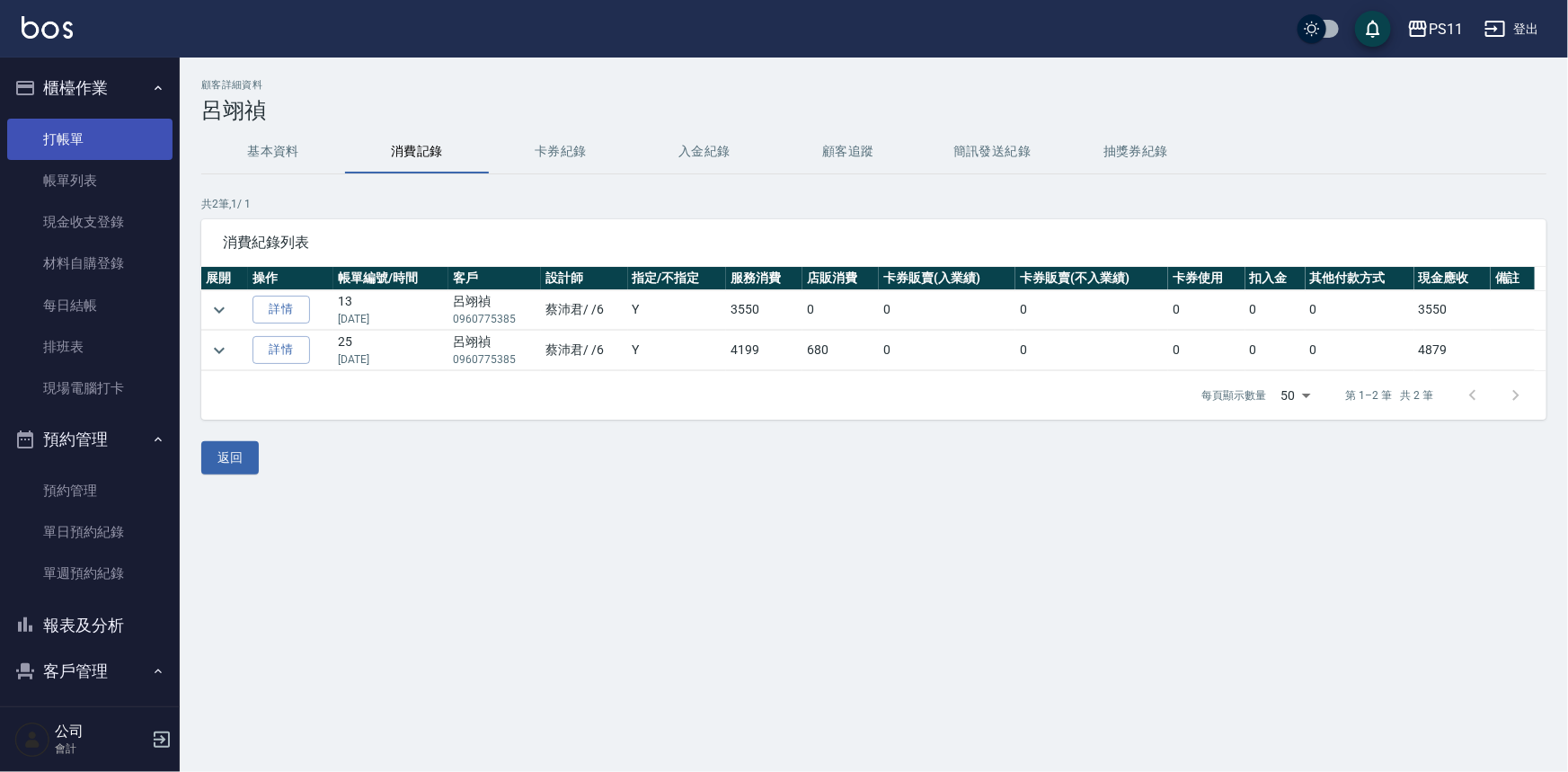
click at [88, 138] on link "打帳單" at bounding box center [89, 139] width 165 height 42
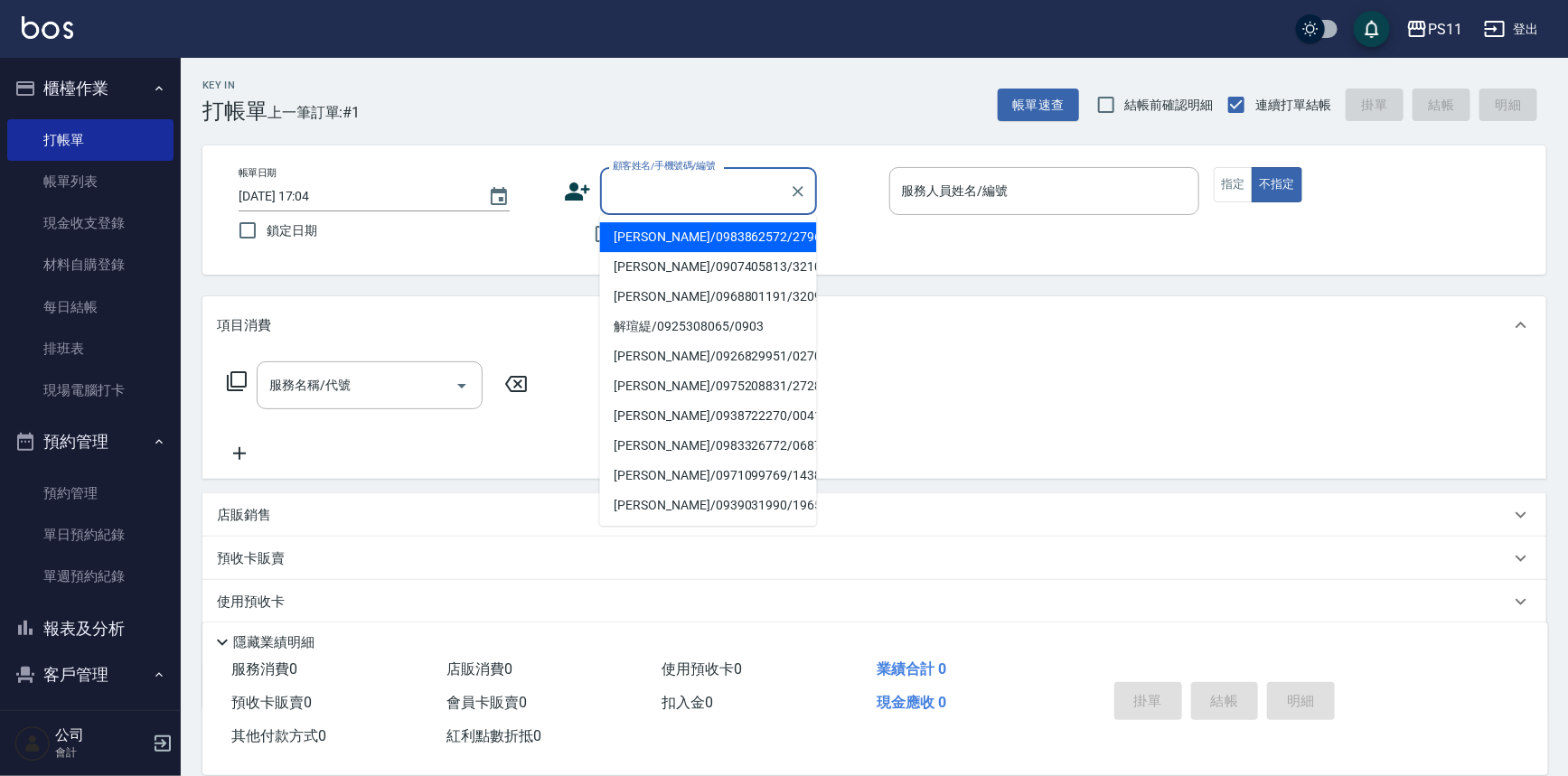
click at [660, 188] on input "顧客姓名/手機號碼/編號" at bounding box center [695, 191] width 173 height 32
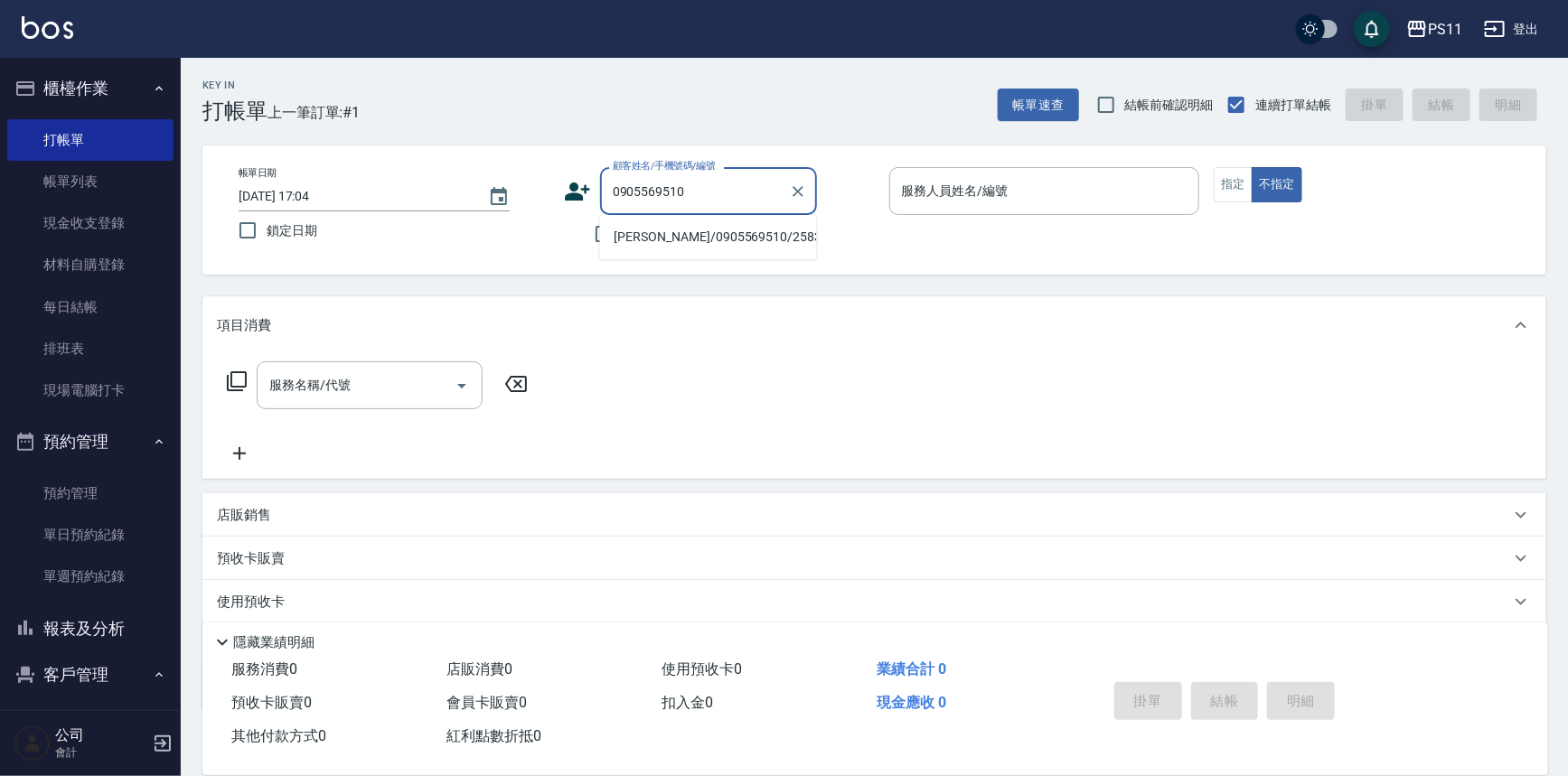
click at [698, 224] on li "[PERSON_NAME]/0905569510/2583" at bounding box center [708, 237] width 217 height 30
type input "[PERSON_NAME]/0905569510/2583"
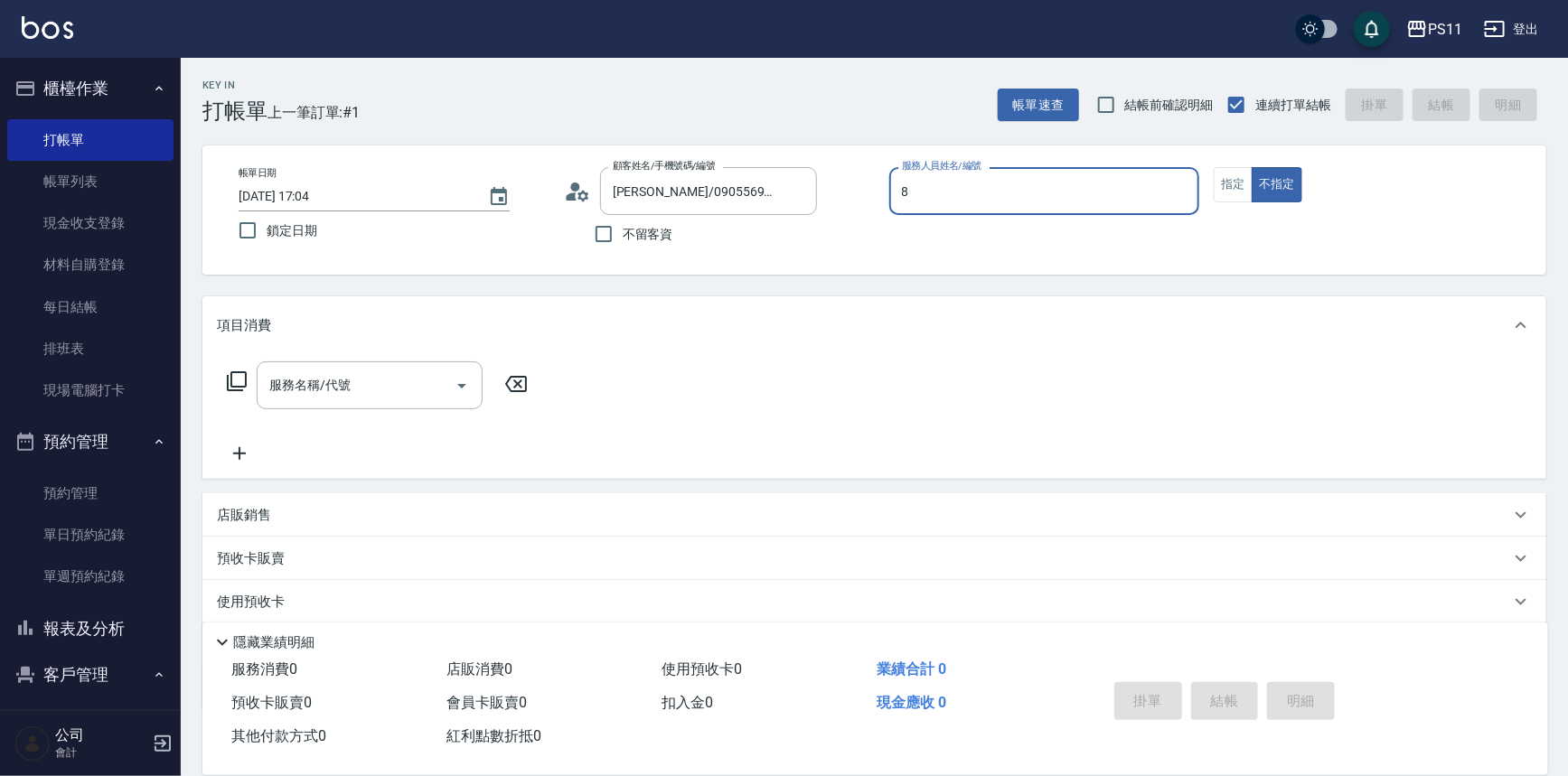
type input "郭于玲-8"
type button "false"
click at [1238, 188] on button "指定" at bounding box center [1233, 184] width 39 height 35
click at [236, 388] on icon at bounding box center [236, 381] width 21 height 21
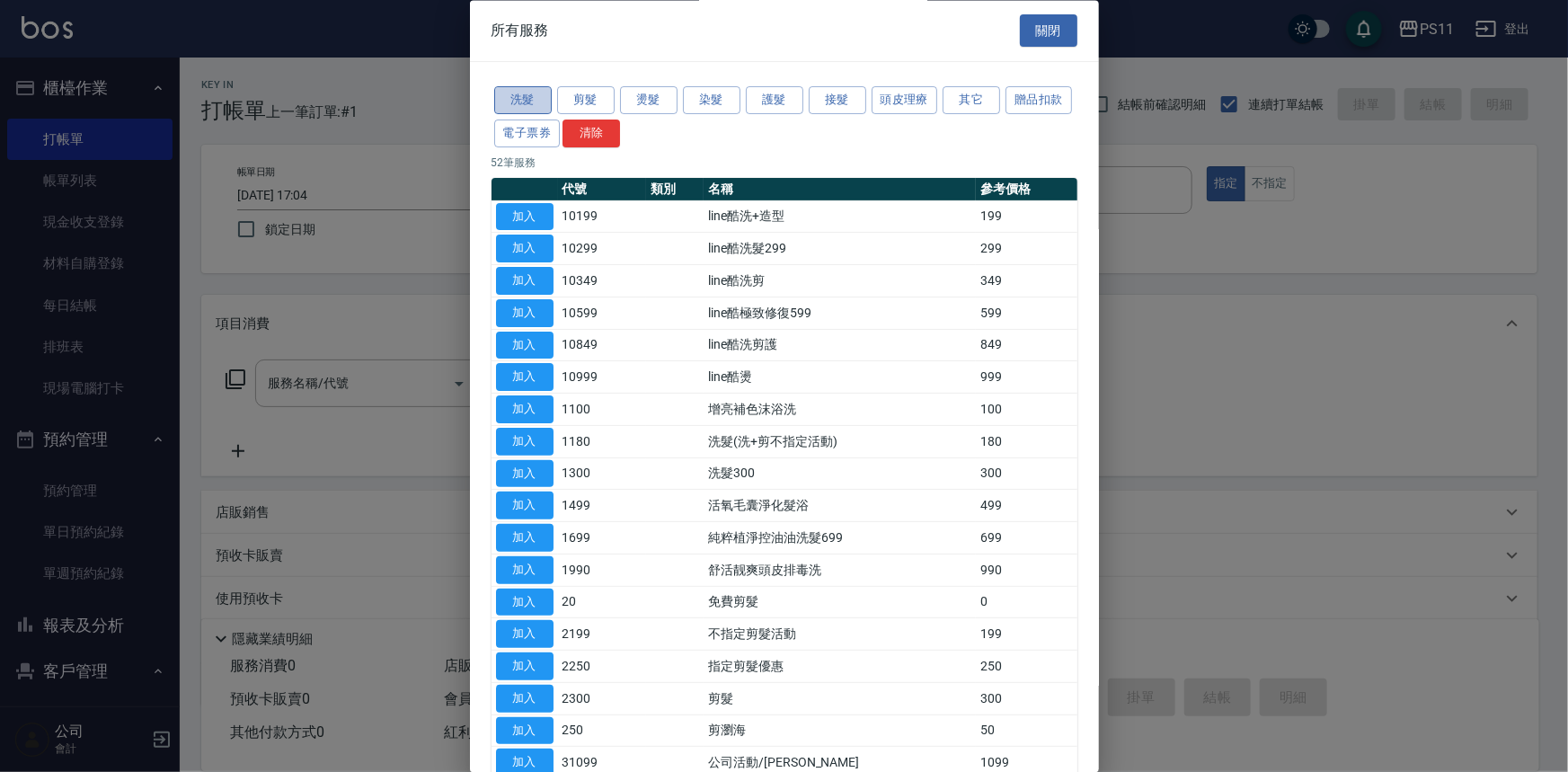
click at [524, 101] on button "洗髮" at bounding box center [523, 101] width 57 height 28
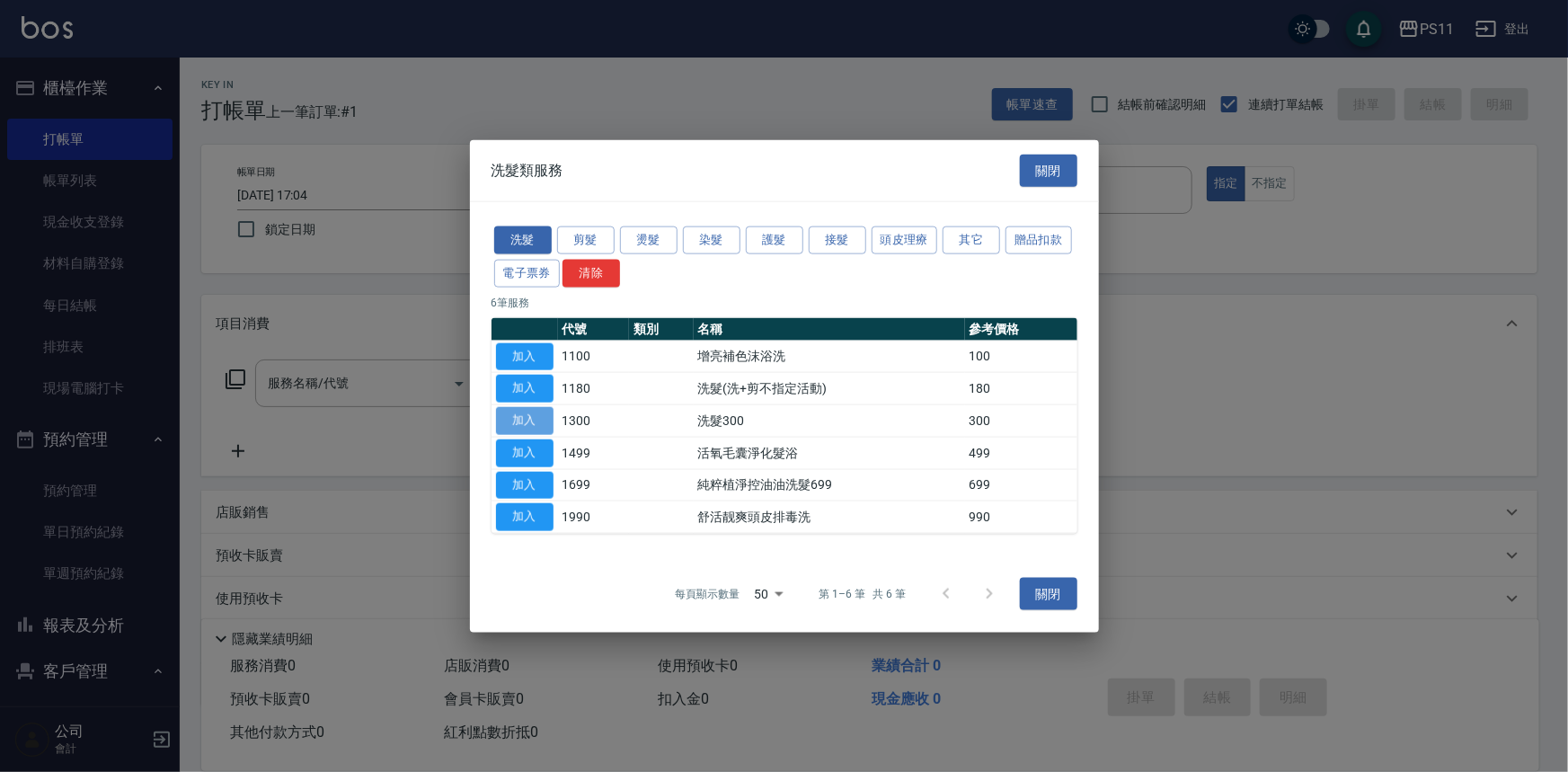
click at [540, 422] on button "加入" at bounding box center [525, 422] width 57 height 28
type input "洗髮300(1300)"
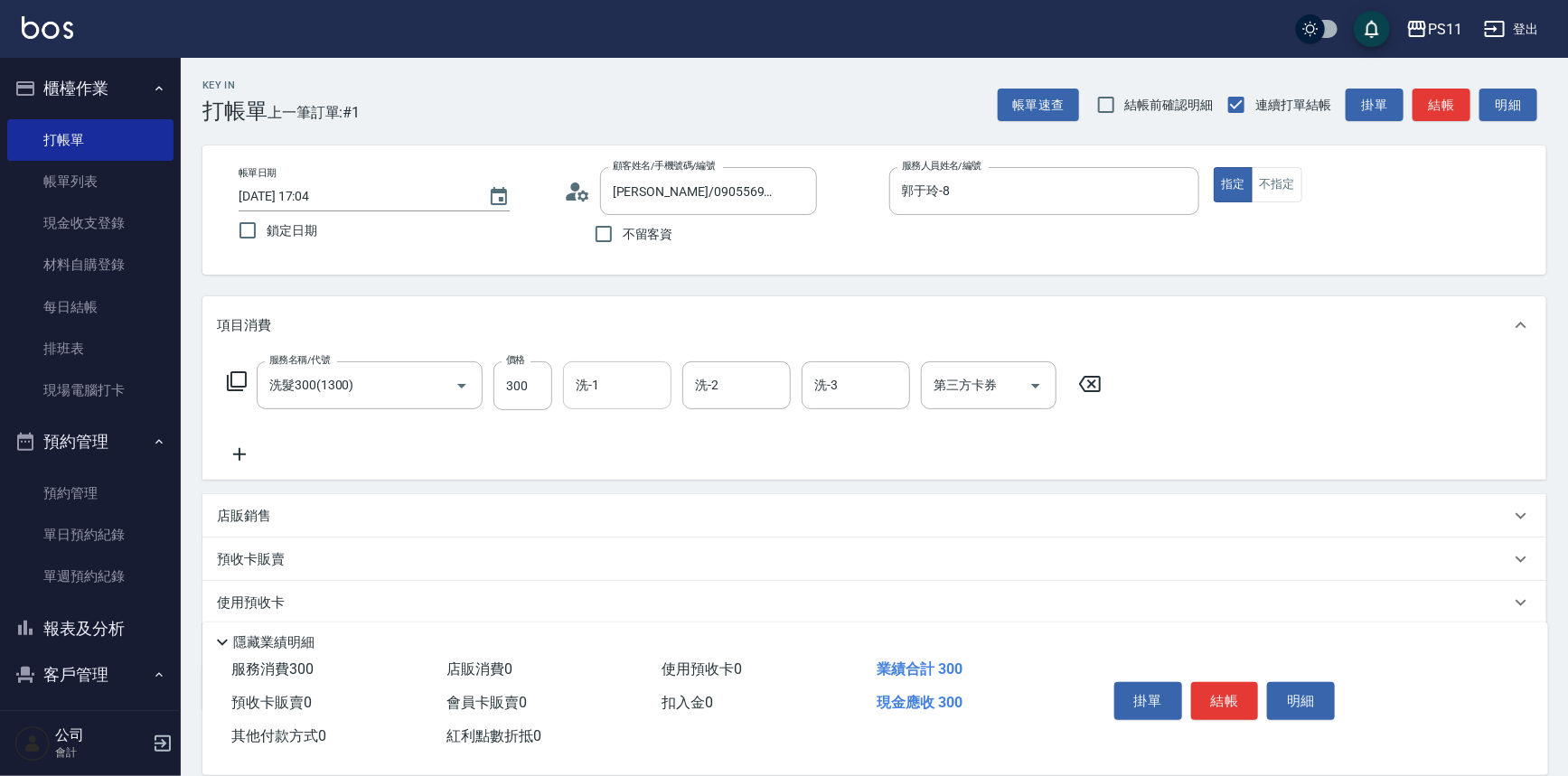
click at [657, 383] on input "洗-1" at bounding box center [617, 386] width 92 height 32
type input "[PERSON_NAME]-31"
click at [244, 452] on icon at bounding box center [239, 454] width 45 height 21
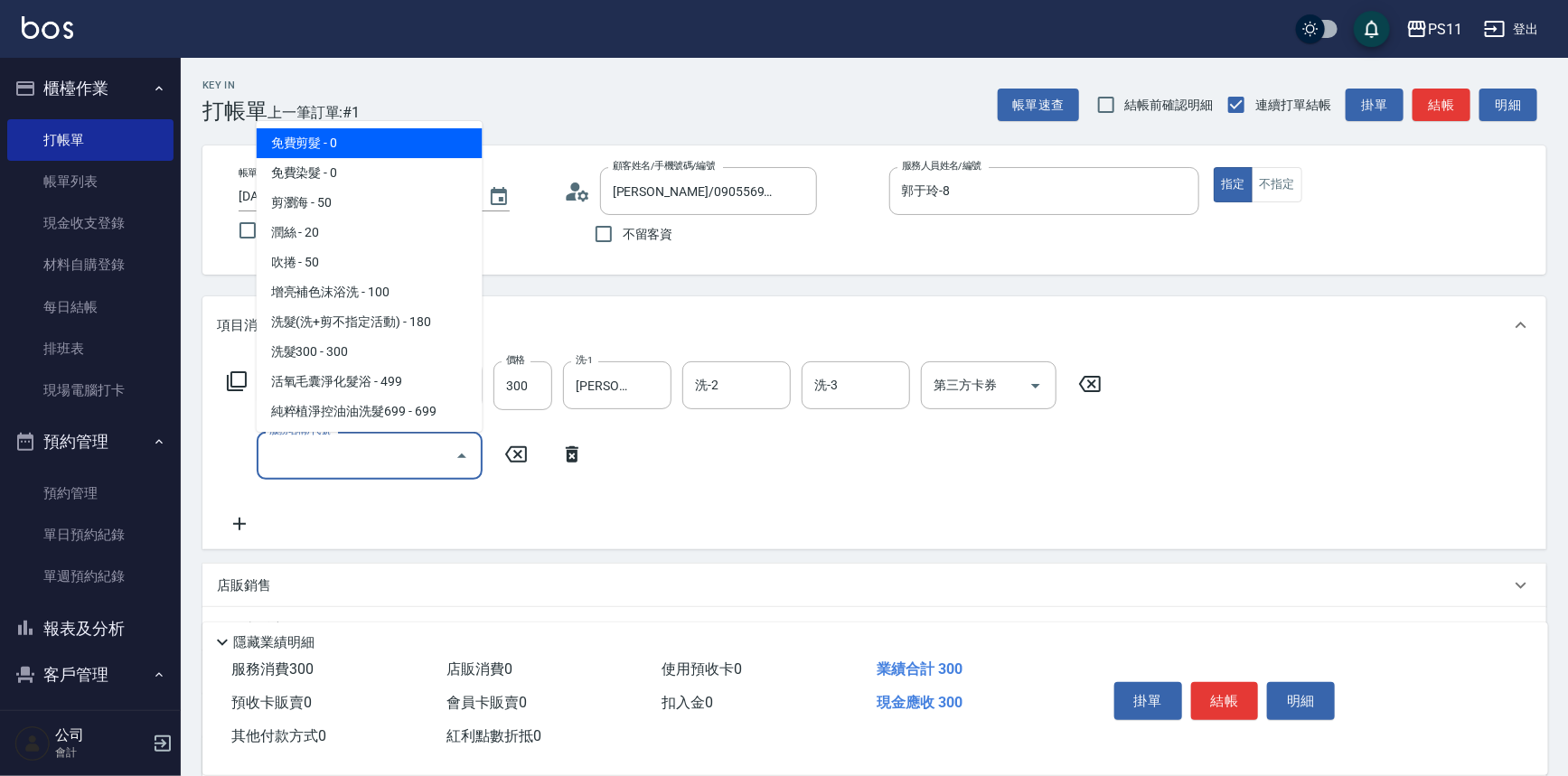
click at [342, 461] on input "服務名稱/代號" at bounding box center [356, 456] width 183 height 32
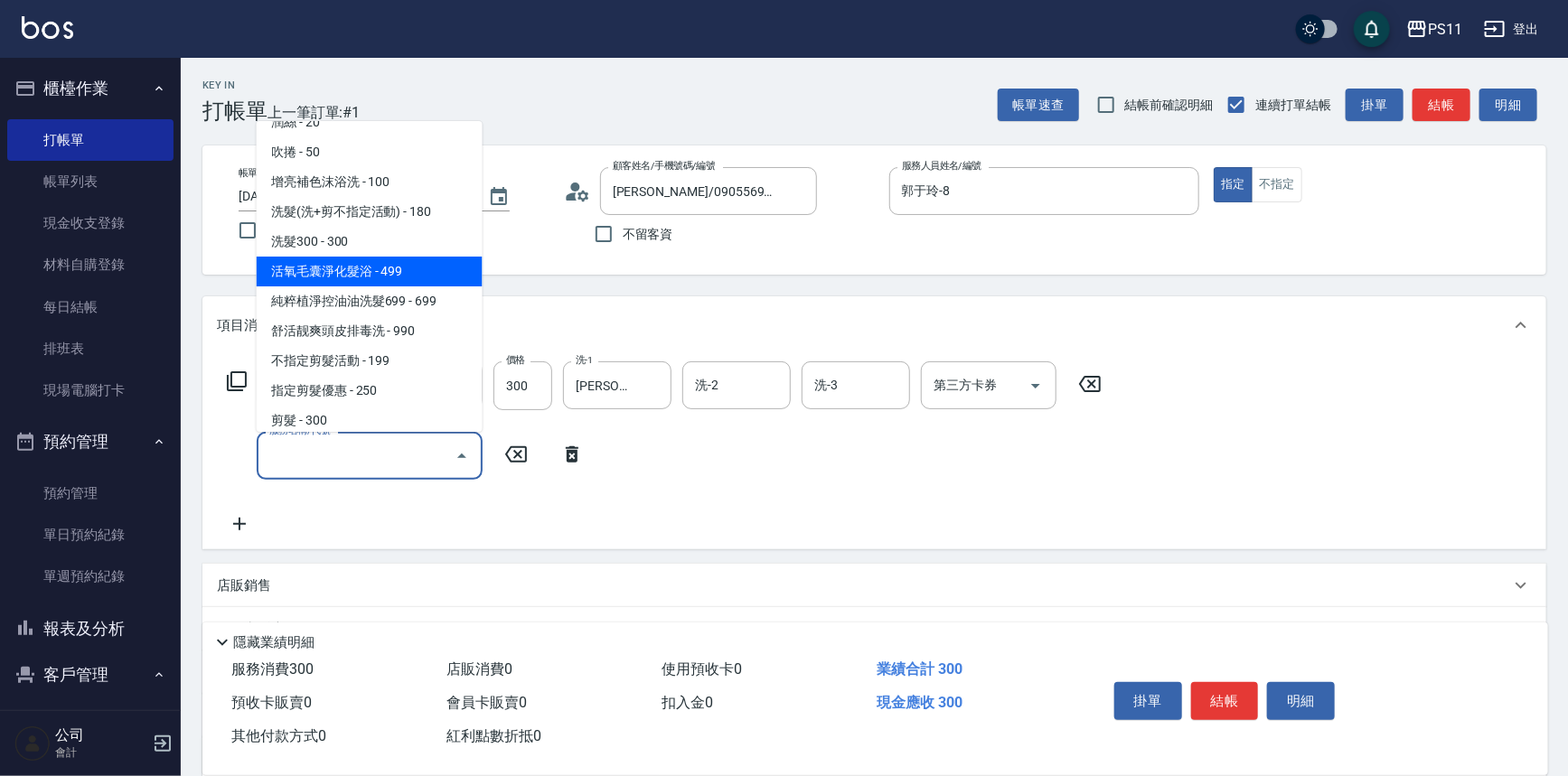
scroll to position [82, 0]
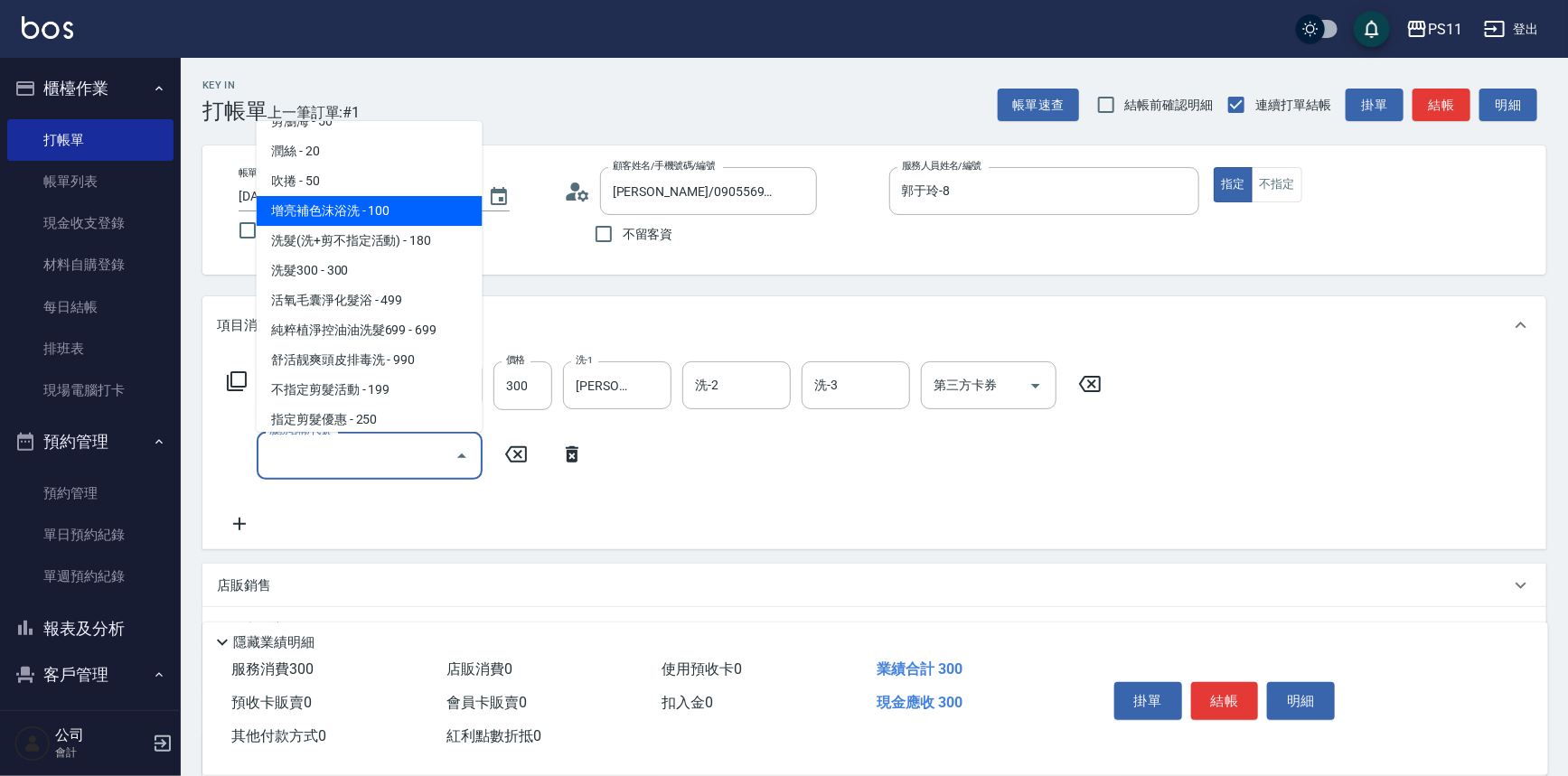
click at [389, 210] on span "增亮補色沫浴洗 - 100" at bounding box center [370, 211] width 226 height 30
type input "增亮補色沫浴洗(1100)"
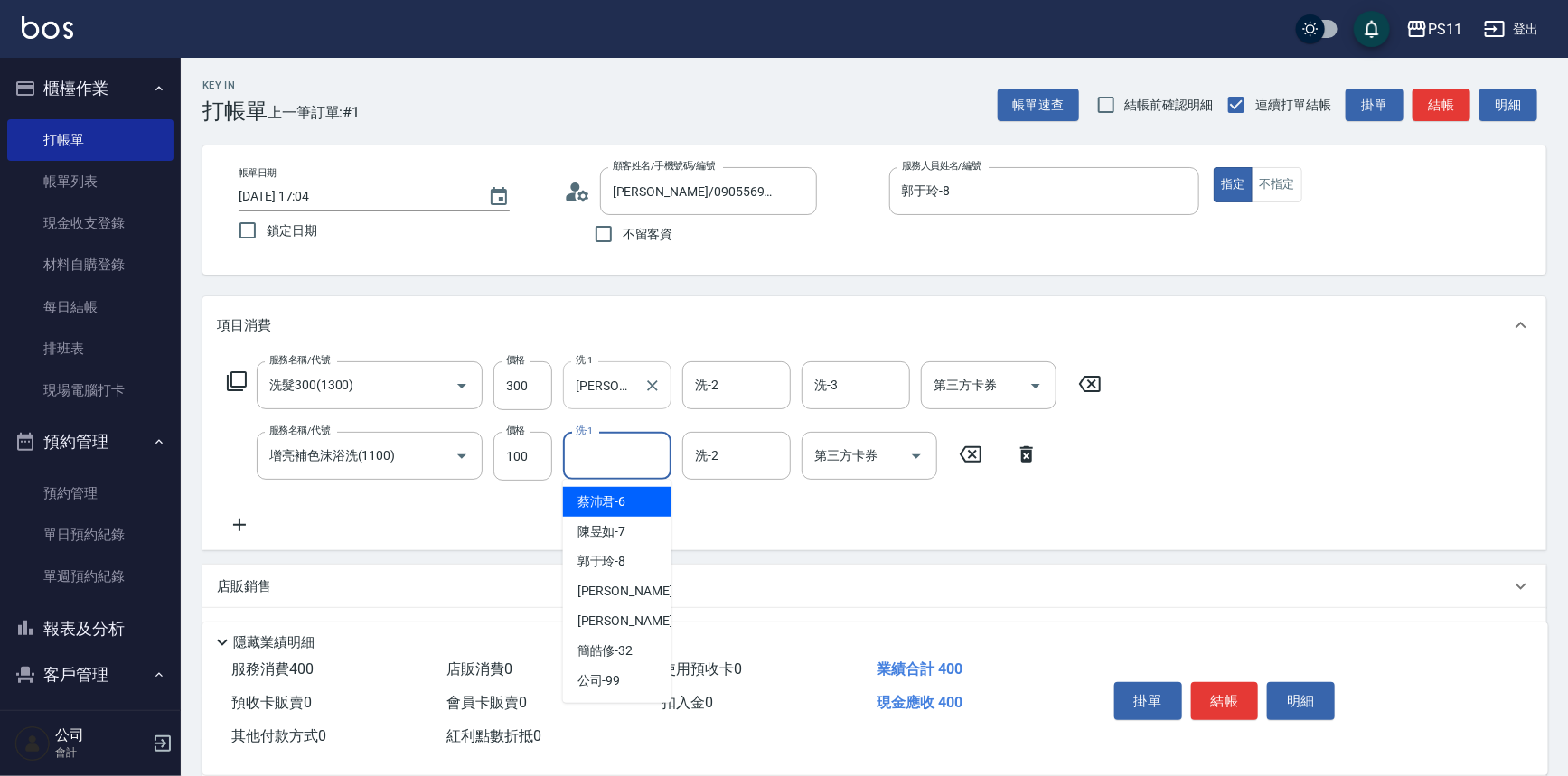
drag, startPoint x: 619, startPoint y: 466, endPoint x: 622, endPoint y: 379, distance: 87.1
click at [619, 465] on input "洗-1" at bounding box center [617, 456] width 92 height 32
type input "[PERSON_NAME]-31"
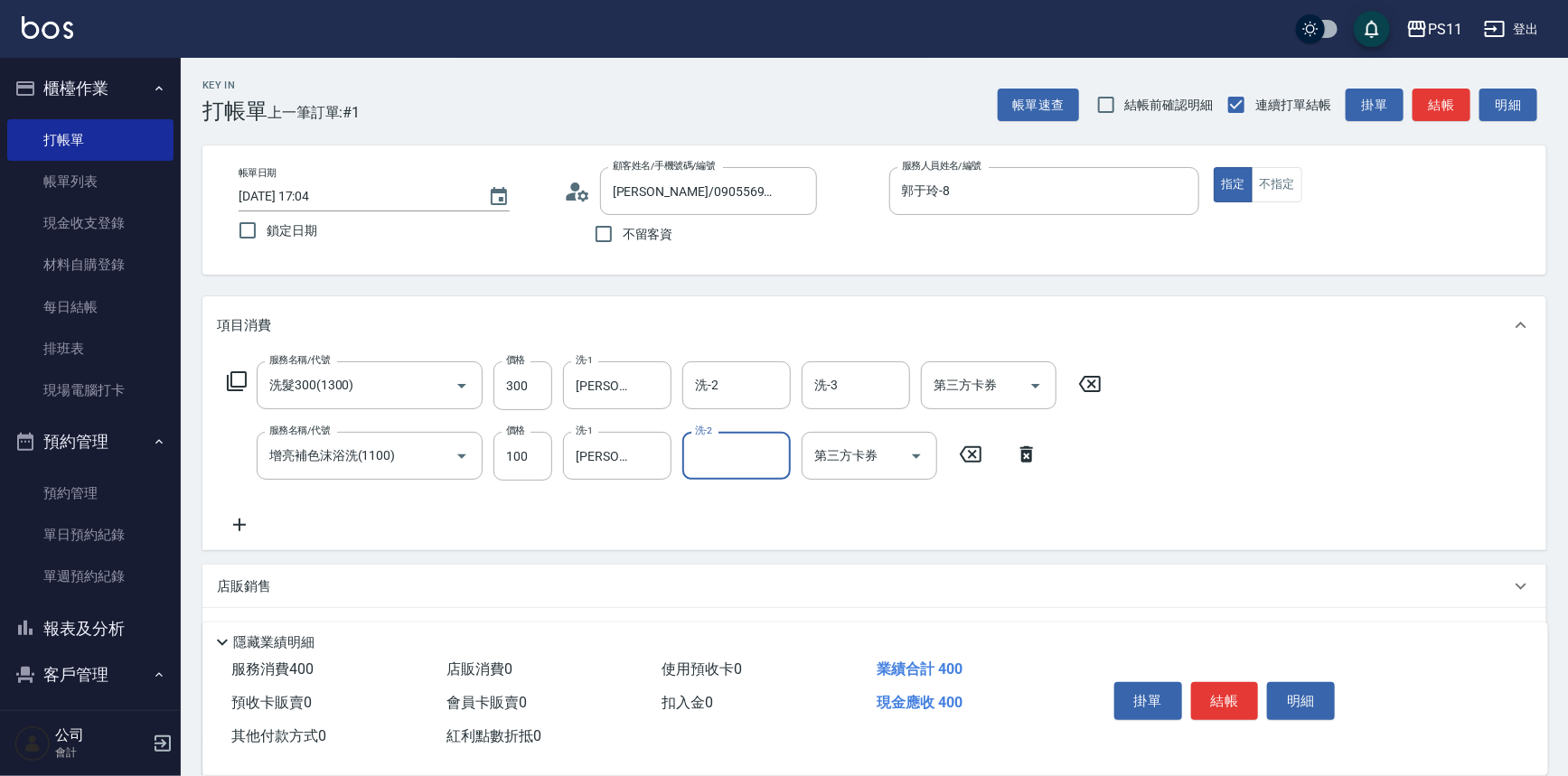
click at [244, 526] on icon at bounding box center [239, 525] width 45 height 21
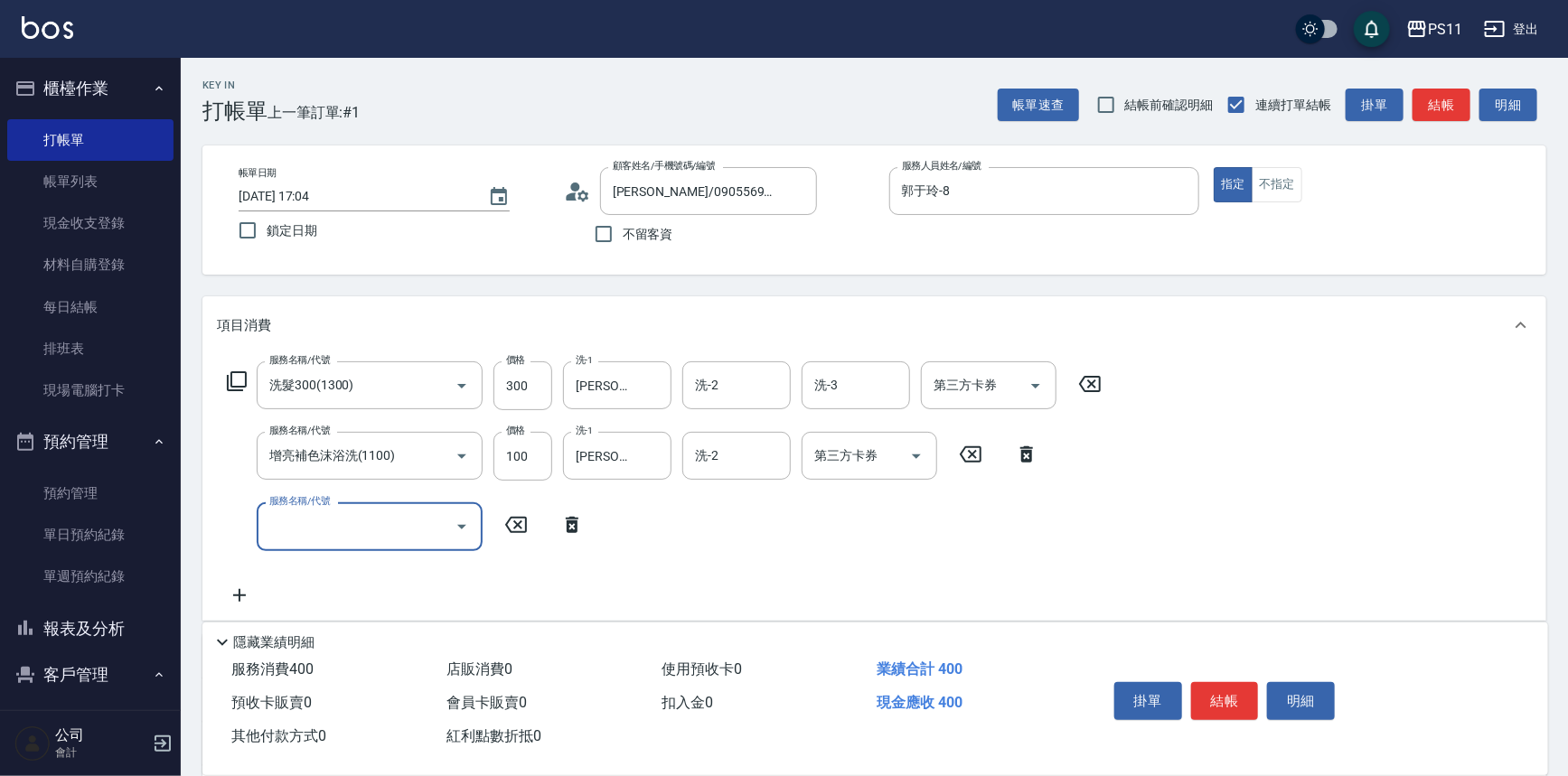
click at [312, 528] on input "服務名稱/代號" at bounding box center [356, 527] width 183 height 32
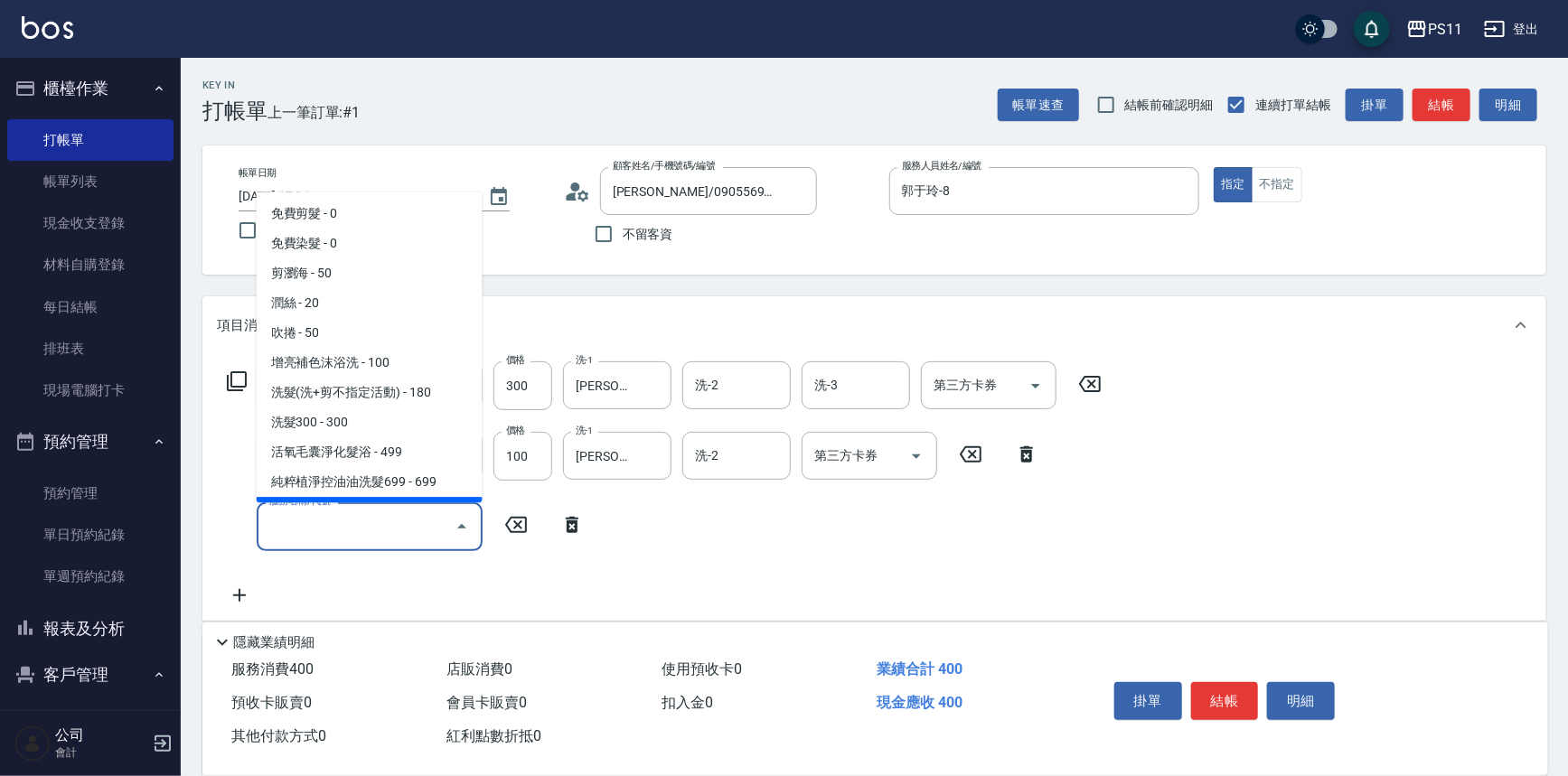
scroll to position [0, 0]
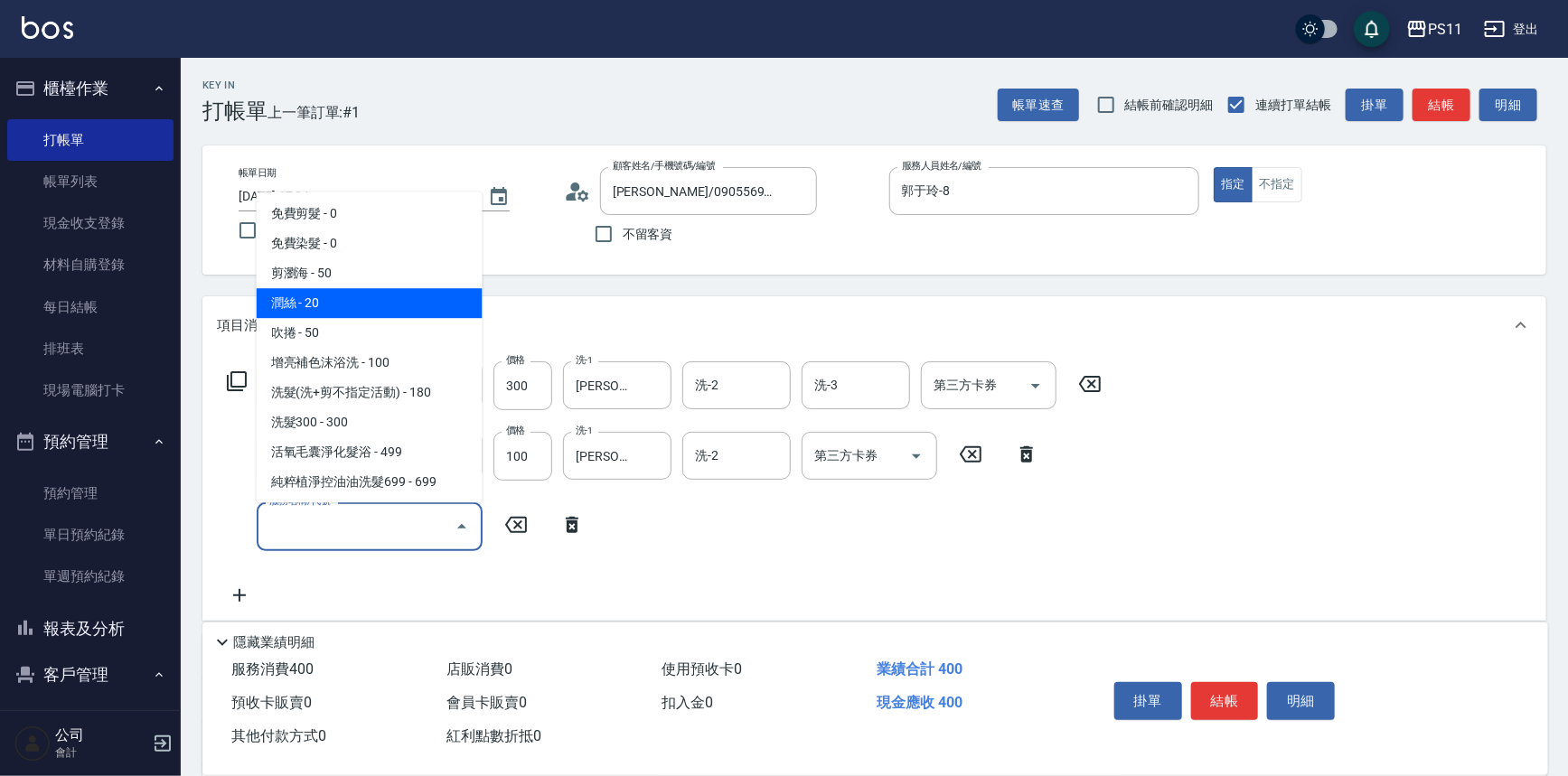
click at [424, 309] on span "潤絲 - 20" at bounding box center [370, 304] width 226 height 30
type input "潤絲(820)"
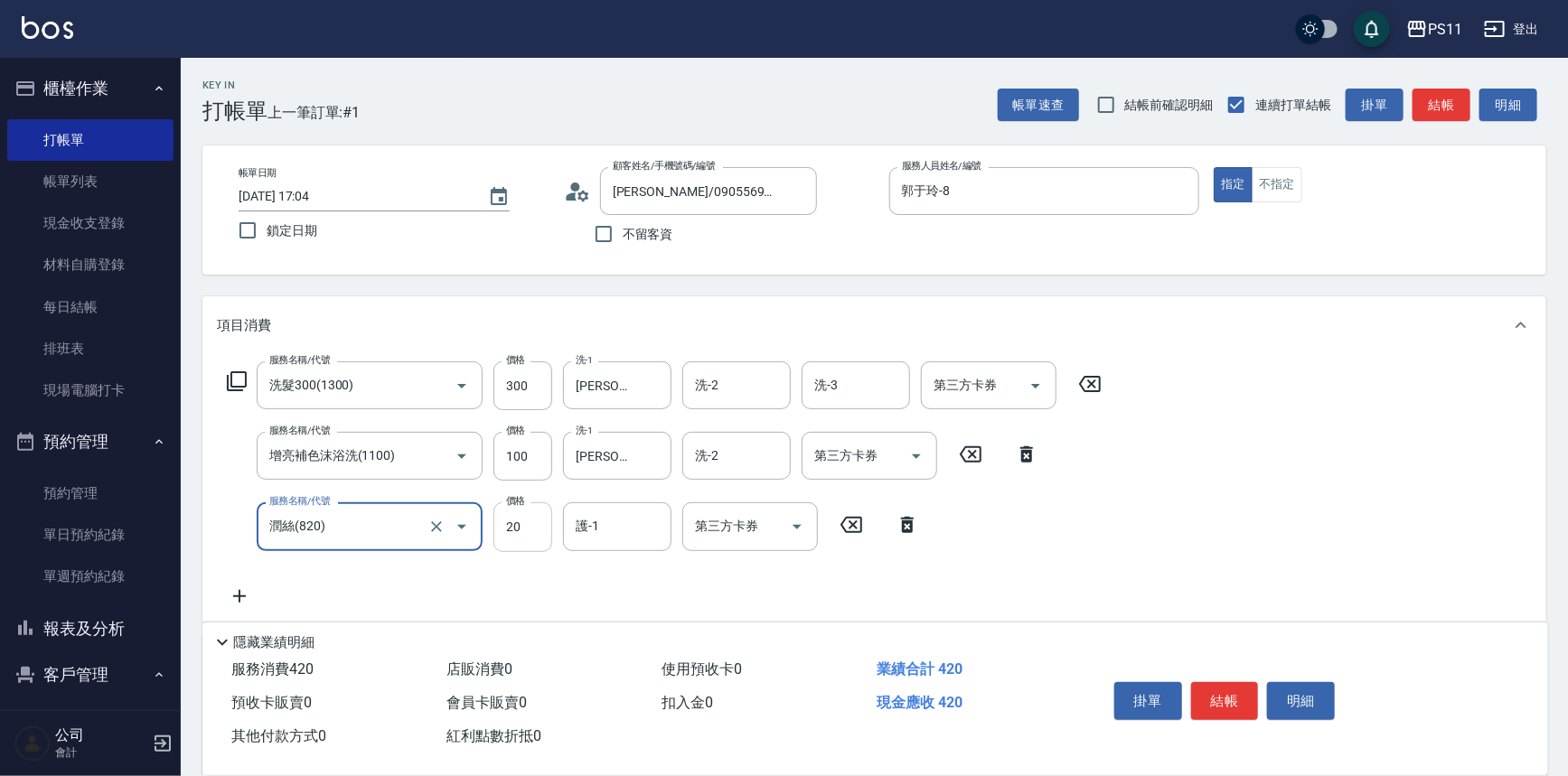
drag, startPoint x: 516, startPoint y: 518, endPoint x: 534, endPoint y: 526, distance: 19.7
click at [516, 518] on input "20" at bounding box center [522, 527] width 58 height 49
type input "100"
type input "313"
click at [561, 525] on div "服務名稱/代號 [PERSON_NAME](820) 服務名稱/代號 價格 100 價格 護-1 護-1 第三方卡券 第三方卡券" at bounding box center [573, 527] width 713 height 49
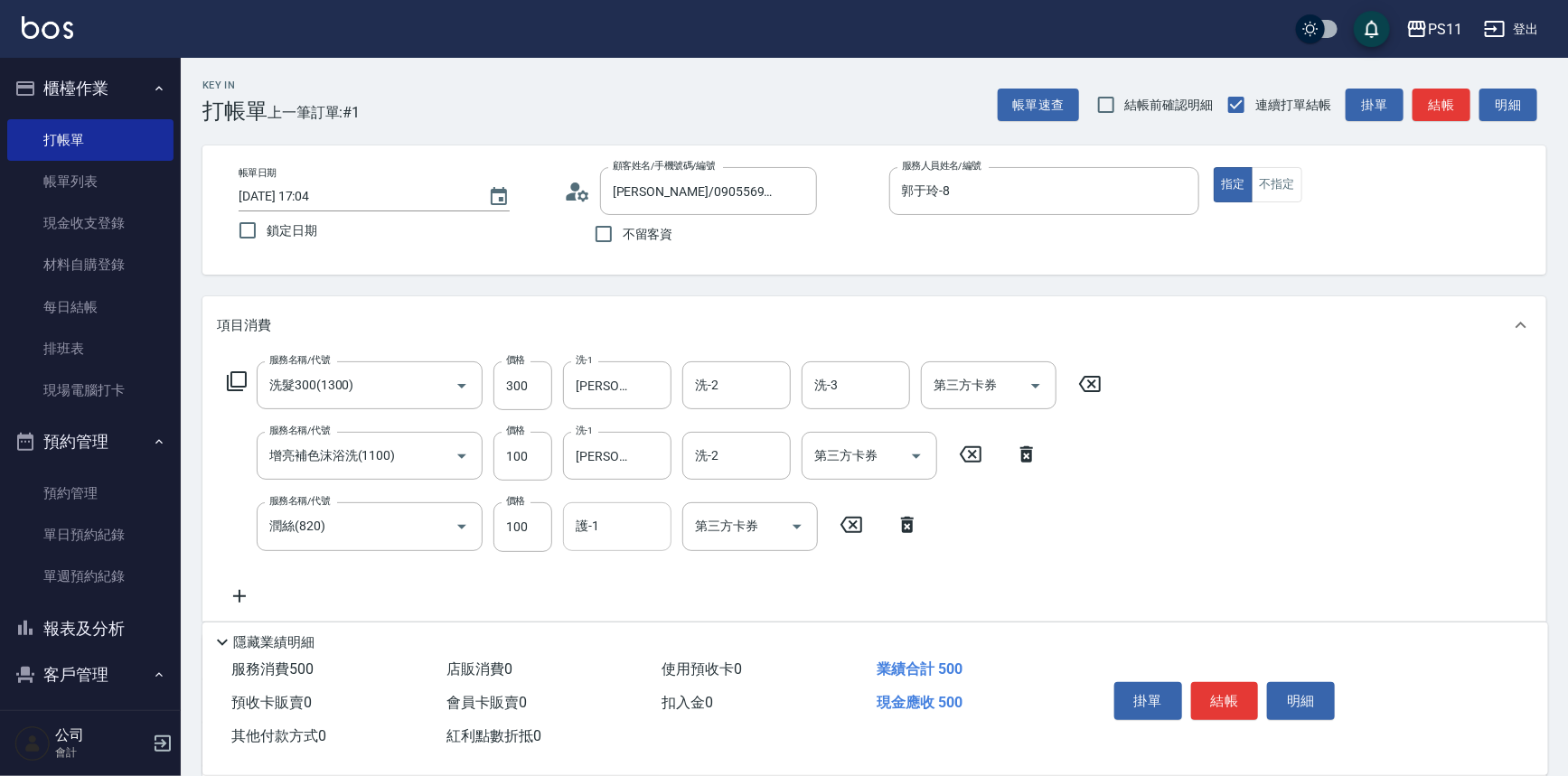
click at [587, 521] on input "護-1" at bounding box center [617, 527] width 92 height 32
type input "[PERSON_NAME]-31"
click at [1223, 686] on button "結帳" at bounding box center [1225, 701] width 68 height 38
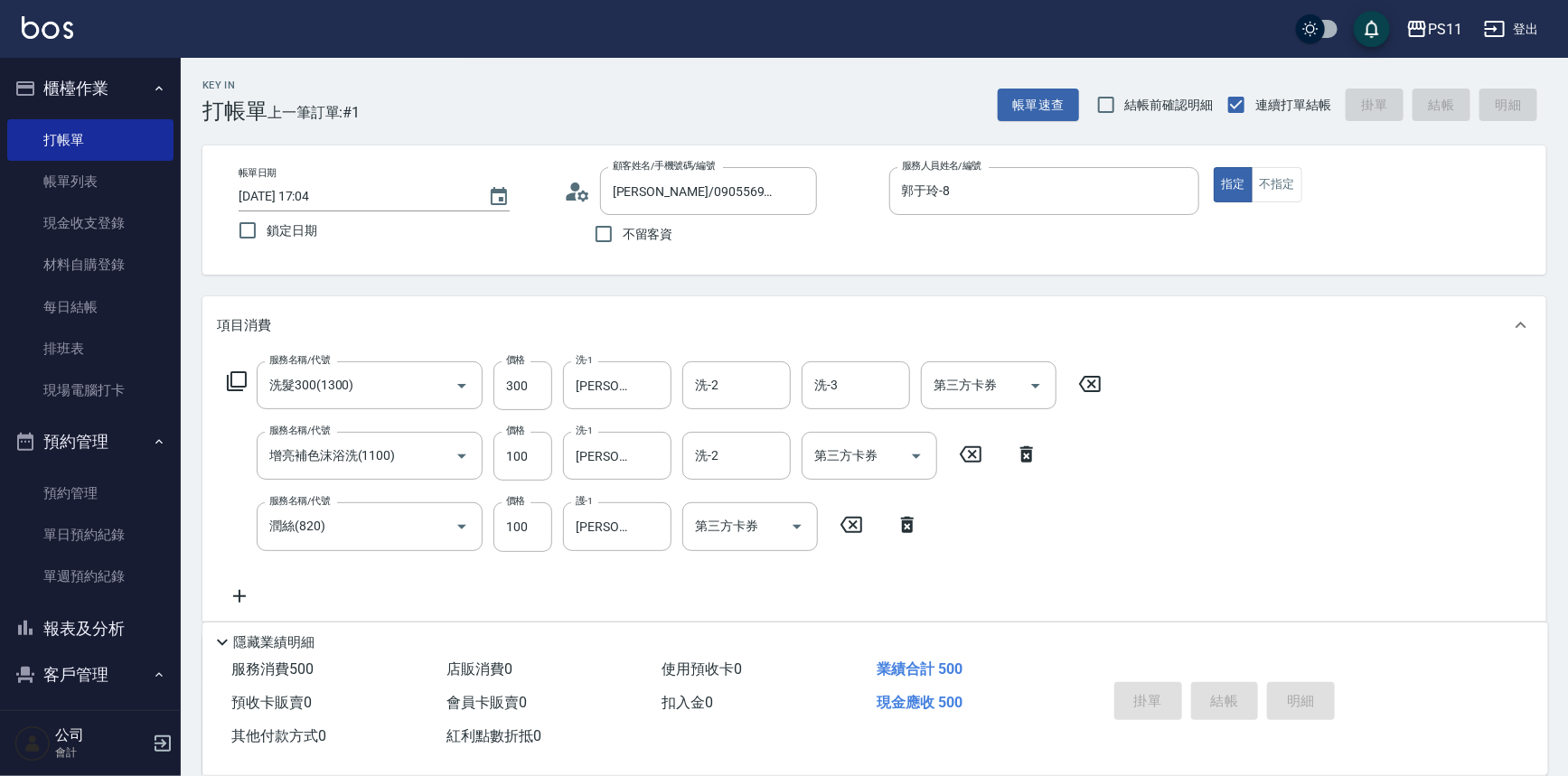
type input "[DATE] 17:06"
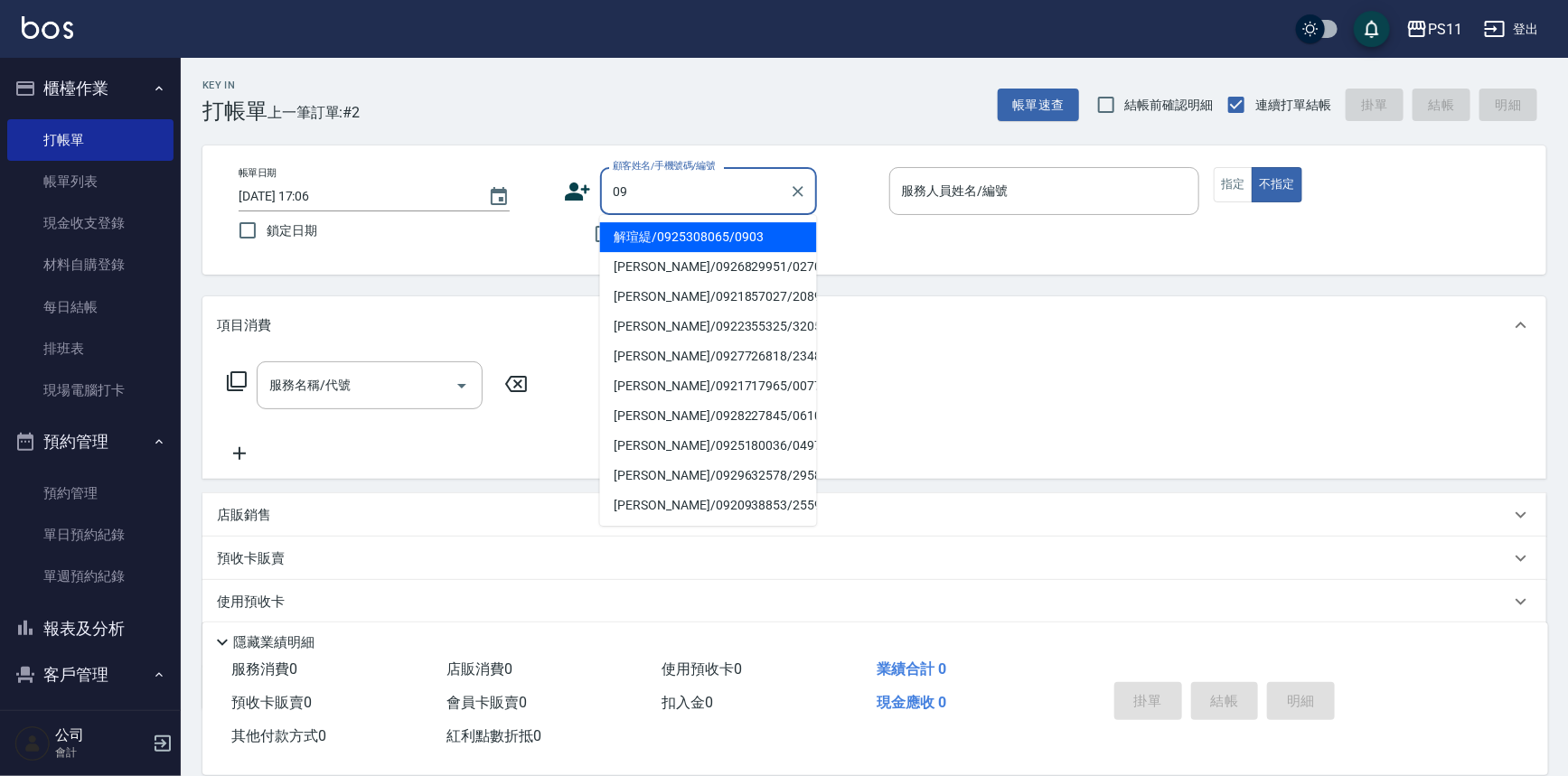
type input "0"
type input "解瑄緹/0925308065/0903"
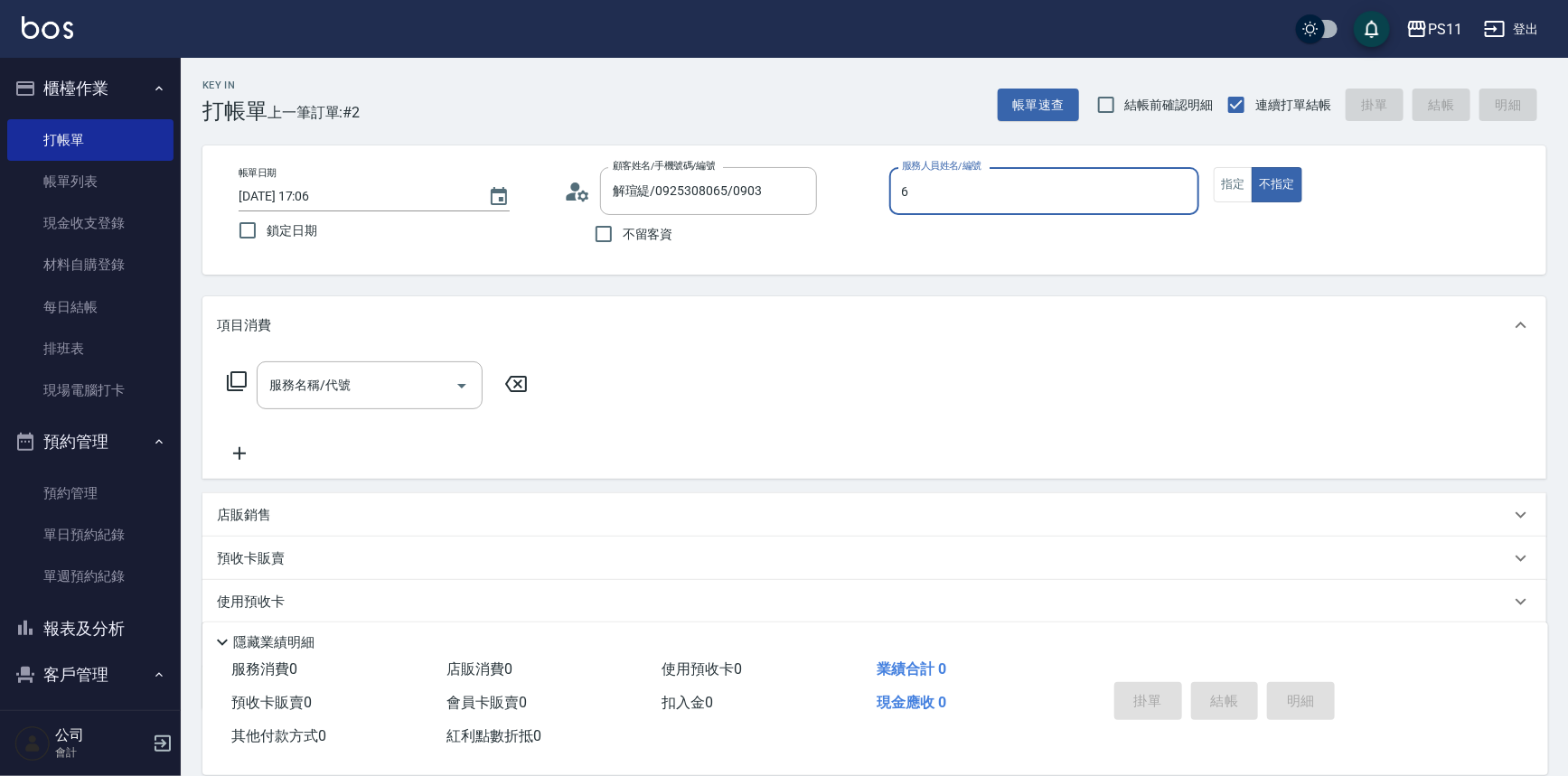
type input "[PERSON_NAME]6"
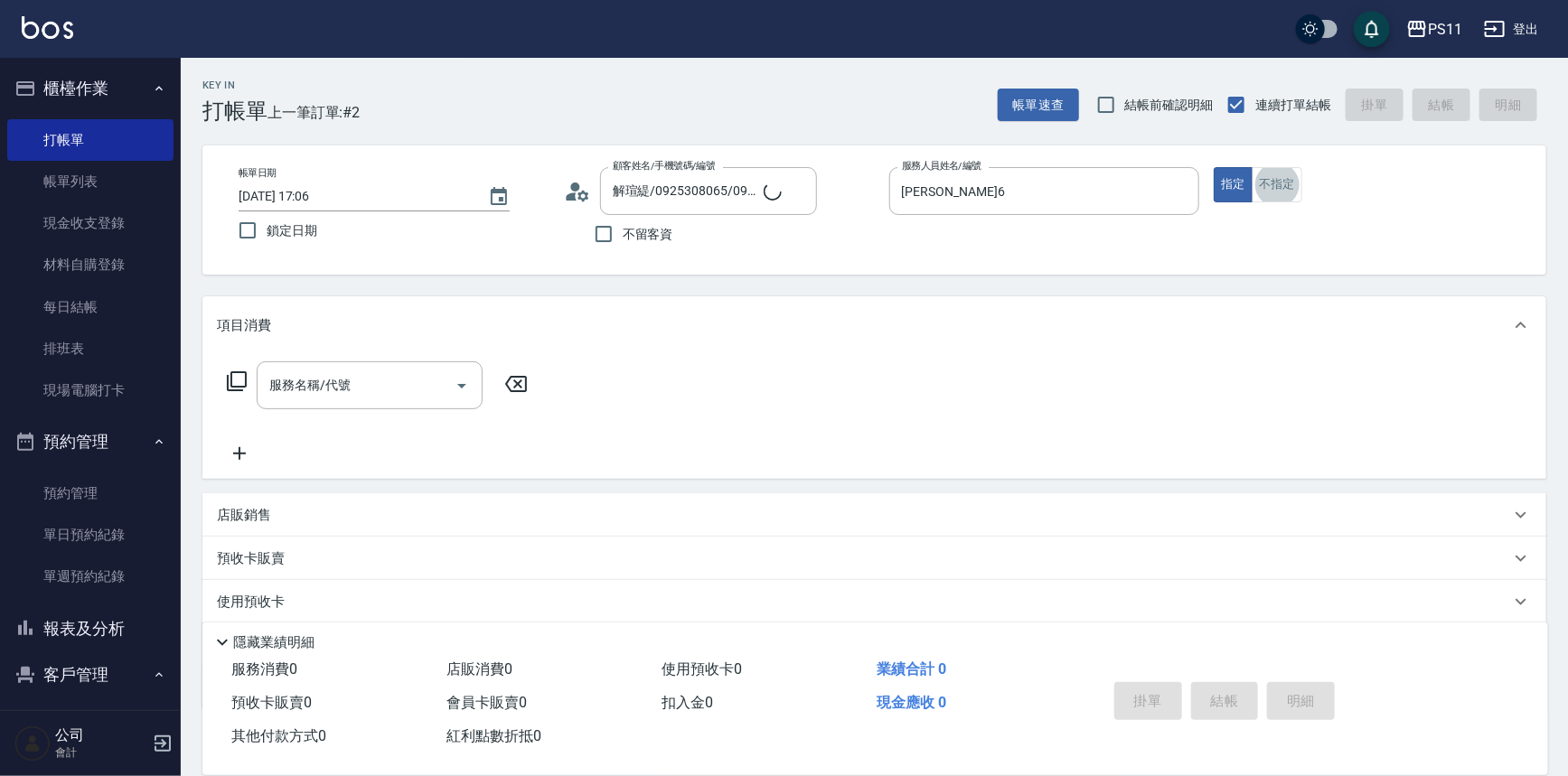
type input "菜佩龜/0916145580/6"
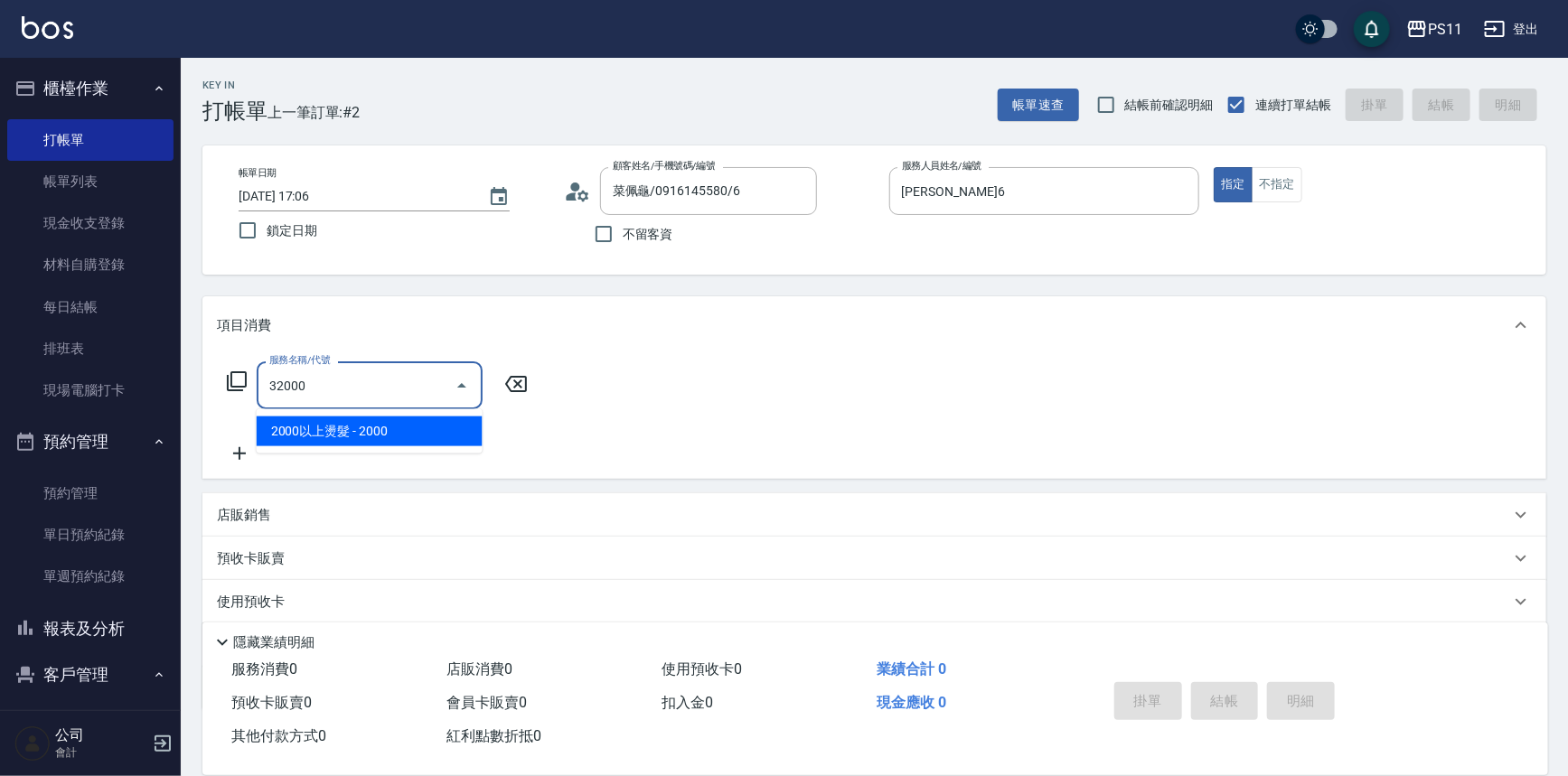
type input "2000以上燙髮(32000)"
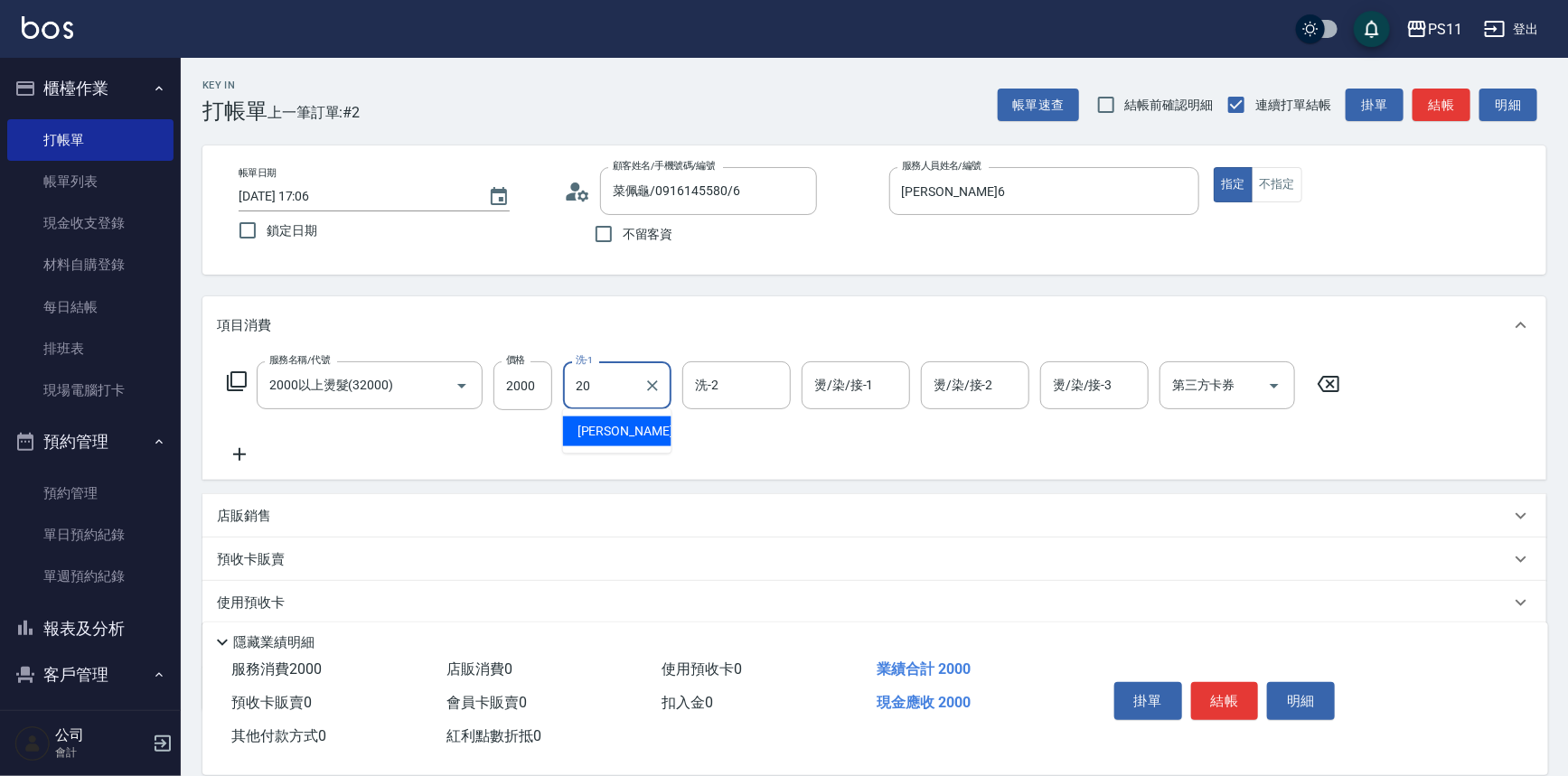
type input "[PERSON_NAME]-20"
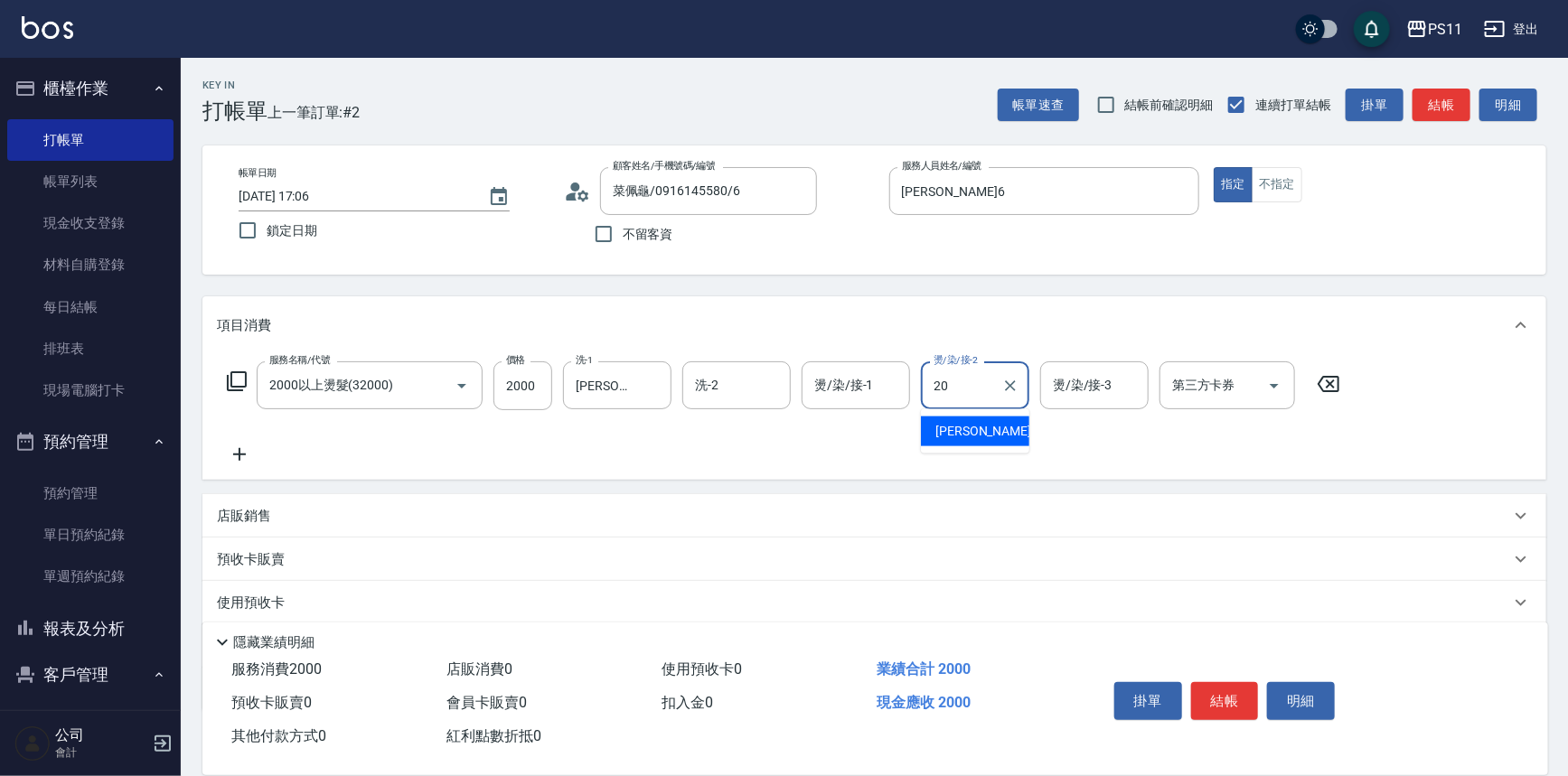
type input "[PERSON_NAME]-20"
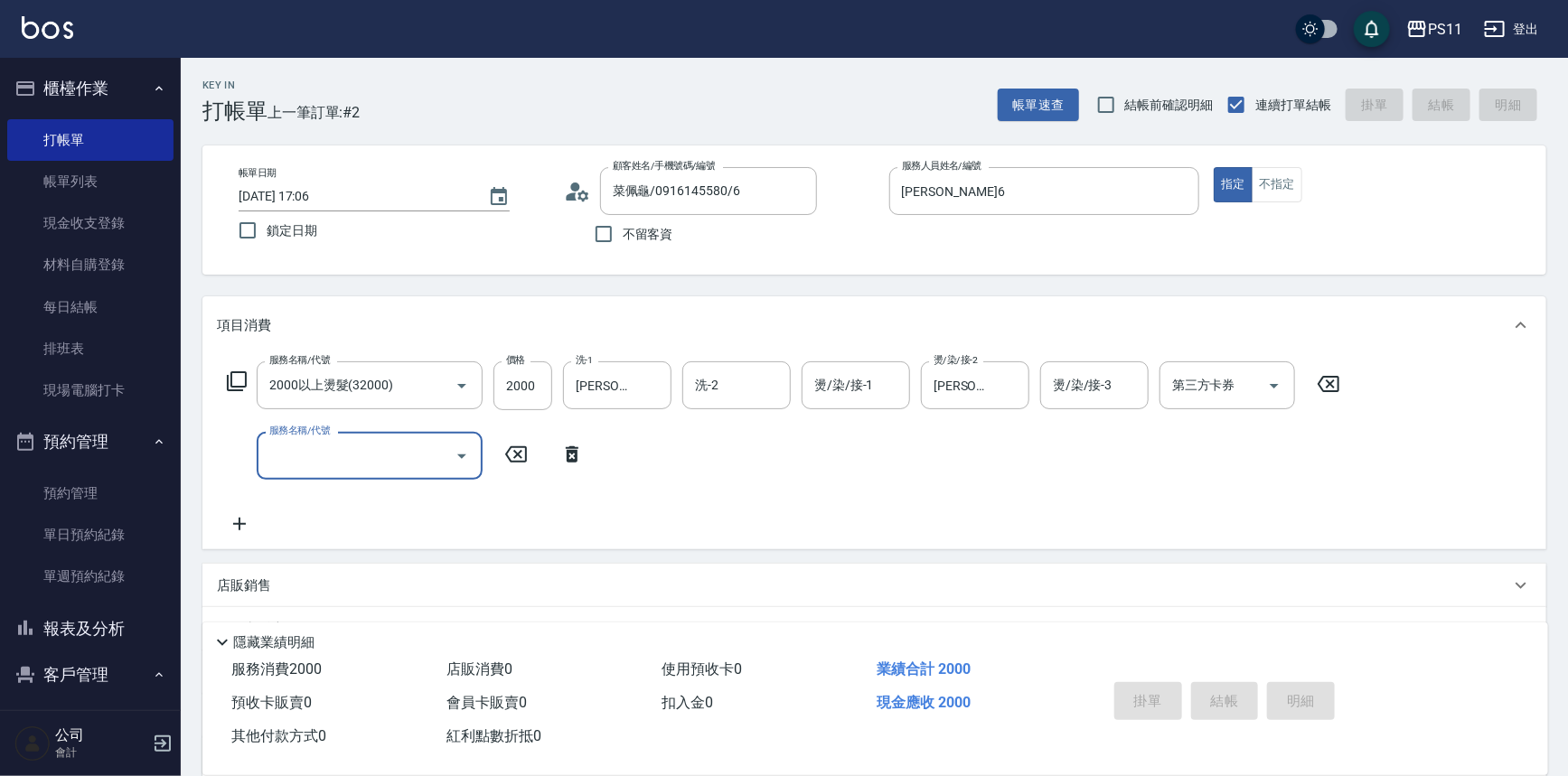
type input "[DATE] 17:37"
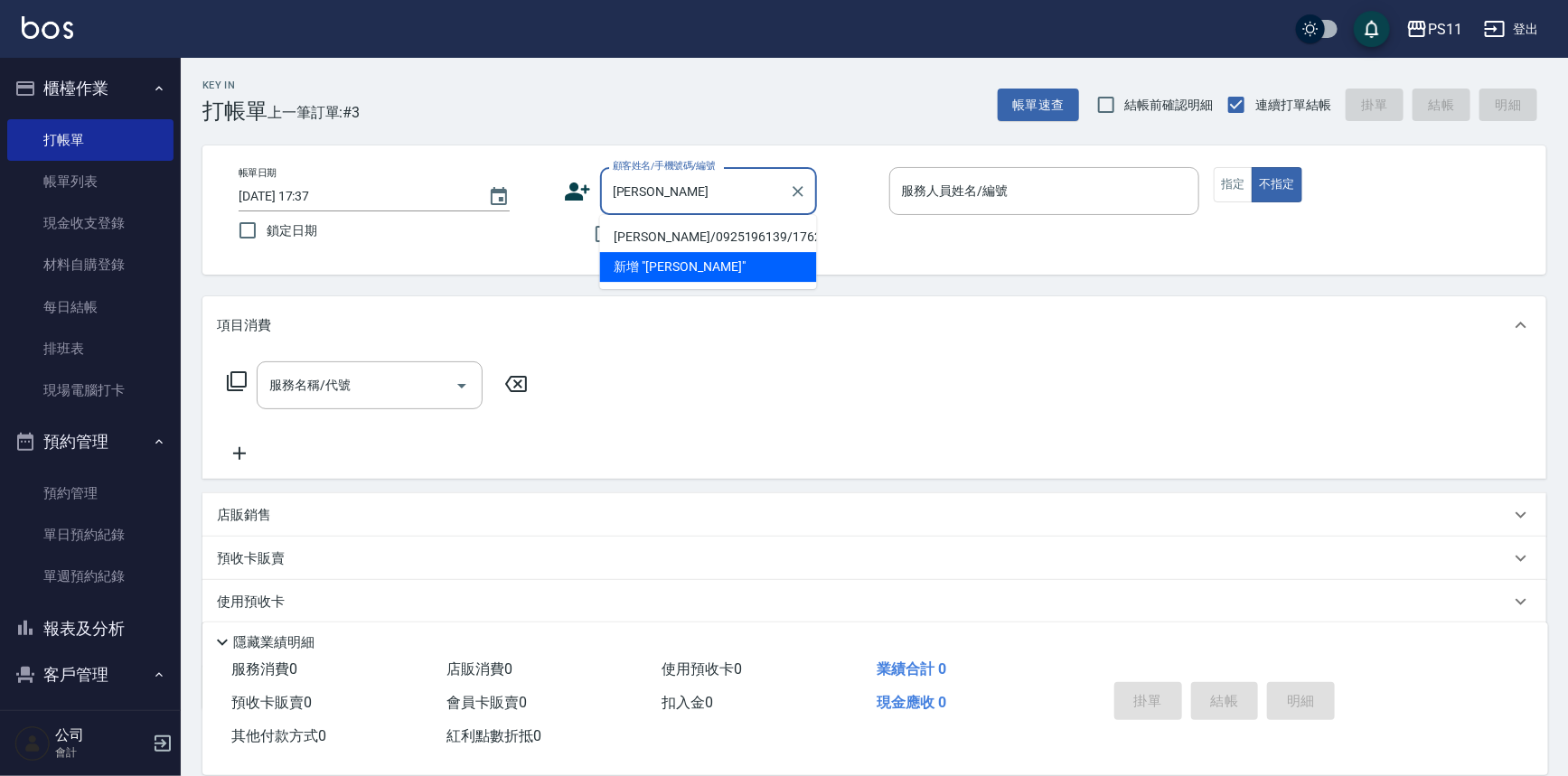
drag, startPoint x: 757, startPoint y: 244, endPoint x: 851, endPoint y: 184, distance: 111.5
click at [758, 244] on li "[PERSON_NAME]/0925196139/1762" at bounding box center [708, 237] width 217 height 30
type input "[PERSON_NAME]/0925196139/1762"
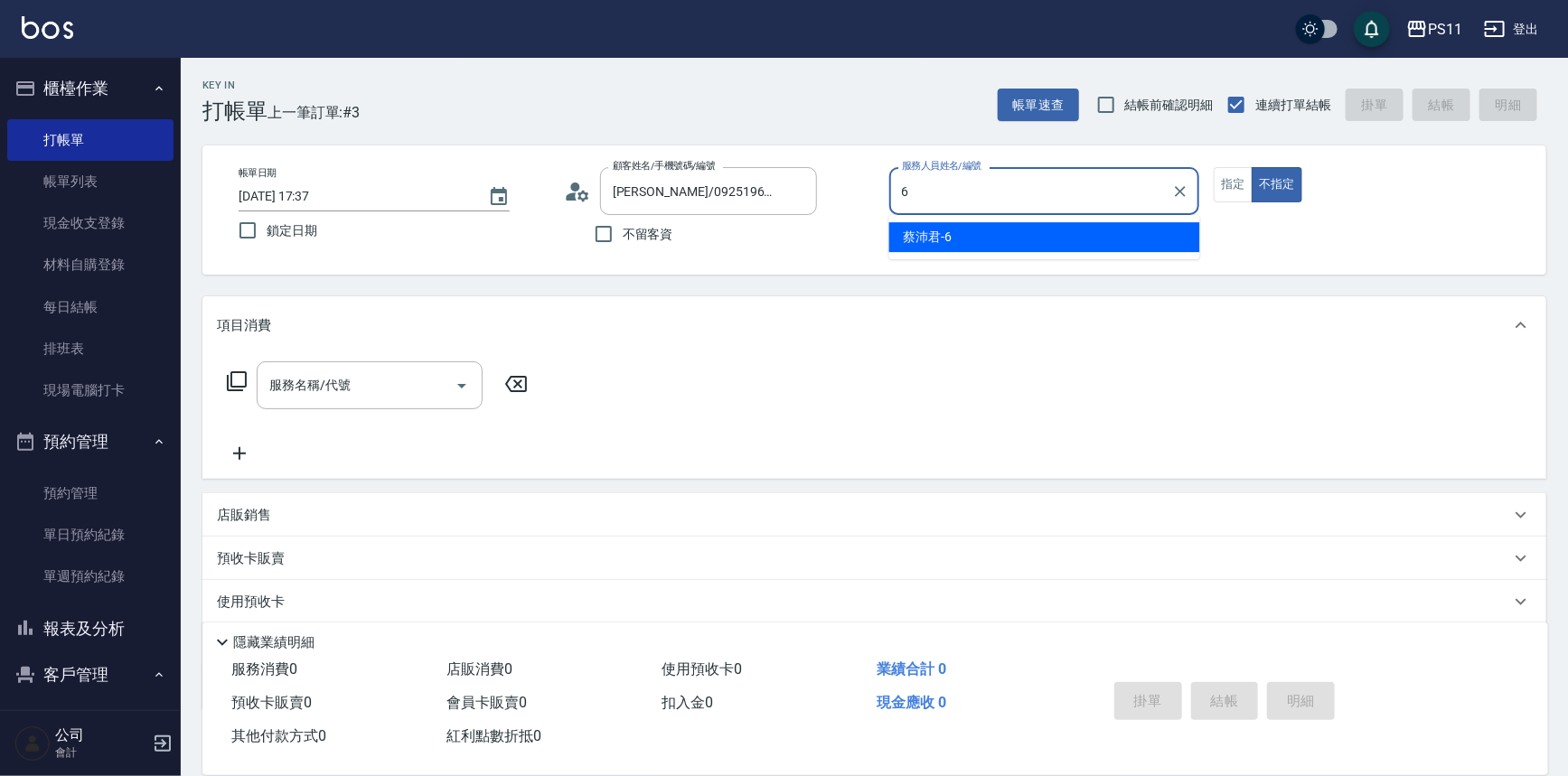
type input "[PERSON_NAME]6"
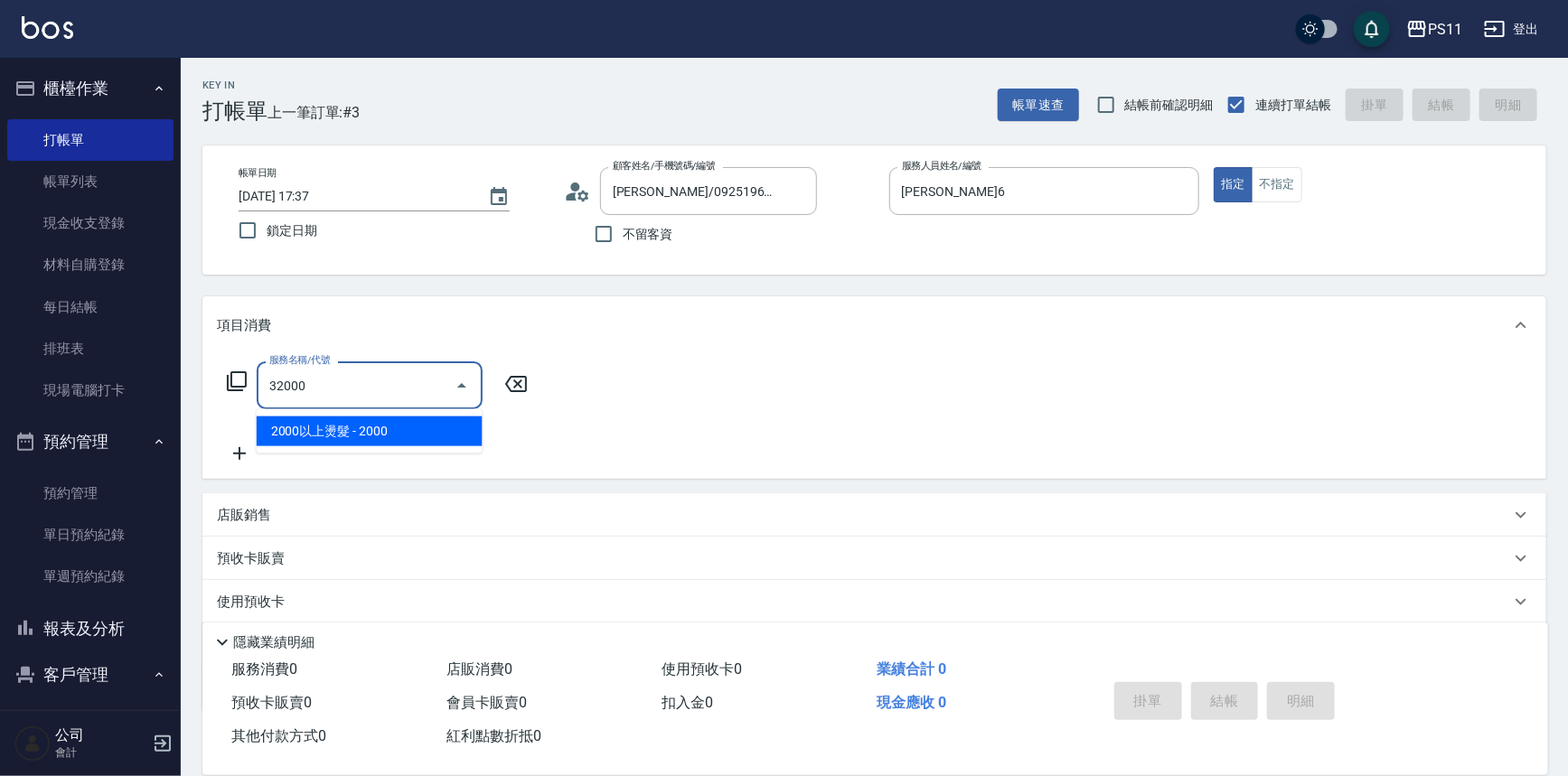
type input "2000以上燙髮(32000)"
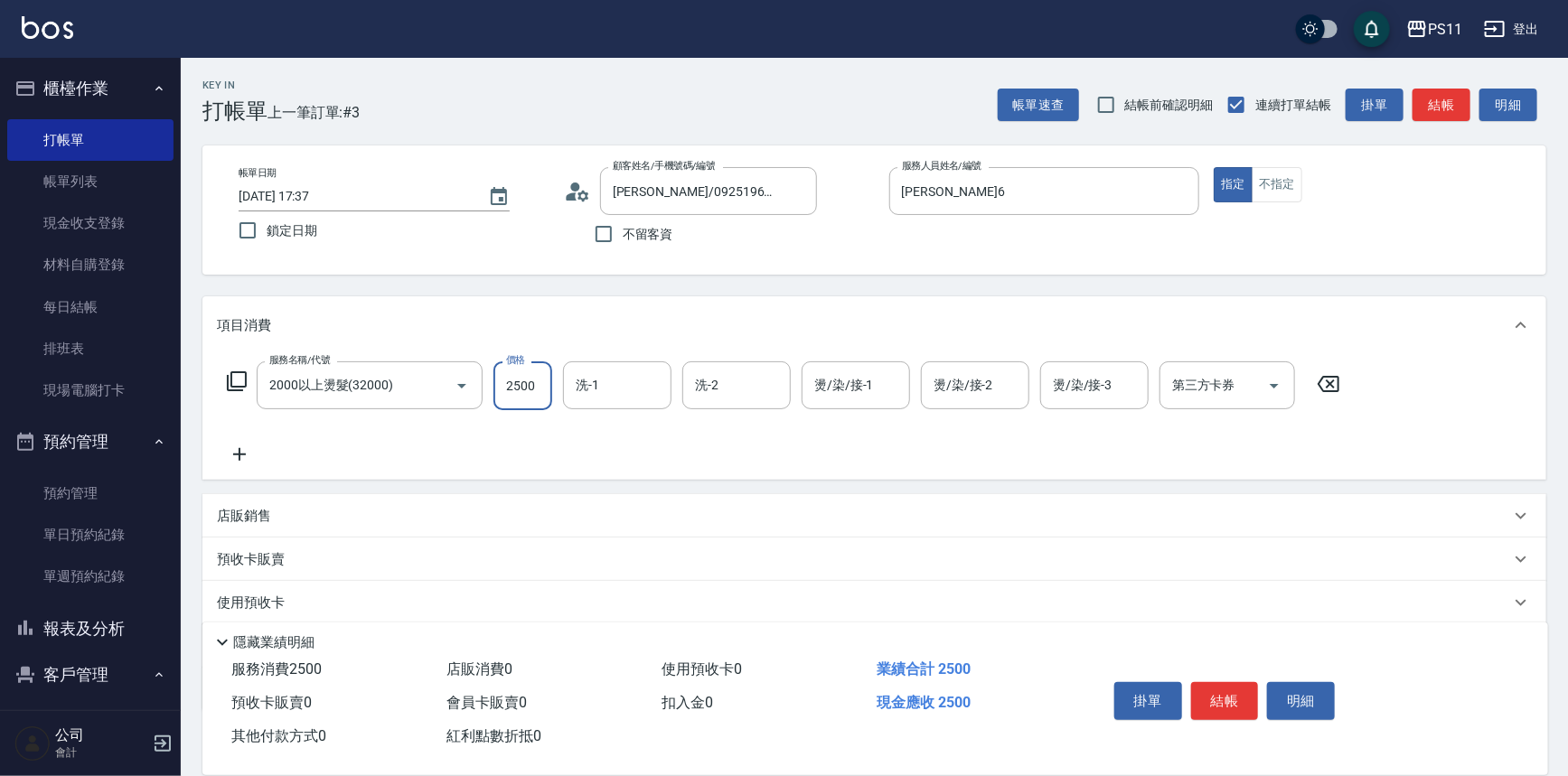
type input "2500"
type input "[PERSON_NAME]-20"
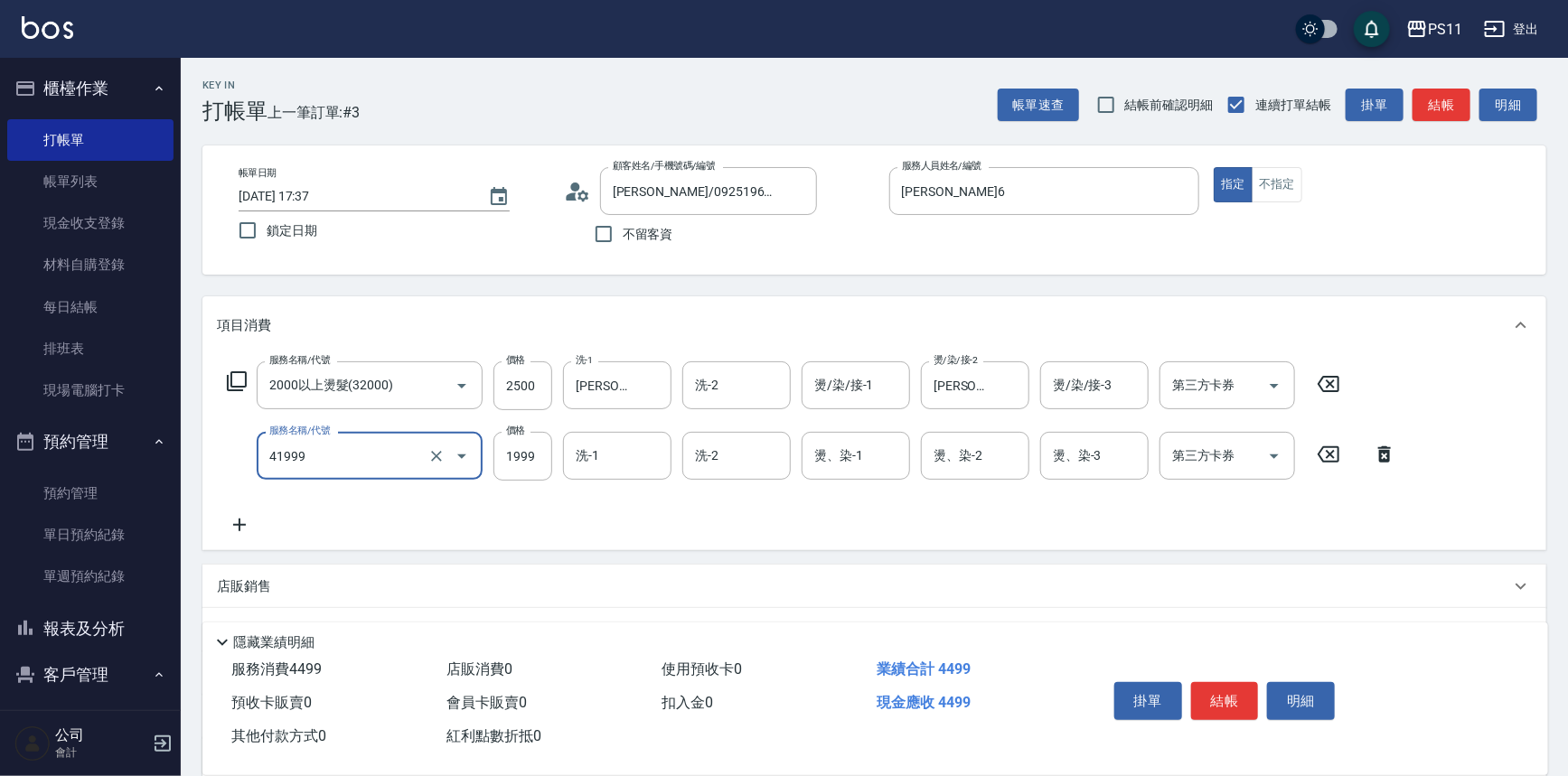
type input "1999以下染髮(41999)"
type input "1000"
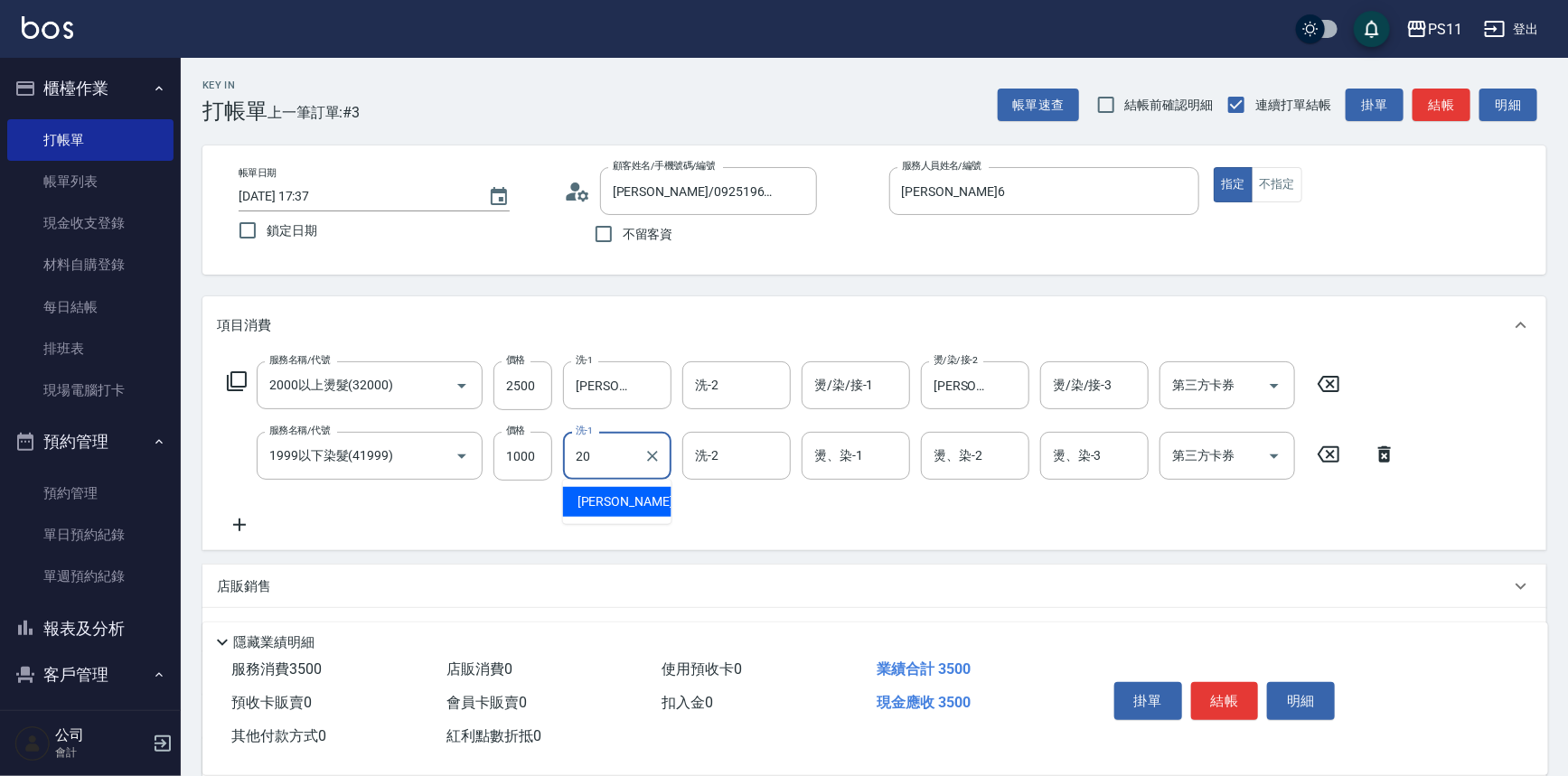
type input "[PERSON_NAME]-20"
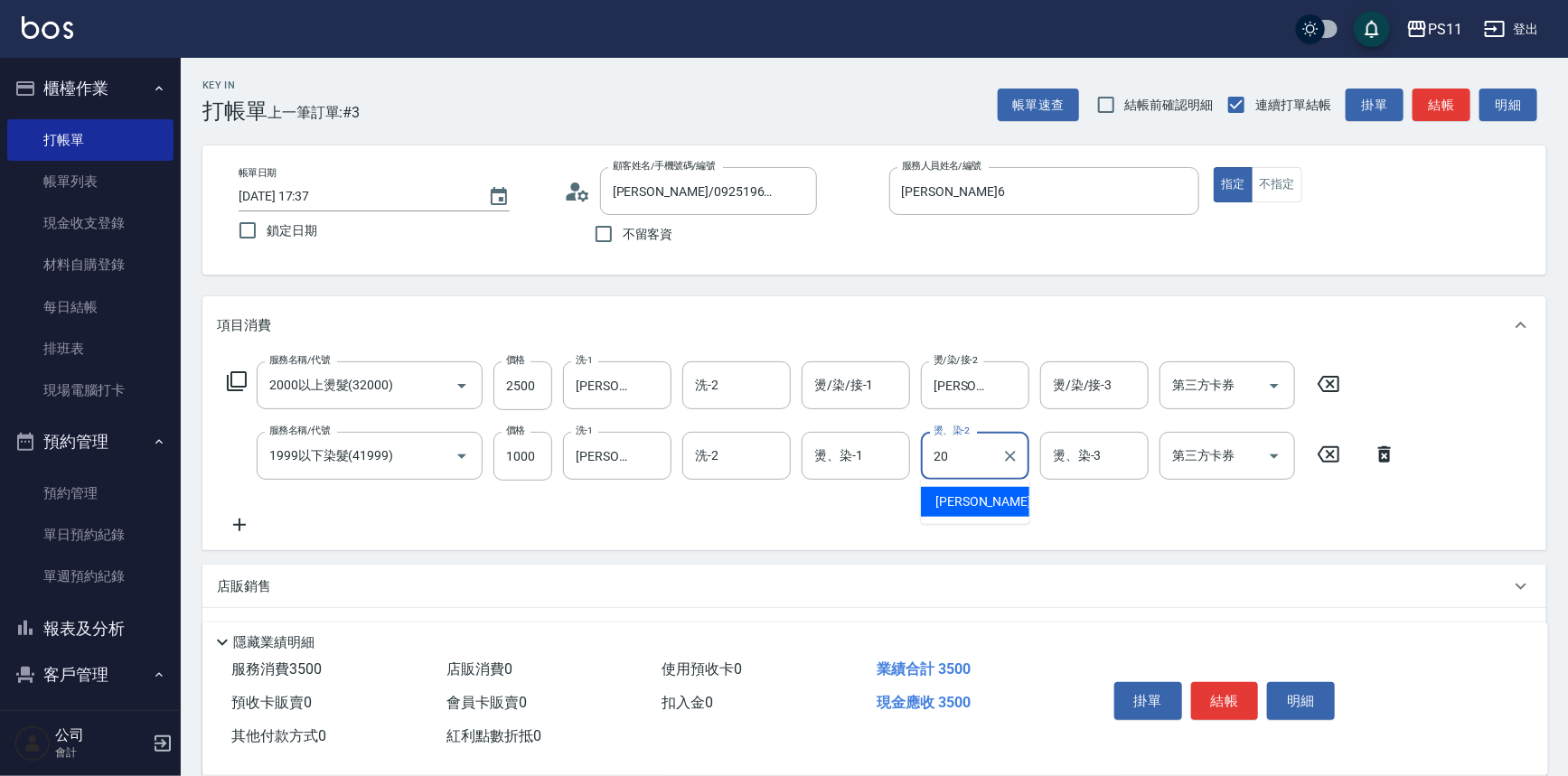
type input "[PERSON_NAME]-20"
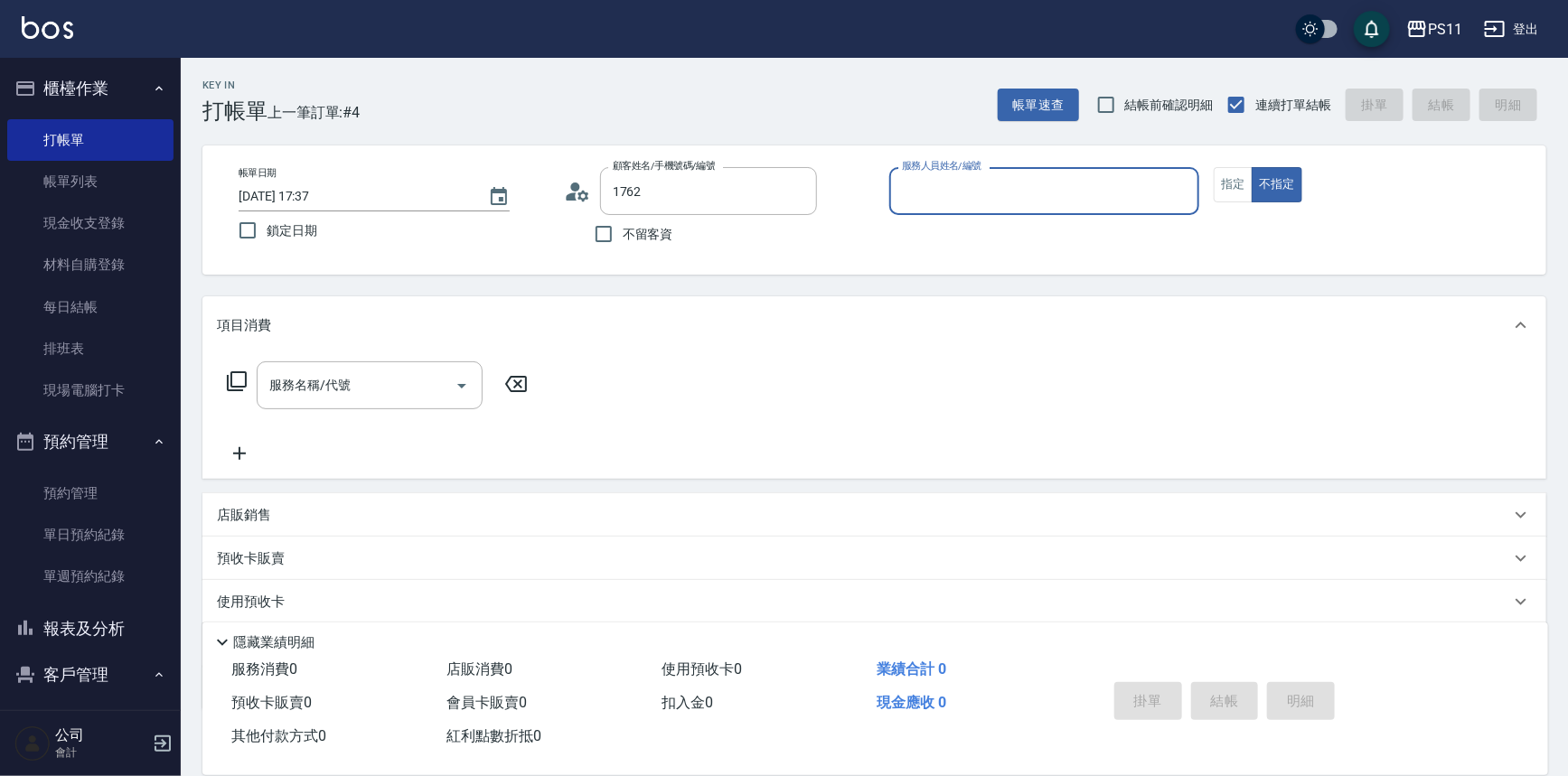
type input "[PERSON_NAME]/0925196139/1762"
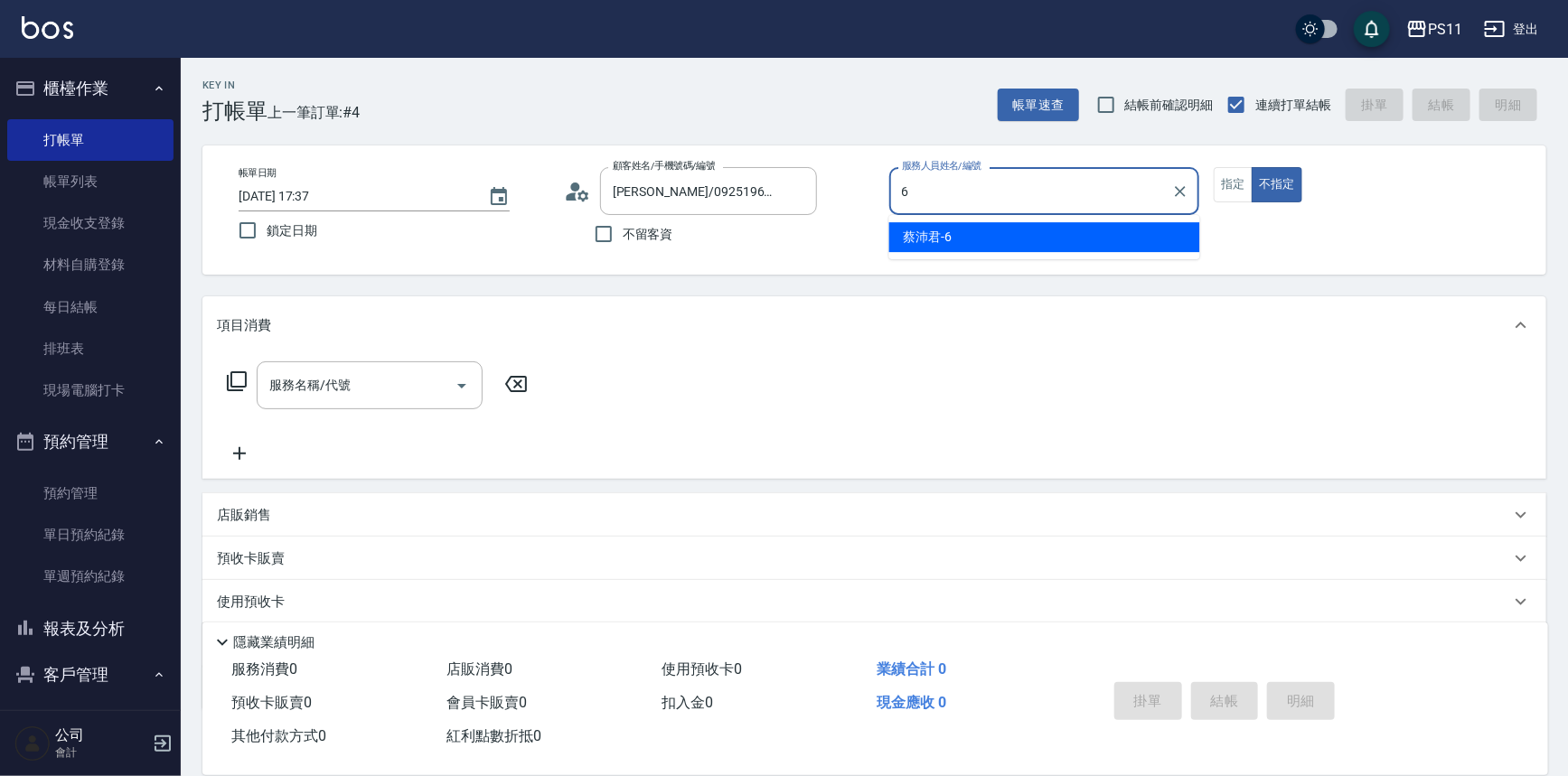
type input "[PERSON_NAME]6"
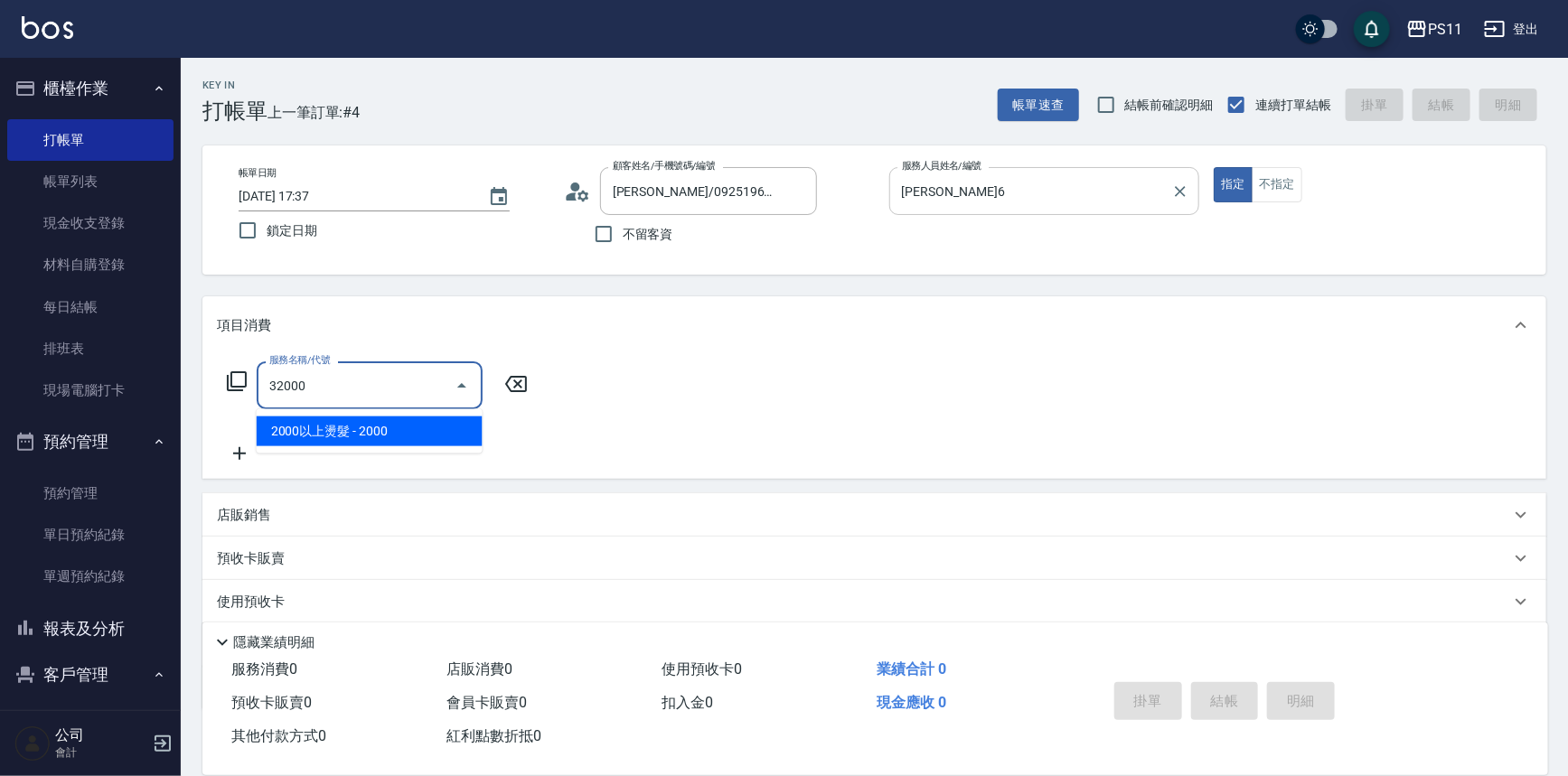
type input "2000以上燙髮(32000)"
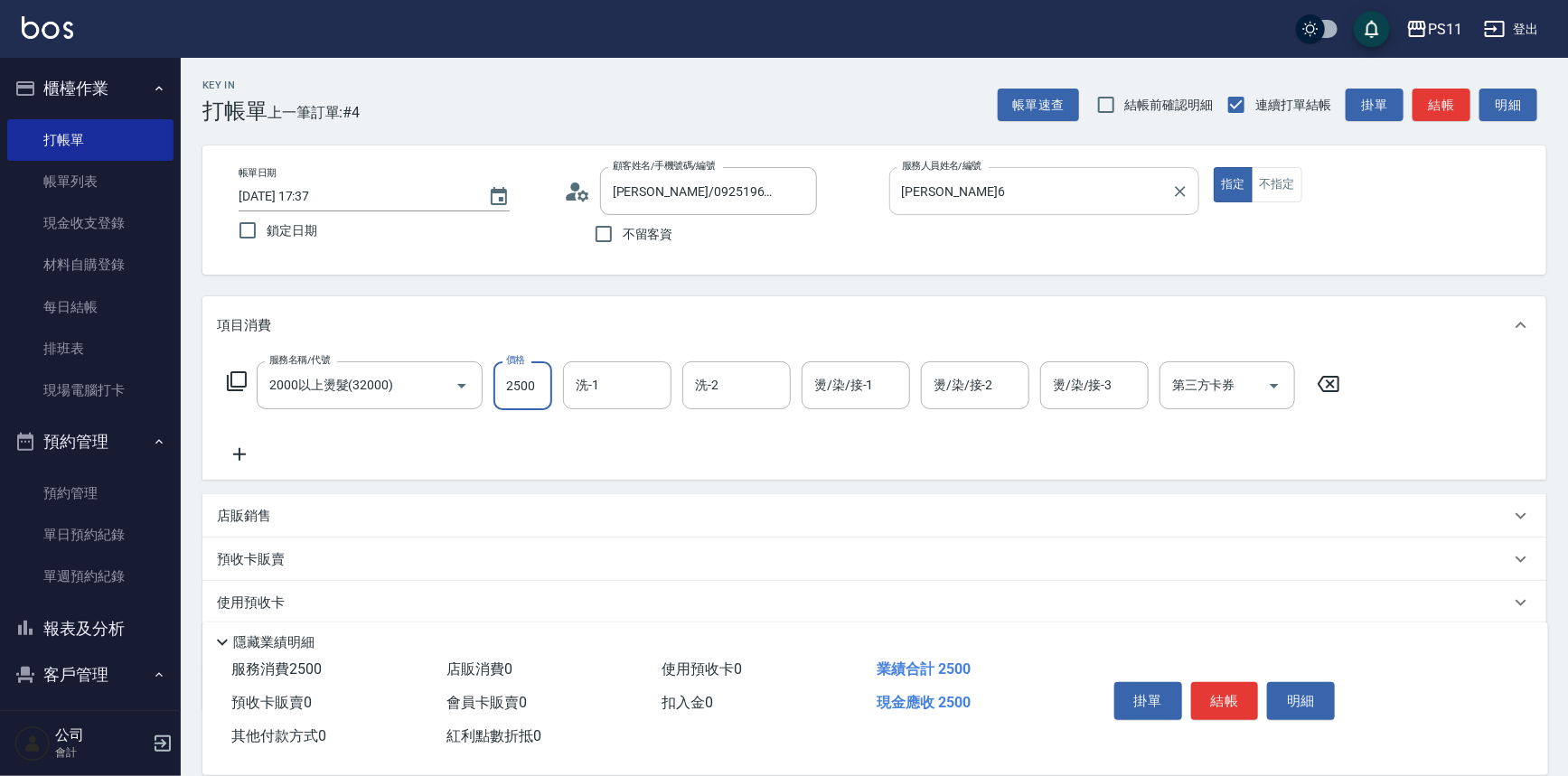
type input "2500"
type input "[PERSON_NAME]-20"
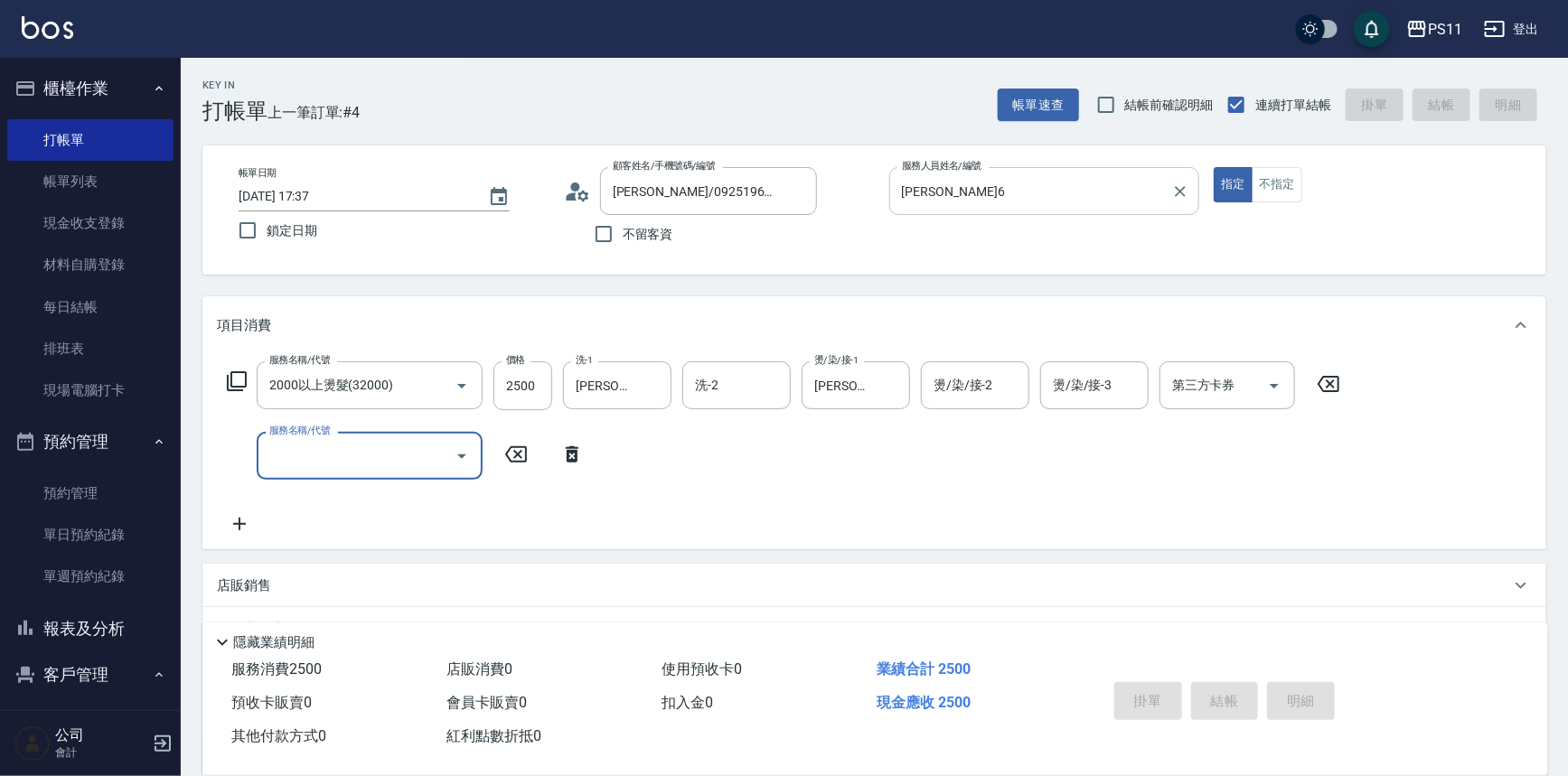
type input "[DATE] 17:38"
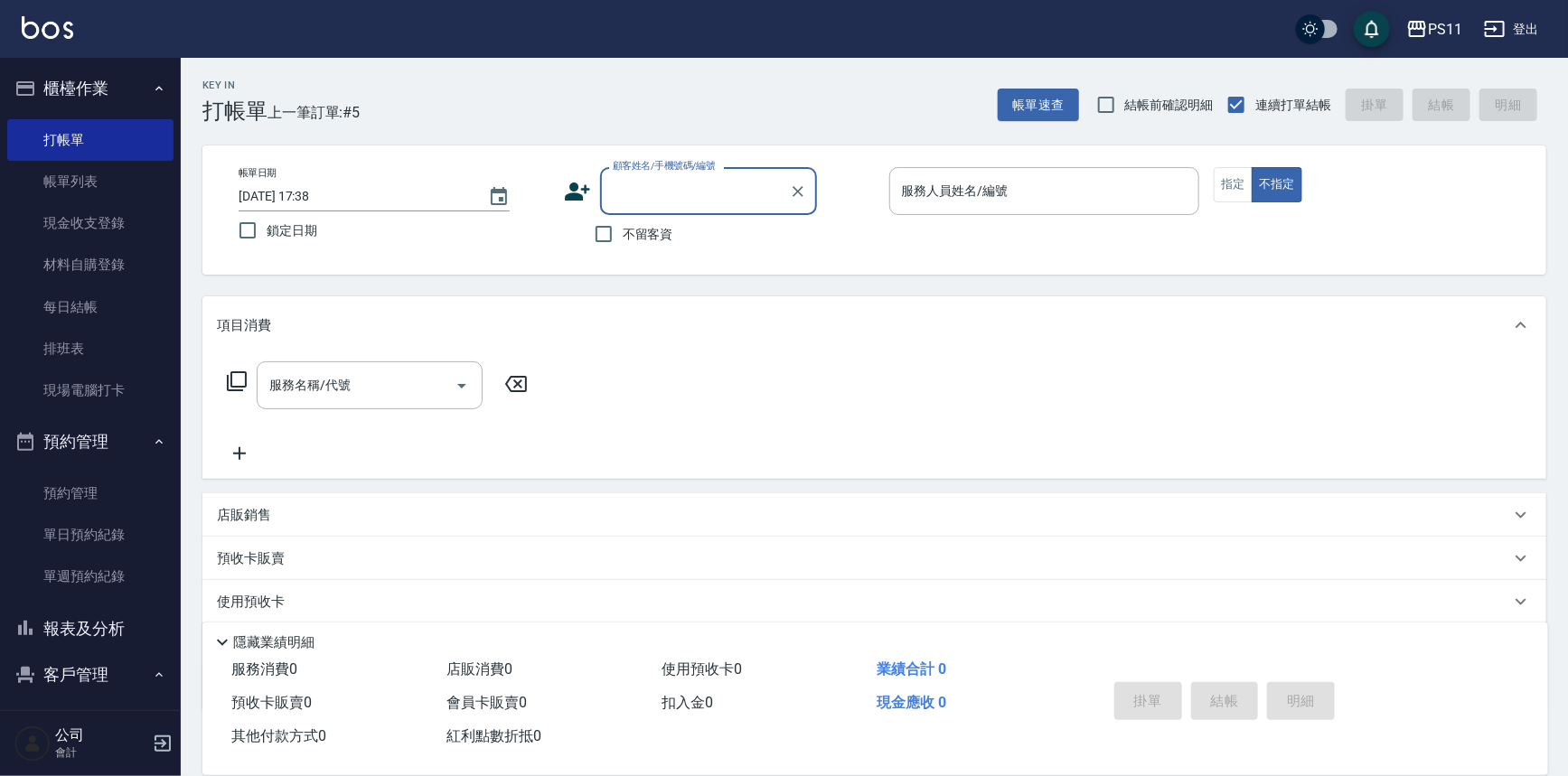
click at [108, 680] on button "客戶管理" at bounding box center [90, 675] width 166 height 47
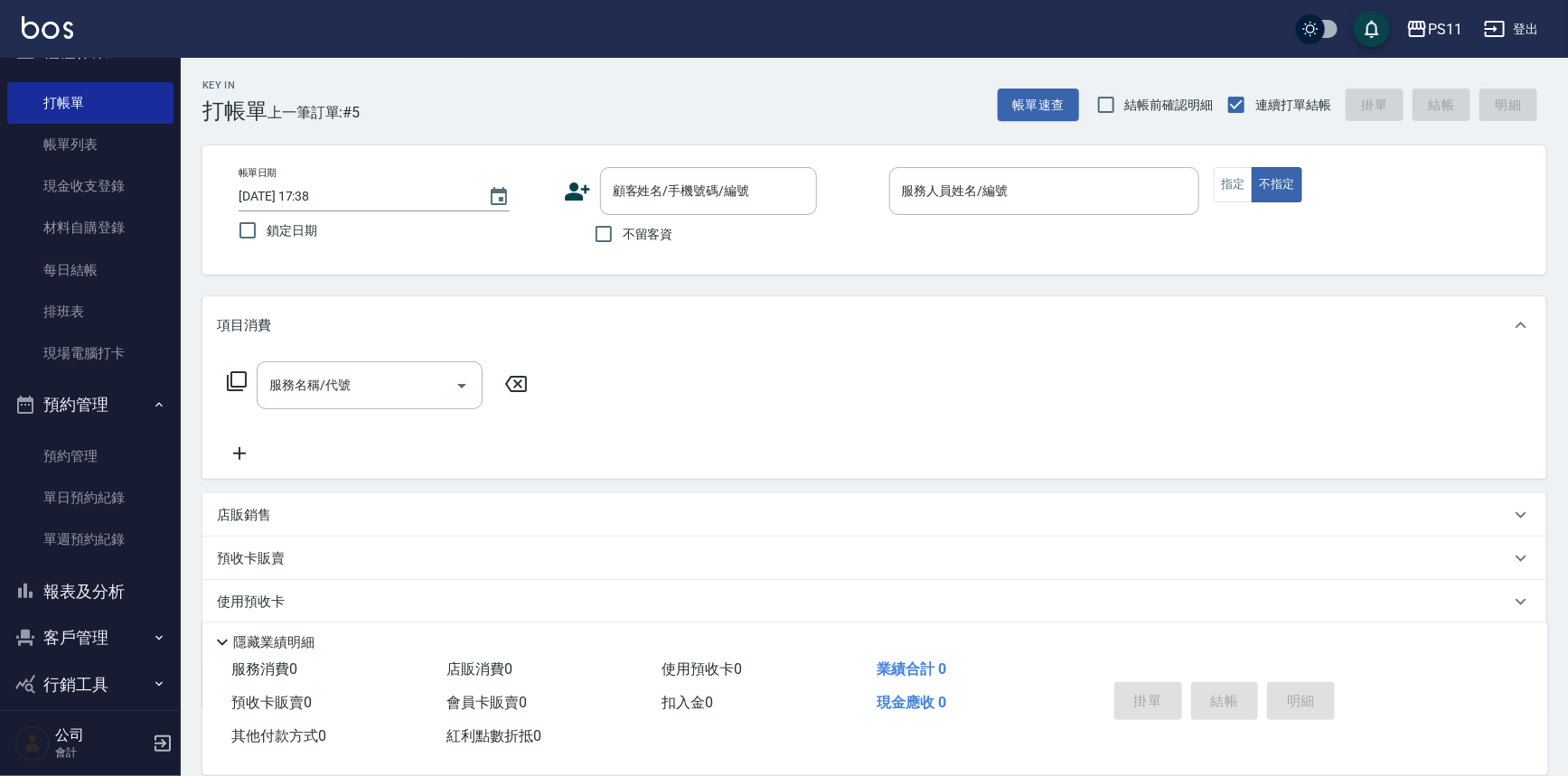
scroll to position [55, 0]
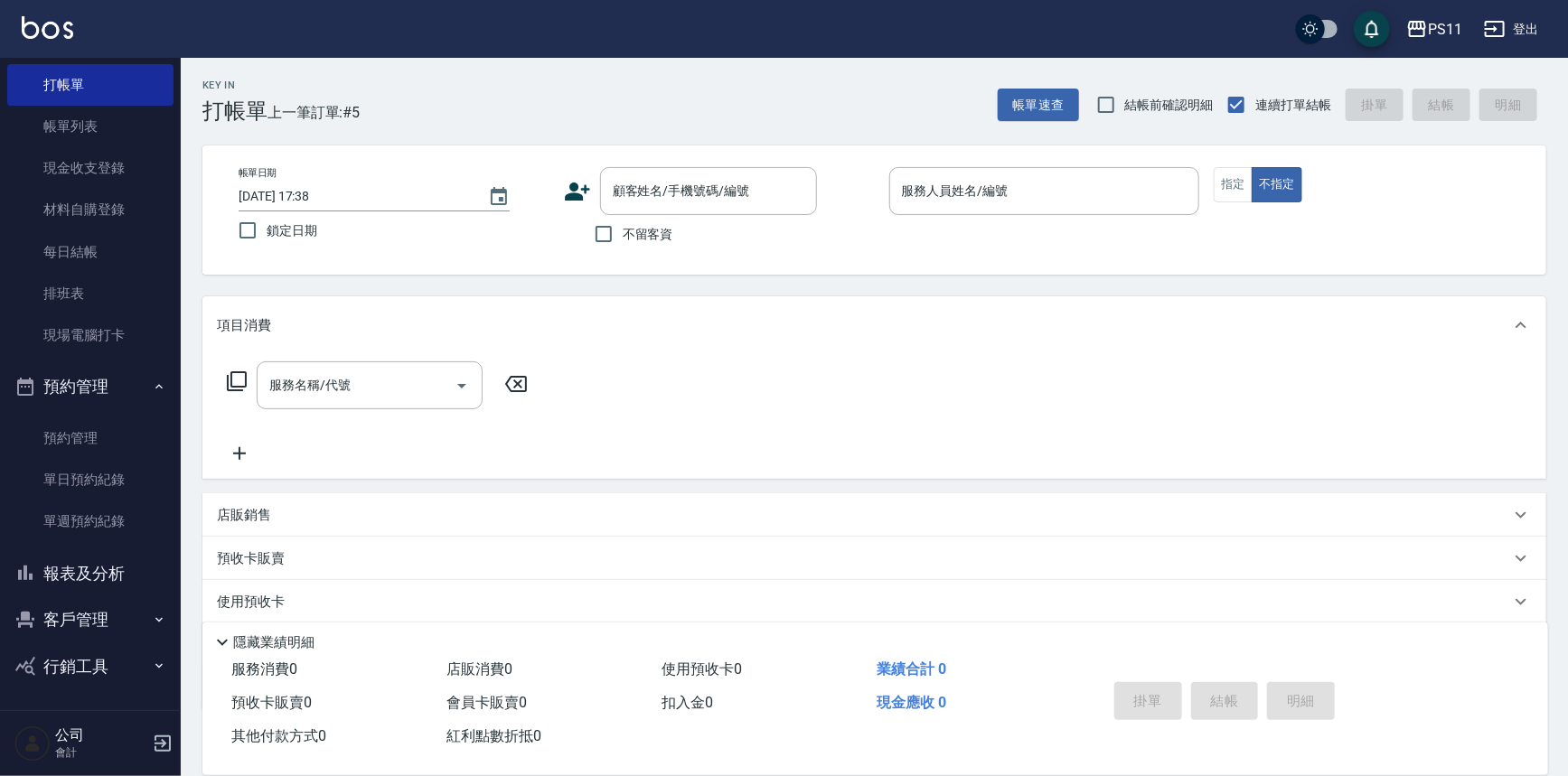
click at [121, 614] on button "客戶管理" at bounding box center [90, 619] width 166 height 47
click at [111, 668] on link "客戶列表" at bounding box center [90, 671] width 166 height 42
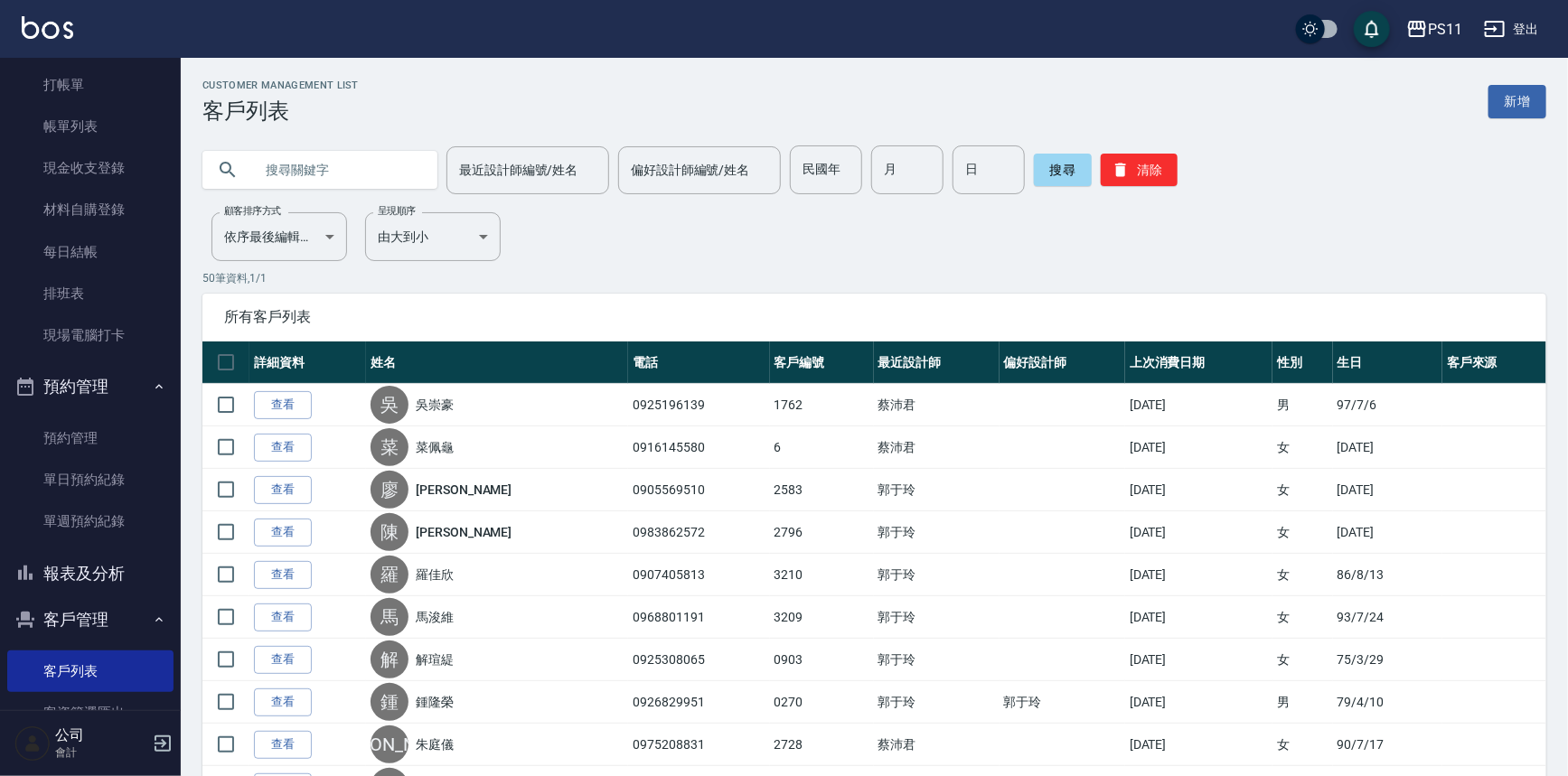
click at [397, 175] on input "text" at bounding box center [338, 170] width 170 height 49
type input "[PERSON_NAME]"
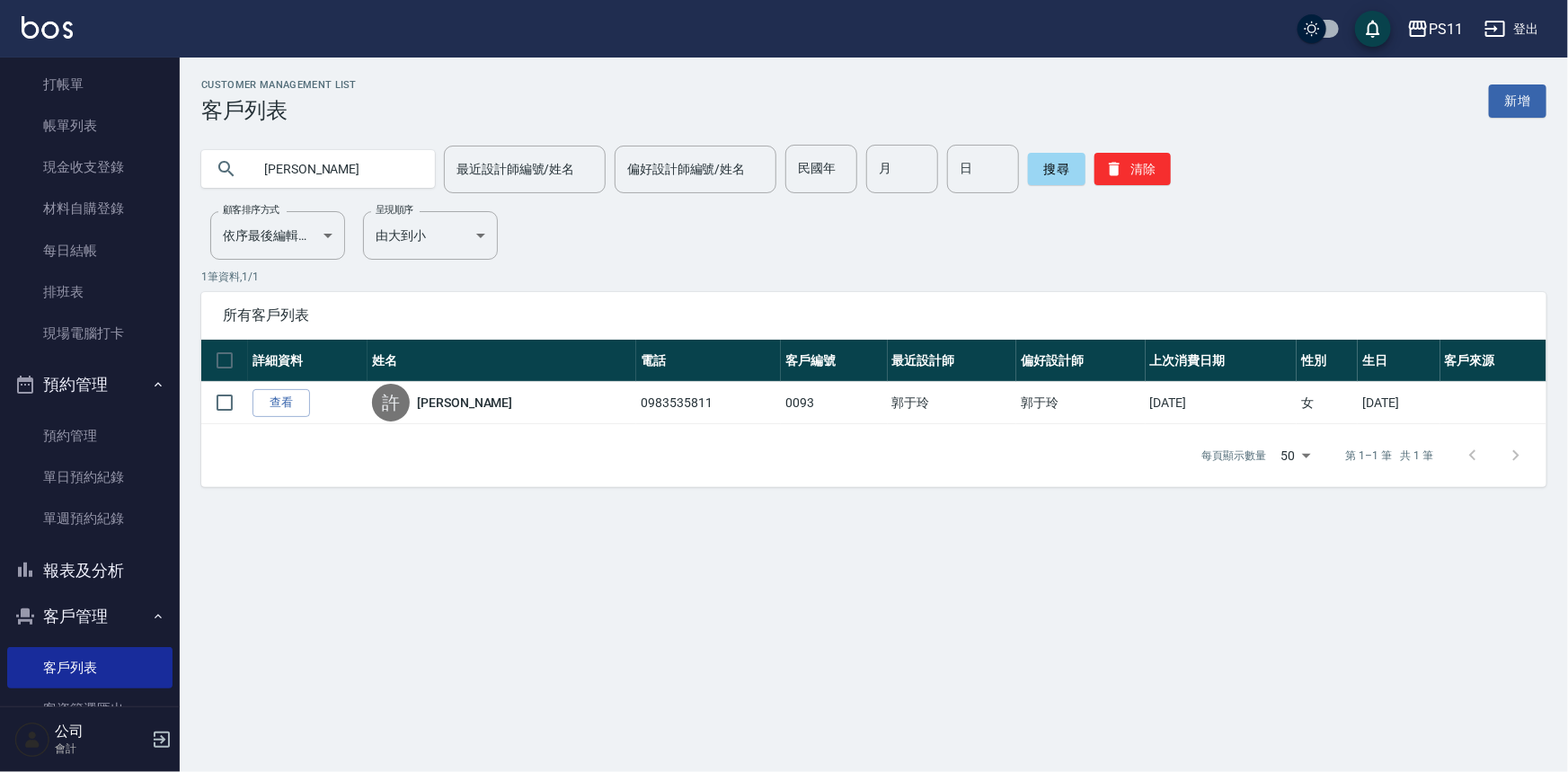
drag, startPoint x: 303, startPoint y: 153, endPoint x: 295, endPoint y: 178, distance: 26.2
click at [131, 155] on div "PS11 登出 櫃檯作業 打帳單 帳單列表 現金收支登錄 材料自購登錄 每日結帳 排班表 現場電腦打卡 預約管理 預約管理 單日預約紀錄 單週預約紀錄 報表及…" at bounding box center [784, 386] width 1568 height 772
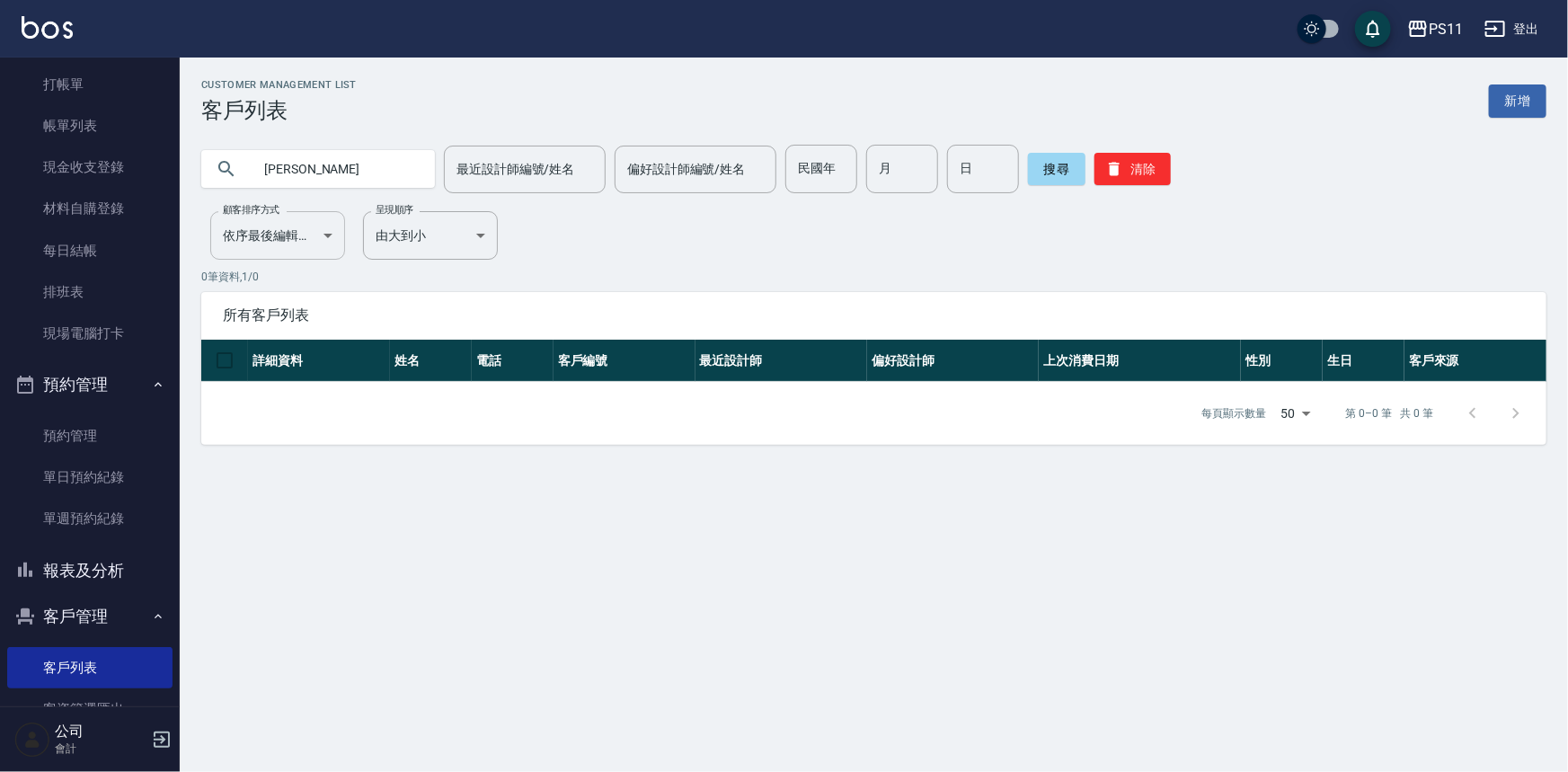
type input "[PERSON_NAME]"
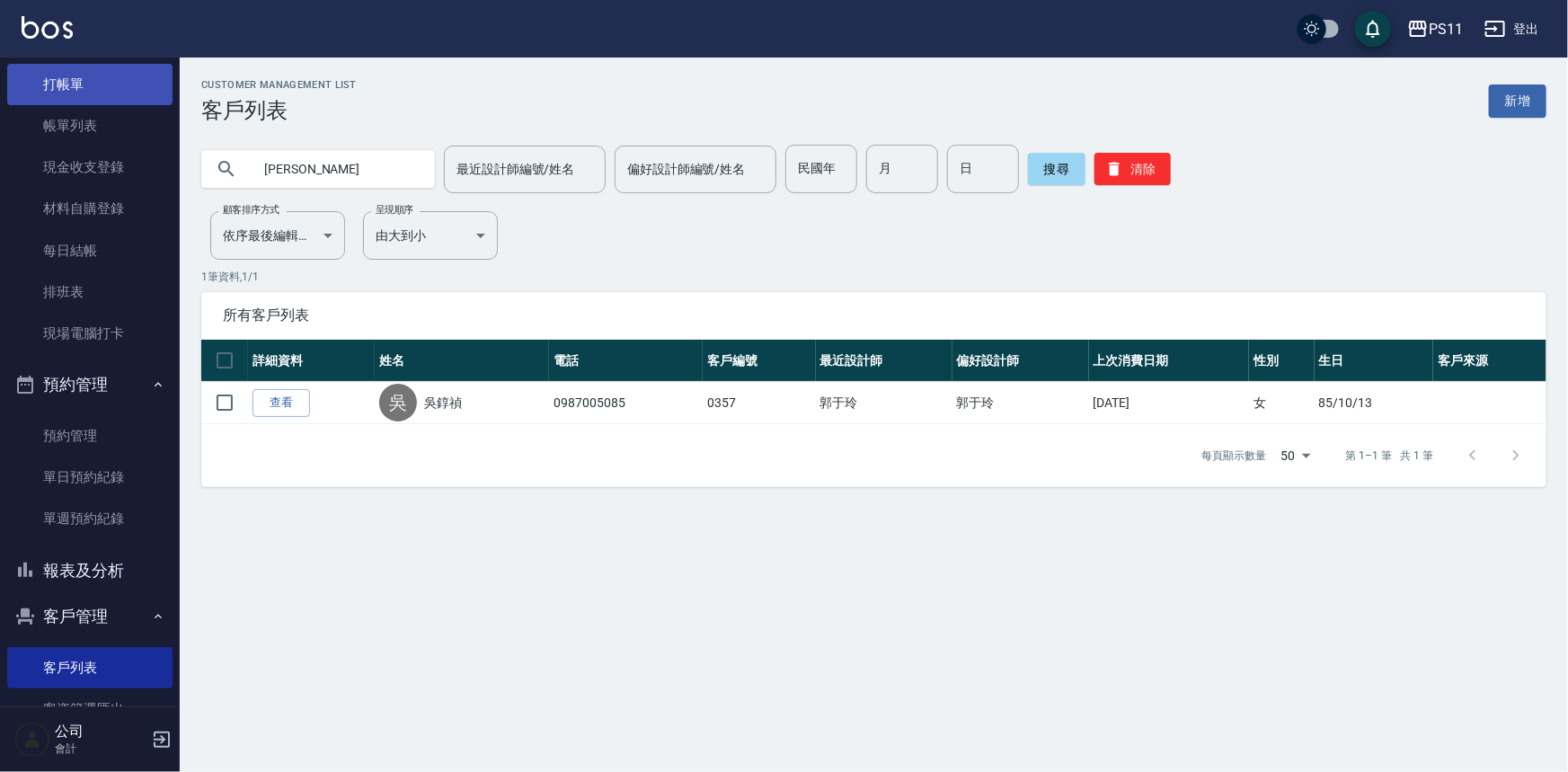
click at [102, 99] on link "打帳單" at bounding box center [89, 84] width 165 height 42
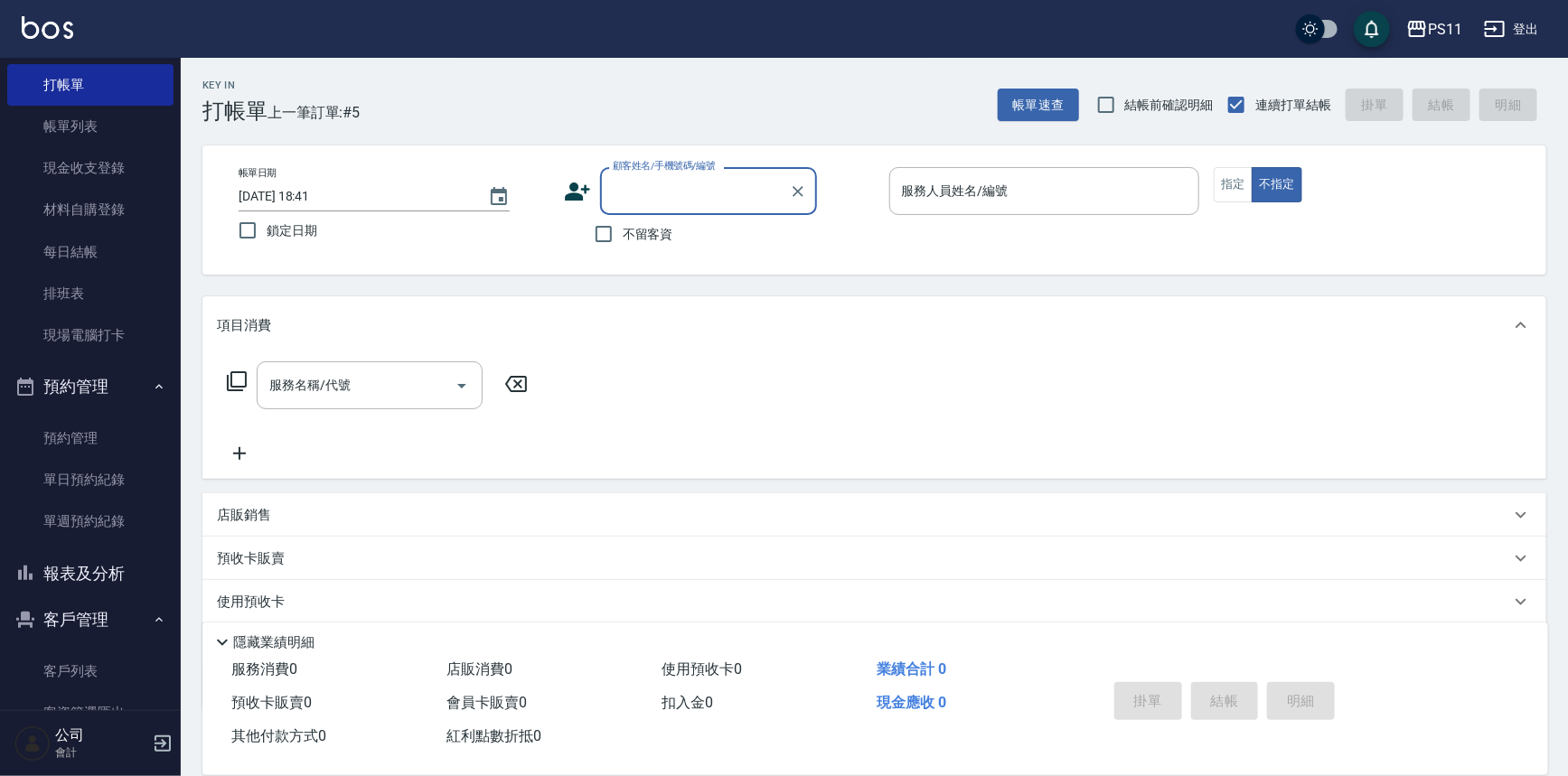
click at [710, 175] on input "顧客姓名/手機號碼/編號" at bounding box center [695, 191] width 173 height 32
type input "0357"
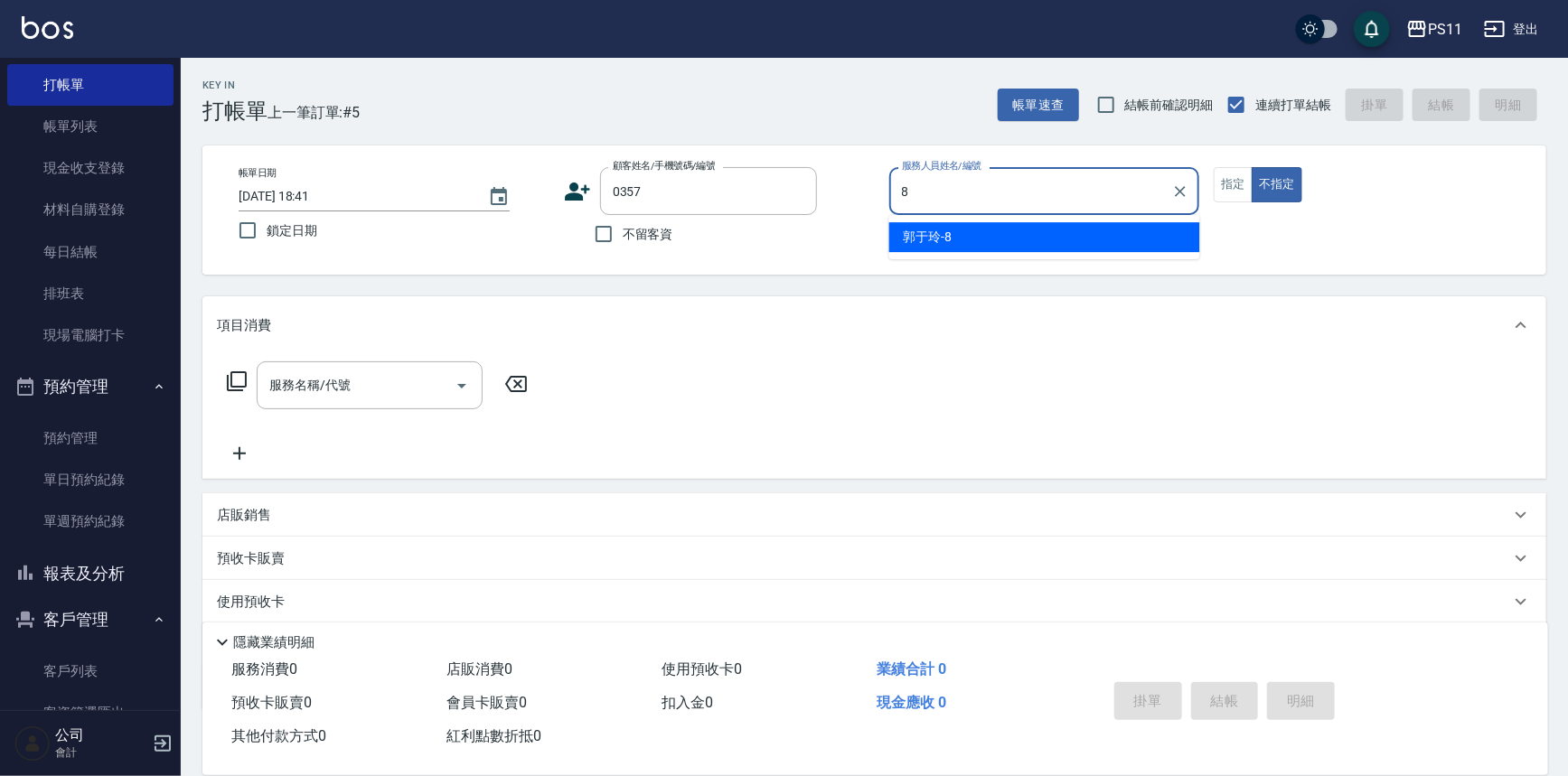
type input "郭于玲-8"
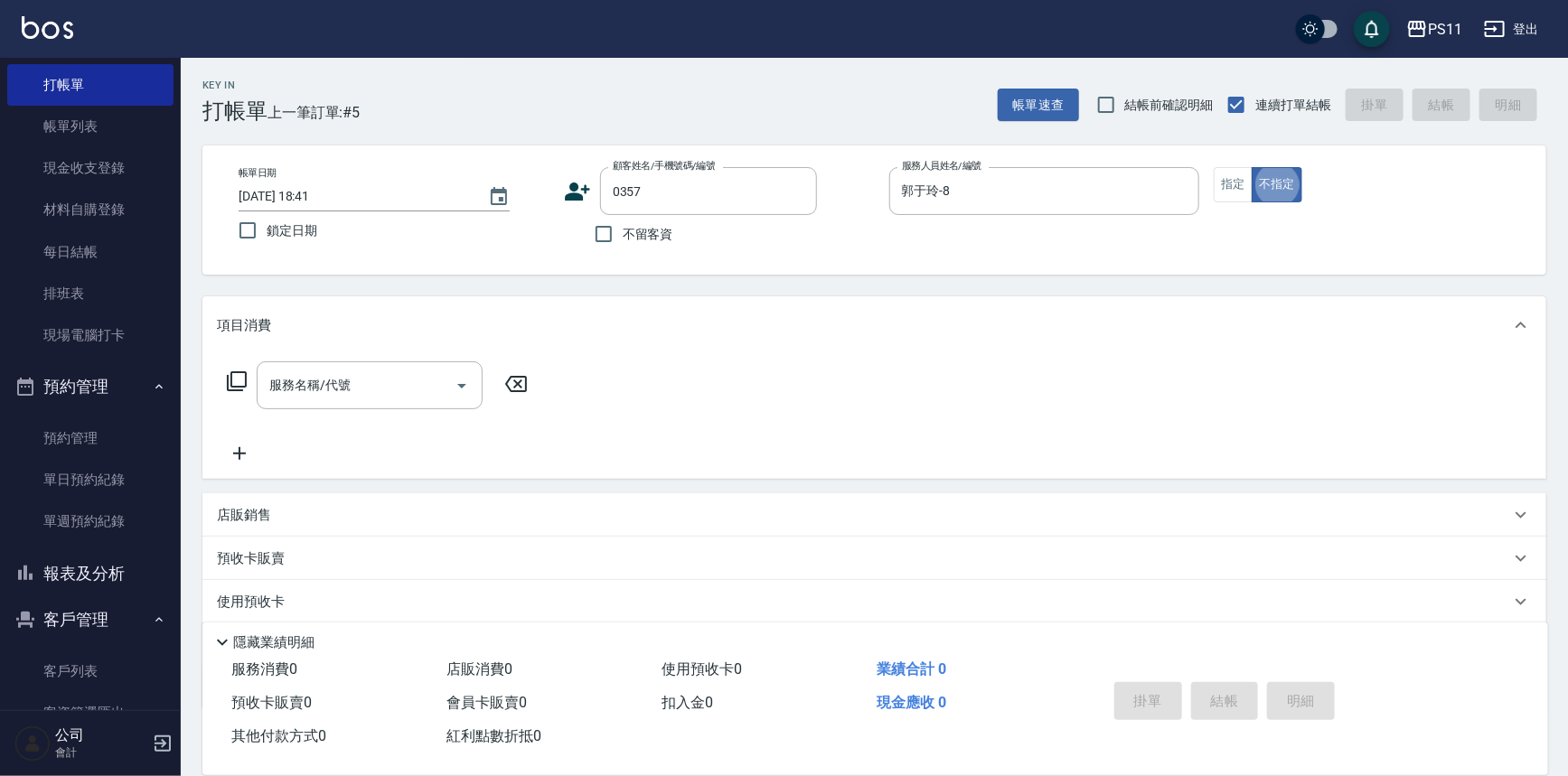
type button "false"
type input "[PERSON_NAME]/0987005085/0357"
click at [1231, 188] on button "指定" at bounding box center [1233, 184] width 39 height 35
click at [235, 375] on icon at bounding box center [236, 381] width 21 height 21
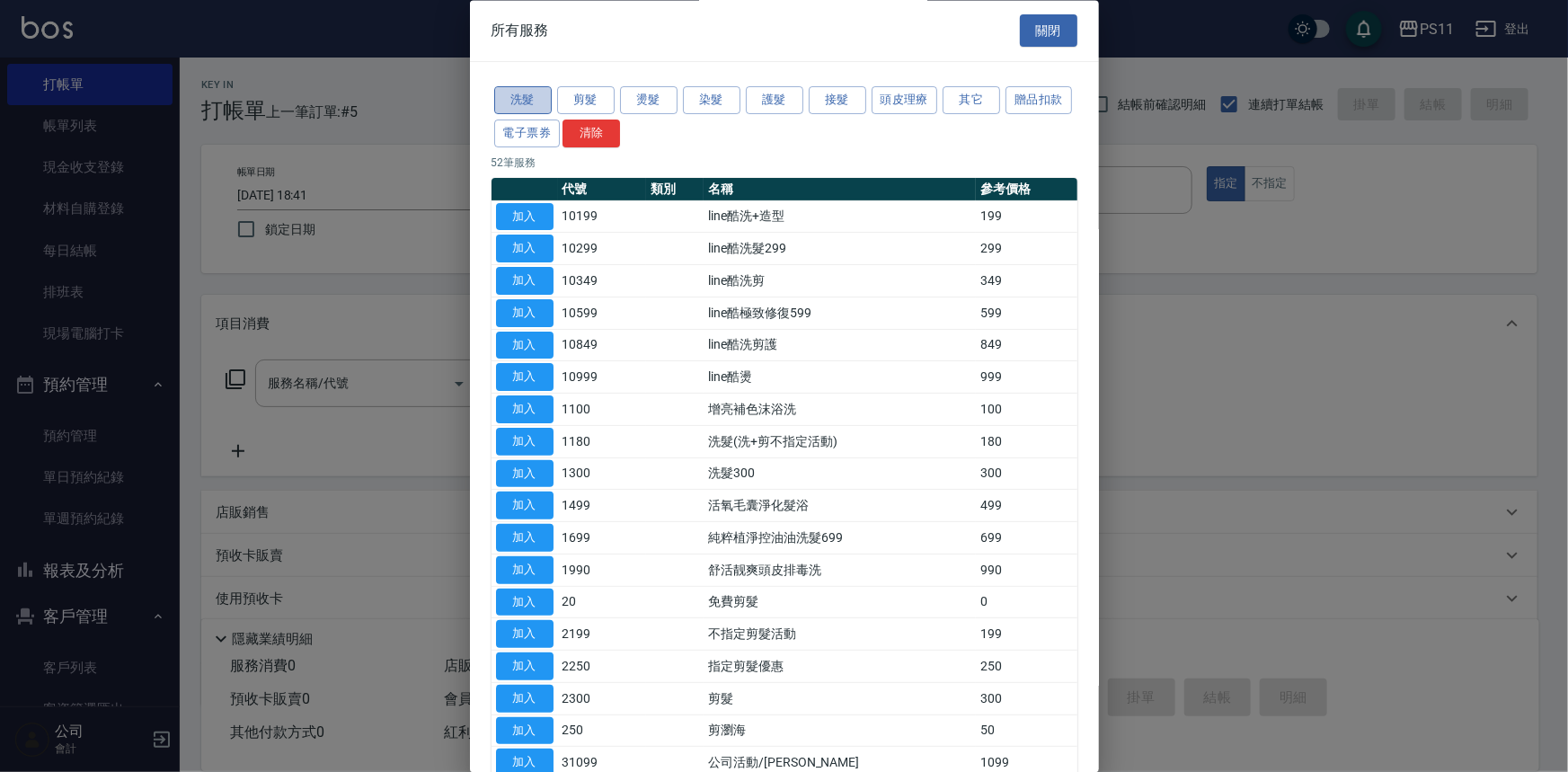
click at [535, 90] on button "洗髮" at bounding box center [523, 101] width 57 height 28
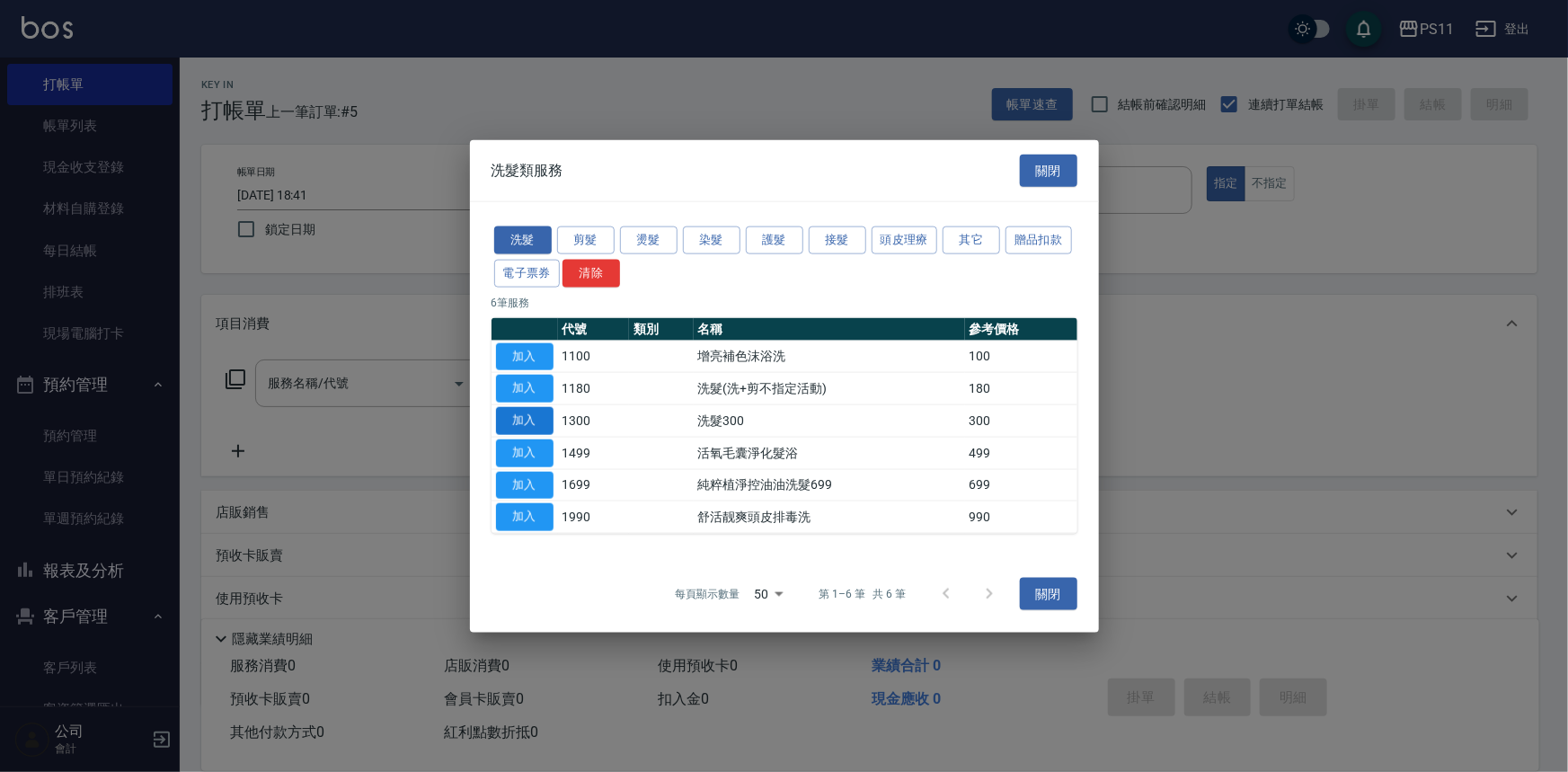
click at [537, 422] on button "加入" at bounding box center [525, 422] width 57 height 28
type input "洗髮300(1300)"
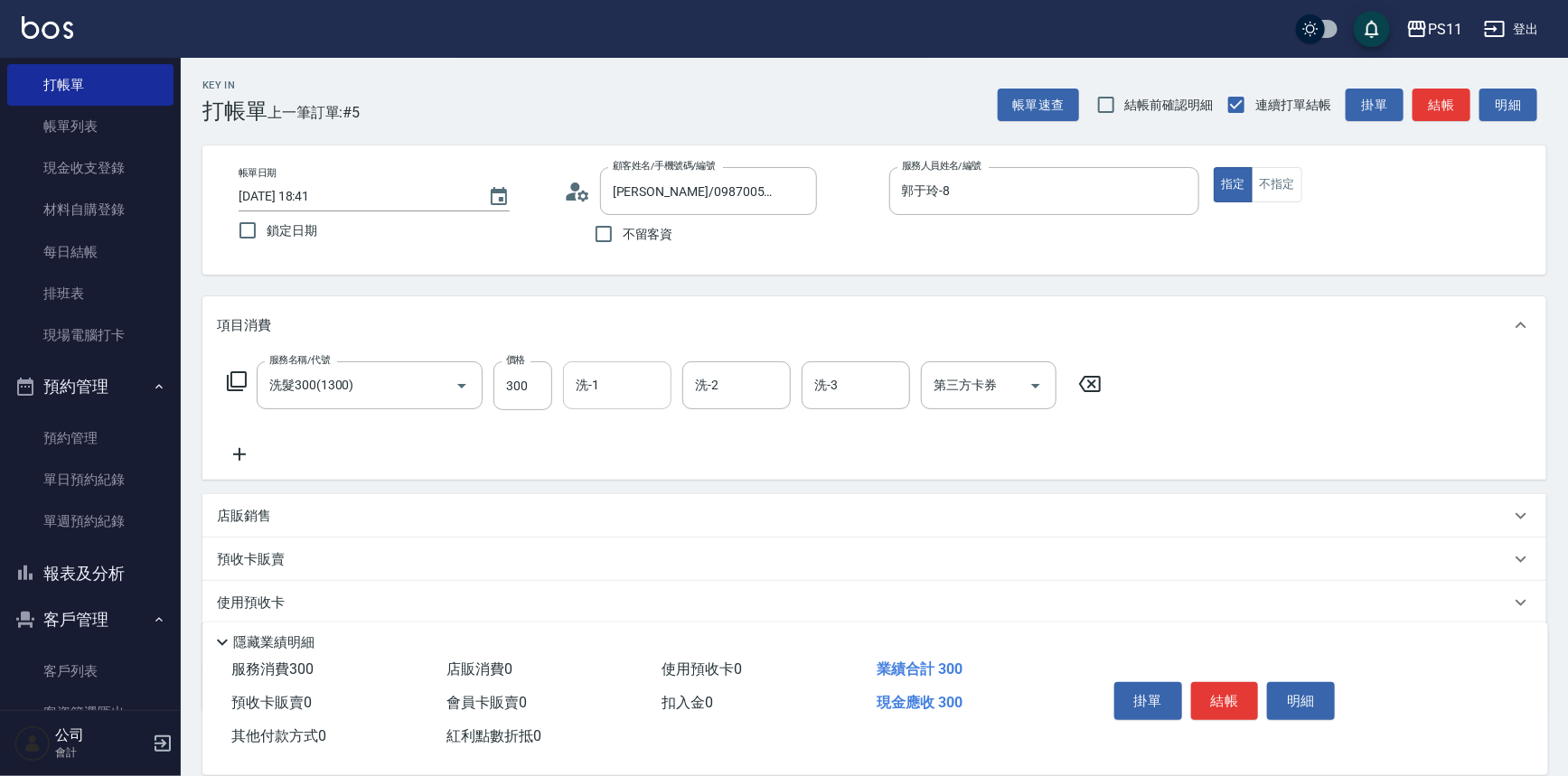
click at [618, 388] on input "洗-1" at bounding box center [617, 386] width 92 height 32
type input "[PERSON_NAME]-20"
click at [257, 464] on icon at bounding box center [239, 454] width 45 height 21
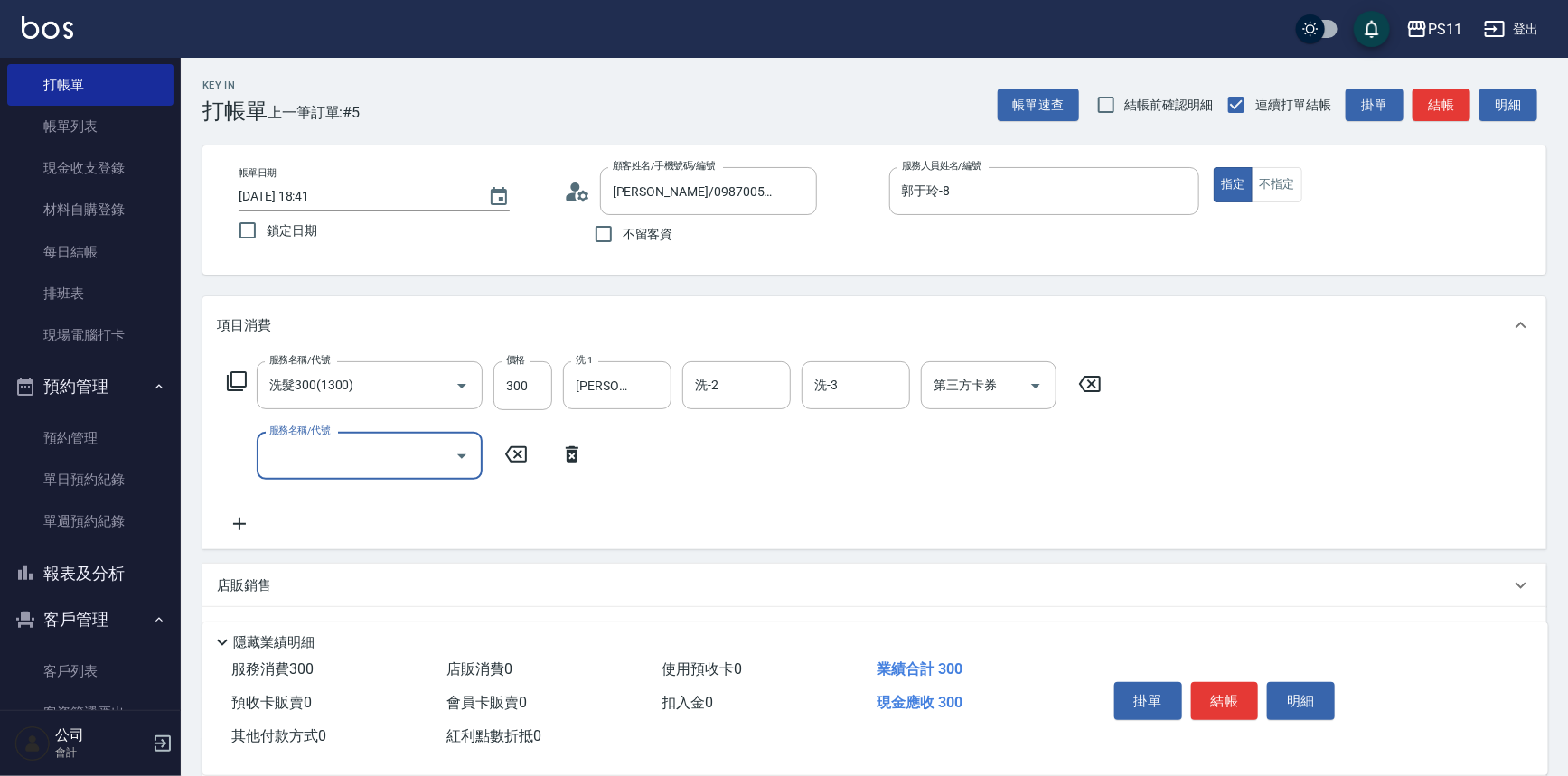
click at [227, 452] on div "服務名稱/代號 服務名稱/代號" at bounding box center [406, 456] width 378 height 48
click at [296, 460] on input "服務名稱/代號" at bounding box center [356, 456] width 183 height 32
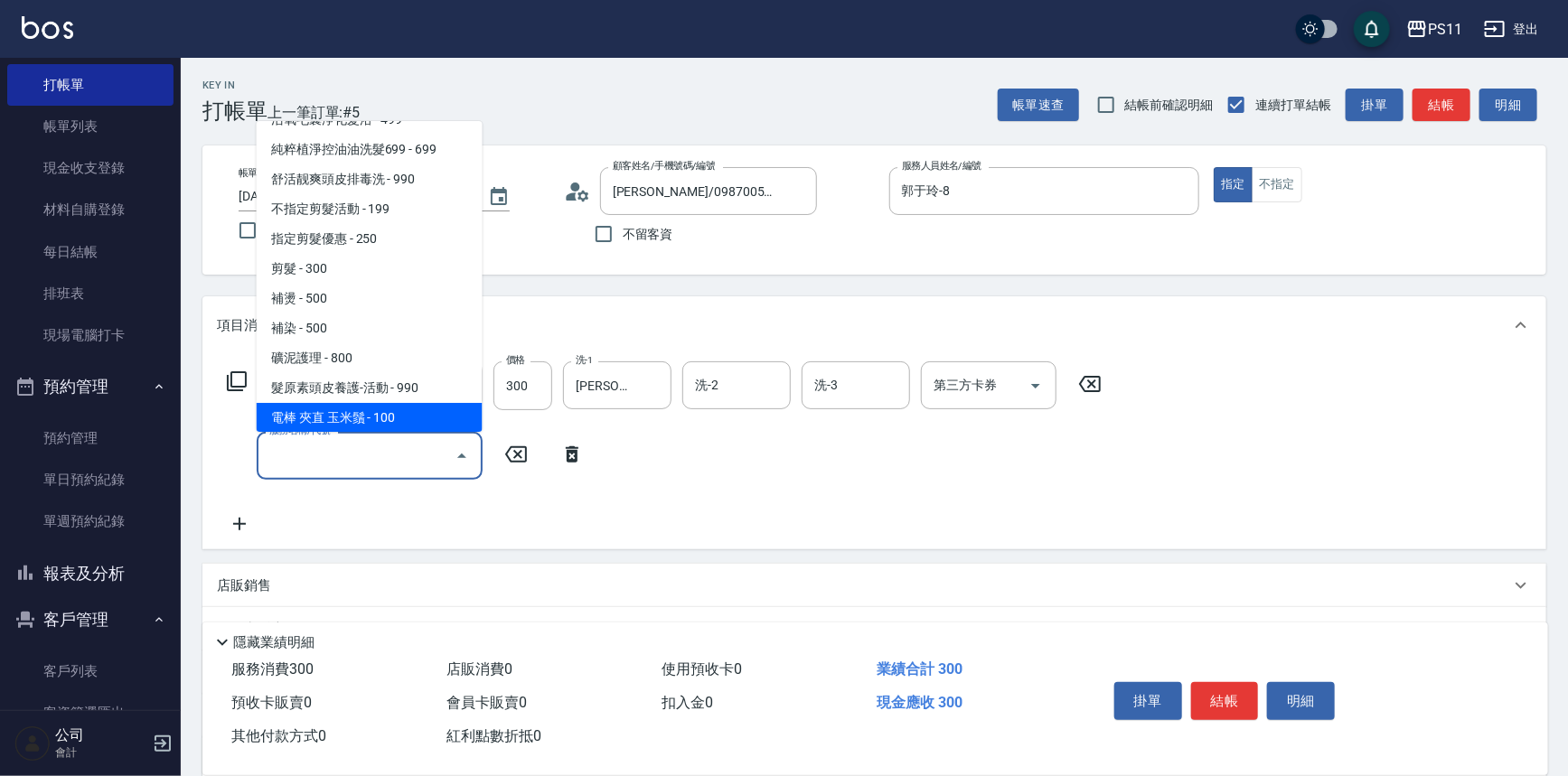
scroll to position [328, 0]
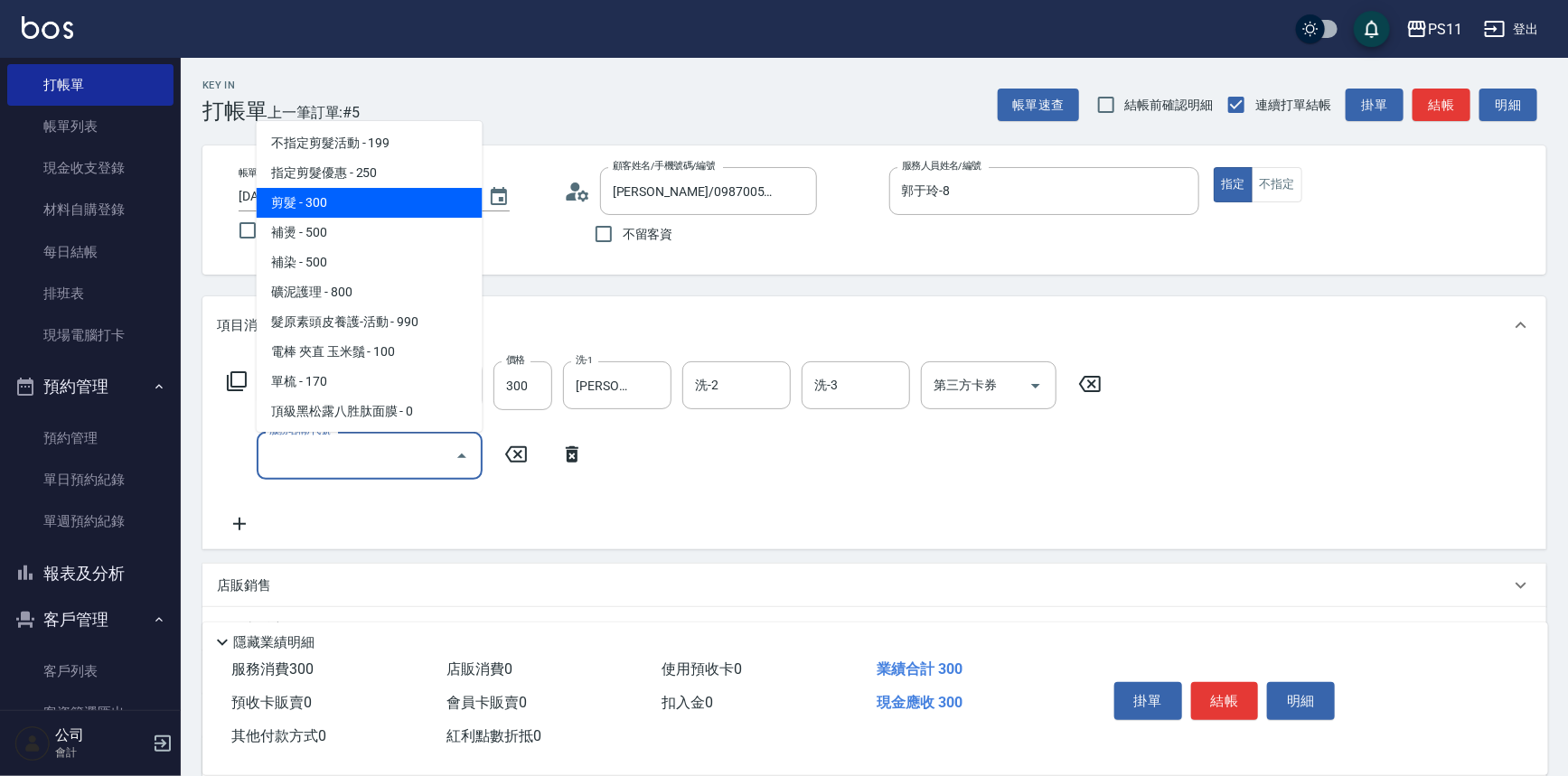
click at [381, 201] on span "剪髮 - 300" at bounding box center [370, 203] width 226 height 30
type input "剪髮(2300)"
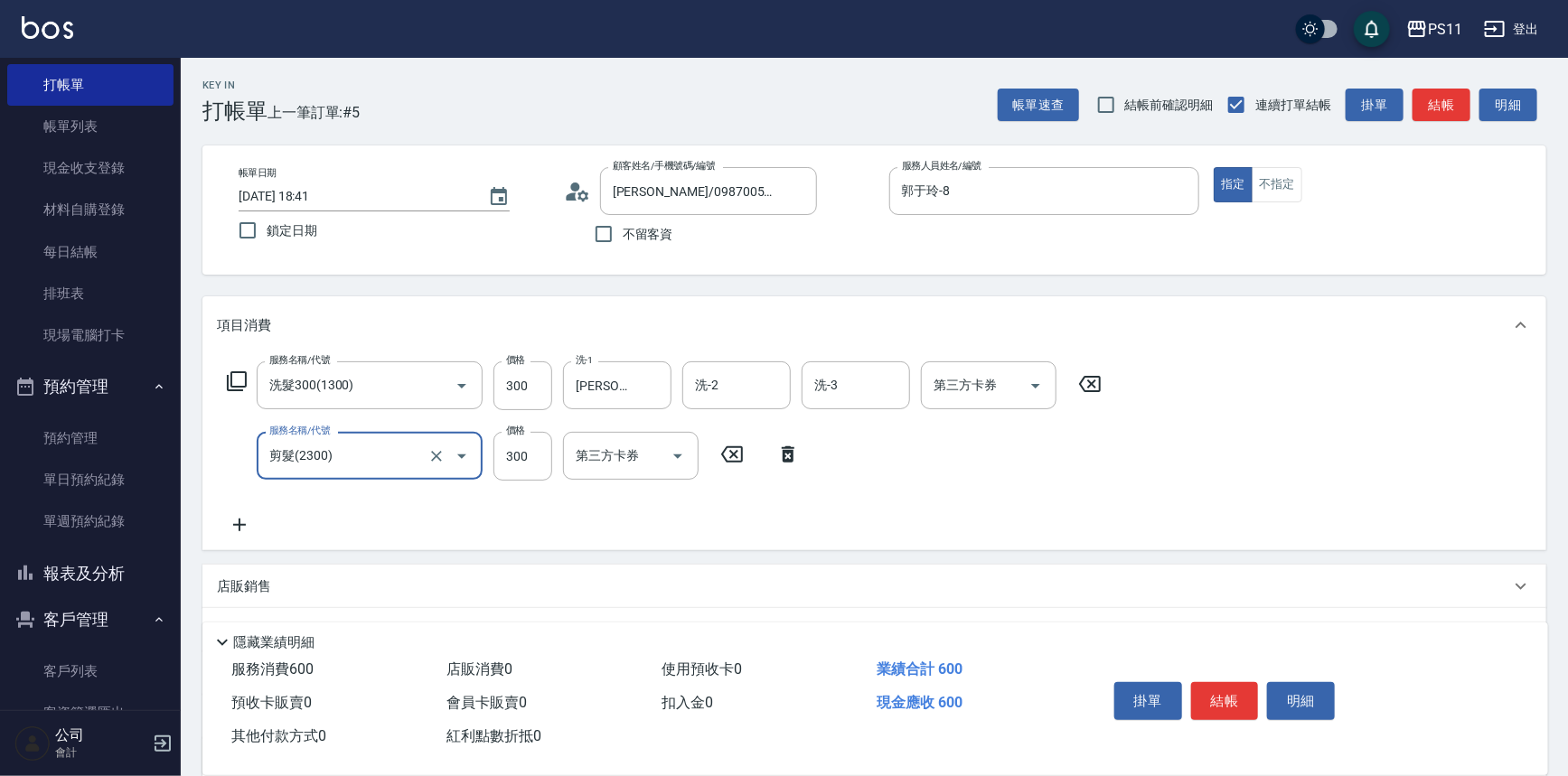
click at [249, 527] on icon at bounding box center [239, 525] width 45 height 21
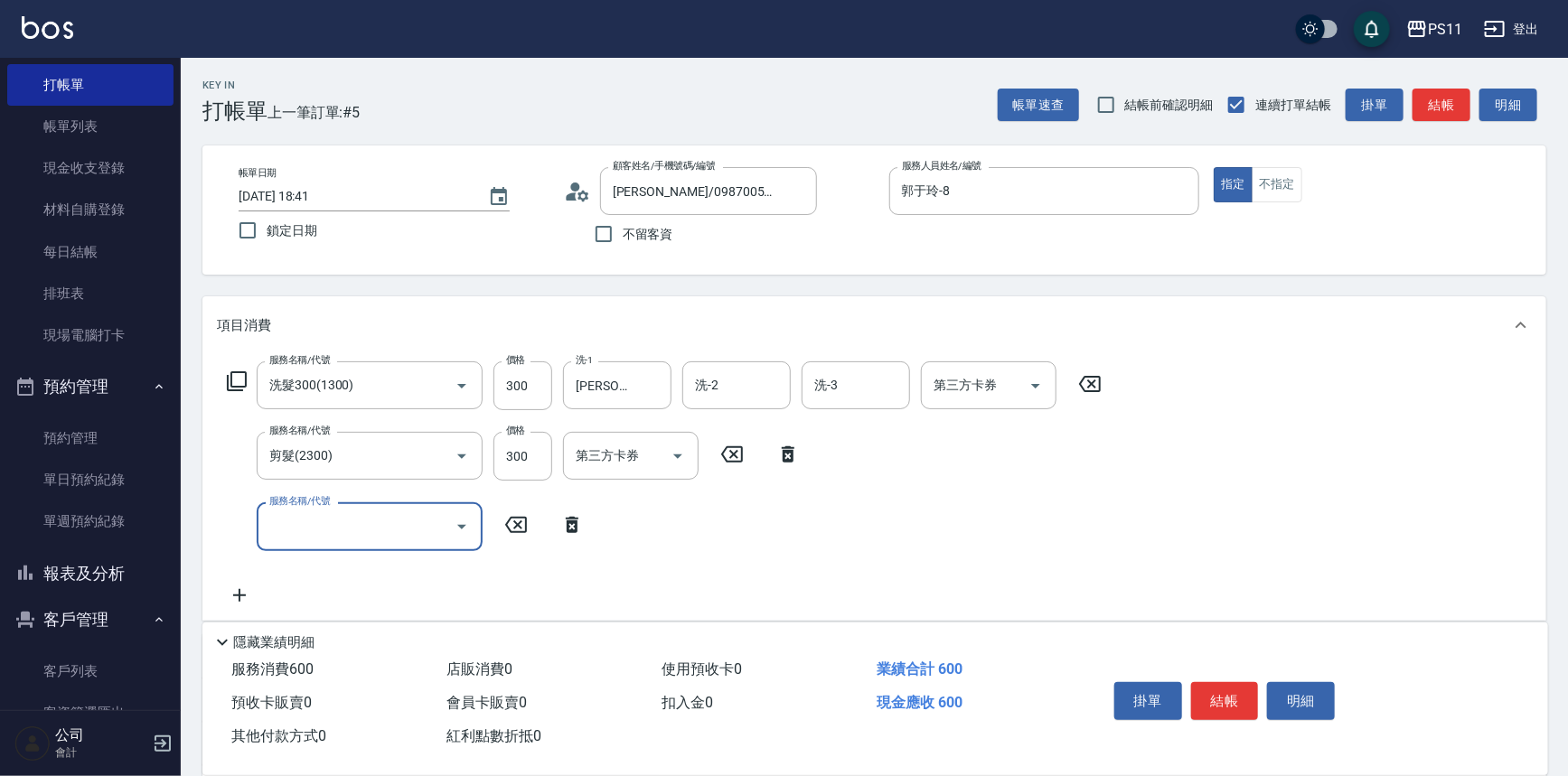
drag, startPoint x: 335, startPoint y: 538, endPoint x: 346, endPoint y: 516, distance: 24.6
click at [337, 538] on input "服務名稱/代號" at bounding box center [356, 527] width 183 height 32
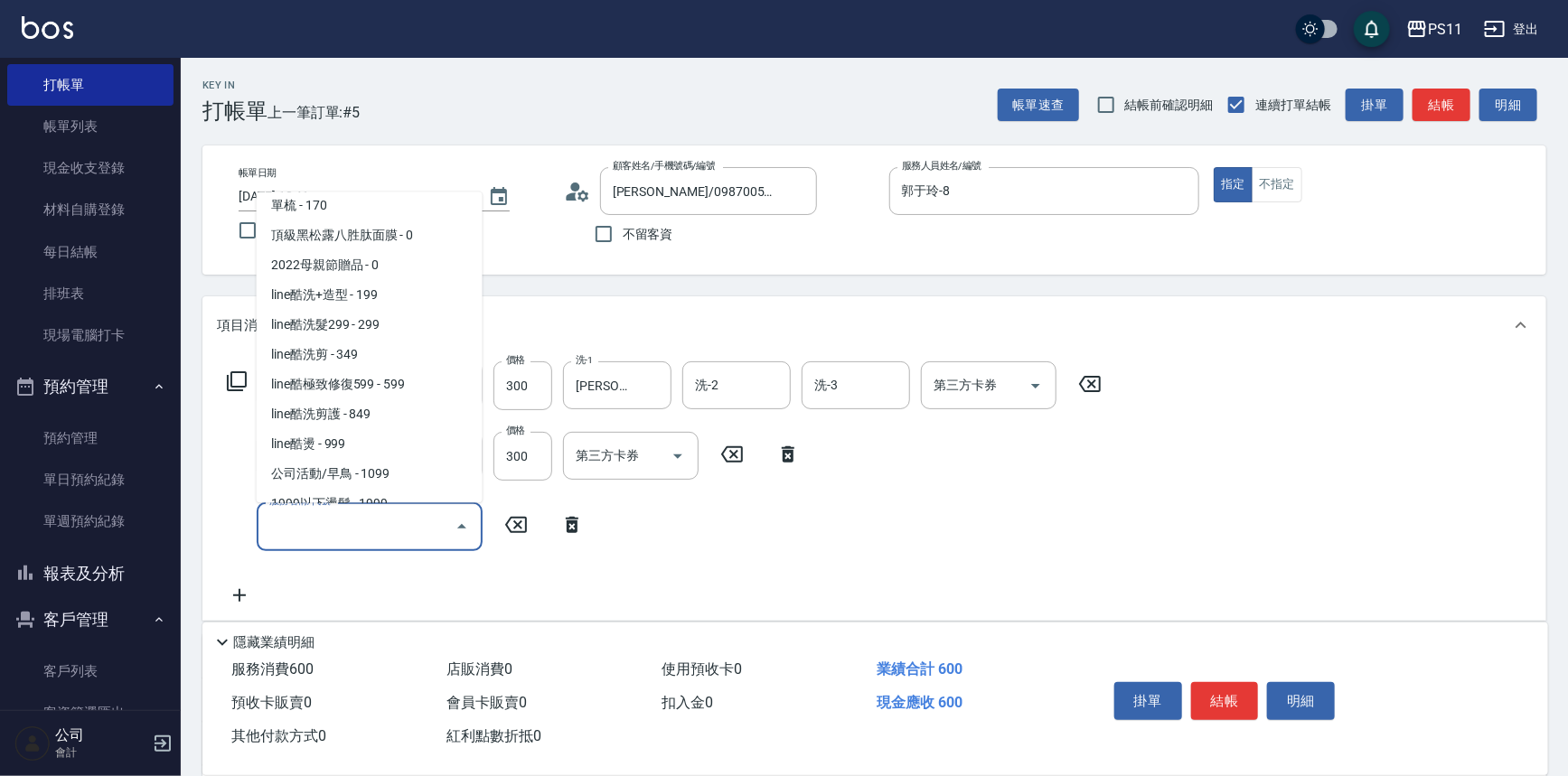
scroll to position [986, 0]
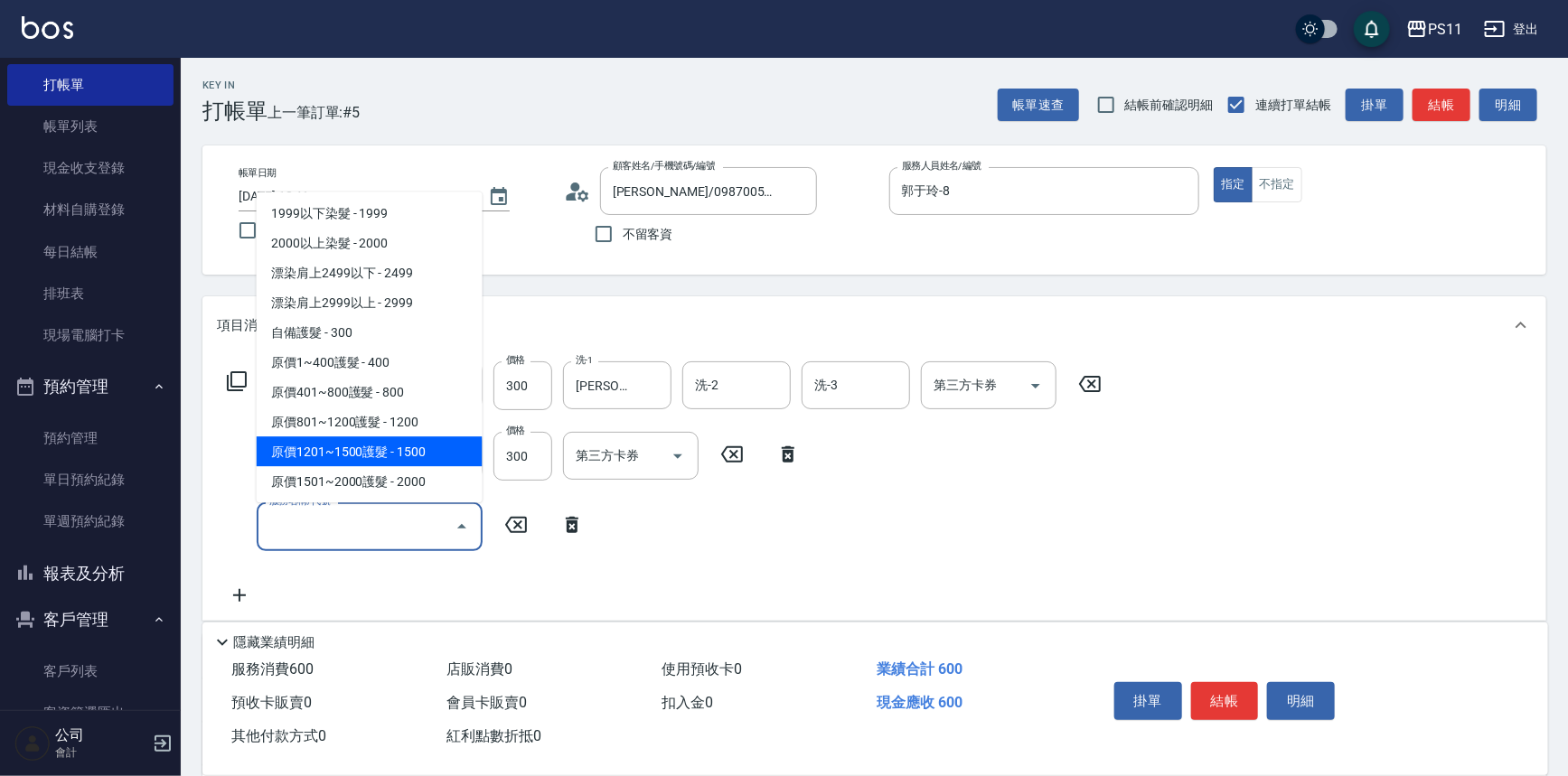
click at [417, 451] on span "原價1201~1500護髮 - 1500" at bounding box center [370, 452] width 226 height 30
type input "原價1201~1500護髮(51500)"
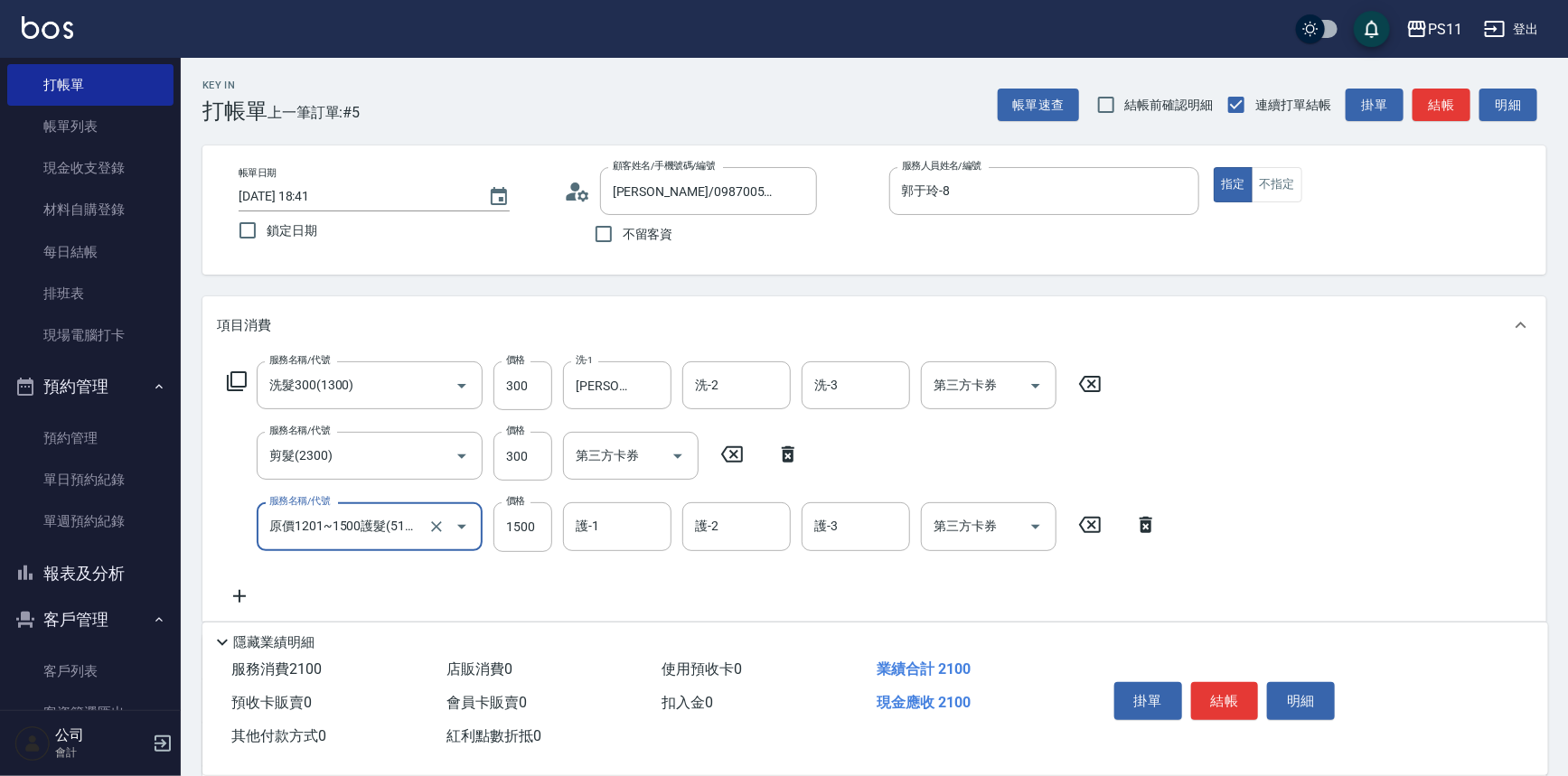
click at [560, 516] on div "服務名稱/代號 原價1201~1500護髮(51500) 服務名稱/代號 價格 1500 價格 護-1 護-1 護-2 護-2 護-3 護-3 第三方卡券 第…" at bounding box center [693, 527] width 952 height 49
click at [522, 529] on input "1500" at bounding box center [522, 527] width 58 height 49
type input "750"
type input "21"
drag, startPoint x: 633, startPoint y: 521, endPoint x: 661, endPoint y: 503, distance: 33.3
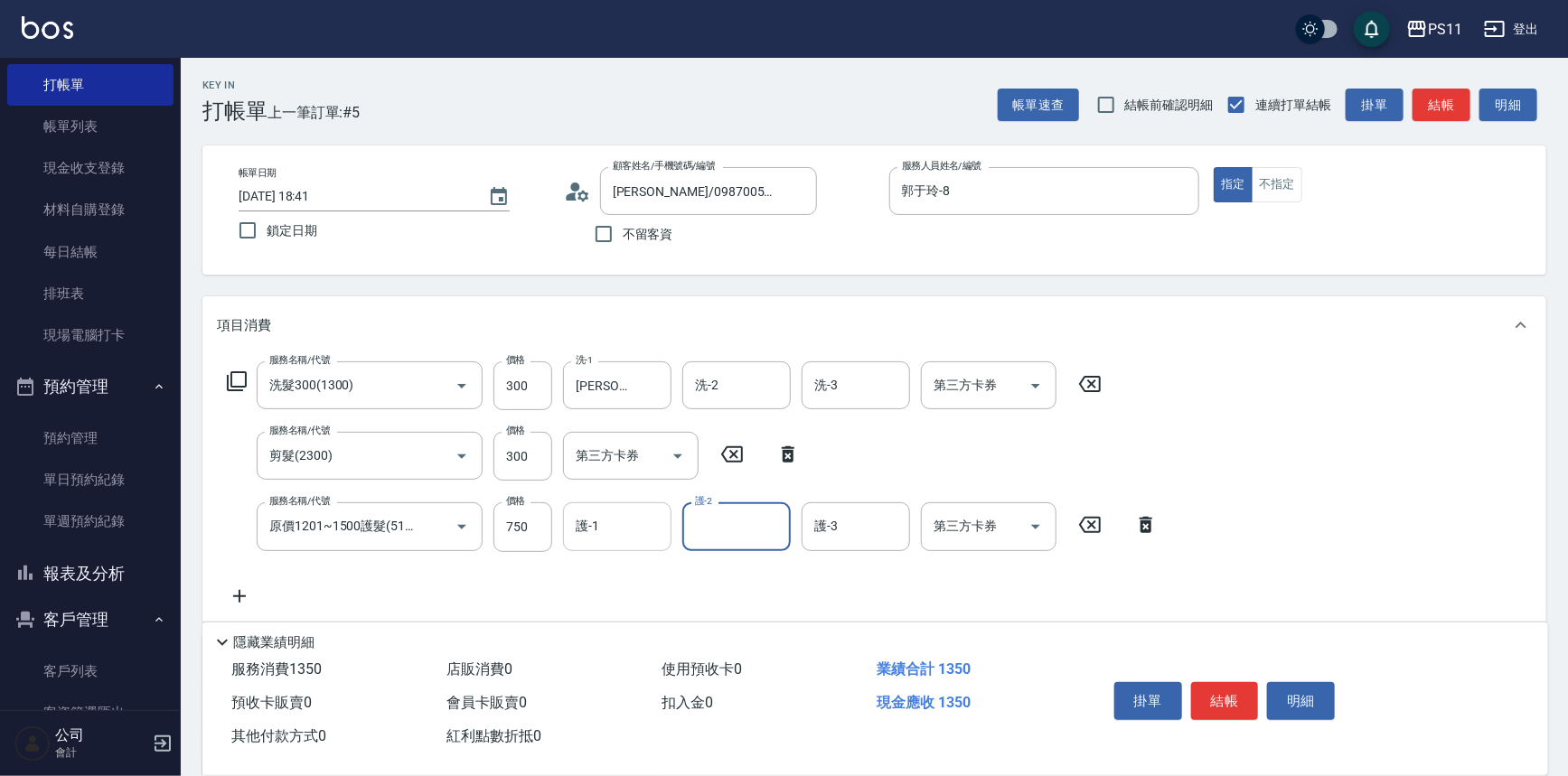
click at [652, 511] on input "護-1" at bounding box center [617, 527] width 92 height 32
type input "[PERSON_NAME]-20"
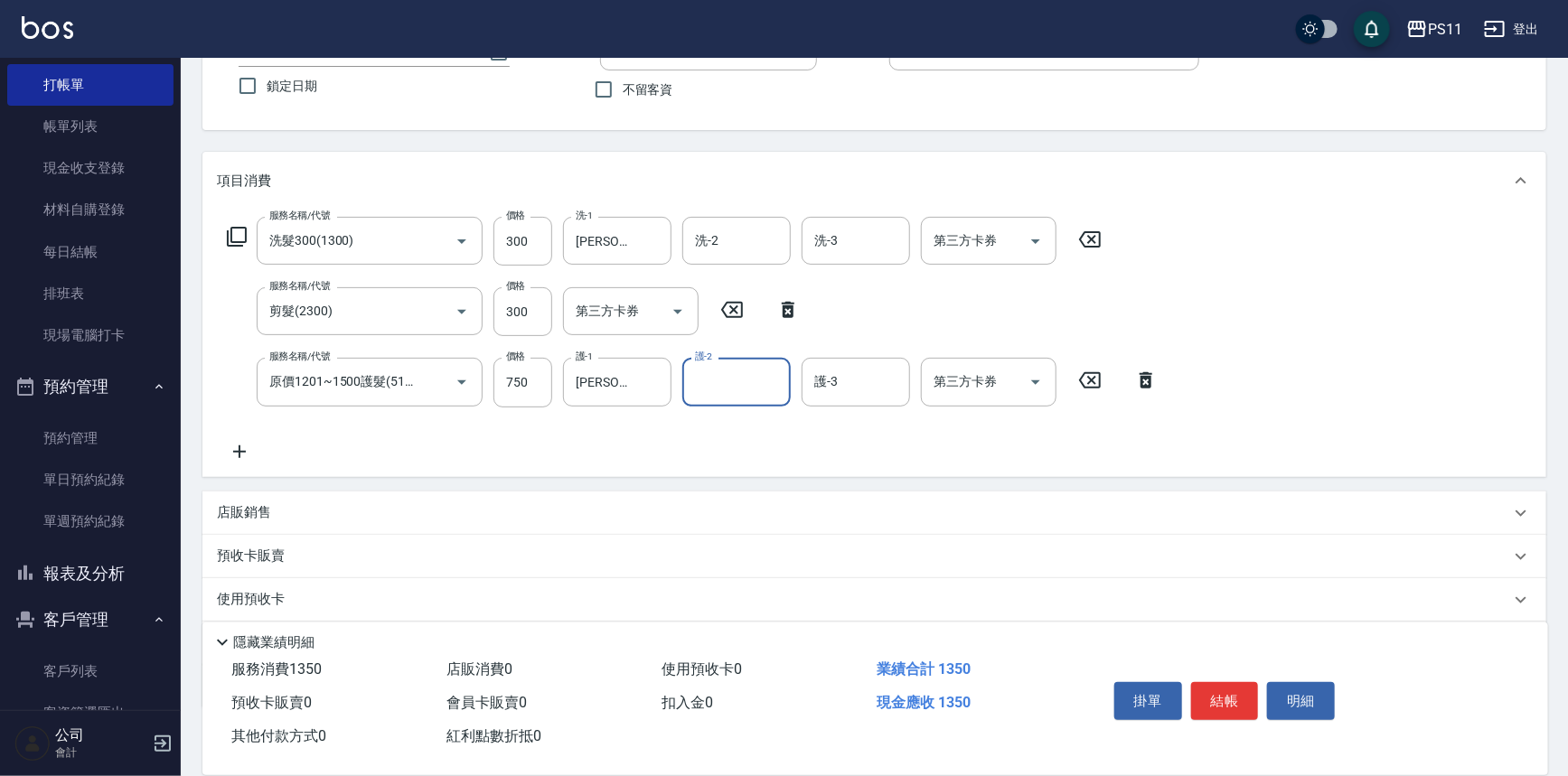
scroll to position [245, 0]
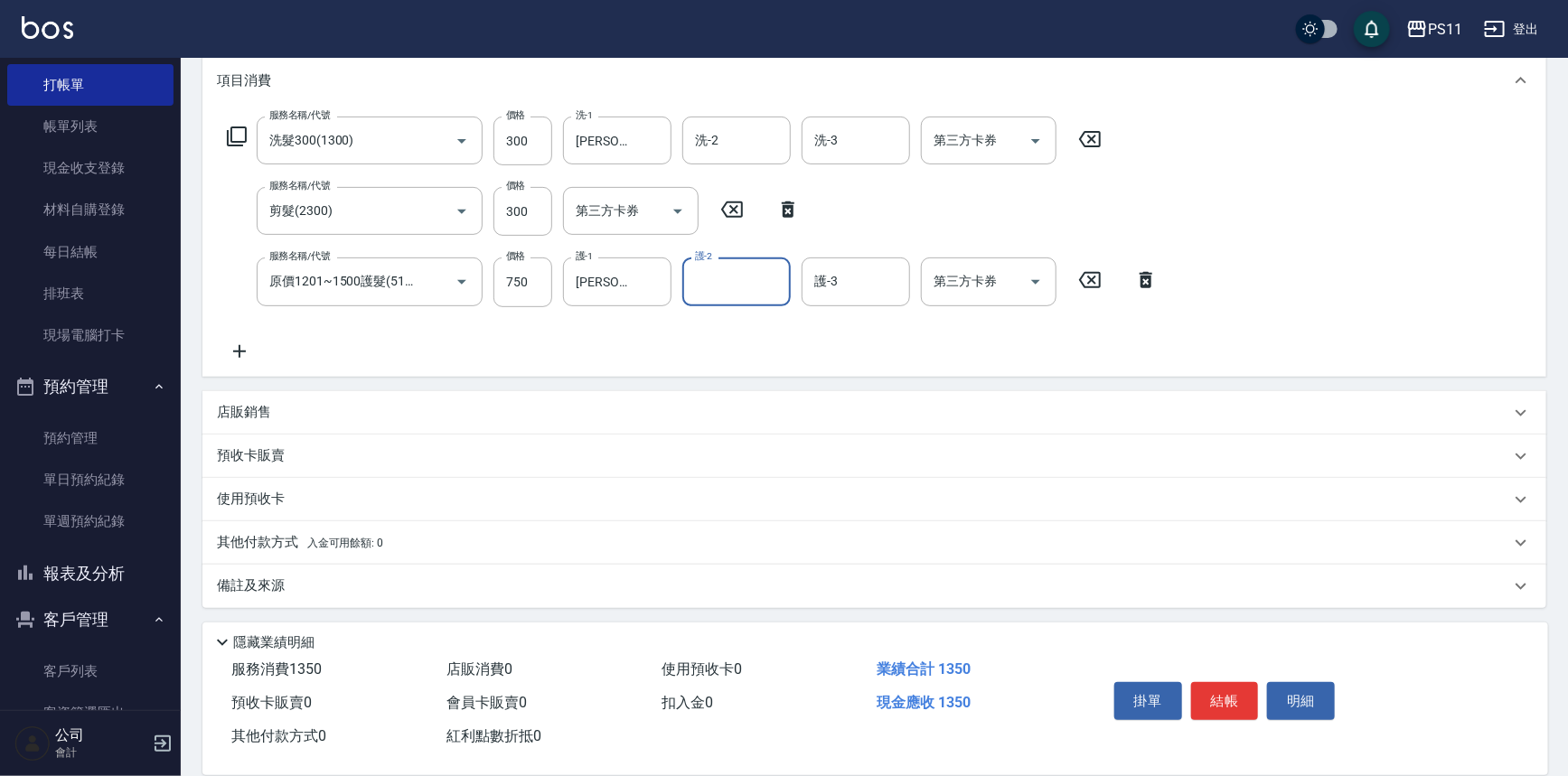
click at [274, 533] on p "其他付款方式 入金可用餘額: 0" at bounding box center [300, 542] width 166 height 19
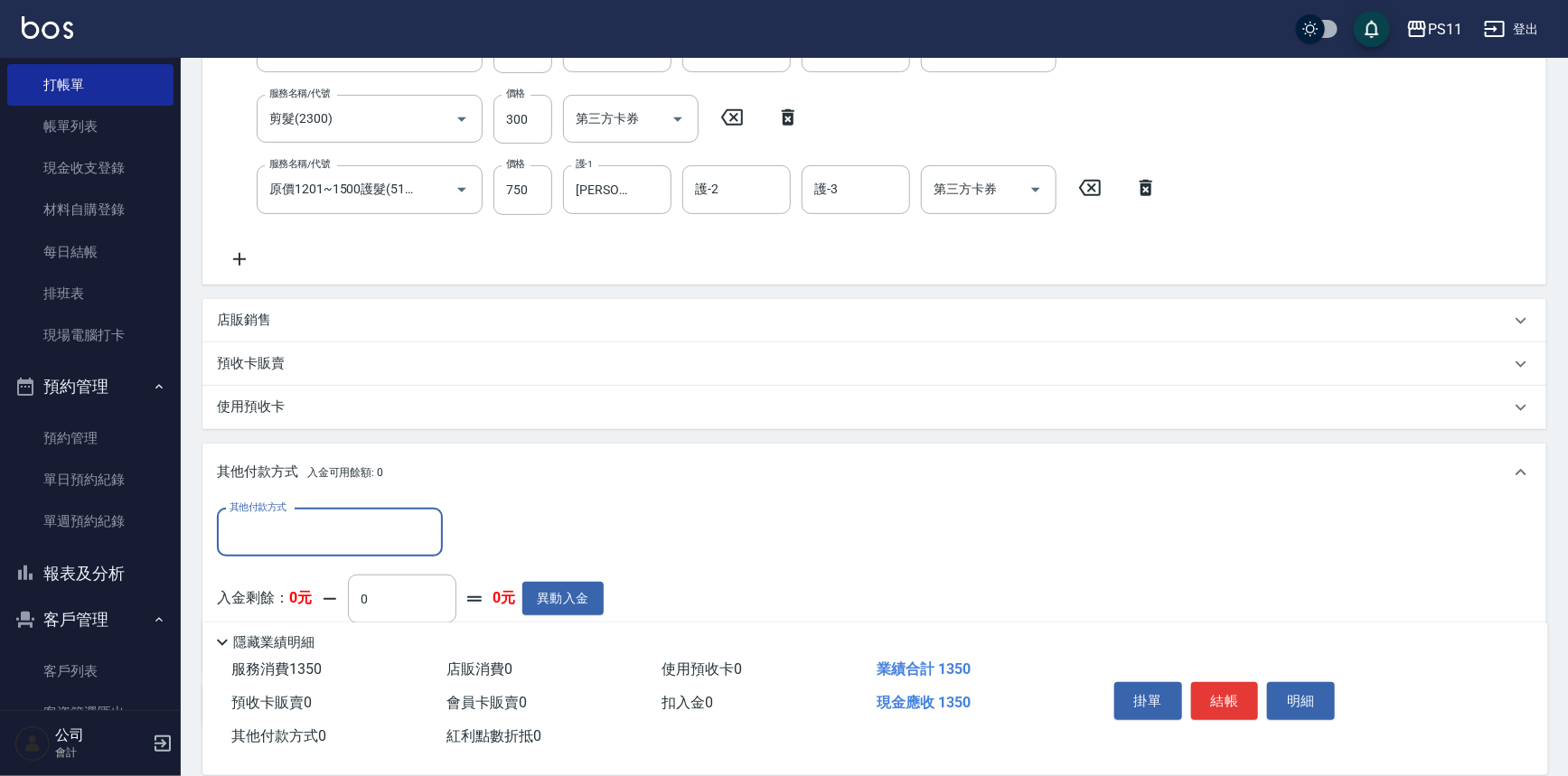
scroll to position [0, 0]
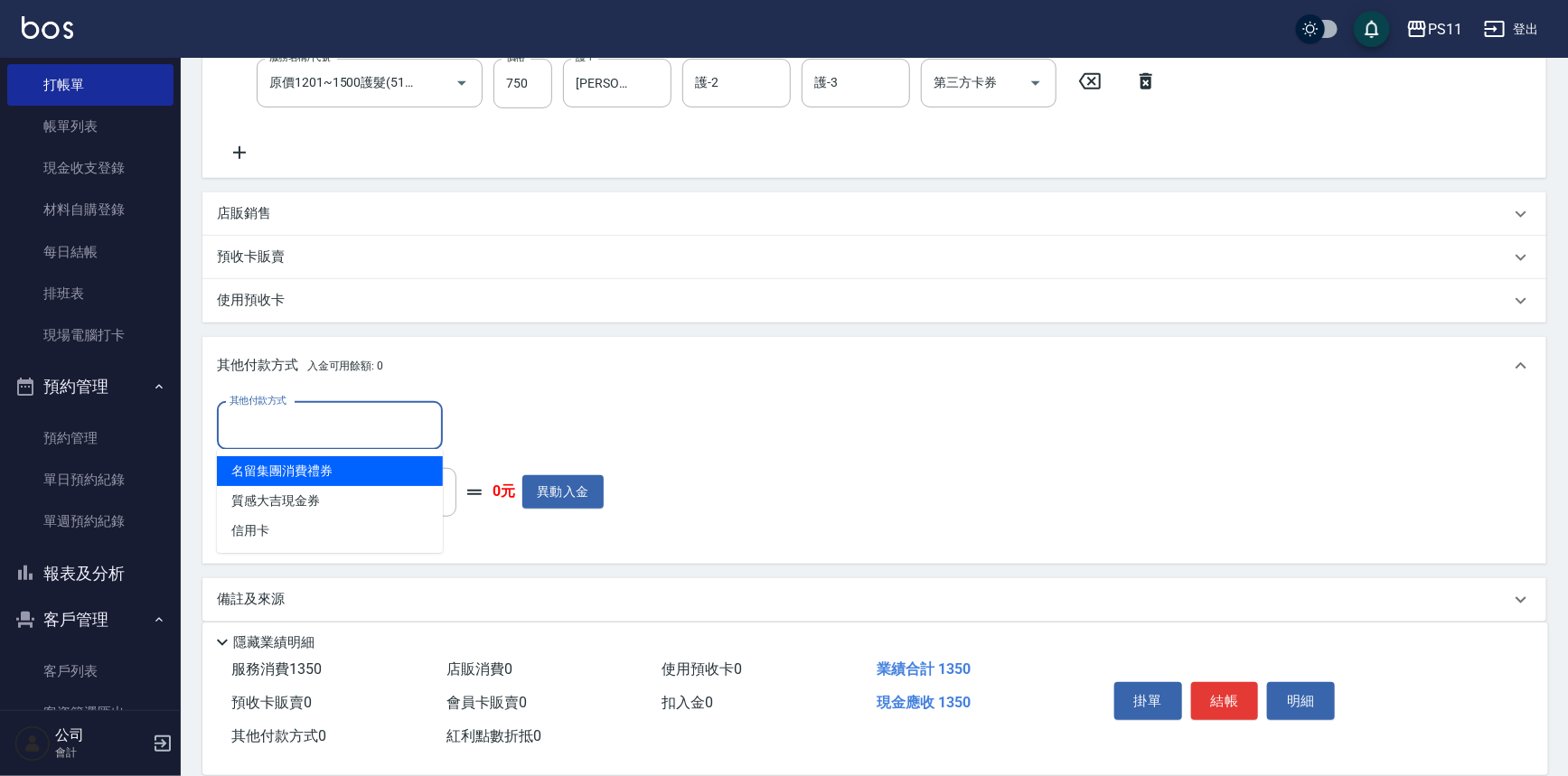
click at [313, 432] on input "其他付款方式" at bounding box center [330, 426] width 210 height 32
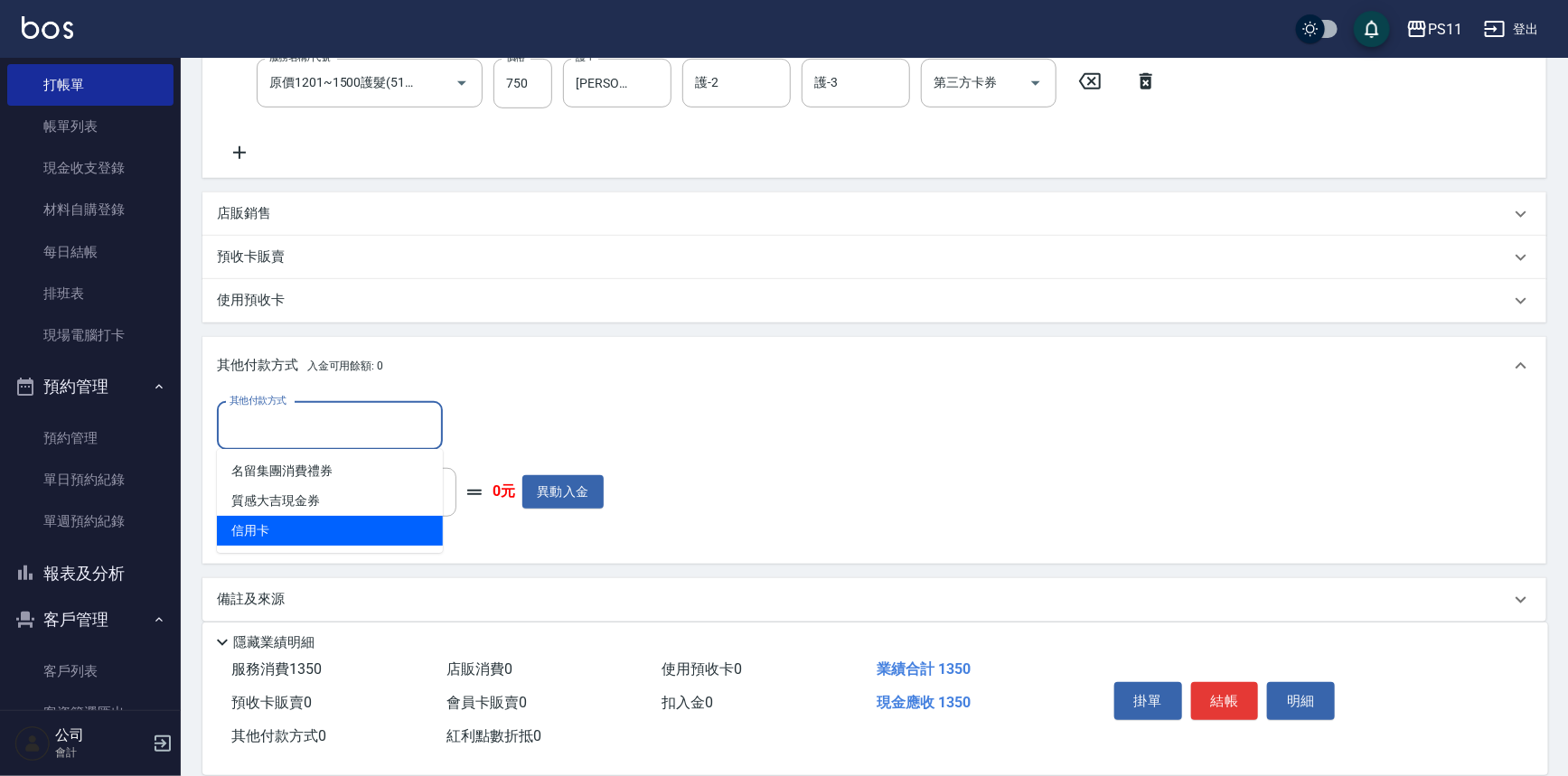
click at [344, 529] on span "信用卡" at bounding box center [330, 531] width 226 height 30
type input "信用卡"
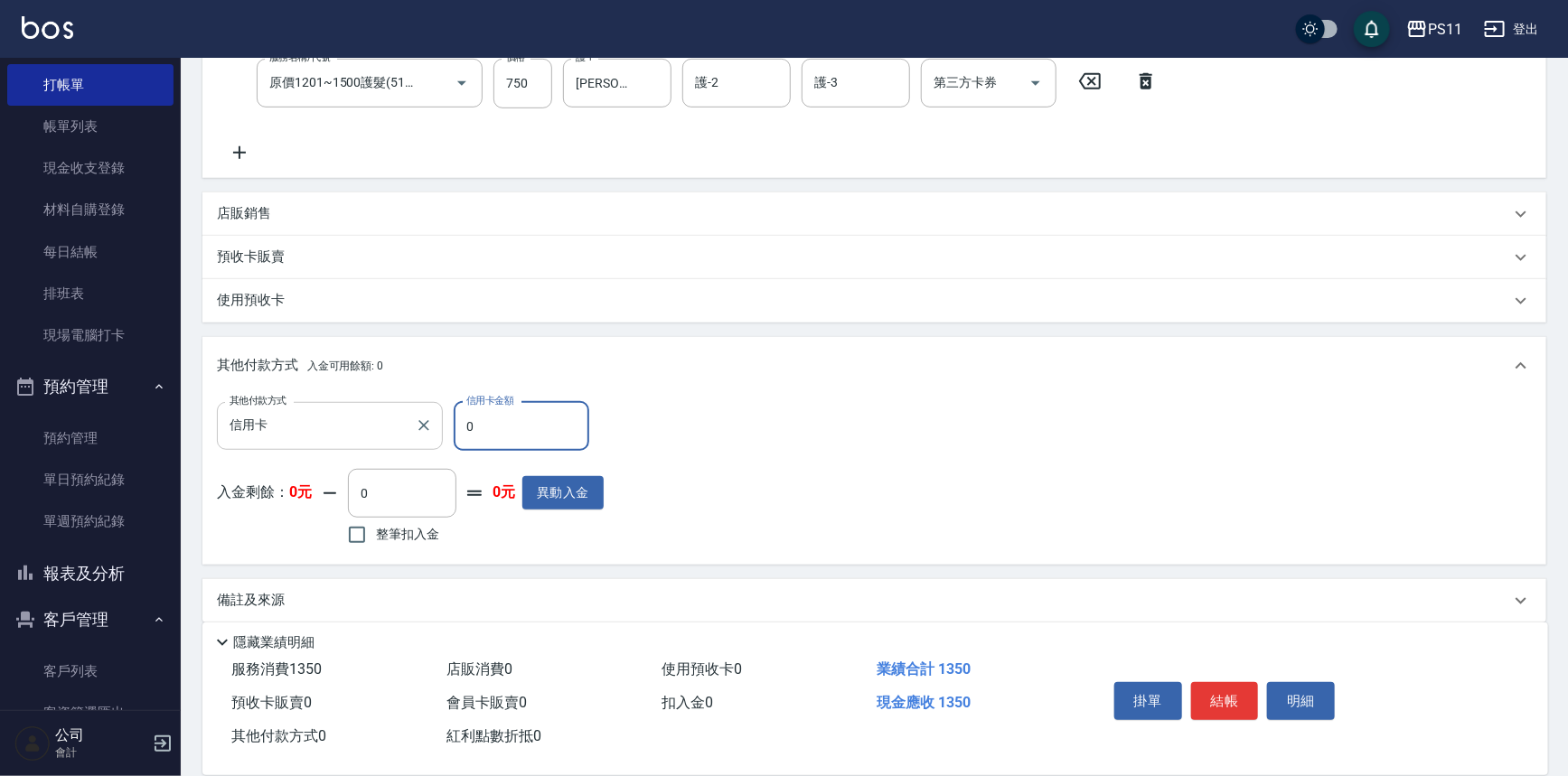
drag, startPoint x: 527, startPoint y: 433, endPoint x: 390, endPoint y: 431, distance: 137.0
click at [362, 430] on div "其他付款方式 信用卡 其他付款方式 信用卡金額 0 信用卡金額" at bounding box center [410, 426] width 387 height 49
type input "1350"
click at [1249, 682] on button "結帳" at bounding box center [1225, 701] width 68 height 38
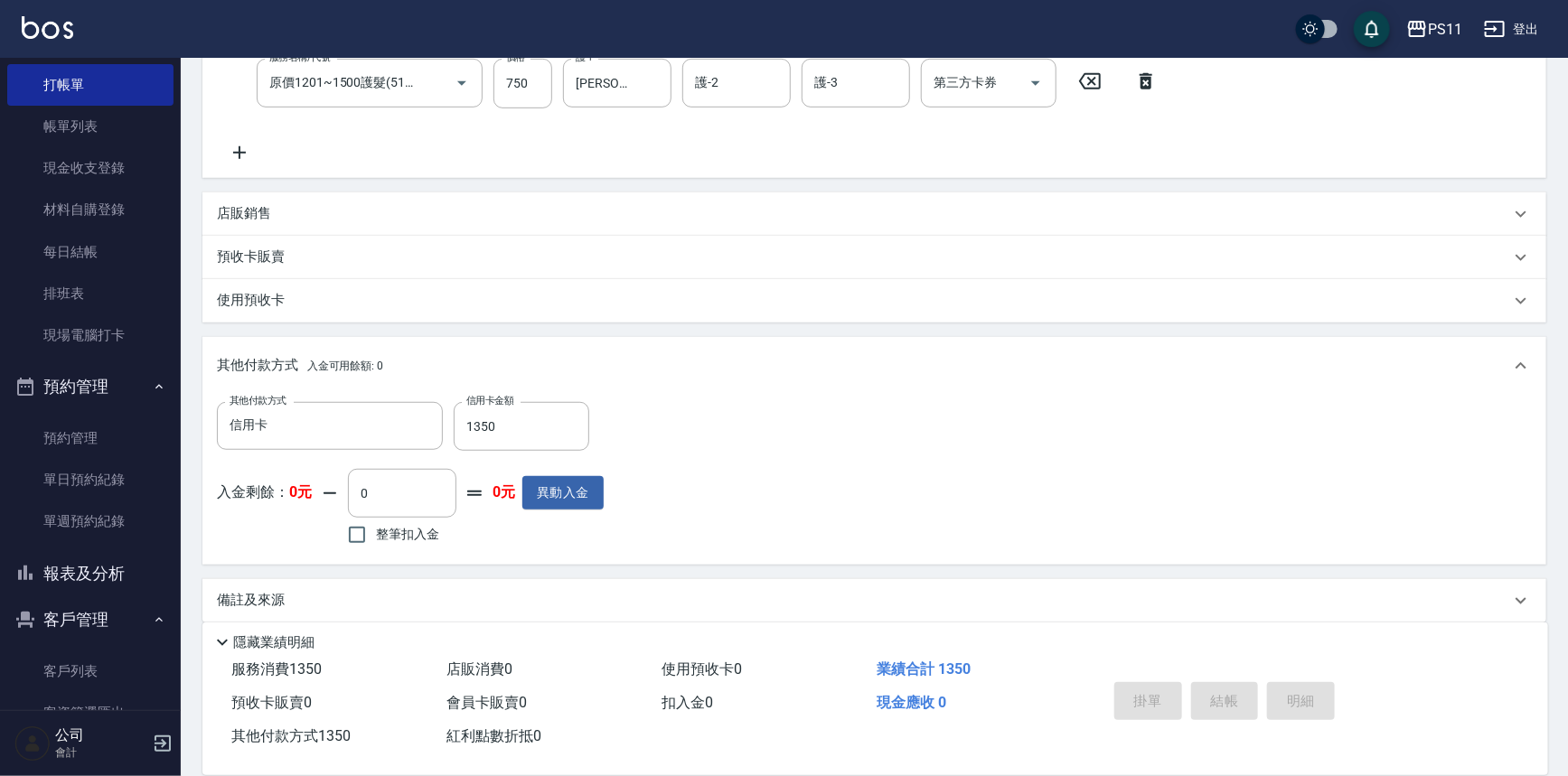
type input "[DATE] 18:42"
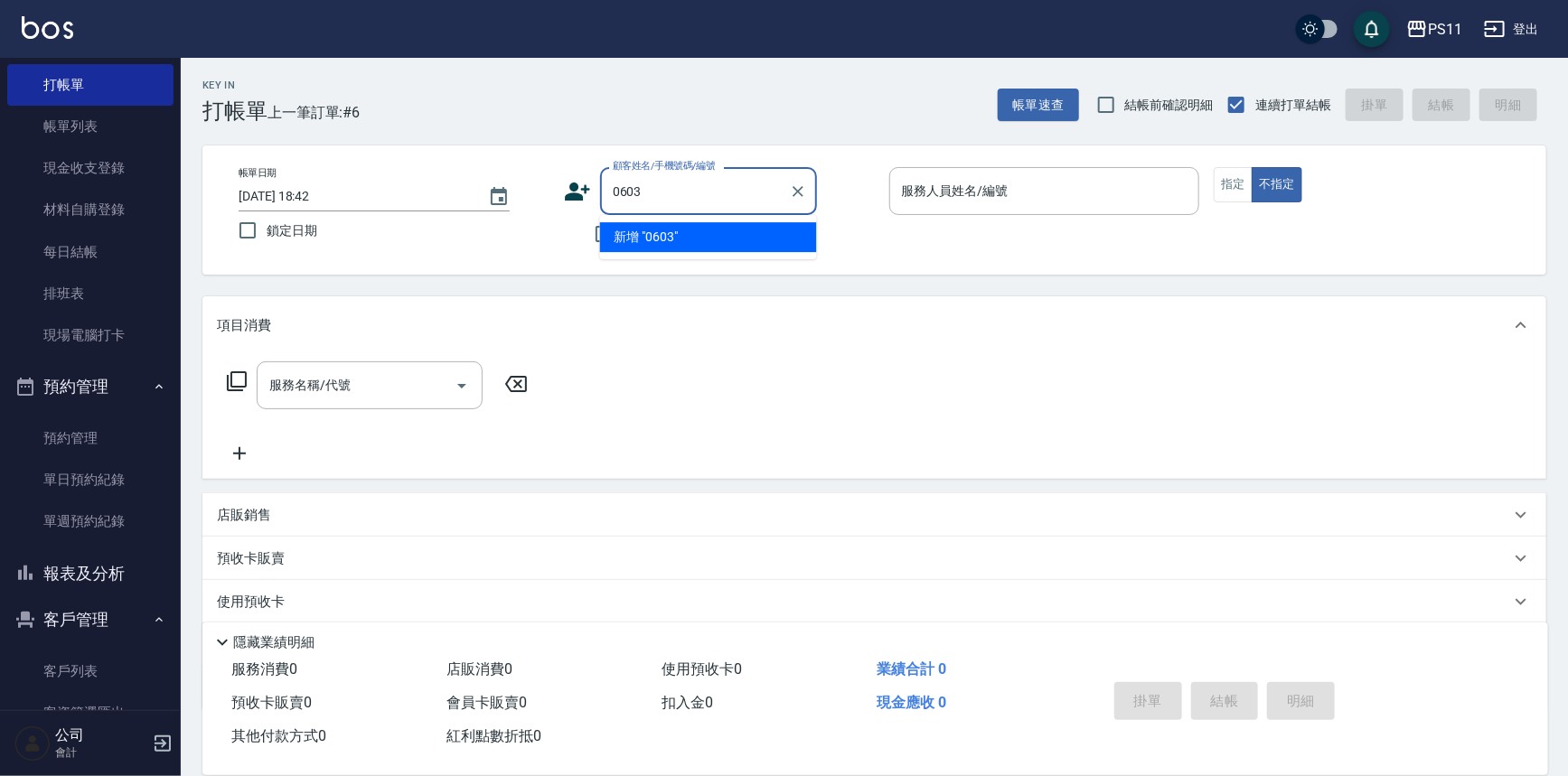
type input "0603"
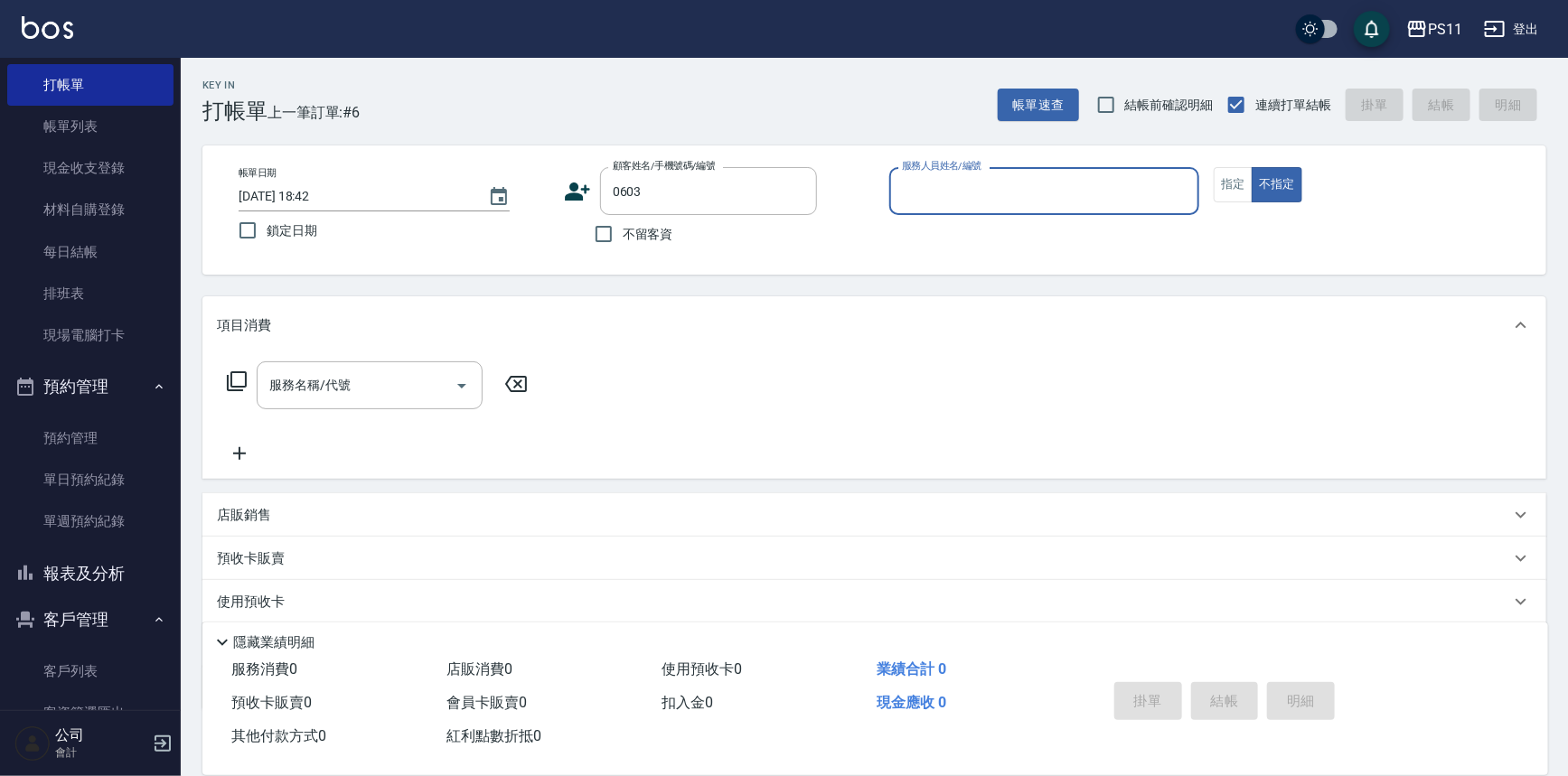
type input "9"
type input "[PERSON_NAME]/0962096002/0603"
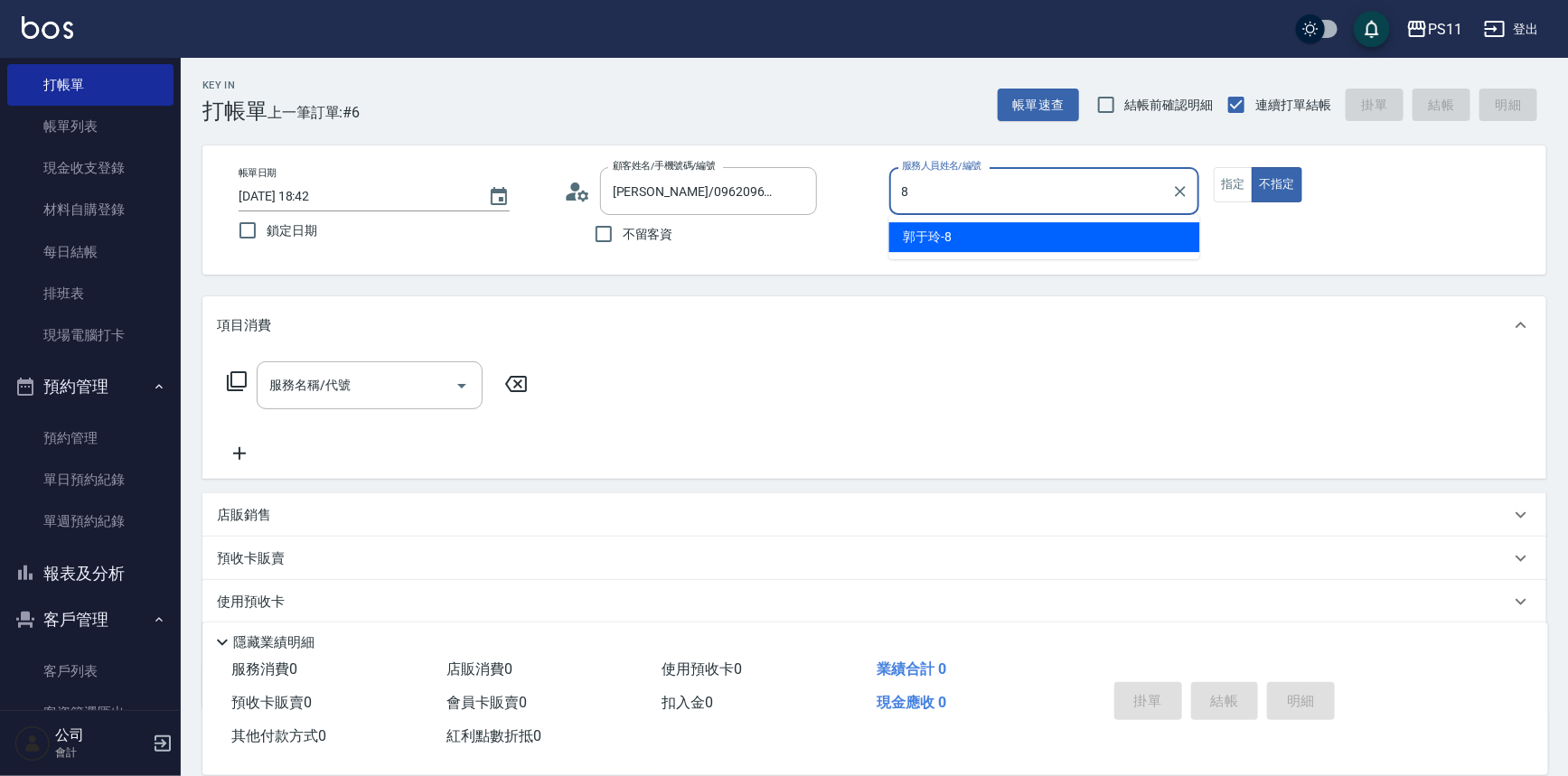
type input "郭于玲-8"
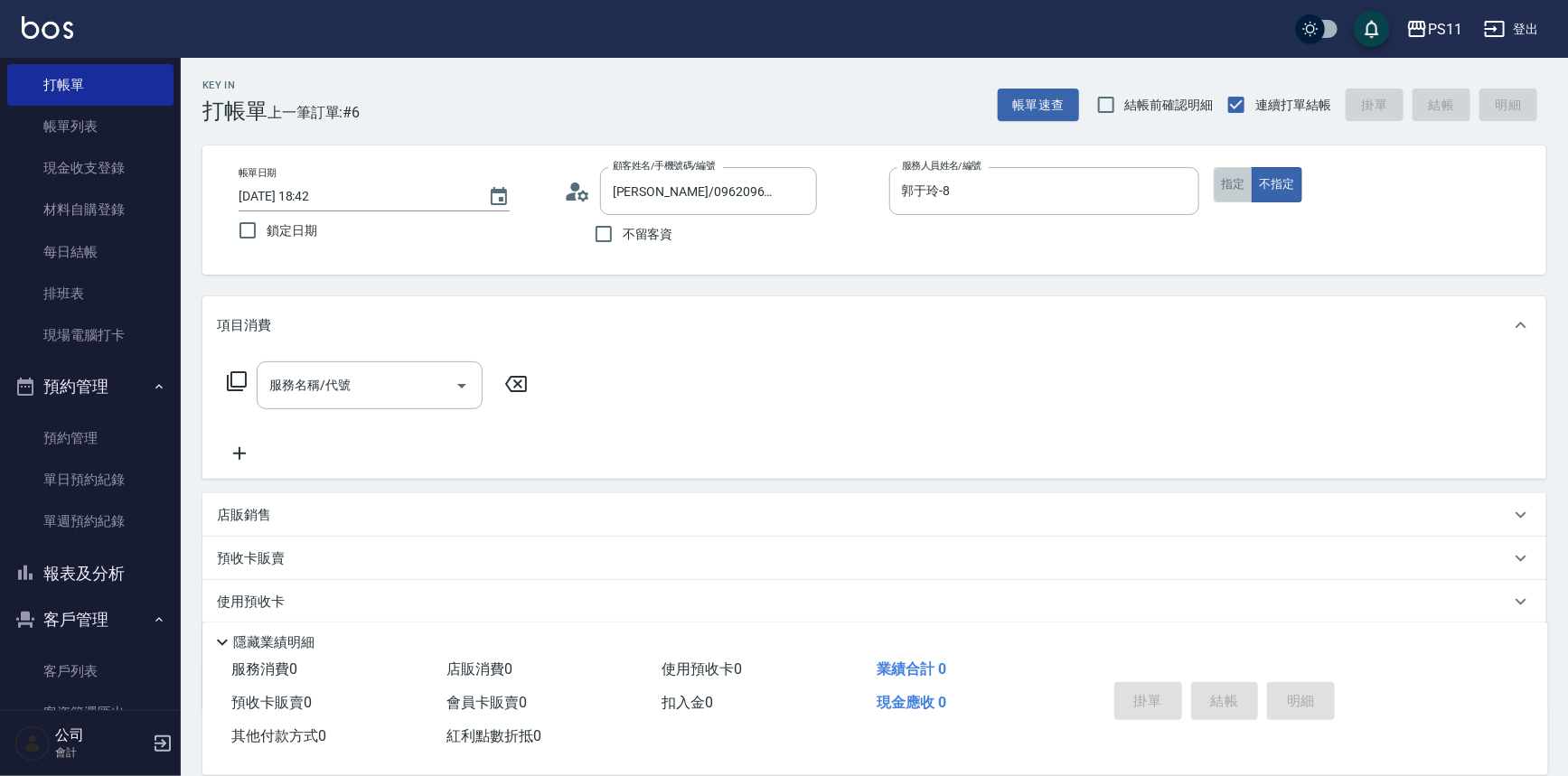
click at [1239, 180] on button "指定" at bounding box center [1233, 184] width 39 height 35
click at [236, 376] on icon at bounding box center [236, 381] width 21 height 21
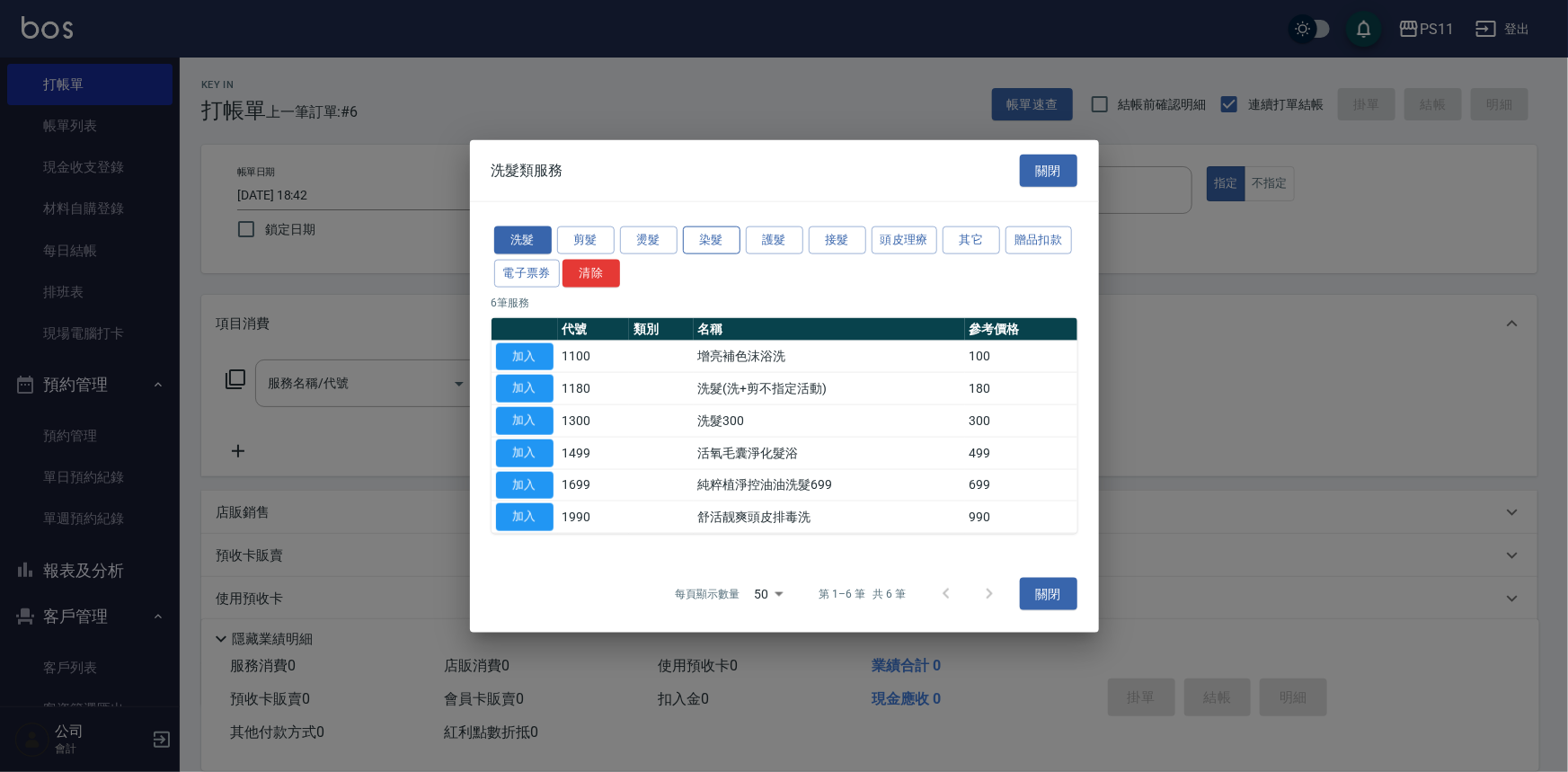
click at [697, 241] on button "染髮" at bounding box center [712, 241] width 57 height 28
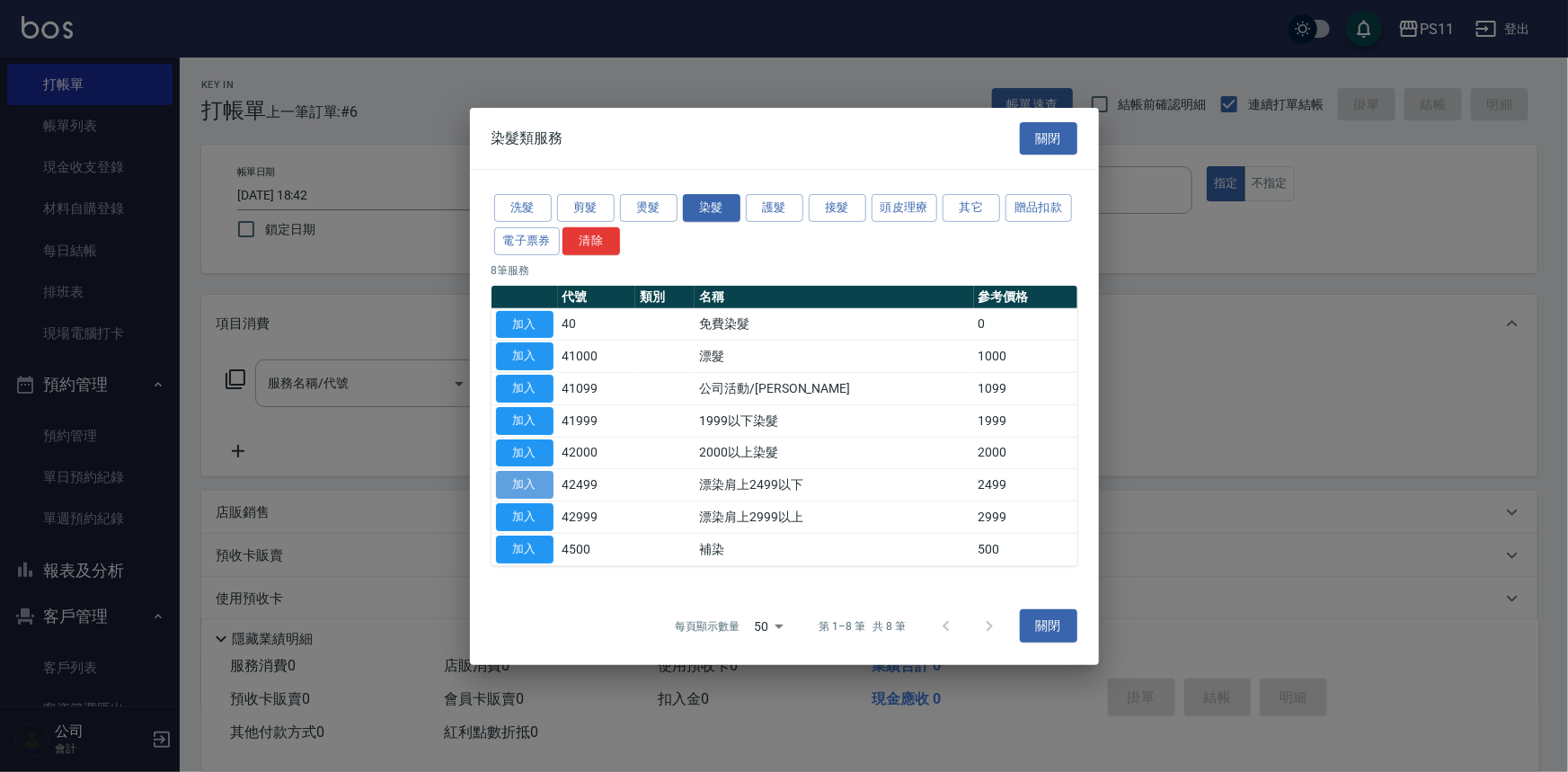
click at [525, 478] on button "加入" at bounding box center [525, 485] width 57 height 28
type input "漂染肩上2499以下(42499)"
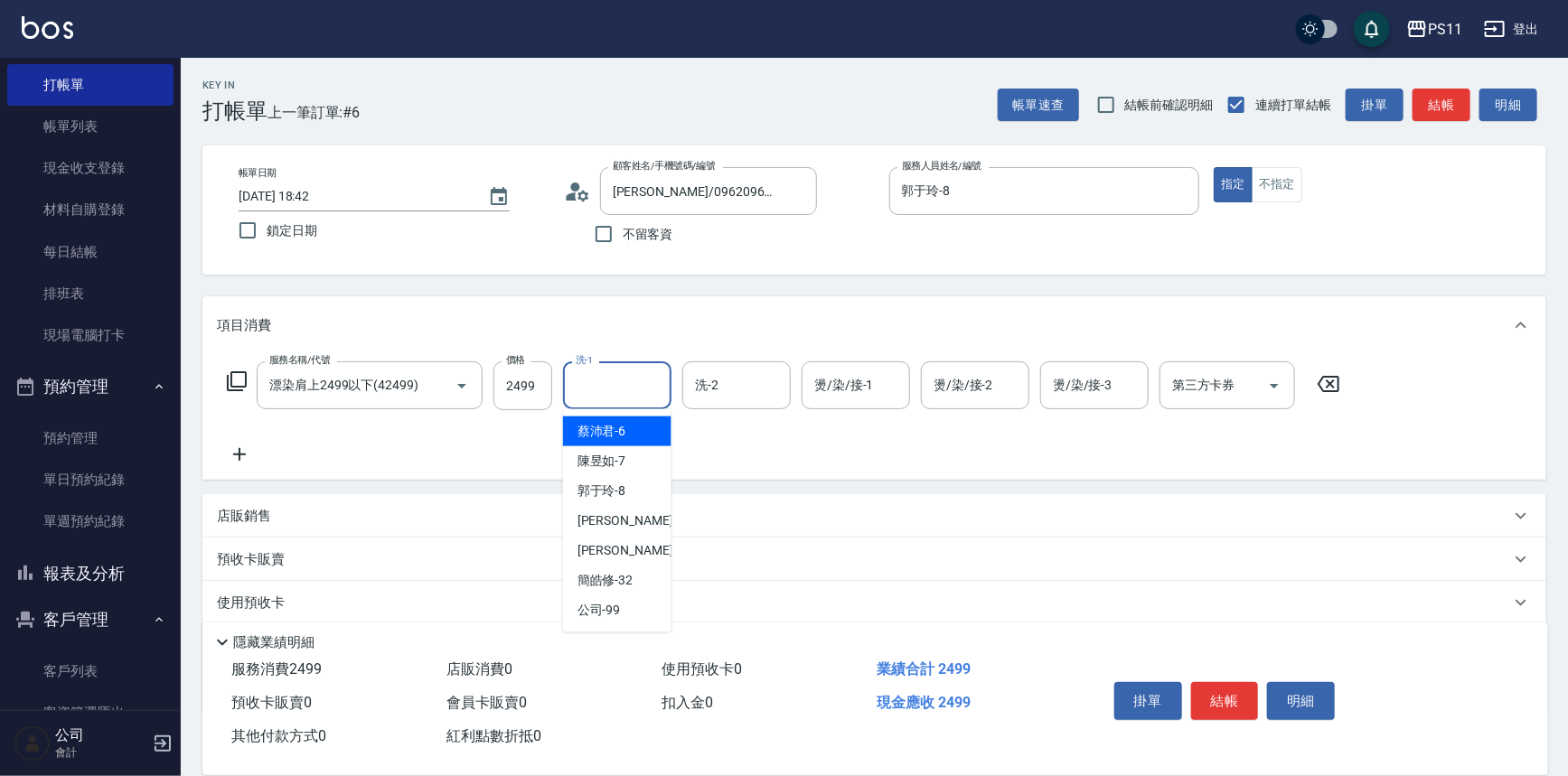
click at [611, 378] on input "洗-1" at bounding box center [617, 386] width 92 height 32
type input "[PERSON_NAME]-31"
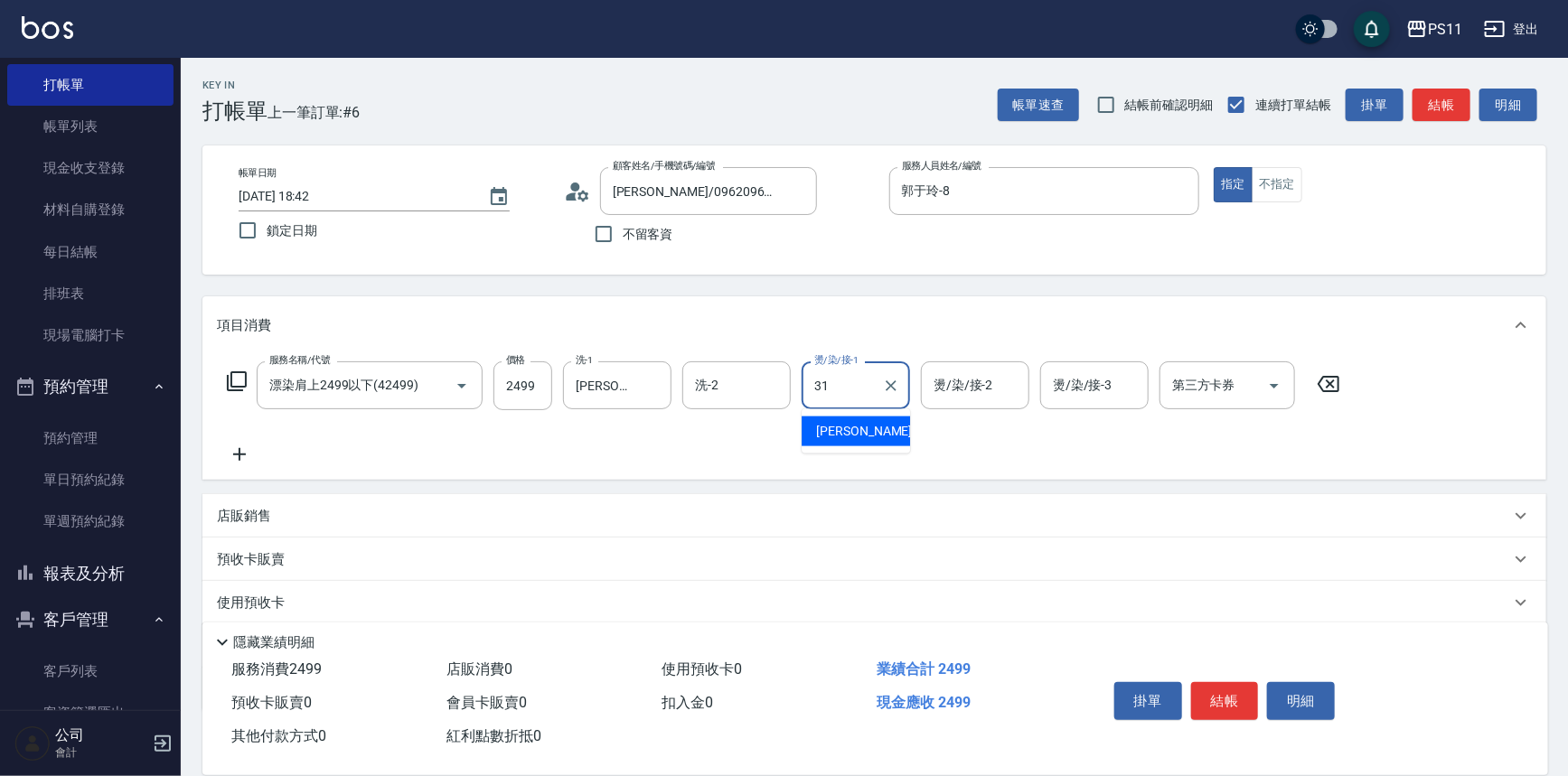
type input "[PERSON_NAME]-31"
click at [540, 388] on input "2499" at bounding box center [522, 386] width 58 height 49
type input "3499"
click at [1216, 687] on button "結帳" at bounding box center [1225, 701] width 68 height 38
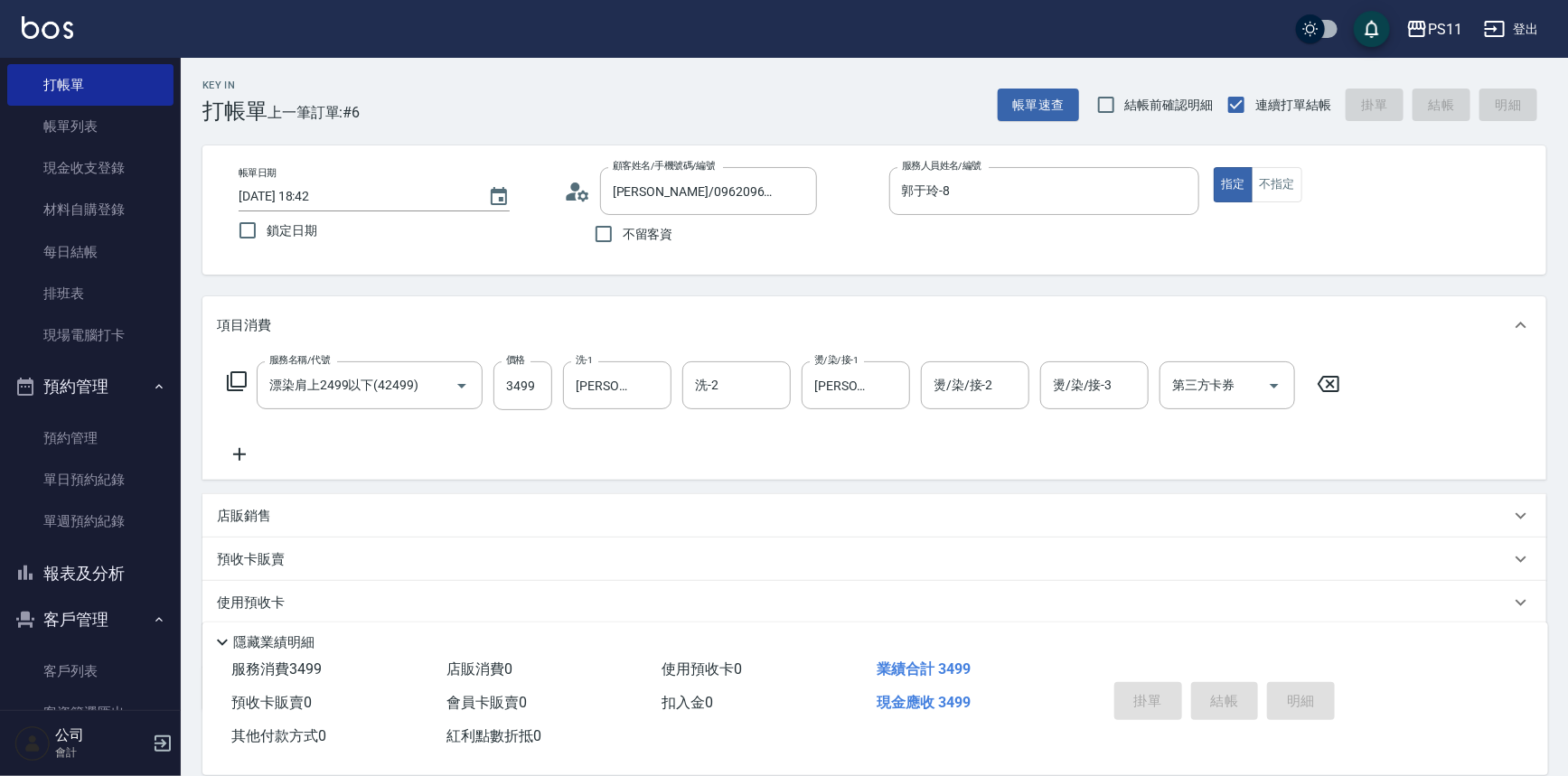
type input "[DATE] 18:43"
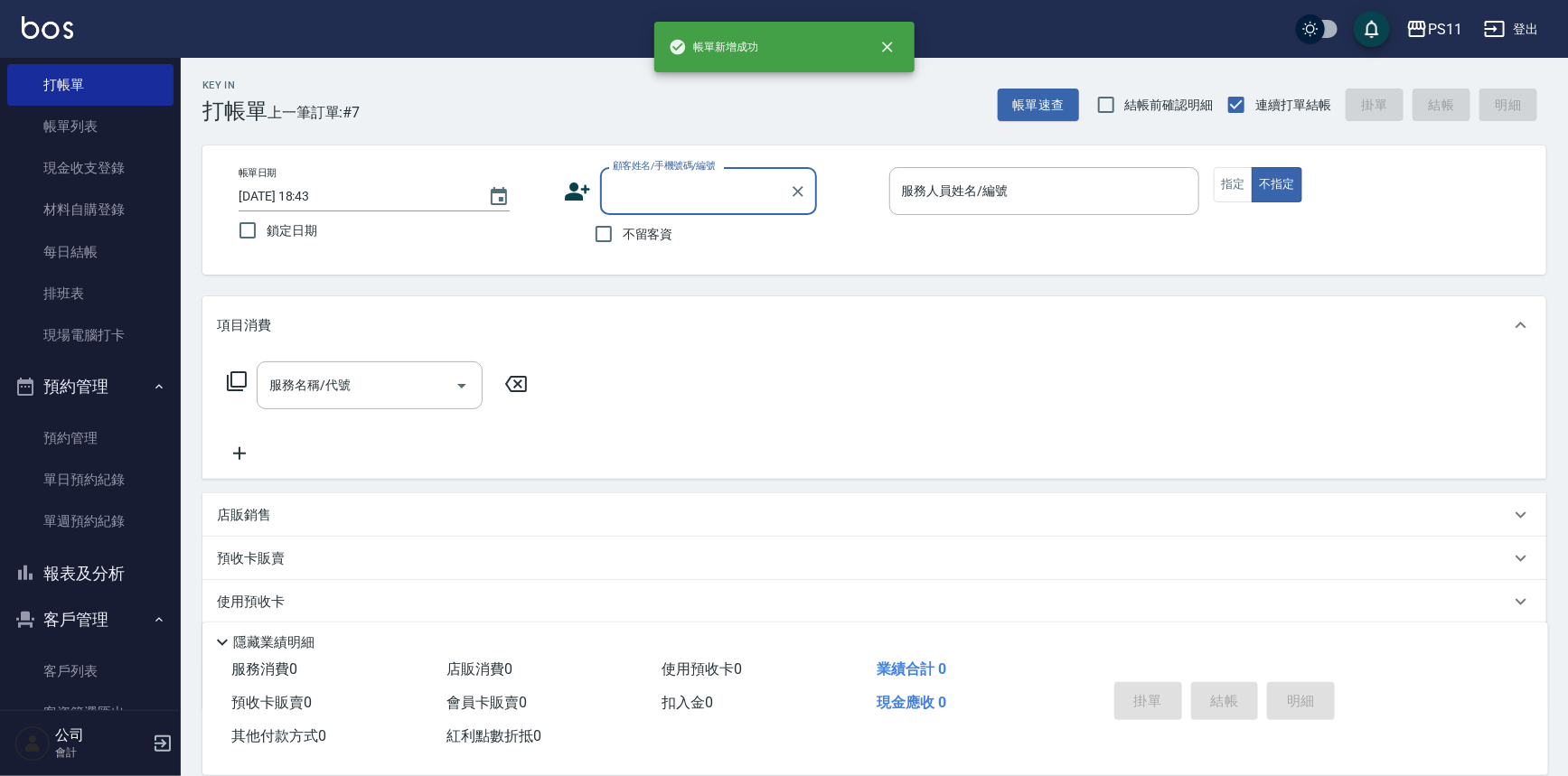
click at [683, 180] on input "顧客姓名/手機號碼/編號" at bounding box center [695, 191] width 173 height 32
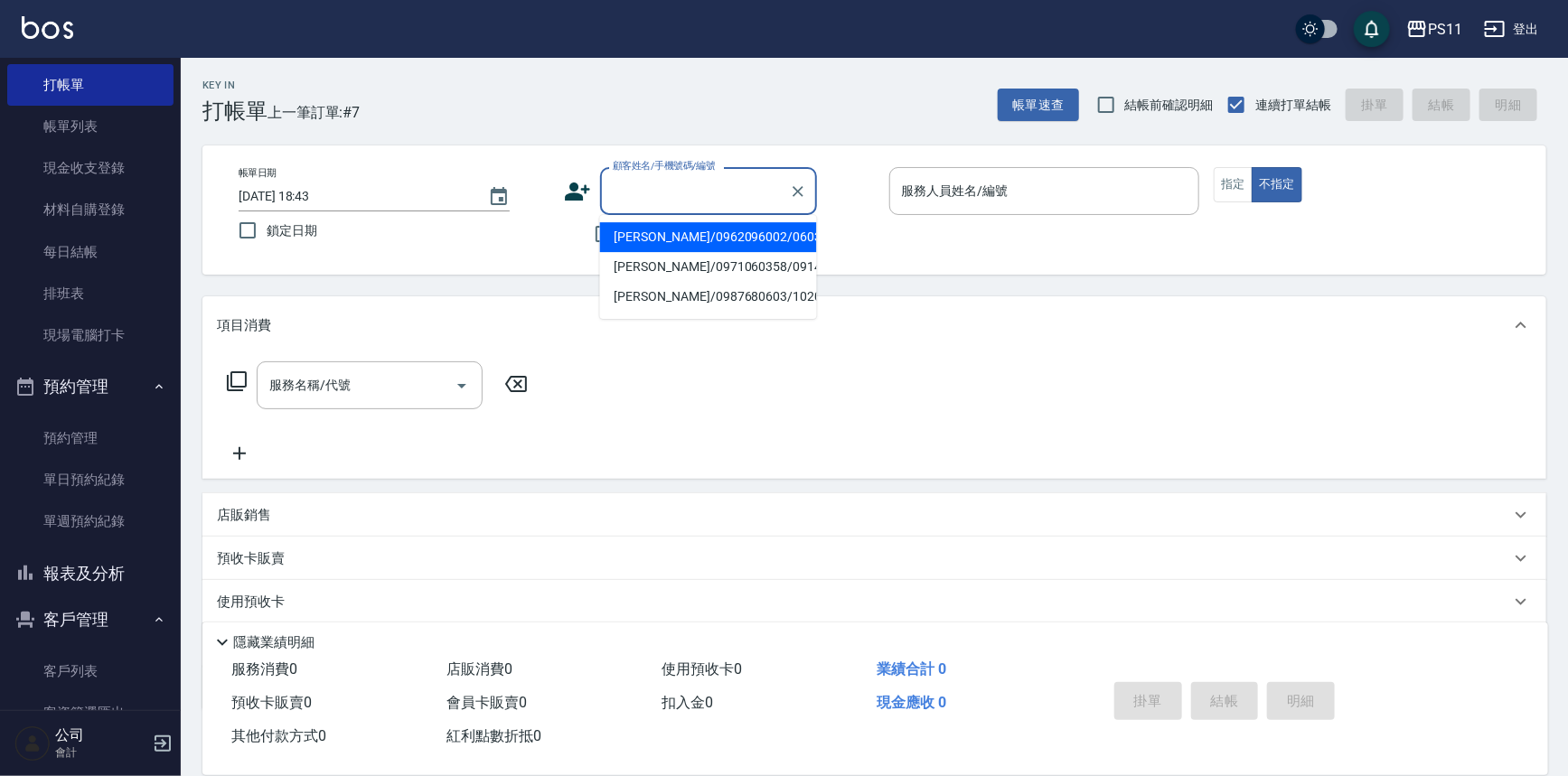
click at [677, 227] on li "[PERSON_NAME]/0962096002/0603" at bounding box center [708, 237] width 217 height 30
type input "[PERSON_NAME]/0962096002/0603"
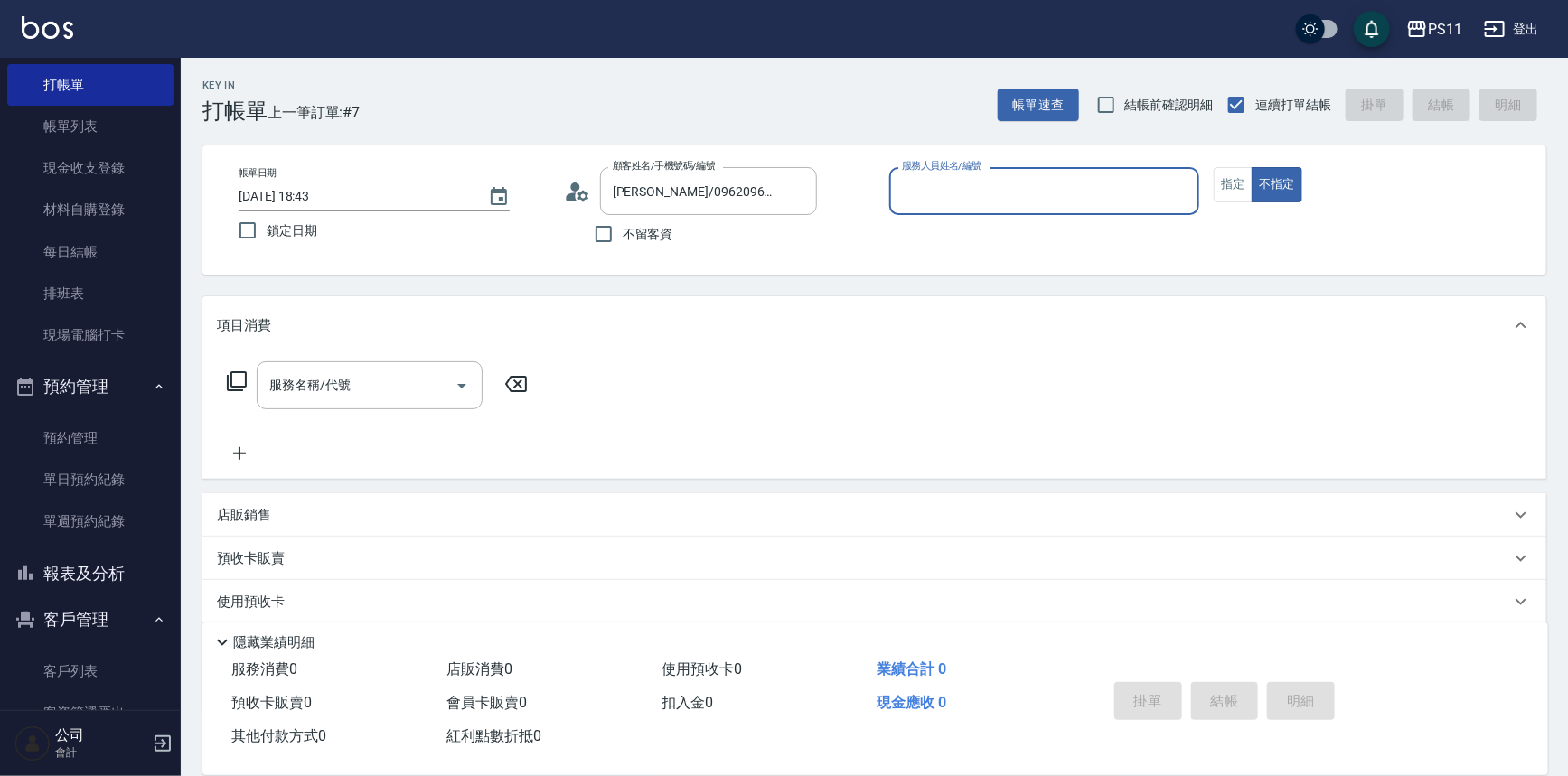
click at [980, 187] on input "服務人員姓名/編號" at bounding box center [1045, 191] width 295 height 32
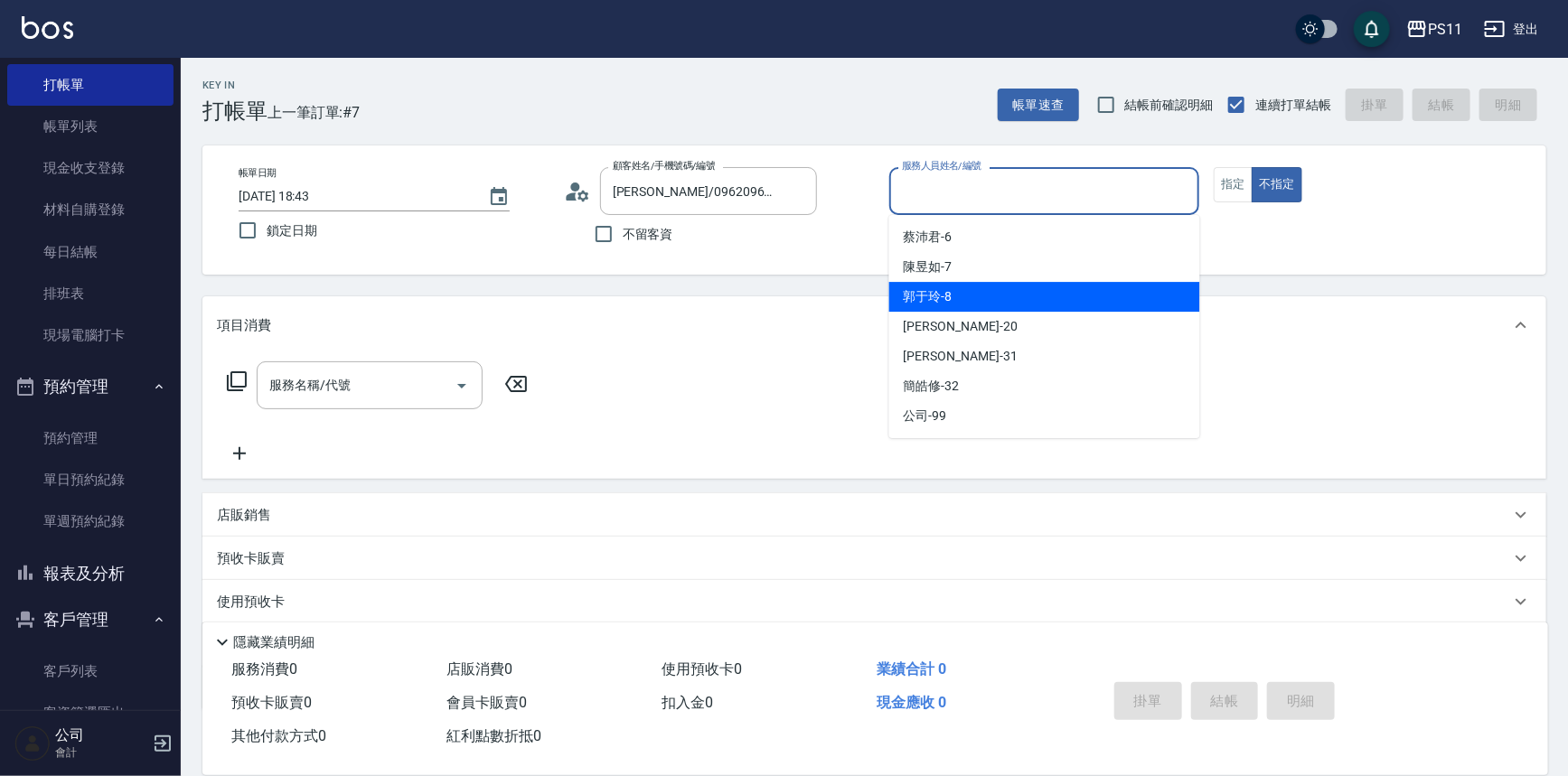
click at [998, 289] on div "郭于玲 -8" at bounding box center [1044, 297] width 311 height 30
type input "郭于玲-8"
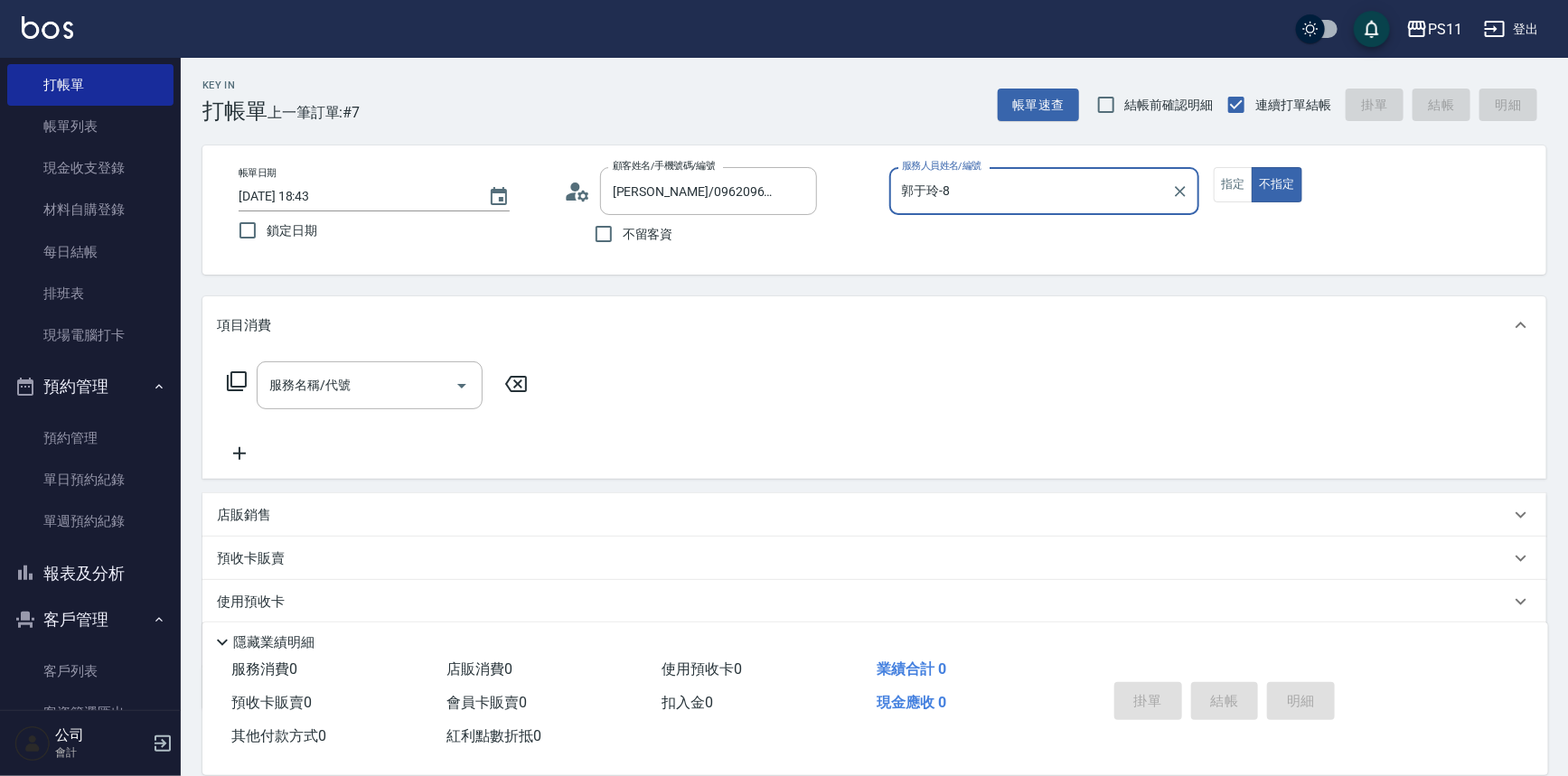
drag, startPoint x: 1230, startPoint y: 182, endPoint x: 1157, endPoint y: 188, distance: 73.2
click at [1229, 181] on button "指定" at bounding box center [1233, 184] width 39 height 35
click at [235, 374] on icon at bounding box center [236, 381] width 21 height 21
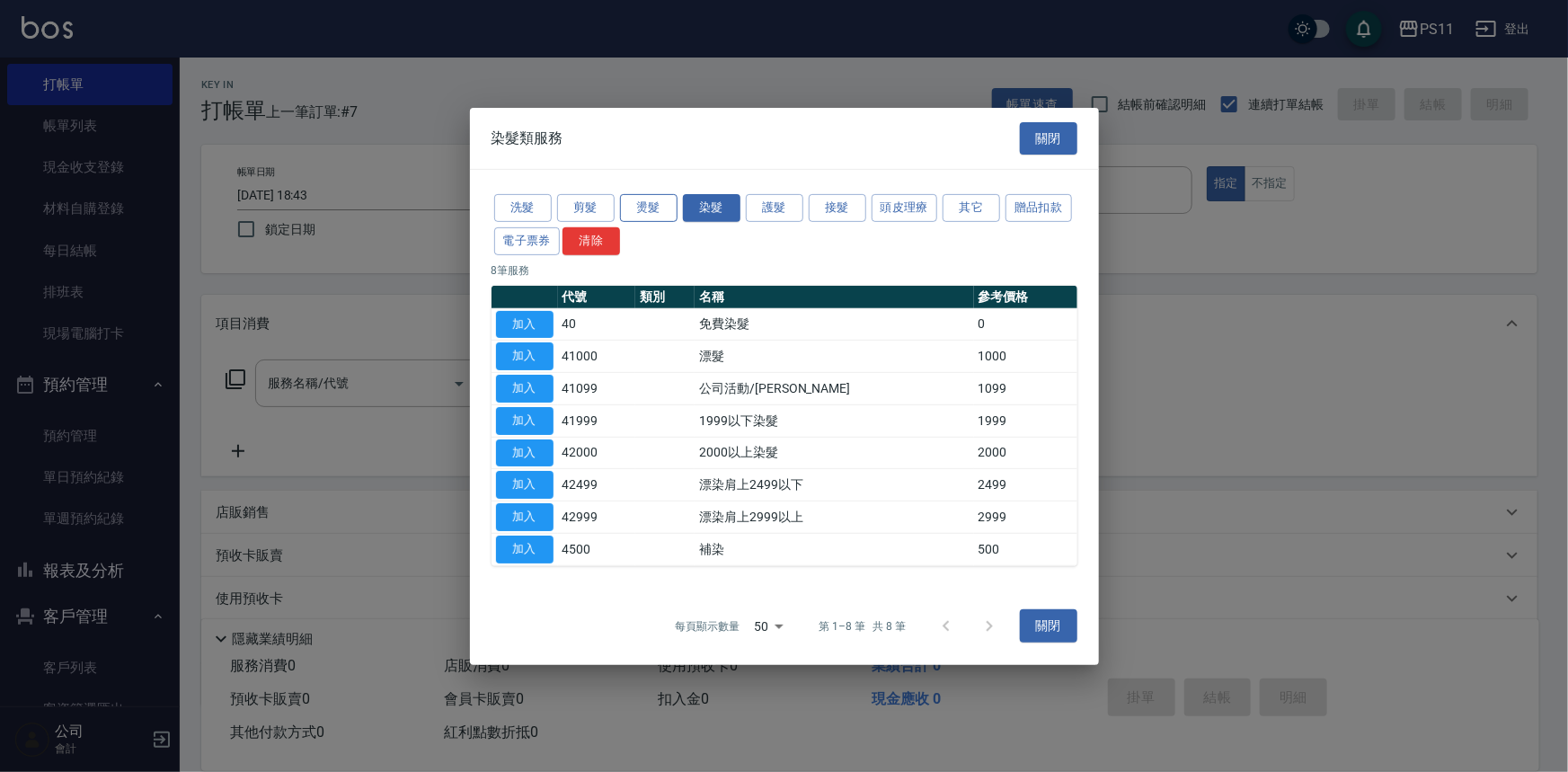
click at [656, 215] on button "燙髮" at bounding box center [649, 208] width 57 height 28
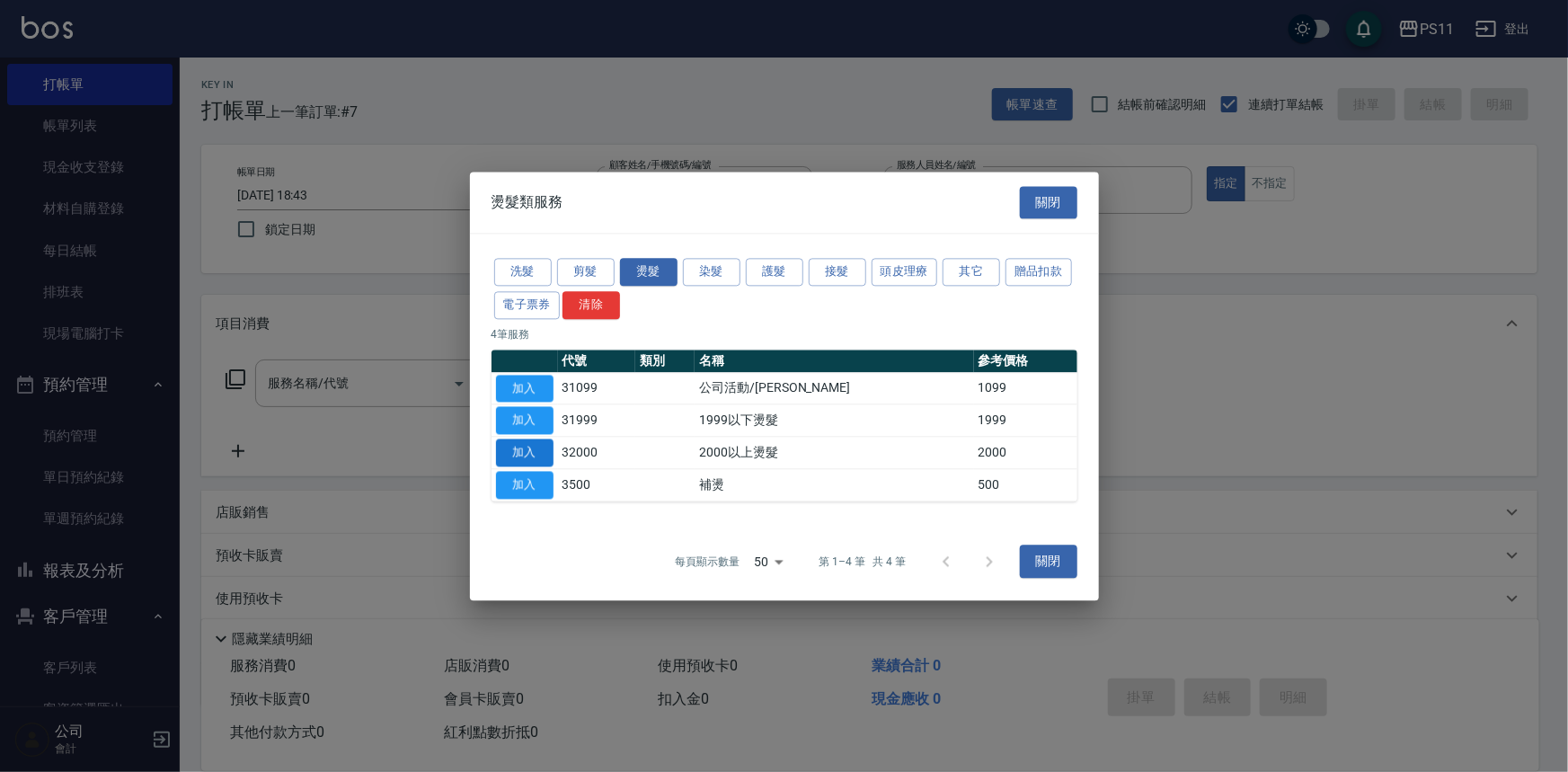
click at [539, 448] on button "加入" at bounding box center [525, 453] width 57 height 28
type input "2000以上燙髮(32000)"
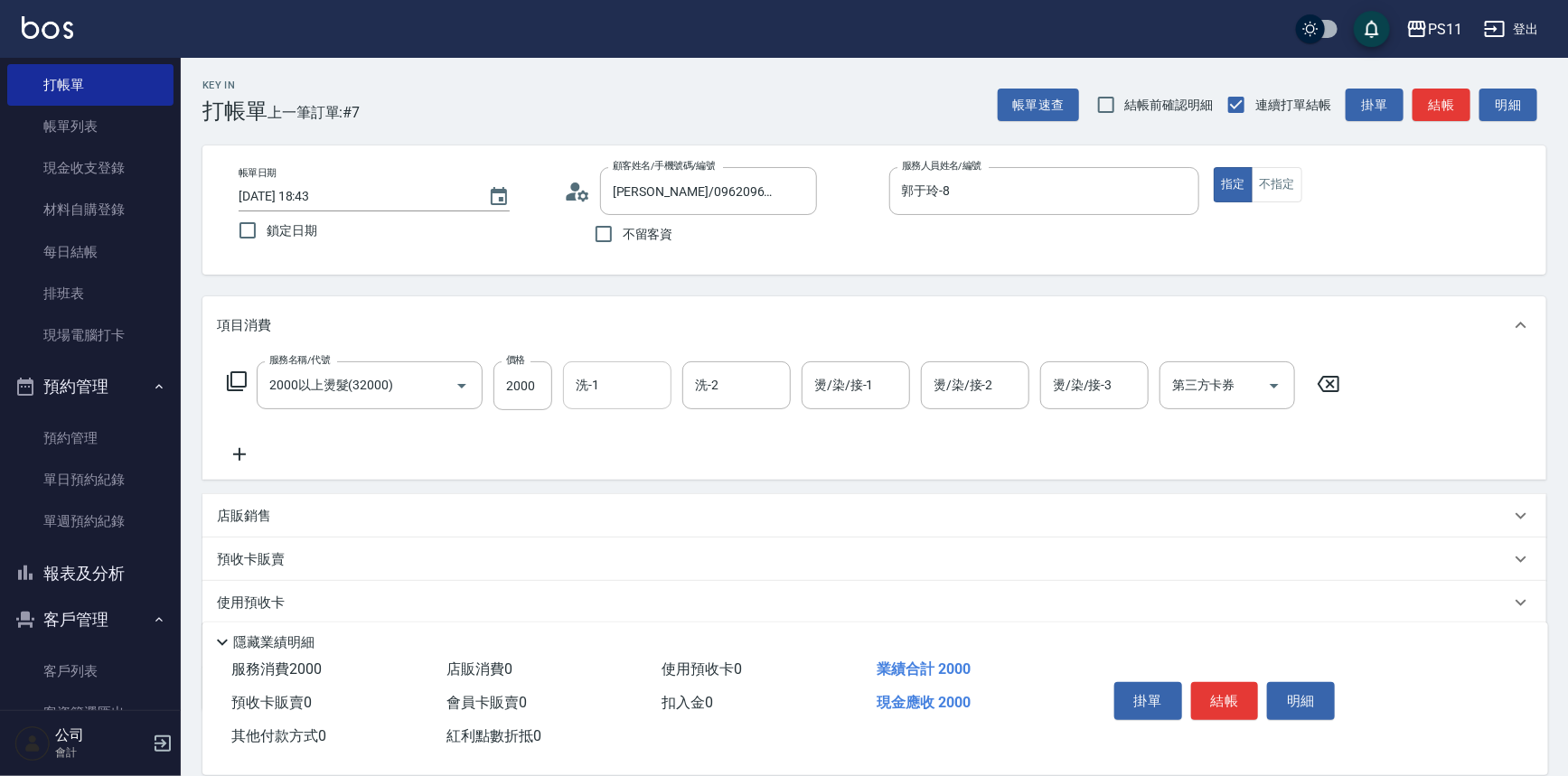
click at [581, 388] on input "洗-1" at bounding box center [617, 386] width 92 height 32
type input "[PERSON_NAME]-31"
click at [245, 448] on icon at bounding box center [239, 454] width 45 height 21
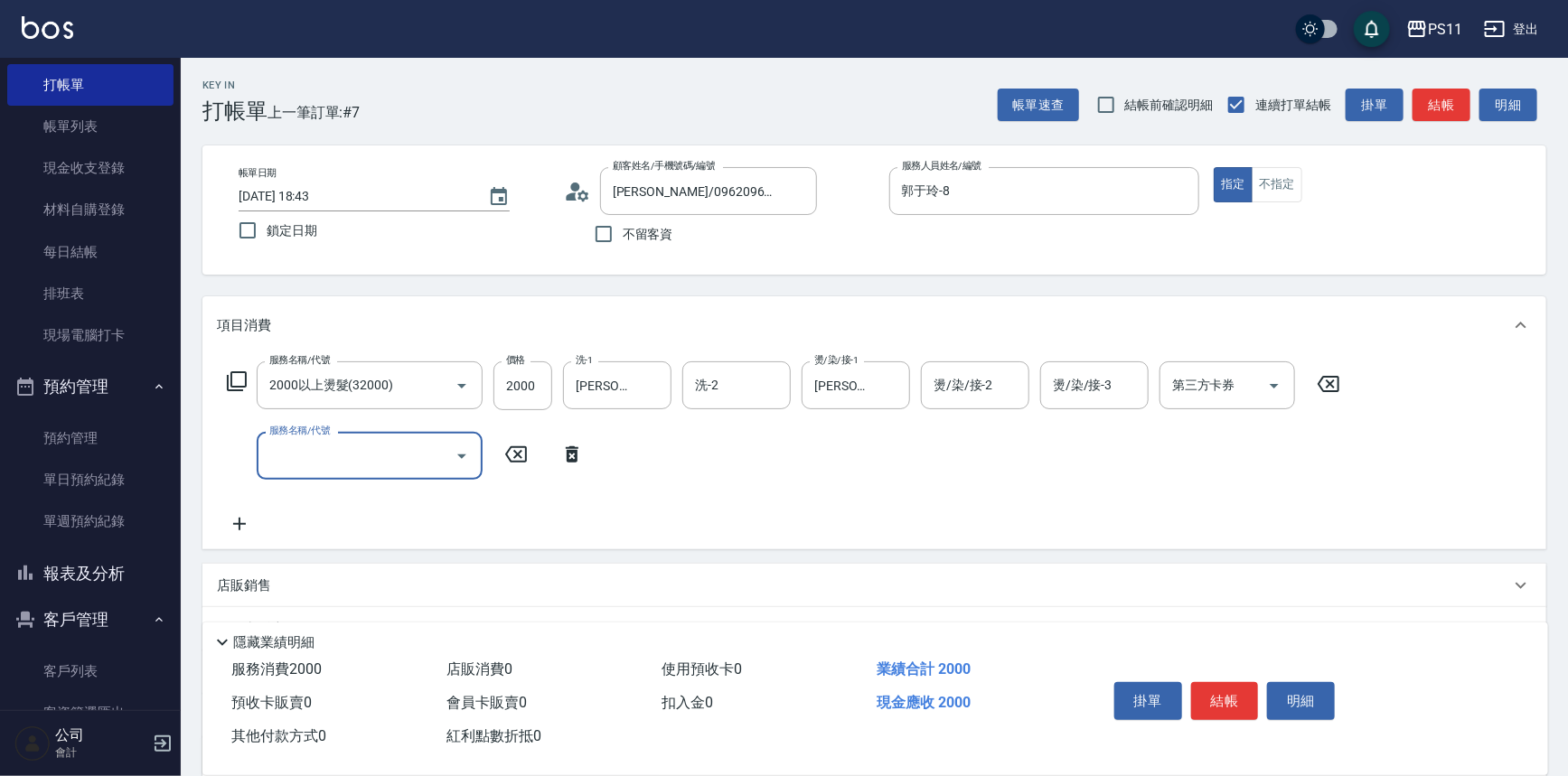
click at [367, 475] on div "服務名稱/代號" at bounding box center [370, 456] width 226 height 48
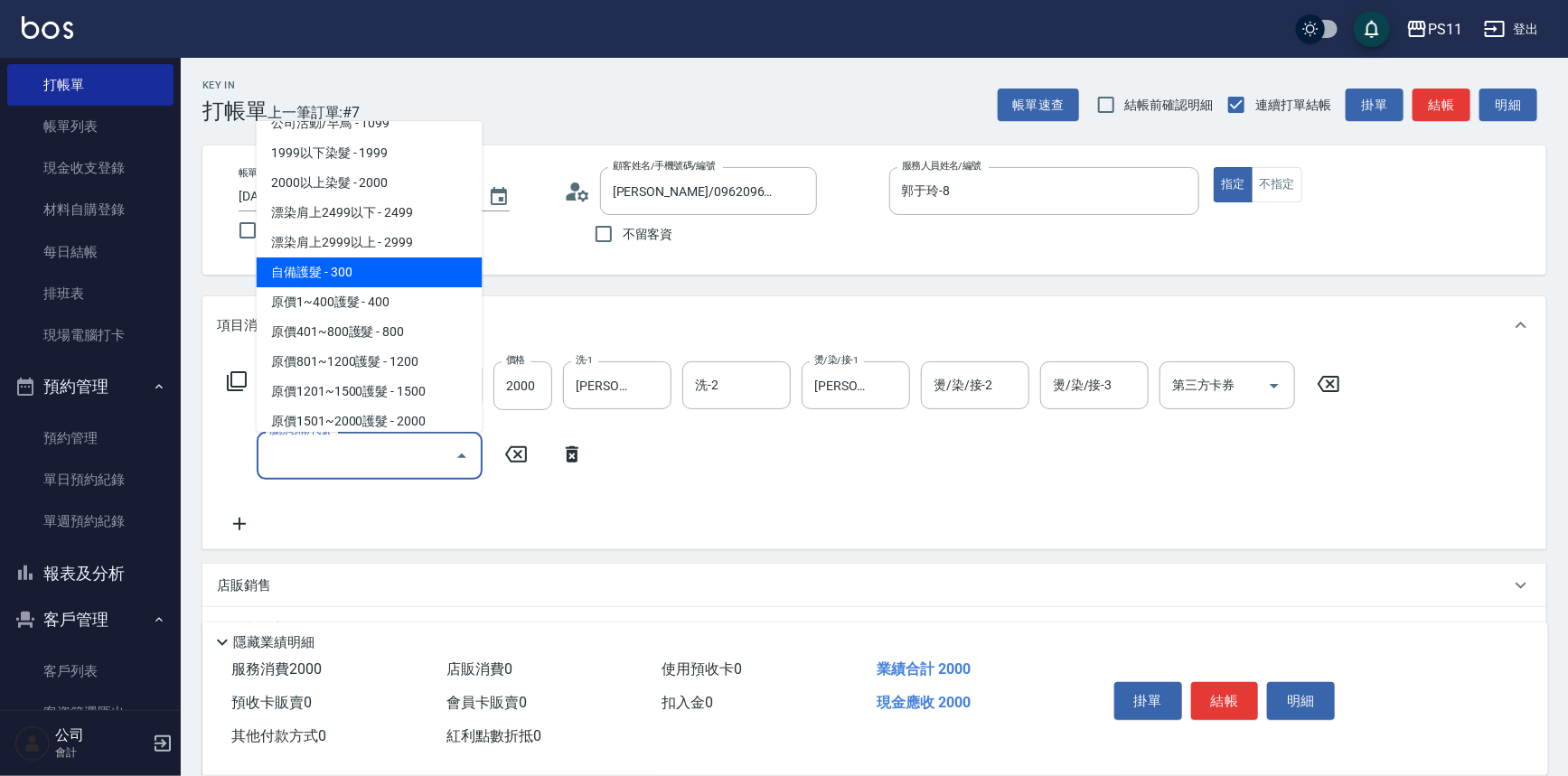
scroll to position [1067, 0]
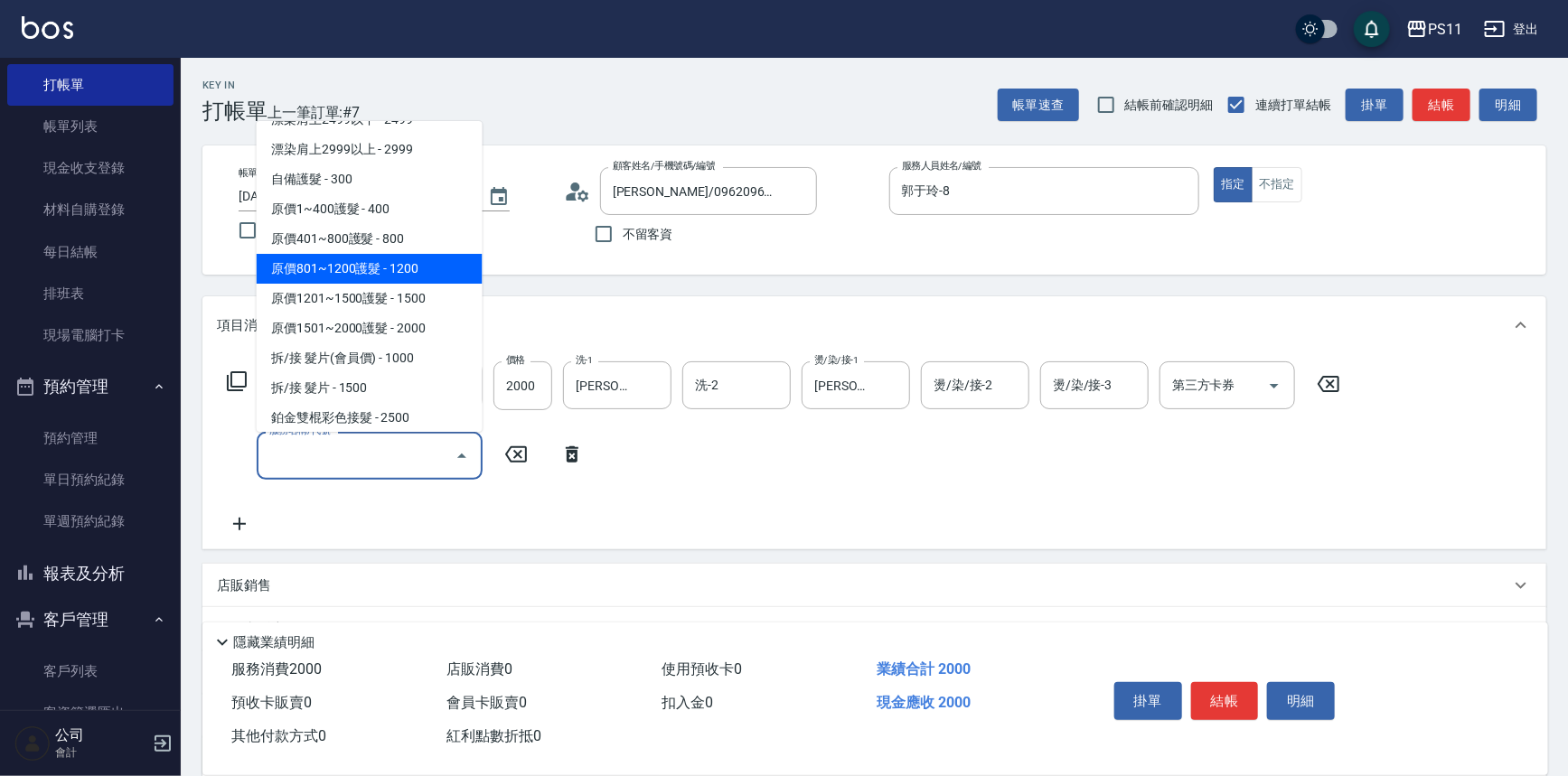
click at [419, 272] on span "原價801~1200護髮 - 1200" at bounding box center [370, 269] width 226 height 30
type input "原價801~1200護髮(51200)"
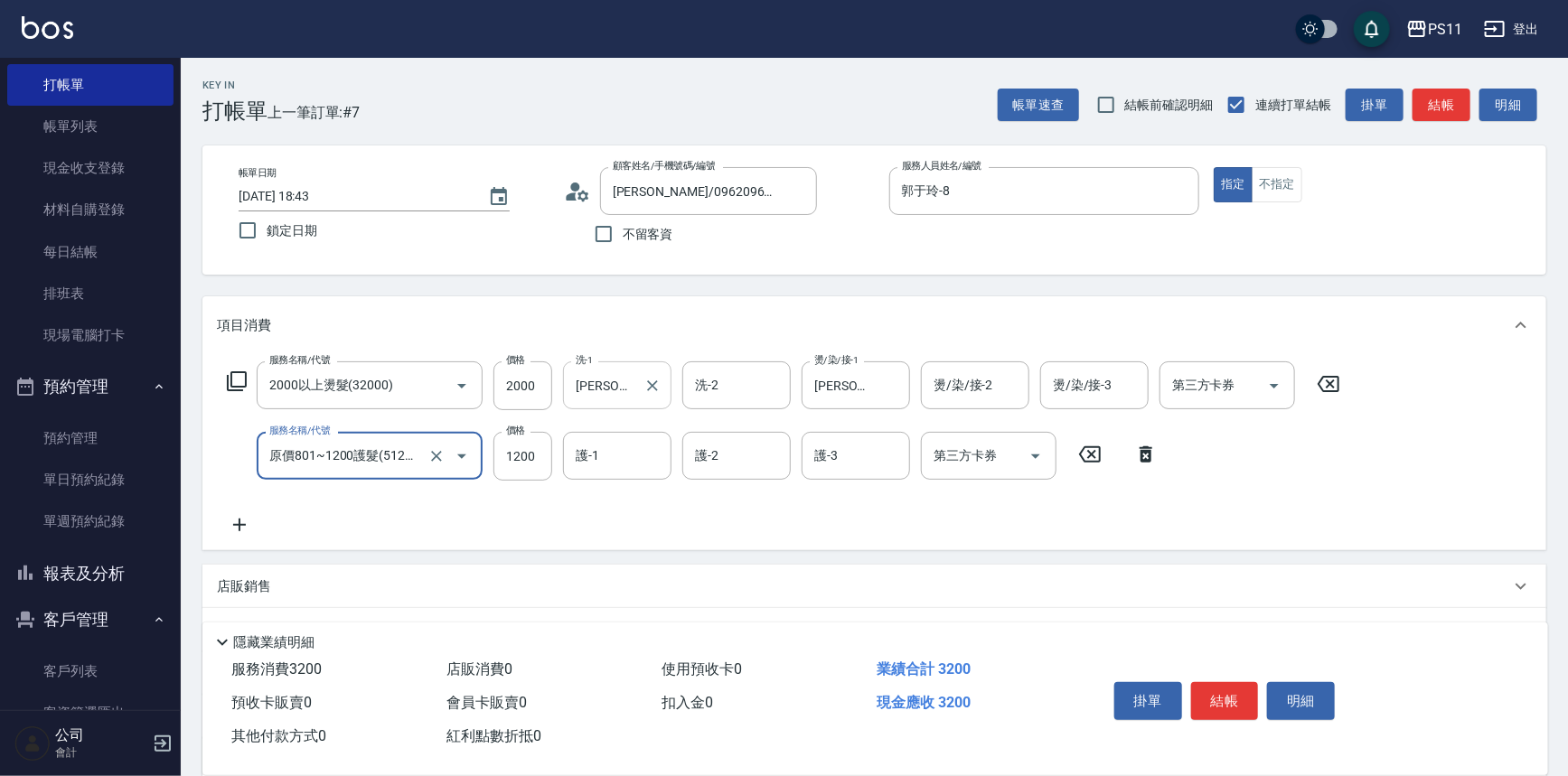
drag, startPoint x: 587, startPoint y: 450, endPoint x: 602, endPoint y: 373, distance: 78.4
click at [588, 450] on input "護-1" at bounding box center [617, 456] width 92 height 32
type input "[PERSON_NAME]-31"
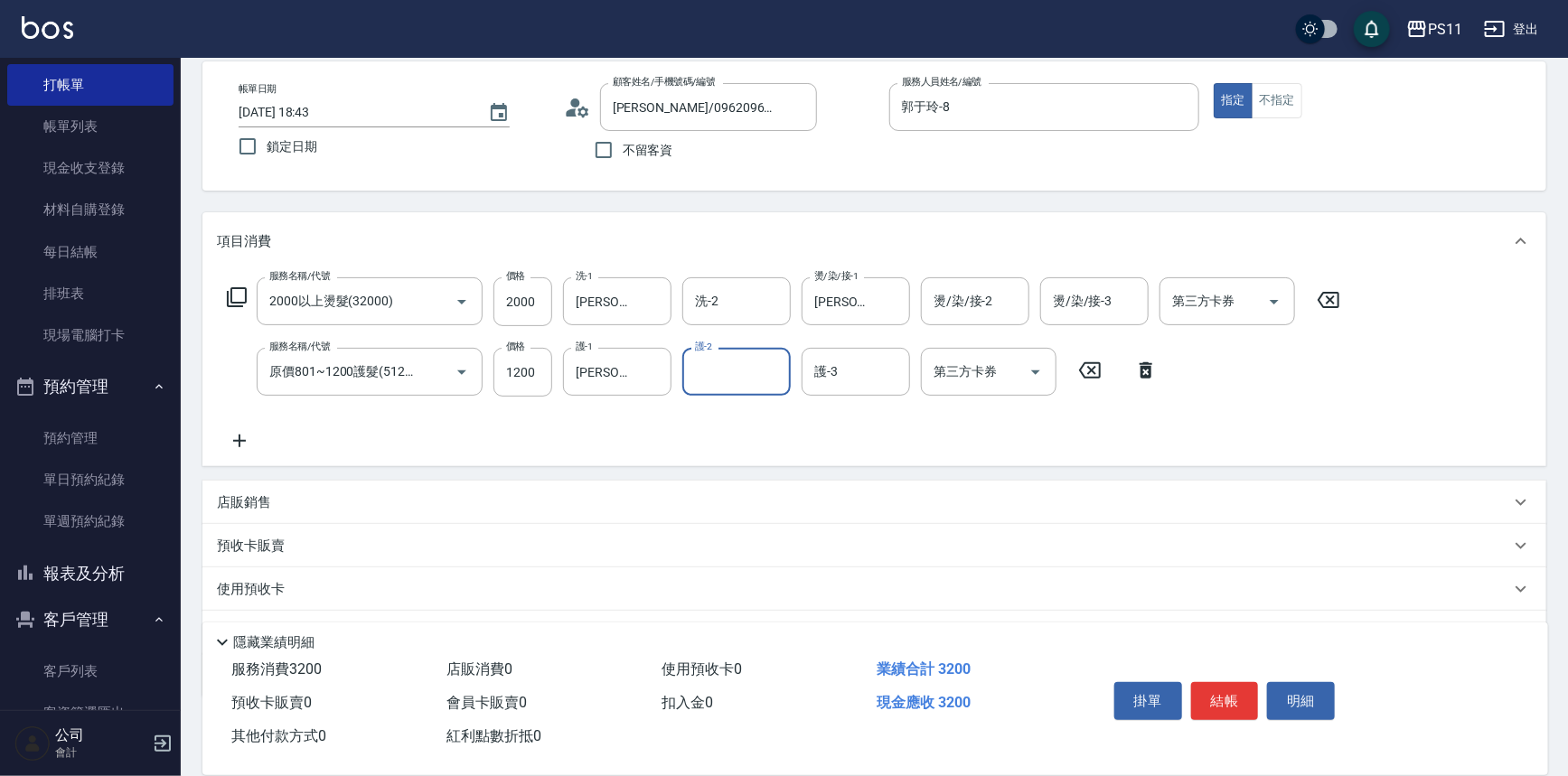
scroll to position [174, 0]
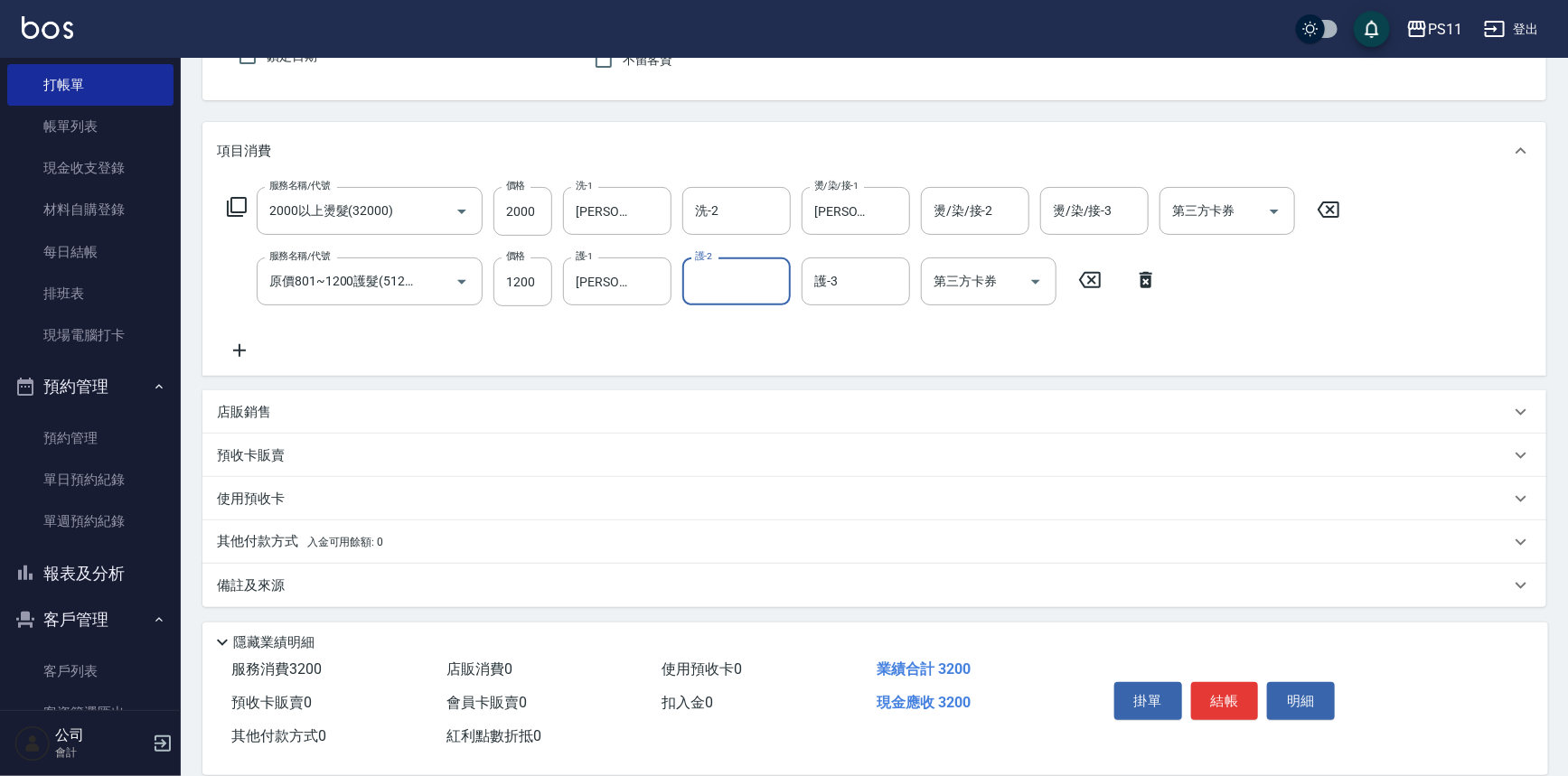
click at [290, 523] on div "其他付款方式 入金可用餘額: 0" at bounding box center [874, 542] width 1345 height 44
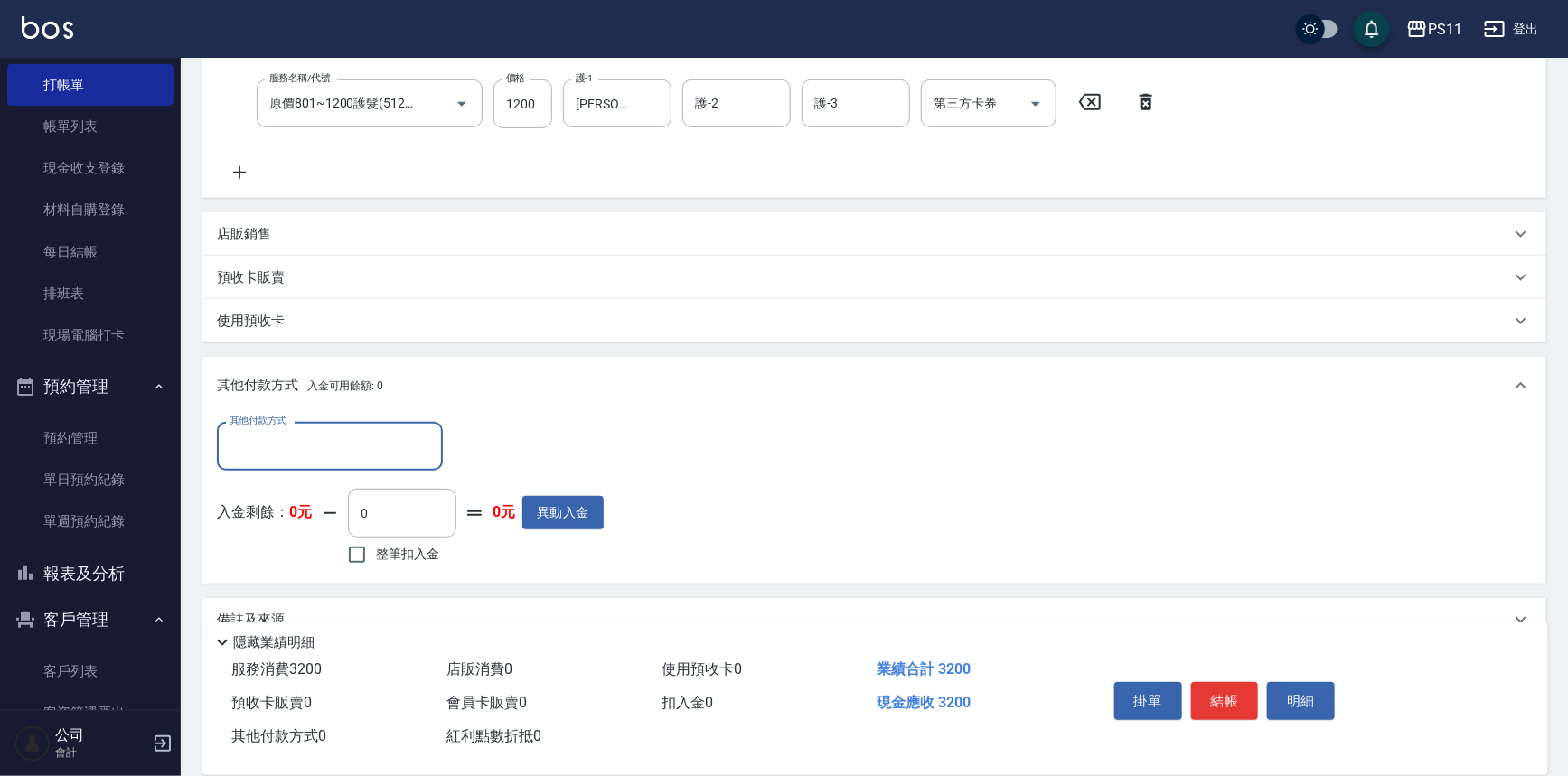
scroll to position [367, 0]
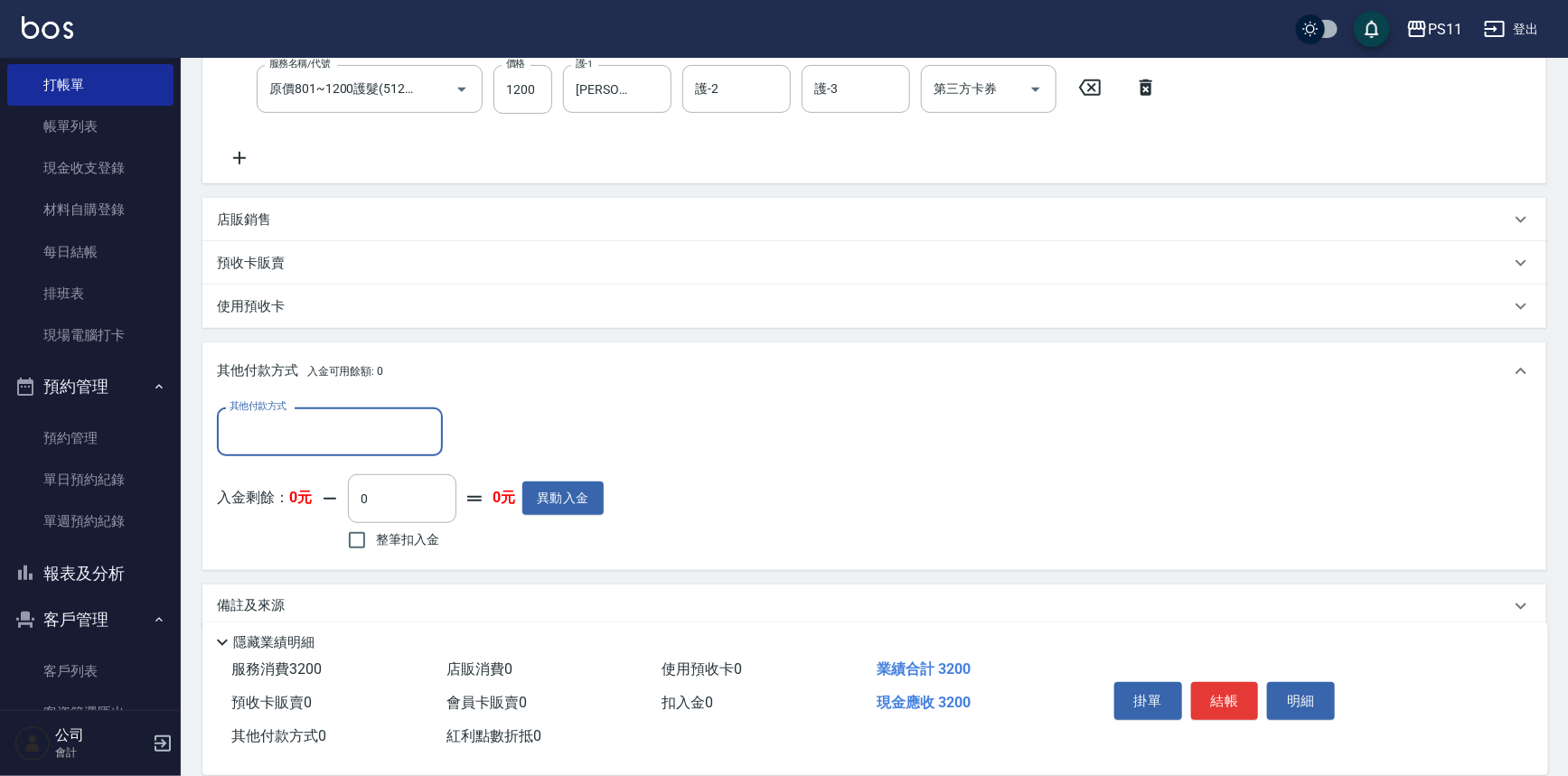
click at [316, 417] on input "其他付款方式" at bounding box center [330, 431] width 210 height 32
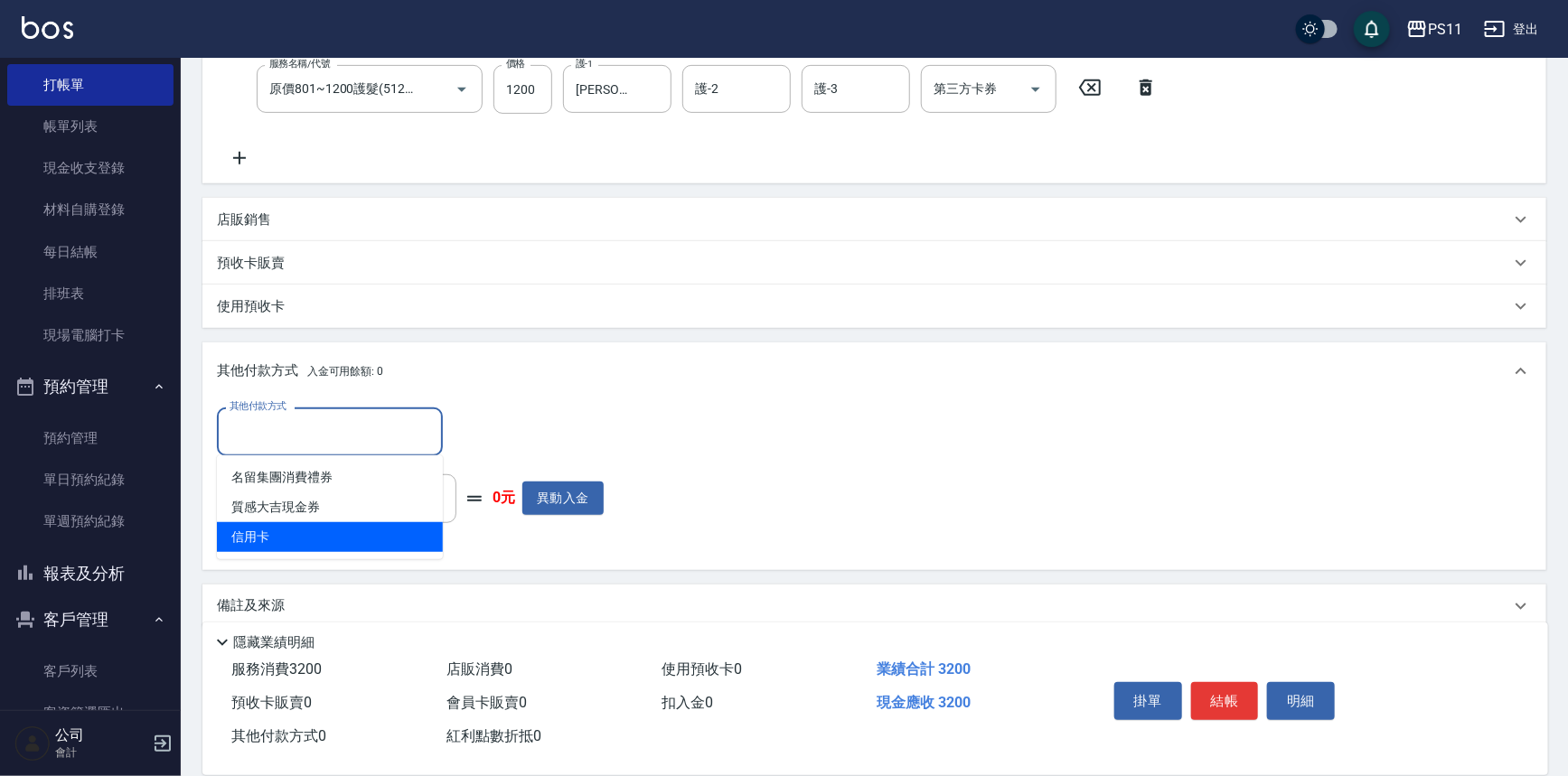
click at [338, 522] on span "信用卡" at bounding box center [330, 537] width 226 height 30
type input "信用卡"
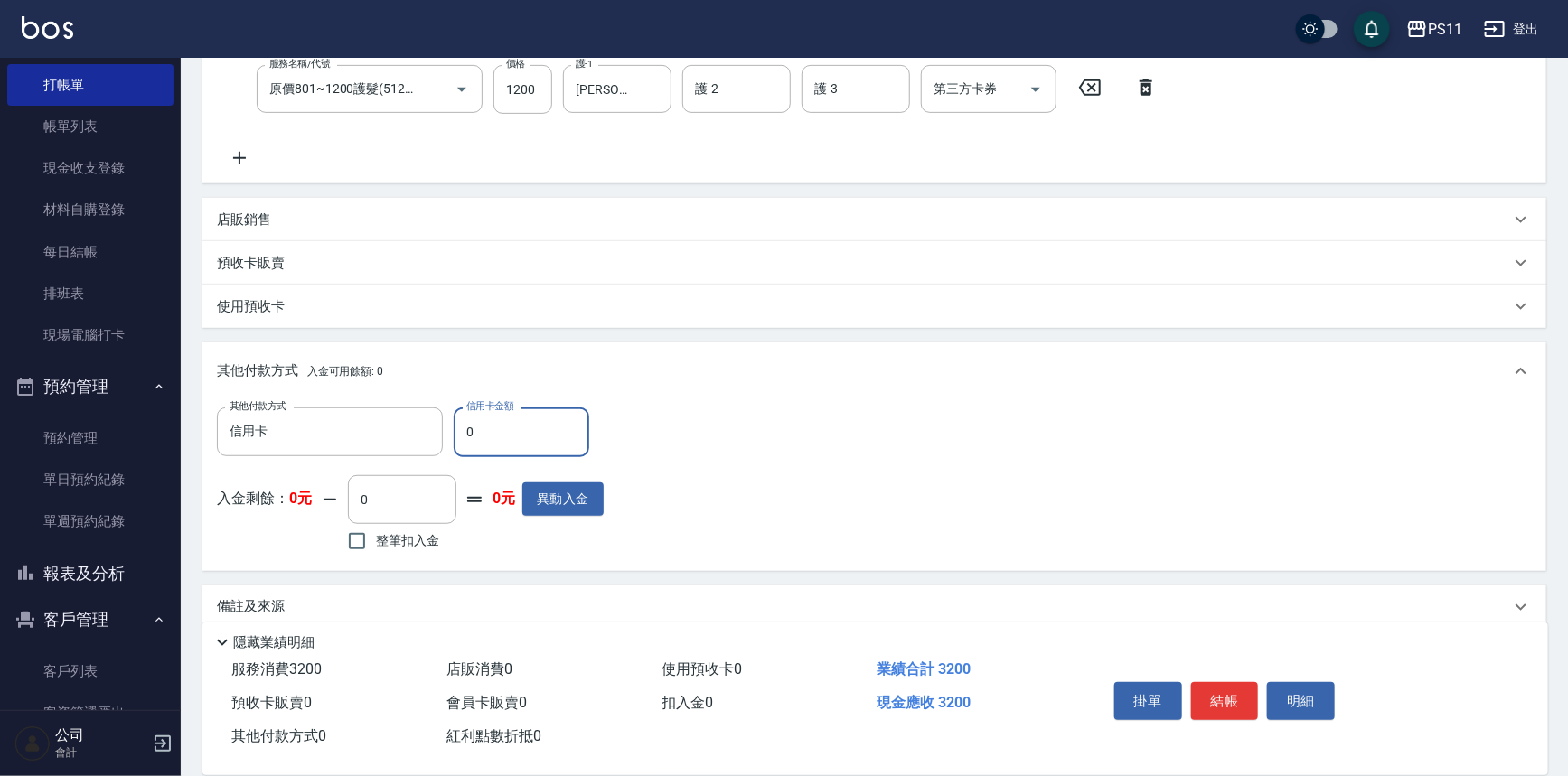
drag, startPoint x: 499, startPoint y: 424, endPoint x: 172, endPoint y: 428, distance: 327.0
click at [141, 443] on div "PS11 登出 櫃檯作業 打帳單 帳單列表 現金收支登錄 材料自購登錄 每日結帳 排班表 現場電腦打卡 預約管理 預約管理 單日預約紀錄 單週預約紀錄 報表及…" at bounding box center [784, 216] width 1568 height 1166
type input "3200"
click at [1215, 690] on button "結帳" at bounding box center [1225, 701] width 68 height 38
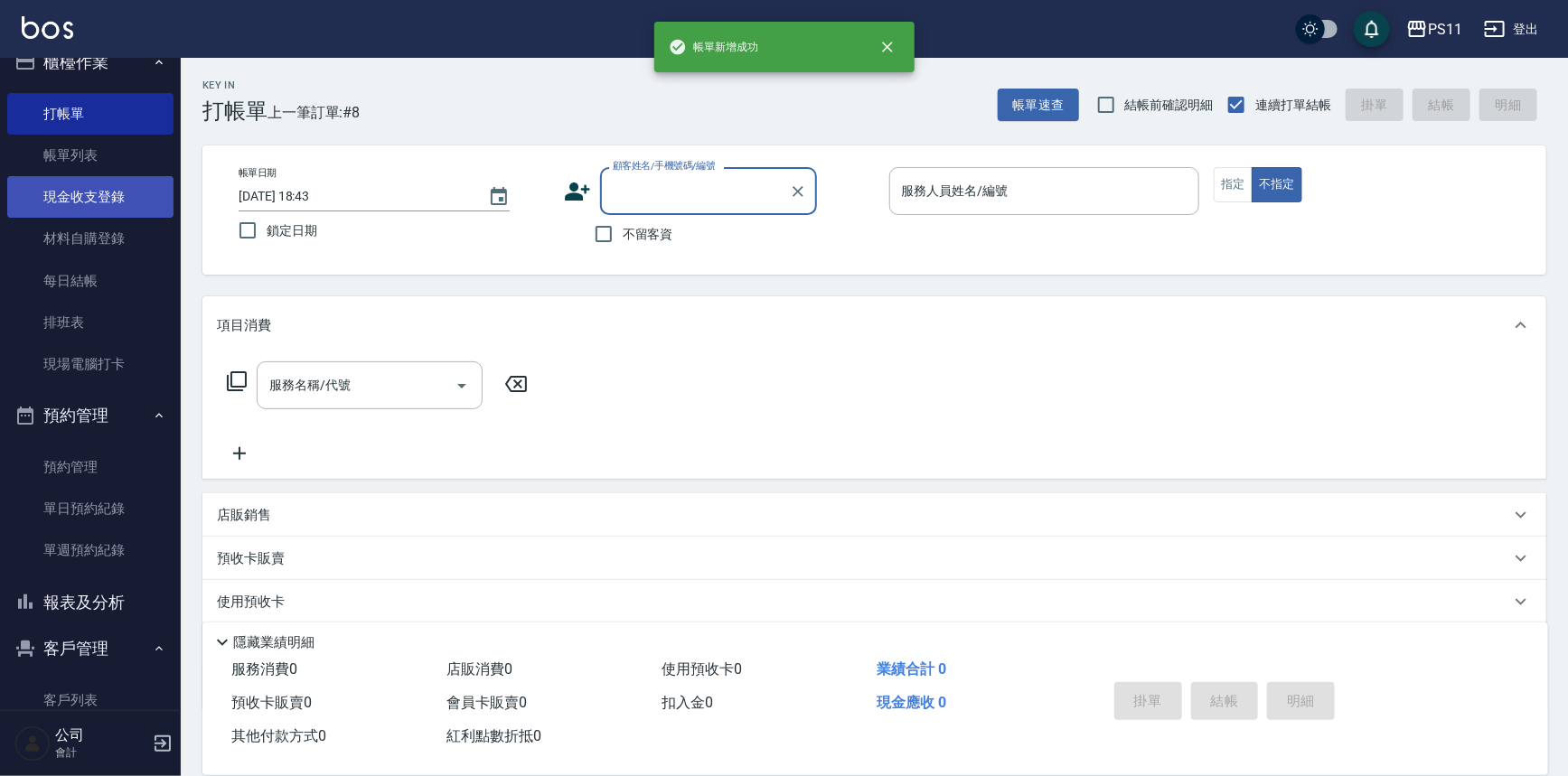
scroll to position [0, 0]
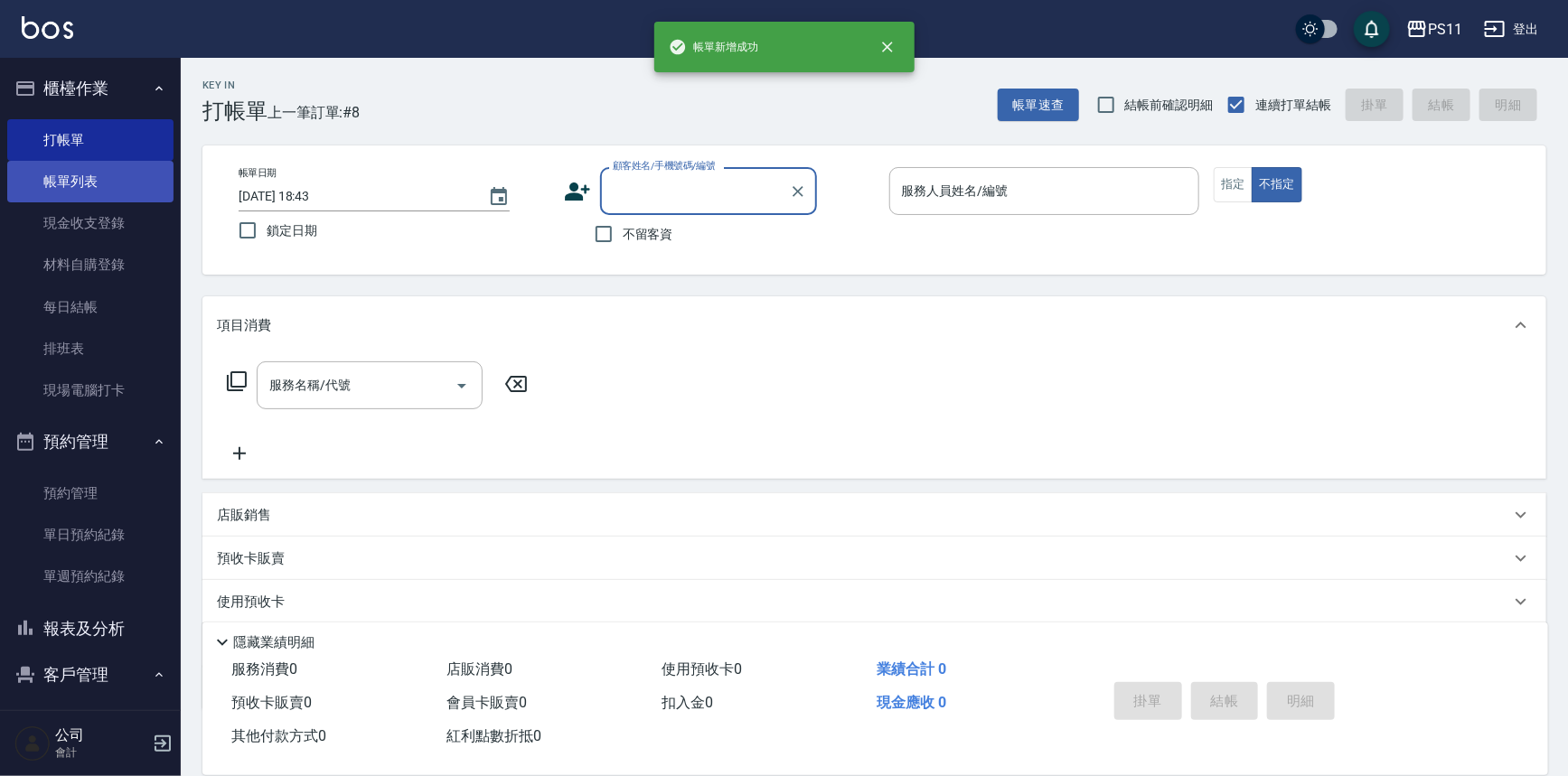
click at [116, 178] on link "帳單列表" at bounding box center [90, 182] width 166 height 42
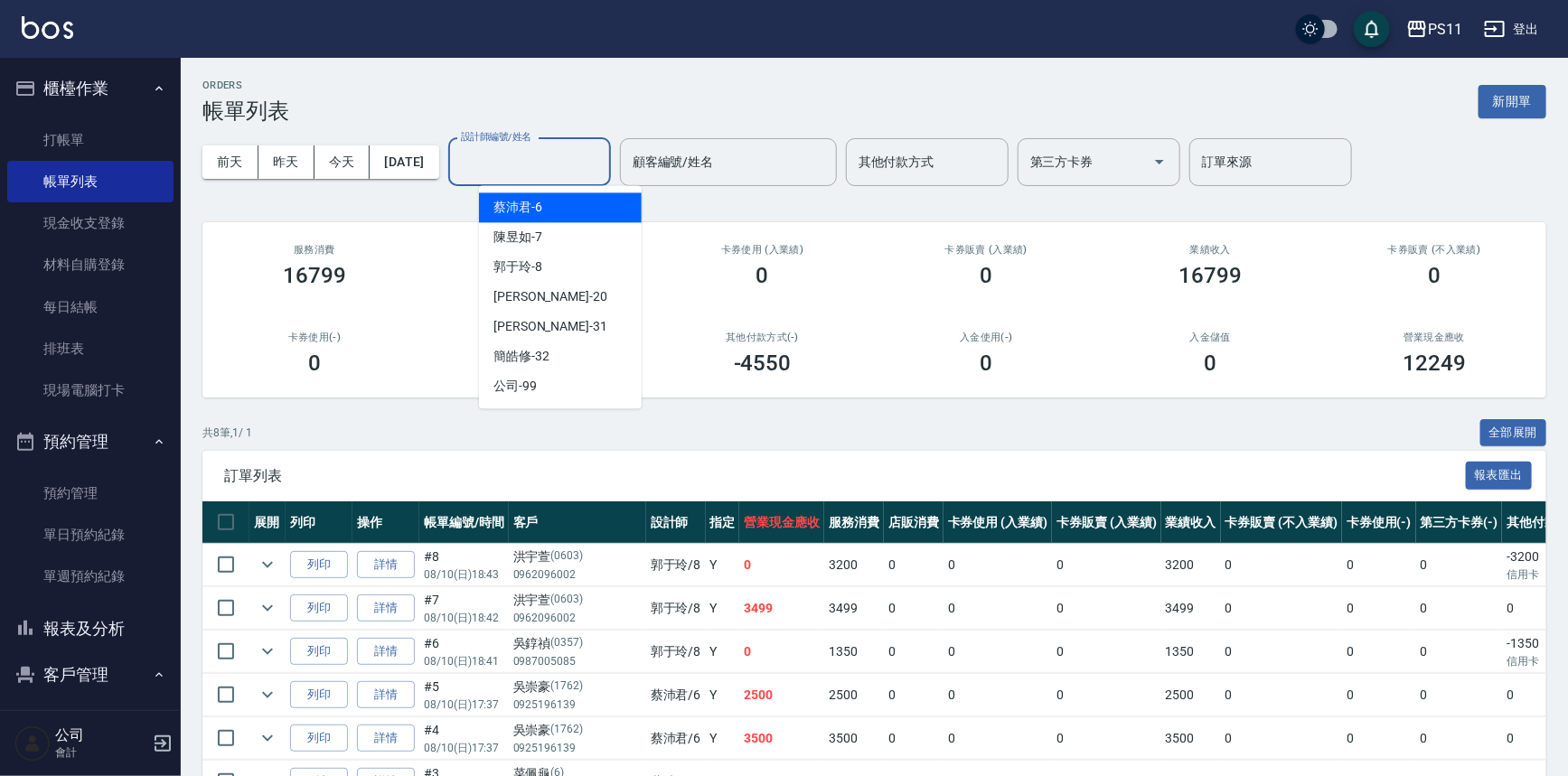
click at [506, 159] on input "設計師編號/姓名" at bounding box center [529, 162] width 147 height 32
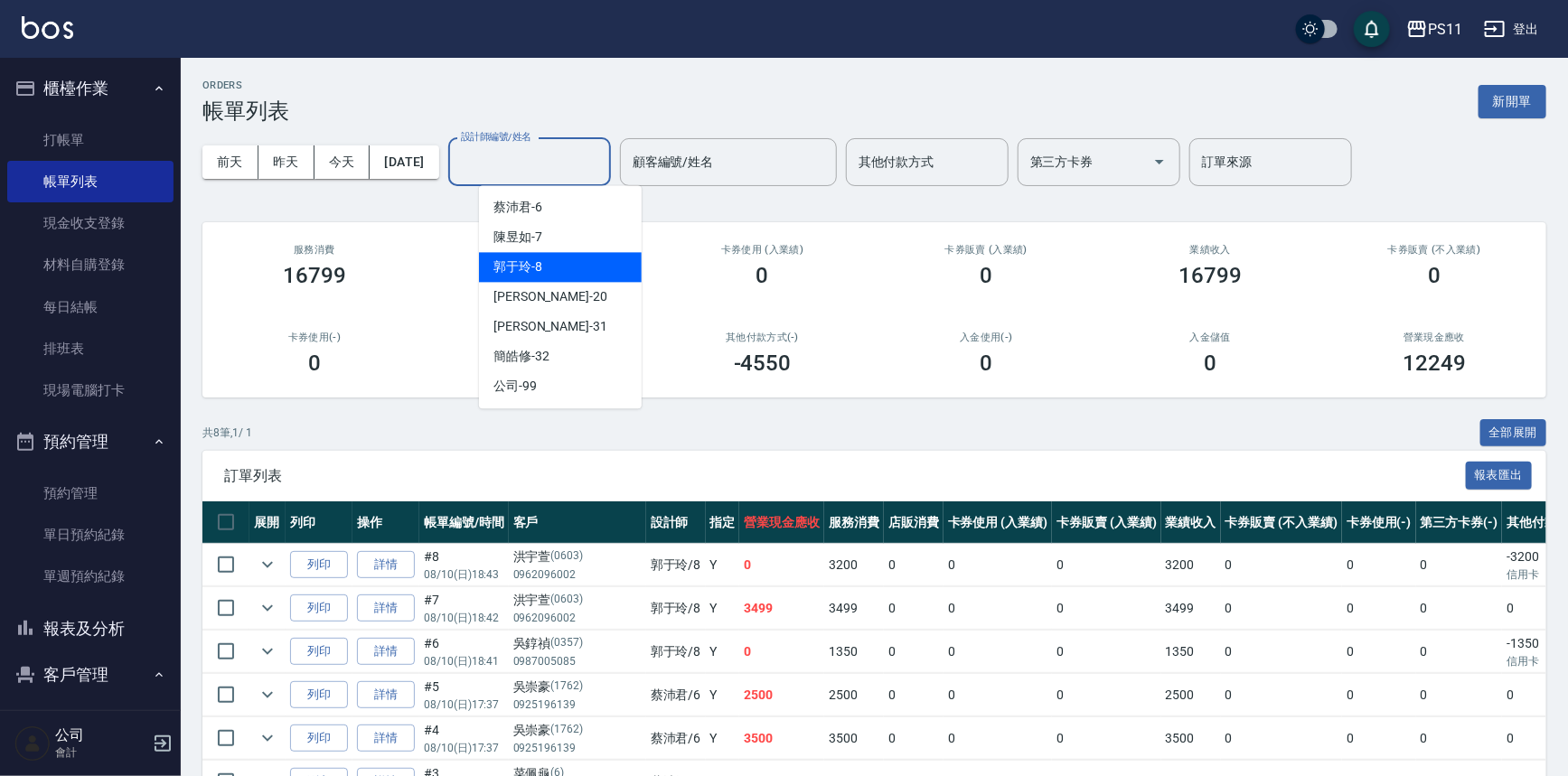
click at [577, 261] on div "郭于玲 -8" at bounding box center [560, 267] width 162 height 30
type input "郭于玲-8"
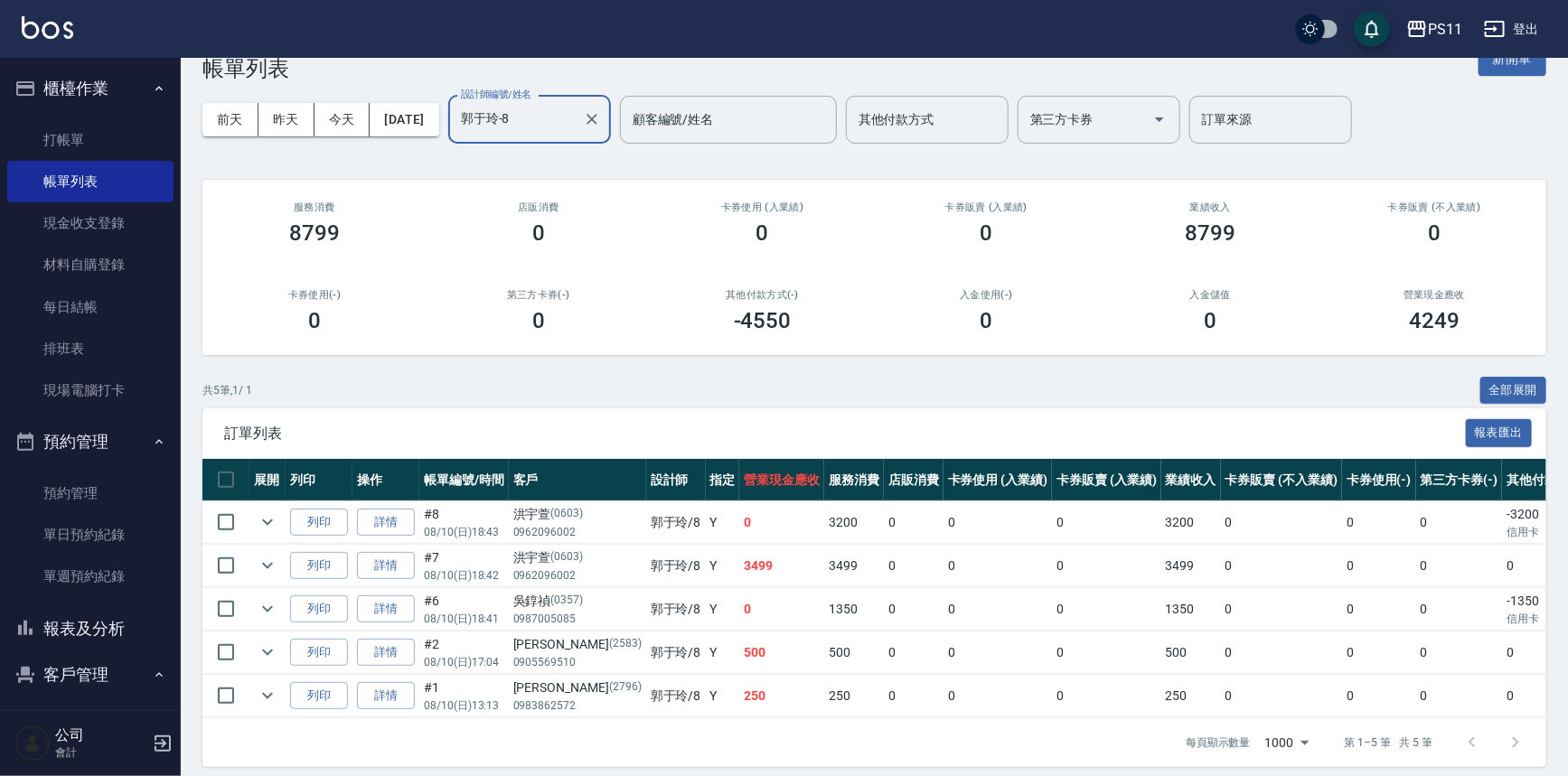
scroll to position [65, 0]
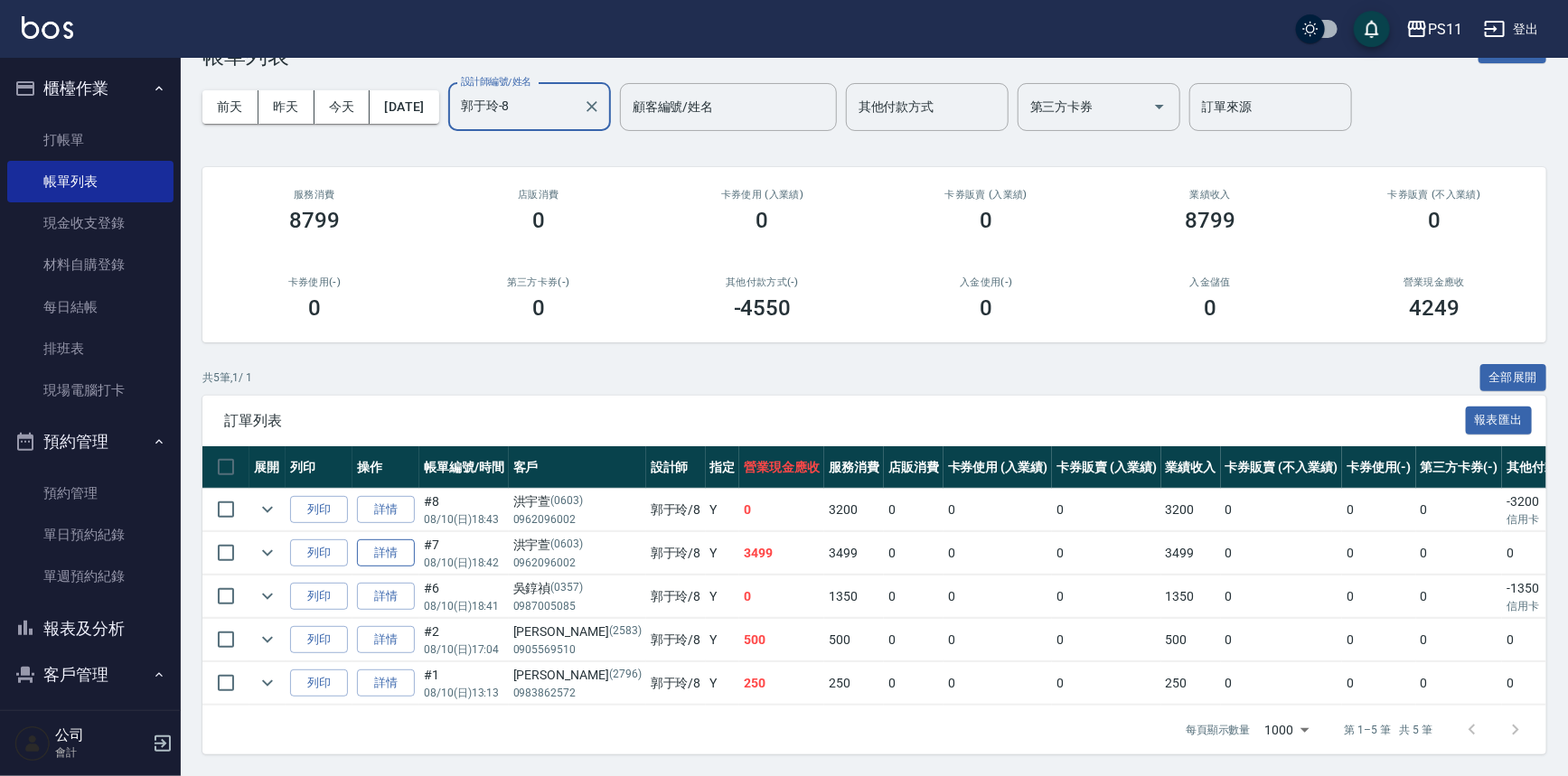
click at [402, 547] on link "詳情" at bounding box center [386, 553] width 57 height 28
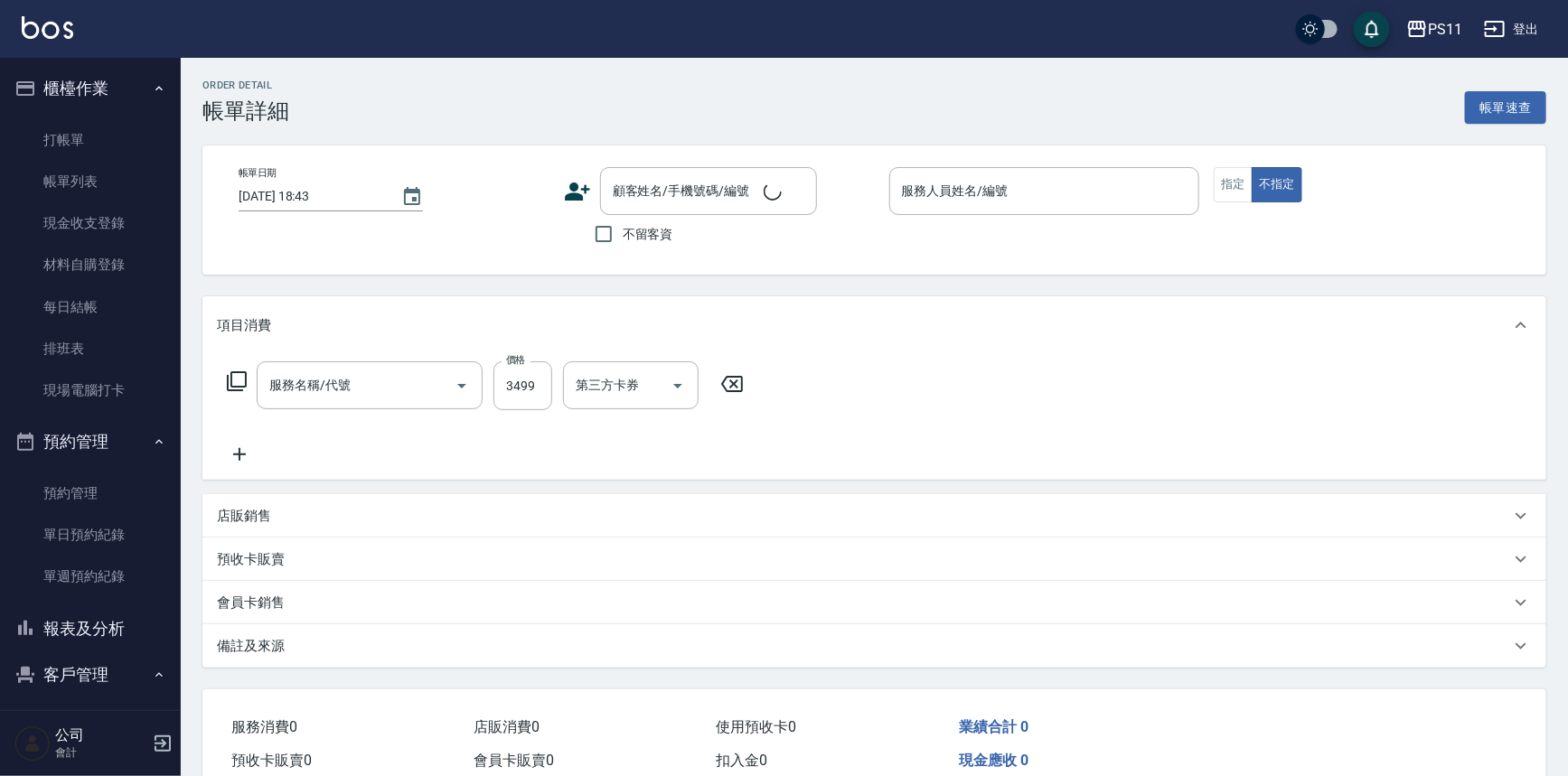
type input "漂染肩上2499以下(42499)"
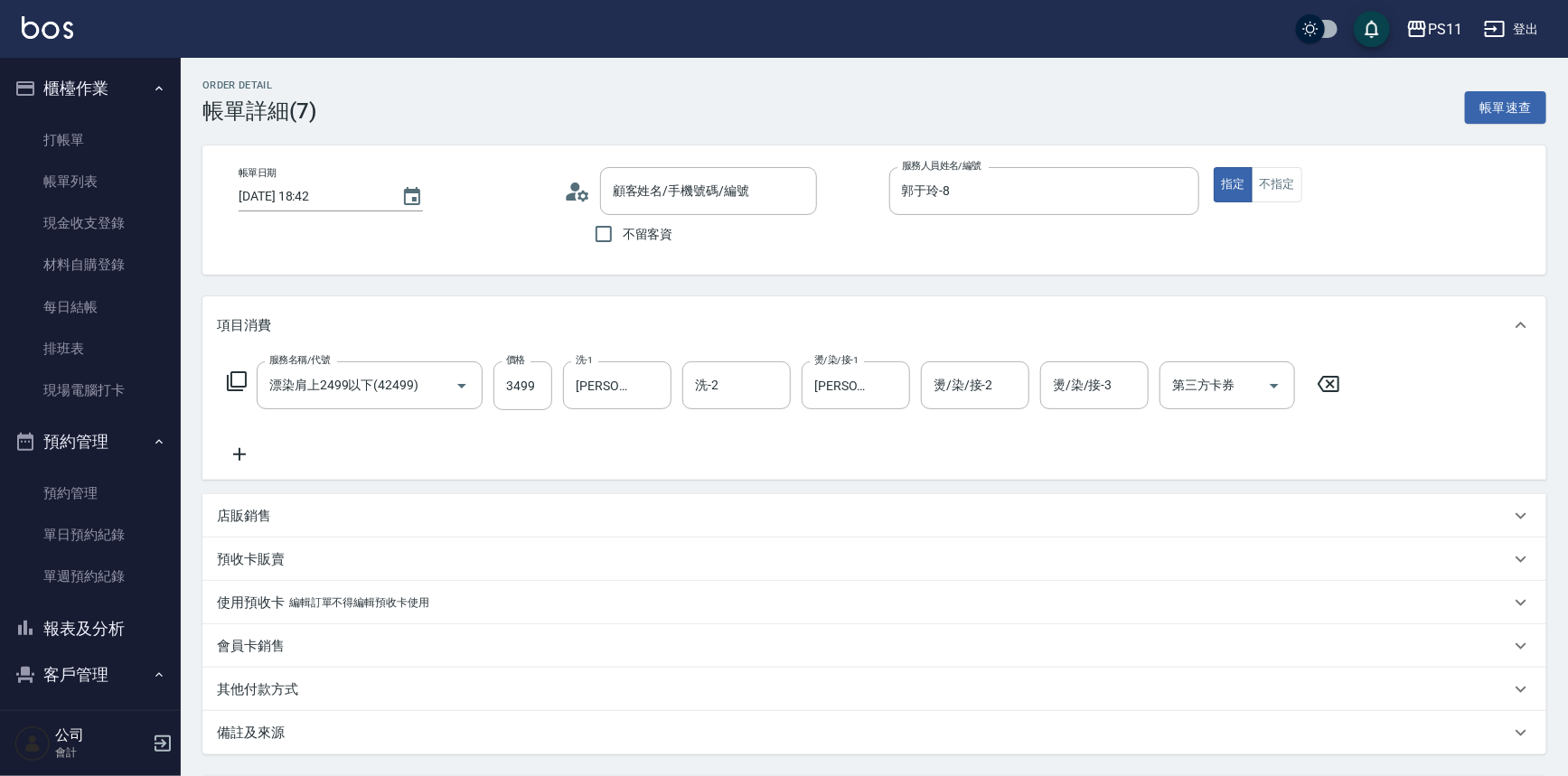
type input "[DATE] 18:42"
type input "郭于玲-8"
type input "[PERSON_NAME]/0962096002/0603"
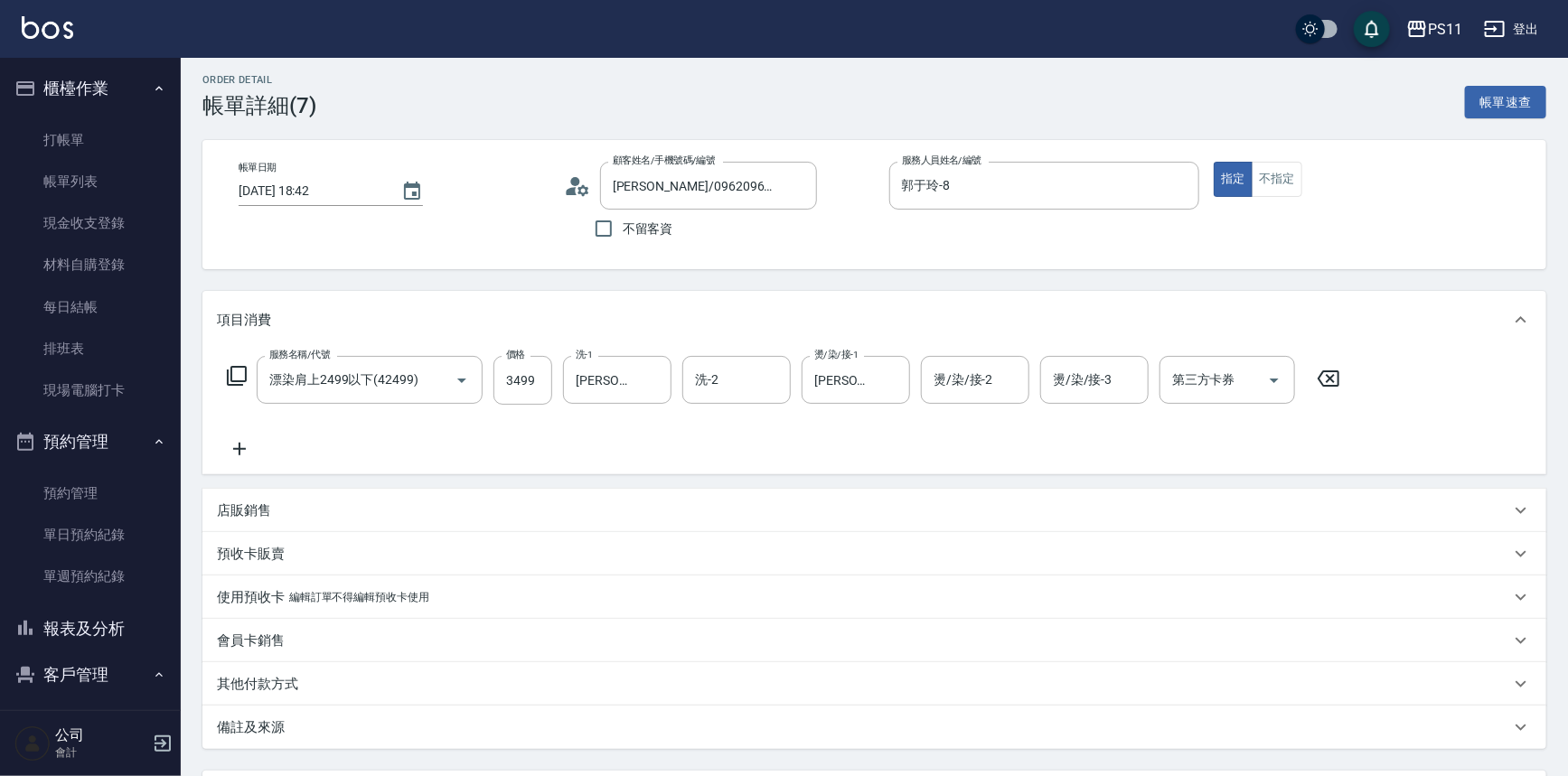
scroll to position [170, 0]
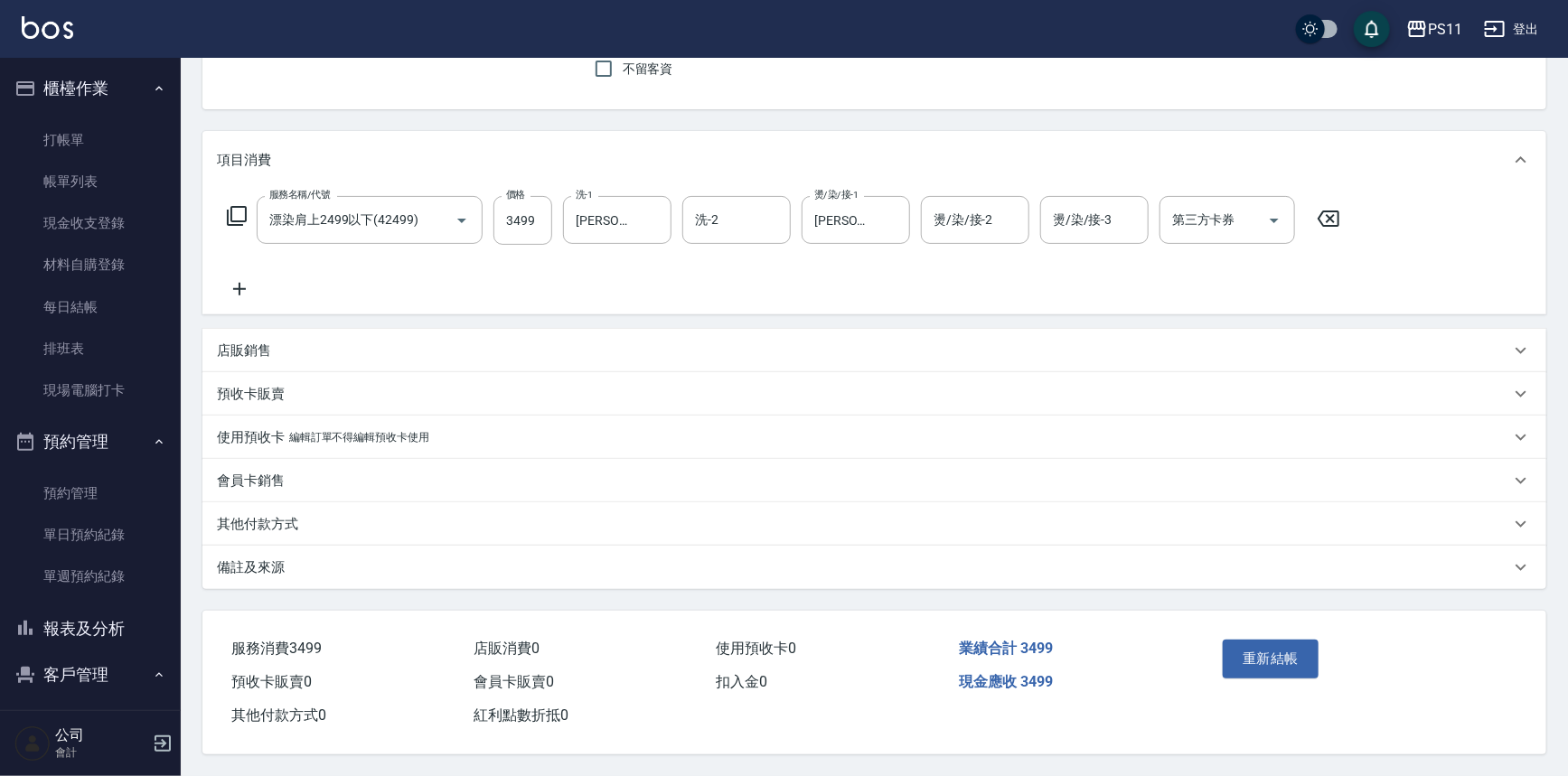
click at [279, 523] on p "其他付款方式" at bounding box center [258, 525] width 82 height 19
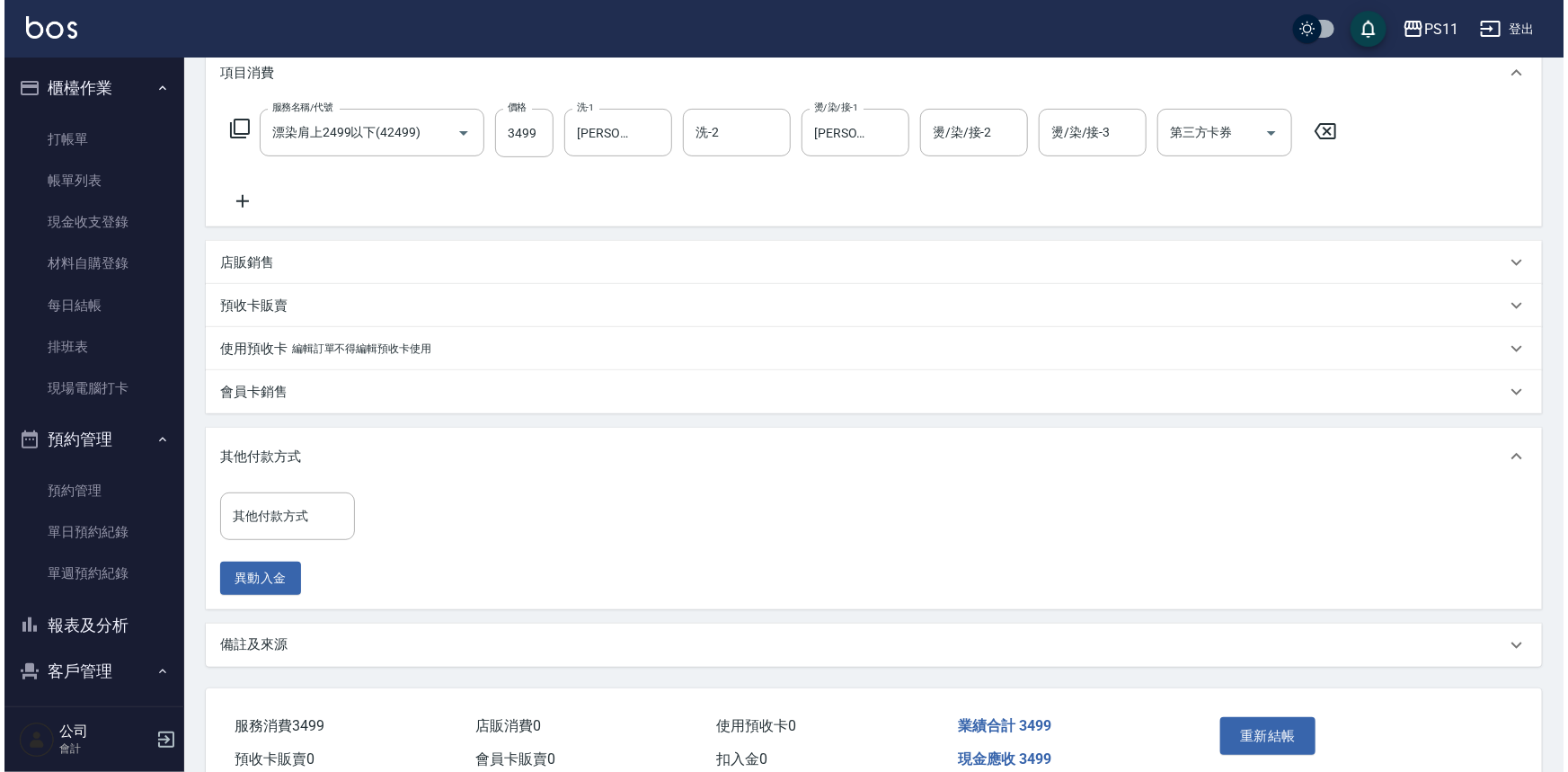
scroll to position [329, 0]
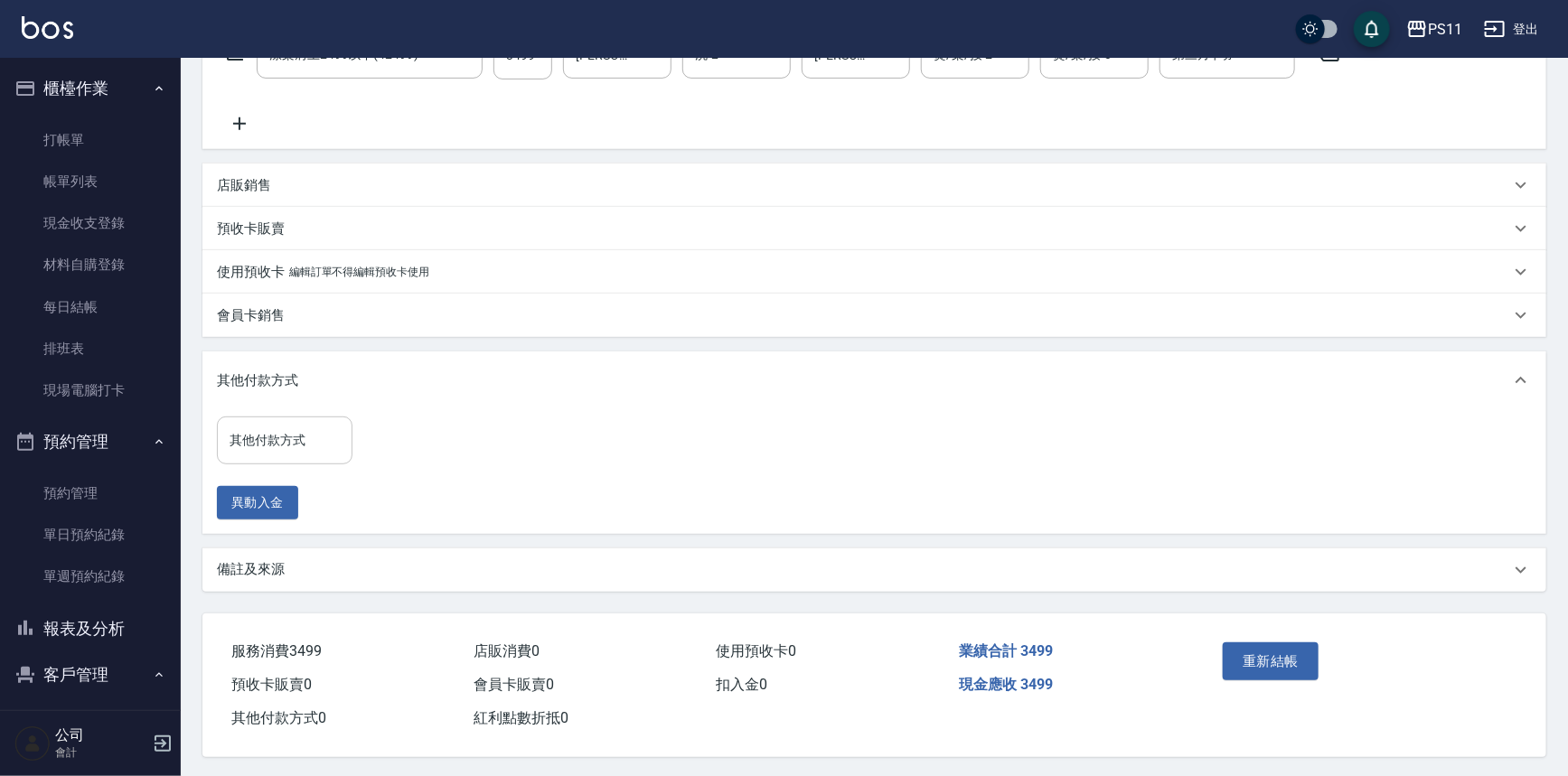
click at [309, 451] on input "其他付款方式" at bounding box center [285, 440] width 120 height 32
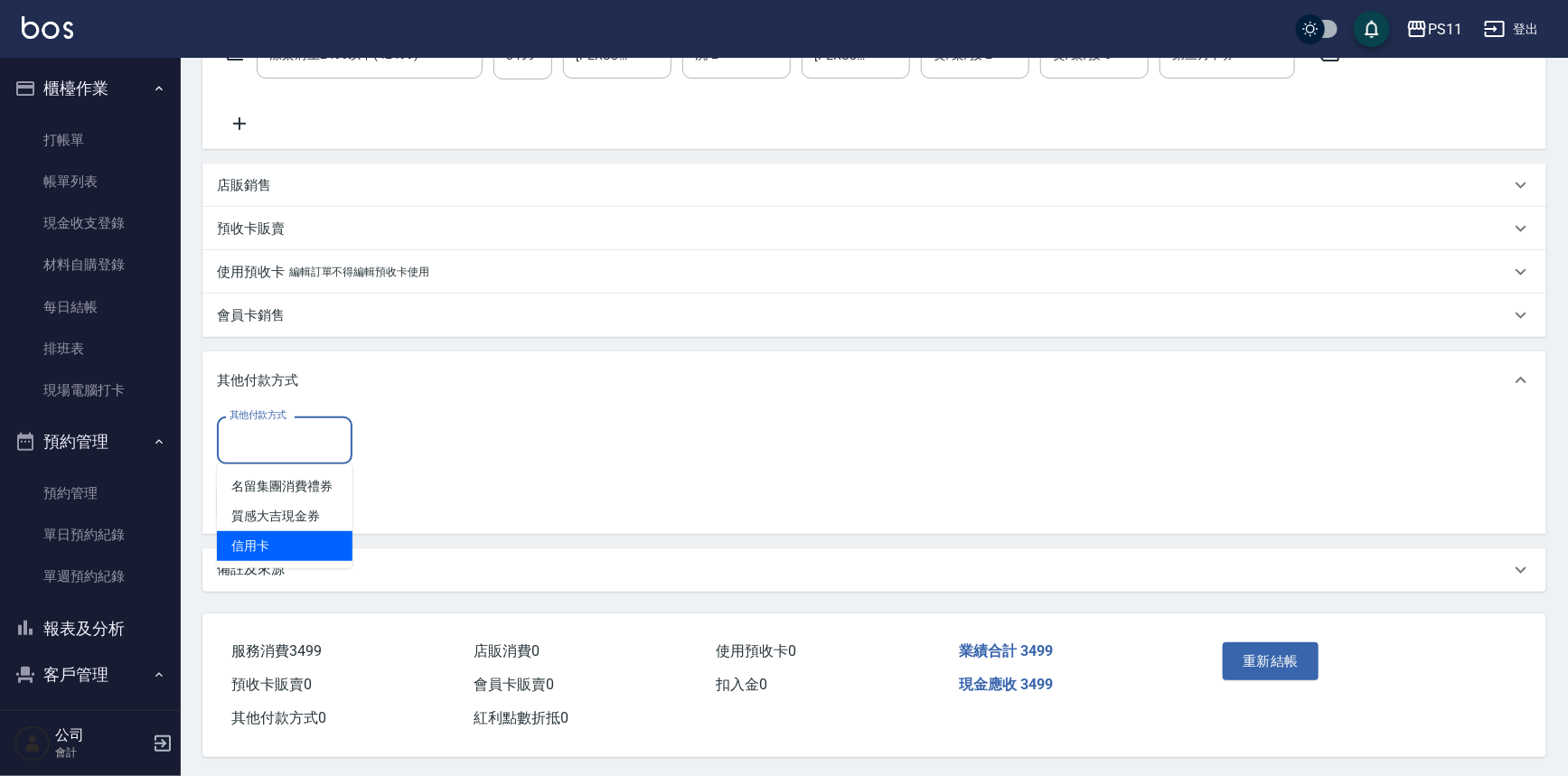
click at [309, 542] on span "信用卡" at bounding box center [285, 546] width 135 height 30
type input "信用卡"
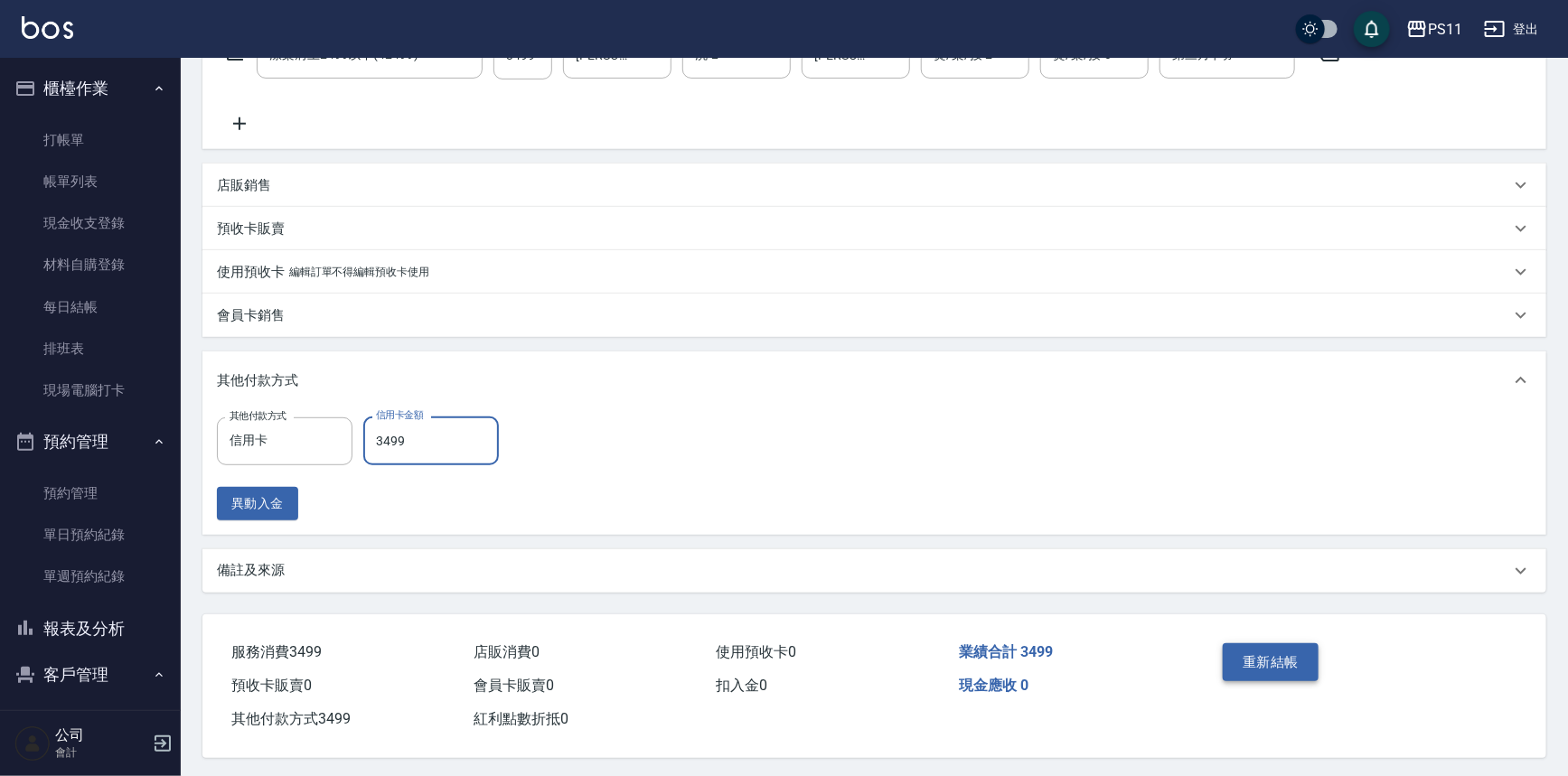
type input "3499"
click at [1287, 665] on button "重新結帳" at bounding box center [1270, 662] width 96 height 38
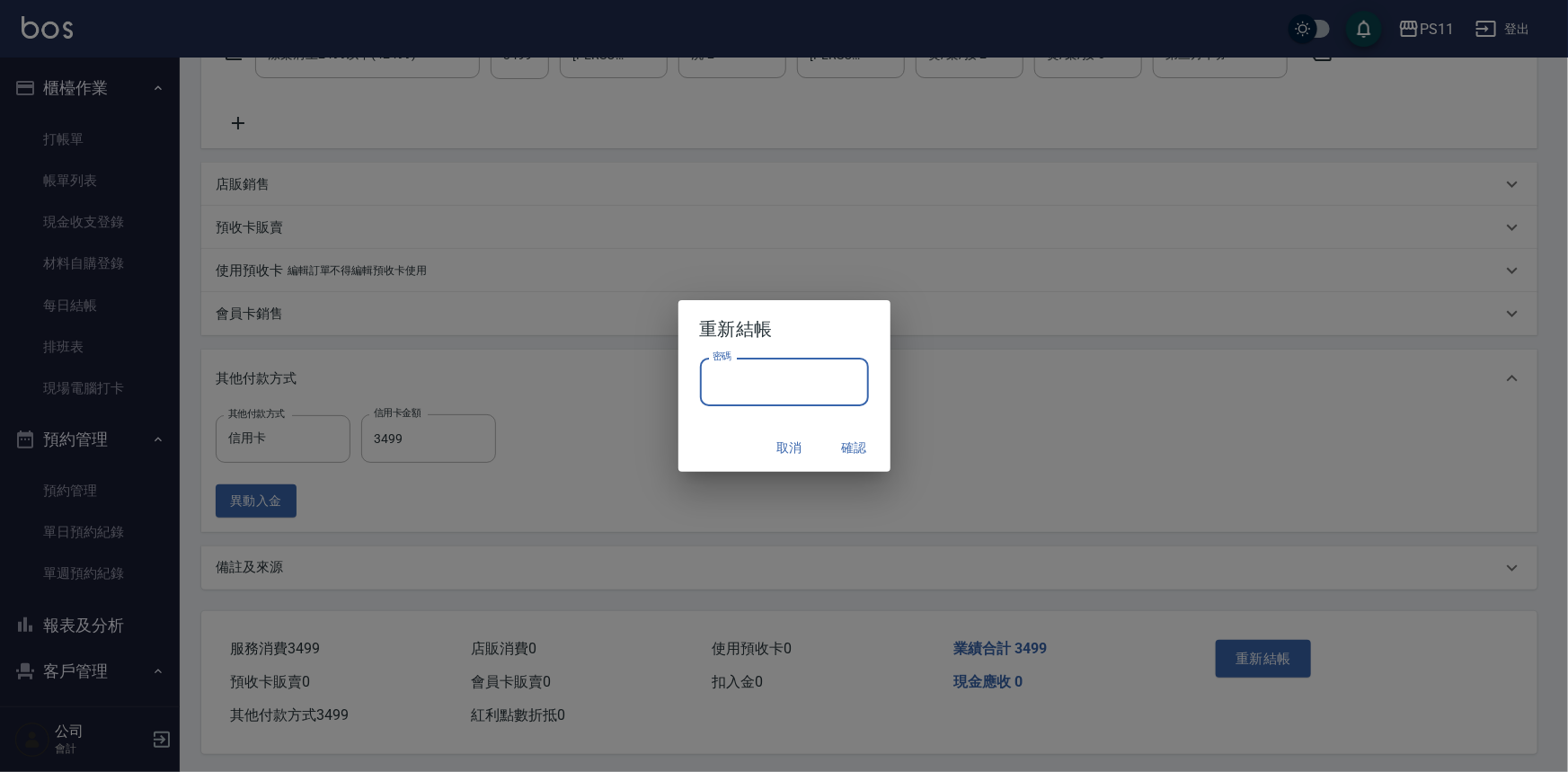
drag, startPoint x: 838, startPoint y: 369, endPoint x: 884, endPoint y: 366, distance: 46.1
click at [843, 364] on input "密碼" at bounding box center [784, 382] width 169 height 49
drag, startPoint x: 733, startPoint y: 380, endPoint x: 582, endPoint y: 383, distance: 151.0
click at [582, 383] on div "重新結帳 密碼 ******** 密碼 取消 確認" at bounding box center [784, 386] width 1568 height 772
type input "****"
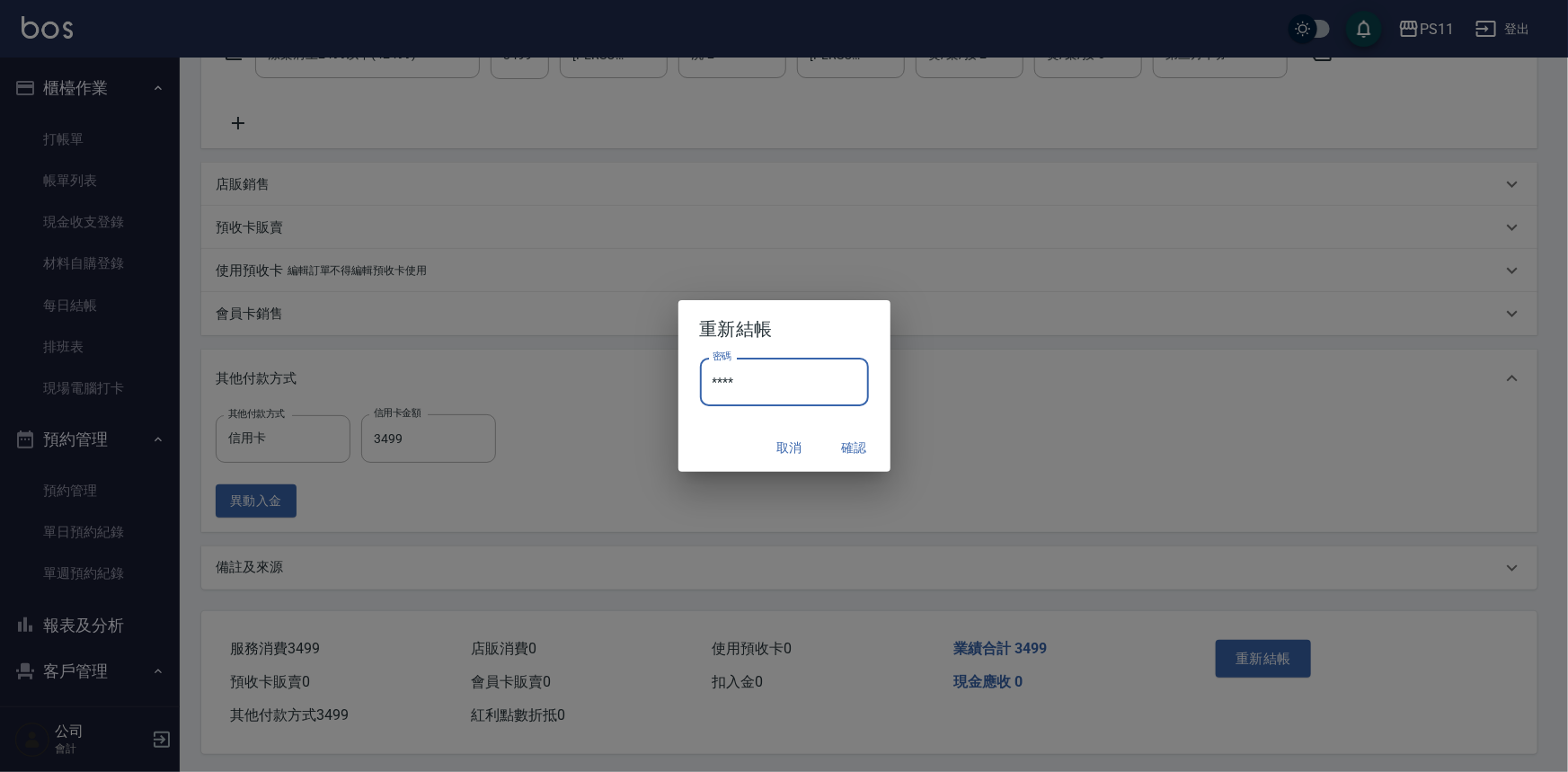
click at [862, 450] on button "確認" at bounding box center [855, 448] width 57 height 33
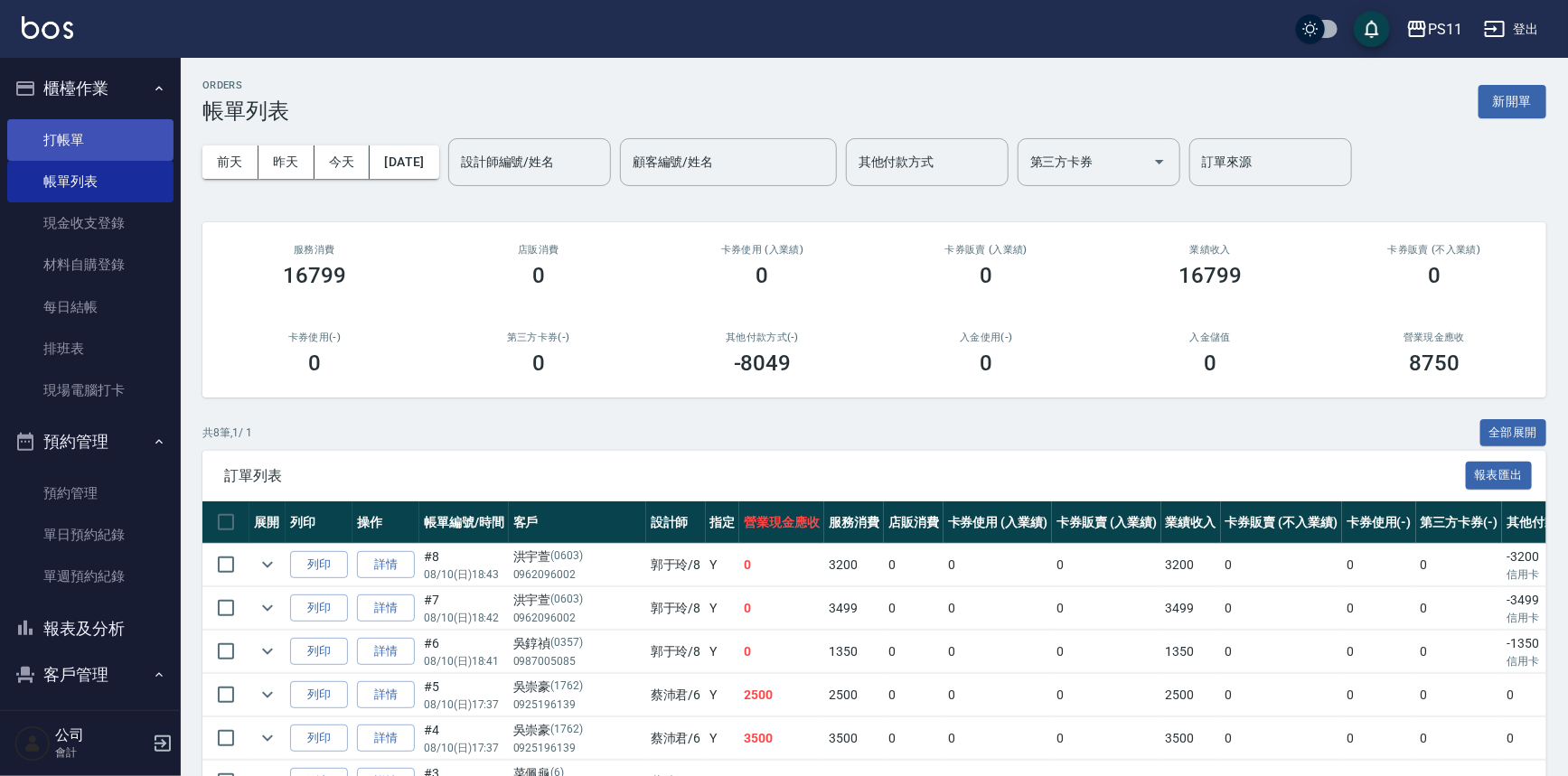
click at [86, 135] on link "打帳單" at bounding box center [90, 140] width 166 height 42
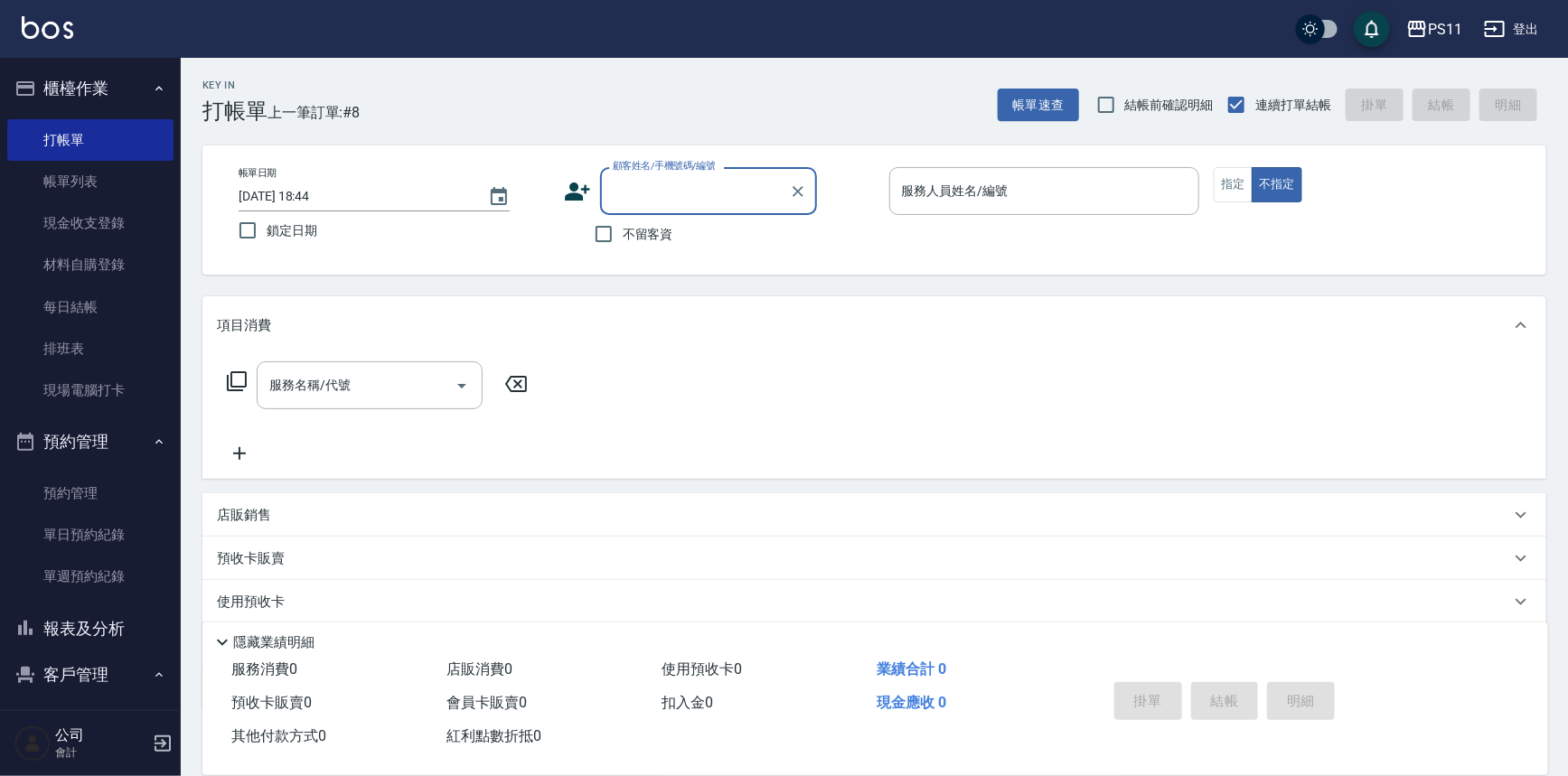
click at [723, 201] on input "顧客姓名/手機號碼/編號" at bounding box center [695, 191] width 173 height 32
type input "0093"
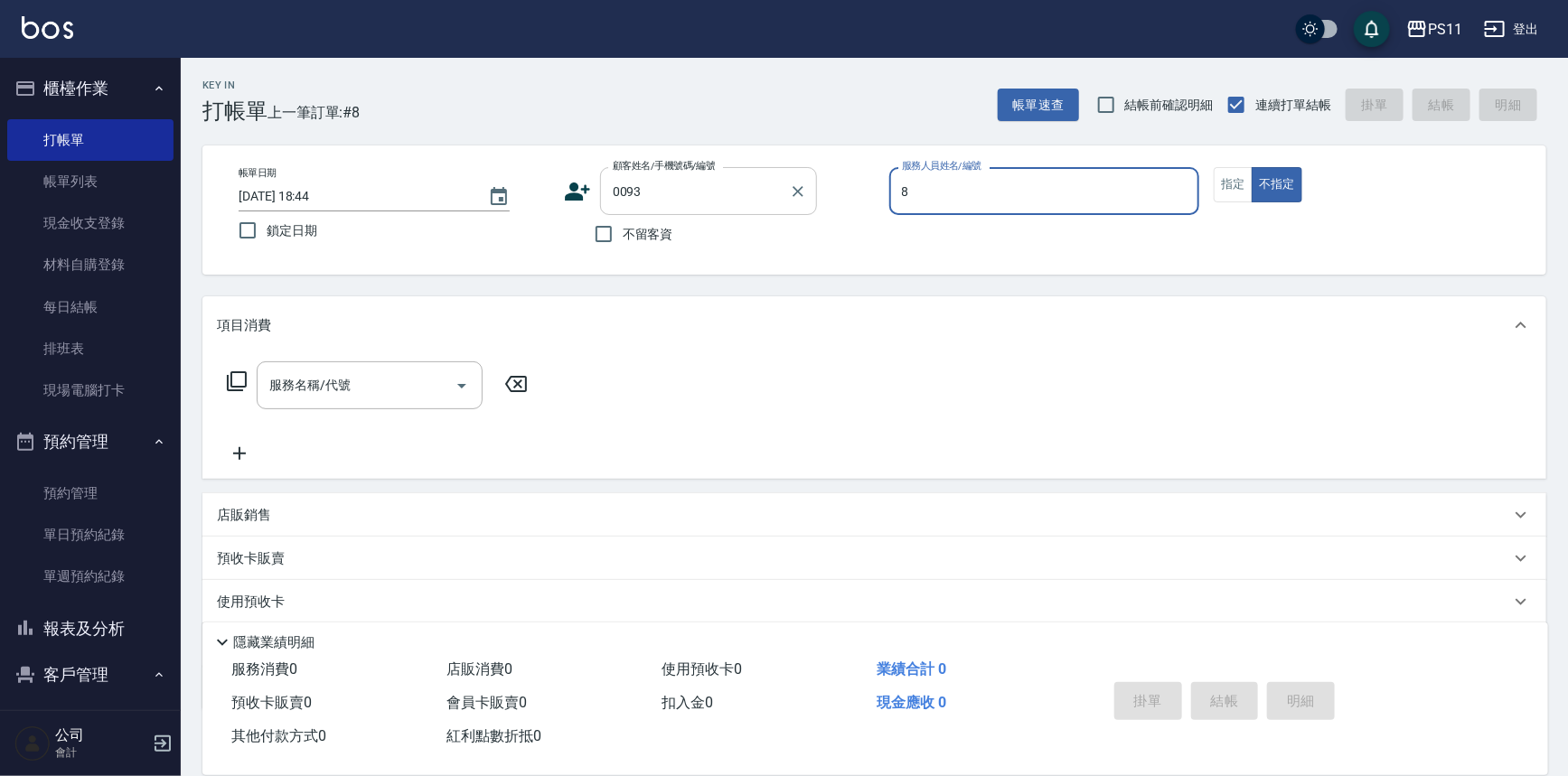
type input "郭于玲-8"
type button "false"
type input "[PERSON_NAME]/0983535811/0093"
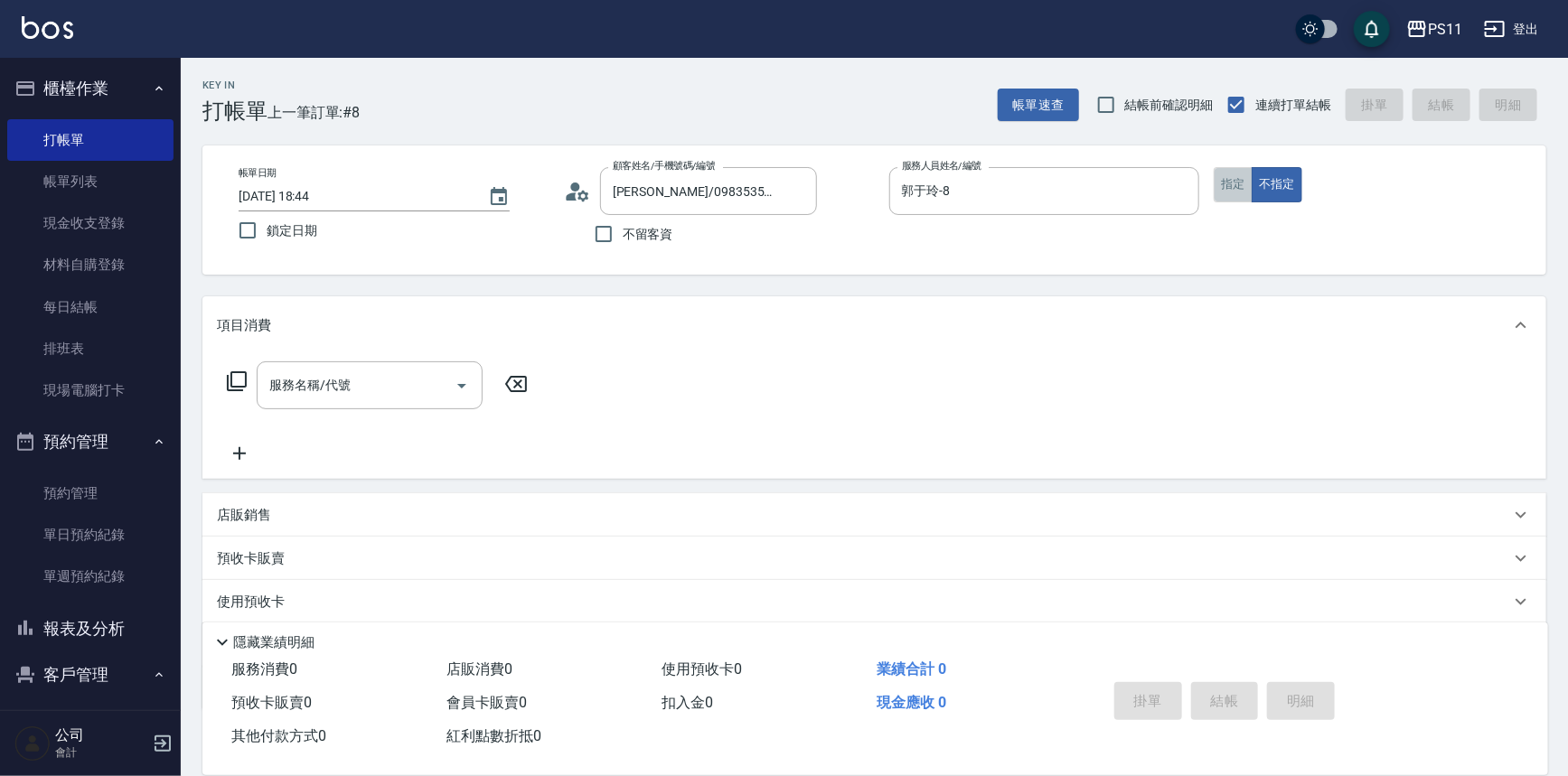
click at [1247, 179] on button "指定" at bounding box center [1233, 184] width 39 height 35
click at [236, 375] on icon at bounding box center [236, 381] width 21 height 21
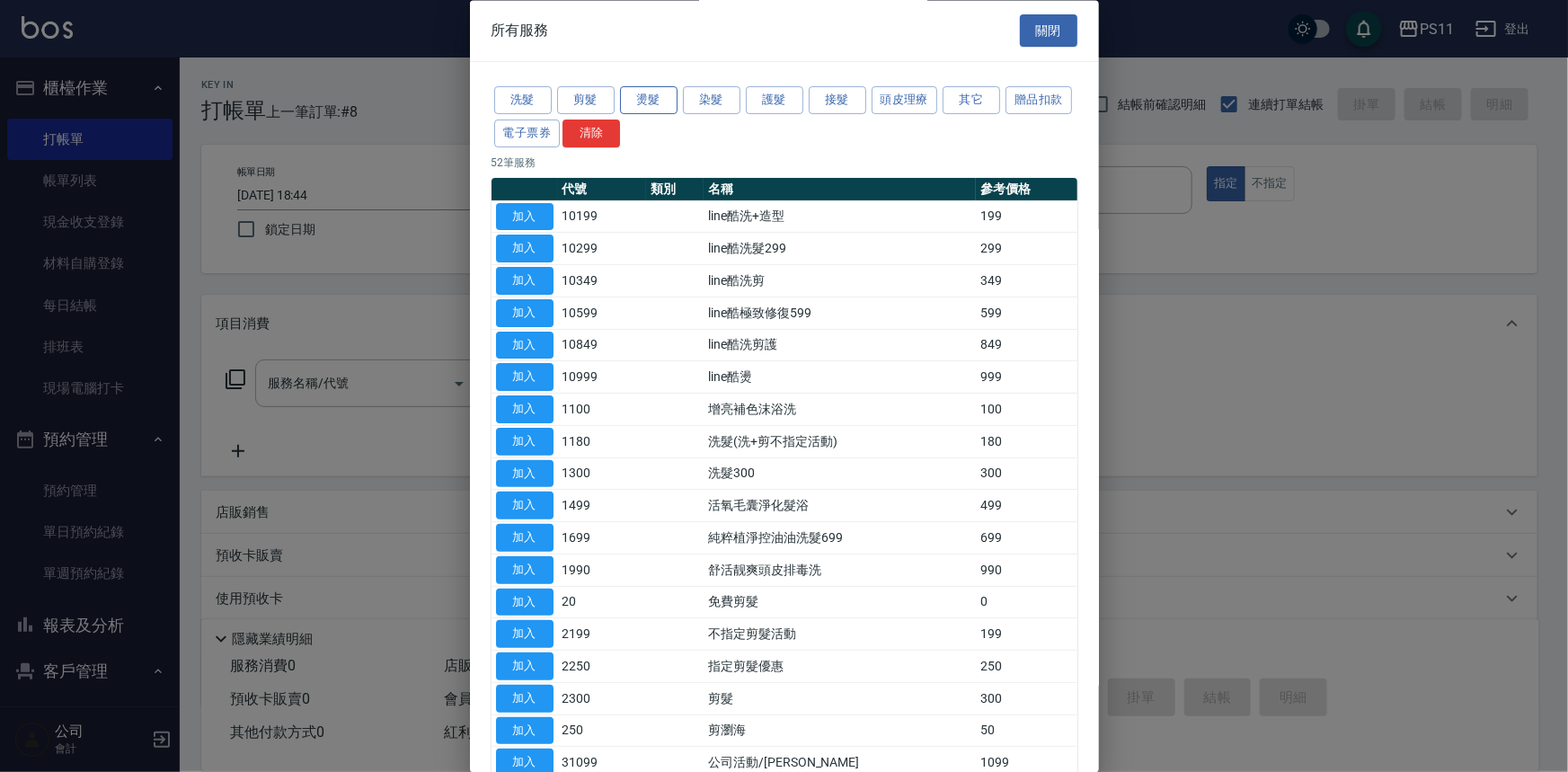
click at [656, 97] on button "燙髮" at bounding box center [649, 101] width 57 height 28
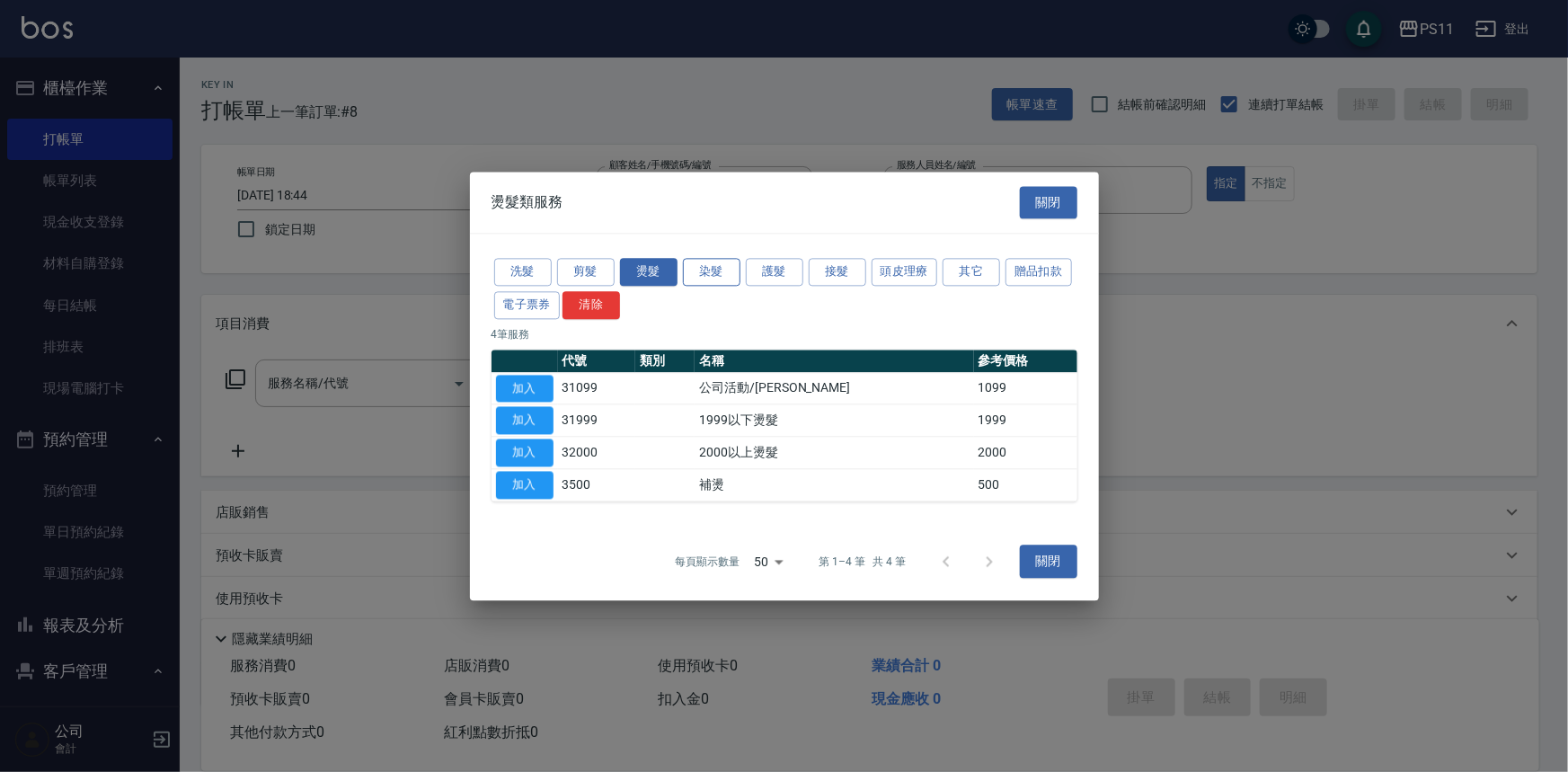
click at [703, 259] on button "染髮" at bounding box center [712, 272] width 57 height 28
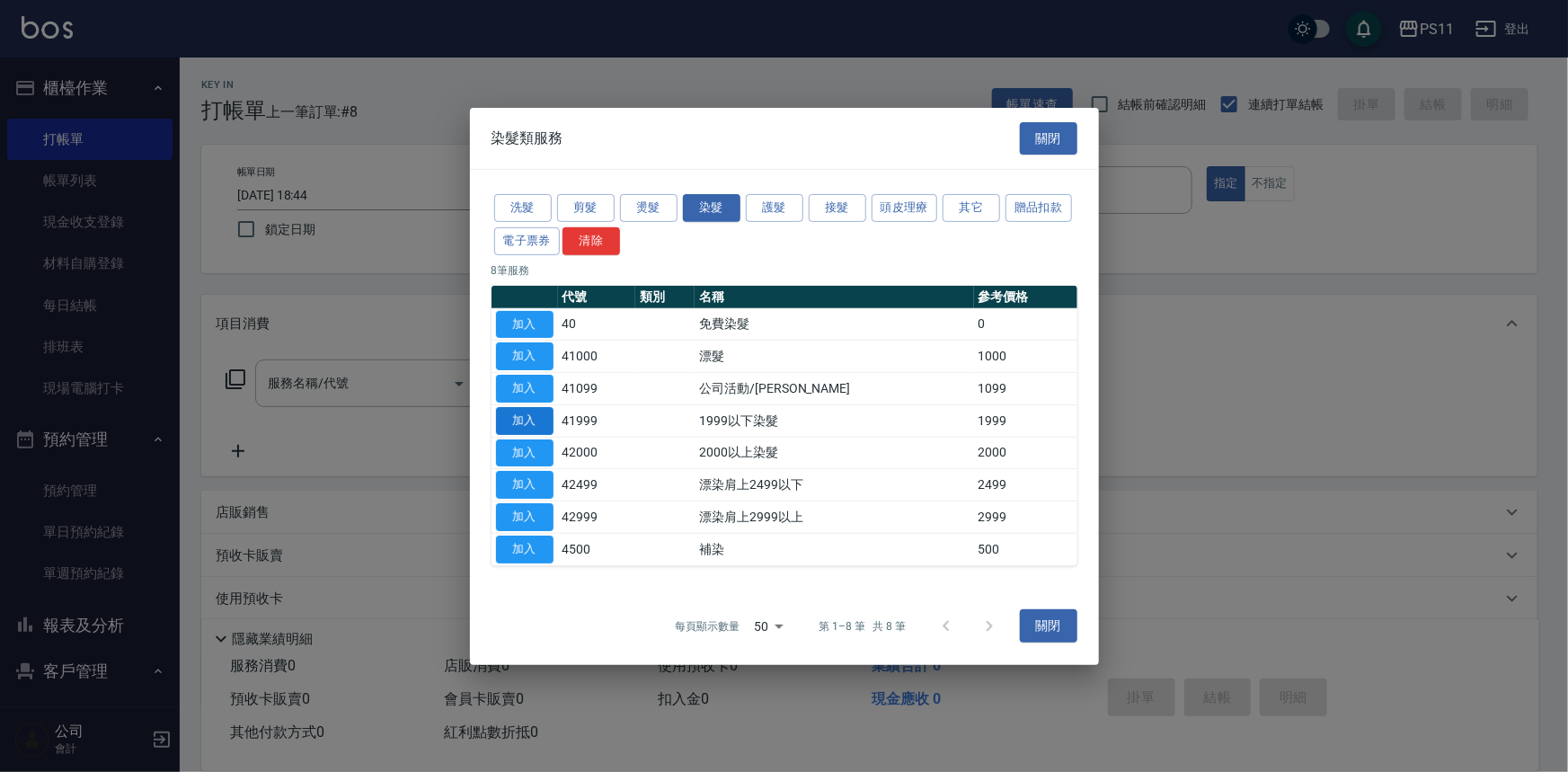
click at [523, 422] on button "加入" at bounding box center [525, 422] width 57 height 28
type input "1999以下染髮(41999)"
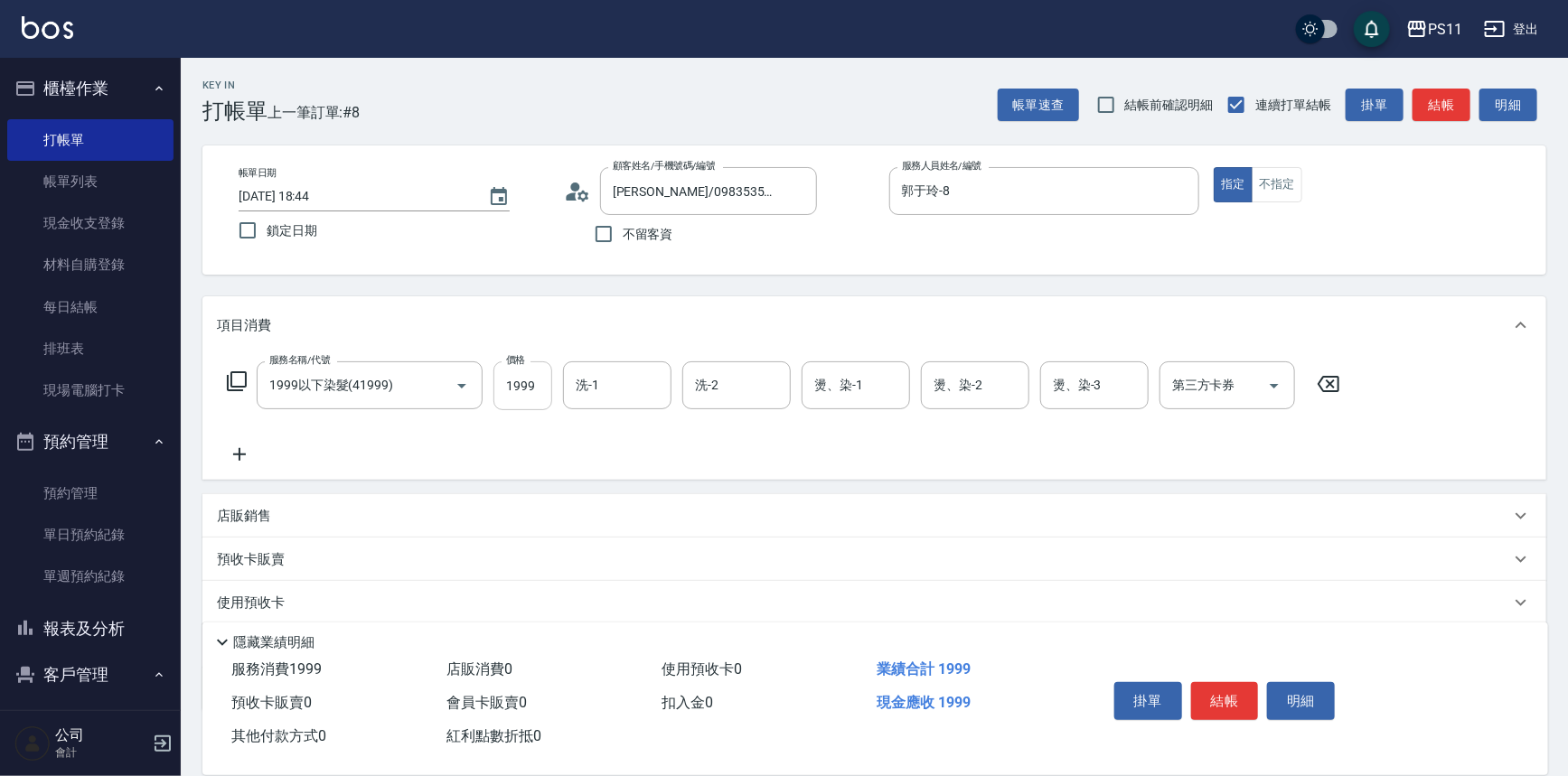
click at [524, 393] on input "1999" at bounding box center [522, 386] width 58 height 49
type input "2000"
click at [650, 397] on input "洗-1" at bounding box center [617, 386] width 92 height 32
type input "[PERSON_NAME]-31"
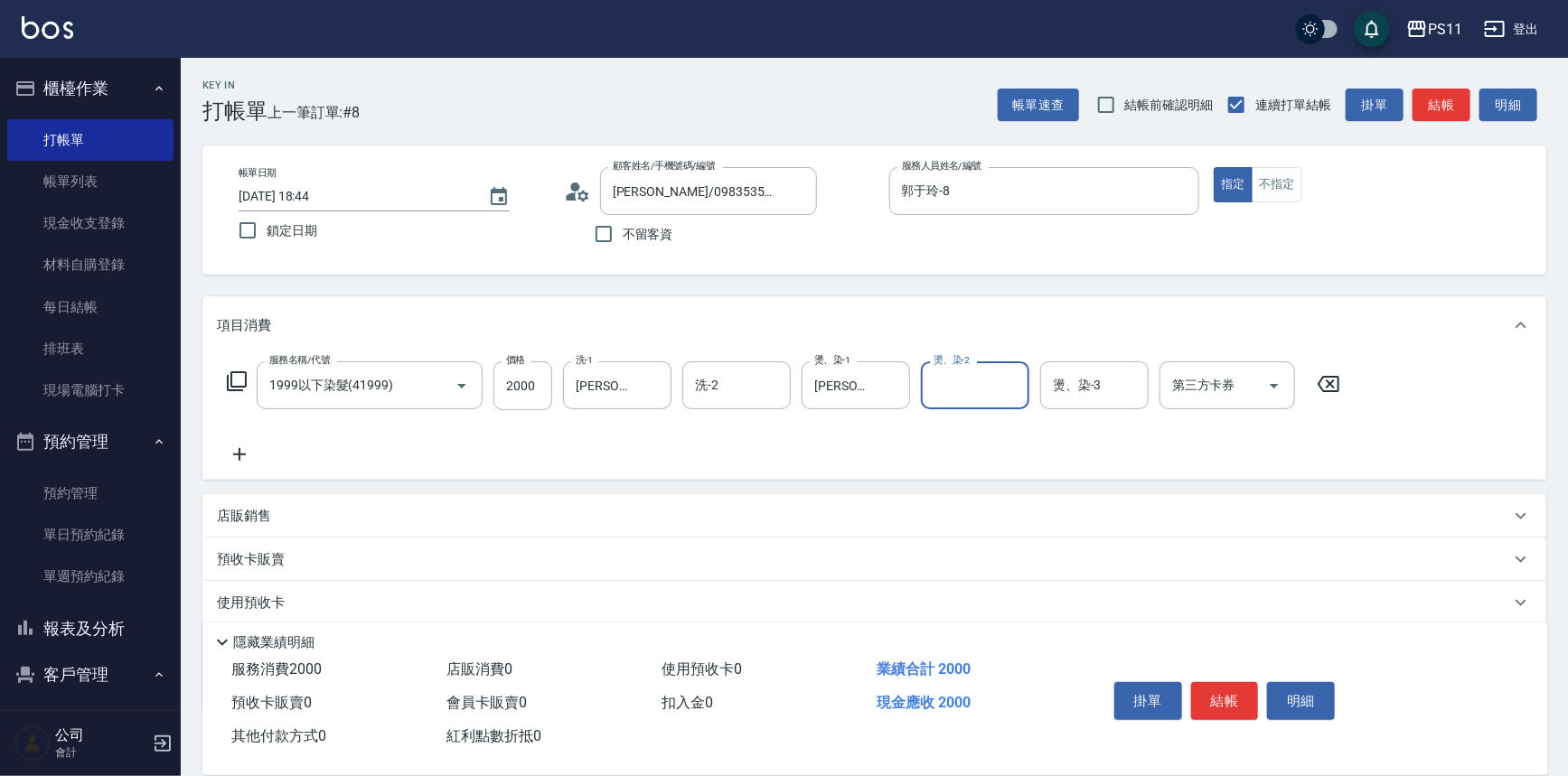
click at [229, 451] on icon at bounding box center [239, 454] width 45 height 21
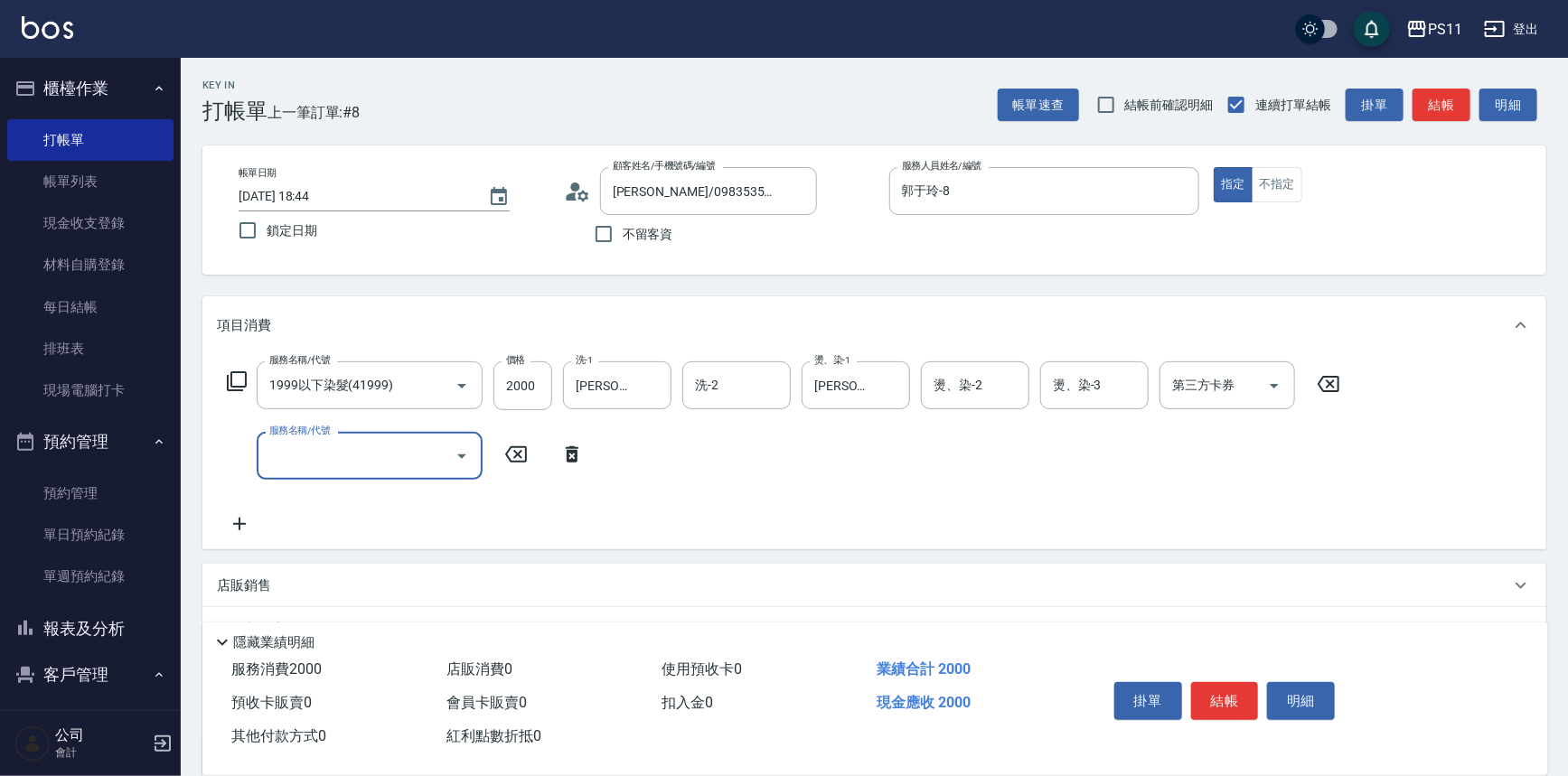
click at [316, 451] on input "服務名稱/代號" at bounding box center [356, 456] width 183 height 32
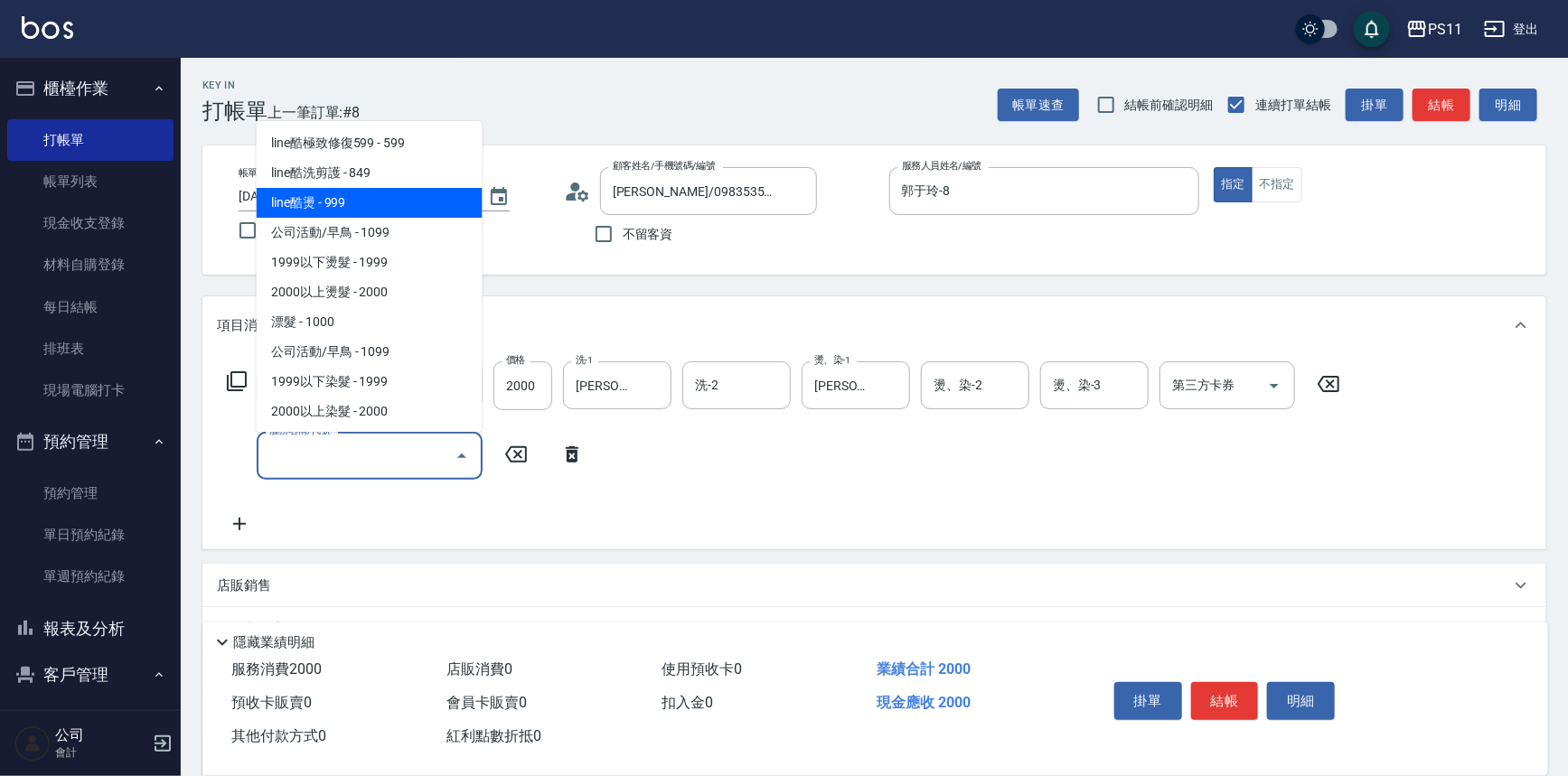
scroll to position [904, 0]
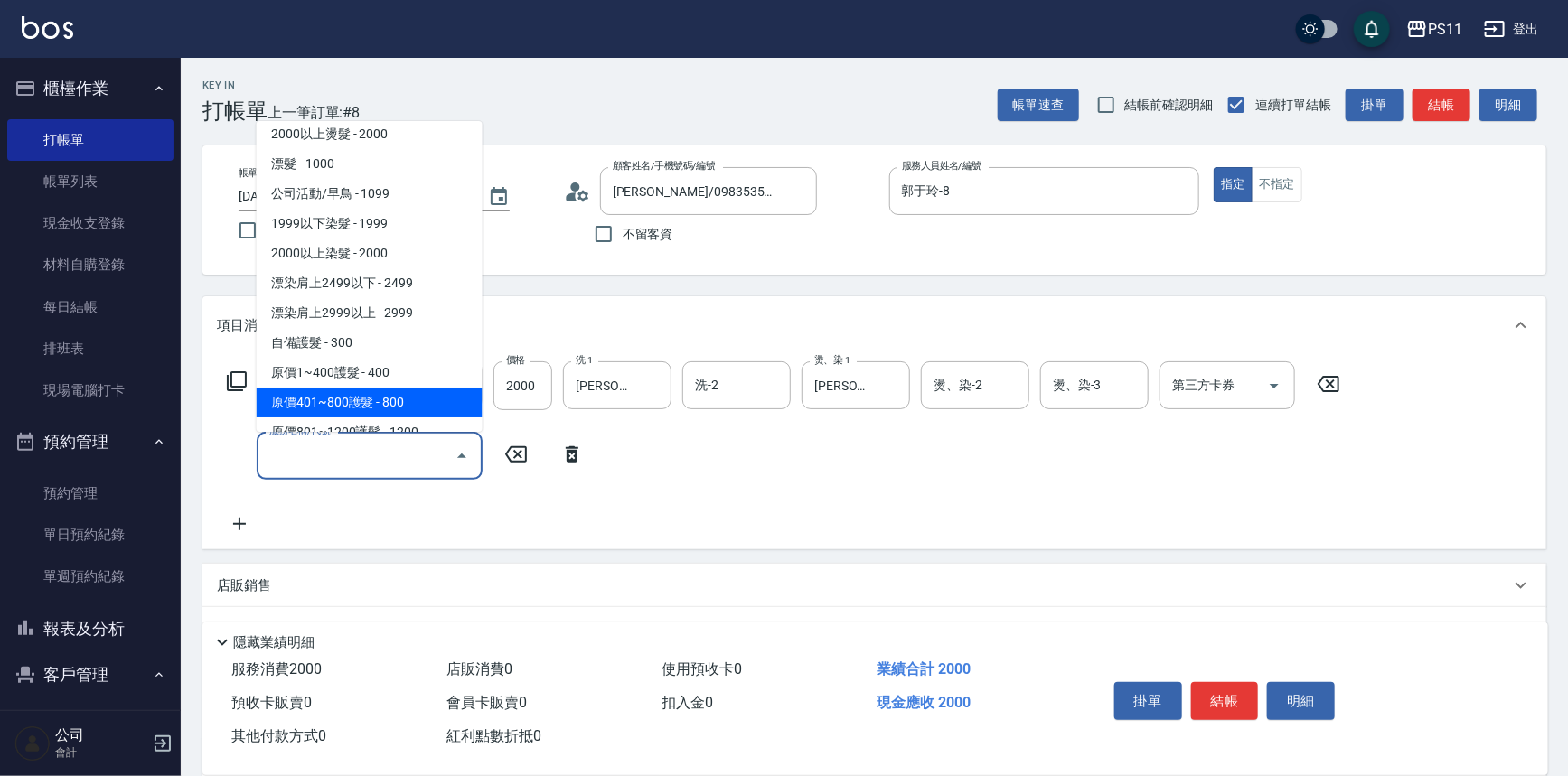
click at [407, 396] on span "原價401~800護髮 - 800" at bounding box center [370, 402] width 226 height 30
type input "原價401~800護髮(50800)"
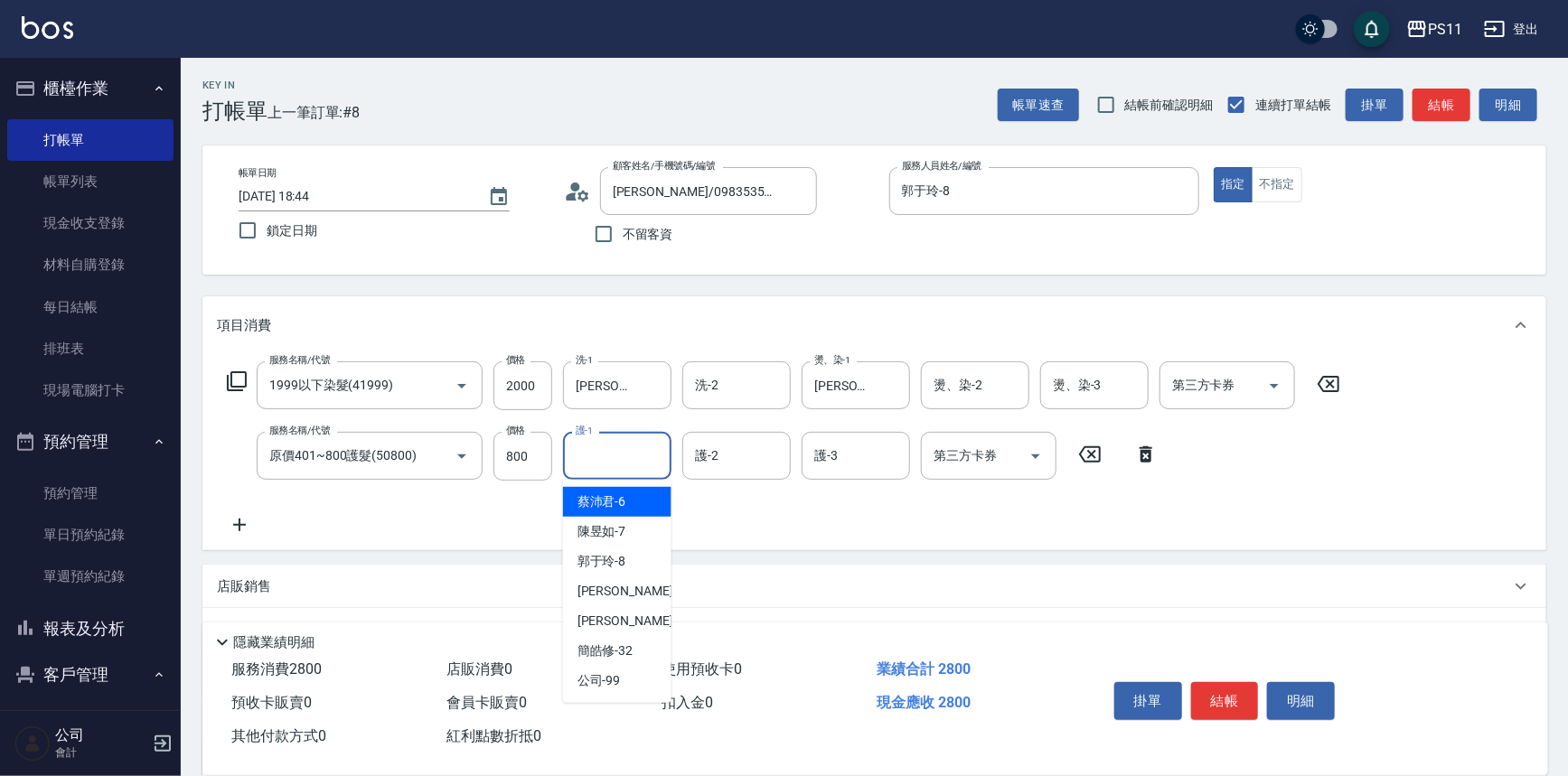
click at [610, 451] on input "護-1" at bounding box center [617, 456] width 92 height 32
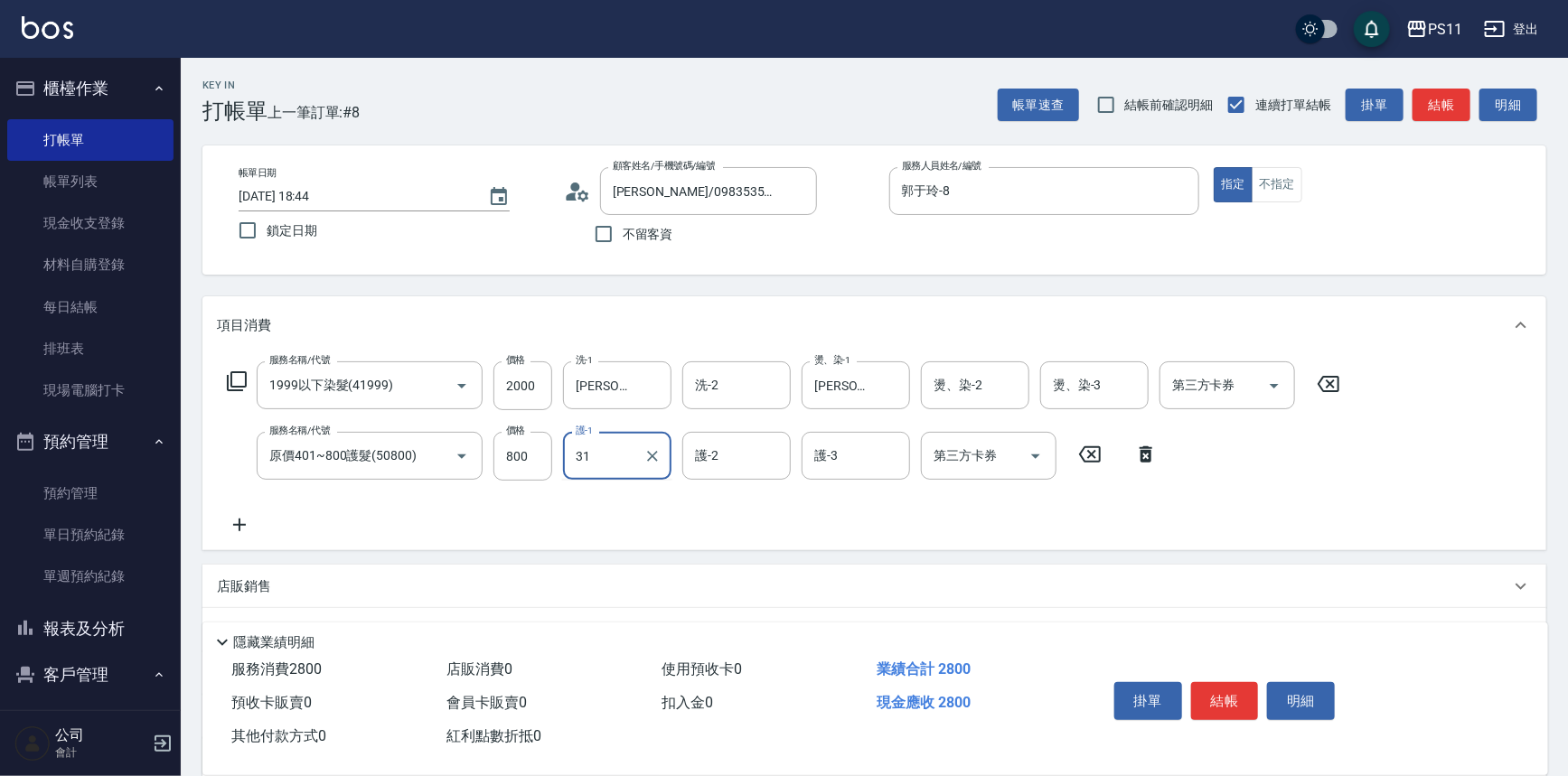
type input "[PERSON_NAME]-31"
click at [238, 521] on icon at bounding box center [240, 526] width 13 height 13
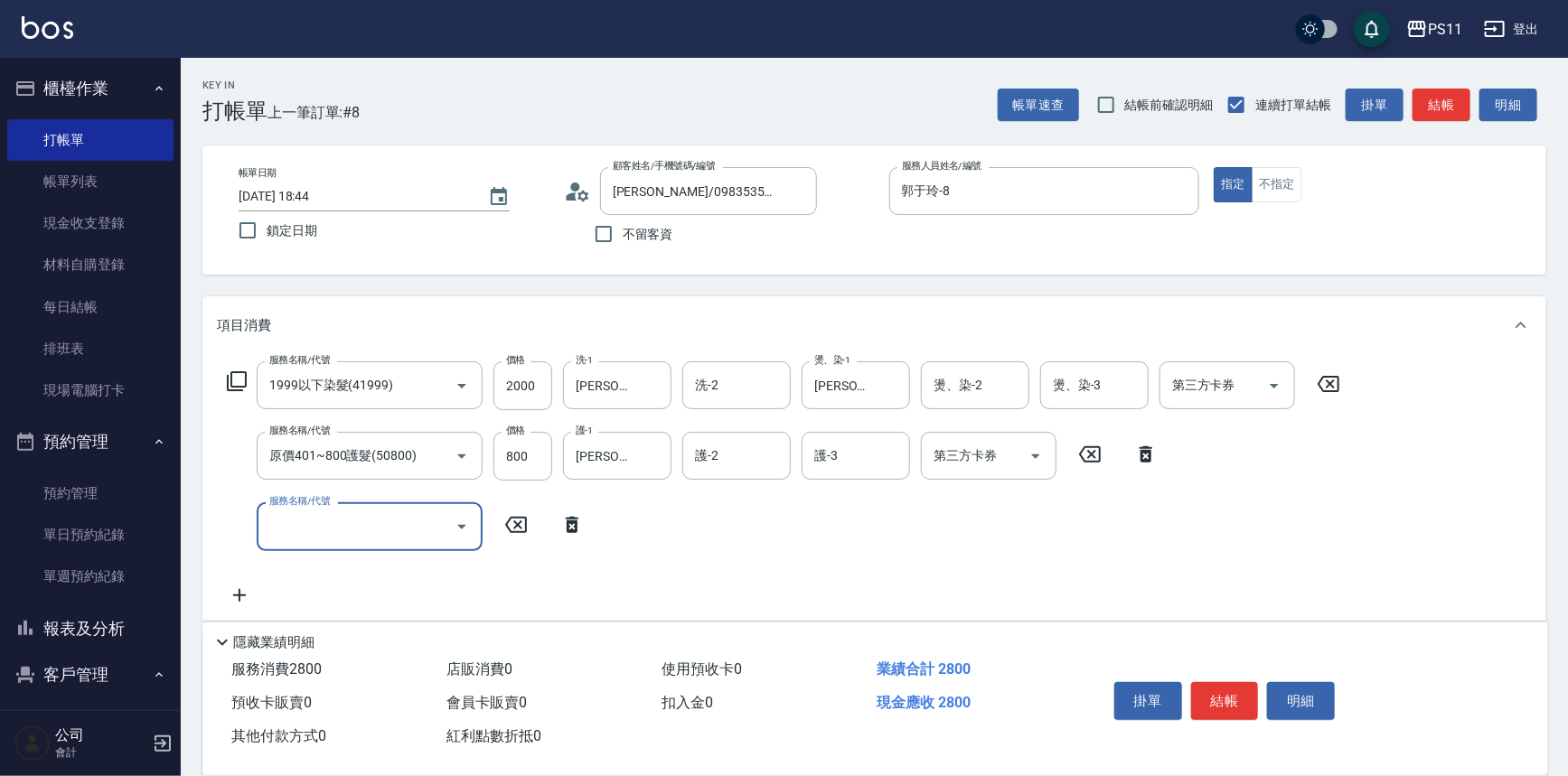
drag, startPoint x: 288, startPoint y: 533, endPoint x: 306, endPoint y: 519, distance: 22.8
click at [289, 533] on input "服務名稱/代號" at bounding box center [356, 527] width 183 height 32
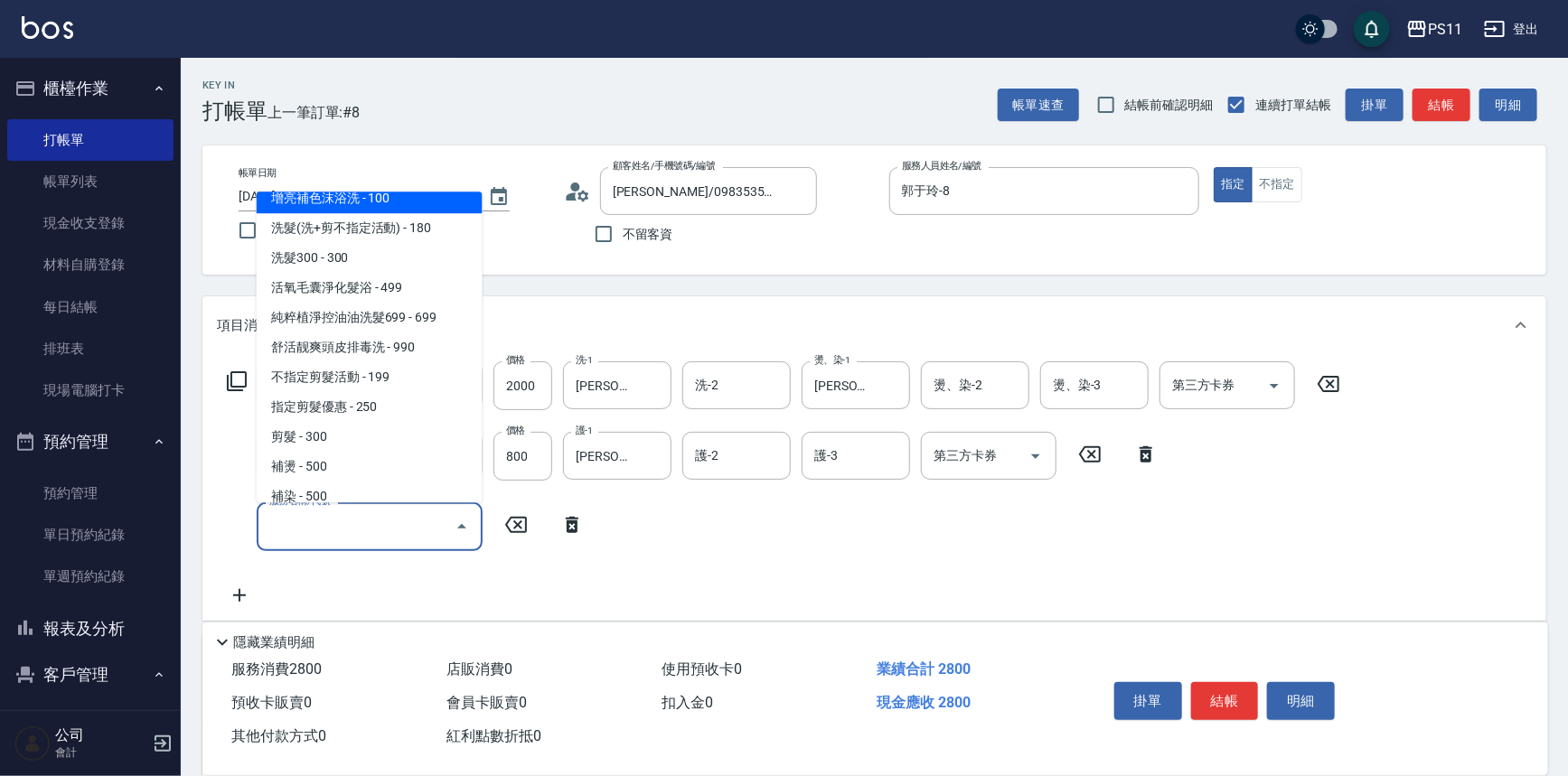
scroll to position [328, 0]
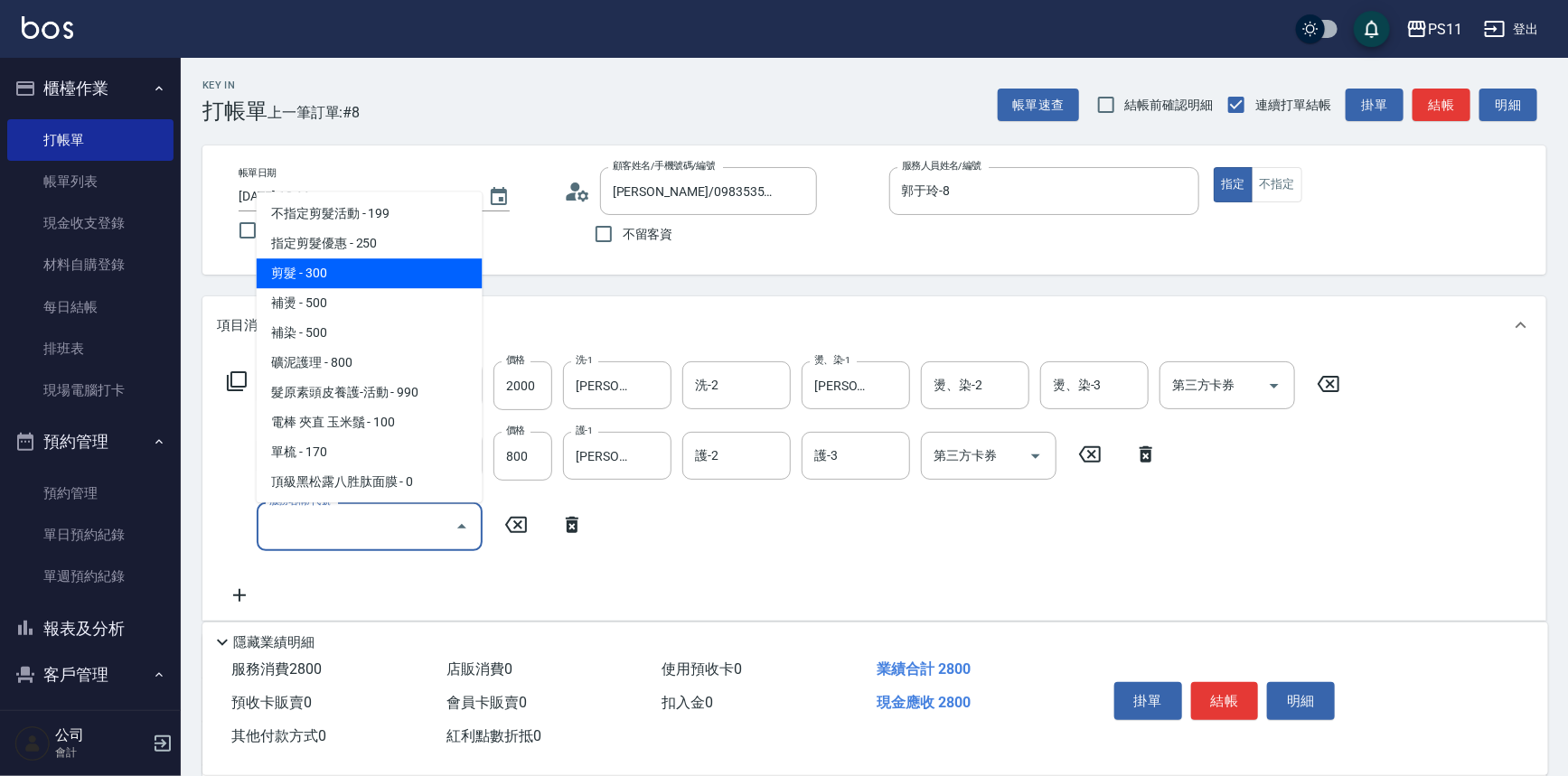
click at [383, 280] on span "剪髮 - 300" at bounding box center [370, 274] width 226 height 30
type input "剪髮(2300)"
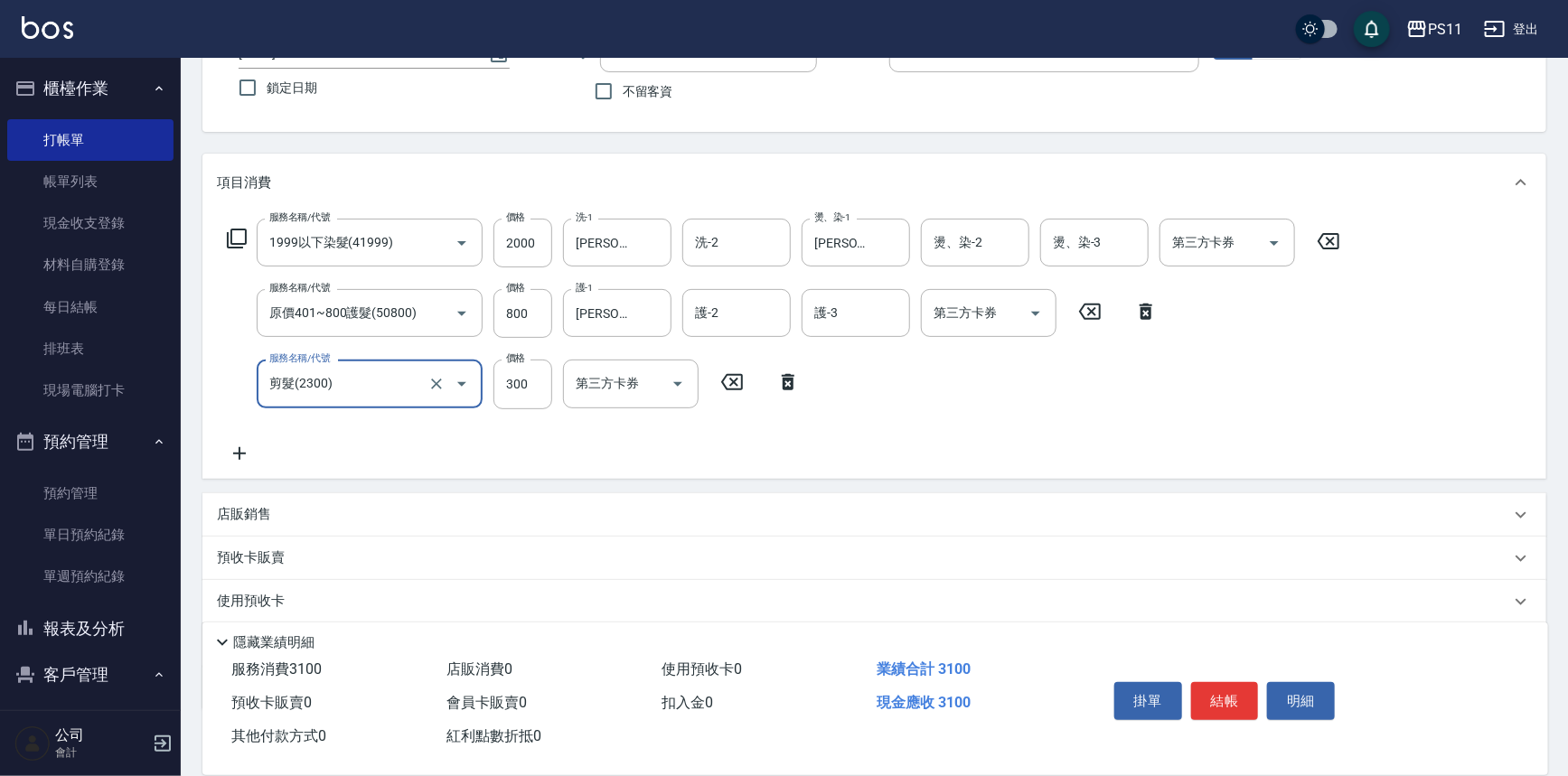
scroll to position [245, 0]
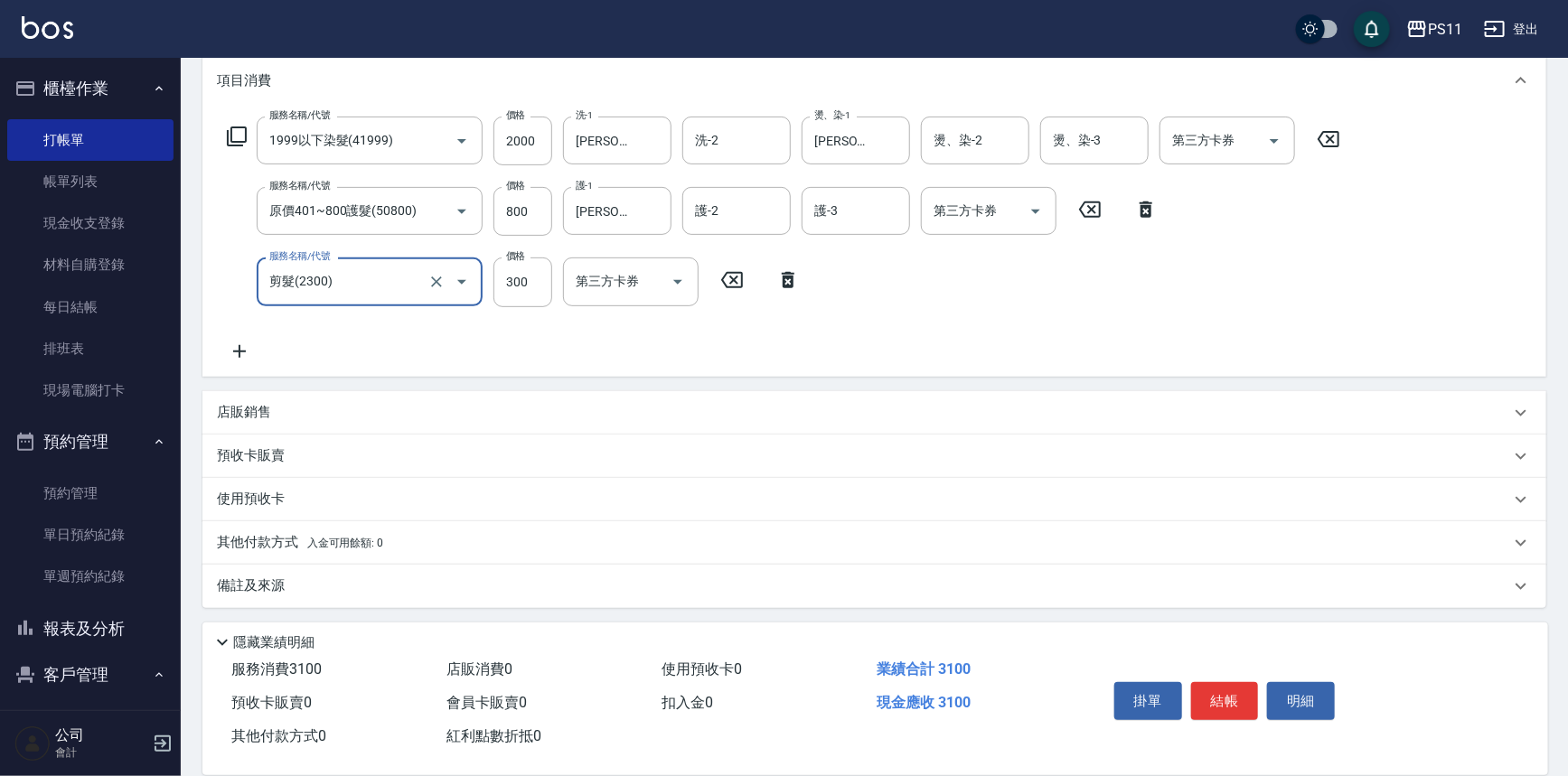
click at [271, 534] on p "其他付款方式 入金可用餘額: 0" at bounding box center [300, 542] width 166 height 19
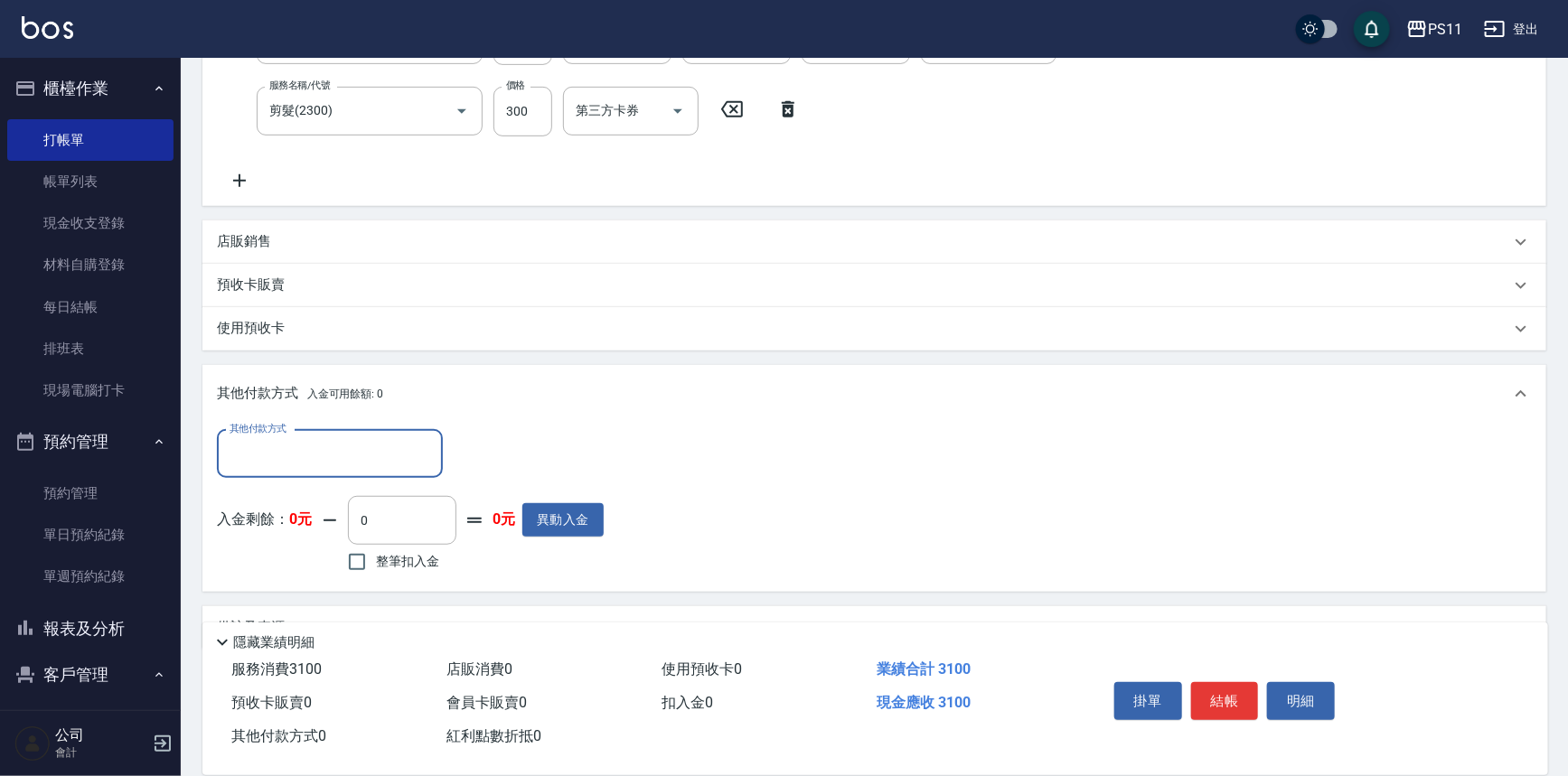
scroll to position [427, 0]
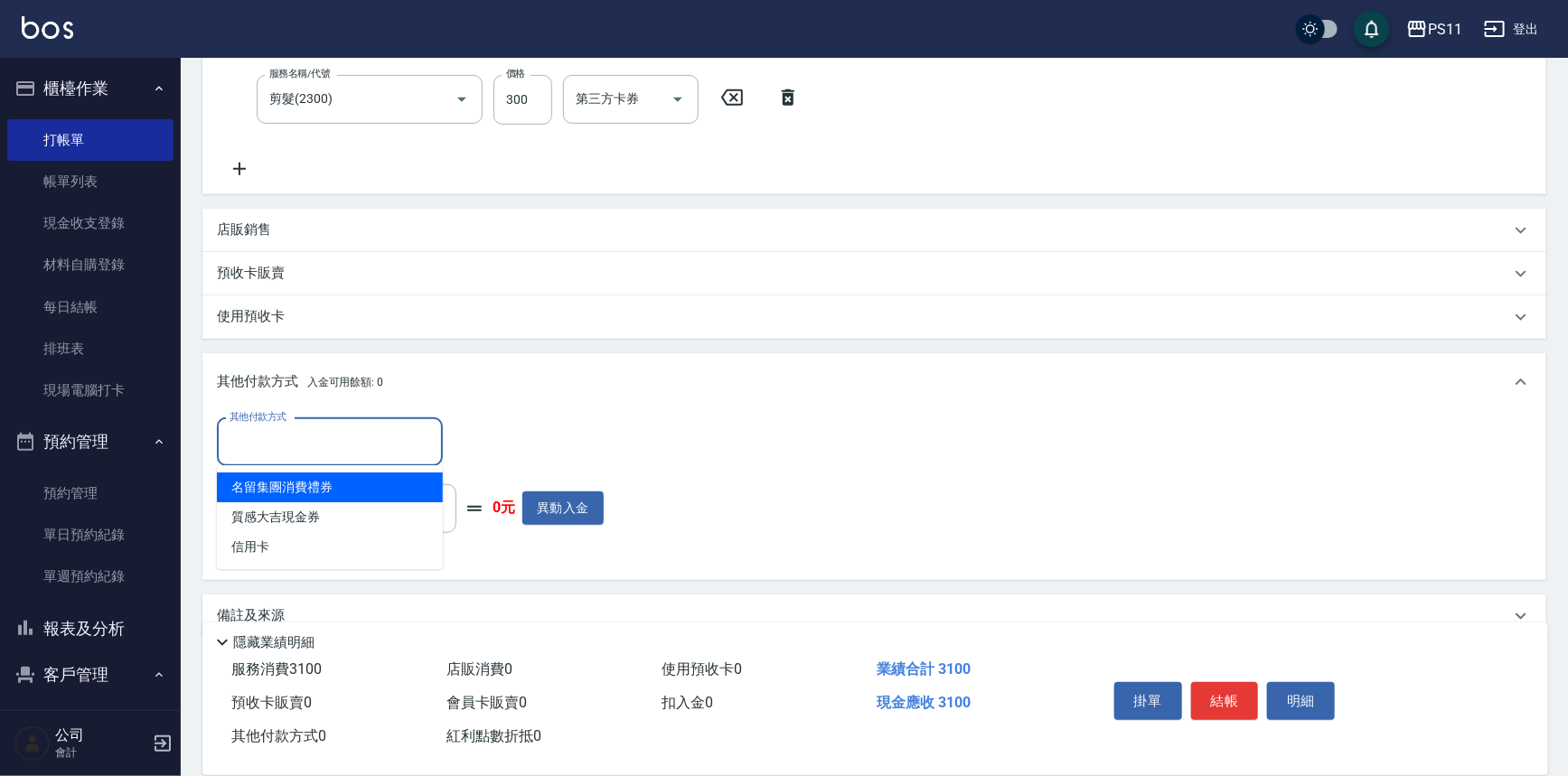
click at [292, 448] on input "其他付款方式" at bounding box center [330, 442] width 210 height 32
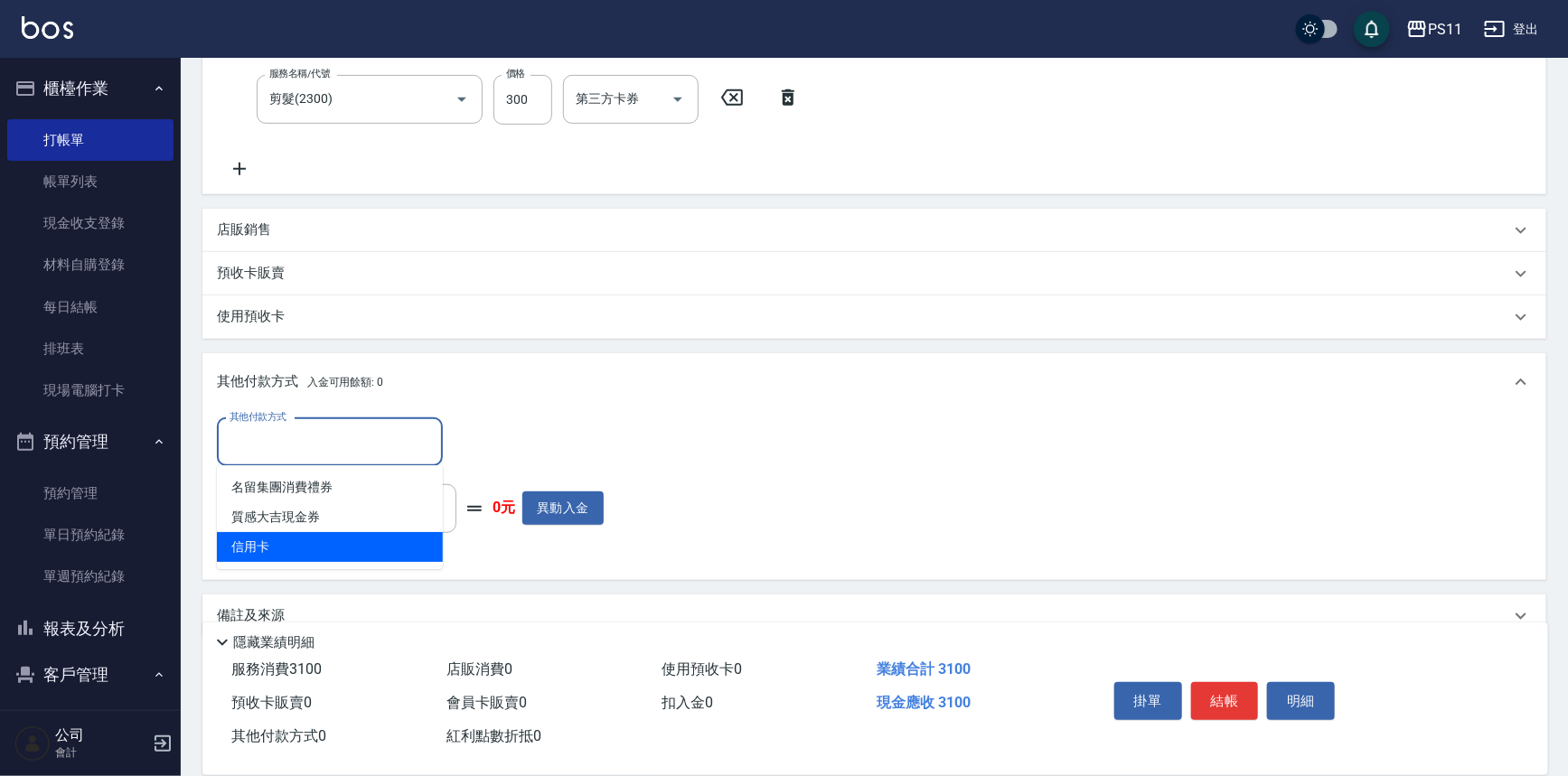
click at [298, 553] on span "信用卡" at bounding box center [330, 547] width 226 height 30
type input "信用卡"
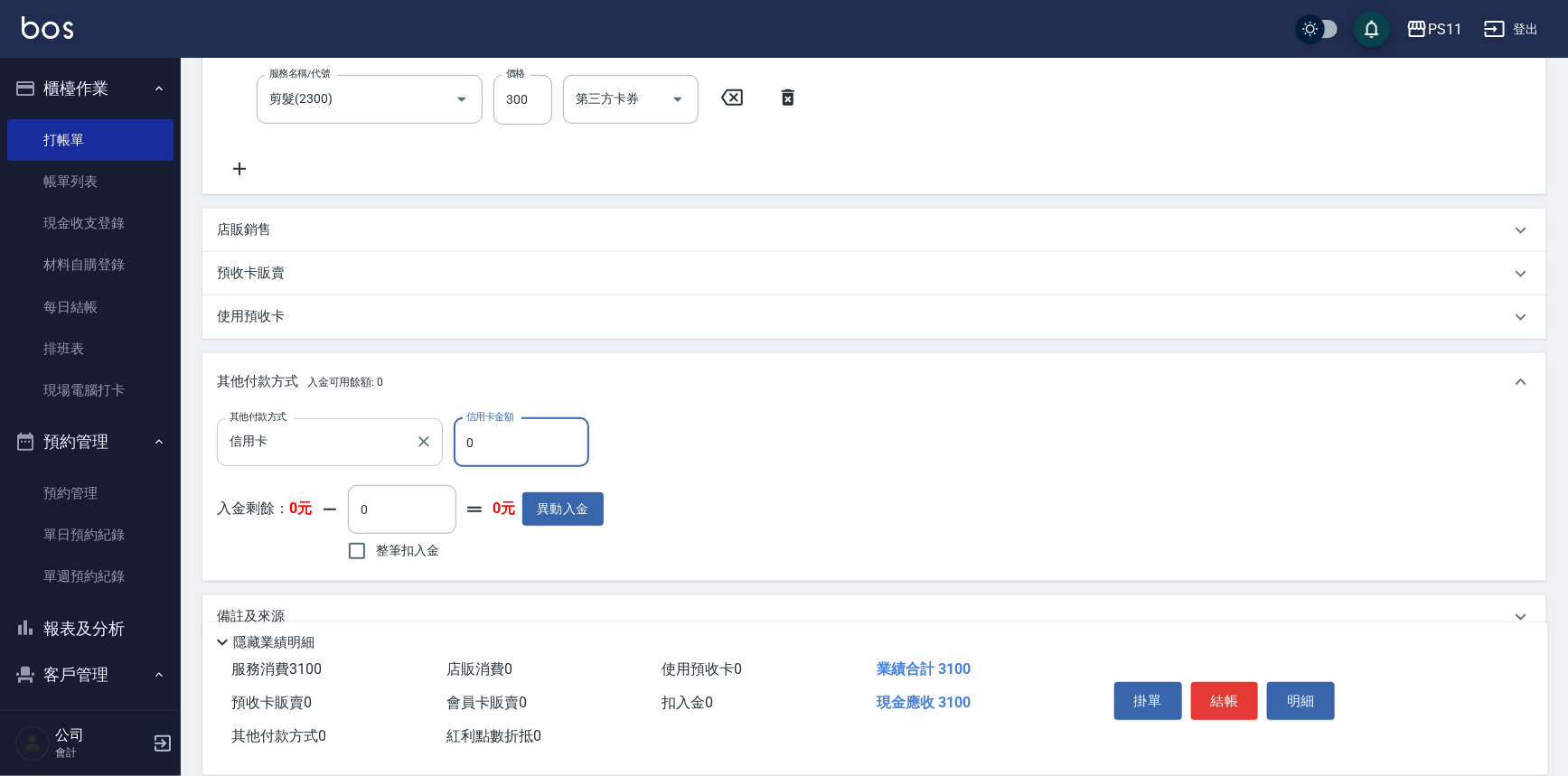
drag, startPoint x: 486, startPoint y: 442, endPoint x: 218, endPoint y: 447, distance: 268.0
click at [311, 467] on div "其他付款方式 信用卡 其他付款方式 信用卡金額 0 信用卡金額 入金剩餘： 0元 0 ​ 整筆扣入金 0元 異動入金" at bounding box center [410, 492] width 387 height 148
type input "3100"
click at [1213, 684] on button "結帳" at bounding box center [1225, 701] width 68 height 38
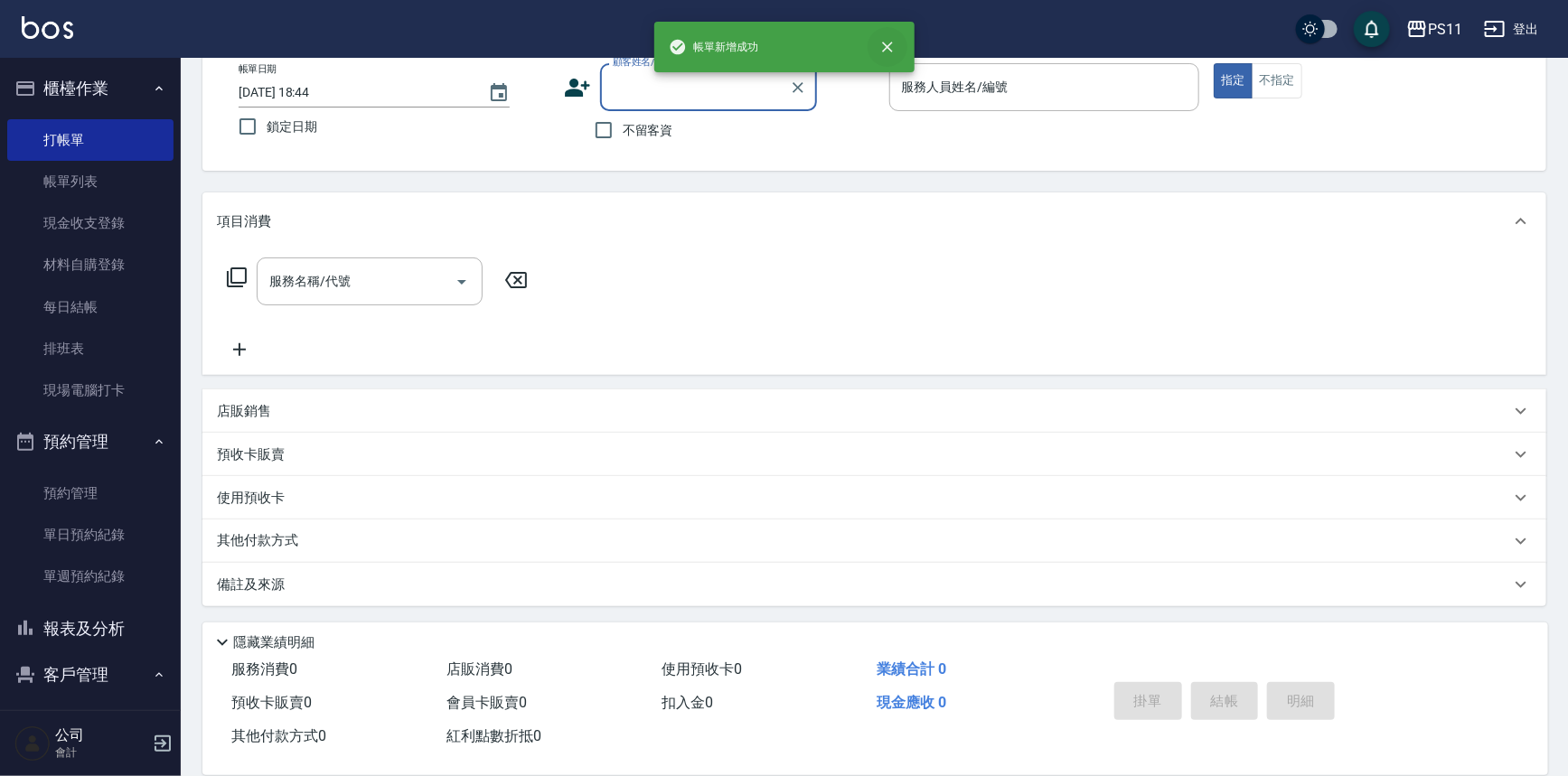
scroll to position [0, 0]
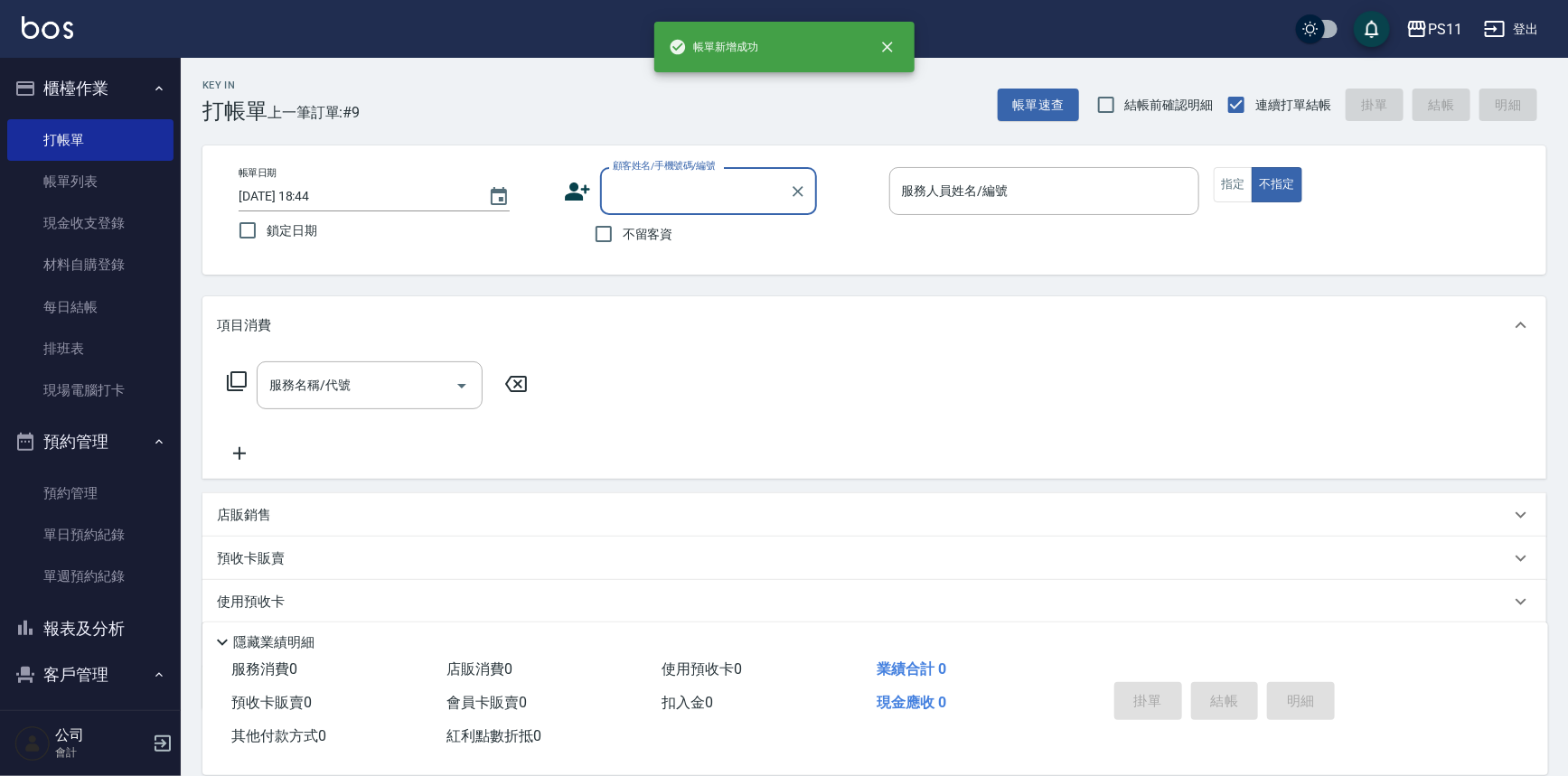
drag, startPoint x: 722, startPoint y: 181, endPoint x: 733, endPoint y: 183, distance: 11.2
click at [723, 181] on input "顧客姓名/手機號碼/編號" at bounding box center [695, 191] width 173 height 32
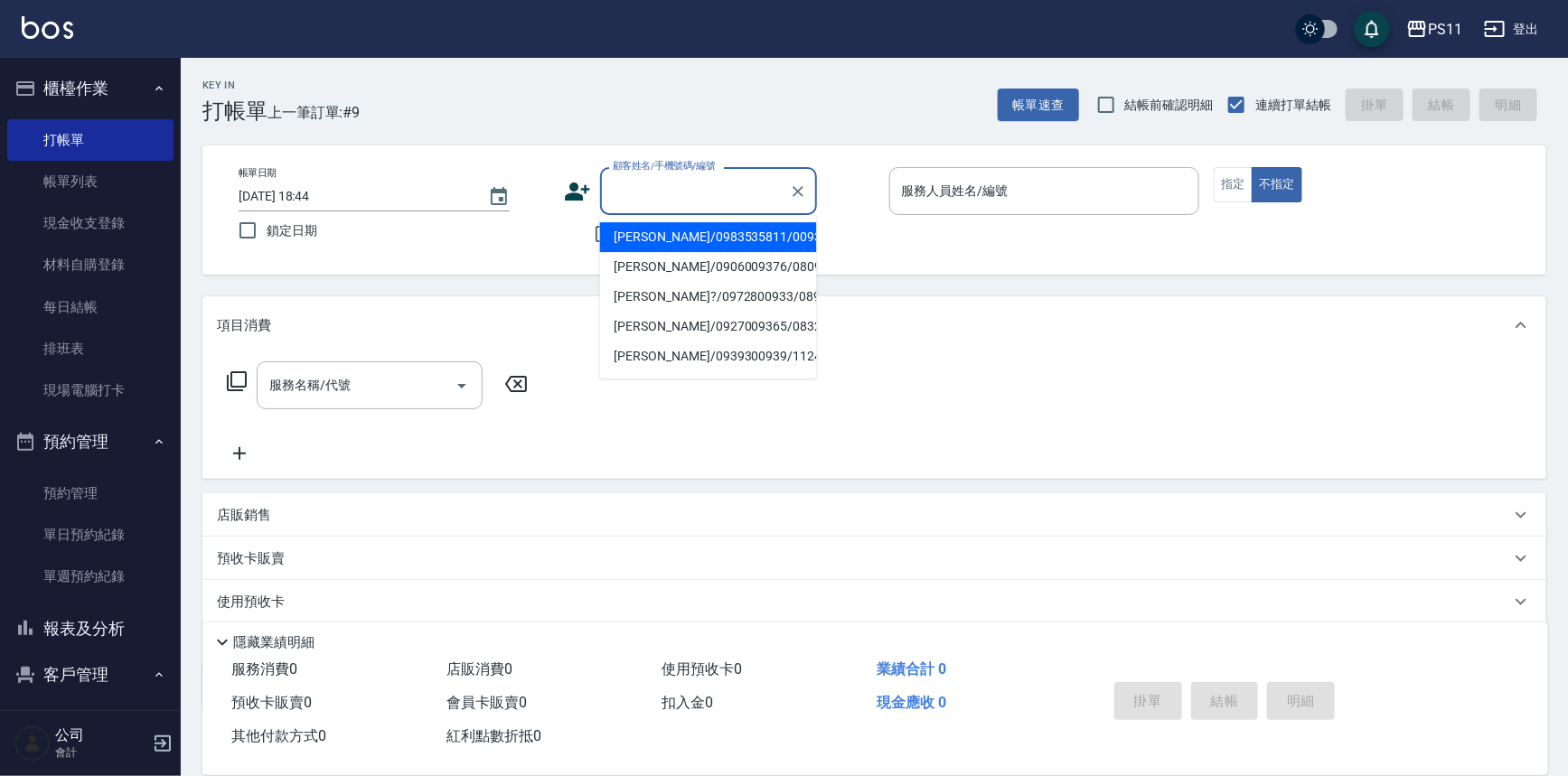
drag, startPoint x: 736, startPoint y: 226, endPoint x: 757, endPoint y: 226, distance: 21.0
click at [738, 226] on li "[PERSON_NAME]/0983535811/0093" at bounding box center [708, 237] width 217 height 30
type input "[PERSON_NAME]/0983535811/0093"
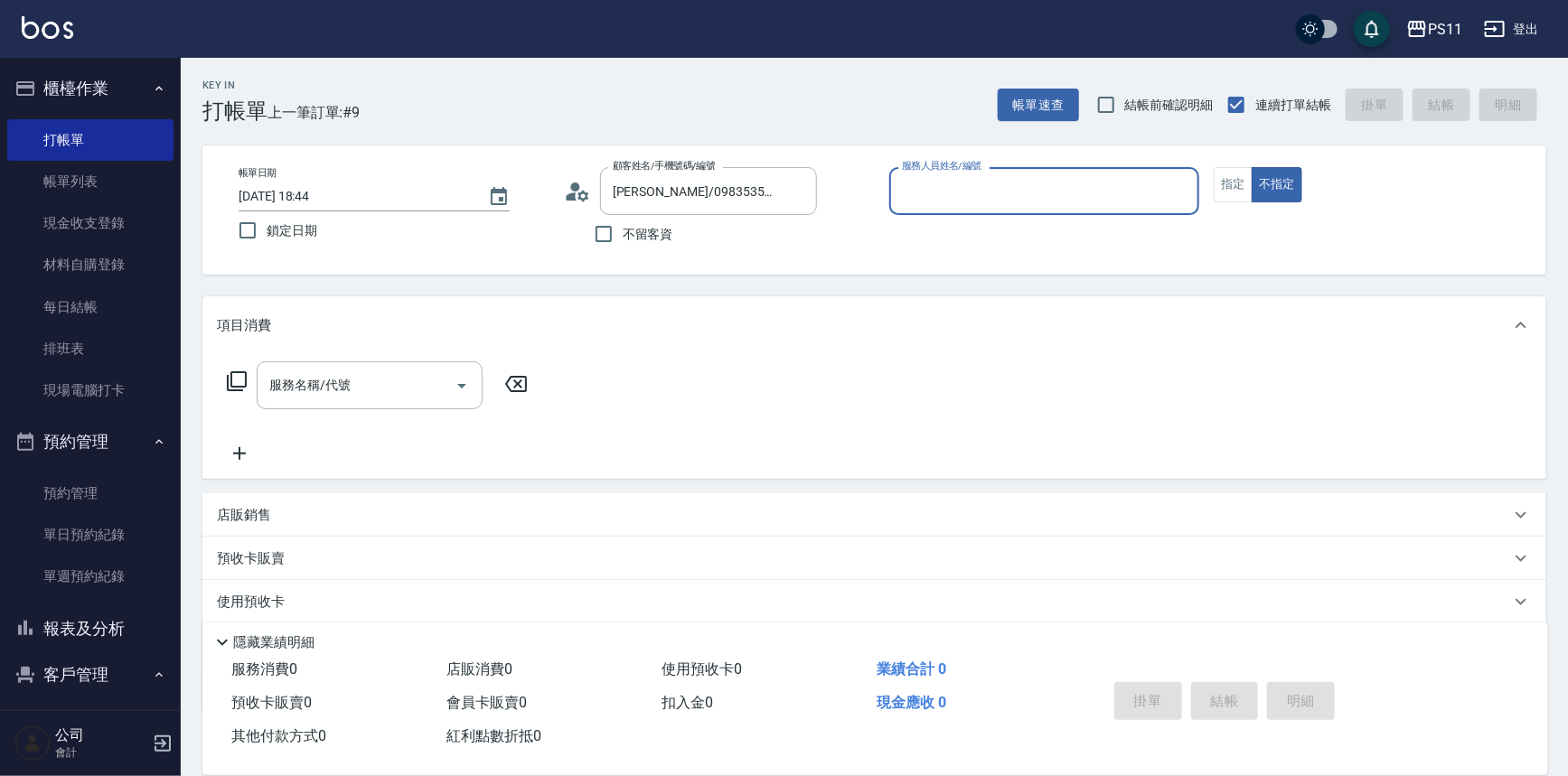
click at [960, 197] on input "服務人員姓名/編號" at bounding box center [1045, 191] width 295 height 32
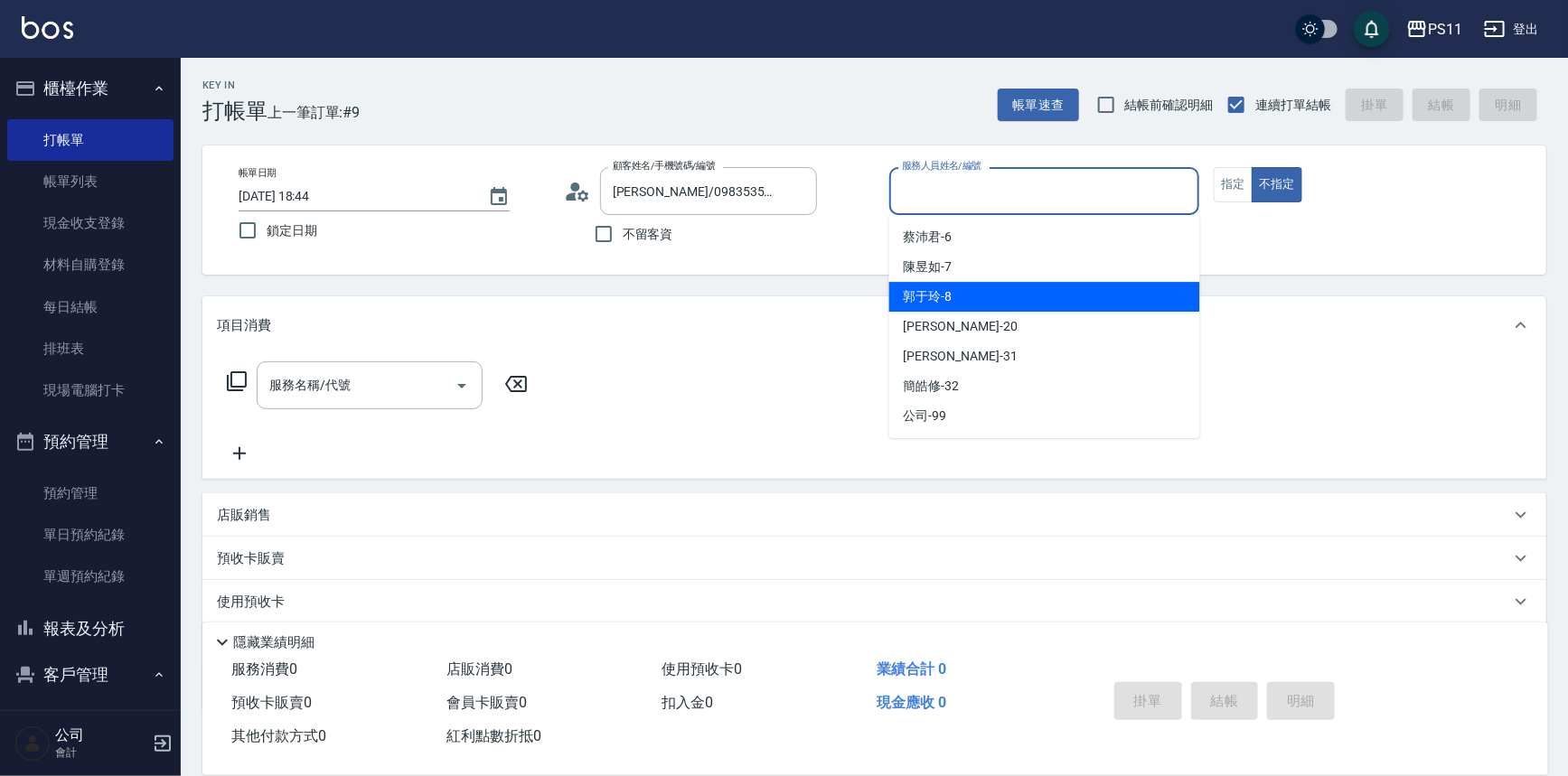
drag, startPoint x: 1021, startPoint y: 299, endPoint x: 1048, endPoint y: 290, distance: 28.5
click at [1020, 298] on div "郭于玲 -8" at bounding box center [1044, 297] width 311 height 30
type input "郭于玲-8"
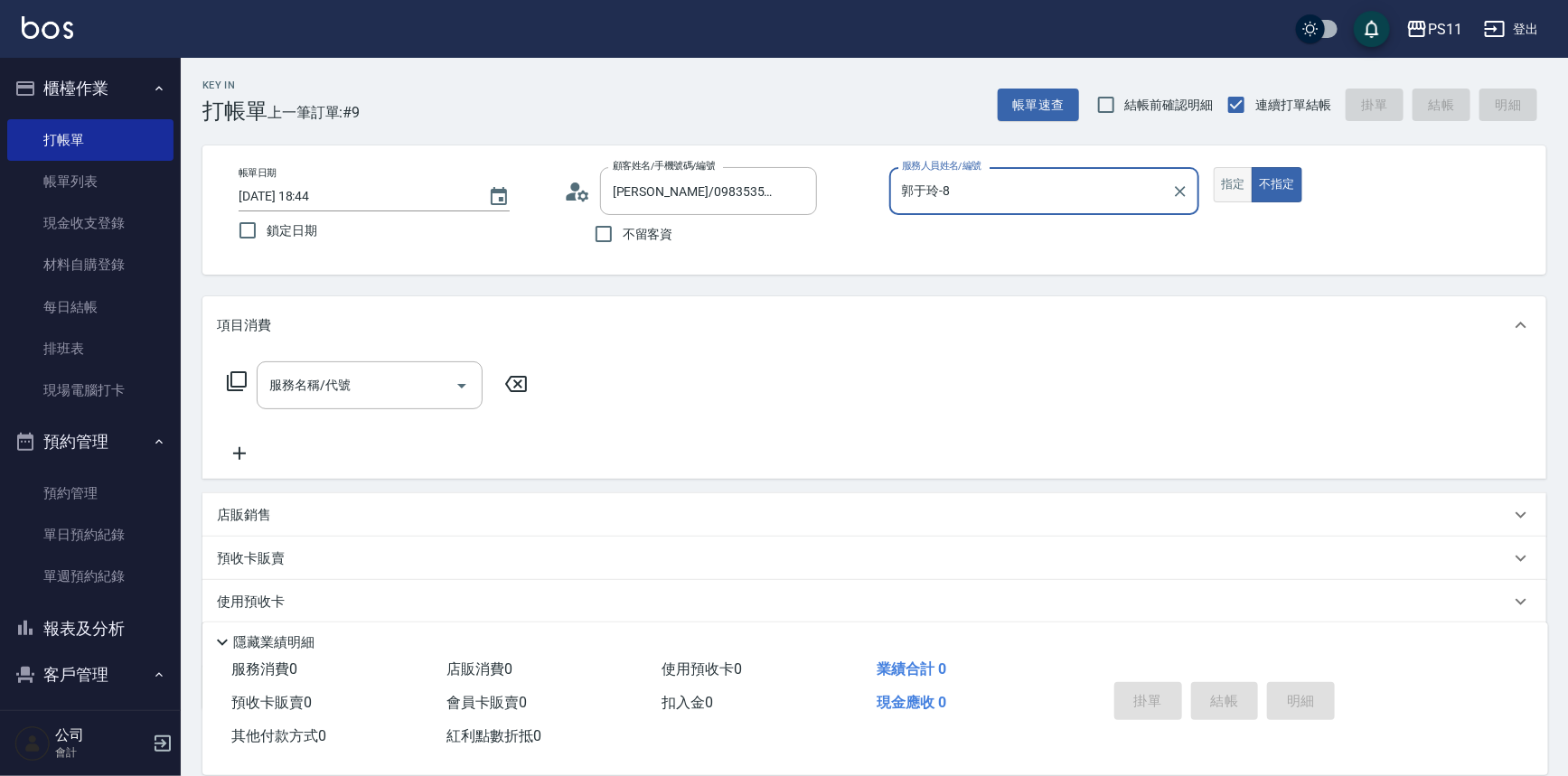
click at [1220, 183] on button "指定" at bounding box center [1233, 184] width 39 height 35
click at [231, 384] on icon at bounding box center [236, 381] width 19 height 19
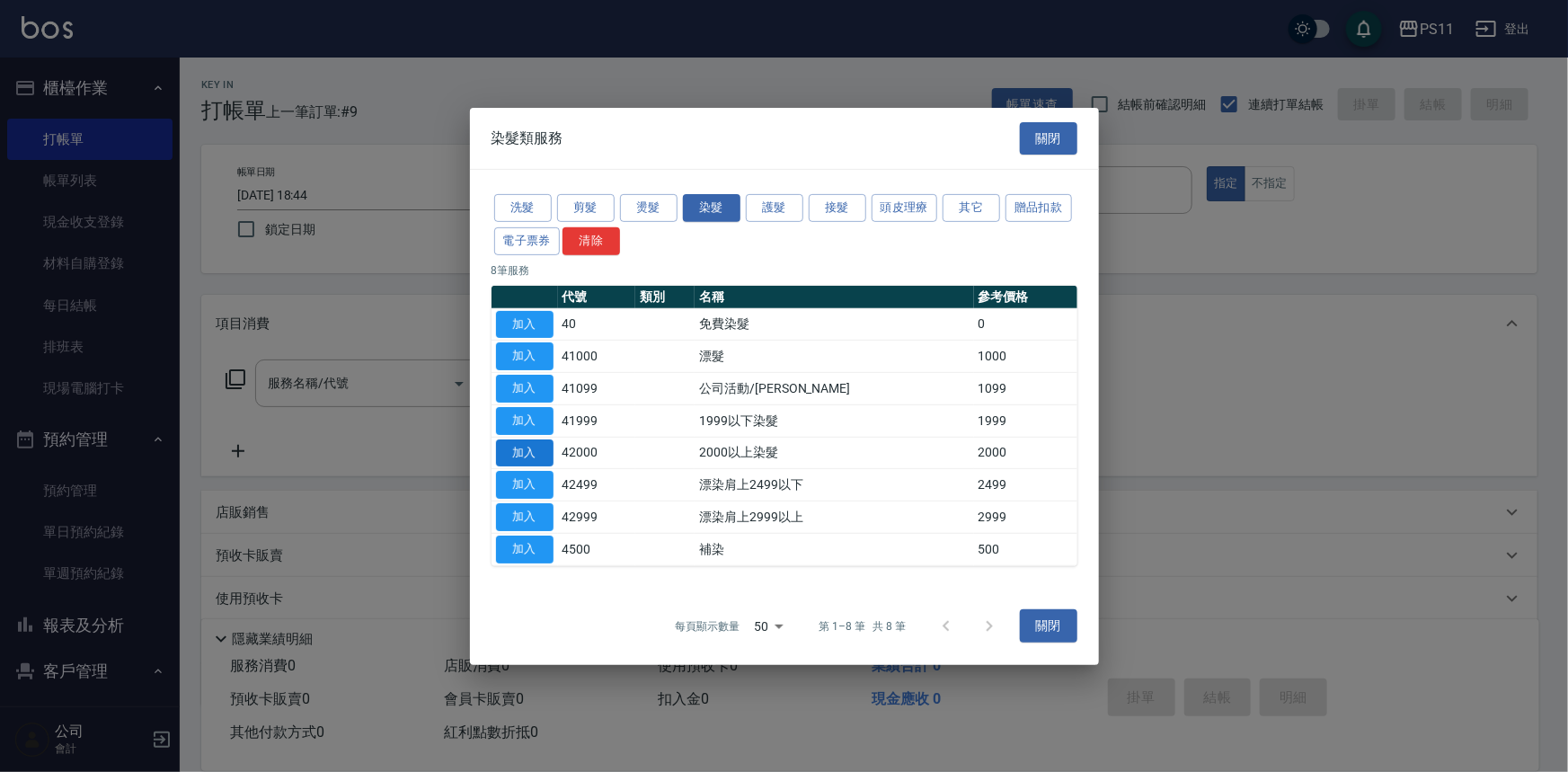
click at [532, 449] on button "加入" at bounding box center [525, 453] width 57 height 28
type input "2000以上染髮(42000)"
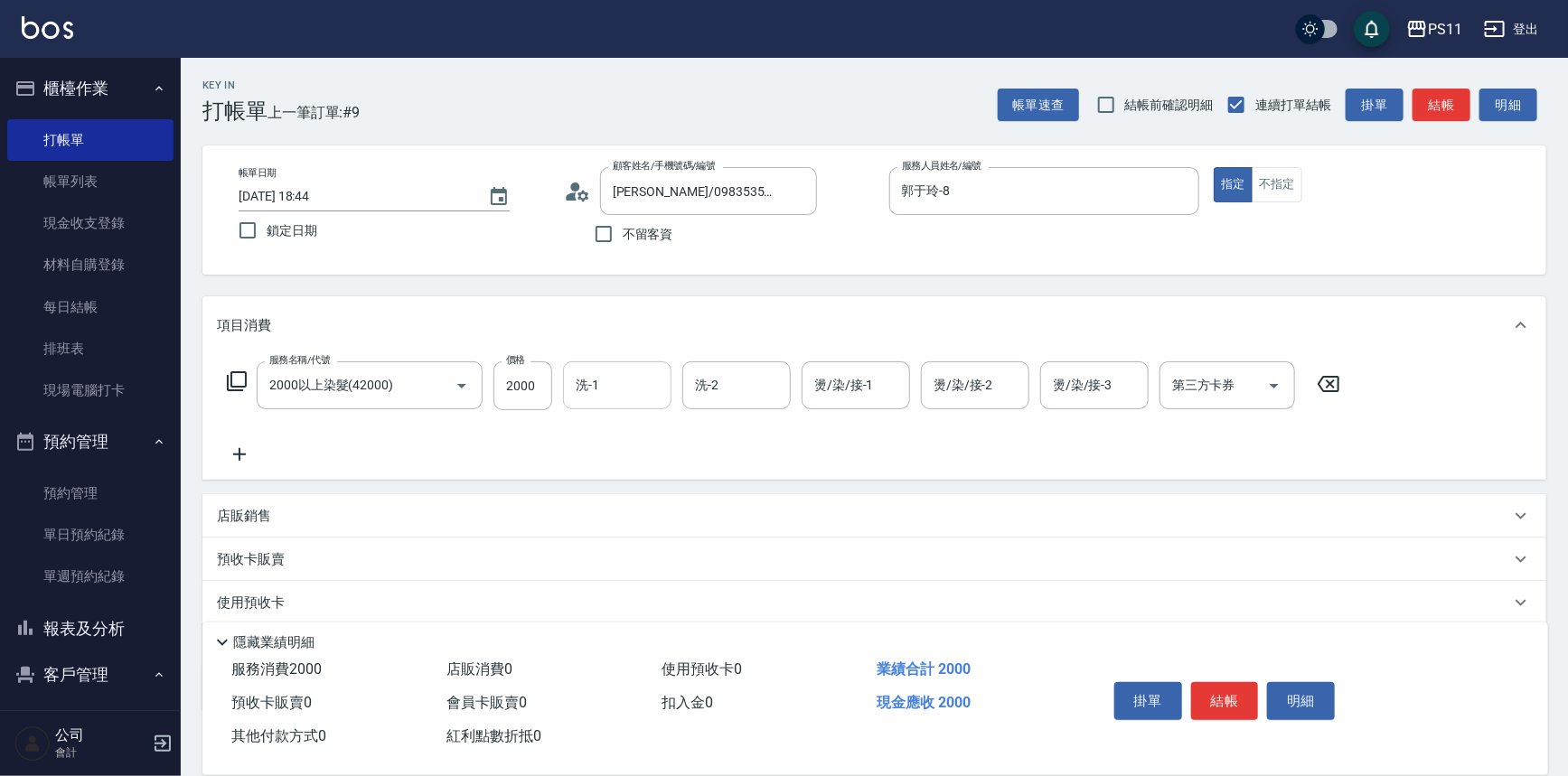
click at [613, 386] on input "洗-1" at bounding box center [617, 386] width 92 height 32
type input "[PERSON_NAME]-31"
click at [231, 451] on icon at bounding box center [239, 454] width 45 height 21
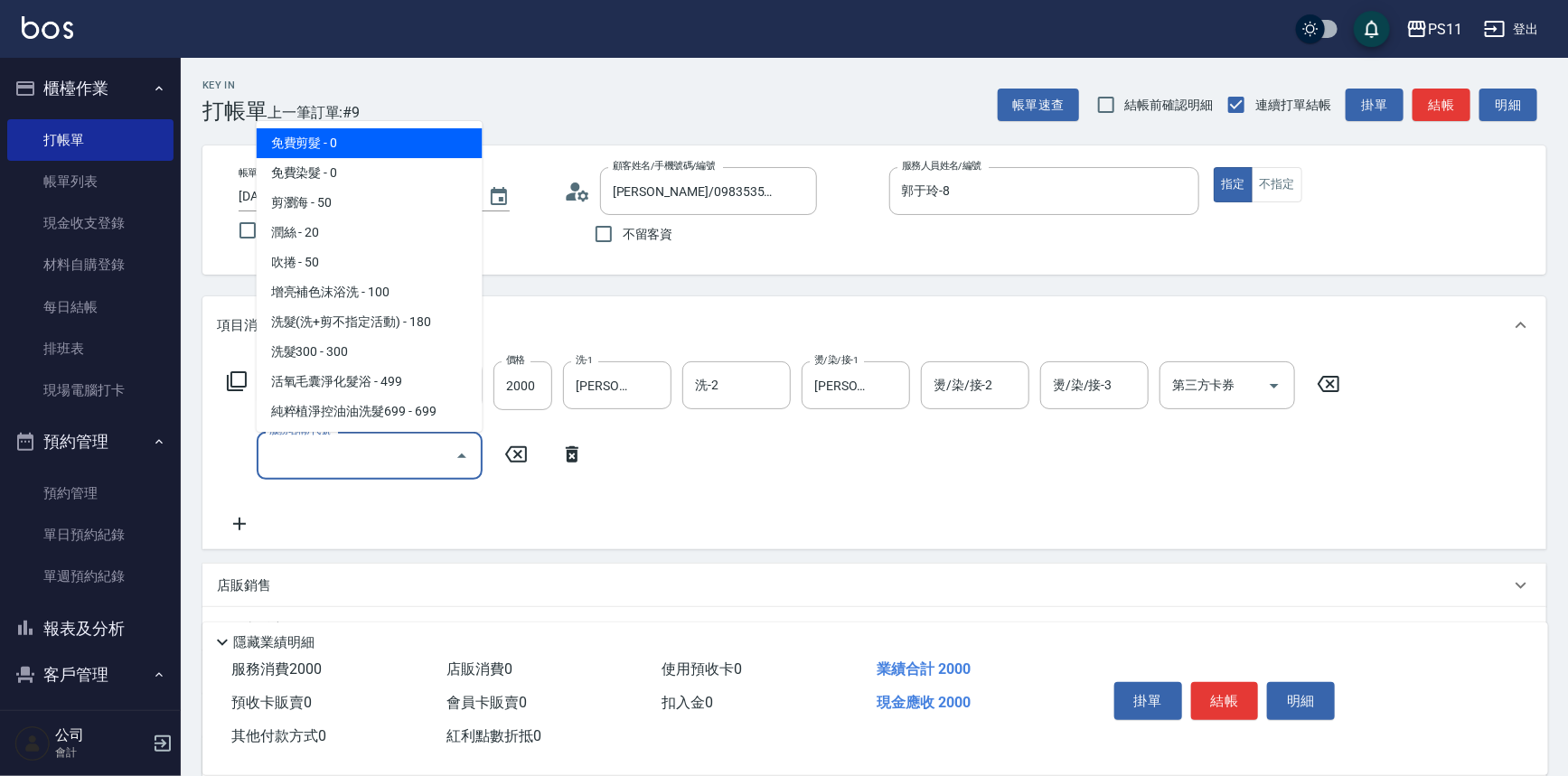
click at [318, 459] on input "服務名稱/代號" at bounding box center [356, 456] width 183 height 32
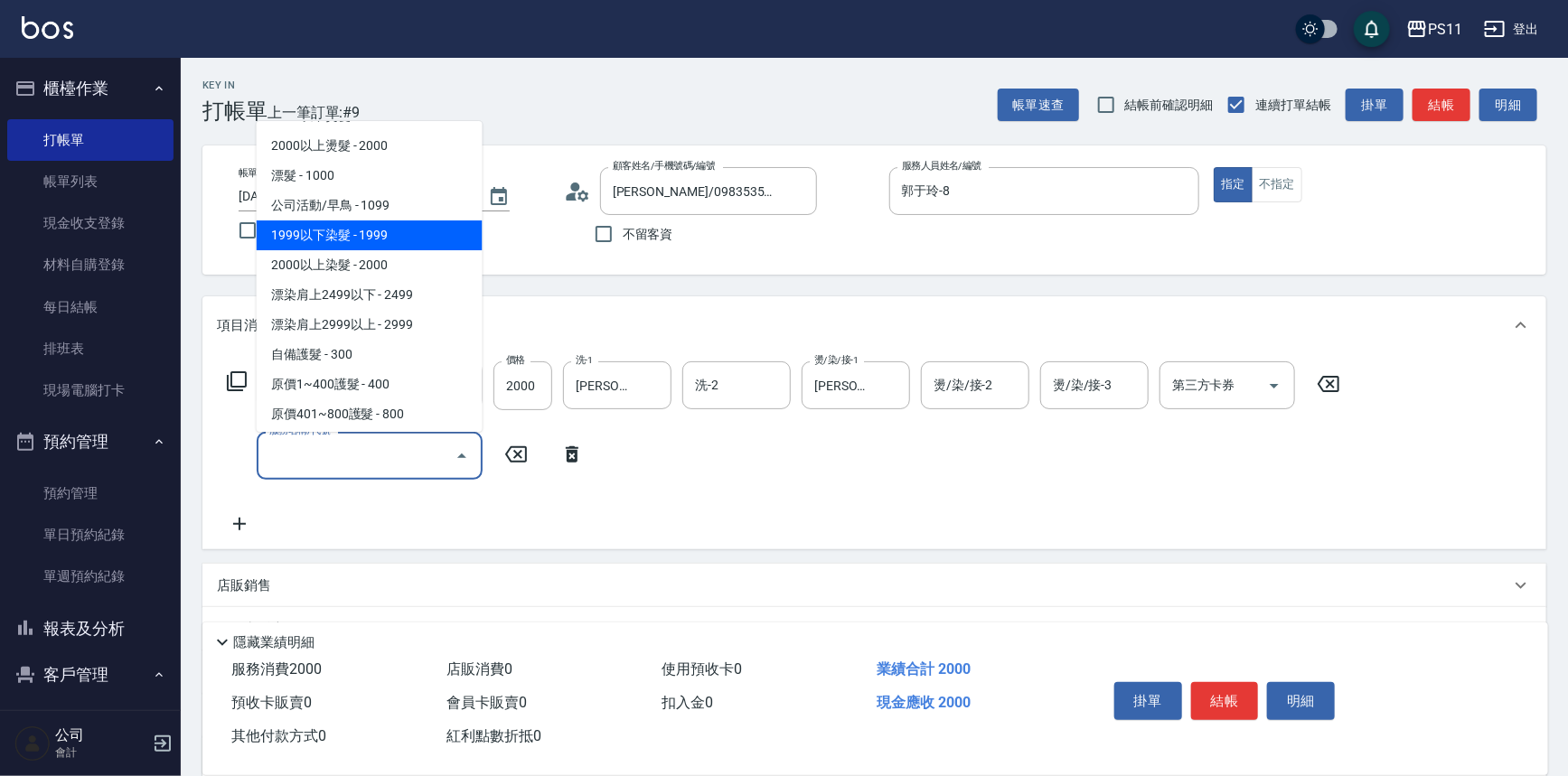
scroll to position [986, 0]
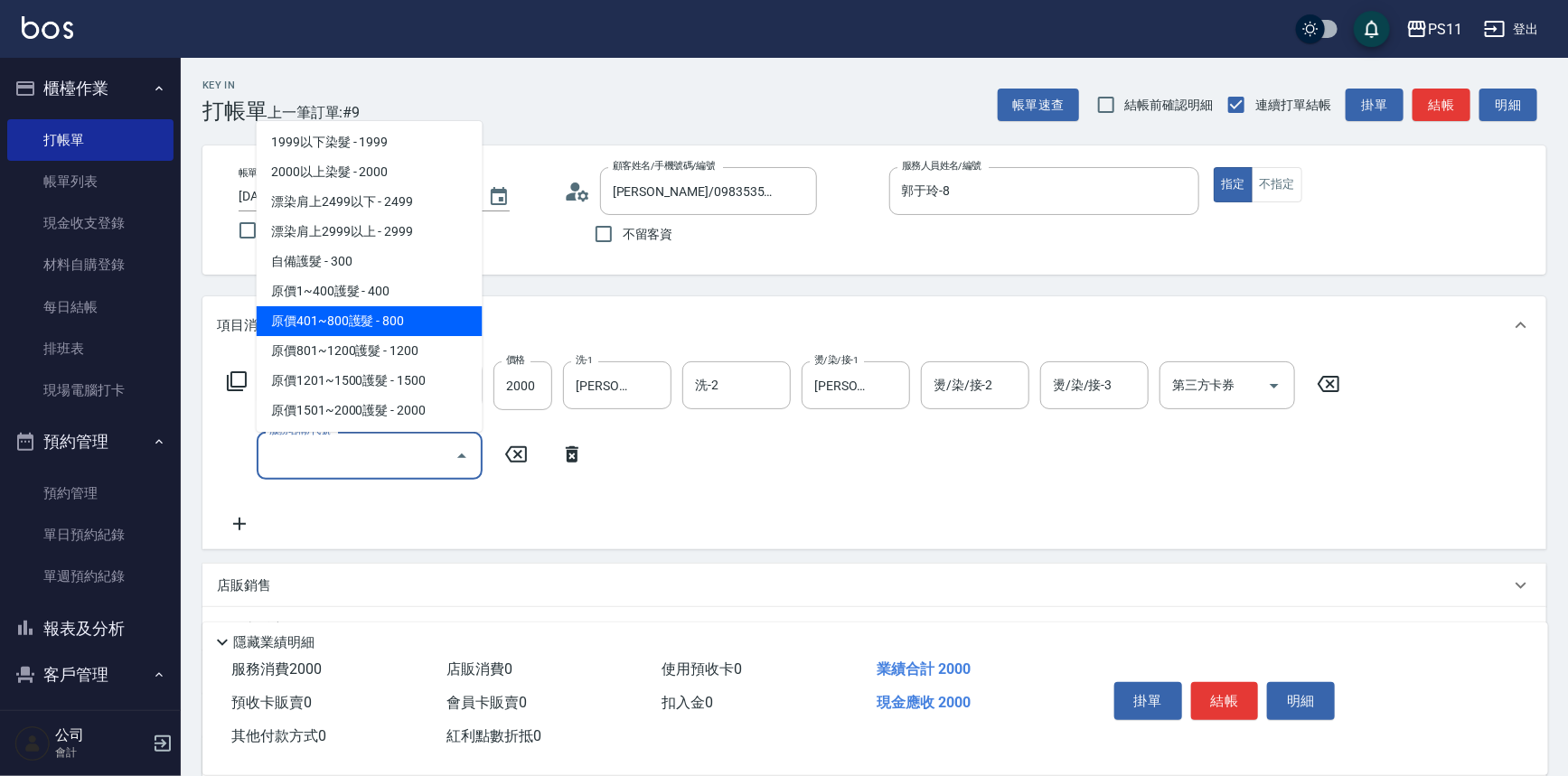
click at [433, 318] on span "原價401~800護髮 - 800" at bounding box center [370, 321] width 226 height 30
type input "原價401~800護髮(50800)"
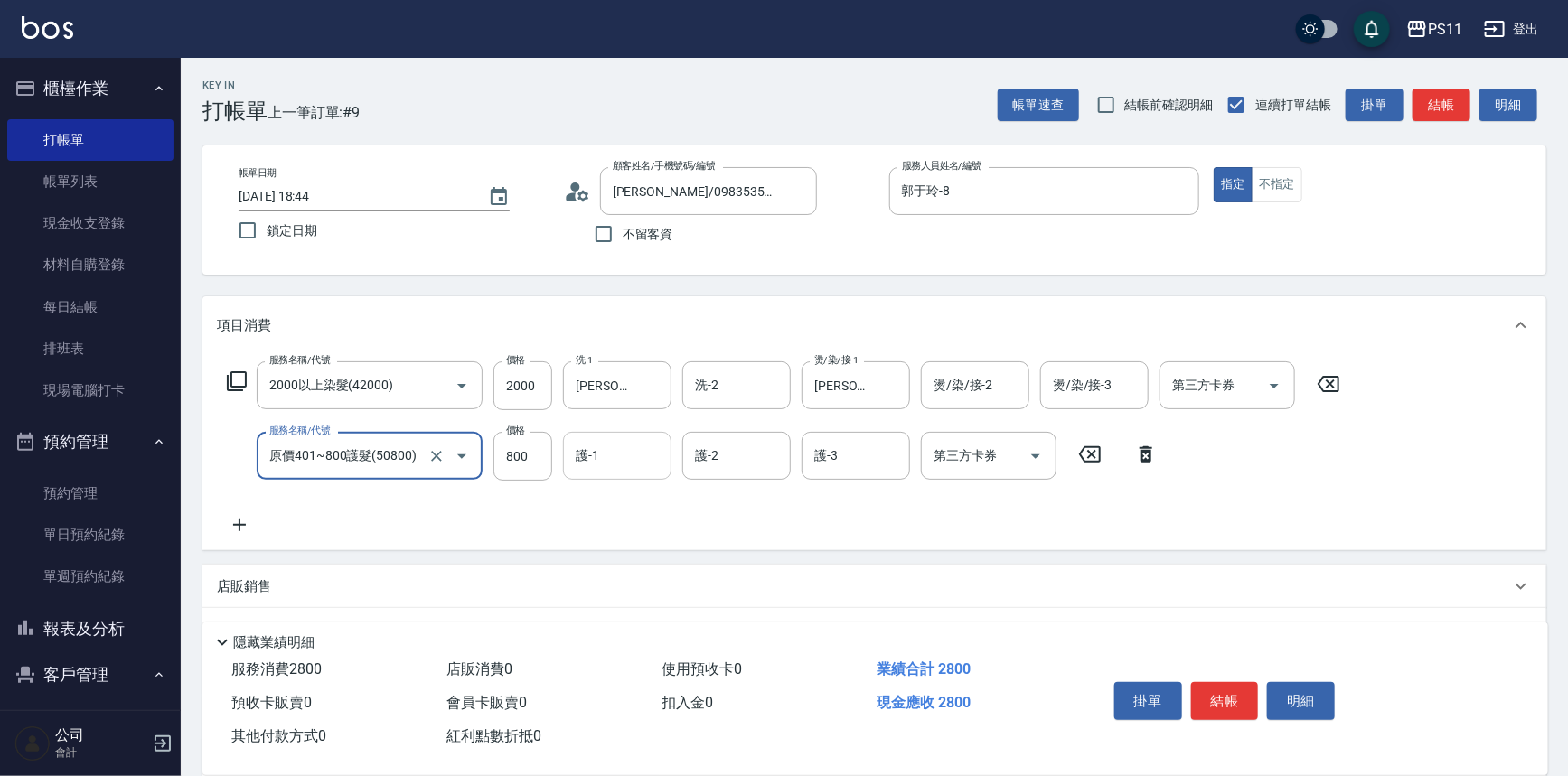
click at [595, 438] on div "護-1" at bounding box center [617, 456] width 108 height 48
type input "[PERSON_NAME]-31"
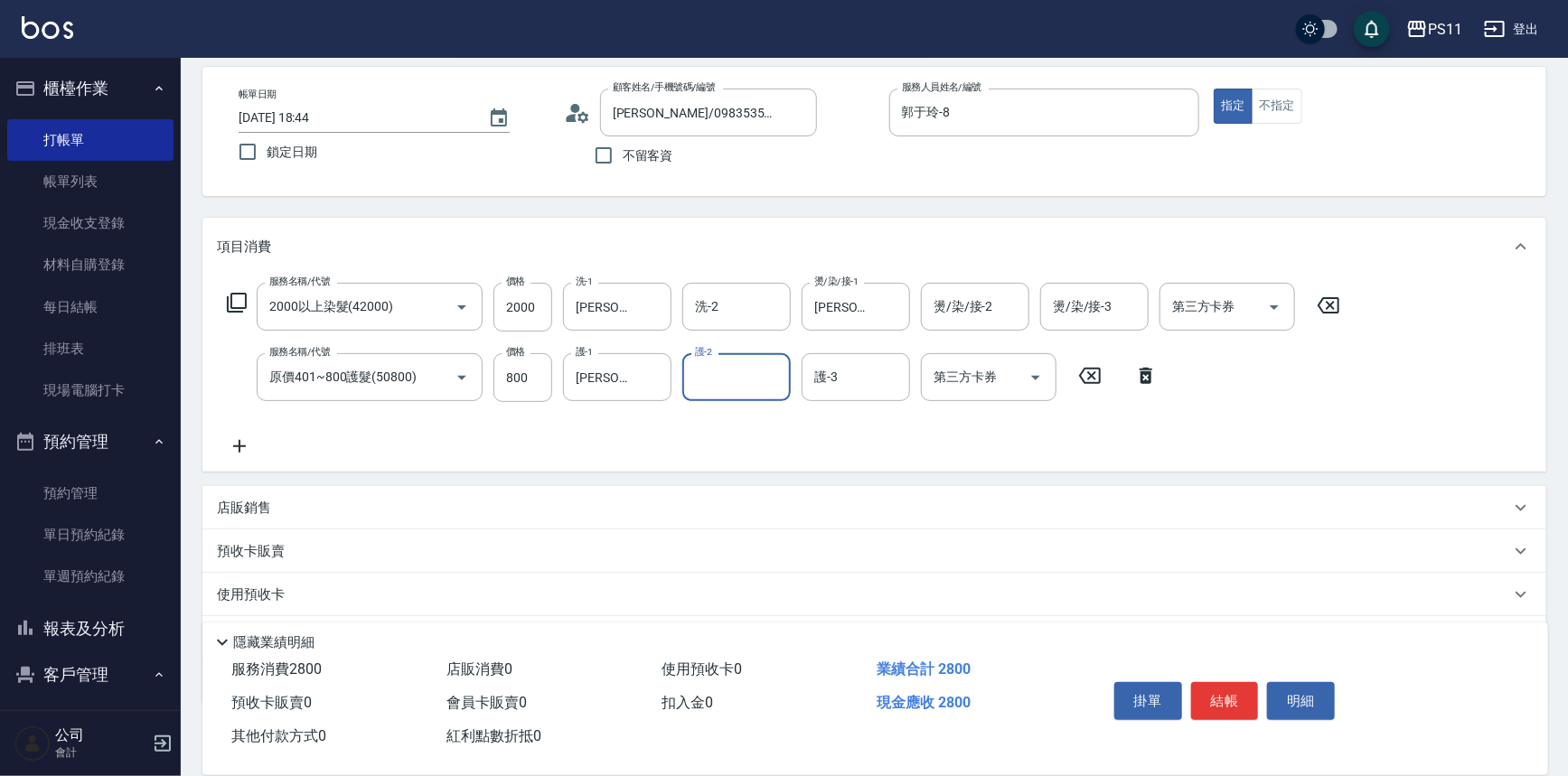
scroll to position [174, 0]
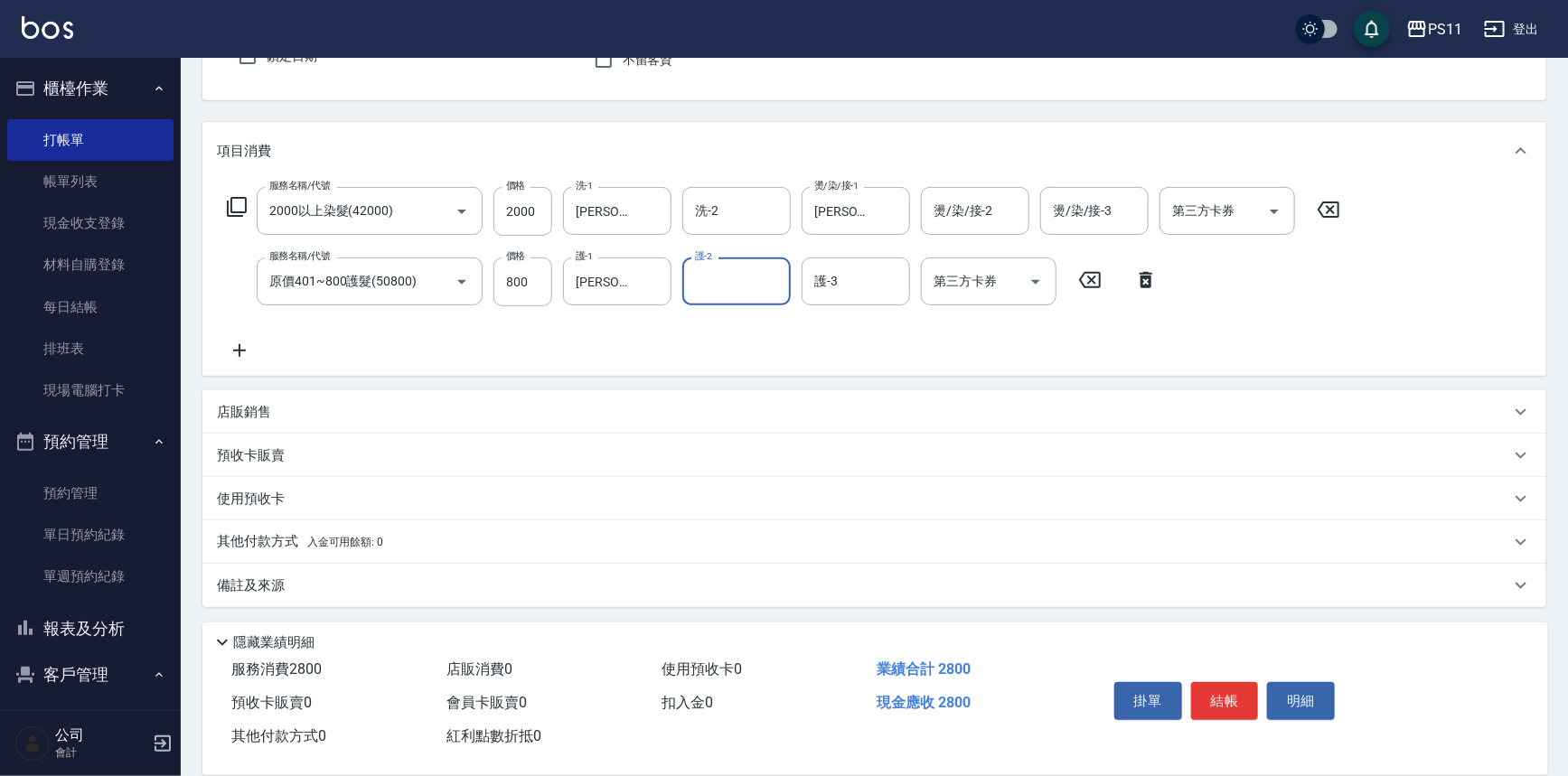
click at [259, 347] on icon at bounding box center [239, 350] width 45 height 21
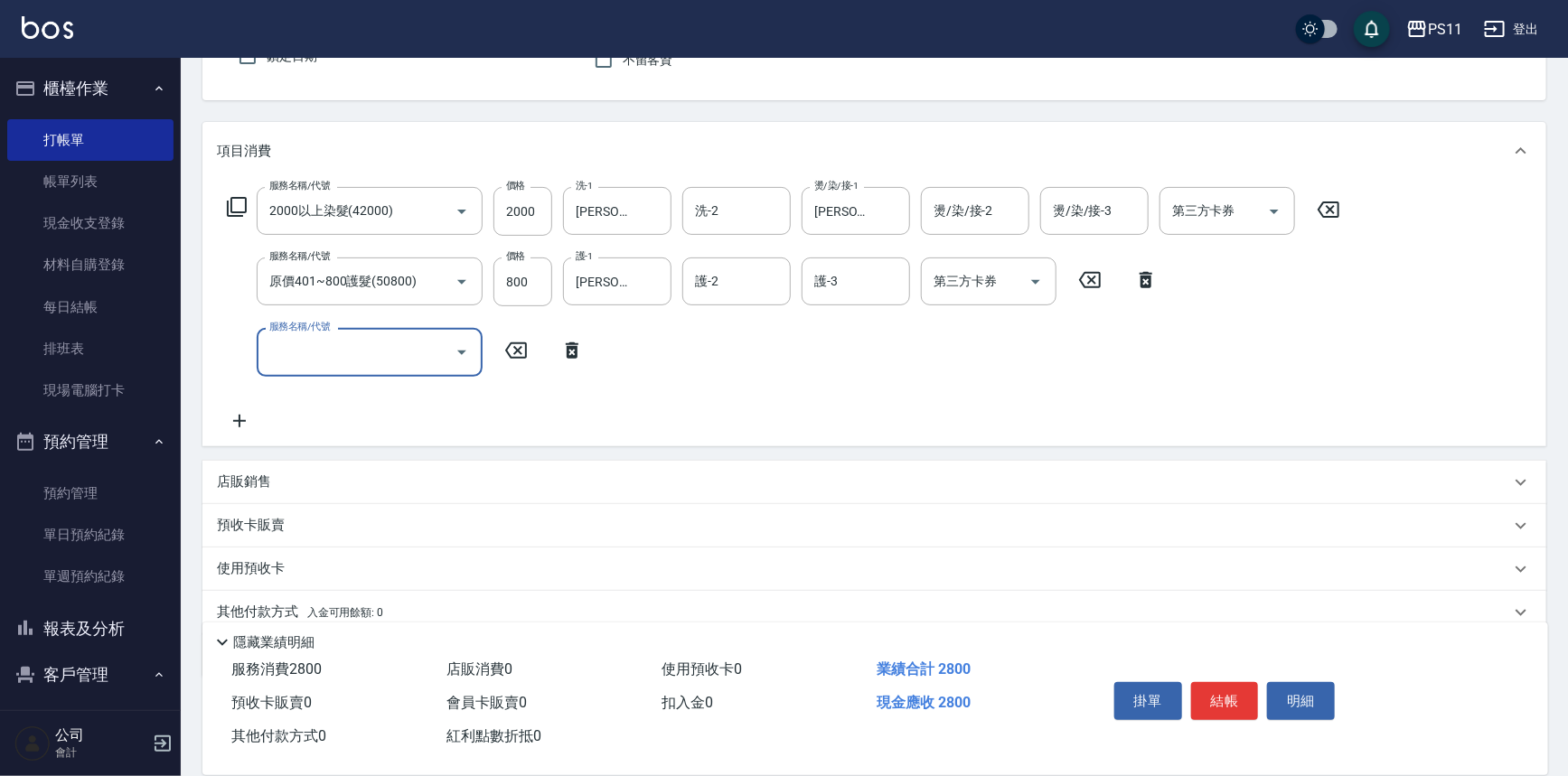
click at [343, 362] on input "服務名稱/代號" at bounding box center [356, 352] width 183 height 32
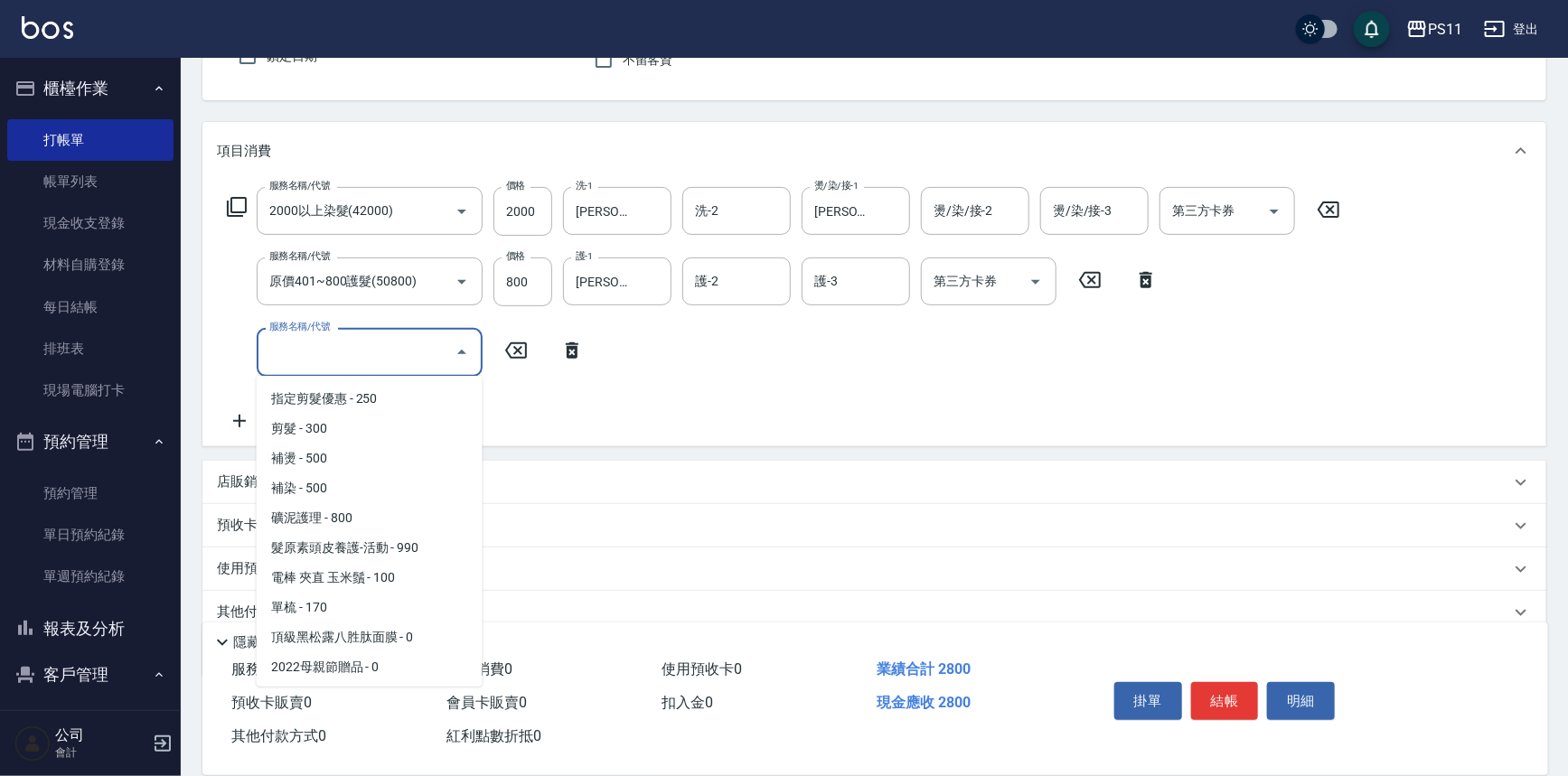
scroll to position [328, 0]
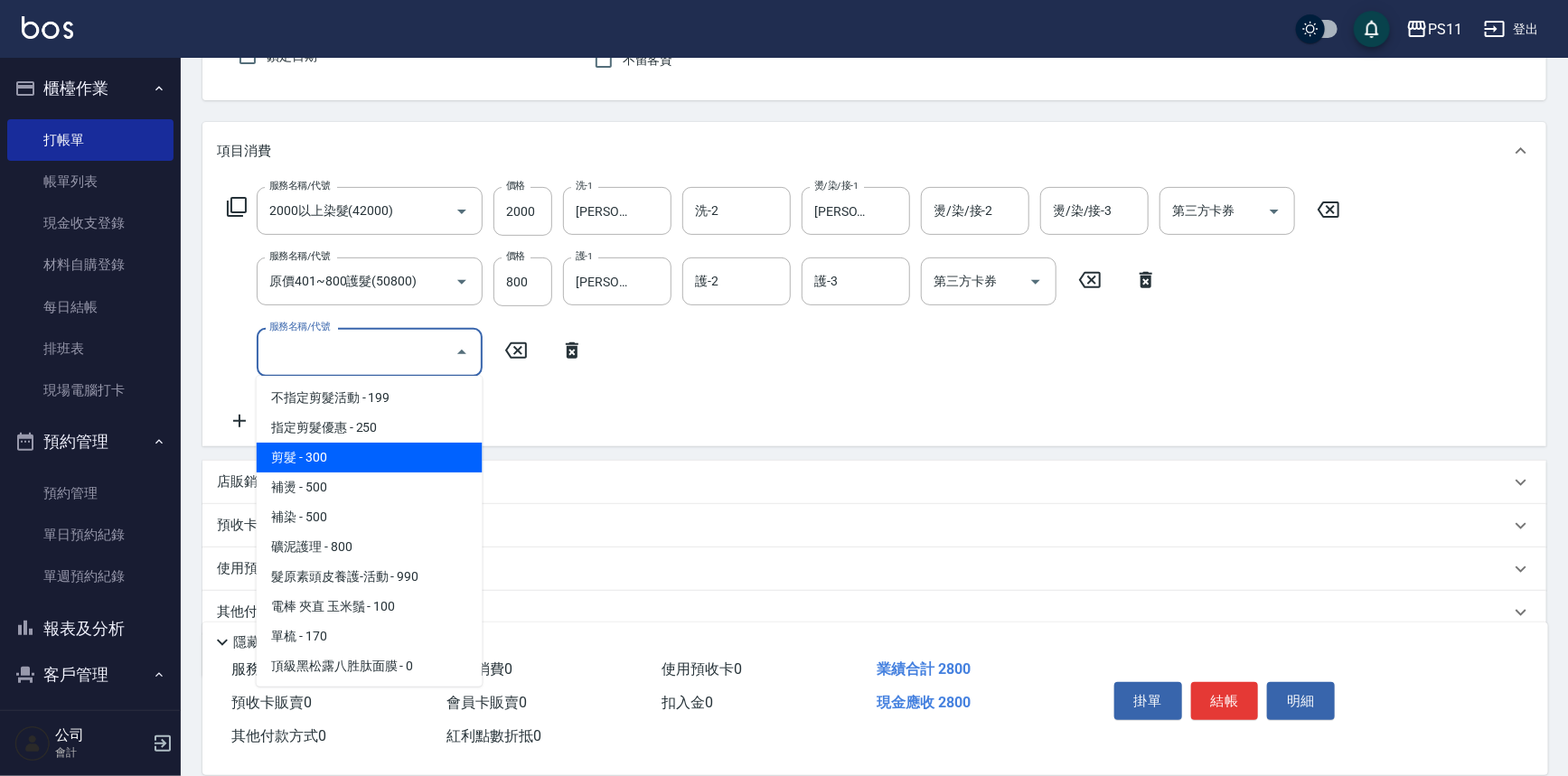
click at [413, 451] on span "剪髮 - 300" at bounding box center [370, 458] width 226 height 30
type input "剪髮(2300)"
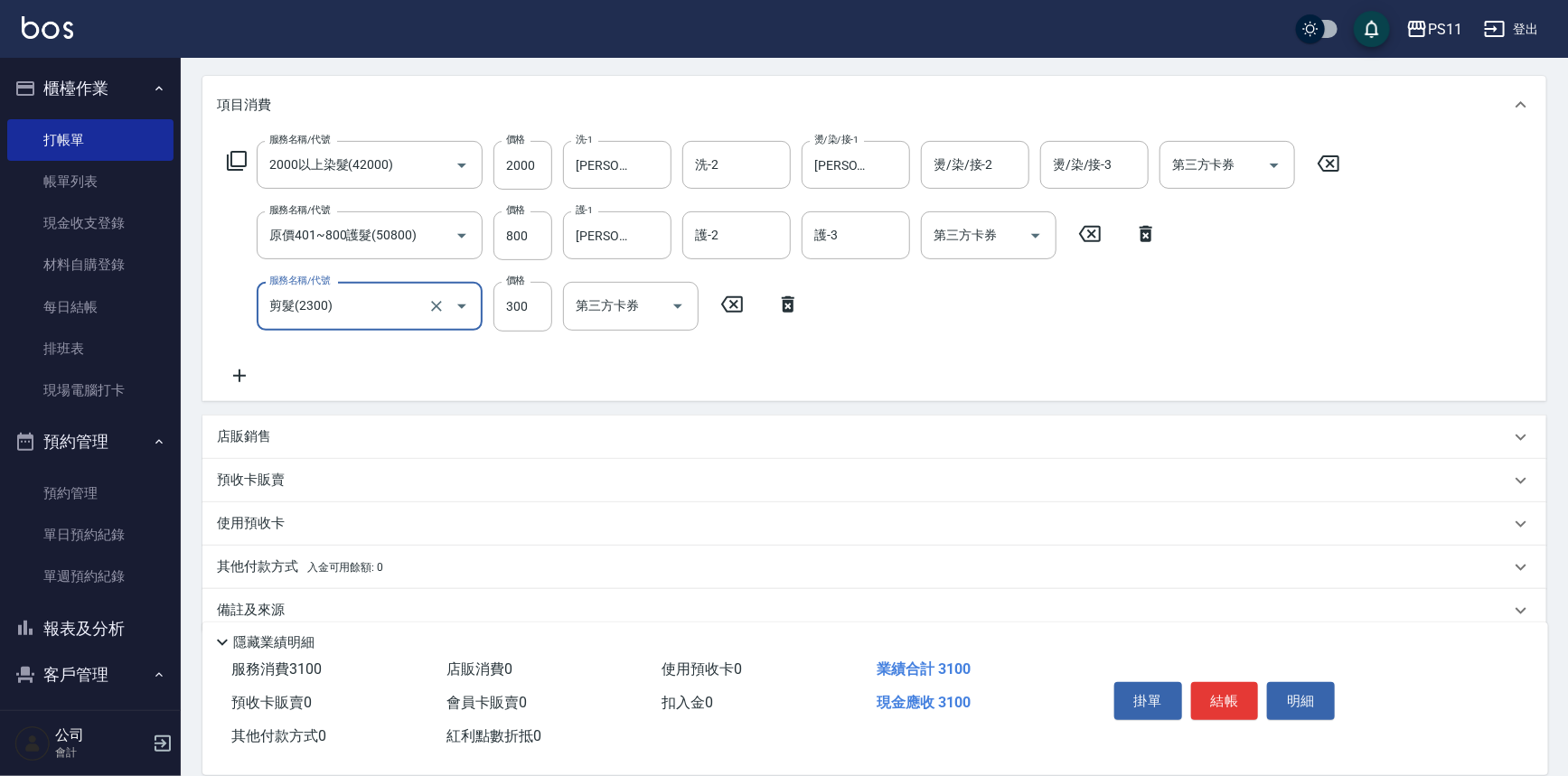
scroll to position [245, 0]
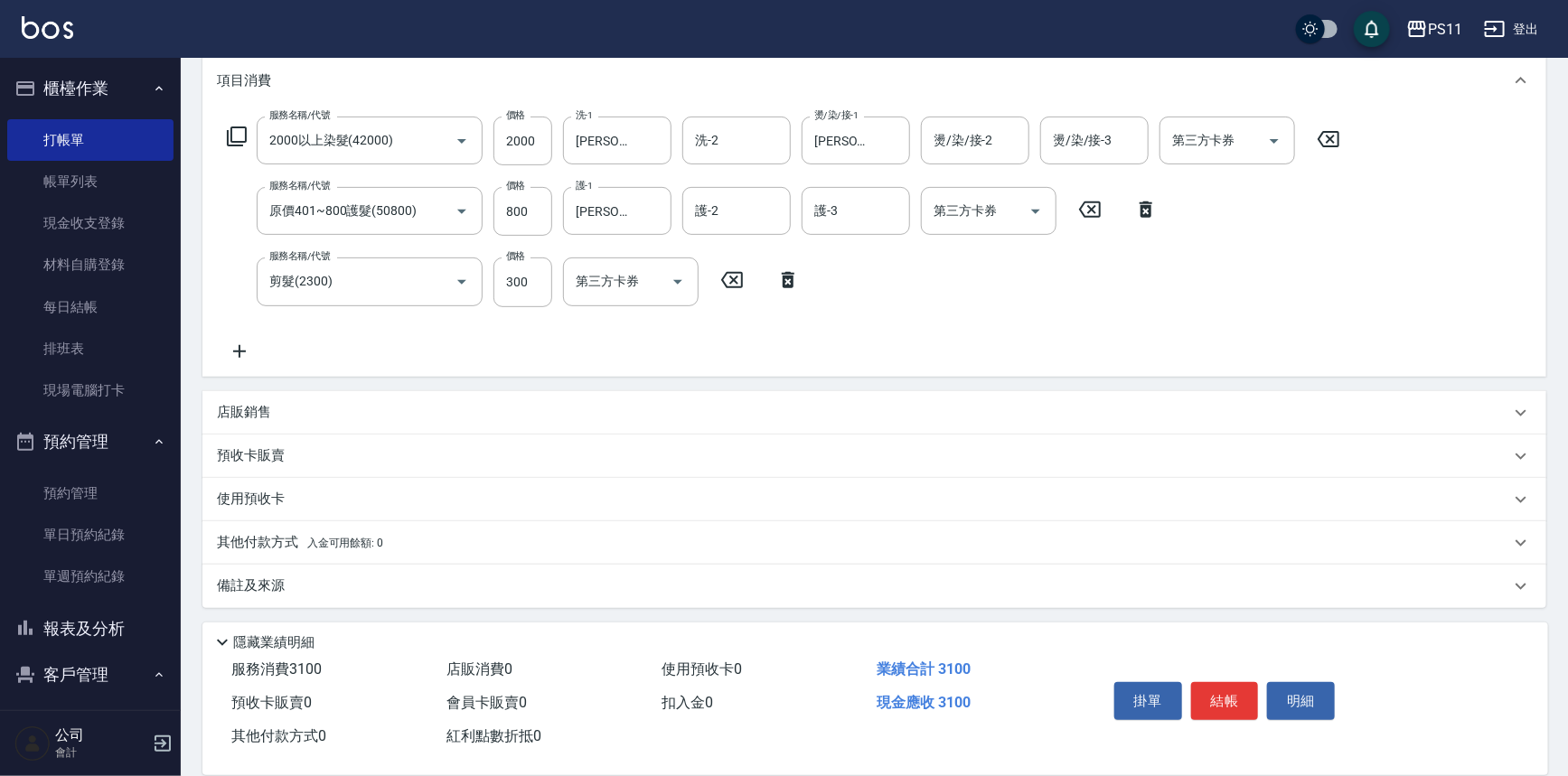
click at [256, 533] on p "其他付款方式 入金可用餘額: 0" at bounding box center [300, 542] width 166 height 19
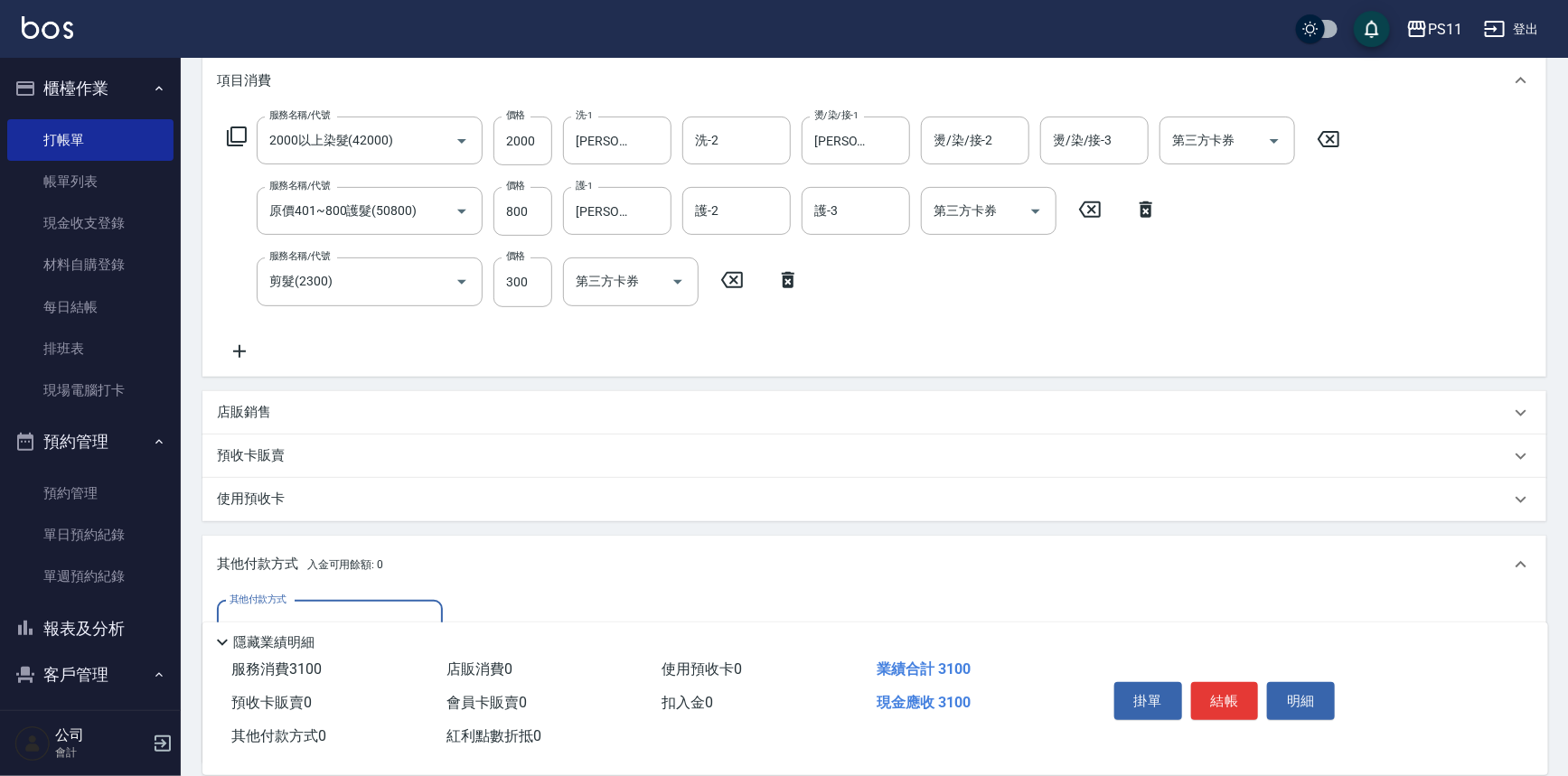
scroll to position [410, 0]
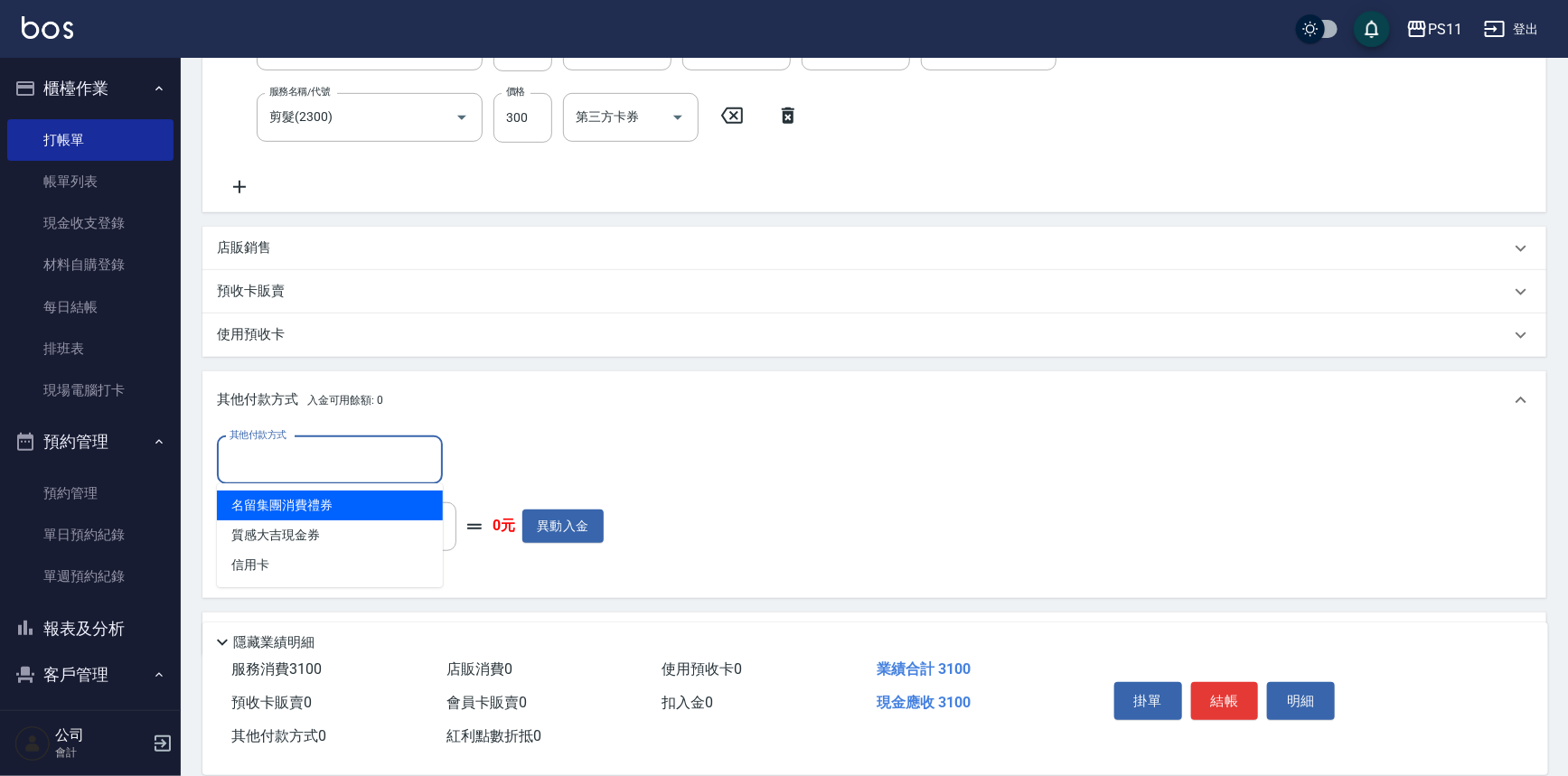
click at [321, 458] on input "其他付款方式" at bounding box center [330, 461] width 210 height 32
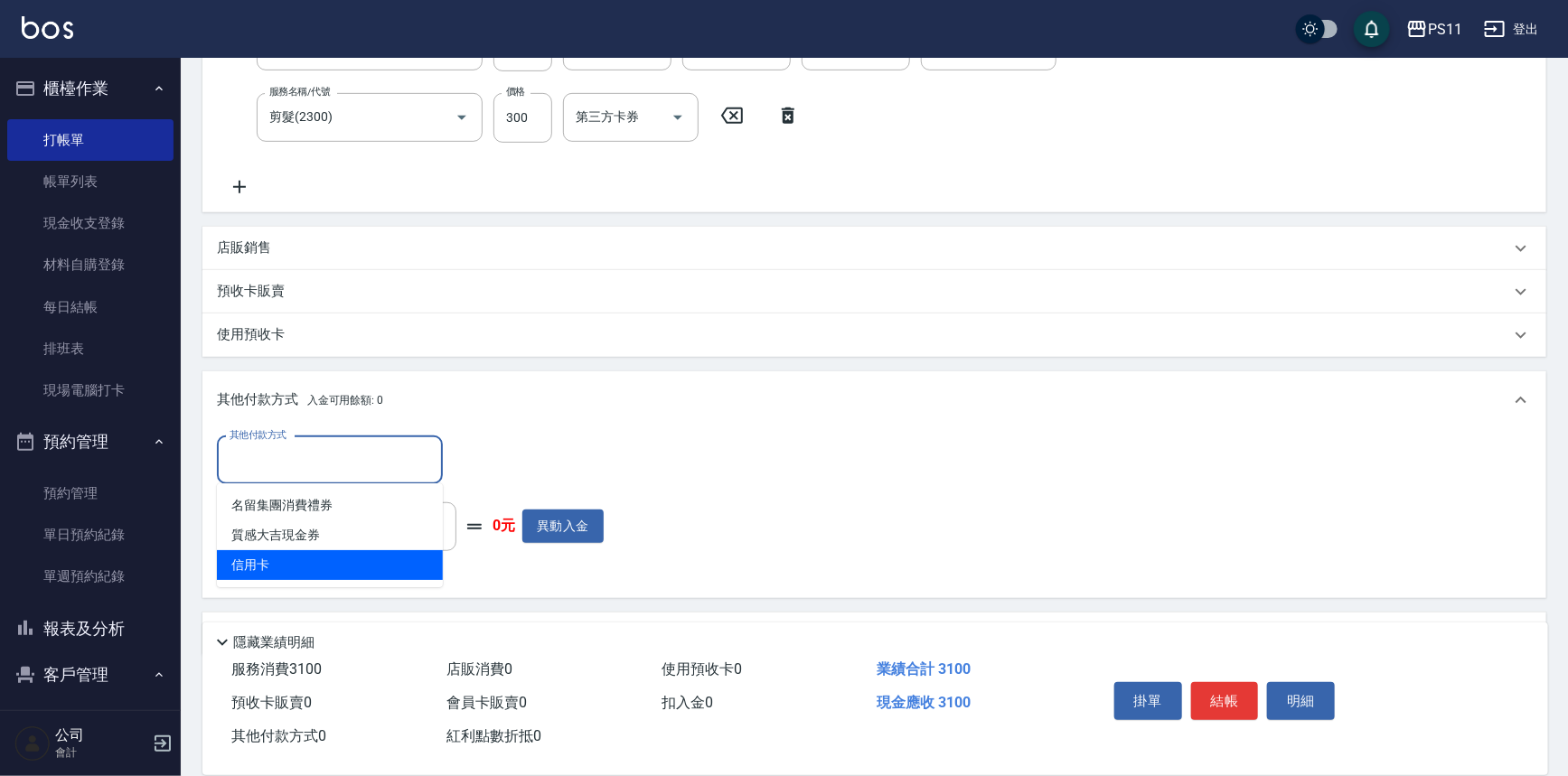
click at [338, 560] on span "信用卡" at bounding box center [330, 566] width 226 height 30
type input "信用卡"
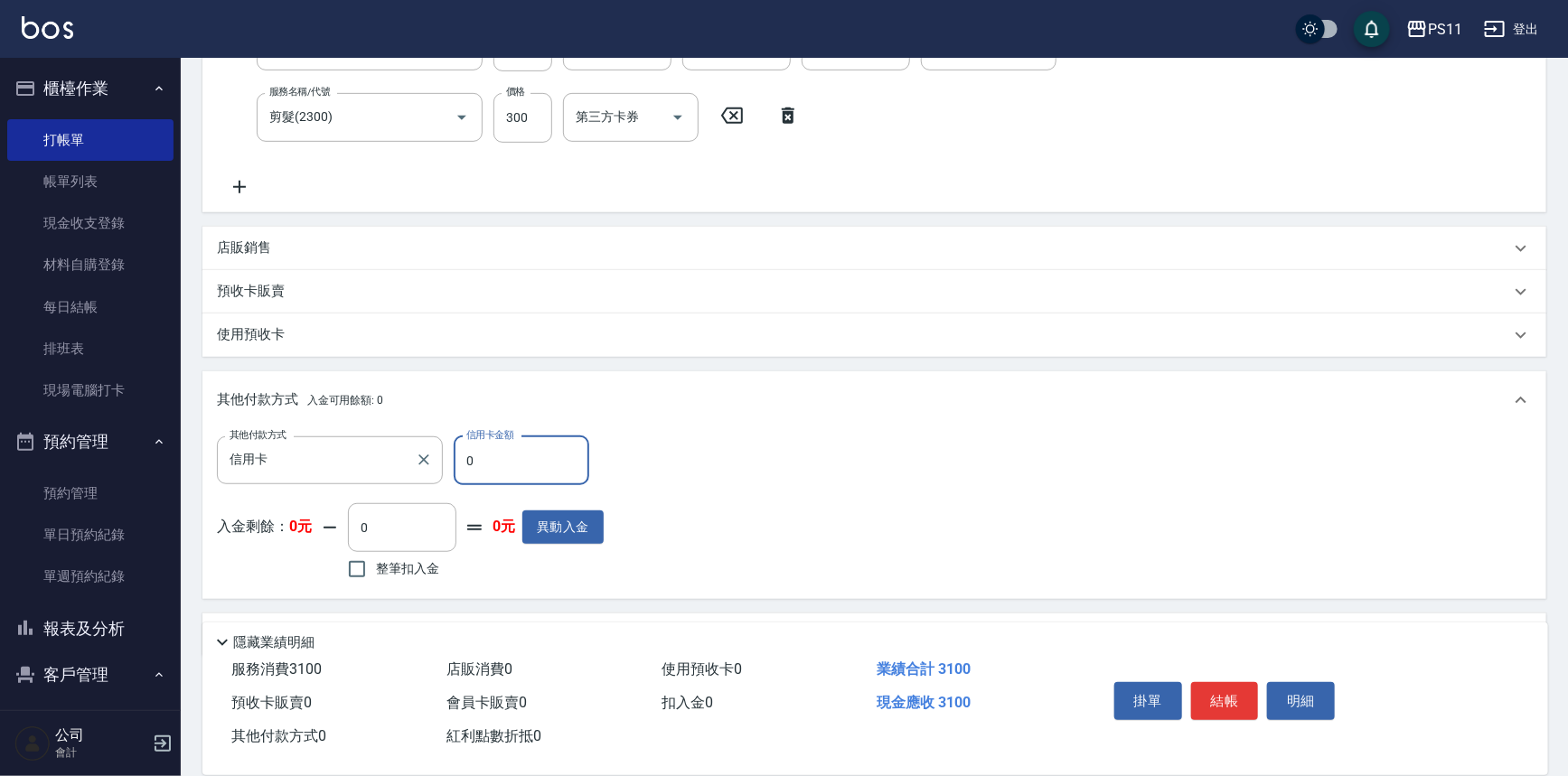
drag, startPoint x: 548, startPoint y: 467, endPoint x: 236, endPoint y: 484, distance: 312.5
click at [218, 466] on div "其他付款方式 信用卡 其他付款方式 信用卡金額 0 信用卡金額" at bounding box center [410, 461] width 387 height 49
type input "3100"
click at [1211, 697] on button "結帳" at bounding box center [1225, 701] width 68 height 38
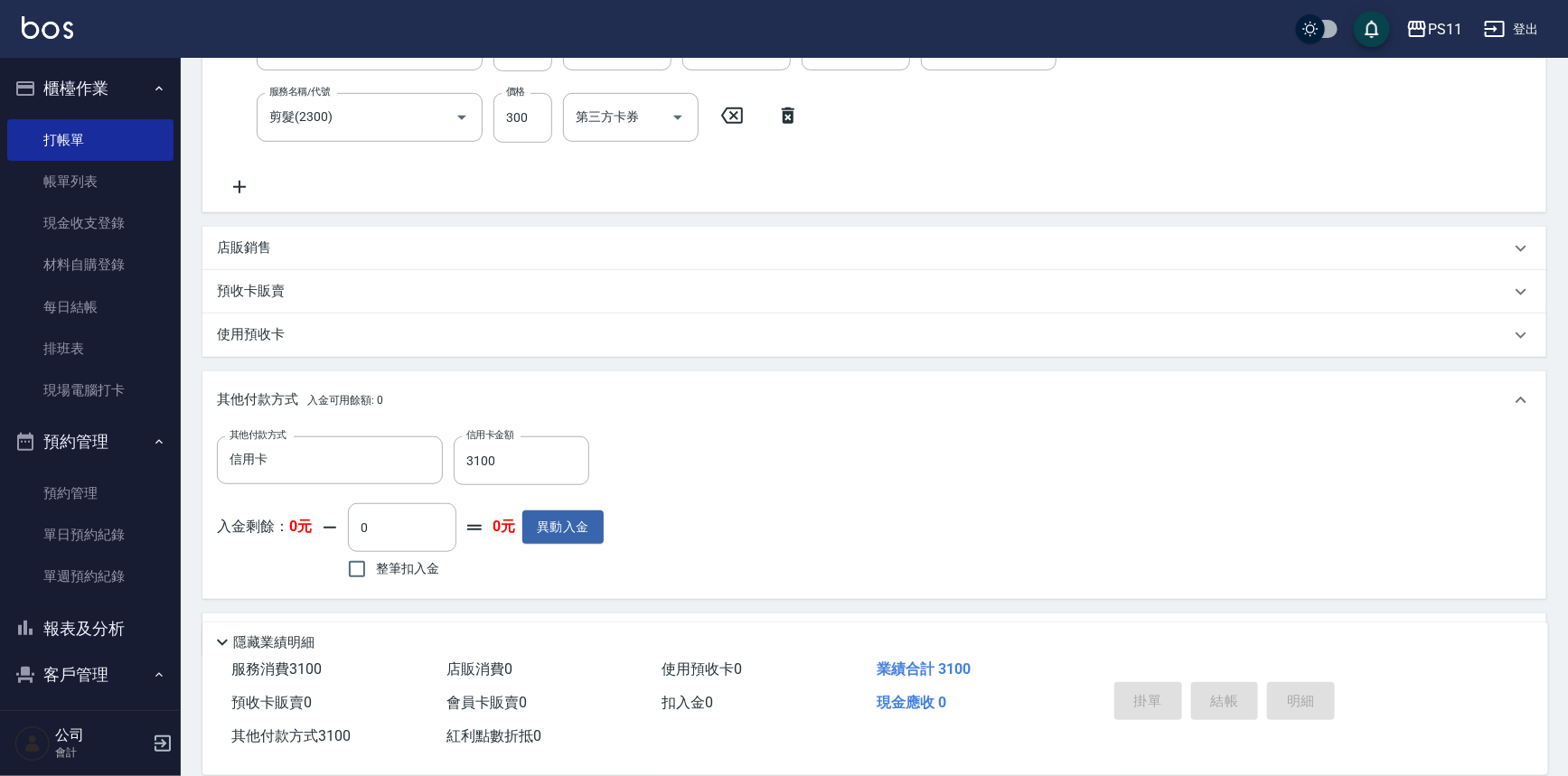
type input "[DATE] 18:45"
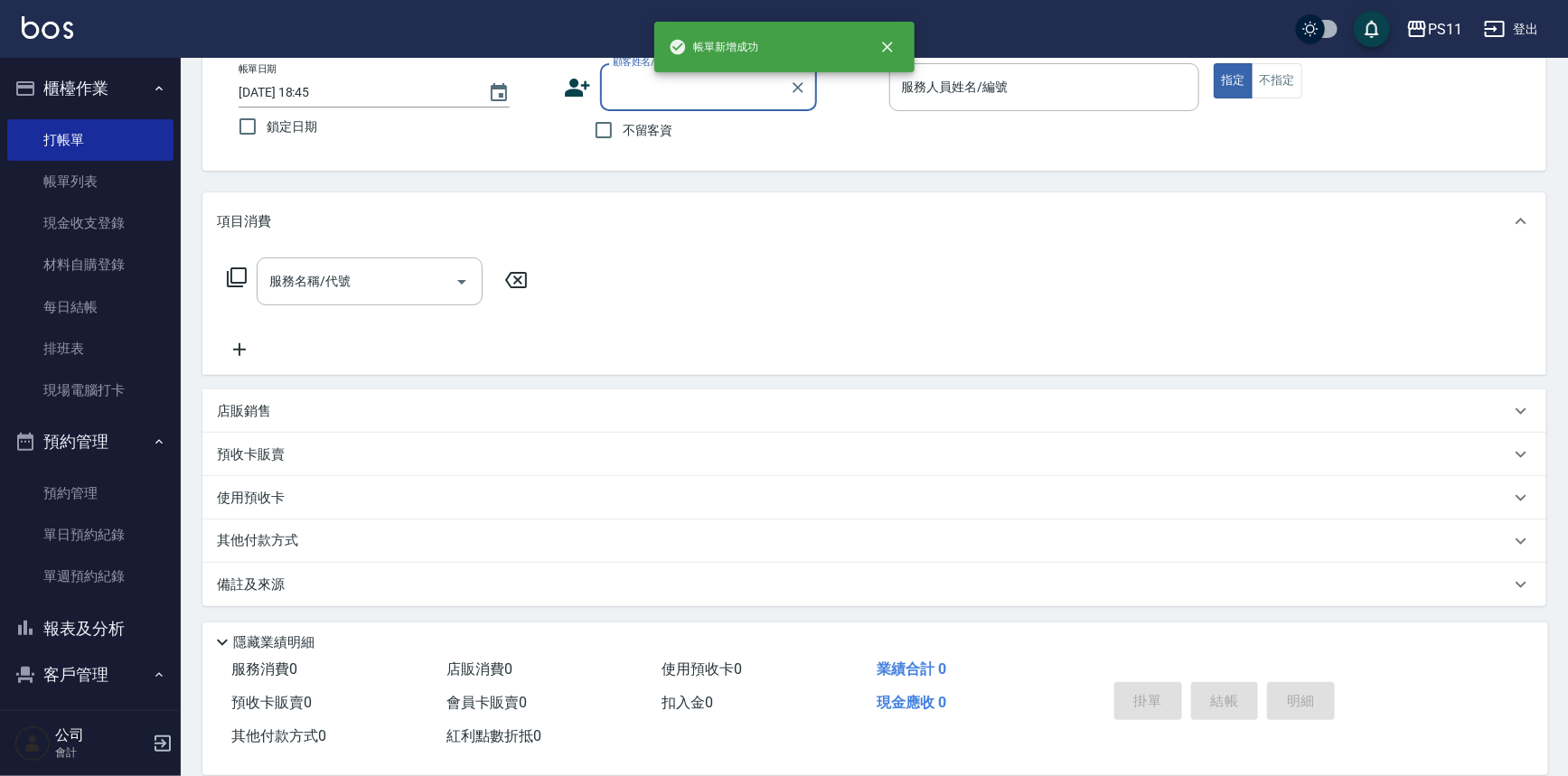
scroll to position [0, 0]
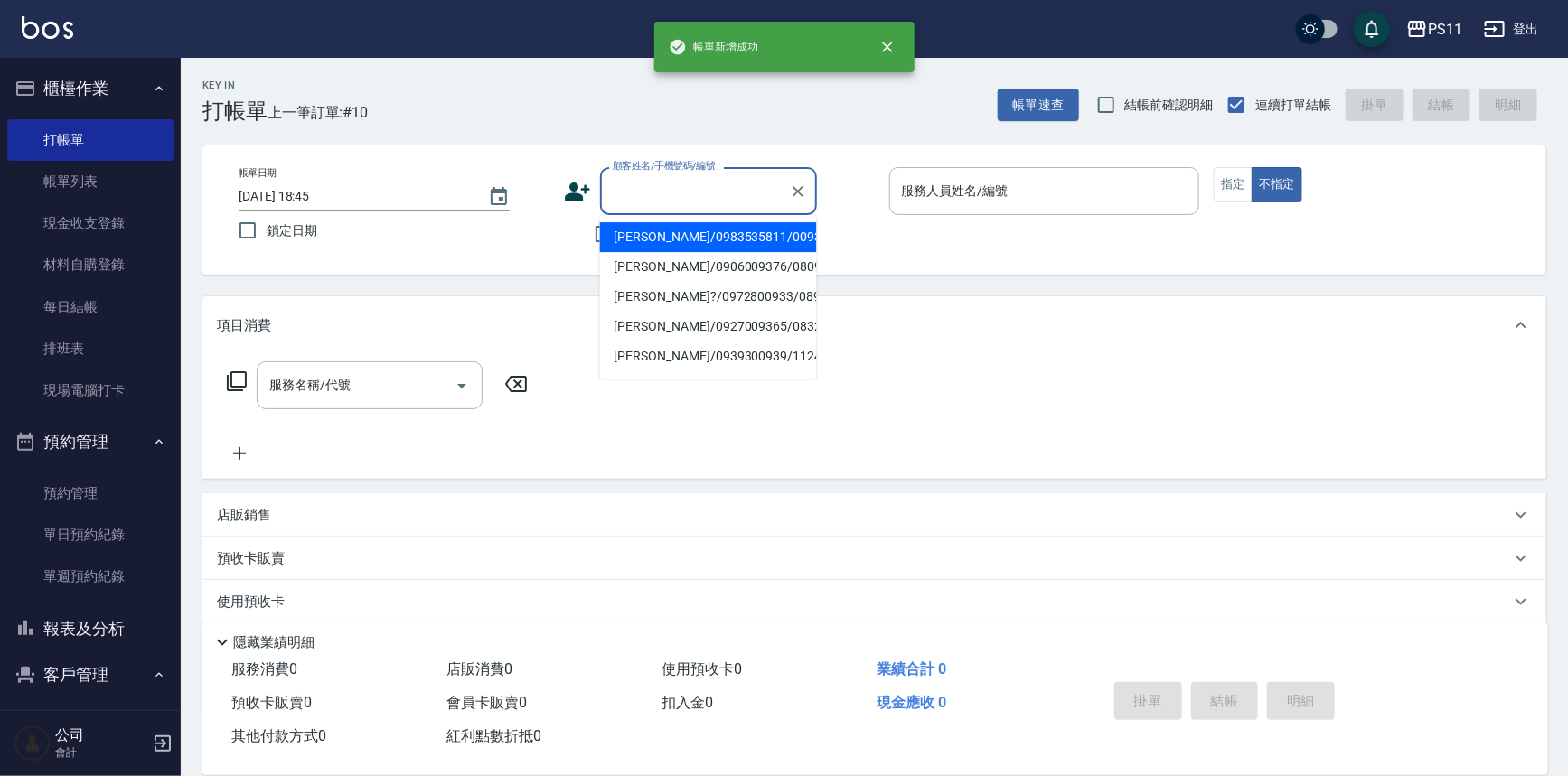
click at [665, 197] on input "顧客姓名/手機號碼/編號" at bounding box center [695, 191] width 173 height 32
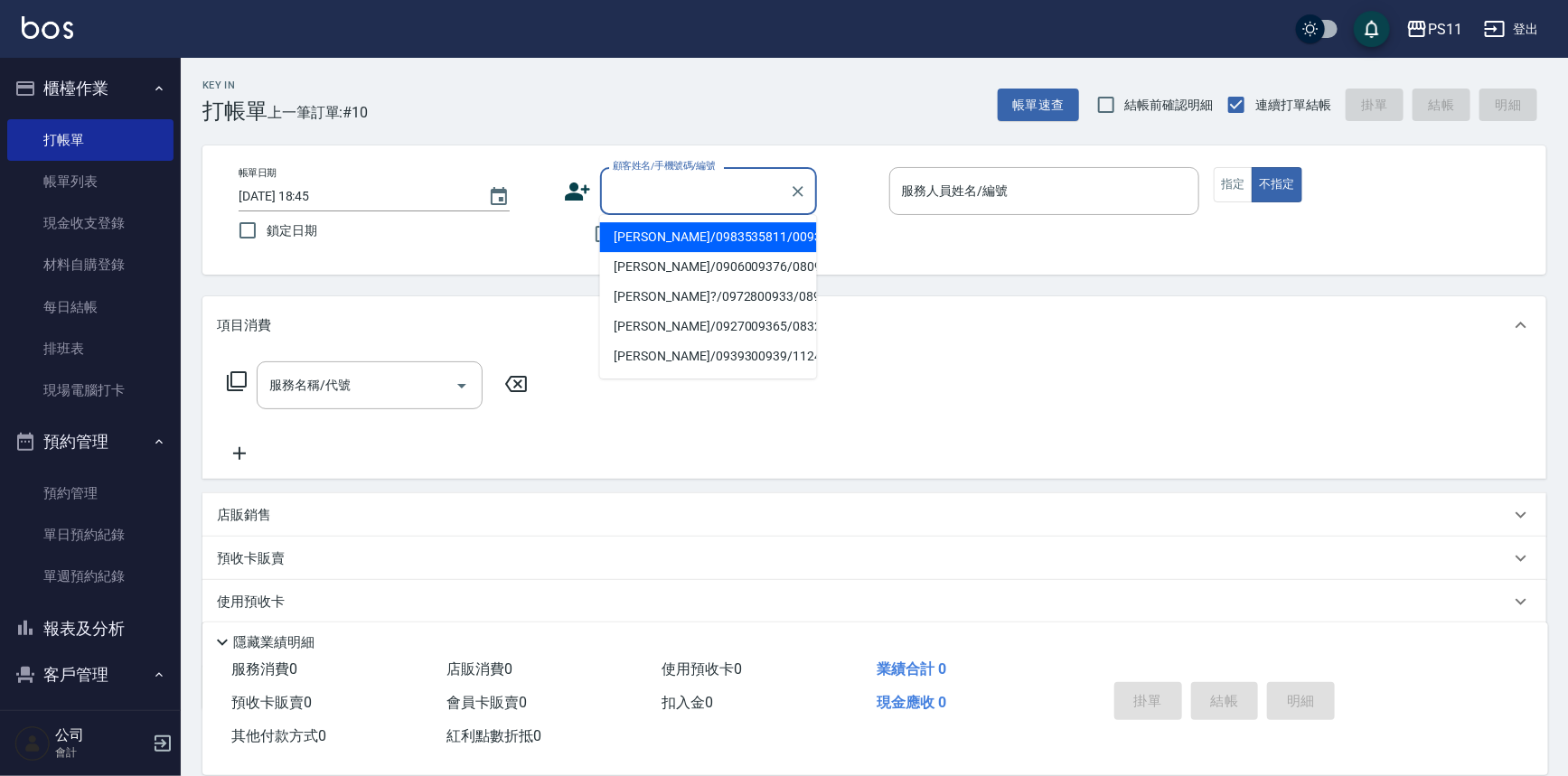
click at [667, 244] on li "[PERSON_NAME]/0983535811/0093" at bounding box center [708, 237] width 217 height 30
type input "[PERSON_NAME]/0983535811/0093"
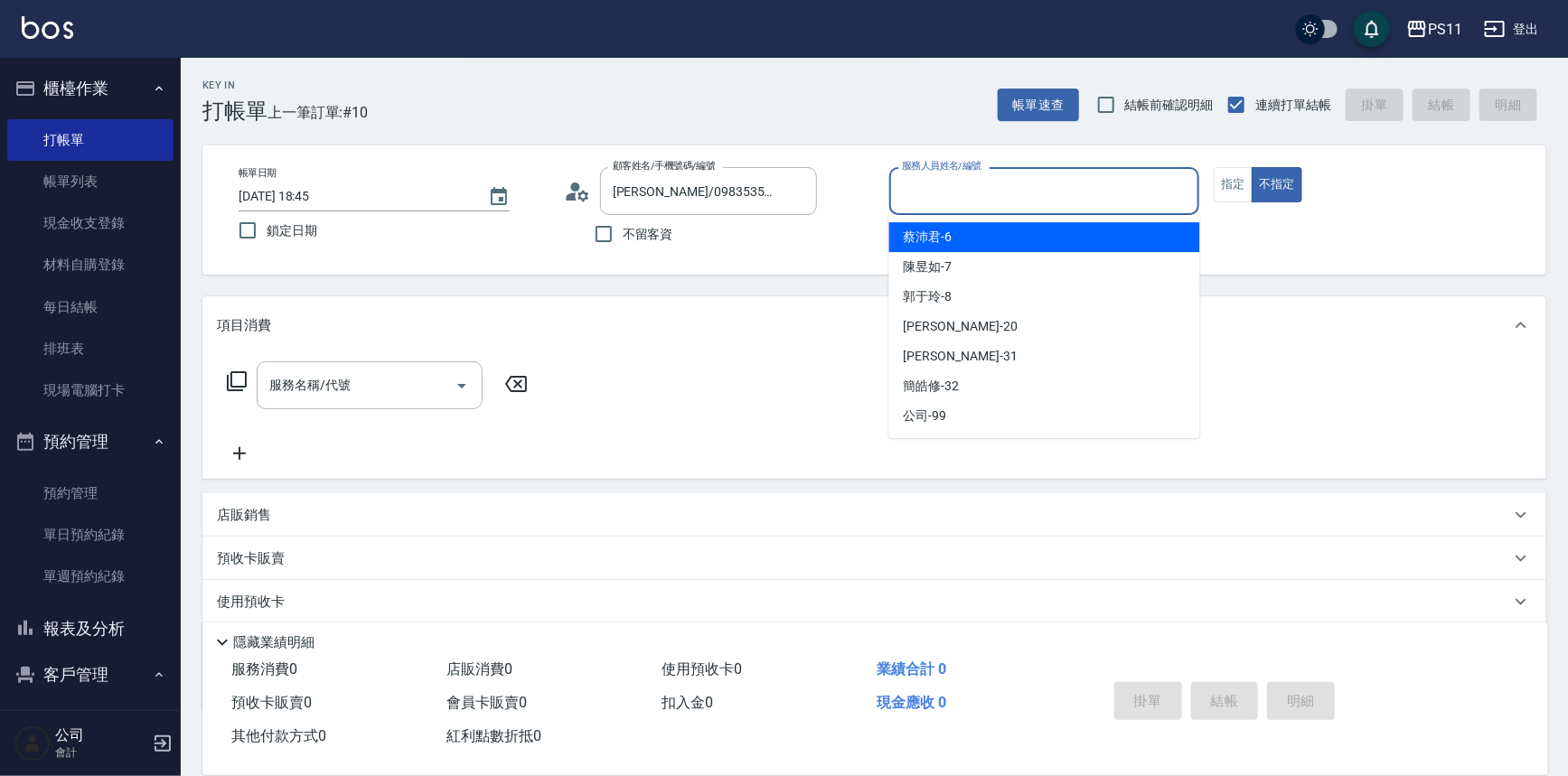
click at [1008, 204] on input "服務人員姓名/編號" at bounding box center [1045, 191] width 295 height 32
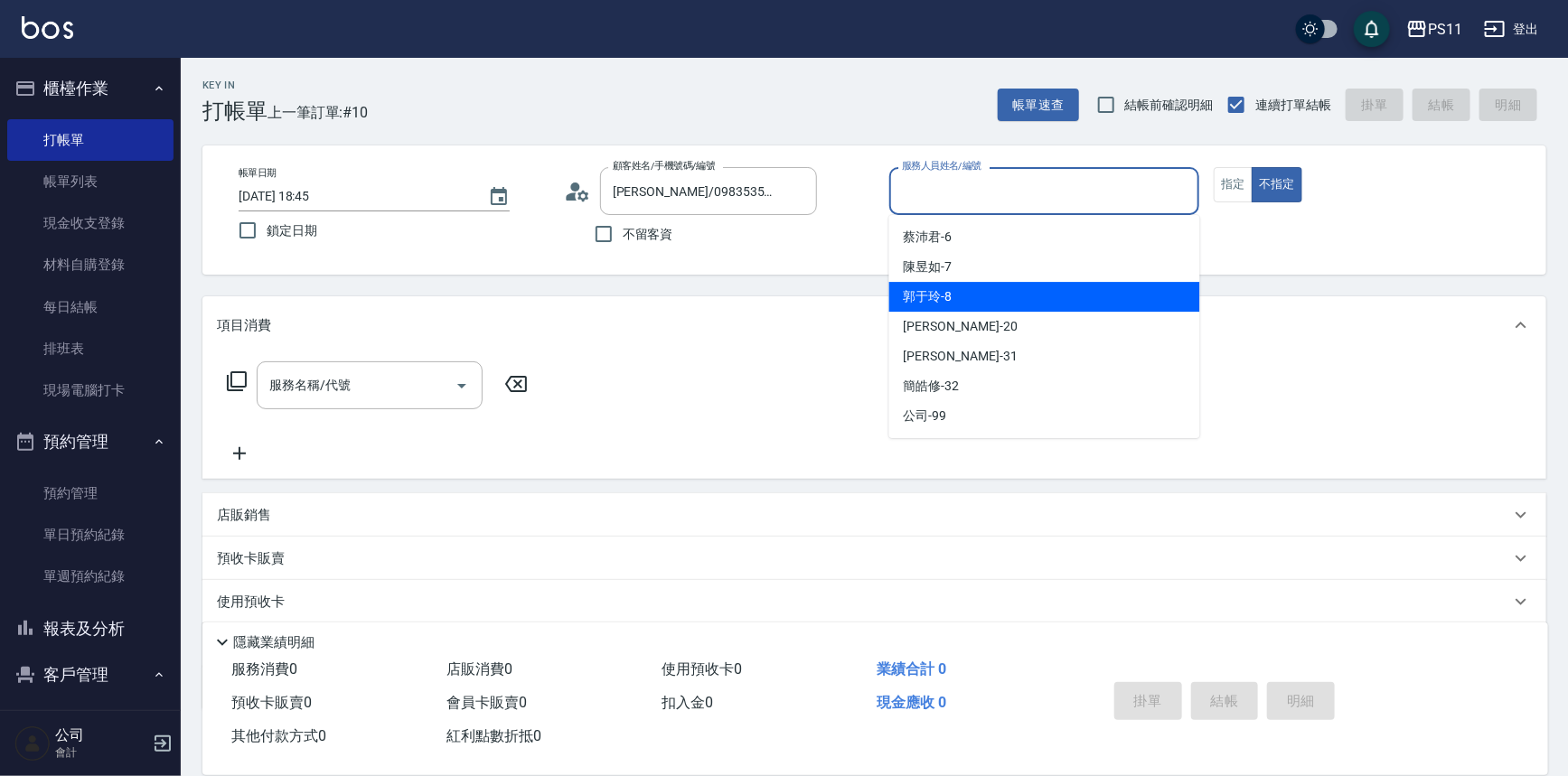
click at [1011, 284] on div "郭于玲 -8" at bounding box center [1044, 297] width 311 height 30
type input "郭于玲-8"
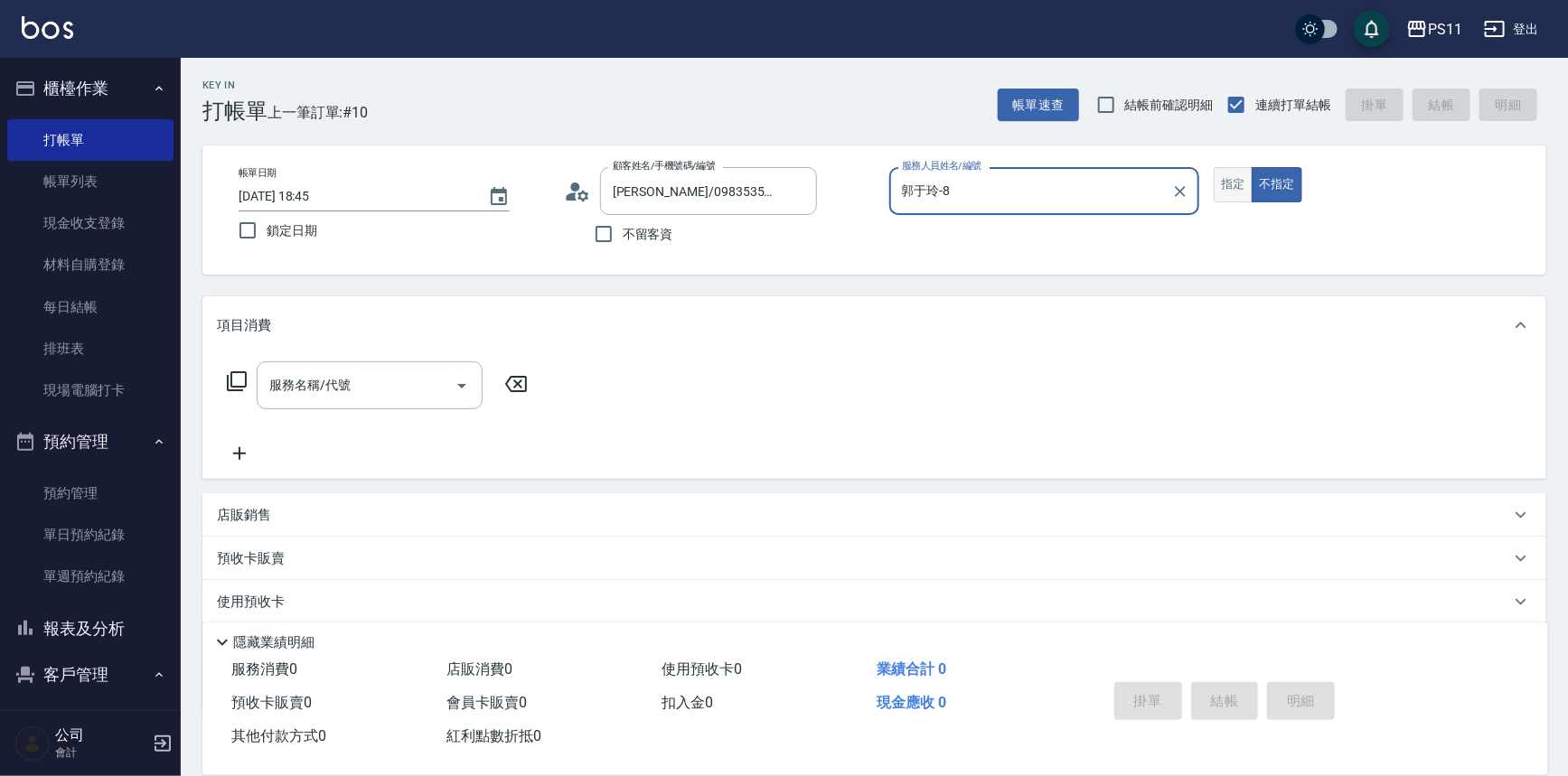
click at [1238, 175] on button "指定" at bounding box center [1233, 184] width 39 height 35
click at [244, 367] on div "服務名稱/代號 服務名稱/代號" at bounding box center [377, 386] width 322 height 48
click at [239, 378] on icon at bounding box center [236, 381] width 21 height 21
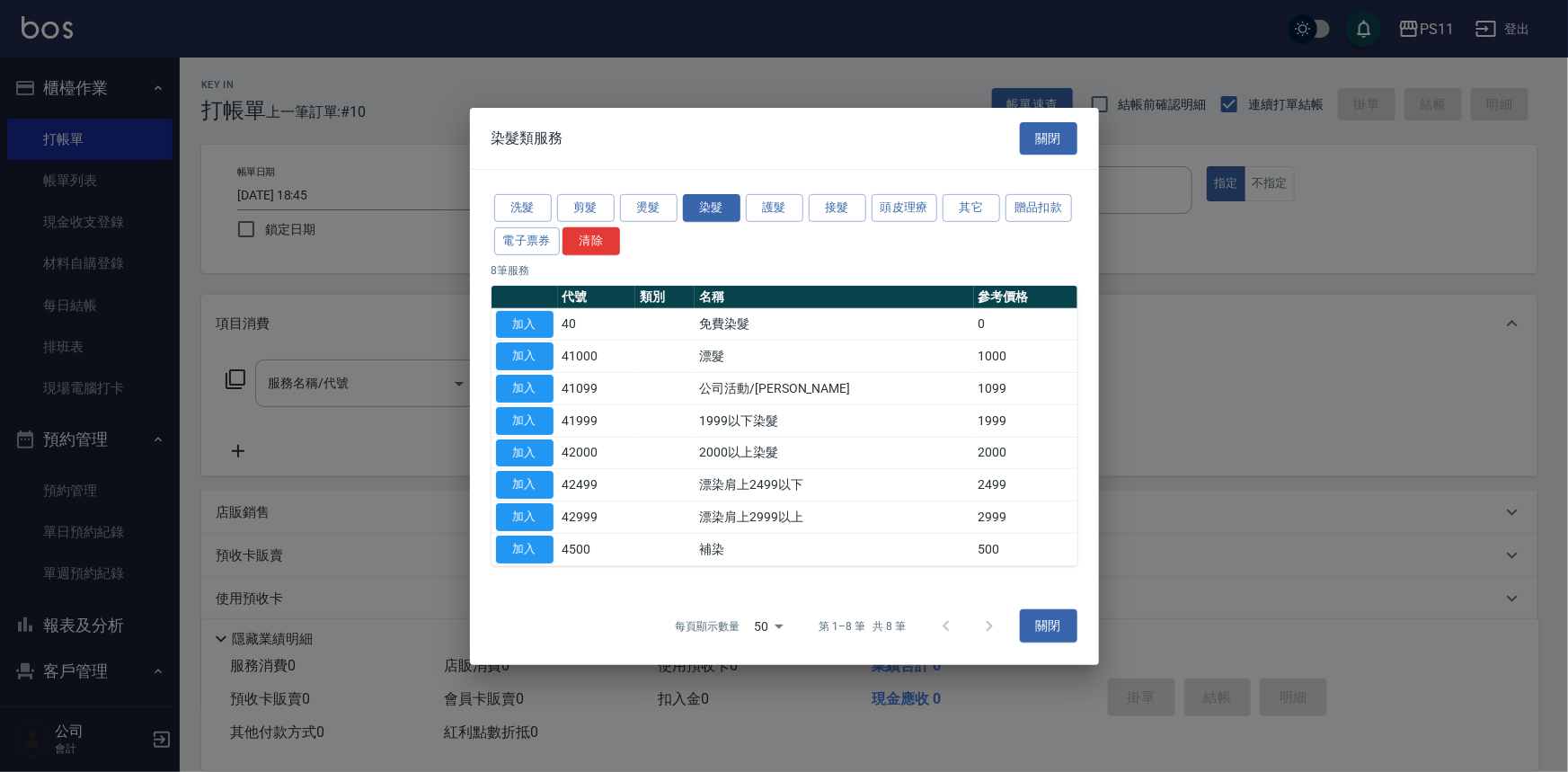
click at [709, 265] on p "8 筆服務" at bounding box center [784, 270] width 586 height 17
click at [537, 481] on button "加入" at bounding box center [525, 485] width 57 height 28
type input "漂染肩上2499以下(42499)"
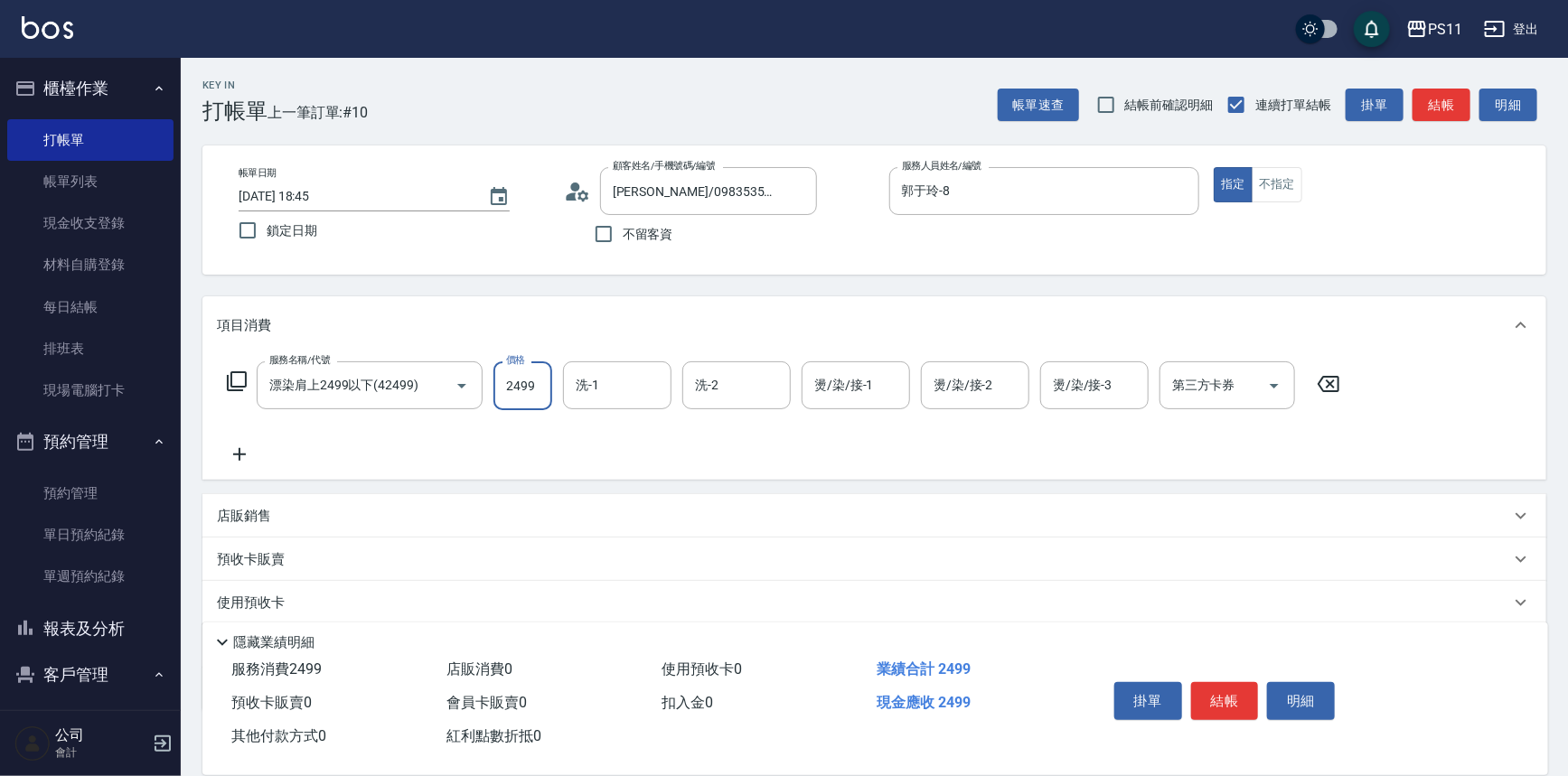
click at [539, 398] on input "2499" at bounding box center [522, 386] width 58 height 49
type input "2999"
type input "[PERSON_NAME]-31"
type input "4"
type input "[PERSON_NAME]-7"
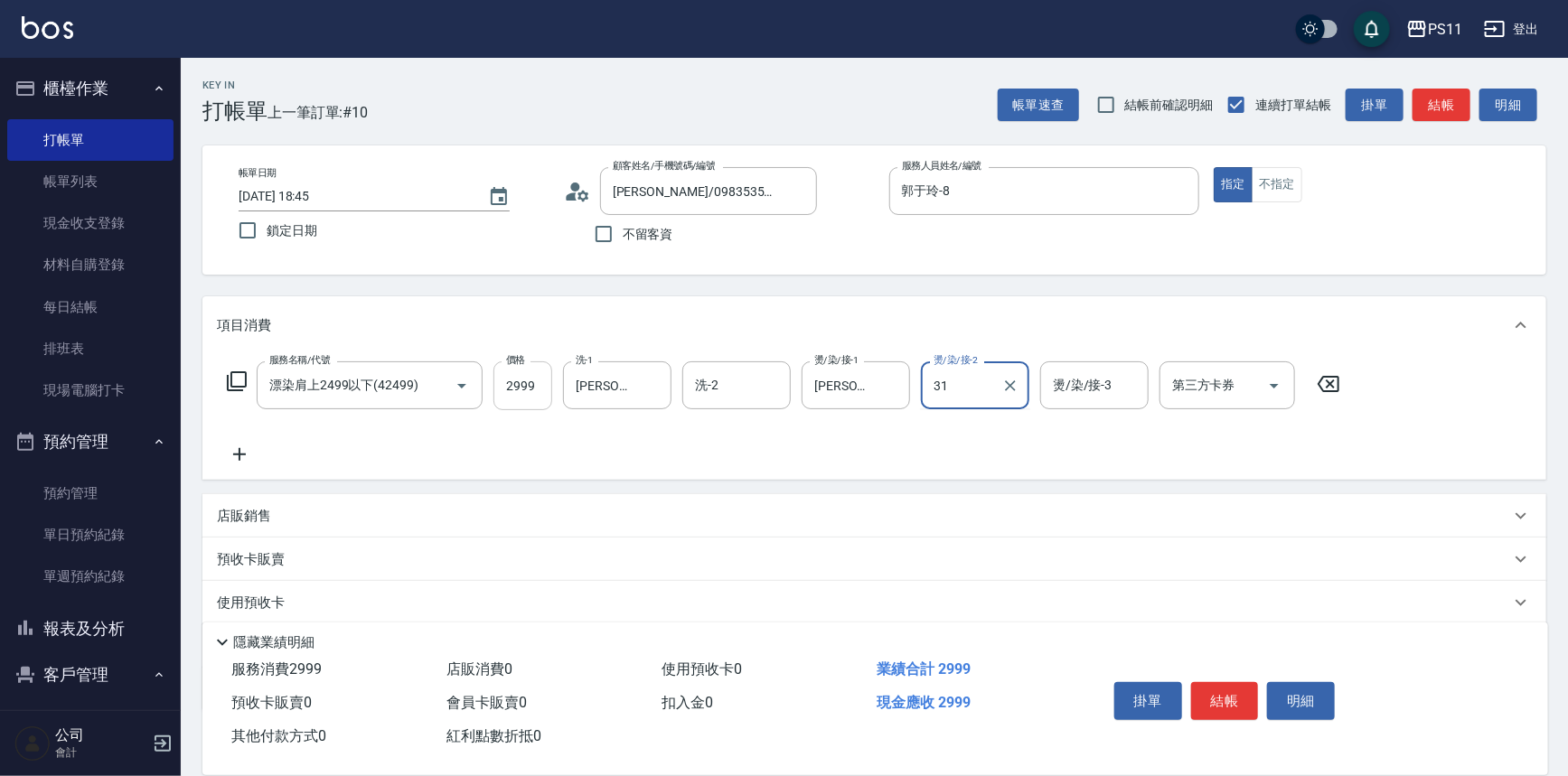
type input "[PERSON_NAME]-31"
click at [248, 458] on icon at bounding box center [239, 454] width 45 height 21
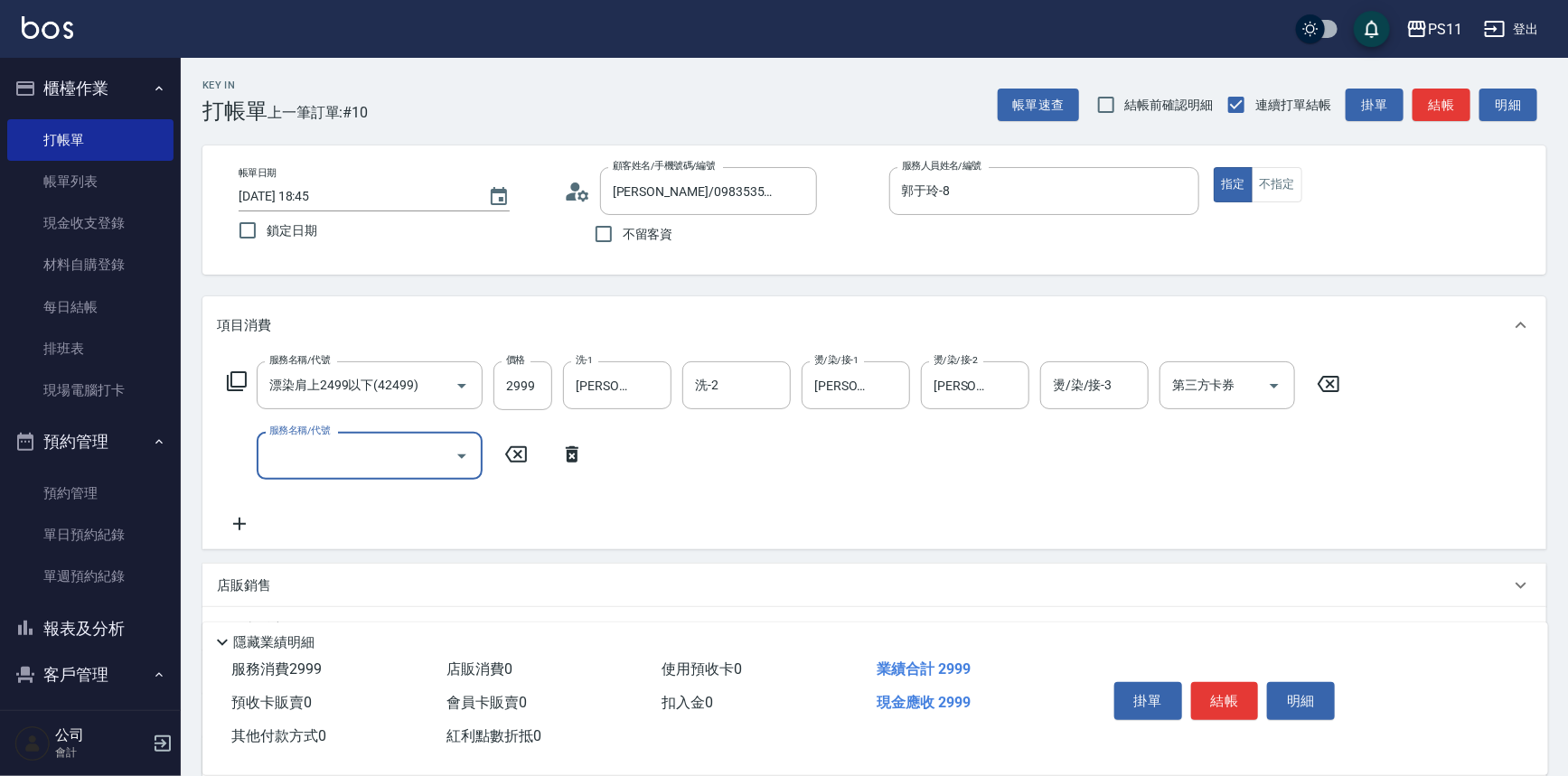
click at [375, 458] on input "服務名稱/代號" at bounding box center [356, 456] width 183 height 32
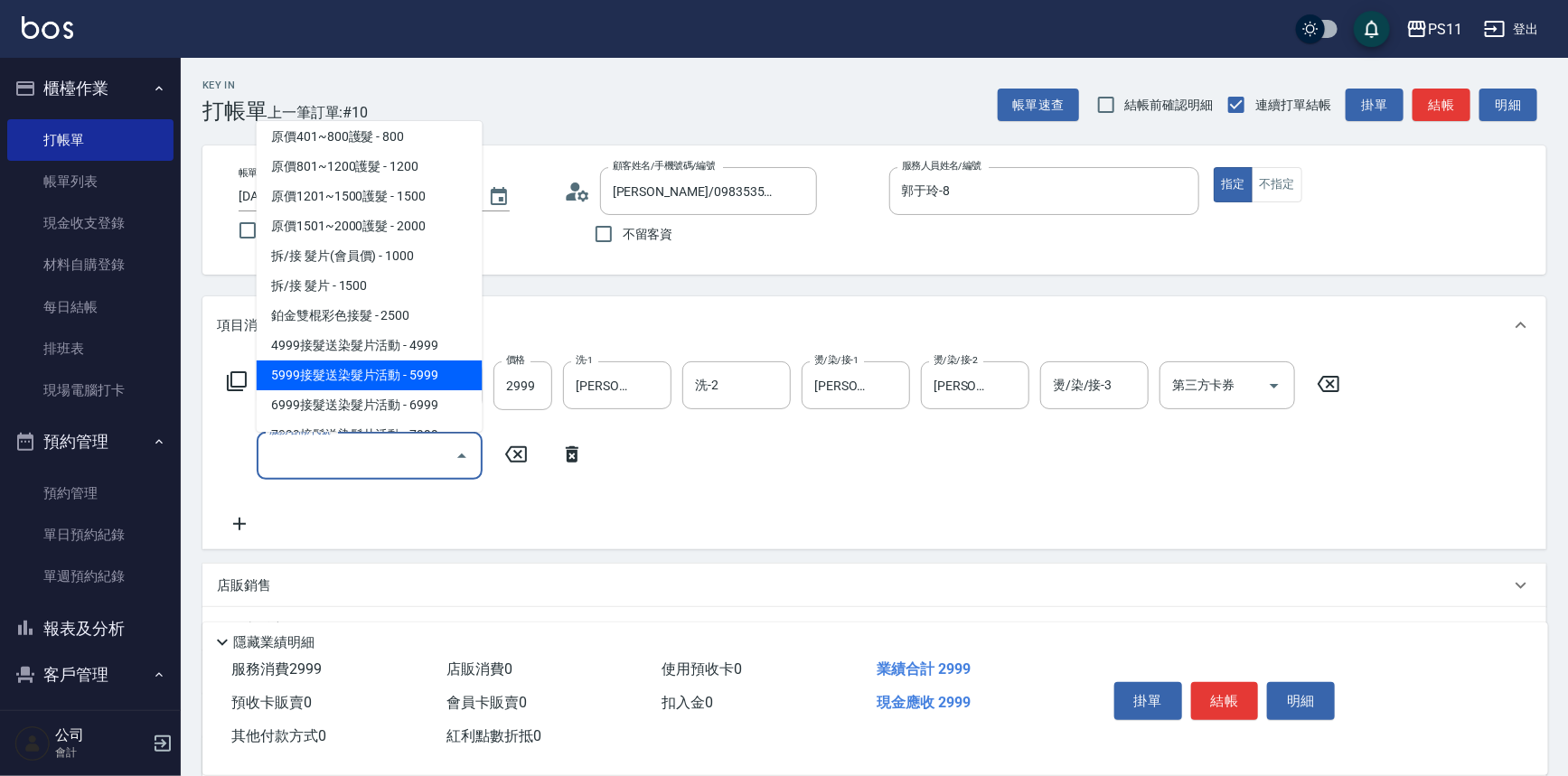
scroll to position [1089, 0]
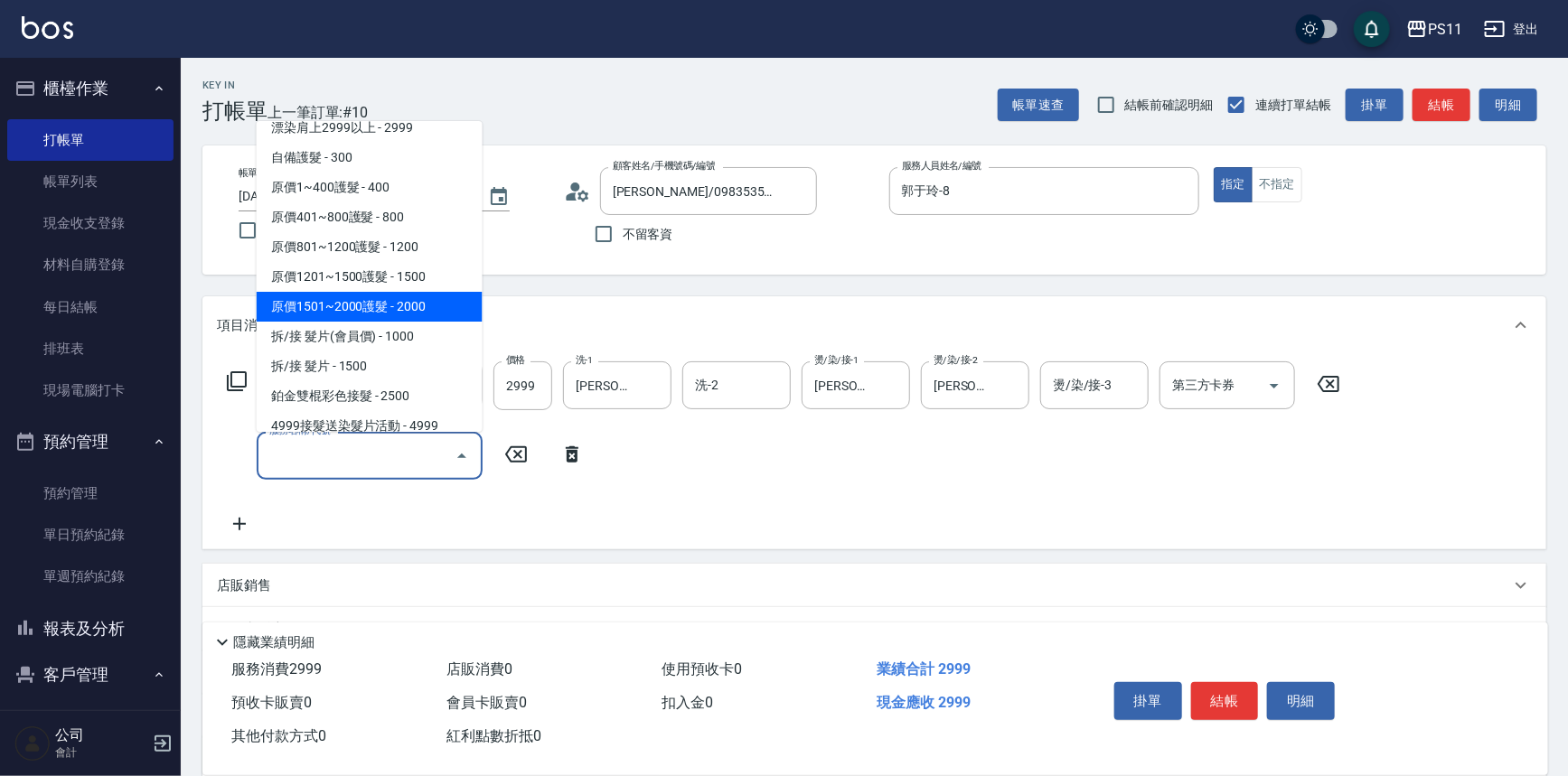
click at [433, 301] on span "原價1501~2000護髮 - 2000" at bounding box center [370, 307] width 226 height 30
type input "原價1501~2000護髮(52000)"
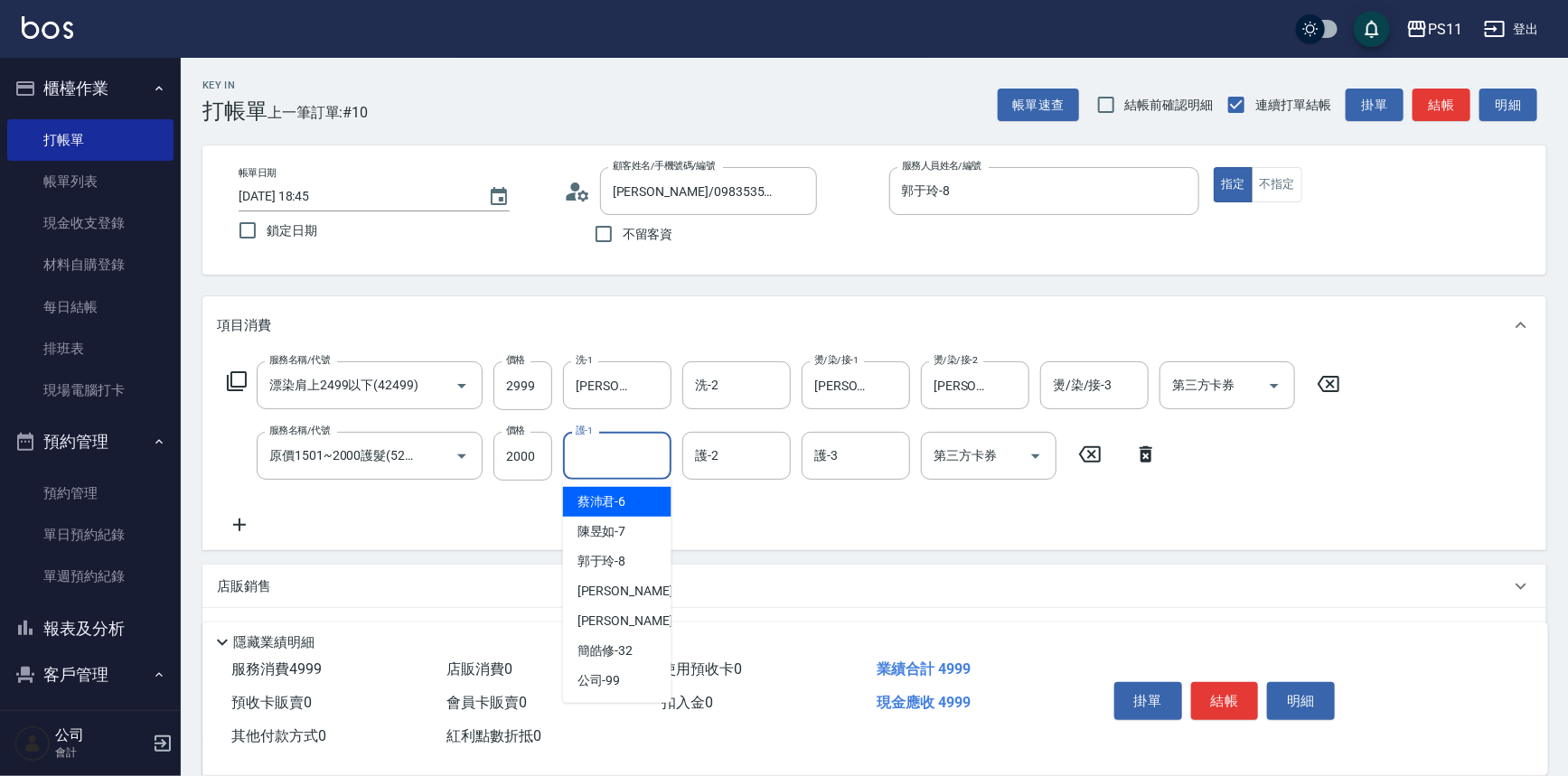
click at [612, 471] on input "護-1" at bounding box center [617, 456] width 92 height 32
type input "[PERSON_NAME]-31"
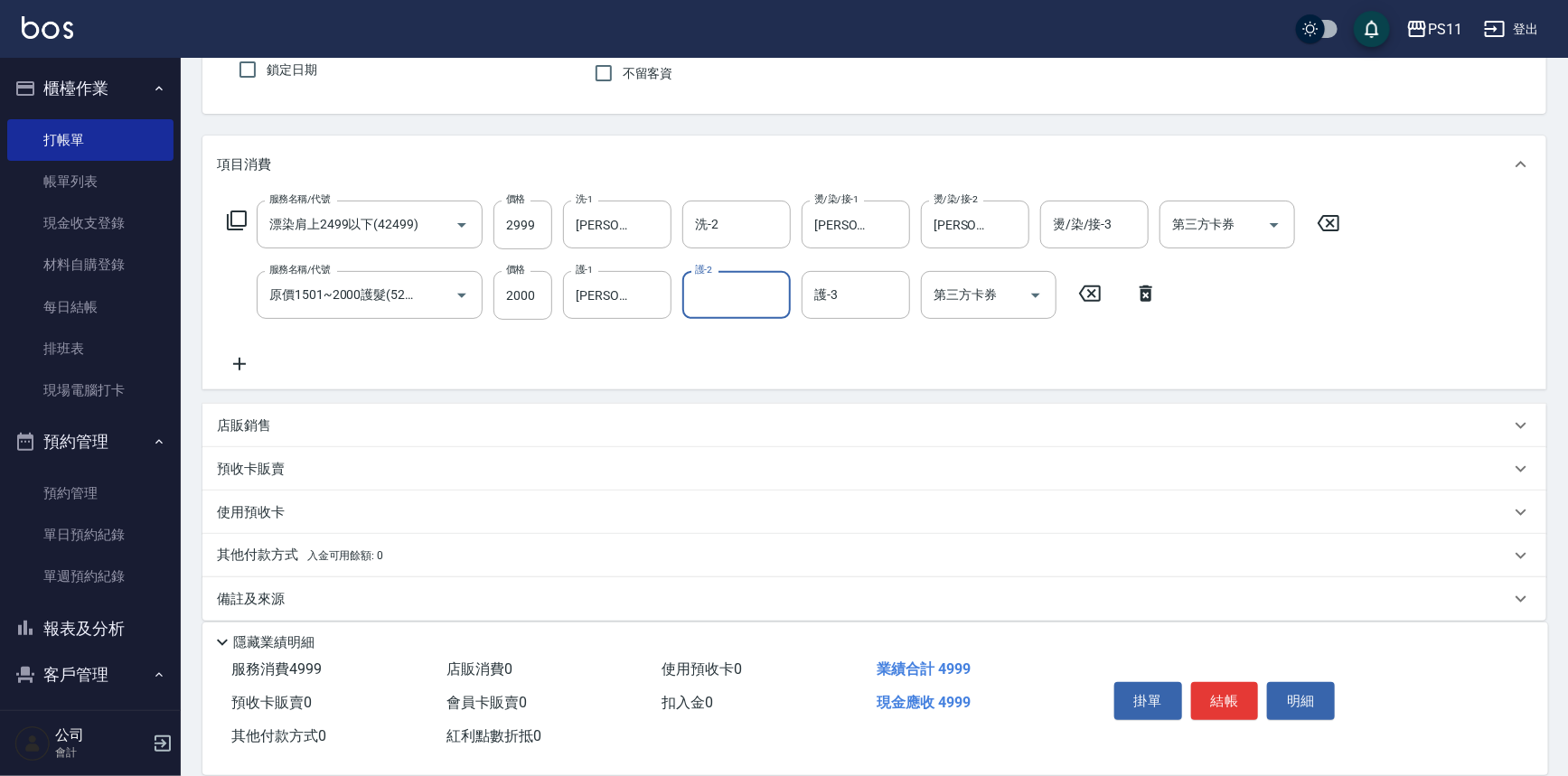
scroll to position [174, 0]
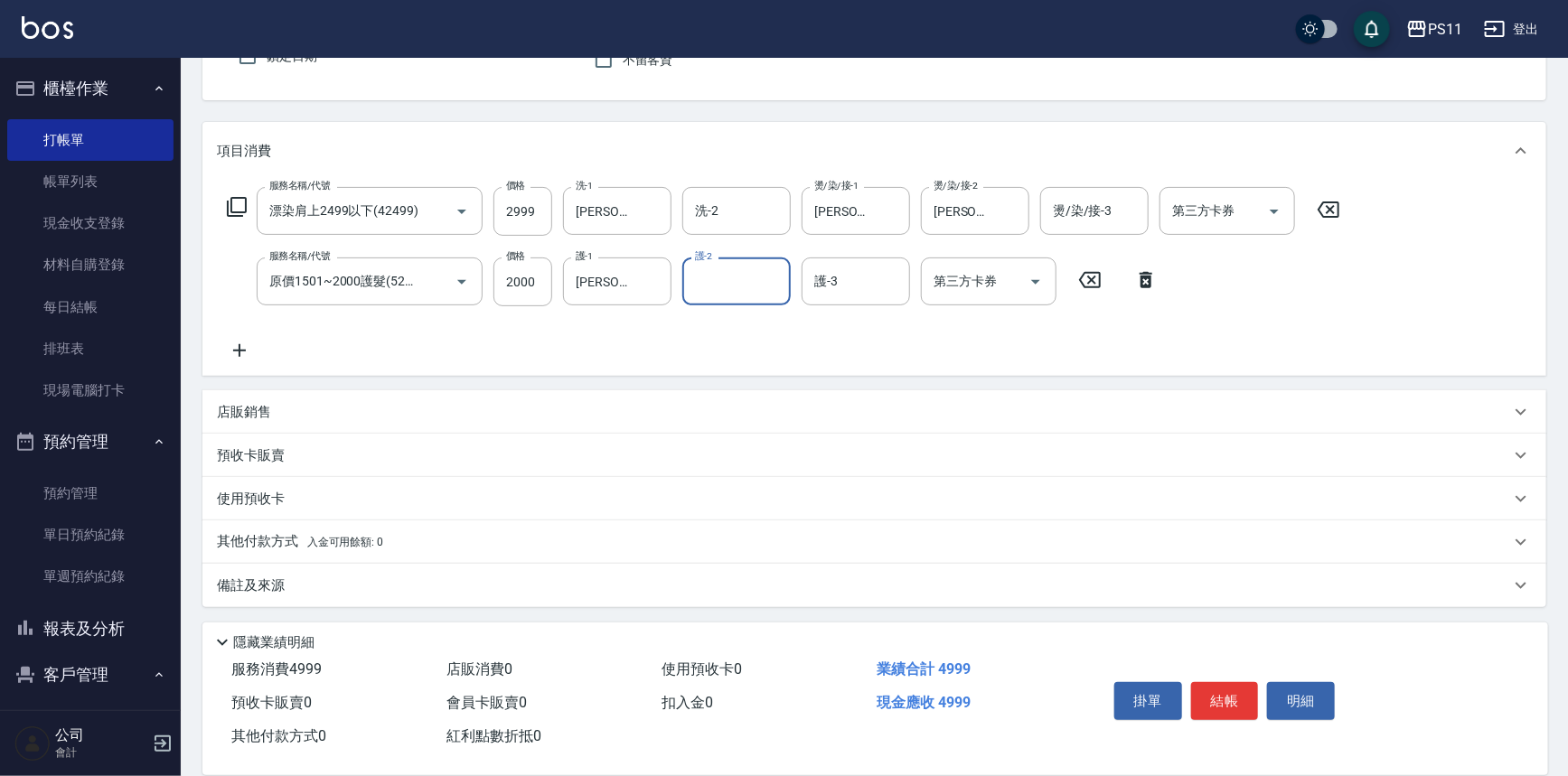
click at [243, 406] on p "店販銷售" at bounding box center [244, 413] width 54 height 19
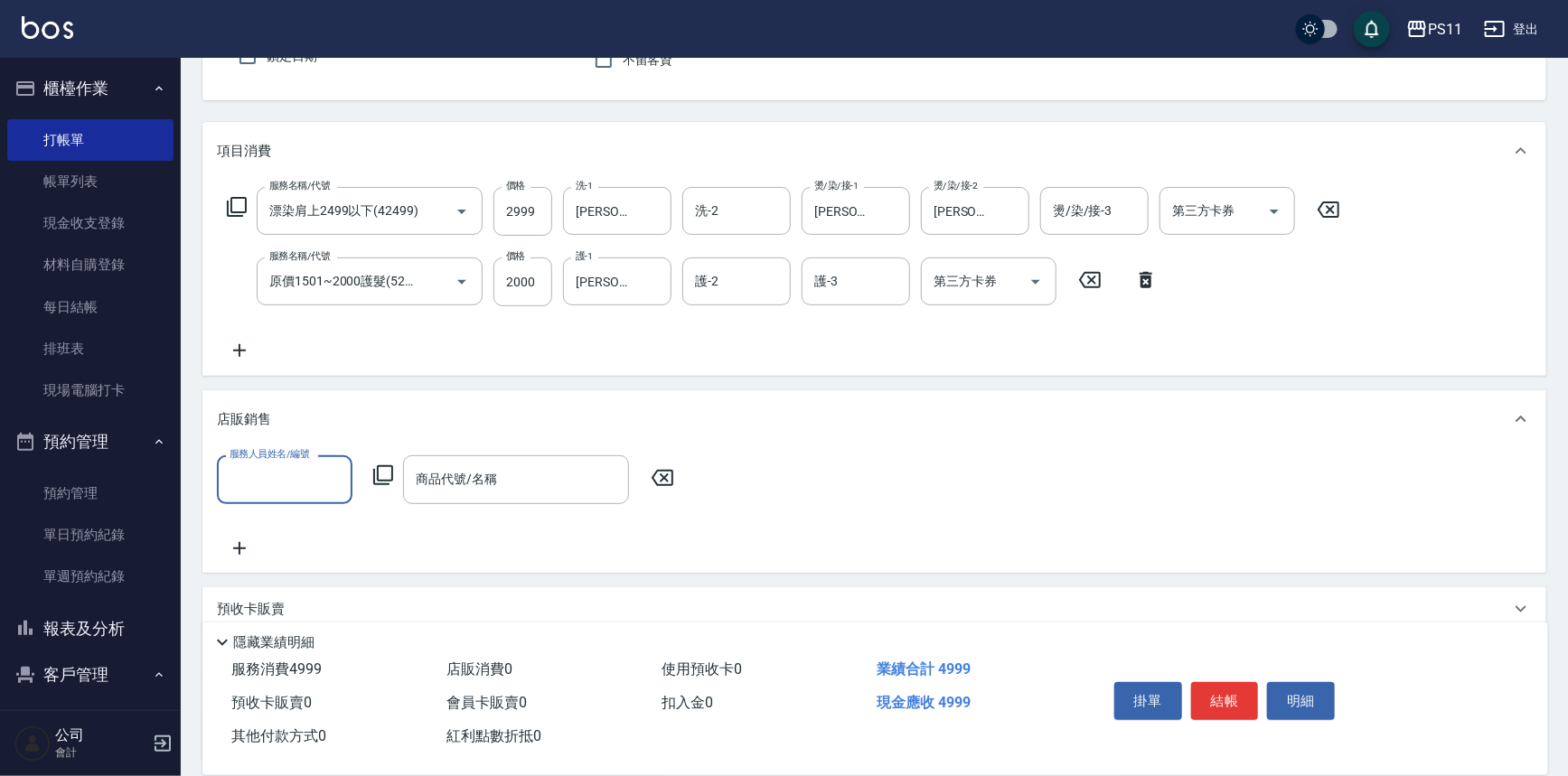
scroll to position [0, 0]
click at [286, 484] on input "服務人員姓名/編號" at bounding box center [285, 479] width 120 height 32
click at [317, 593] on div "郭于玲 -8" at bounding box center [285, 585] width 135 height 30
type input "郭于玲-8"
click at [391, 477] on icon at bounding box center [383, 475] width 19 height 19
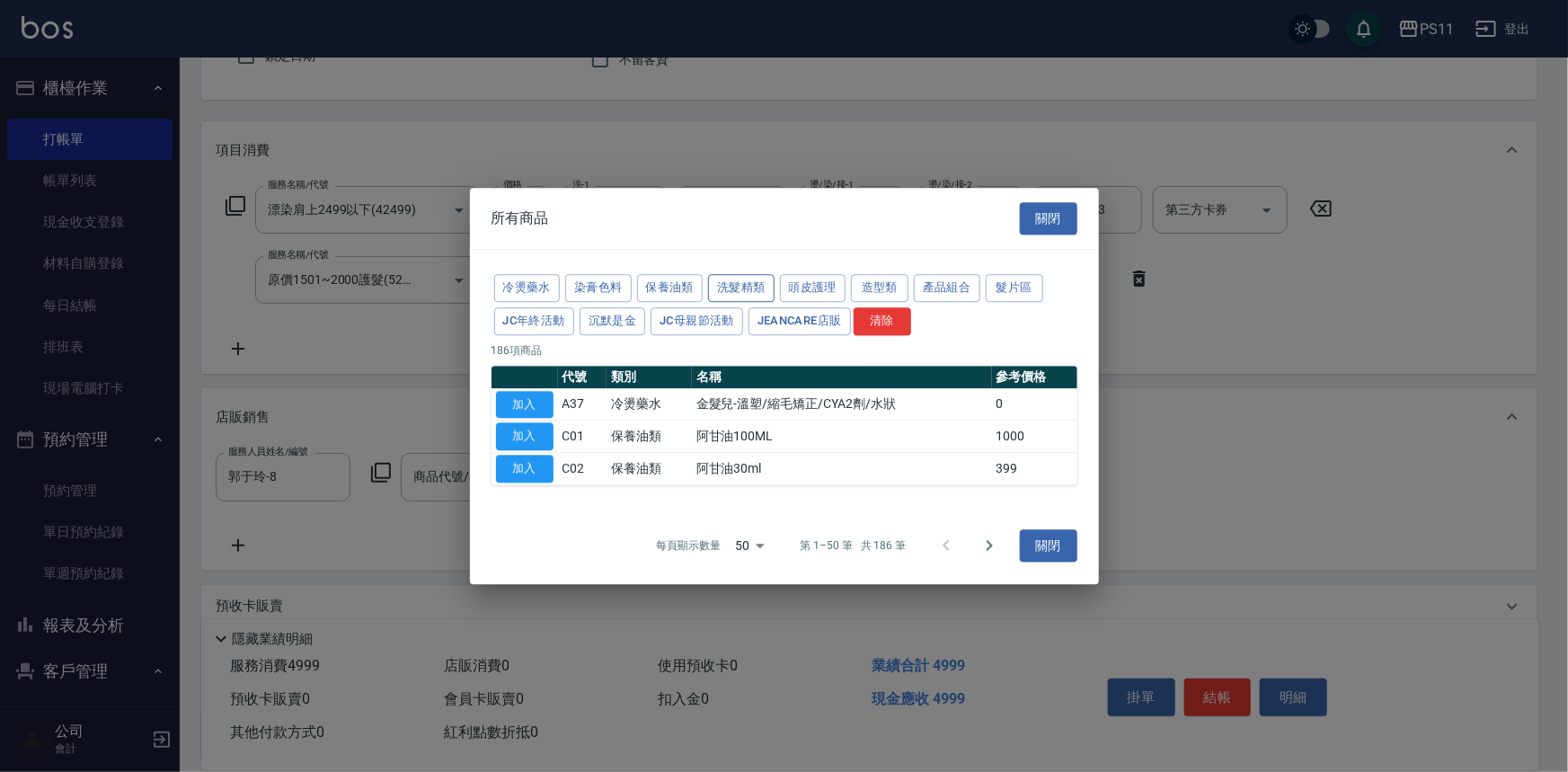
click at [749, 297] on button "洗髮精類" at bounding box center [741, 288] width 66 height 28
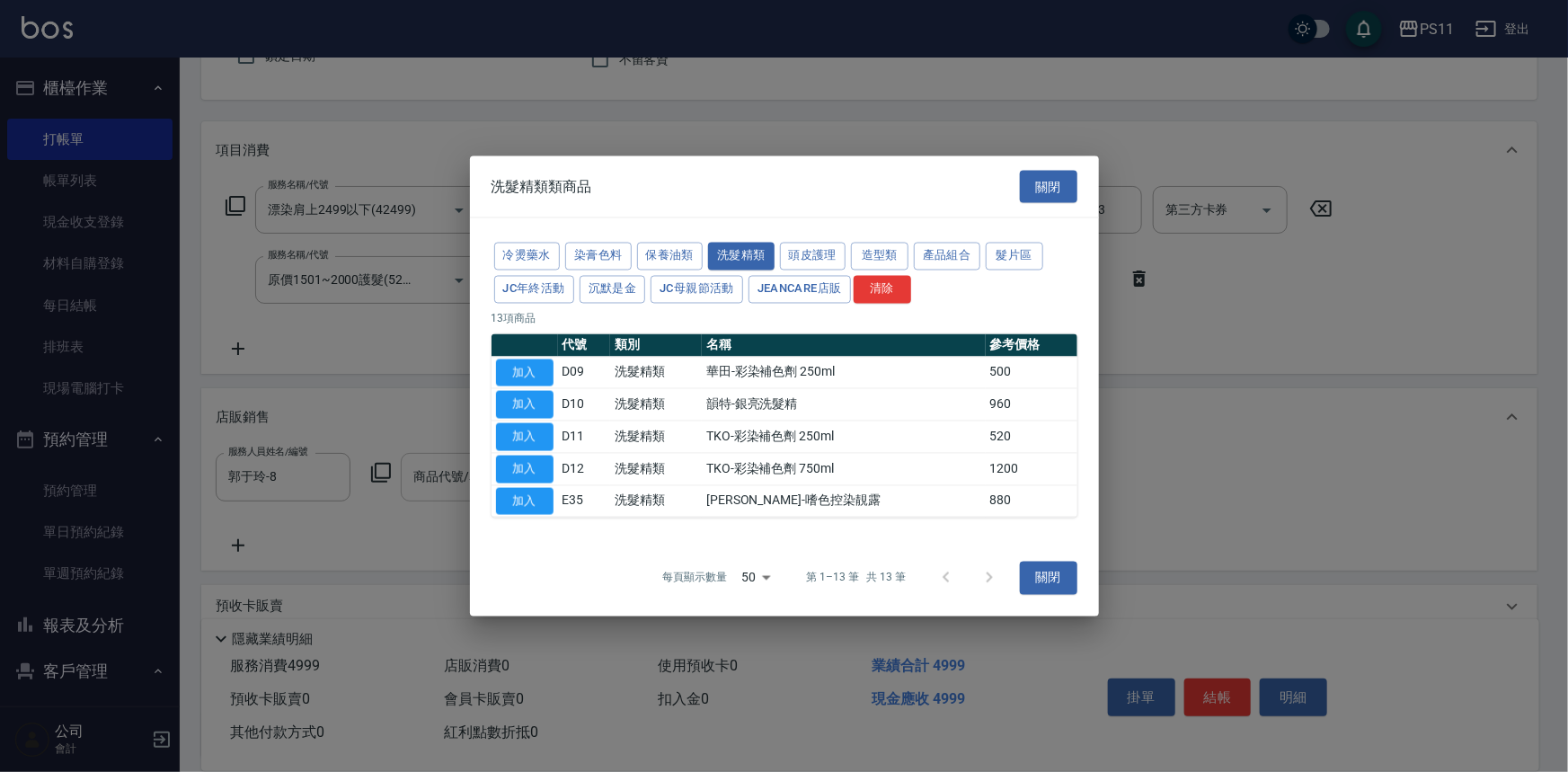
click at [511, 468] on button "加入" at bounding box center [525, 469] width 57 height 28
type input "TKO-彩染補色劑 750ml"
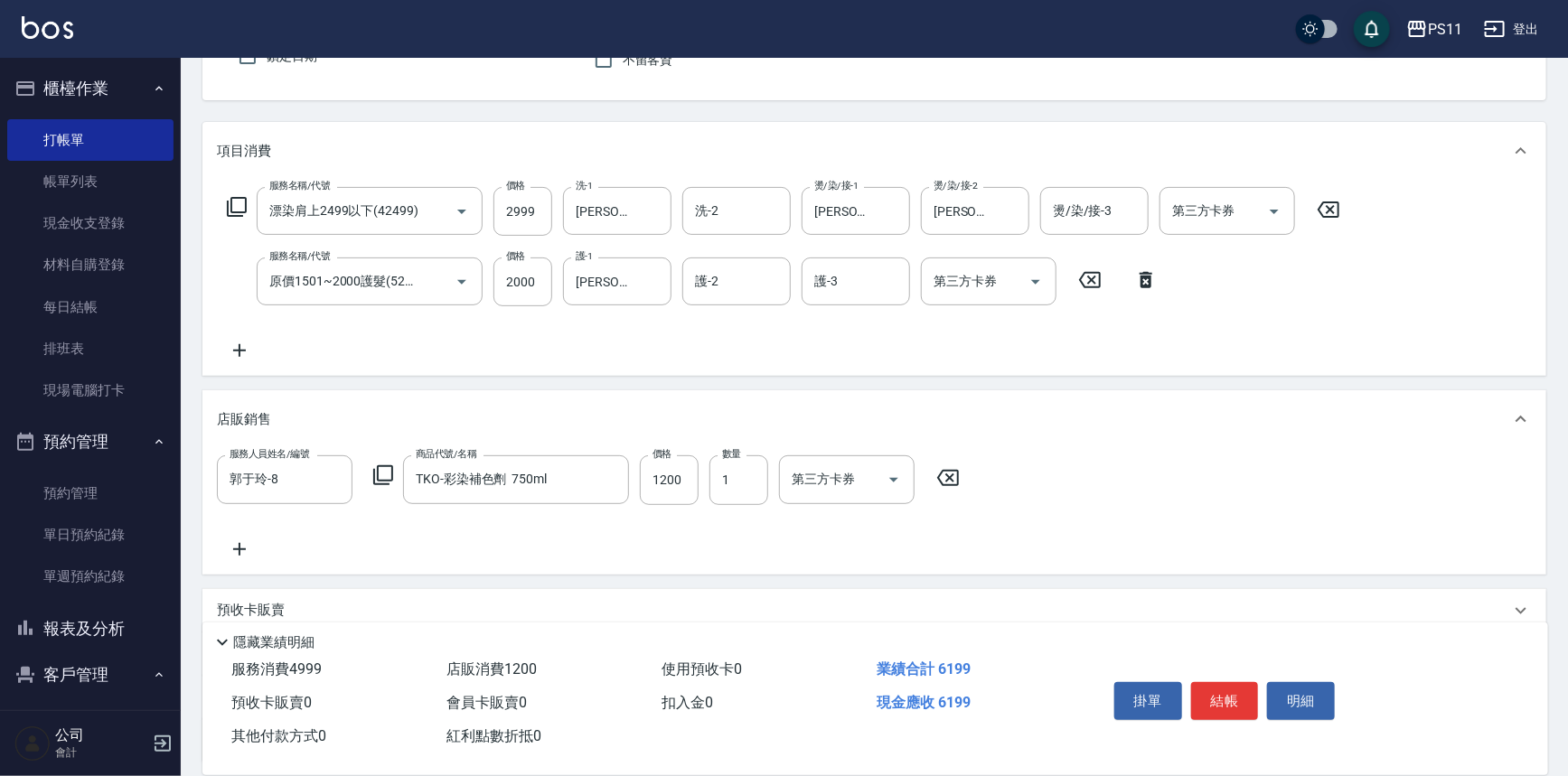
click at [378, 473] on icon at bounding box center [383, 475] width 21 height 21
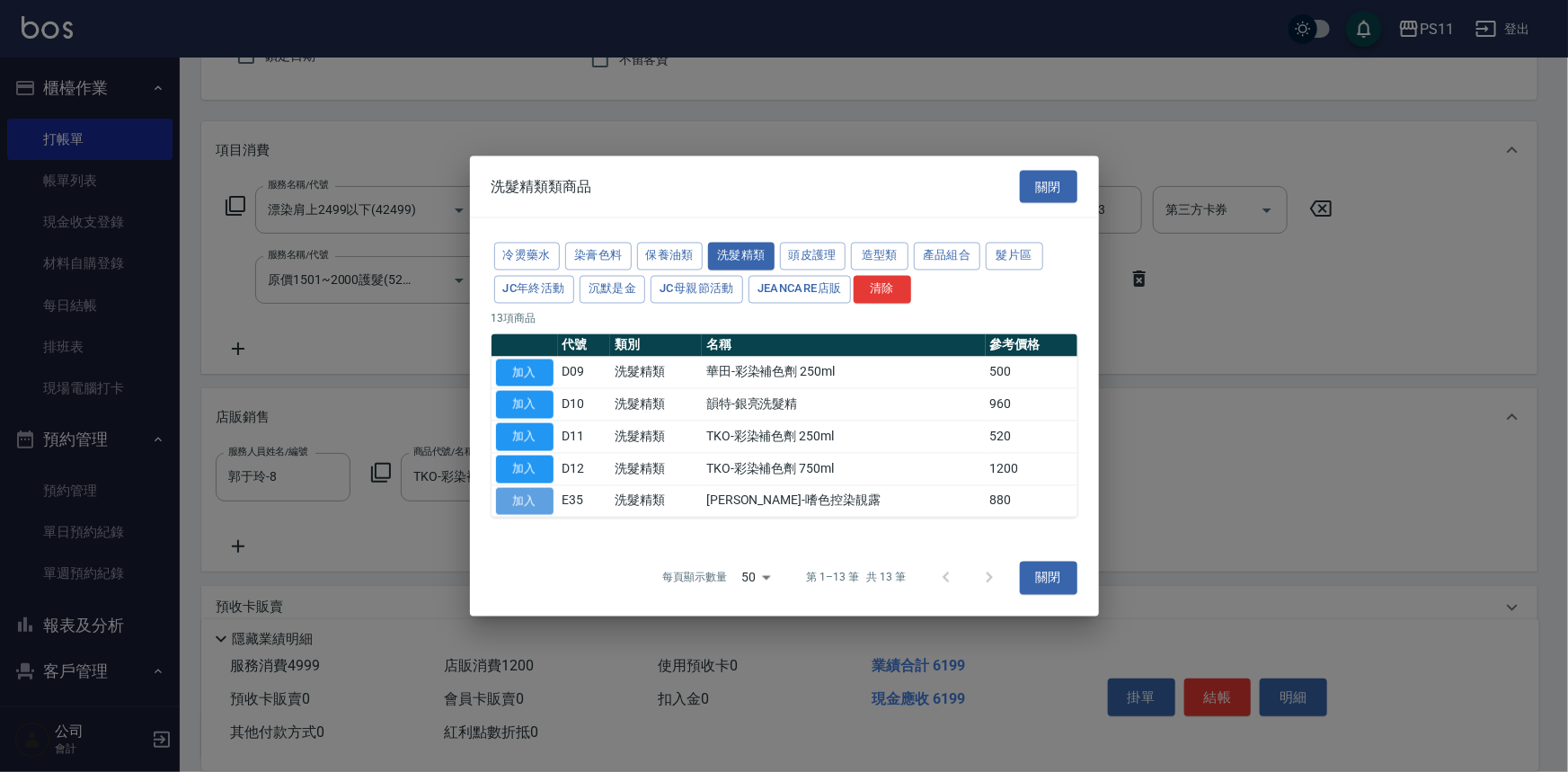
click at [537, 498] on button "加入" at bounding box center [525, 501] width 57 height 28
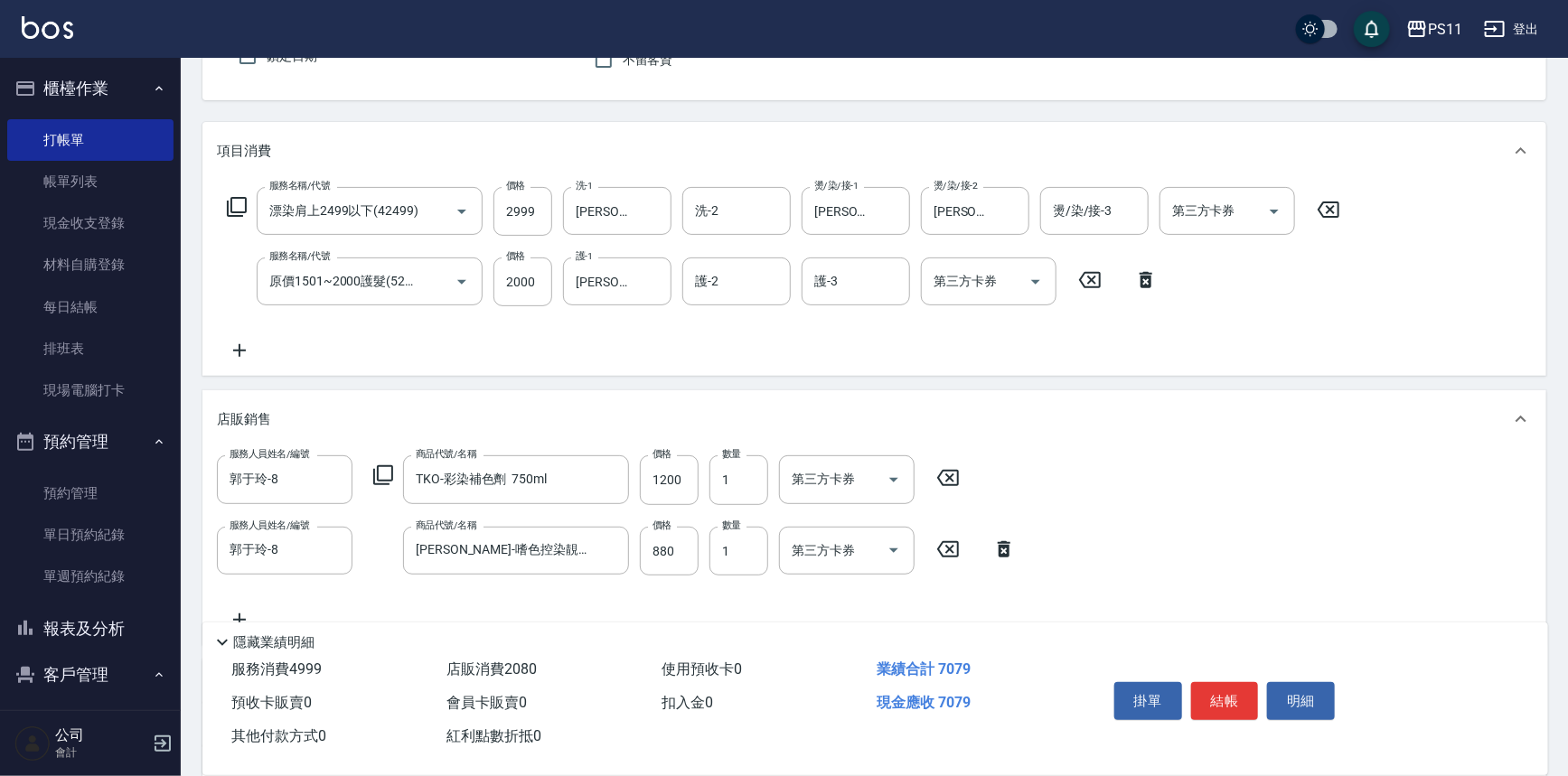
click at [946, 474] on icon at bounding box center [948, 478] width 21 height 17
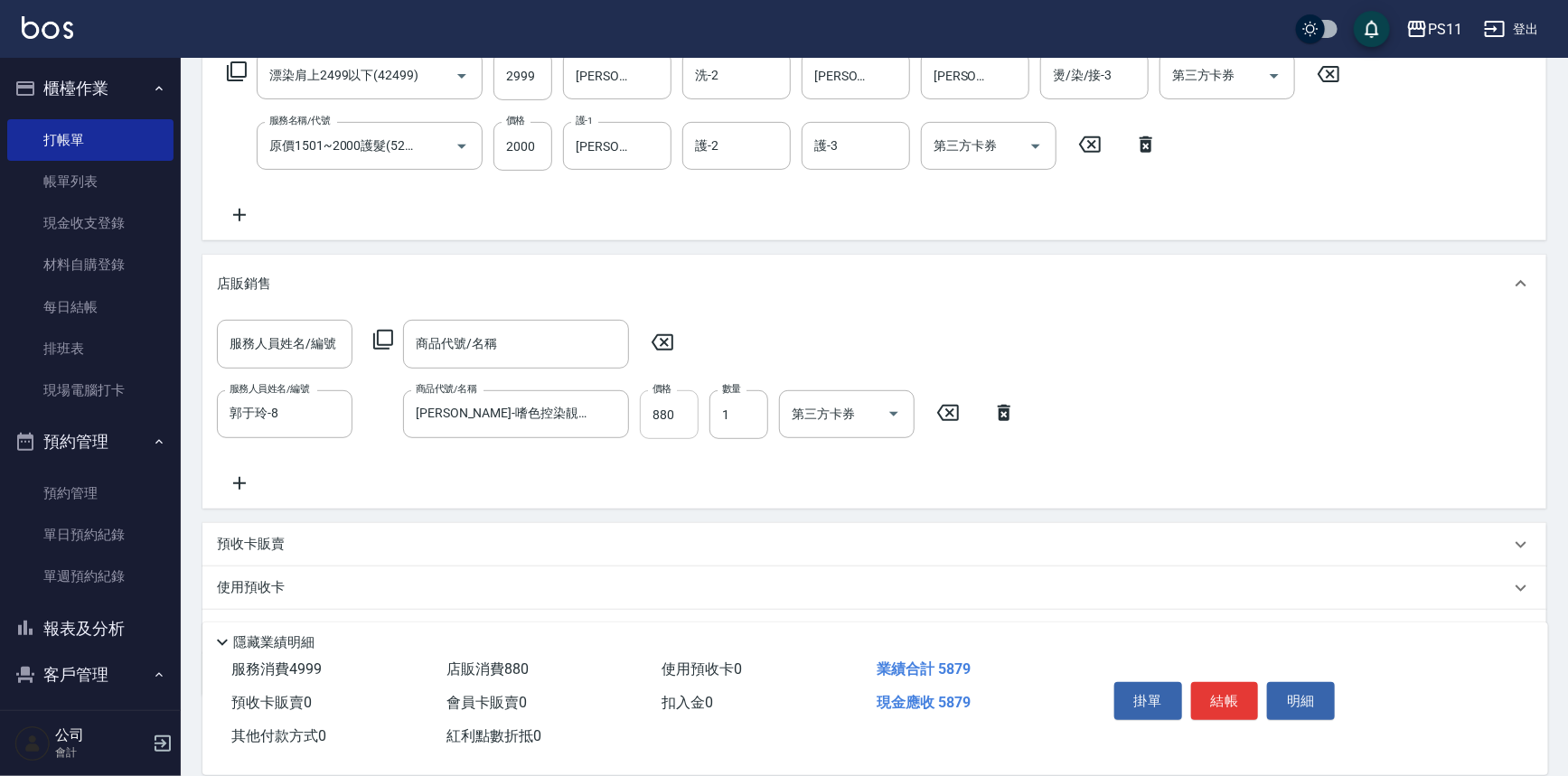
scroll to position [399, 0]
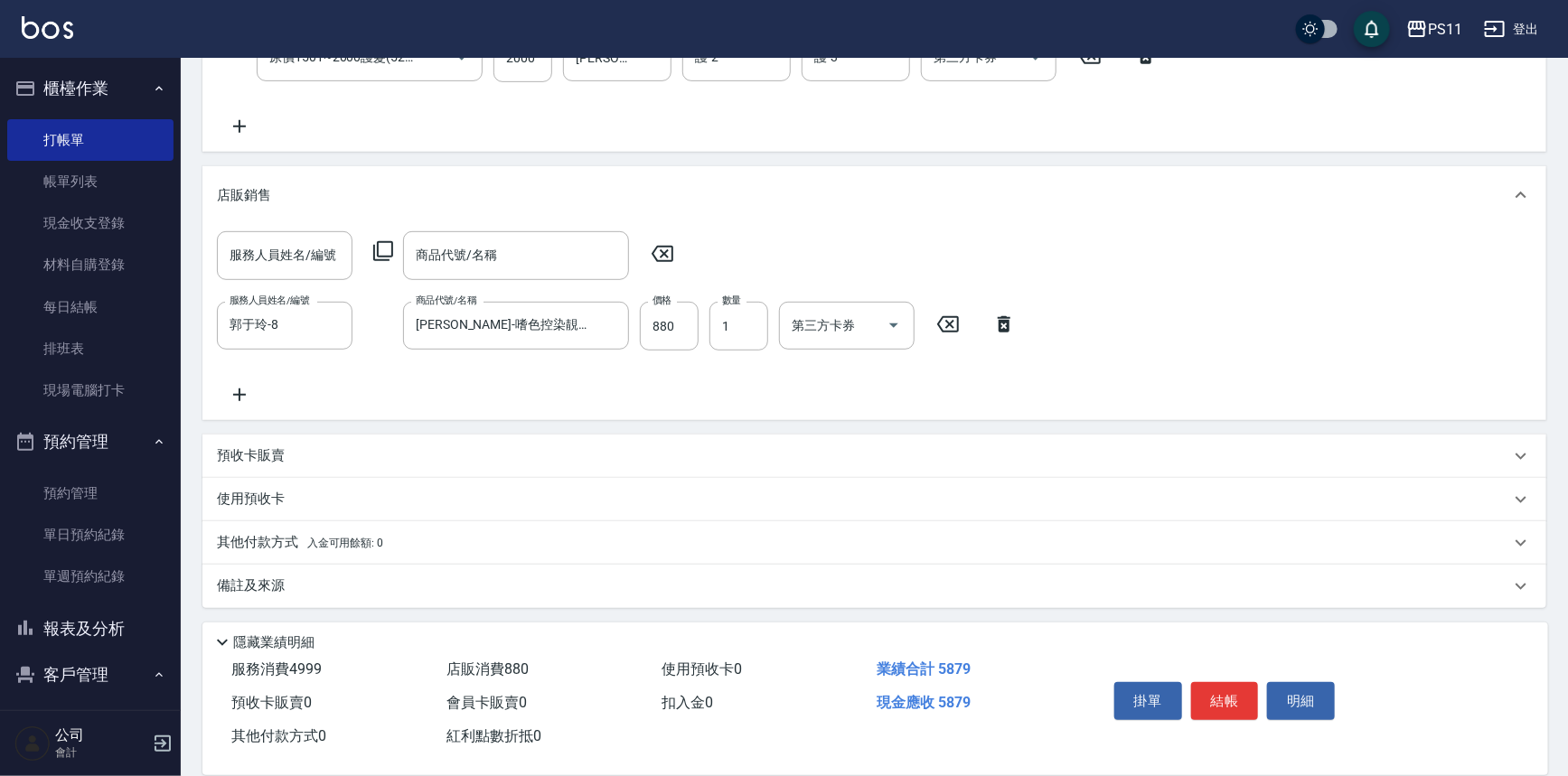
click at [287, 542] on p "其他付款方式 入金可用餘額: 0" at bounding box center [300, 542] width 166 height 19
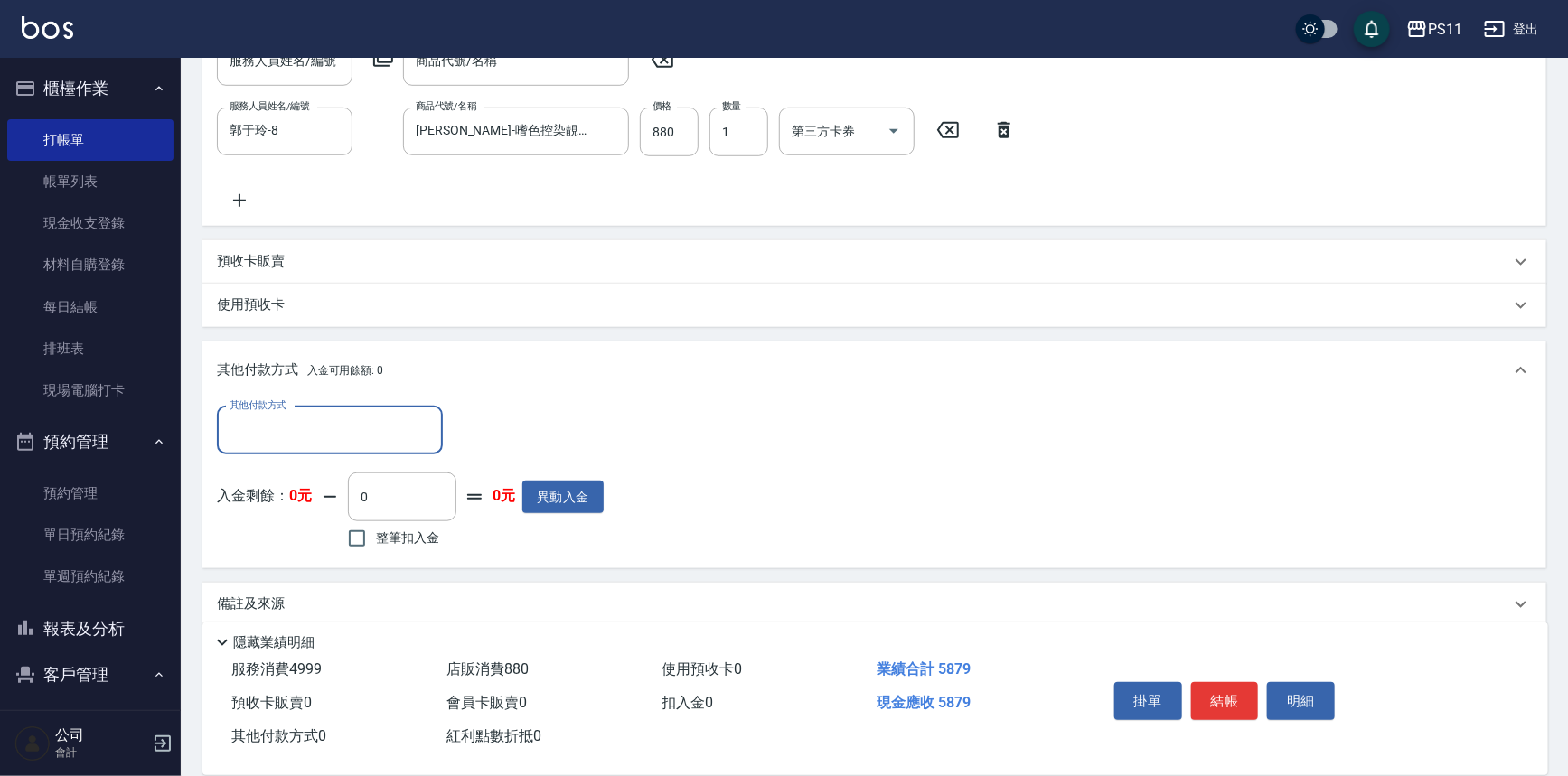
scroll to position [603, 0]
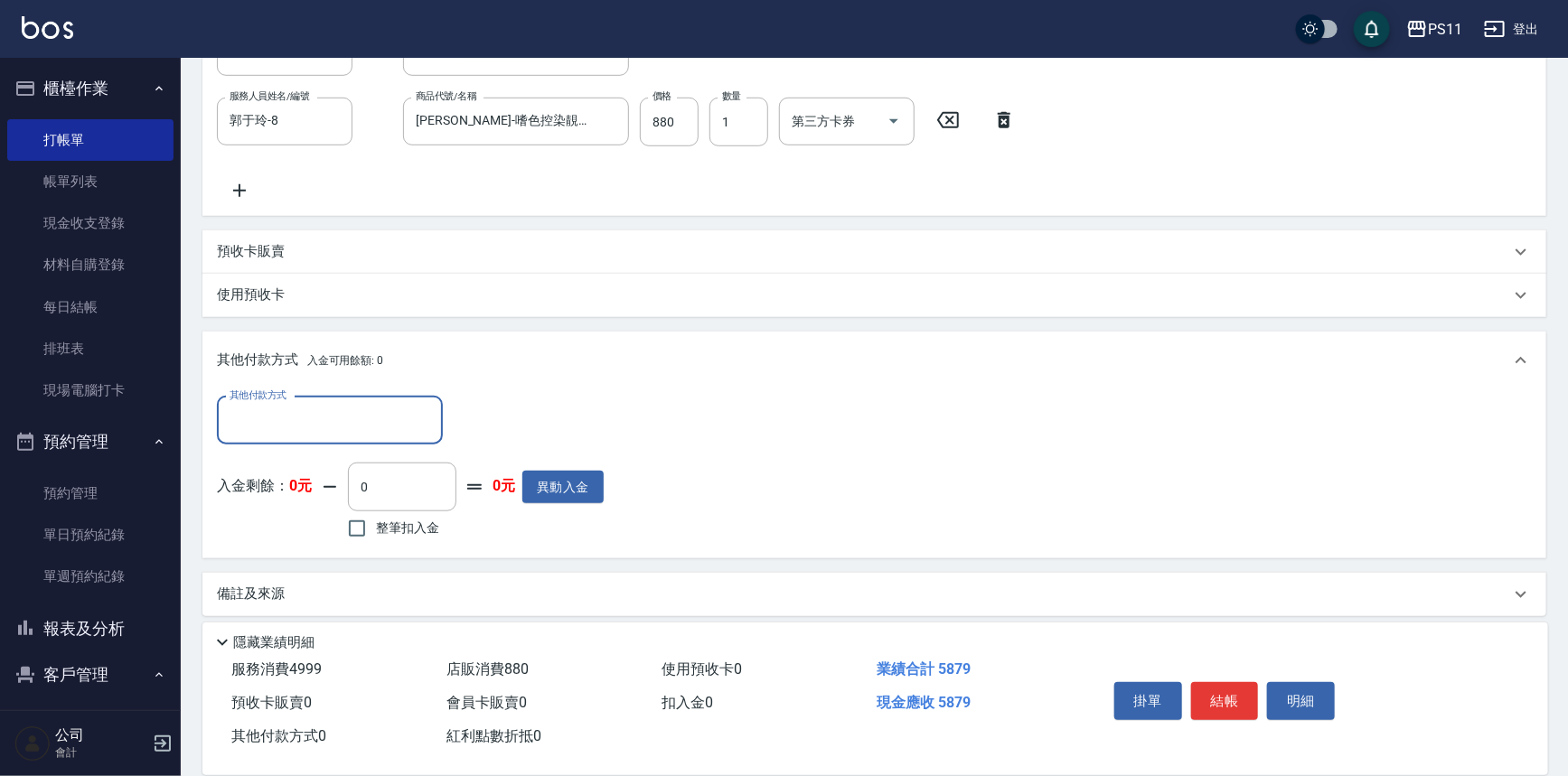
click at [323, 421] on input "其他付款方式" at bounding box center [330, 421] width 210 height 32
click at [352, 529] on span "信用卡" at bounding box center [330, 526] width 226 height 30
type input "信用卡"
drag, startPoint x: 535, startPoint y: 406, endPoint x: 332, endPoint y: 406, distance: 203.0
click at [332, 406] on div "其他付款方式 信用卡 其他付款方式 信用卡金額 0 信用卡金額" at bounding box center [410, 421] width 387 height 49
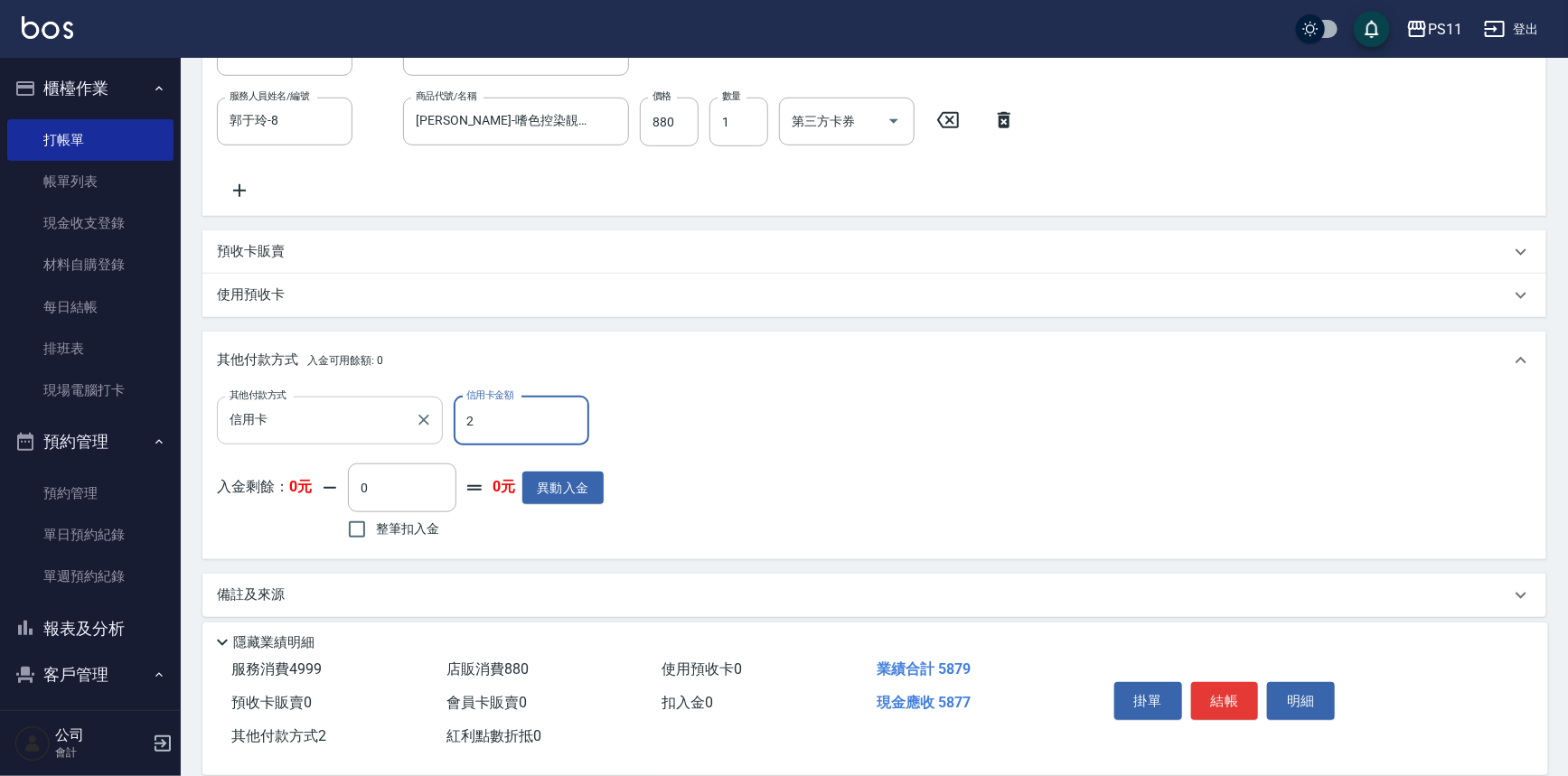
drag, startPoint x: 536, startPoint y: 422, endPoint x: 338, endPoint y: 413, distance: 198.2
click at [338, 413] on div "其他付款方式 信用卡 其他付款方式 信用卡金額 2 信用卡金額" at bounding box center [410, 421] width 387 height 49
type input "5879"
click at [1234, 687] on button "結帳" at bounding box center [1225, 701] width 68 height 38
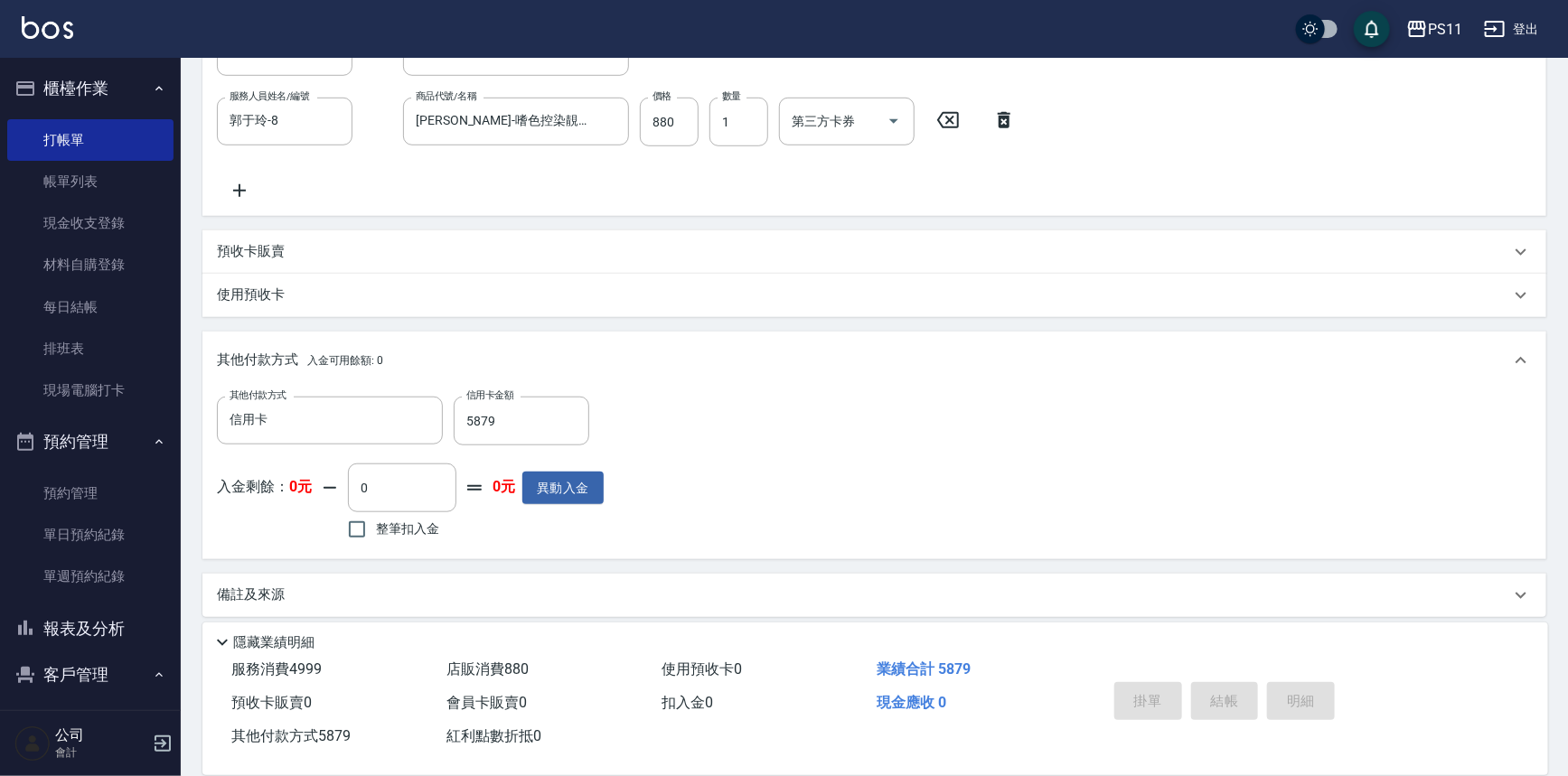
type input "[DATE] 18:46"
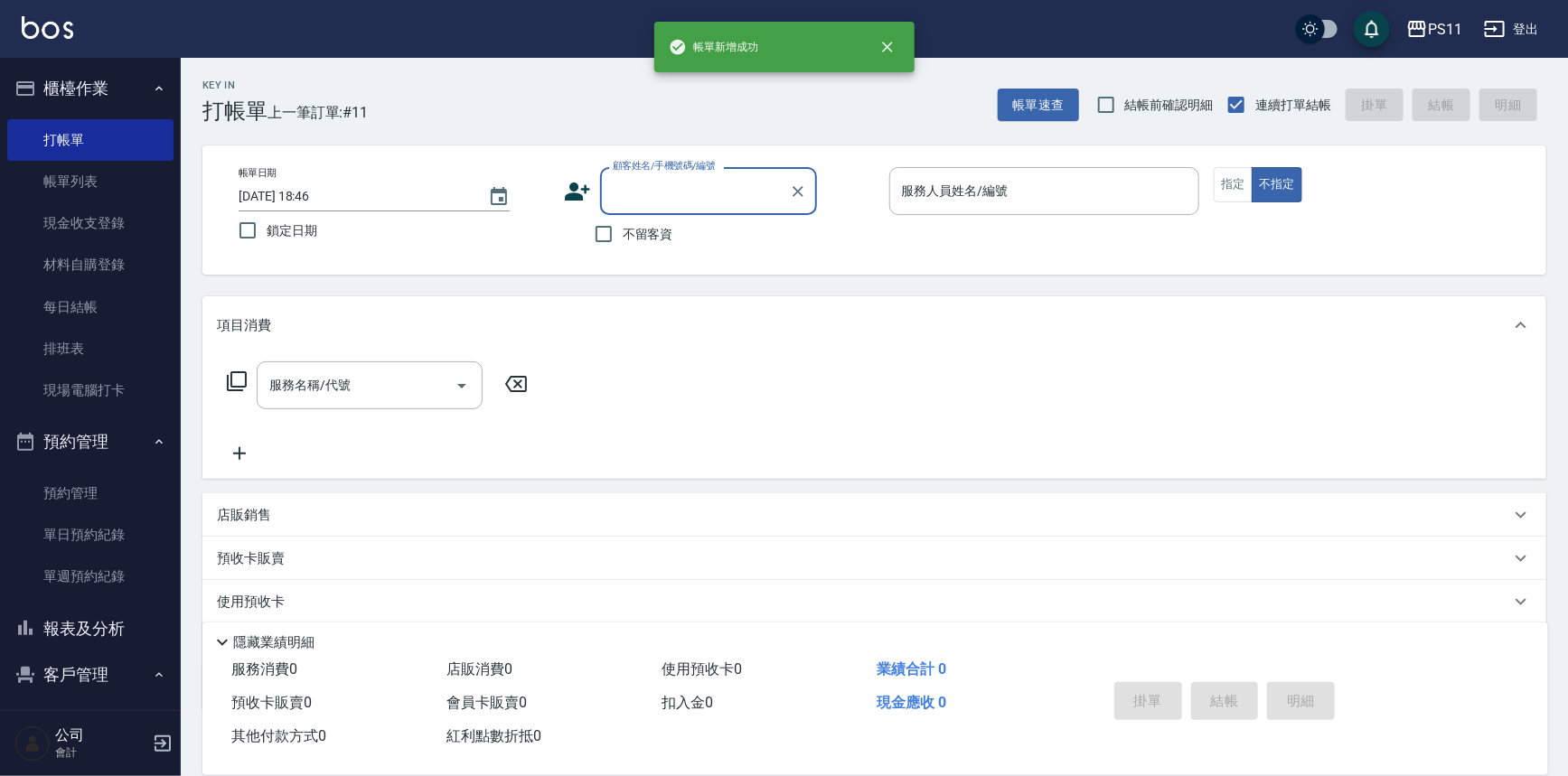
click at [114, 642] on button "報表及分析" at bounding box center [90, 629] width 166 height 47
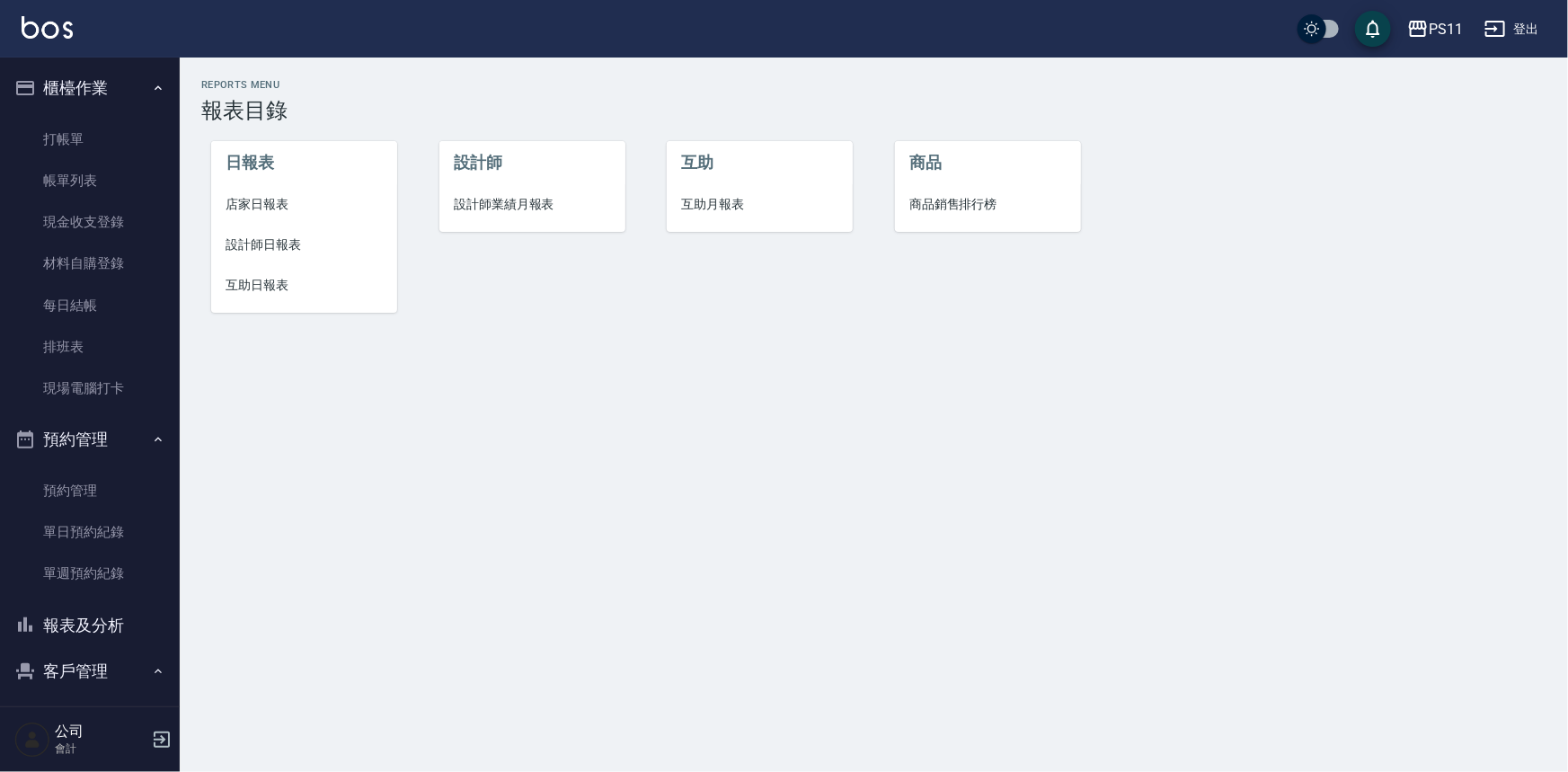
click at [265, 243] on span "設計師日報表" at bounding box center [304, 244] width 158 height 18
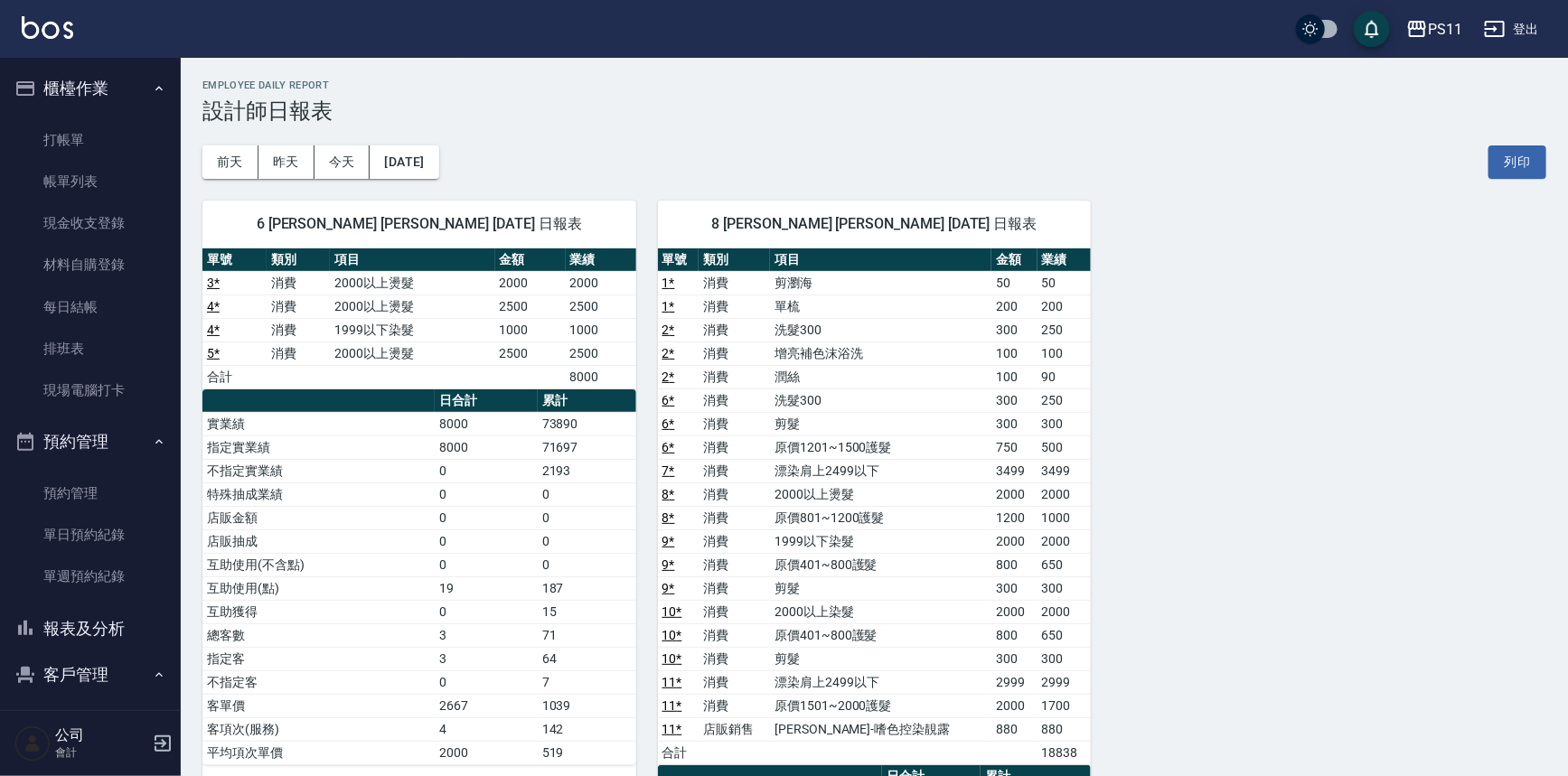
click at [1217, 408] on div "6 [PERSON_NAME] [PERSON_NAME] [DATE] 日報表 單號 類別 項目 金額 業績 3 * 消費 2000以上燙髮 2000 20…" at bounding box center [863, 671] width 1366 height 985
drag, startPoint x: 1192, startPoint y: 714, endPoint x: 126, endPoint y: 596, distance: 1072.5
click at [99, 630] on button "報表及分析" at bounding box center [90, 629] width 166 height 47
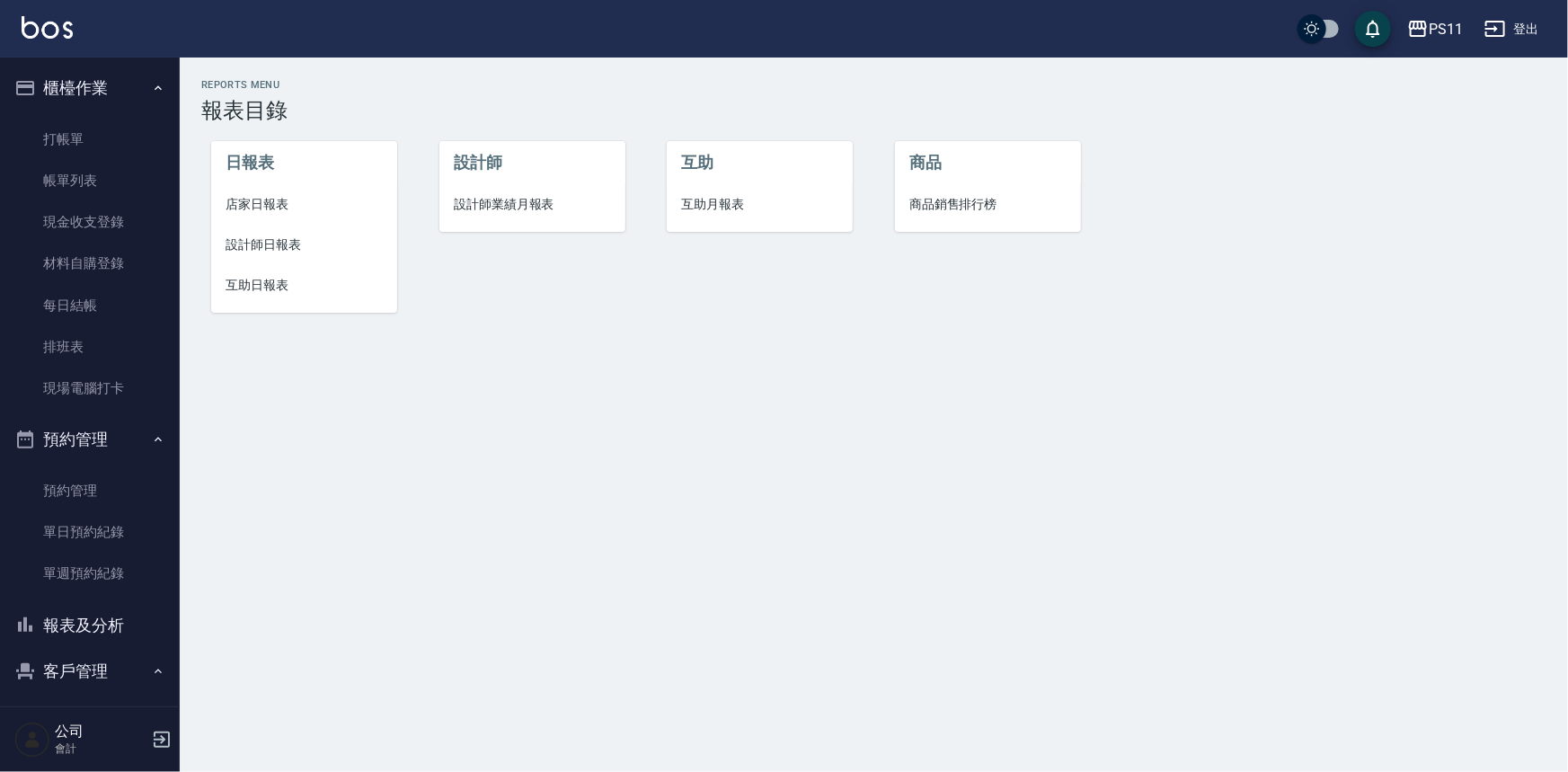
click at [261, 291] on span "互助日報表" at bounding box center [304, 285] width 158 height 18
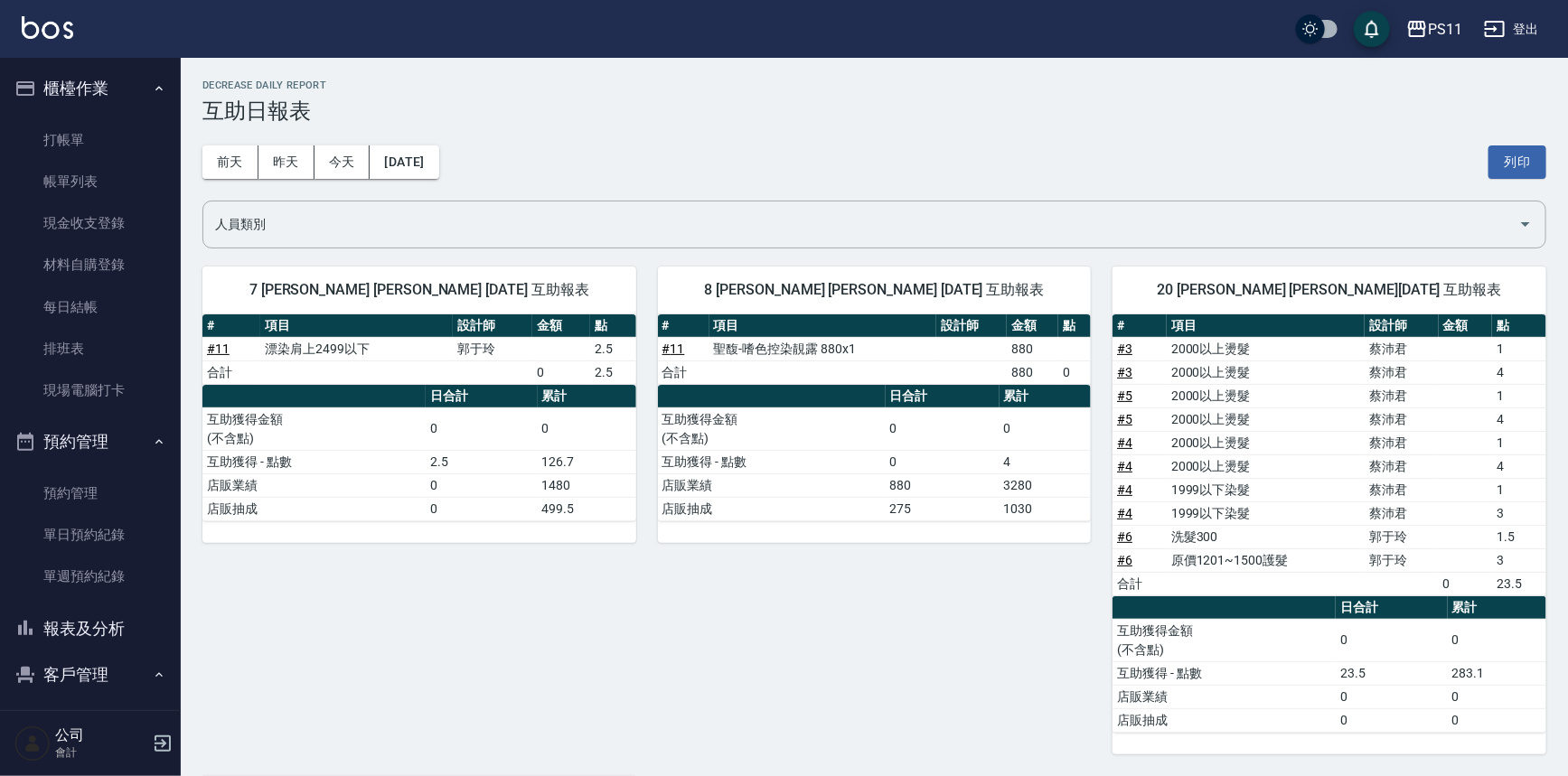
click at [1185, 557] on td "原價1201~1500護髮" at bounding box center [1267, 560] width 198 height 23
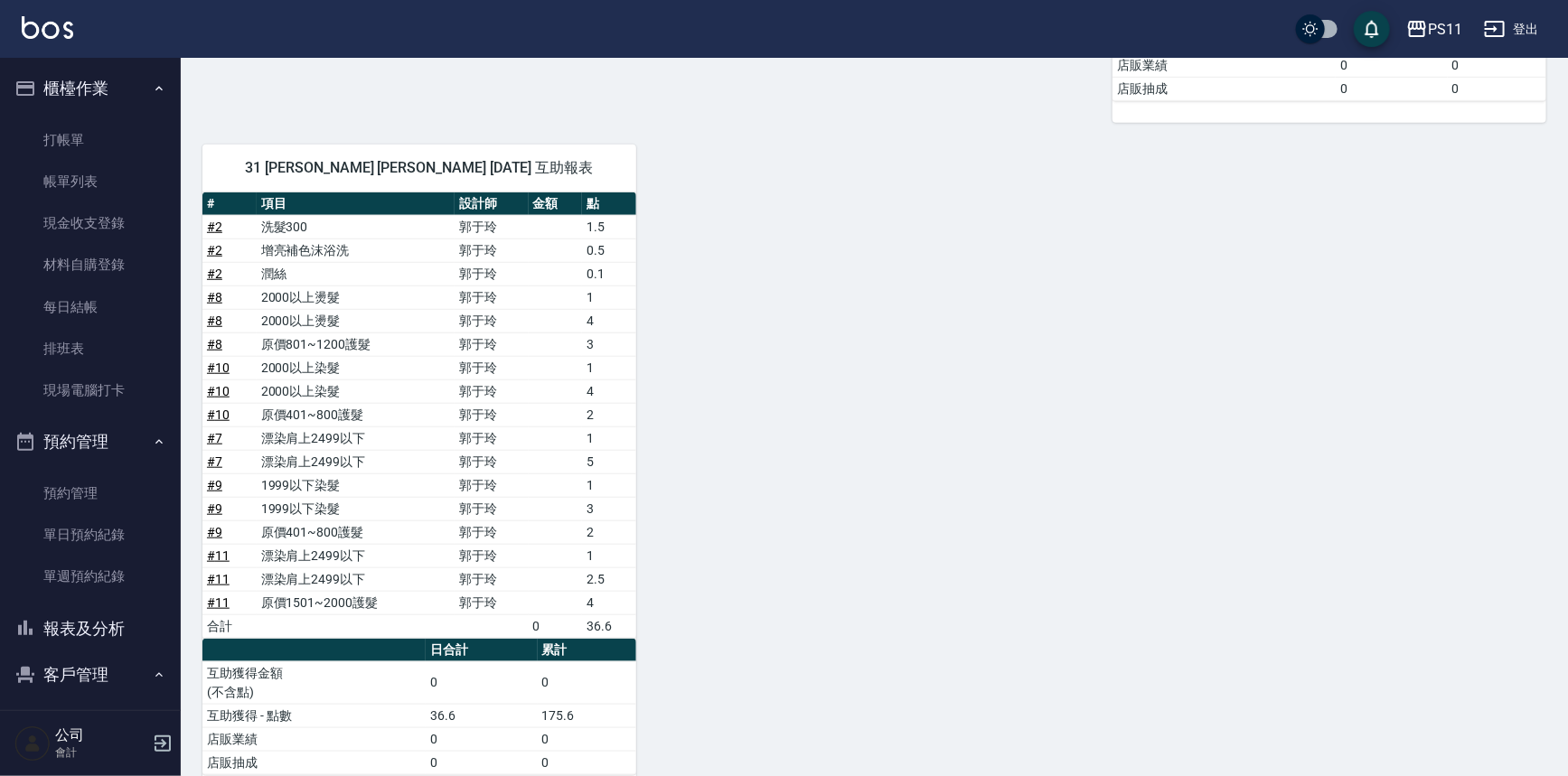
scroll to position [657, 0]
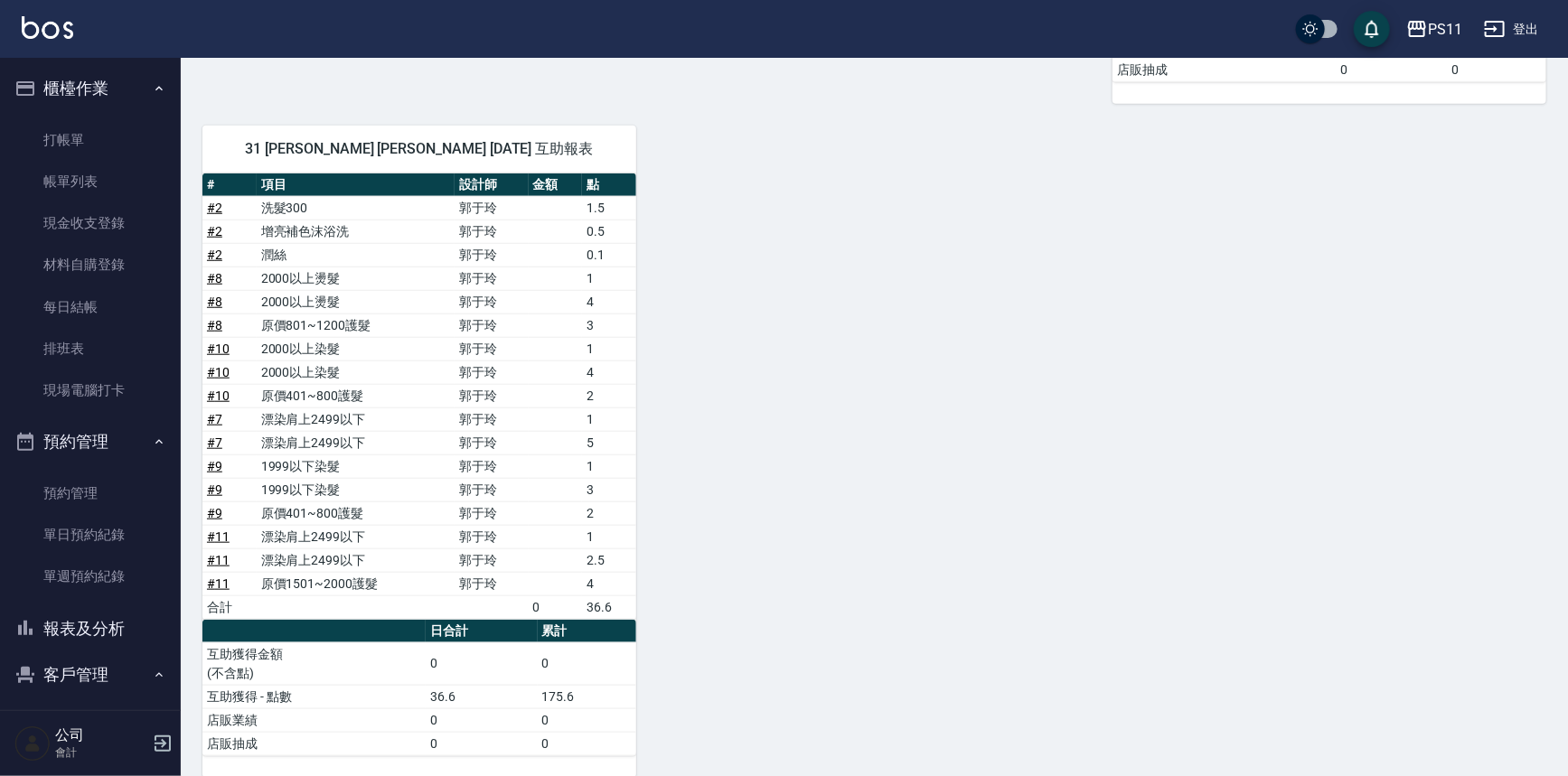
drag, startPoint x: 965, startPoint y: 662, endPoint x: 965, endPoint y: 642, distance: 20.0
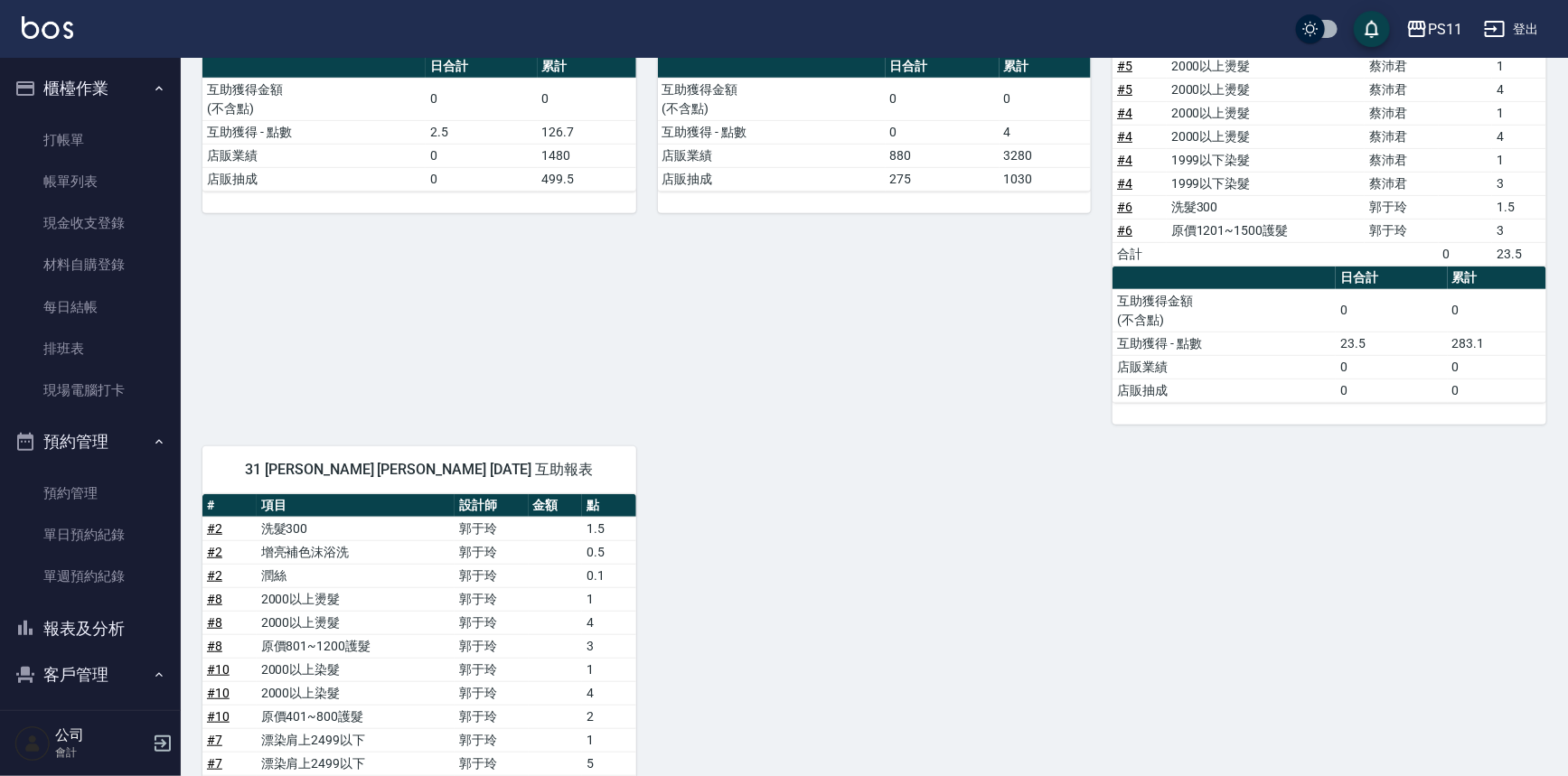
scroll to position [0, 0]
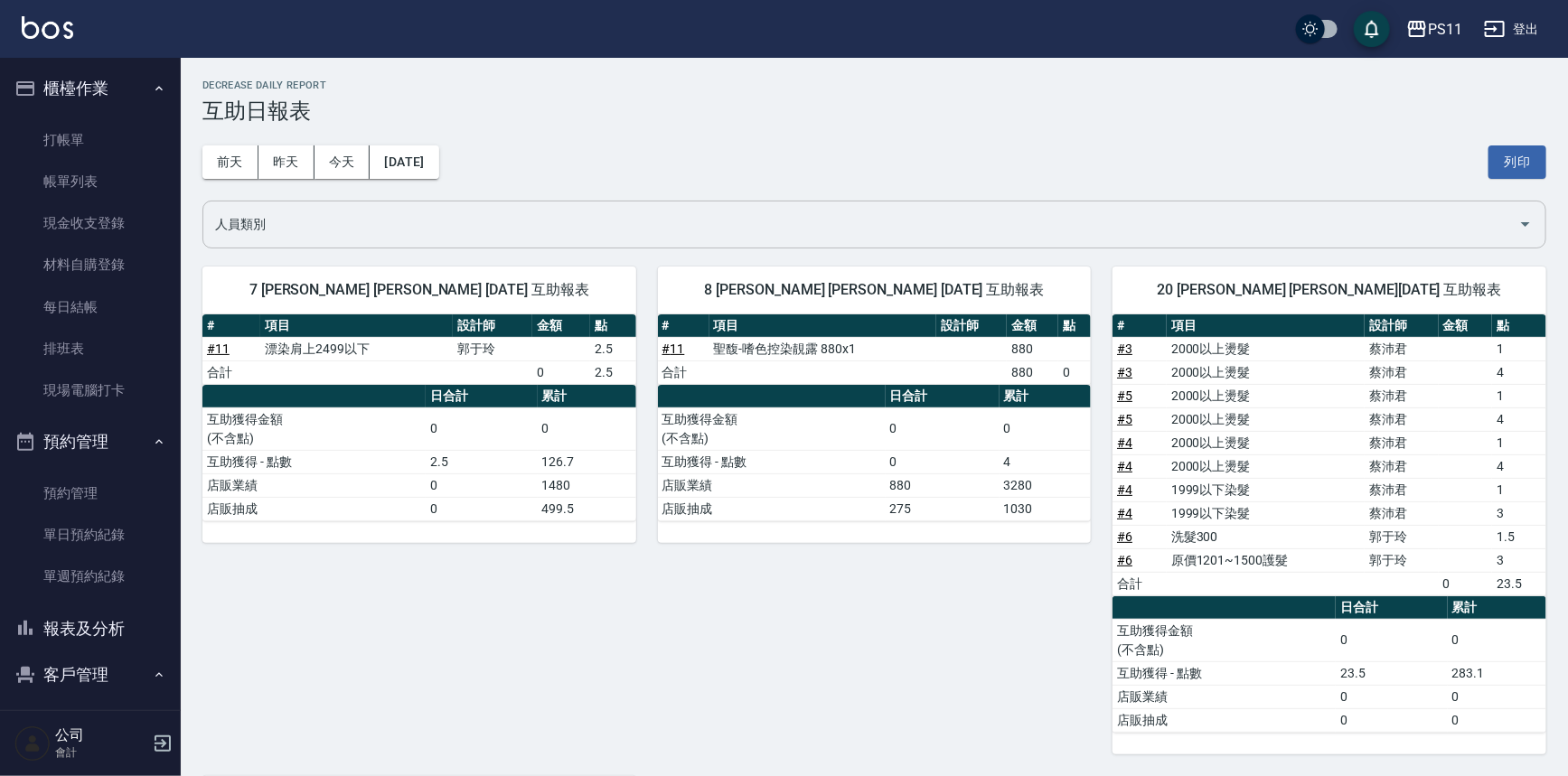
drag, startPoint x: 819, startPoint y: 629, endPoint x: 9, endPoint y: 82, distance: 977.4
click at [65, 172] on link "帳單列表" at bounding box center [90, 182] width 166 height 42
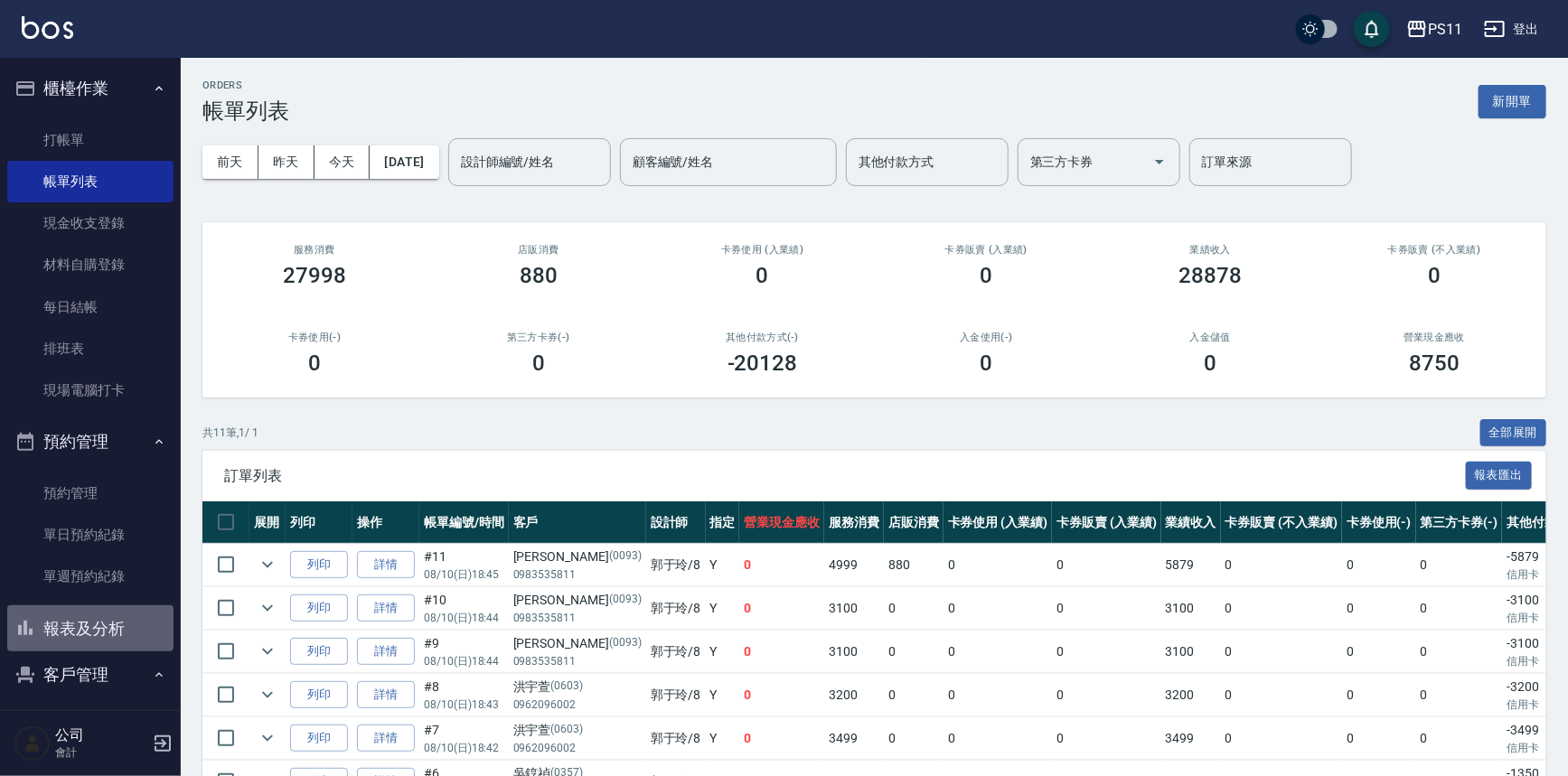
click at [128, 617] on button "報表及分析" at bounding box center [90, 629] width 166 height 47
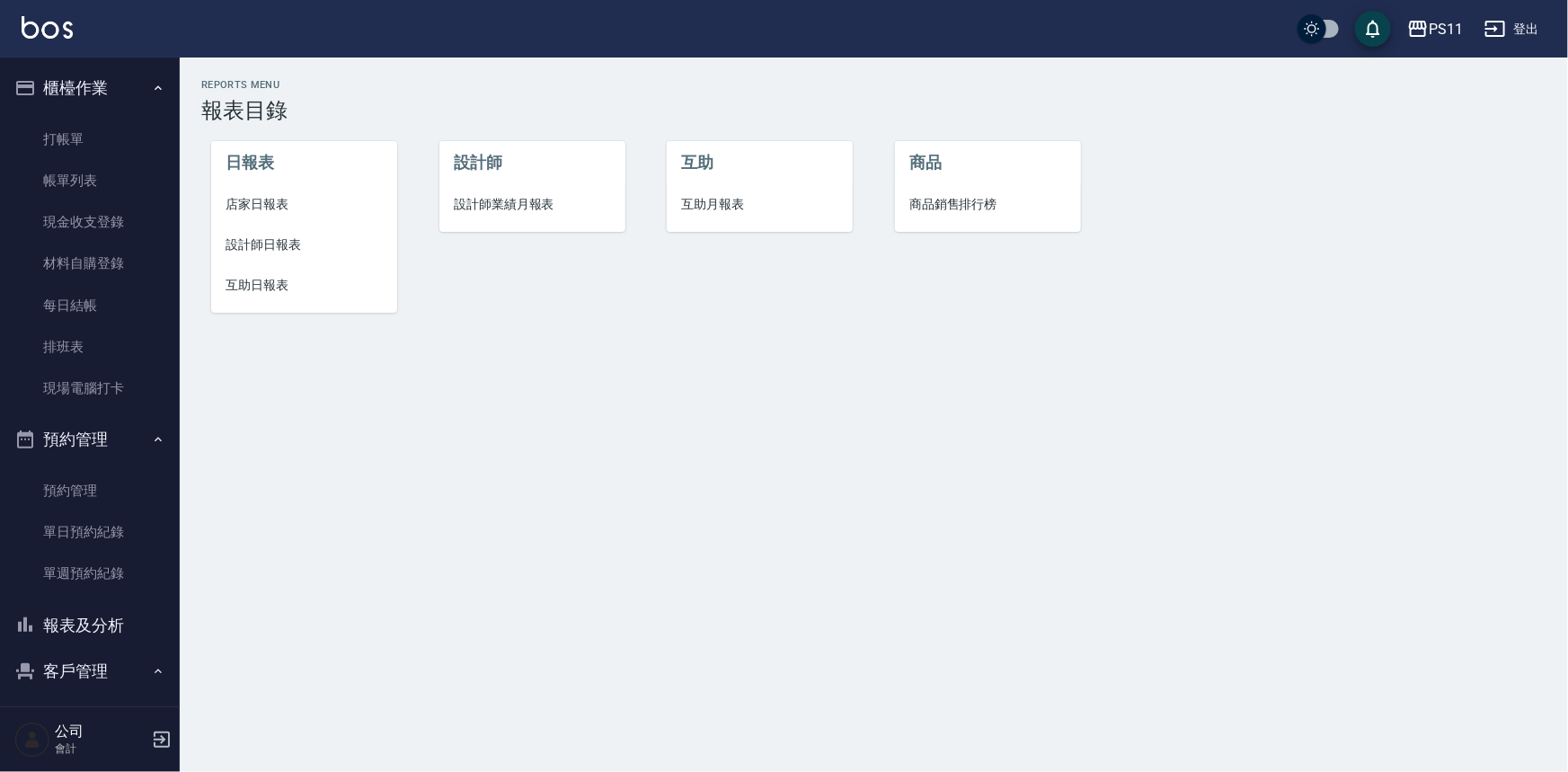
click at [264, 290] on span "互助日報表" at bounding box center [304, 285] width 158 height 18
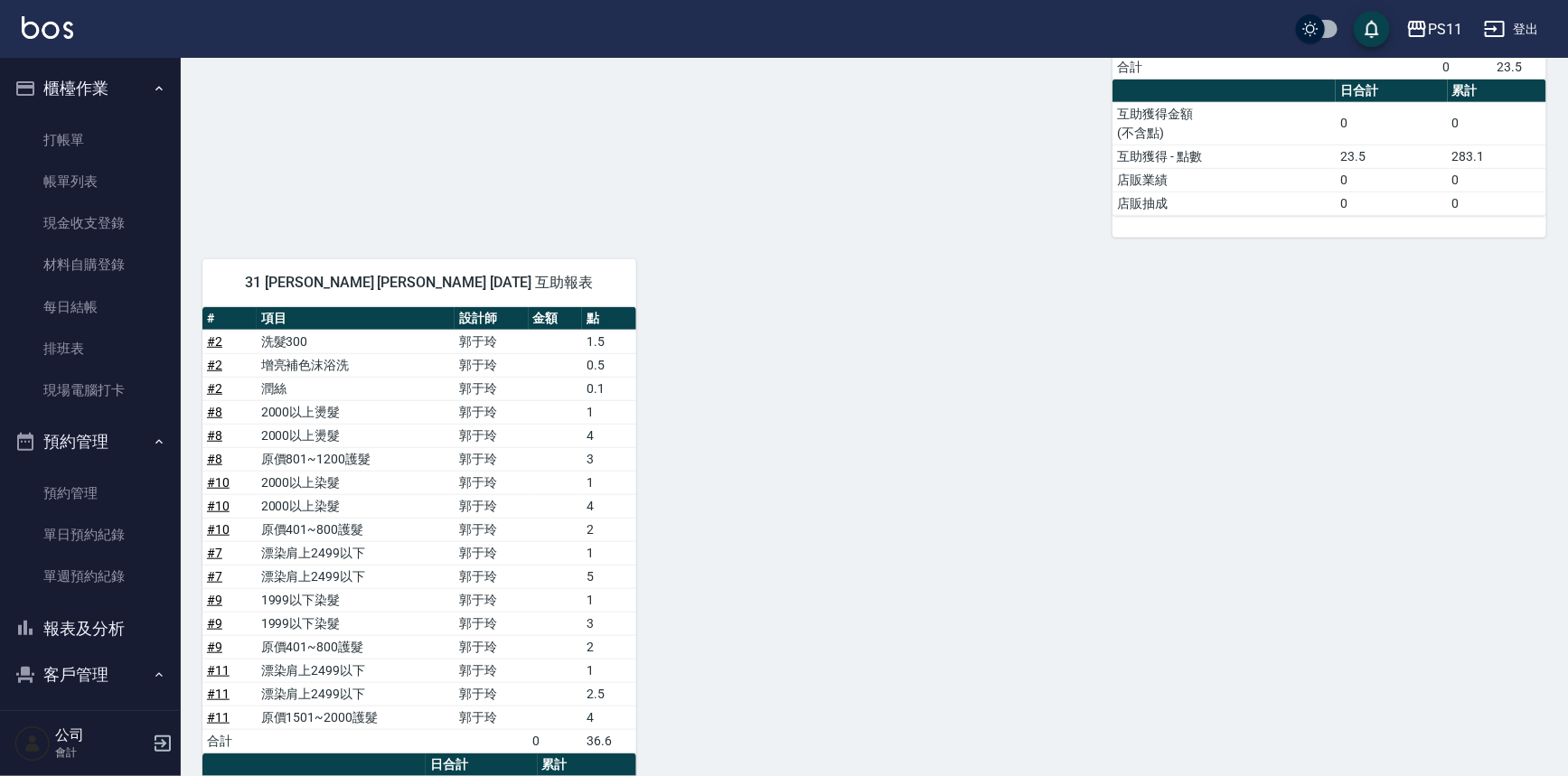
scroll to position [668, 0]
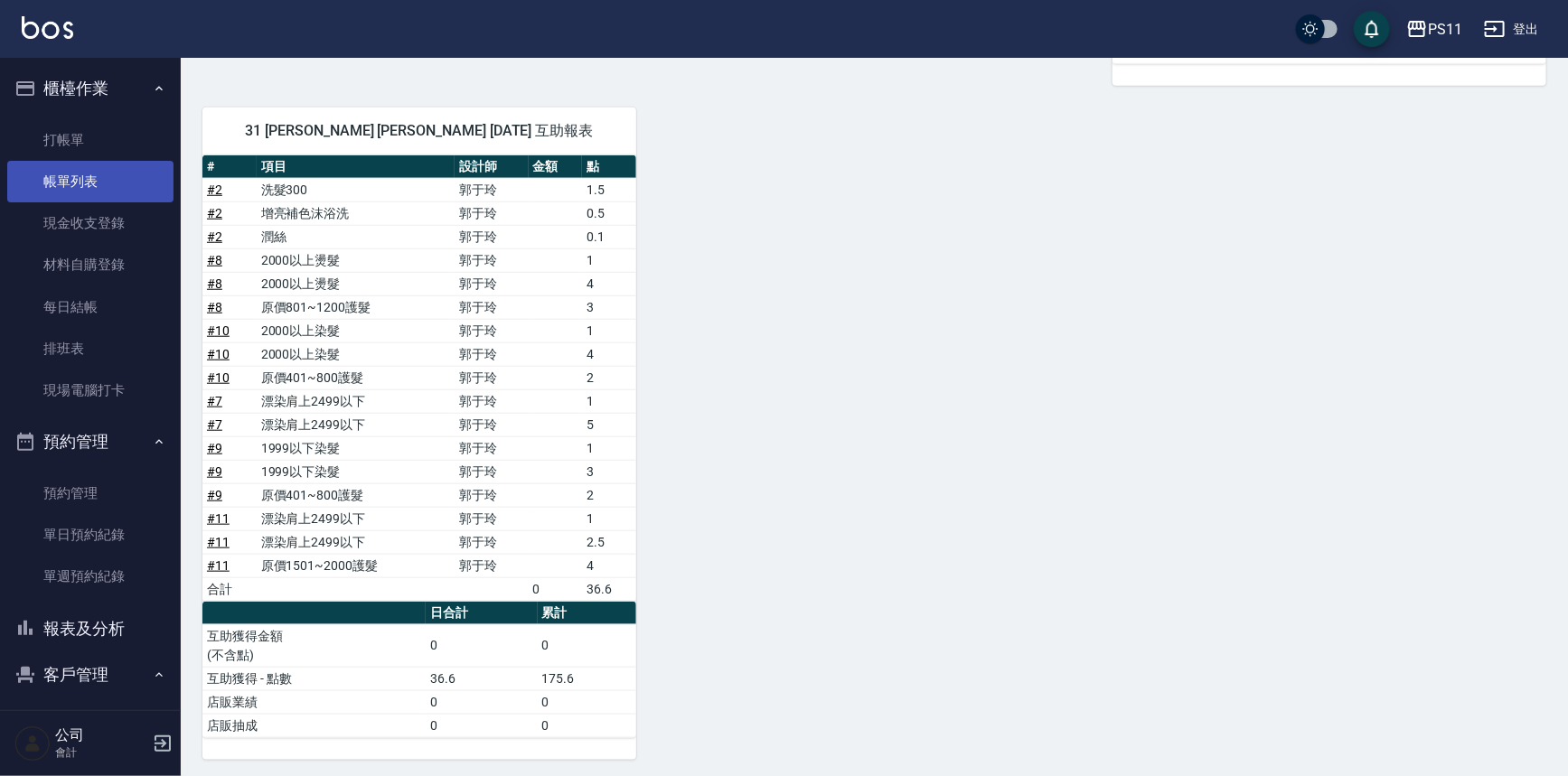
click at [72, 188] on link "帳單列表" at bounding box center [90, 182] width 166 height 42
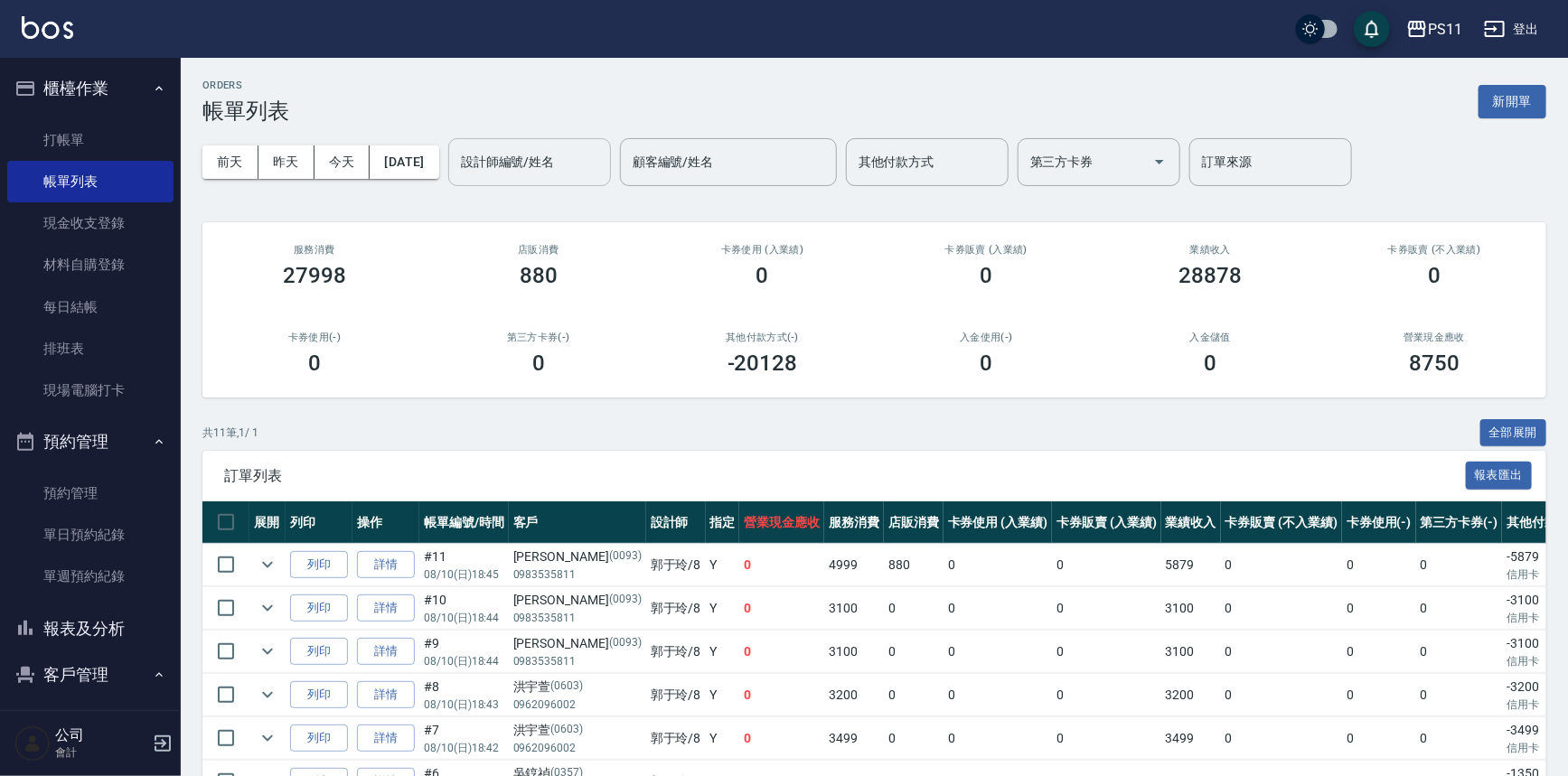
click at [594, 163] on input "設計師編號/姓名" at bounding box center [529, 162] width 147 height 32
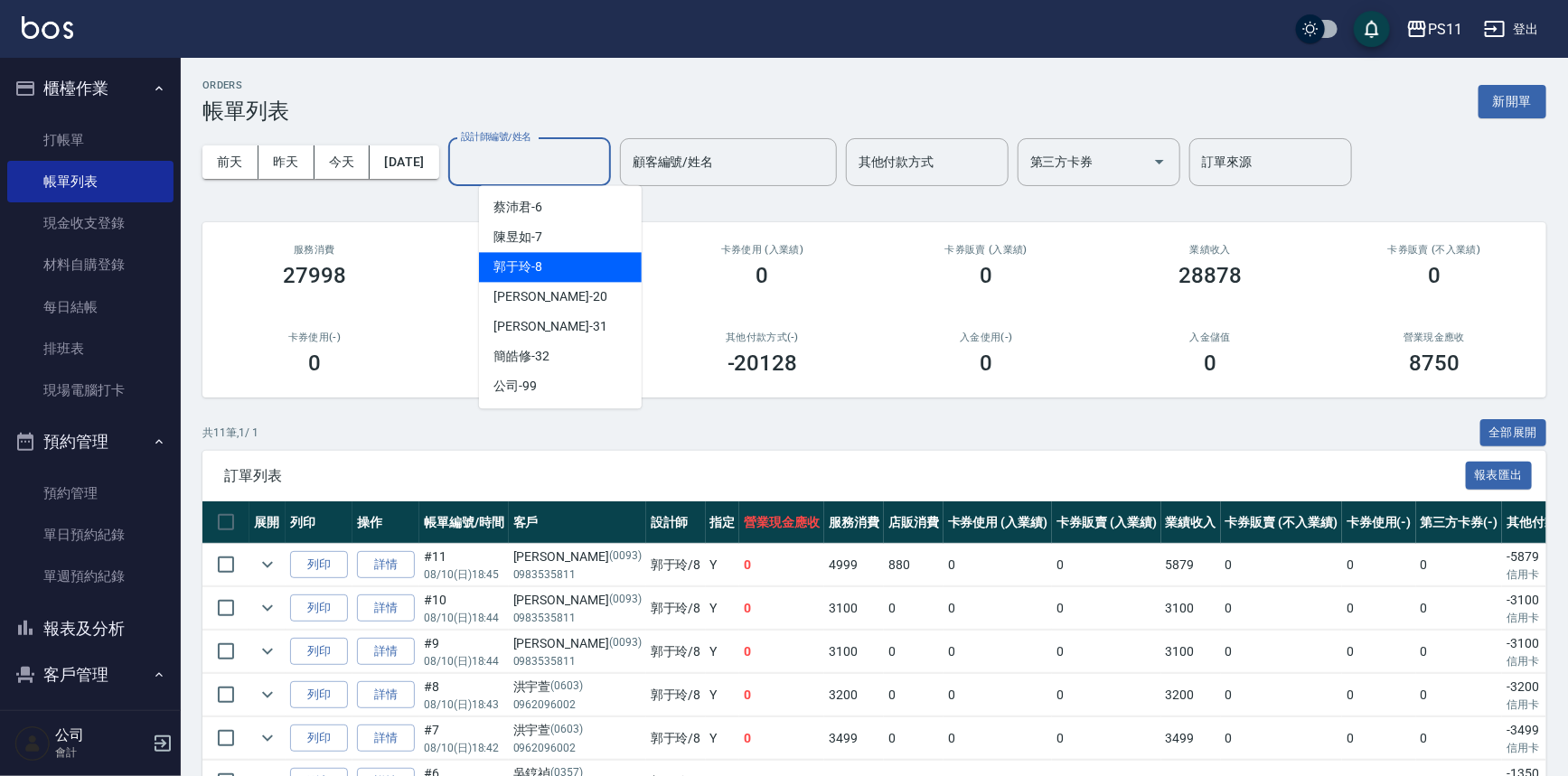
click at [602, 271] on div "郭于玲 -8" at bounding box center [560, 267] width 162 height 30
type input "郭于玲-8"
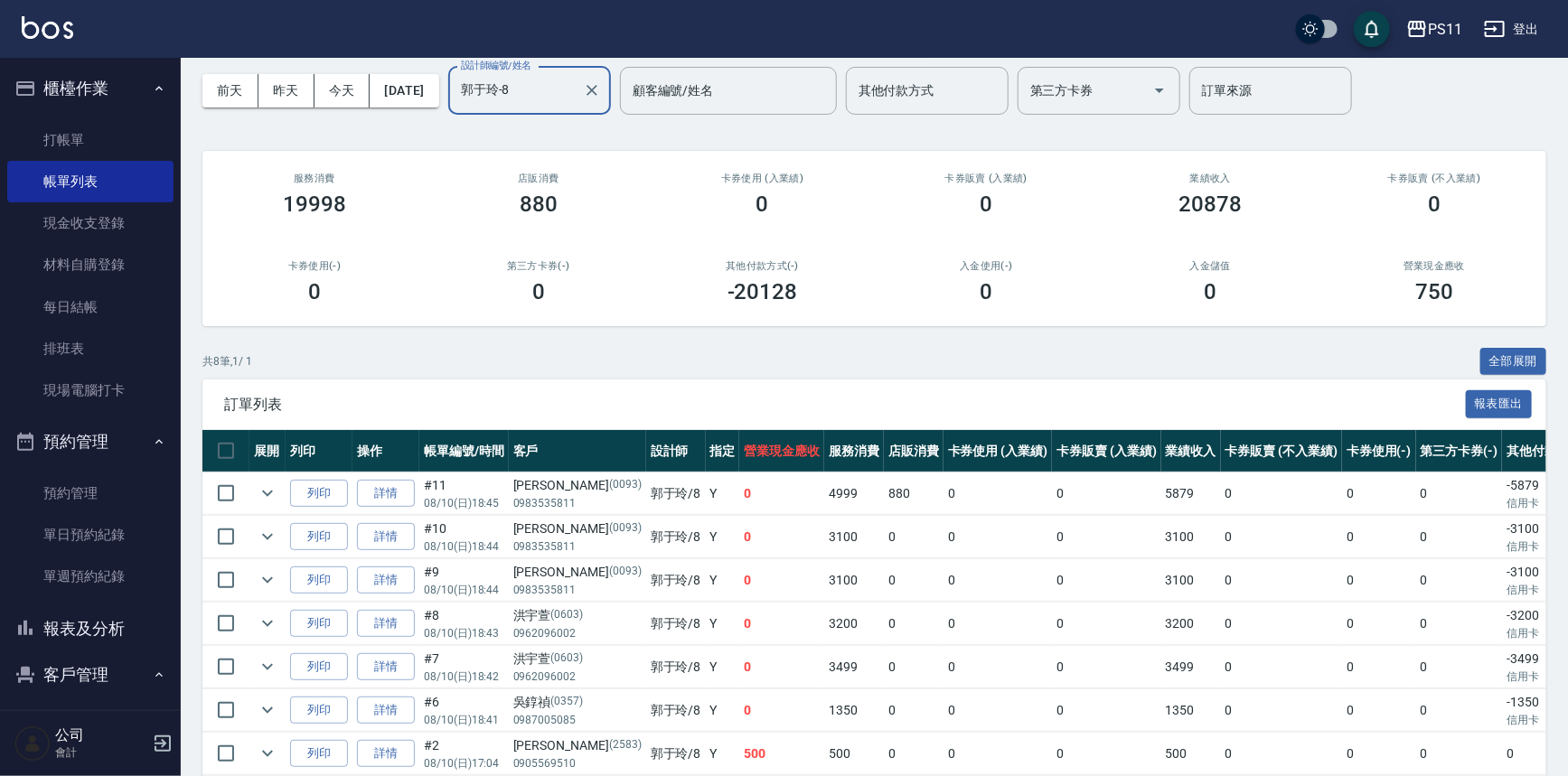
scroll to position [163, 0]
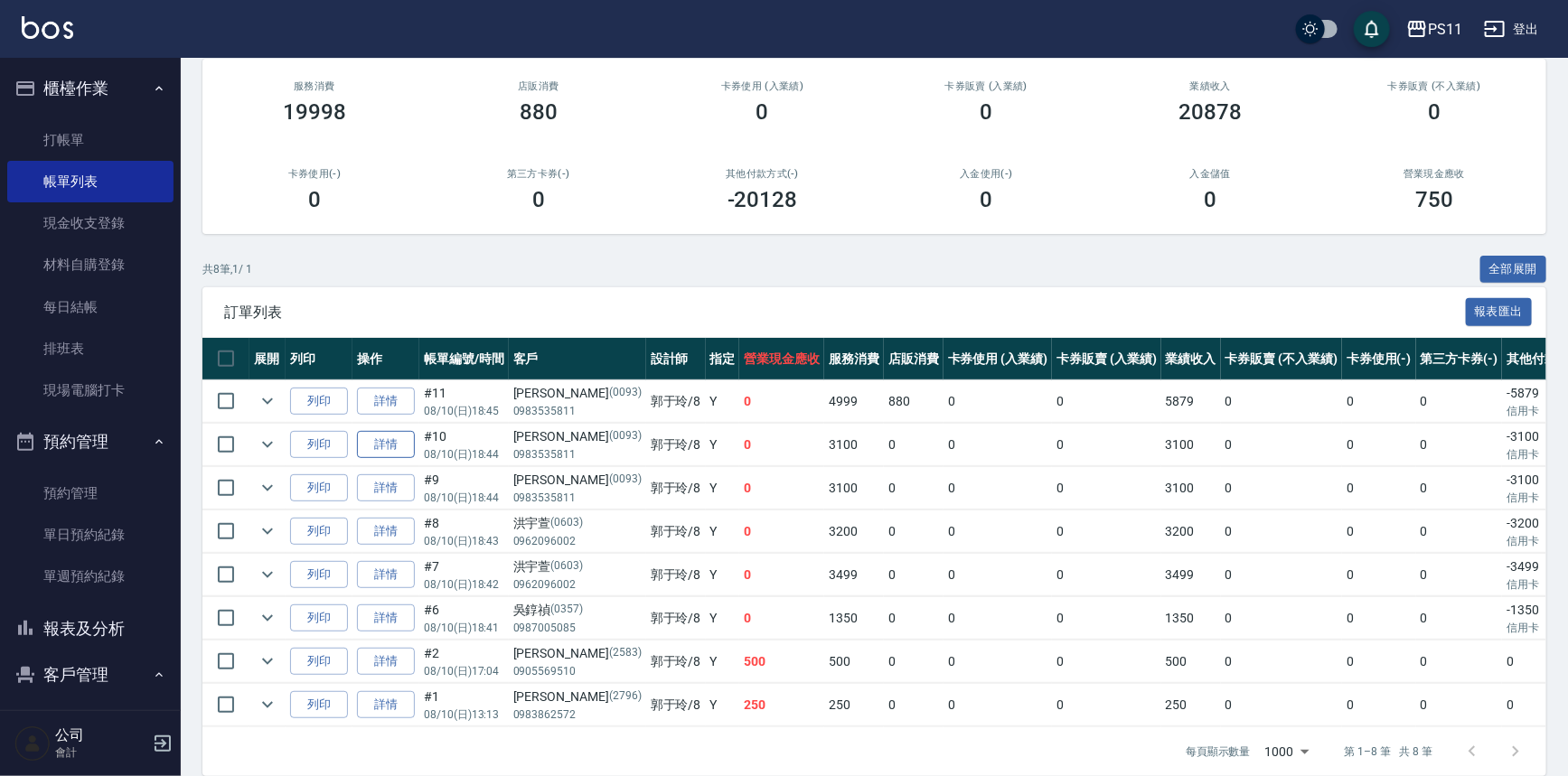
click at [393, 445] on link "詳情" at bounding box center [386, 445] width 57 height 28
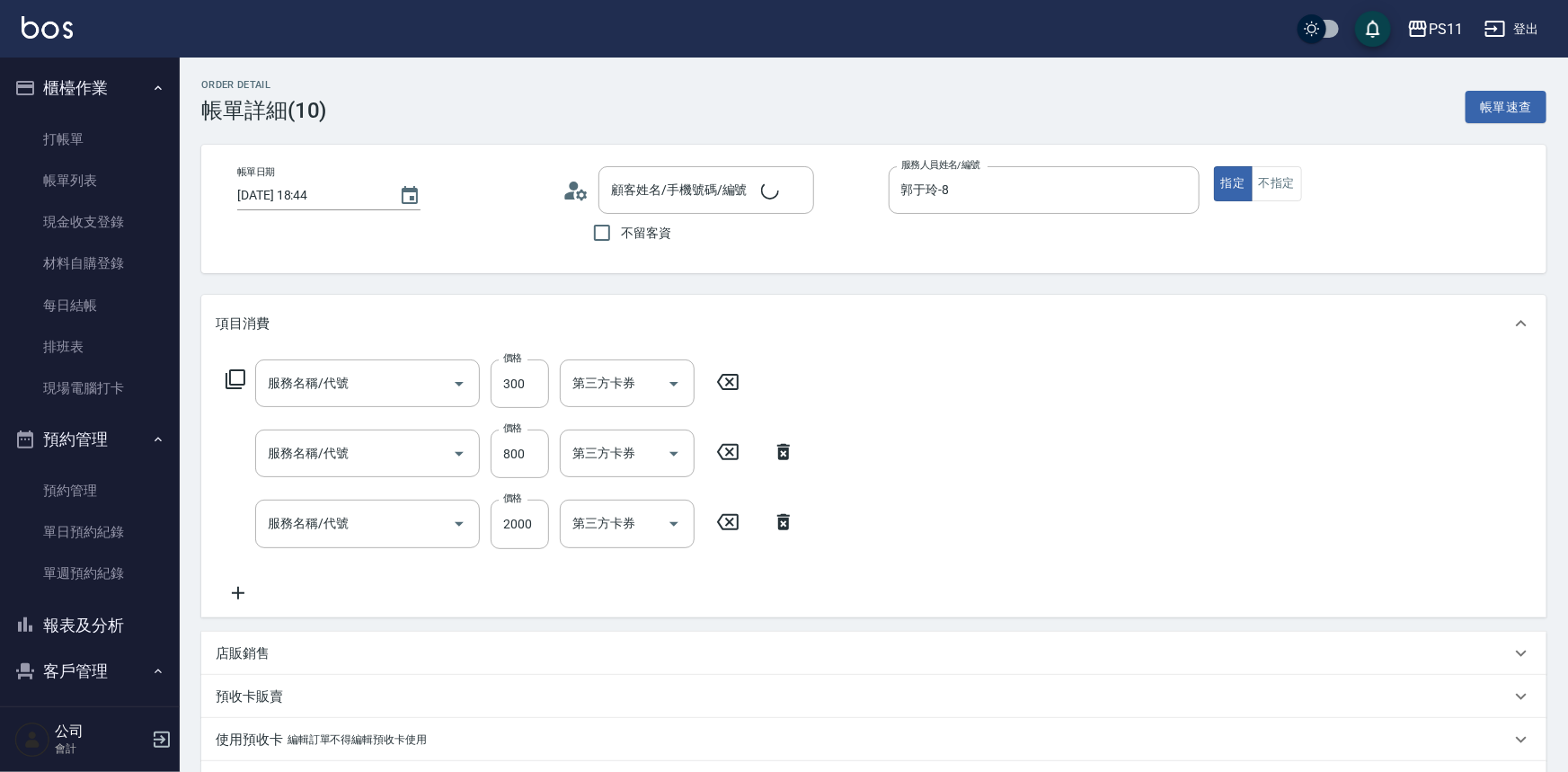
type input "[DATE] 18:44"
type input "郭于玲-8"
type input "[PERSON_NAME]/0983535811/0093"
type input "剪髮(2300)"
type input "原價401~800護髮(50800)"
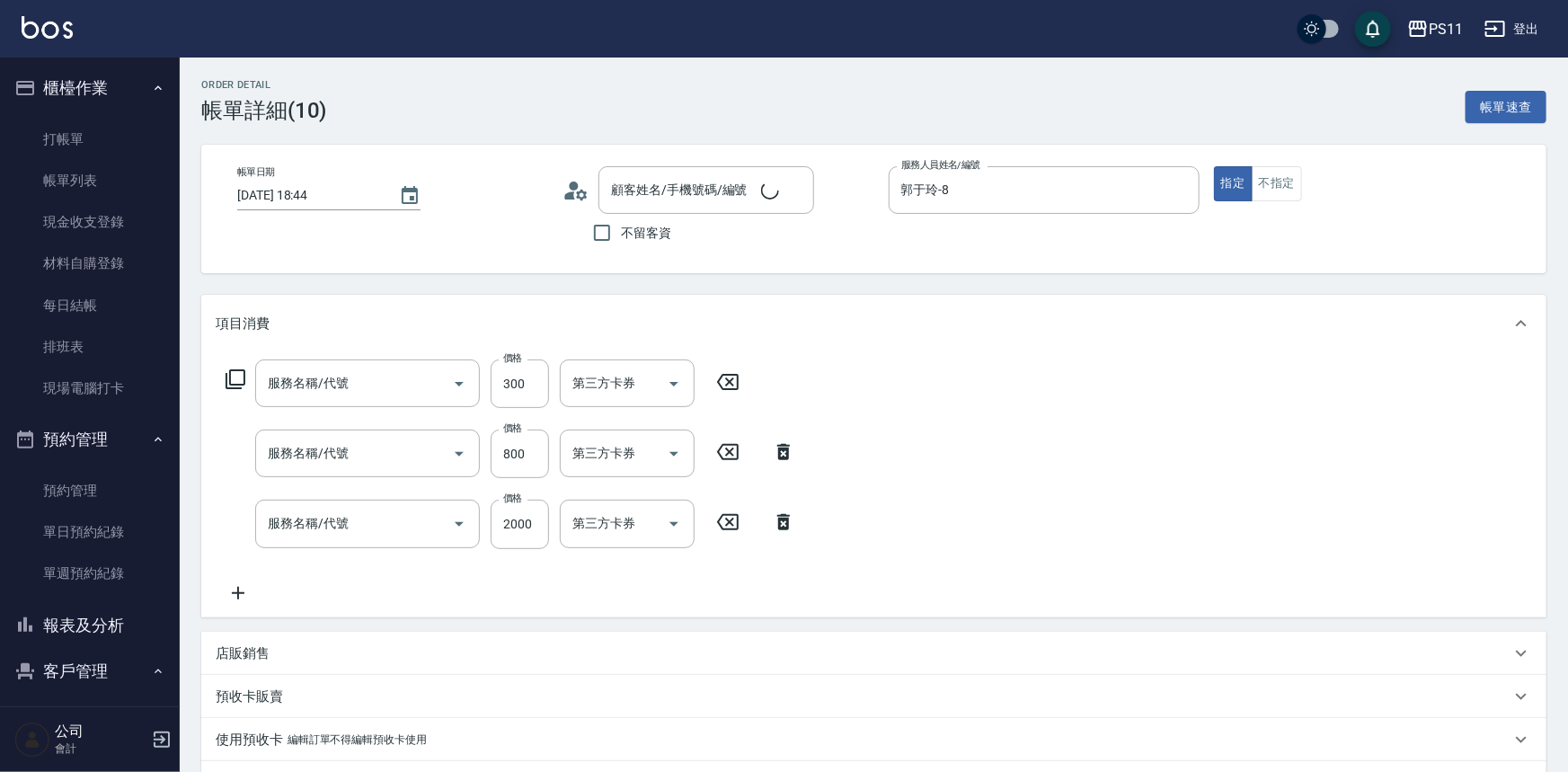
type input "2000以上染髮(42000)"
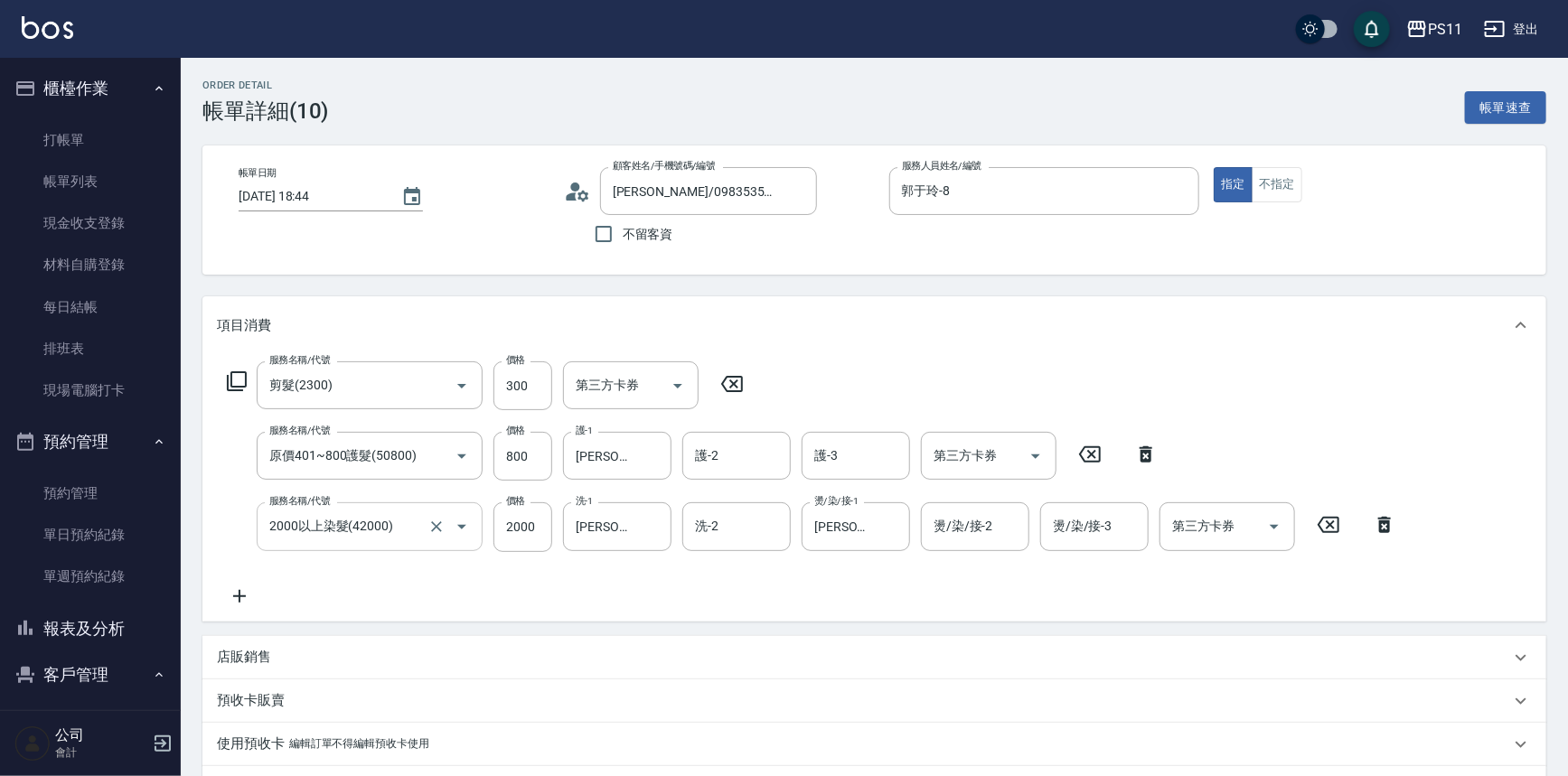
click at [465, 529] on icon "Open" at bounding box center [461, 527] width 21 height 21
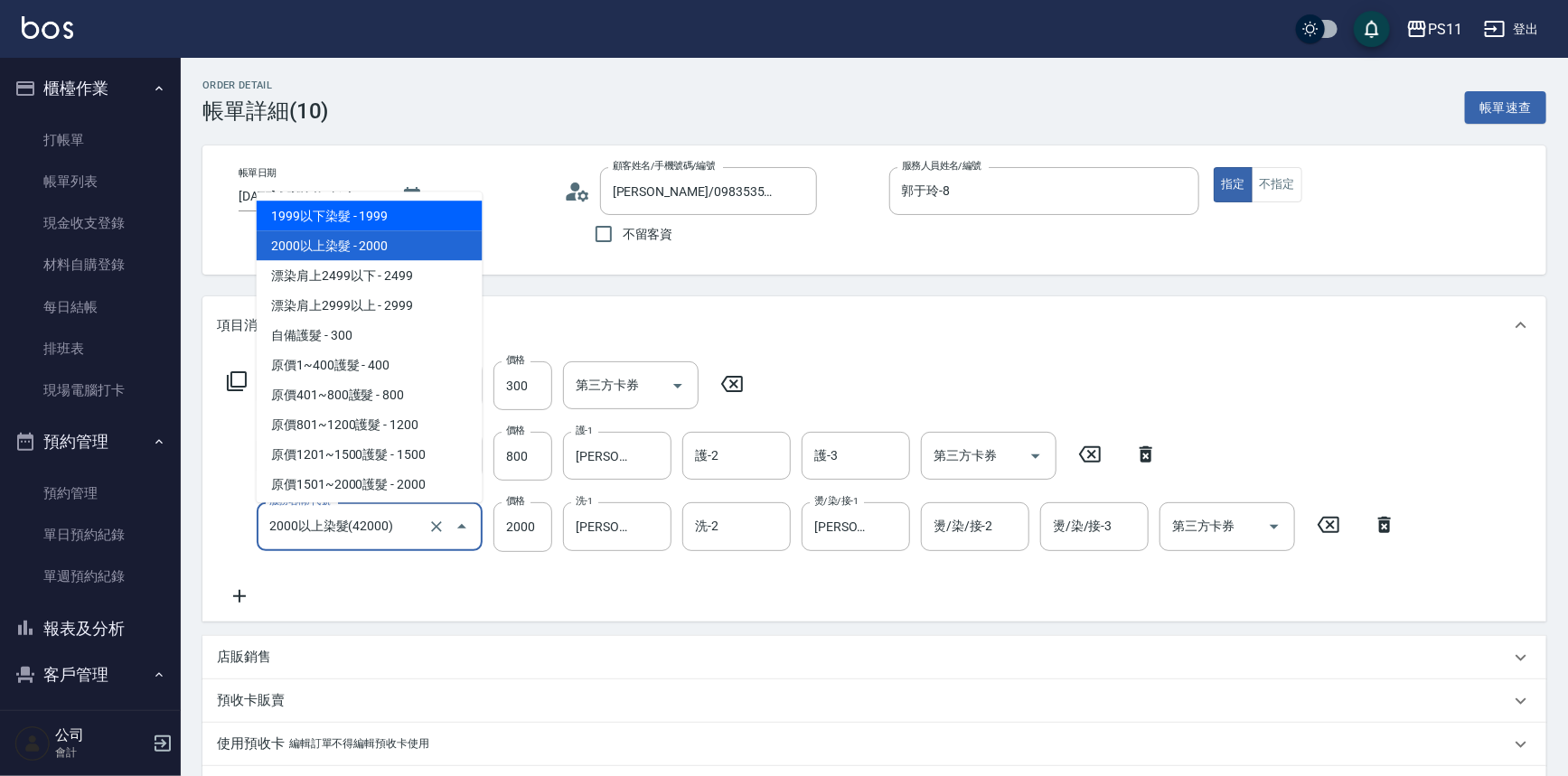
scroll to position [986, 0]
click at [392, 217] on span "1999以下染髮 - 1999" at bounding box center [370, 213] width 226 height 30
type input "0"
type input "1999以下染髮(41999)"
type input "1999"
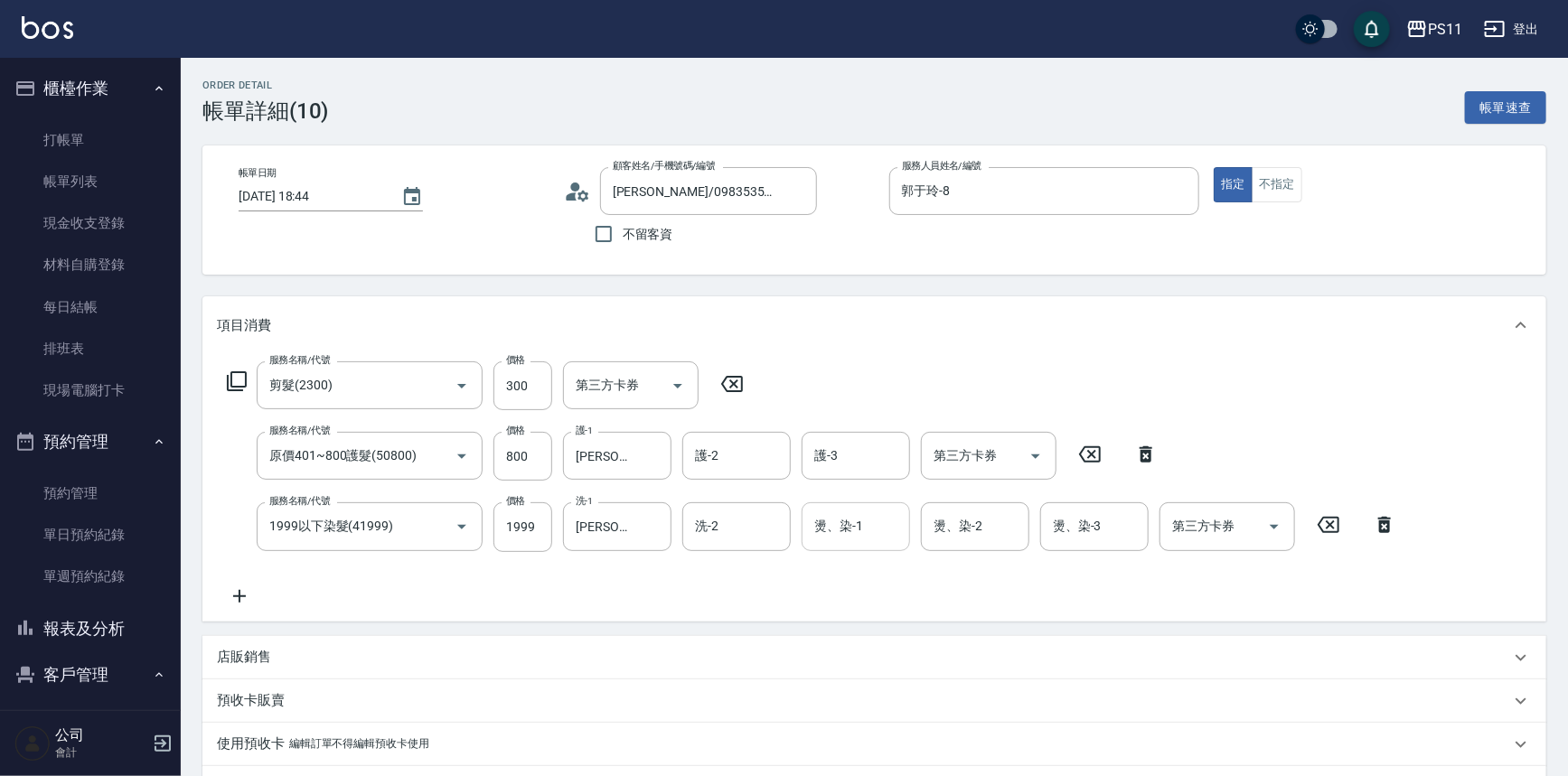
click at [860, 528] on input "燙、染-1" at bounding box center [856, 527] width 92 height 32
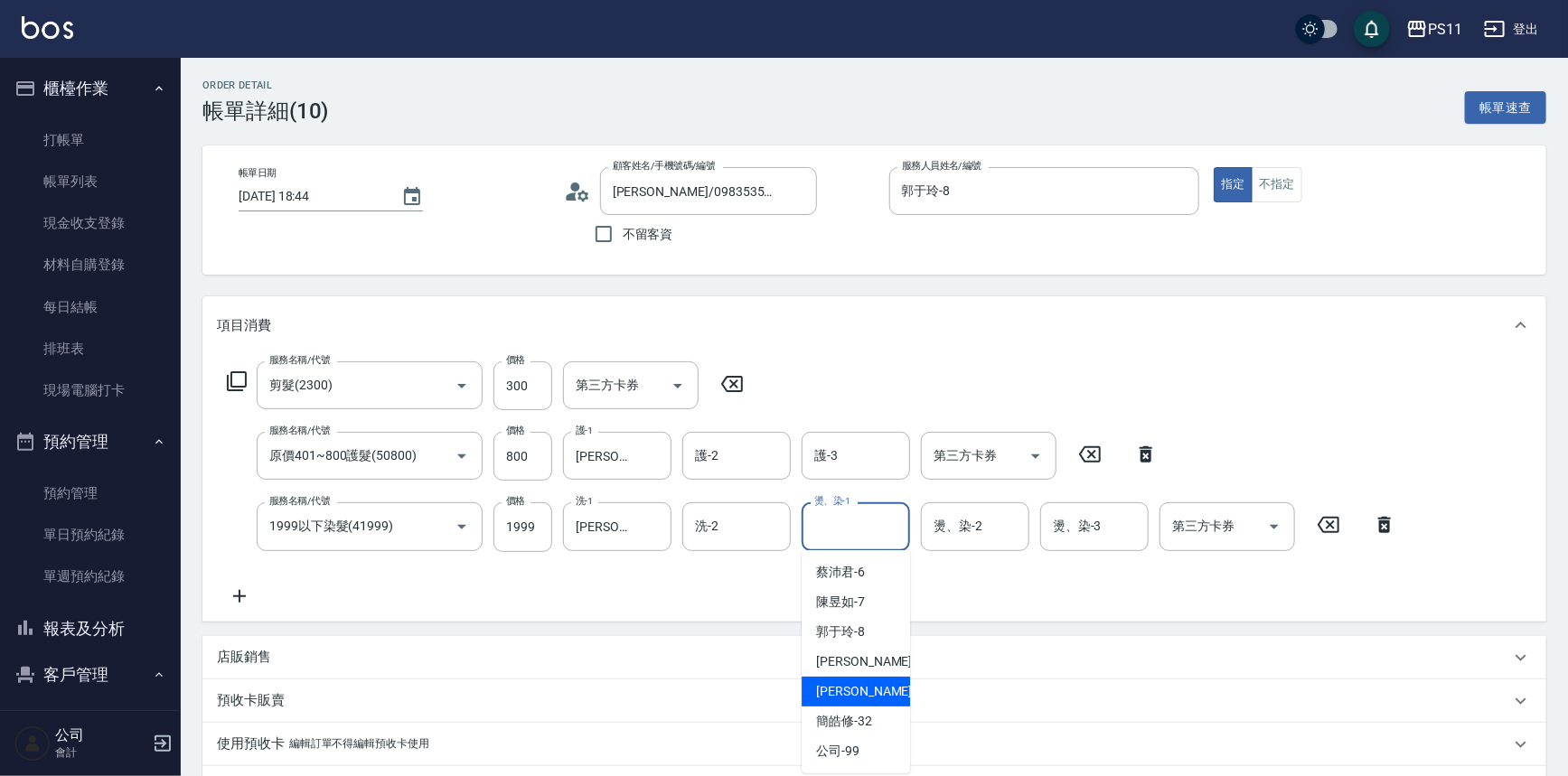
click at [885, 698] on div "[PERSON_NAME]-31" at bounding box center [856, 692] width 108 height 30
type input "[PERSON_NAME]-31"
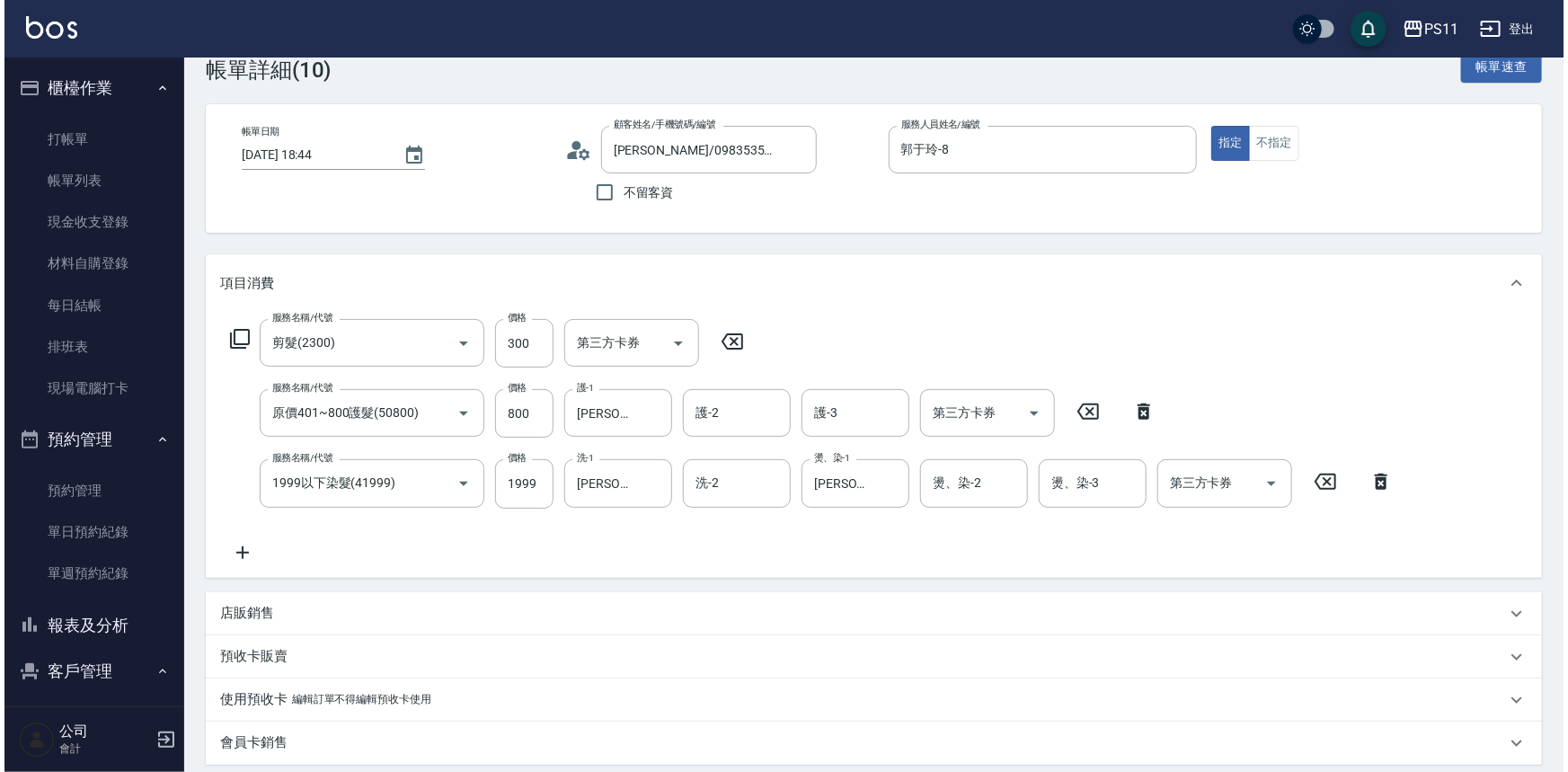
scroll to position [477, 0]
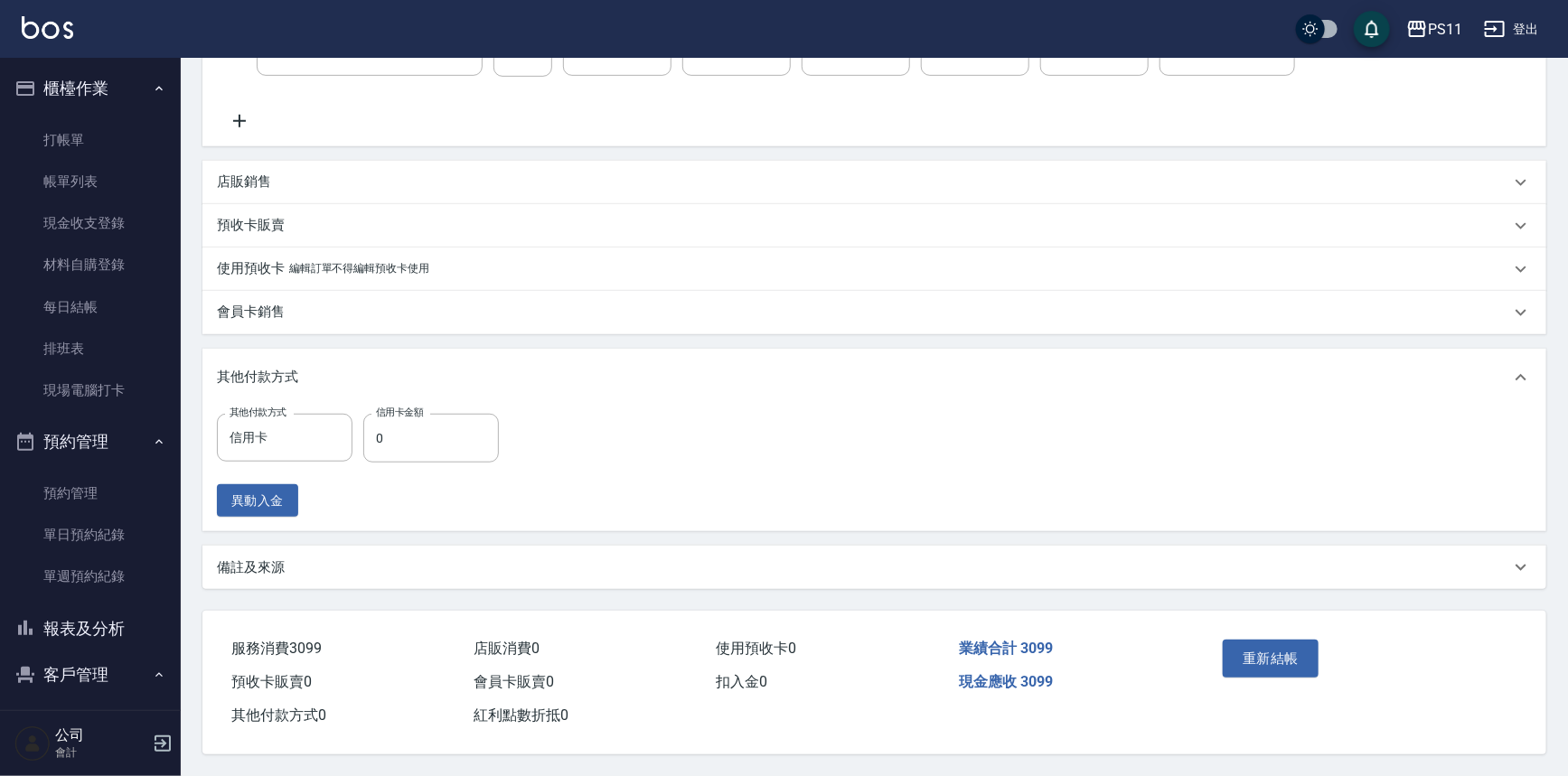
drag, startPoint x: 1325, startPoint y: 255, endPoint x: 1315, endPoint y: 558, distance: 303.2
click at [1284, 642] on button "重新結帳" at bounding box center [1270, 658] width 96 height 38
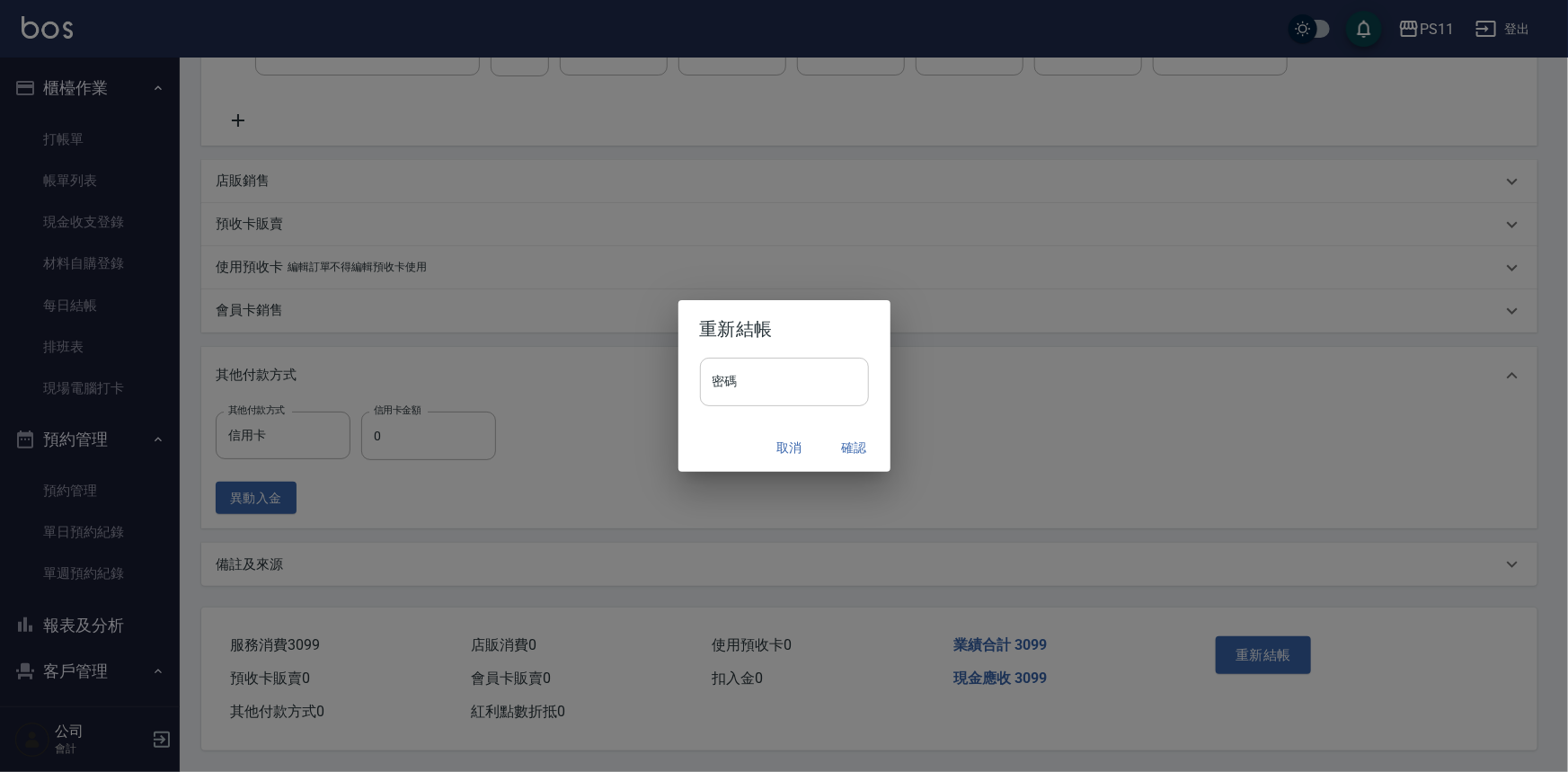
click at [735, 372] on input "密碼" at bounding box center [784, 382] width 169 height 49
drag, startPoint x: 737, startPoint y: 386, endPoint x: 660, endPoint y: 386, distance: 77.0
click at [660, 386] on div "重新結帳 密碼 ******** 密碼 取消 確認" at bounding box center [784, 386] width 1568 height 772
type input "****"
click at [862, 443] on button "確認" at bounding box center [855, 448] width 57 height 33
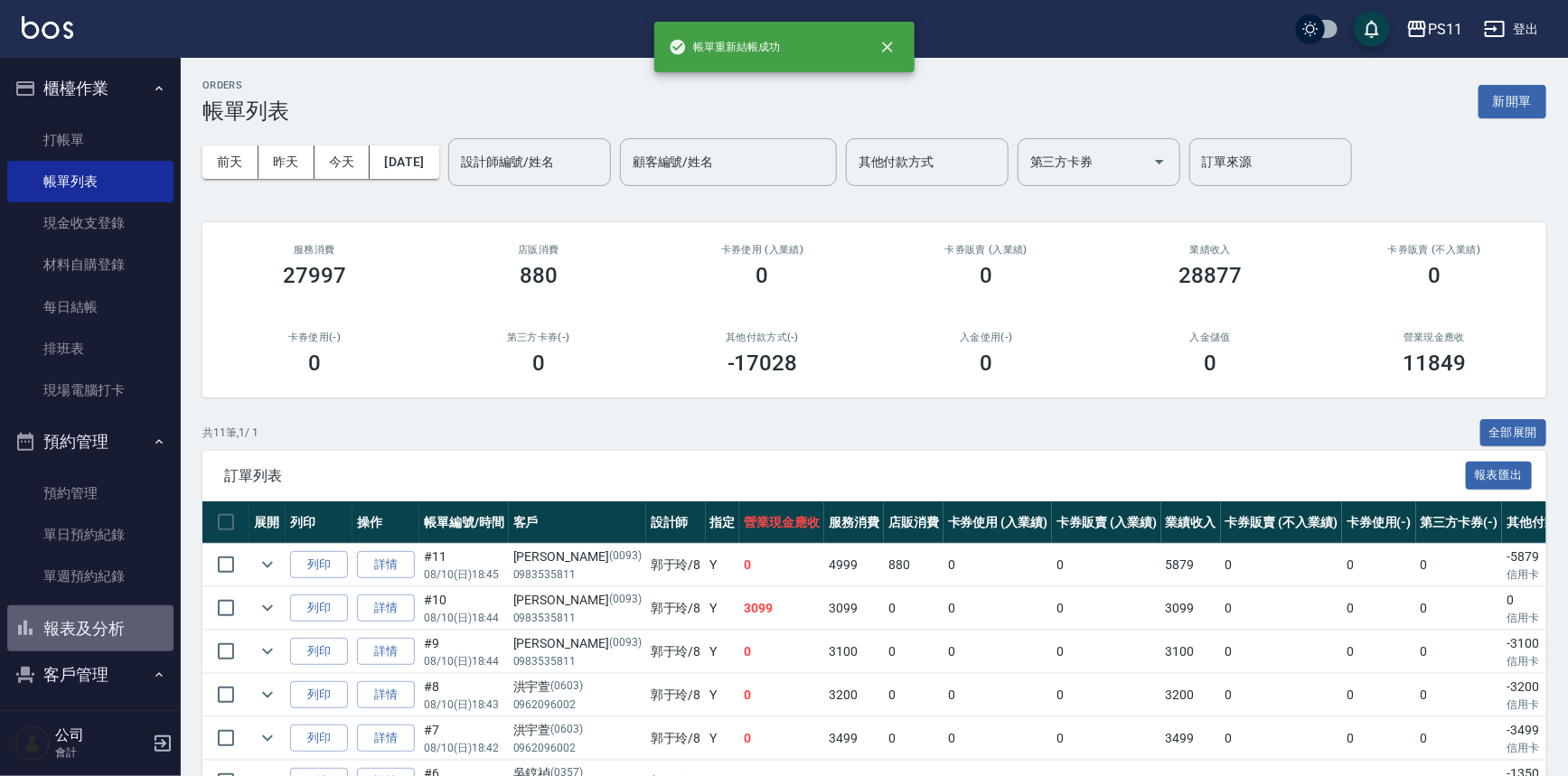
click at [157, 629] on button "報表及分析" at bounding box center [90, 629] width 166 height 47
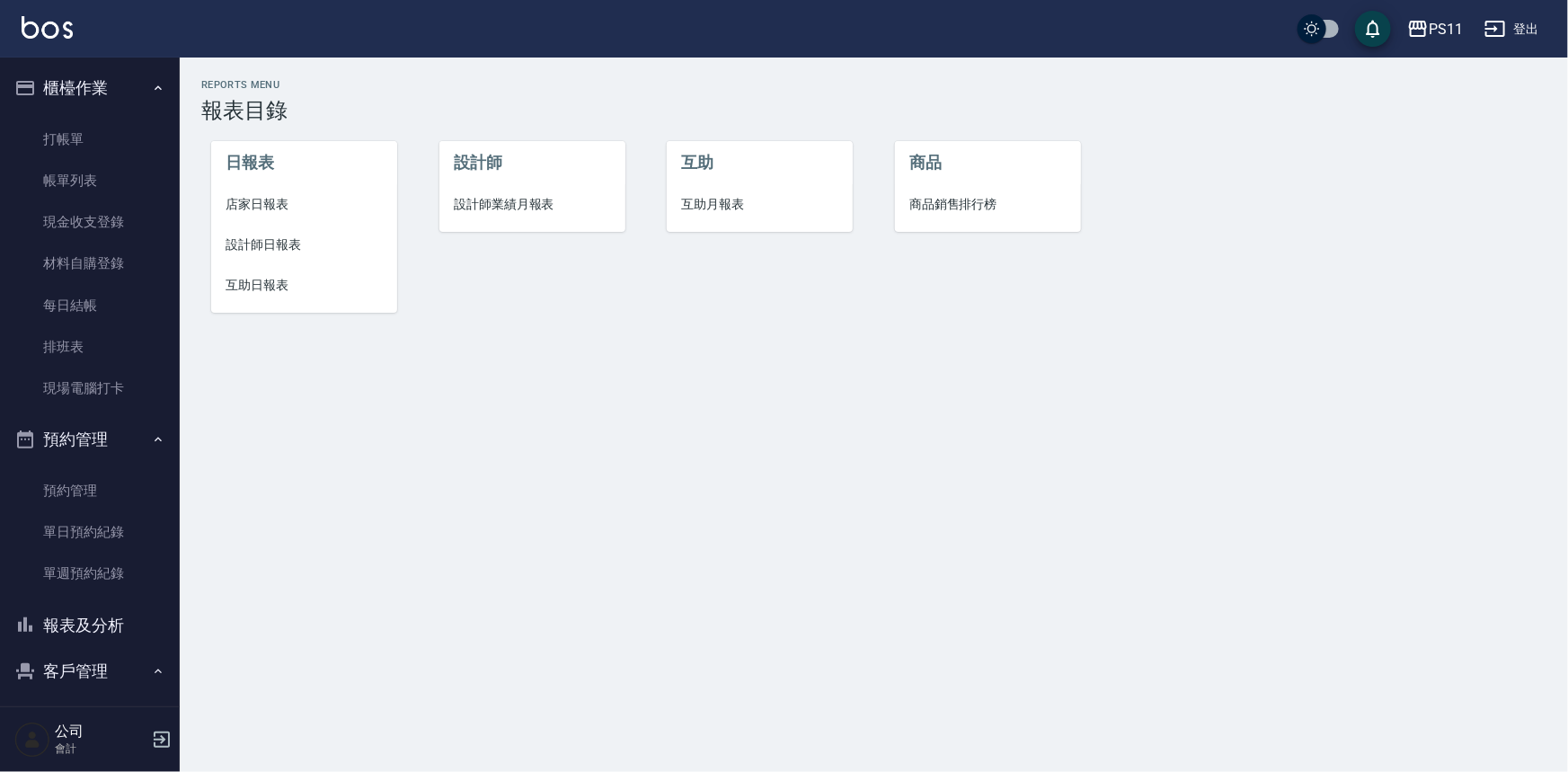
click at [269, 276] on span "互助日報表" at bounding box center [304, 285] width 158 height 18
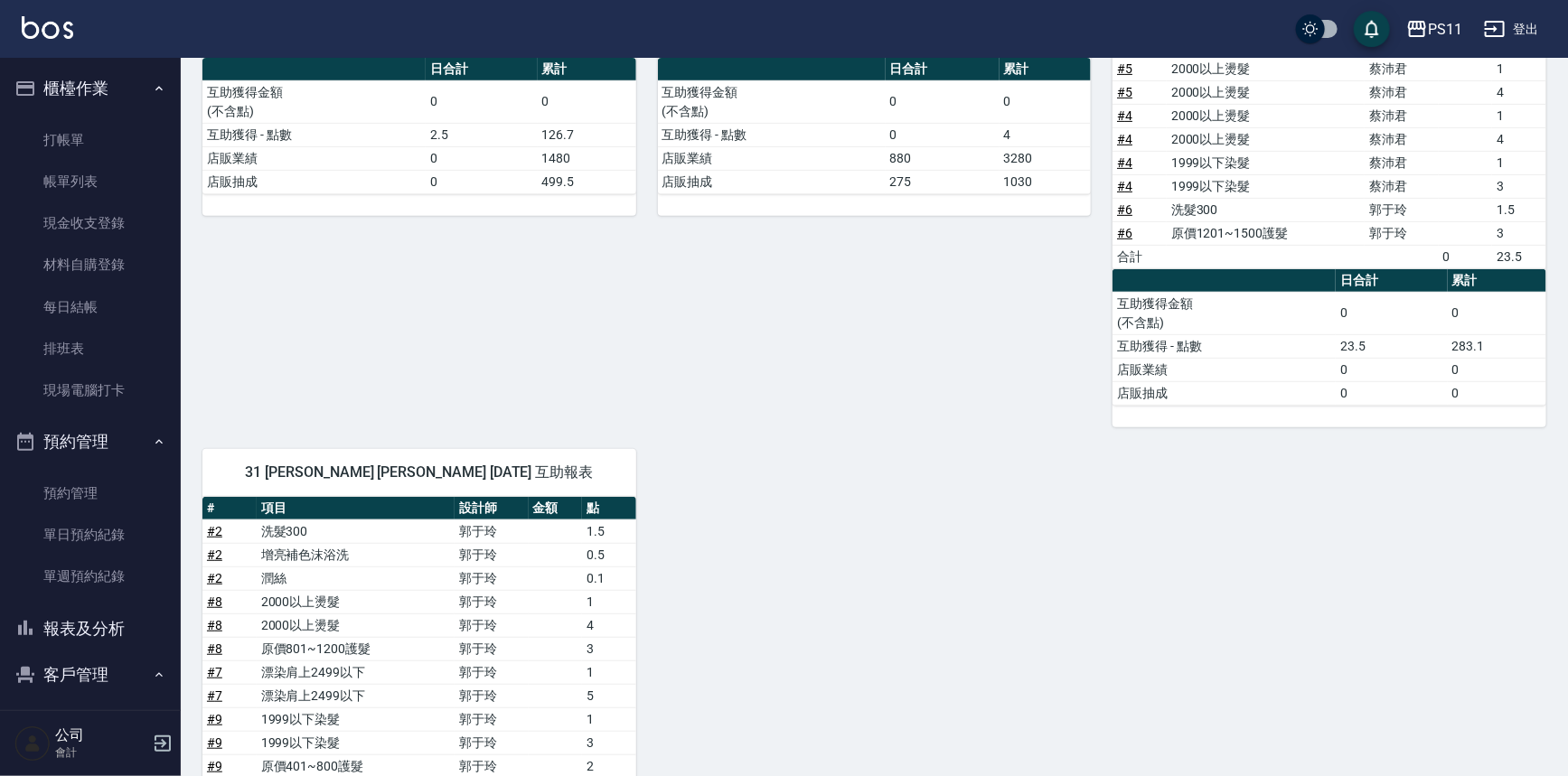
scroll to position [668, 0]
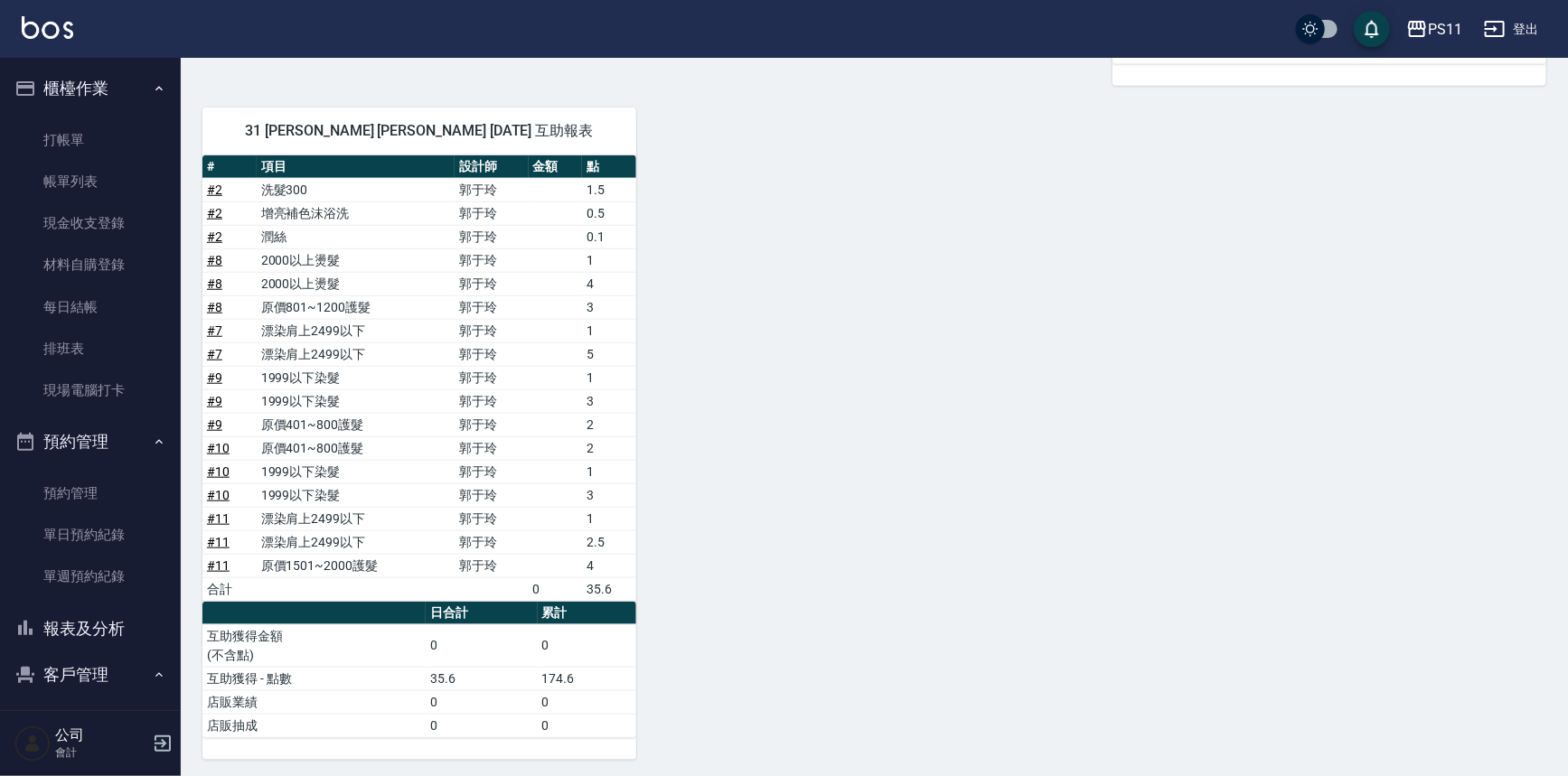
drag, startPoint x: 1087, startPoint y: 524, endPoint x: 1098, endPoint y: 814, distance: 290.2
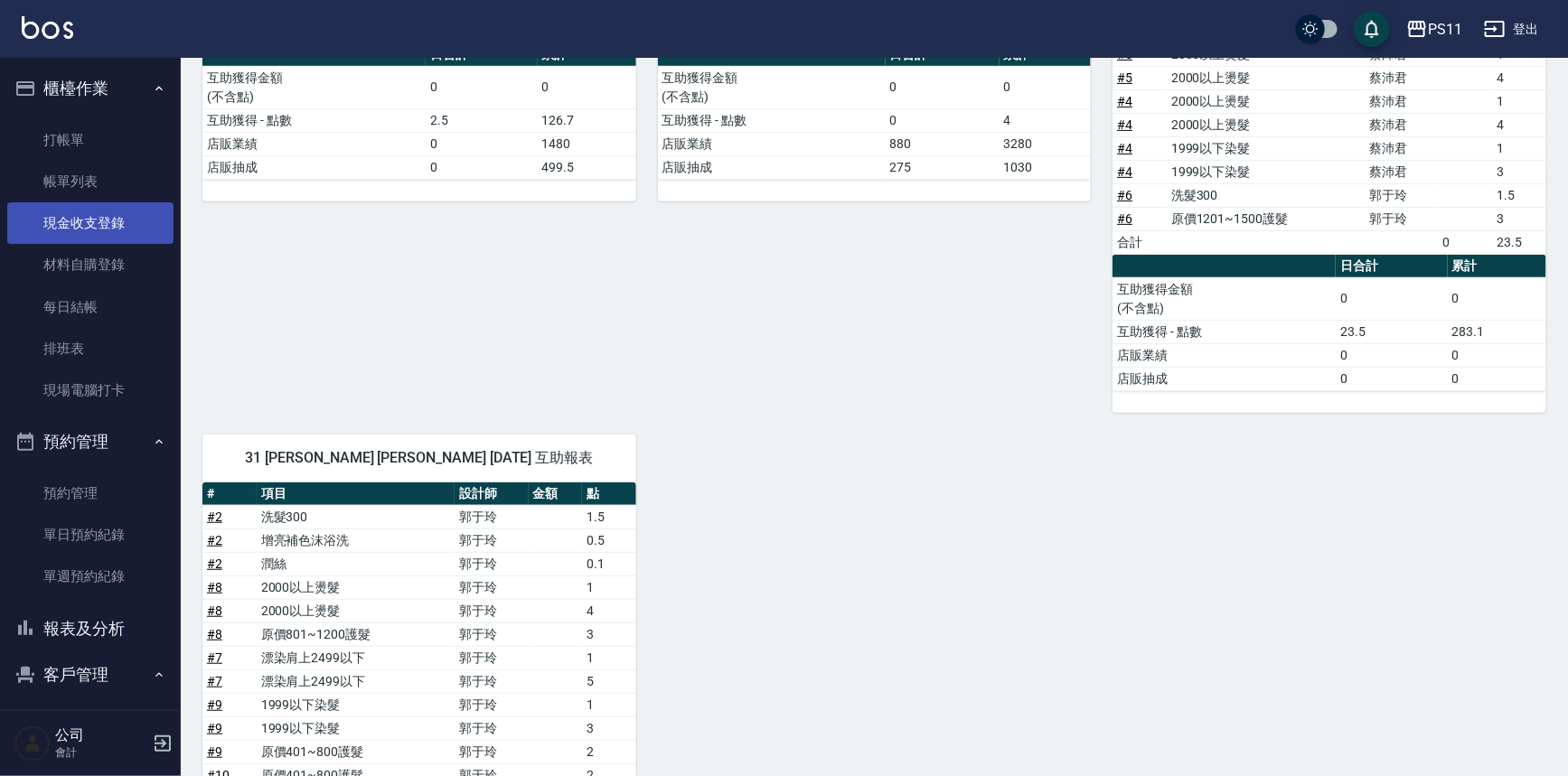
scroll to position [169, 0]
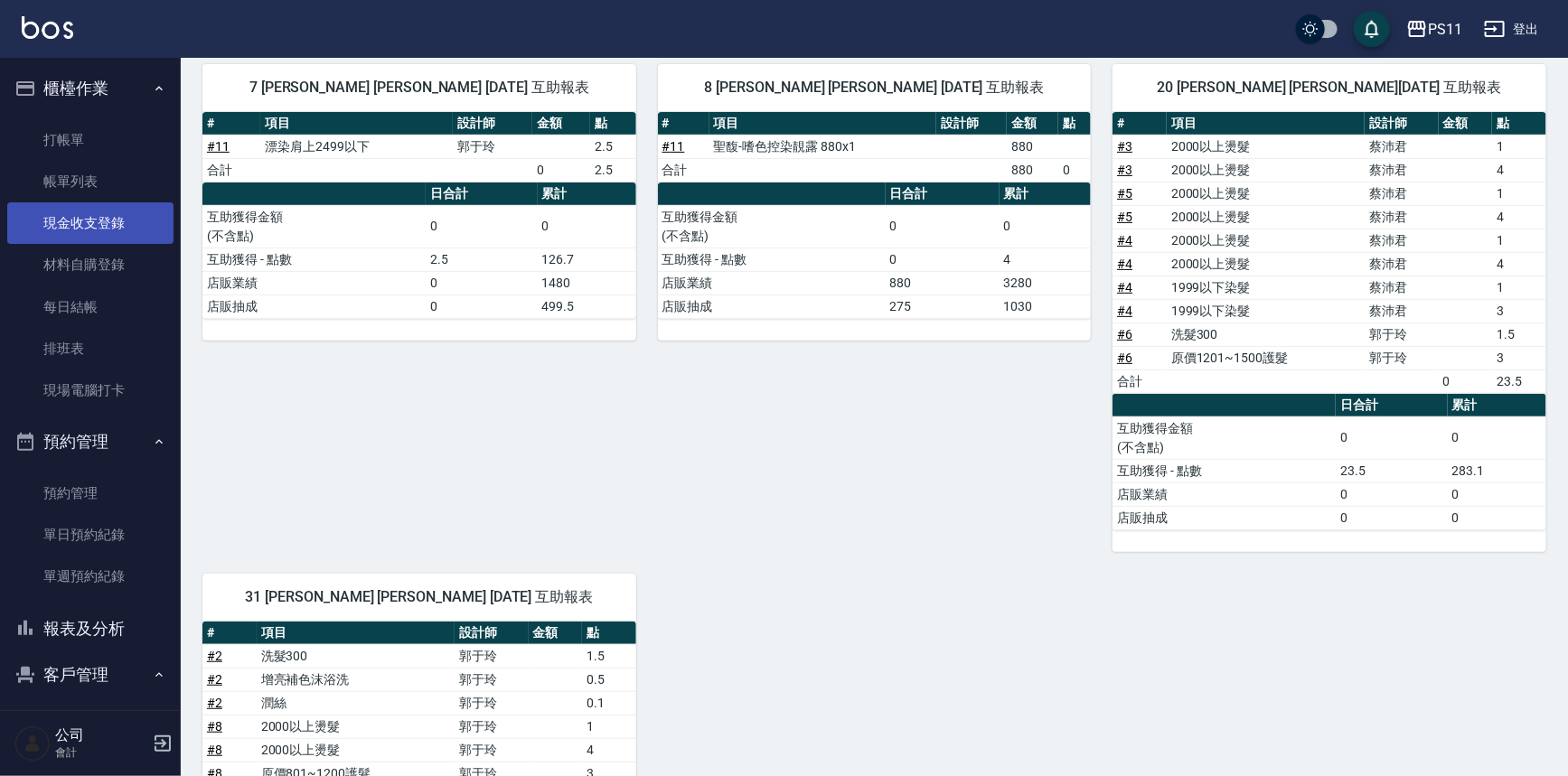
drag, startPoint x: 837, startPoint y: 623, endPoint x: 17, endPoint y: 213, distance: 916.8
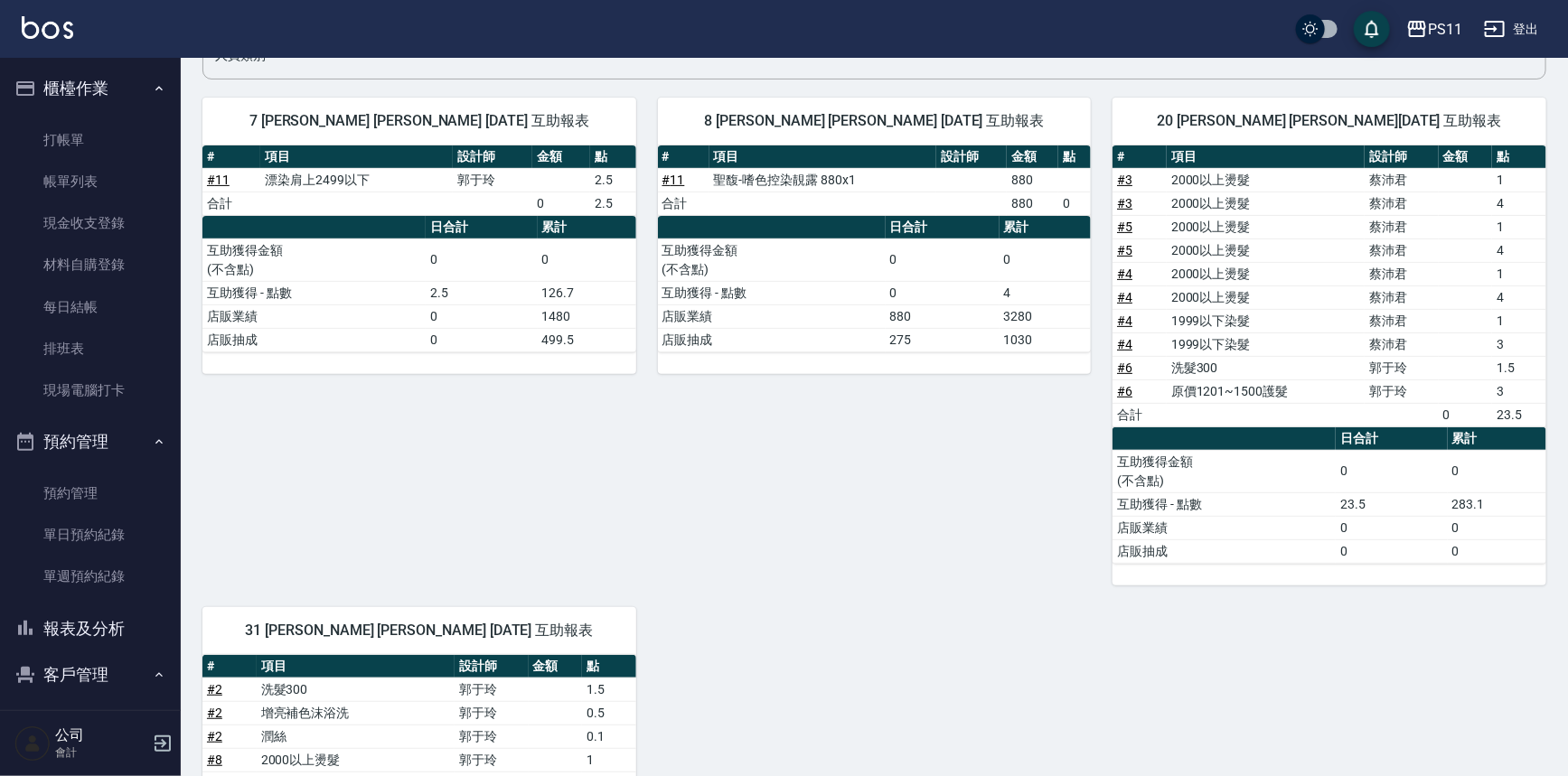
drag, startPoint x: 126, startPoint y: 628, endPoint x: 138, endPoint y: 618, distance: 15.6
click at [126, 627] on button "報表及分析" at bounding box center [90, 629] width 166 height 47
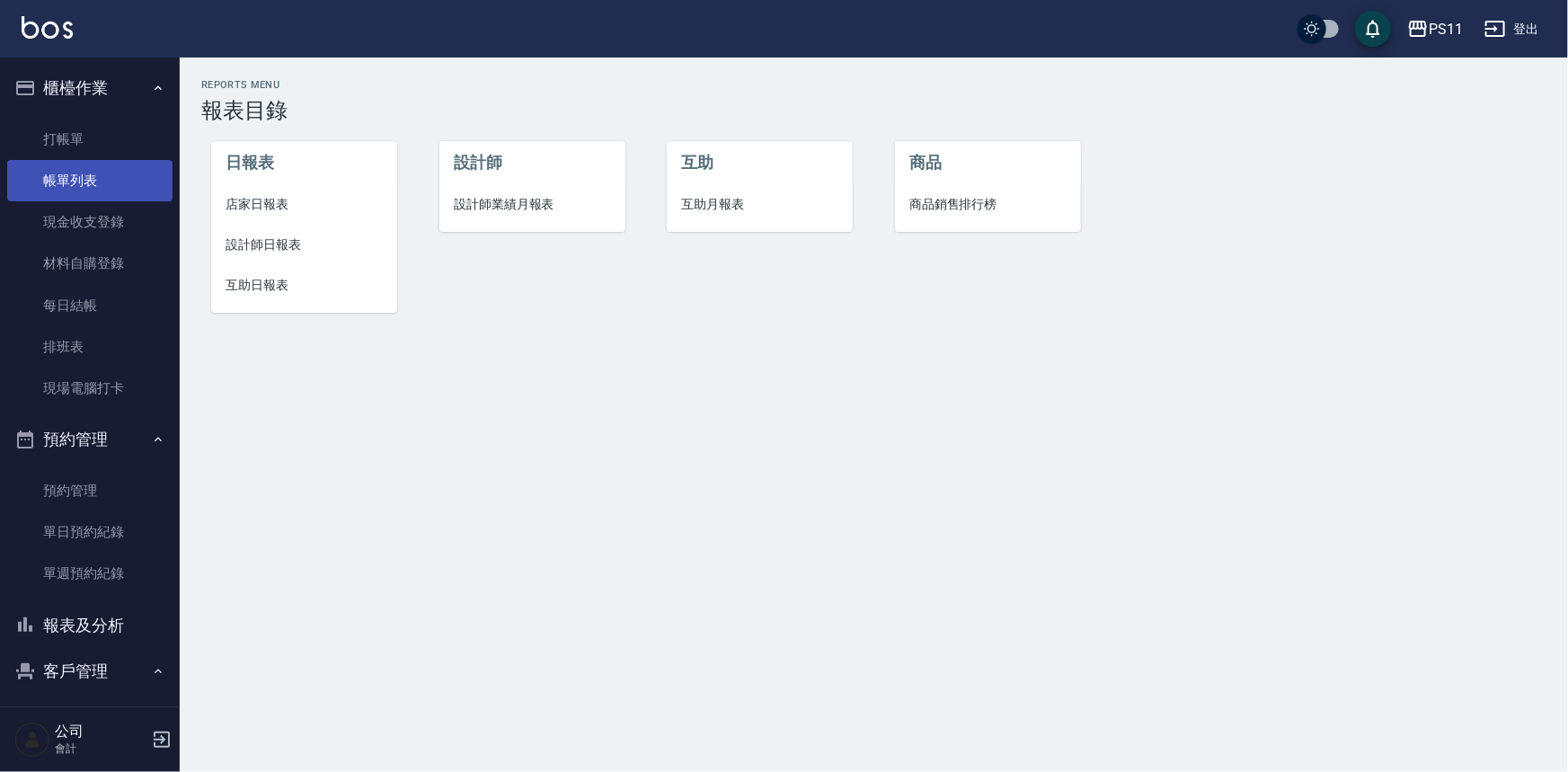
click at [107, 183] on link "帳單列表" at bounding box center [89, 181] width 165 height 42
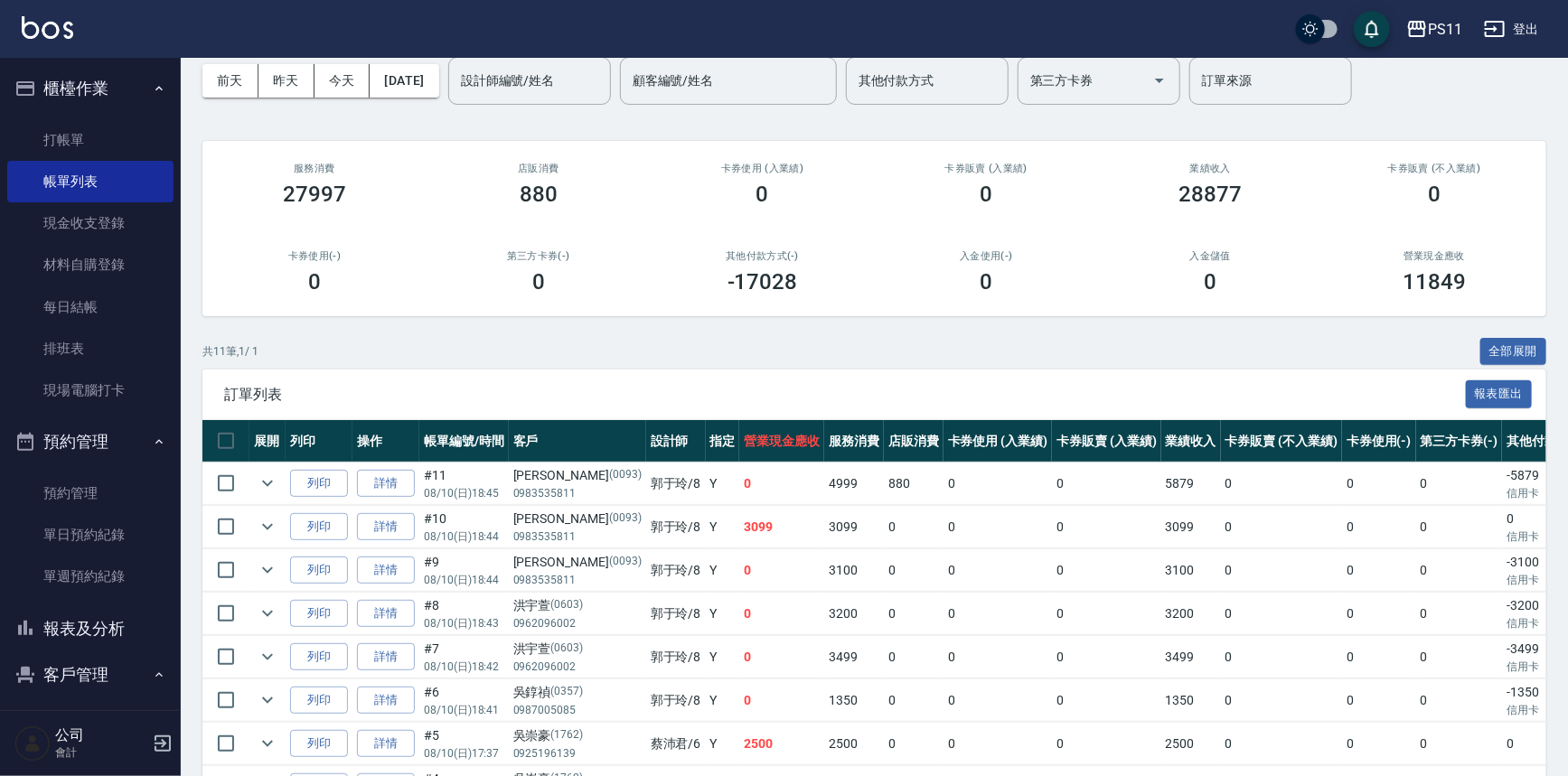
scroll to position [246, 0]
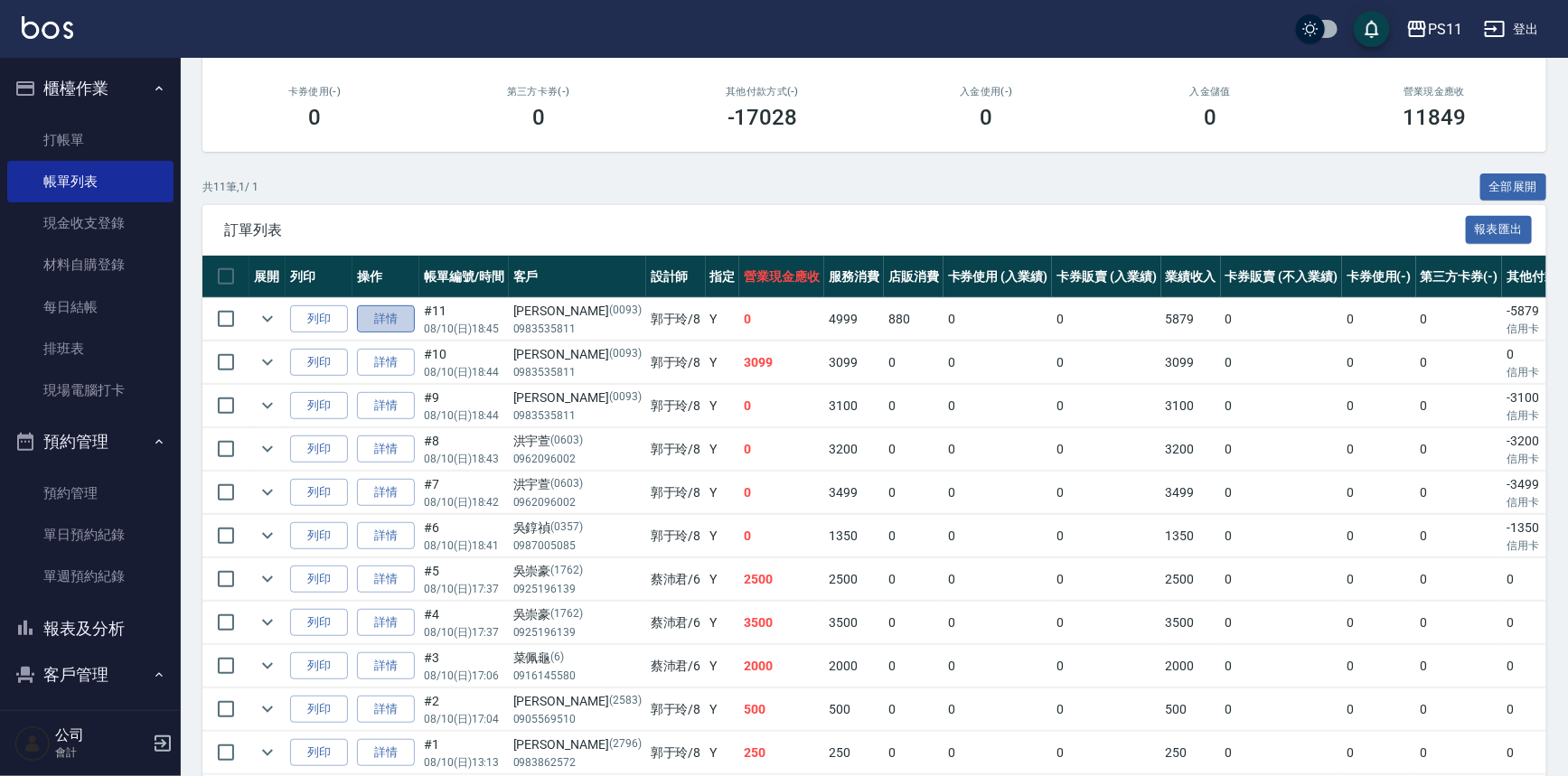
click at [366, 320] on link "詳情" at bounding box center [386, 320] width 57 height 28
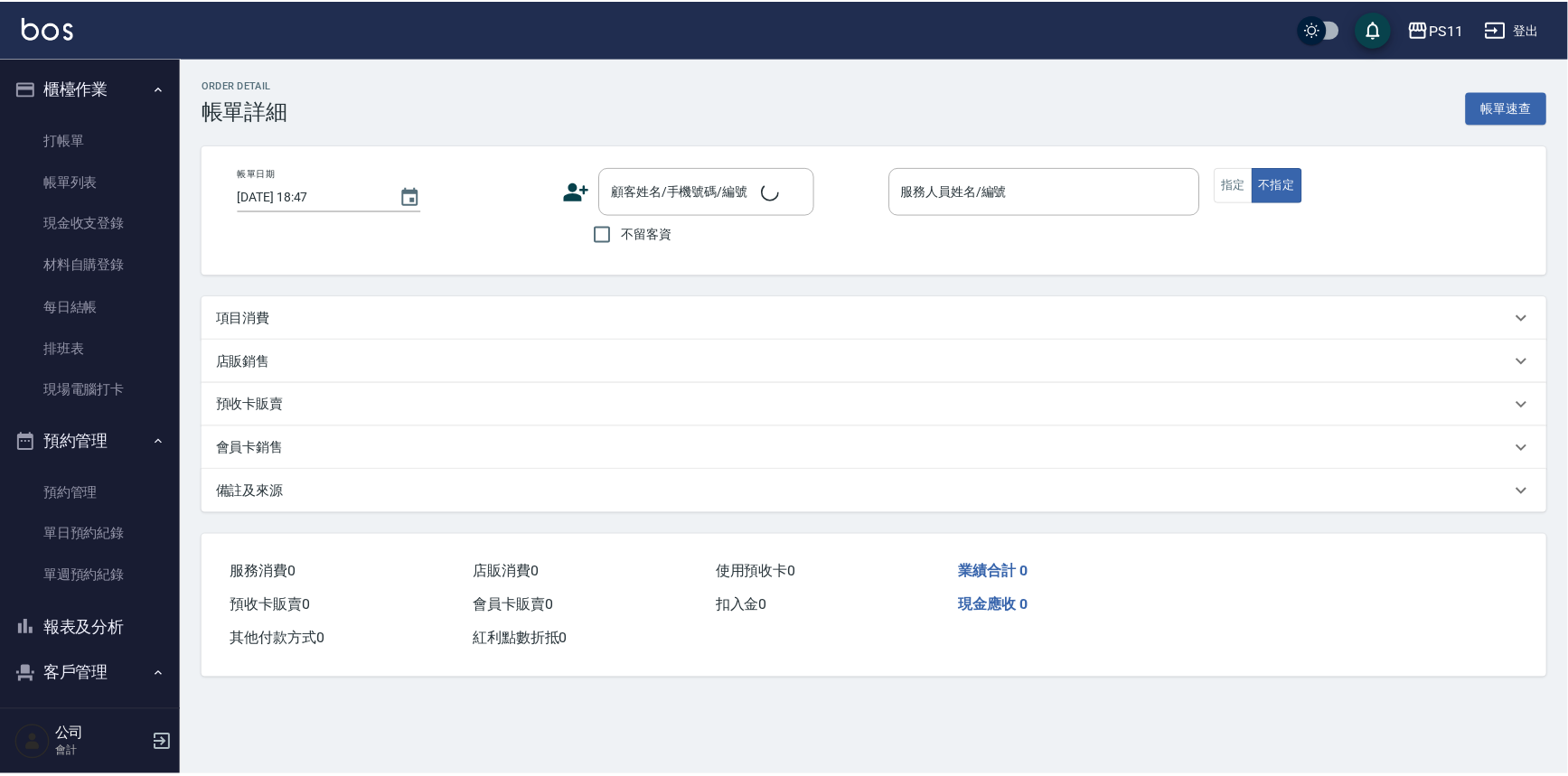
scroll to position [25, 0]
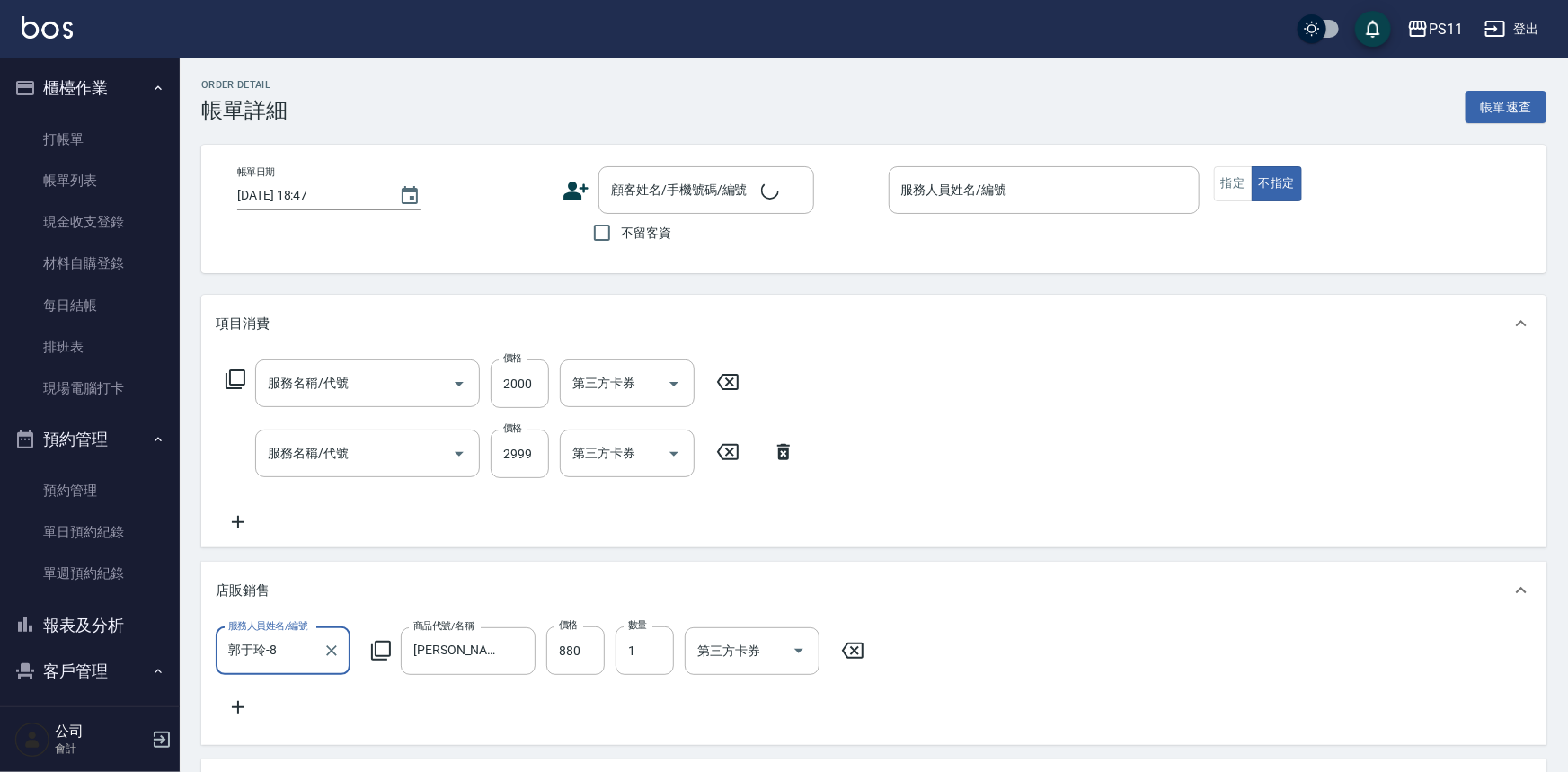
type input "[DATE] 18:45"
type input "郭于玲-8"
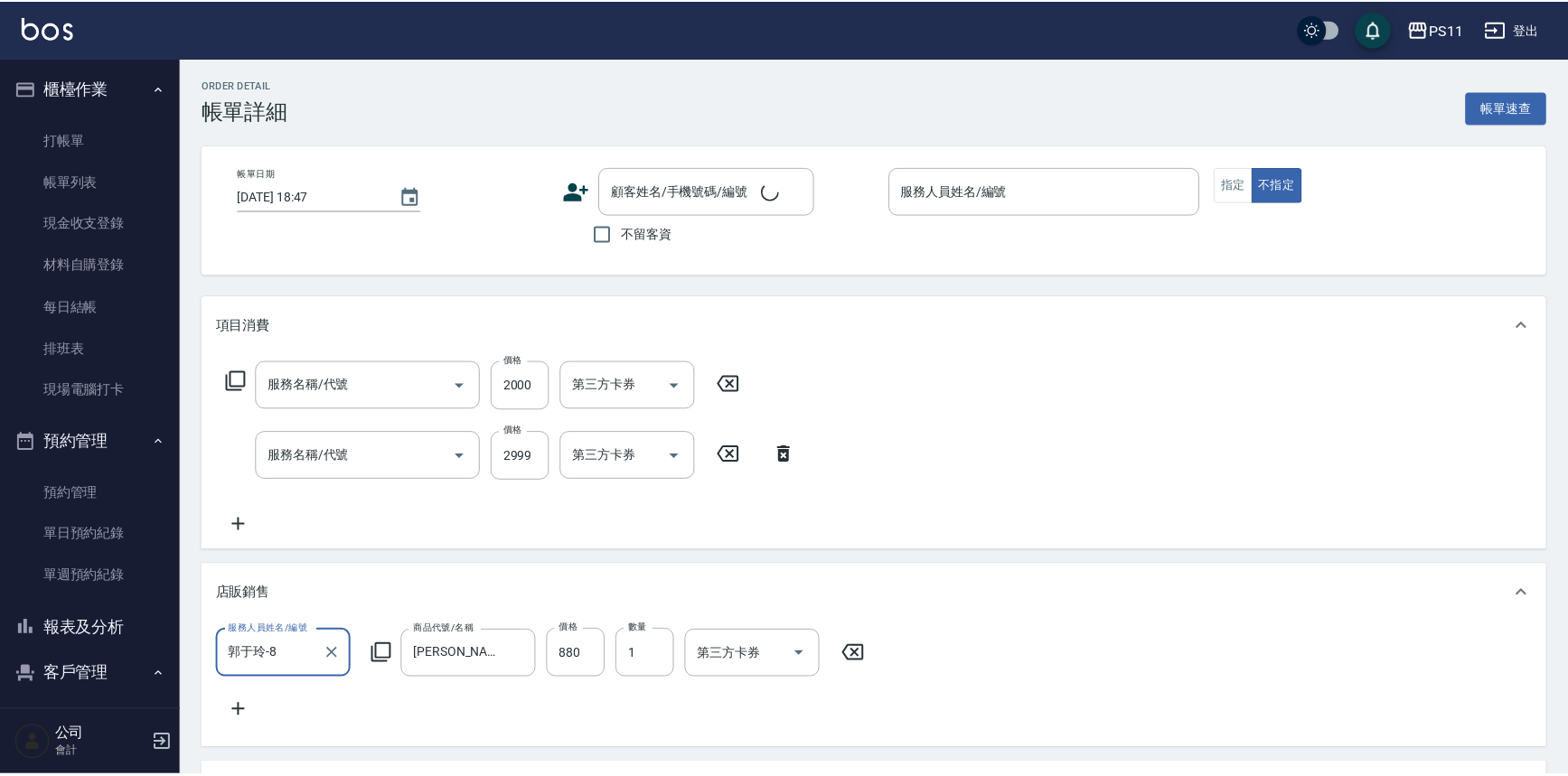
scroll to position [0, 0]
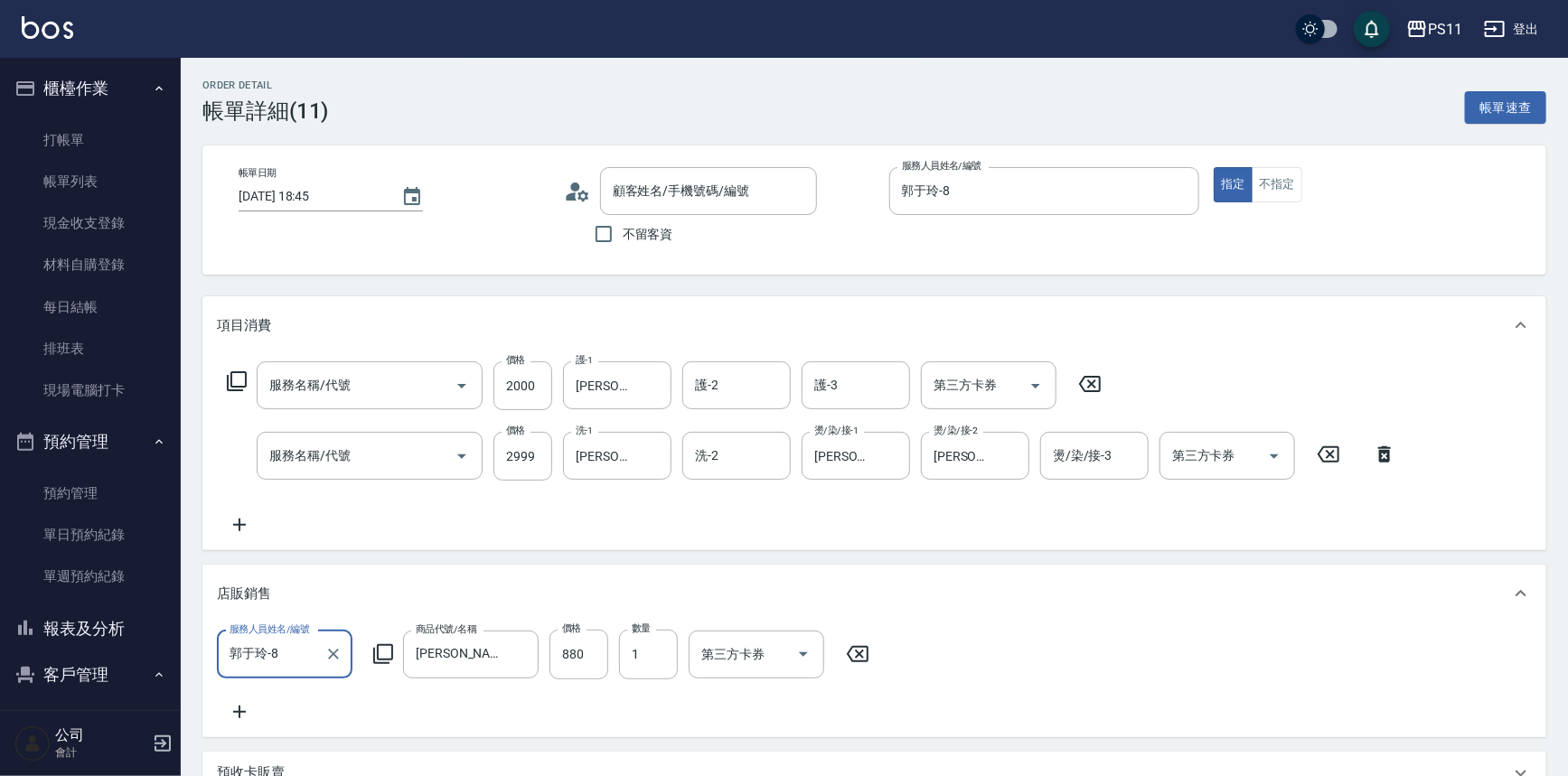
type input "原價1501~2000護髮(52000)"
type input "漂染肩上2499以下(42499)"
type input "[PERSON_NAME]/0983535811/0093"
click at [454, 387] on icon "Open" at bounding box center [461, 386] width 21 height 21
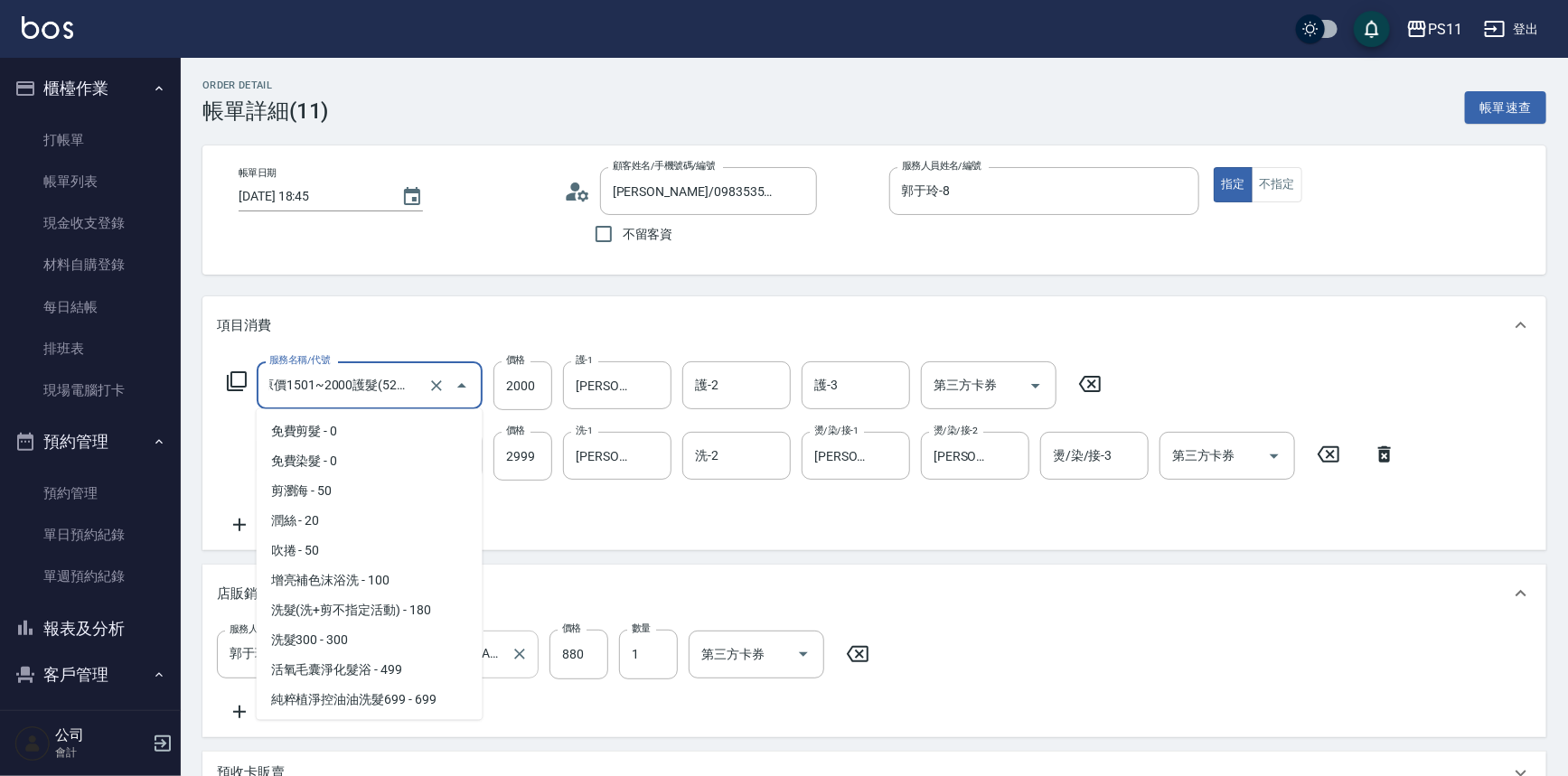
scroll to position [977, 0]
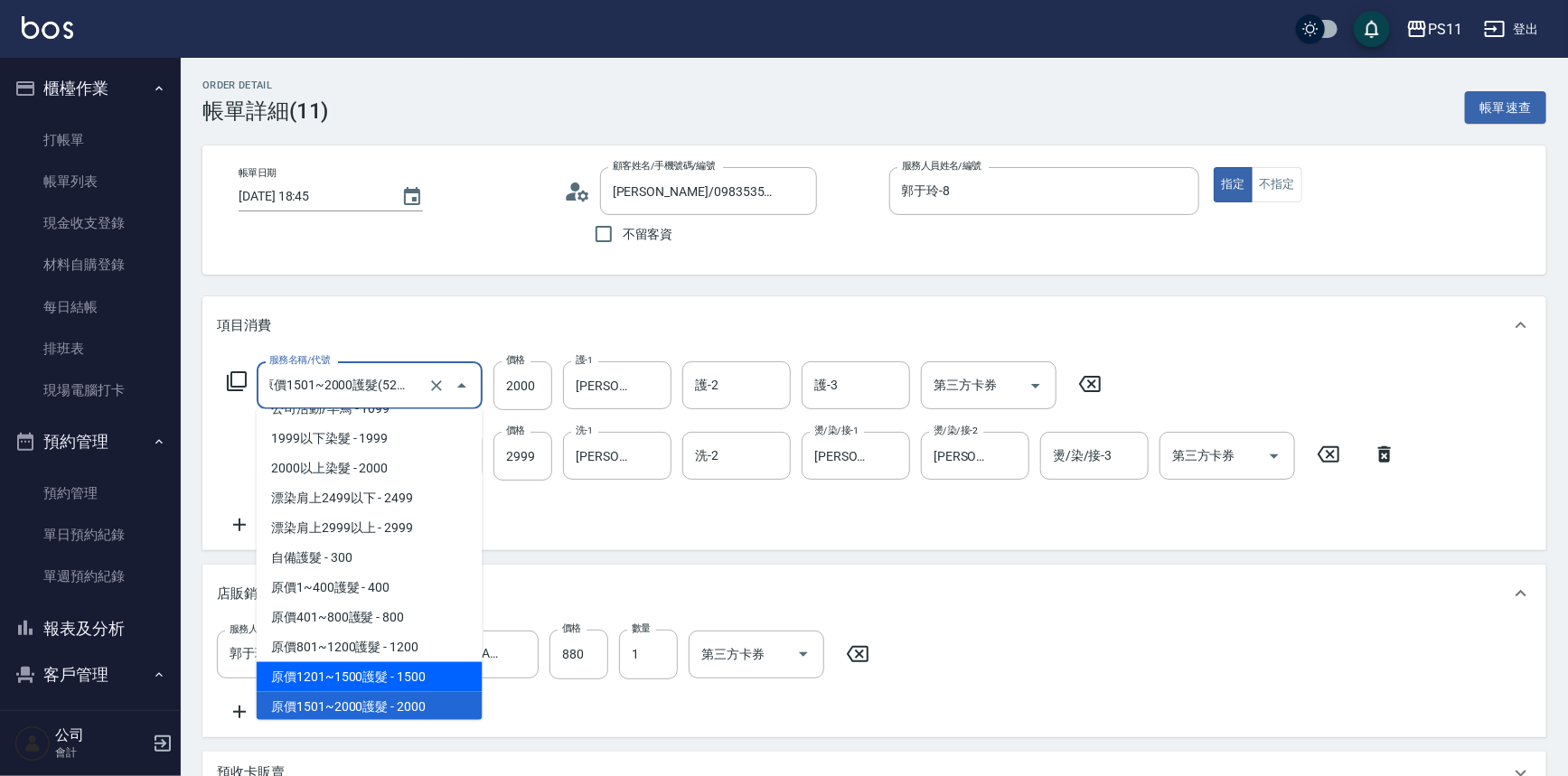
click at [450, 670] on span "原價1201~1500護髮 - 1500" at bounding box center [370, 678] width 226 height 30
type input "原價1201~1500護髮(51500)"
type input "1500"
type input "0"
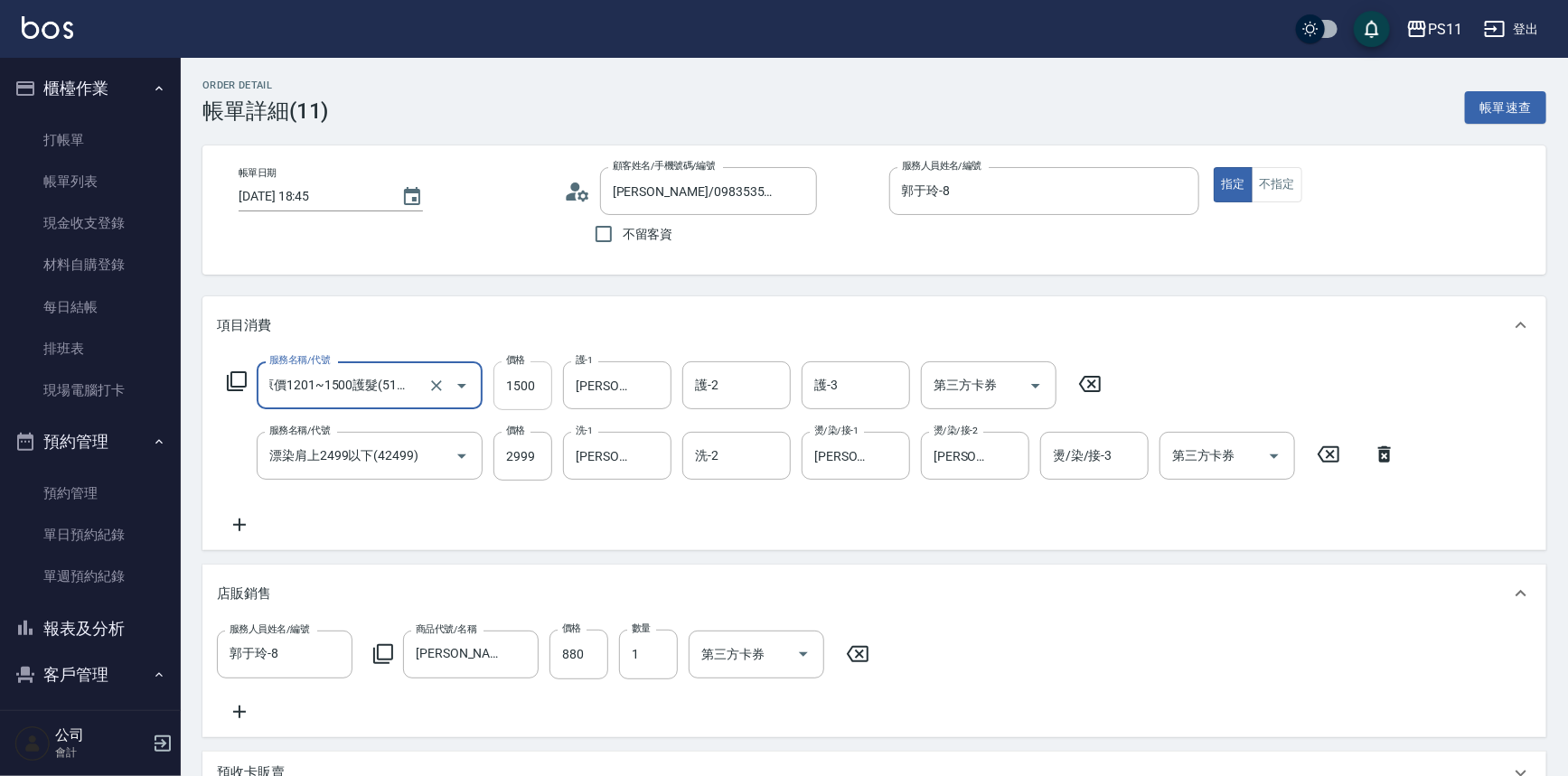
scroll to position [0, 0]
click at [537, 405] on input "1500" at bounding box center [522, 386] width 58 height 49
type input "2000"
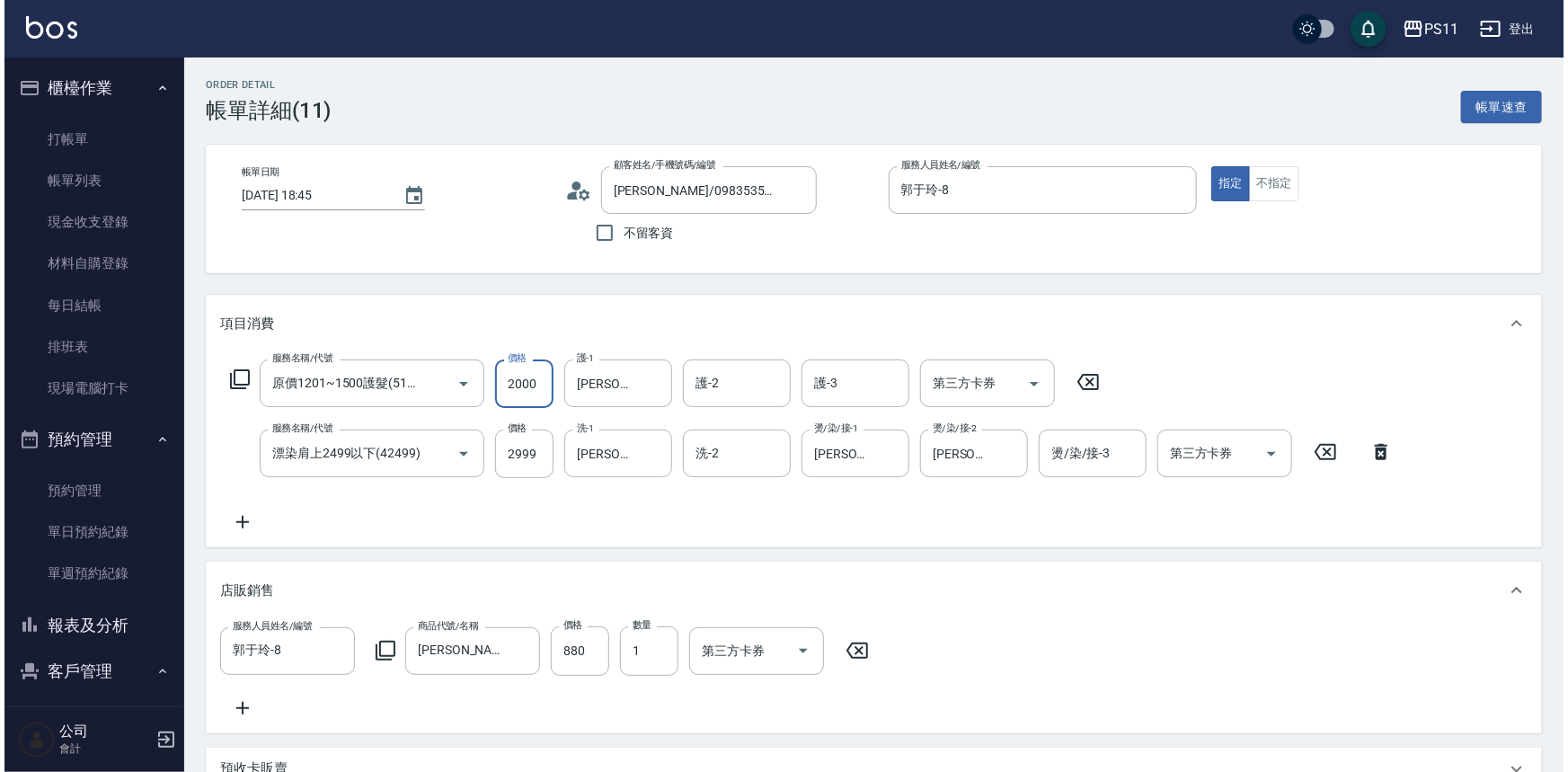
scroll to position [561, 0]
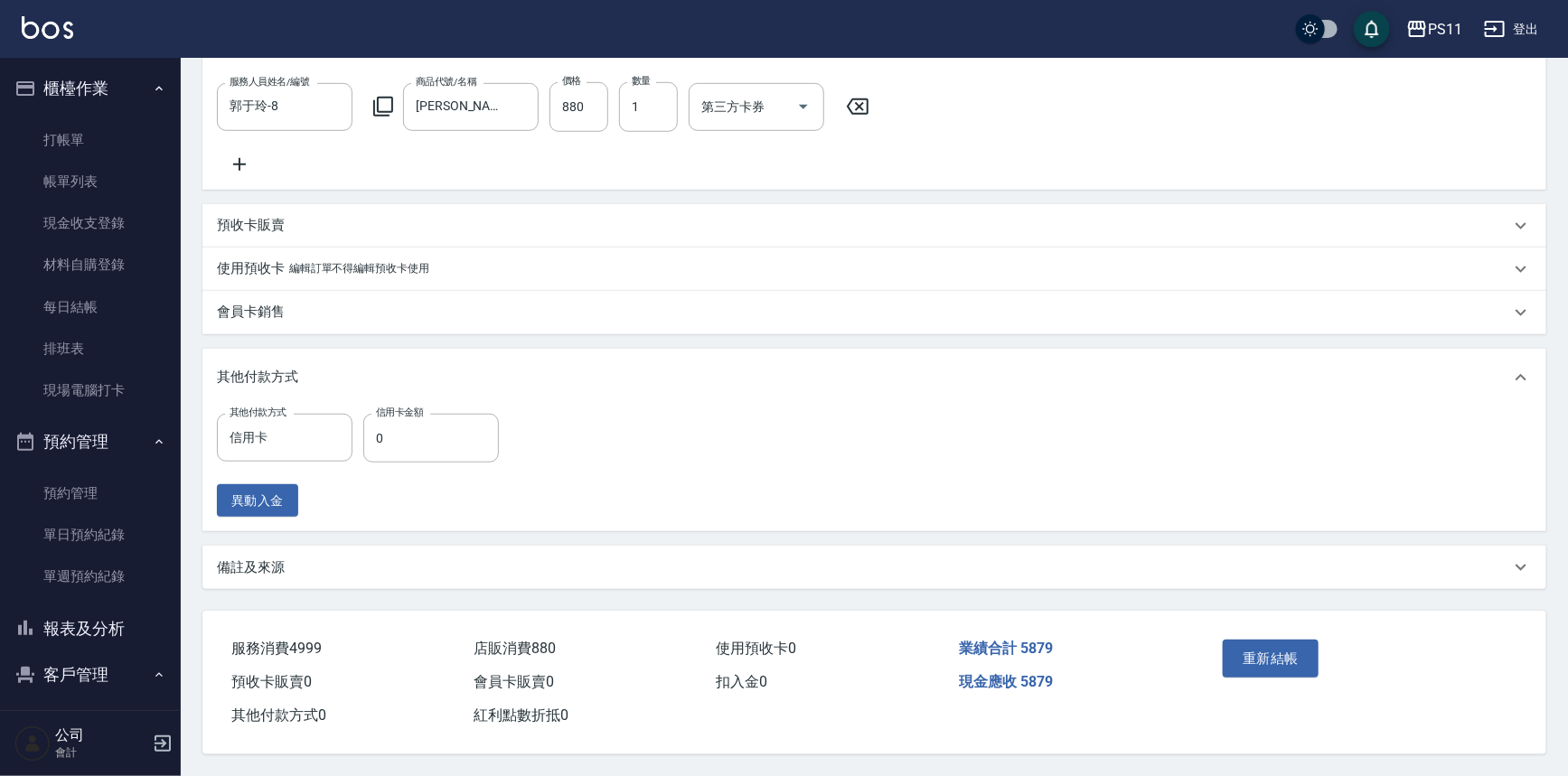
drag, startPoint x: 1205, startPoint y: 255, endPoint x: 1240, endPoint y: 729, distance: 475.3
click at [1276, 654] on button "重新結帳" at bounding box center [1270, 658] width 96 height 38
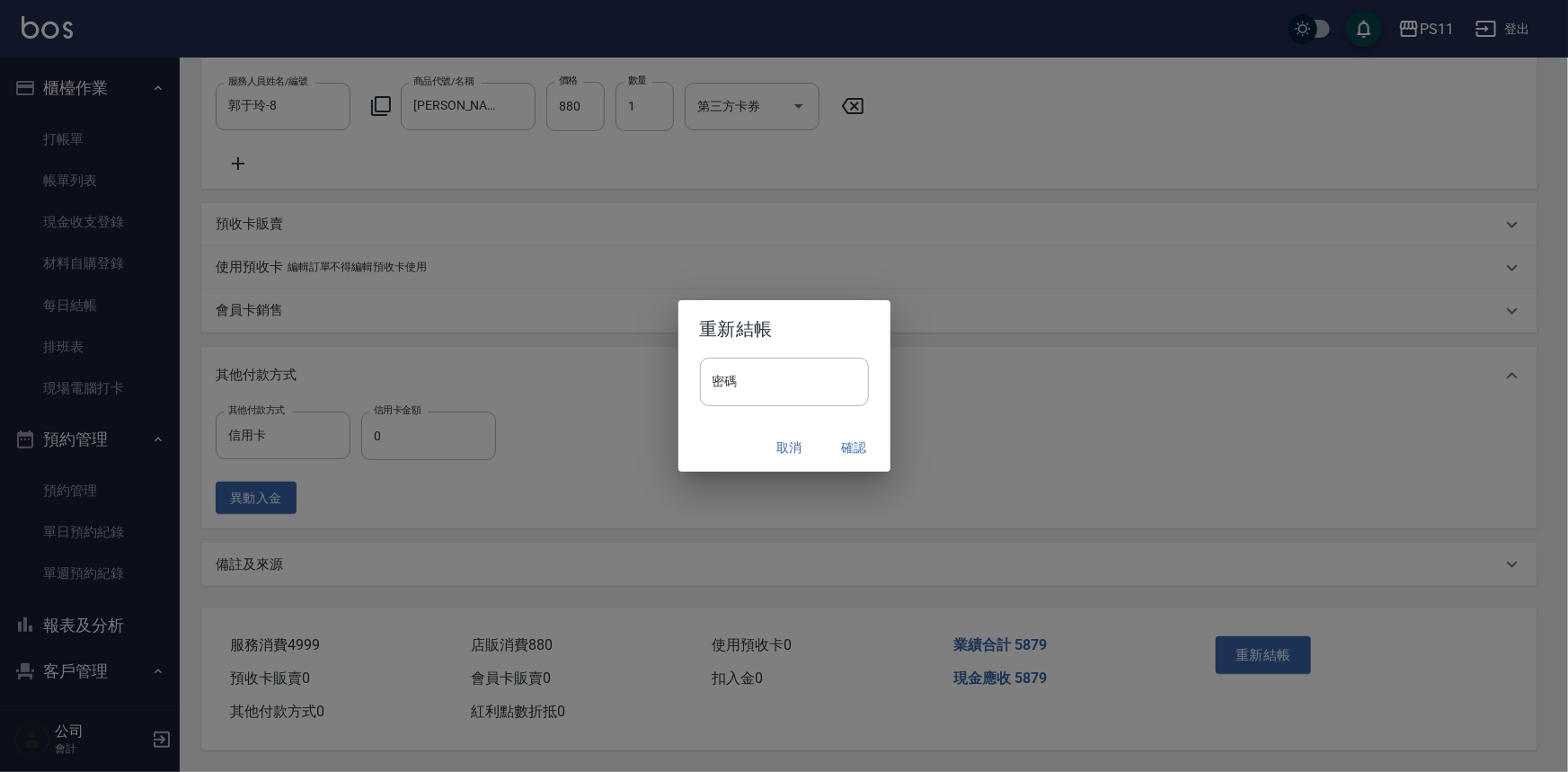
click at [784, 408] on div "密碼 密碼" at bounding box center [784, 391] width 212 height 66
click at [790, 400] on input "密碼" at bounding box center [784, 382] width 169 height 49
click at [669, 380] on div "重新結帳 密碼 ******** 密碼 取消 確認" at bounding box center [784, 386] width 1568 height 772
click at [762, 379] on input "********" at bounding box center [784, 382] width 169 height 49
drag, startPoint x: 733, startPoint y: 381, endPoint x: 619, endPoint y: 453, distance: 134.8
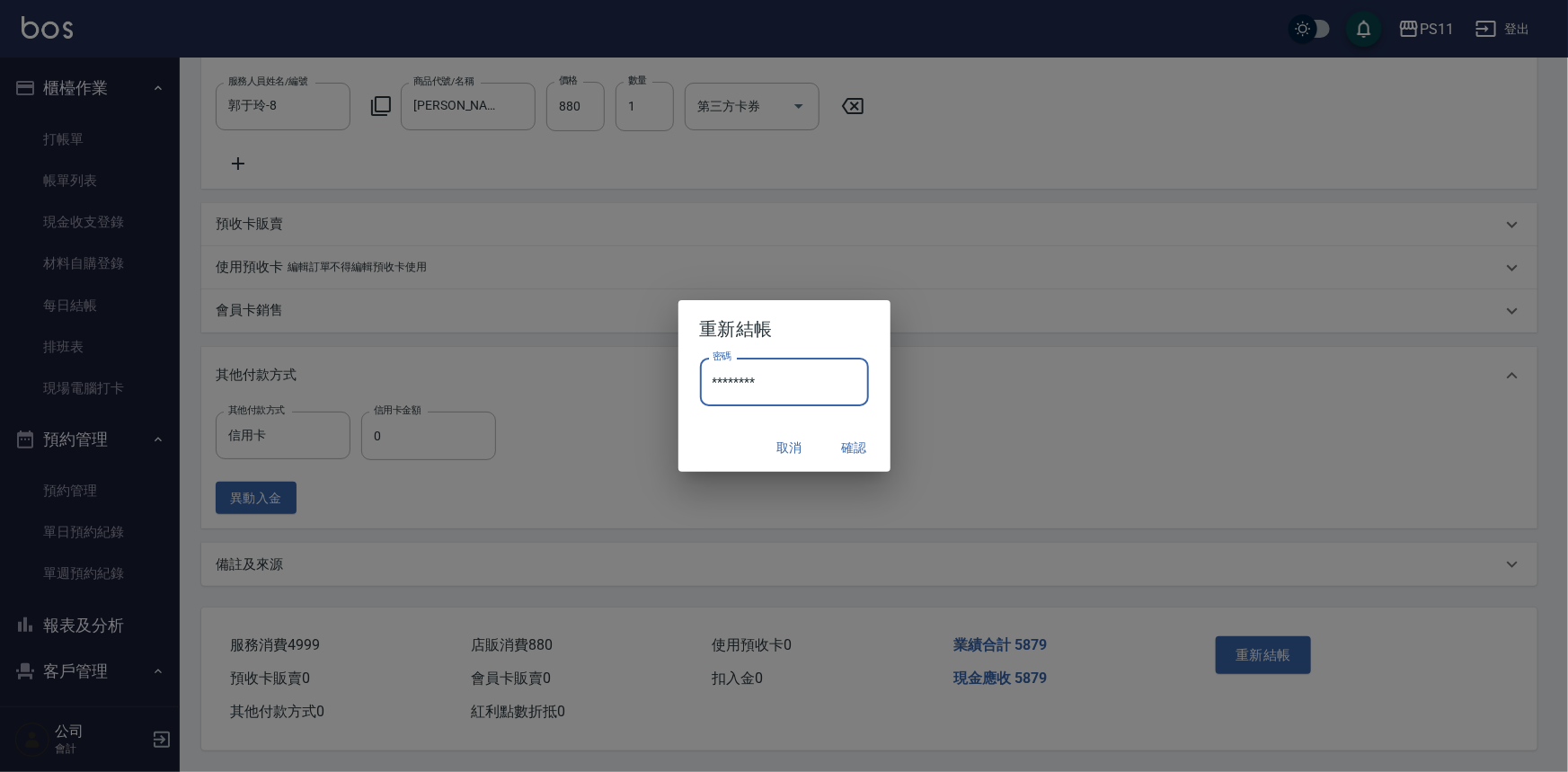
click at [627, 381] on div "重新結帳 密碼 ******** 密碼 取消 確認" at bounding box center [784, 386] width 1568 height 772
type input "****"
click at [864, 434] on button "確認" at bounding box center [855, 448] width 57 height 33
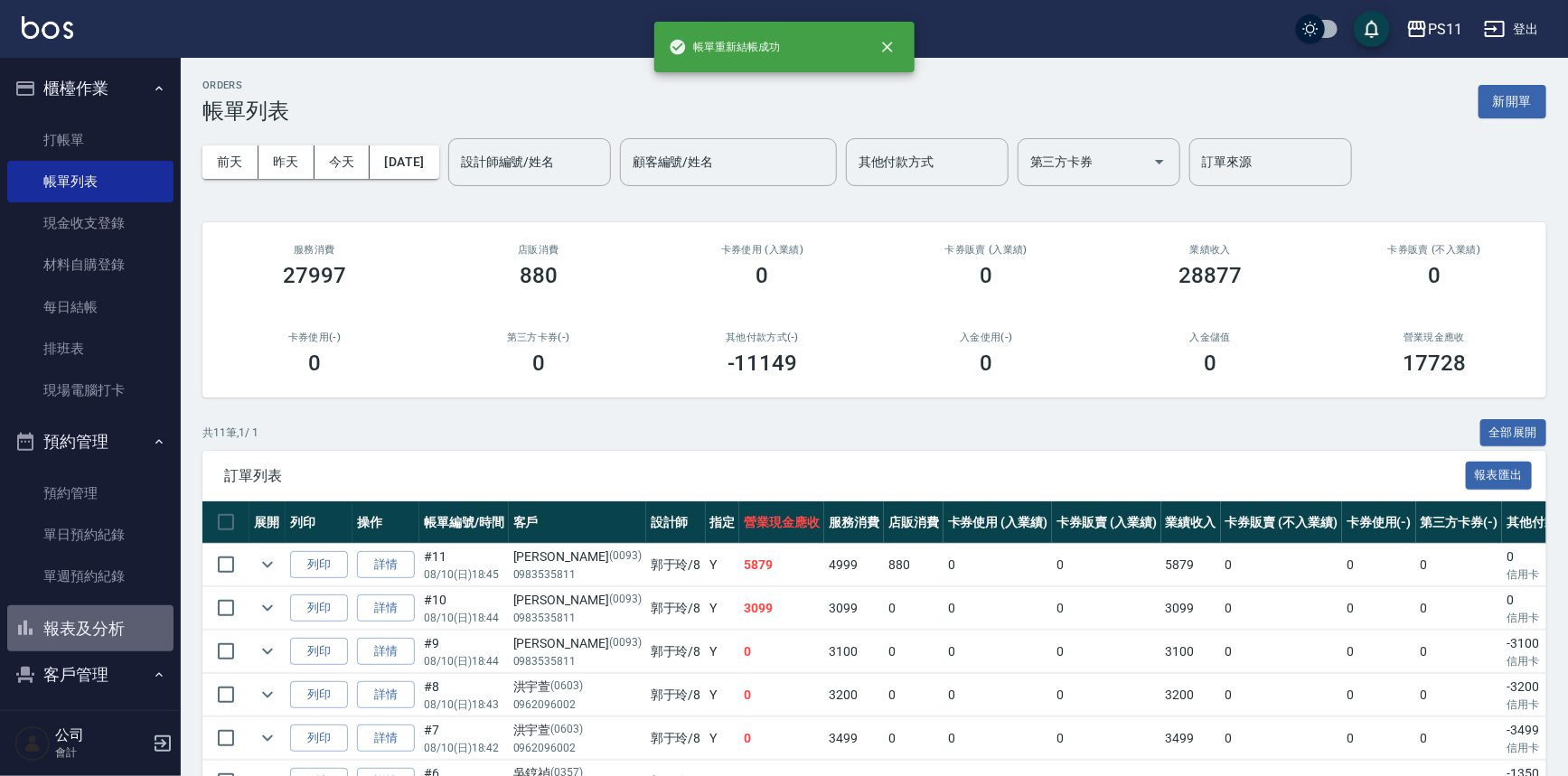
click at [140, 623] on button "報表及分析" at bounding box center [90, 629] width 166 height 47
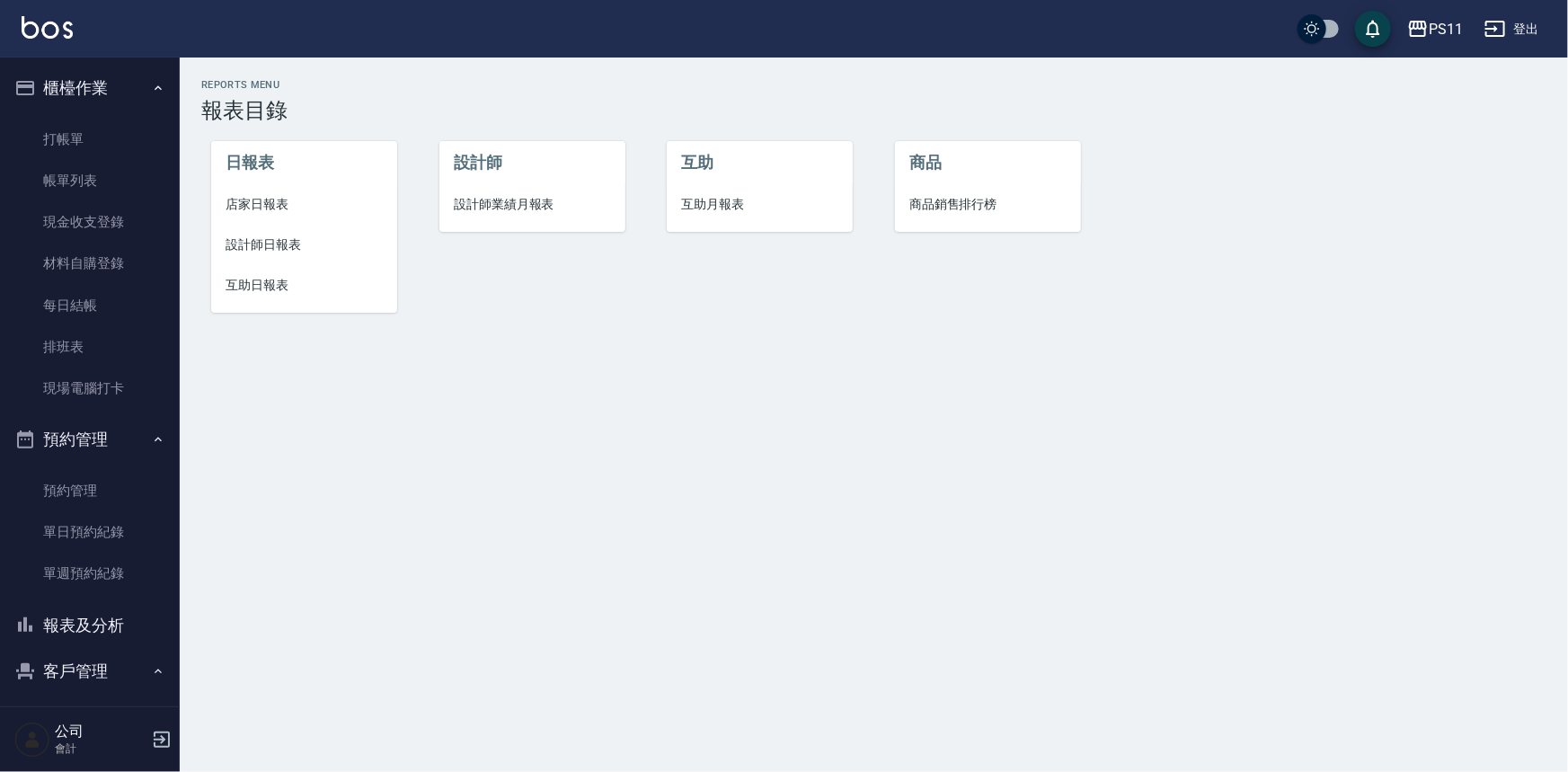
click at [278, 280] on span "互助日報表" at bounding box center [304, 285] width 158 height 18
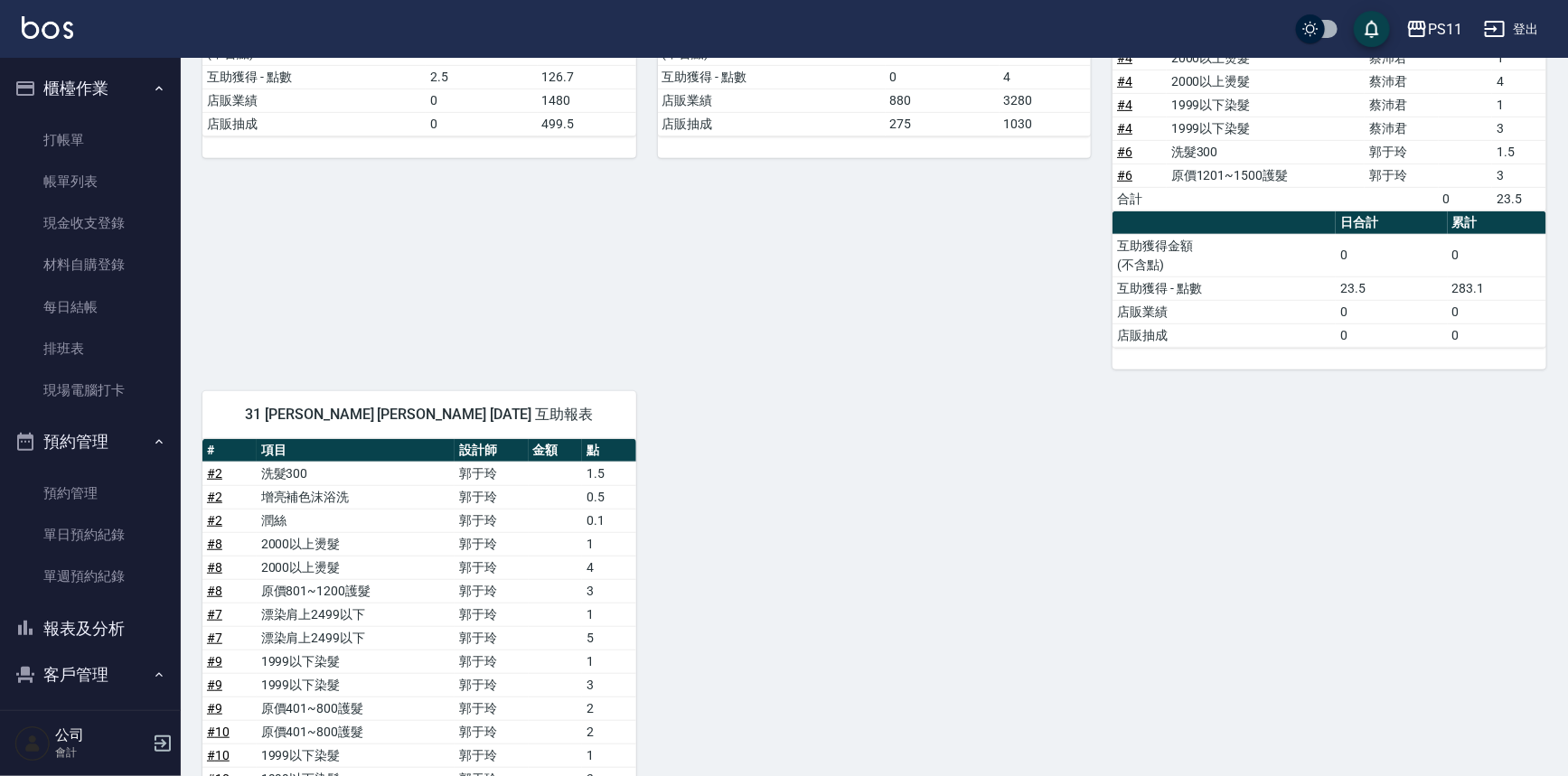
scroll to position [668, 0]
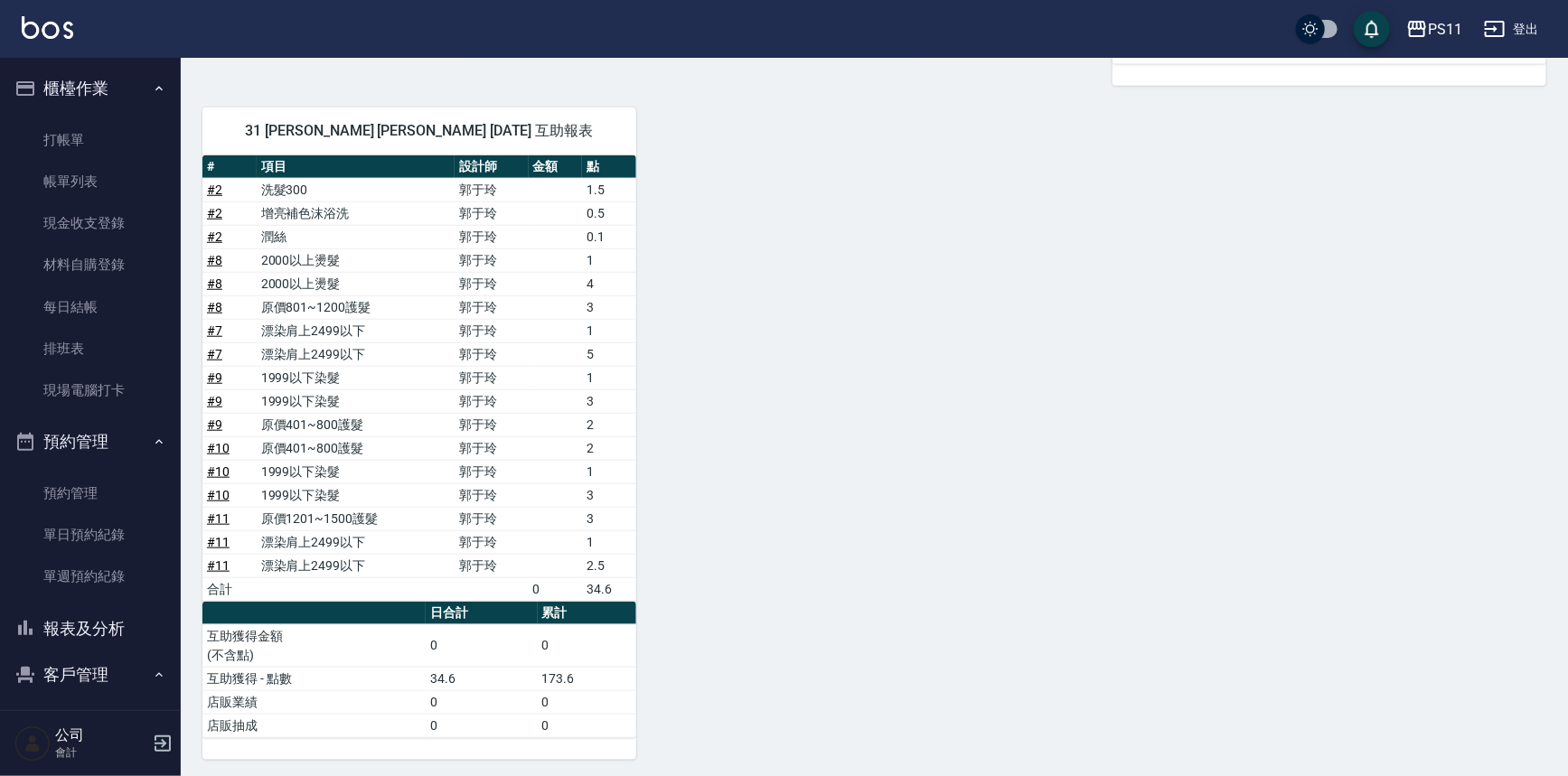
drag, startPoint x: 778, startPoint y: 605, endPoint x: 739, endPoint y: 783, distance: 182.2
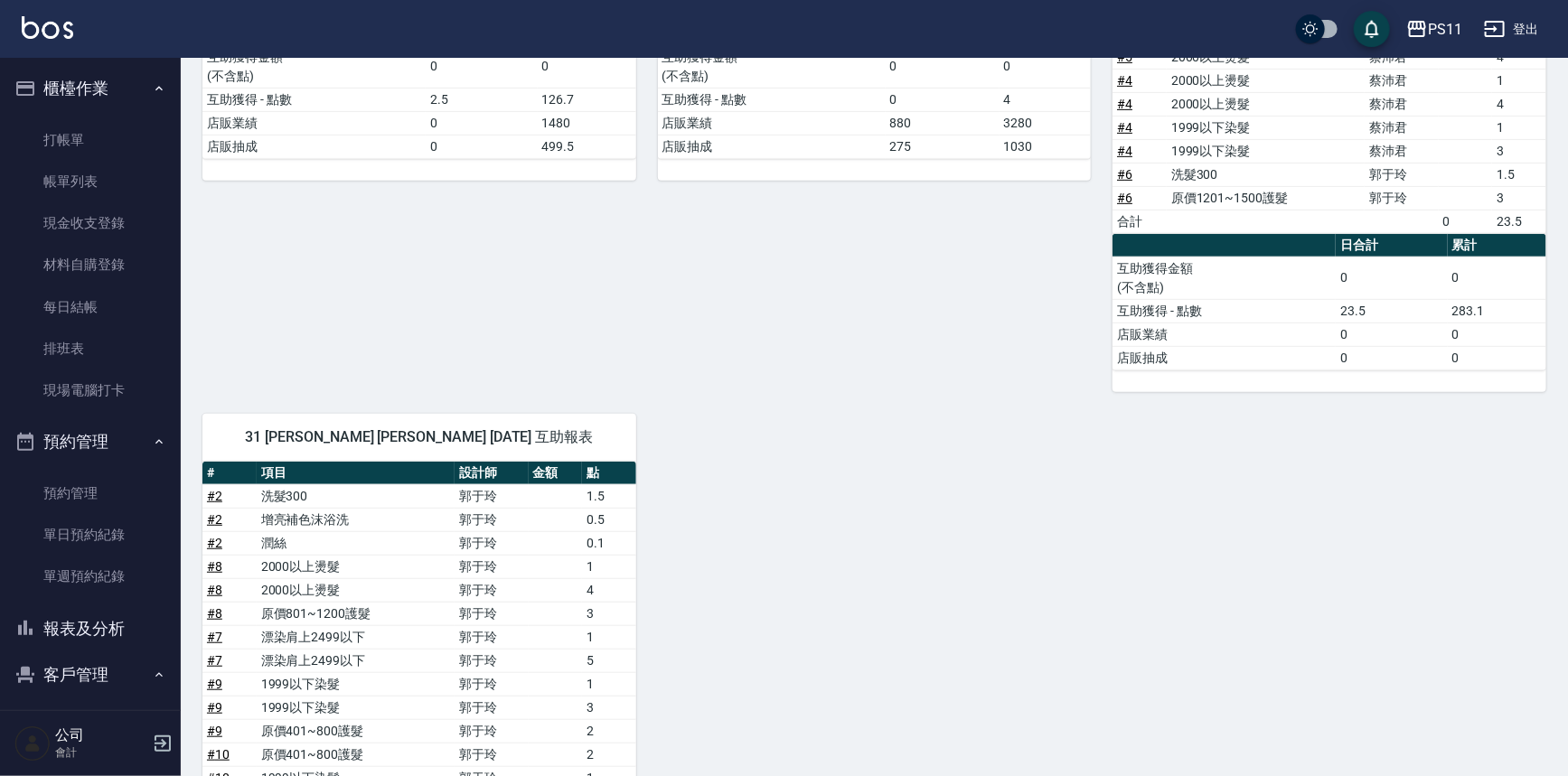
scroll to position [0, 0]
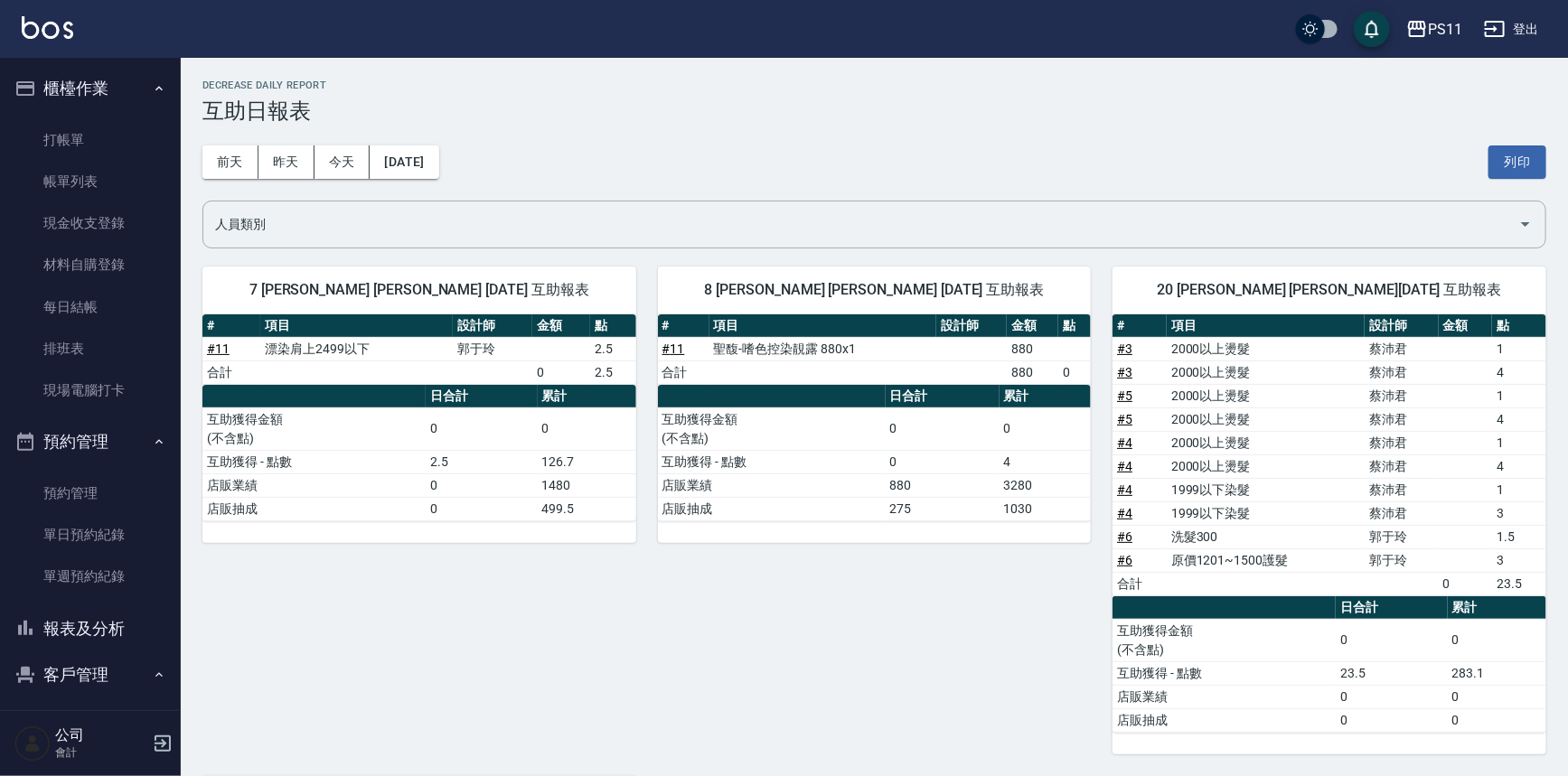
drag, startPoint x: 728, startPoint y: 640, endPoint x: 716, endPoint y: 163, distance: 477.2
drag, startPoint x: 89, startPoint y: 641, endPoint x: 101, endPoint y: 629, distance: 17.0
click at [89, 640] on button "報表及分析" at bounding box center [90, 629] width 166 height 47
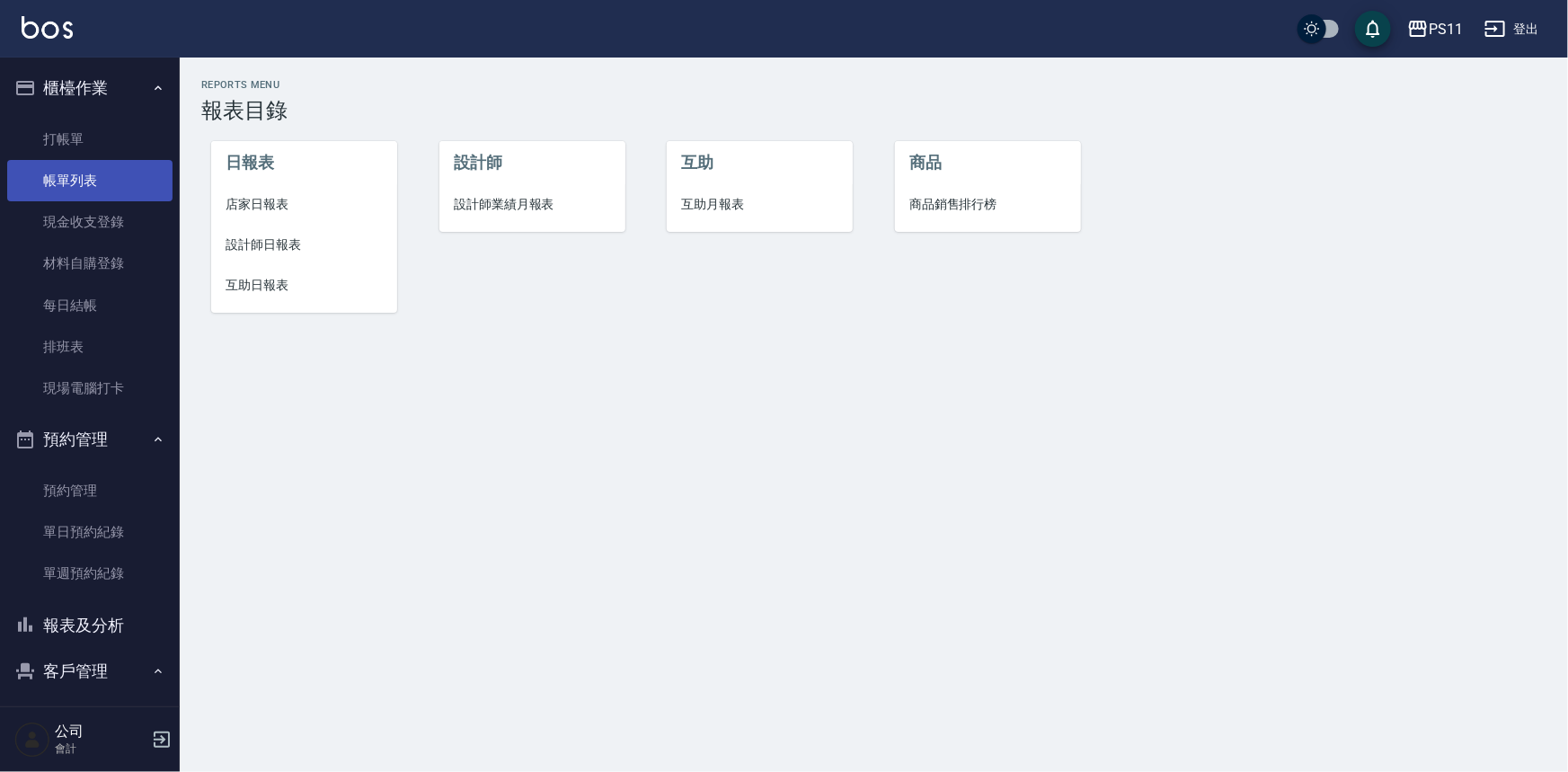
click at [104, 169] on link "帳單列表" at bounding box center [89, 181] width 165 height 42
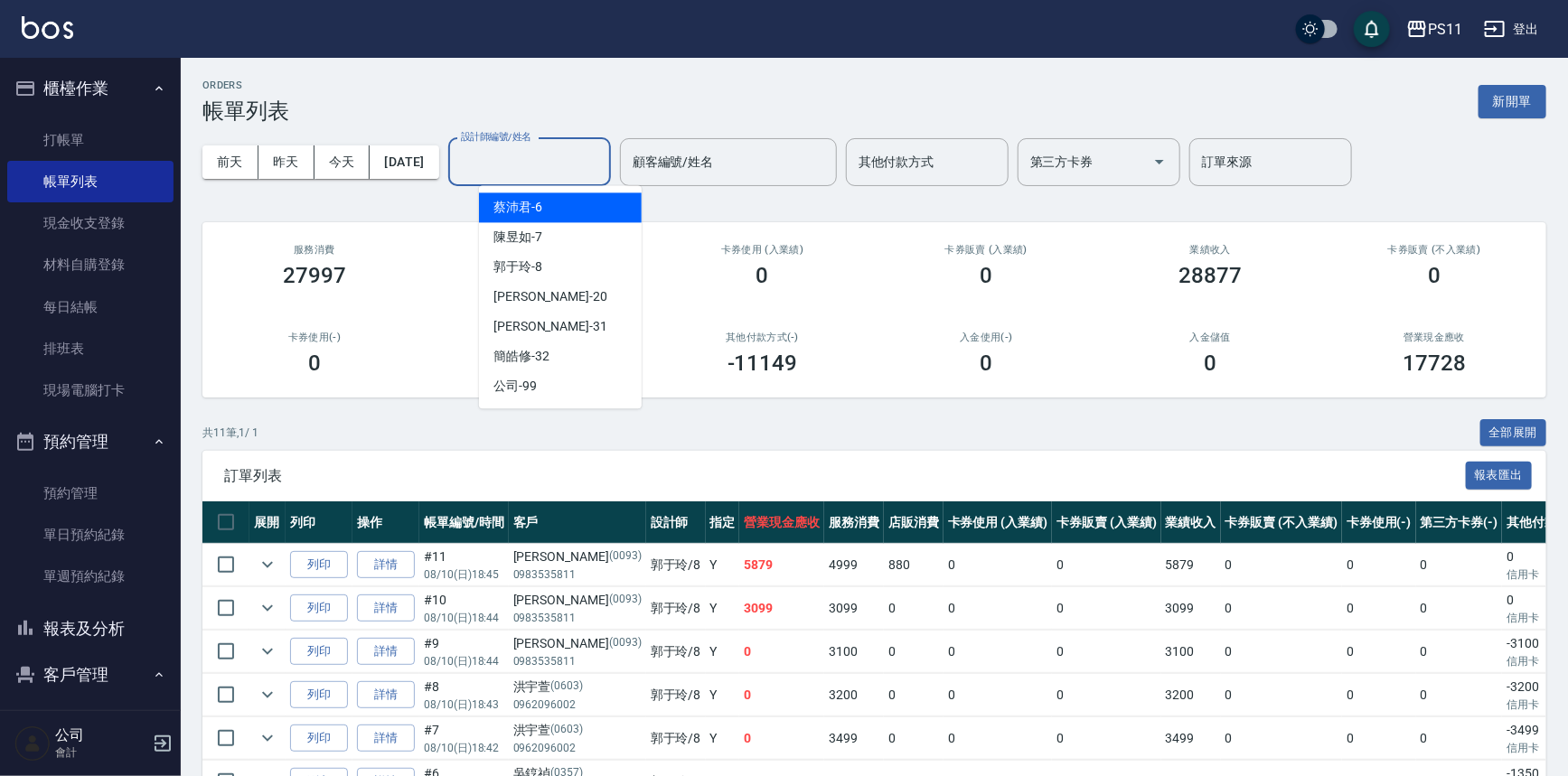
click at [533, 156] on input "設計師編號/姓名" at bounding box center [529, 162] width 147 height 32
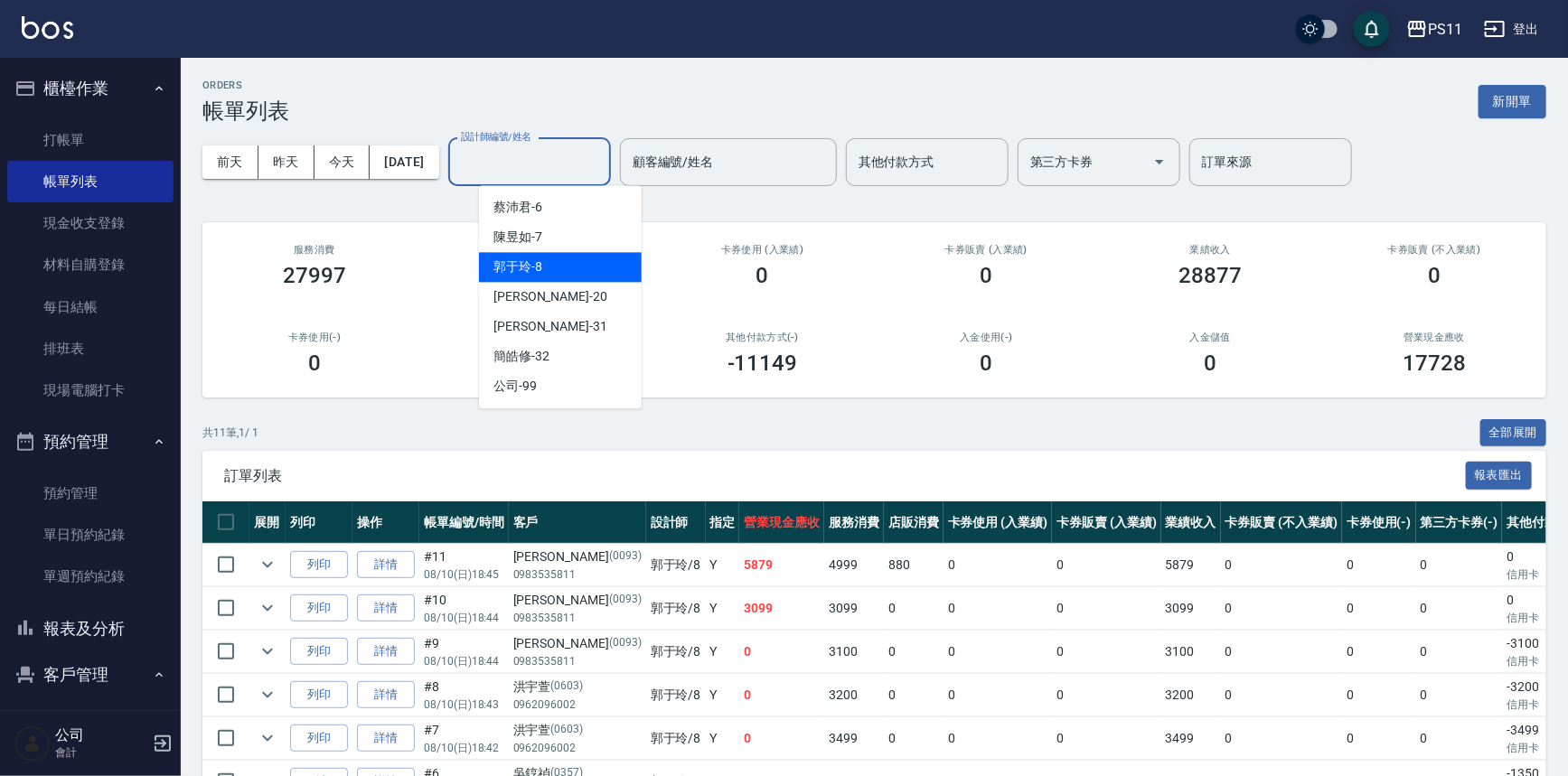
click at [565, 264] on div "郭于玲 -8" at bounding box center [560, 267] width 162 height 30
type input "郭于玲-8"
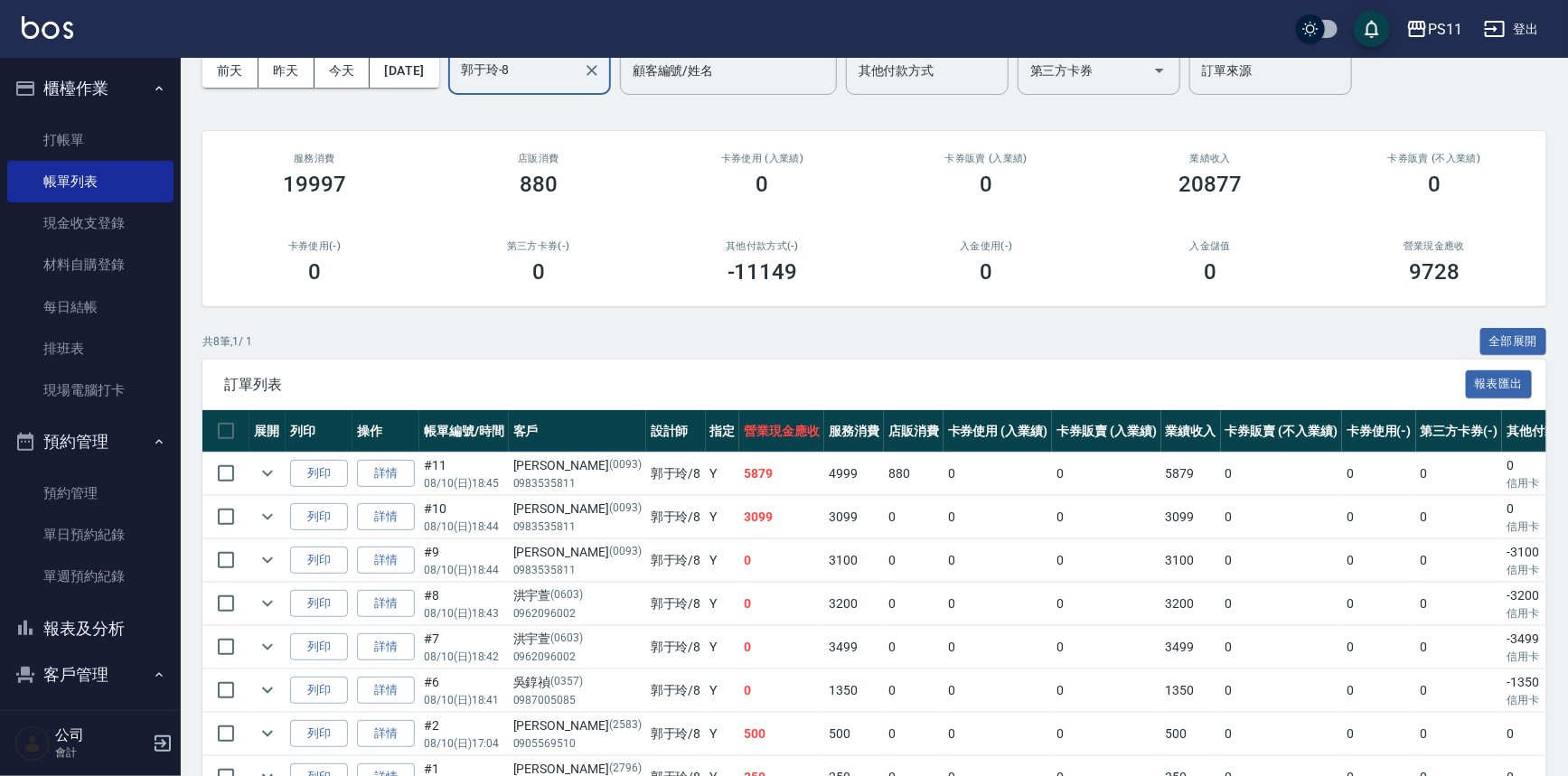
scroll to position [196, 0]
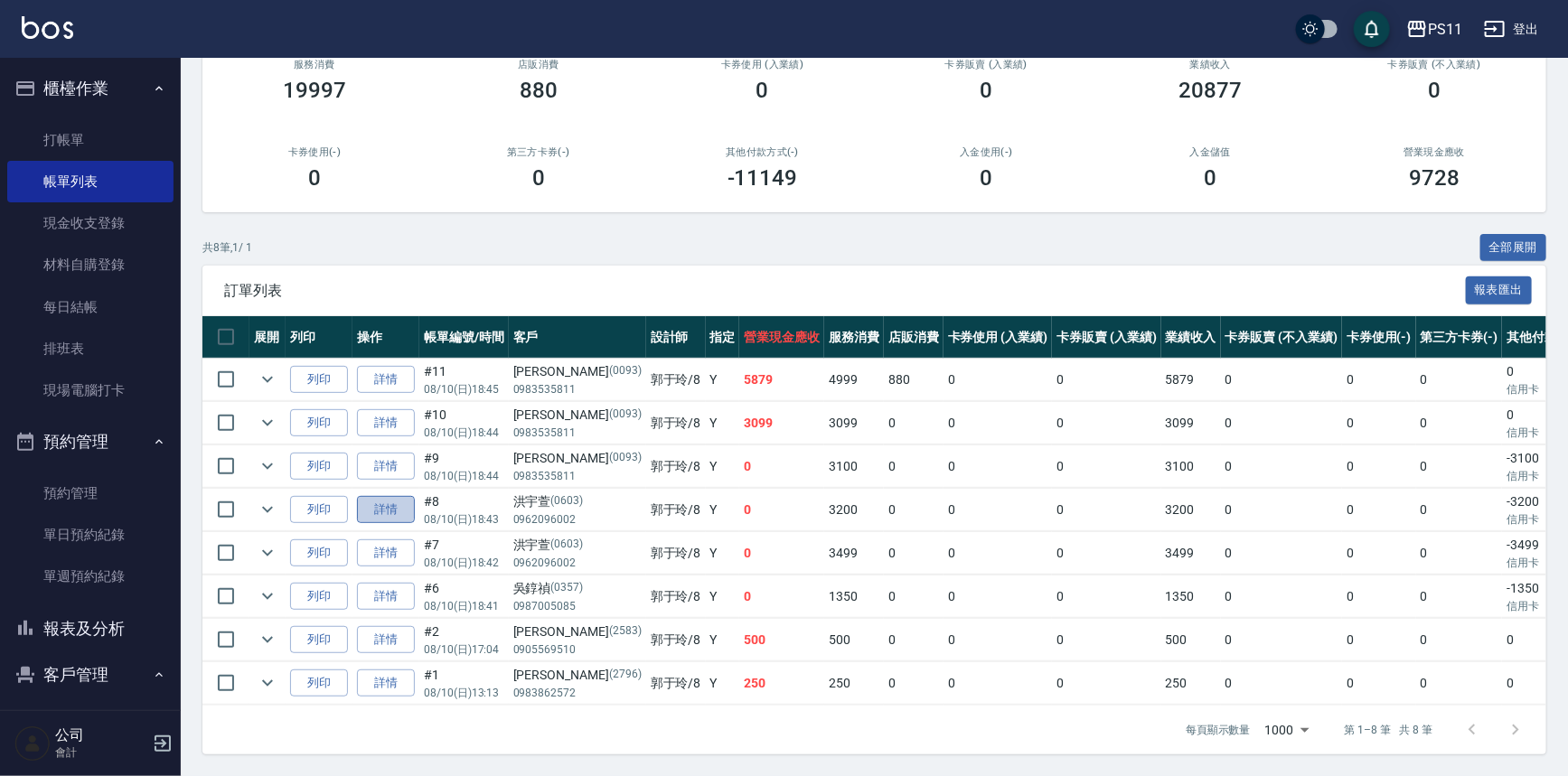
click at [392, 496] on link "詳情" at bounding box center [386, 510] width 57 height 28
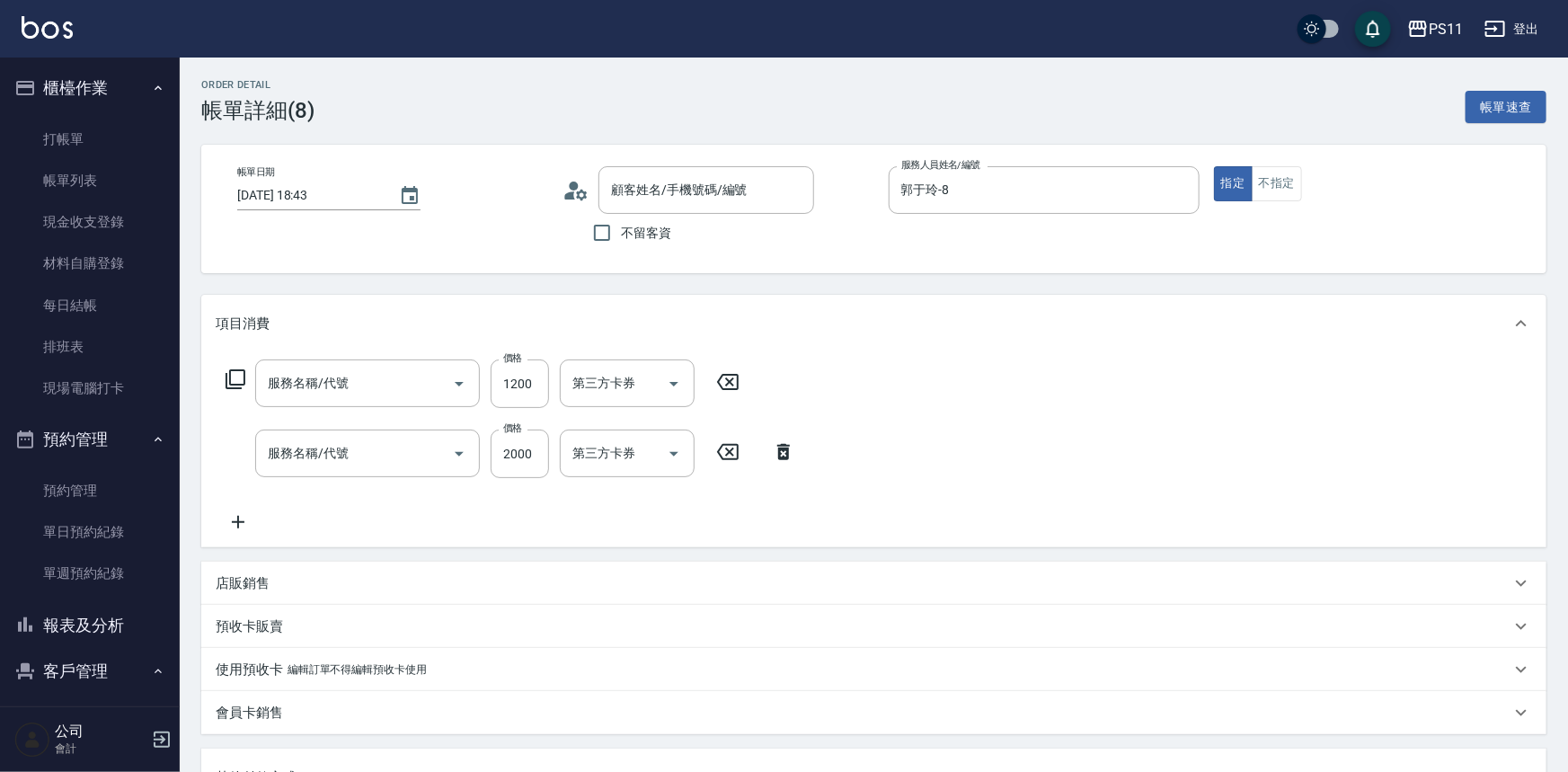
type input "[DATE] 18:43"
type input "郭于玲-8"
type input "原價801~1200護髮(51200)"
type input "2000以上燙髮(32000)"
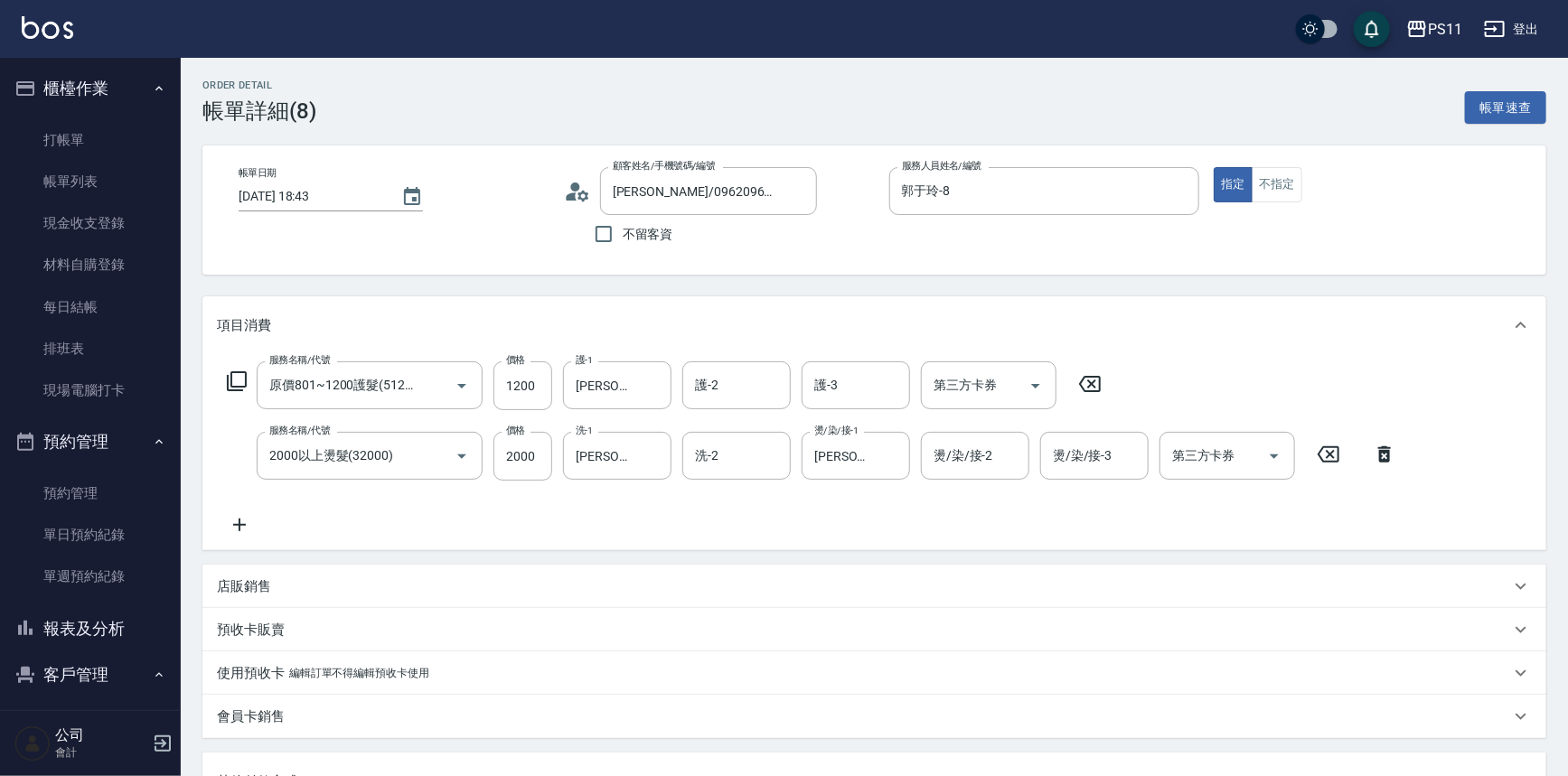
type input "[PERSON_NAME]/0962096002/0603"
click at [465, 457] on icon "Open" at bounding box center [461, 456] width 21 height 21
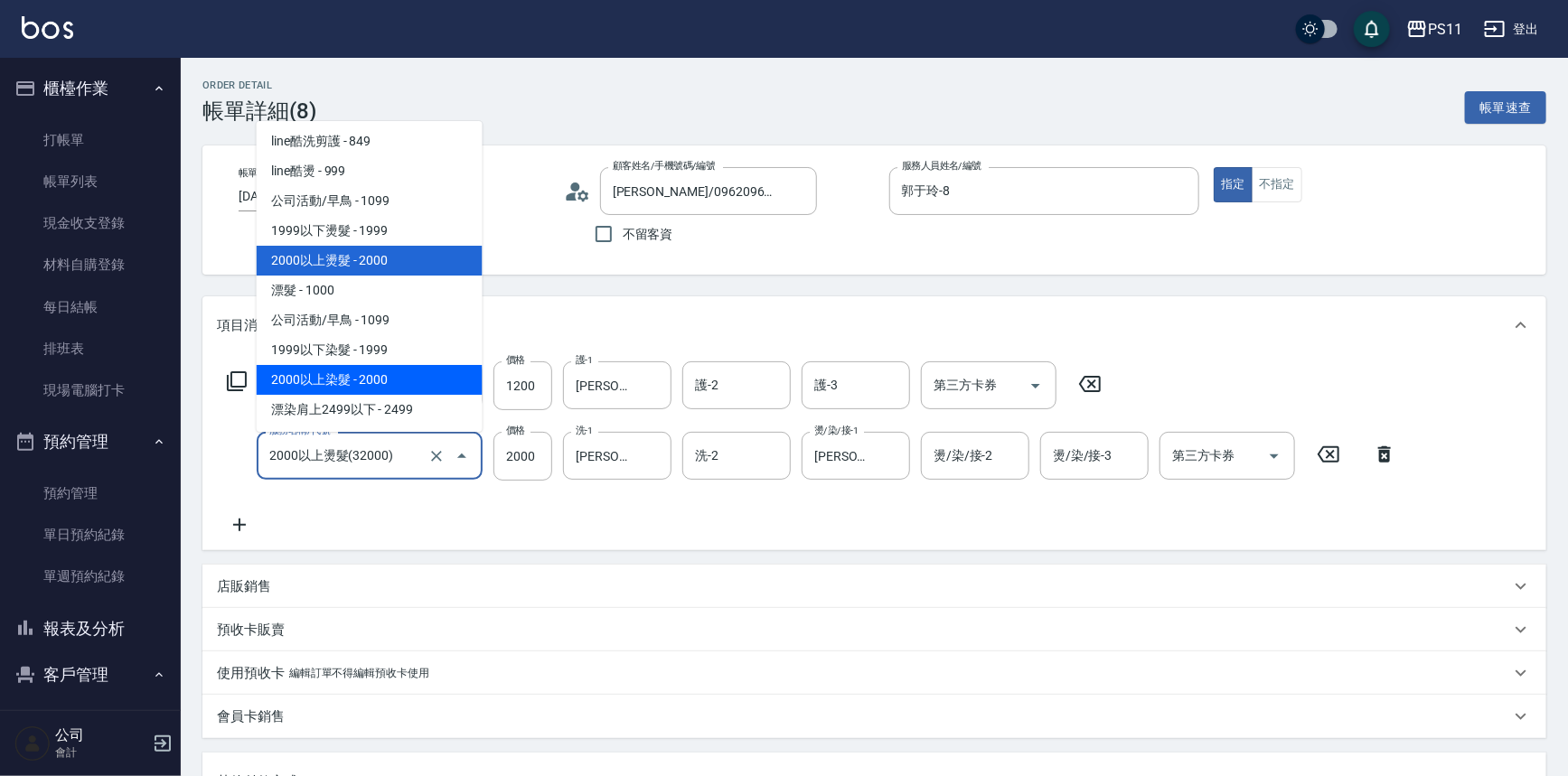
scroll to position [784, 0]
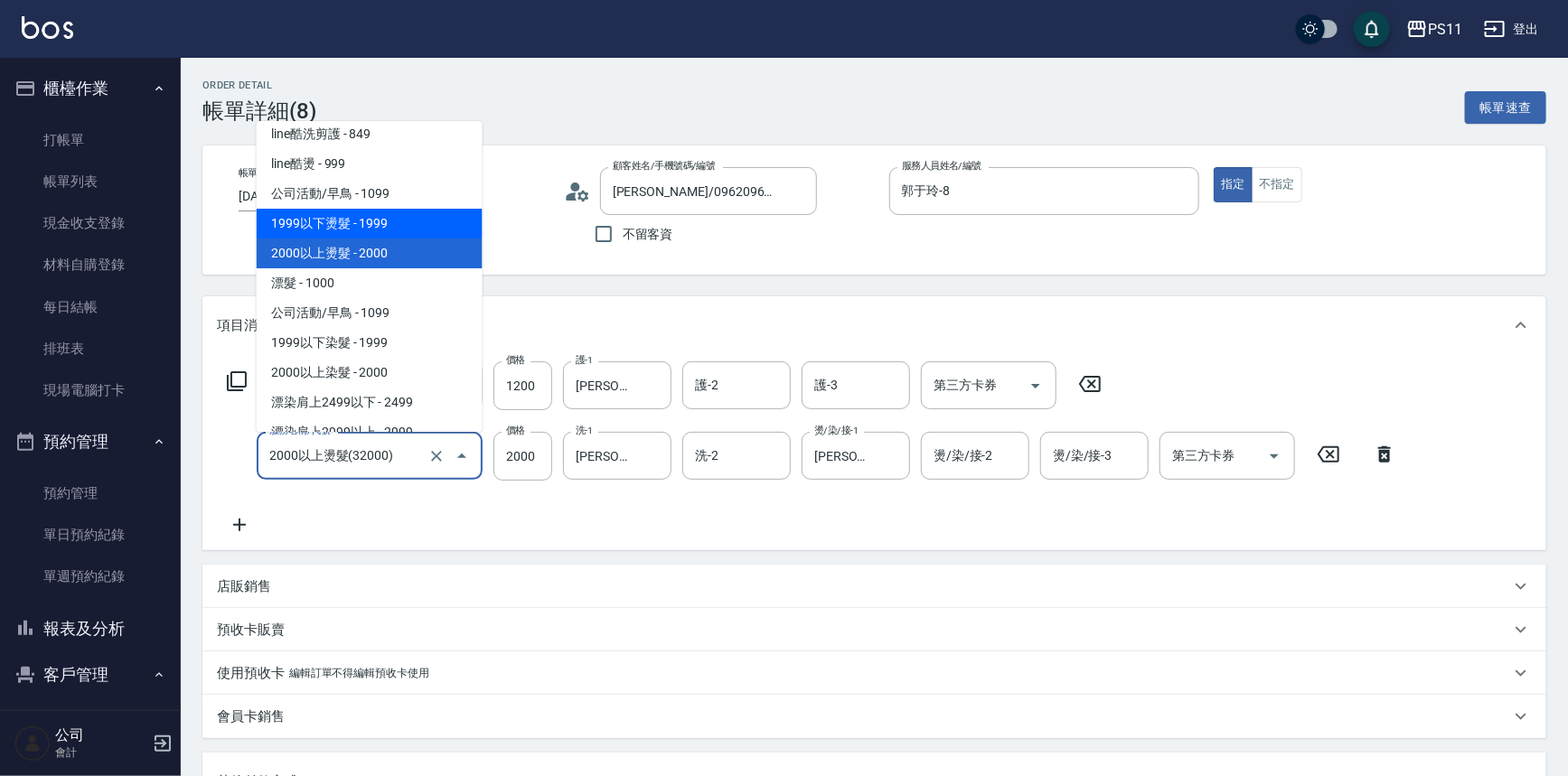
click at [414, 207] on span "公司活動/早鳥 - 1099" at bounding box center [370, 194] width 226 height 30
type input "0"
type input "公司活動/早鳥(31099)"
type input "1099"
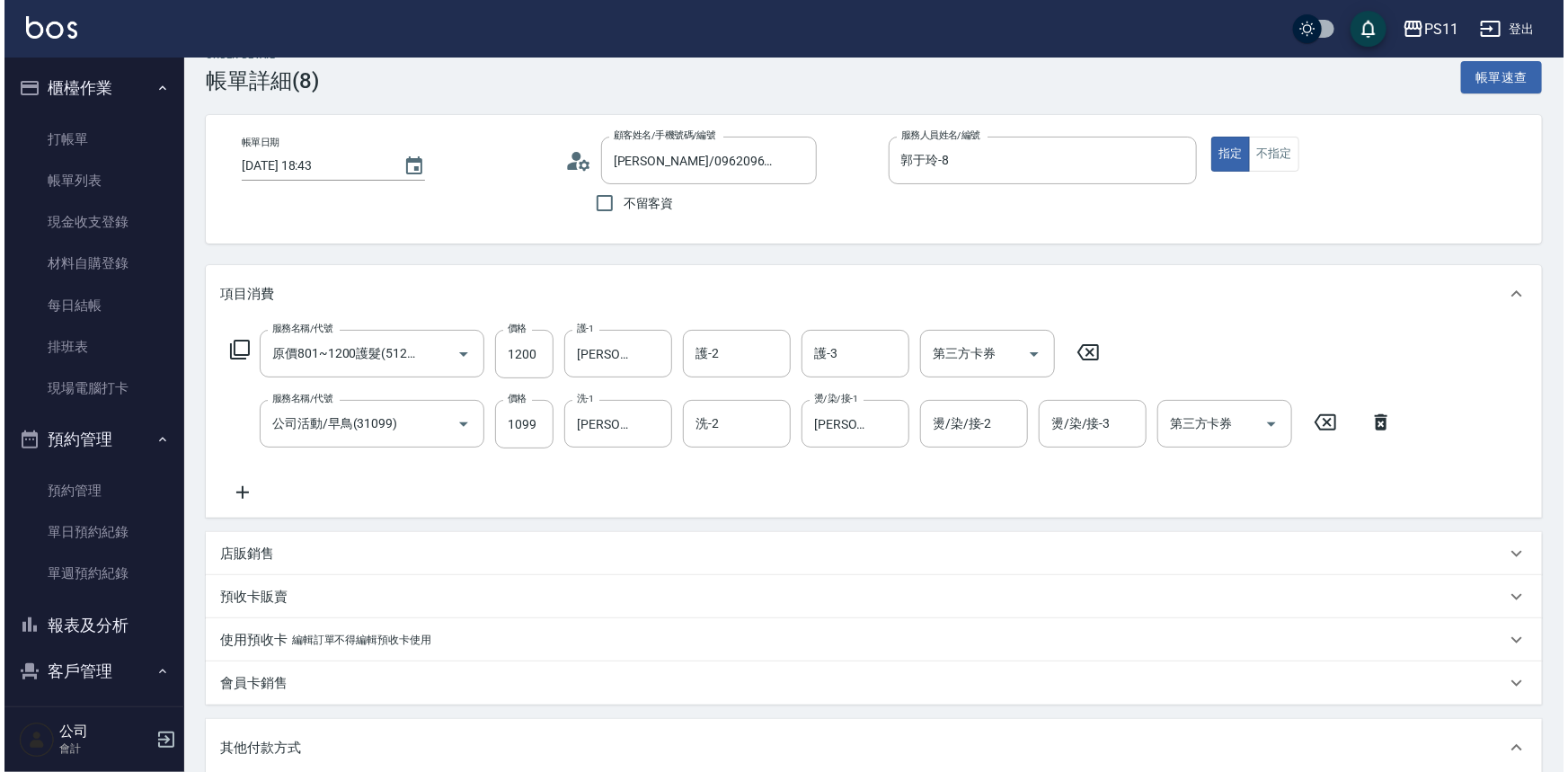
scroll to position [407, 0]
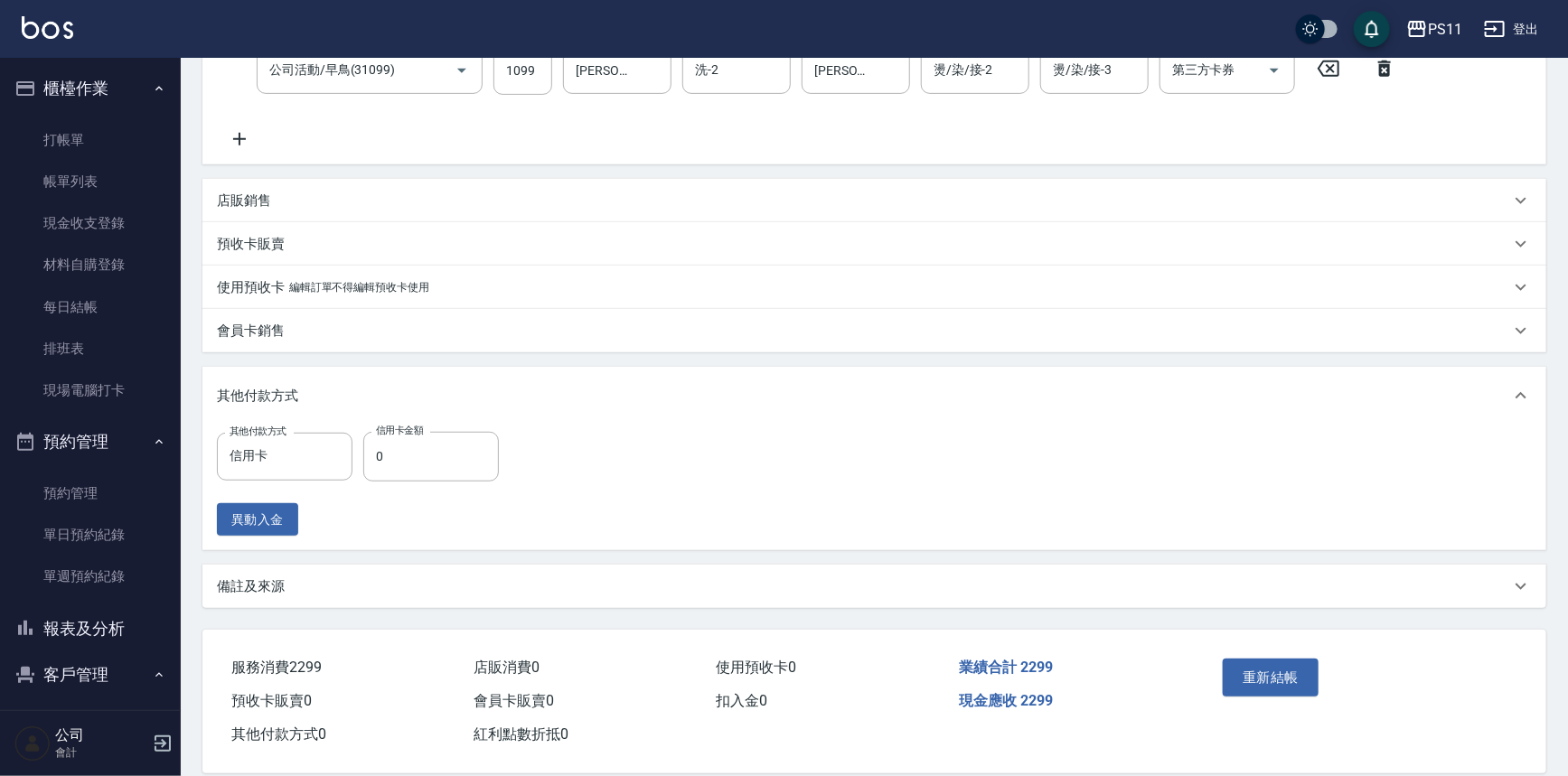
drag, startPoint x: 812, startPoint y: 529, endPoint x: 1001, endPoint y: 732, distance: 277.4
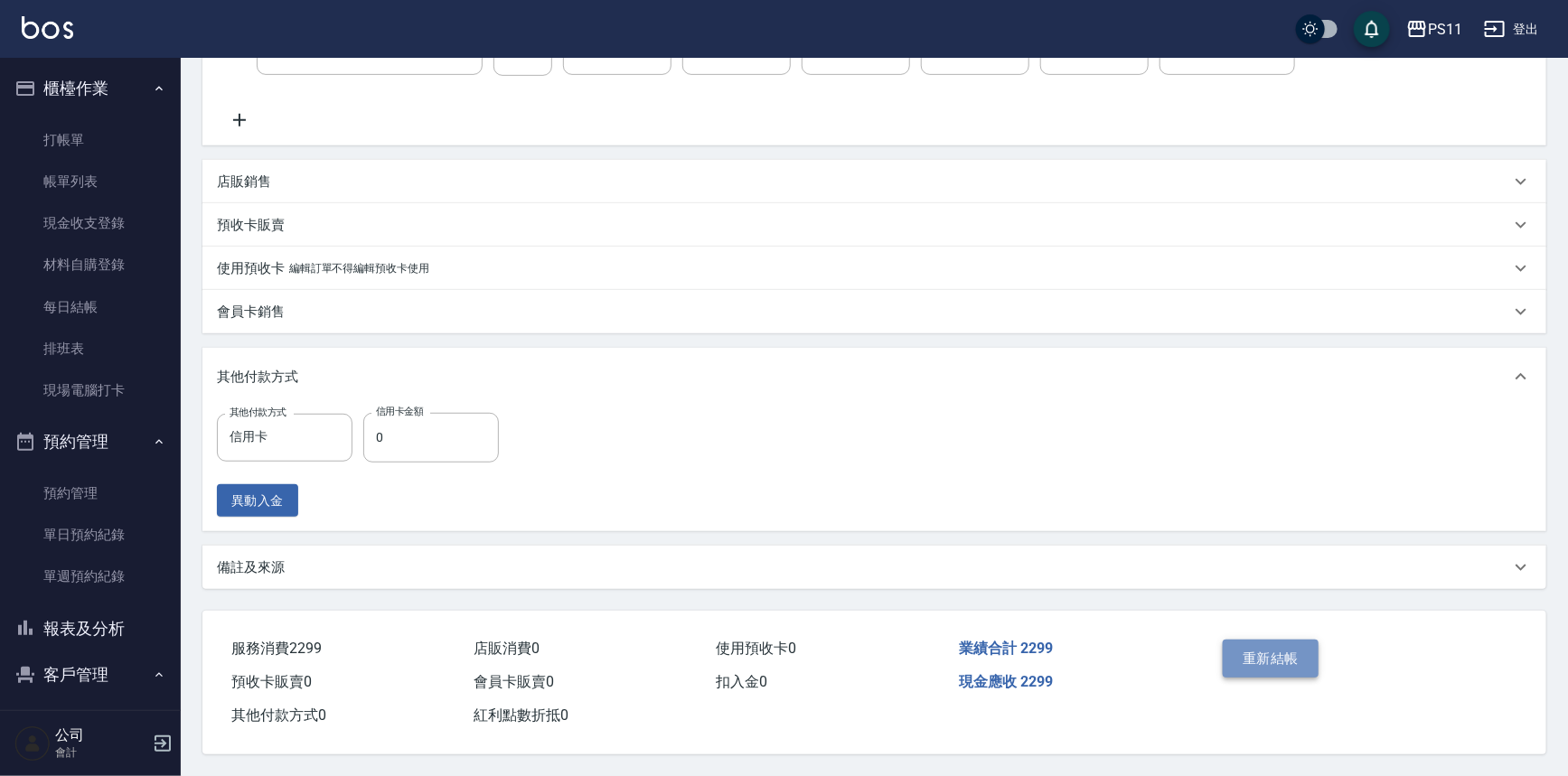
click at [1297, 655] on button "重新結帳" at bounding box center [1270, 658] width 96 height 38
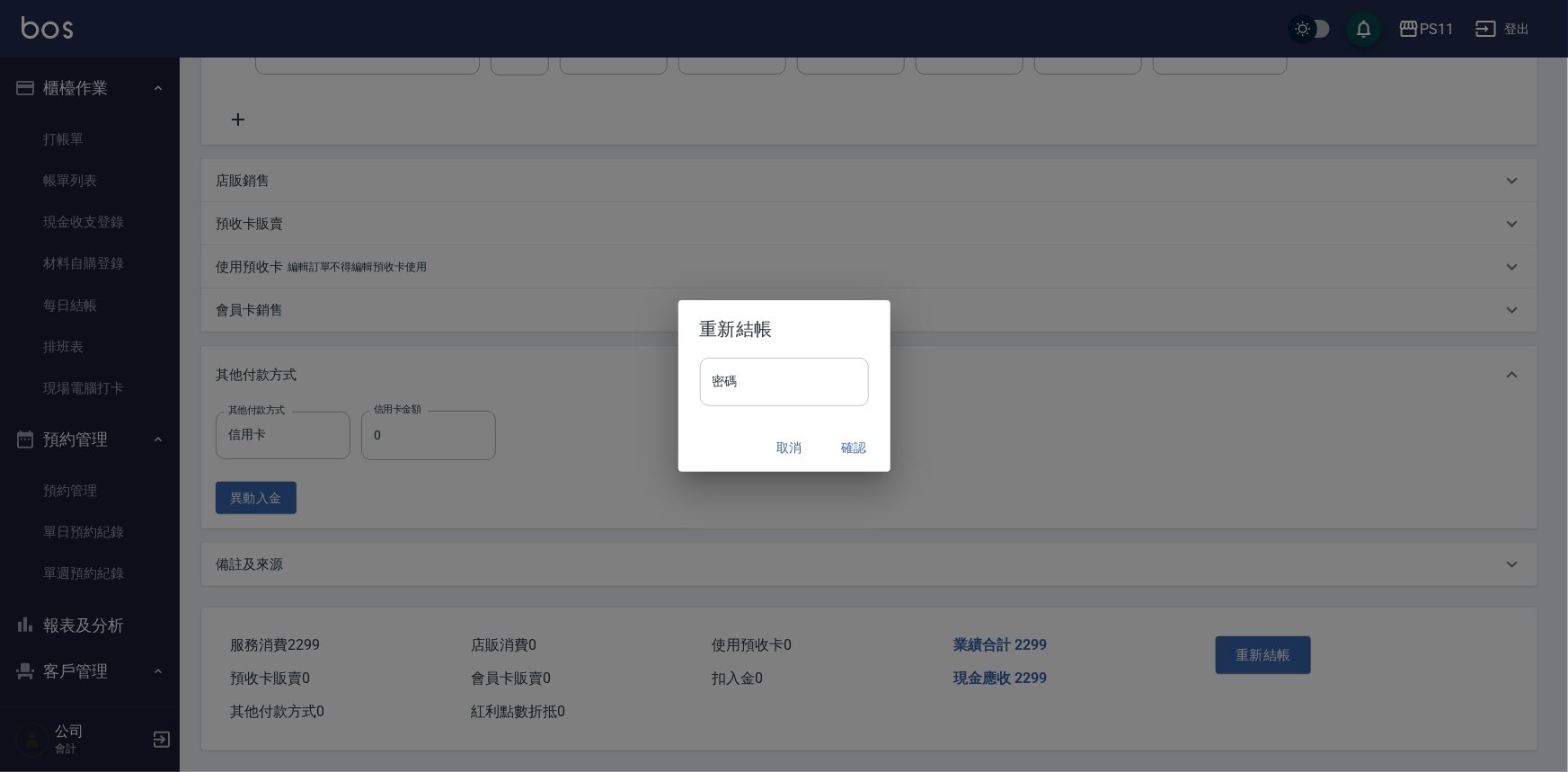
click at [819, 369] on input "密碼" at bounding box center [784, 382] width 169 height 49
drag, startPoint x: 735, startPoint y: 383, endPoint x: 687, endPoint y: 369, distance: 50.0
click at [690, 374] on div "密碼 ******** 密碼" at bounding box center [784, 391] width 212 height 66
type input "****"
click at [862, 443] on button "確認" at bounding box center [855, 448] width 57 height 33
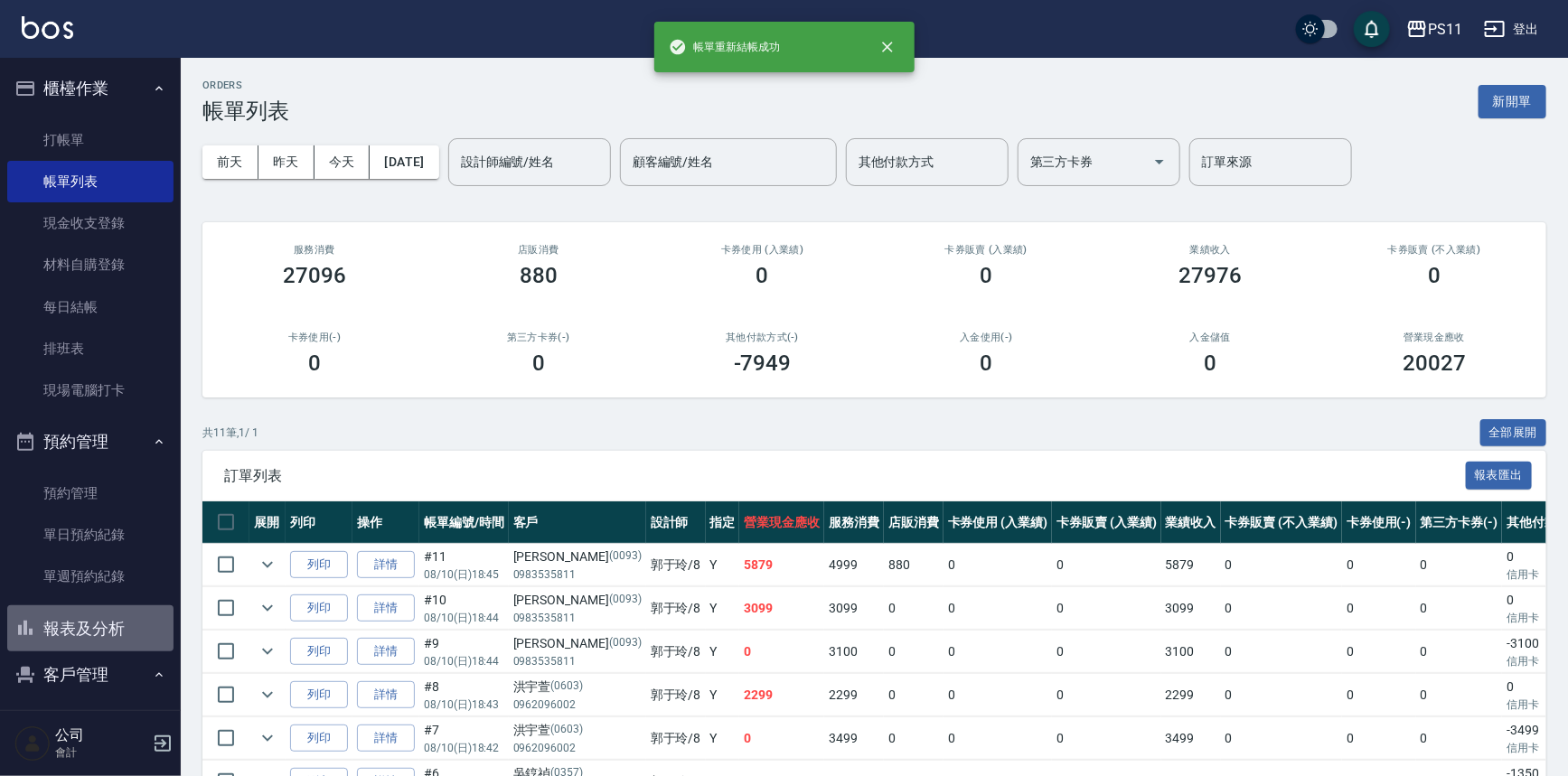
click at [108, 632] on button "報表及分析" at bounding box center [90, 629] width 166 height 47
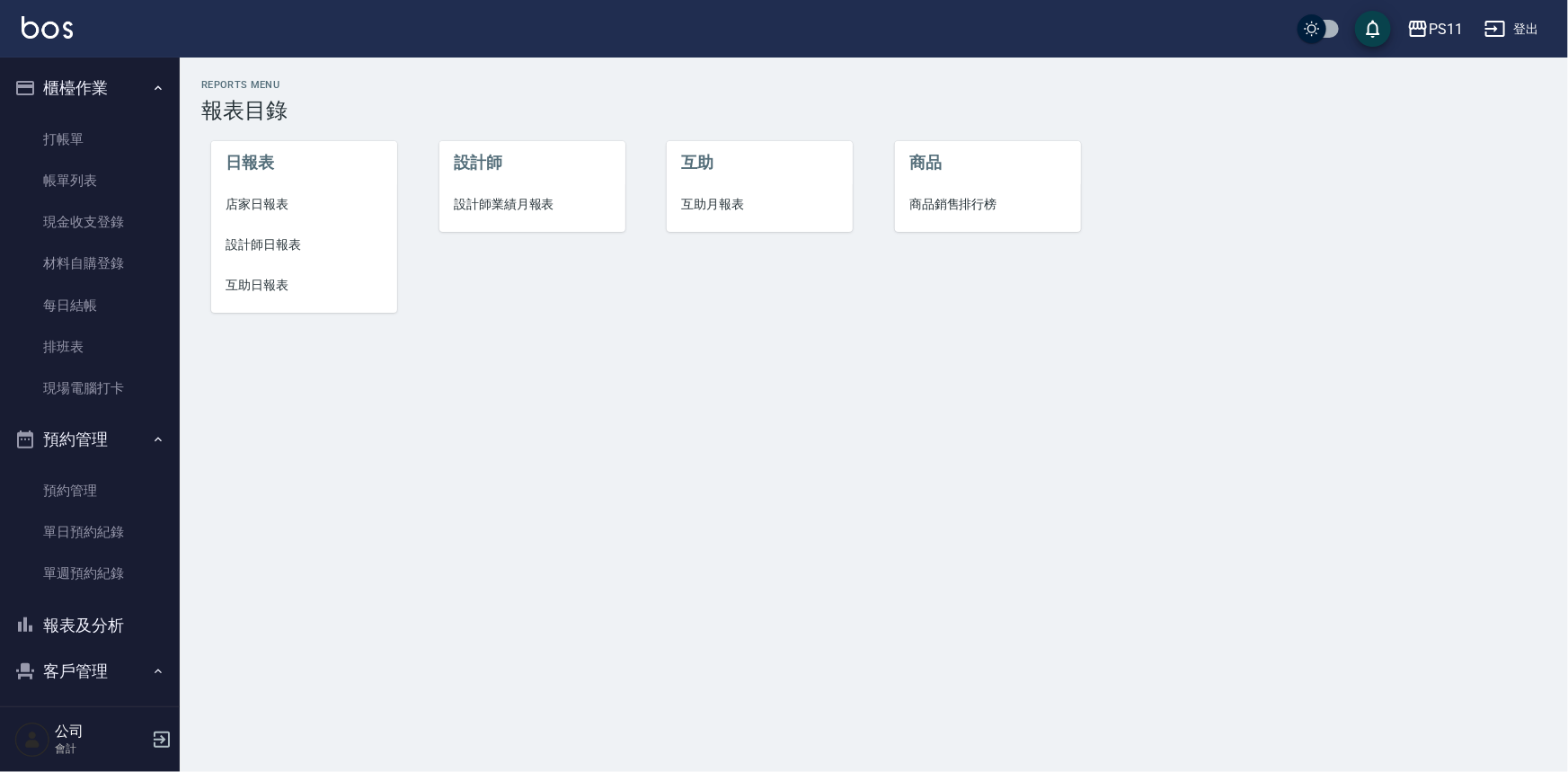
click at [278, 278] on span "互助日報表" at bounding box center [304, 285] width 158 height 18
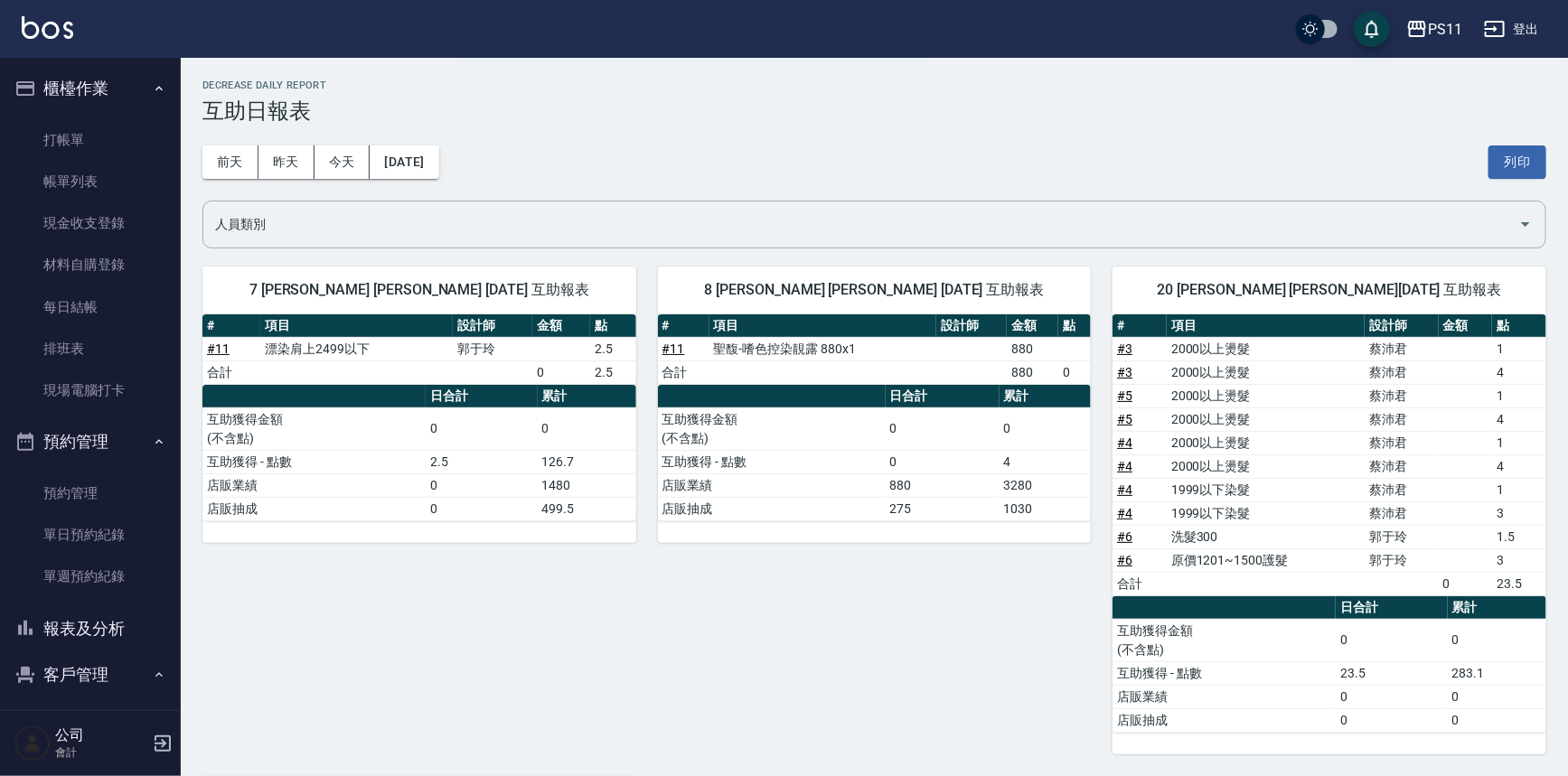
drag, startPoint x: 751, startPoint y: 247, endPoint x: 727, endPoint y: 458, distance: 212.4
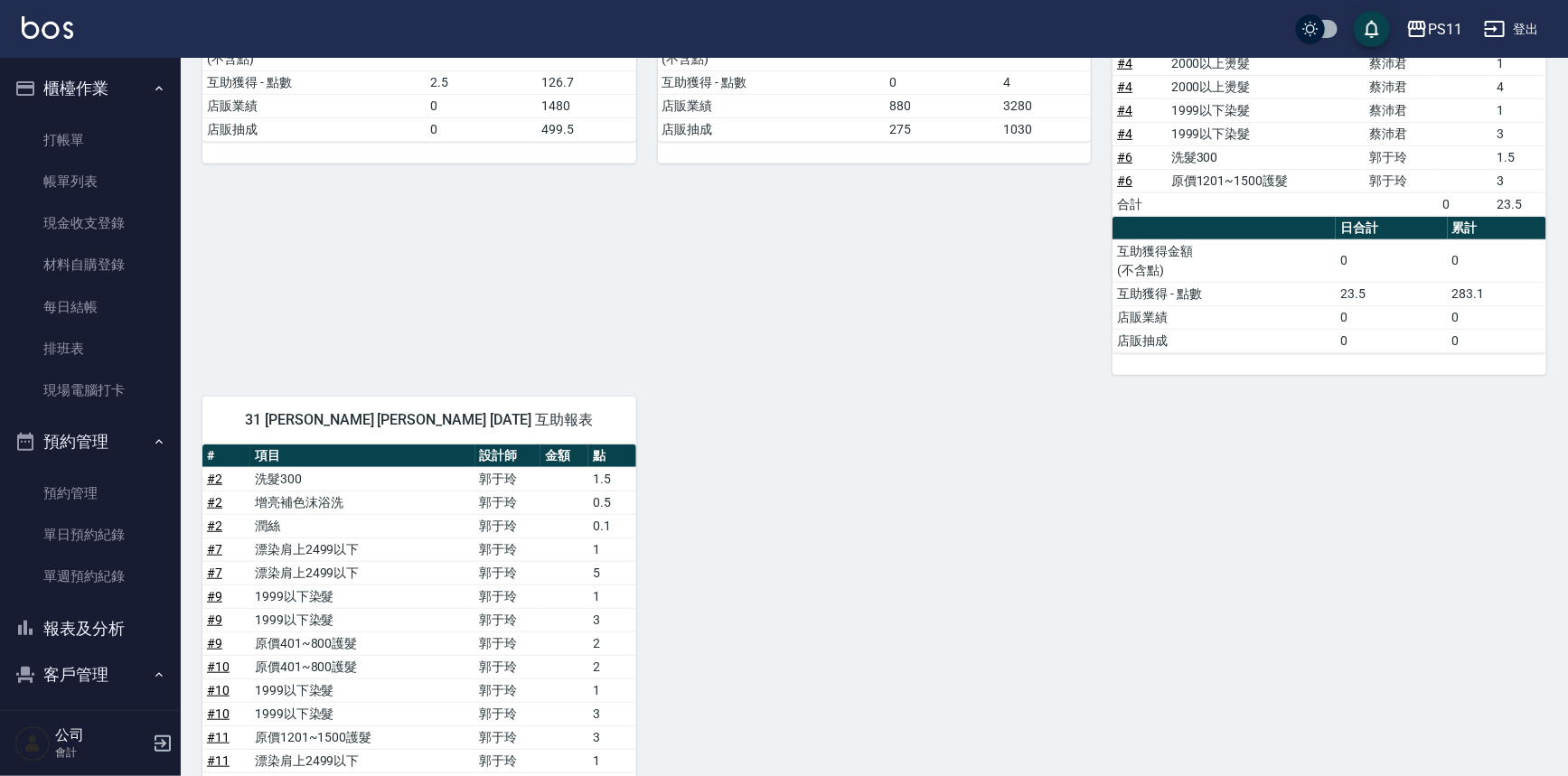
scroll to position [668, 0]
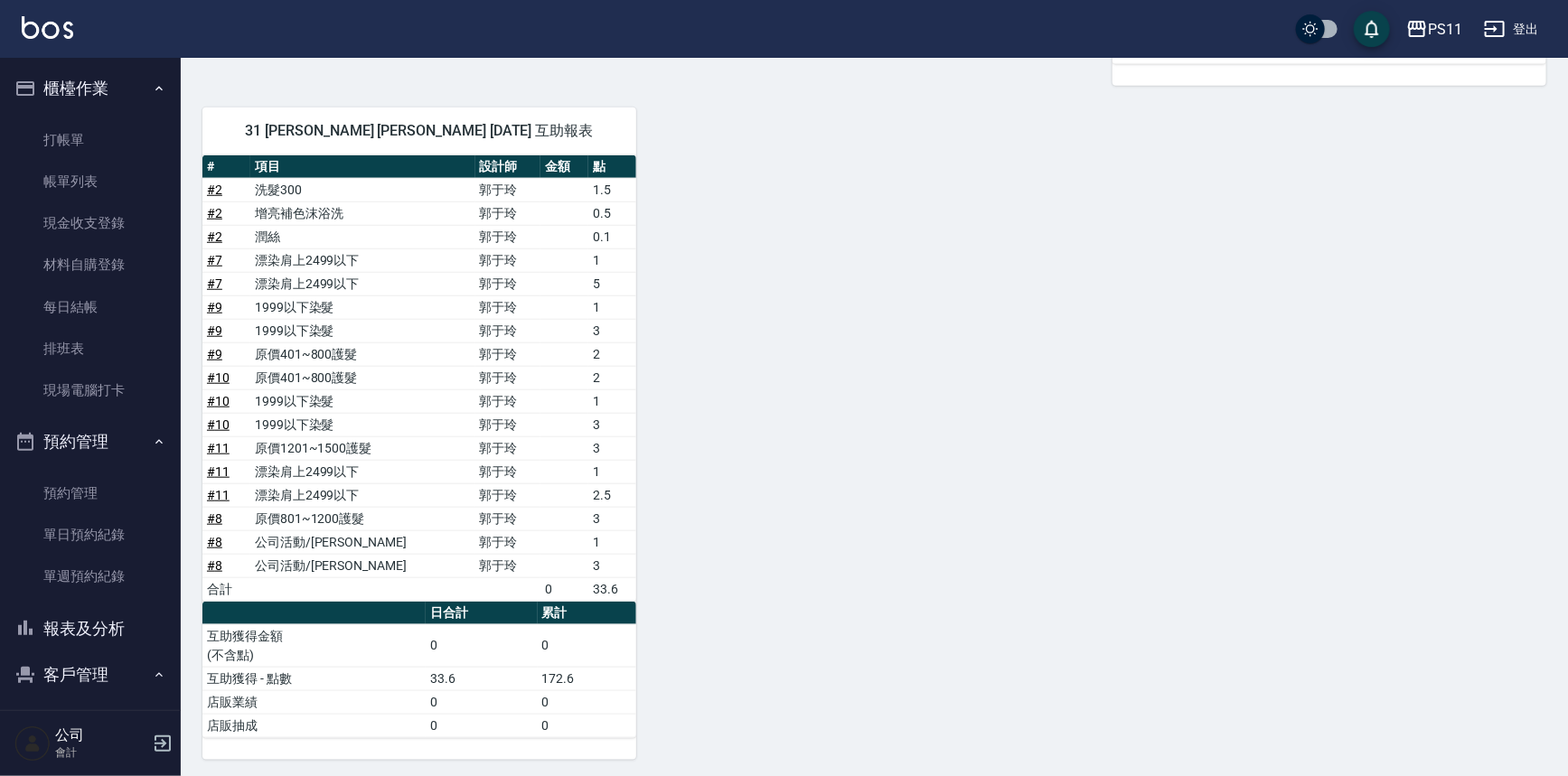
drag, startPoint x: 723, startPoint y: 367, endPoint x: 715, endPoint y: 687, distance: 320.1
click at [911, 669] on div "7 [PERSON_NAME] [PERSON_NAME] [DATE] 互助報表 # 項目 設計師 金額 點 # 11 漂染肩上2499以下 [PERSON…" at bounding box center [863, 168] width 1366 height 1184
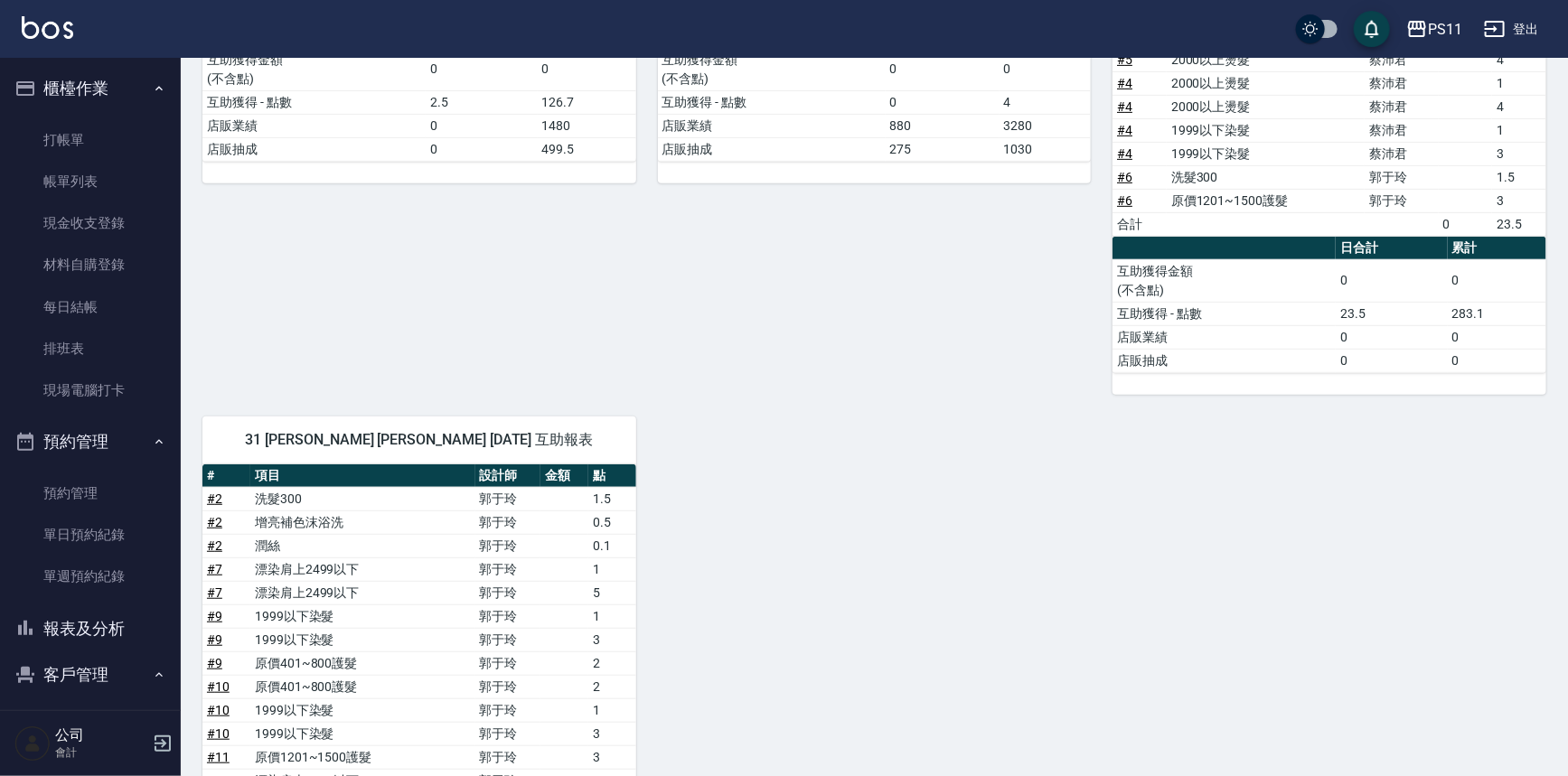
drag, startPoint x: 1118, startPoint y: 710, endPoint x: 1090, endPoint y: 570, distance: 142.8
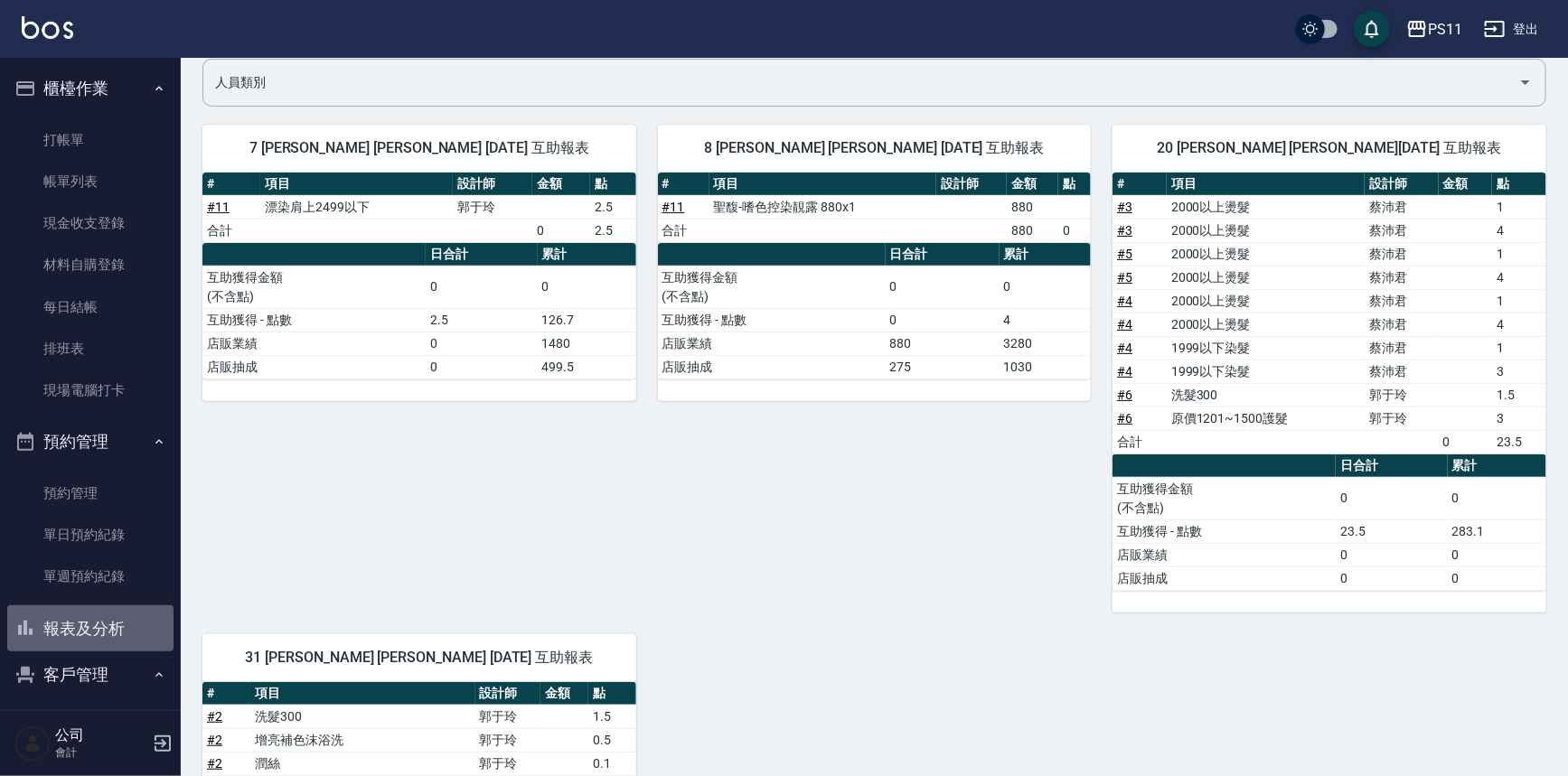
click at [109, 620] on button "報表及分析" at bounding box center [90, 629] width 166 height 47
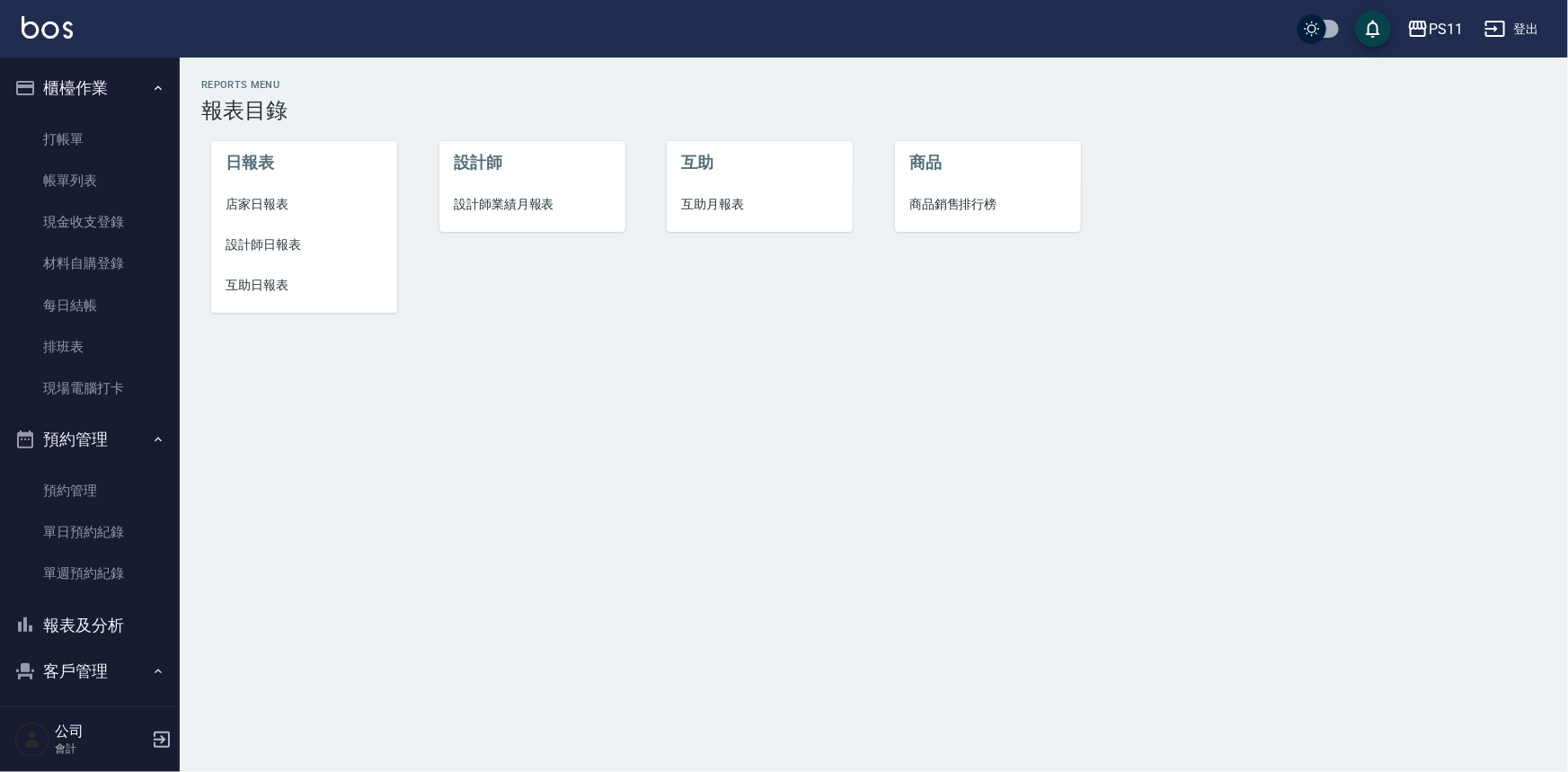
click at [108, 620] on button "報表及分析" at bounding box center [89, 625] width 165 height 47
click at [279, 236] on span "設計師日報表" at bounding box center [304, 244] width 158 height 18
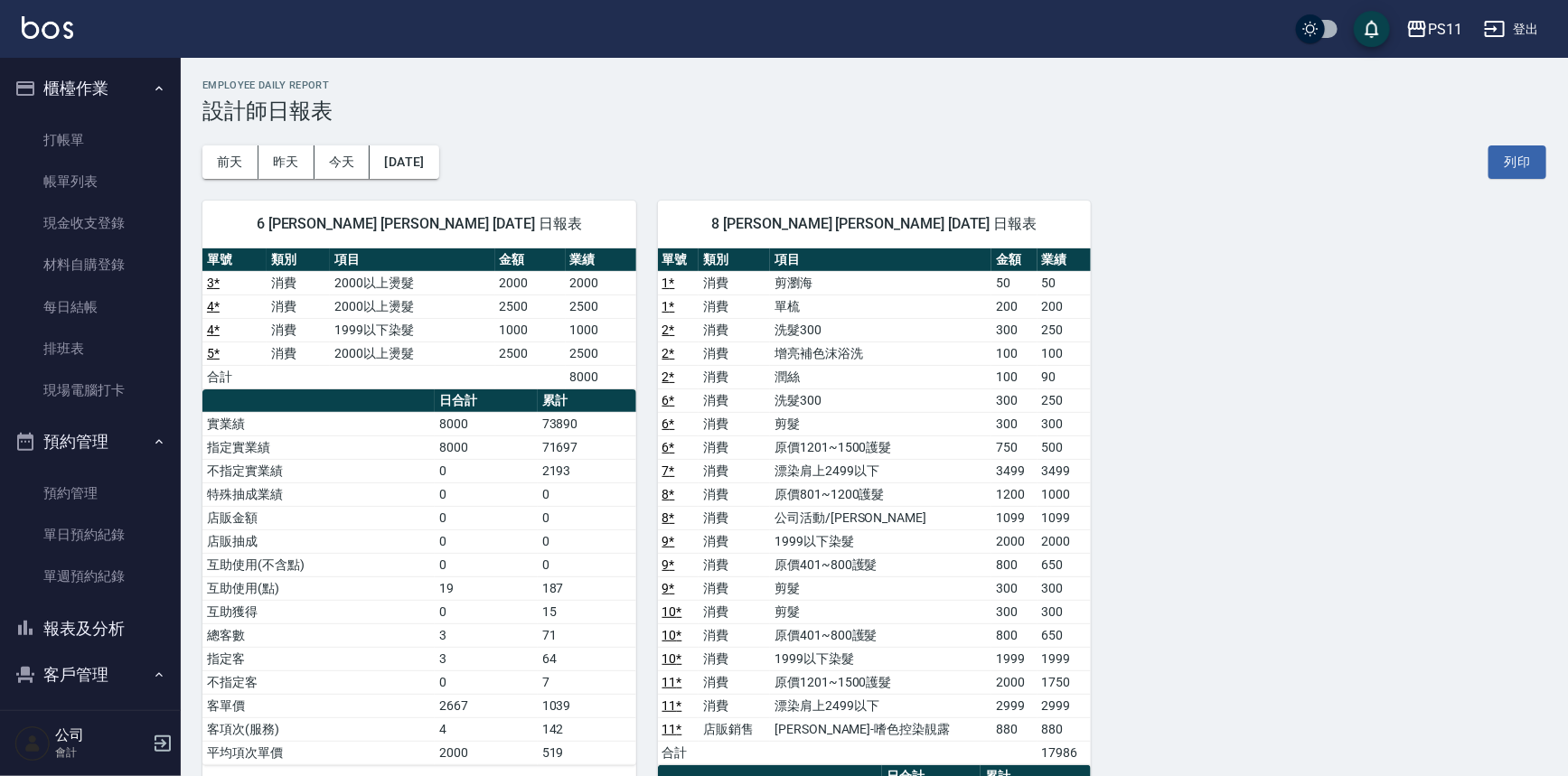
click at [1431, 642] on div "6 [PERSON_NAME] [PERSON_NAME] [DATE] 日報表 單號 類別 項目 金額 業績 3 * 消費 2000以上燙髮 2000 20…" at bounding box center [863, 671] width 1366 height 985
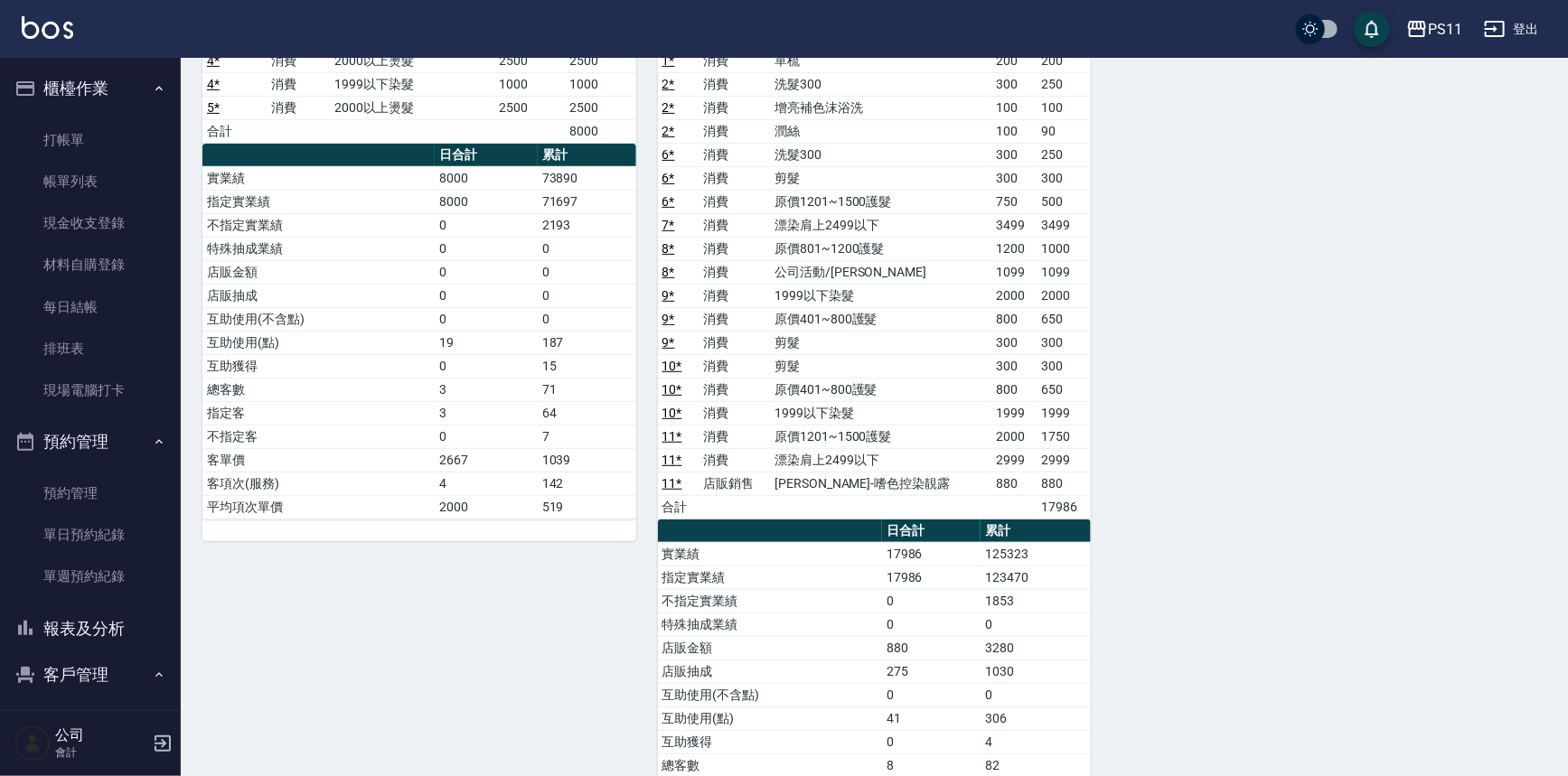
scroll to position [163, 0]
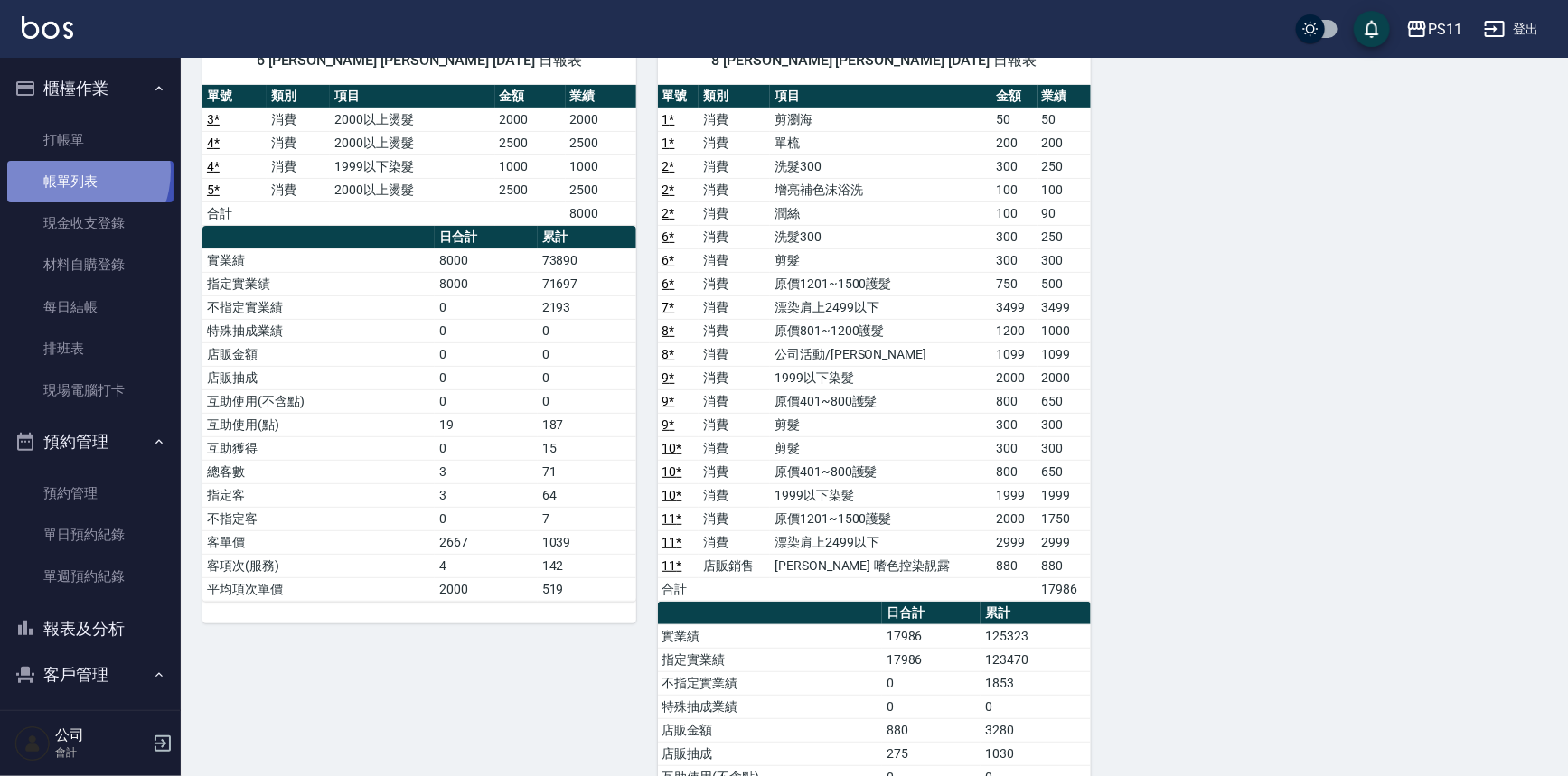
click at [70, 172] on link "帳單列表" at bounding box center [90, 182] width 166 height 42
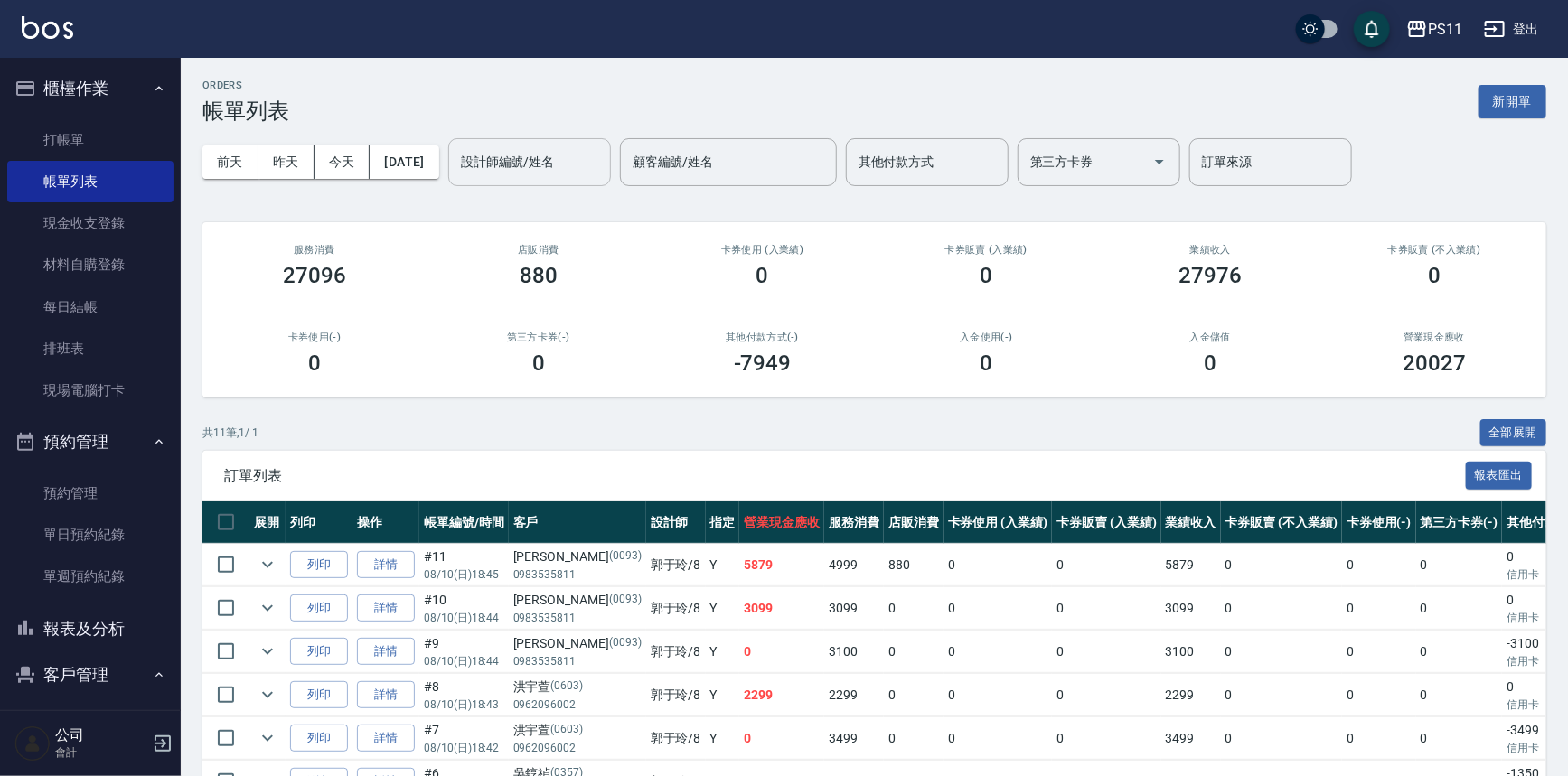
click at [521, 172] on input "設計師編號/姓名" at bounding box center [529, 162] width 147 height 32
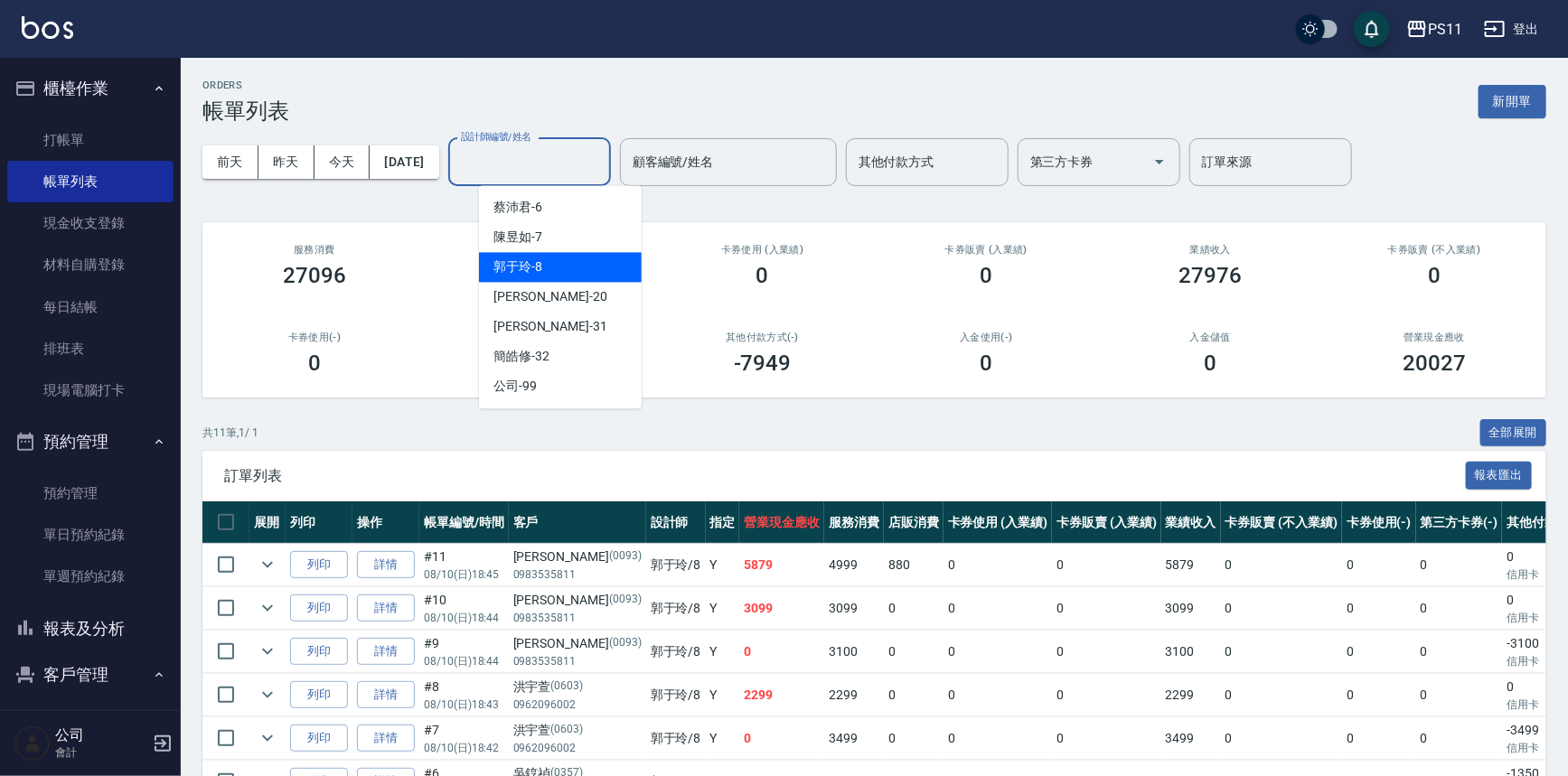
click at [559, 271] on div "郭于玲 -8" at bounding box center [560, 267] width 162 height 30
type input "郭于玲-8"
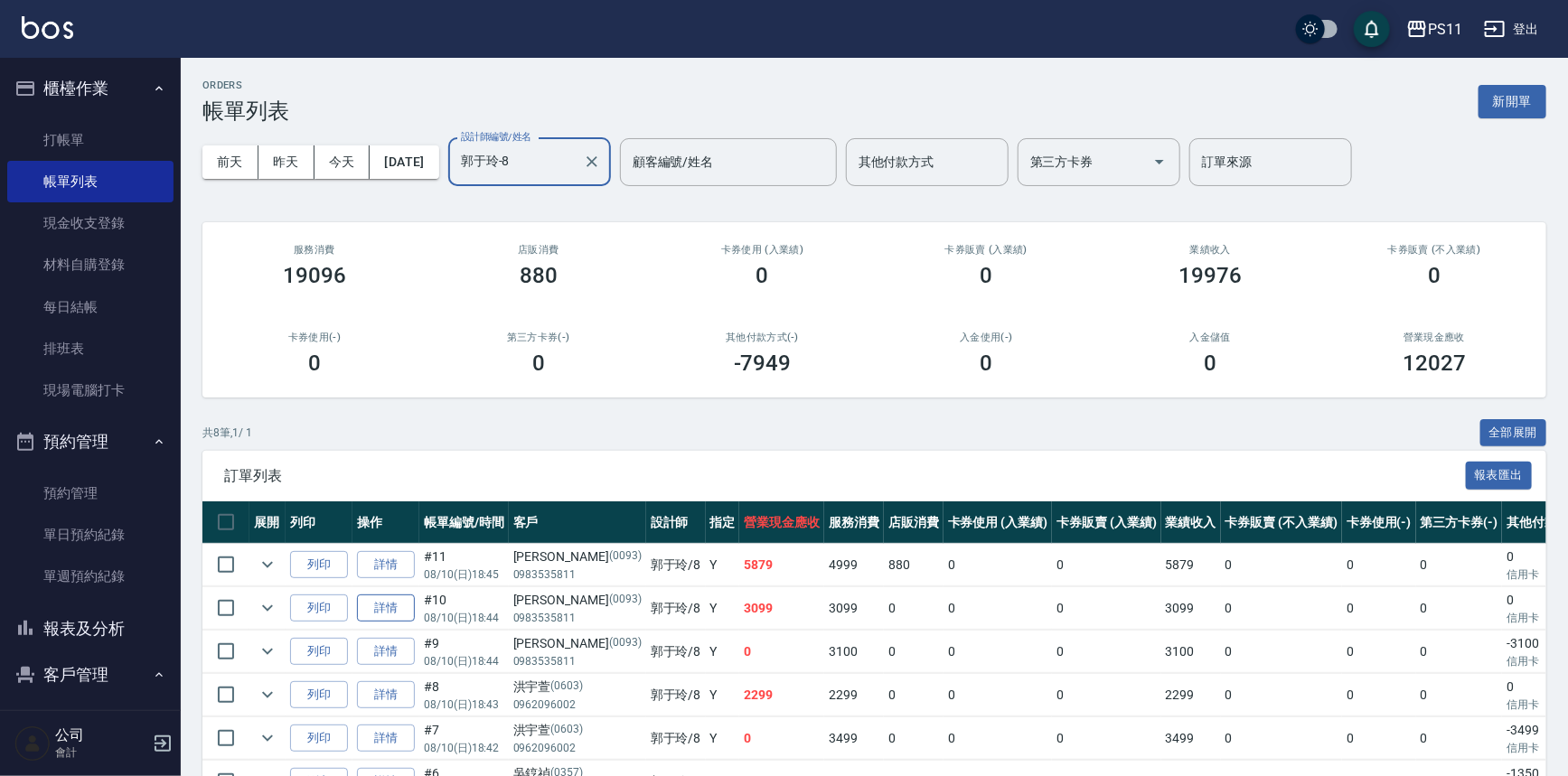
click at [385, 605] on link "詳情" at bounding box center [386, 608] width 57 height 28
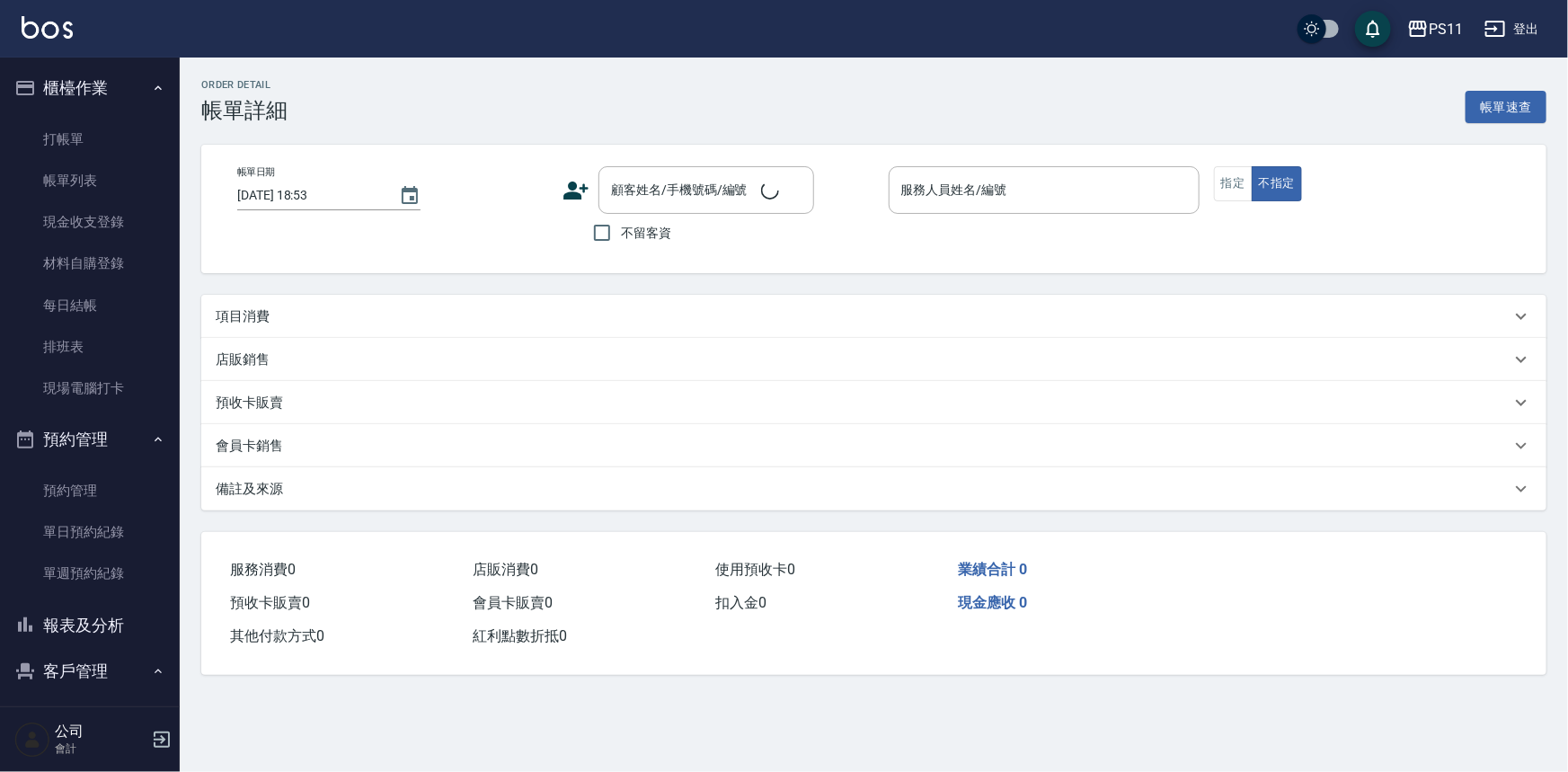
type input "[DATE] 18:44"
type input "郭于玲-8"
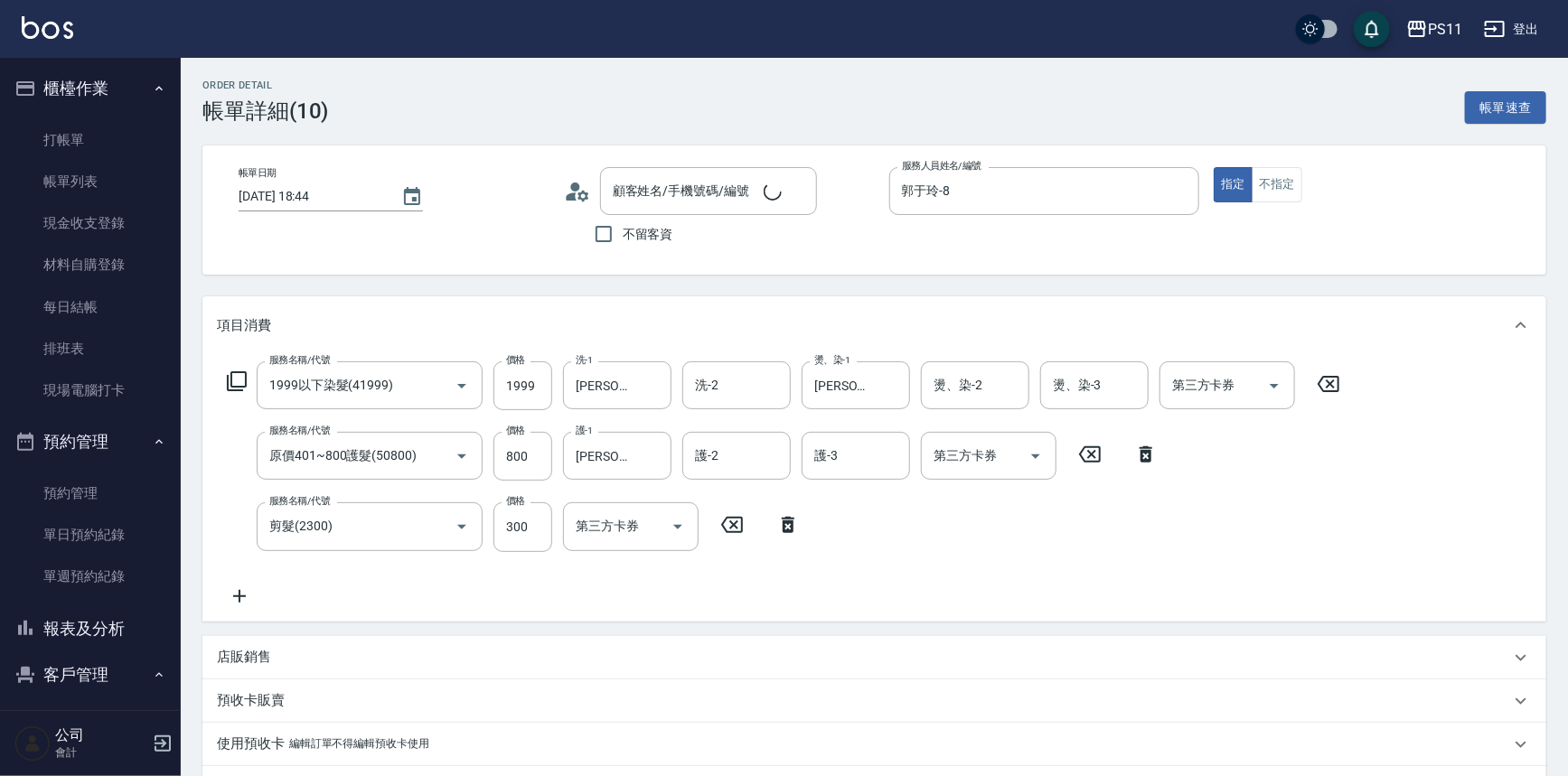
type input "1999以下染髮(41999)"
type input "原價401~800護髮(50800)"
type input "剪髮(2300)"
type input "[PERSON_NAME]/0983535811/0093"
click at [546, 394] on input "1999" at bounding box center [522, 386] width 58 height 49
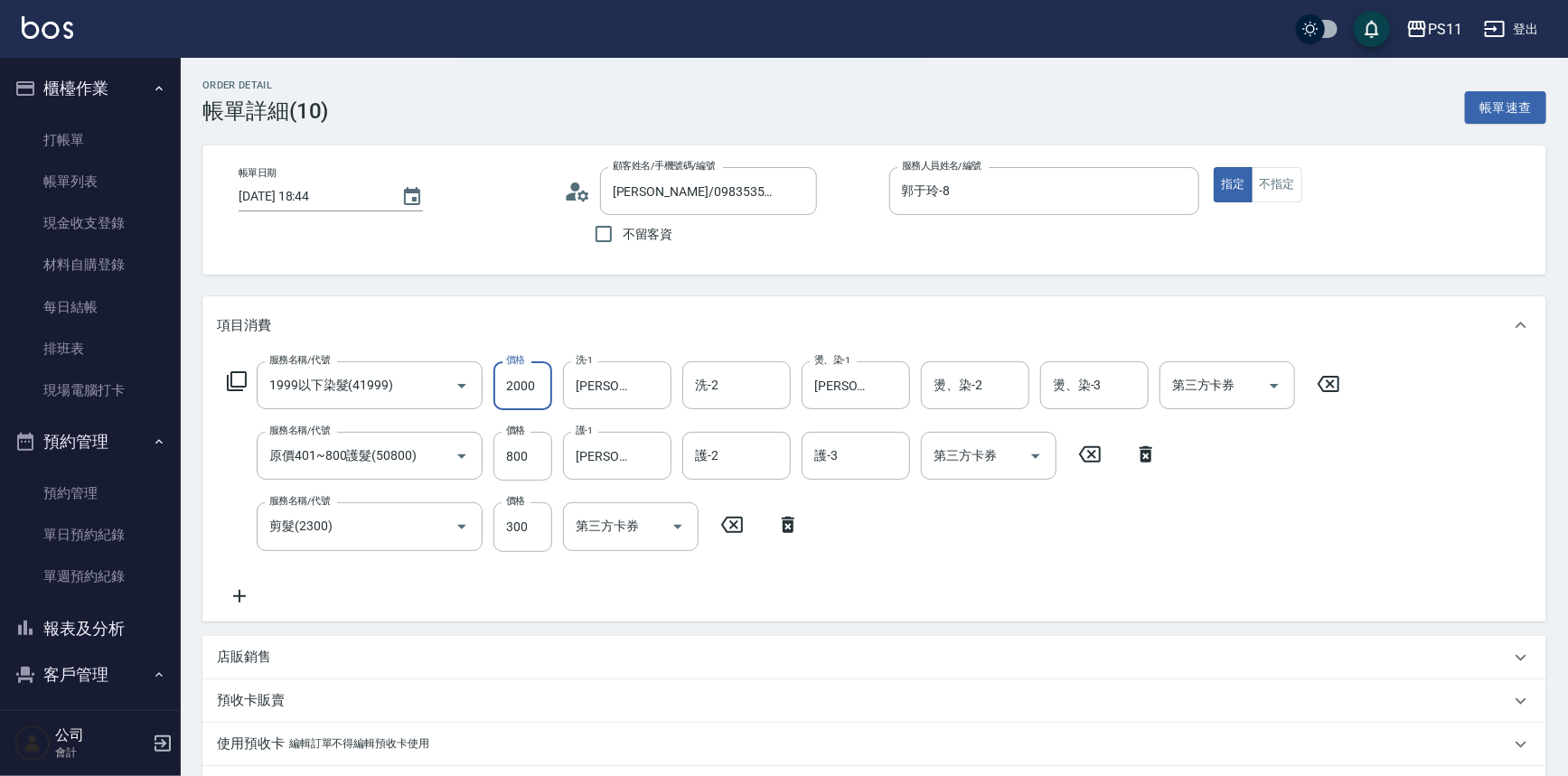
type input "2000"
click at [898, 613] on div "服務名稱/代號 1999以下染髮(41999) 服務名稱/代號 價格 2000 價格 洗-1 [PERSON_NAME]-31 洗-1 洗-2 洗-2 燙、染…" at bounding box center [874, 488] width 1345 height 267
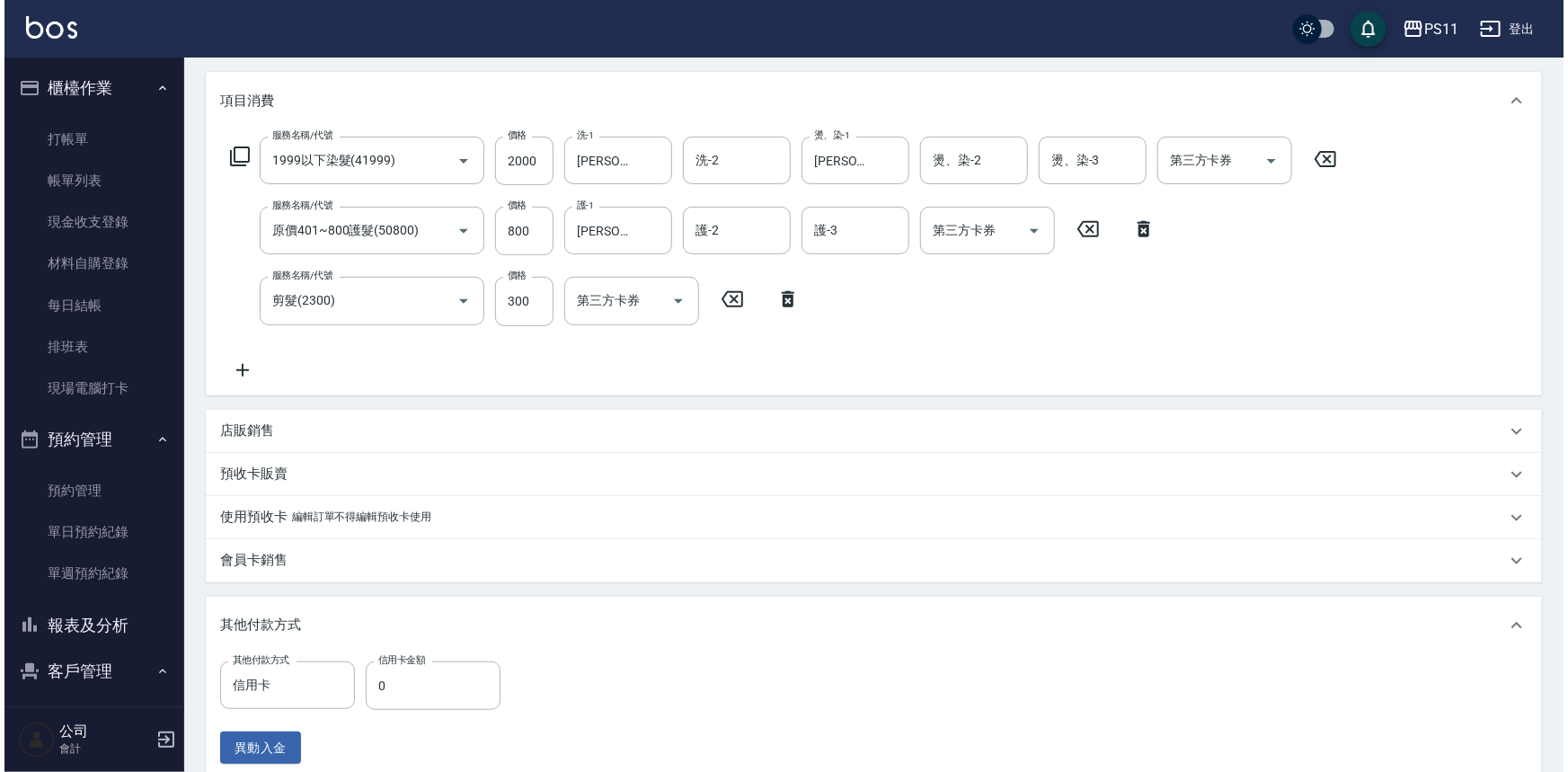
scroll to position [477, 0]
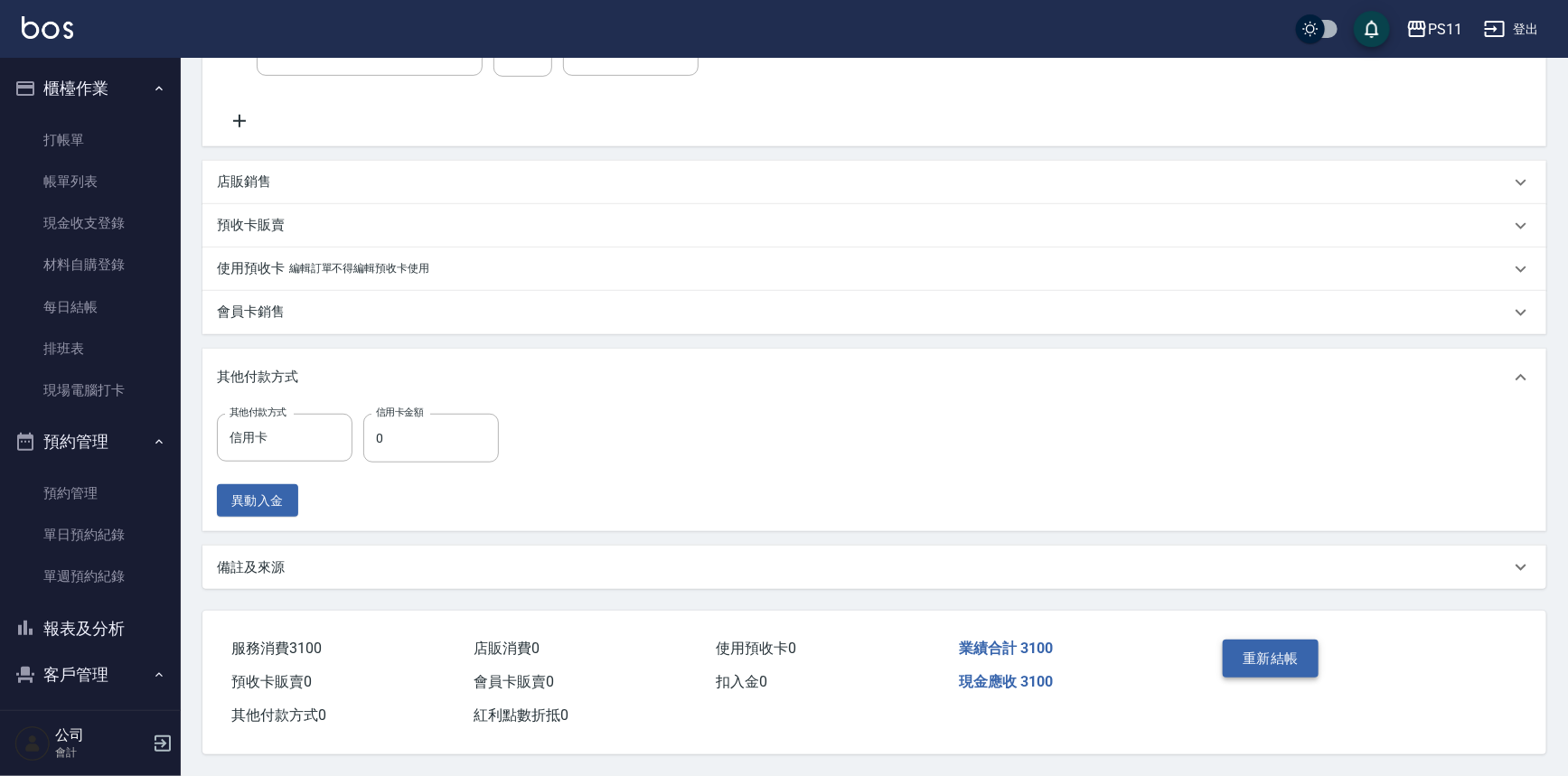
click at [1282, 652] on button "重新結帳" at bounding box center [1270, 658] width 96 height 38
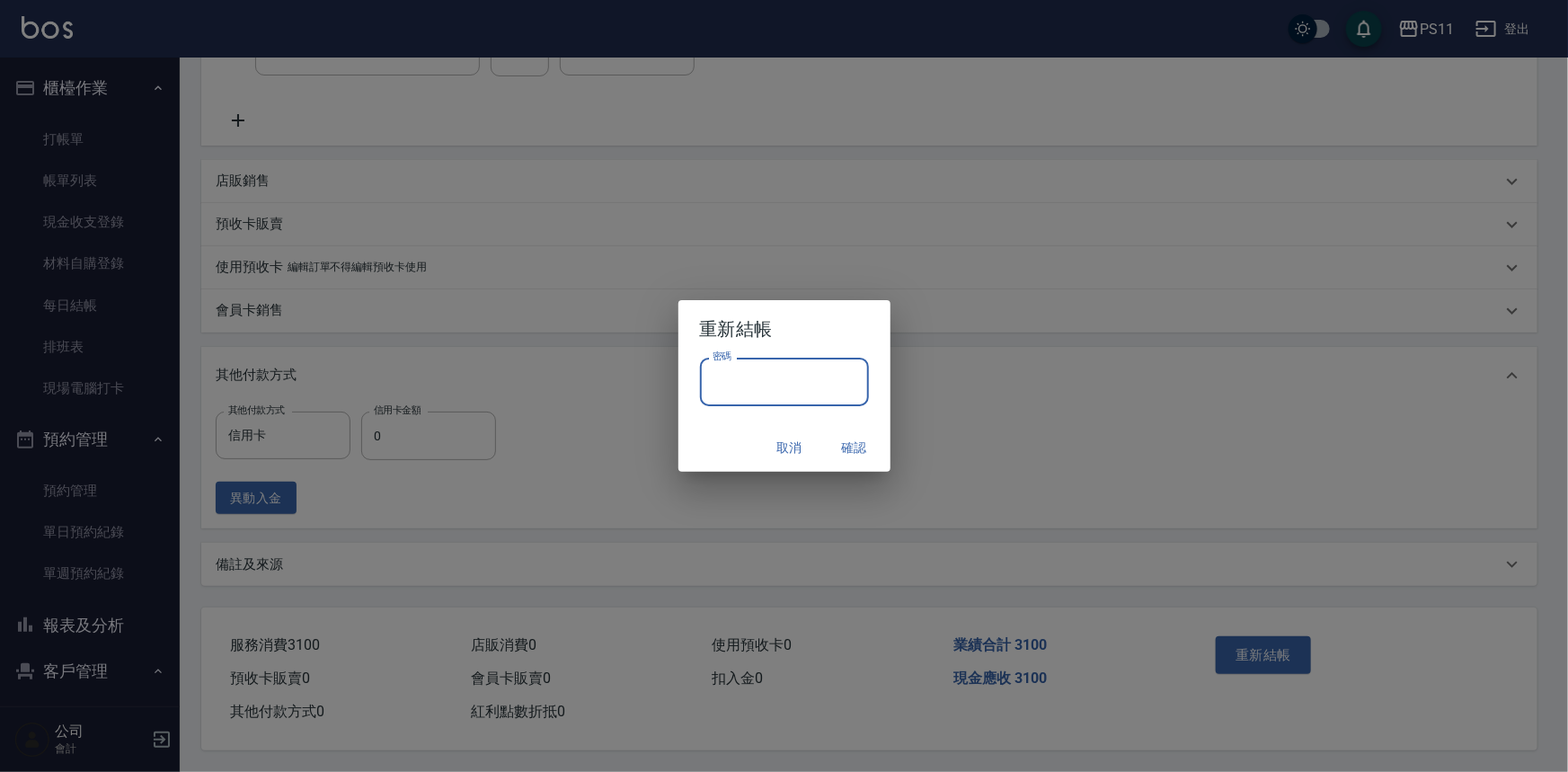
click at [743, 380] on input "密碼" at bounding box center [784, 382] width 169 height 49
drag, startPoint x: 734, startPoint y: 379, endPoint x: 679, endPoint y: 386, distance: 55.4
click at [679, 386] on div "密碼 ******** 密碼" at bounding box center [784, 391] width 212 height 66
type input "****"
drag, startPoint x: 860, startPoint y: 446, endPoint x: 799, endPoint y: 451, distance: 61.2
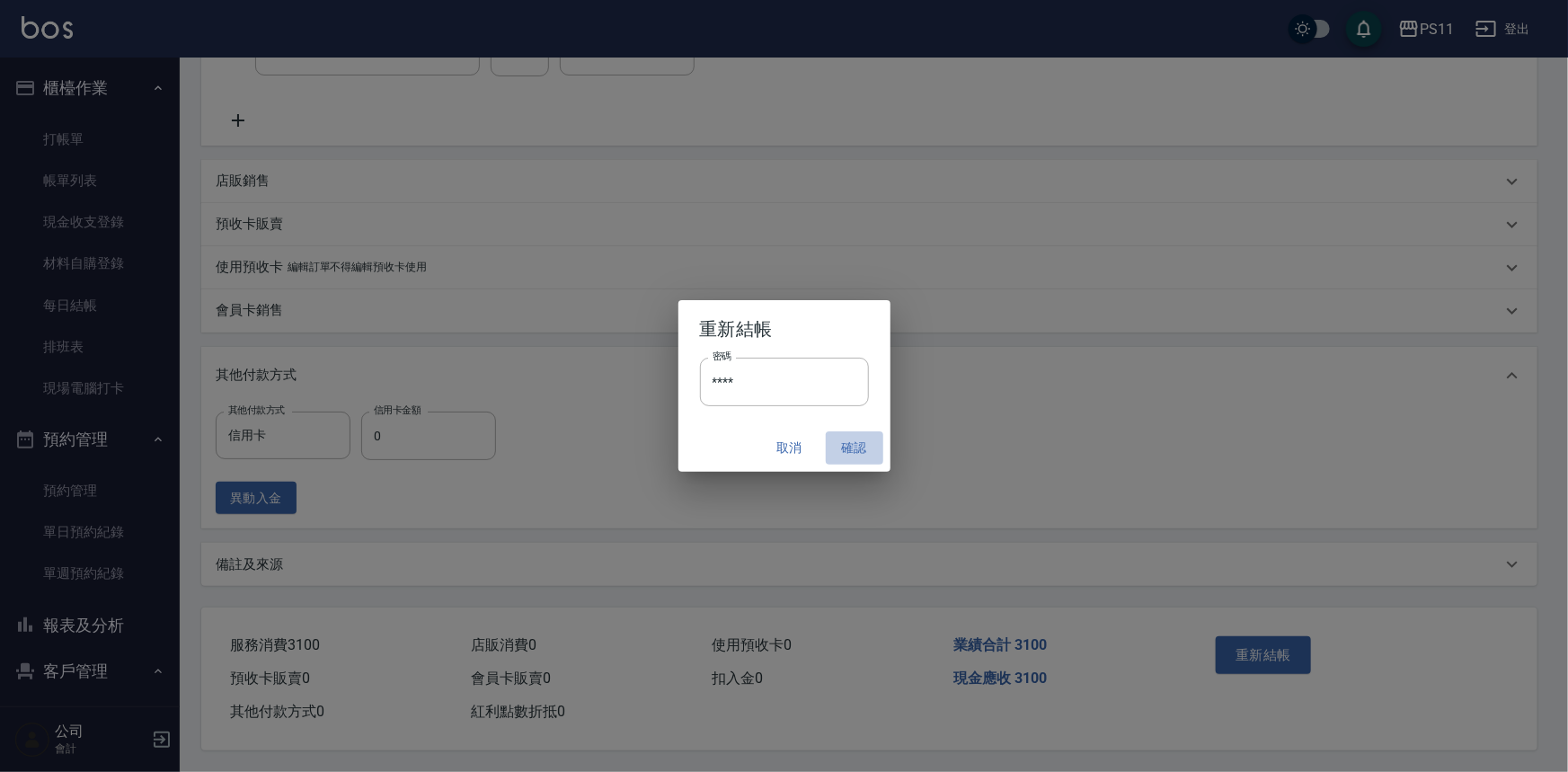
click at [861, 446] on button "確認" at bounding box center [855, 448] width 57 height 33
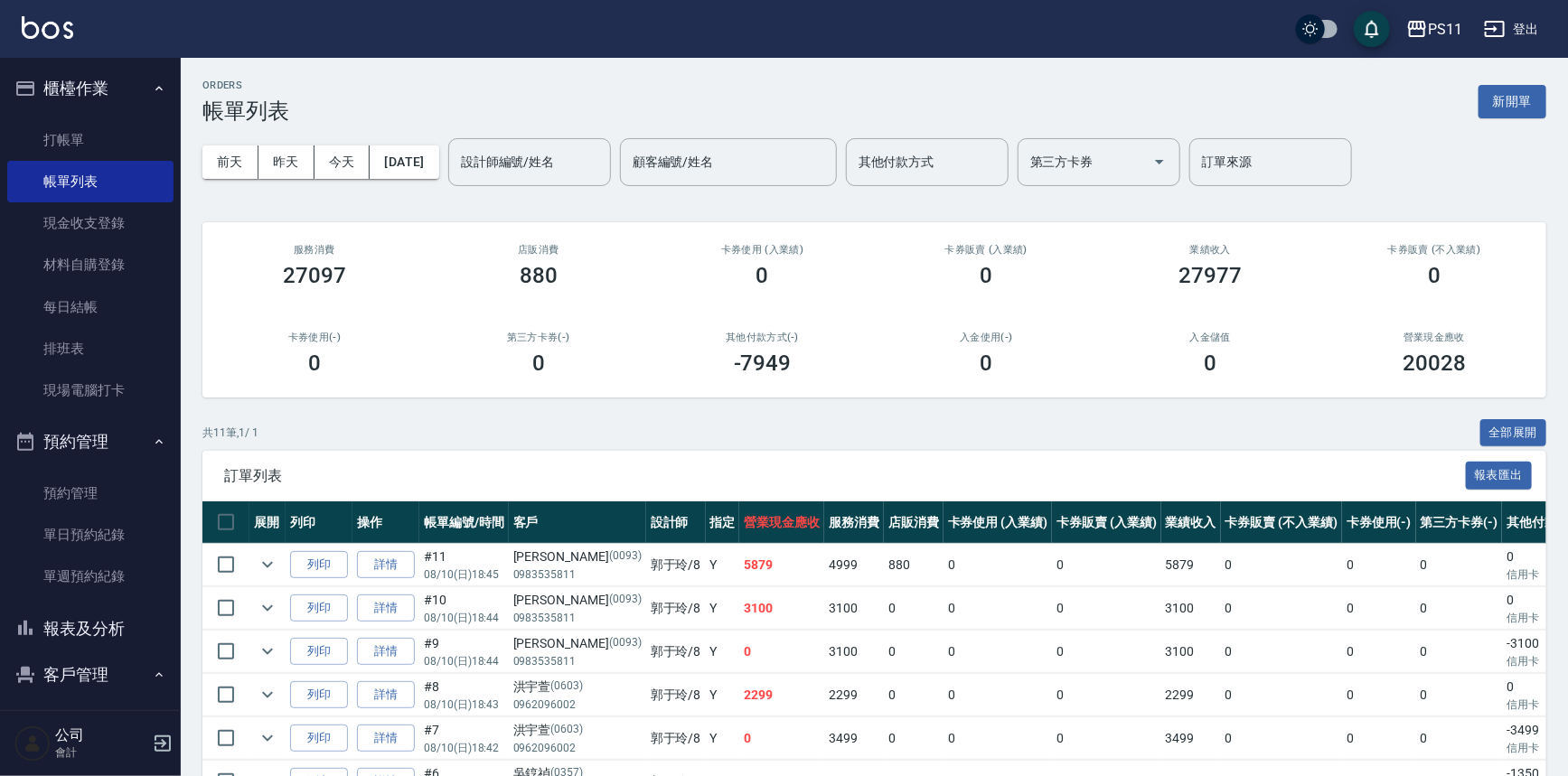
click at [654, 409] on div "ORDERS 帳單列表 新開單 [DATE] [DATE] [DATE] [DATE] 設計師編號/姓名 設計師編號/姓名 顧客編號/姓名 顧客編號/姓名 其…" at bounding box center [874, 574] width 1387 height 1034
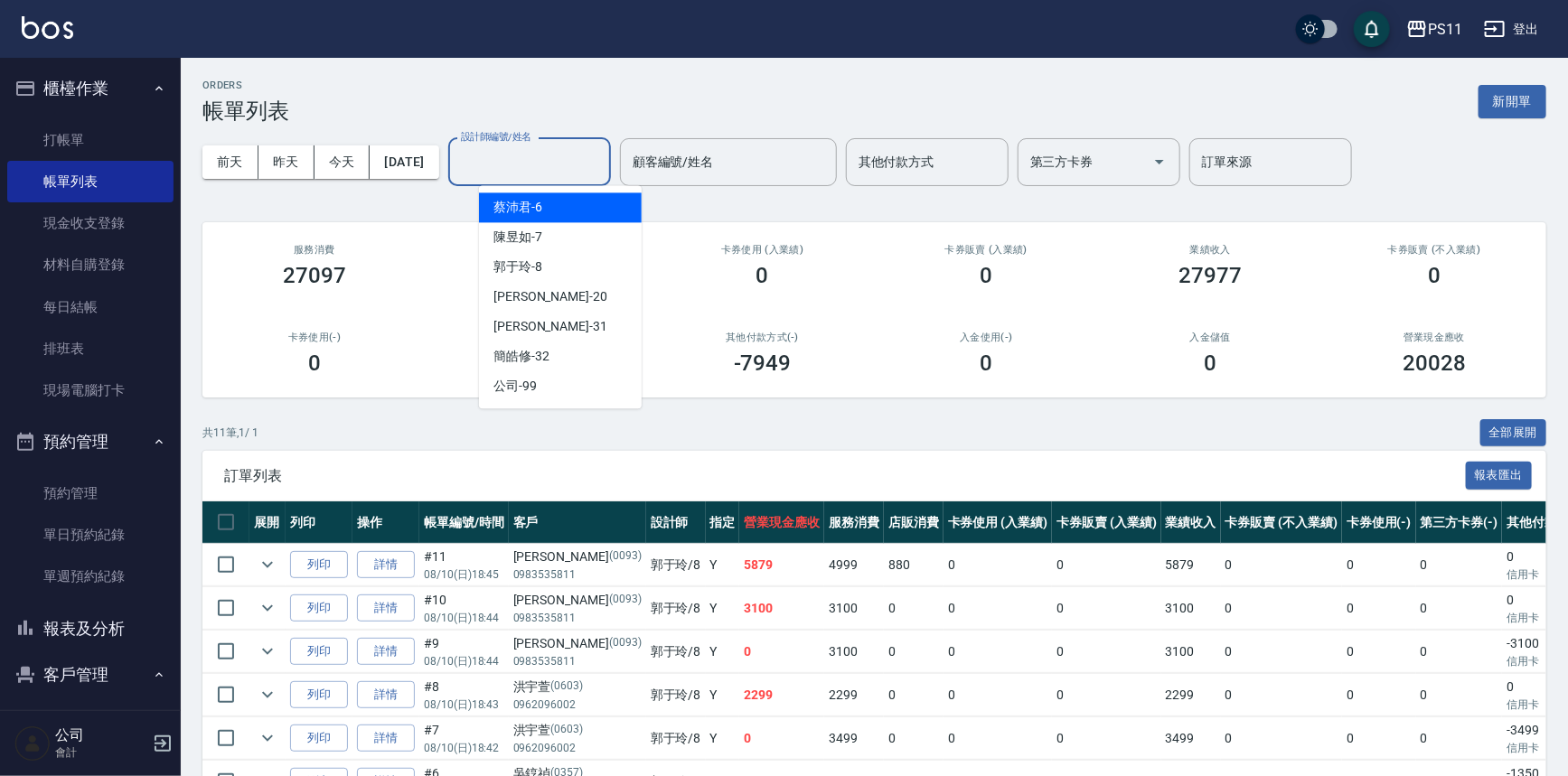
click at [557, 163] on input "設計師編號/姓名" at bounding box center [529, 162] width 147 height 32
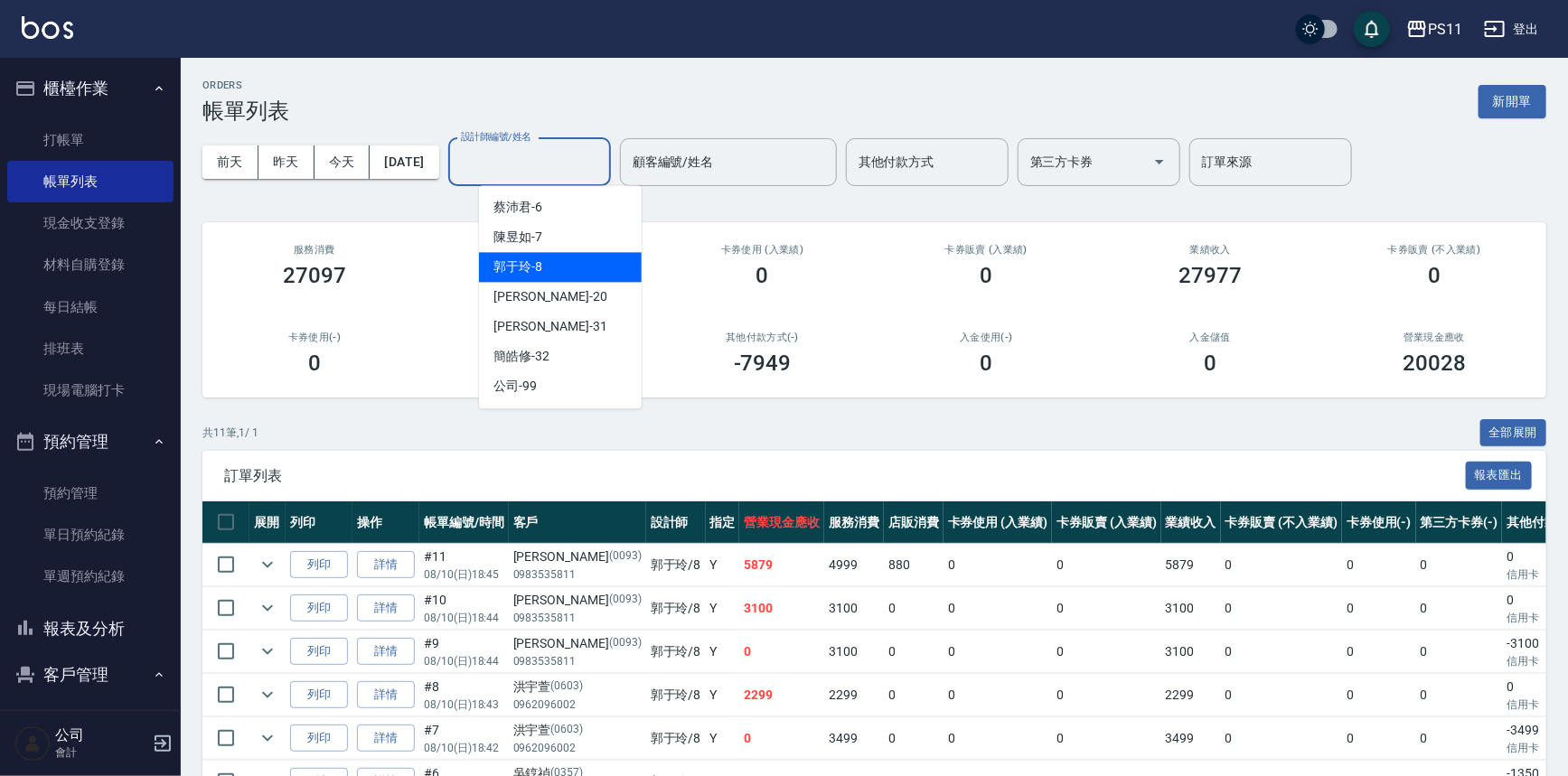
click at [554, 271] on div "郭于玲 -8" at bounding box center [560, 267] width 162 height 30
type input "郭于玲-8"
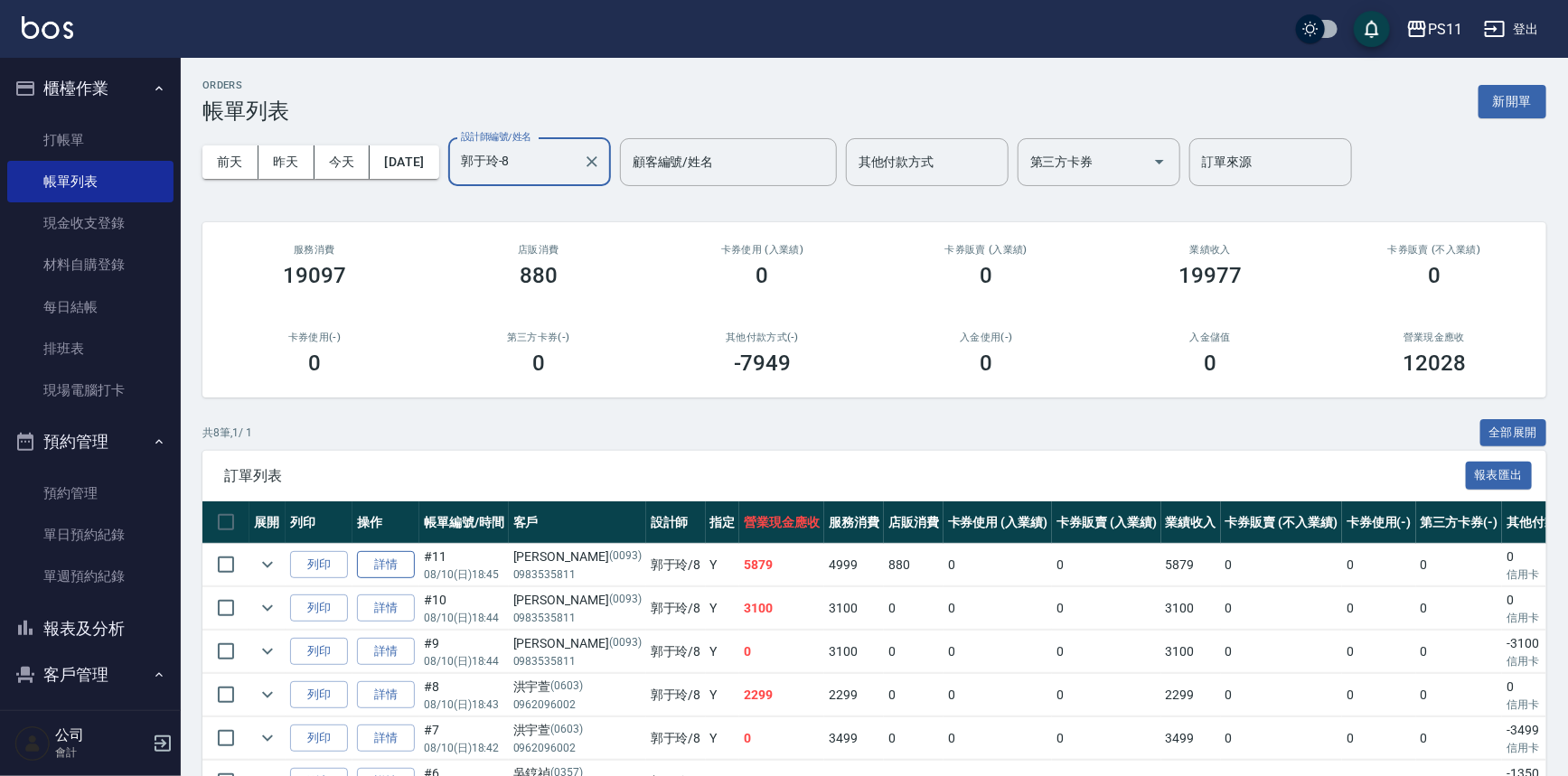
click at [381, 566] on link "詳情" at bounding box center [386, 566] width 57 height 28
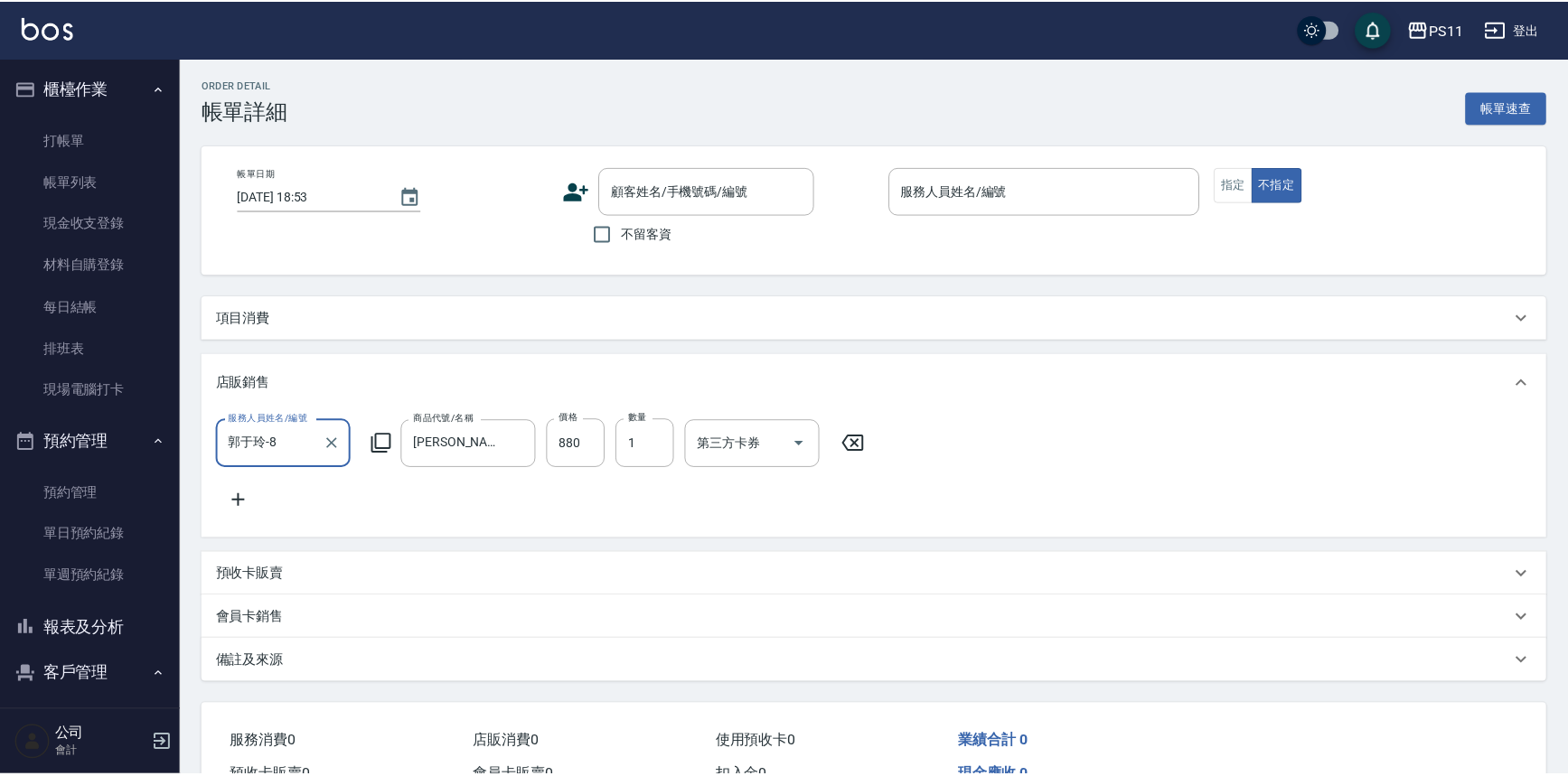
scroll to position [32, 0]
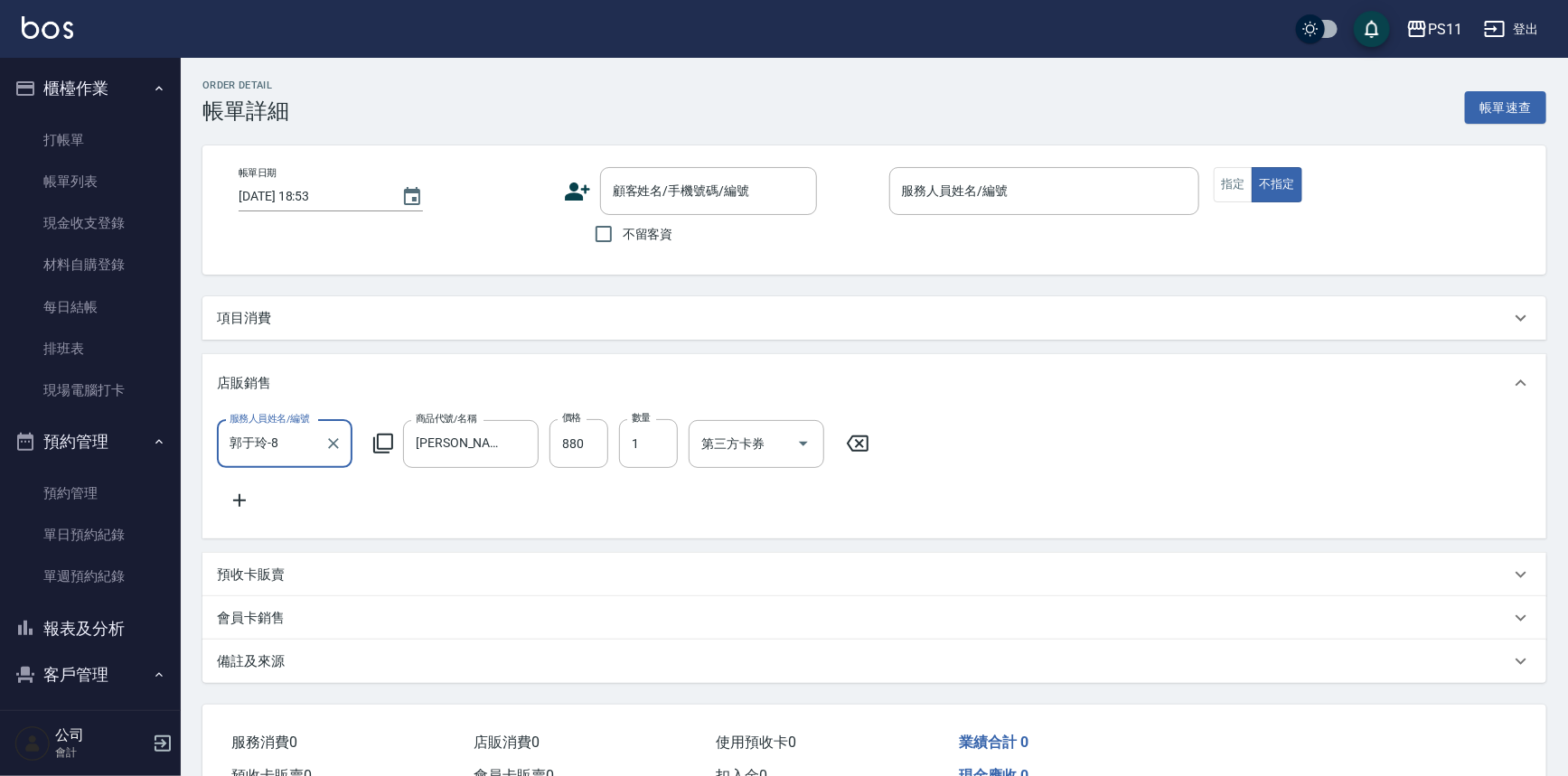
type input "[DATE] 18:45"
type input "郭于玲-8"
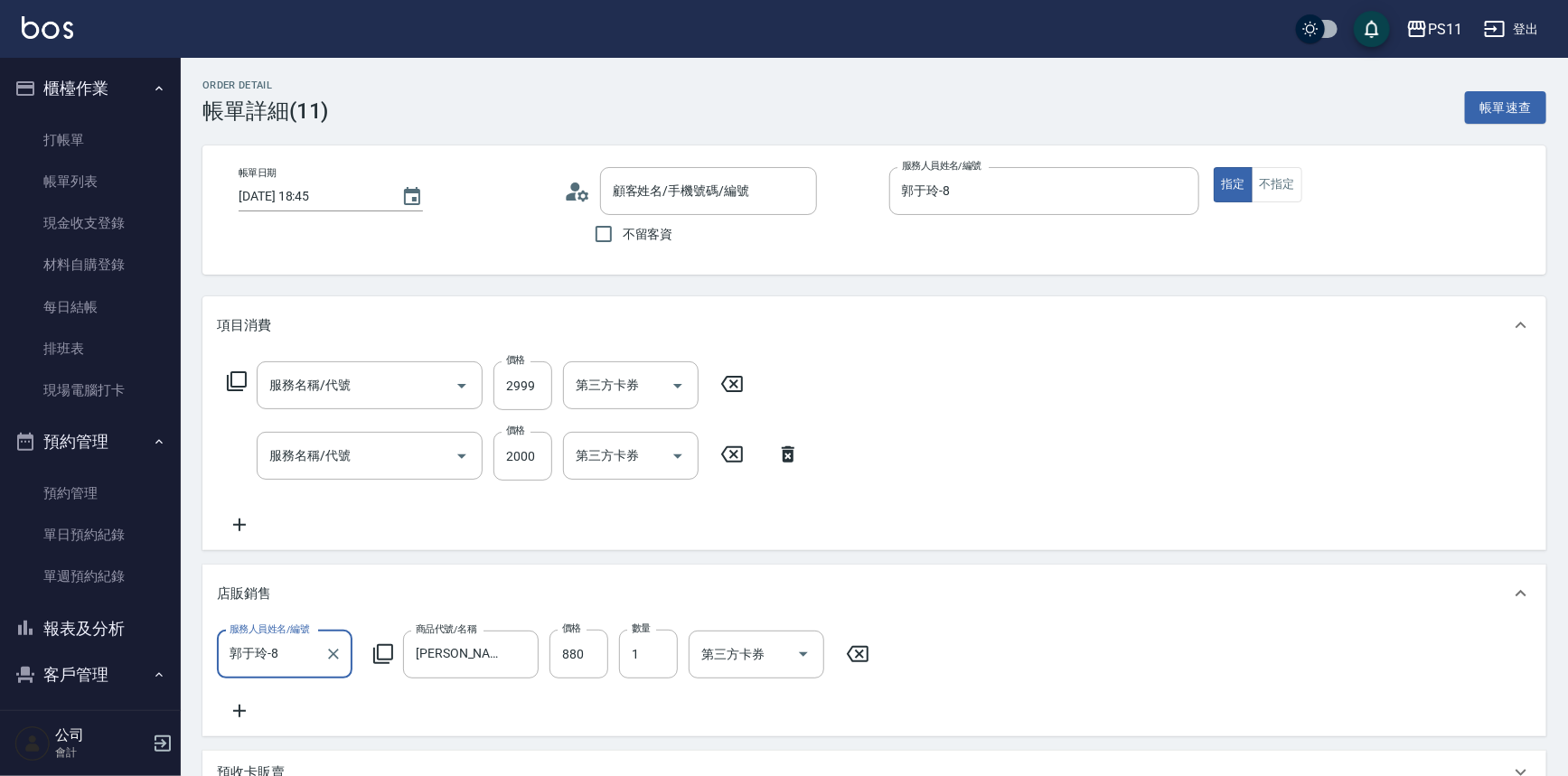
type input "漂染肩上2499以下(42499)"
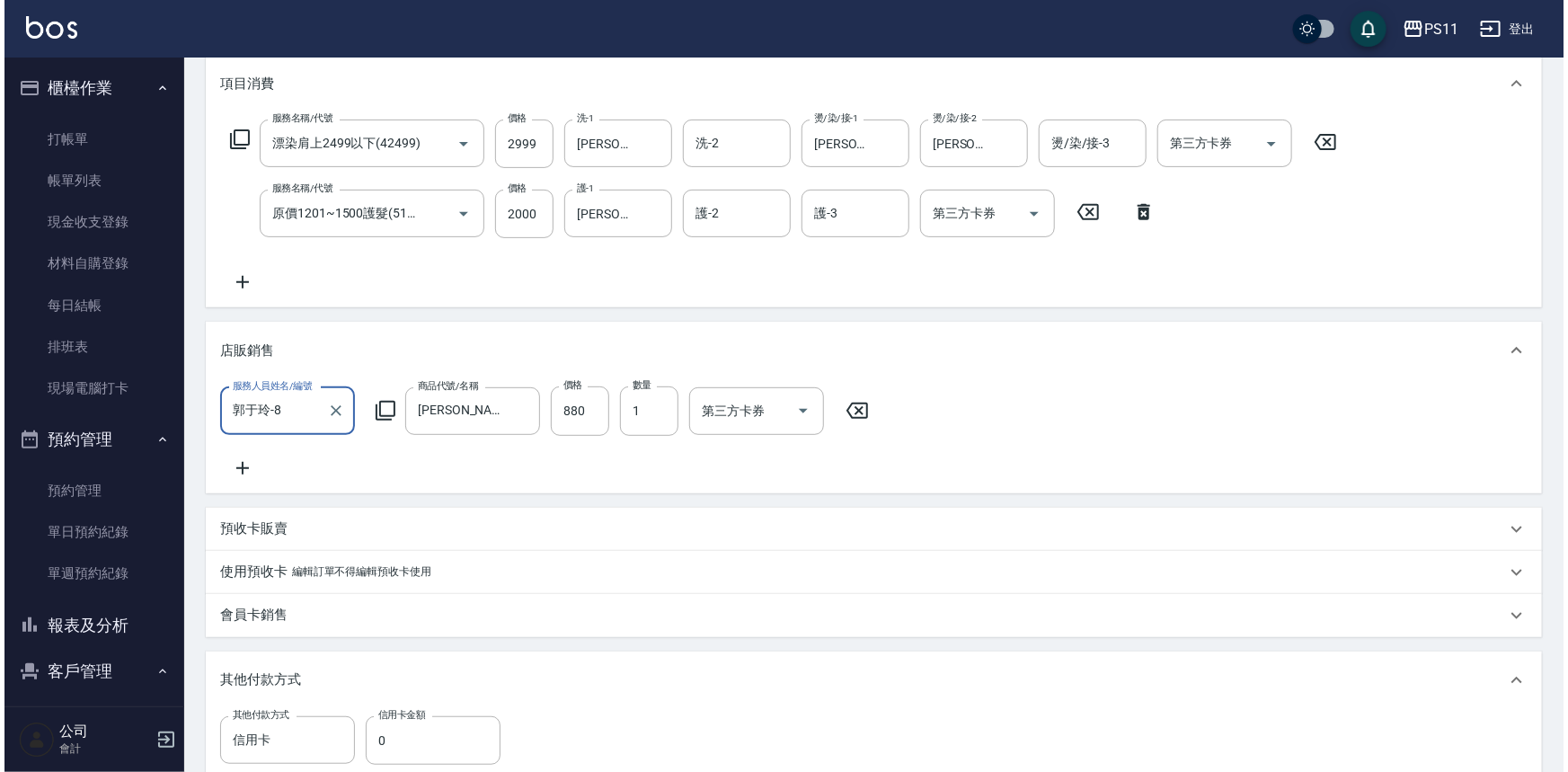
scroll to position [490, 0]
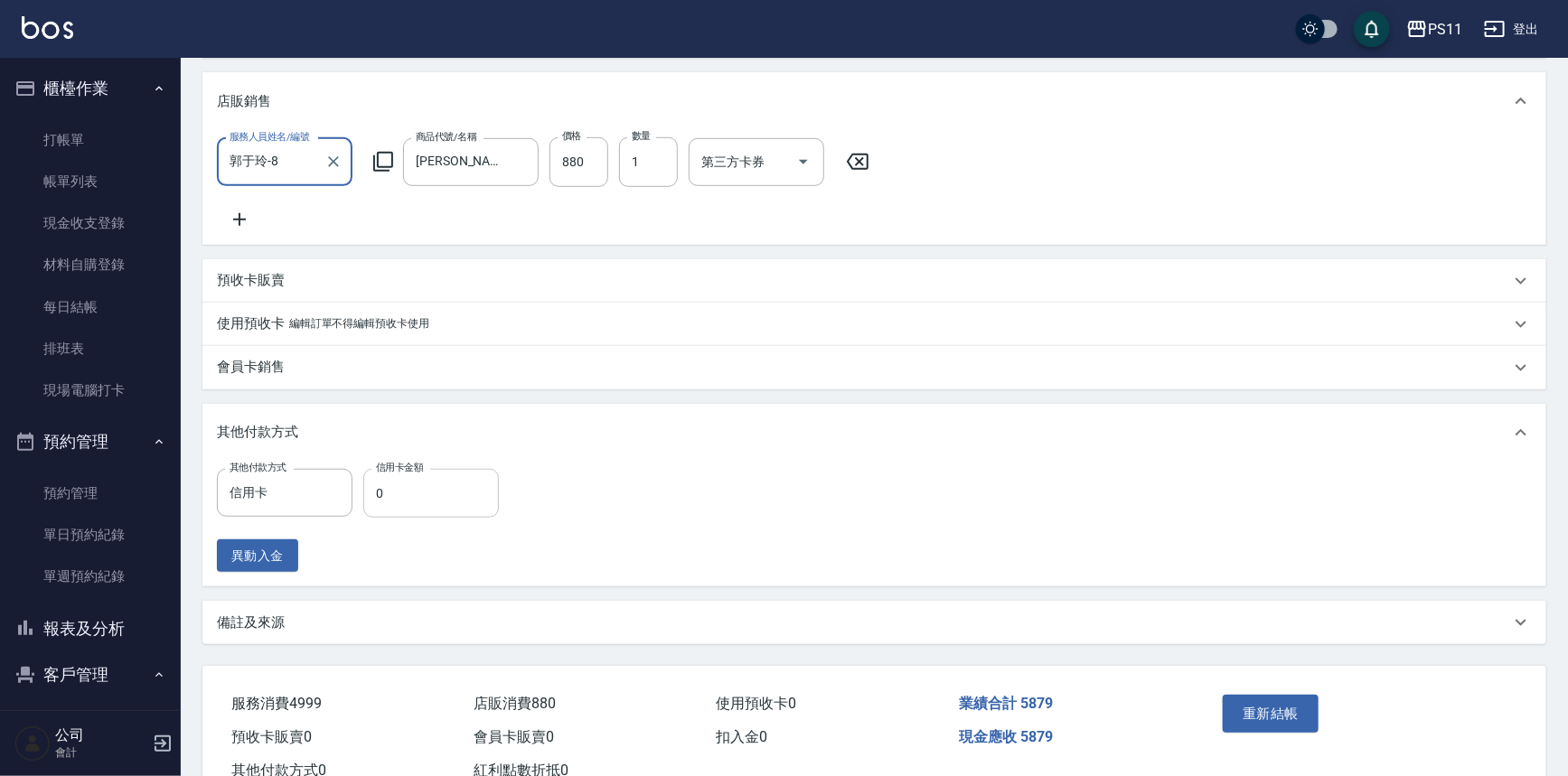
click at [439, 500] on input "0" at bounding box center [431, 493] width 135 height 49
click at [1257, 733] on button "重新結帳" at bounding box center [1270, 714] width 96 height 38
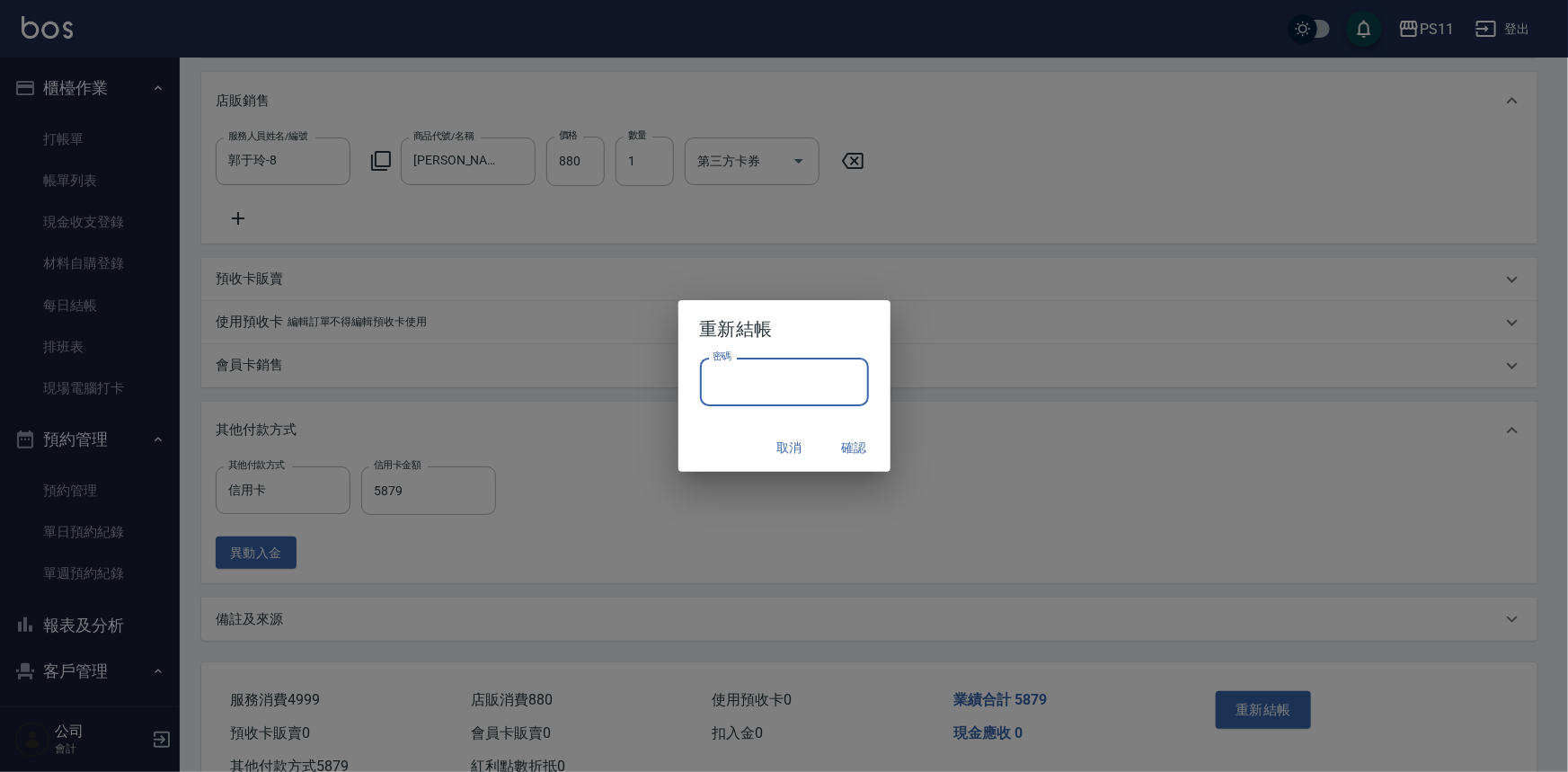
click at [740, 386] on input "密碼" at bounding box center [784, 382] width 169 height 49
drag, startPoint x: 735, startPoint y: 385, endPoint x: 620, endPoint y: 398, distance: 115.7
click at [622, 398] on div "重新結帳 密碼 ******** 密碼 取消 確認" at bounding box center [784, 386] width 1568 height 772
click at [843, 445] on button "確認" at bounding box center [855, 448] width 57 height 33
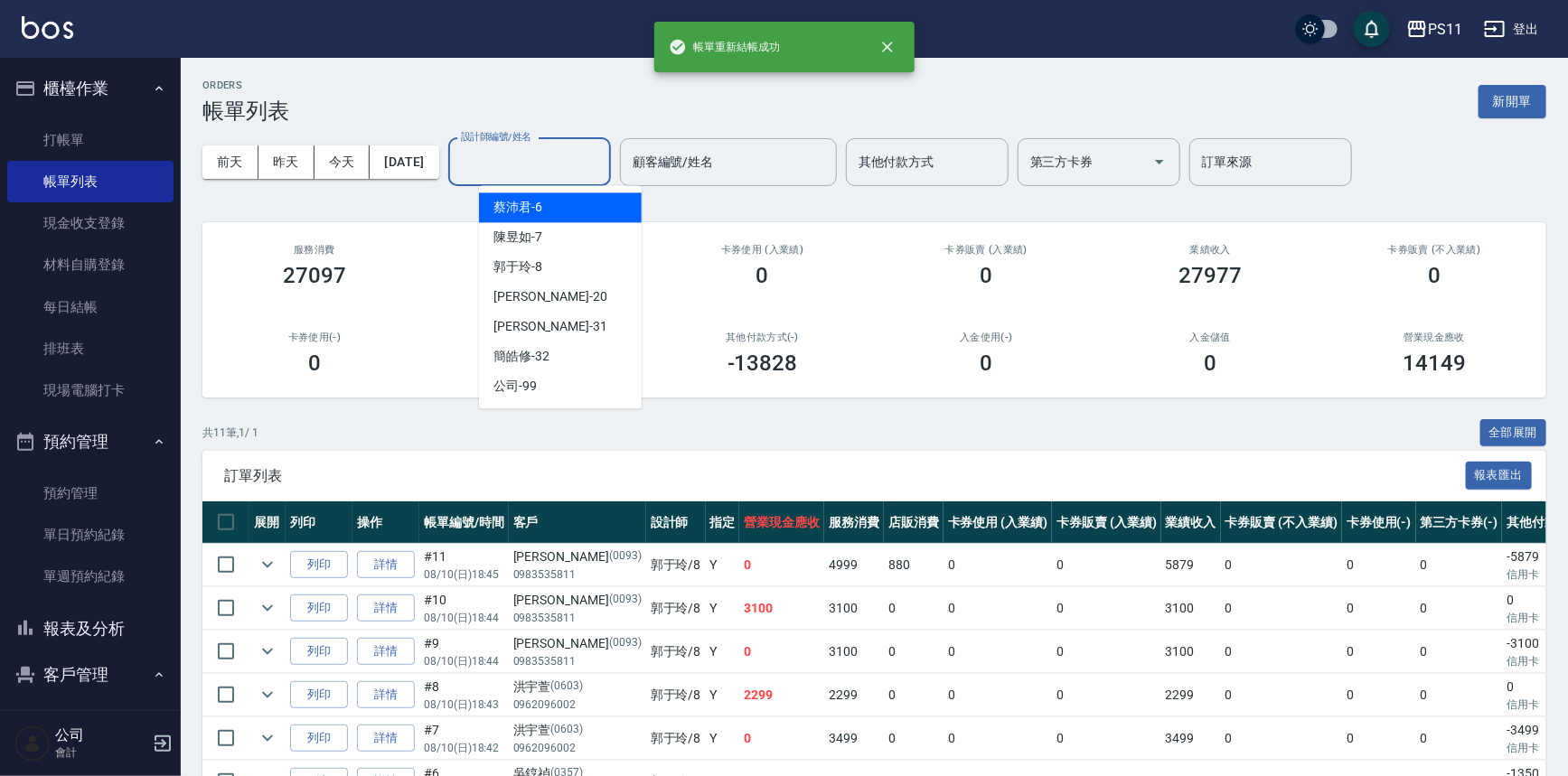
click at [555, 162] on input "設計師編號/姓名" at bounding box center [529, 162] width 147 height 32
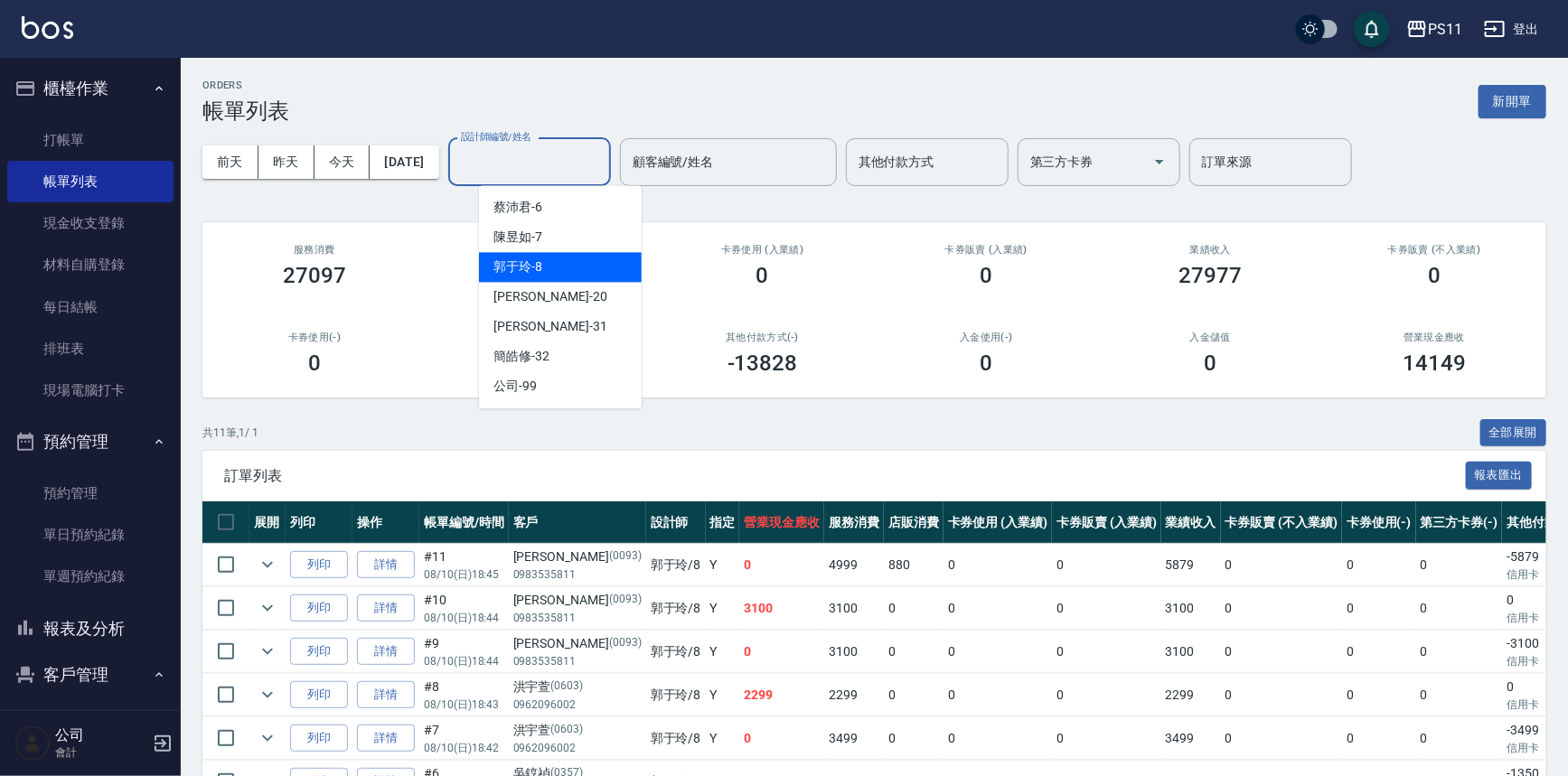
click at [552, 270] on div "郭于玲 -8" at bounding box center [560, 267] width 162 height 30
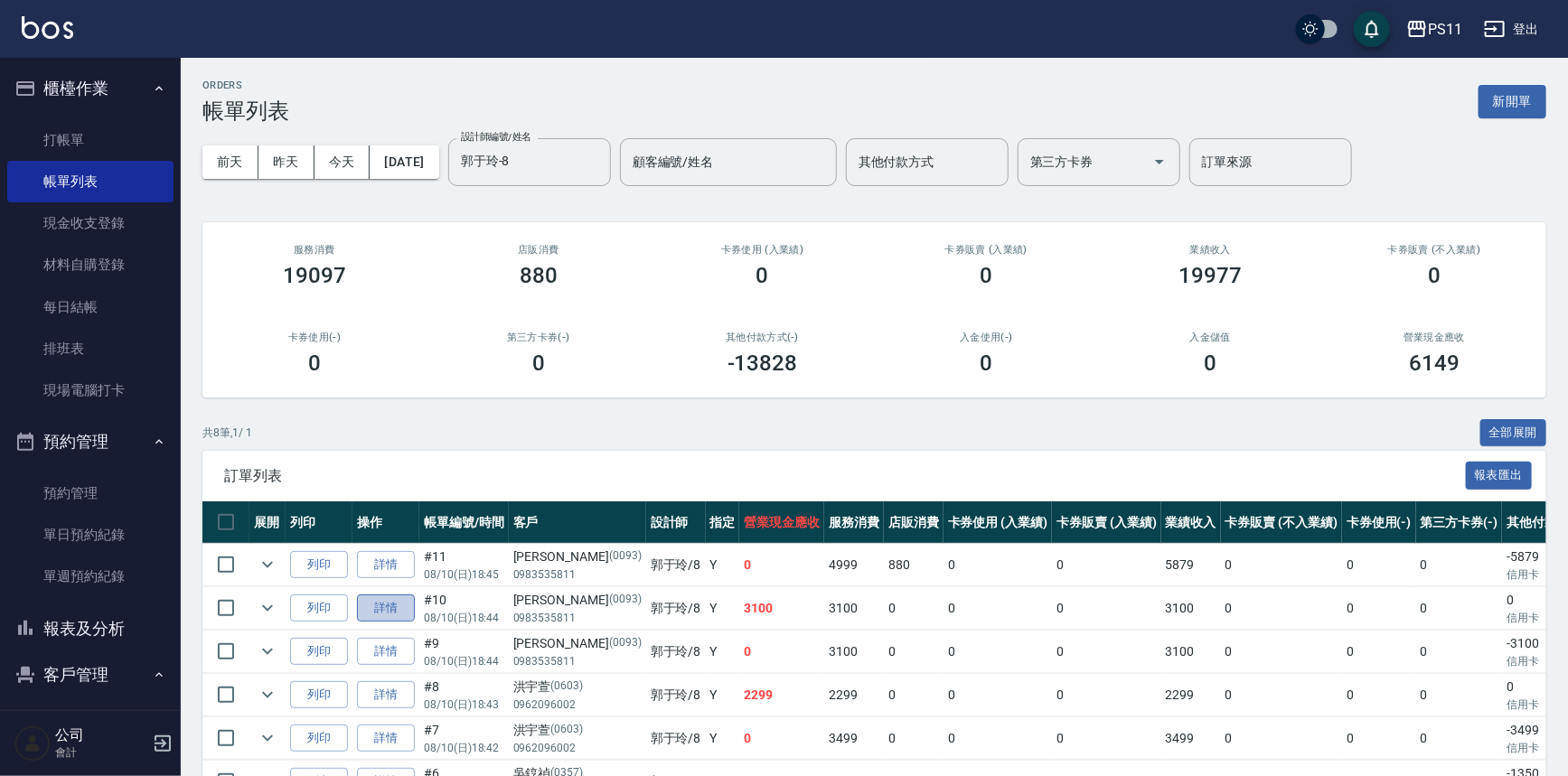
click at [405, 612] on link "詳情" at bounding box center [386, 608] width 57 height 28
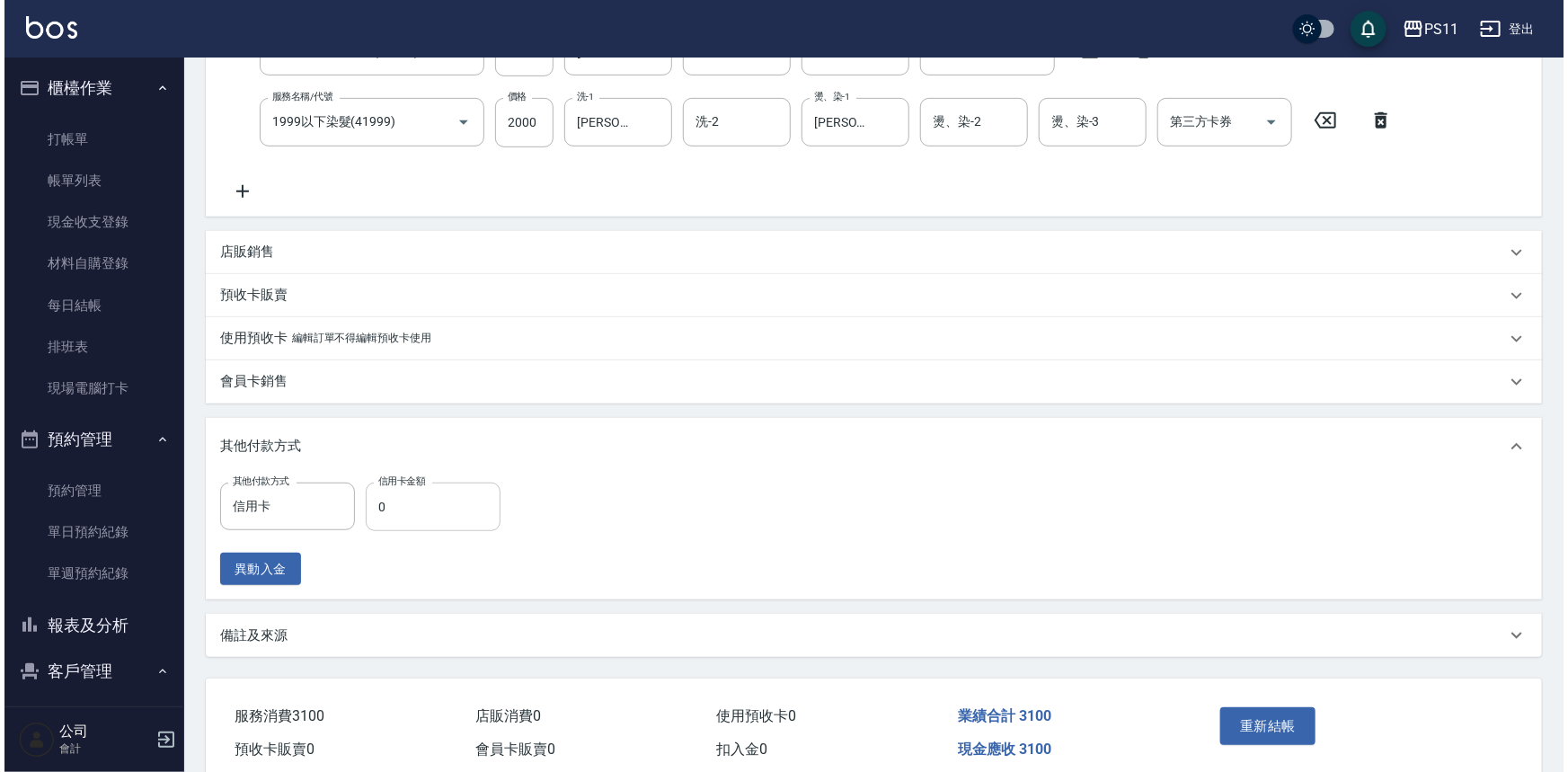
scroll to position [477, 0]
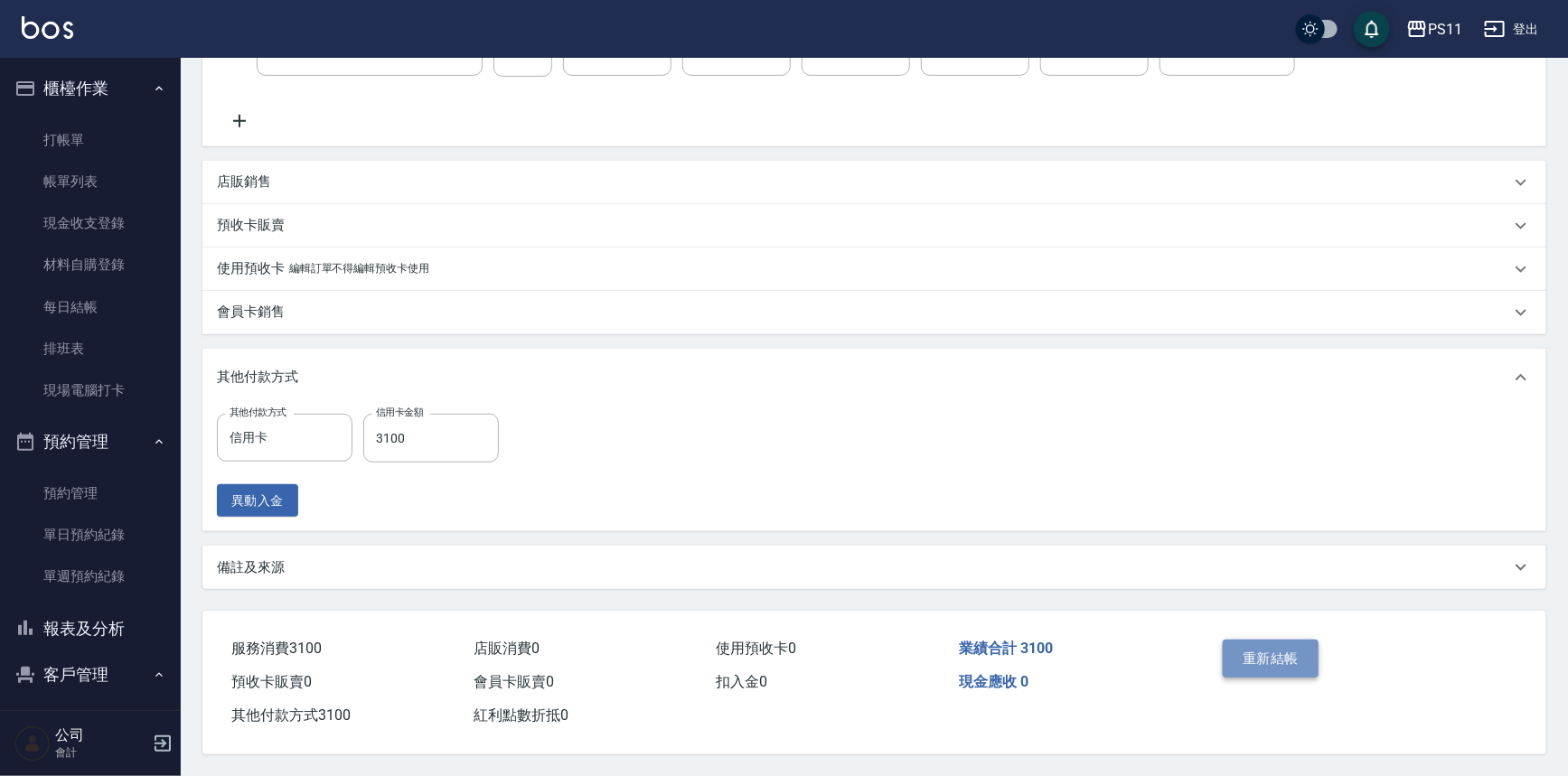
click at [1243, 643] on button "重新結帳" at bounding box center [1270, 658] width 96 height 38
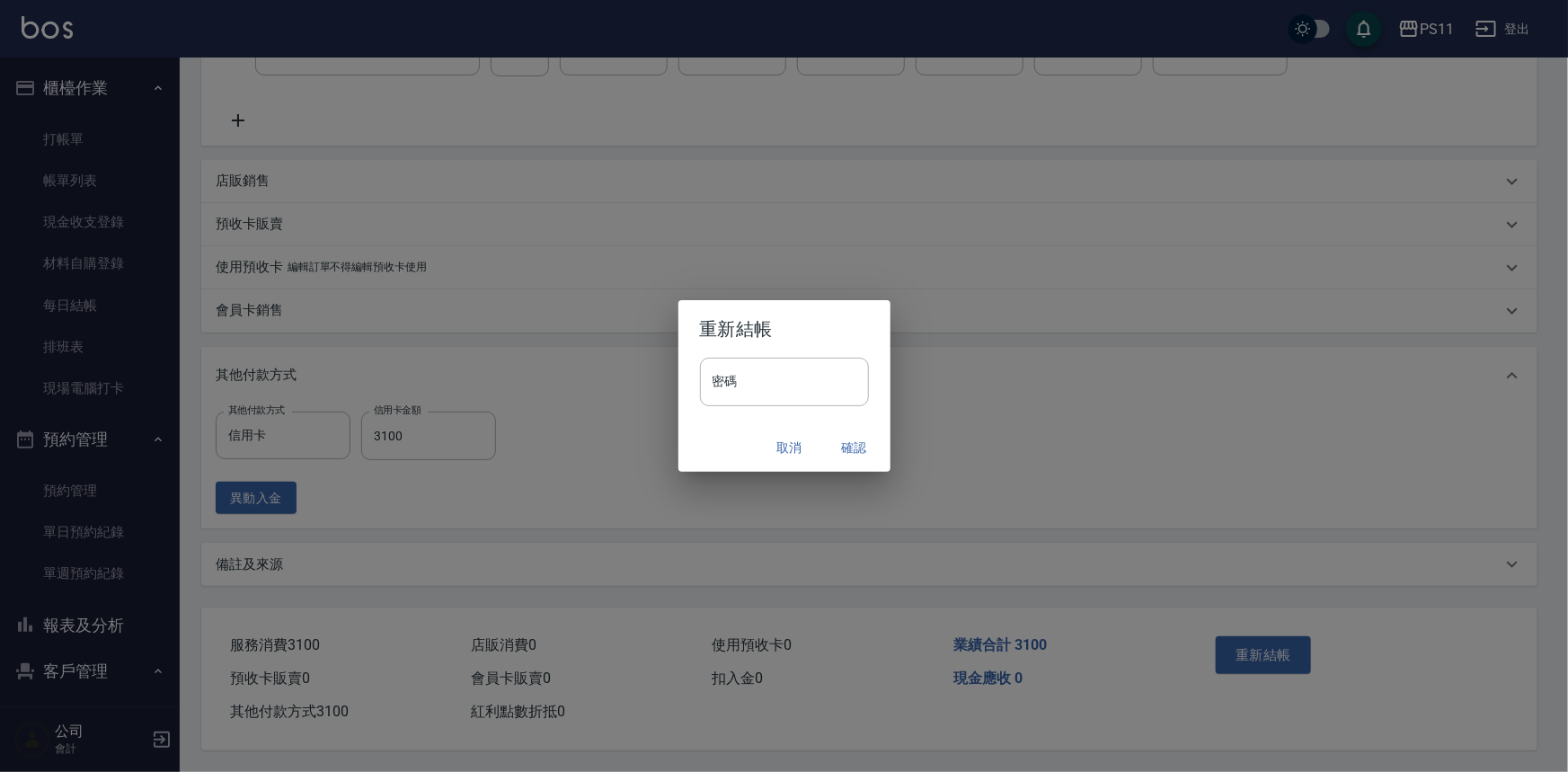
click at [728, 374] on input "密碼" at bounding box center [784, 382] width 169 height 49
drag, startPoint x: 736, startPoint y: 381, endPoint x: 674, endPoint y: 379, distance: 62.0
click at [674, 379] on div "重新結帳 密碼 ******** 密碼 取消 確認" at bounding box center [784, 386] width 1568 height 772
click at [858, 445] on button "確認" at bounding box center [855, 448] width 57 height 33
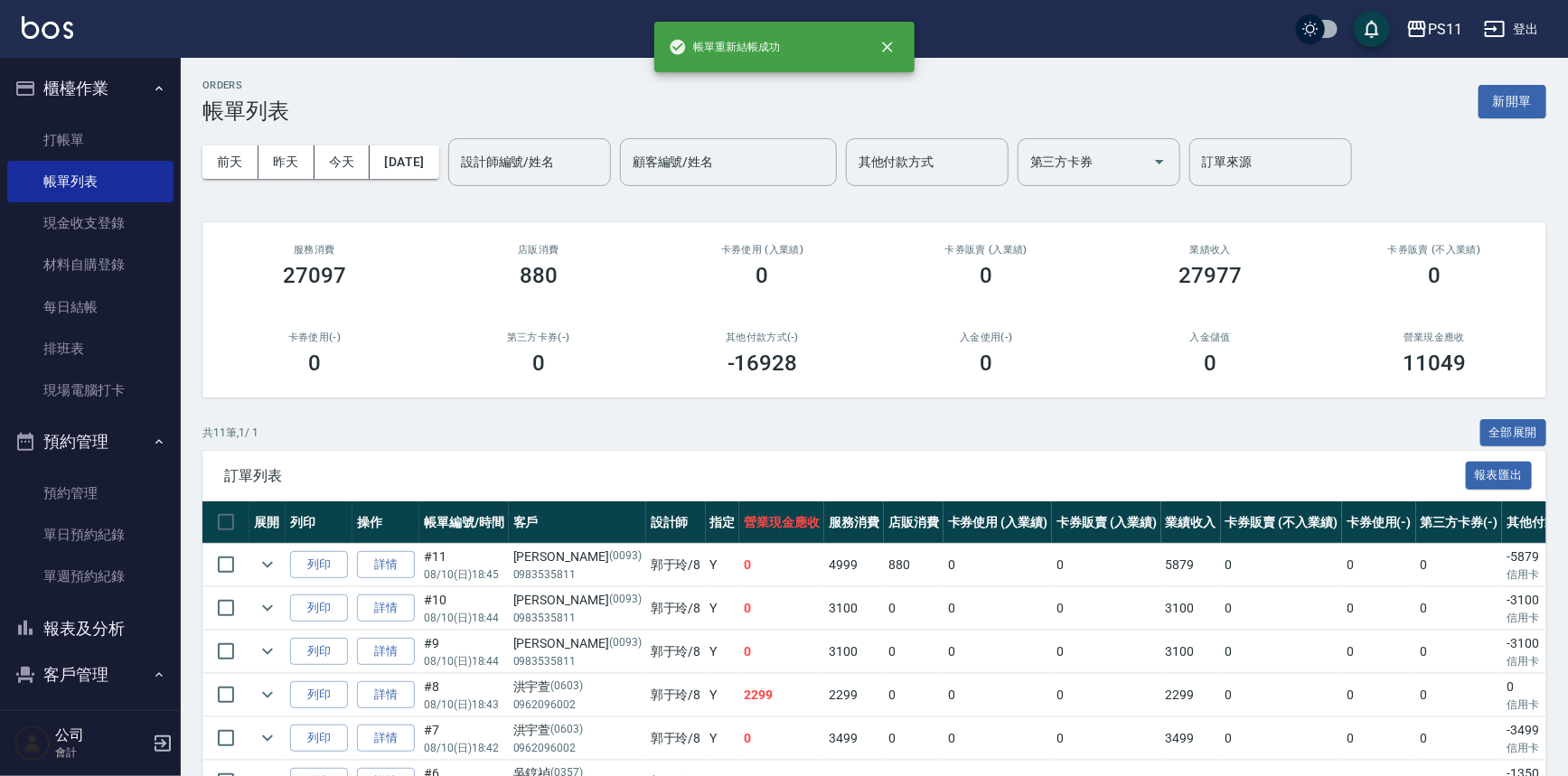
click at [126, 624] on button "報表及分析" at bounding box center [90, 629] width 166 height 47
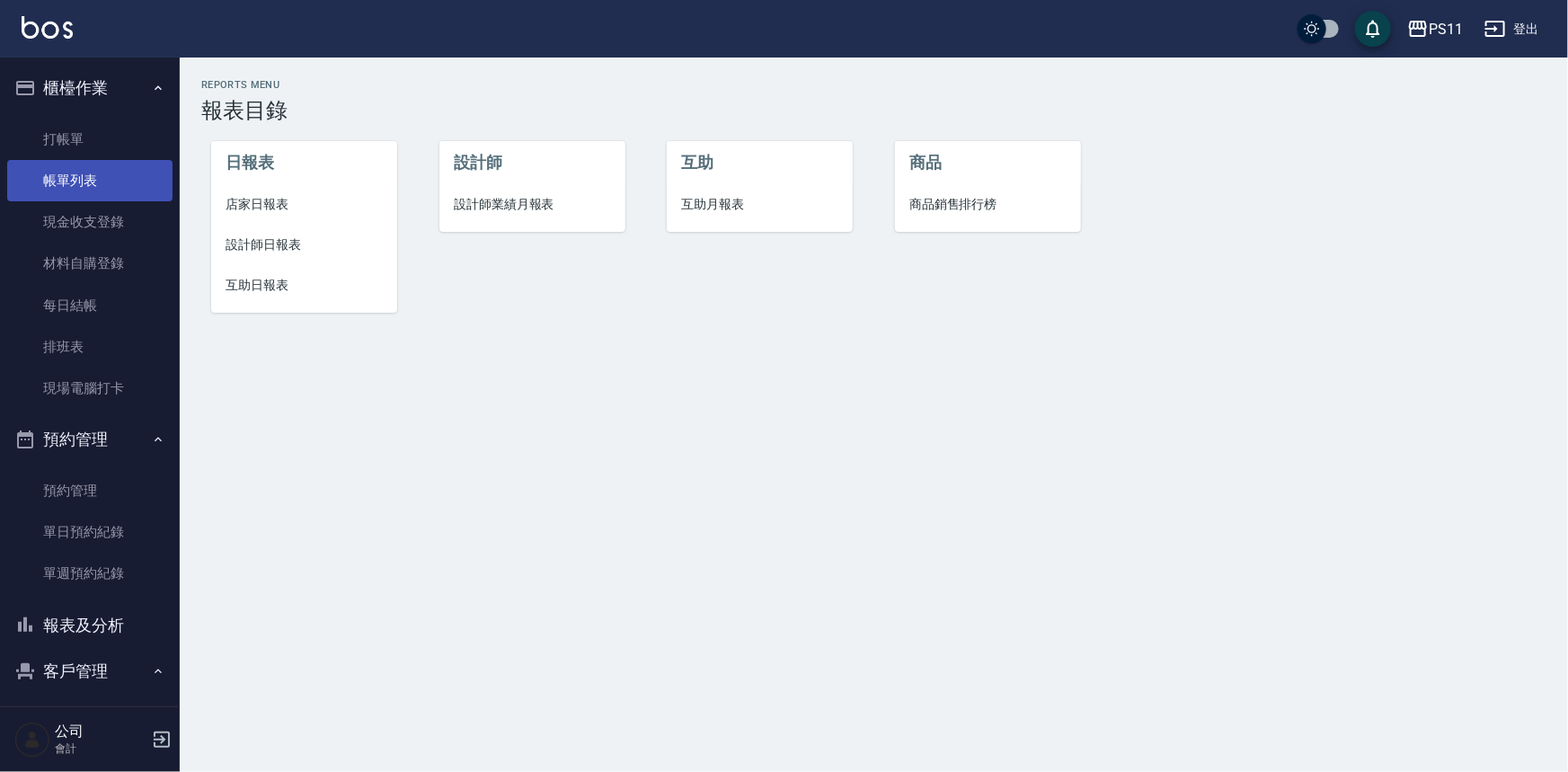
click at [108, 173] on link "帳單列表" at bounding box center [89, 181] width 165 height 42
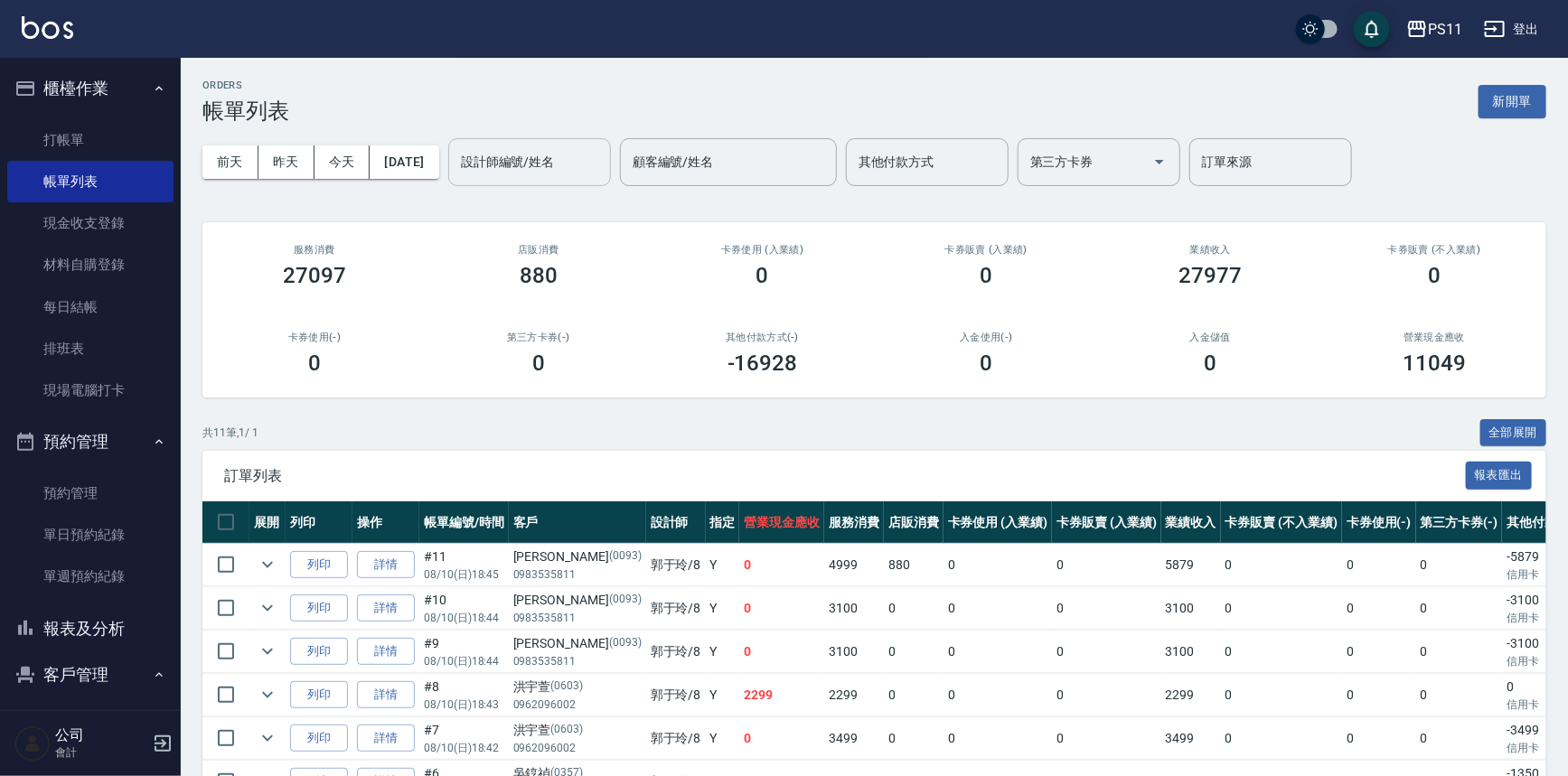
drag, startPoint x: 530, startPoint y: 152, endPoint x: 524, endPoint y: 170, distance: 19.0
click at [531, 152] on input "設計師編號/姓名" at bounding box center [529, 162] width 147 height 32
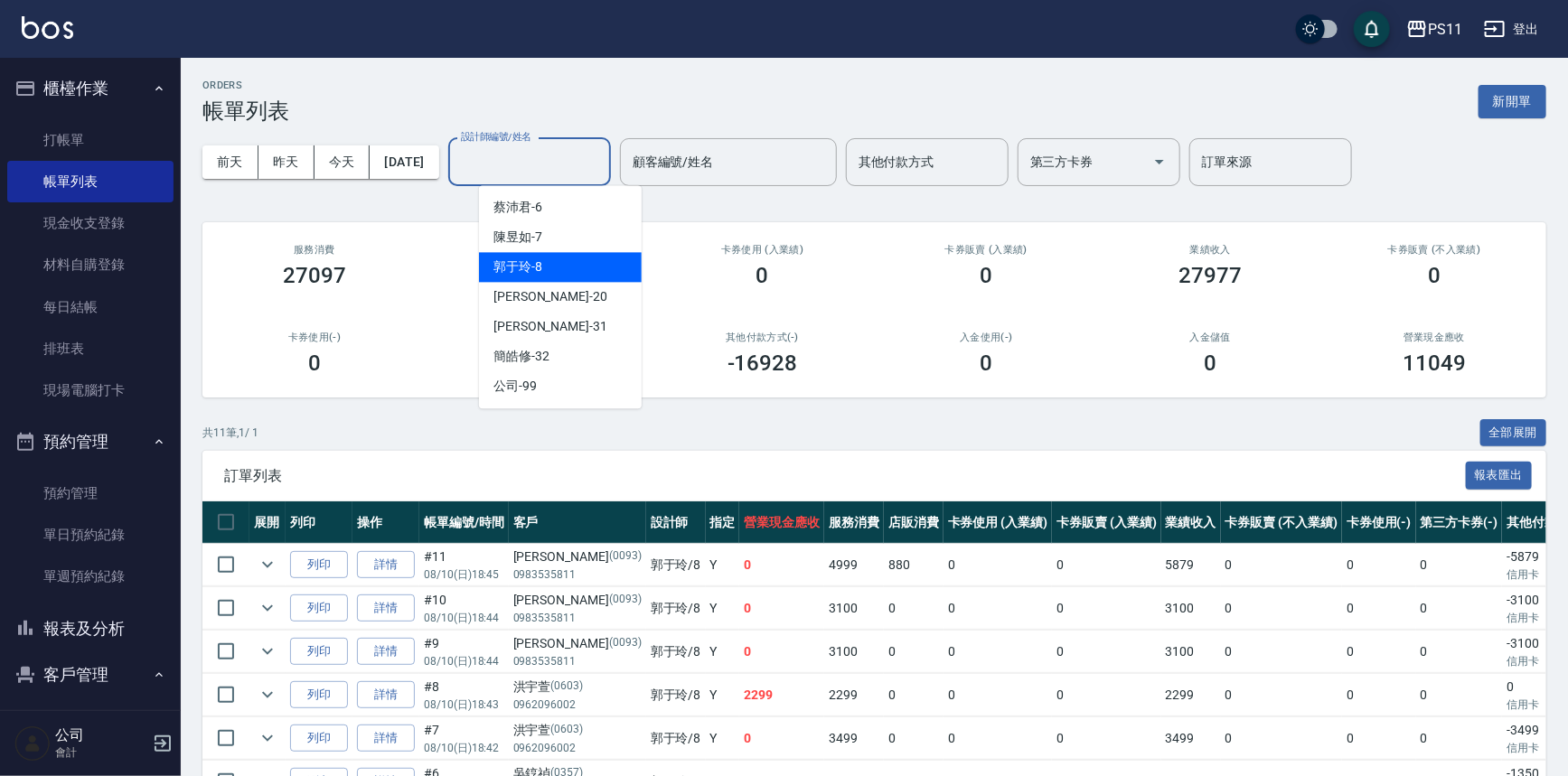
click at [528, 273] on span "郭于玲 -8" at bounding box center [517, 267] width 49 height 19
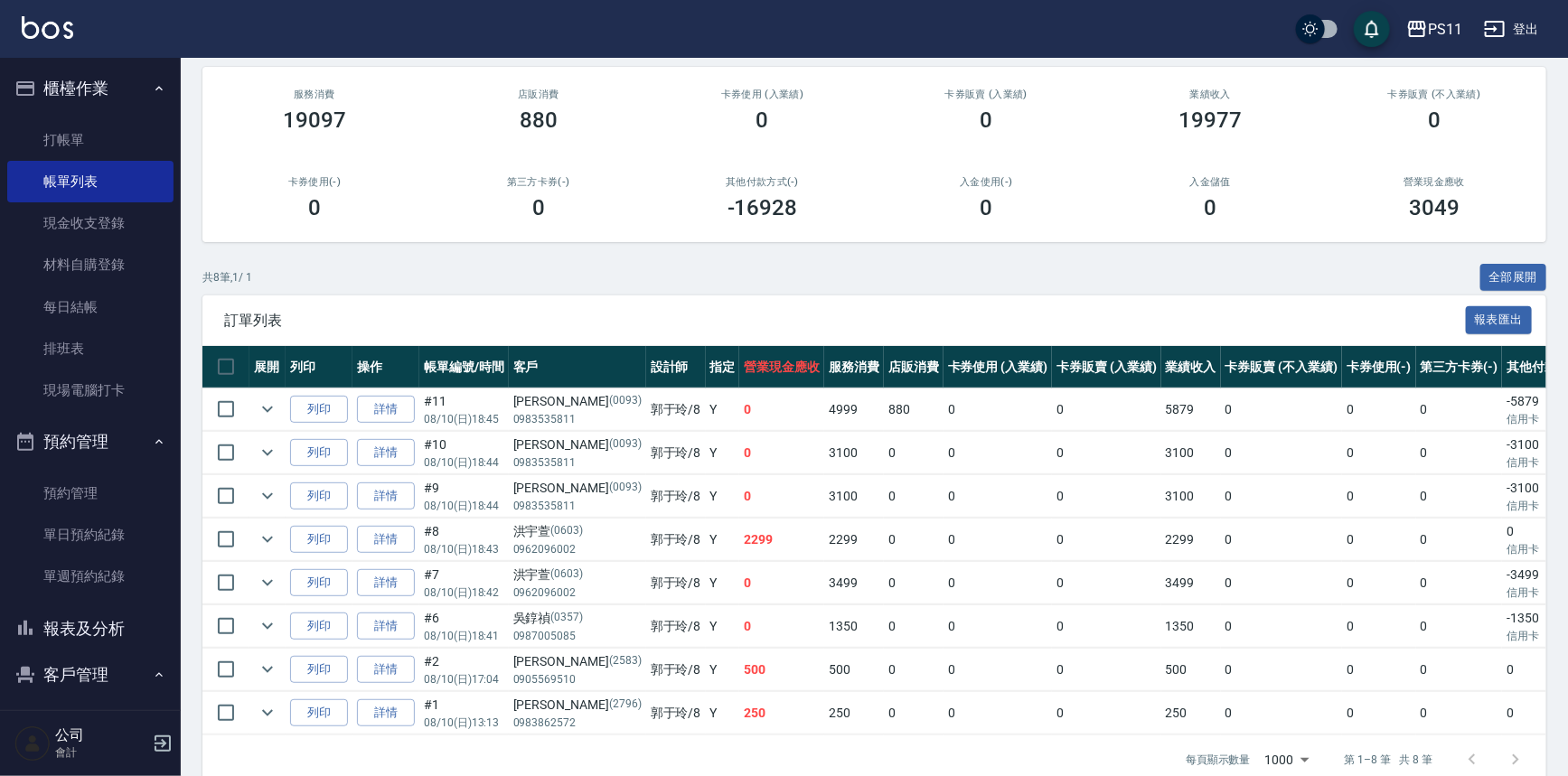
scroll to position [163, 0]
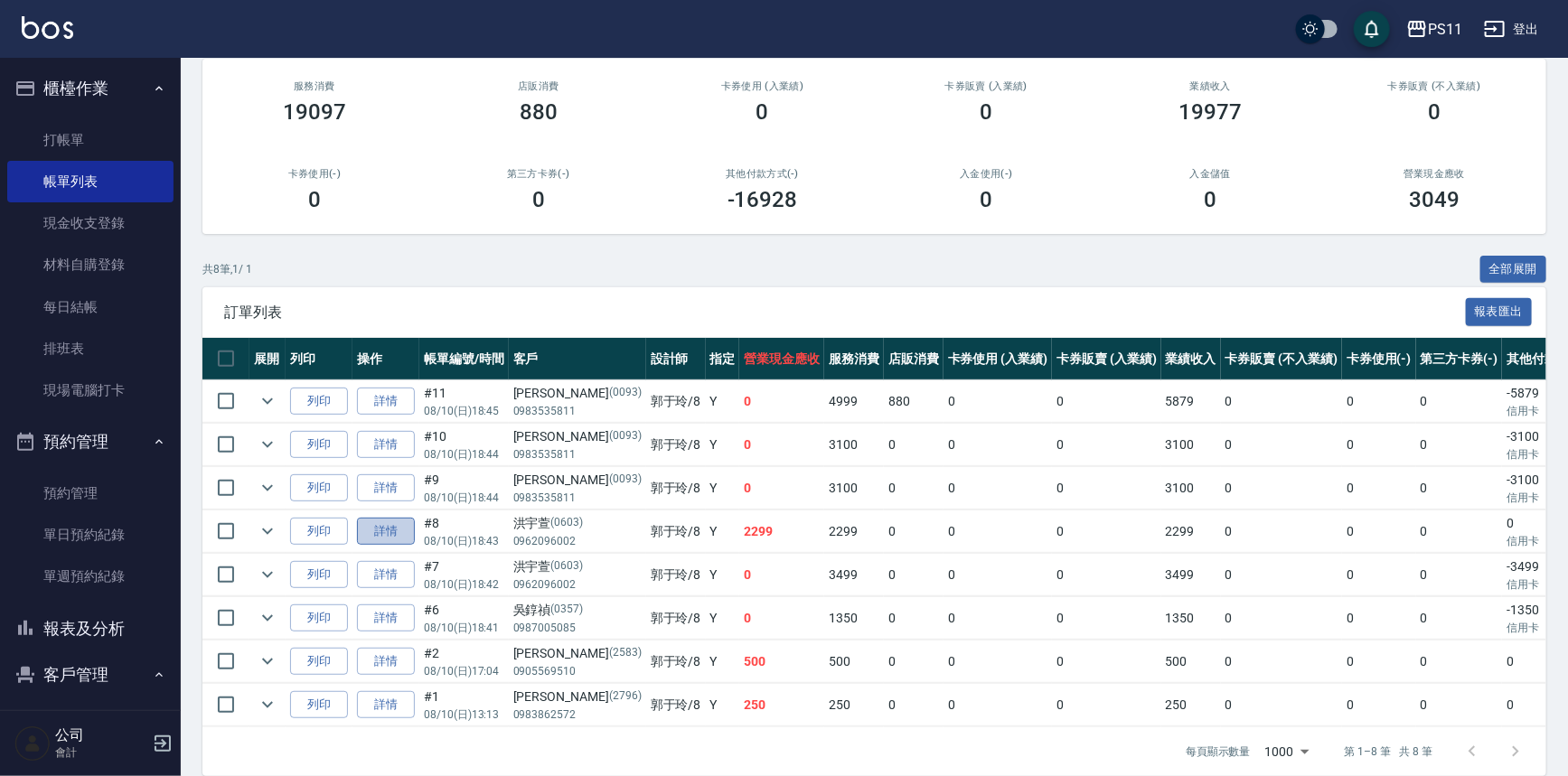
click at [385, 528] on link "詳情" at bounding box center [386, 532] width 57 height 28
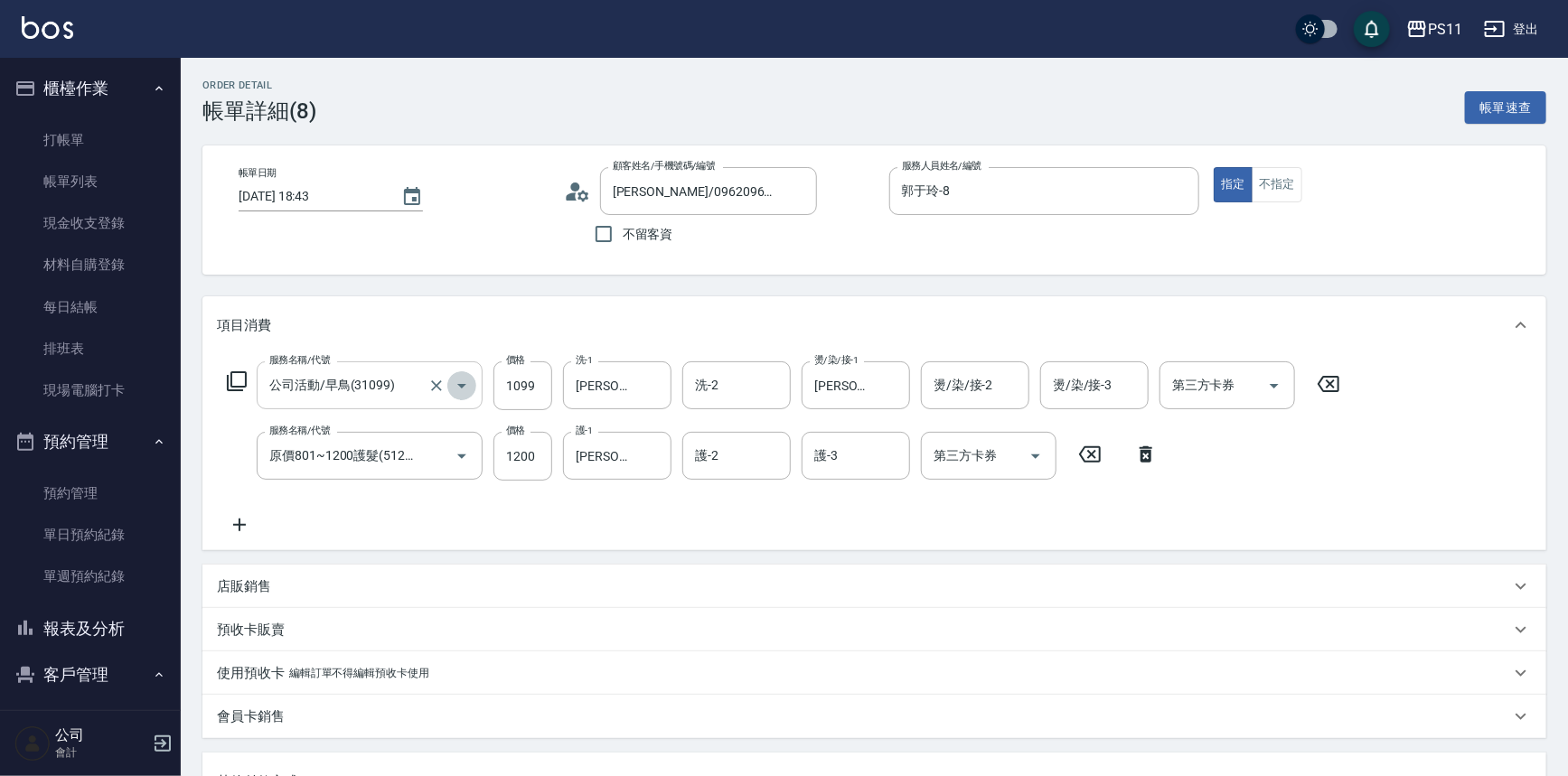
click at [460, 380] on icon "Open" at bounding box center [461, 386] width 21 height 21
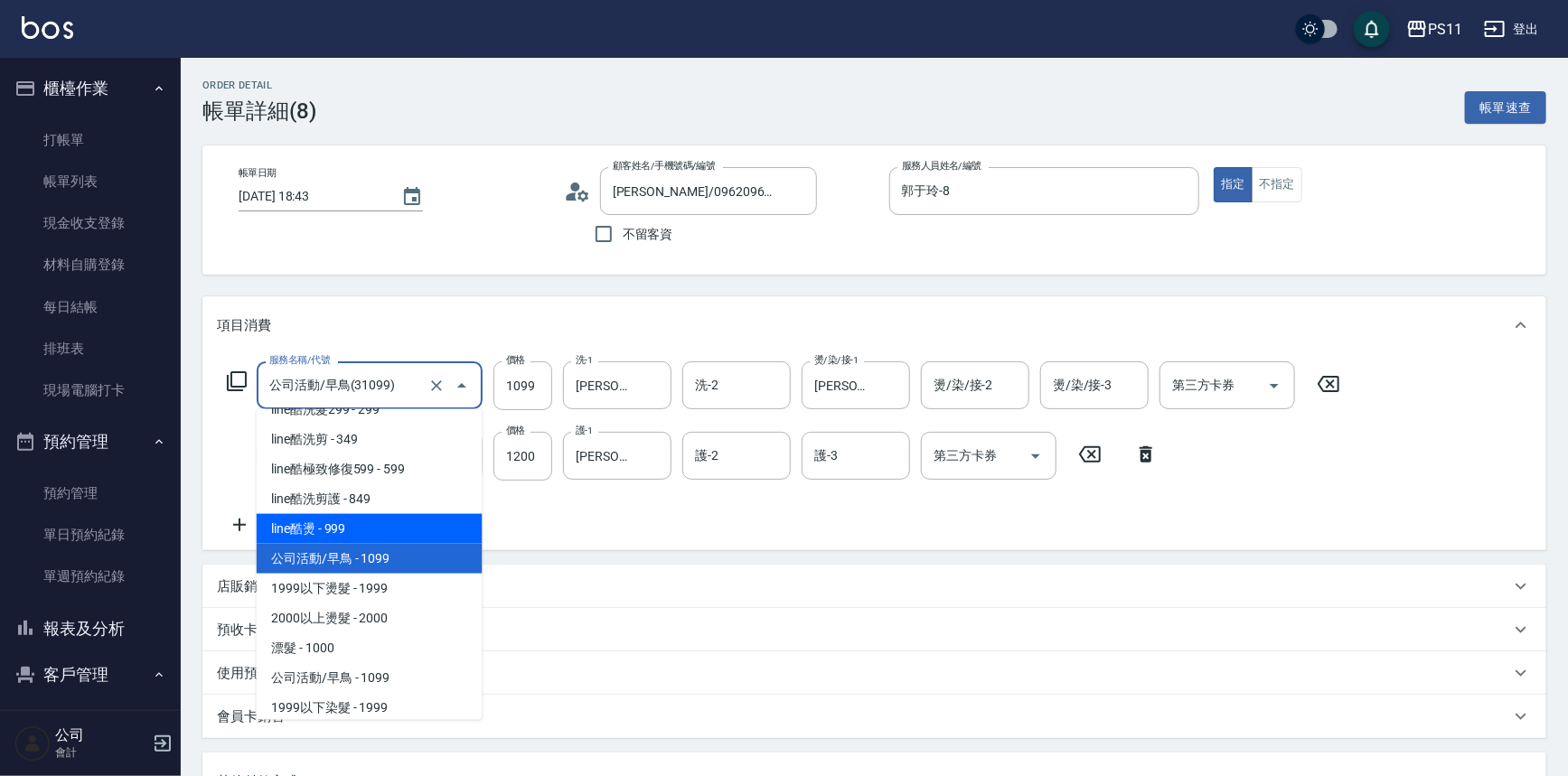
scroll to position [725, 0]
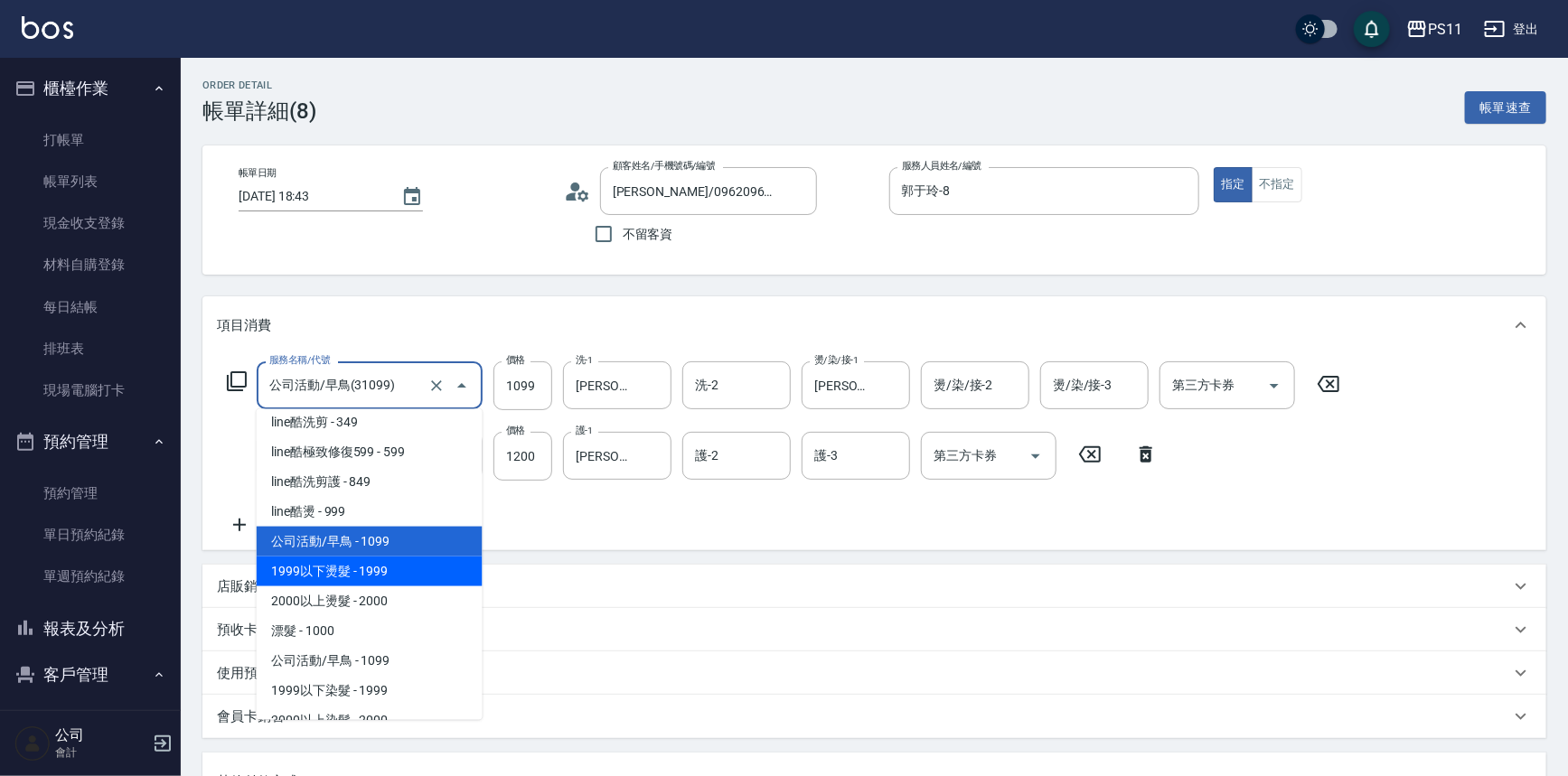
click at [407, 576] on span "1999以下燙髮 - 1999" at bounding box center [370, 572] width 226 height 30
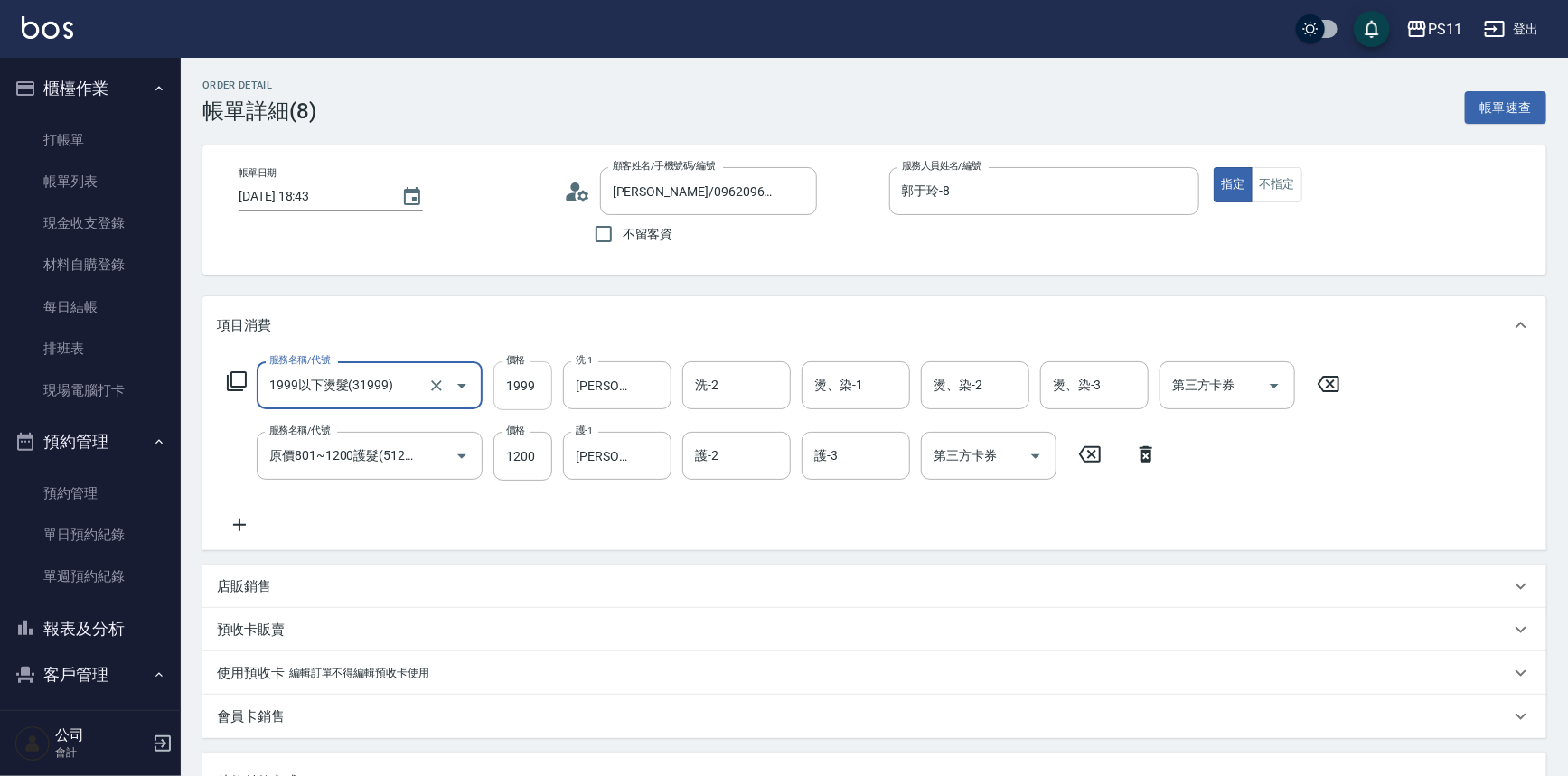
click at [548, 375] on input "1999" at bounding box center [522, 386] width 58 height 49
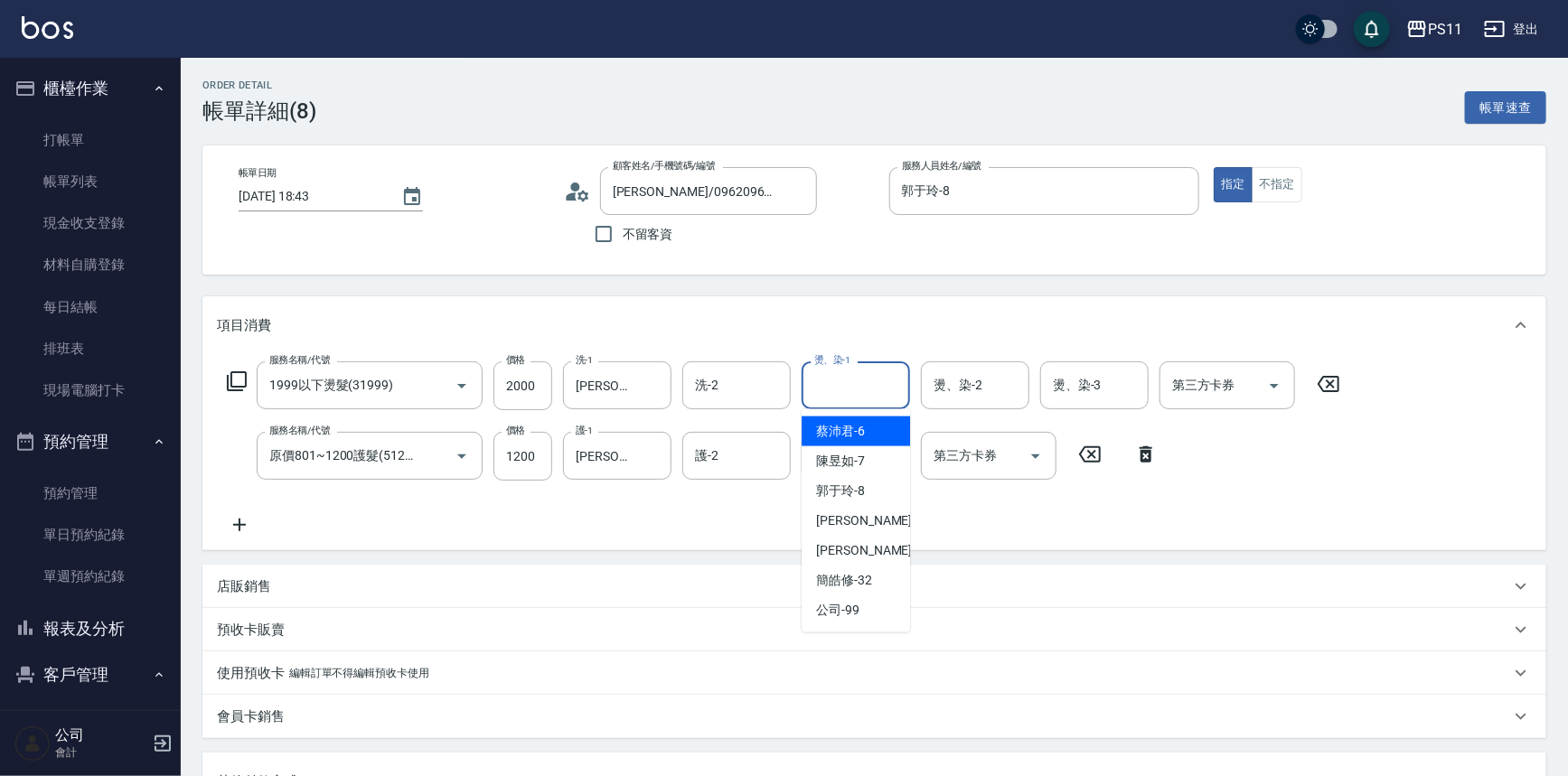
click at [873, 390] on input "燙、染-1" at bounding box center [856, 386] width 92 height 32
click at [867, 552] on span "[PERSON_NAME]-31" at bounding box center [873, 551] width 114 height 19
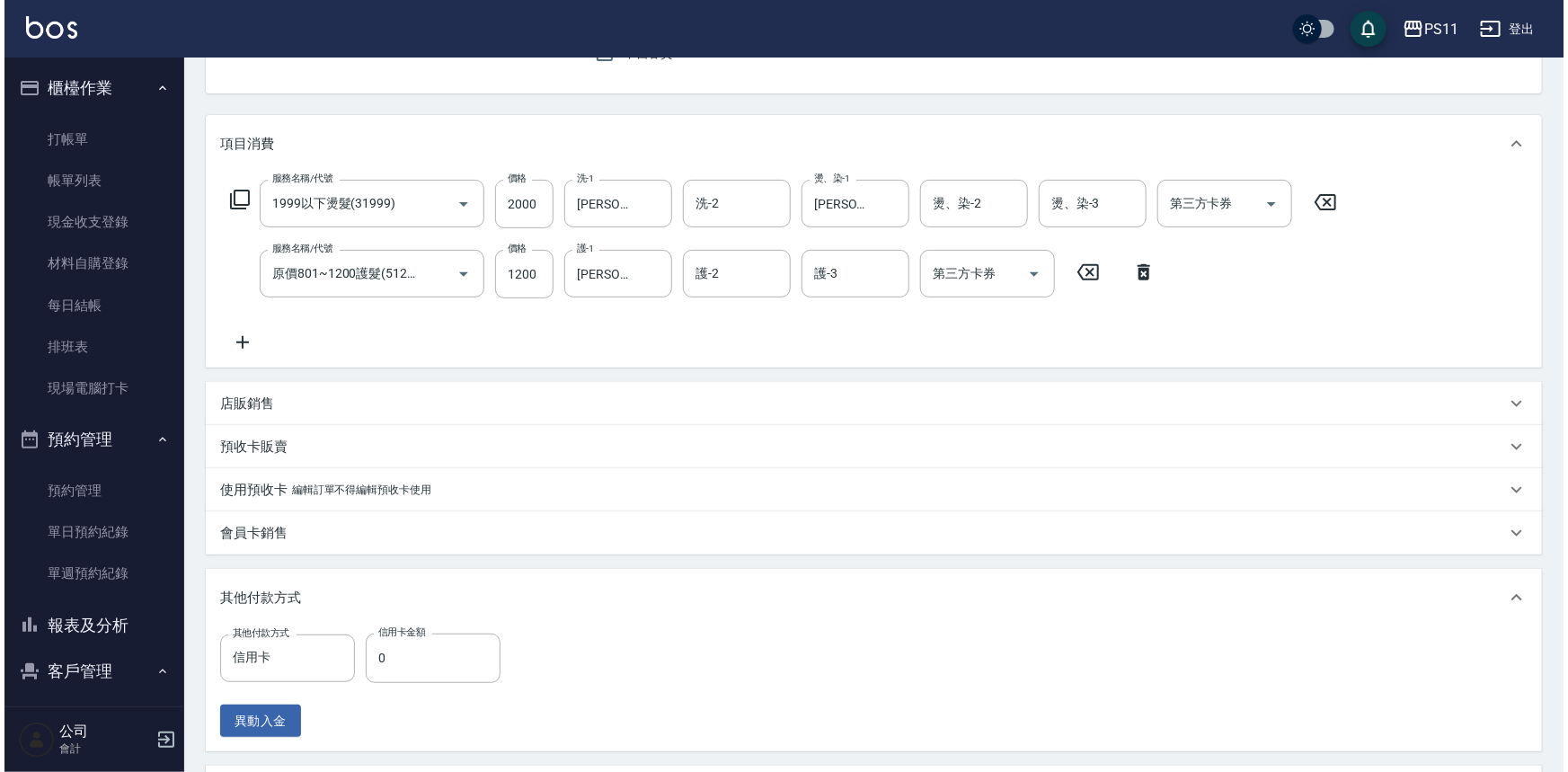
scroll to position [407, 0]
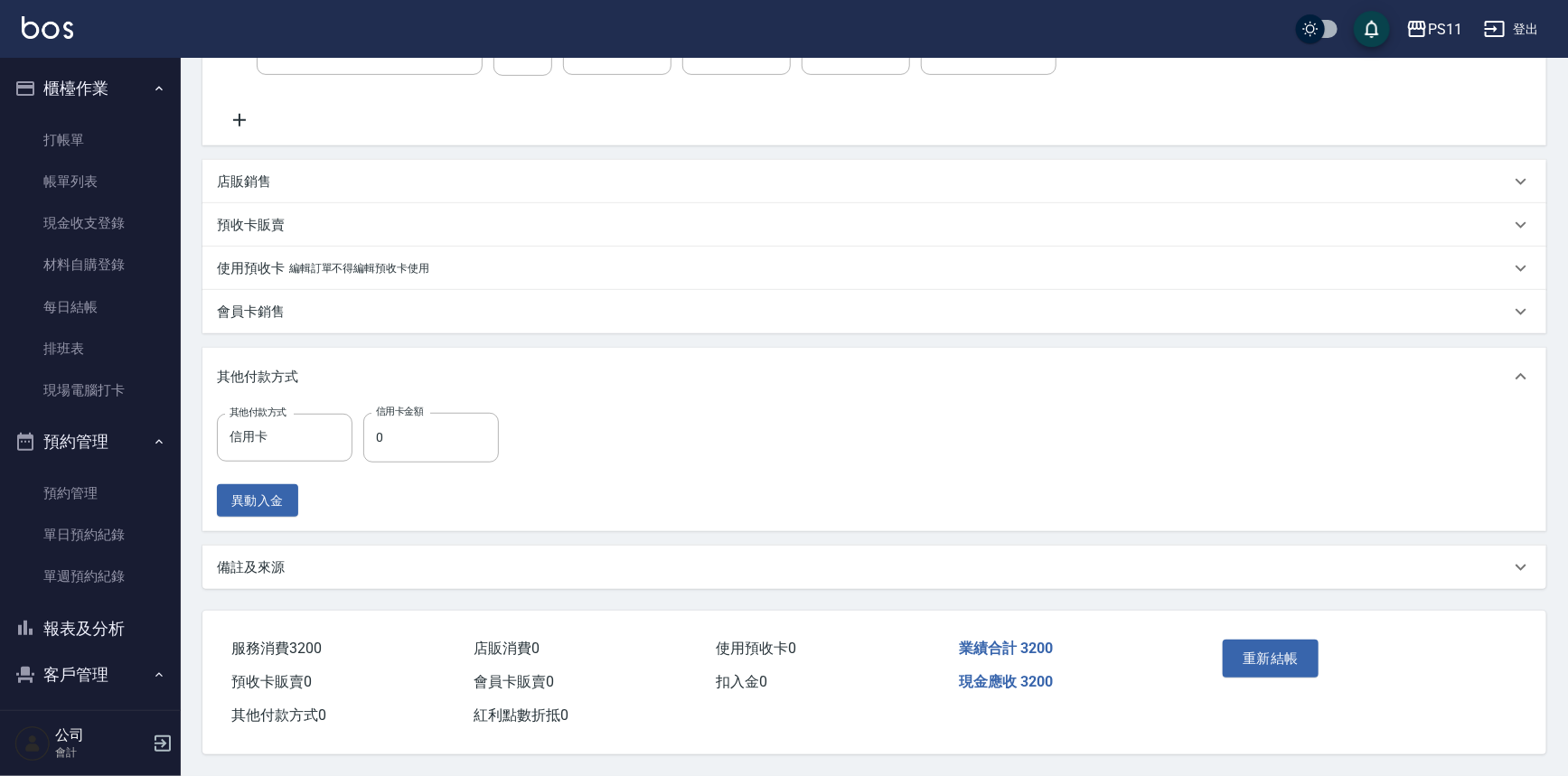
drag, startPoint x: 1220, startPoint y: 484, endPoint x: 1221, endPoint y: 698, distance: 214.0
click at [1275, 626] on div "重新結帳" at bounding box center [1359, 672] width 331 height 122
click at [1256, 645] on button "重新結帳" at bounding box center [1270, 658] width 96 height 38
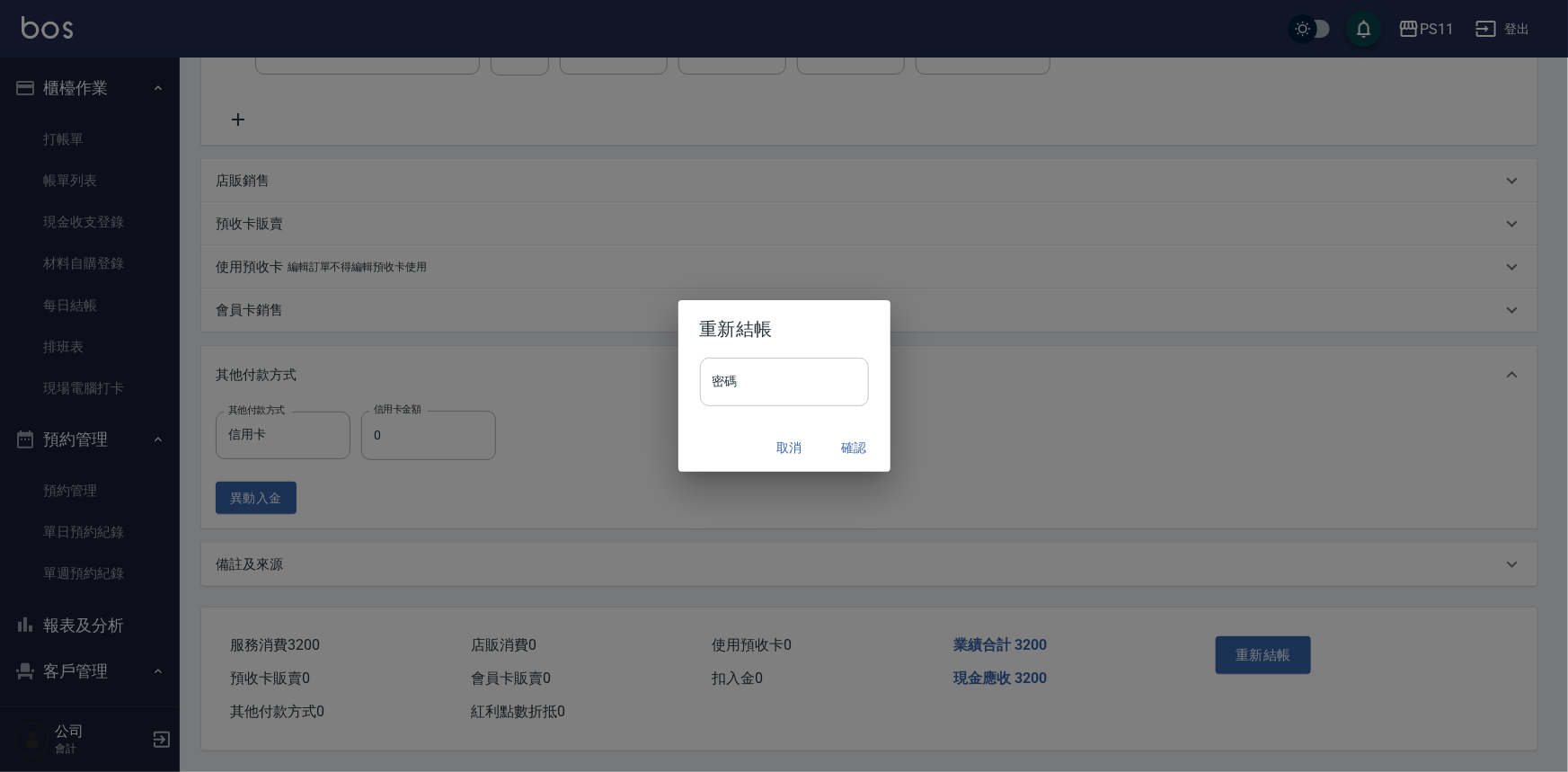
click at [784, 383] on input "密碼" at bounding box center [784, 382] width 169 height 49
drag, startPoint x: 732, startPoint y: 380, endPoint x: 646, endPoint y: 381, distance: 86.0
click at [646, 381] on div "重新結帳 密碼 ******** 密碼 取消 確認" at bounding box center [784, 386] width 1568 height 772
click at [760, 380] on input "********" at bounding box center [784, 382] width 169 height 49
click at [735, 381] on input "********" at bounding box center [784, 382] width 169 height 49
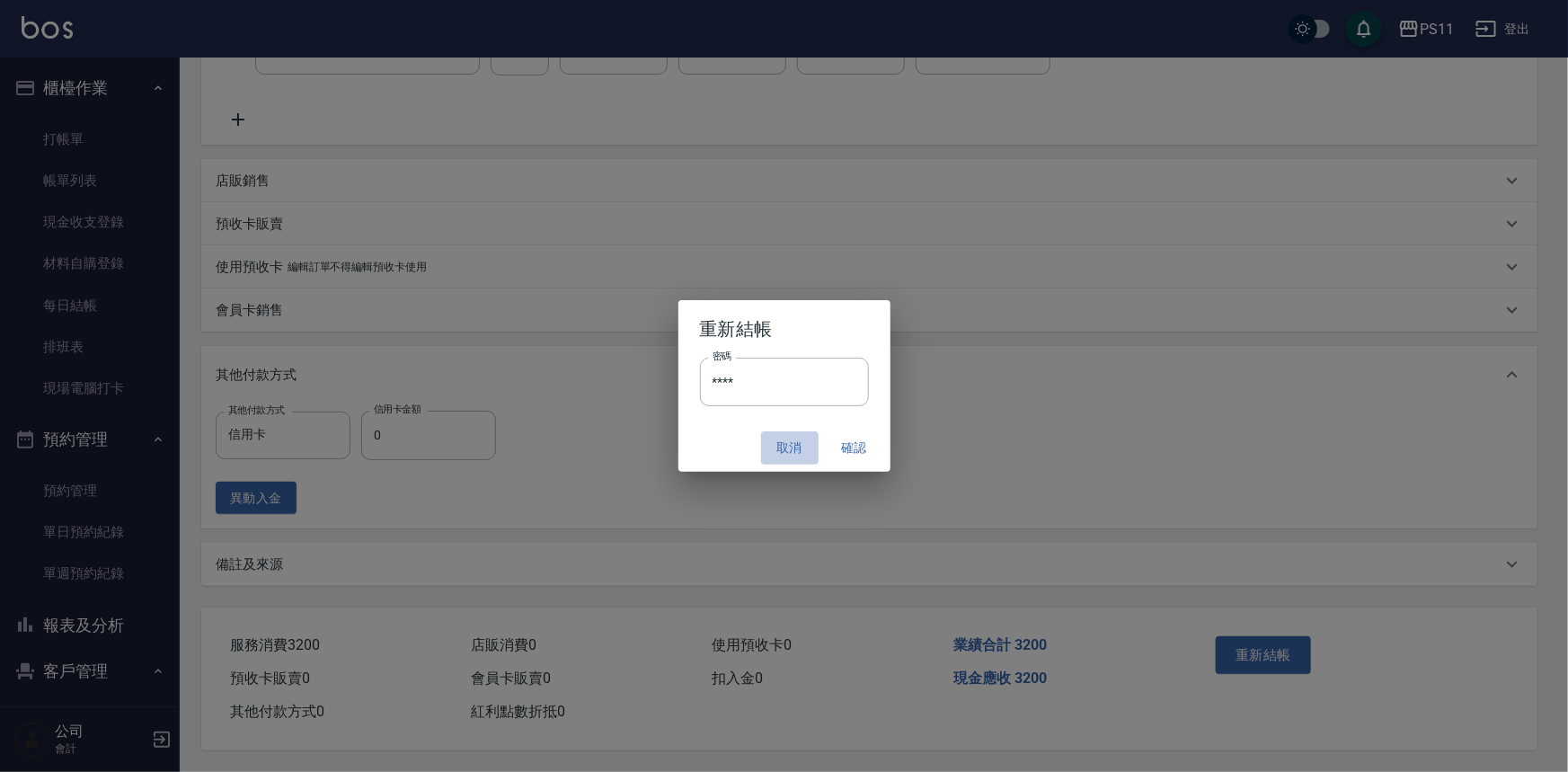
click at [796, 447] on button "取消" at bounding box center [790, 448] width 57 height 33
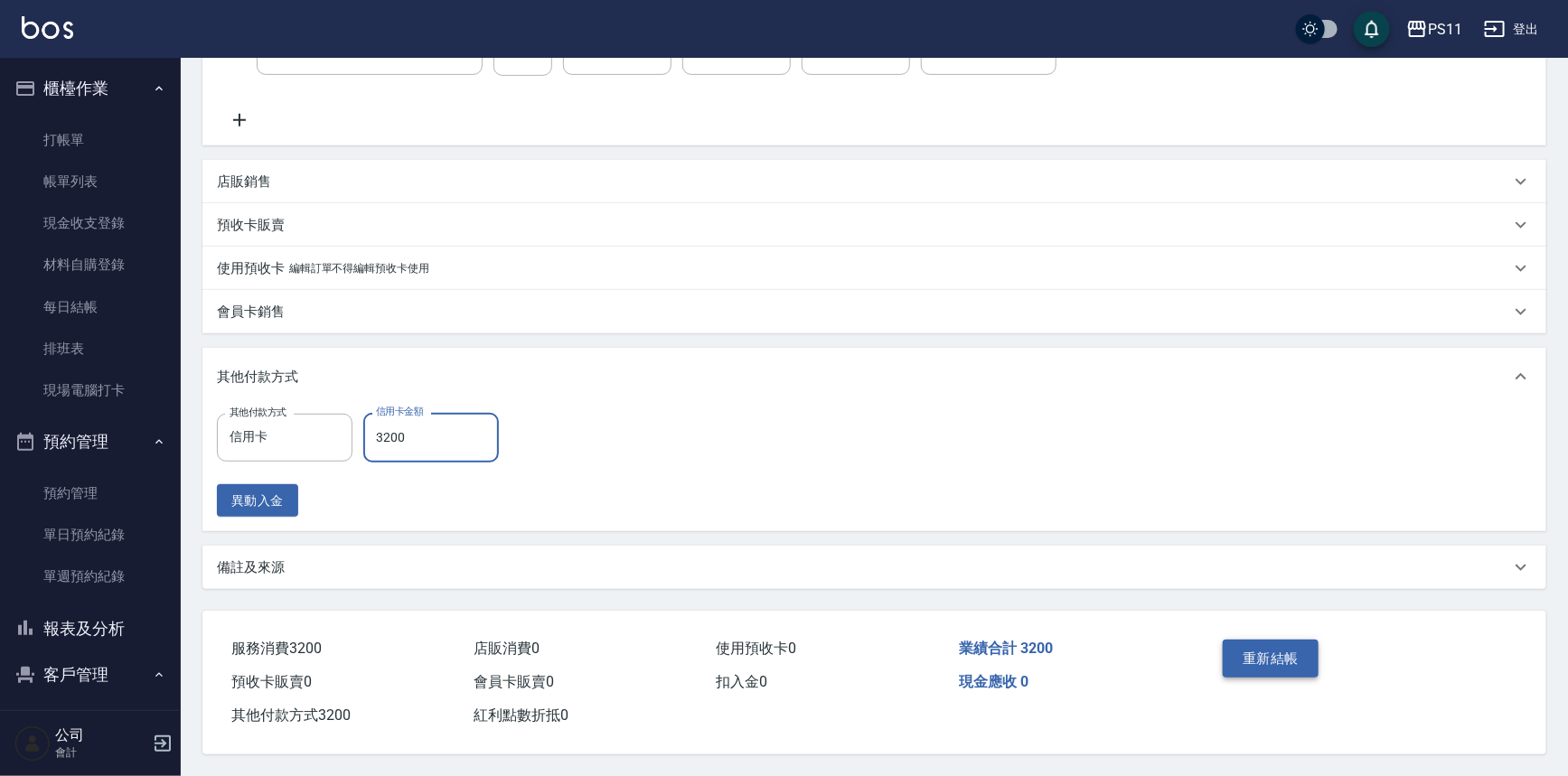
click at [1267, 641] on button "重新結帳" at bounding box center [1270, 658] width 96 height 38
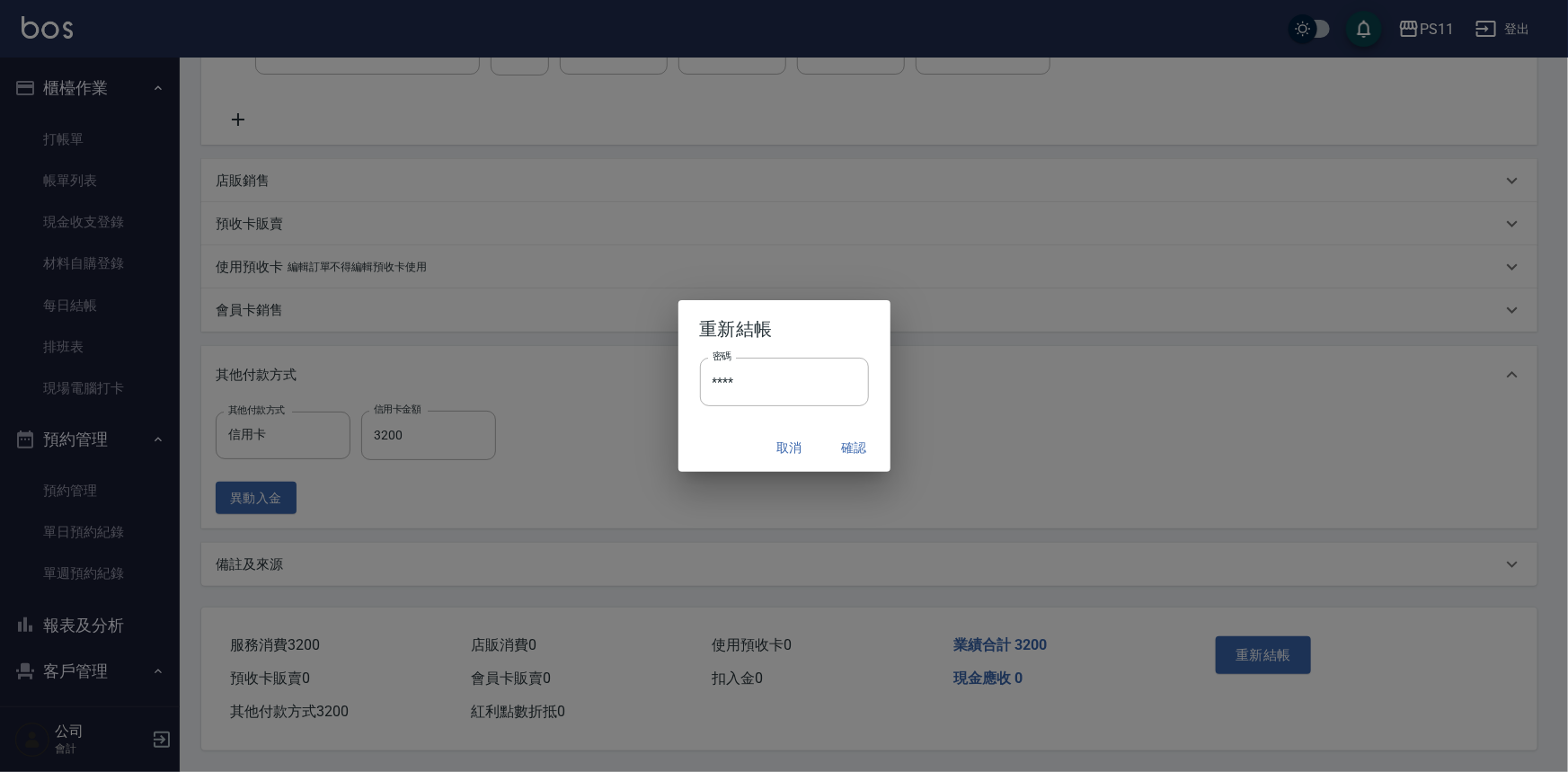
click at [864, 448] on button "確認" at bounding box center [855, 448] width 57 height 33
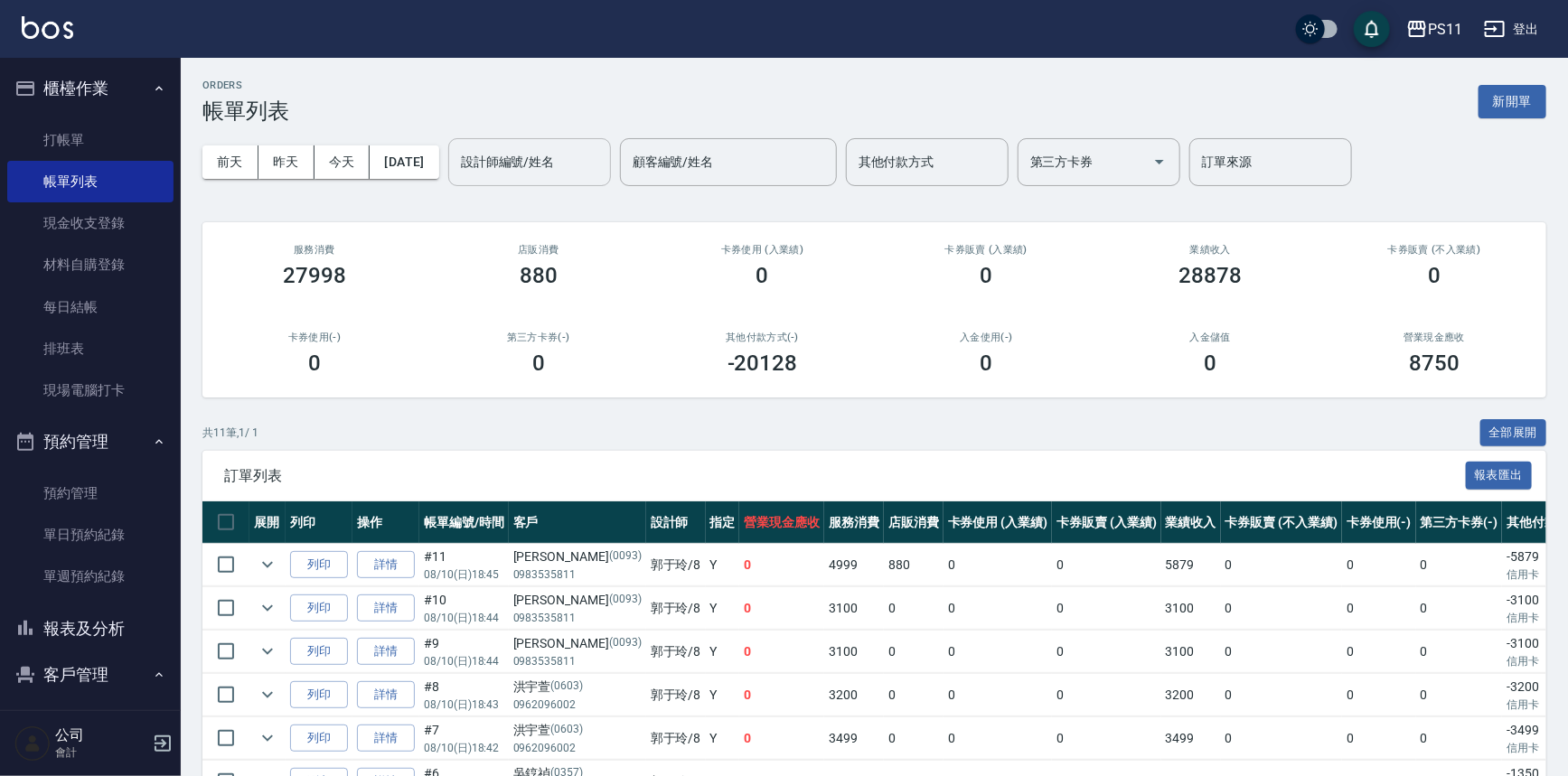
click at [562, 169] on input "設計師編號/姓名" at bounding box center [529, 162] width 147 height 32
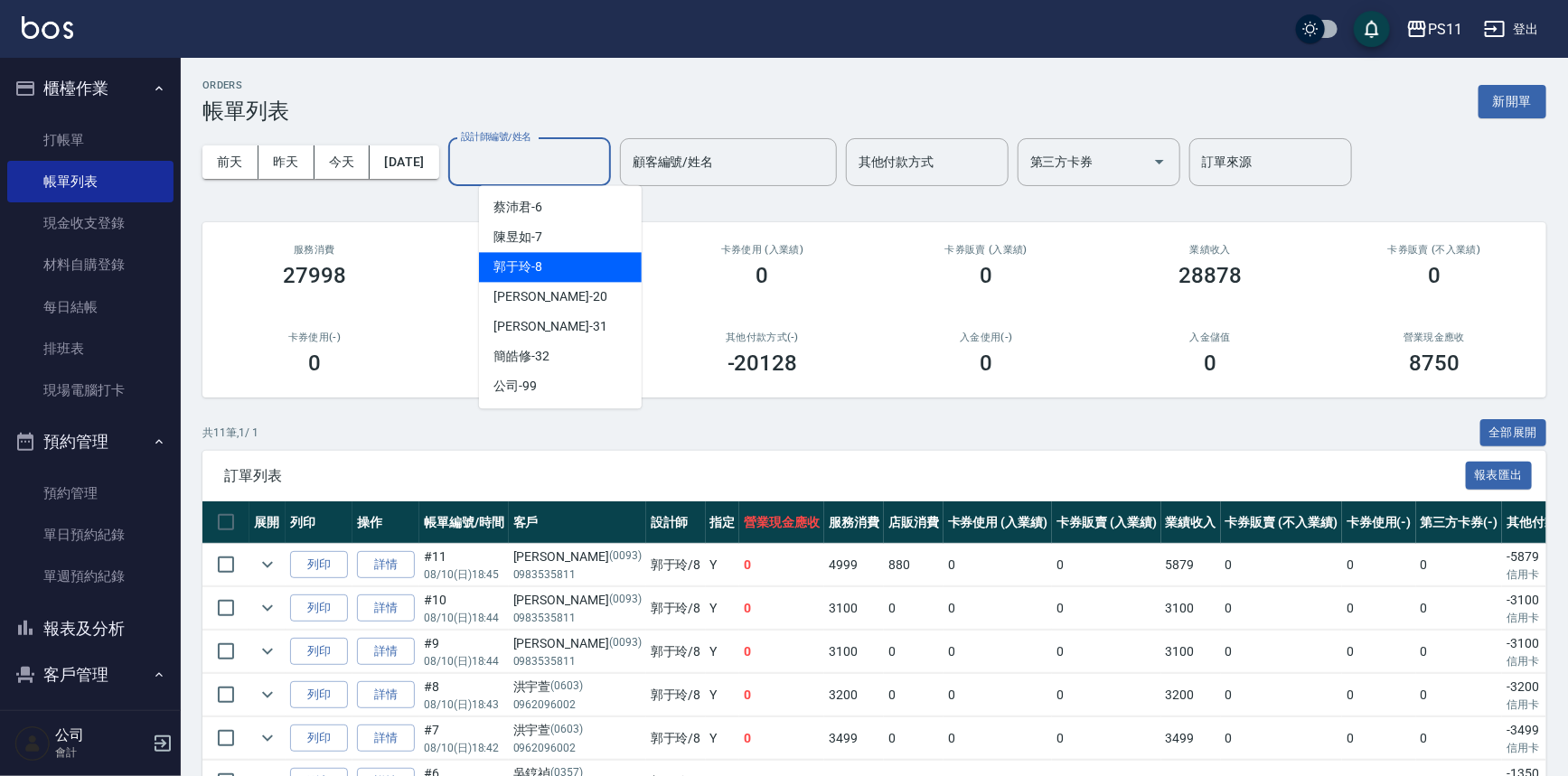
click at [555, 262] on div "郭于玲 -8" at bounding box center [560, 267] width 162 height 30
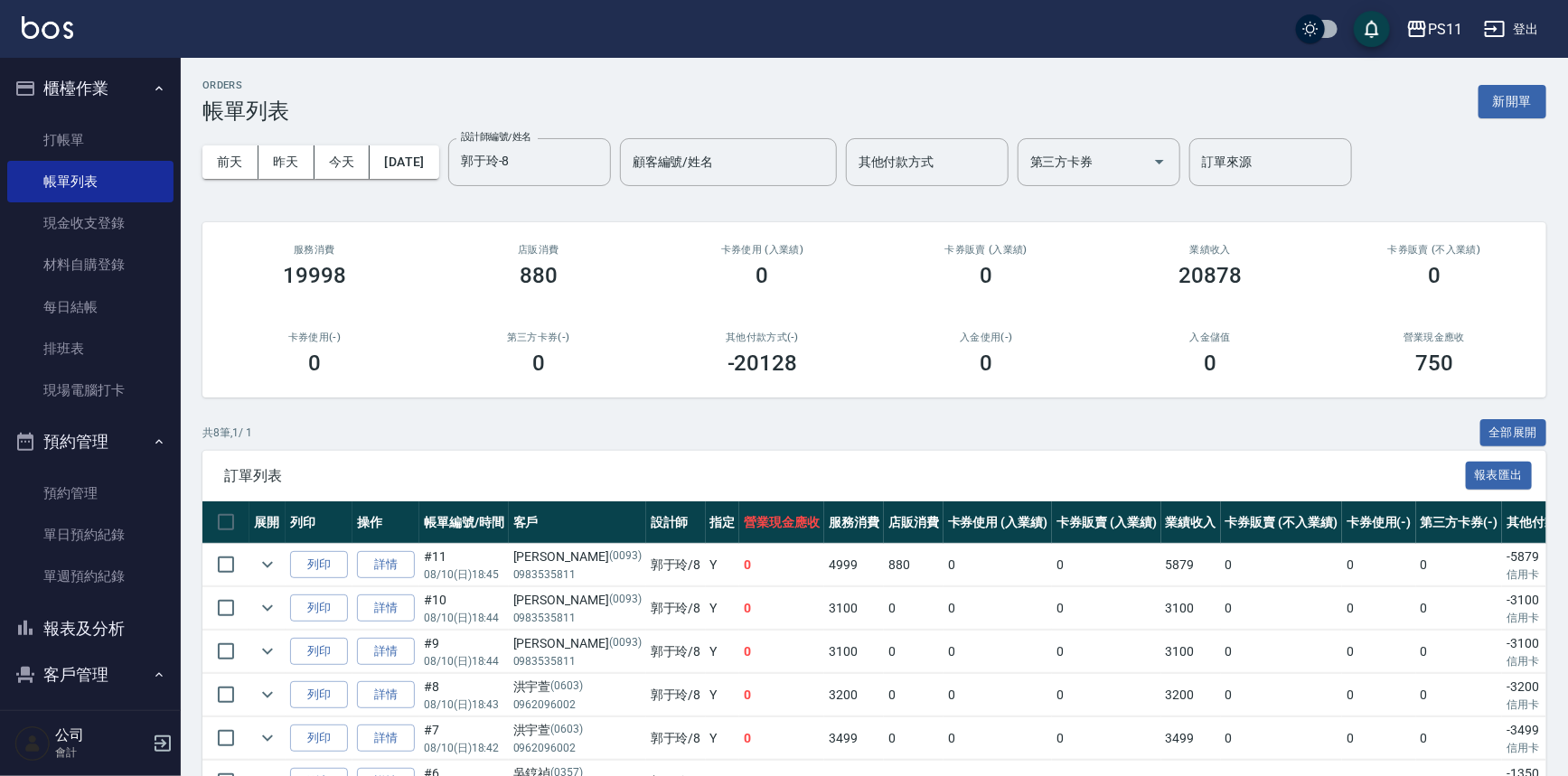
click at [703, 451] on div "訂單列表 報表匯出" at bounding box center [874, 476] width 1345 height 50
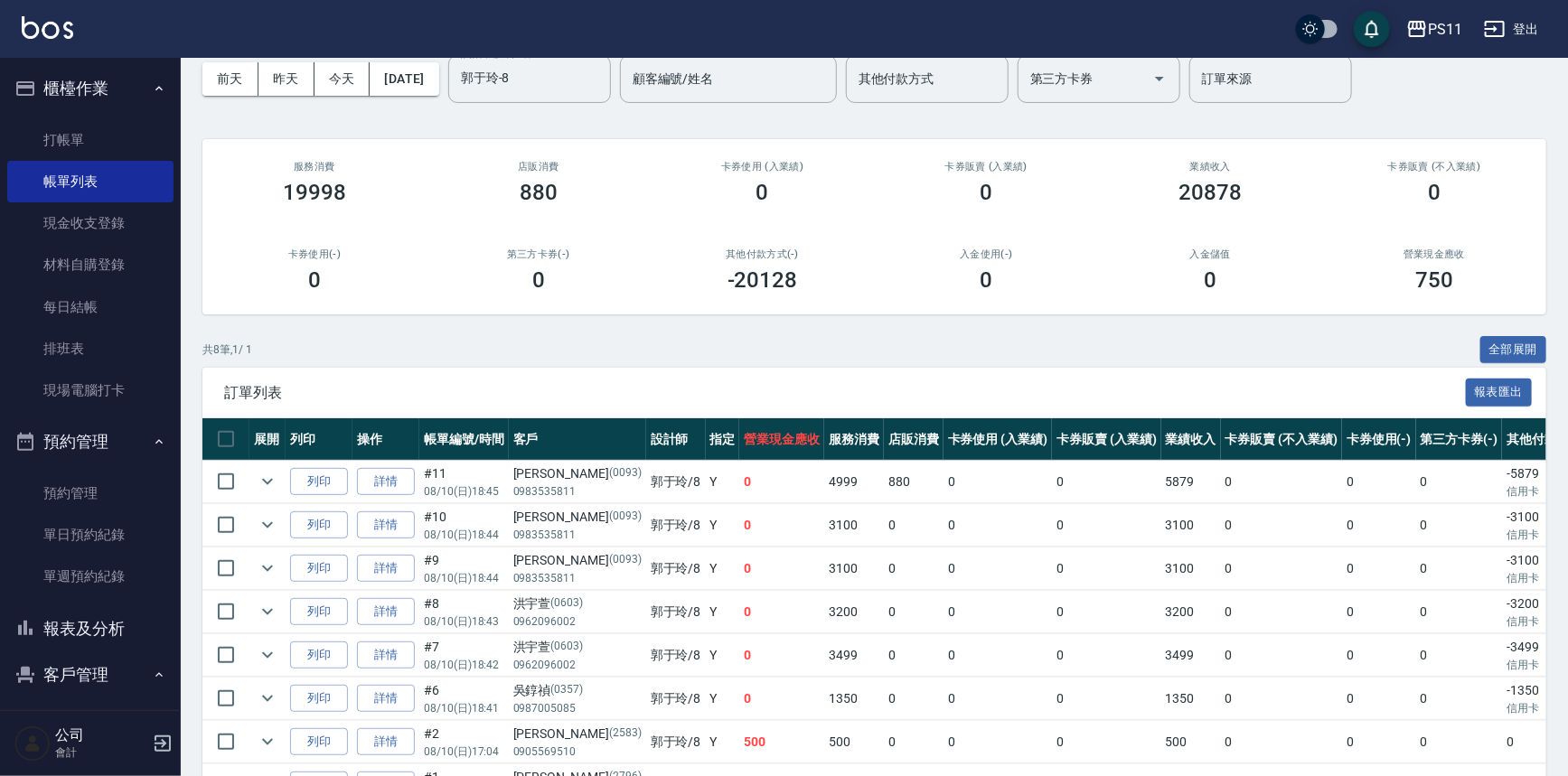
scroll to position [163, 0]
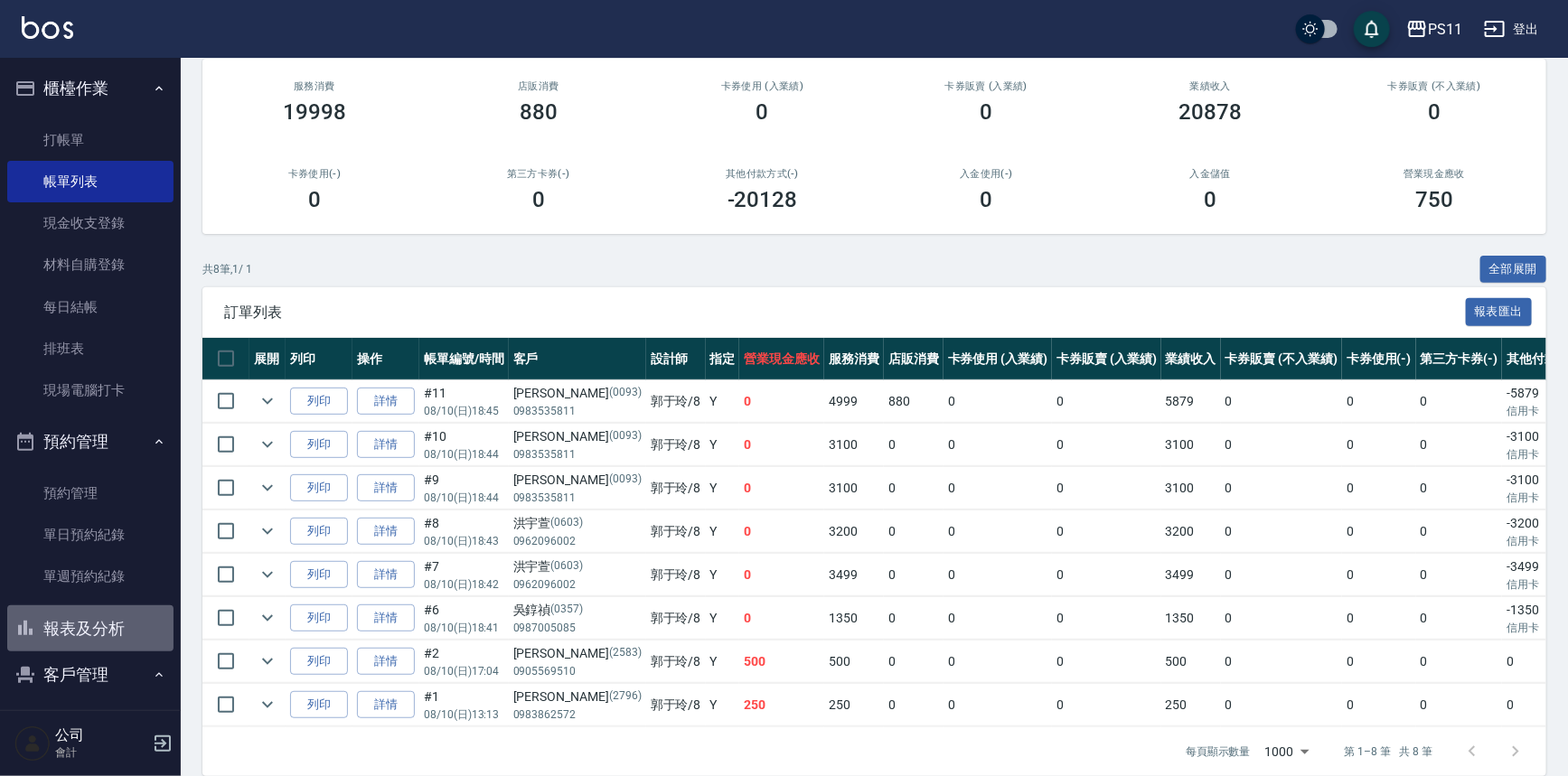
click at [129, 618] on button "報表及分析" at bounding box center [90, 629] width 166 height 47
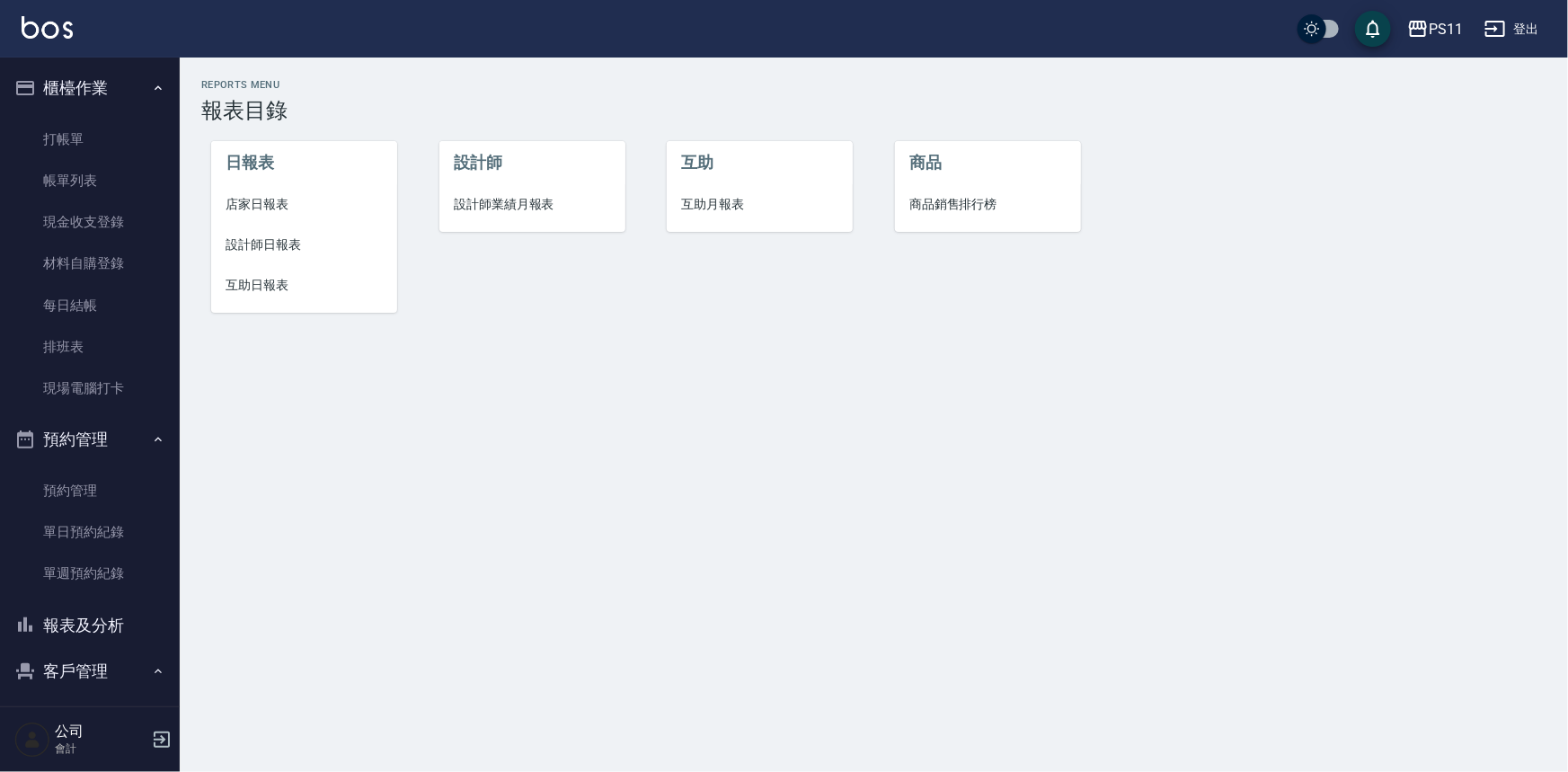
click at [288, 237] on span "設計師日報表" at bounding box center [304, 244] width 158 height 18
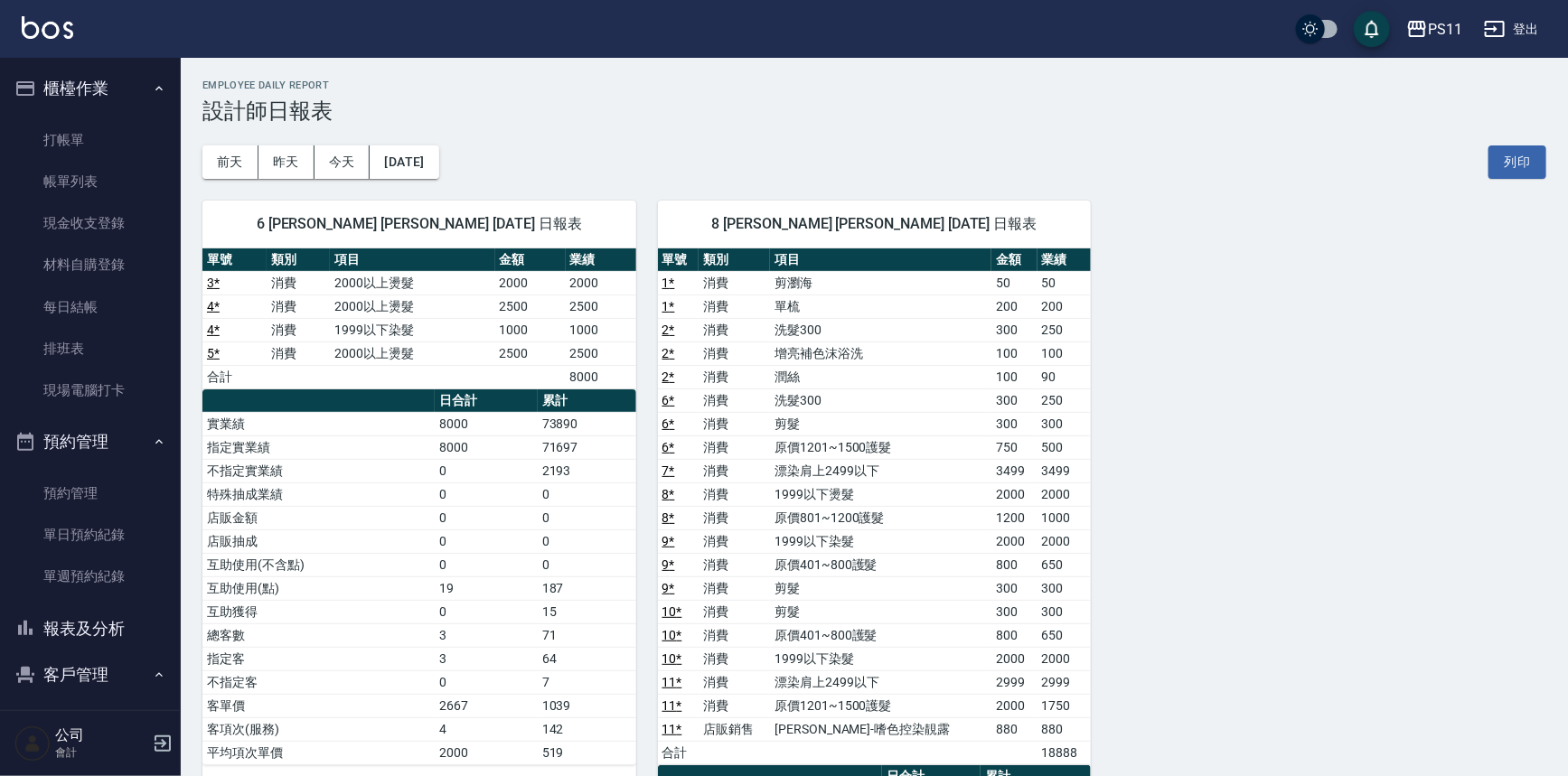
click at [1247, 438] on div "6 [PERSON_NAME] [PERSON_NAME] [DATE] 日報表 單號 類別 項目 金額 業績 3 * 消費 2000以上燙髮 2000 20…" at bounding box center [863, 671] width 1366 height 985
click at [99, 128] on link "打帳單" at bounding box center [90, 140] width 166 height 42
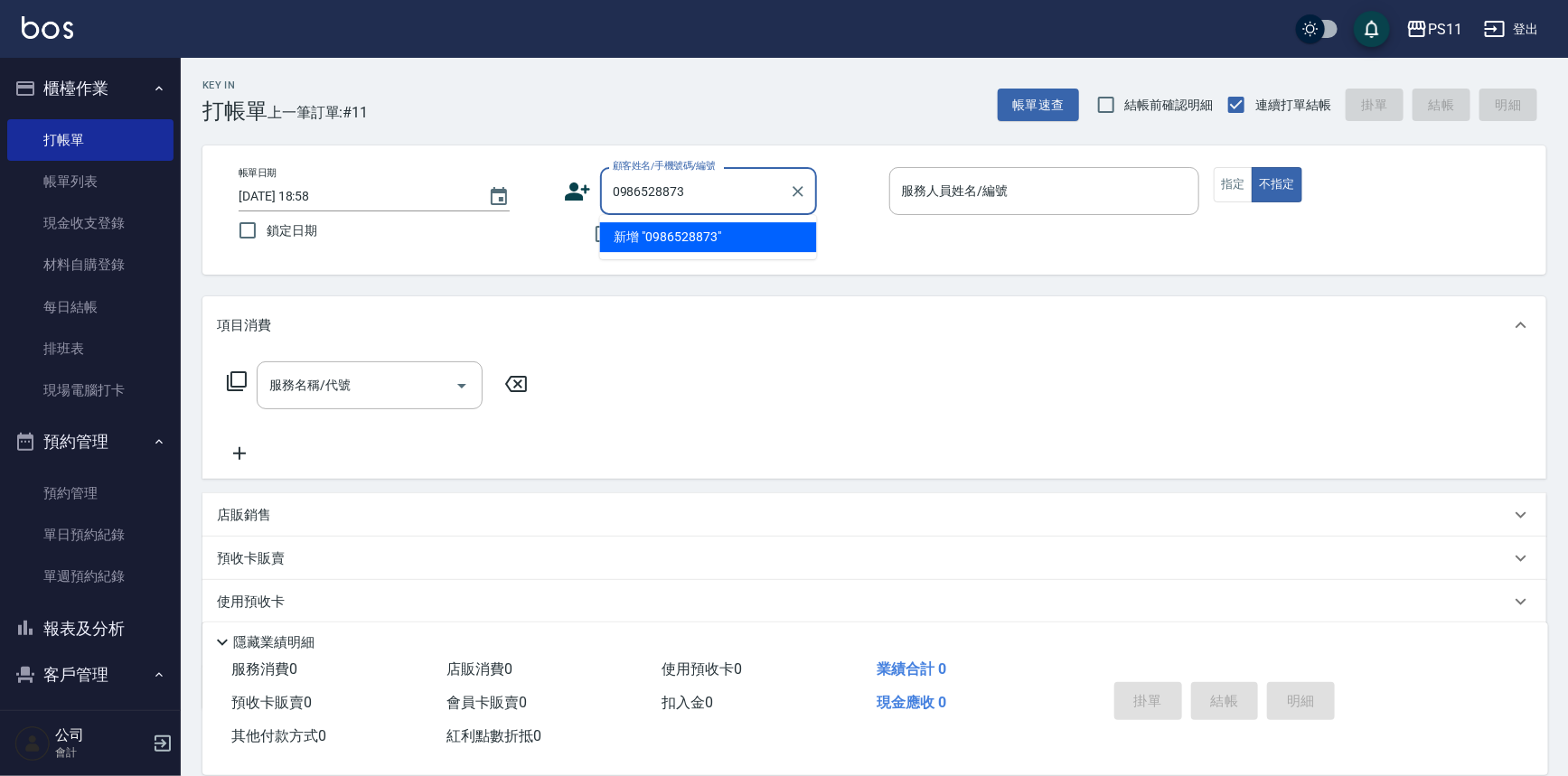
click at [810, 206] on div "0986528873 顧客姓名/手機號碼/編號" at bounding box center [708, 191] width 217 height 48
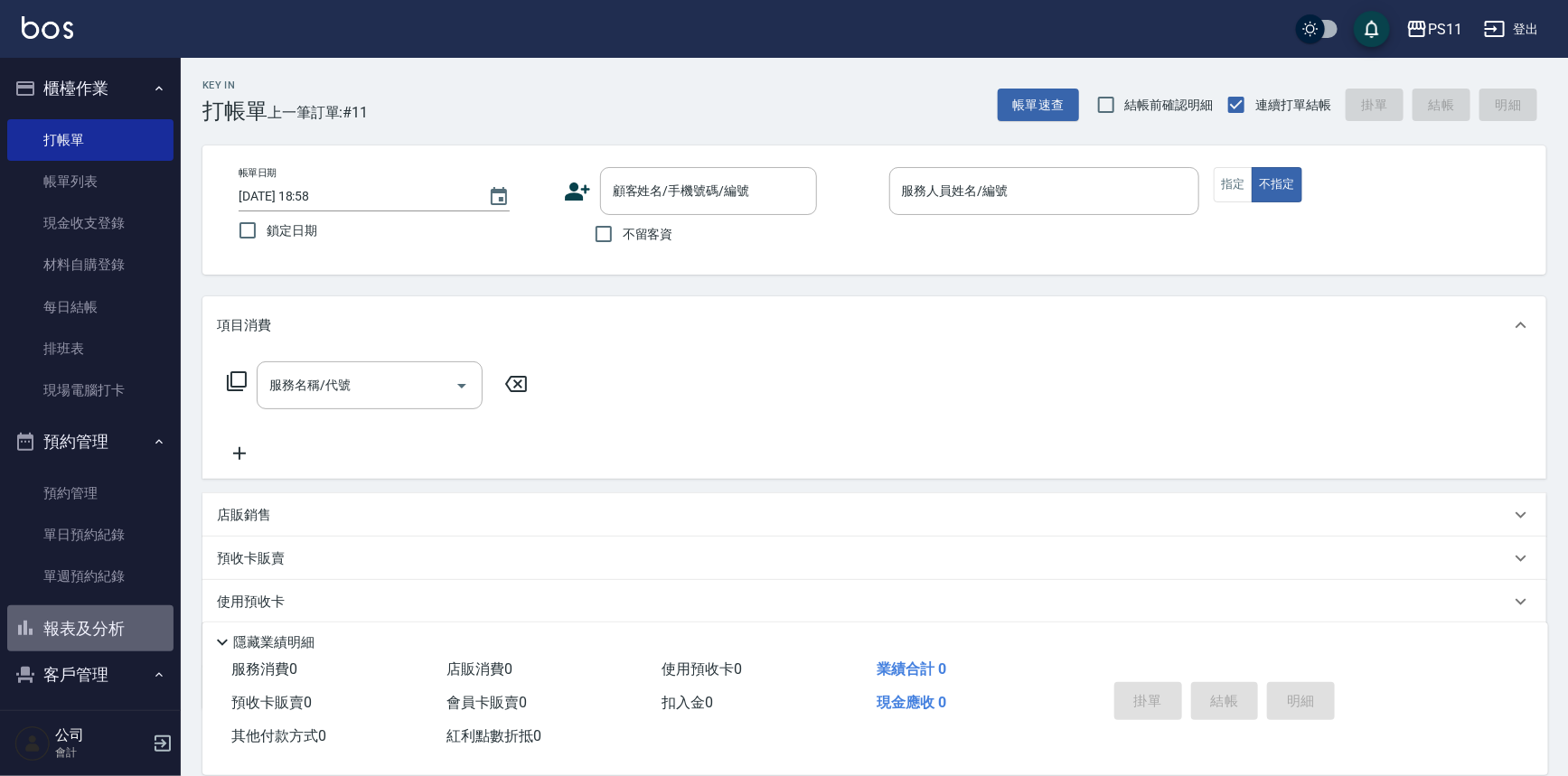
click at [120, 623] on button "報表及分析" at bounding box center [90, 629] width 166 height 47
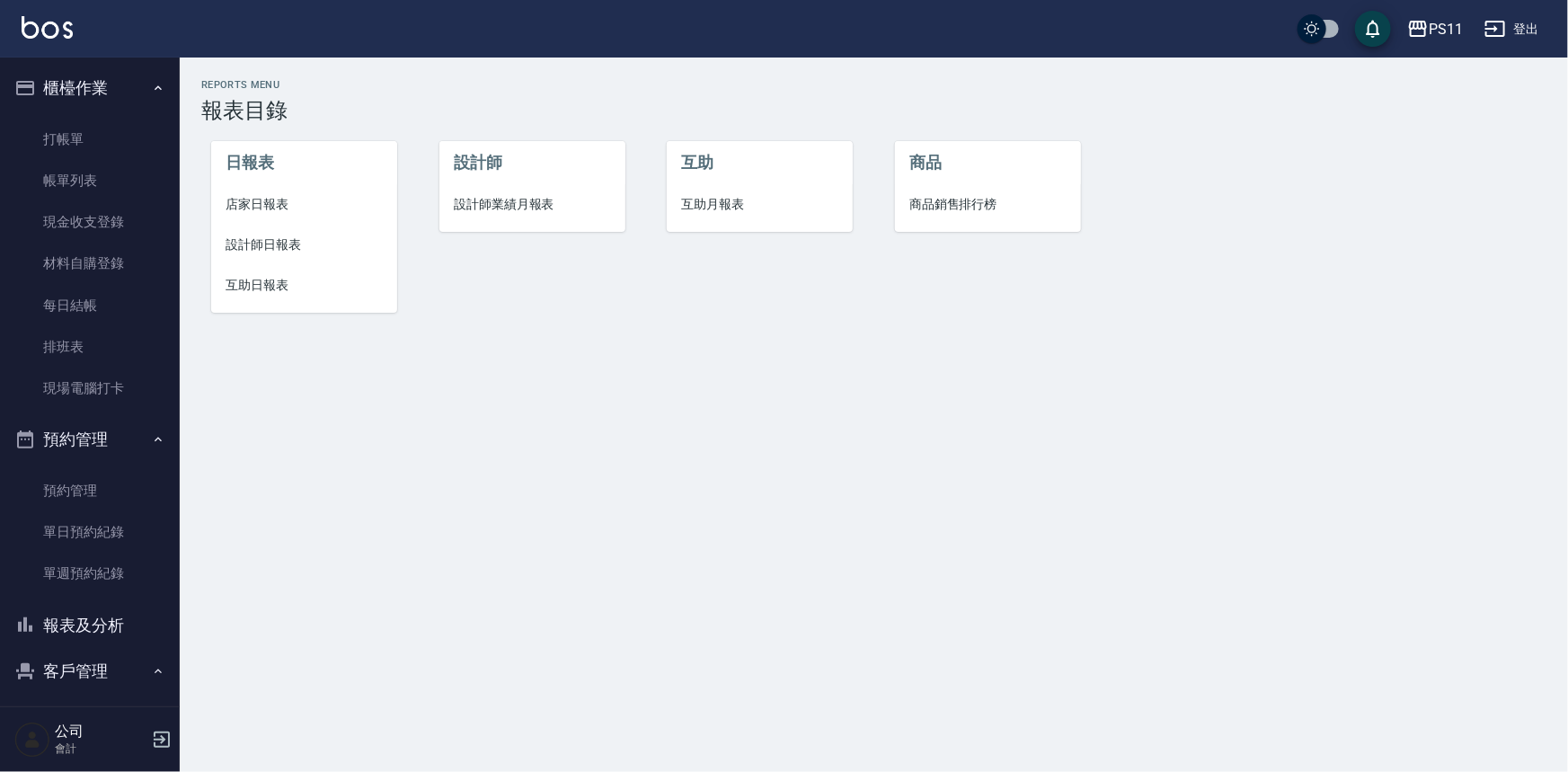
click at [293, 242] on span "設計師日報表" at bounding box center [304, 244] width 158 height 18
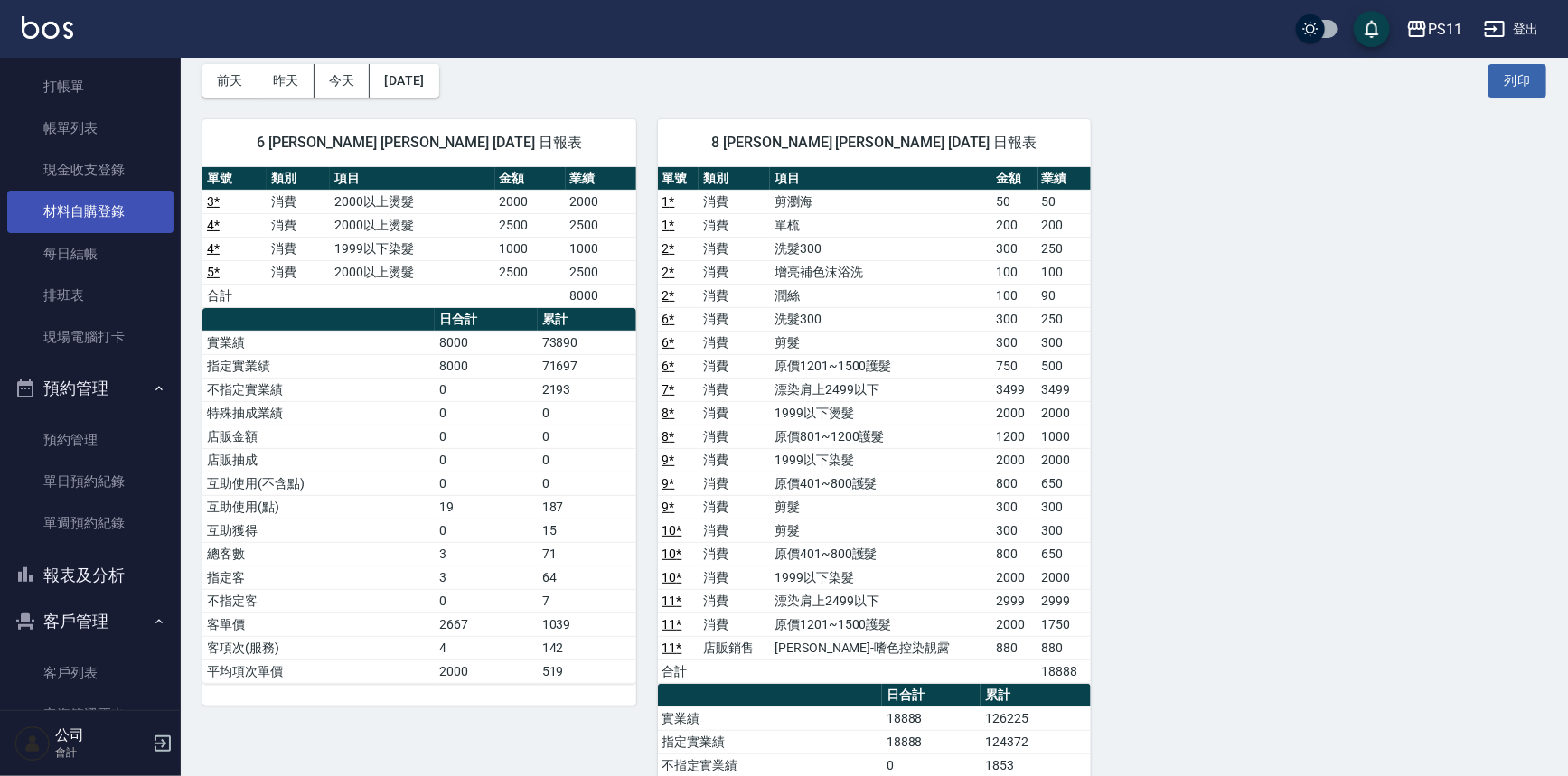
scroll to position [82, 0]
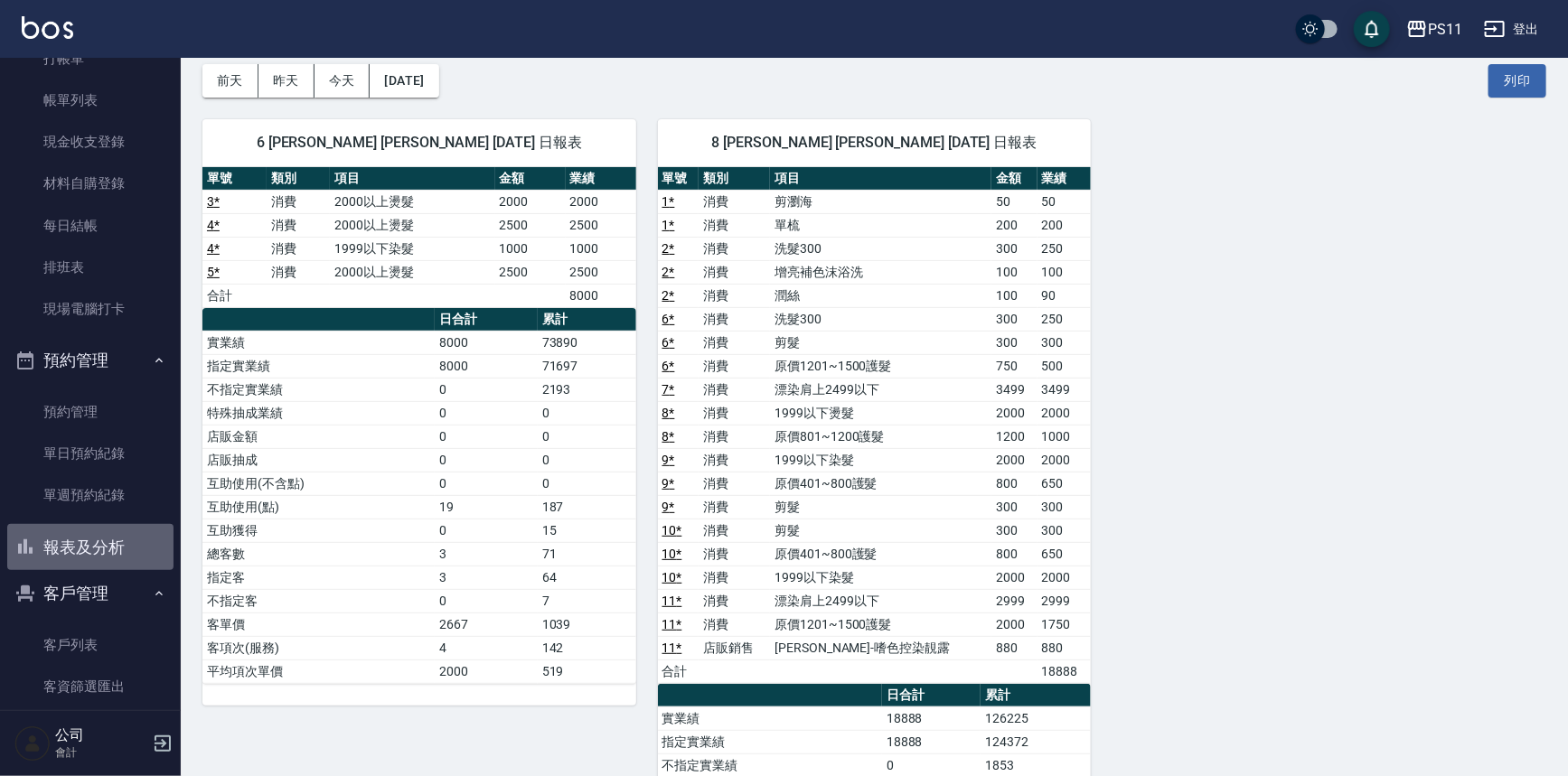
click at [103, 556] on button "報表及分析" at bounding box center [90, 547] width 166 height 47
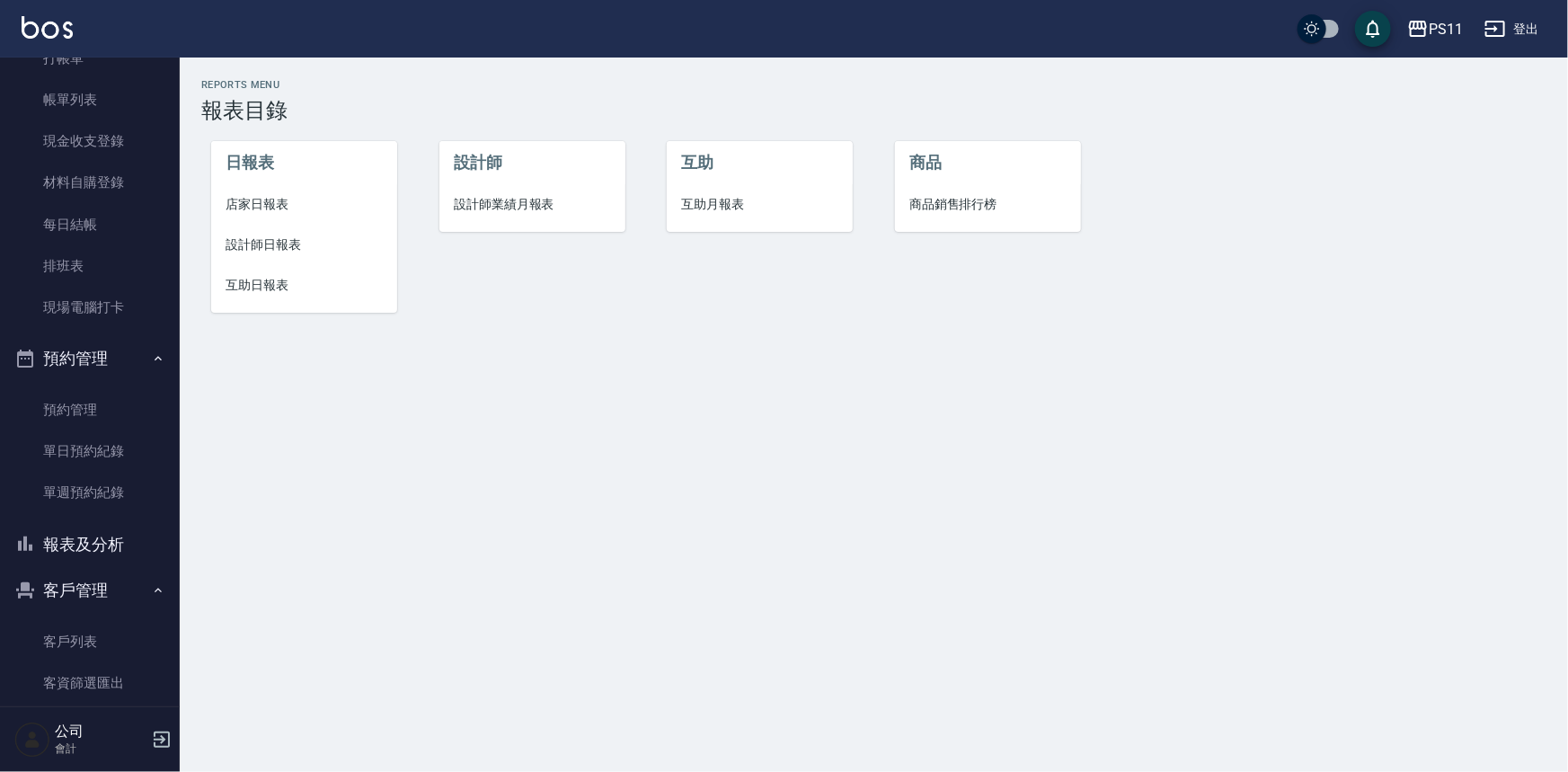
click at [333, 256] on li "設計師日報表" at bounding box center [304, 245] width 186 height 41
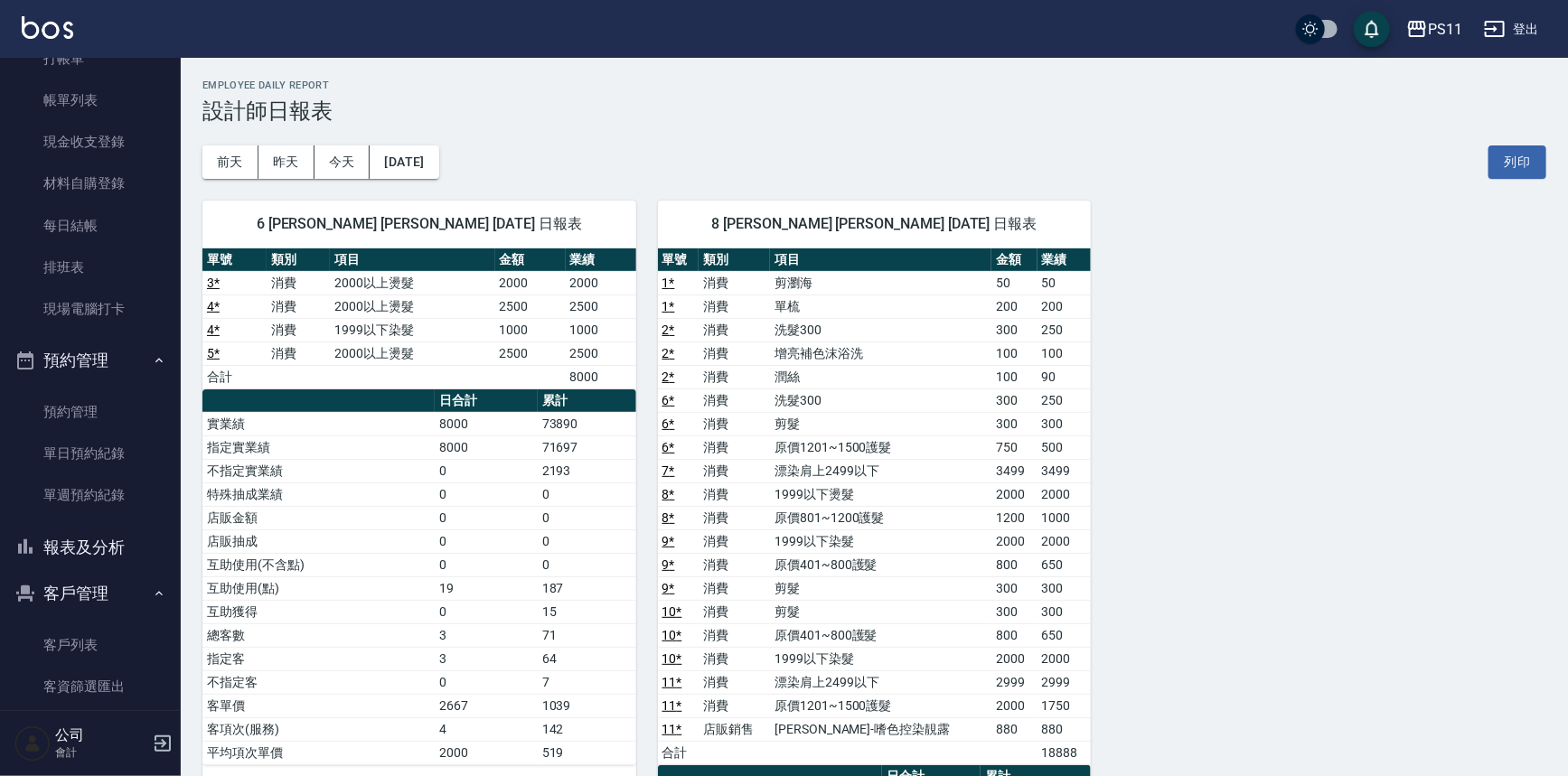
click at [1412, 602] on div "6 [PERSON_NAME] [PERSON_NAME] [DATE] 日報表 單號 類別 項目 金額 業績 3 * 消費 2000以上燙髮 2000 20…" at bounding box center [863, 671] width 1366 height 985
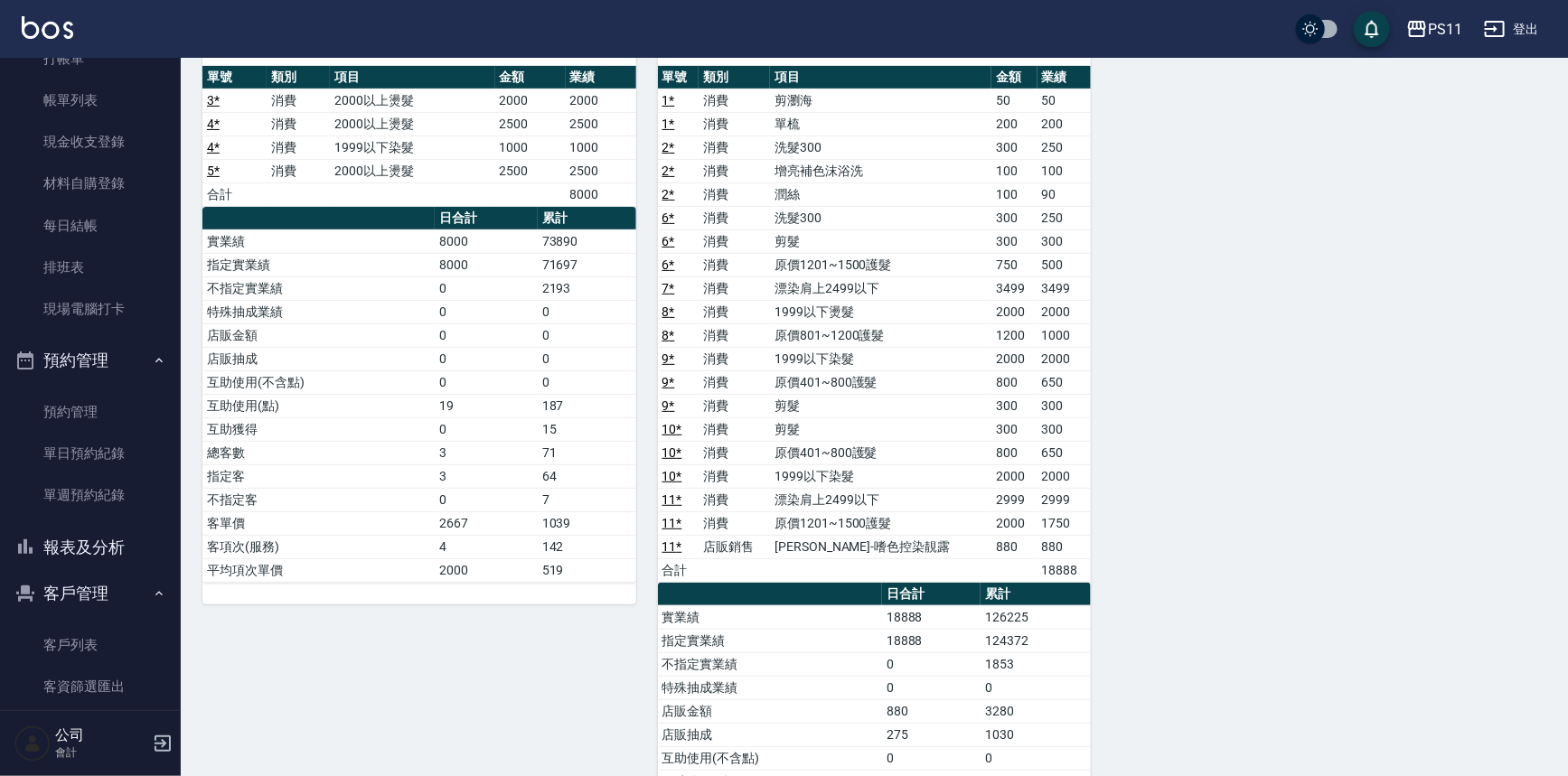
scroll to position [82, 0]
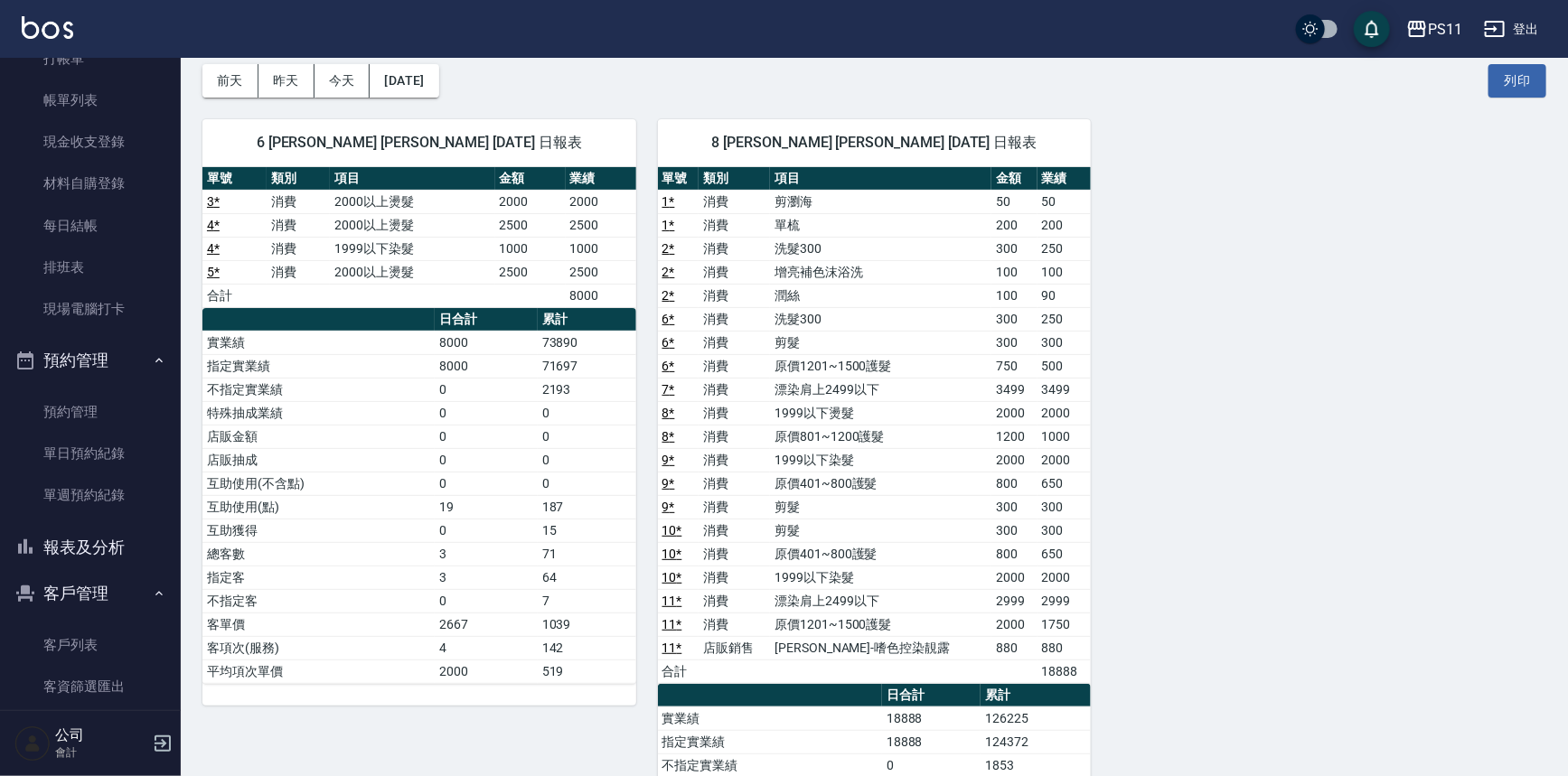
click at [1308, 583] on div "6 [PERSON_NAME] [PERSON_NAME] [DATE] 日報表 單號 類別 項目 金額 業績 3 * 消費 2000以上燙髮 2000 20…" at bounding box center [863, 590] width 1366 height 985
click at [107, 629] on link "客戶列表" at bounding box center [90, 645] width 166 height 42
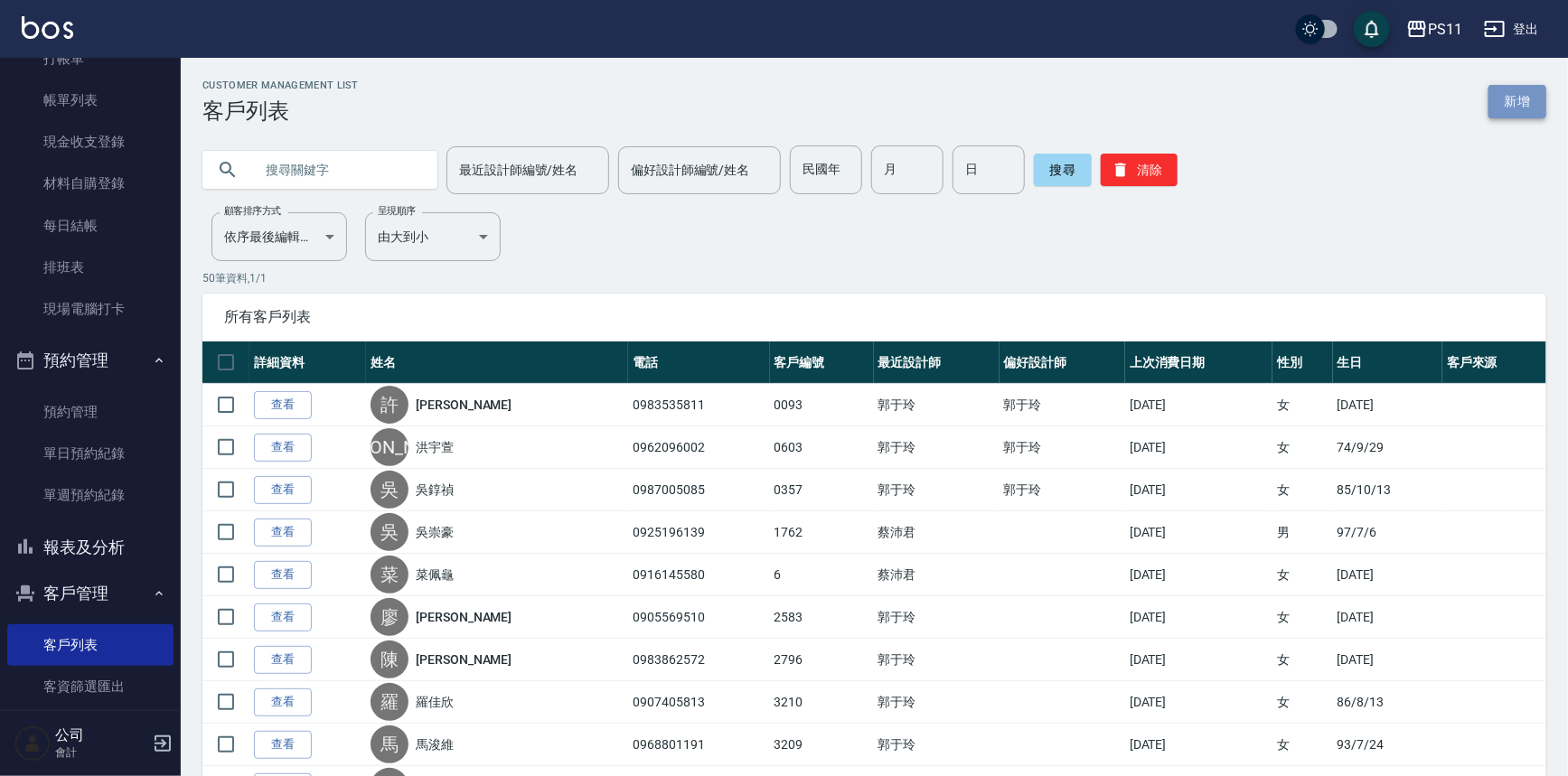
click at [1528, 108] on link "新增" at bounding box center [1518, 102] width 57 height 33
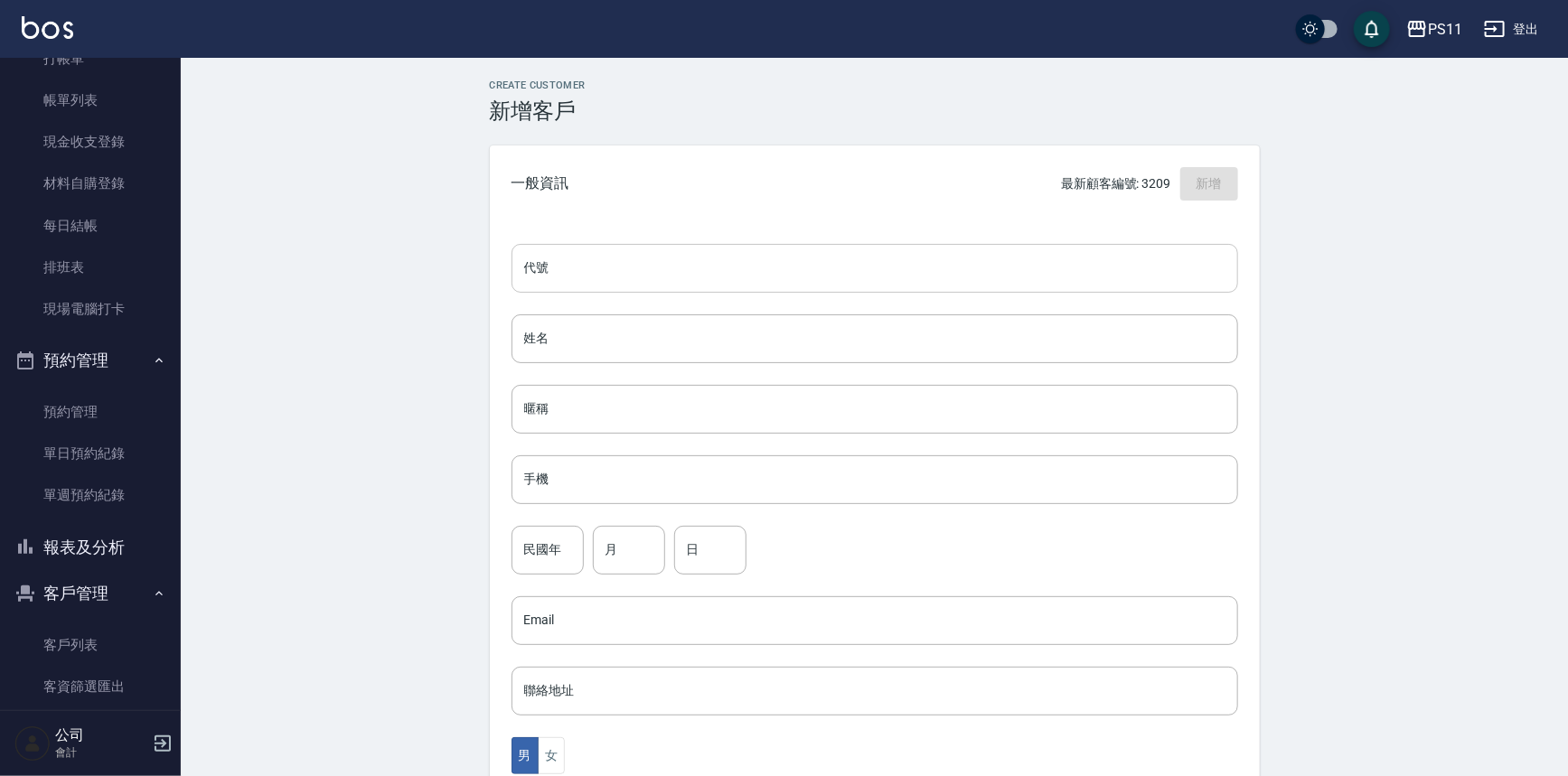
click at [948, 261] on input "代號" at bounding box center [875, 268] width 727 height 49
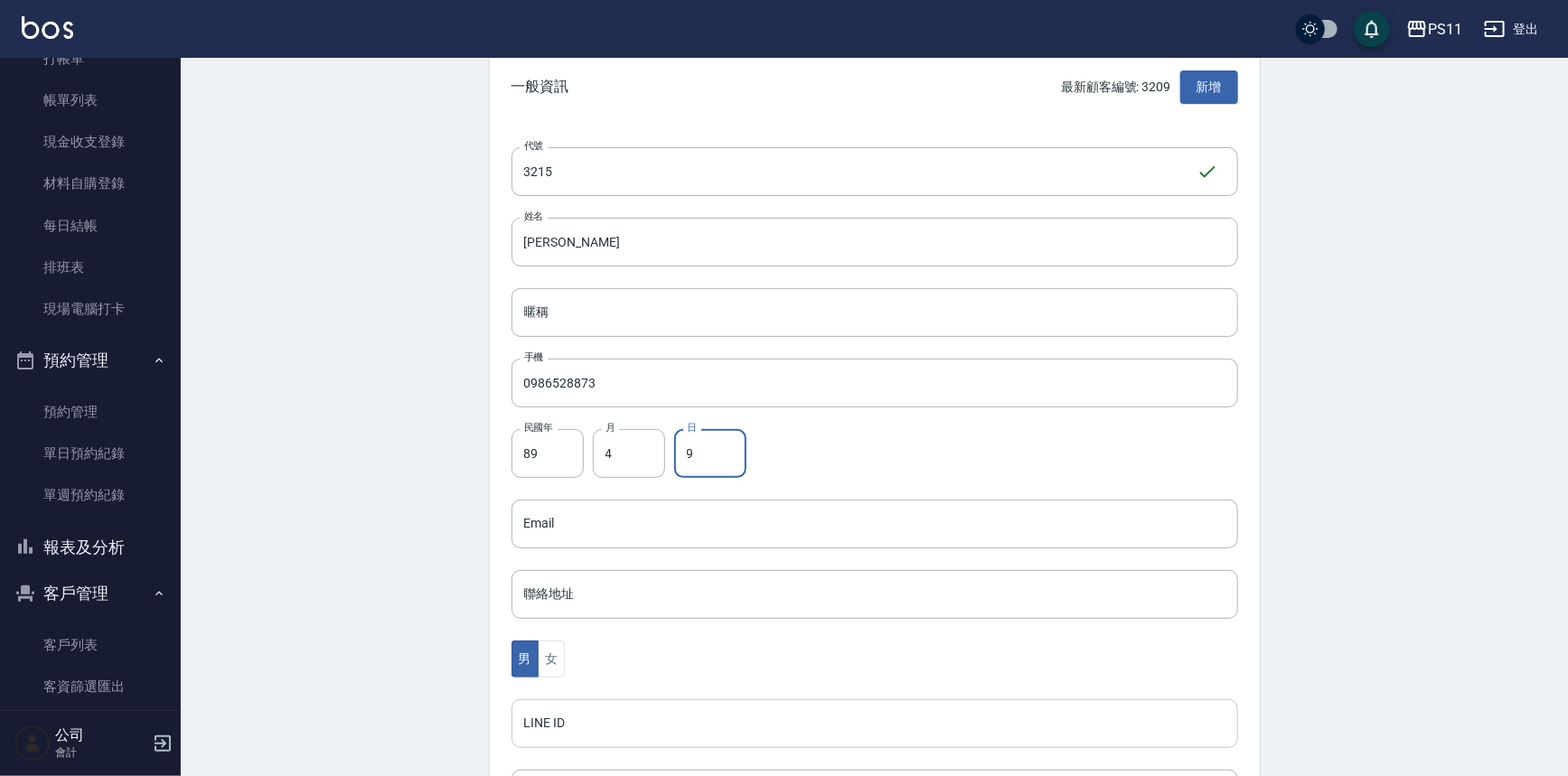
scroll to position [328, 0]
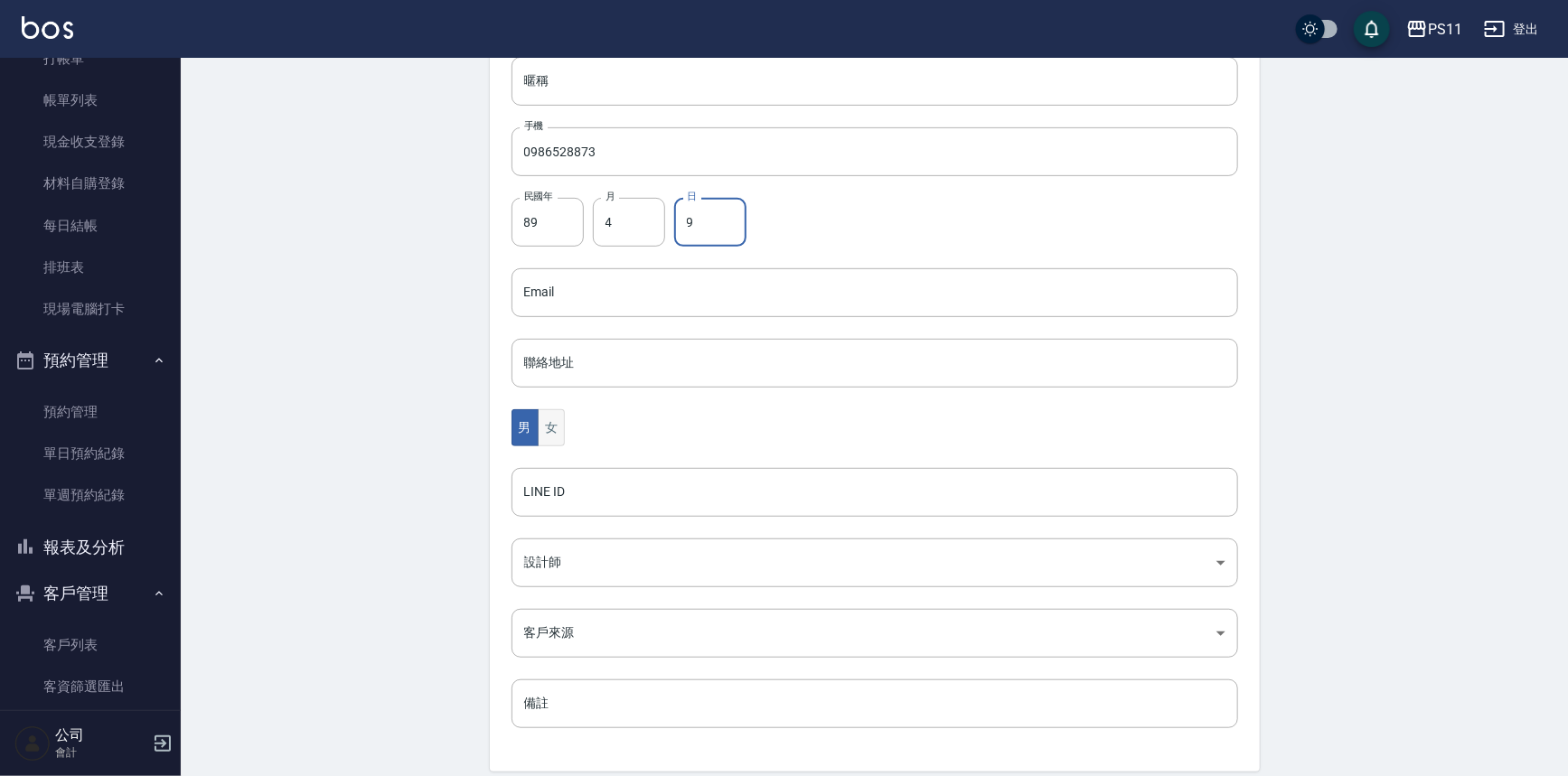
click at [558, 428] on button "女" at bounding box center [551, 428] width 27 height 37
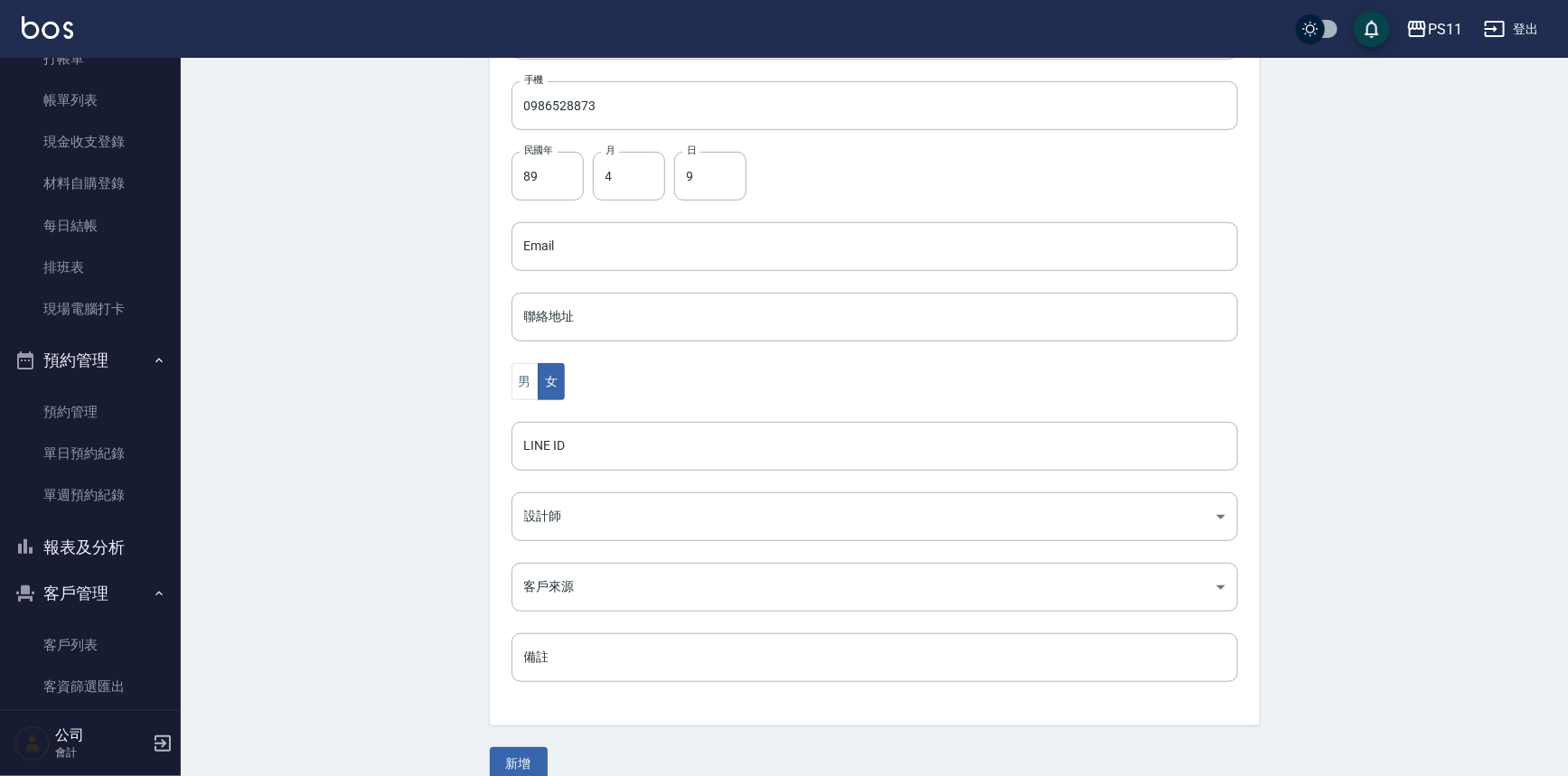
scroll to position [399, 0]
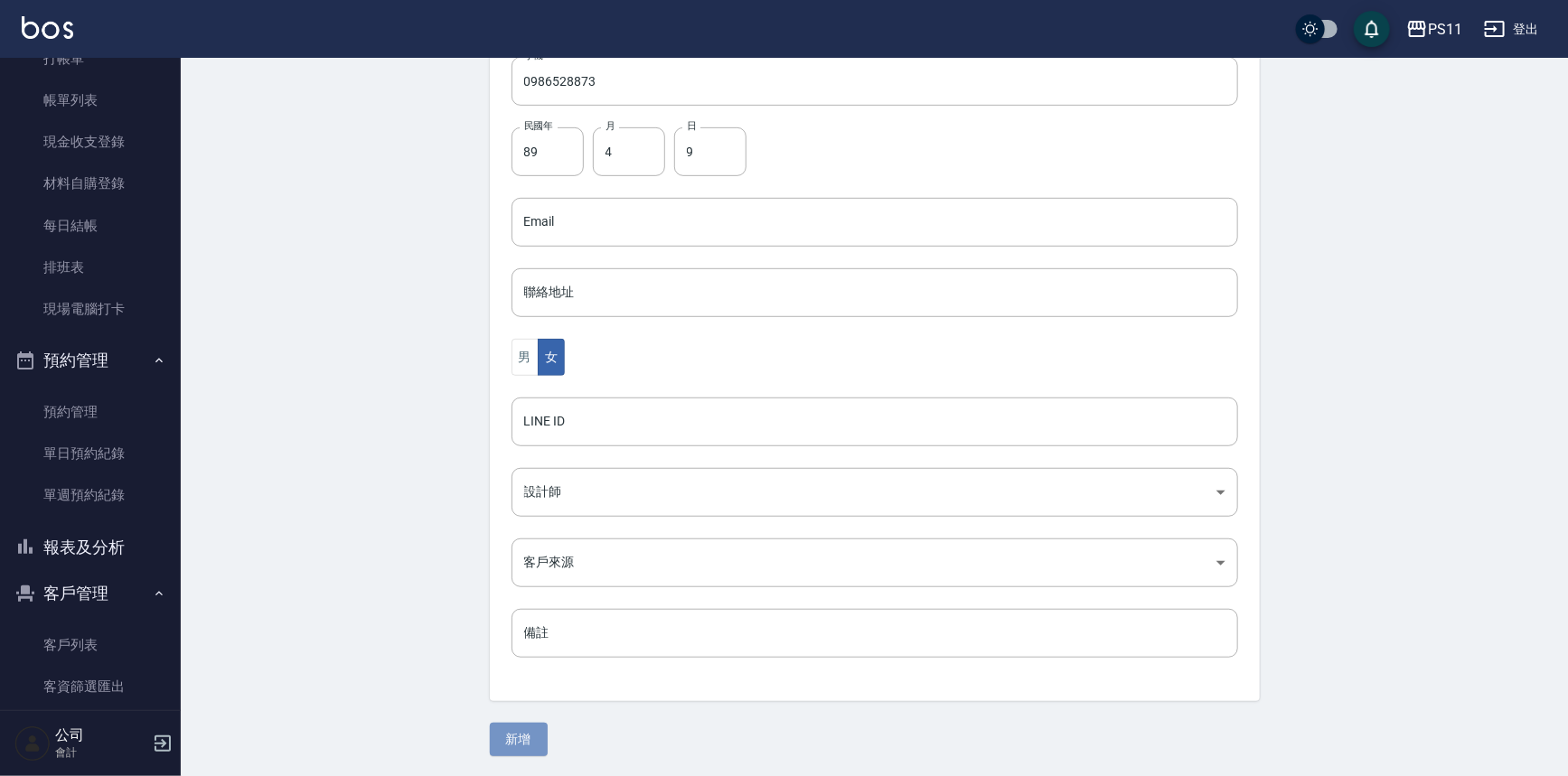
drag, startPoint x: 516, startPoint y: 738, endPoint x: 502, endPoint y: 717, distance: 25.2
click at [512, 725] on button "新增" at bounding box center [518, 740] width 57 height 33
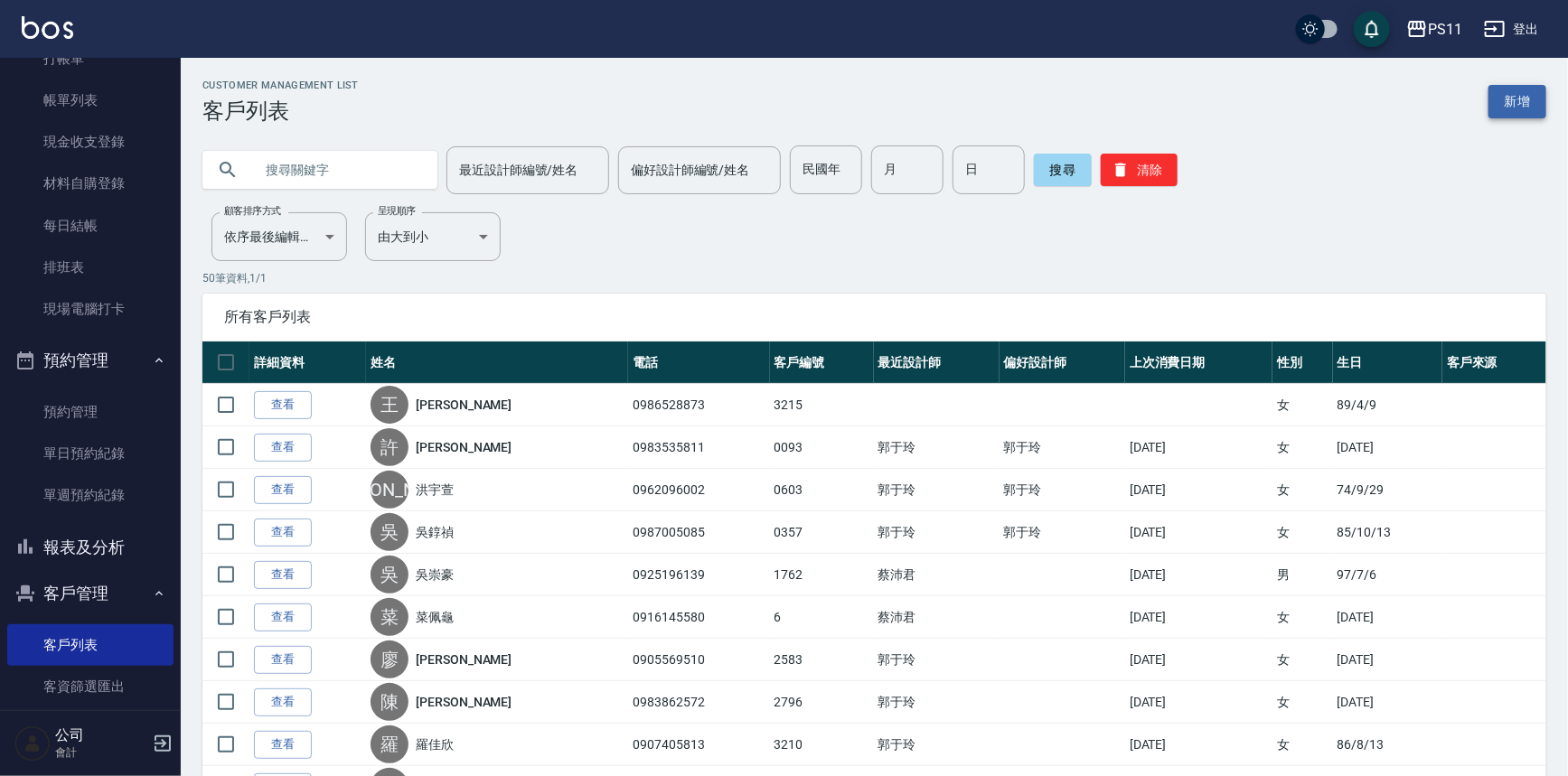
click at [1541, 90] on link "新增" at bounding box center [1518, 102] width 57 height 33
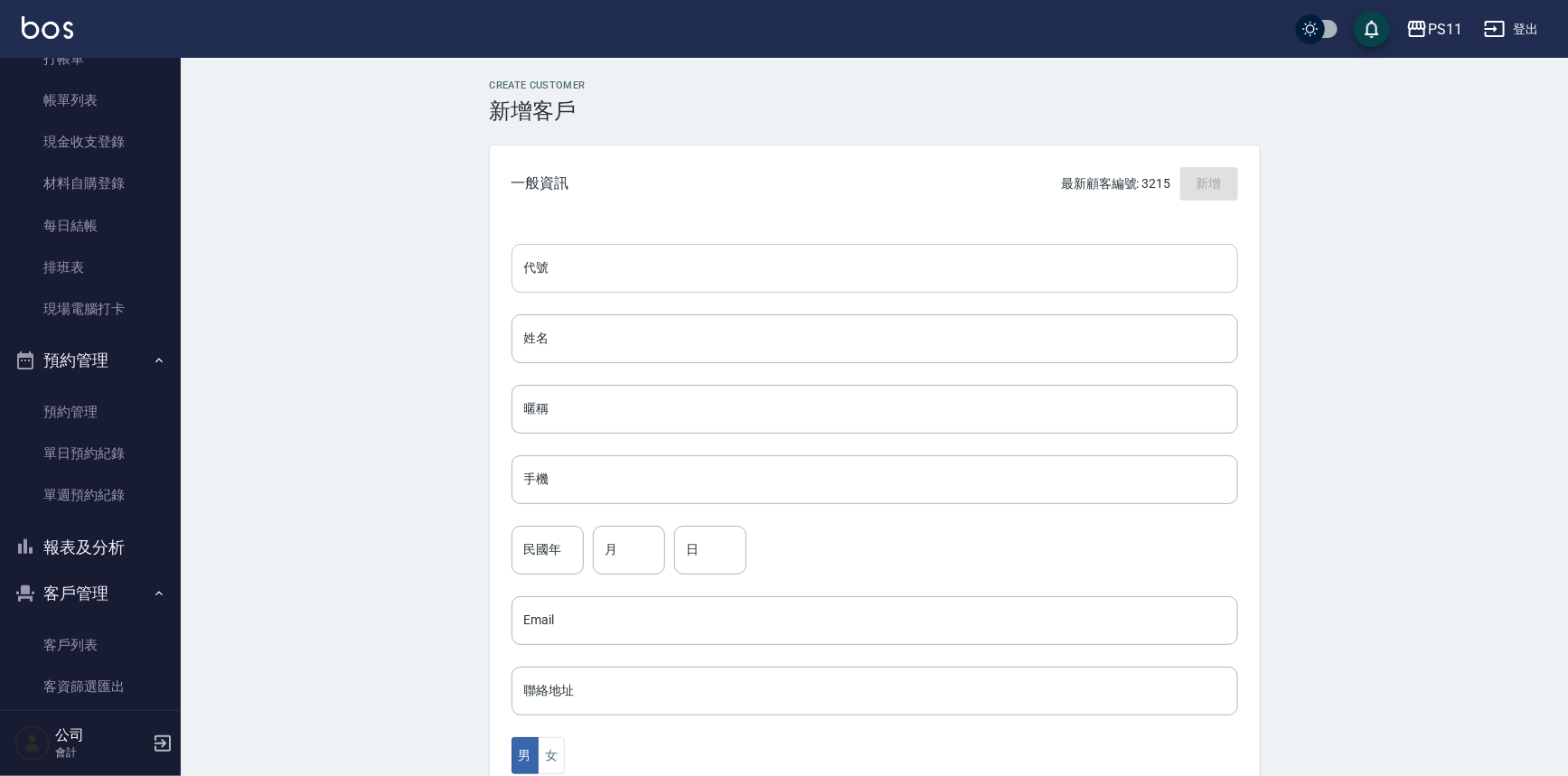
click at [988, 272] on input "代號" at bounding box center [875, 268] width 727 height 49
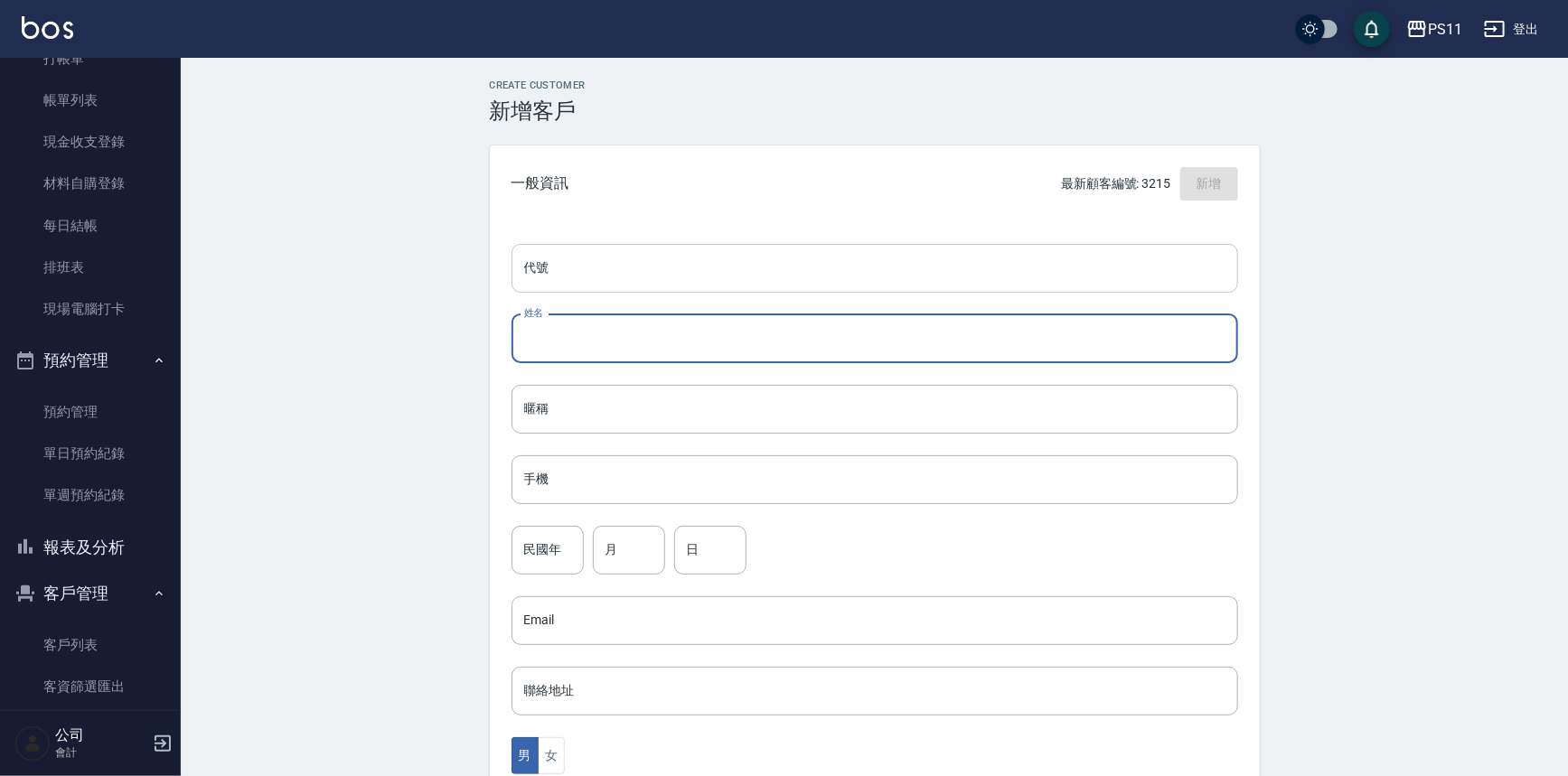
click at [870, 261] on input "代號" at bounding box center [875, 268] width 727 height 49
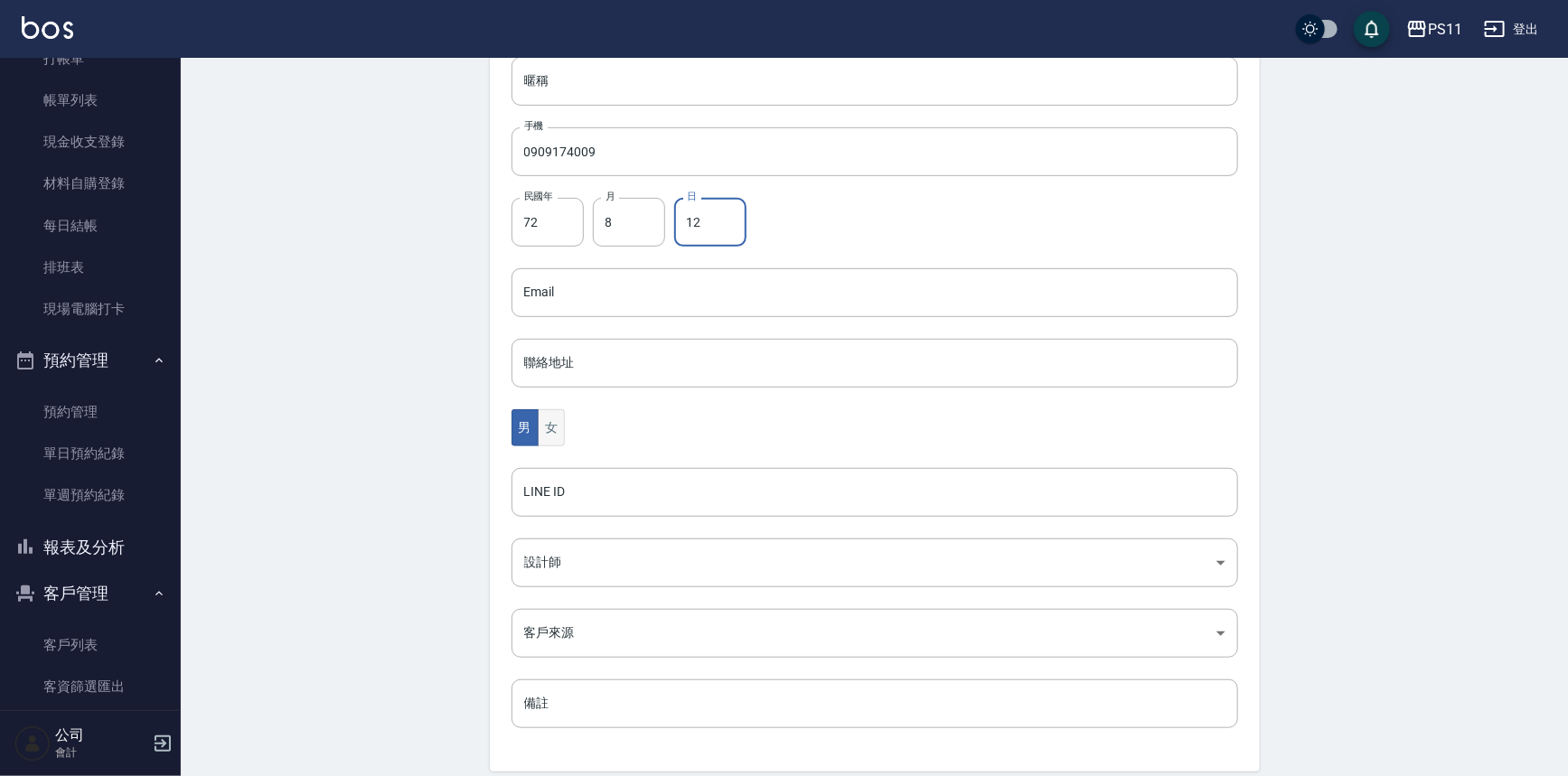
click at [560, 437] on button "女" at bounding box center [551, 428] width 27 height 37
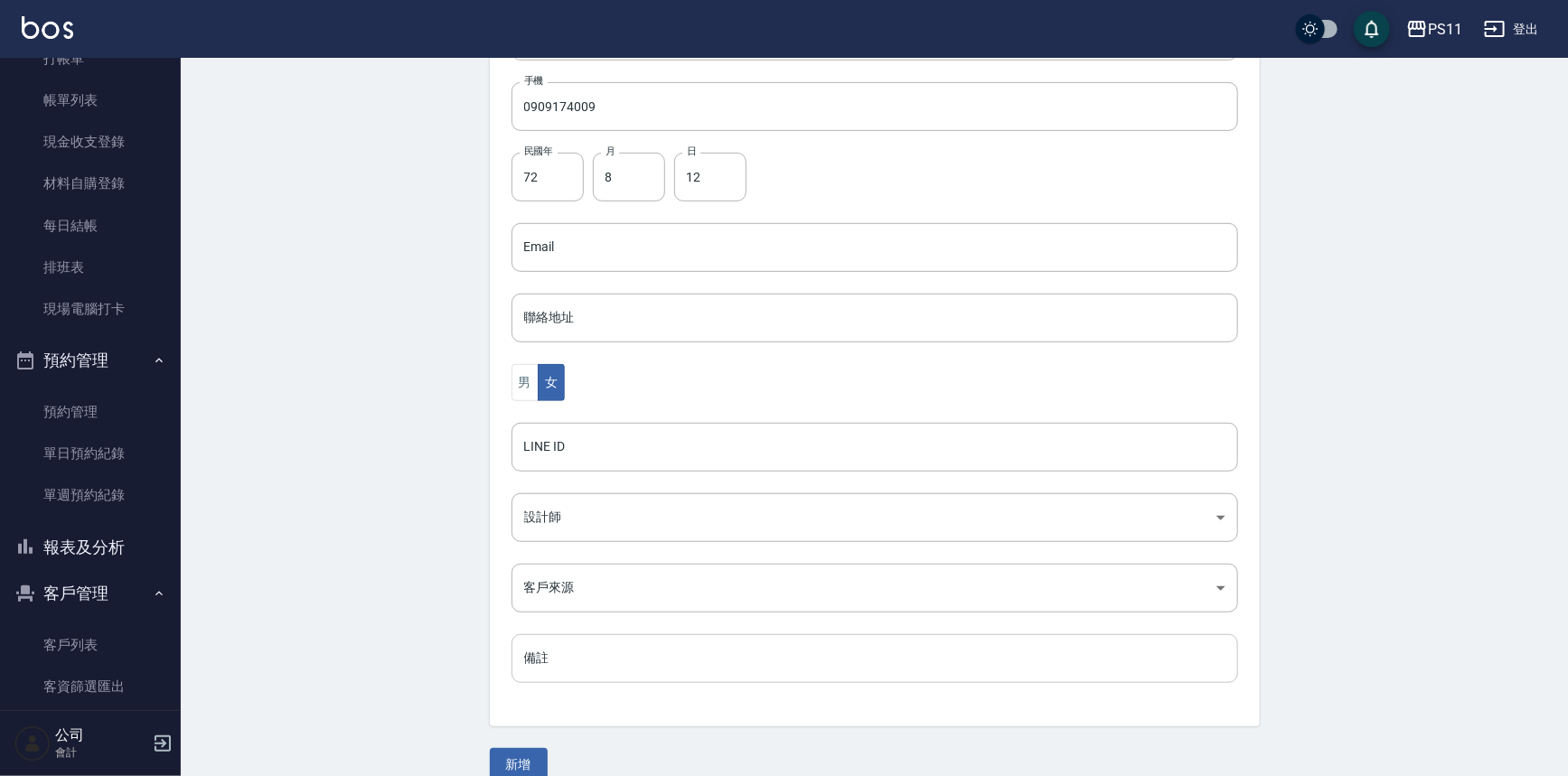
scroll to position [399, 0]
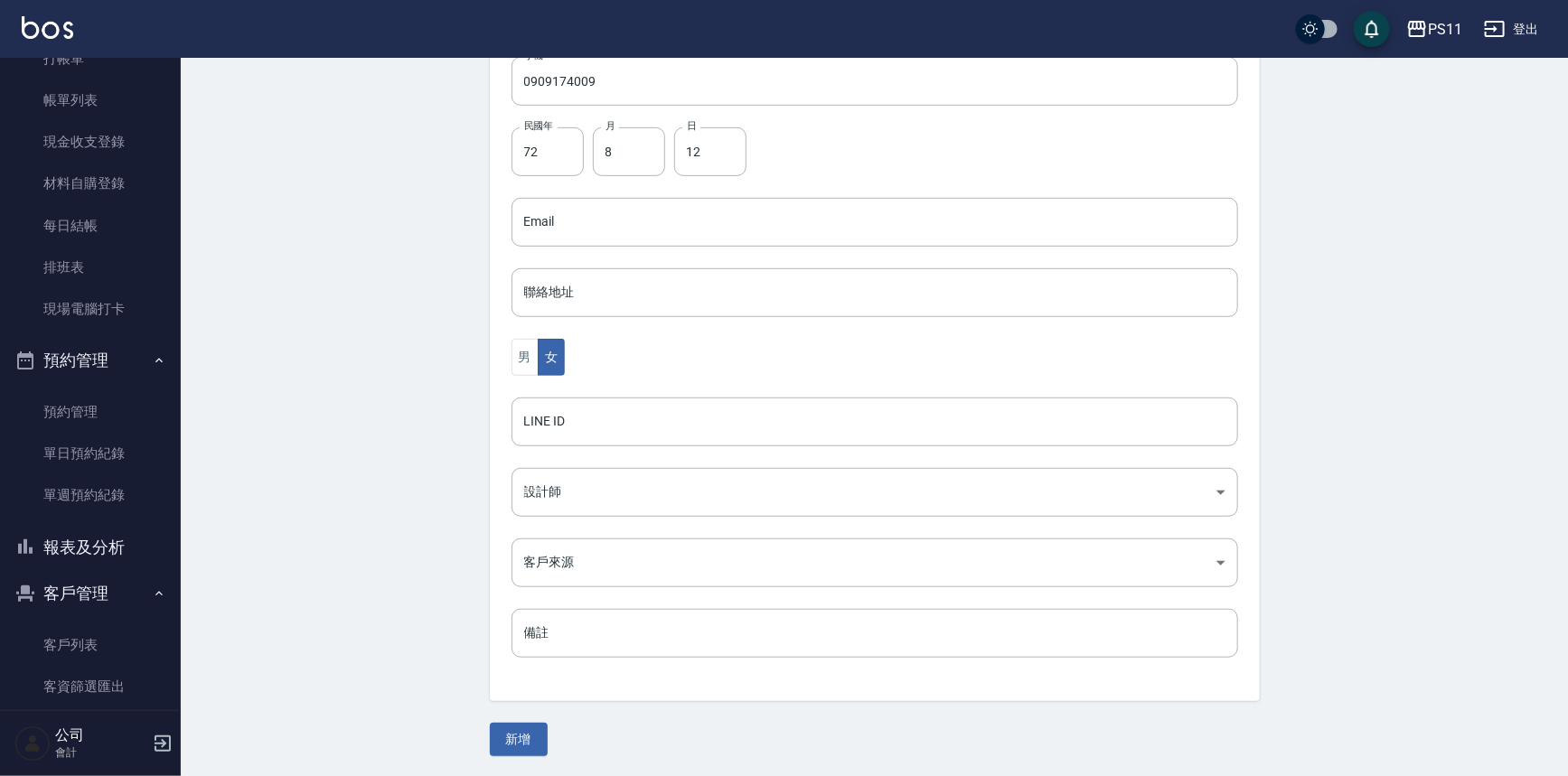
click at [532, 731] on button "新增" at bounding box center [518, 740] width 57 height 33
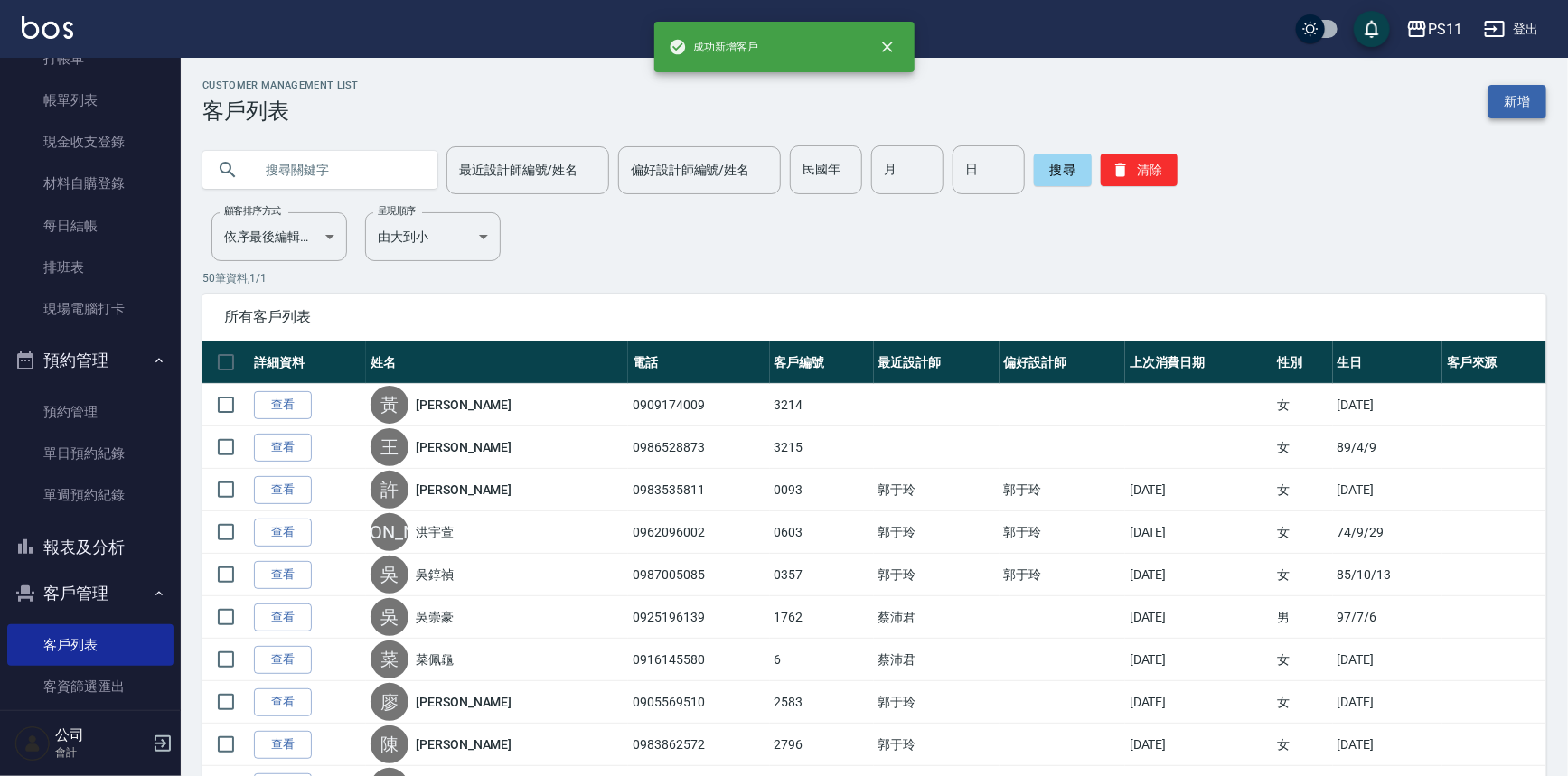
click at [1533, 98] on link "新增" at bounding box center [1518, 102] width 57 height 33
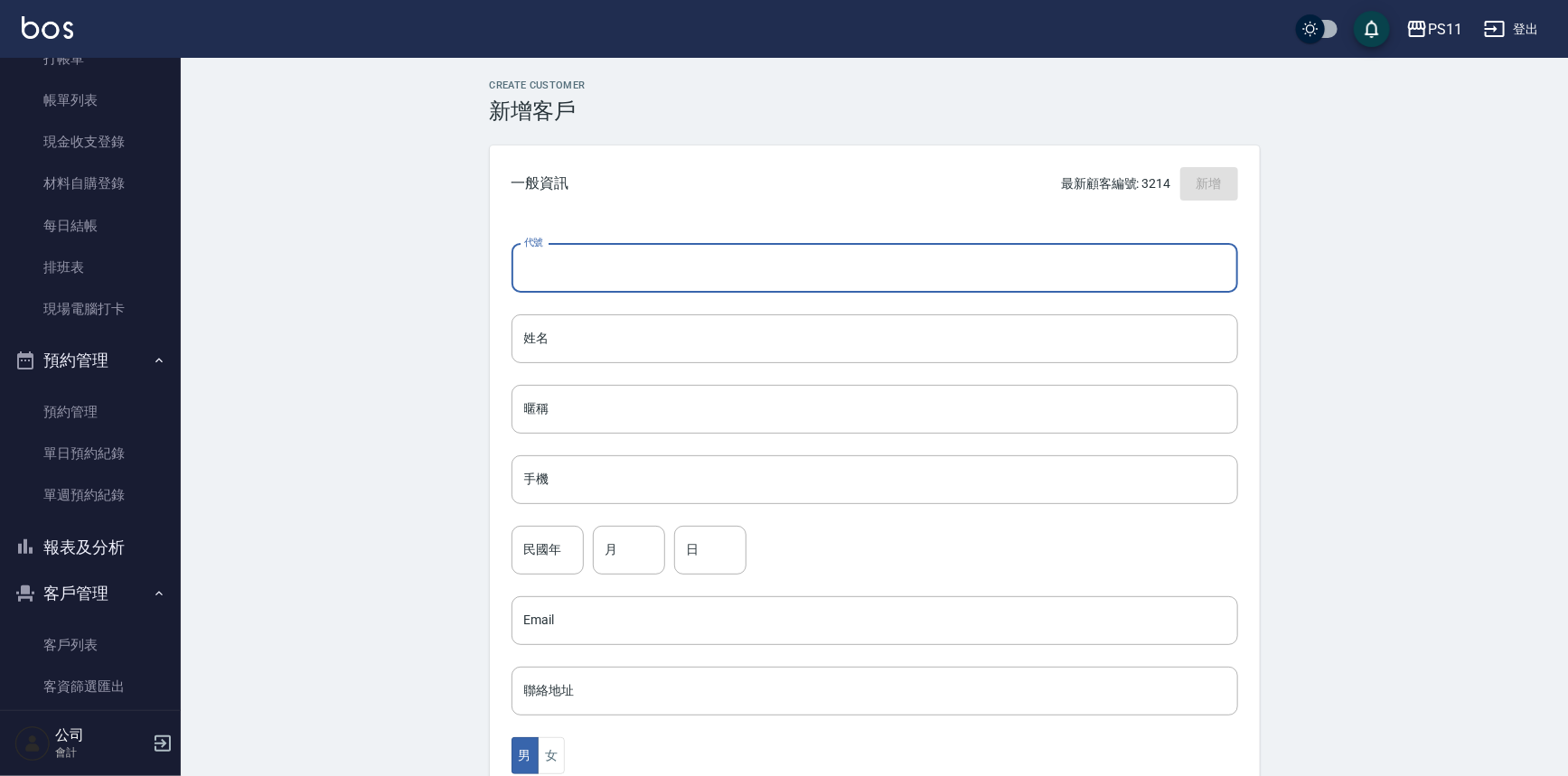
drag, startPoint x: 930, startPoint y: 271, endPoint x: 1030, endPoint y: 228, distance: 108.9
click at [930, 271] on input "代號" at bounding box center [875, 268] width 727 height 49
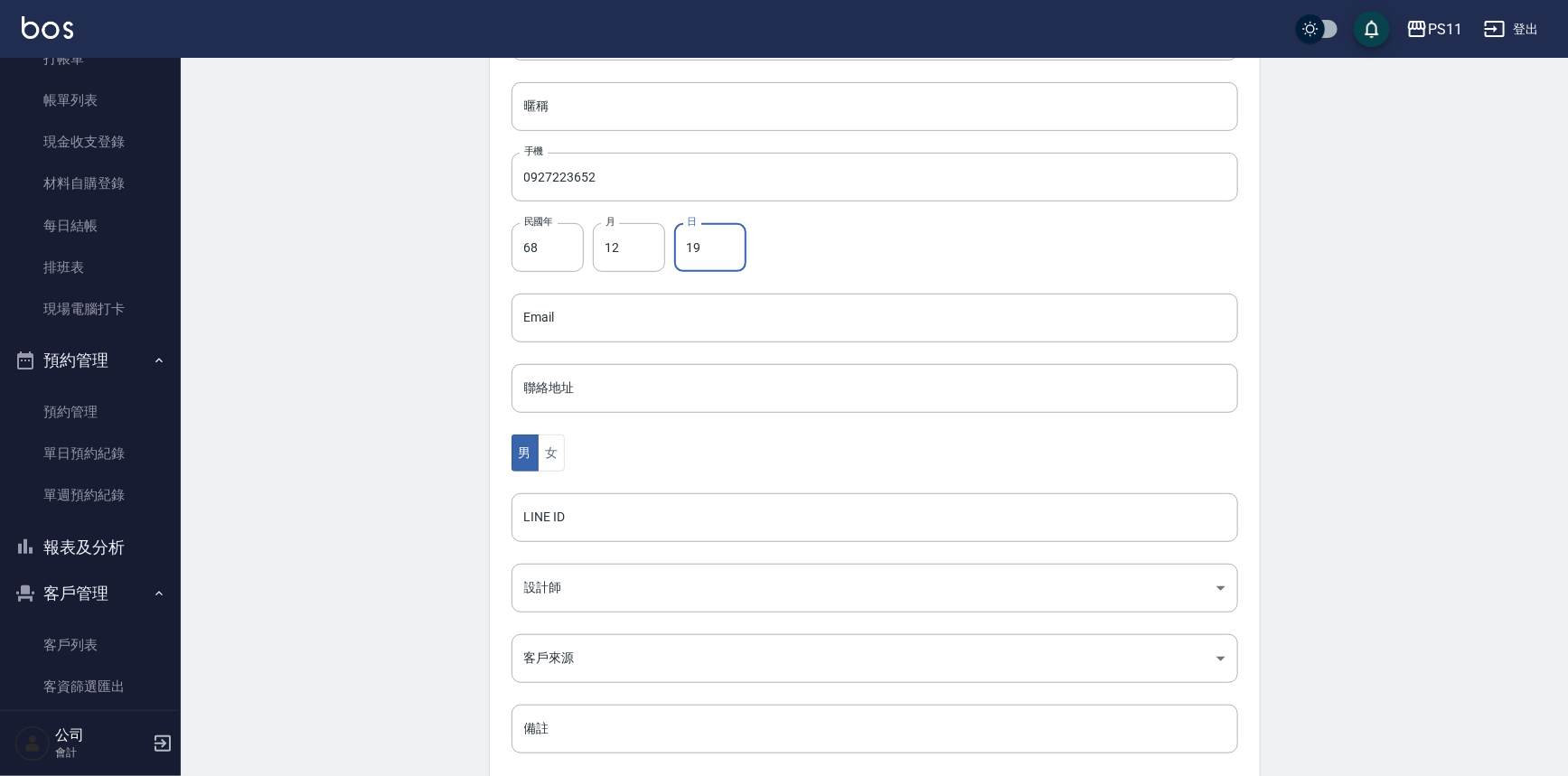
scroll to position [399, 0]
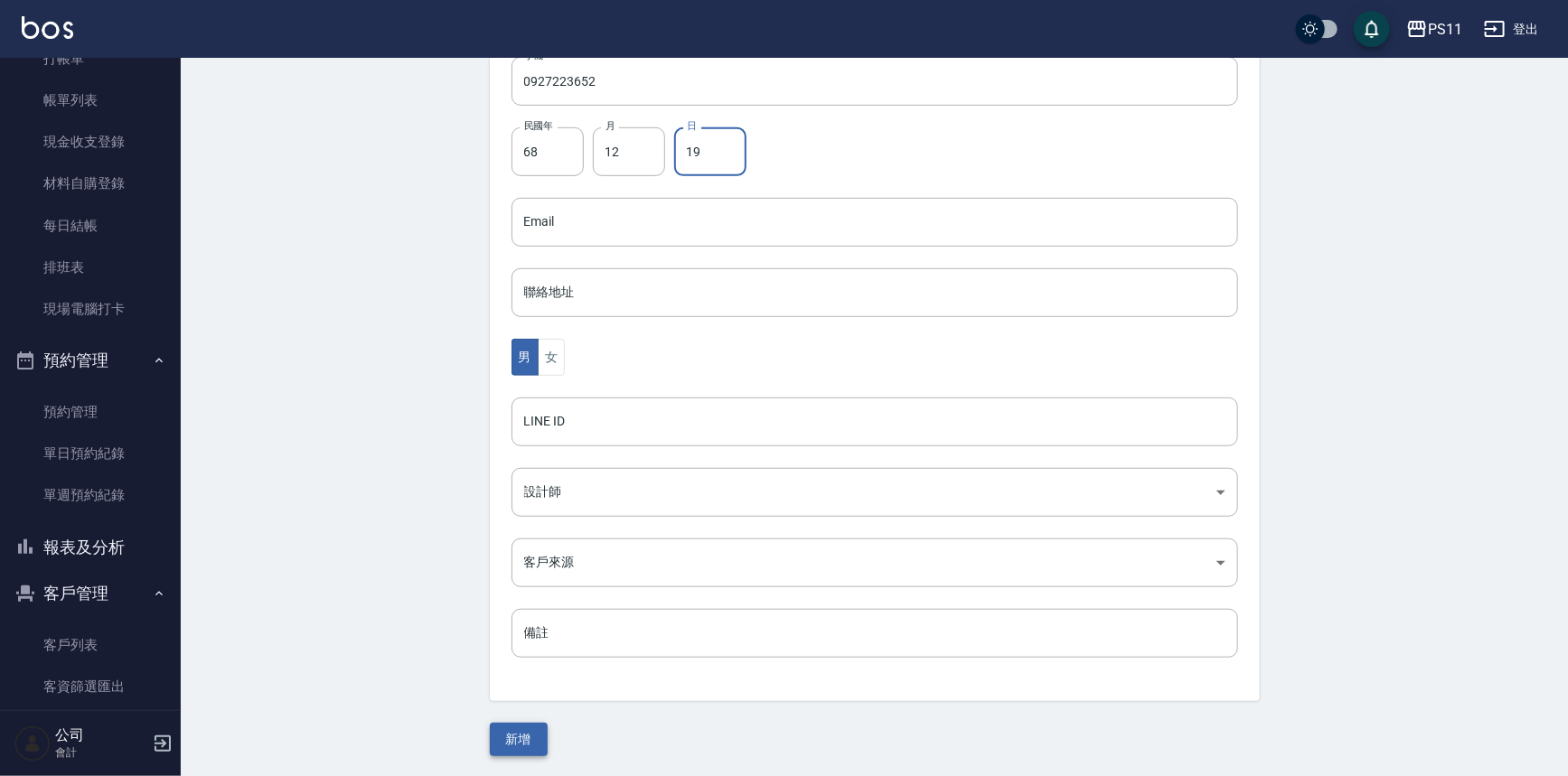
click at [536, 731] on button "新增" at bounding box center [518, 740] width 57 height 33
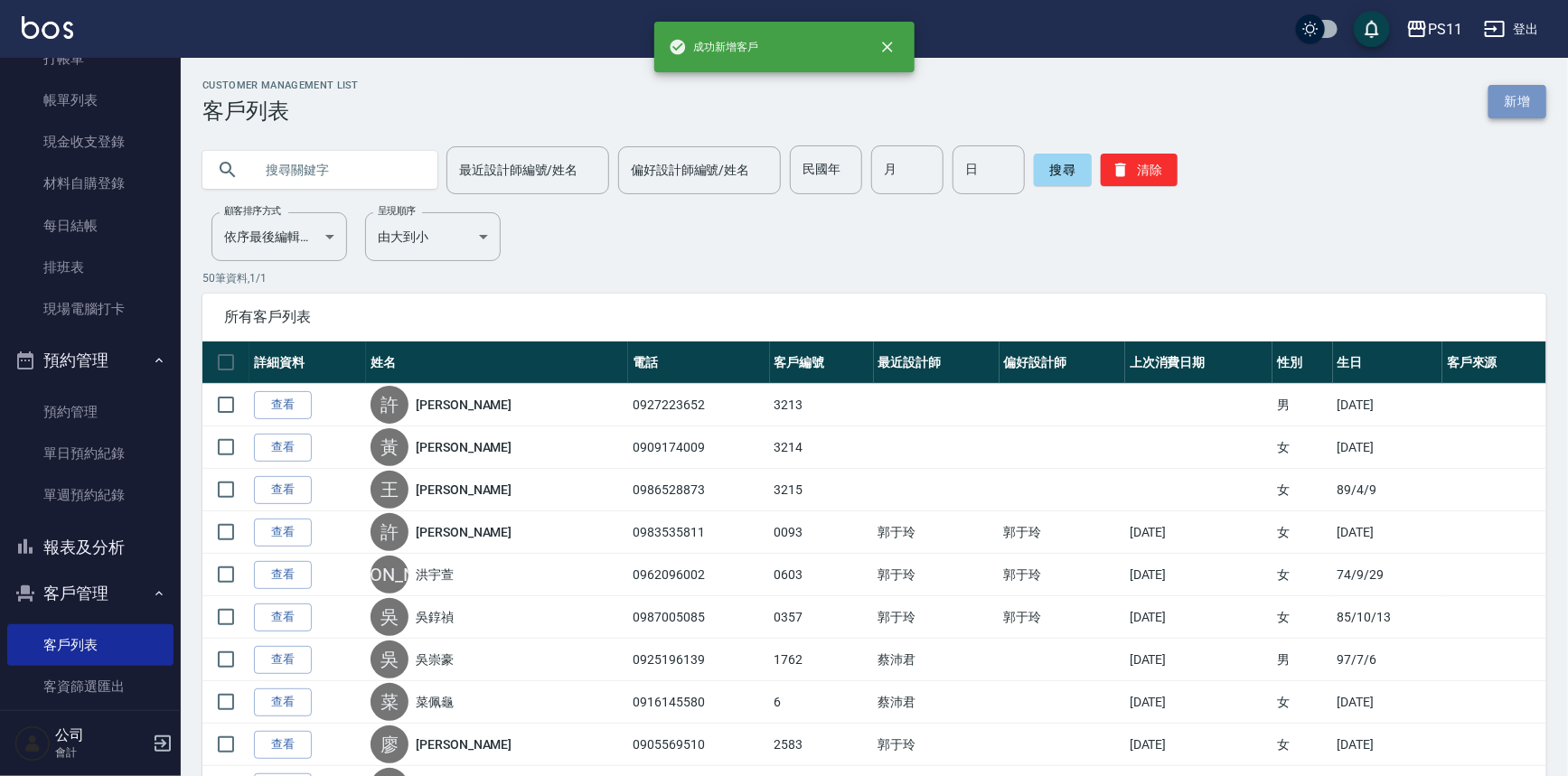
click at [1532, 104] on link "新增" at bounding box center [1518, 102] width 57 height 33
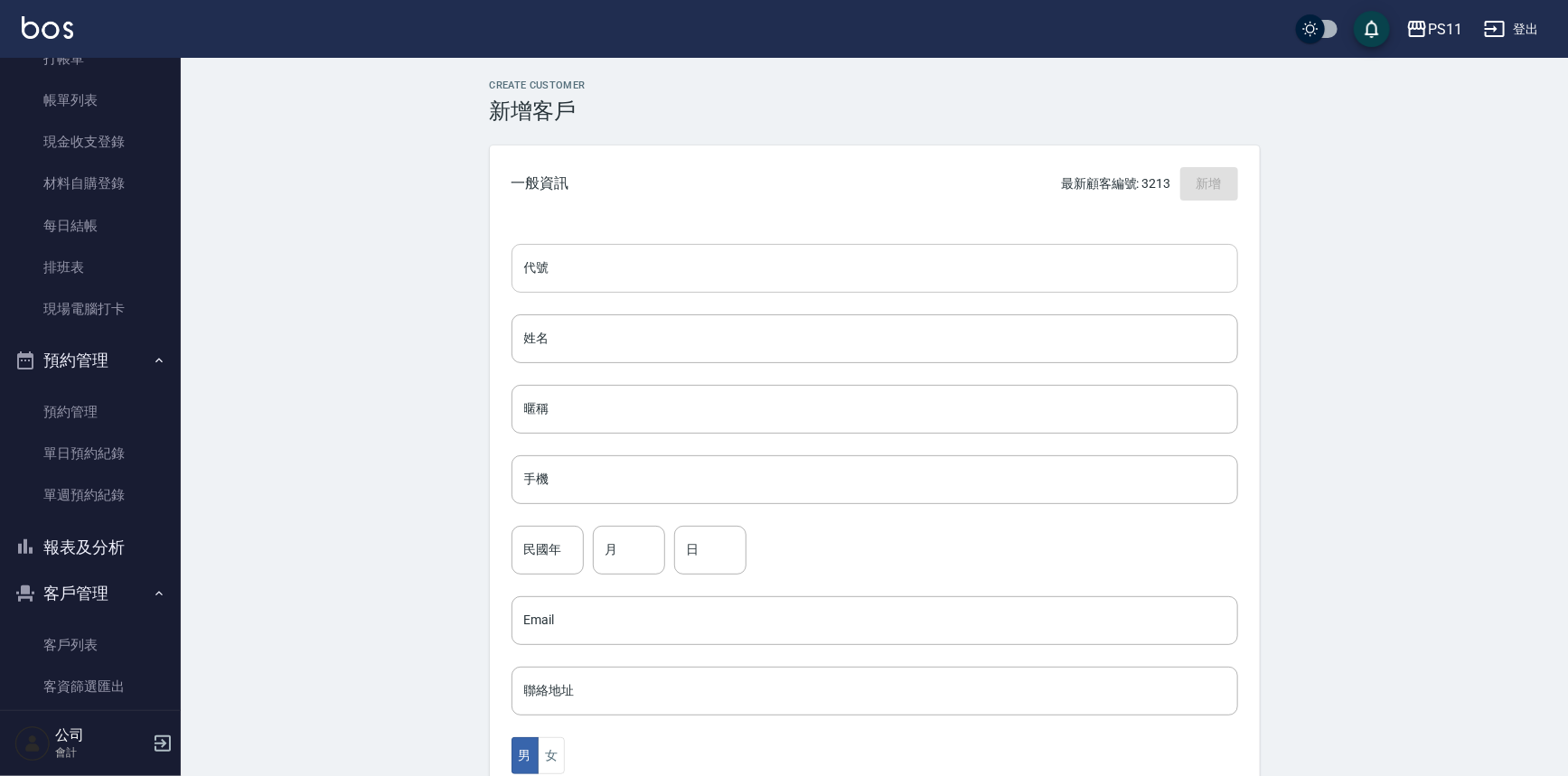
click at [972, 276] on input "代號" at bounding box center [875, 268] width 727 height 49
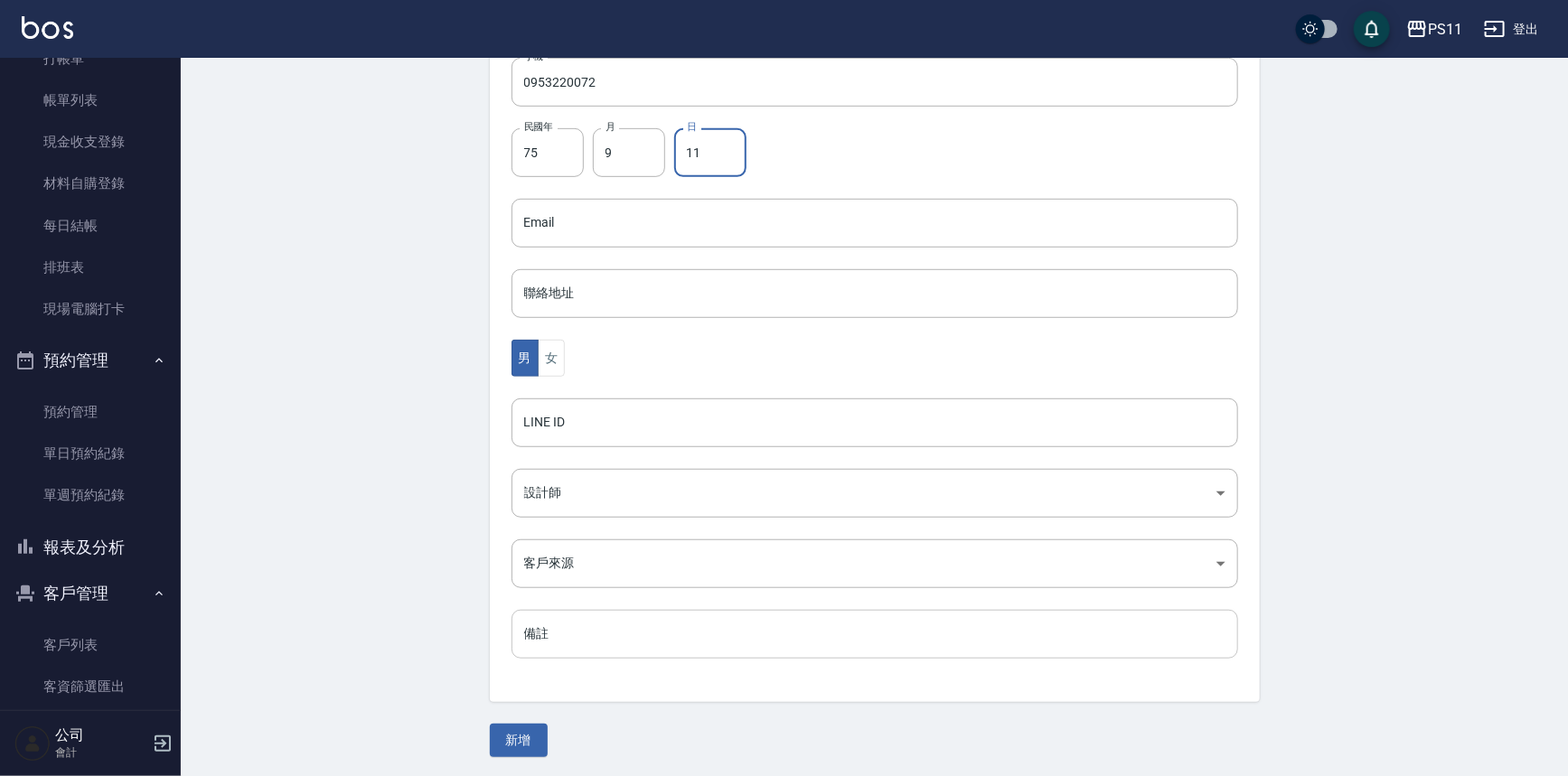
scroll to position [399, 0]
click at [565, 349] on div "男 女" at bounding box center [875, 358] width 727 height 37
click at [558, 352] on button "女" at bounding box center [551, 358] width 27 height 37
click at [522, 732] on button "新增" at bounding box center [518, 740] width 57 height 33
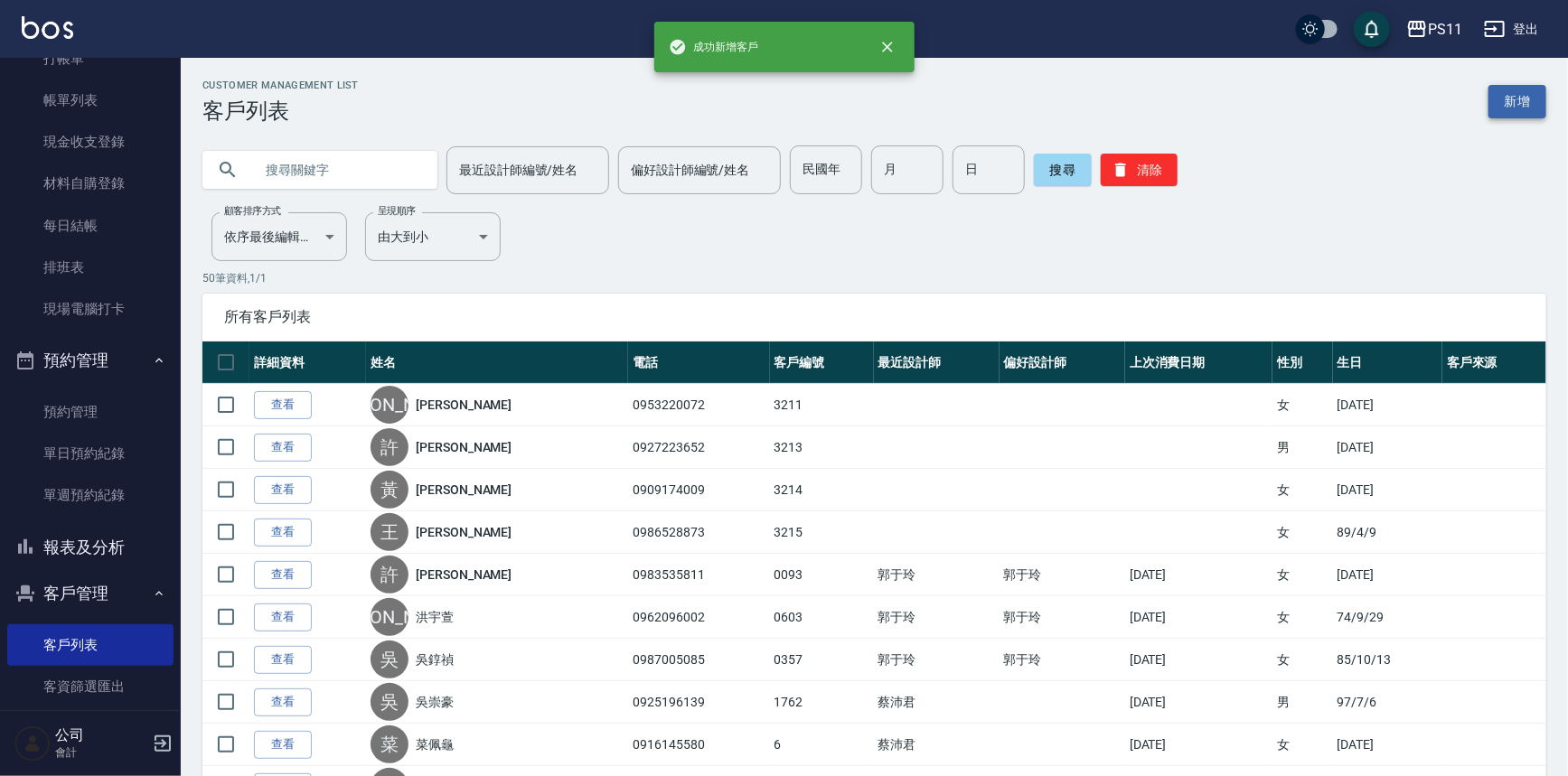
click at [1500, 103] on link "新增" at bounding box center [1518, 102] width 57 height 33
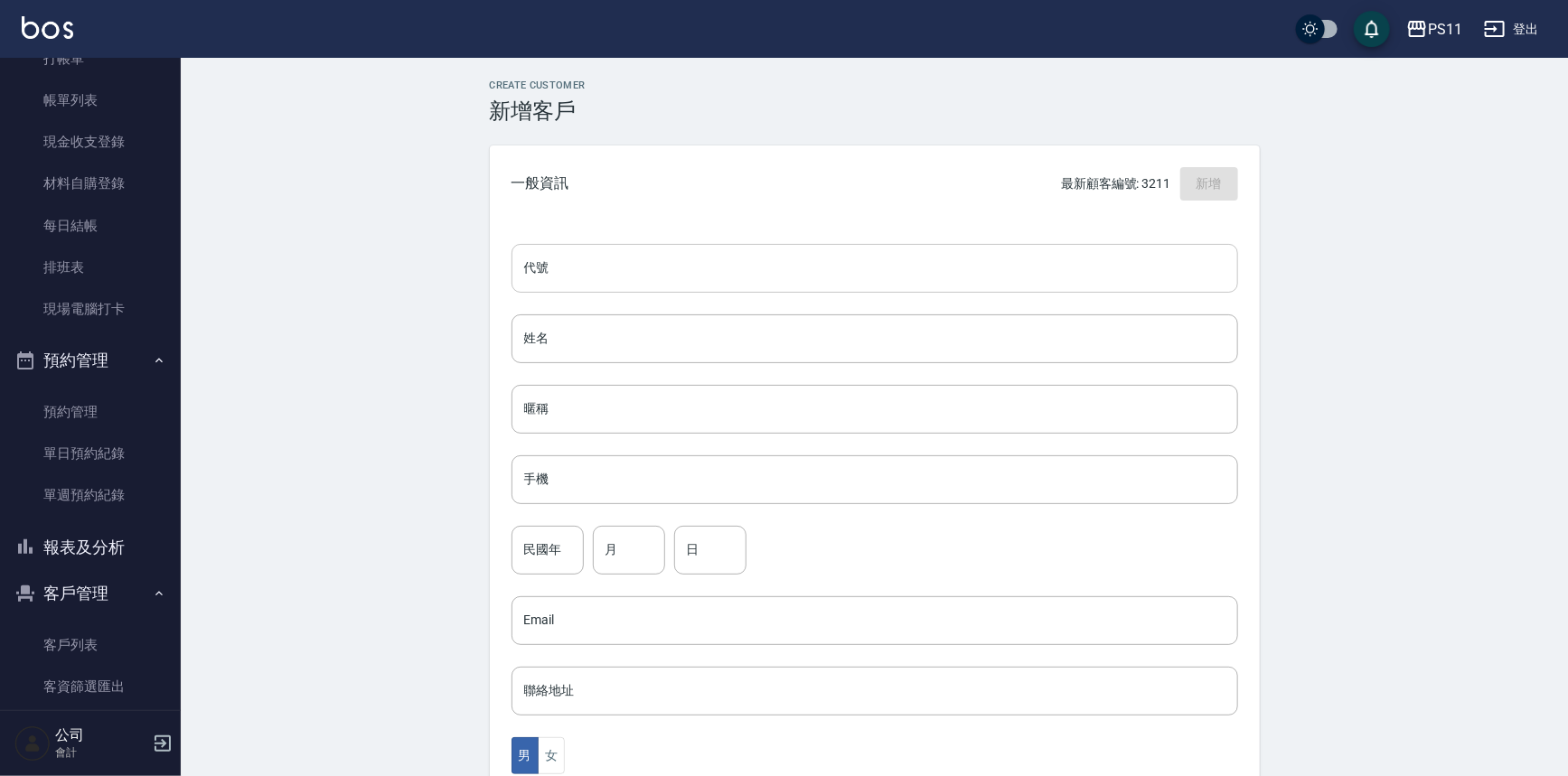
click at [883, 280] on input "代號" at bounding box center [875, 268] width 727 height 49
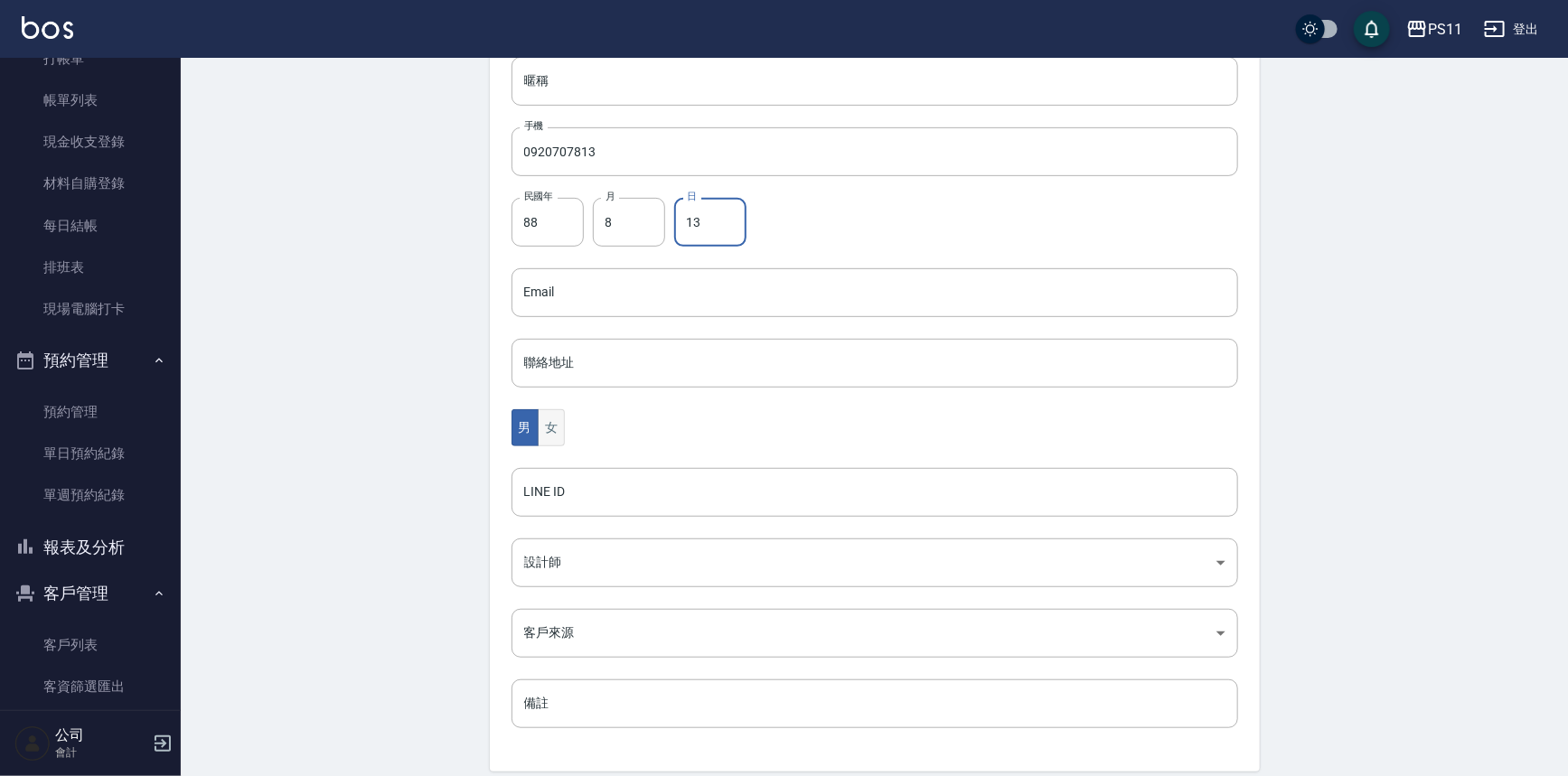
drag, startPoint x: 552, startPoint y: 415, endPoint x: 560, endPoint y: 421, distance: 10.0
click at [553, 415] on button "女" at bounding box center [551, 428] width 27 height 37
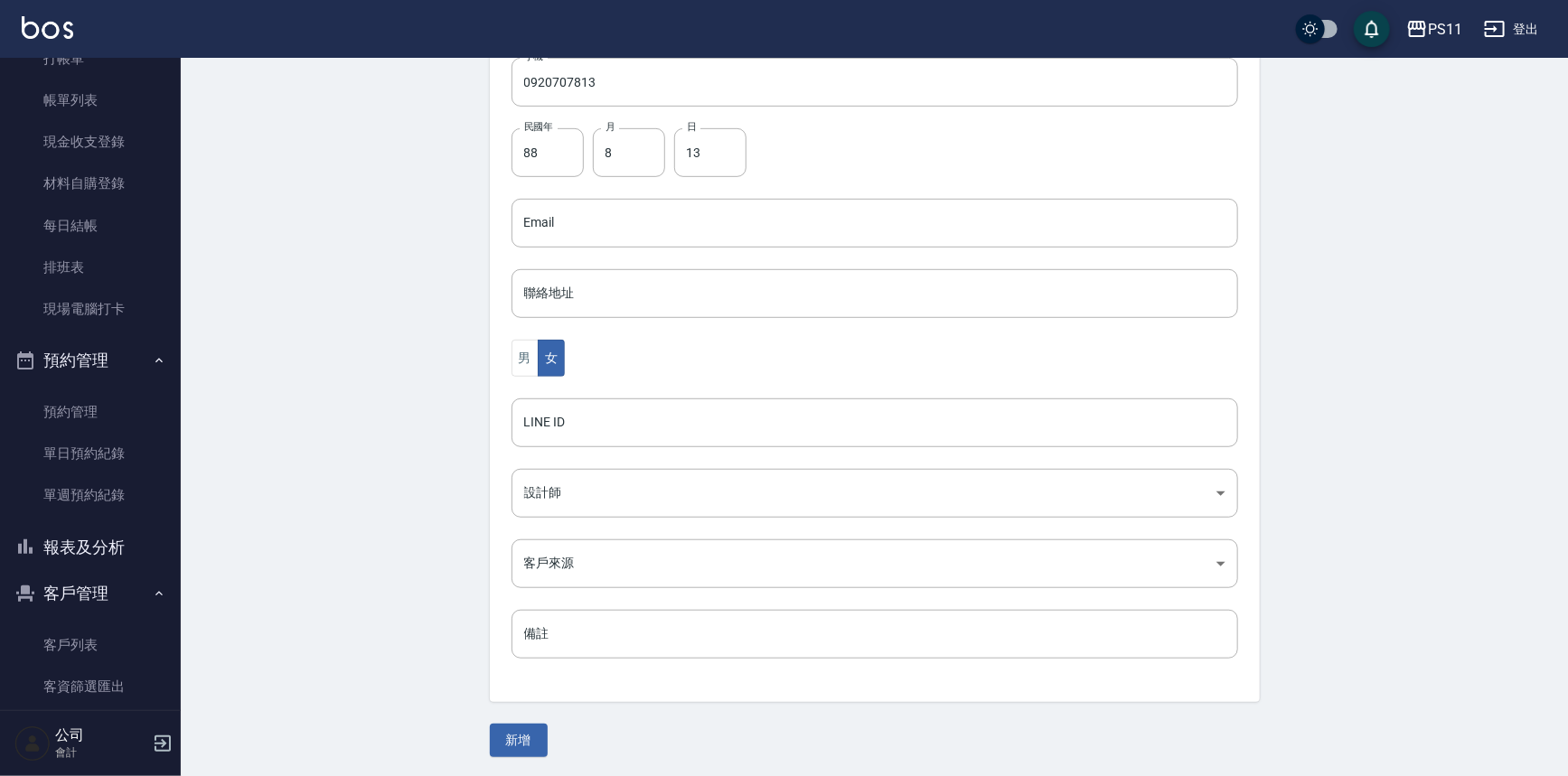
scroll to position [399, 0]
click at [530, 732] on button "新增" at bounding box center [518, 740] width 57 height 33
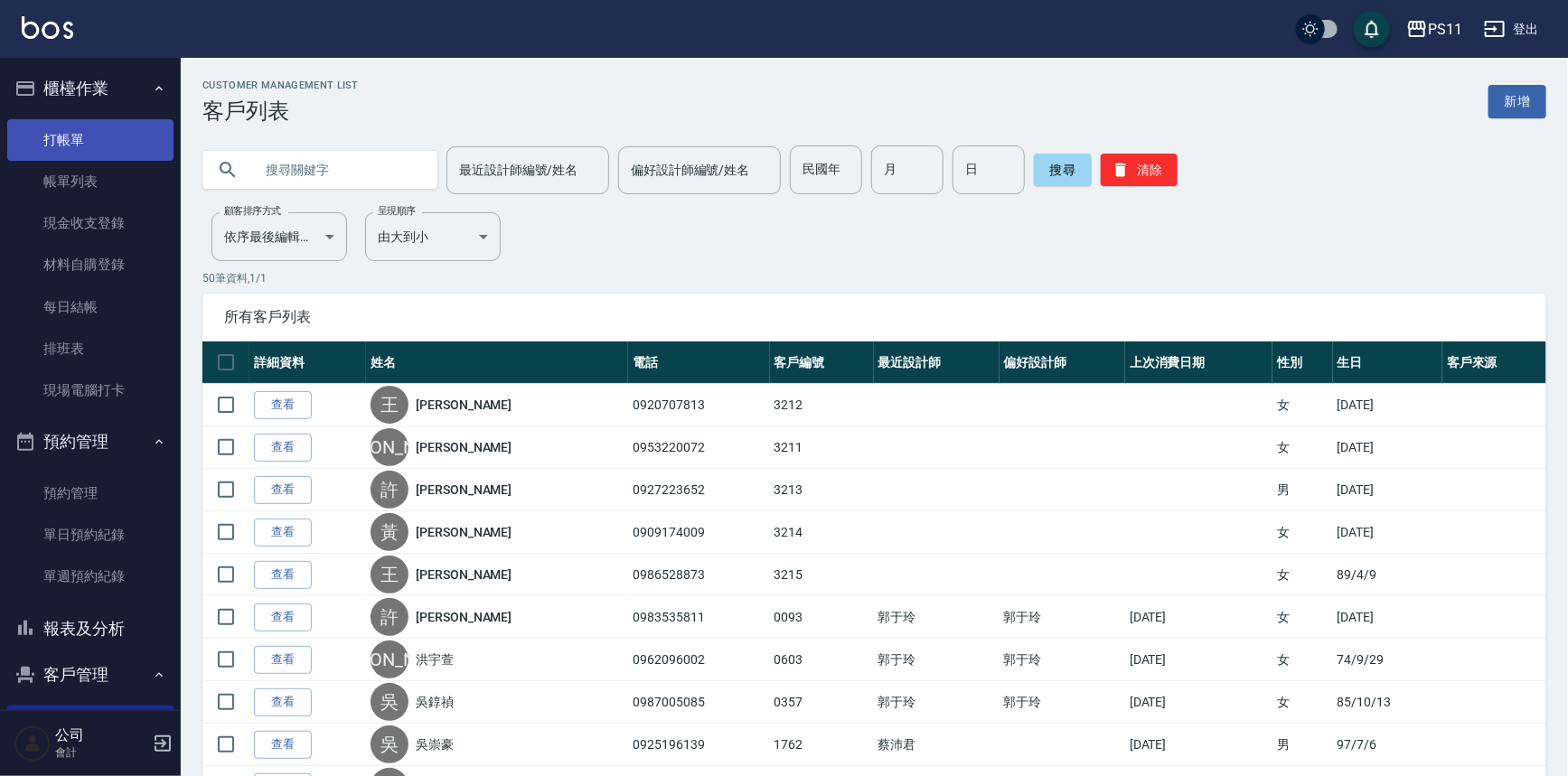
click at [96, 157] on link "打帳單" at bounding box center [90, 140] width 166 height 42
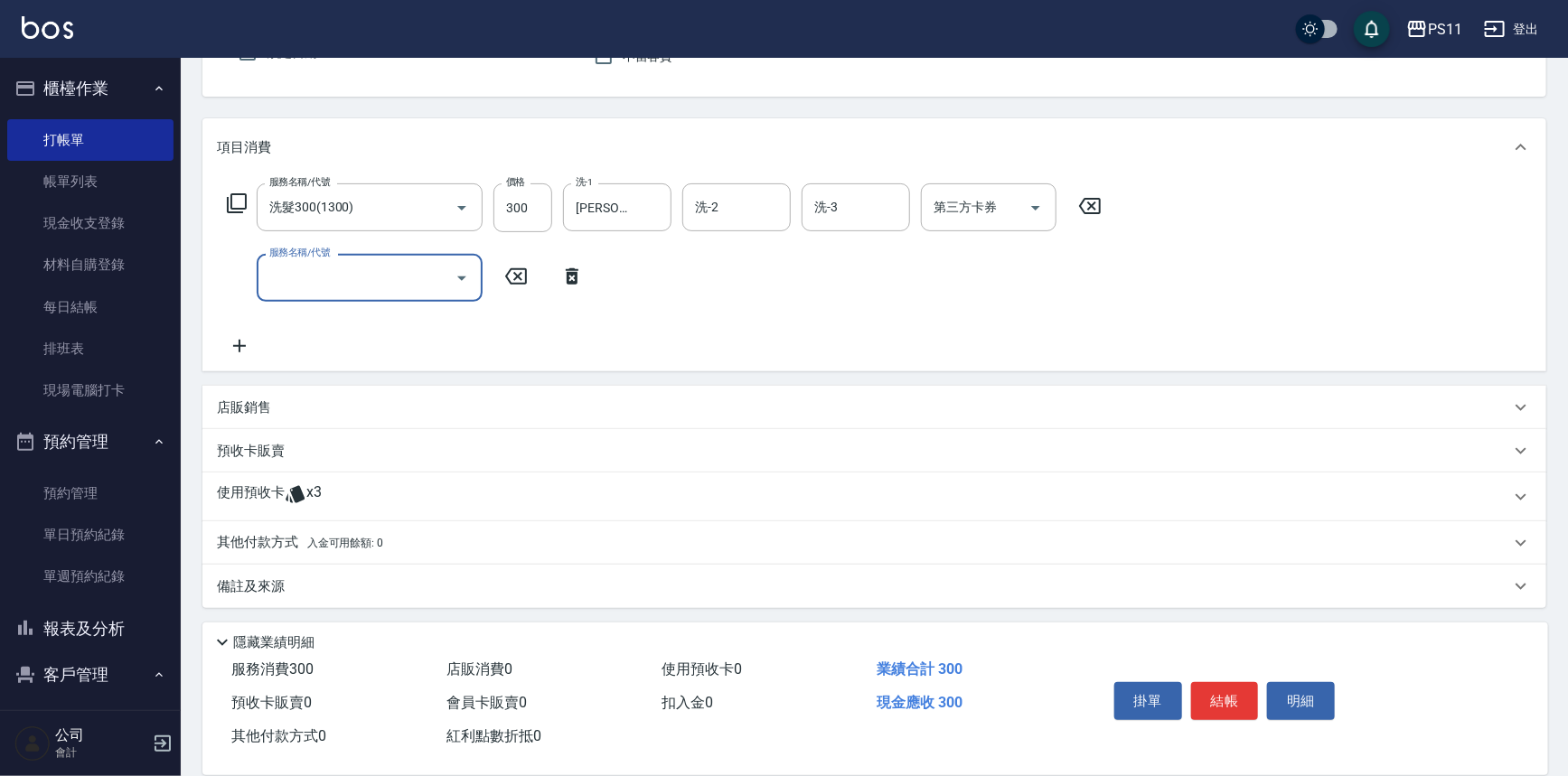
scroll to position [179, 0]
click at [521, 270] on icon at bounding box center [516, 275] width 45 height 21
click at [565, 274] on icon at bounding box center [572, 275] width 45 height 21
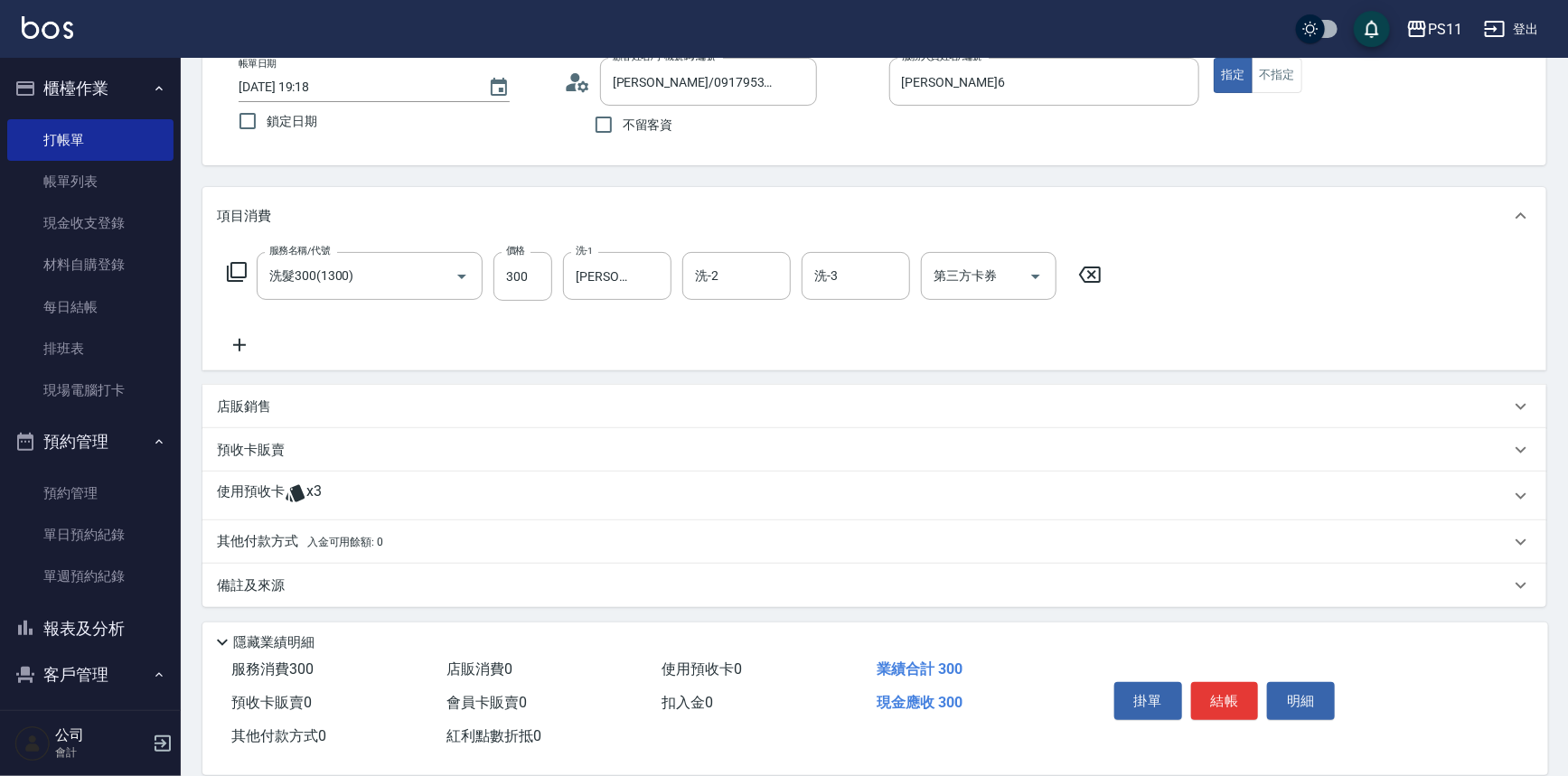
click at [250, 483] on p "使用預收卡" at bounding box center [250, 496] width 68 height 27
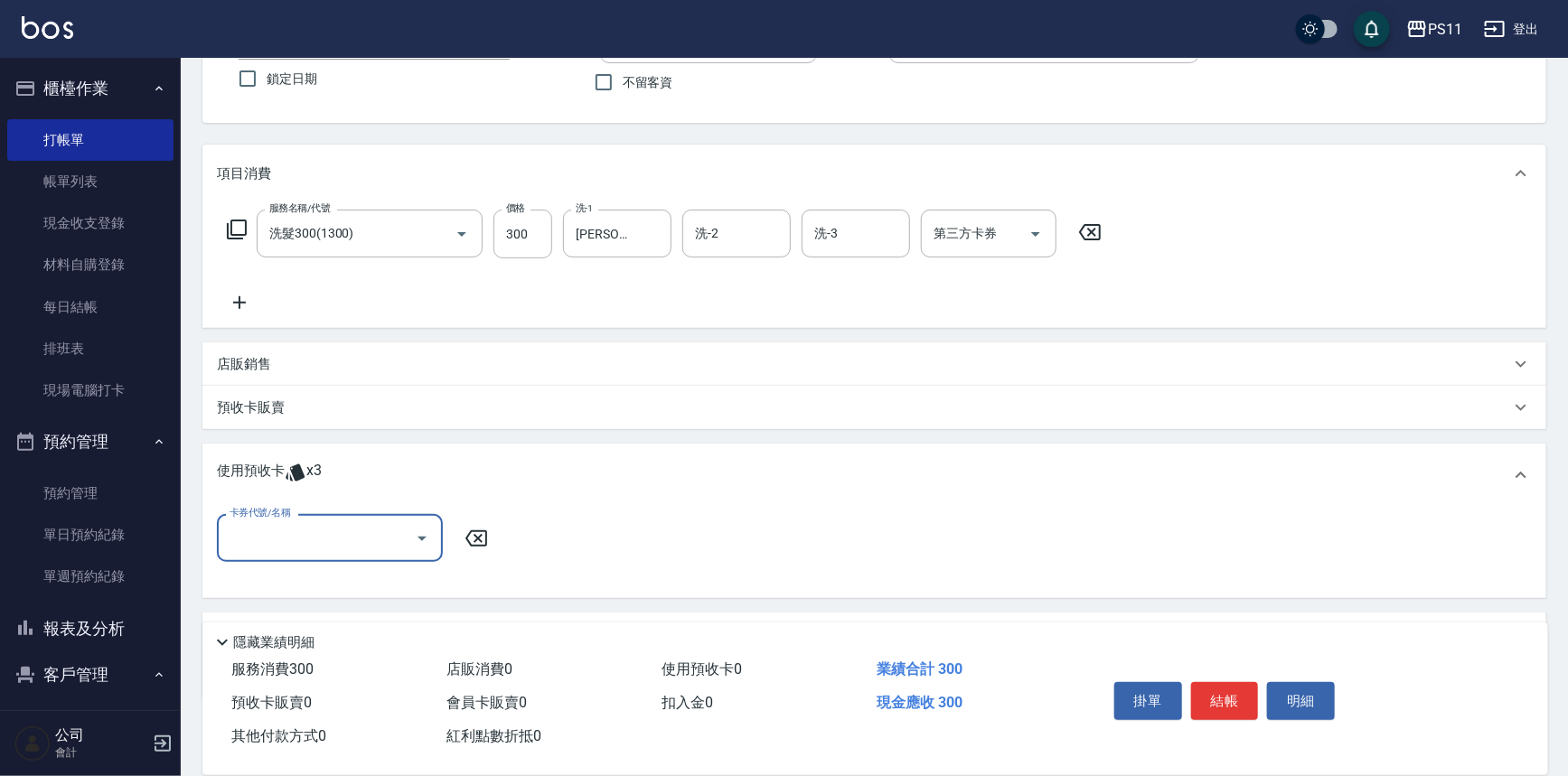
scroll to position [192, 0]
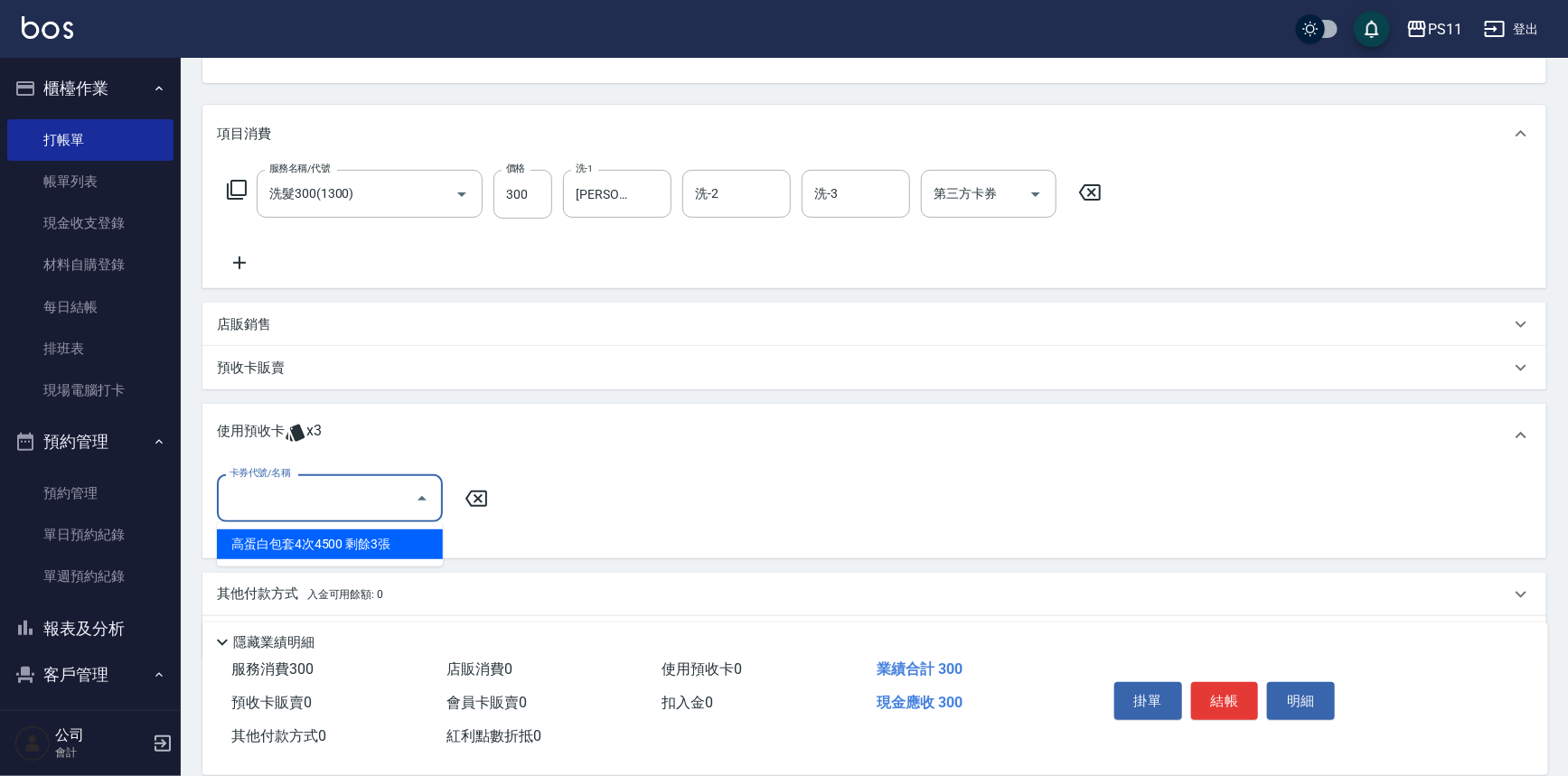
click at [291, 496] on input "卡券代號/名稱" at bounding box center [316, 499] width 183 height 32
click at [318, 550] on div "高蛋白包套4次4500 剩餘3張" at bounding box center [330, 544] width 226 height 30
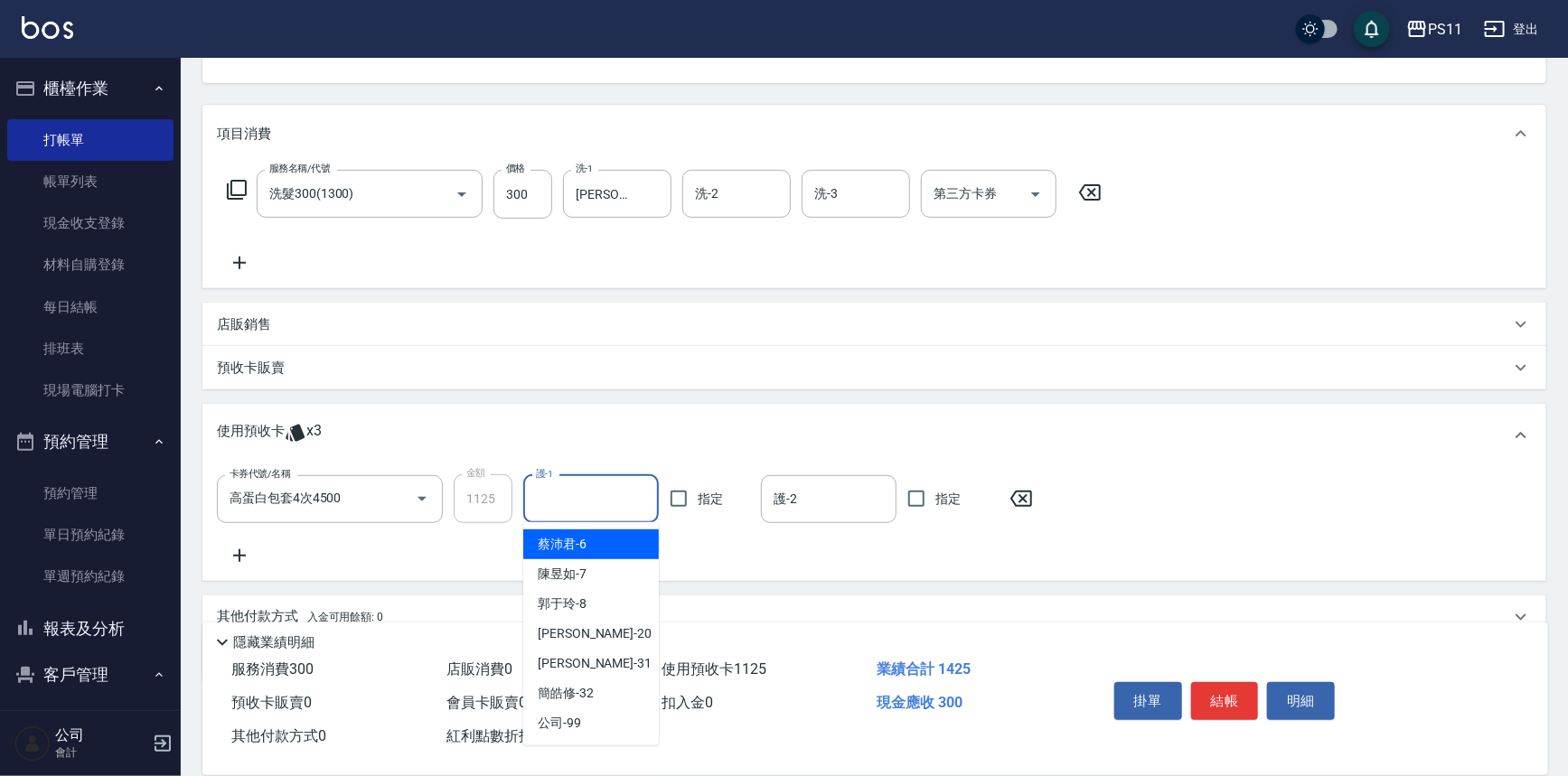
click at [558, 486] on input "護-1" at bounding box center [591, 500] width 120 height 32
click at [607, 633] on div "[PERSON_NAME] -20" at bounding box center [591, 634] width 135 height 30
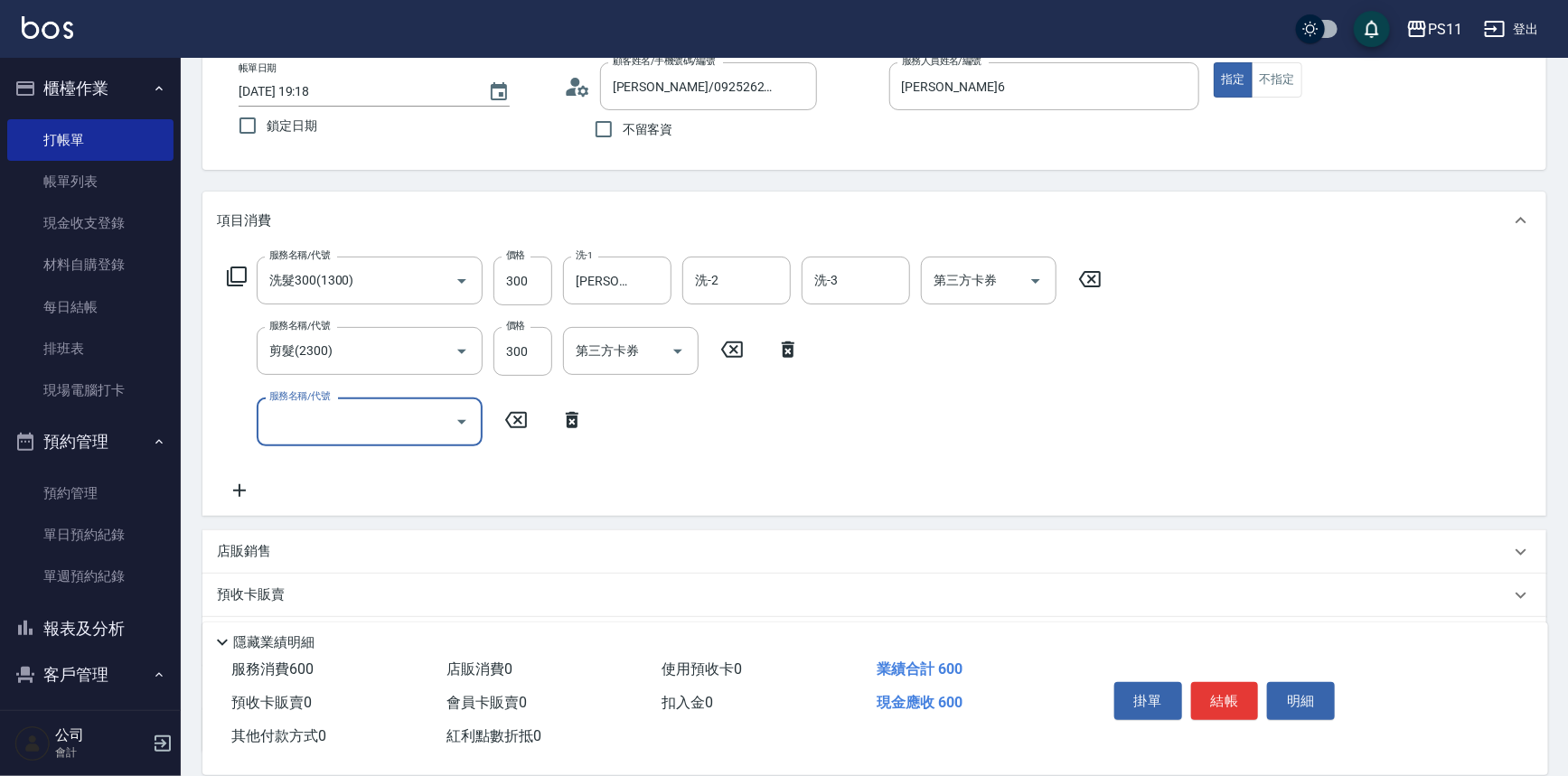
scroll to position [249, 0]
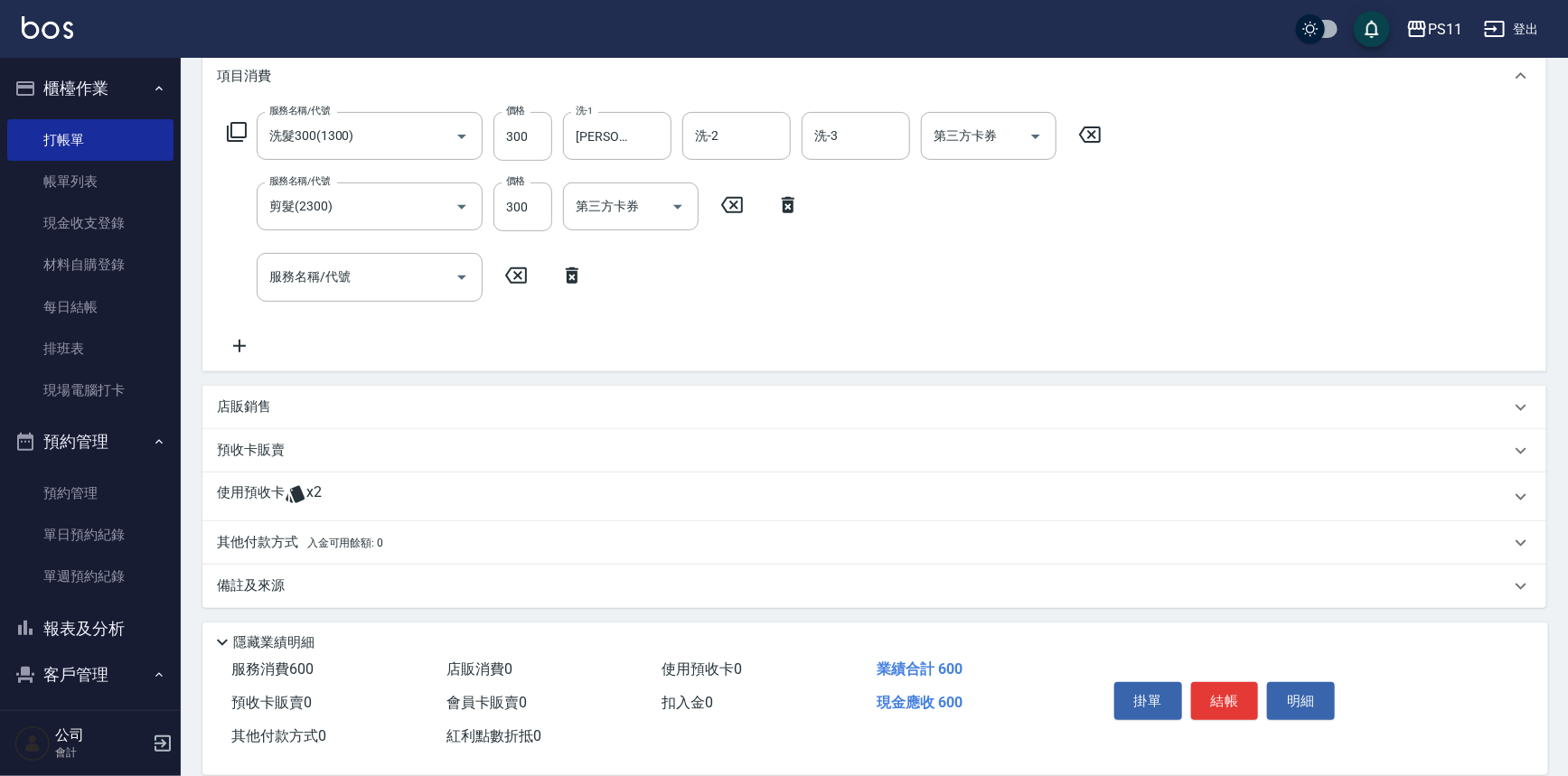
click at [249, 502] on p "使用預收卡" at bounding box center [250, 497] width 68 height 27
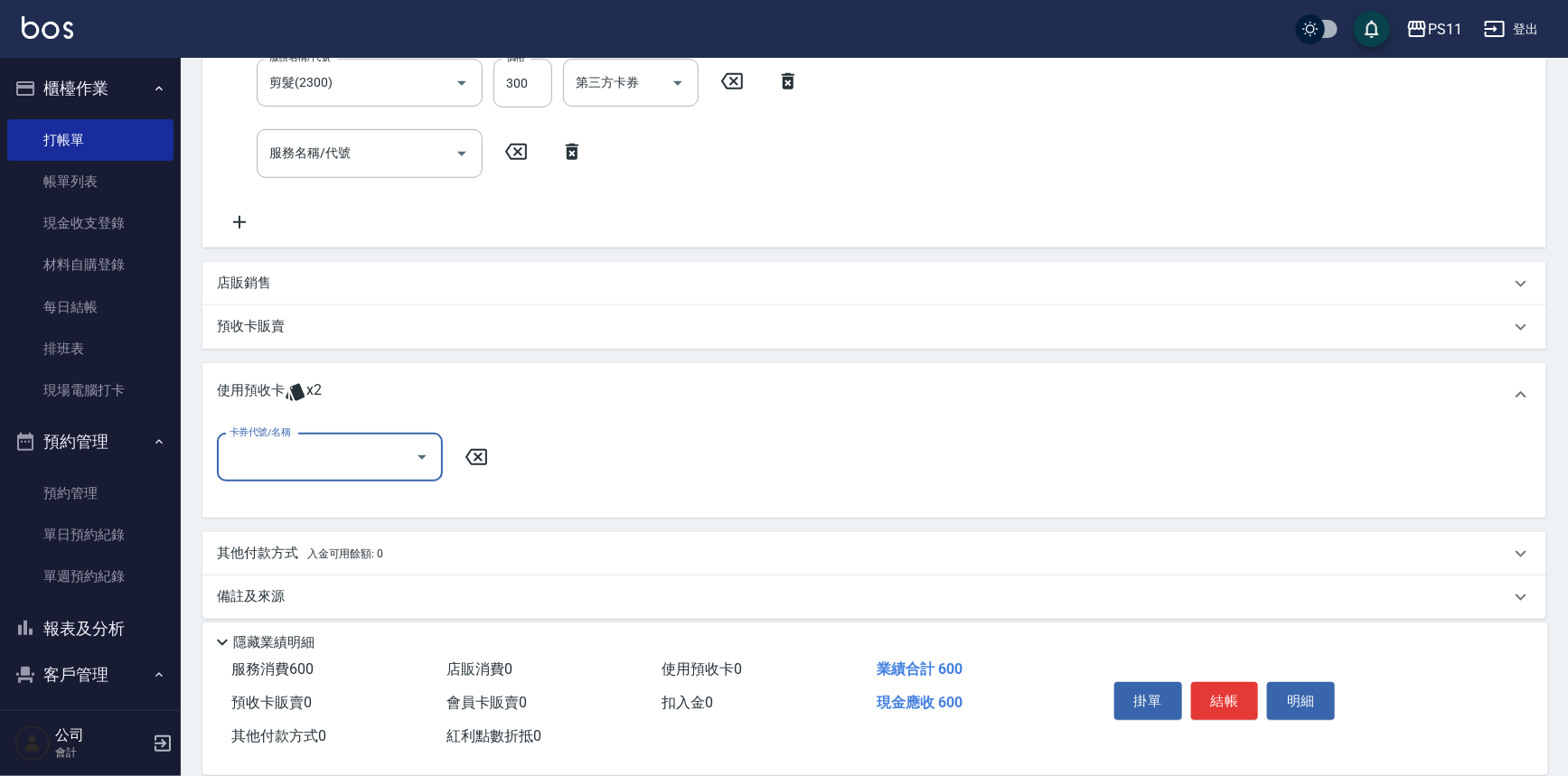
scroll to position [378, 0]
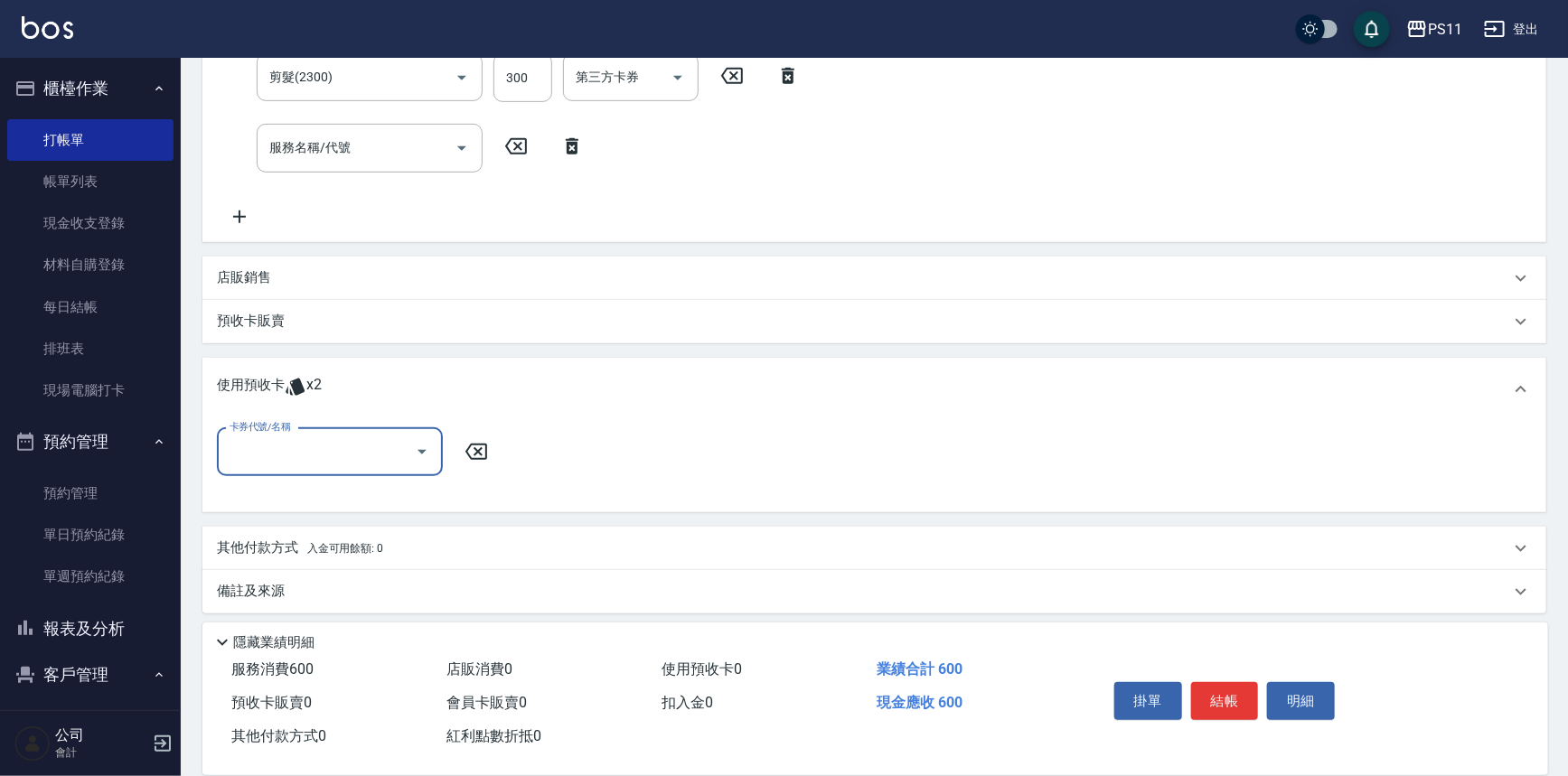
click at [297, 451] on input "卡券代號/名稱" at bounding box center [316, 452] width 183 height 32
click at [338, 497] on div "結構式包套3次4500 剩餘2張" at bounding box center [330, 498] width 226 height 30
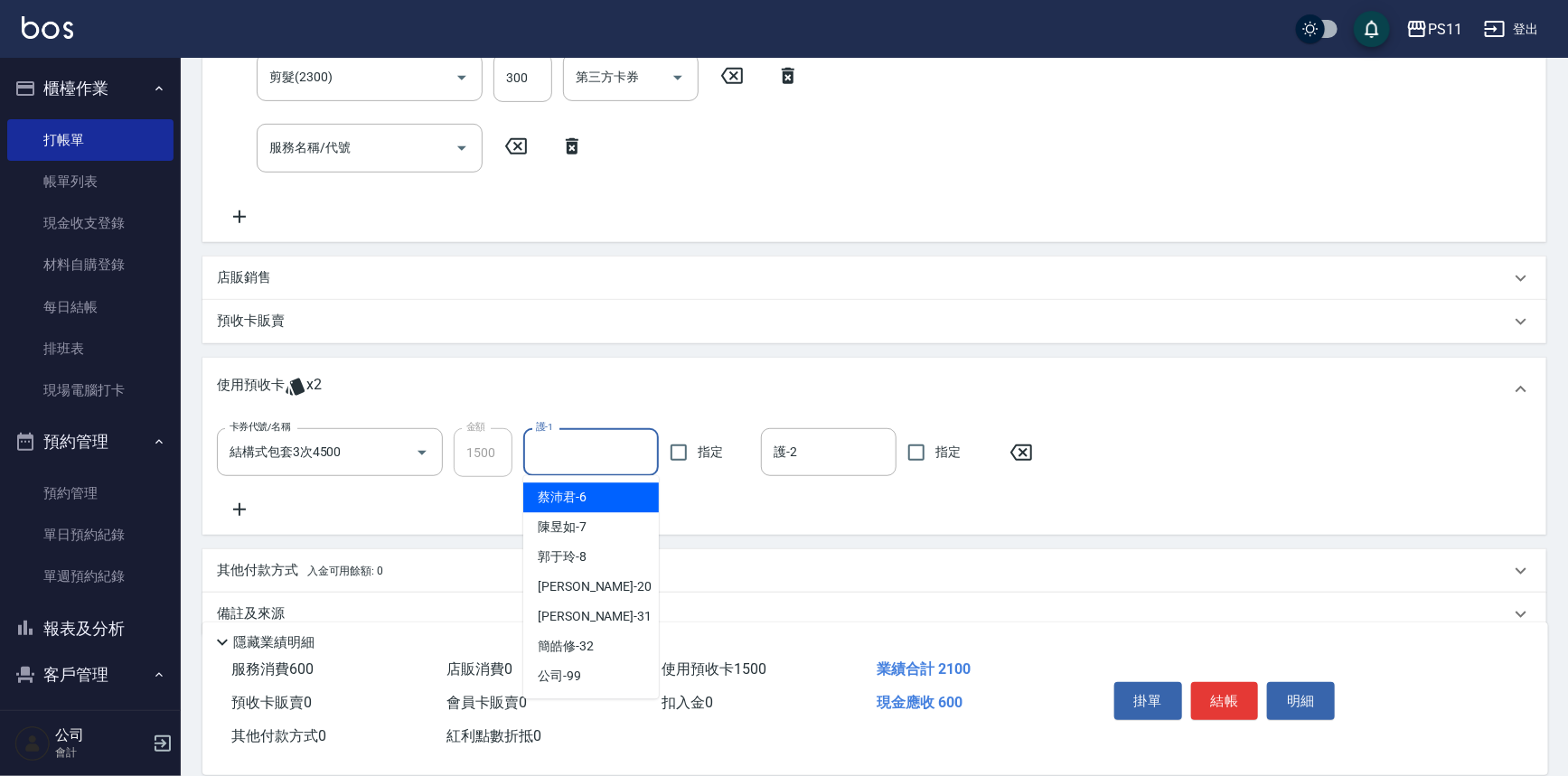
click at [584, 460] on input "護-1" at bounding box center [591, 452] width 120 height 32
click at [614, 611] on div "[PERSON_NAME]-31" at bounding box center [591, 617] width 135 height 30
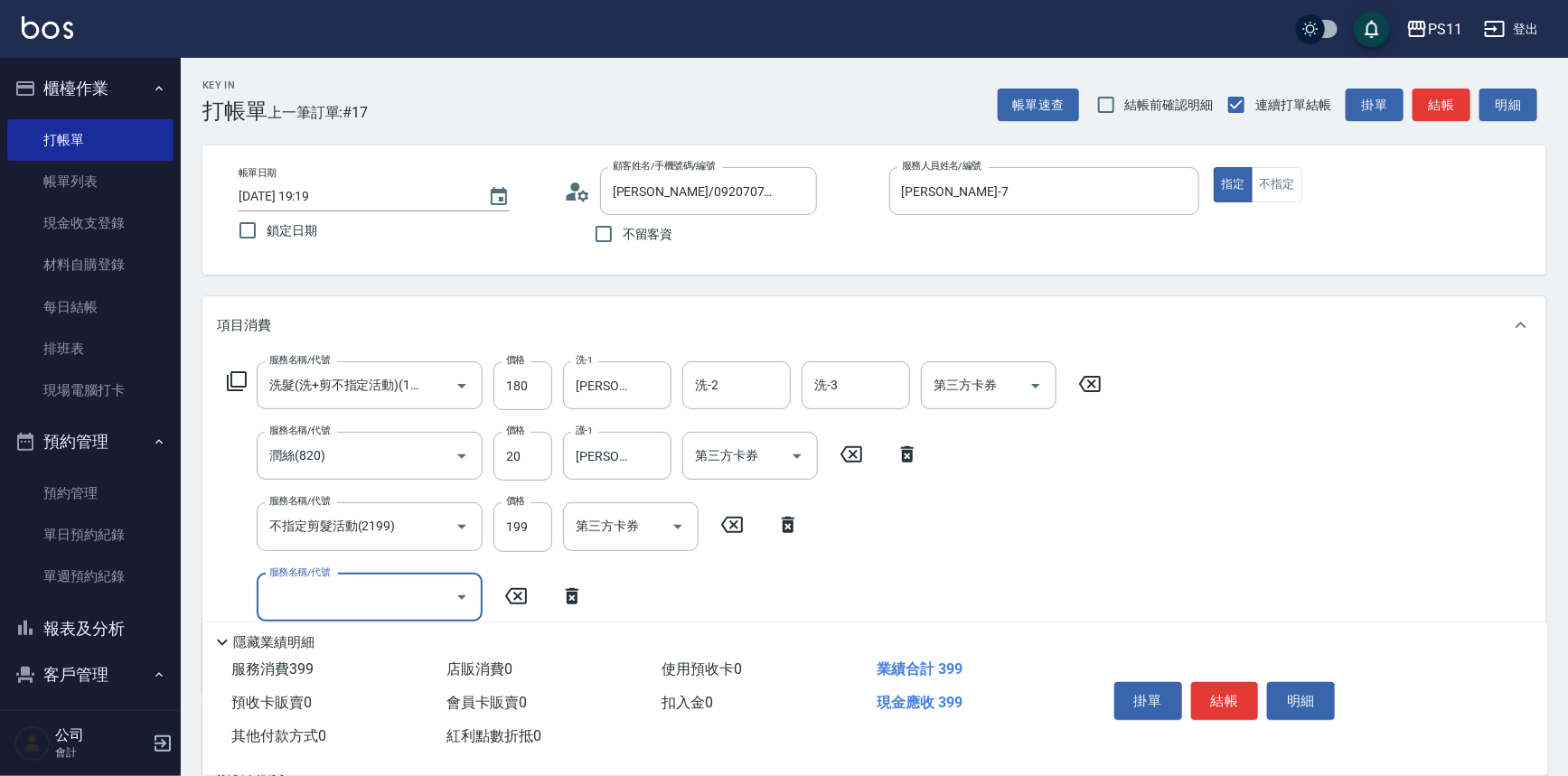
scroll to position [0, 0]
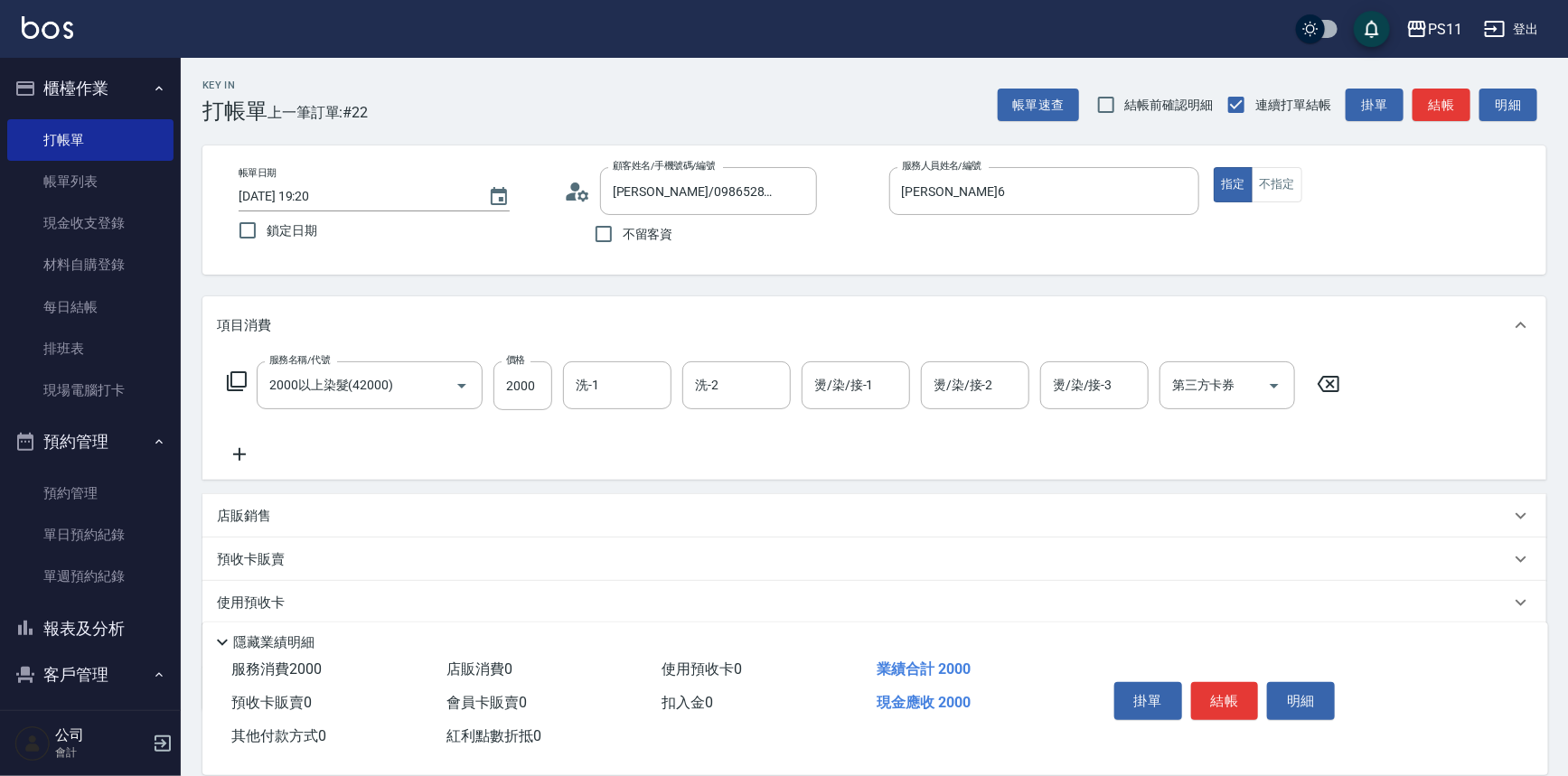
click at [1328, 377] on icon at bounding box center [1328, 385] width 21 height 17
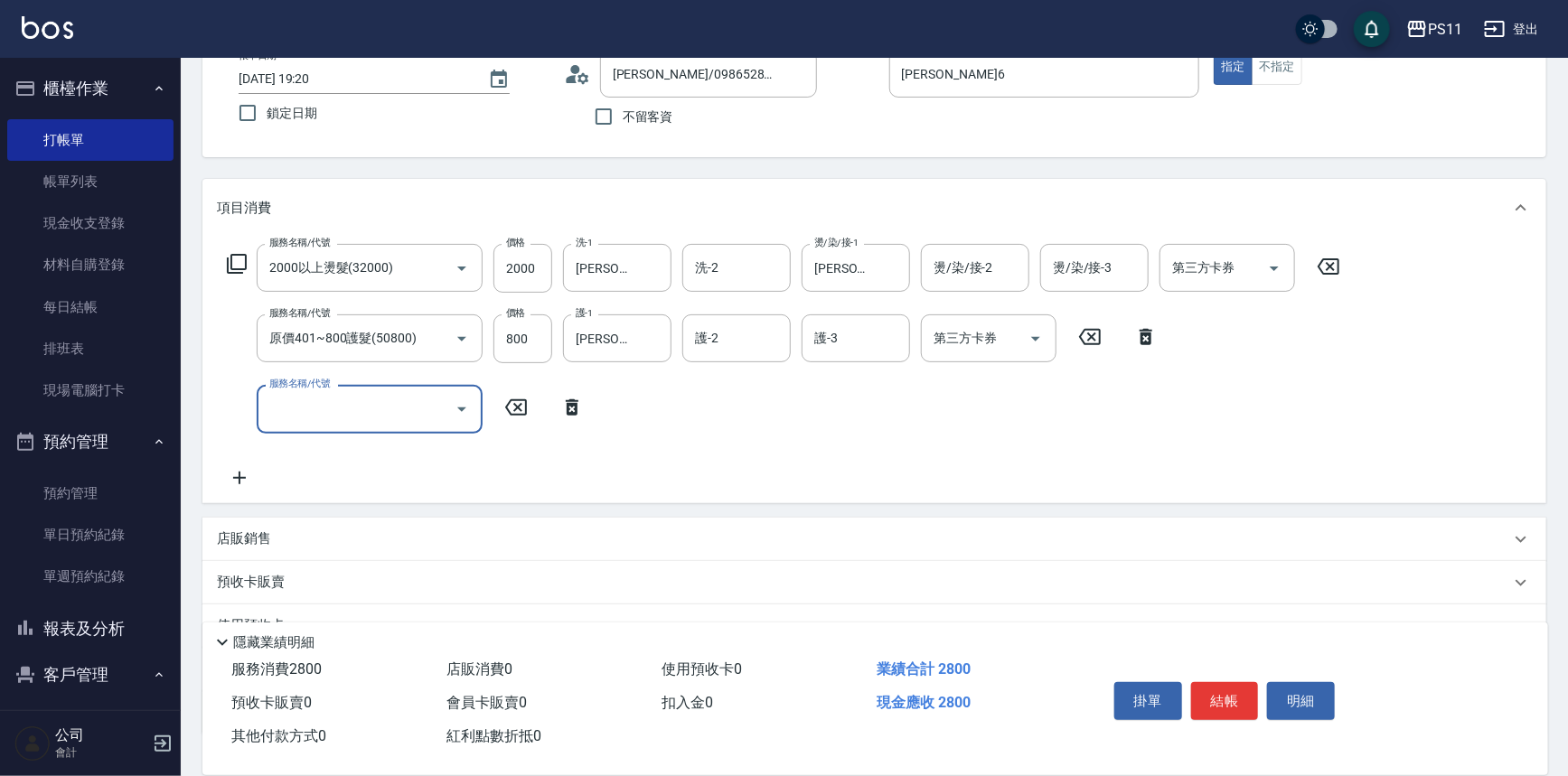
scroll to position [244, 0]
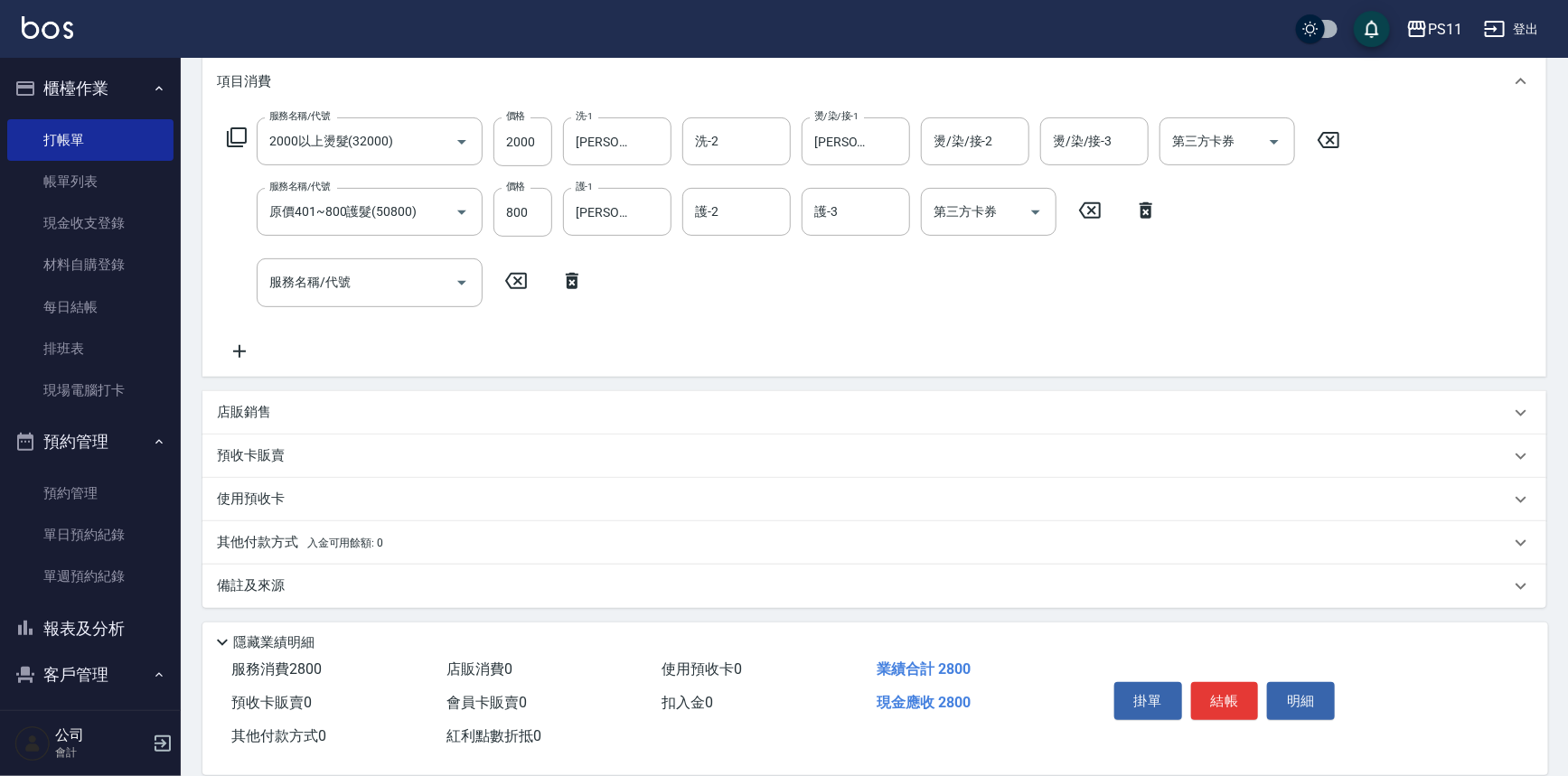
click at [244, 417] on p "店販銷售" at bounding box center [244, 413] width 54 height 19
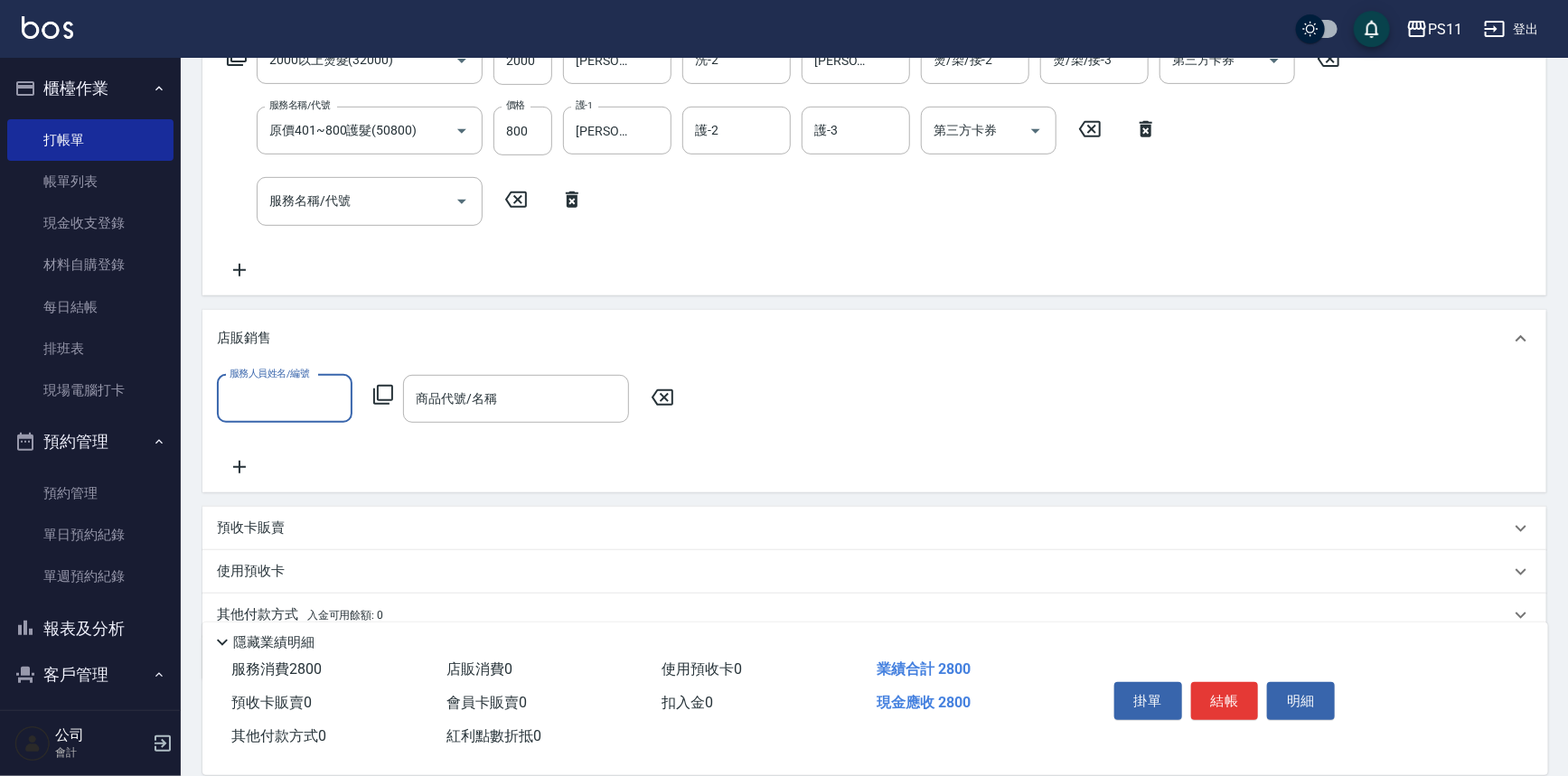
scroll to position [326, 0]
click at [285, 401] on input "服務人員姓名/編號" at bounding box center [285, 398] width 120 height 32
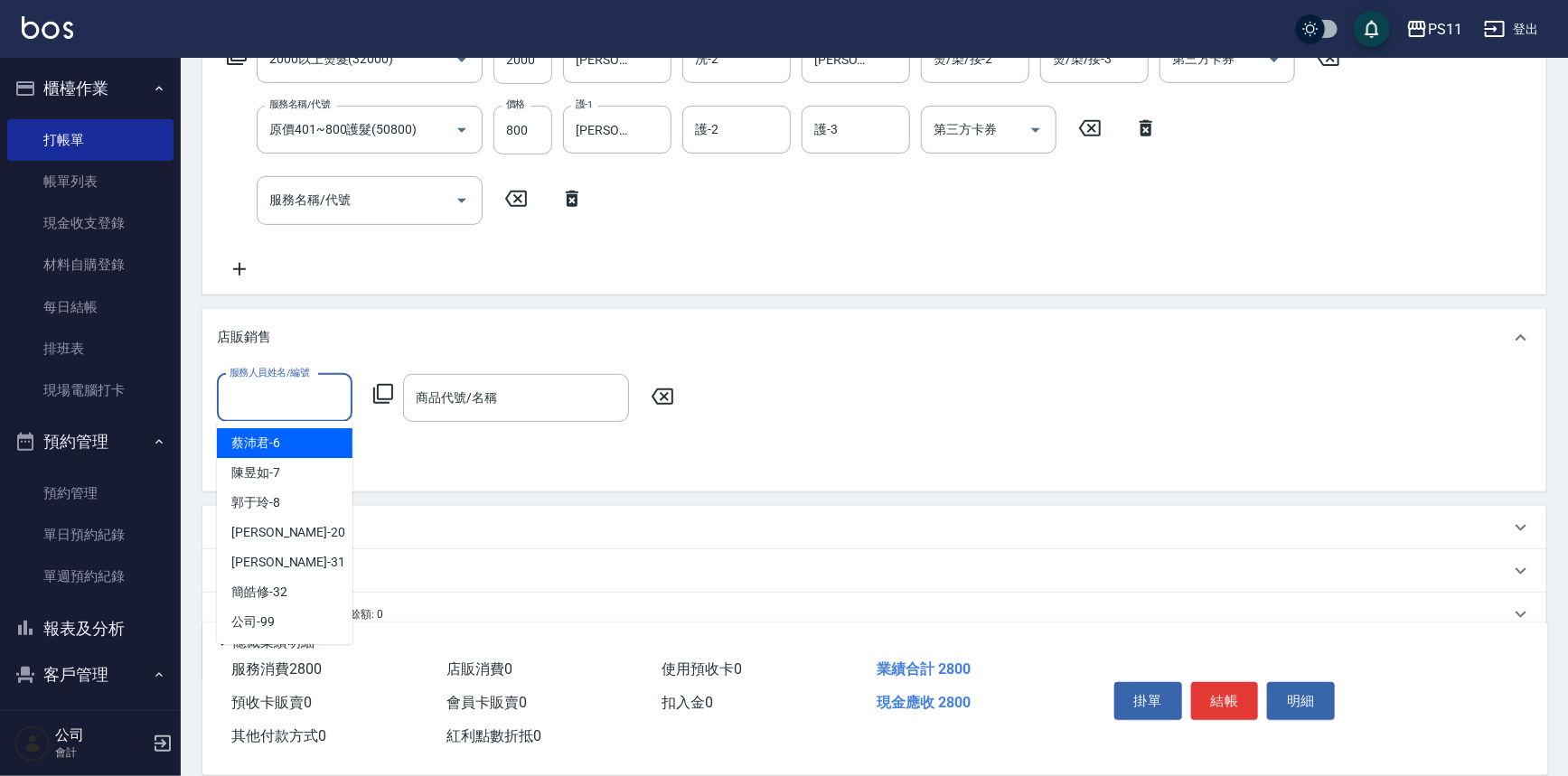
click at [305, 447] on div "[PERSON_NAME]6" at bounding box center [285, 443] width 135 height 30
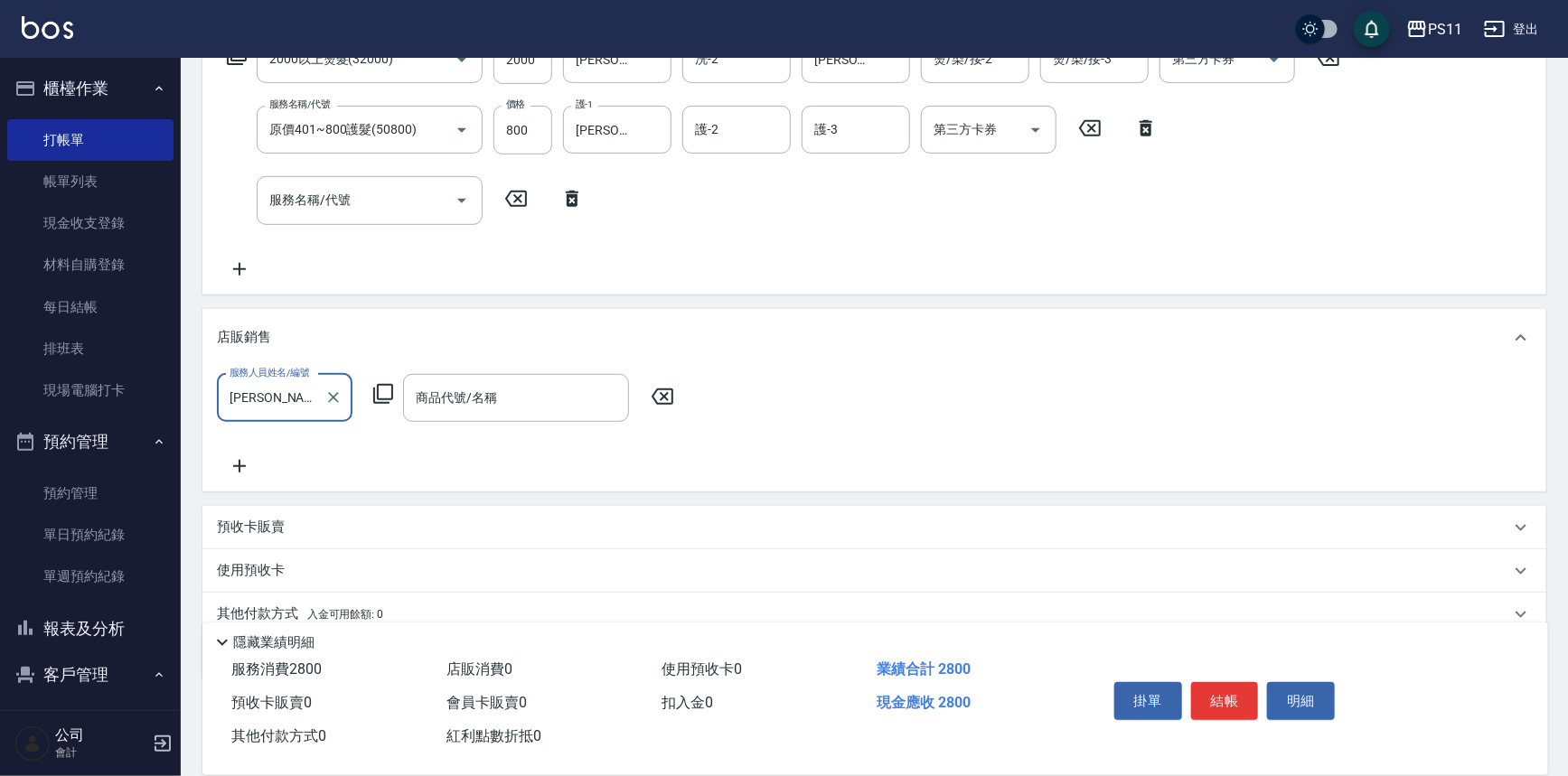
click at [384, 395] on icon at bounding box center [383, 393] width 21 height 21
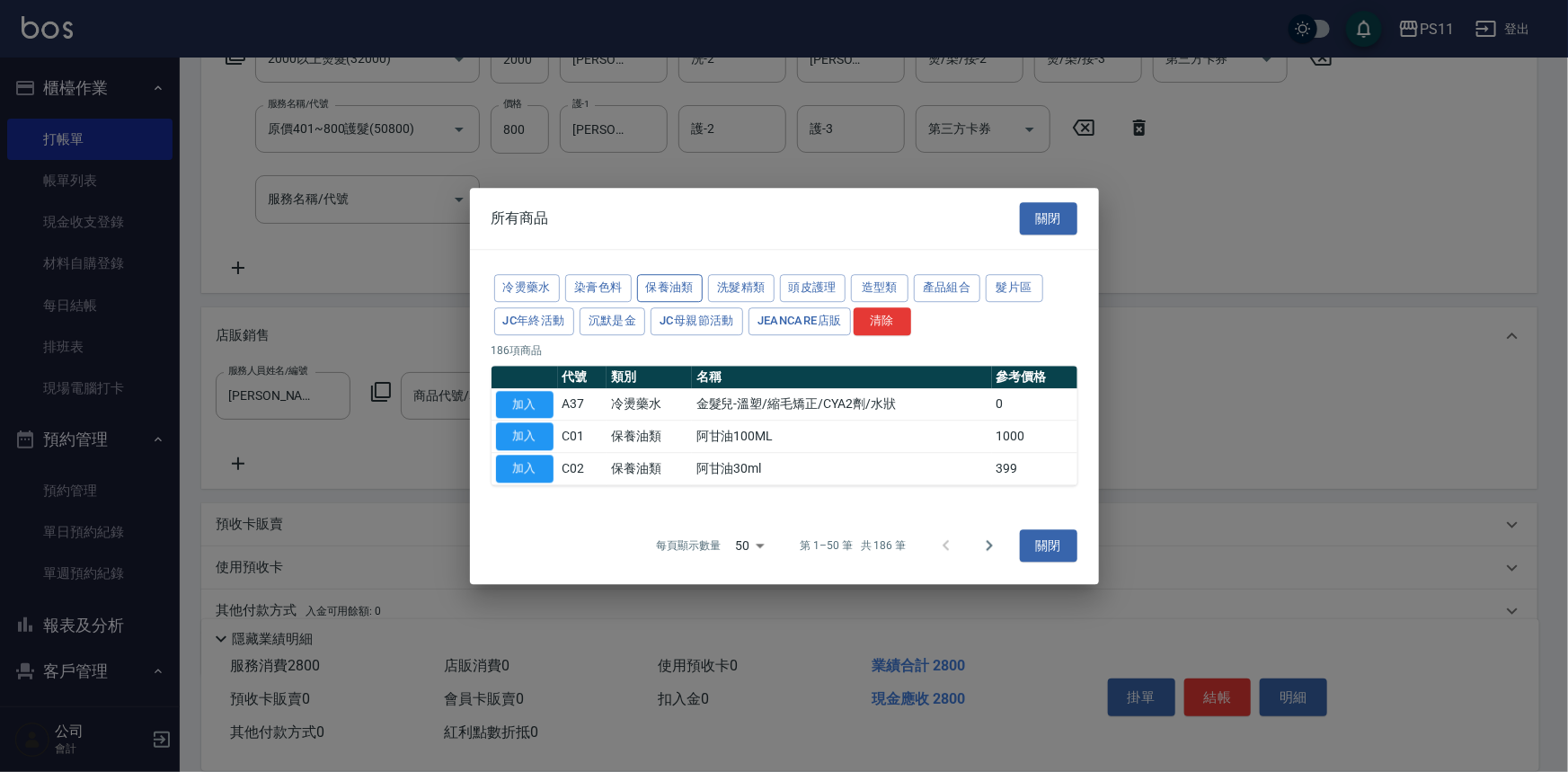
click at [665, 281] on button "保養油類" at bounding box center [670, 288] width 66 height 28
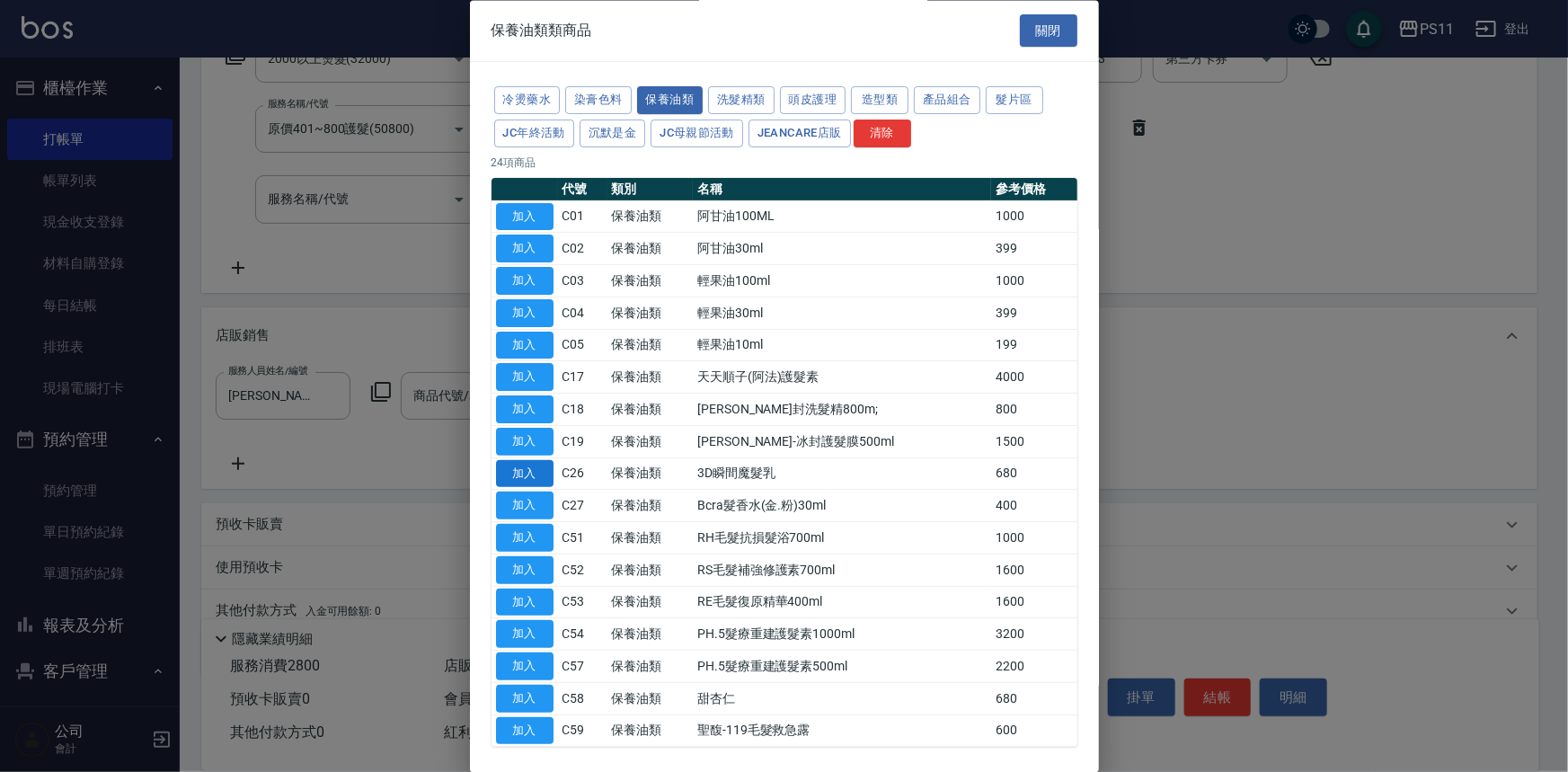
click at [540, 469] on button "加入" at bounding box center [525, 474] width 57 height 28
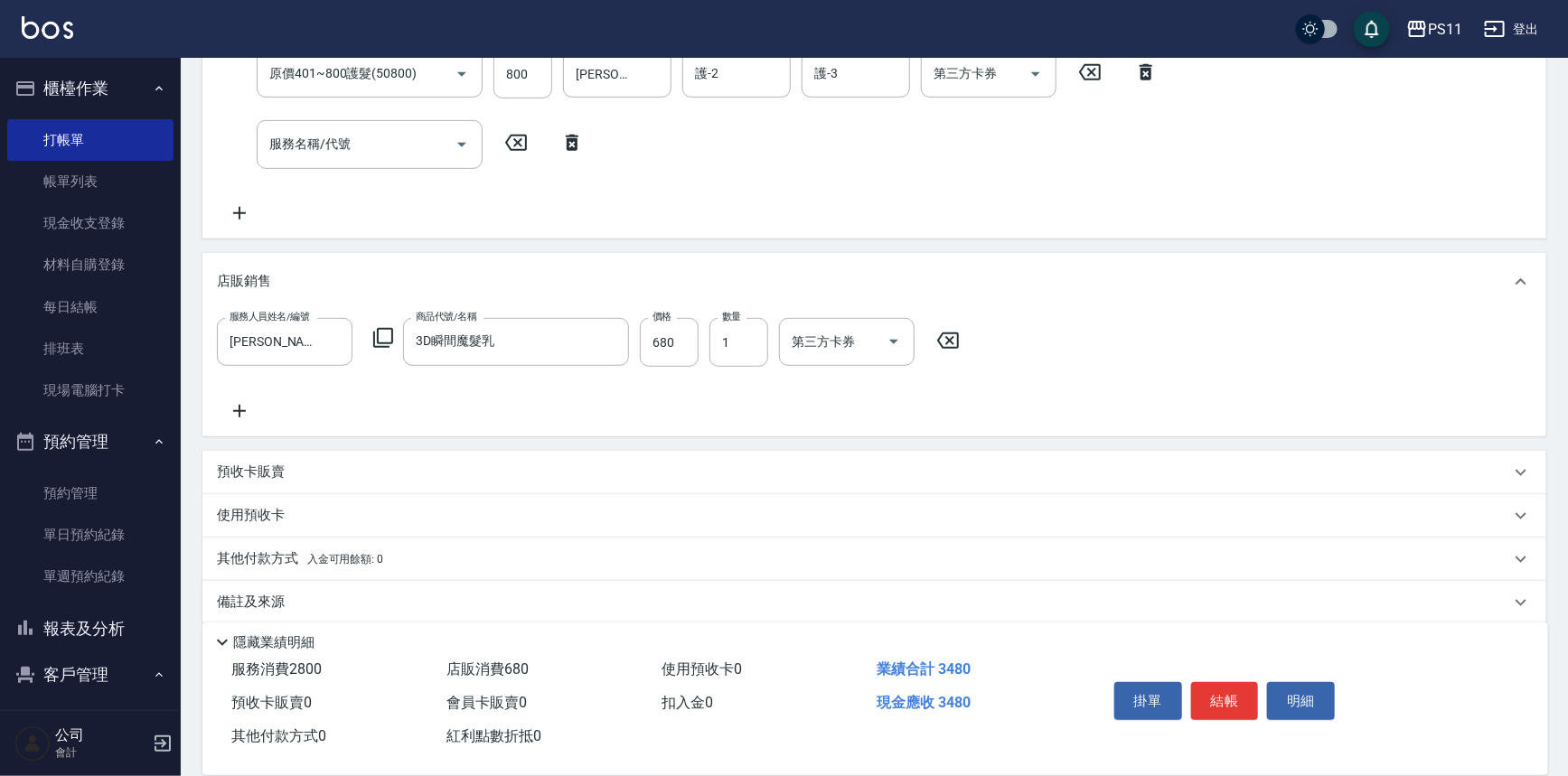
scroll to position [399, 0]
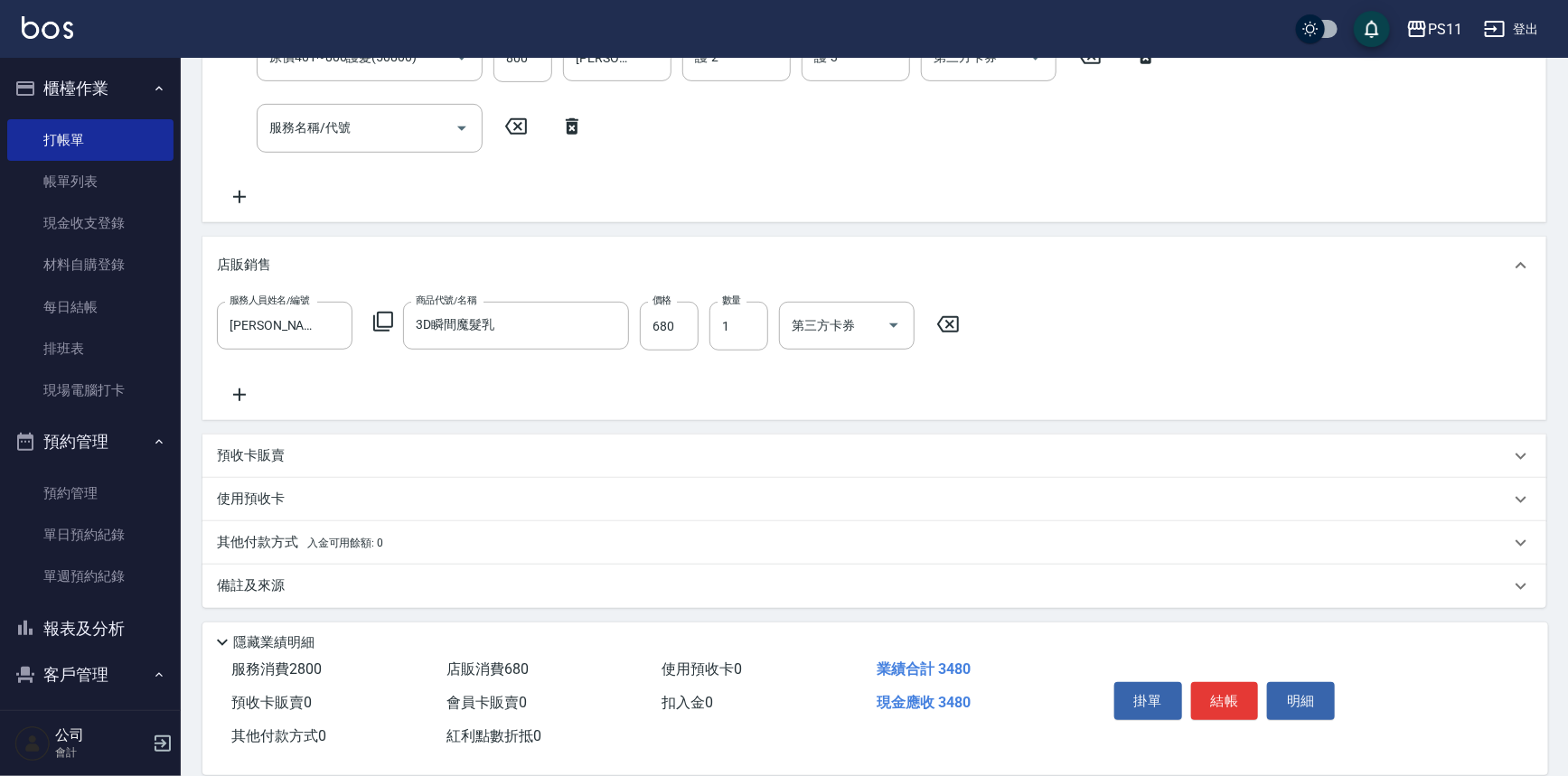
click at [265, 542] on p "其他付款方式 入金可用餘額: 0" at bounding box center [300, 542] width 166 height 19
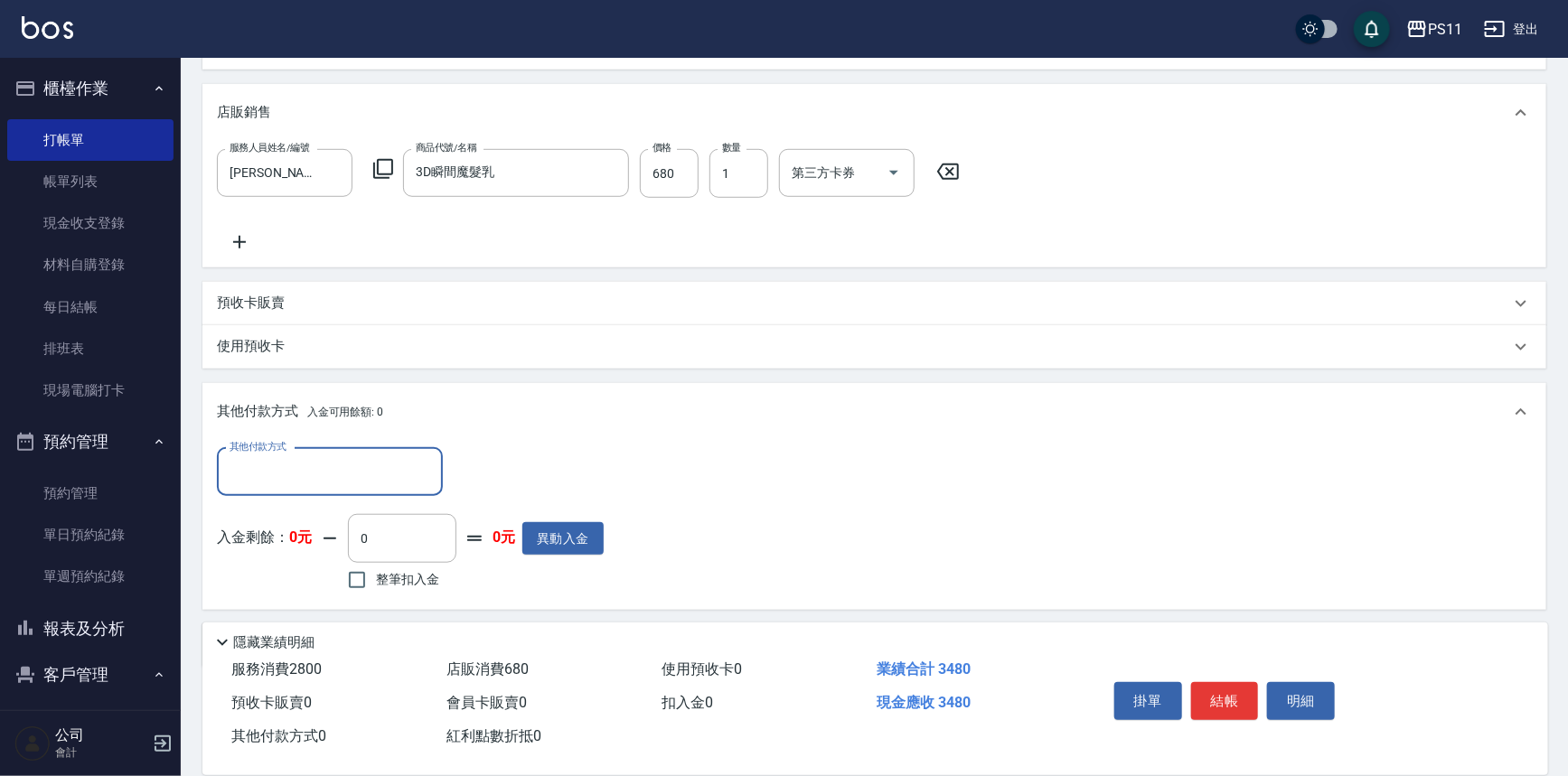
scroll to position [0, 0]
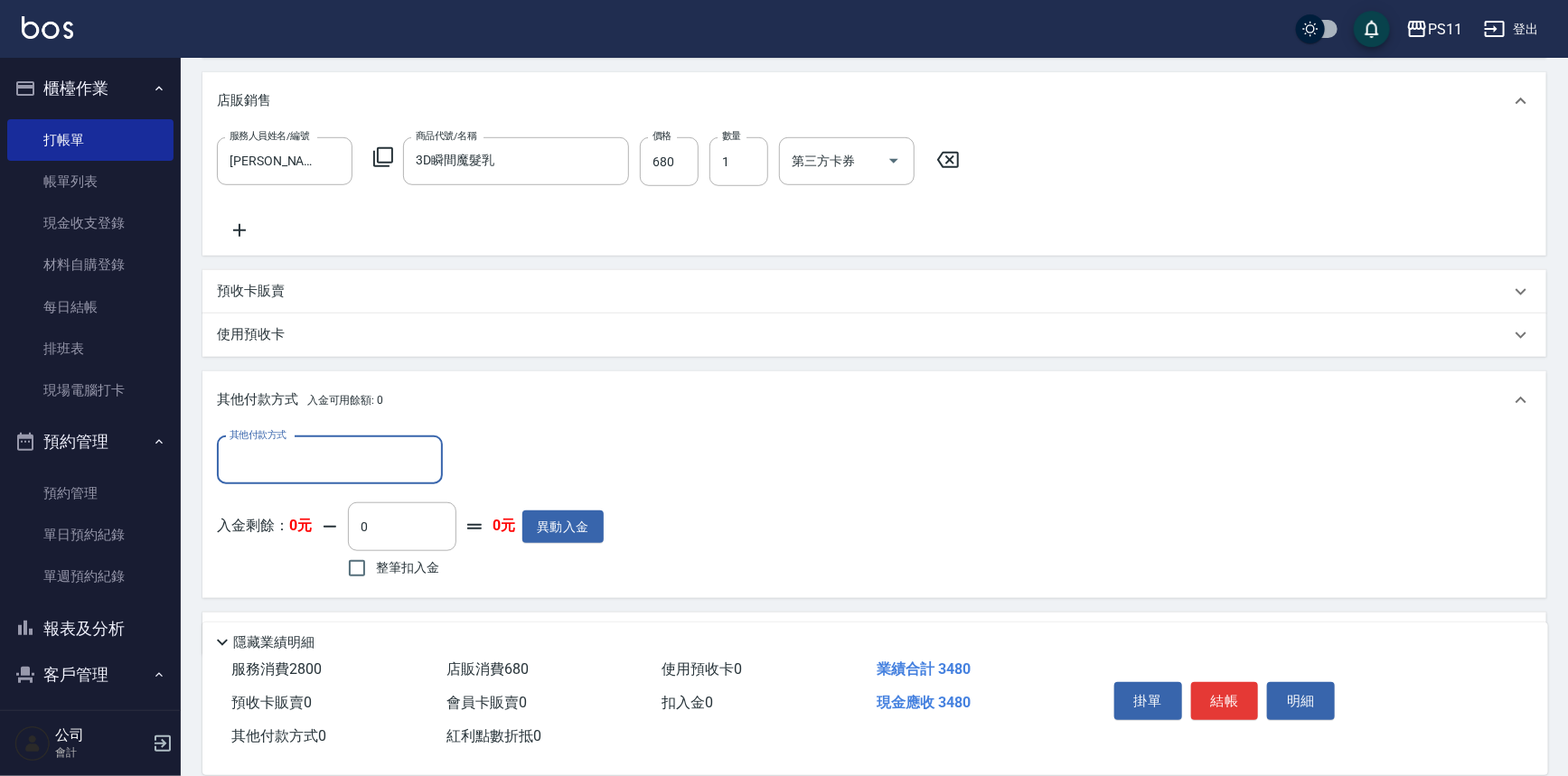
click at [332, 451] on input "其他付款方式" at bounding box center [330, 461] width 210 height 32
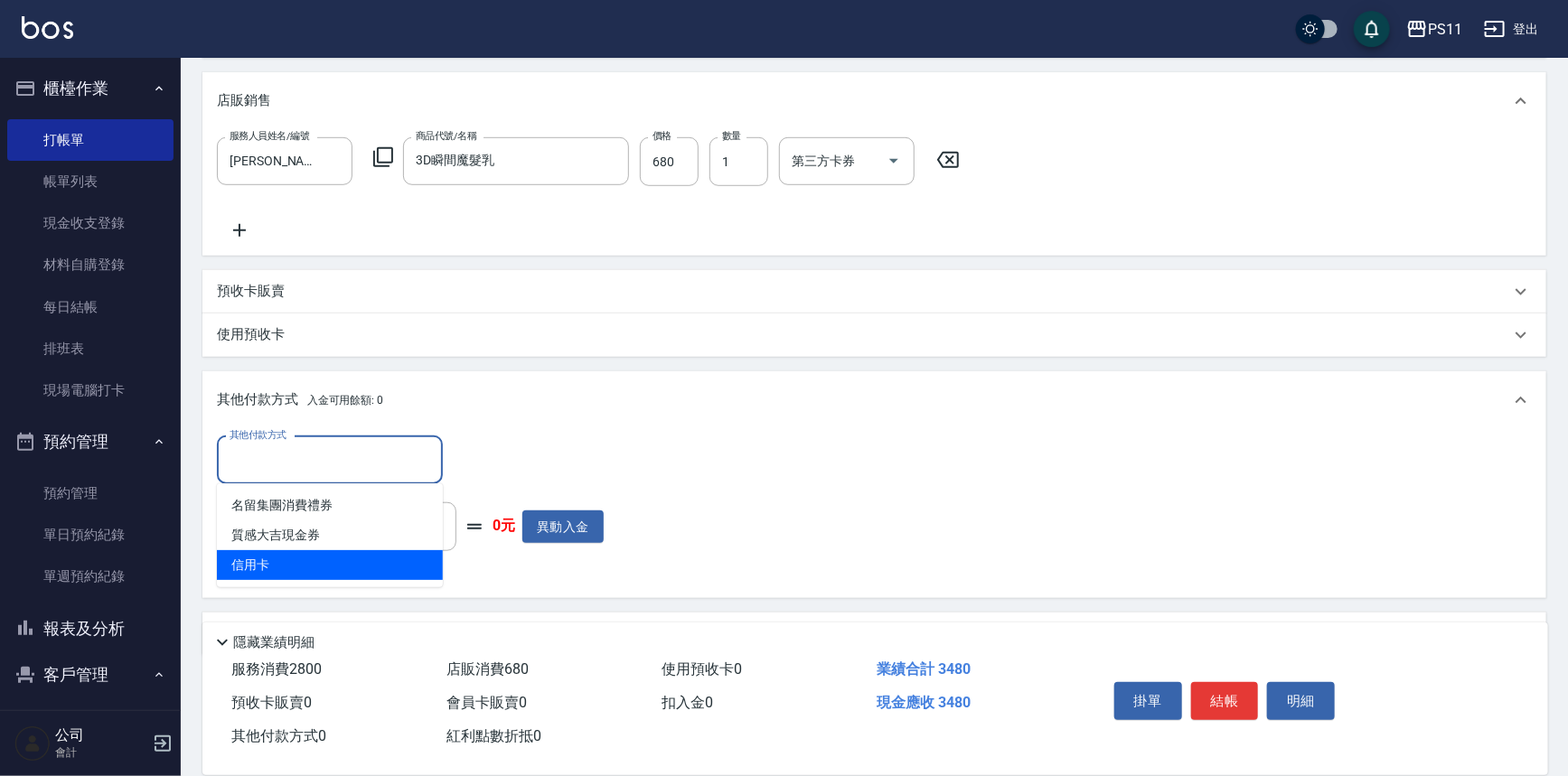
click at [343, 564] on span "信用卡" at bounding box center [330, 566] width 226 height 30
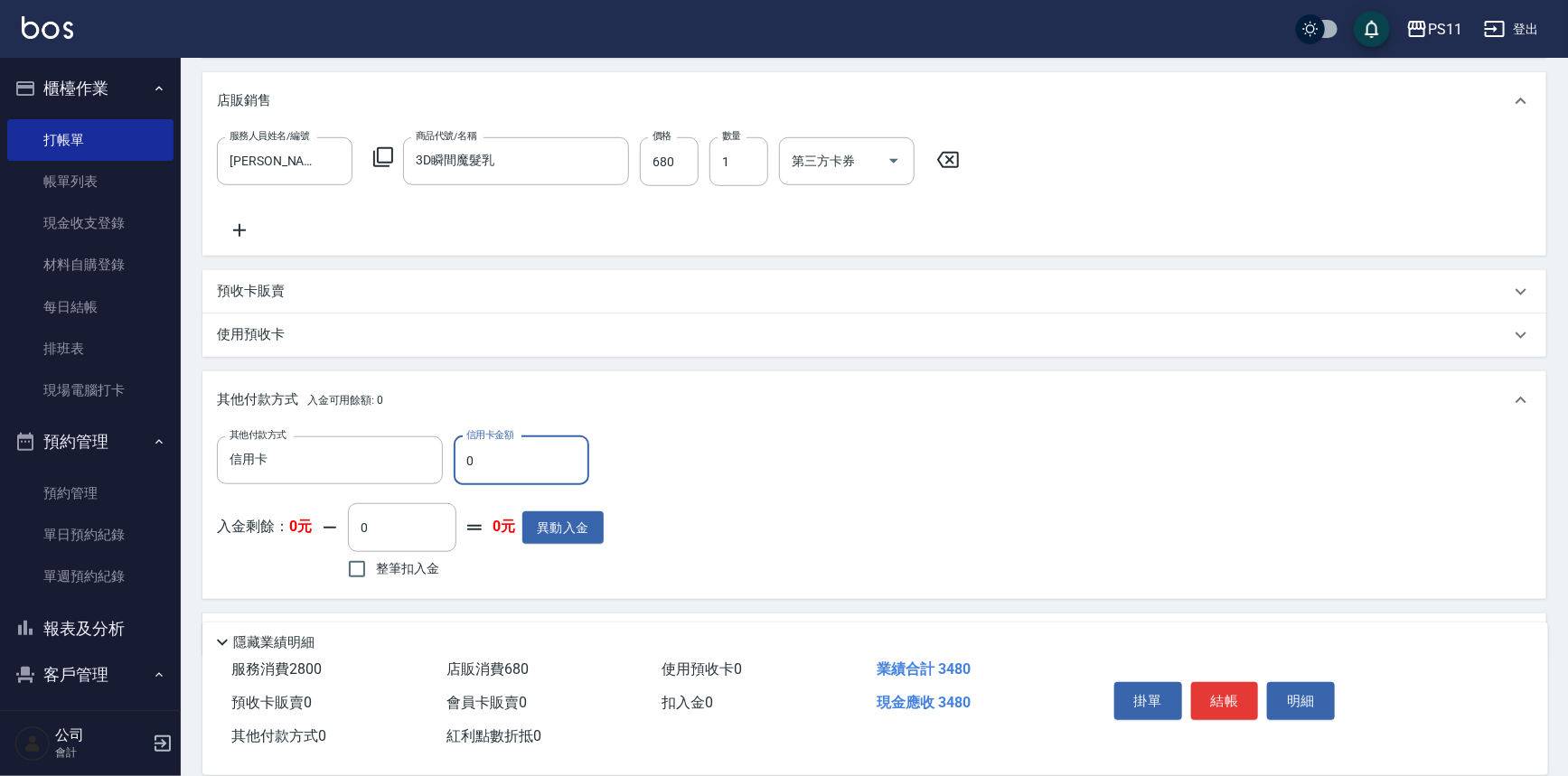
drag, startPoint x: 487, startPoint y: 460, endPoint x: 454, endPoint y: 460, distance: 33.0
click at [454, 460] on input "0" at bounding box center [521, 461] width 135 height 49
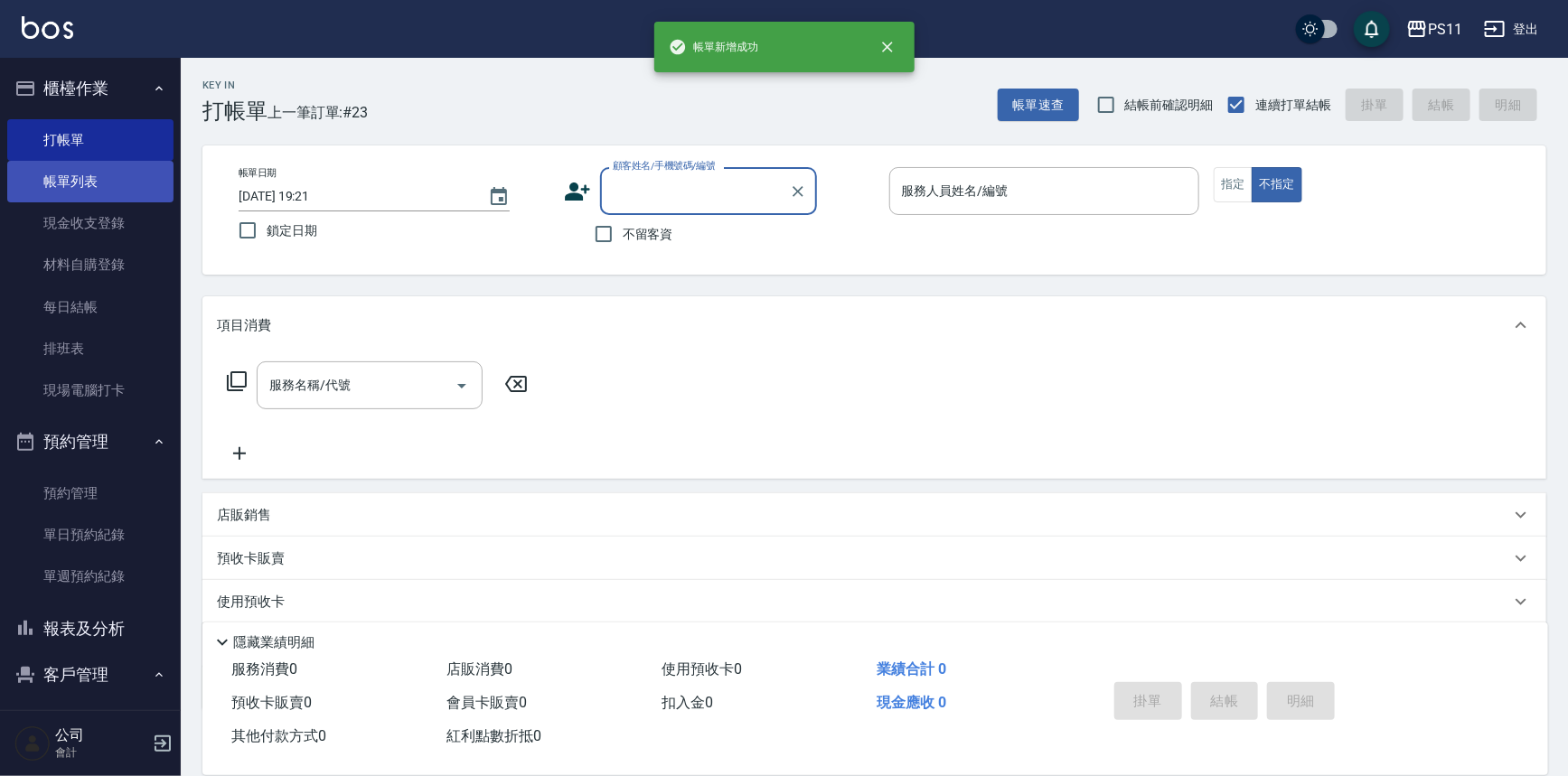
click at [109, 174] on link "帳單列表" at bounding box center [90, 182] width 166 height 42
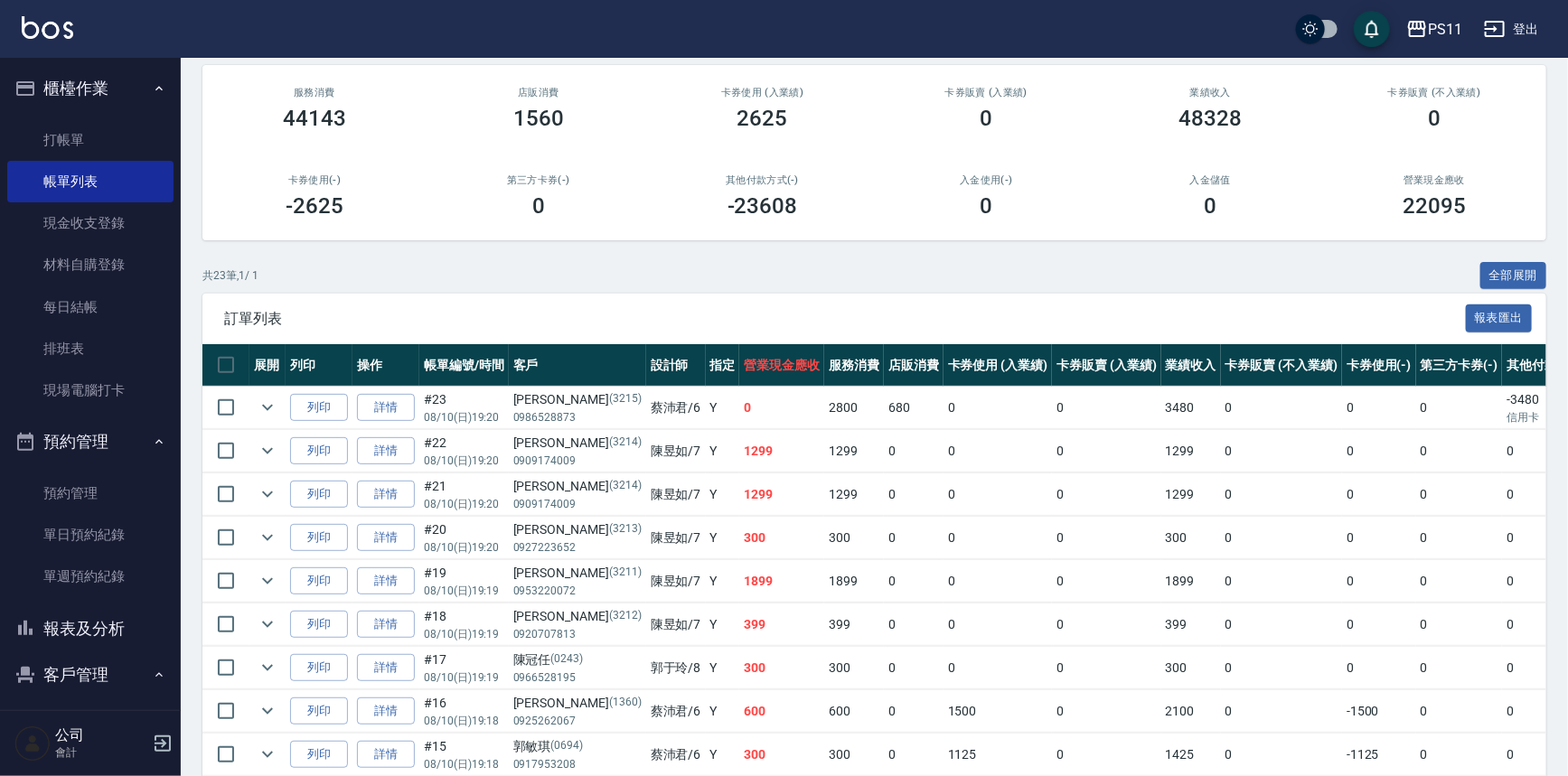
scroll to position [163, 0]
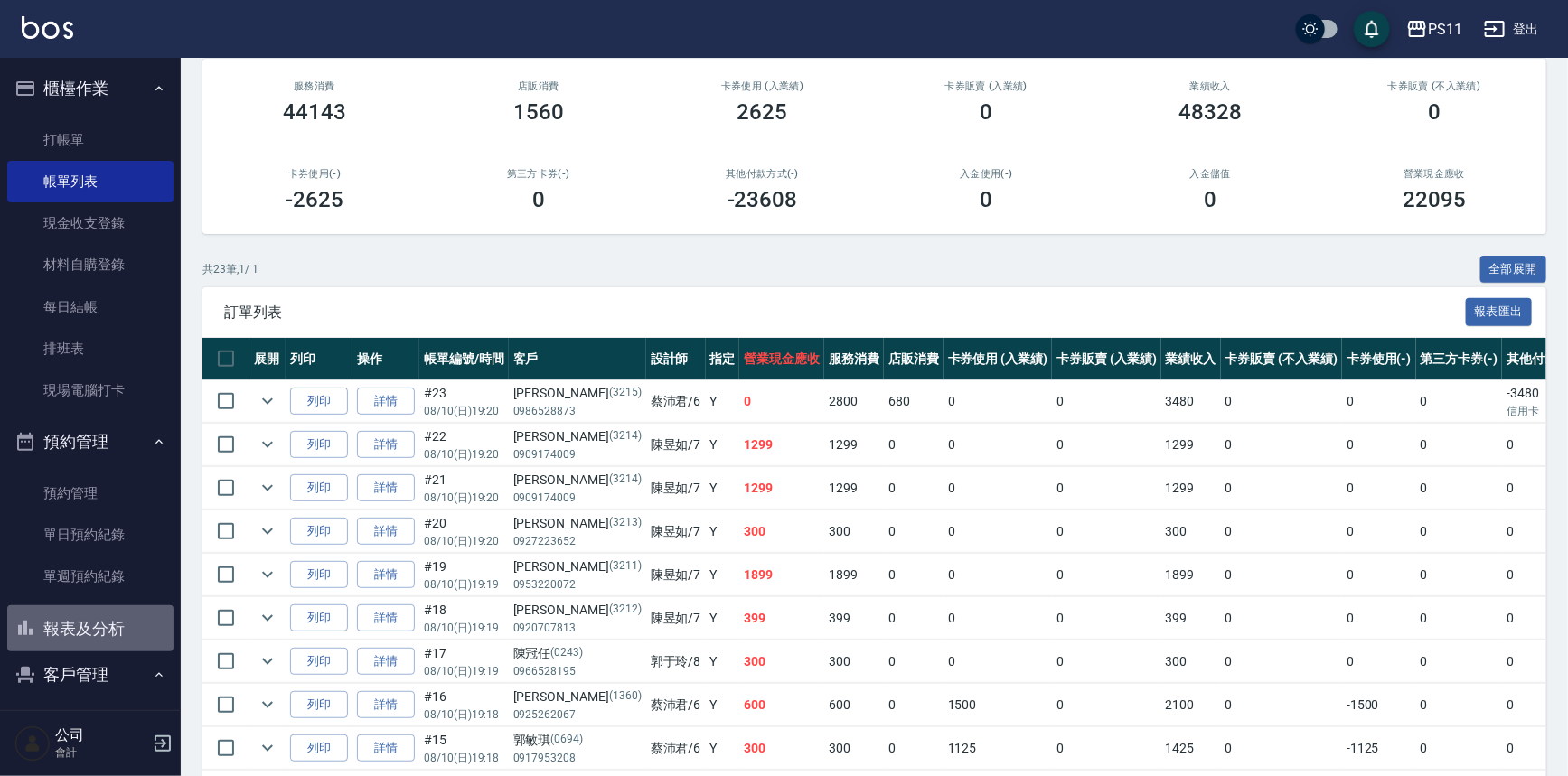
click at [117, 625] on button "報表及分析" at bounding box center [90, 629] width 166 height 47
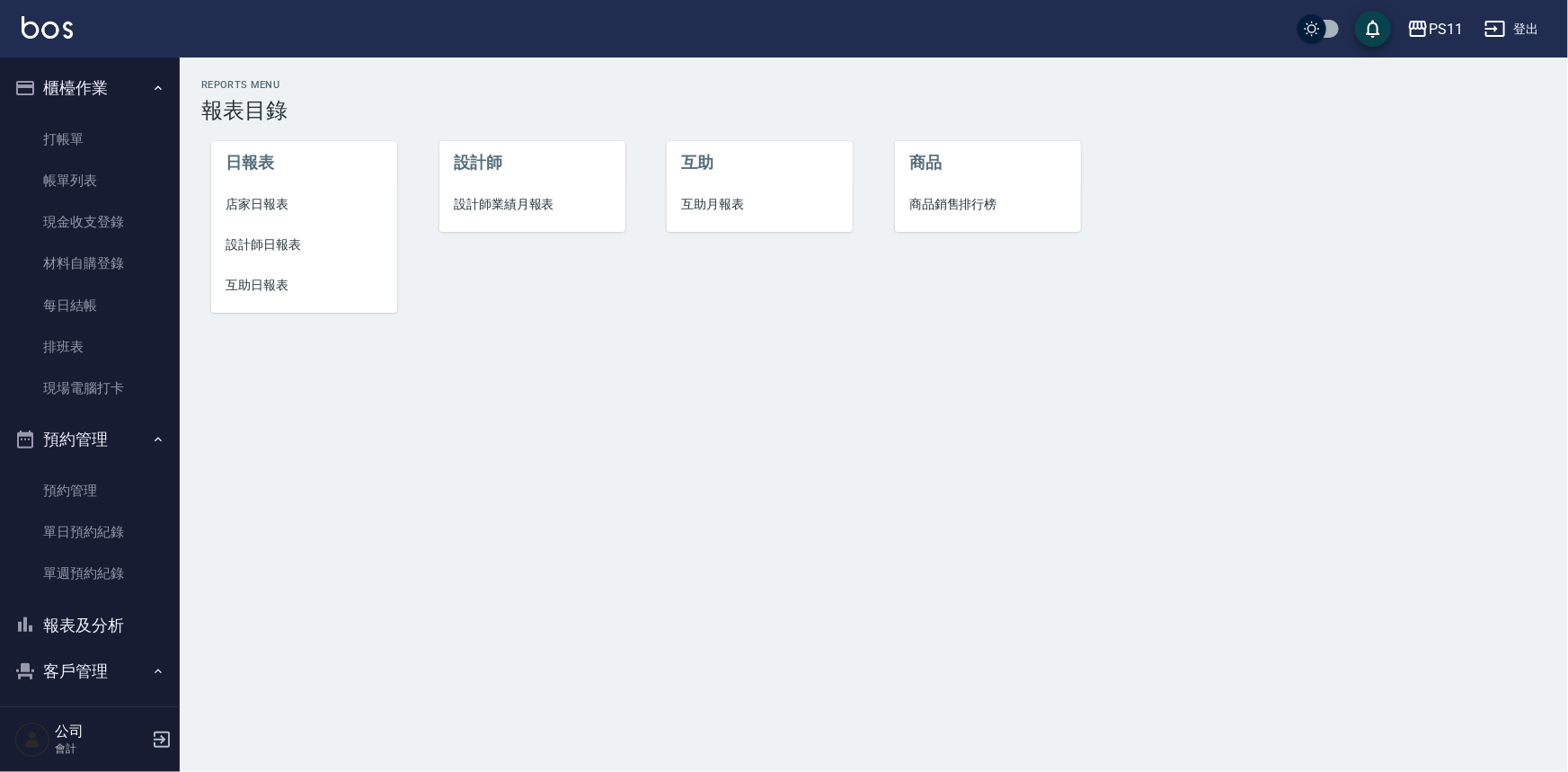
click at [254, 248] on span "設計師日報表" at bounding box center [304, 244] width 158 height 18
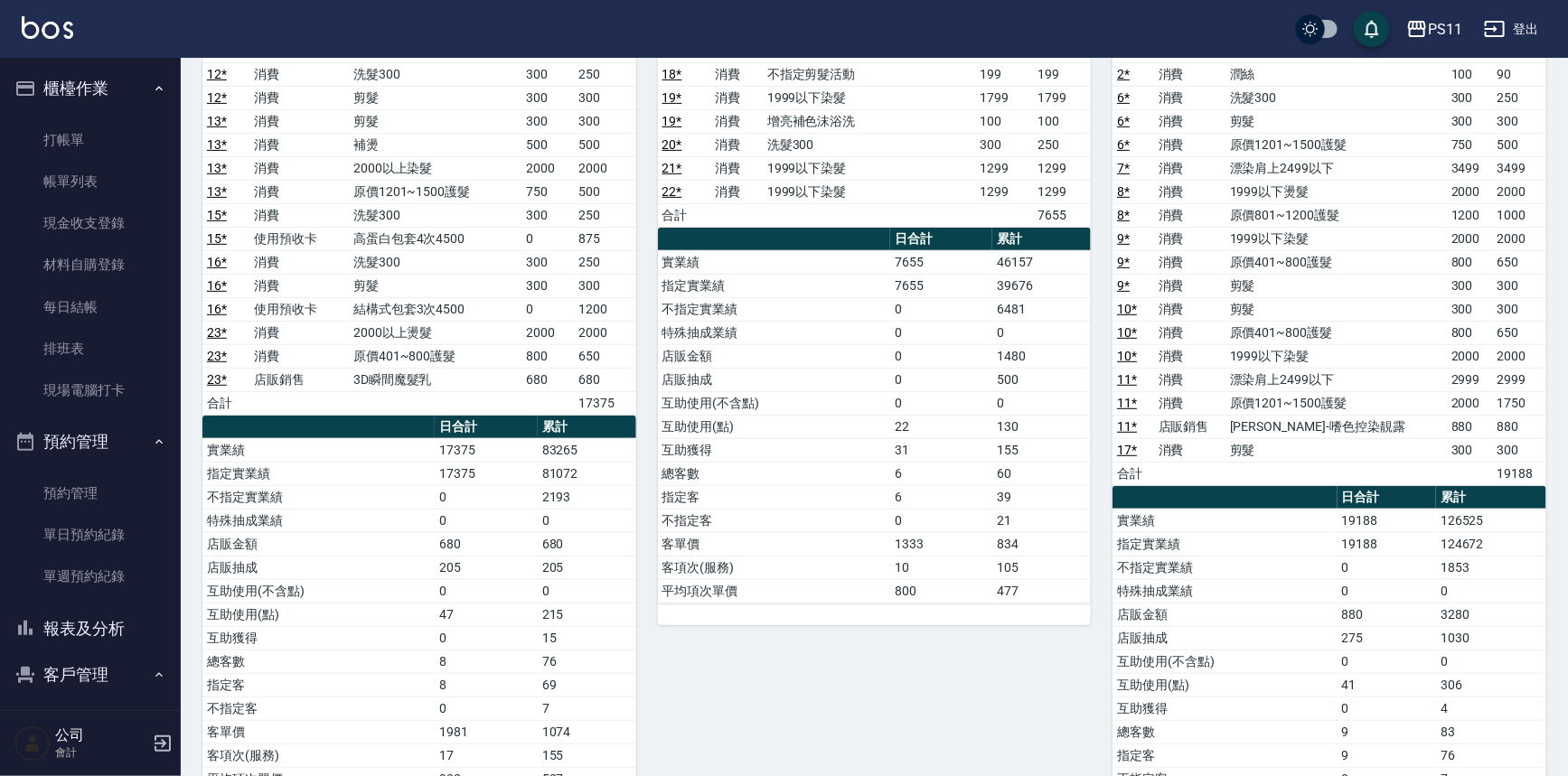
scroll to position [328, 0]
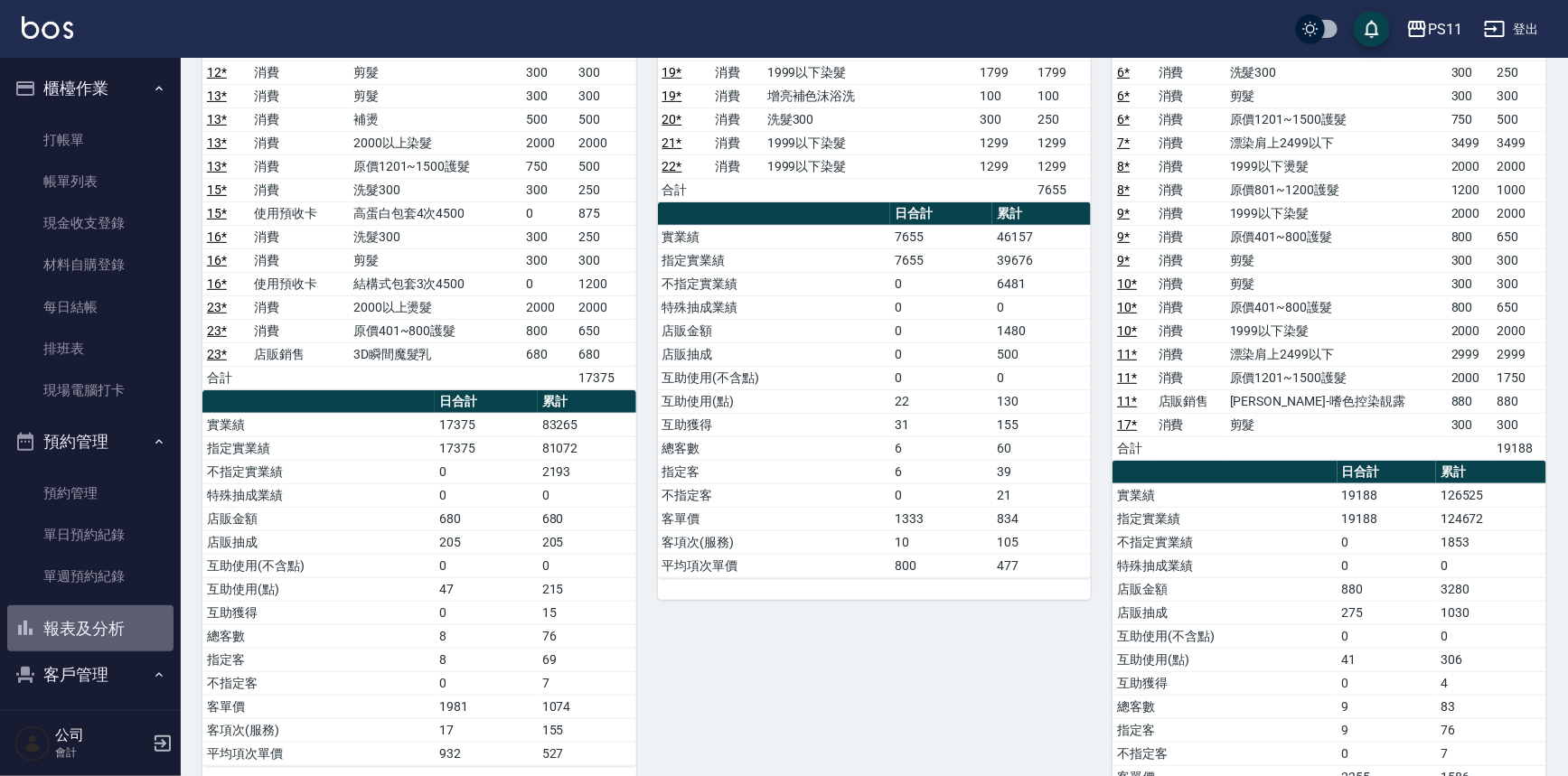
click at [91, 625] on button "報表及分析" at bounding box center [90, 629] width 166 height 47
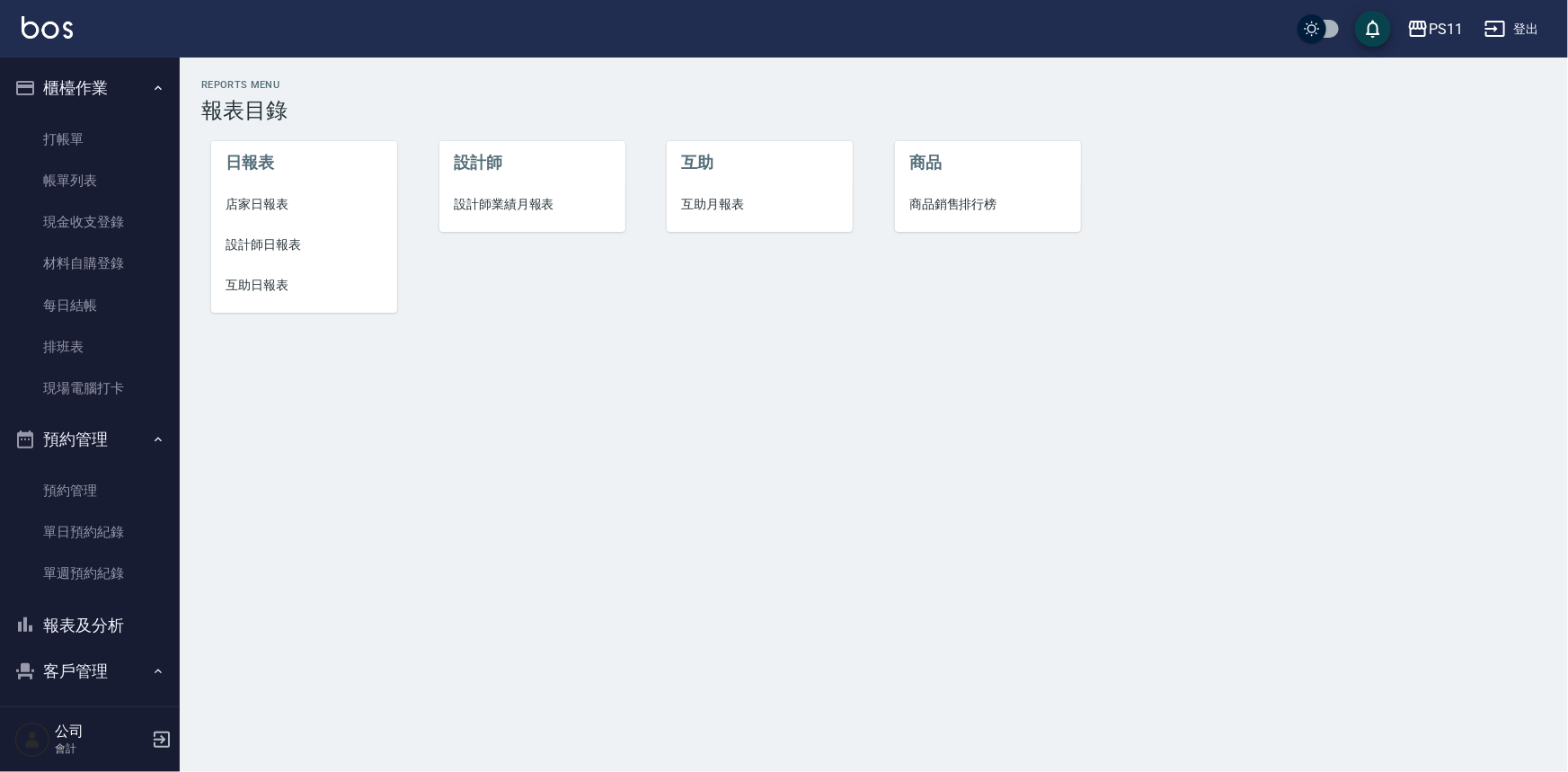
click at [260, 215] on li "店家日報表" at bounding box center [304, 205] width 186 height 41
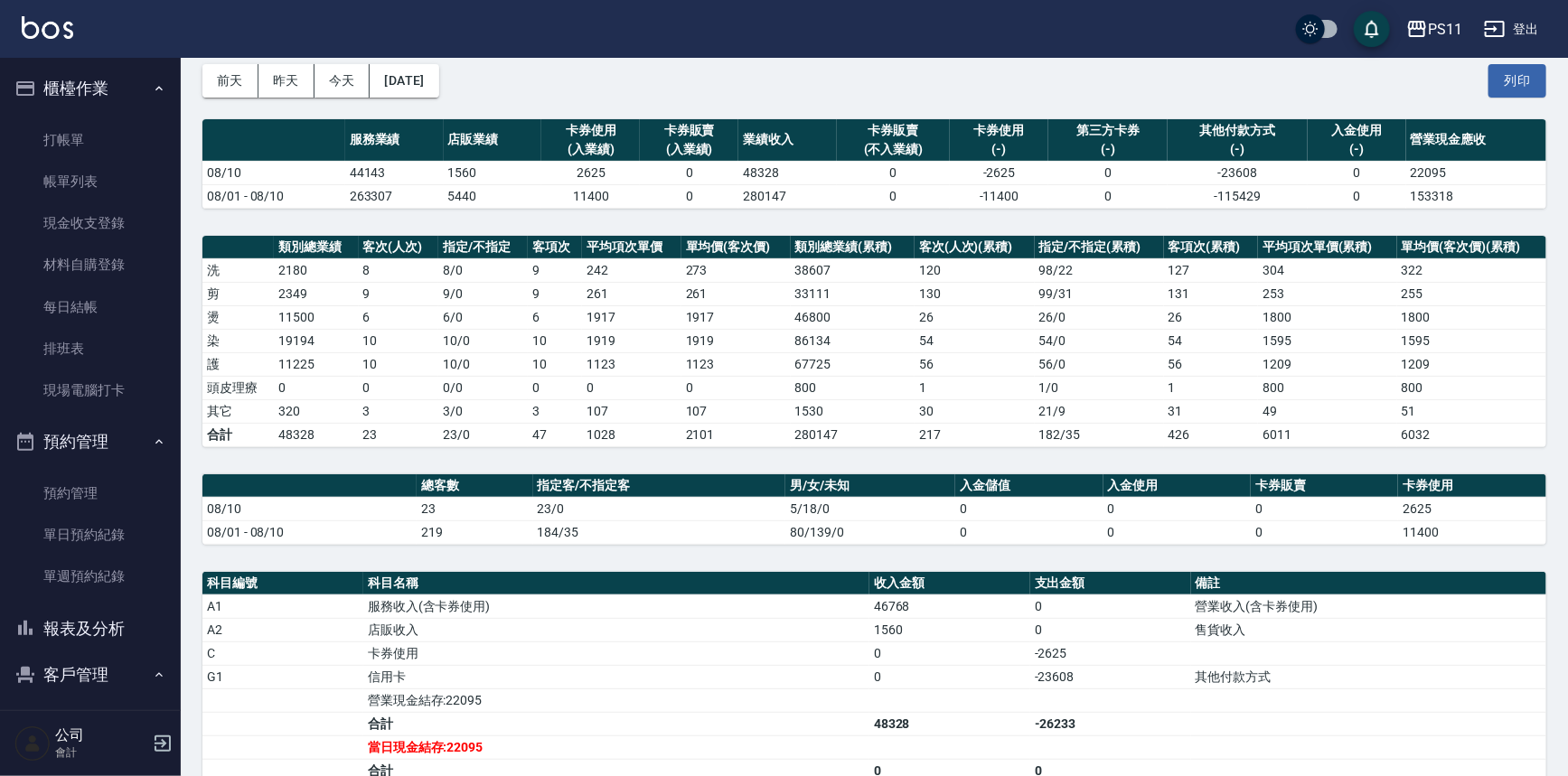
scroll to position [163, 0]
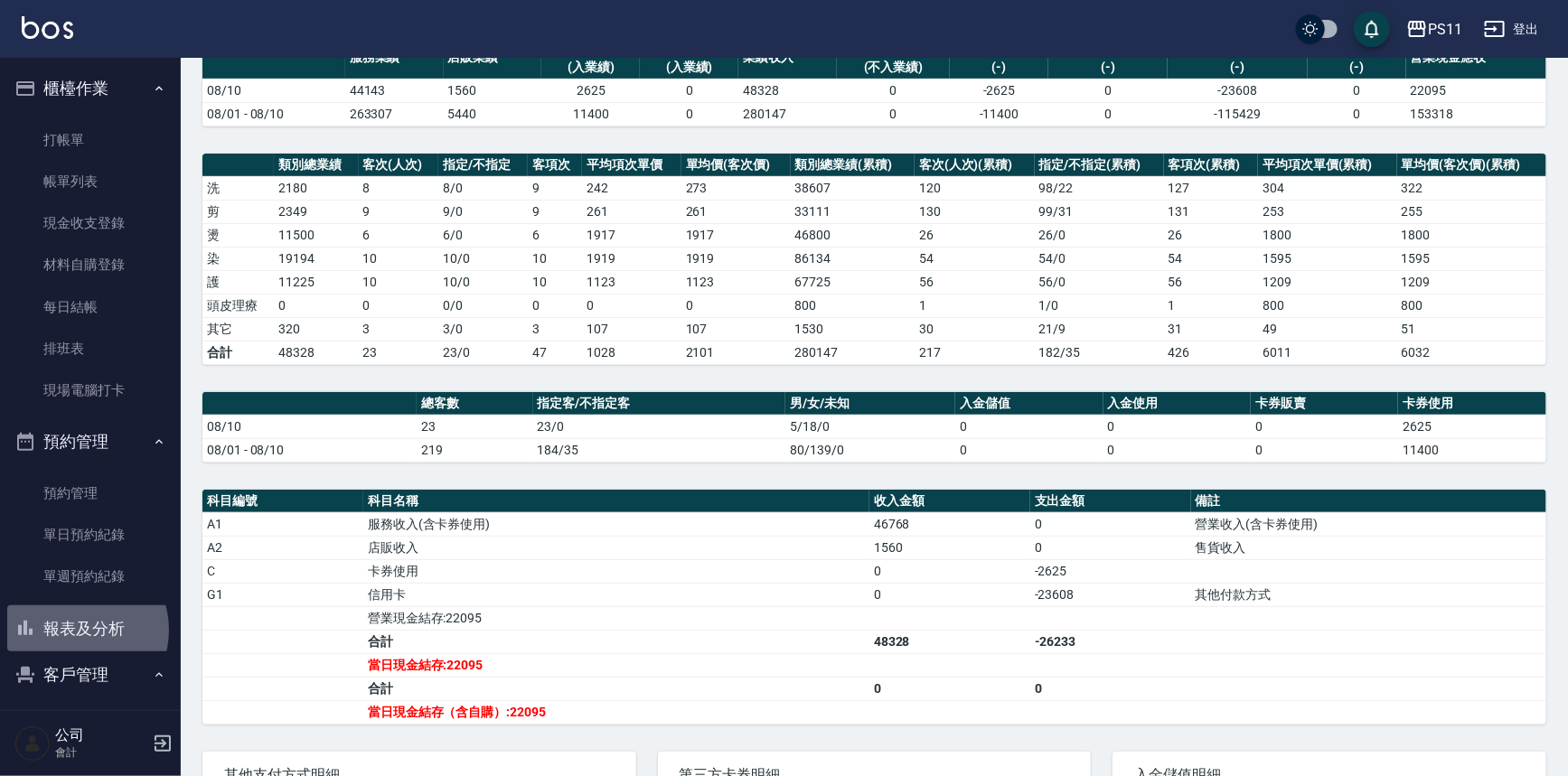
drag, startPoint x: 78, startPoint y: 630, endPoint x: 54, endPoint y: 620, distance: 26.0
click at [79, 630] on button "報表及分析" at bounding box center [90, 629] width 166 height 47
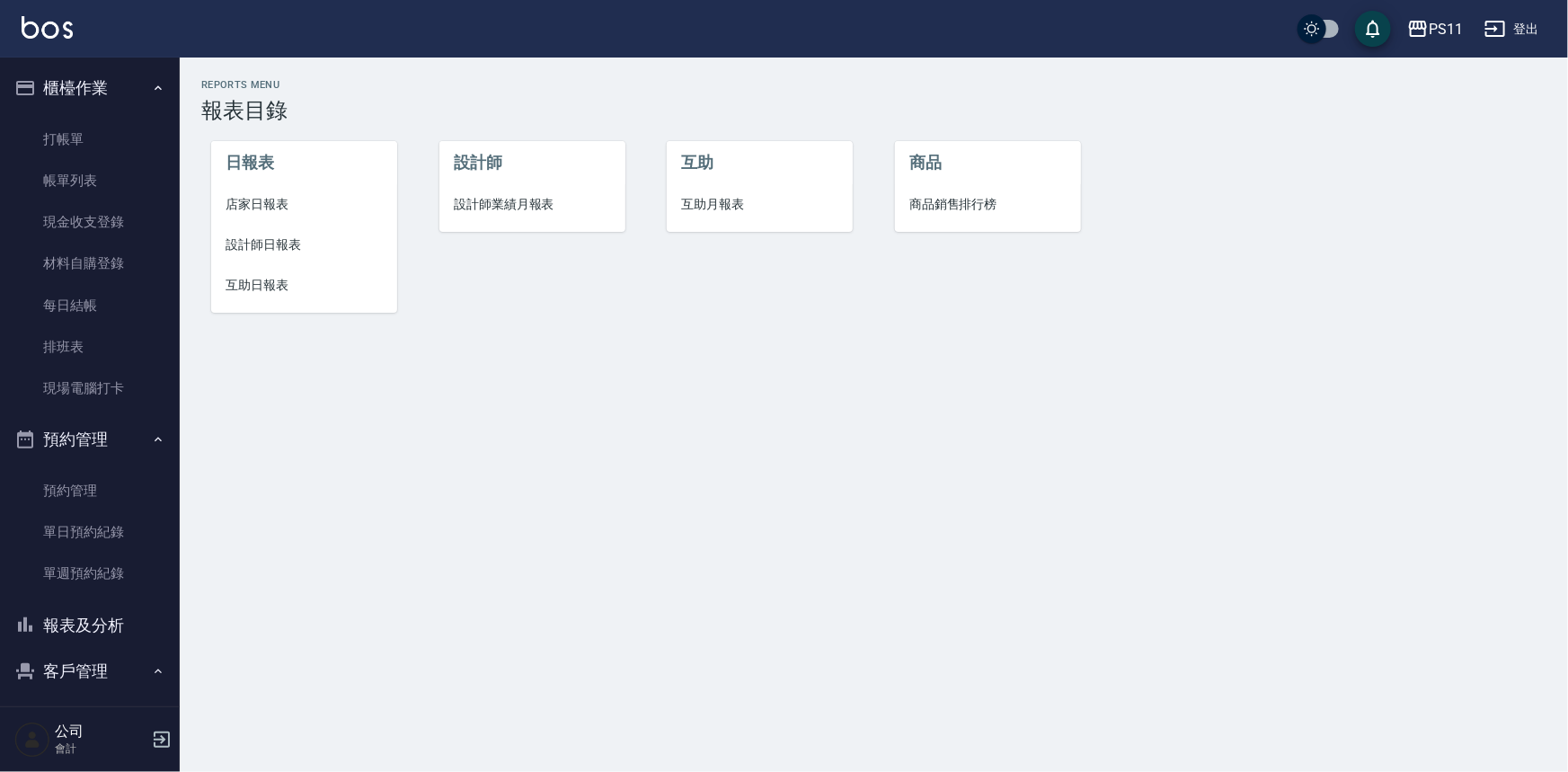
click at [266, 273] on li "互助日報表" at bounding box center [304, 286] width 186 height 41
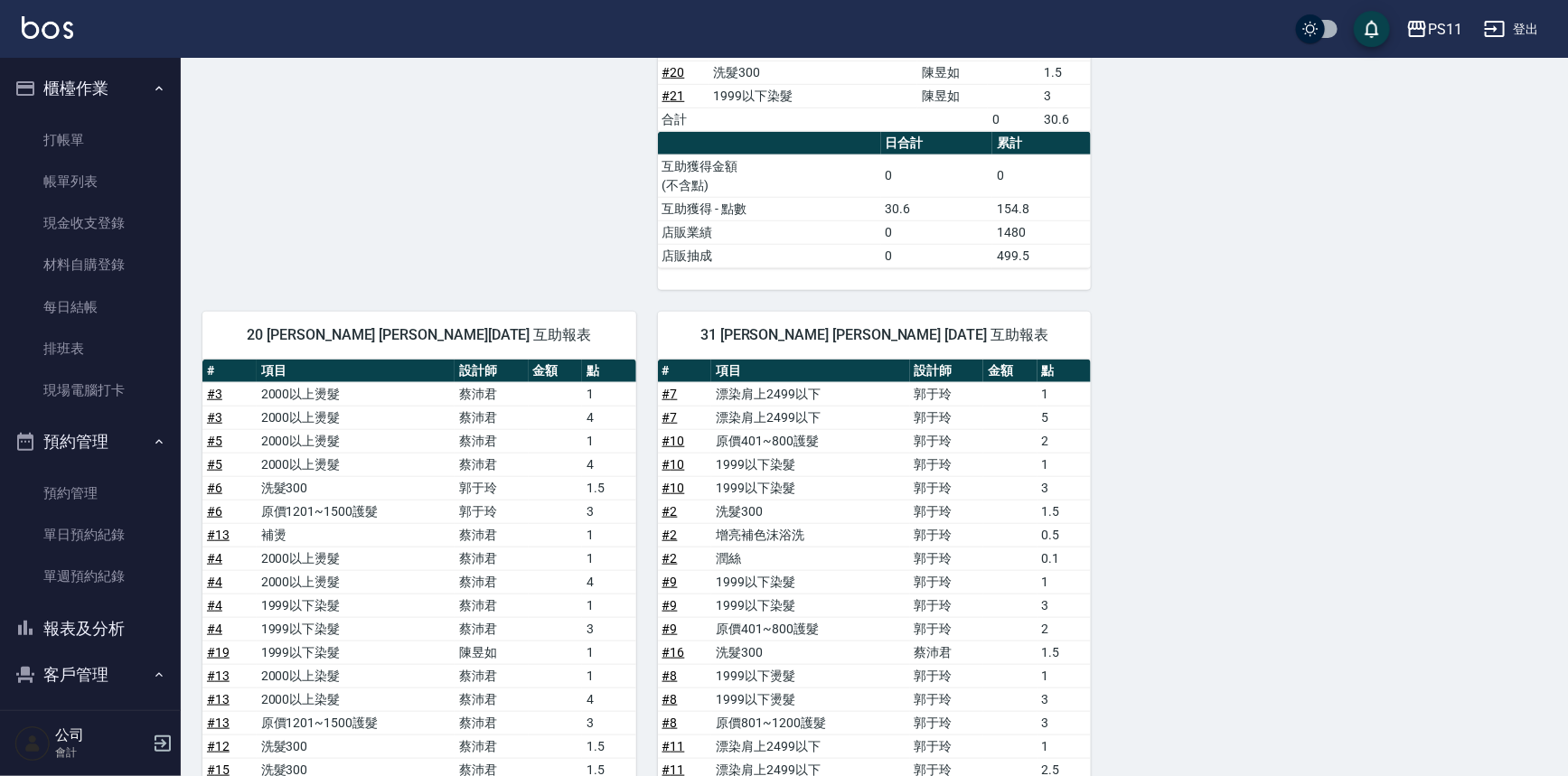
scroll to position [411, 0]
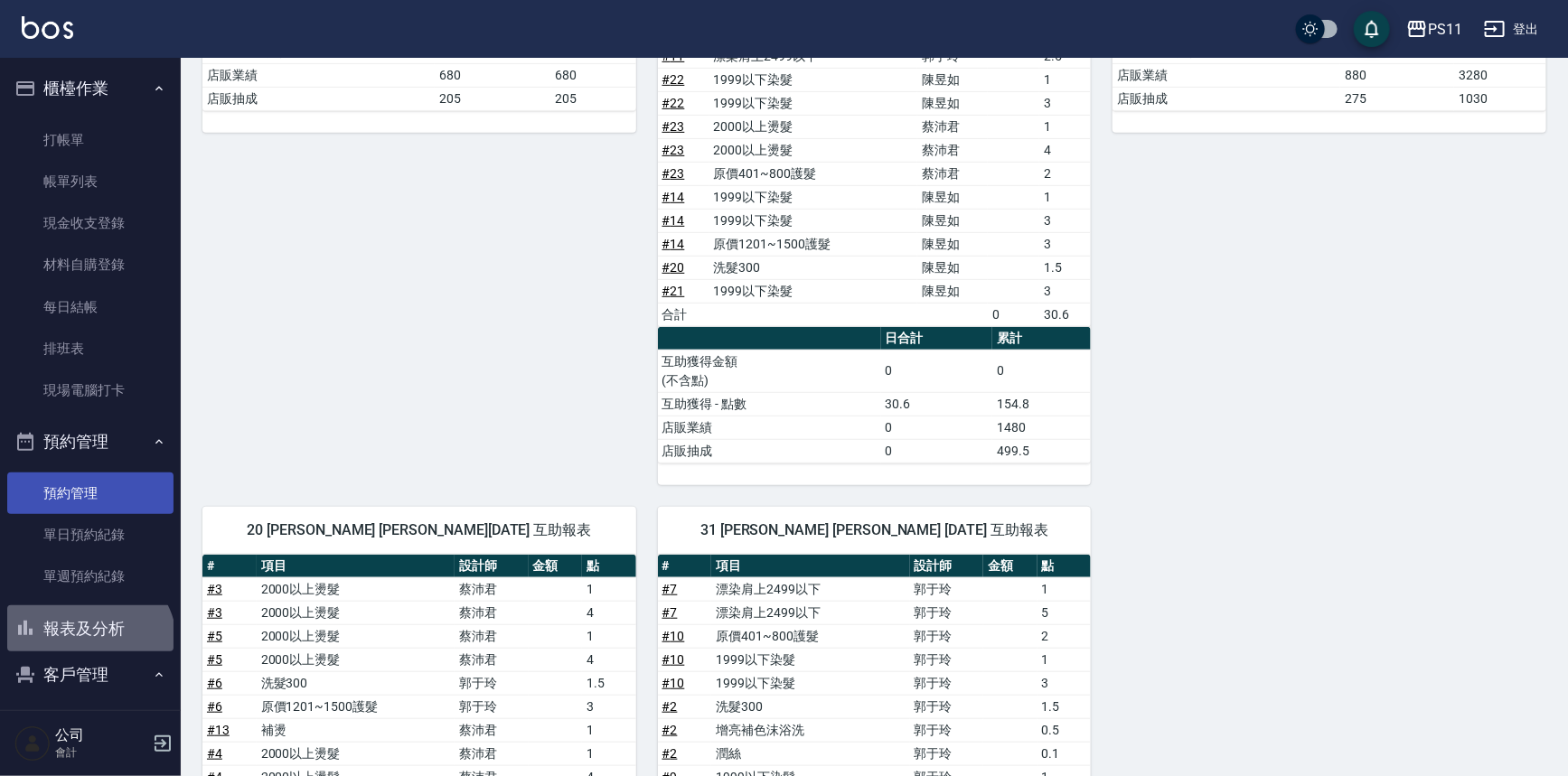
drag, startPoint x: 87, startPoint y: 645, endPoint x: 148, endPoint y: 502, distance: 155.5
click at [87, 643] on button "報表及分析" at bounding box center [90, 629] width 166 height 47
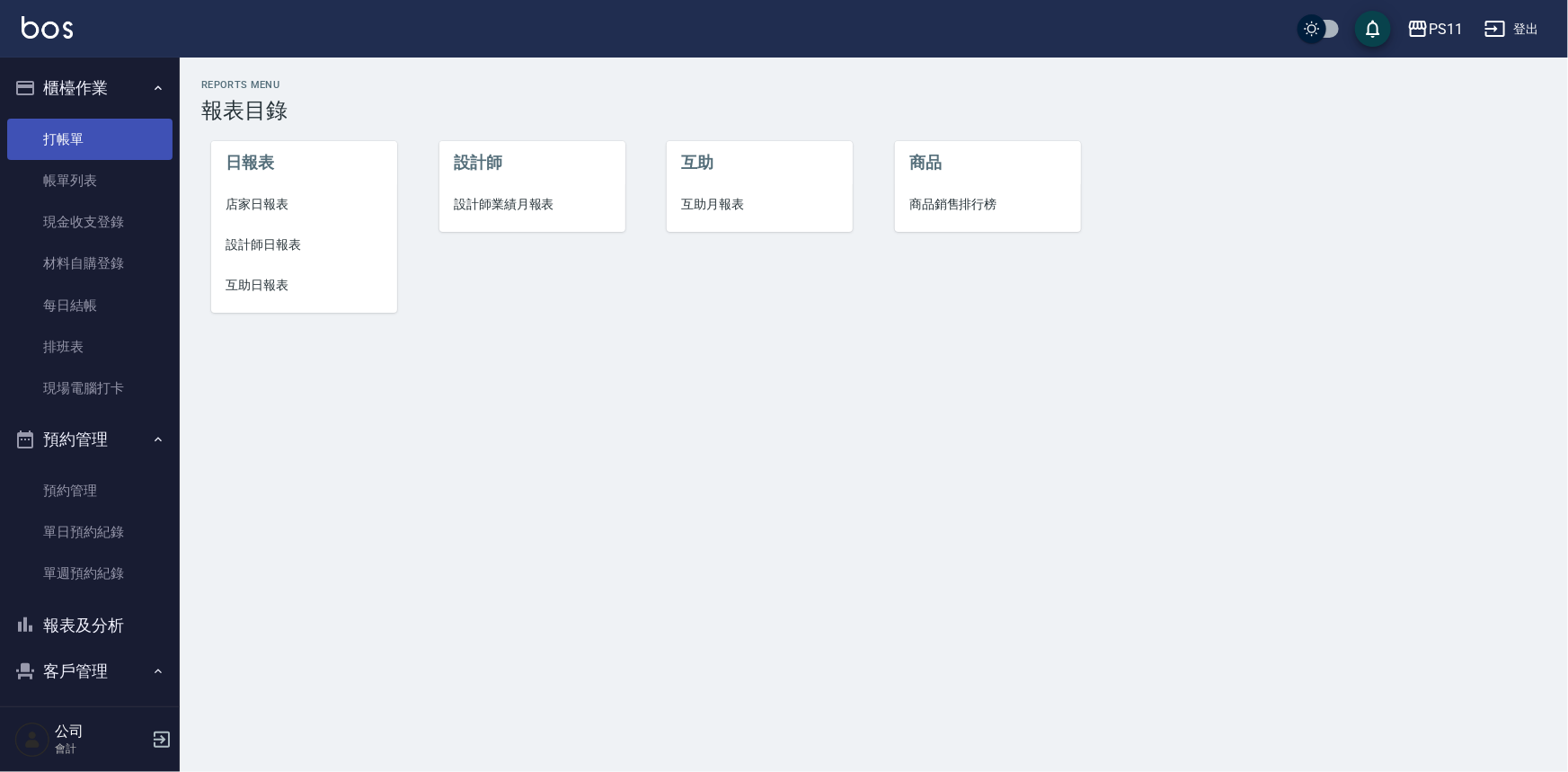
click at [68, 140] on link "打帳單" at bounding box center [89, 139] width 165 height 42
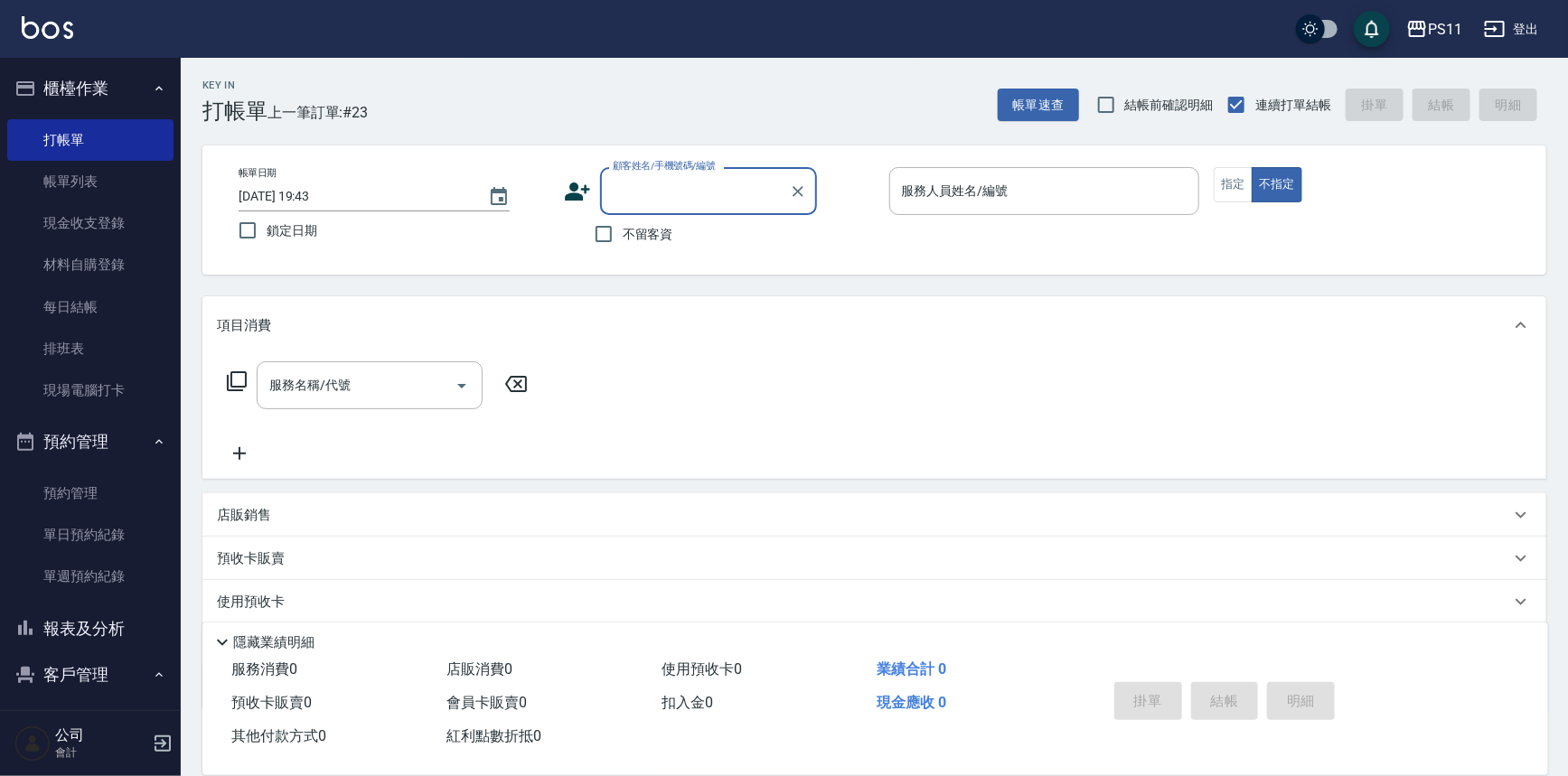
click at [698, 198] on input "顧客姓名/手機號碼/編號" at bounding box center [695, 191] width 173 height 32
click at [681, 243] on li "[PERSON_NAME]/0970673768/1538" at bounding box center [708, 237] width 217 height 30
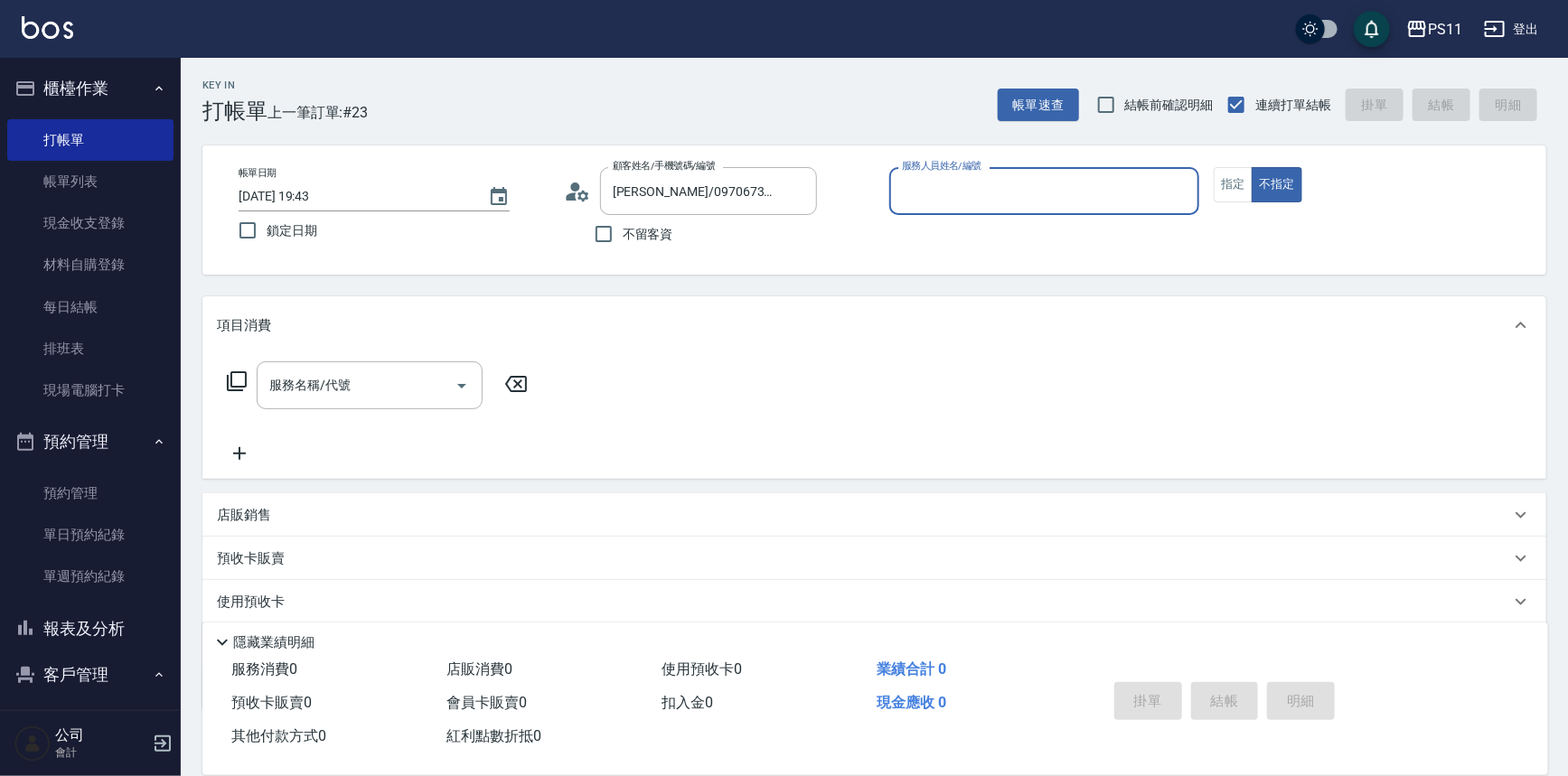
click at [983, 198] on input "服務人員姓名/編號" at bounding box center [1045, 191] width 295 height 32
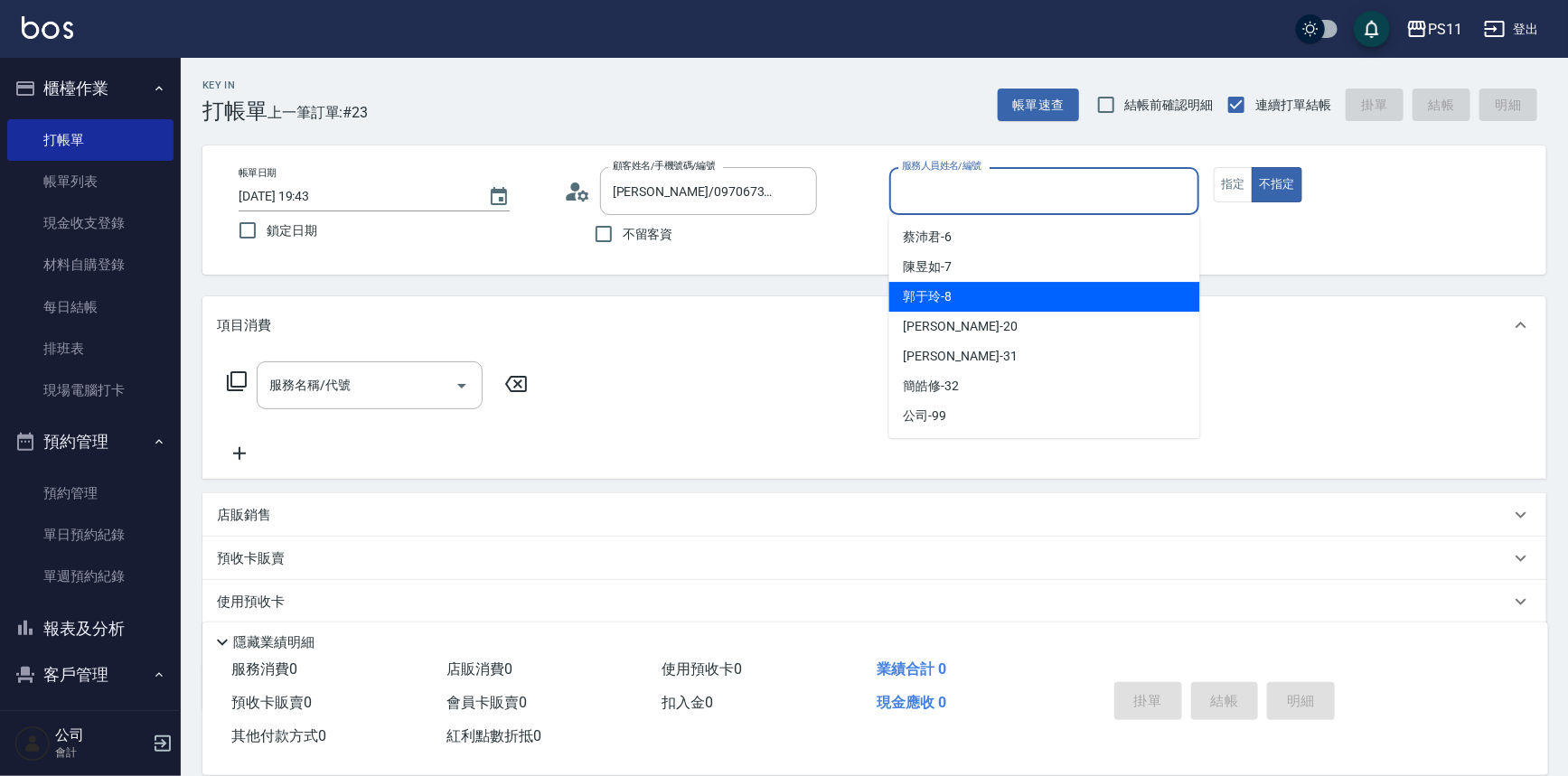
click at [945, 299] on span "郭于玲 -8" at bounding box center [928, 297] width 49 height 19
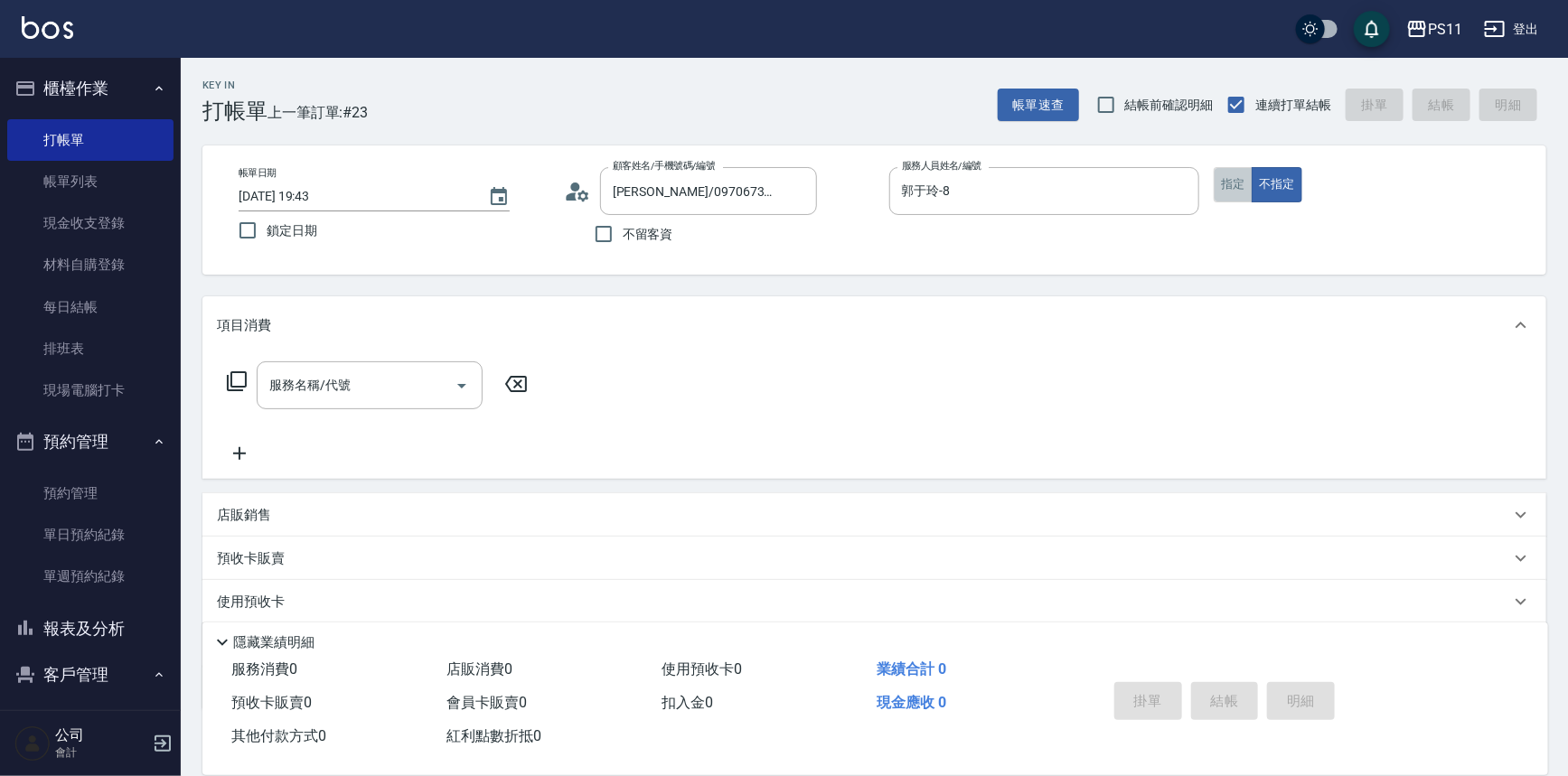
click at [1230, 172] on button "指定" at bounding box center [1233, 184] width 39 height 35
click at [236, 385] on icon at bounding box center [236, 381] width 21 height 21
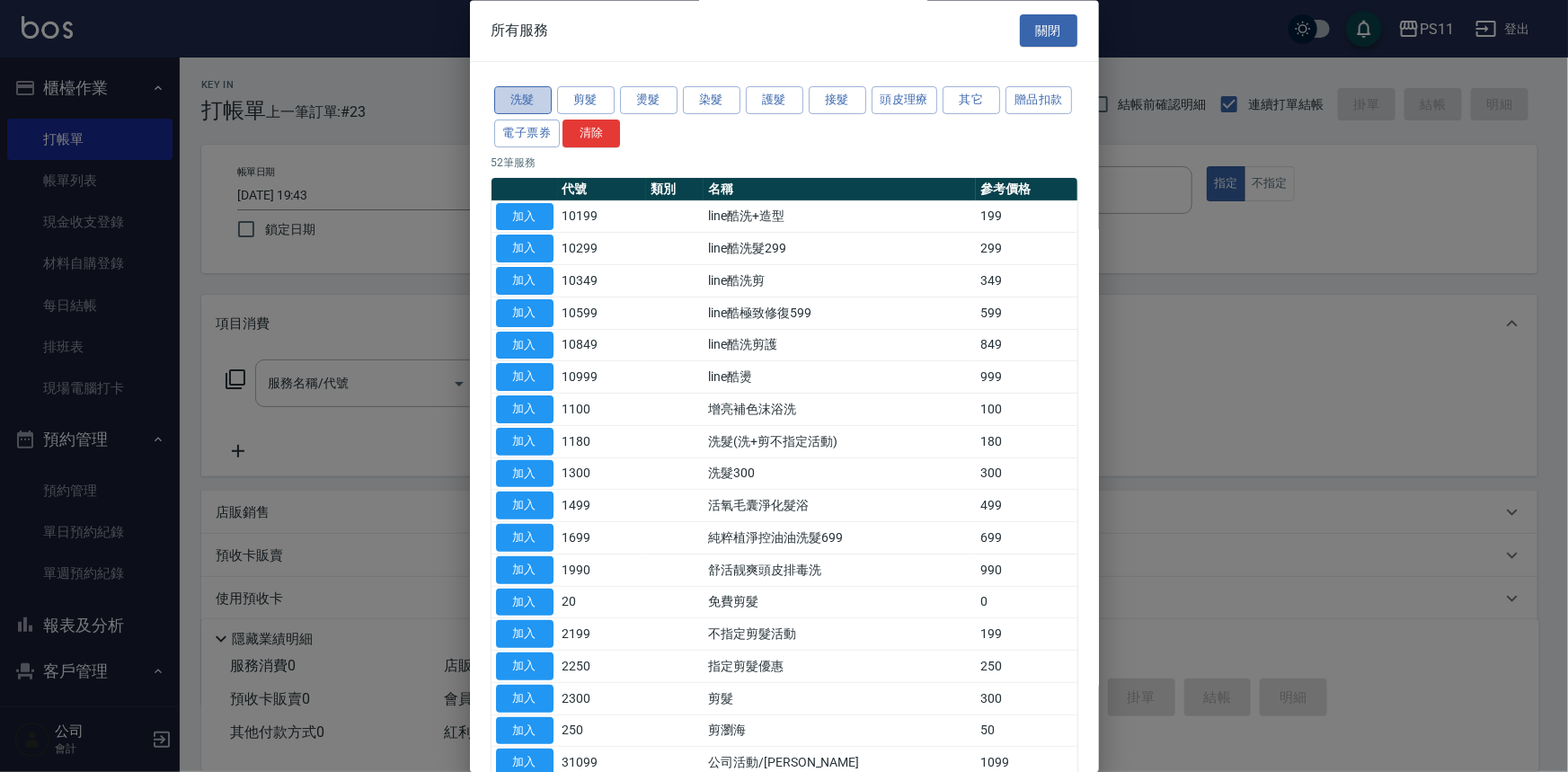
click at [536, 102] on button "洗髮" at bounding box center [523, 101] width 57 height 28
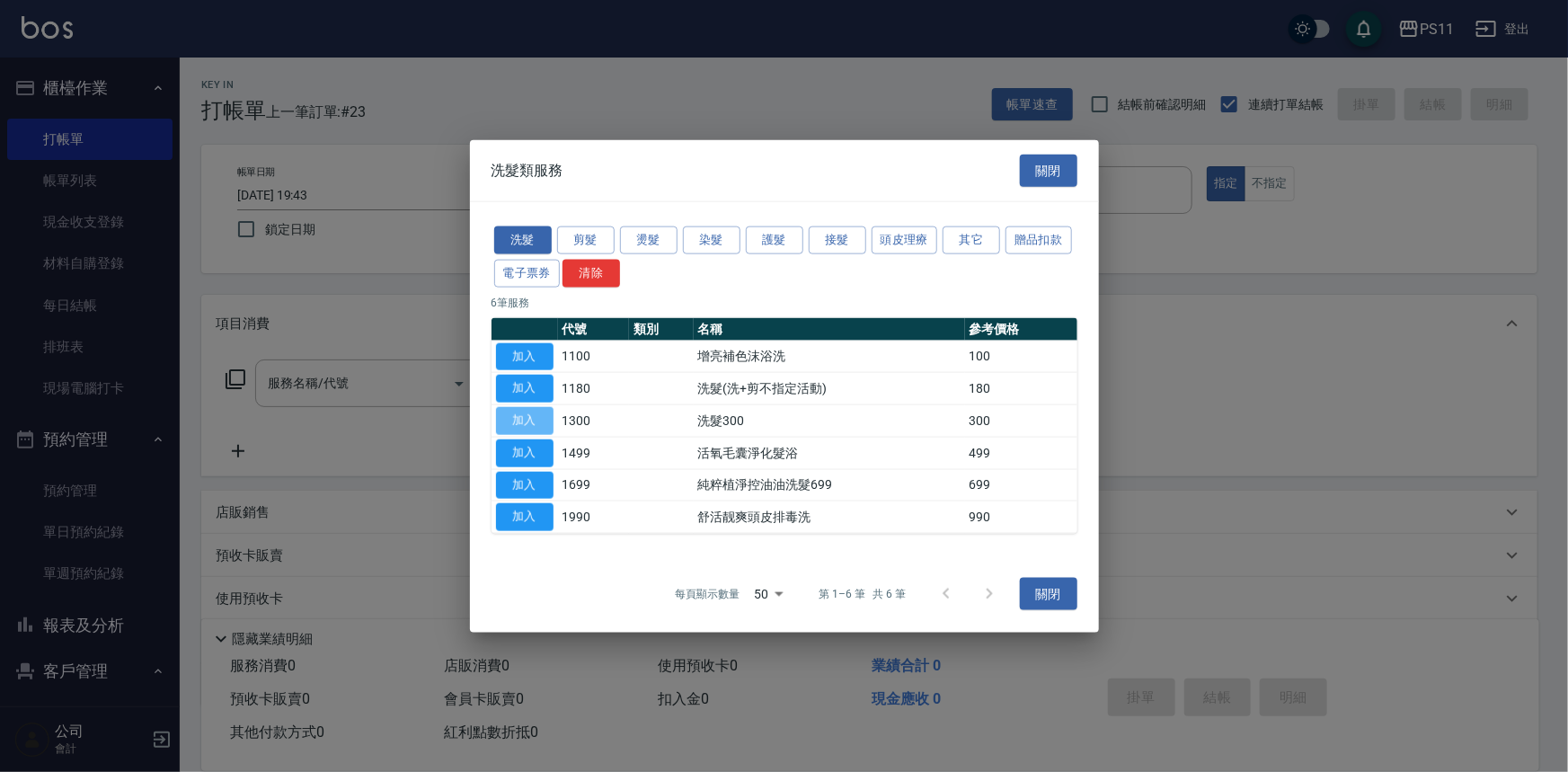
drag, startPoint x: 535, startPoint y: 423, endPoint x: 565, endPoint y: 412, distance: 32.0
click at [536, 424] on button "加入" at bounding box center [525, 422] width 57 height 28
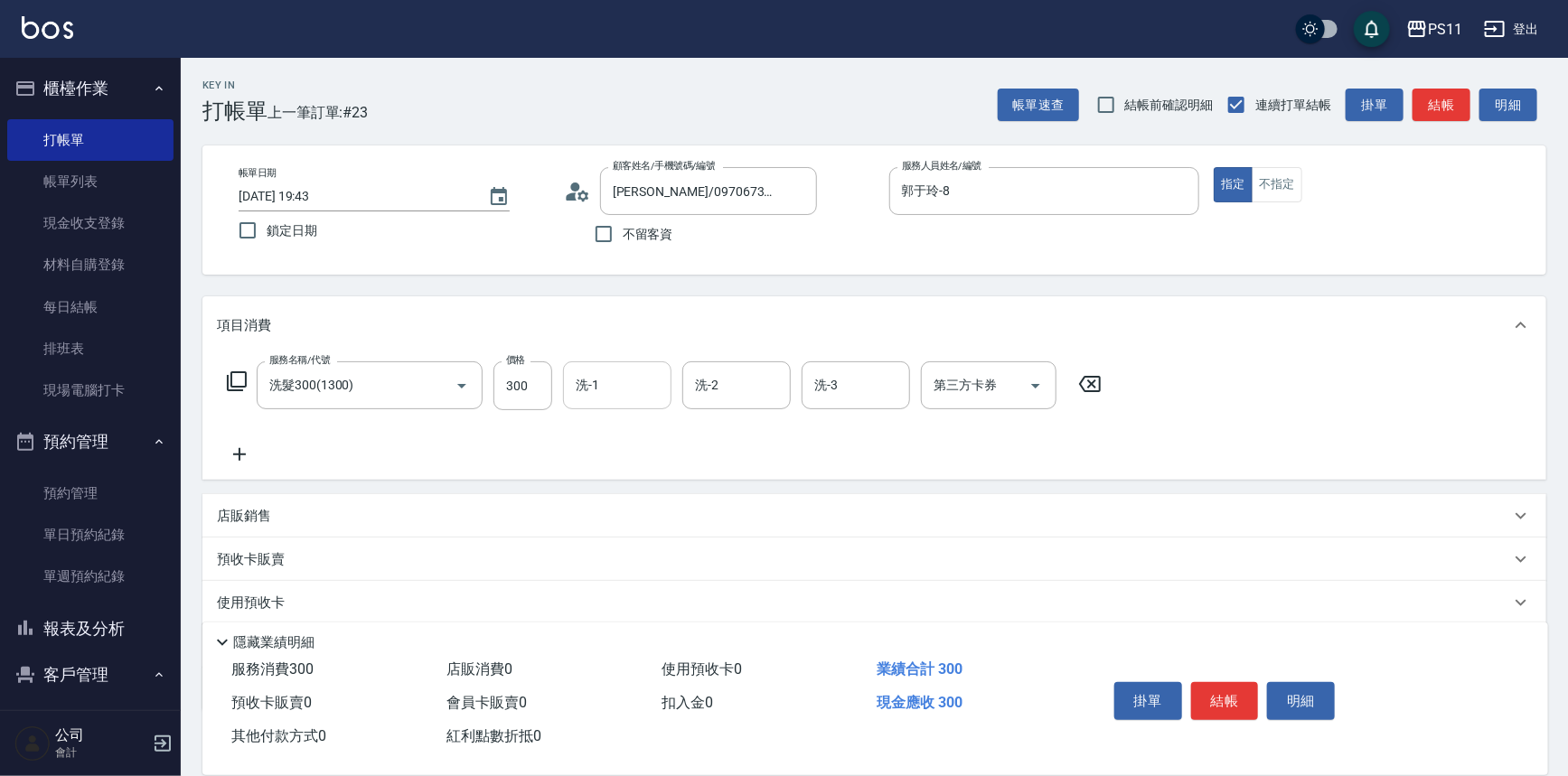
drag, startPoint x: 634, startPoint y: 392, endPoint x: 669, endPoint y: 391, distance: 35.0
click at [669, 391] on div "洗-1" at bounding box center [617, 386] width 108 height 48
click at [245, 459] on icon at bounding box center [239, 454] width 45 height 21
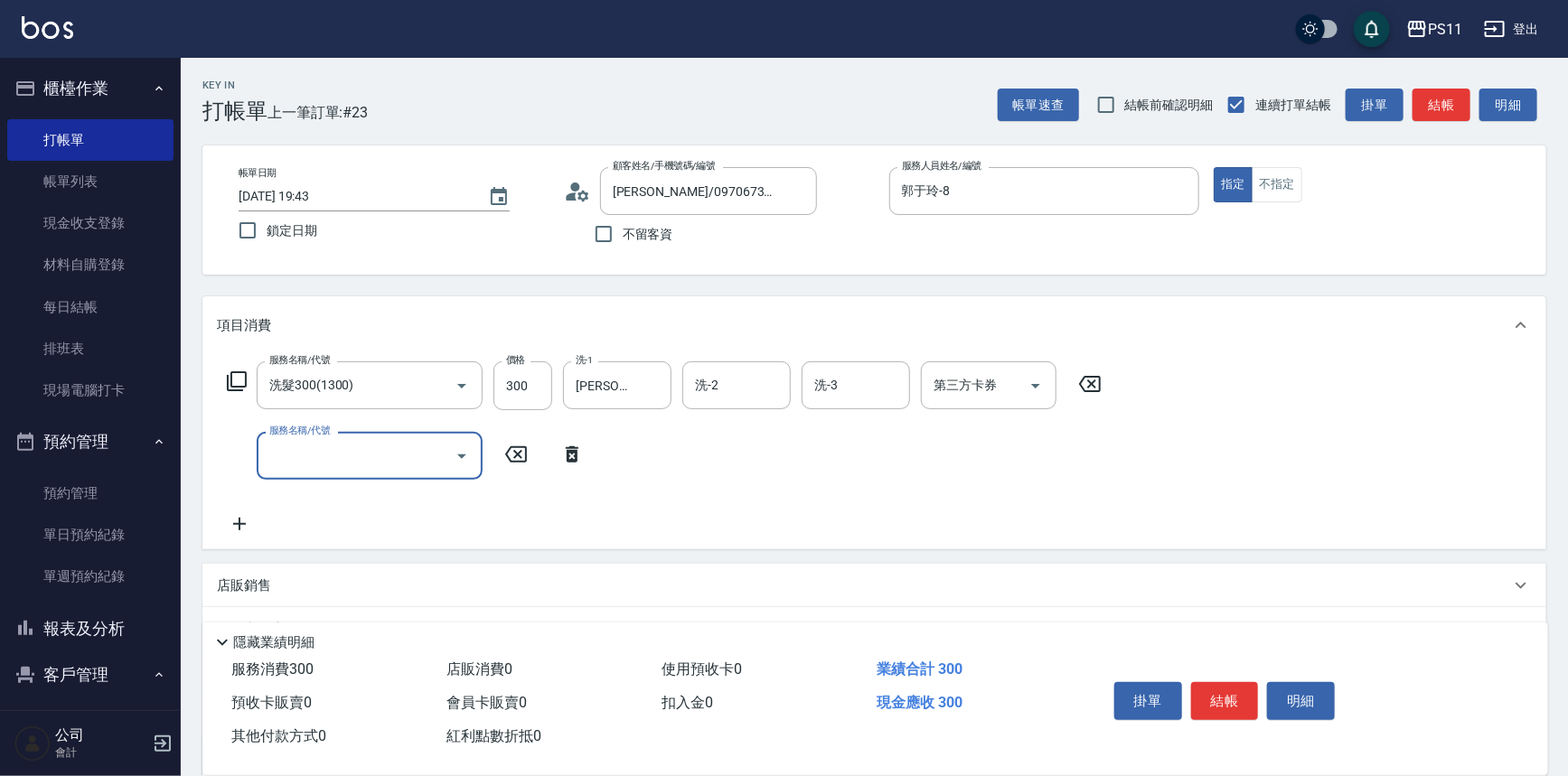
click at [327, 456] on input "服務名稱/代號" at bounding box center [356, 456] width 183 height 32
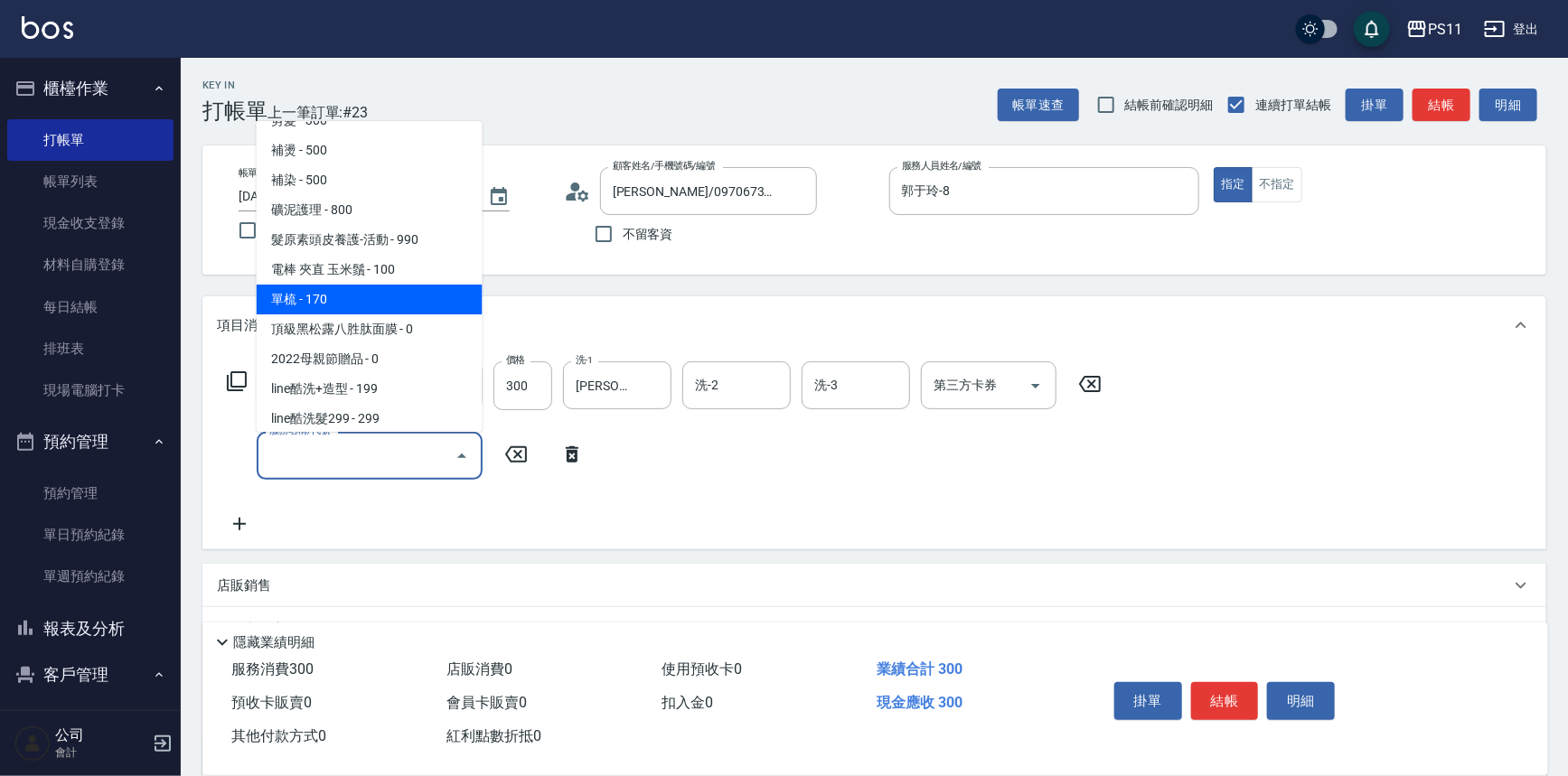
scroll to position [246, 0]
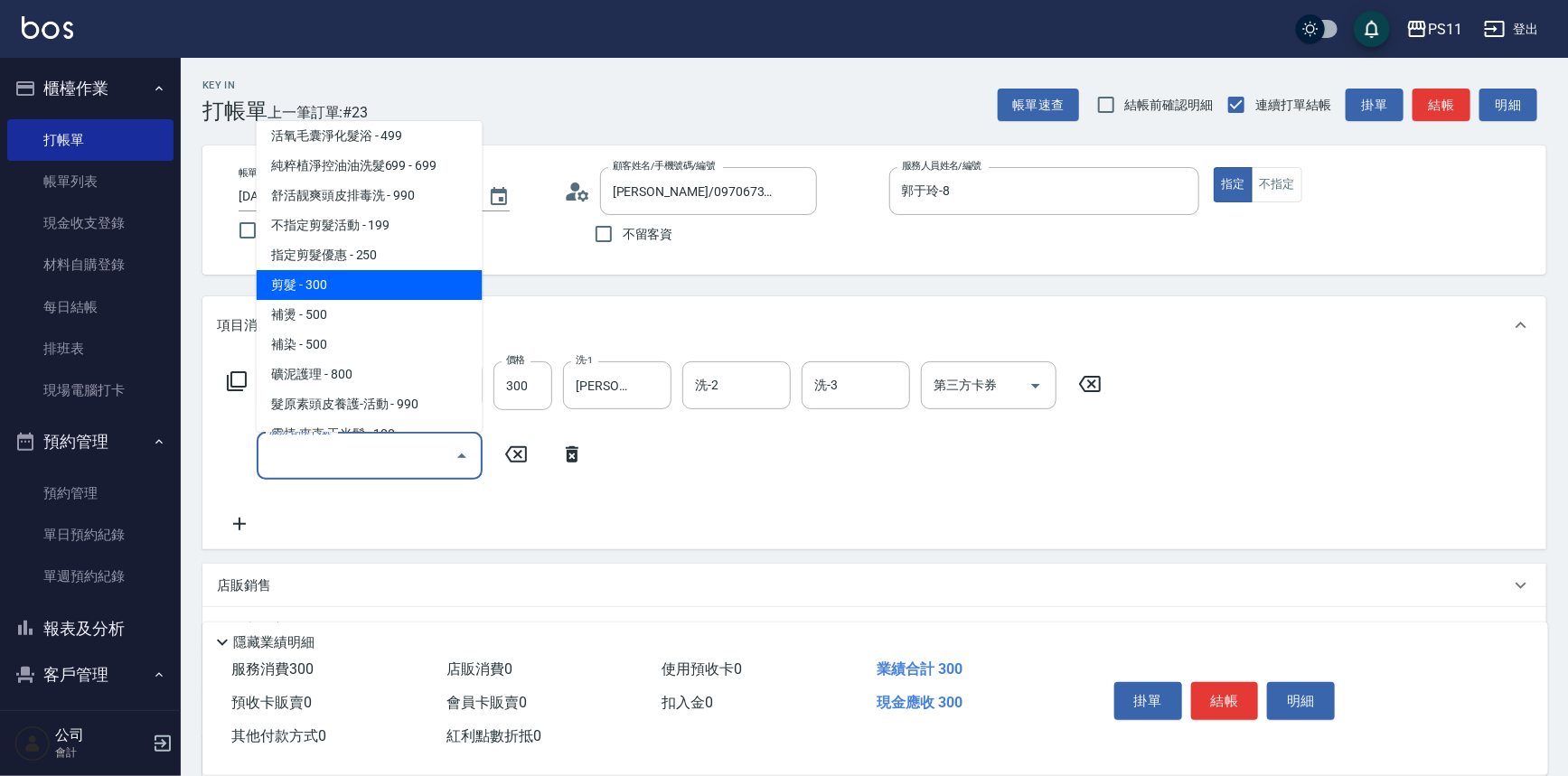
click at [378, 272] on span "剪髮 - 300" at bounding box center [370, 285] width 226 height 30
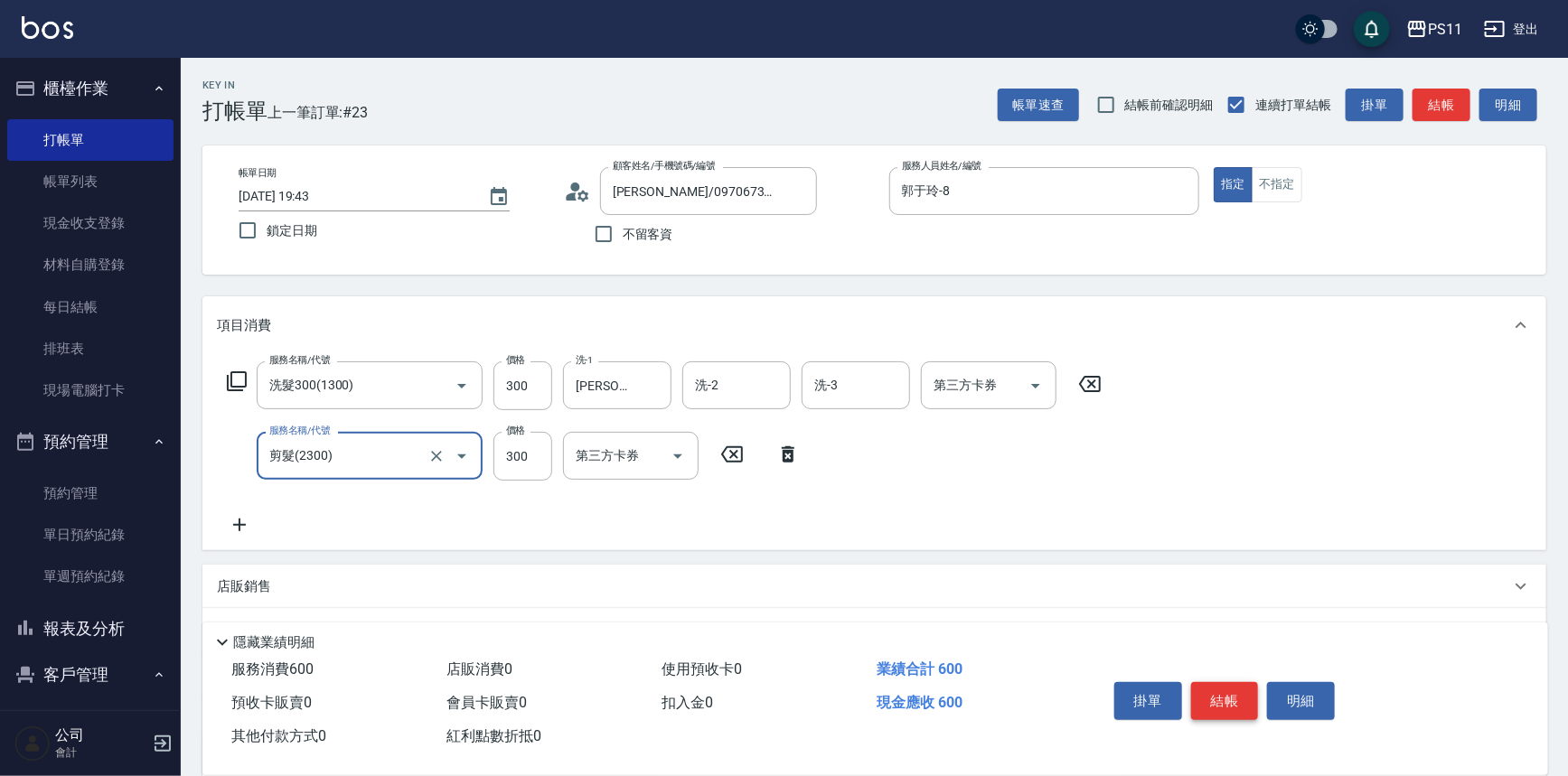
click at [1229, 696] on button "結帳" at bounding box center [1225, 701] width 68 height 38
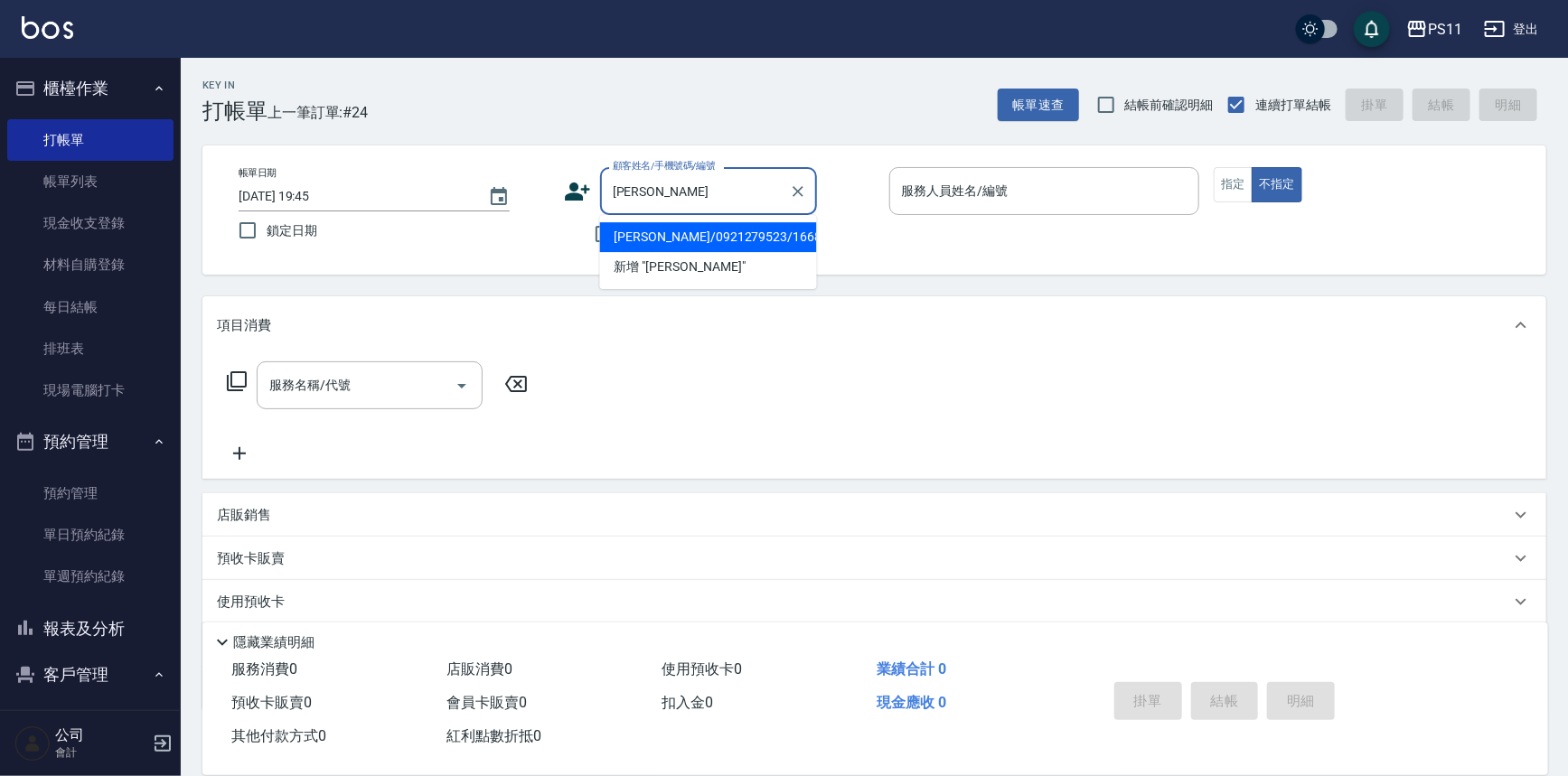
click at [726, 236] on li "[PERSON_NAME]/0921279523/1668" at bounding box center [708, 237] width 217 height 30
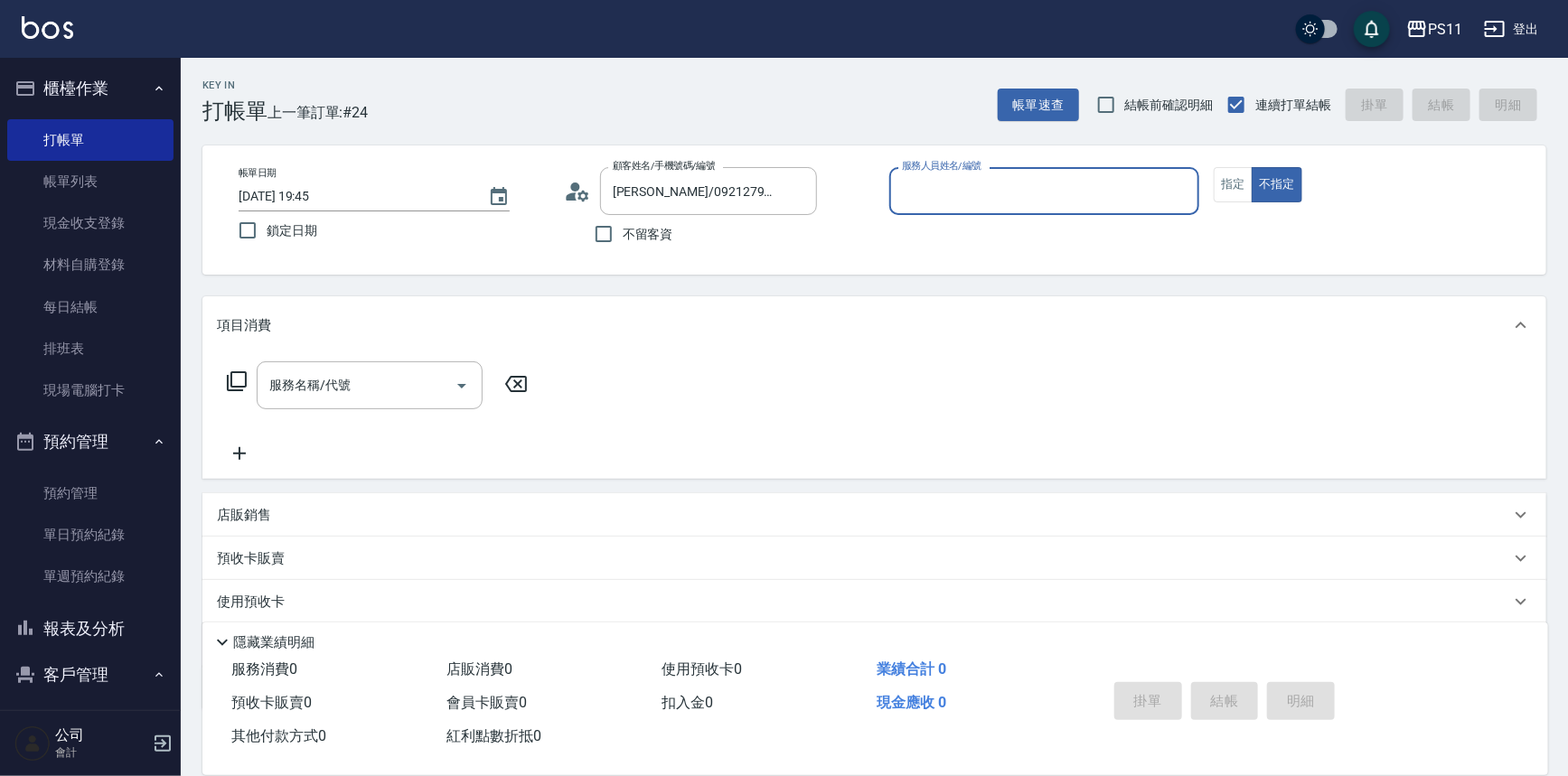
click at [1031, 191] on input "服務人員姓名/編號" at bounding box center [1045, 191] width 295 height 32
click at [1217, 187] on button "指定" at bounding box center [1233, 184] width 39 height 35
click at [240, 374] on icon at bounding box center [236, 381] width 21 height 21
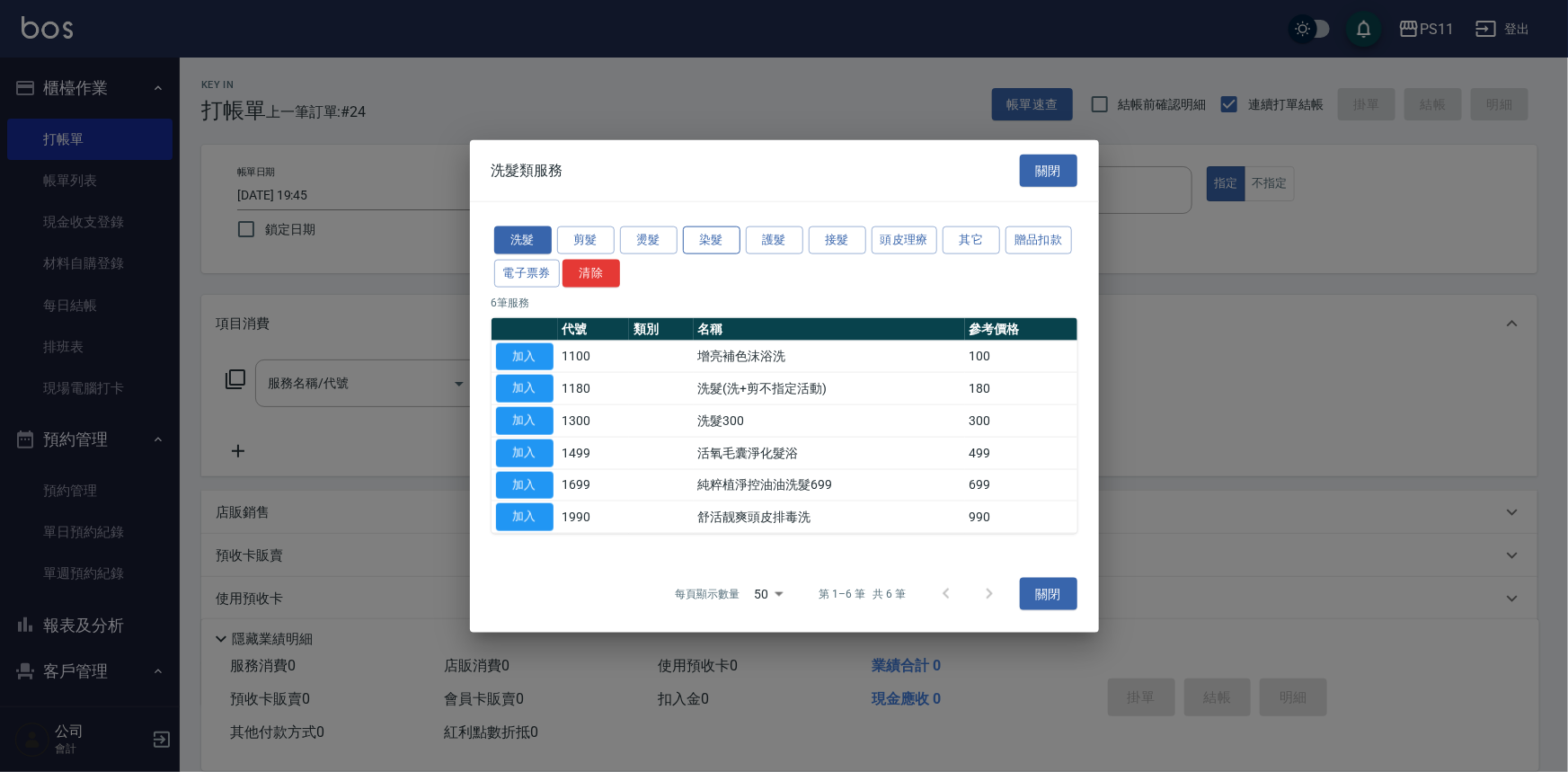
click at [713, 238] on button "染髮" at bounding box center [712, 241] width 57 height 28
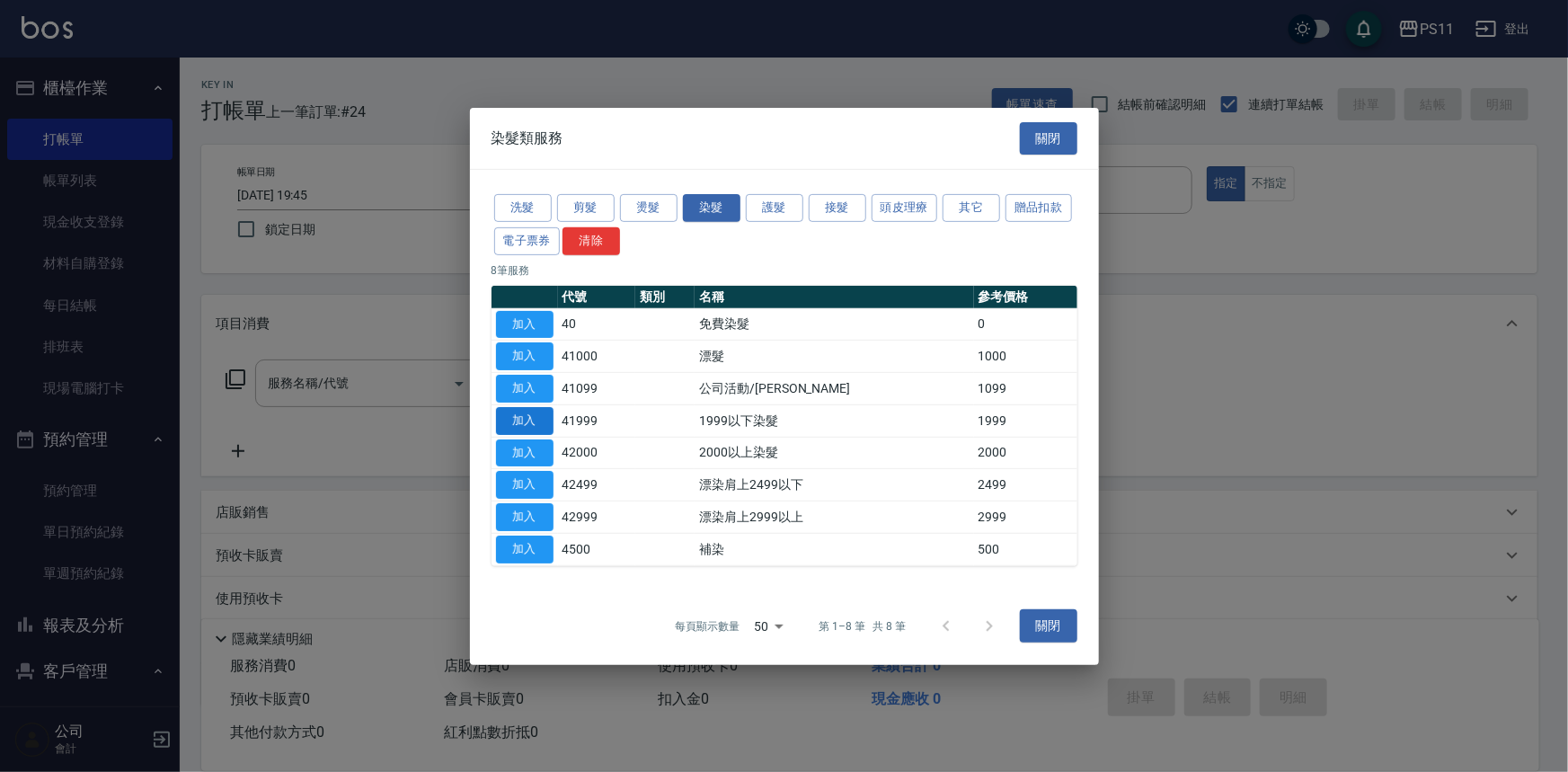
click at [517, 413] on button "加入" at bounding box center [525, 422] width 57 height 28
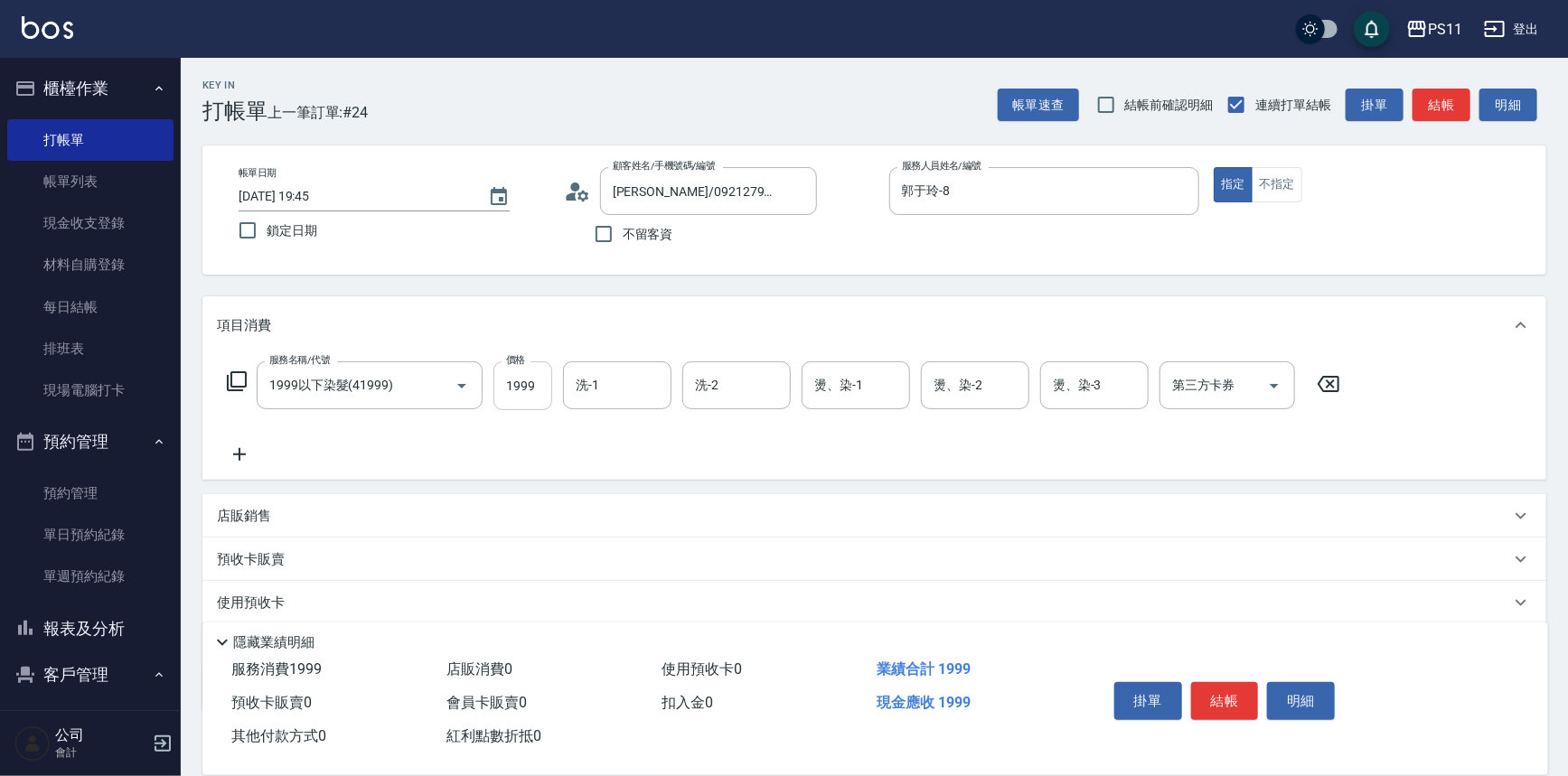
click at [531, 388] on input "1999" at bounding box center [522, 386] width 58 height 49
click at [230, 461] on icon at bounding box center [239, 454] width 45 height 21
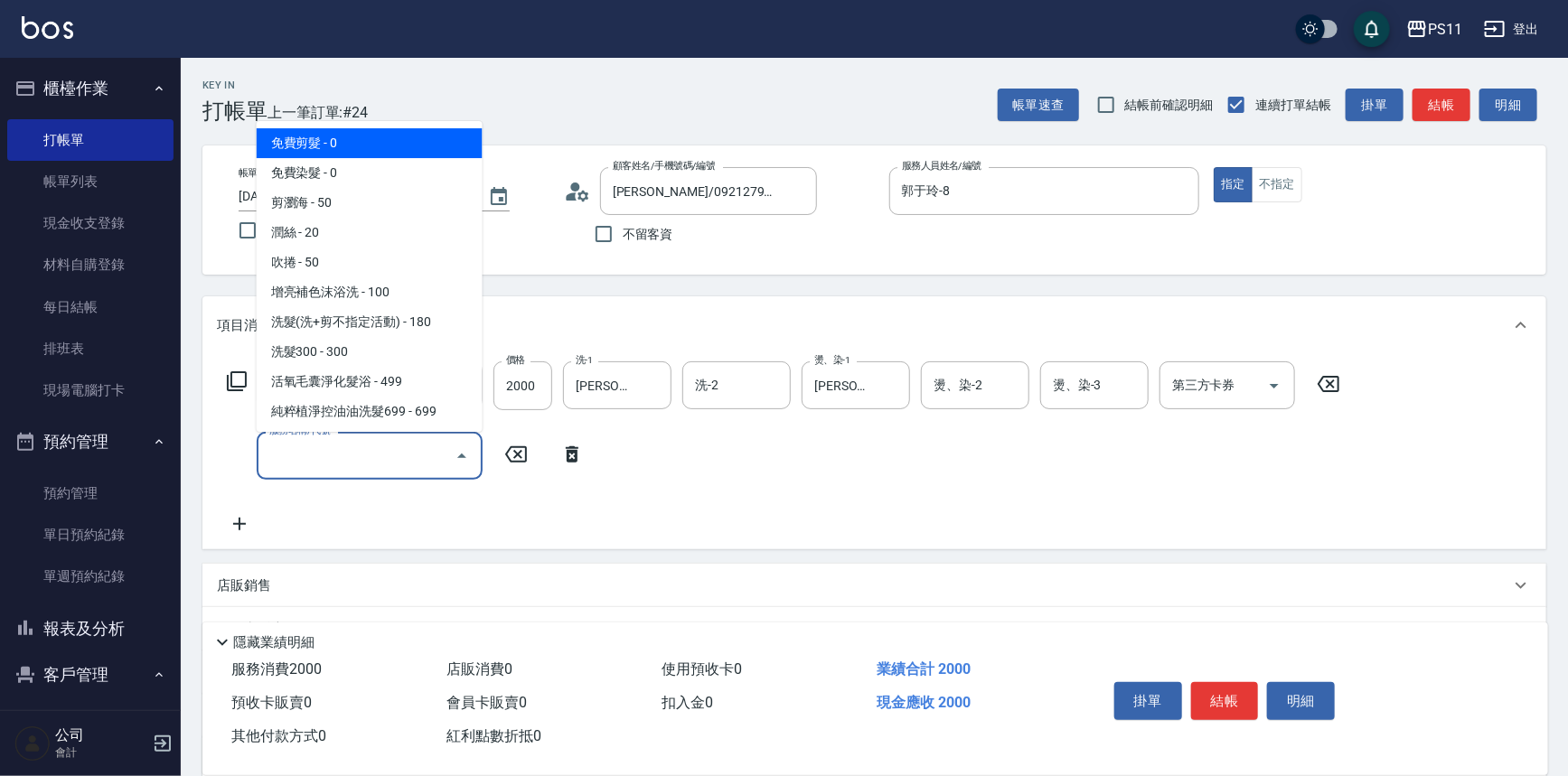
drag, startPoint x: 315, startPoint y: 462, endPoint x: 359, endPoint y: 400, distance: 76.0
click at [316, 462] on input "服務名稱/代號" at bounding box center [356, 456] width 183 height 32
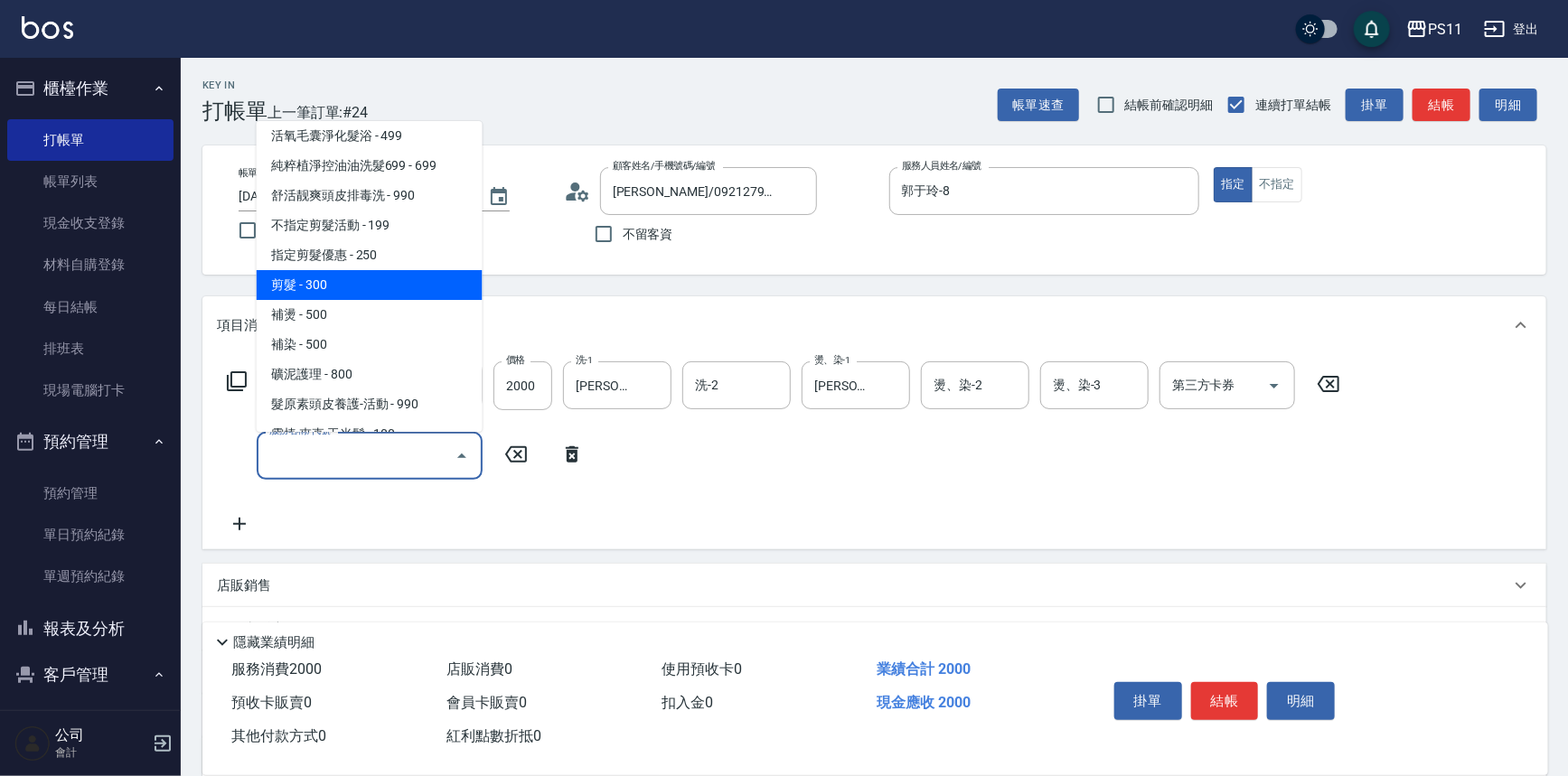
click at [365, 286] on span "剪髮 - 300" at bounding box center [370, 285] width 226 height 30
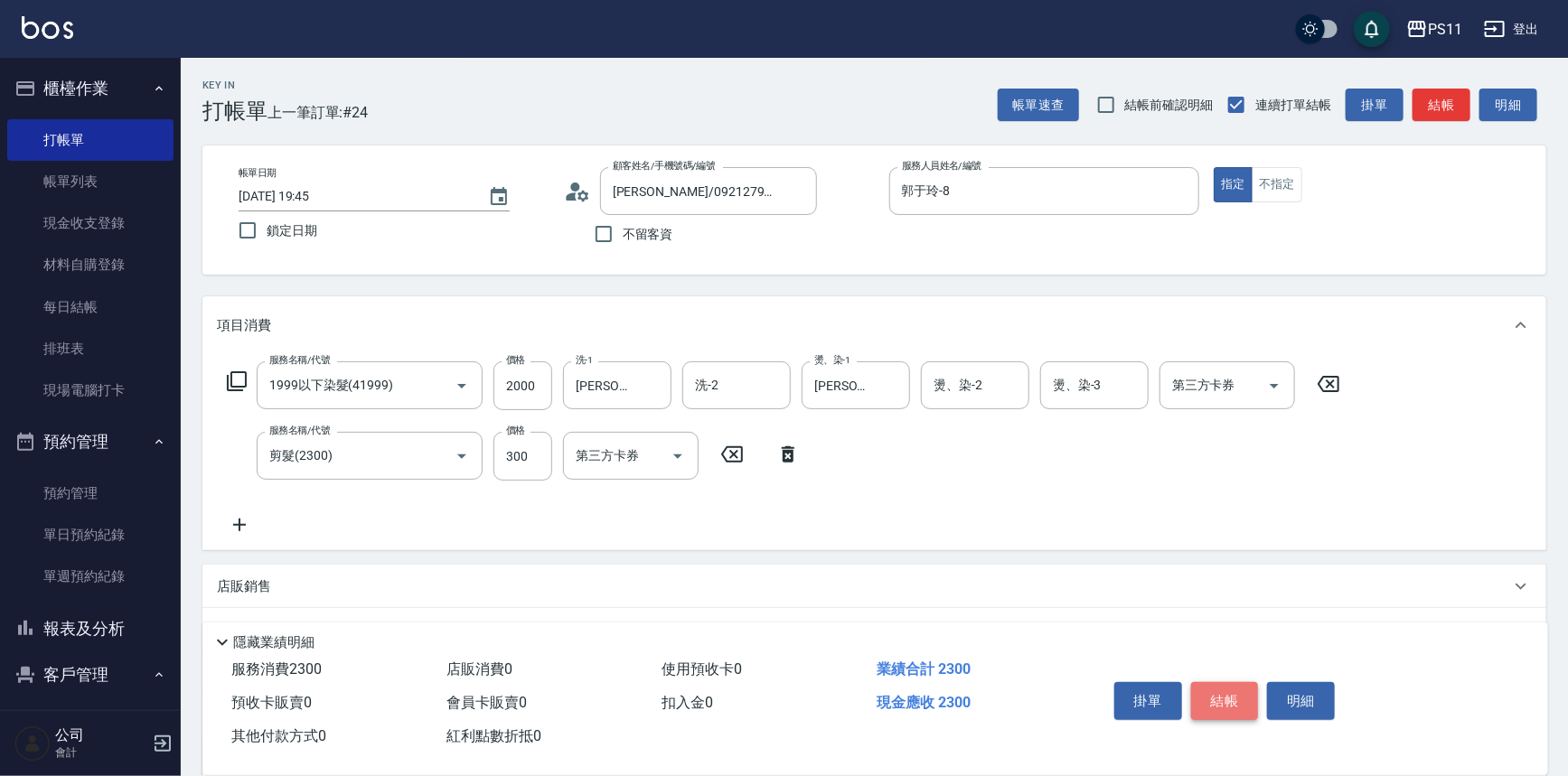
click at [1219, 698] on button "結帳" at bounding box center [1225, 701] width 68 height 38
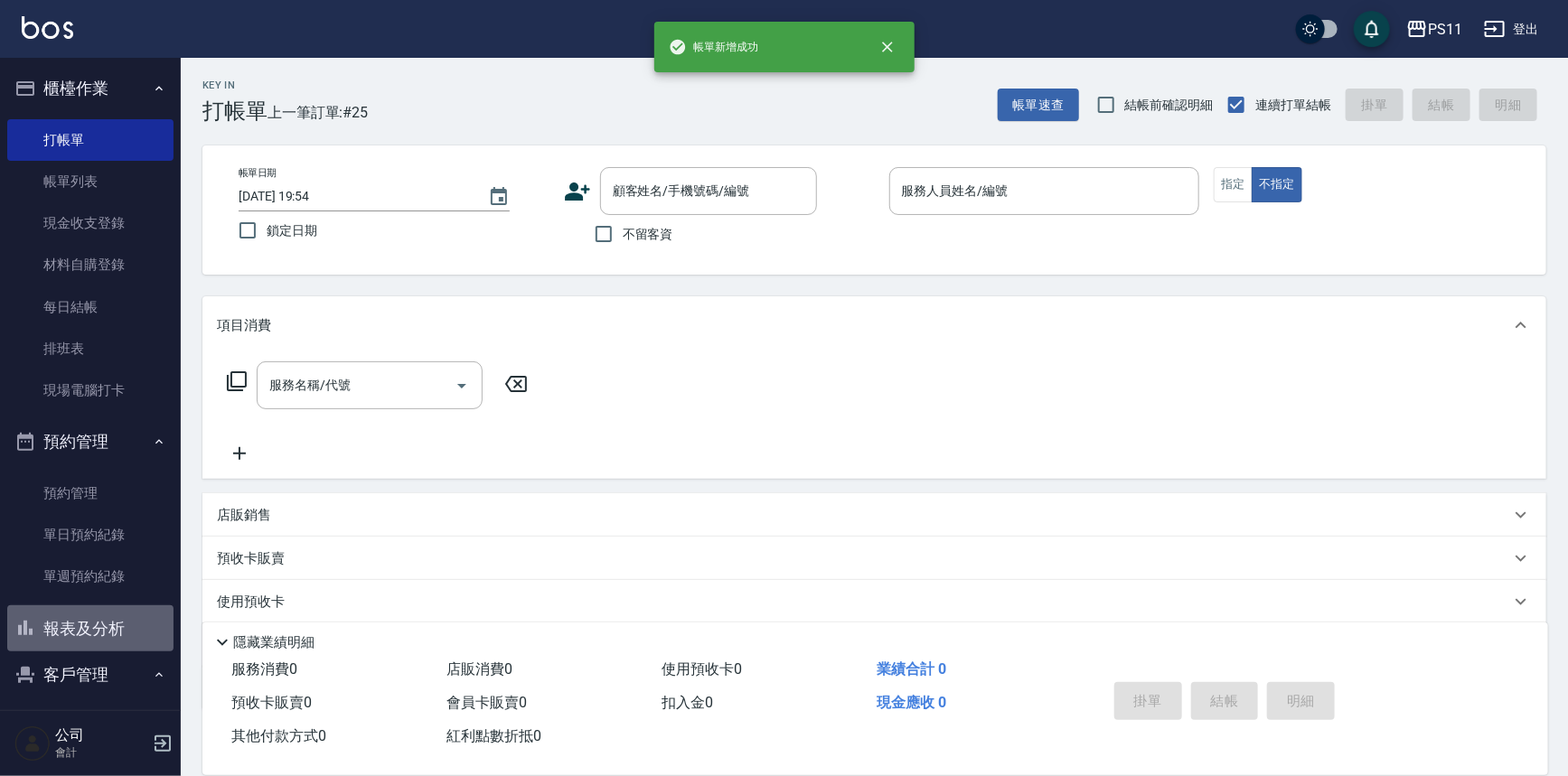
click at [120, 621] on button "報表及分析" at bounding box center [90, 629] width 166 height 47
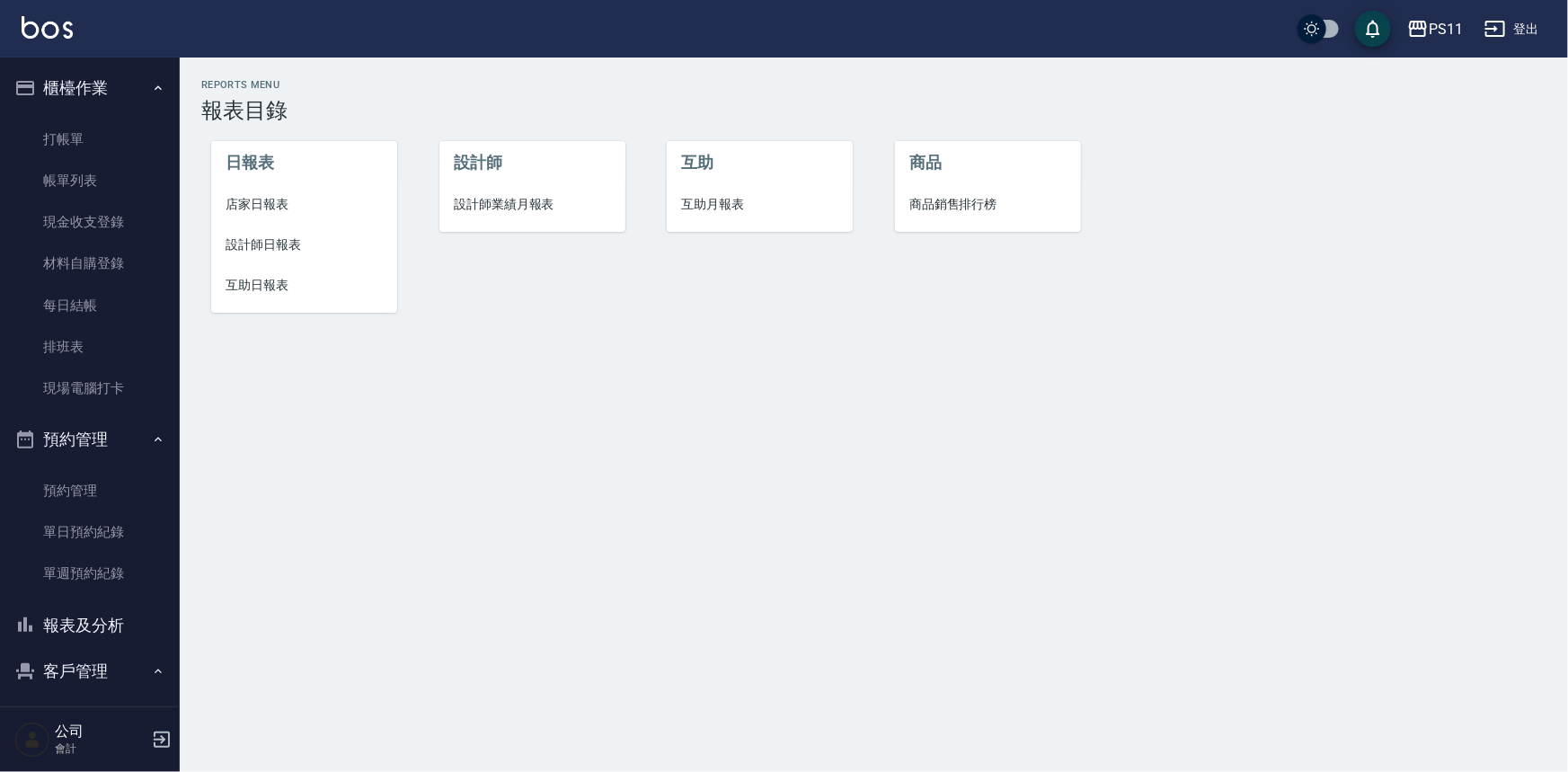
click at [305, 244] on span "設計師日報表" at bounding box center [304, 244] width 158 height 18
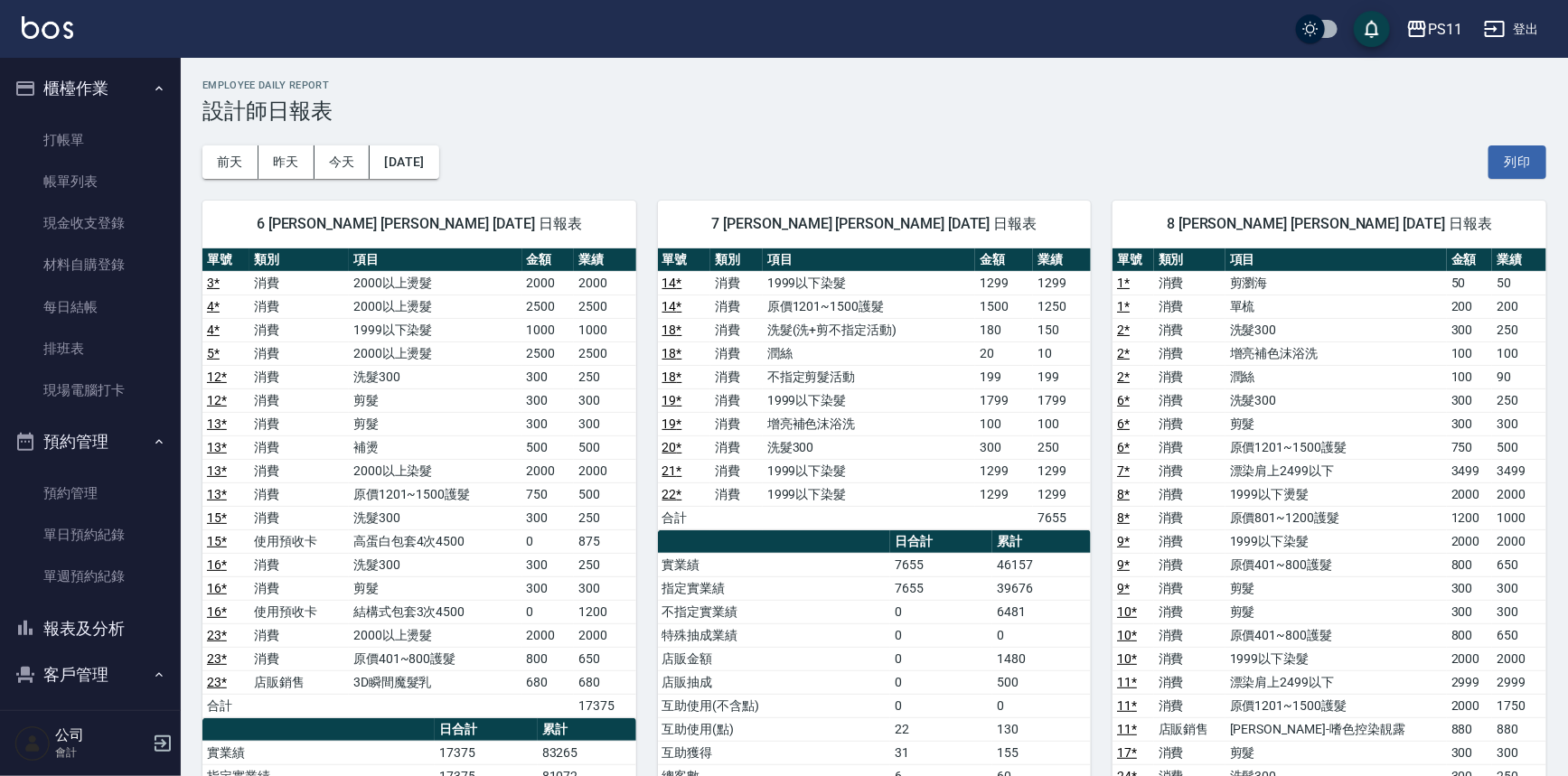
click at [1211, 546] on td "消費" at bounding box center [1190, 541] width 71 height 23
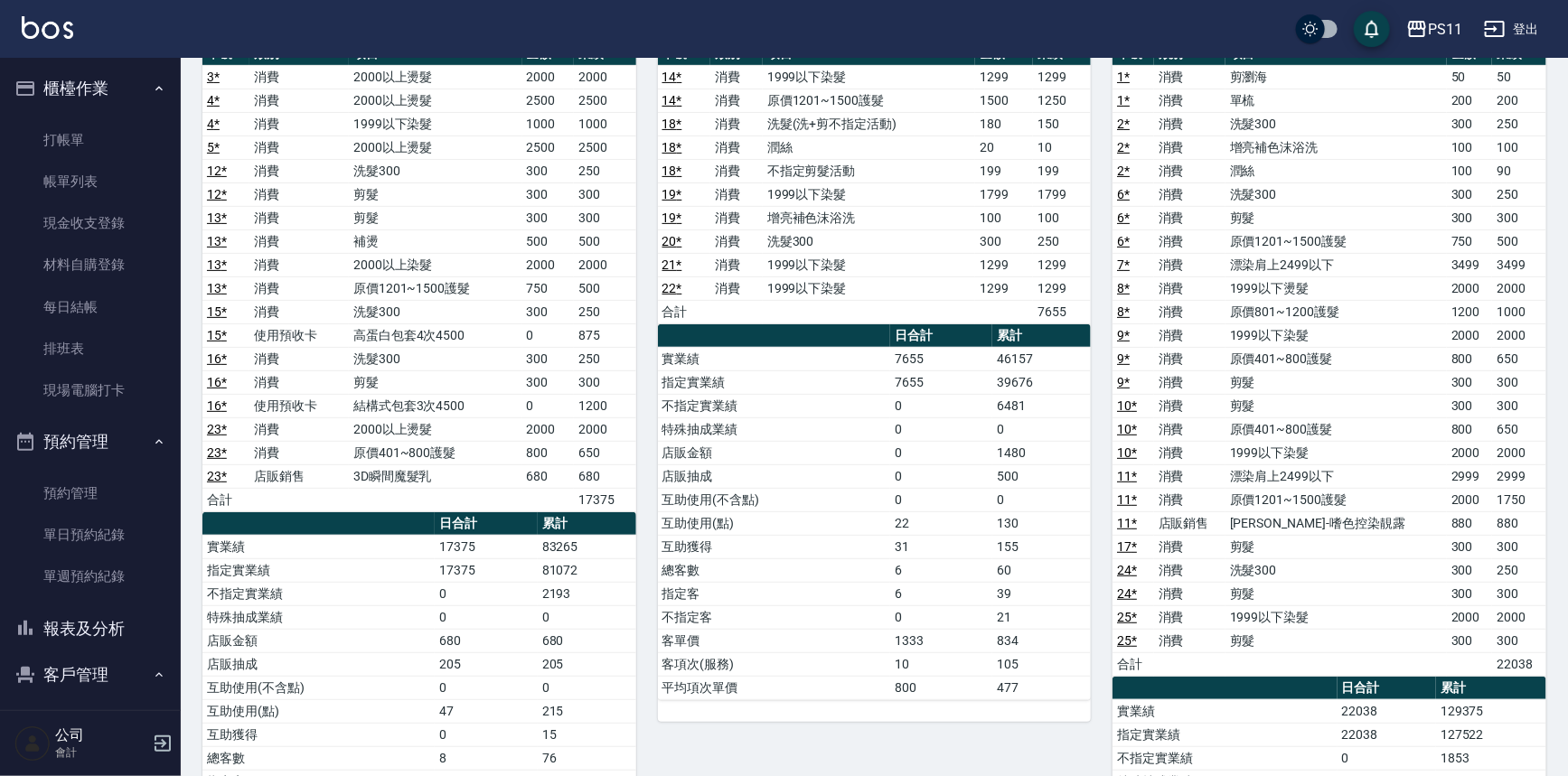
scroll to position [328, 0]
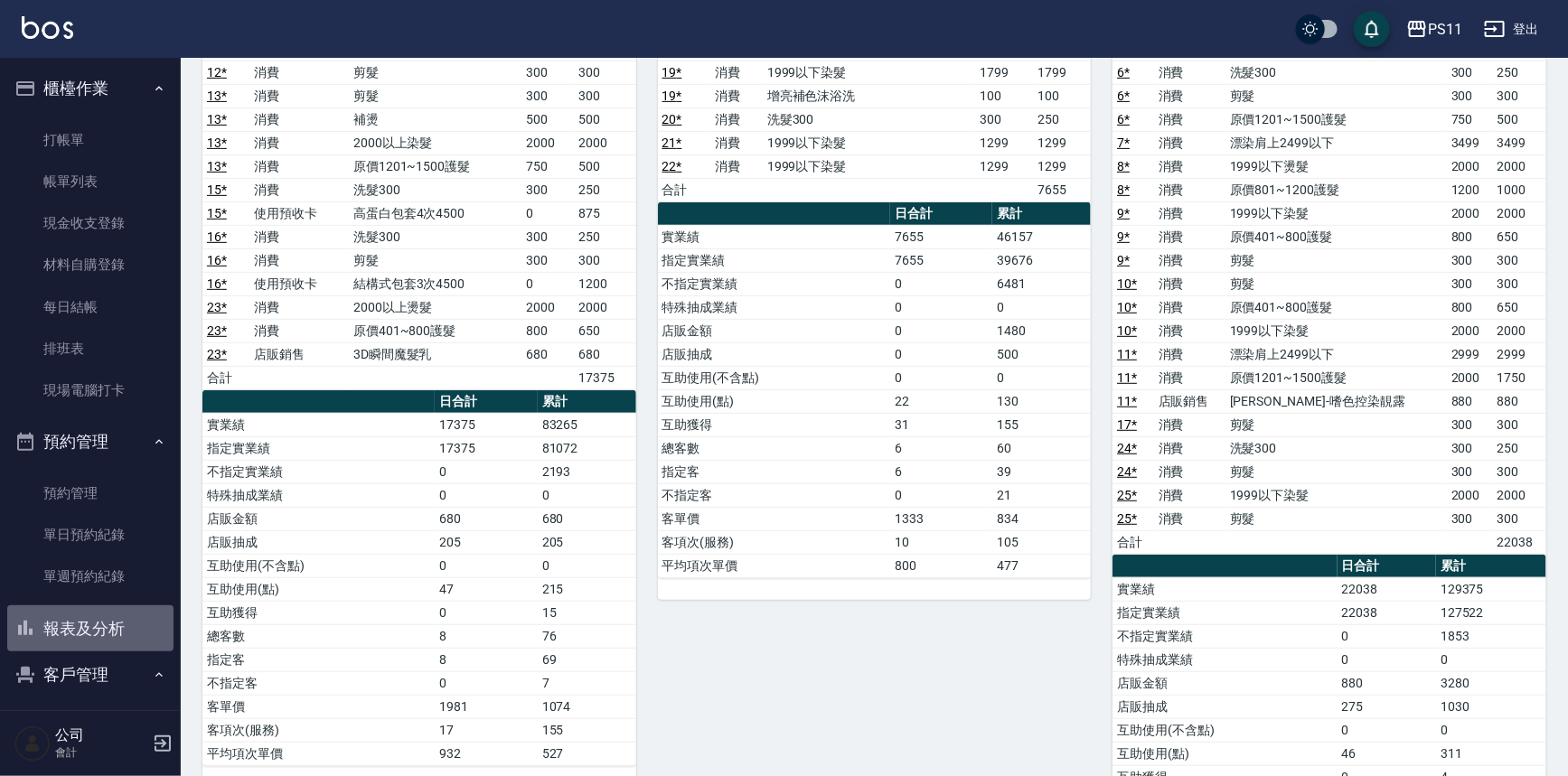
click at [100, 627] on button "報表及分析" at bounding box center [90, 629] width 166 height 47
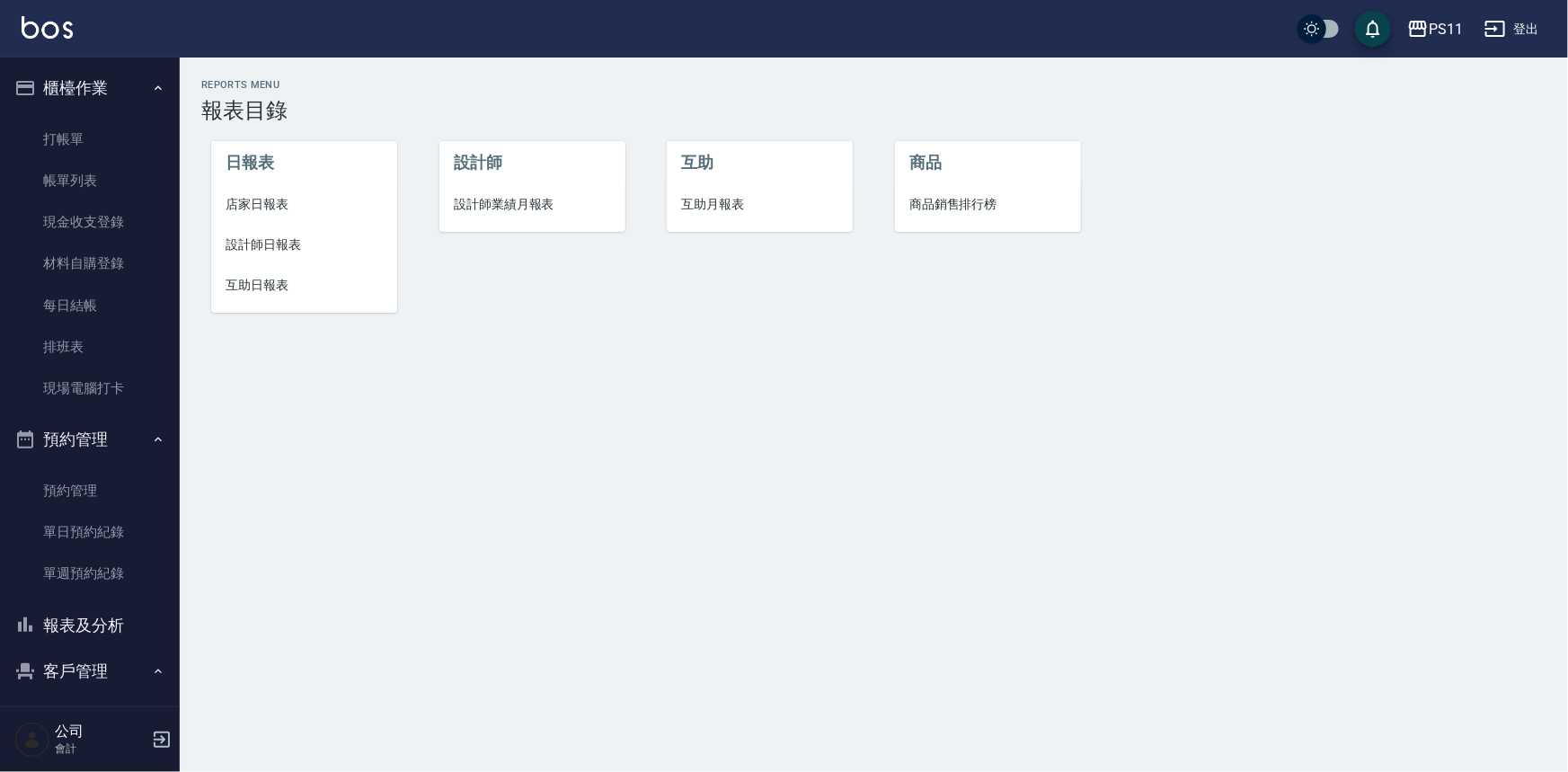
click at [270, 270] on li "互助日報表" at bounding box center [304, 286] width 186 height 41
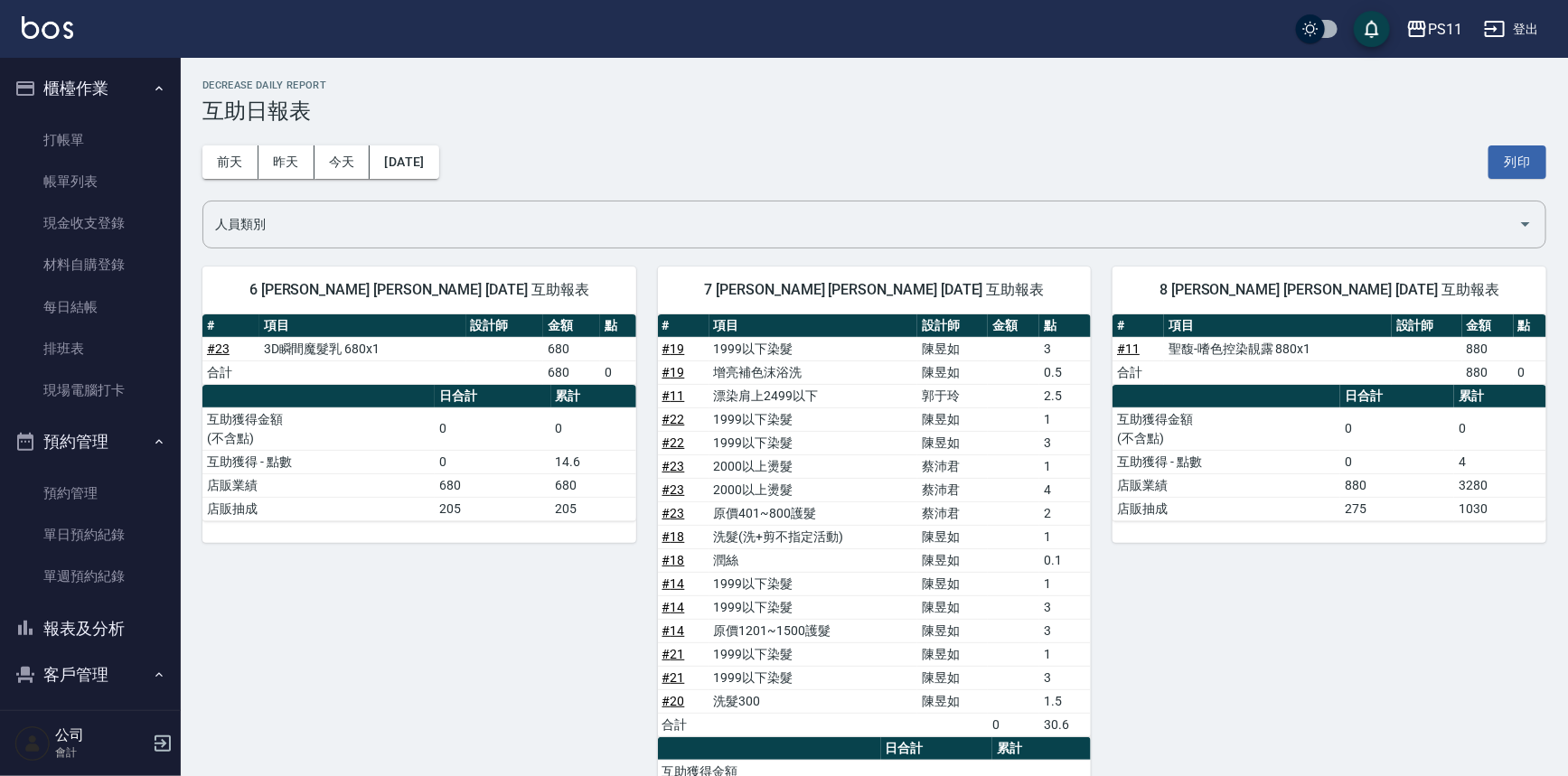
click at [663, 493] on link "# 23" at bounding box center [674, 490] width 22 height 15
click at [742, 515] on td "原價401~800護髮" at bounding box center [813, 513] width 209 height 23
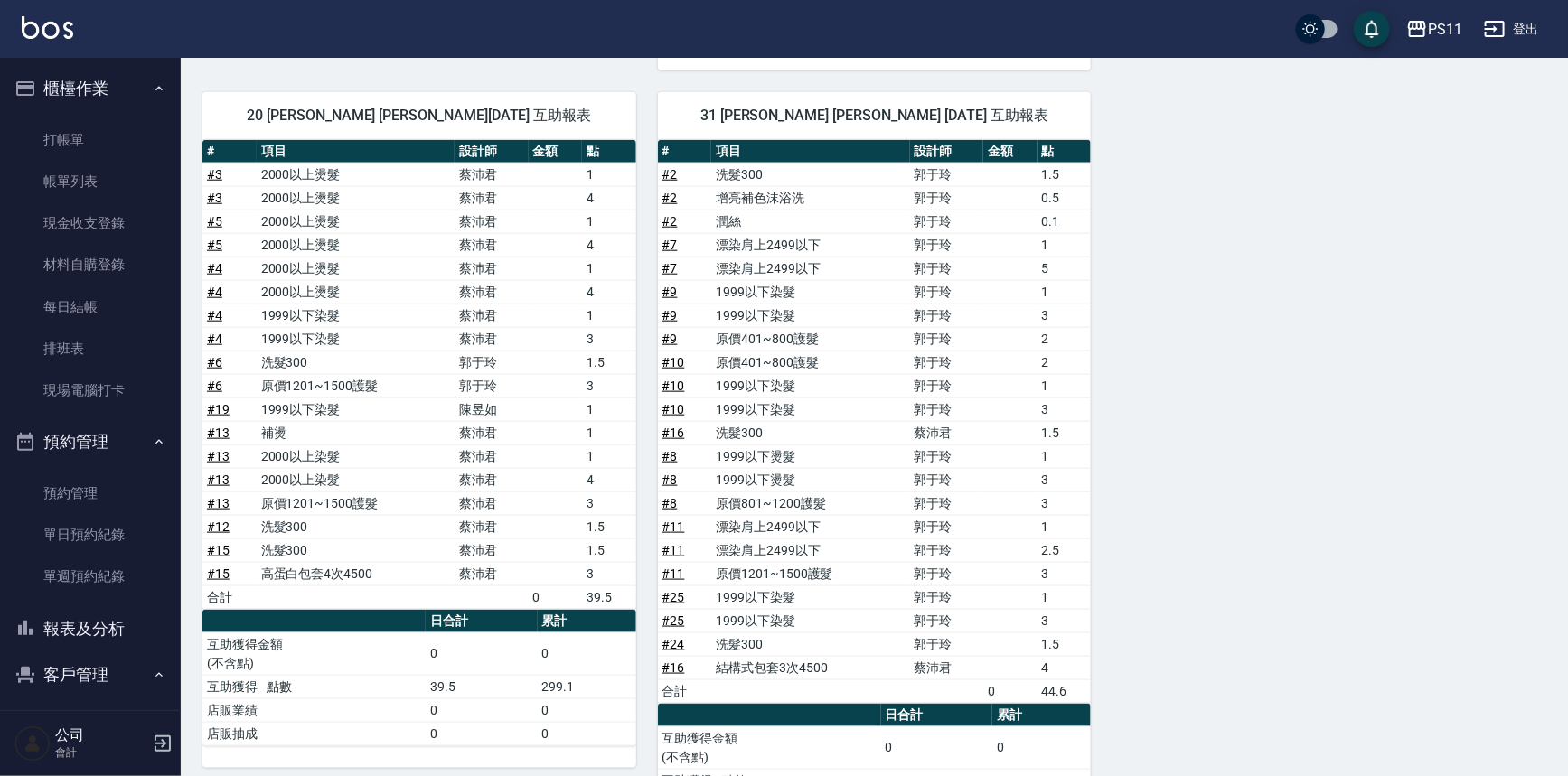
scroll to position [926, 0]
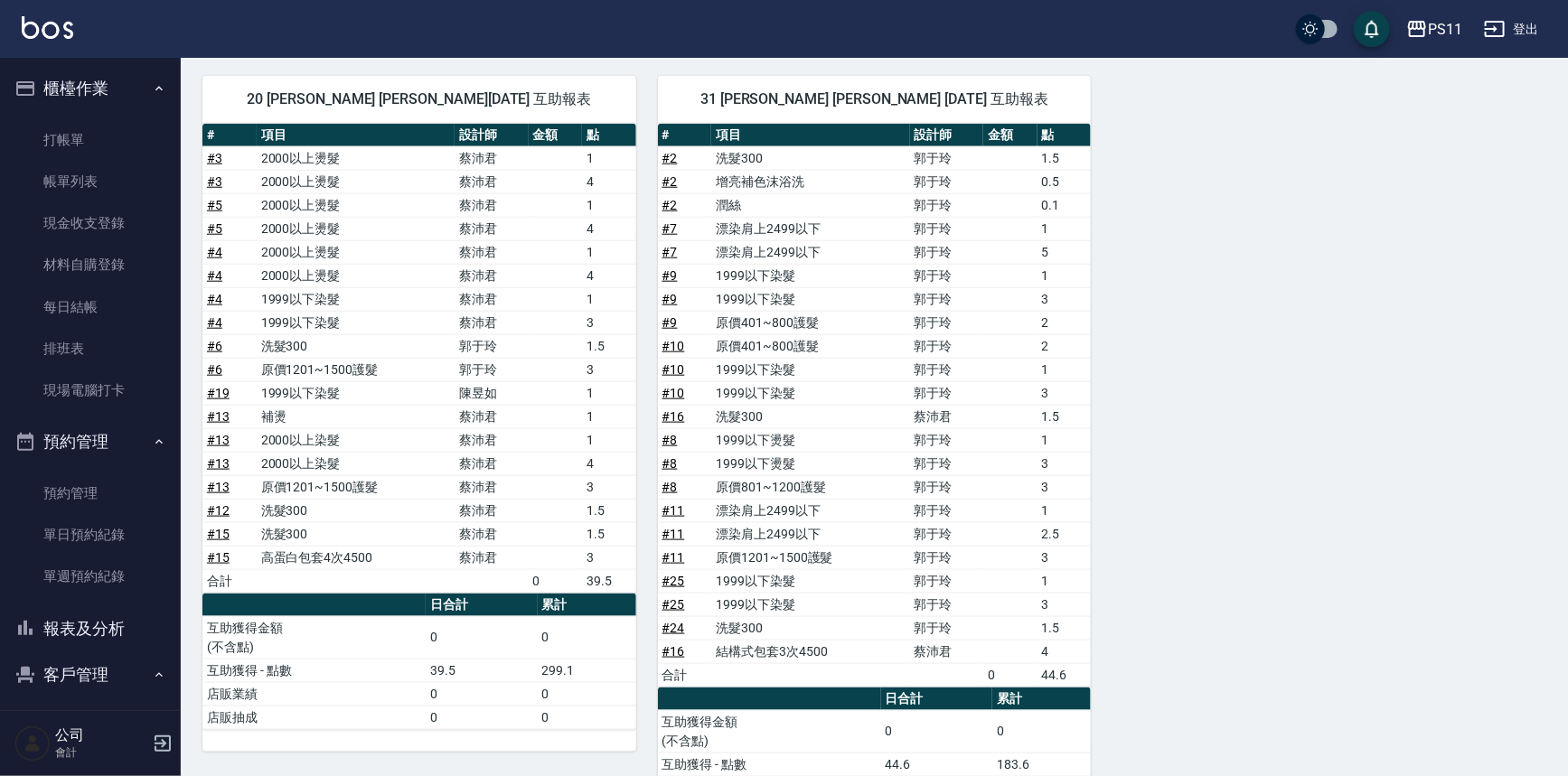
drag, startPoint x: 474, startPoint y: 537, endPoint x: 486, endPoint y: 480, distance: 58.2
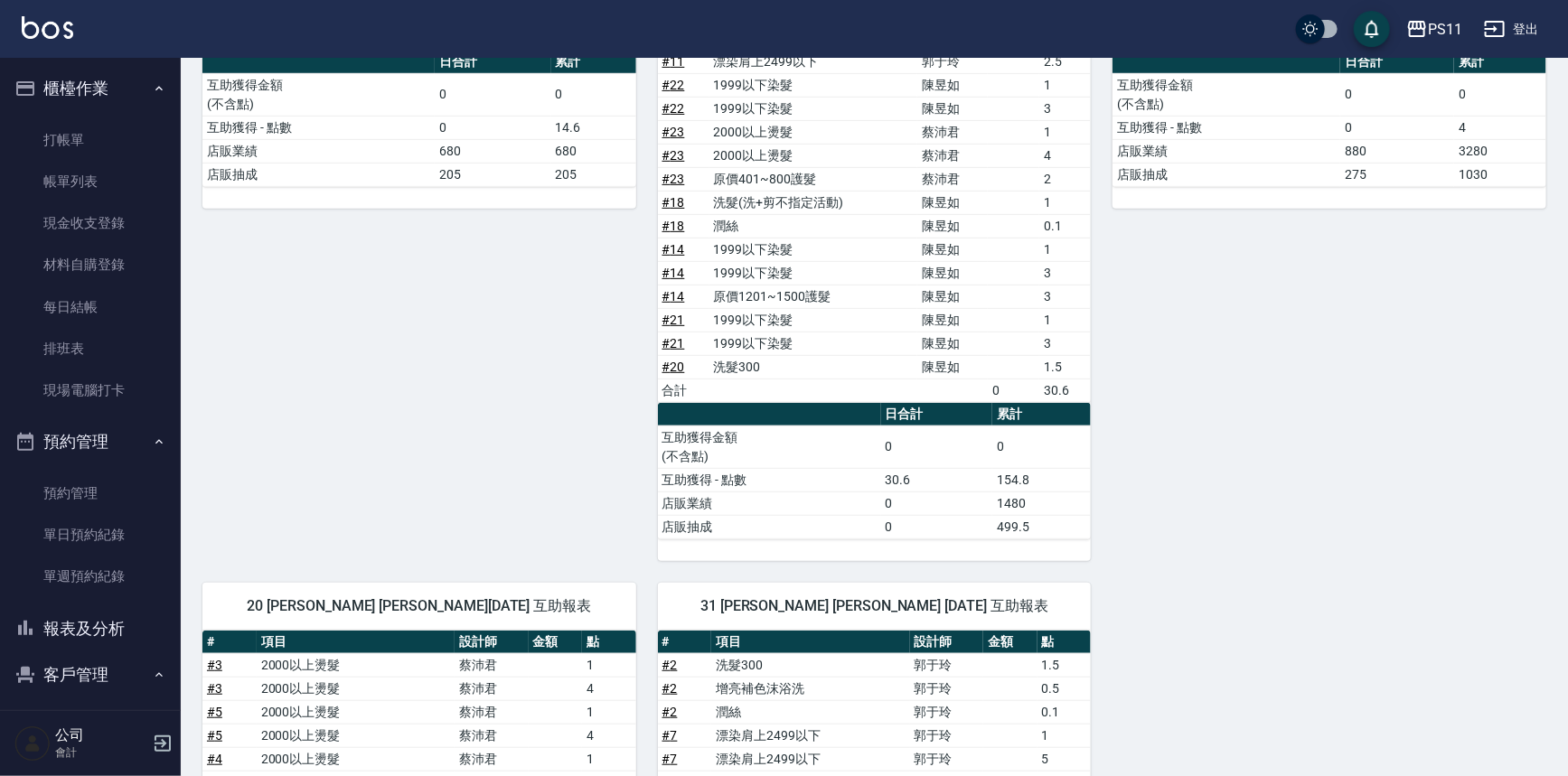
drag, startPoint x: 489, startPoint y: 313, endPoint x: 489, endPoint y: 294, distance: 19.0
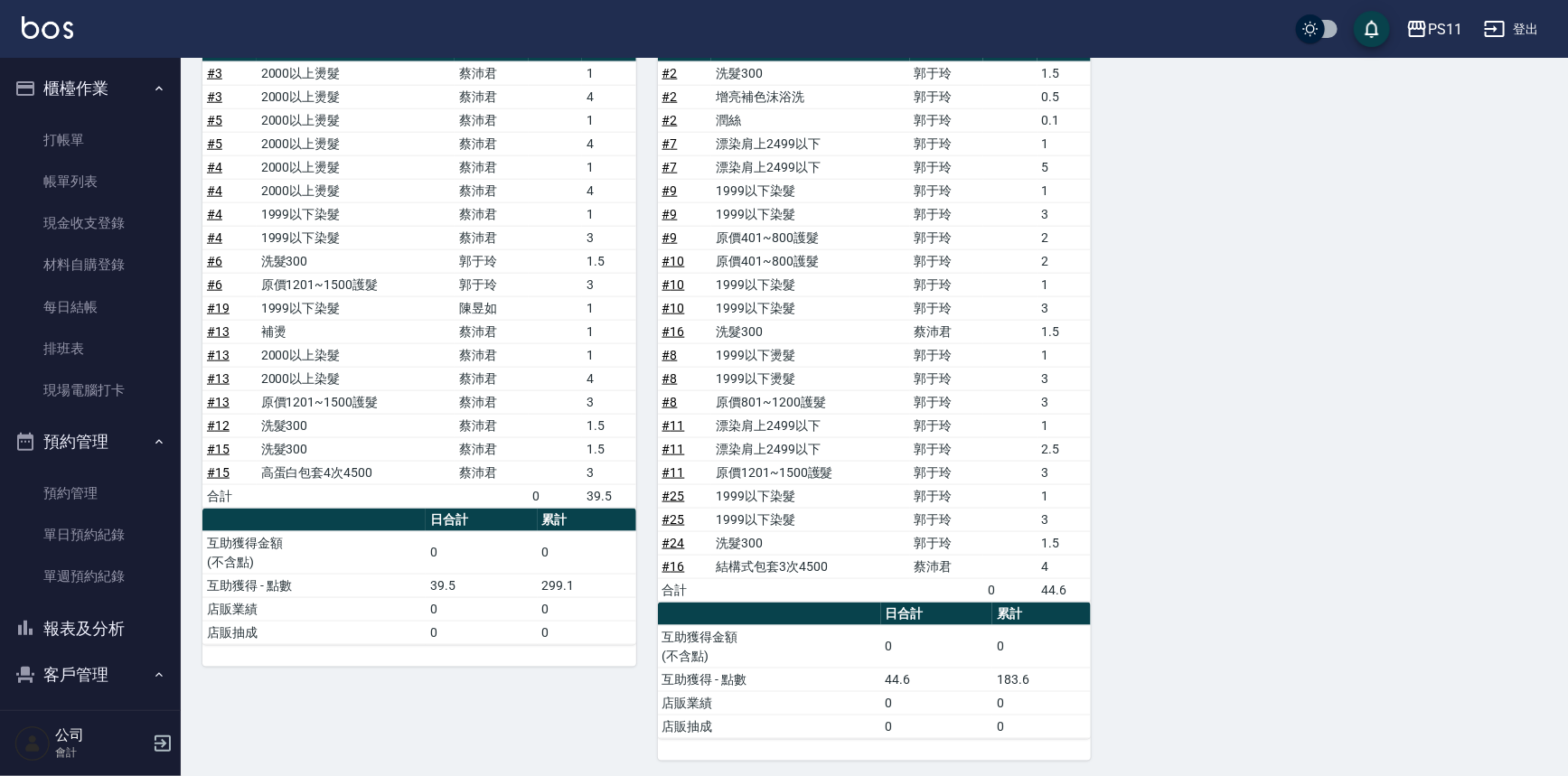
click at [108, 605] on button "報表及分析" at bounding box center [90, 629] width 166 height 47
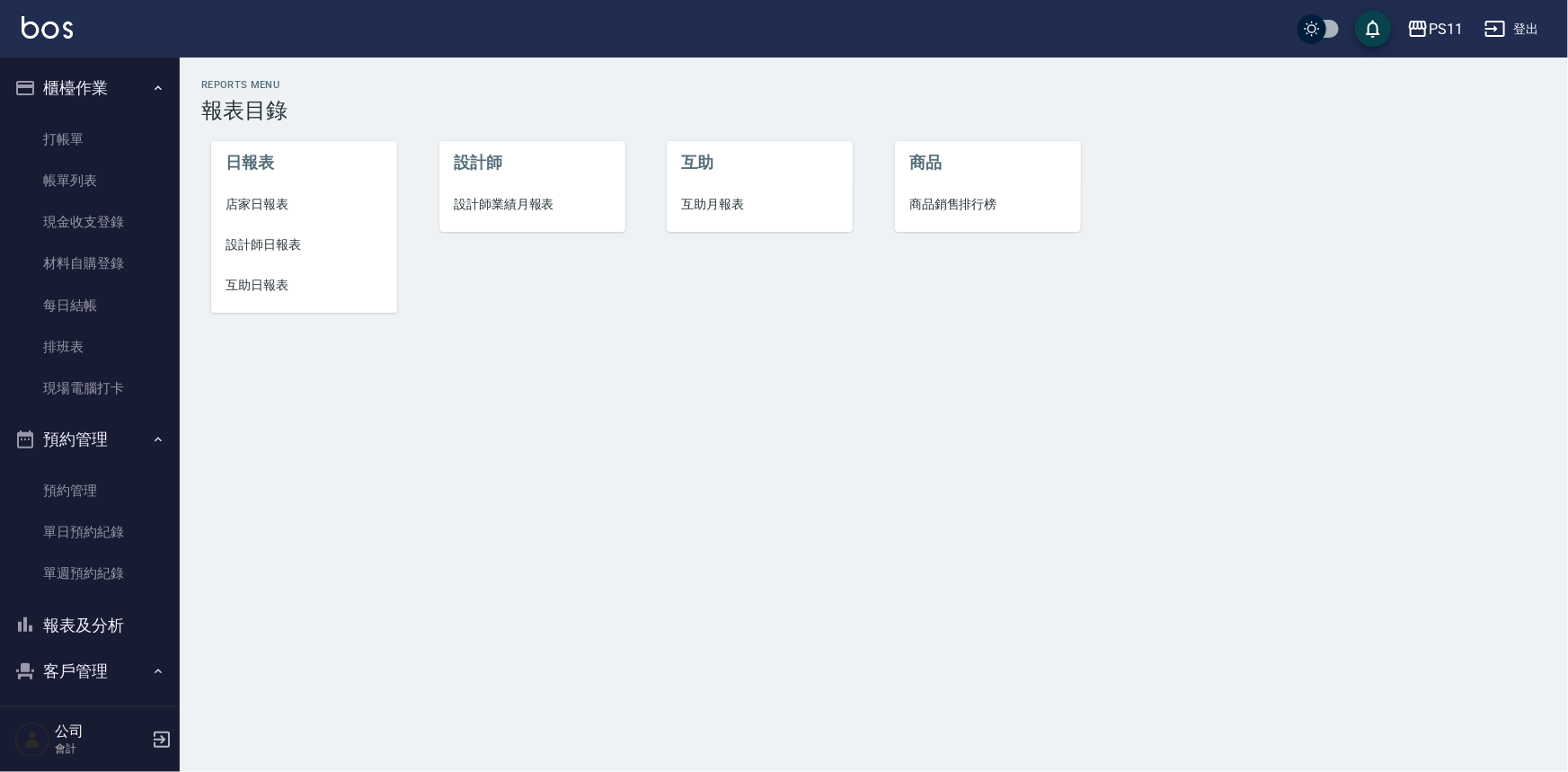
click at [293, 240] on span "設計師日報表" at bounding box center [304, 244] width 158 height 18
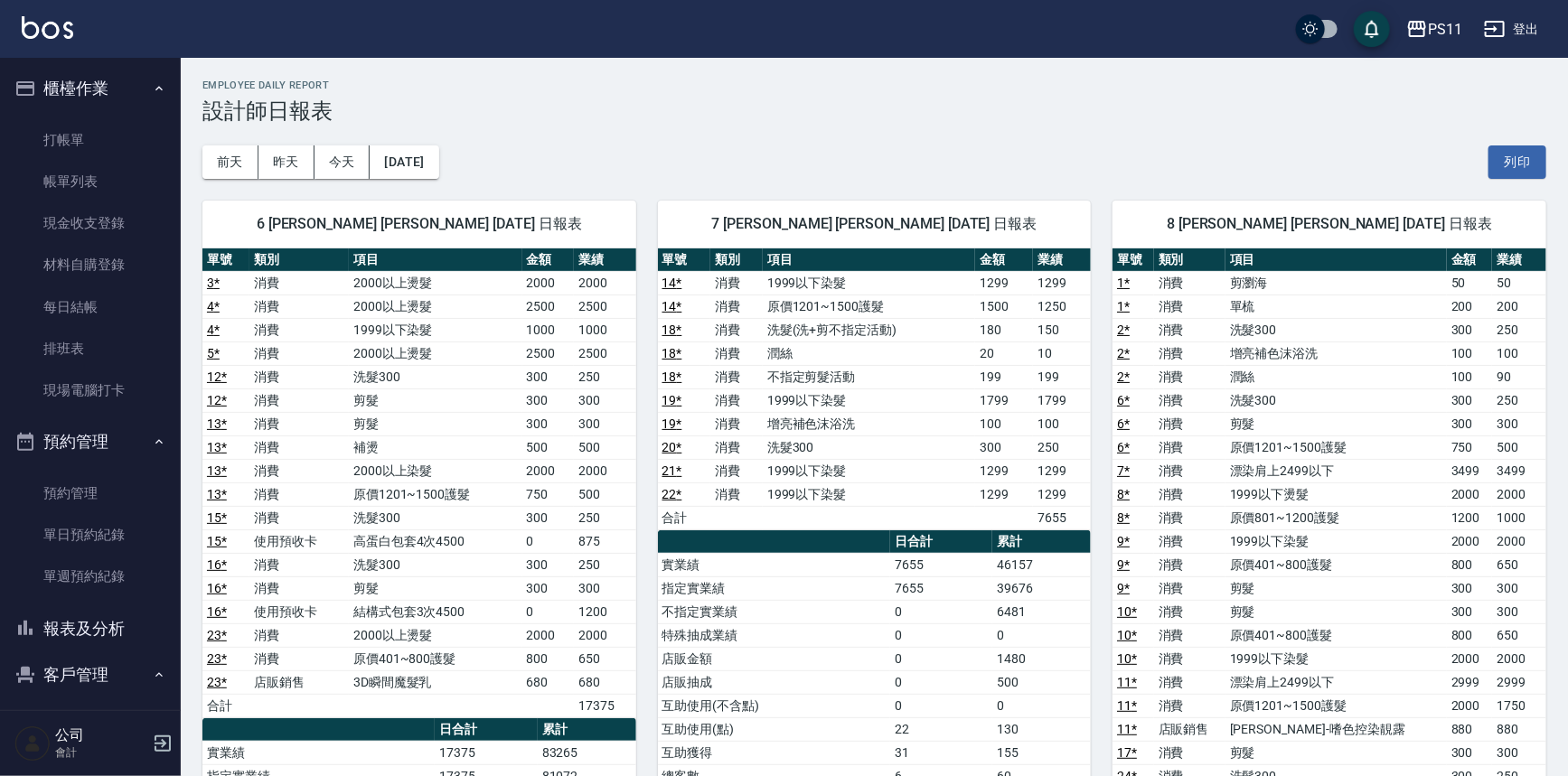
click at [114, 624] on button "報表及分析" at bounding box center [90, 629] width 166 height 47
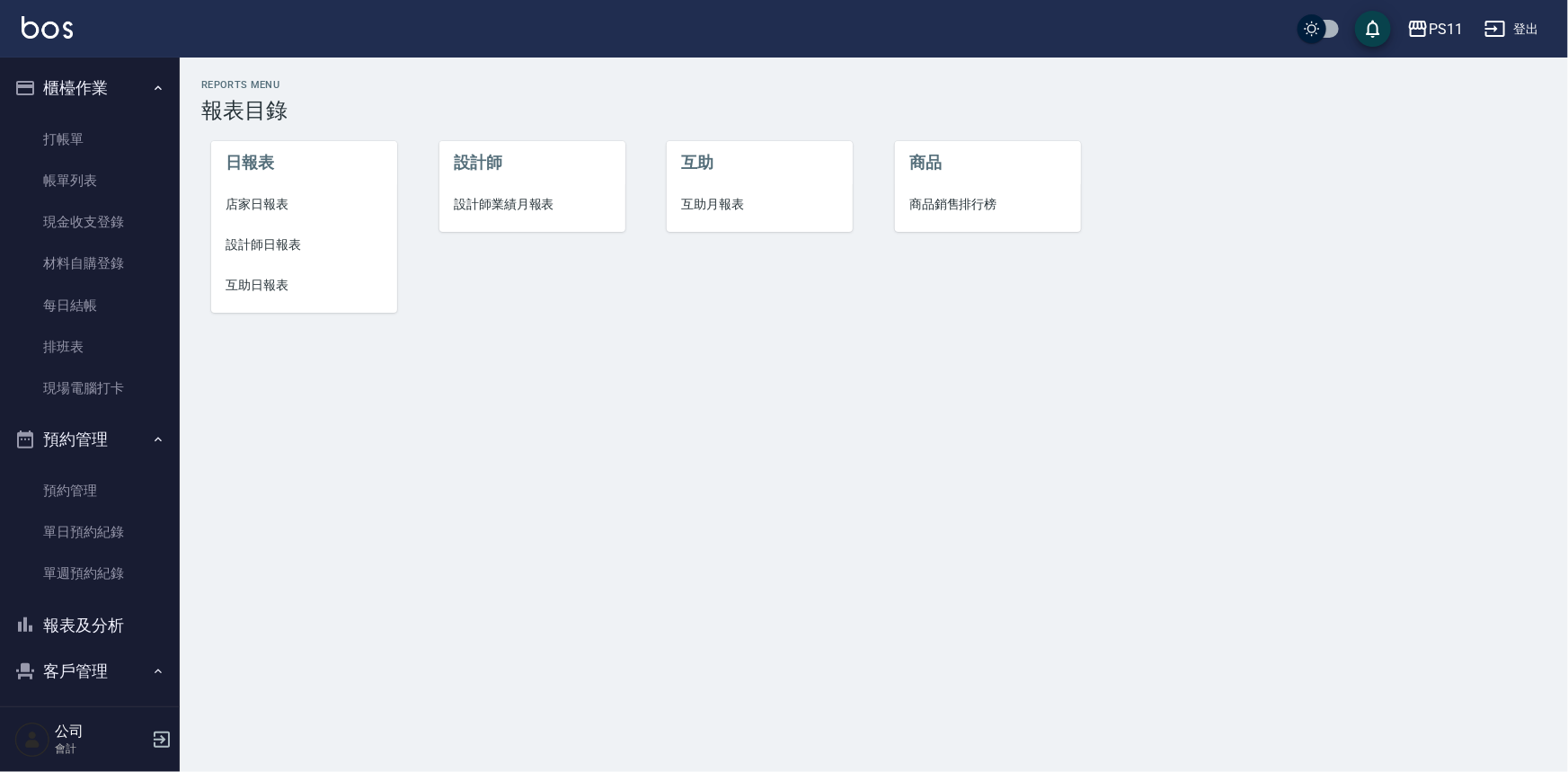
click at [246, 204] on span "店家日報表" at bounding box center [304, 205] width 158 height 18
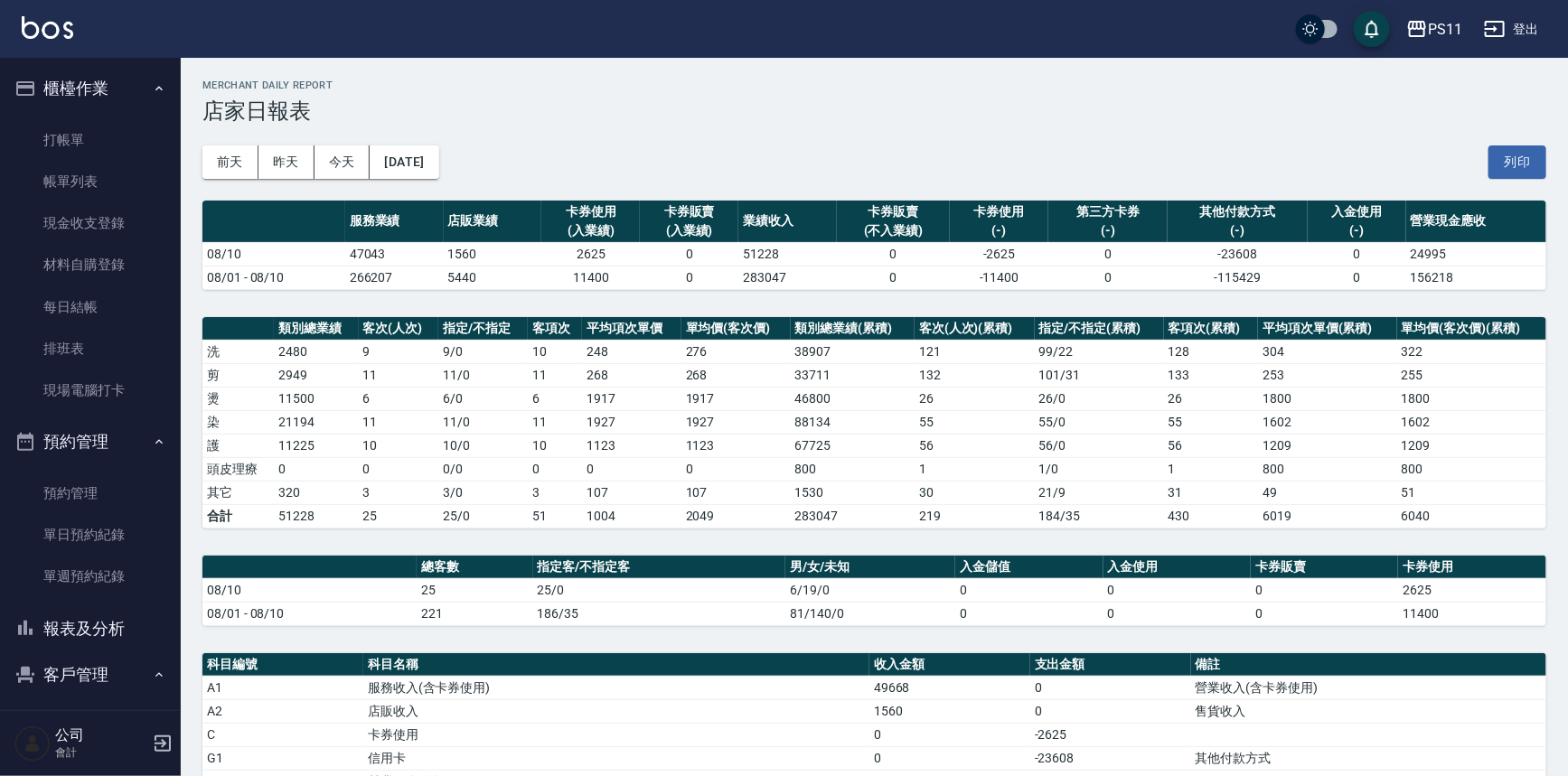
click at [1125, 458] on td "1 / 0" at bounding box center [1099, 468] width 129 height 23
click at [106, 138] on link "打帳單" at bounding box center [90, 140] width 166 height 42
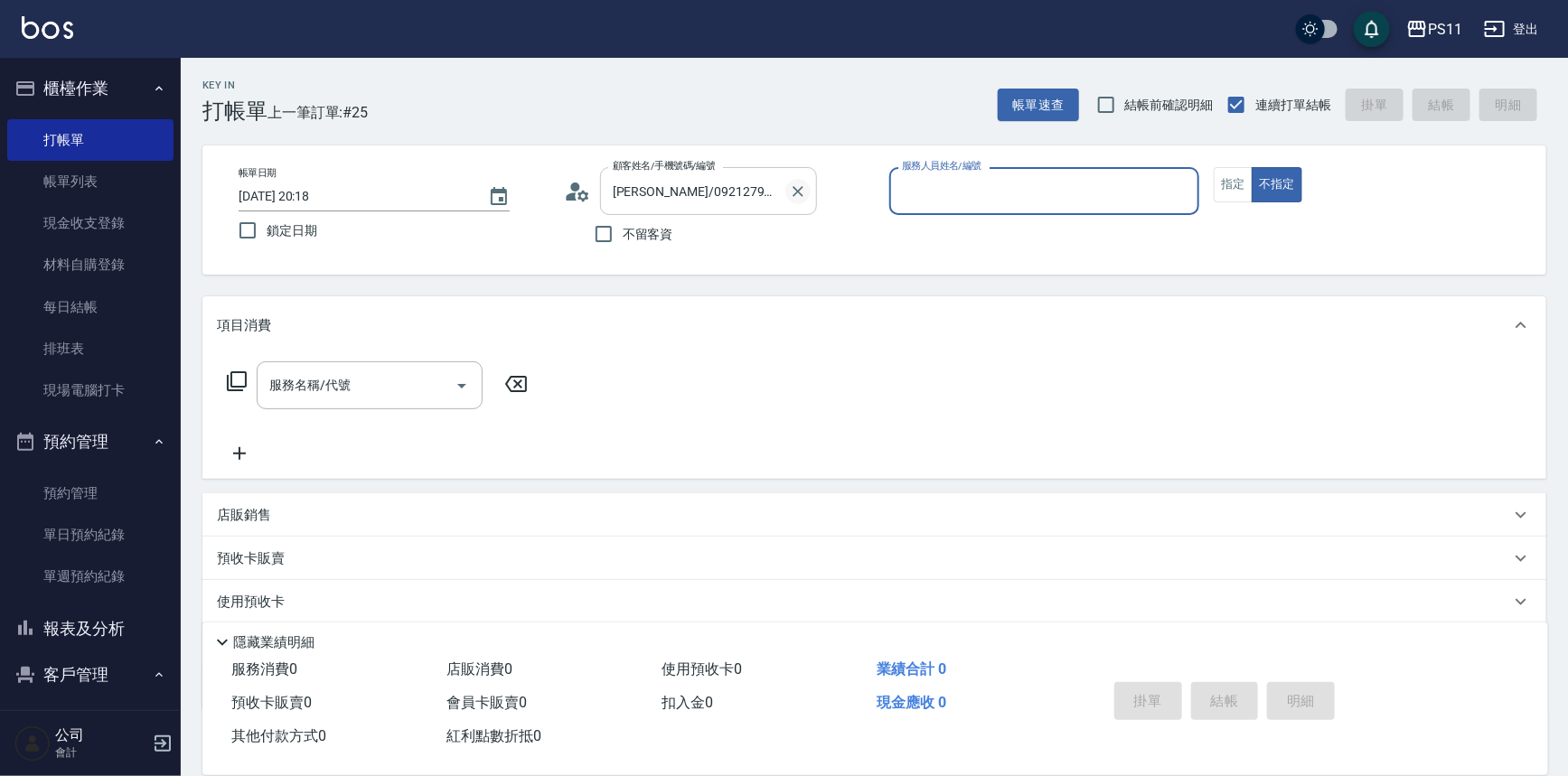
click at [808, 190] on button "Clear" at bounding box center [797, 191] width 25 height 25
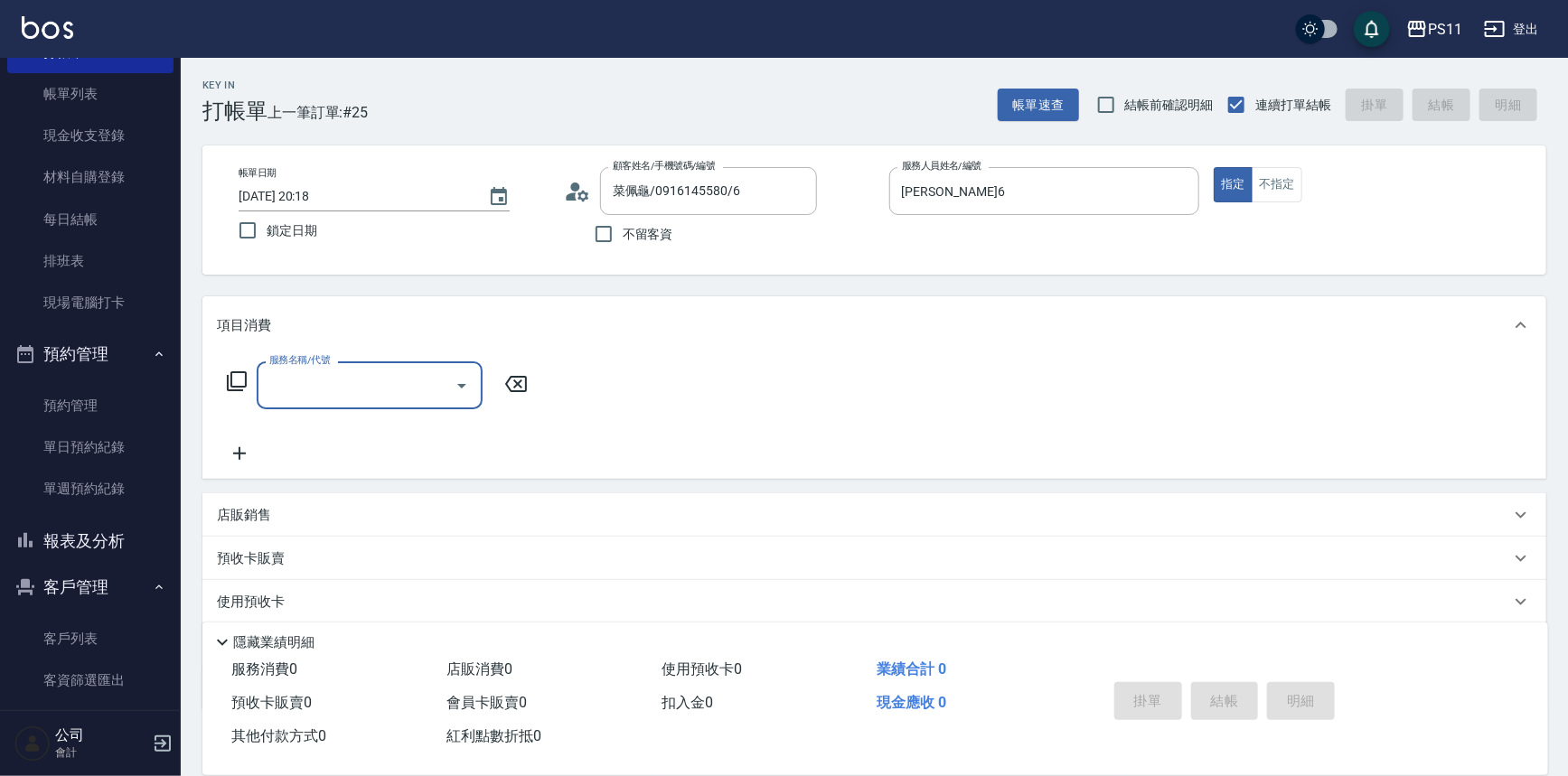
scroll to position [196, 0]
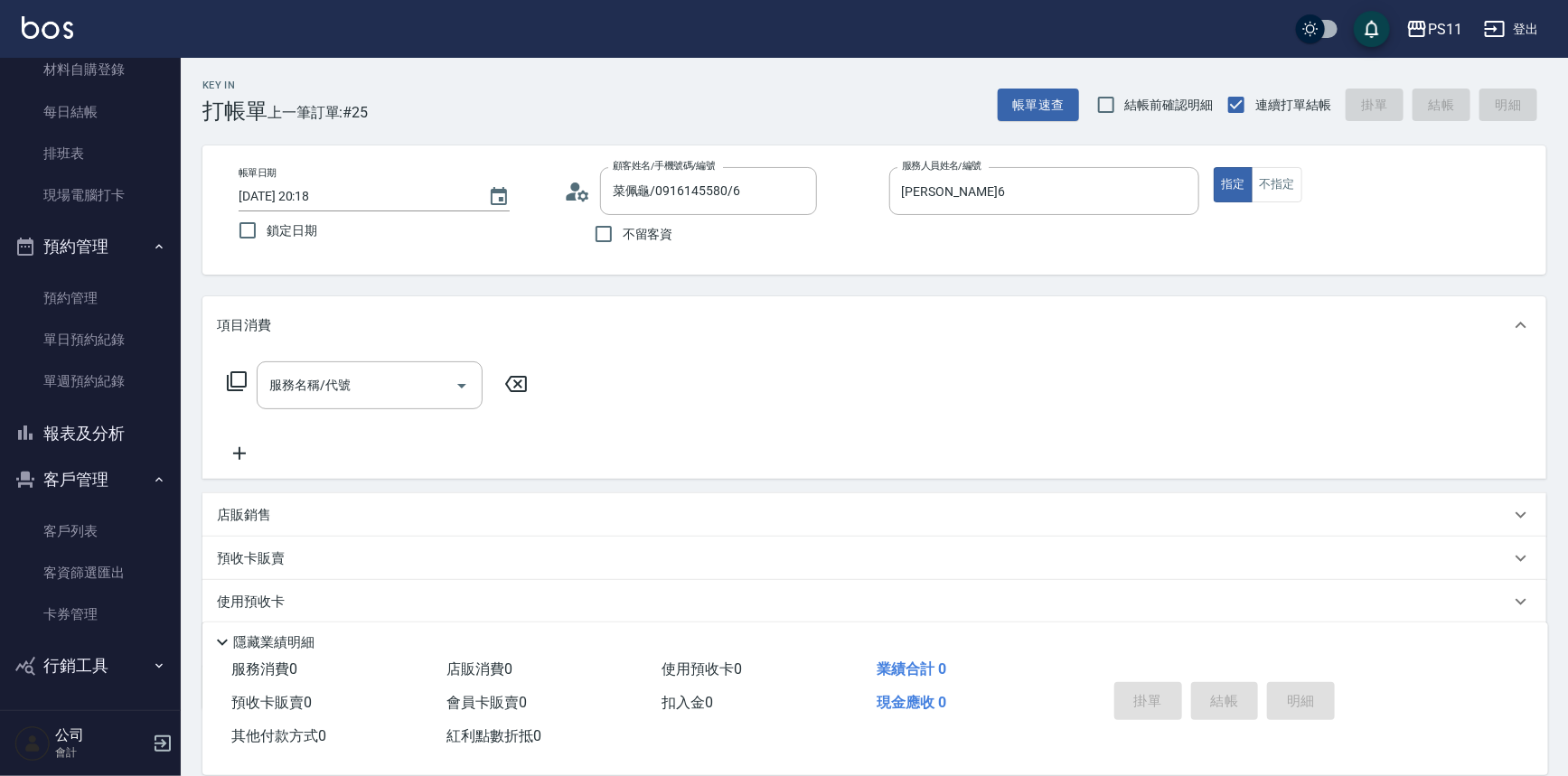
drag, startPoint x: 267, startPoint y: 505, endPoint x: 300, endPoint y: 414, distance: 96.8
click at [270, 497] on div "店販銷售" at bounding box center [874, 515] width 1345 height 44
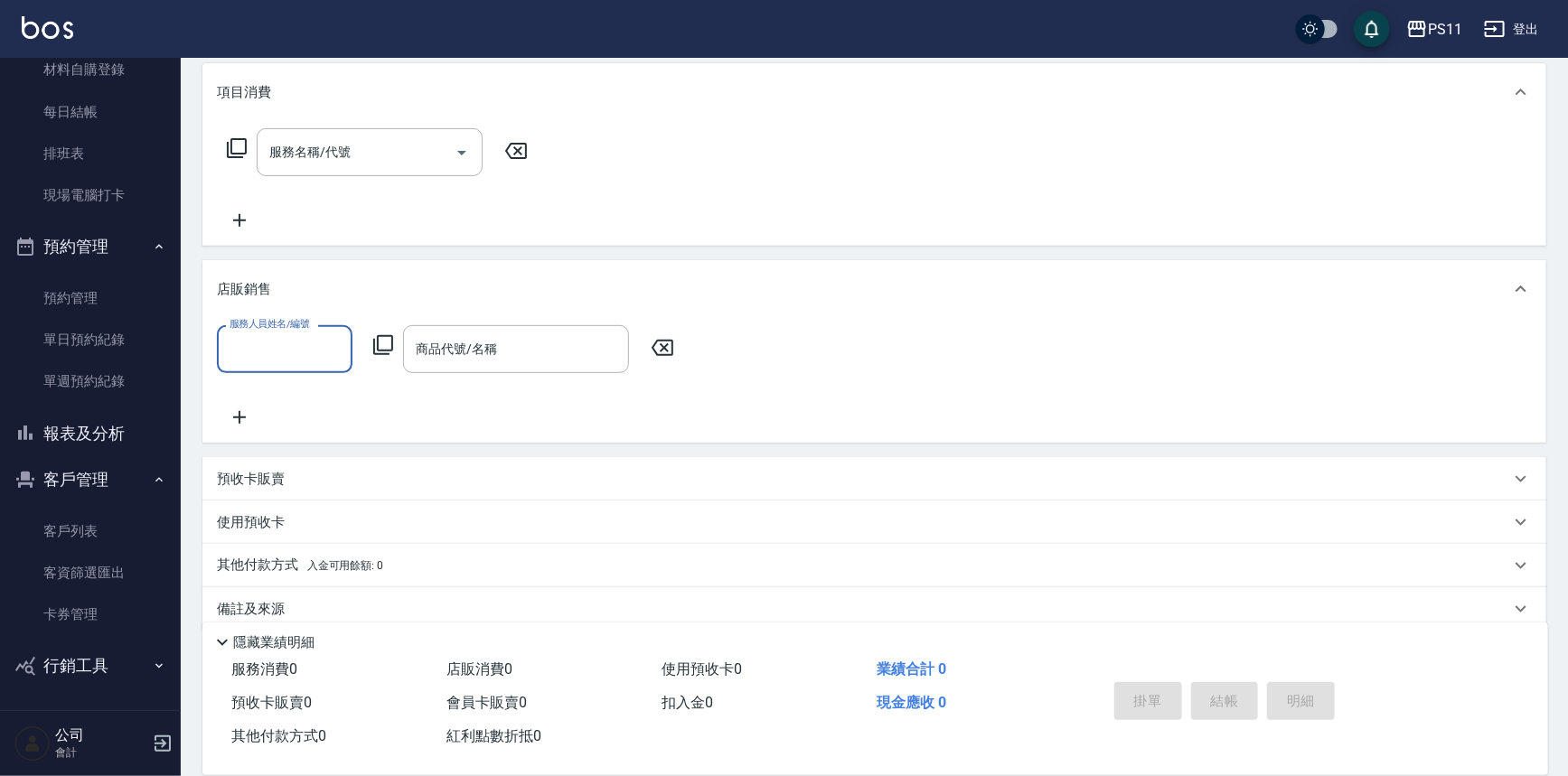
scroll to position [253, 0]
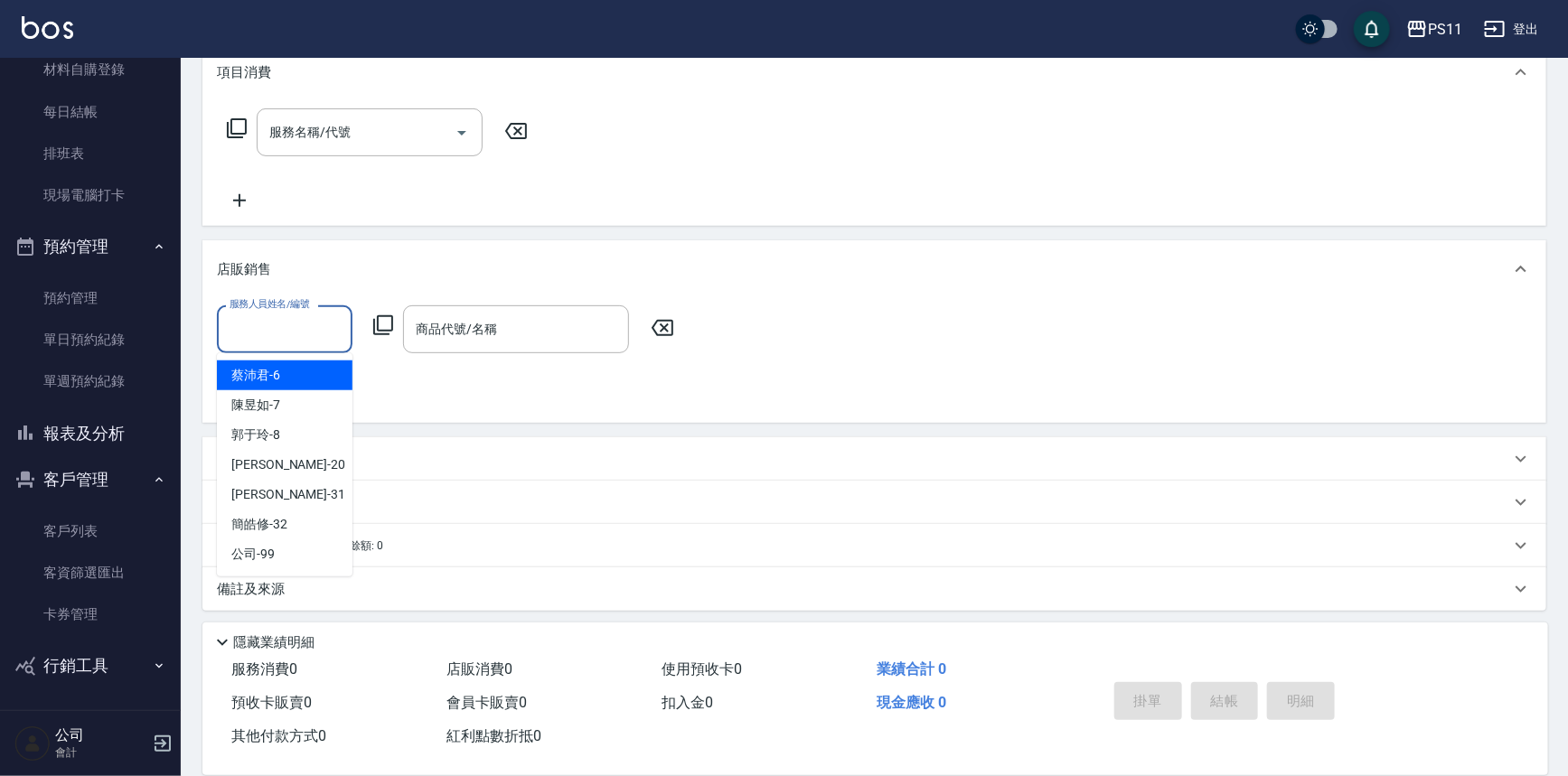
click at [287, 325] on input "服務人員姓名/編號" at bounding box center [285, 329] width 120 height 32
click at [301, 363] on div "[PERSON_NAME]6" at bounding box center [285, 375] width 135 height 30
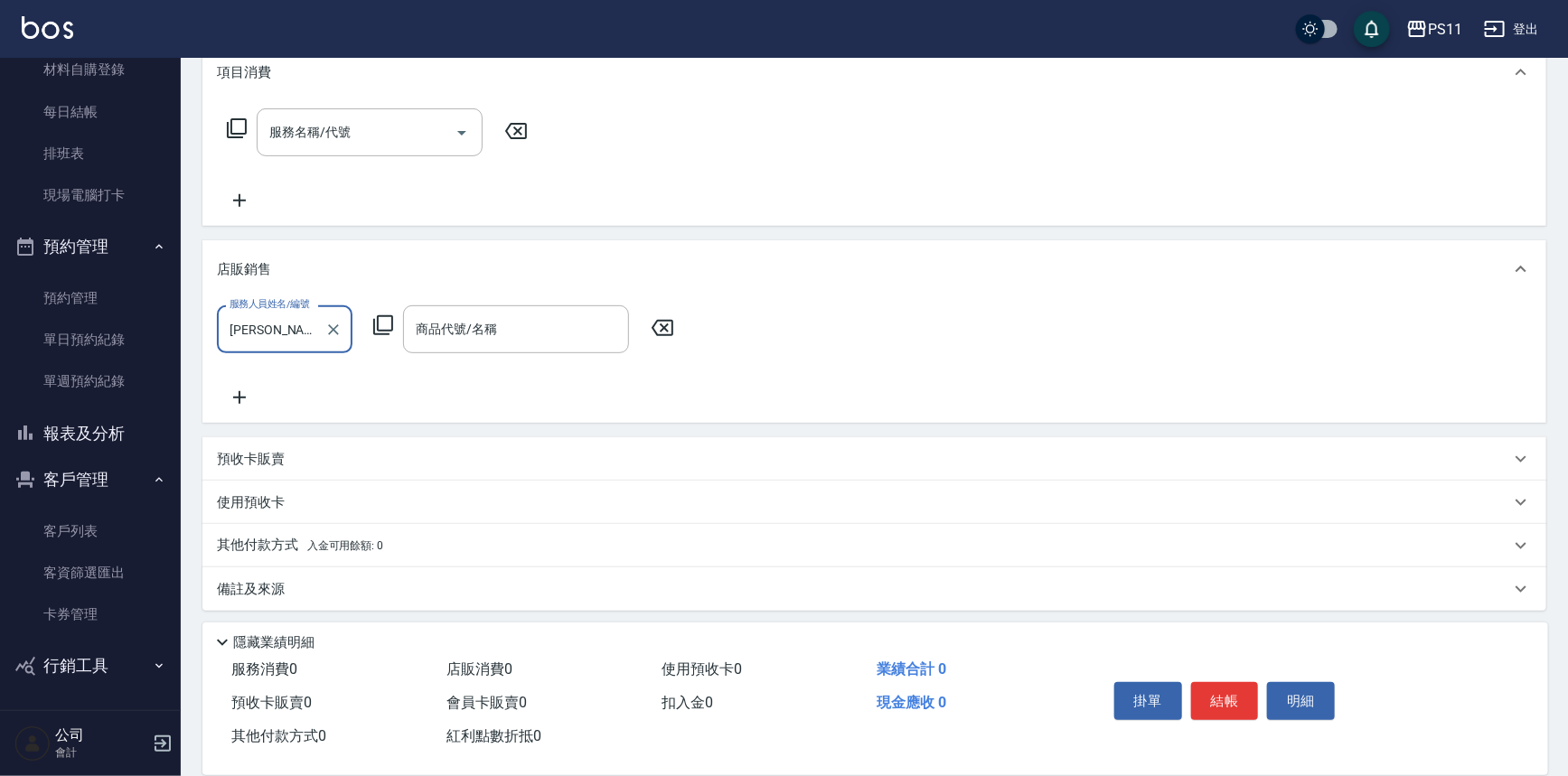
click at [379, 324] on icon at bounding box center [383, 324] width 21 height 21
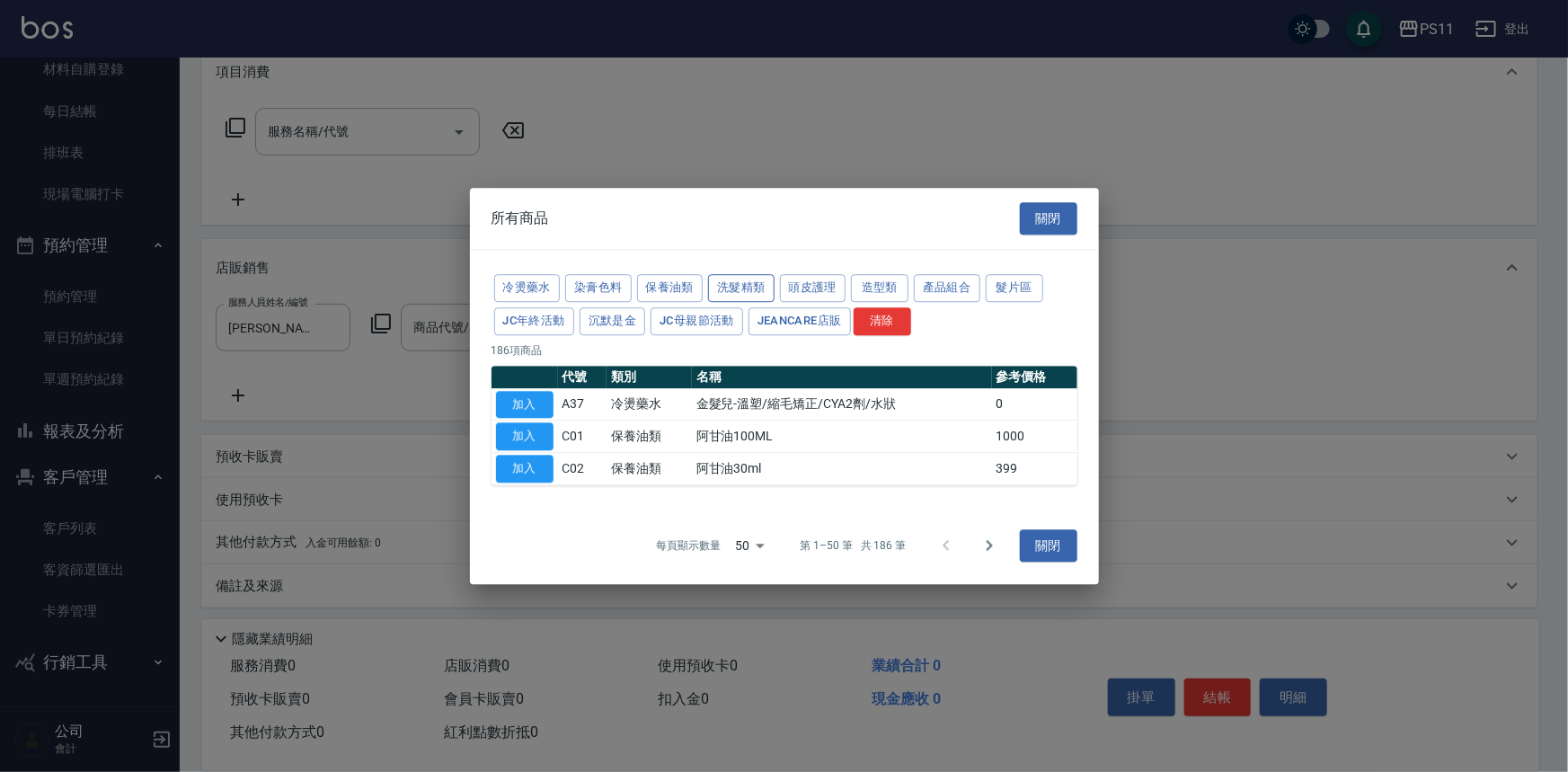
click at [744, 279] on button "洗髮精類" at bounding box center [741, 288] width 66 height 28
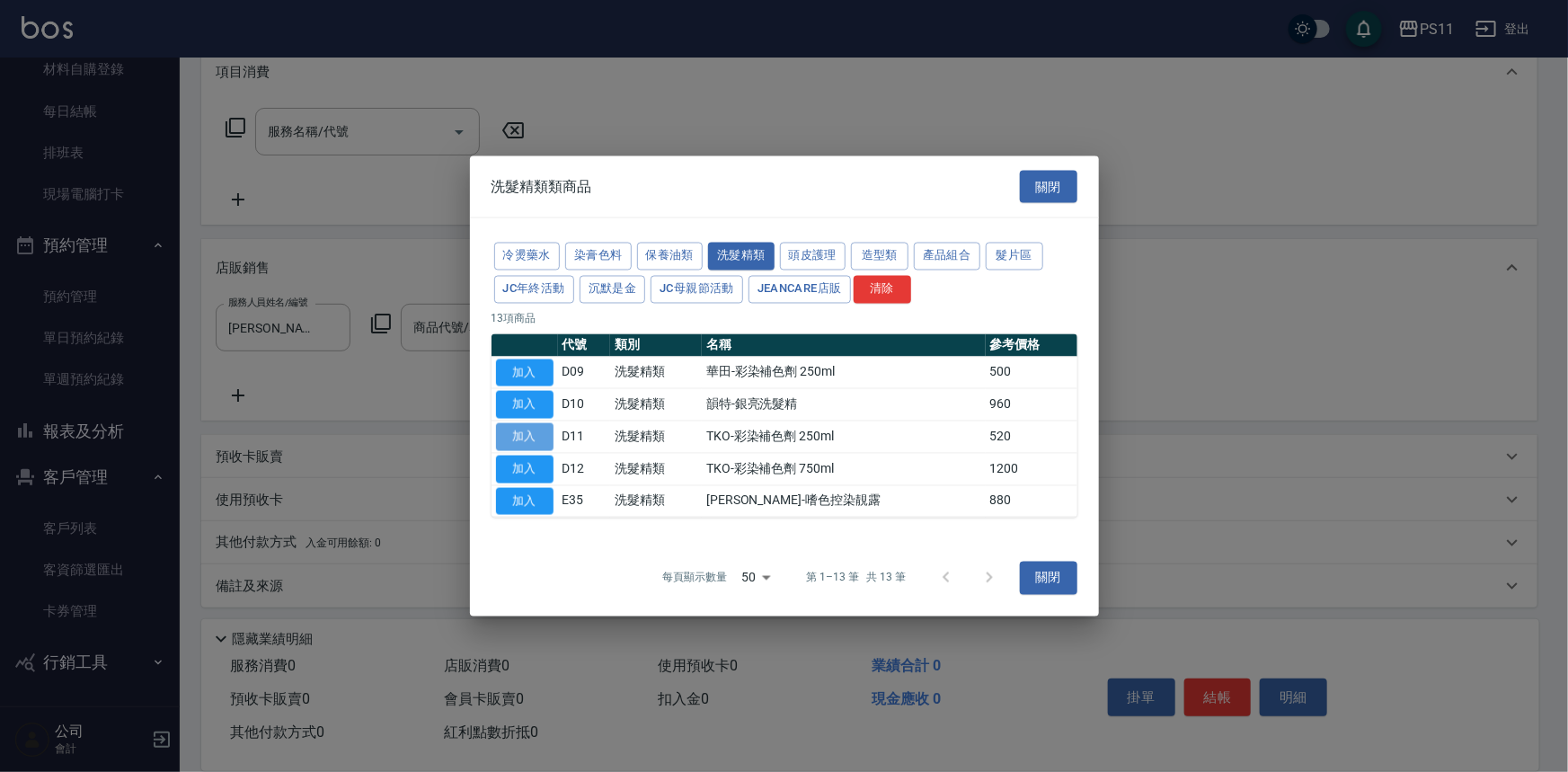
click at [538, 435] on button "加入" at bounding box center [525, 437] width 57 height 28
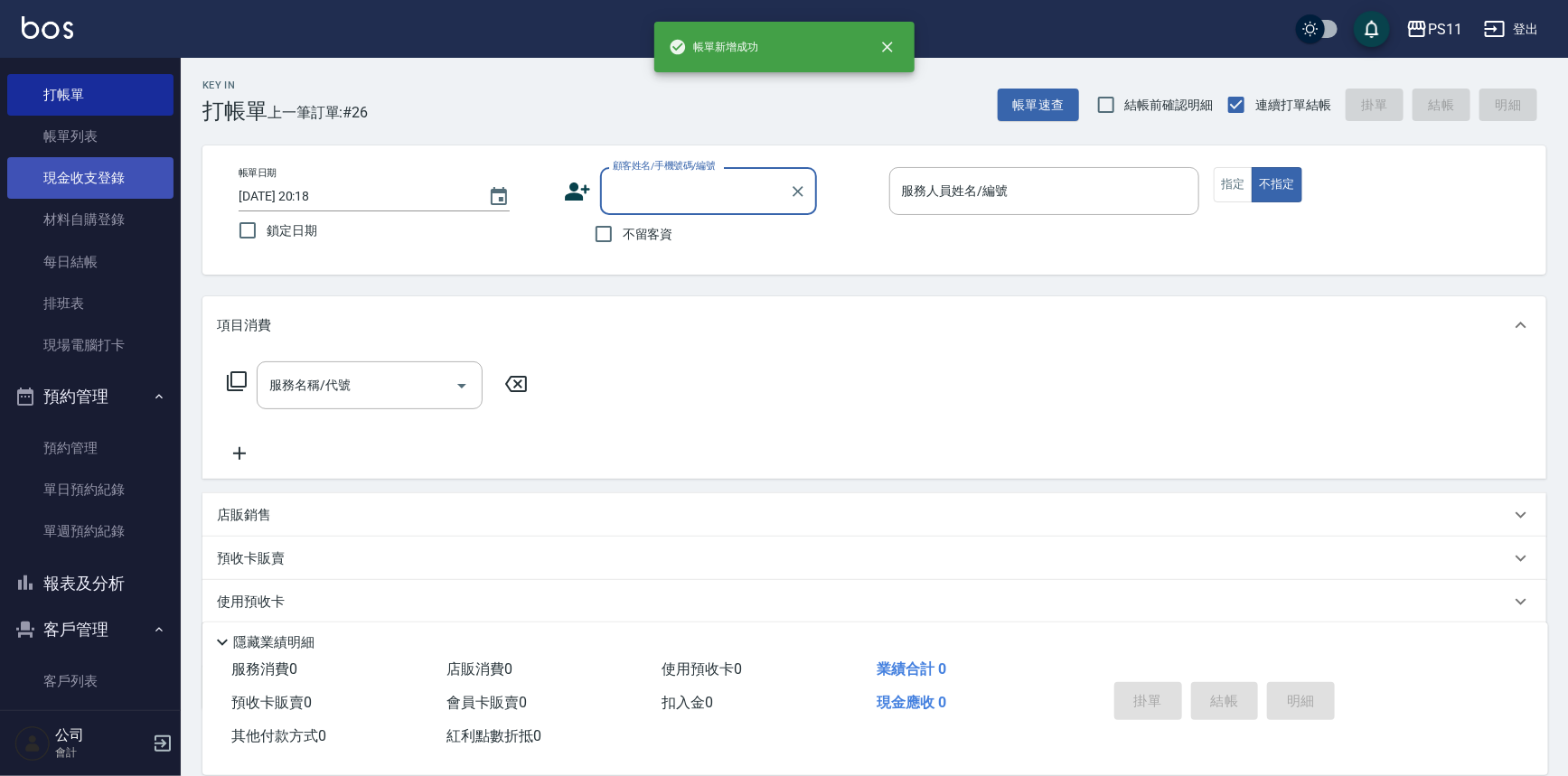
scroll to position [31, 0]
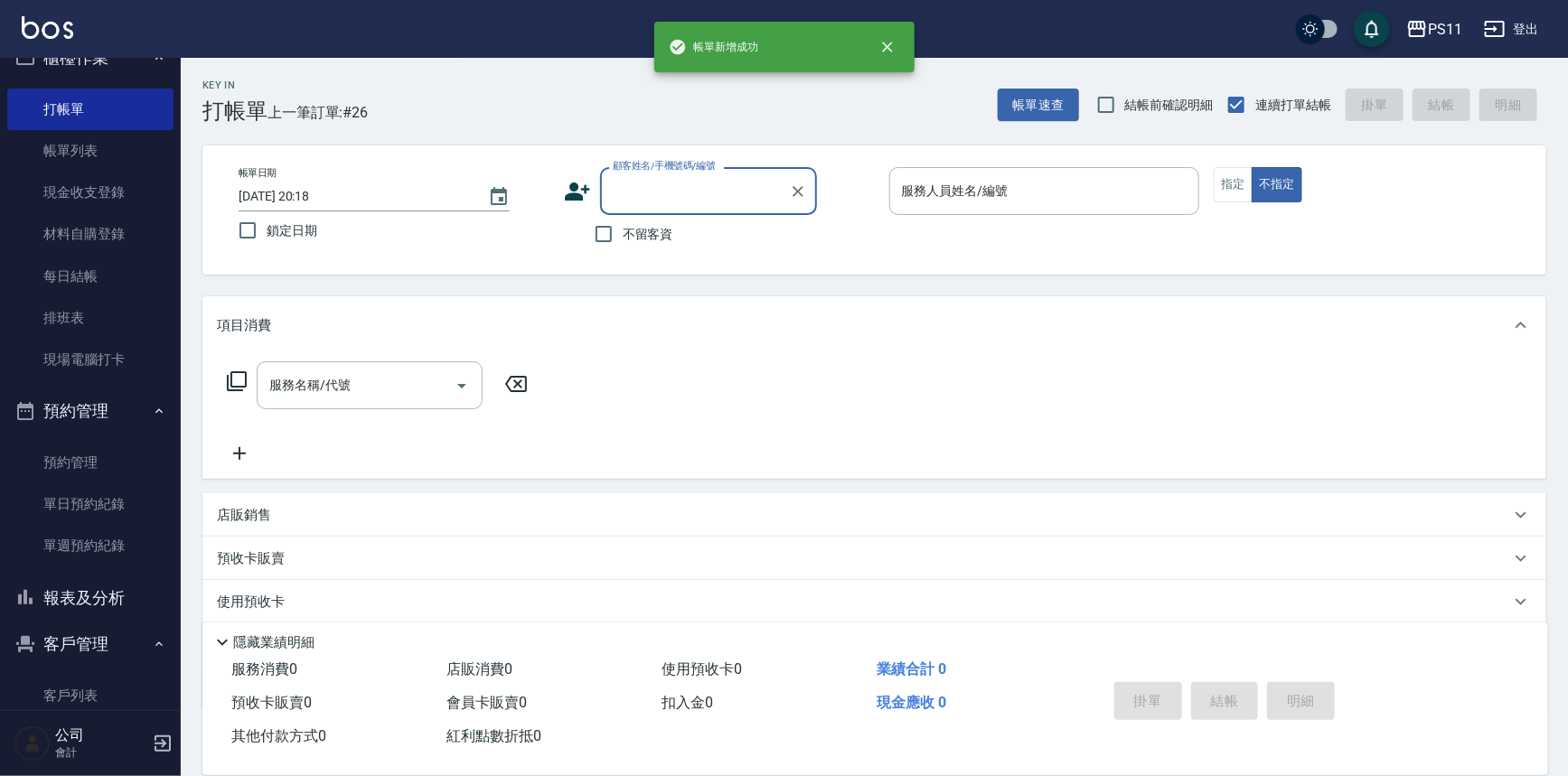
drag, startPoint x: 94, startPoint y: 158, endPoint x: 651, endPoint y: 325, distance: 581.5
click at [95, 158] on link "帳單列表" at bounding box center [90, 150] width 166 height 42
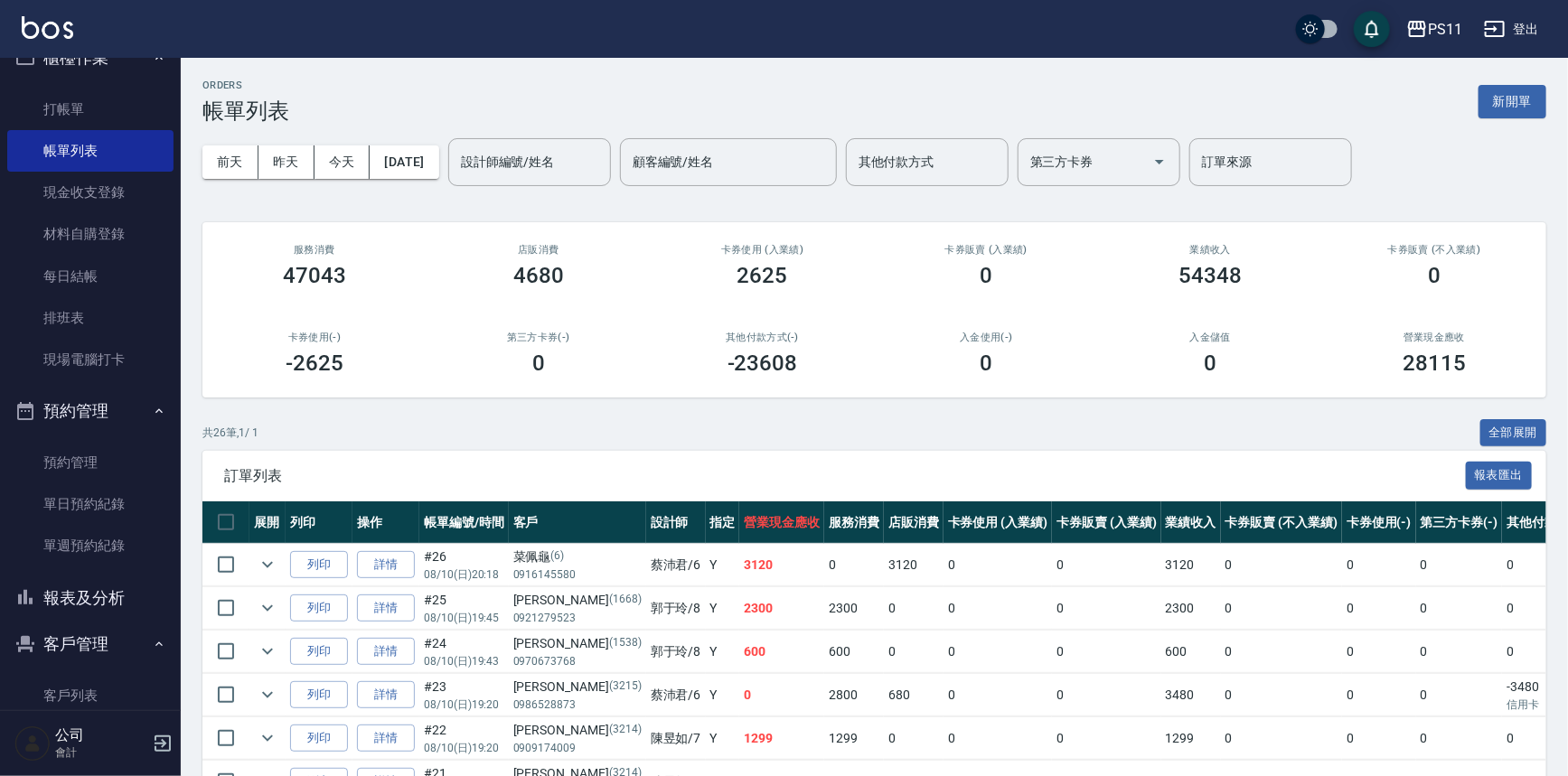
drag, startPoint x: 119, startPoint y: 603, endPoint x: 174, endPoint y: 565, distance: 66.9
click at [125, 603] on button "報表及分析" at bounding box center [90, 598] width 166 height 47
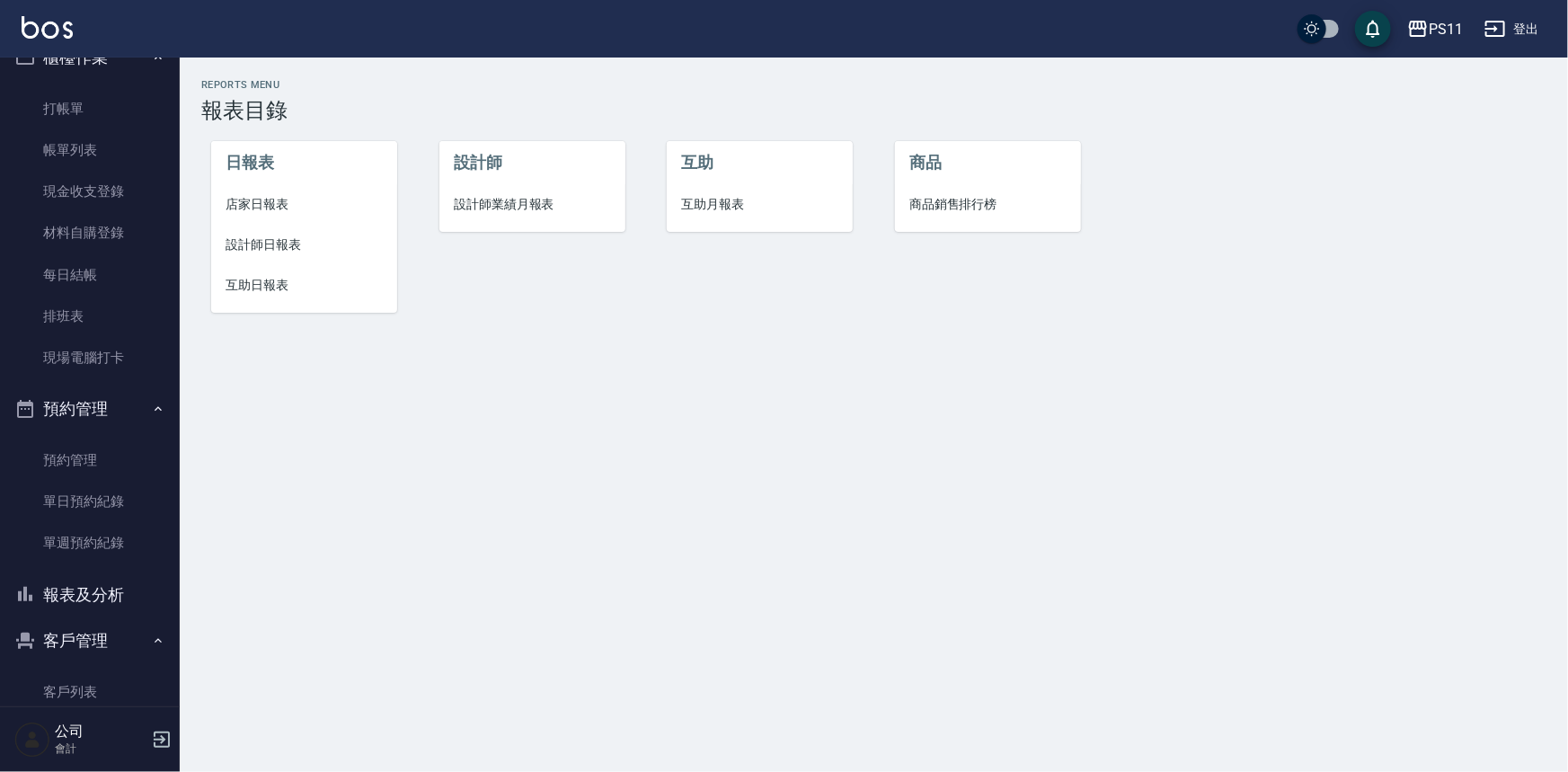
click at [255, 203] on span "店家日報表" at bounding box center [304, 205] width 158 height 18
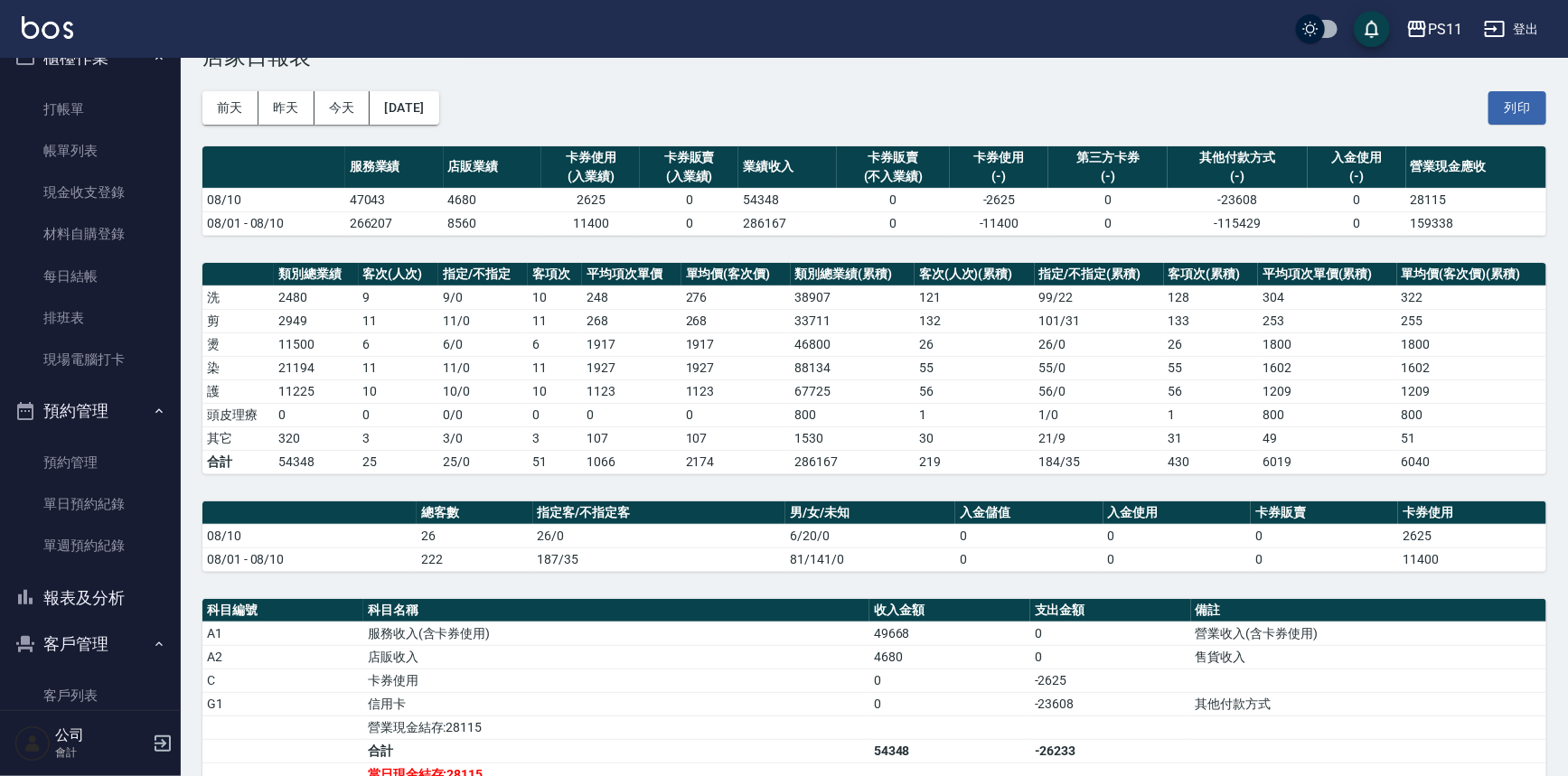
scroll to position [82, 0]
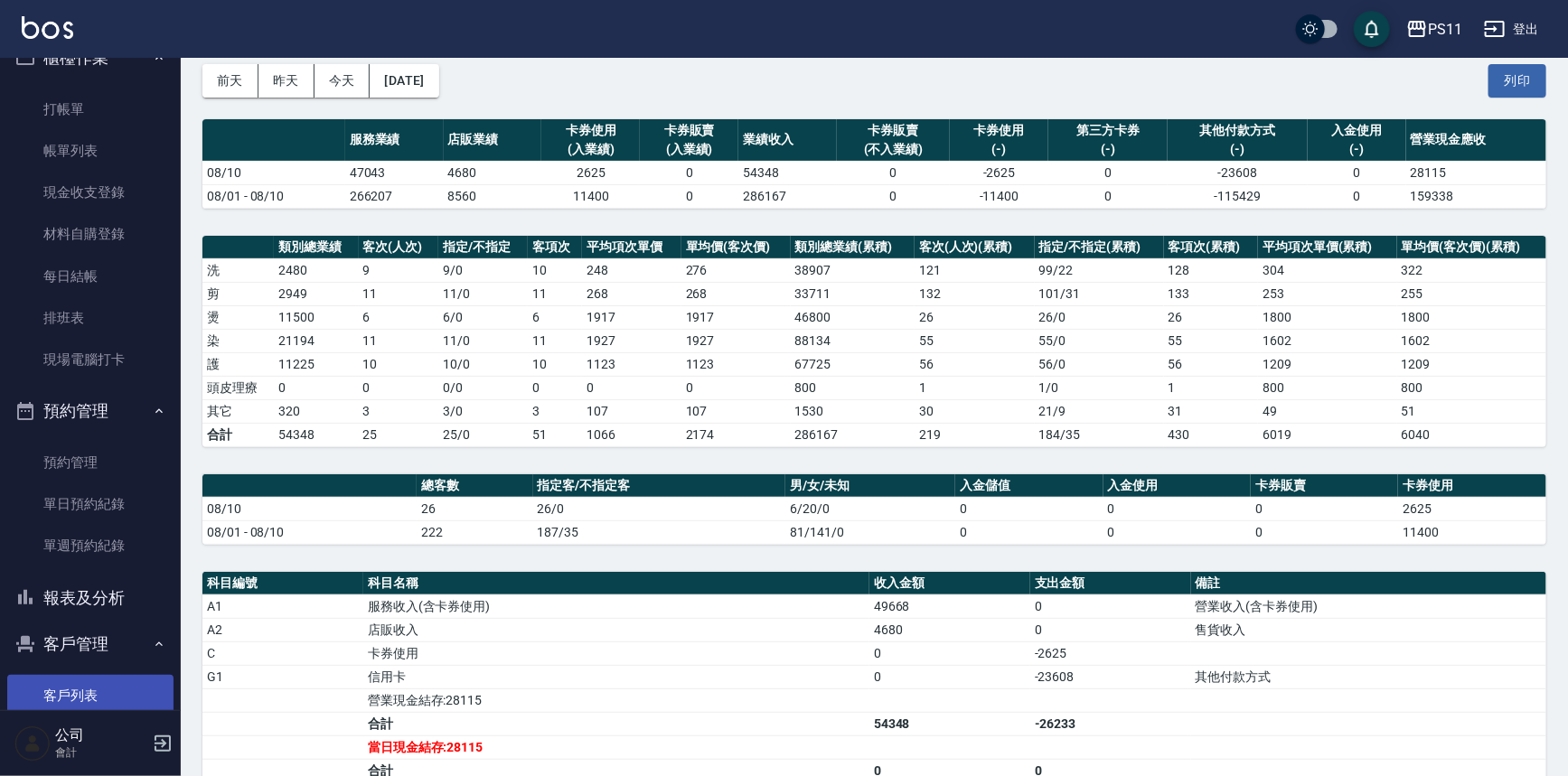
click at [108, 388] on ul "客戶列表 客資篩選匯出 卡券管理" at bounding box center [90, 235] width 166 height 307
click at [108, 687] on link "客戶列表" at bounding box center [90, 695] width 166 height 42
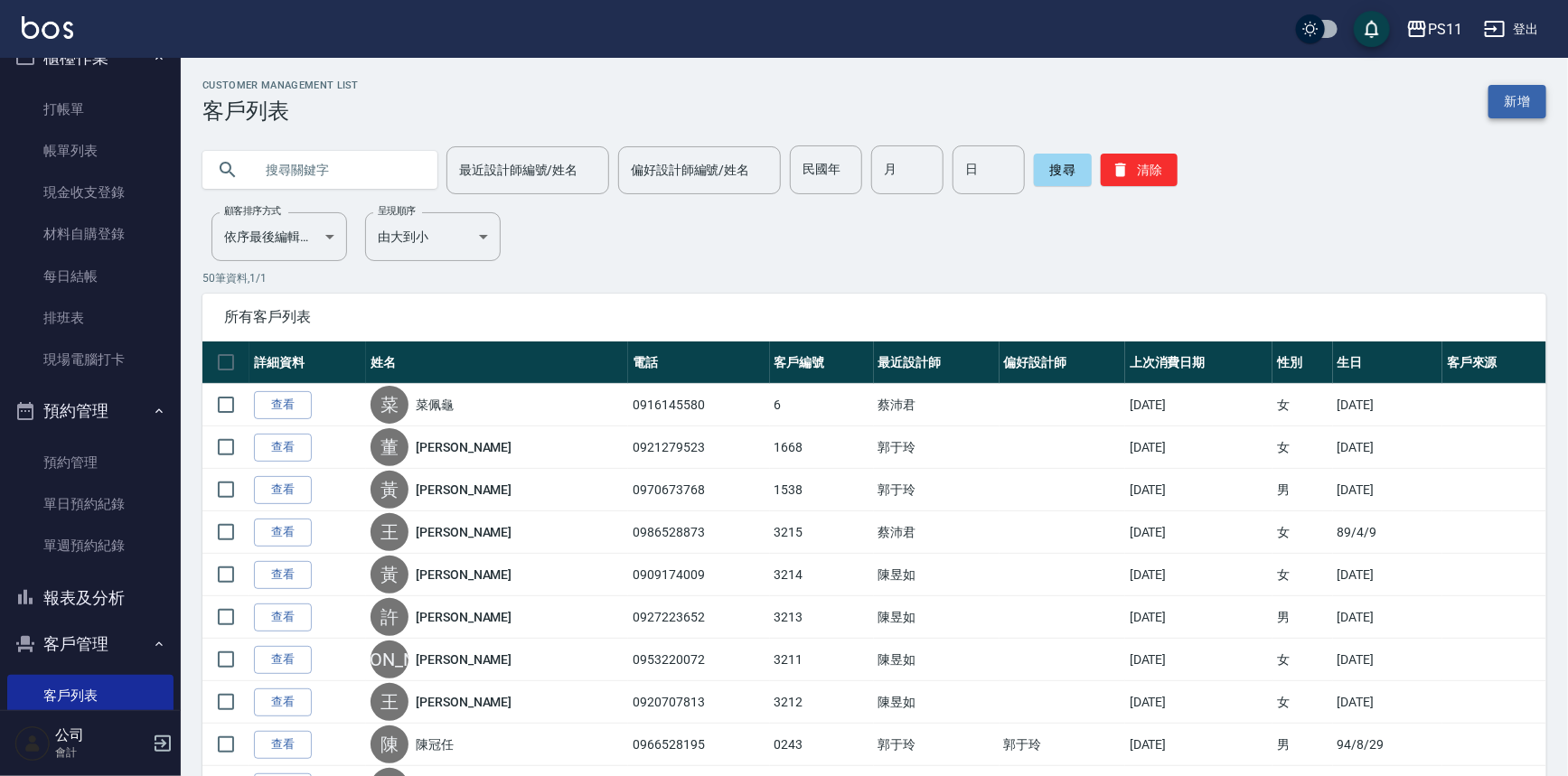
click at [1523, 98] on link "新增" at bounding box center [1518, 102] width 57 height 33
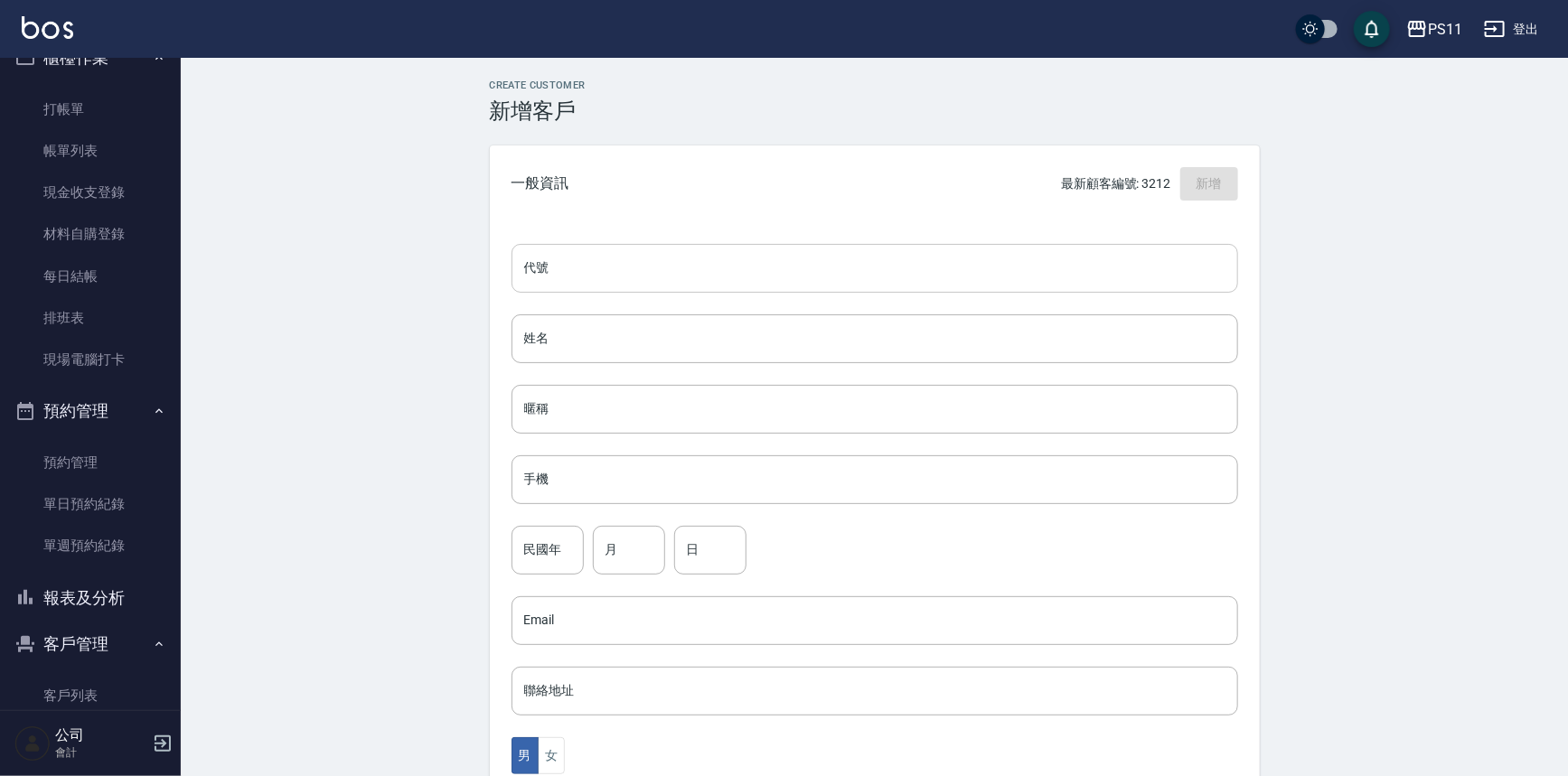
click at [724, 254] on input "代號" at bounding box center [875, 268] width 727 height 49
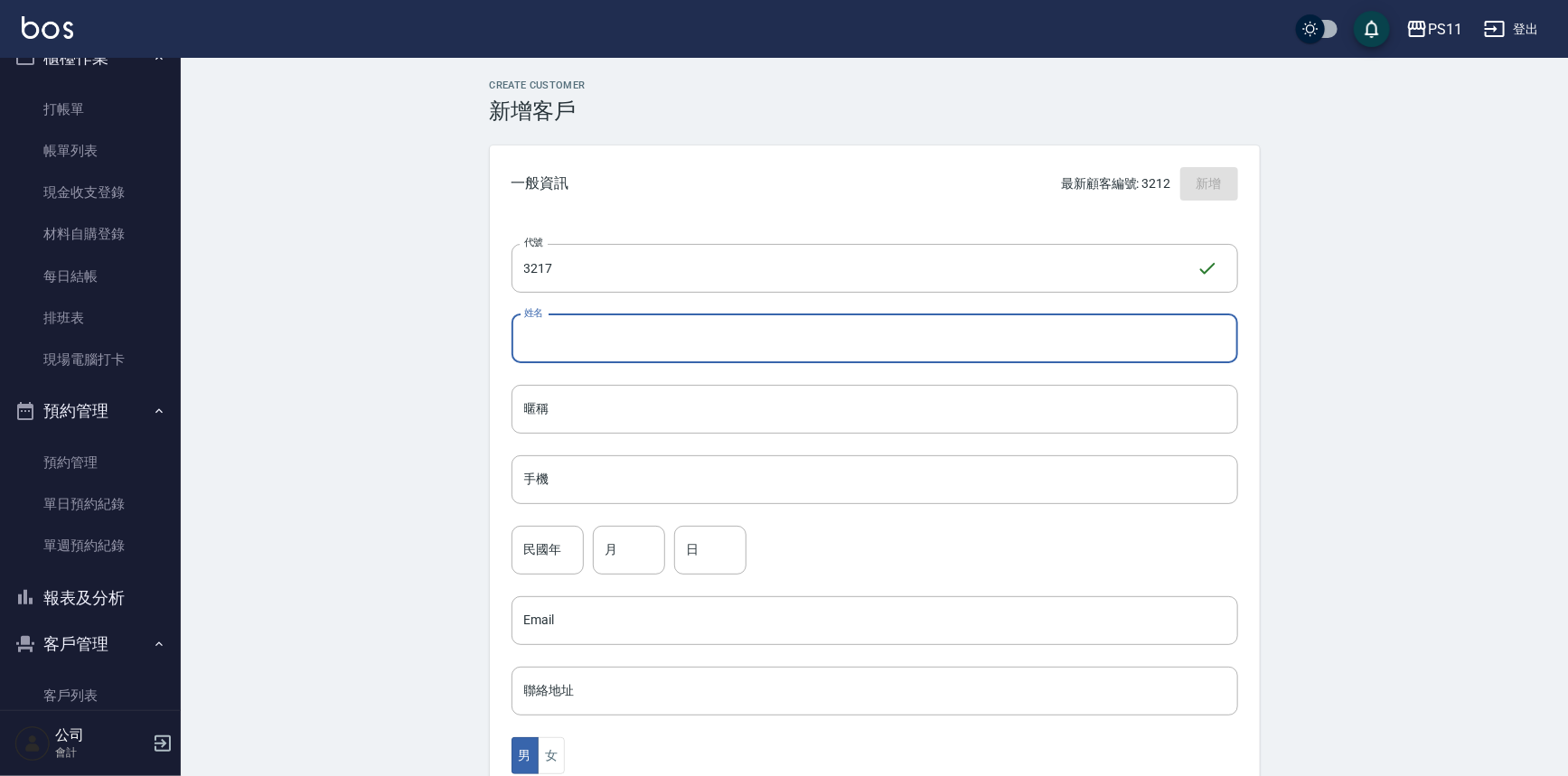
click at [797, 333] on input "姓名" at bounding box center [875, 338] width 727 height 49
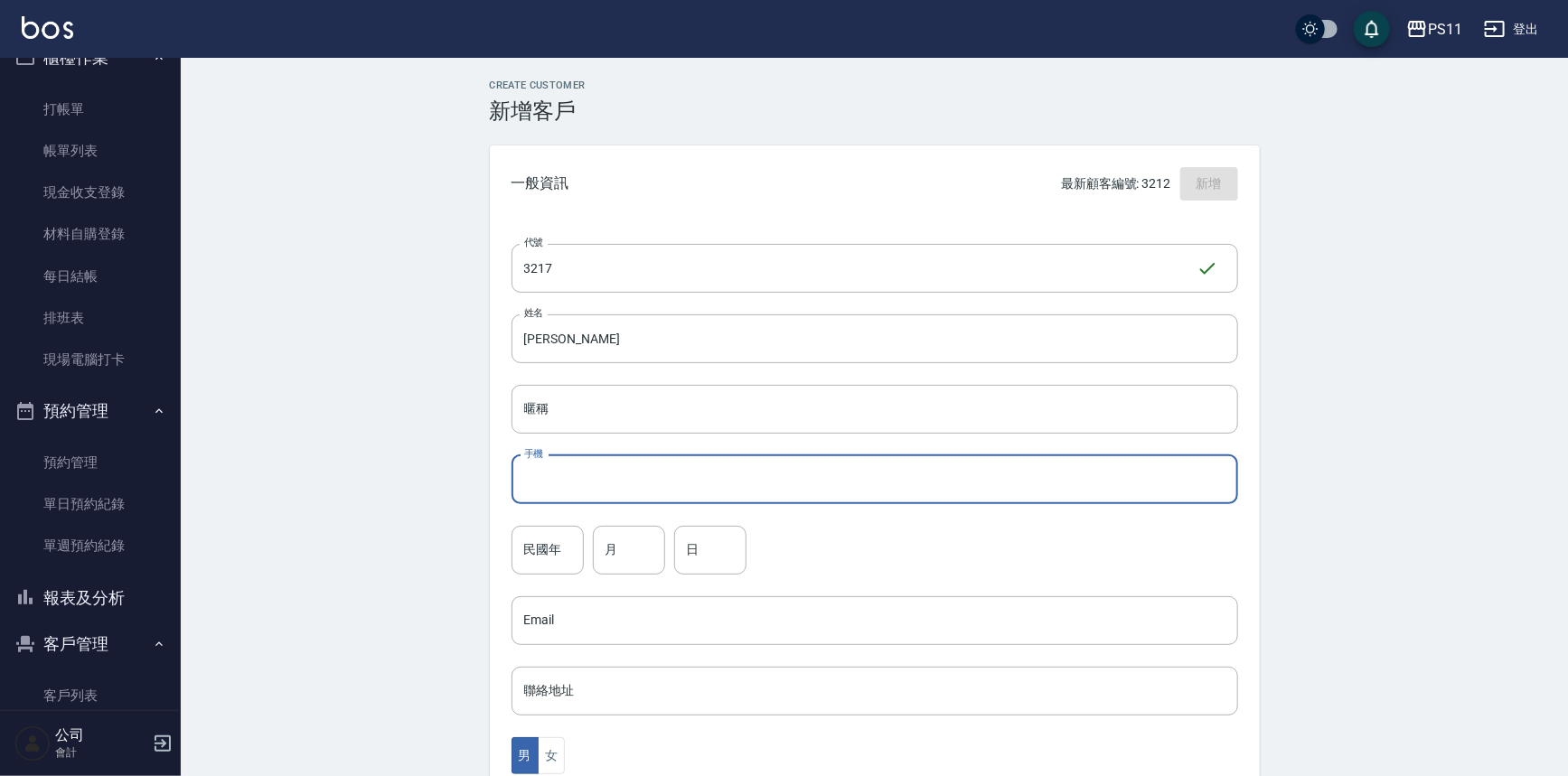
click at [809, 476] on input "手機" at bounding box center [875, 479] width 727 height 49
click at [561, 577] on div "代號 3217 ​ 代號 姓名 [PERSON_NAME] 暱稱 暱稱 手機 0962013647 手機 民國年 民國年 月 月 日 日 Email Emai…" at bounding box center [874, 662] width 771 height 879
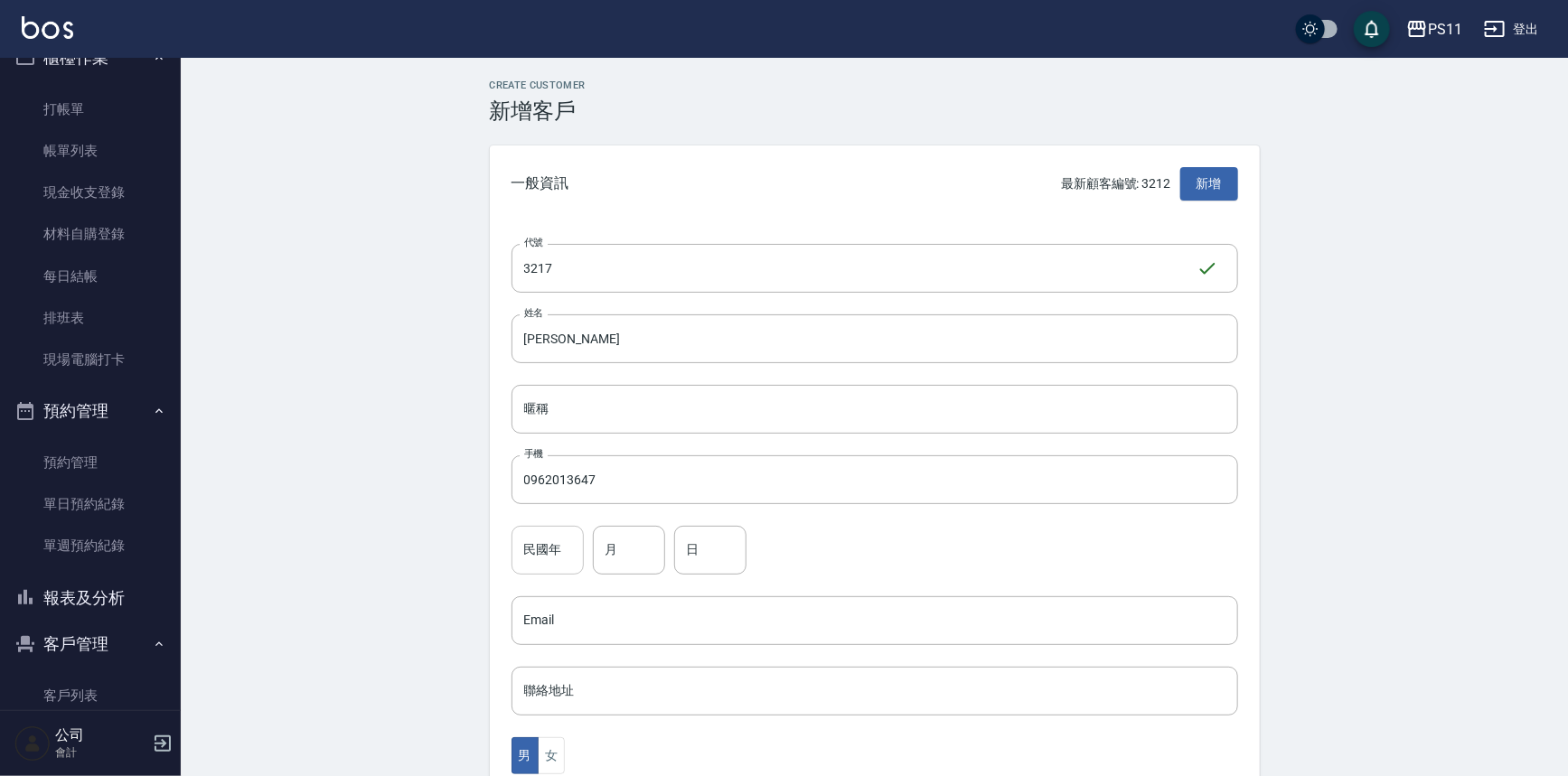
click at [565, 569] on input "民國年" at bounding box center [548, 550] width 72 height 49
click at [642, 540] on input "月" at bounding box center [630, 550] width 72 height 49
click at [727, 558] on input "日" at bounding box center [710, 550] width 72 height 49
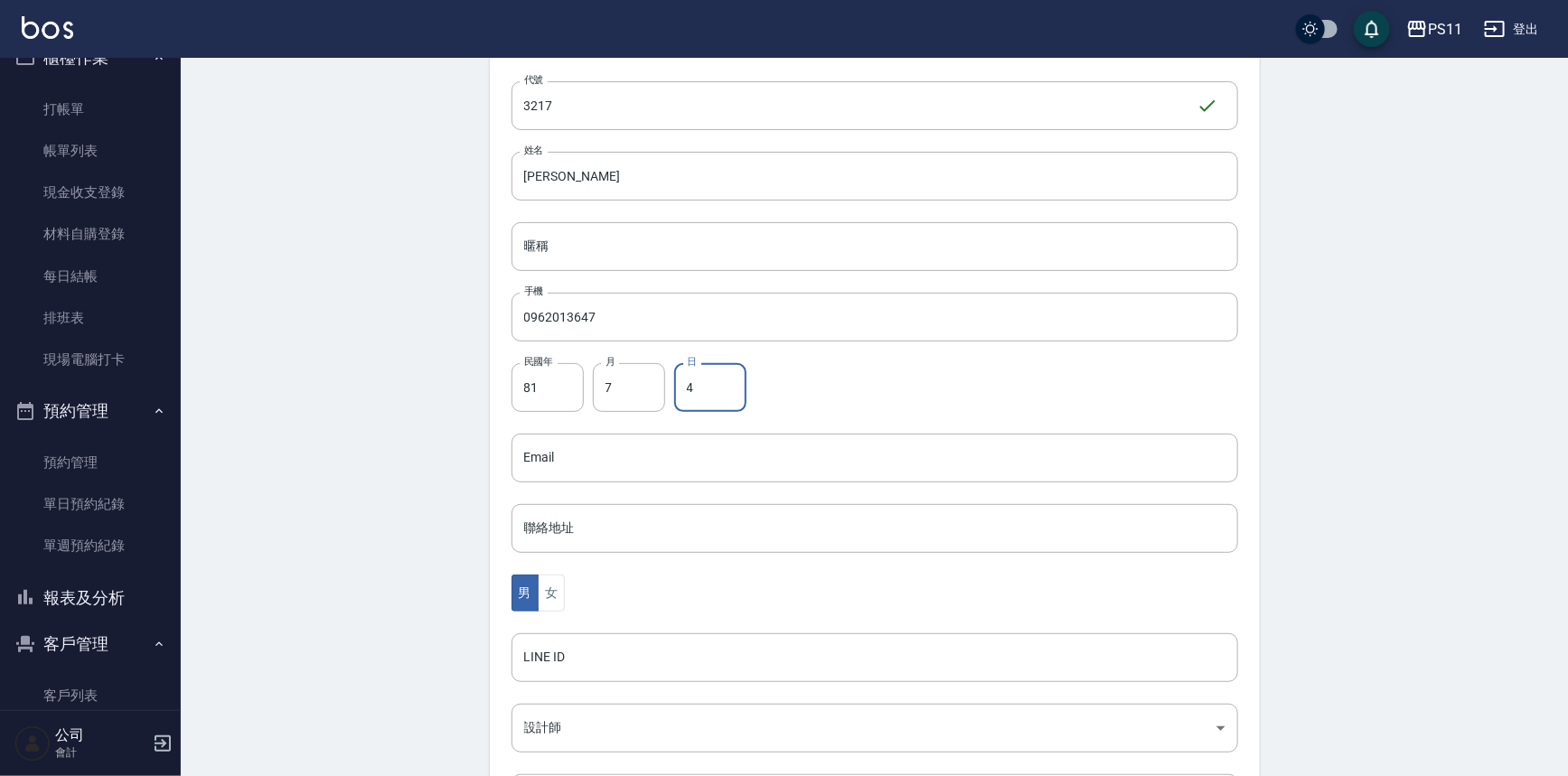
scroll to position [163, 0]
click at [550, 585] on button "女" at bounding box center [551, 592] width 27 height 37
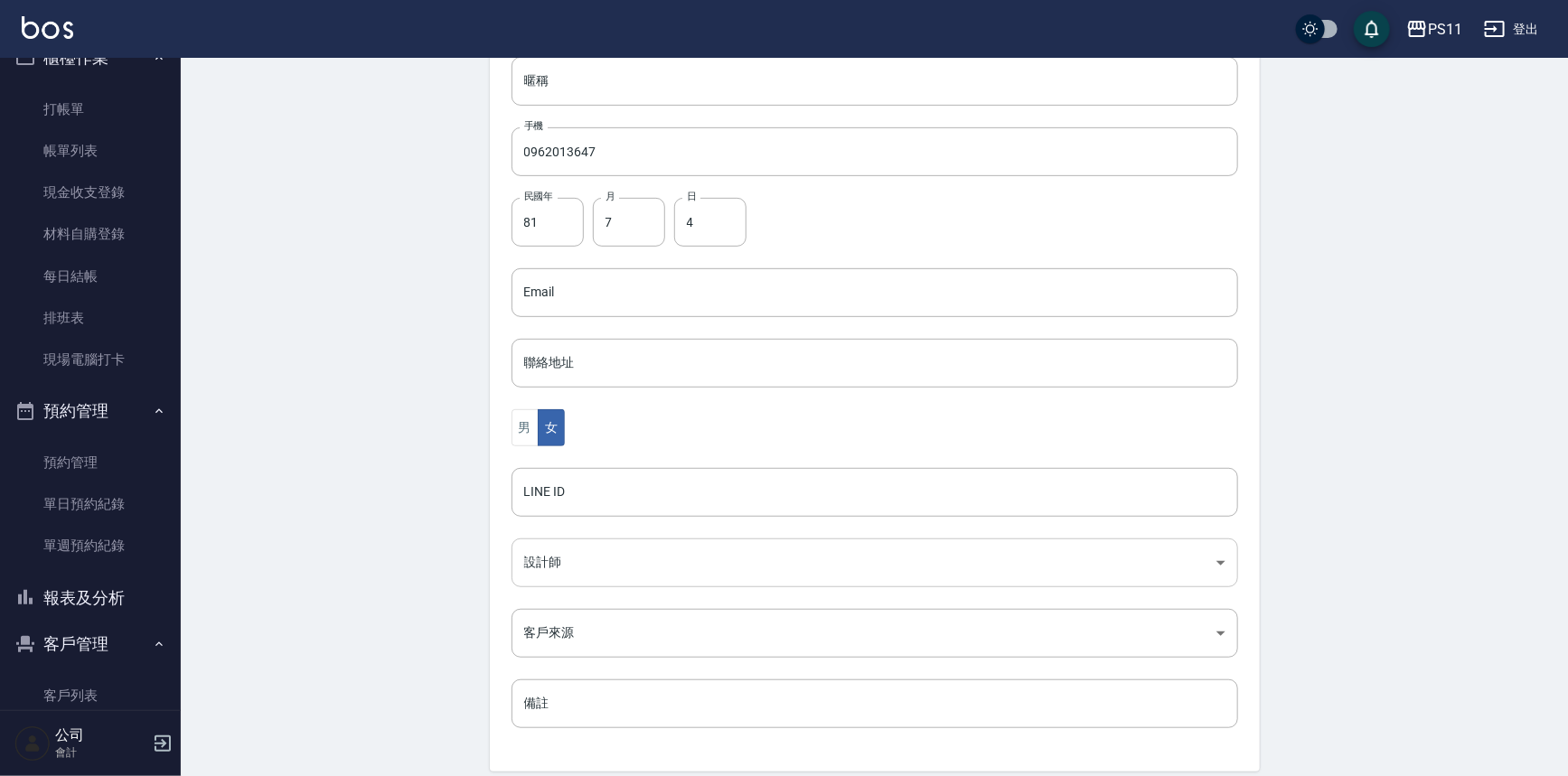
scroll to position [399, 0]
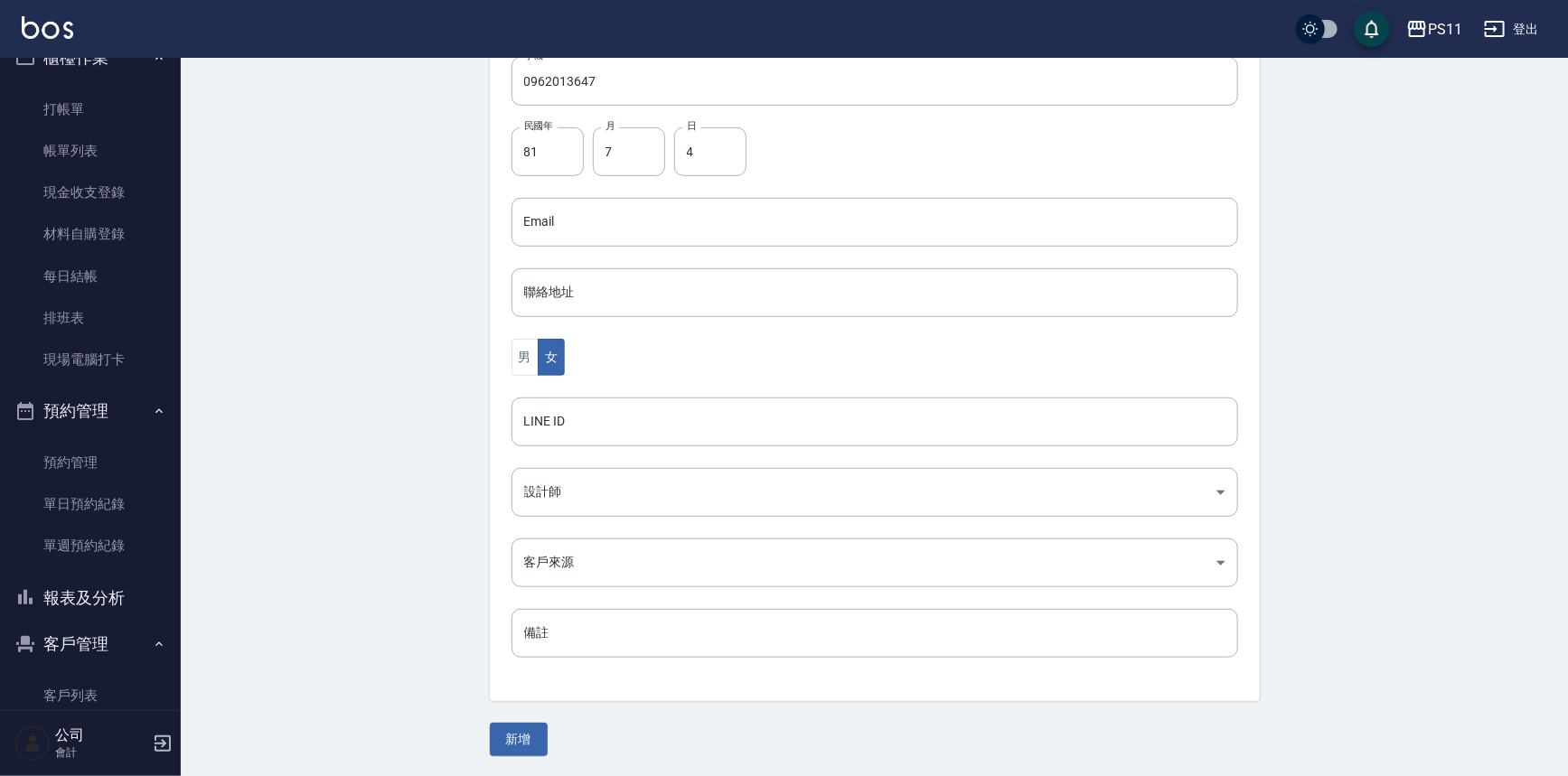
click at [545, 723] on button "新增" at bounding box center [518, 740] width 57 height 33
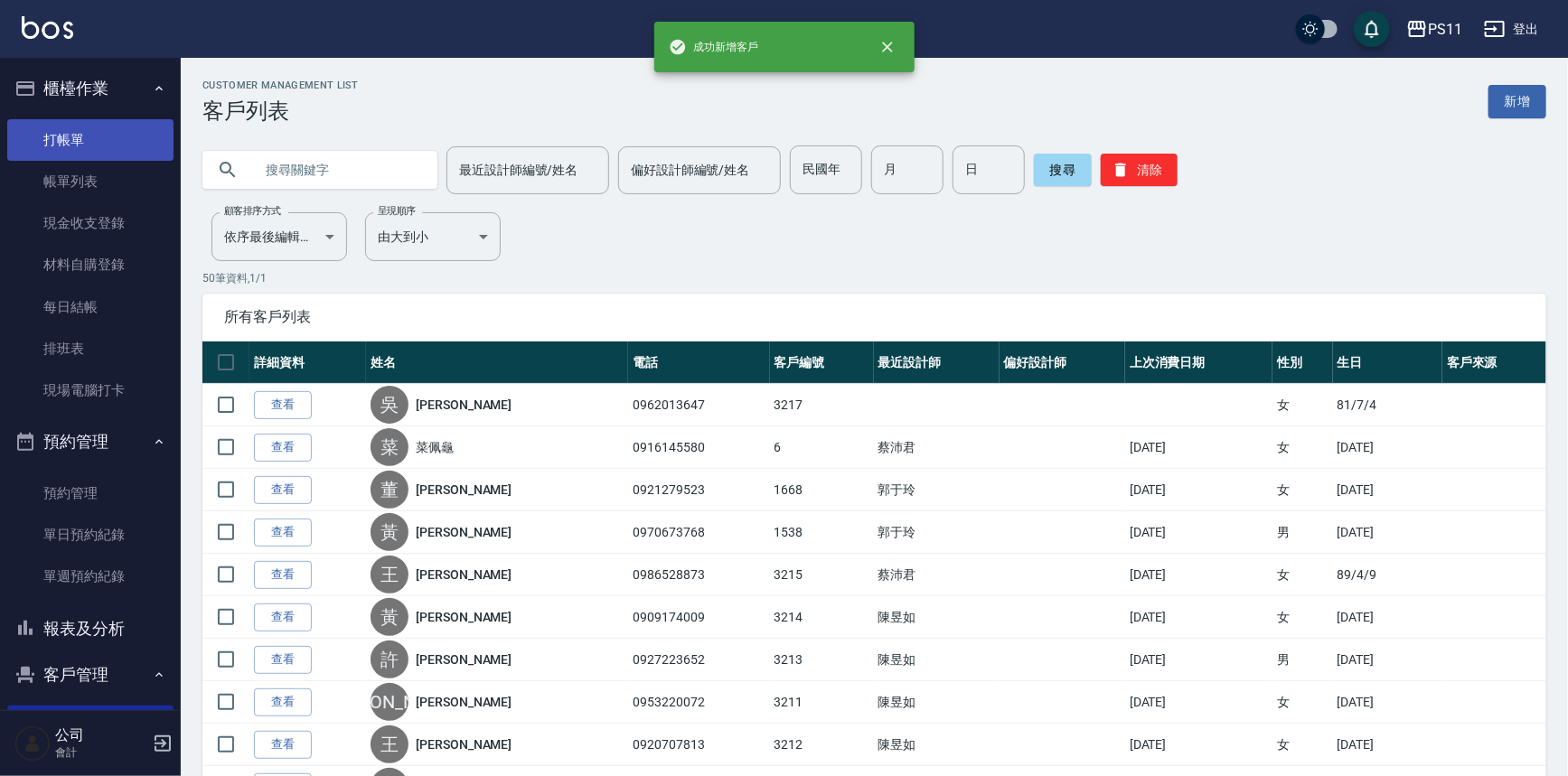
click at [82, 126] on link "打帳單" at bounding box center [90, 140] width 166 height 42
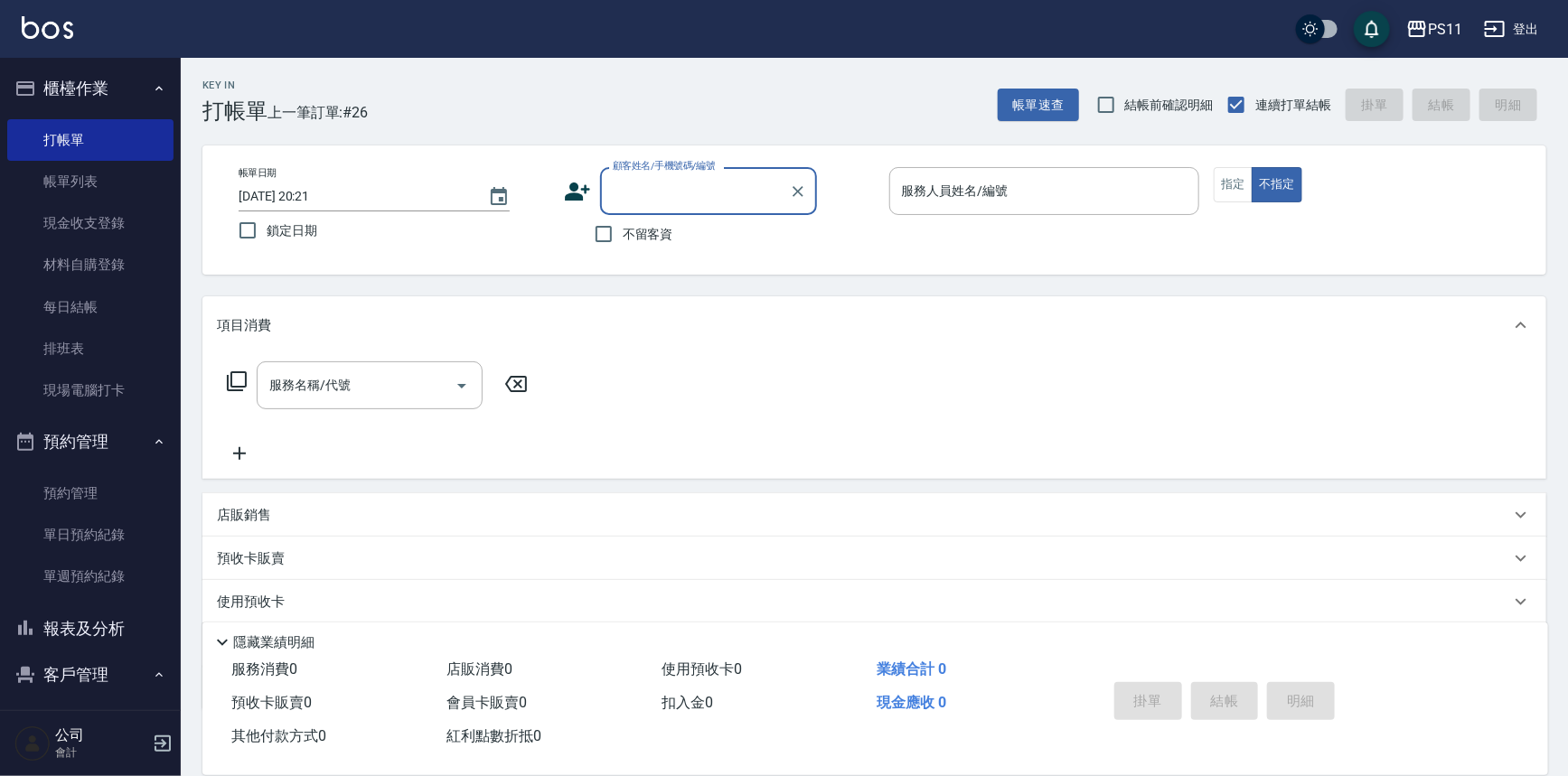
click at [707, 181] on input "顧客姓名/手機號碼/編號" at bounding box center [695, 191] width 173 height 32
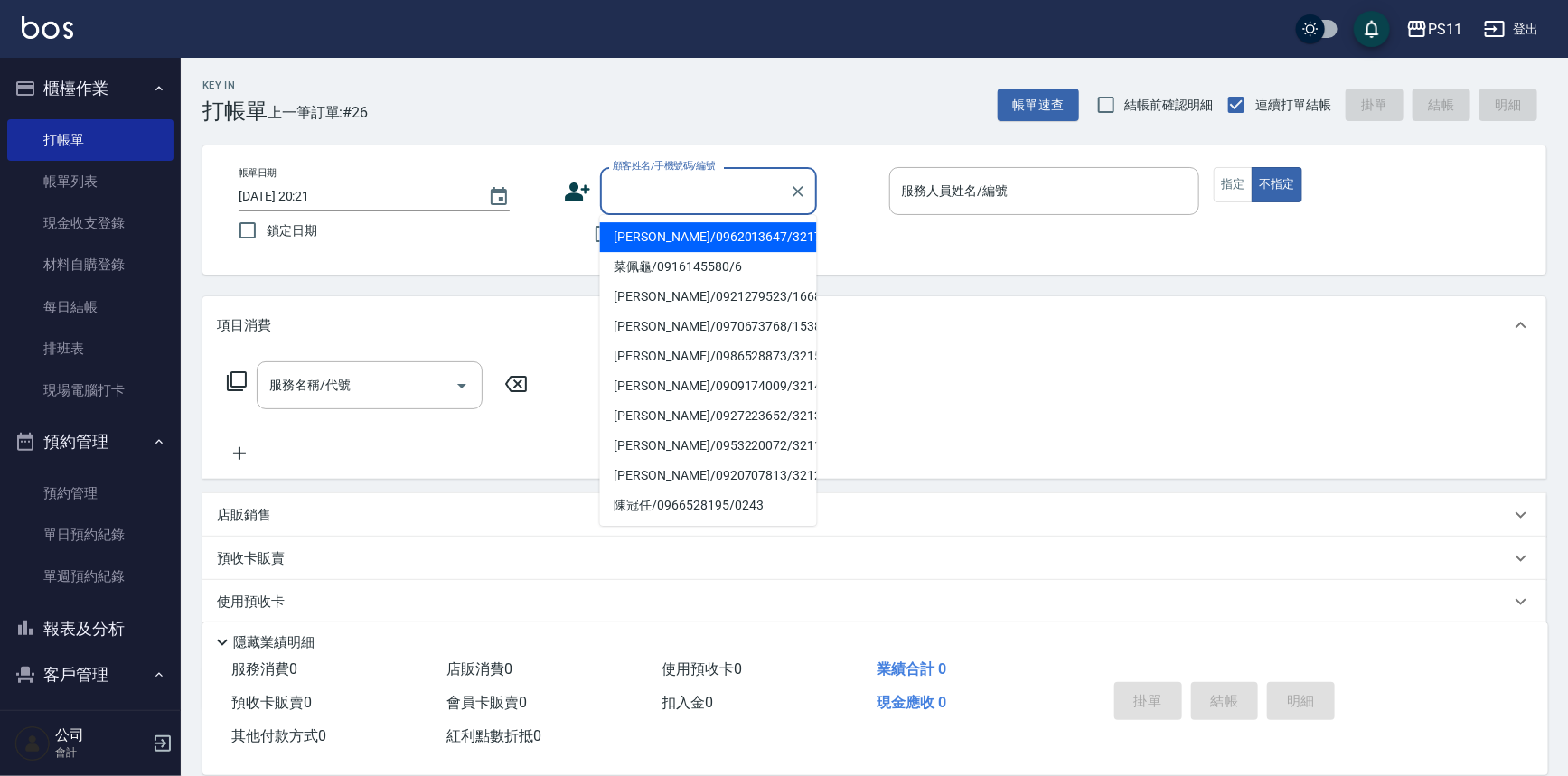
drag, startPoint x: 718, startPoint y: 238, endPoint x: 849, endPoint y: 223, distance: 131.9
click at [722, 240] on li "[PERSON_NAME]/0962013647/3217" at bounding box center [708, 237] width 217 height 30
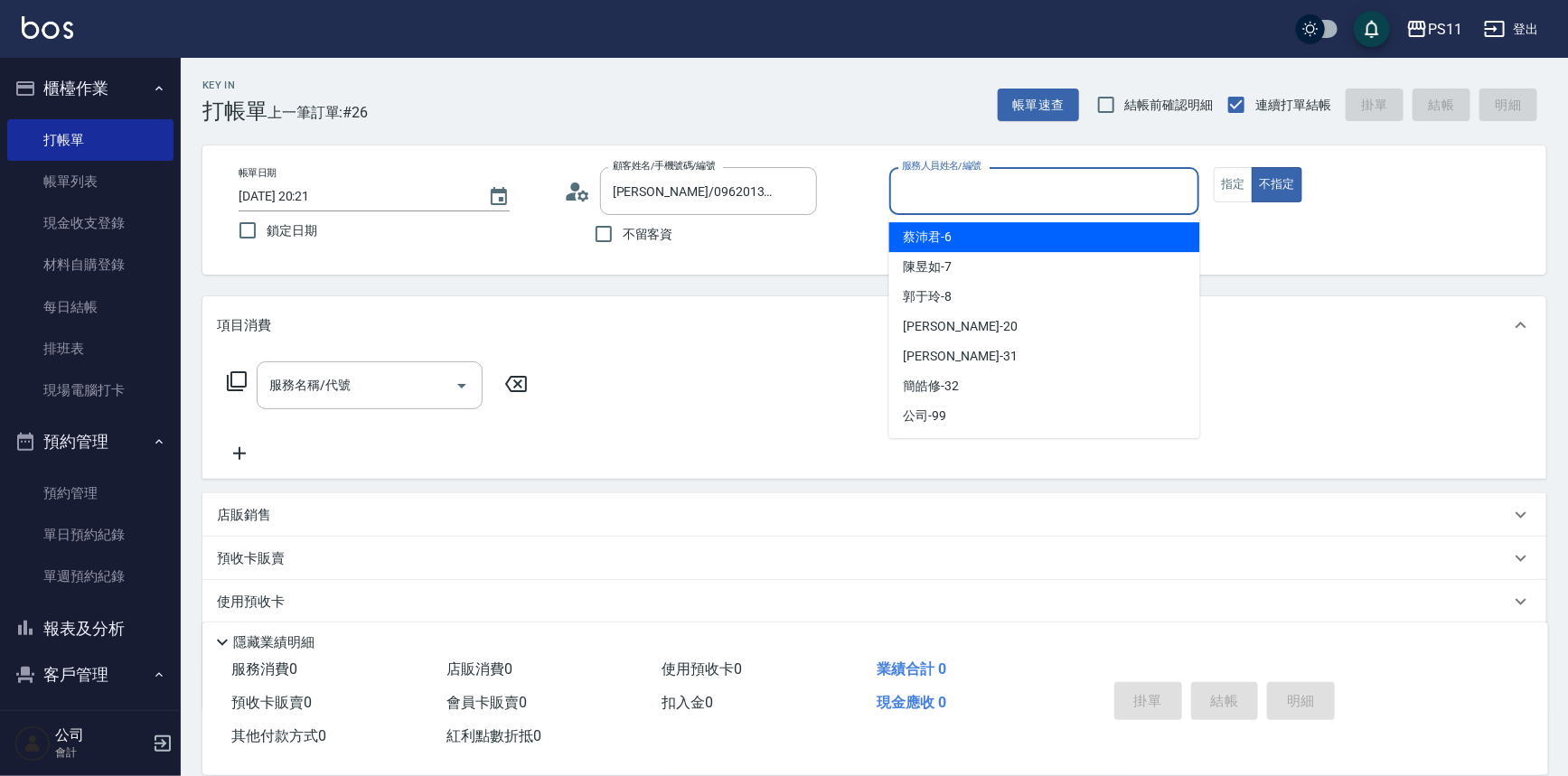
click at [935, 204] on input "服務人員姓名/編號" at bounding box center [1045, 191] width 295 height 32
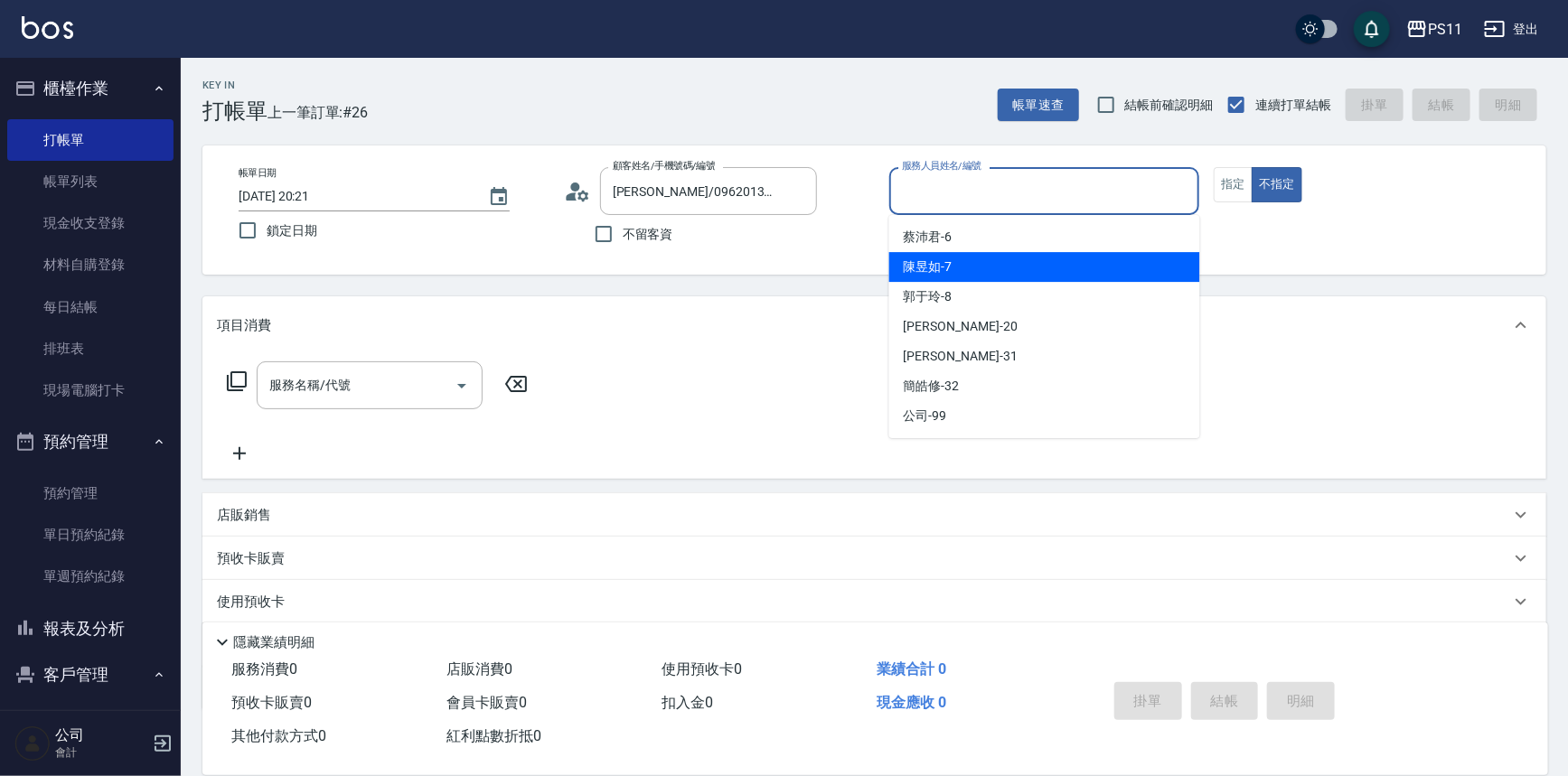
click at [957, 274] on div "[PERSON_NAME]-7" at bounding box center [1044, 267] width 311 height 30
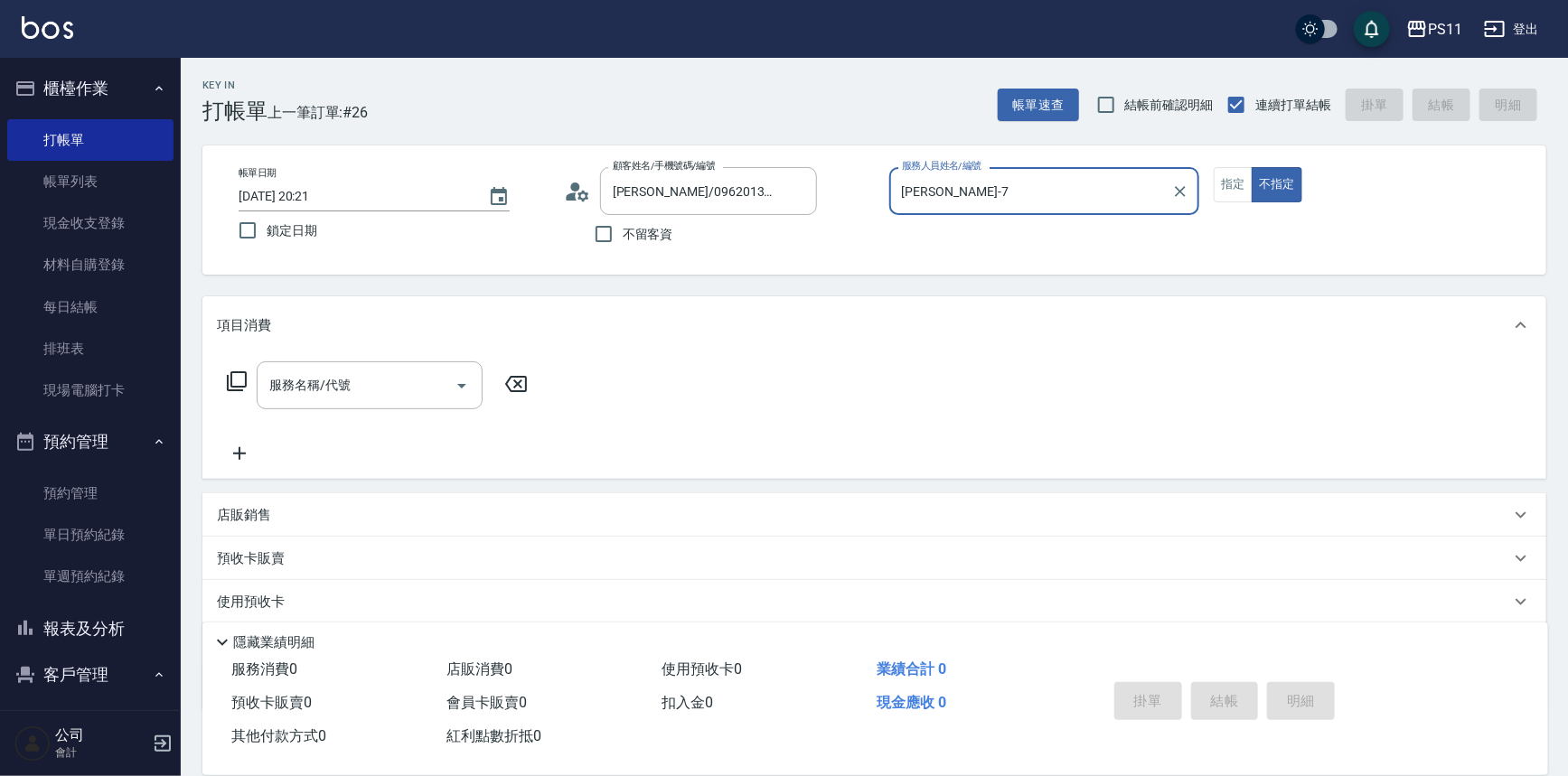
drag, startPoint x: 1231, startPoint y: 183, endPoint x: 1085, endPoint y: 241, distance: 157.1
click at [1235, 184] on button "指定" at bounding box center [1233, 184] width 39 height 35
click at [441, 367] on div "服務名稱/代號" at bounding box center [370, 386] width 226 height 48
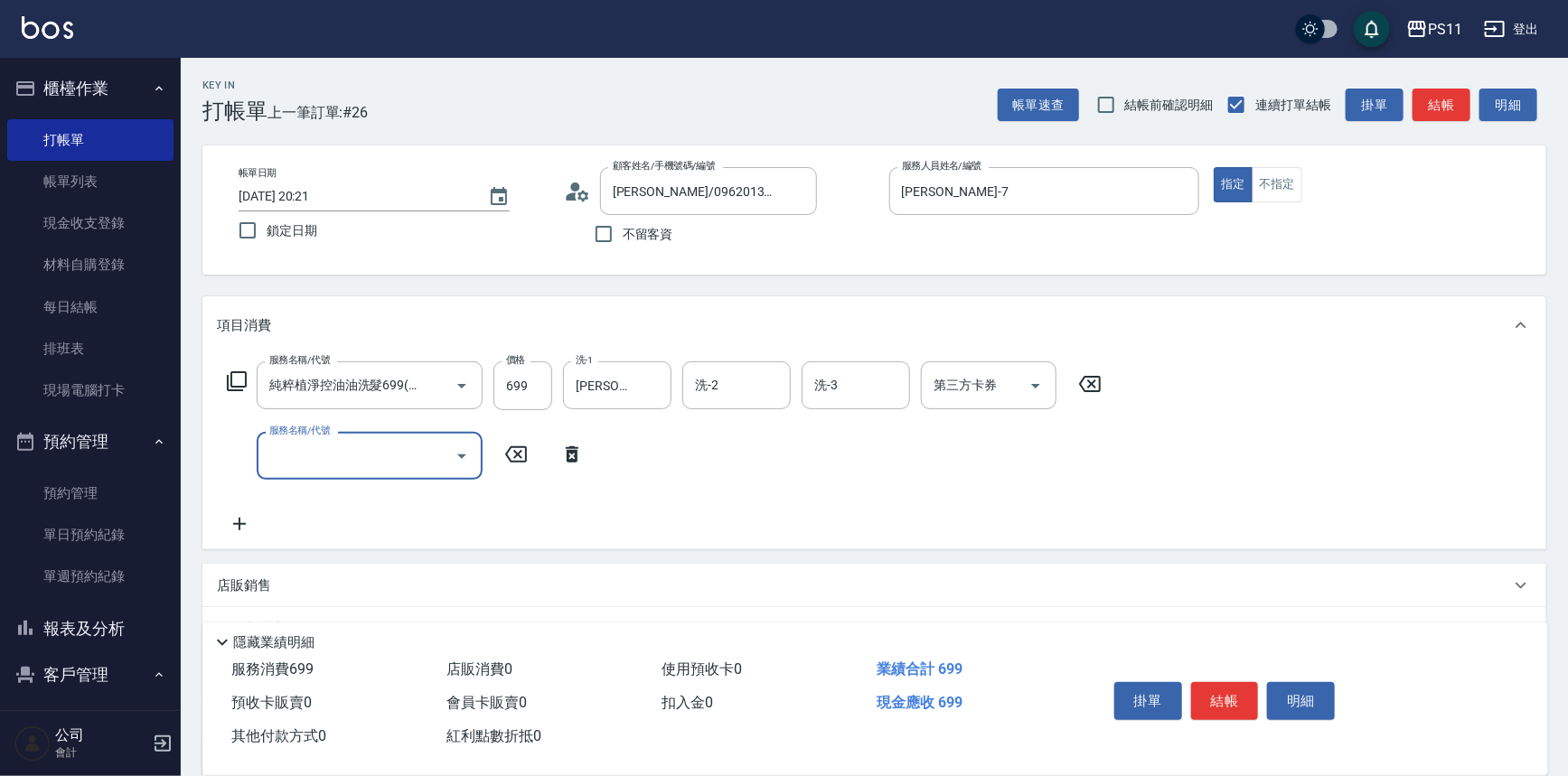
click at [459, 462] on icon "Open" at bounding box center [461, 456] width 21 height 21
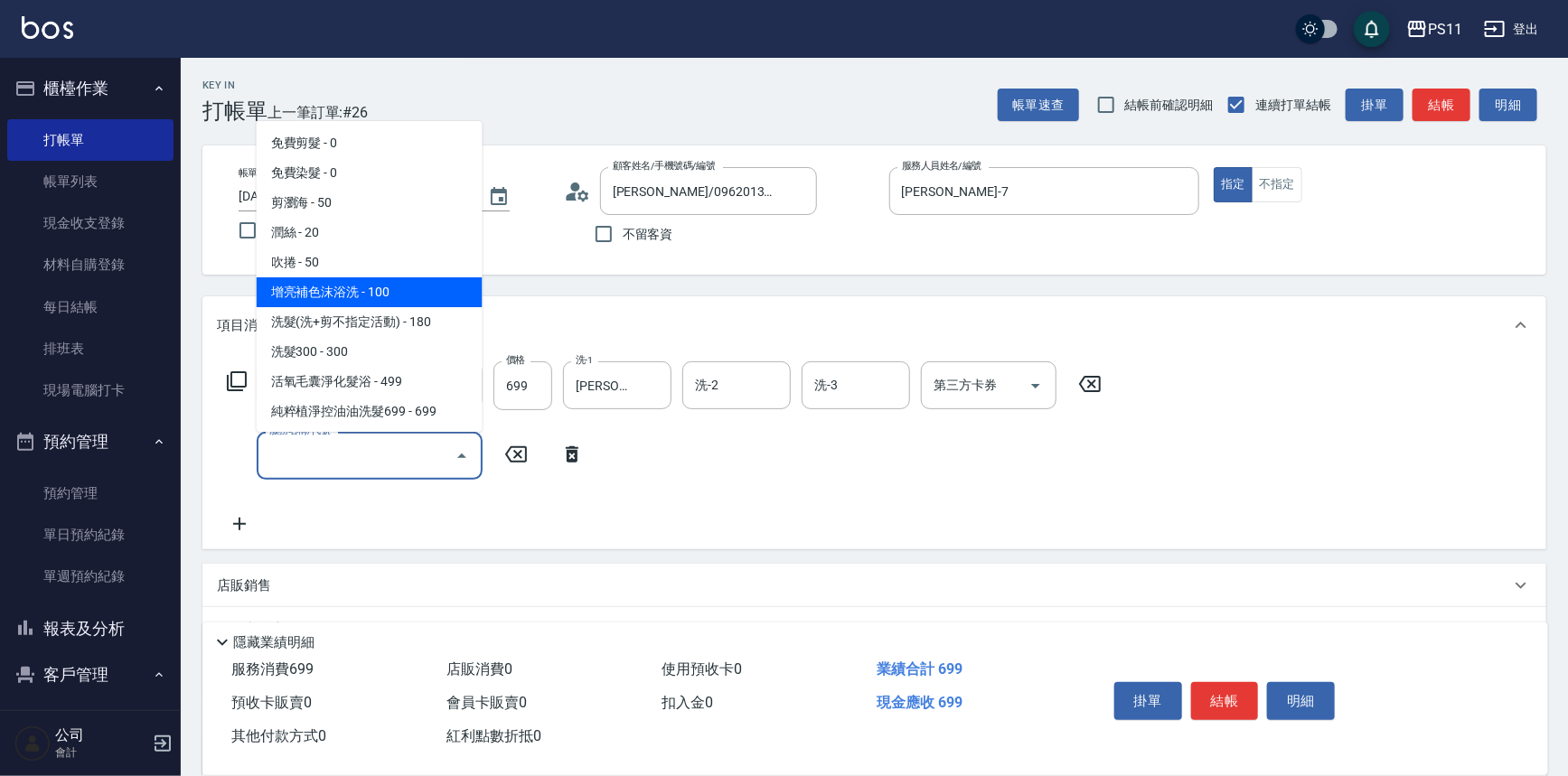
click at [414, 293] on span "增亮補色沫浴洗 - 100" at bounding box center [370, 292] width 226 height 30
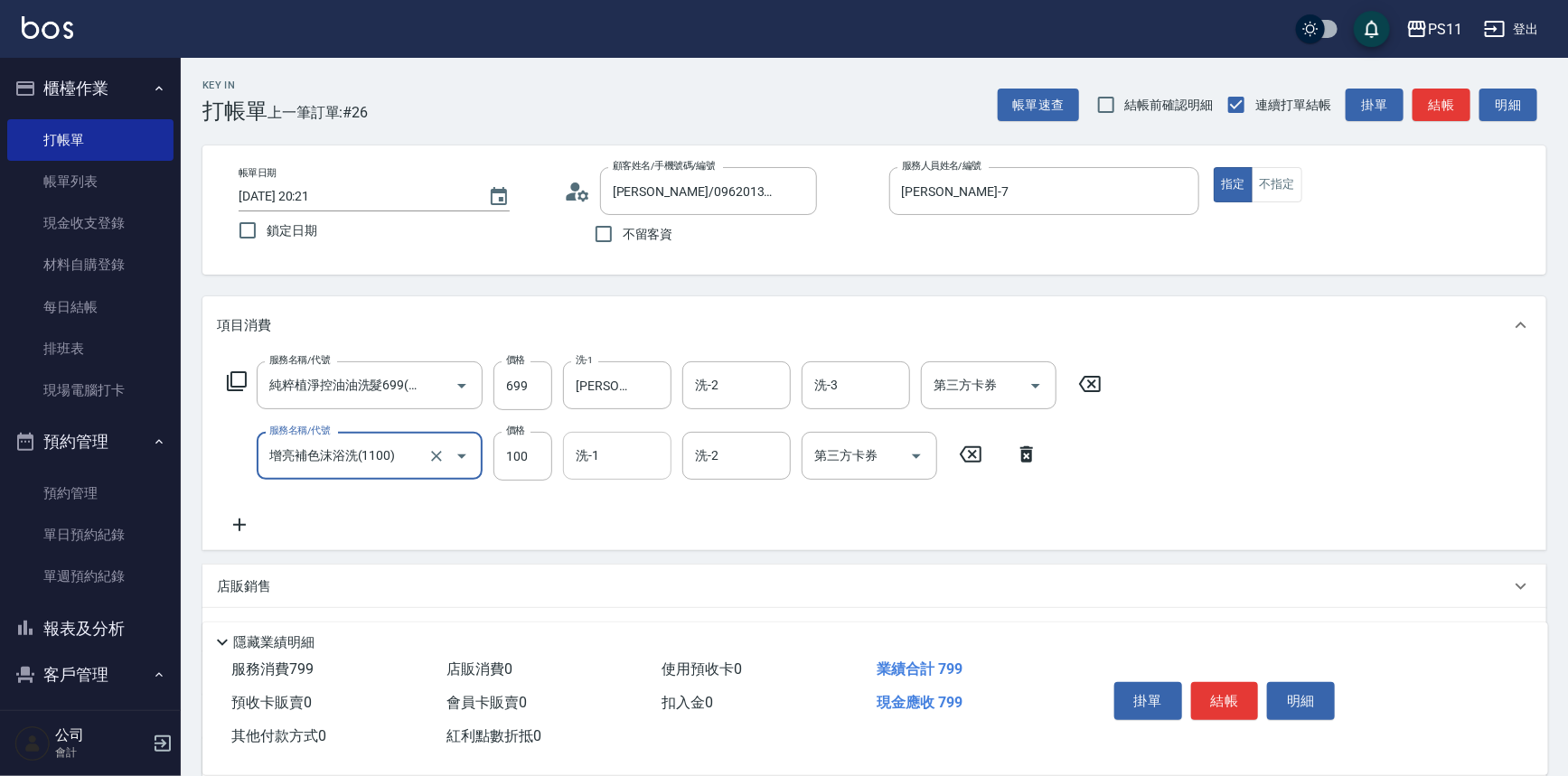
click at [638, 450] on input "洗-1" at bounding box center [617, 456] width 92 height 32
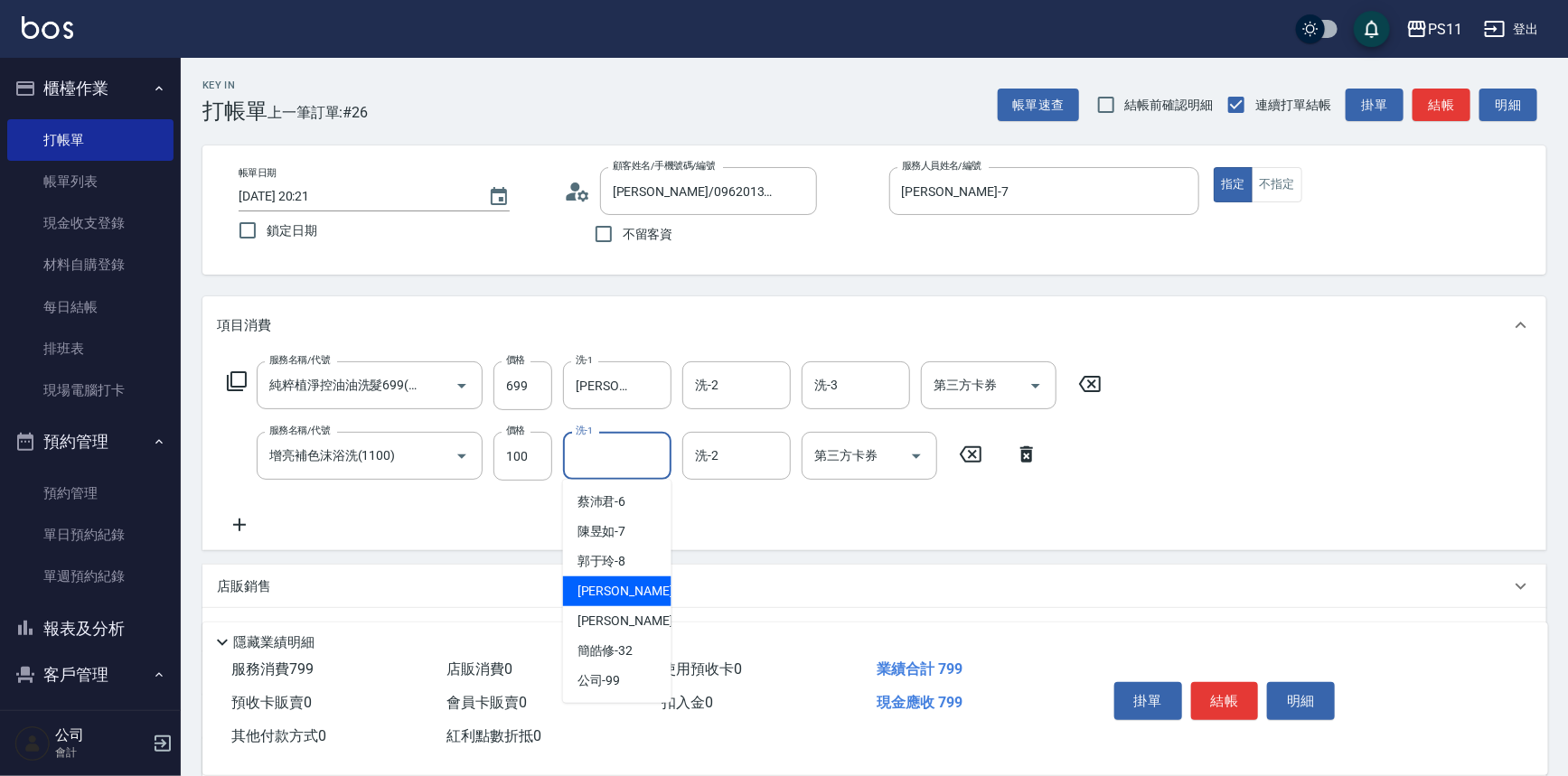
click at [660, 600] on div "[PERSON_NAME] -20" at bounding box center [617, 592] width 108 height 30
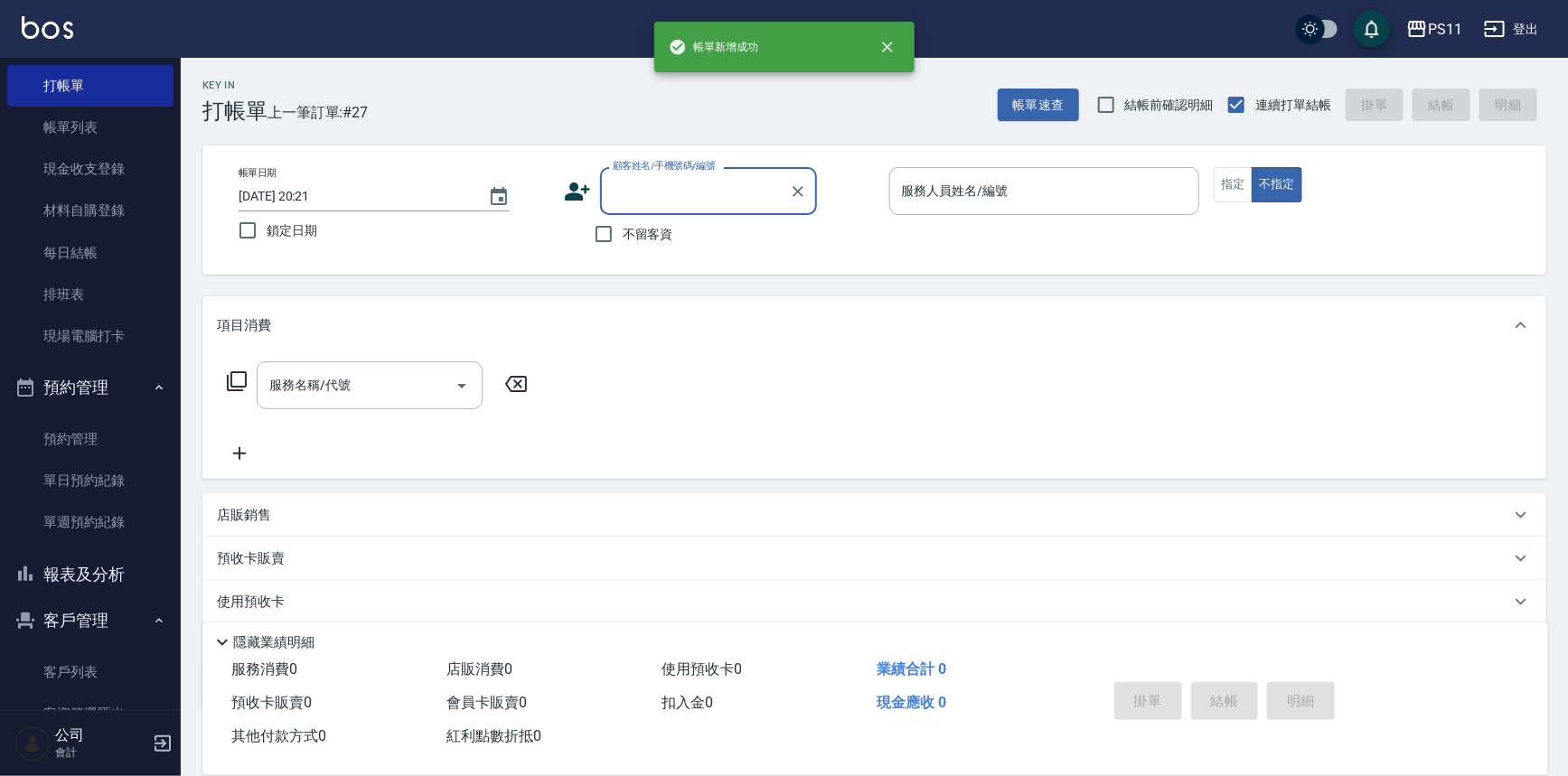
scroll to position [82, 0]
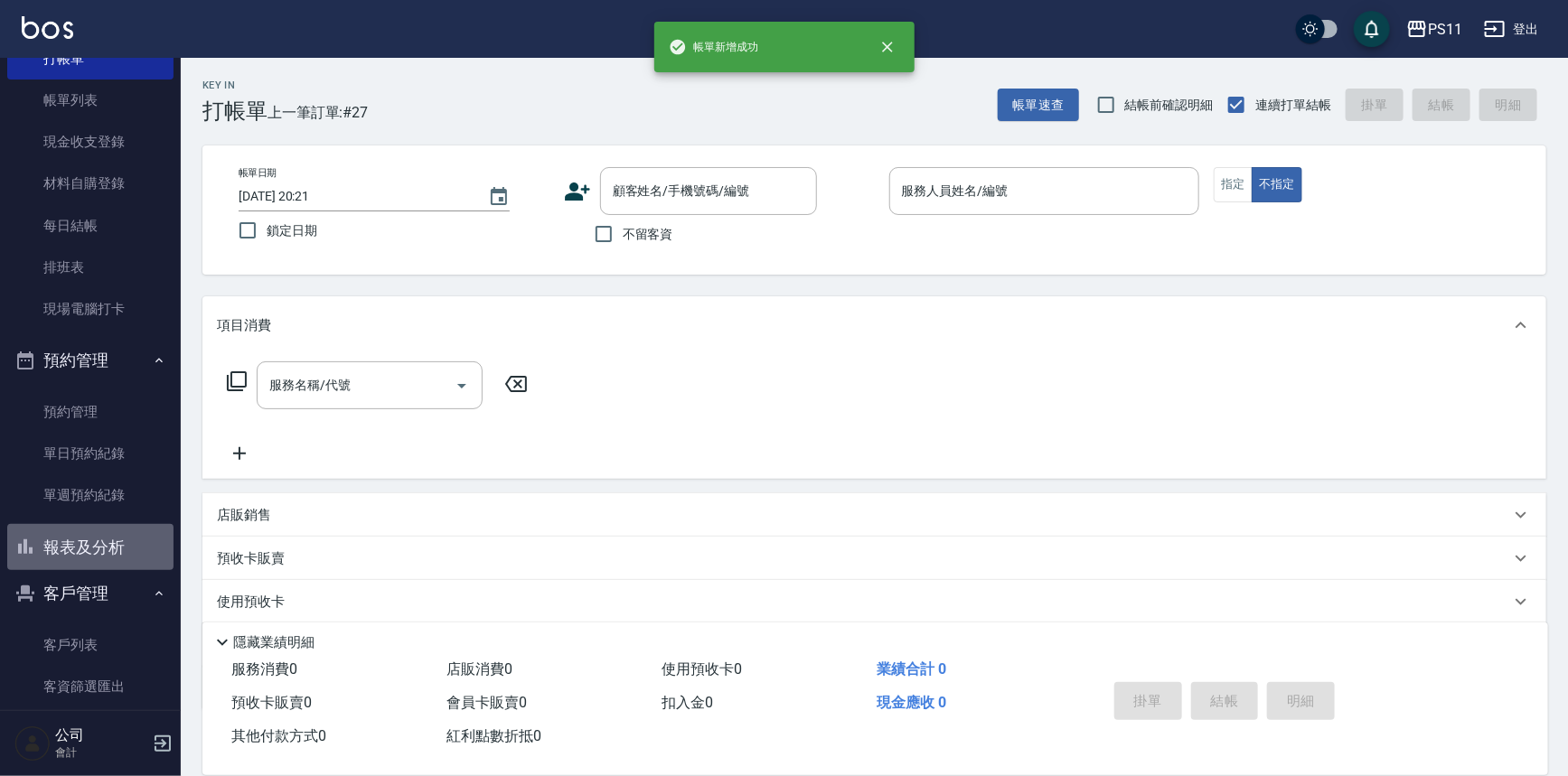
click at [120, 536] on button "報表及分析" at bounding box center [90, 547] width 166 height 47
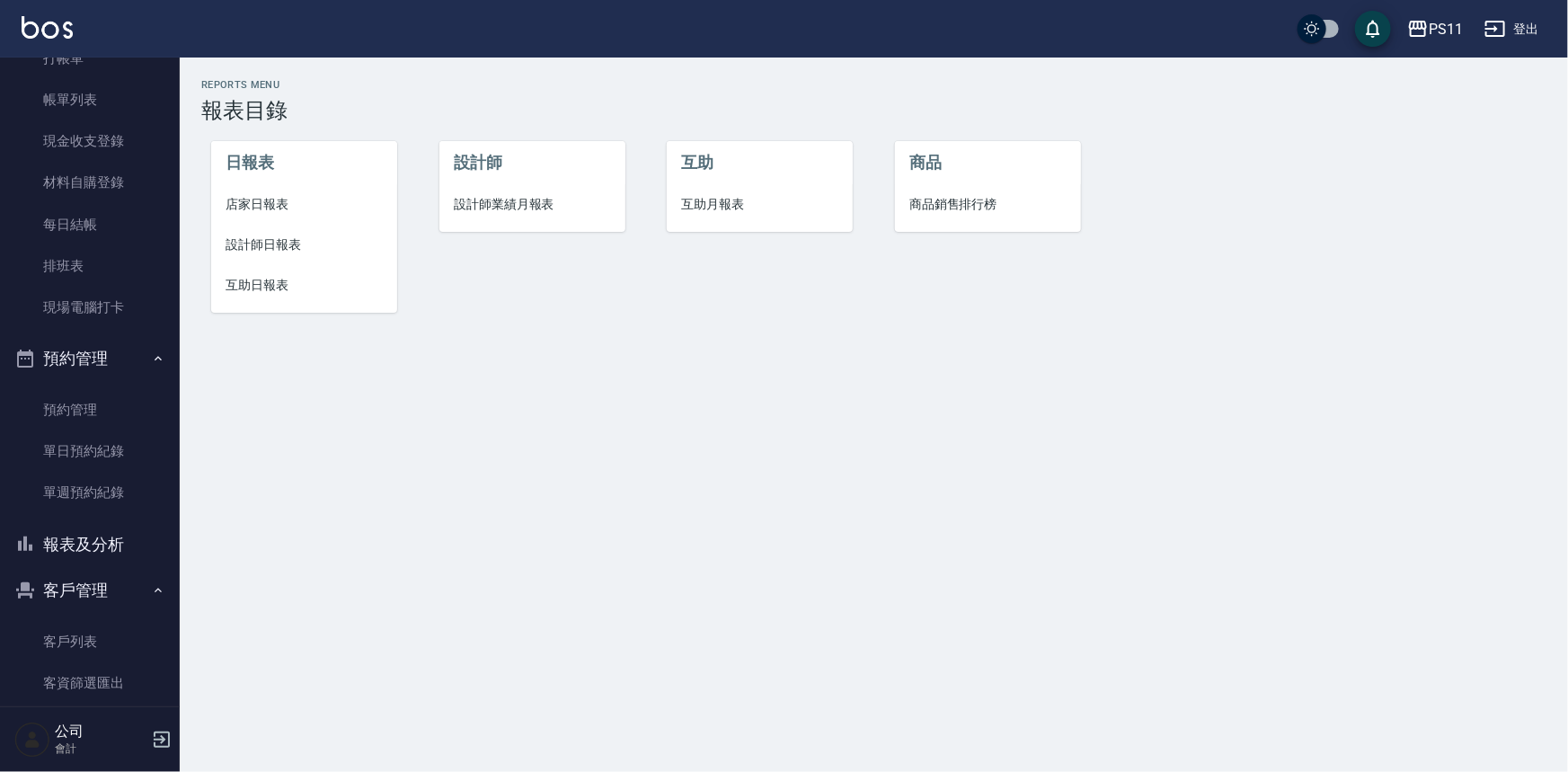
click at [299, 240] on span "設計師日報表" at bounding box center [304, 244] width 158 height 18
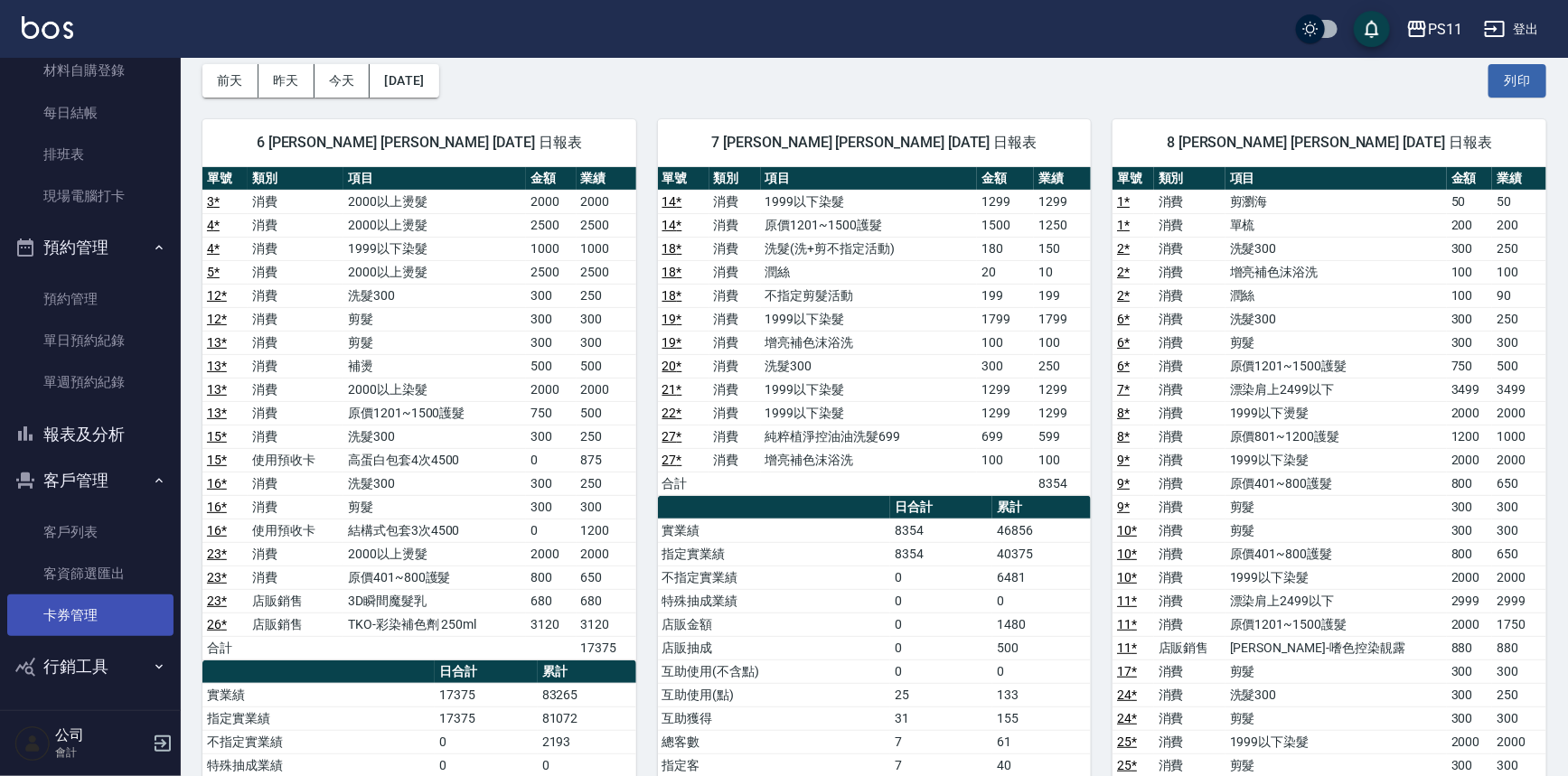
scroll to position [196, 0]
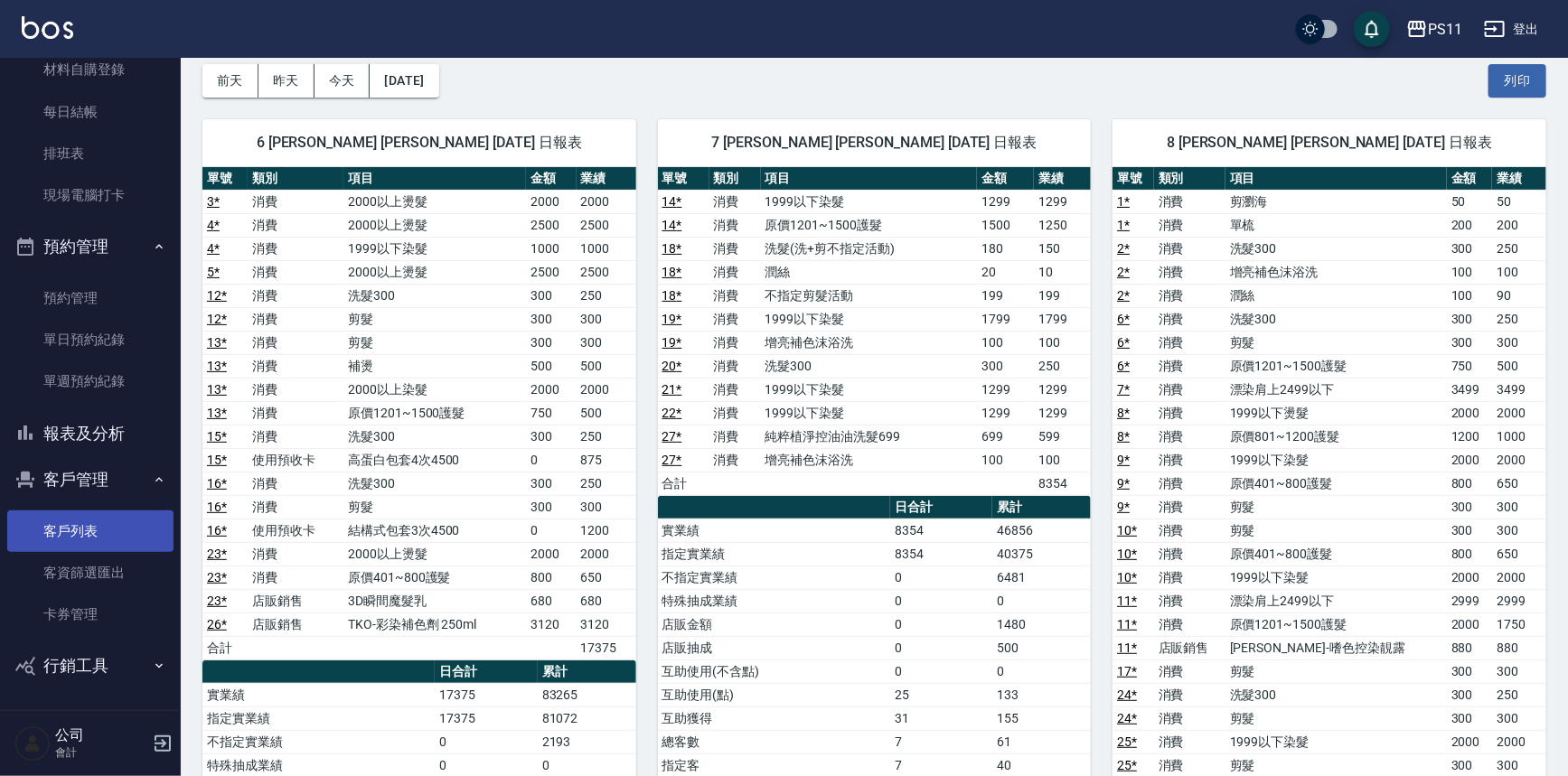
click at [139, 547] on link "客戶列表" at bounding box center [90, 531] width 166 height 42
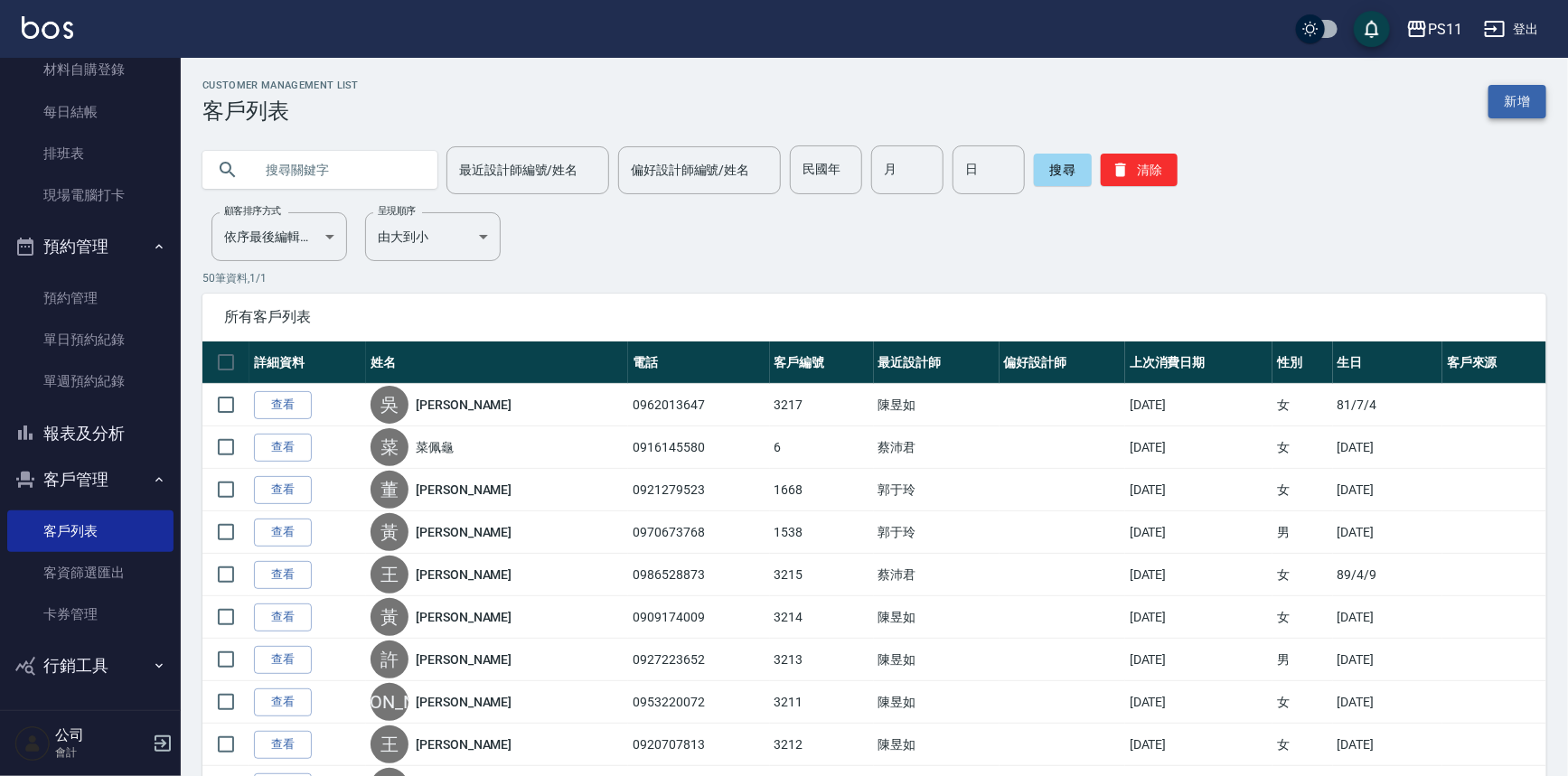
click at [1545, 100] on link "新增" at bounding box center [1518, 102] width 57 height 33
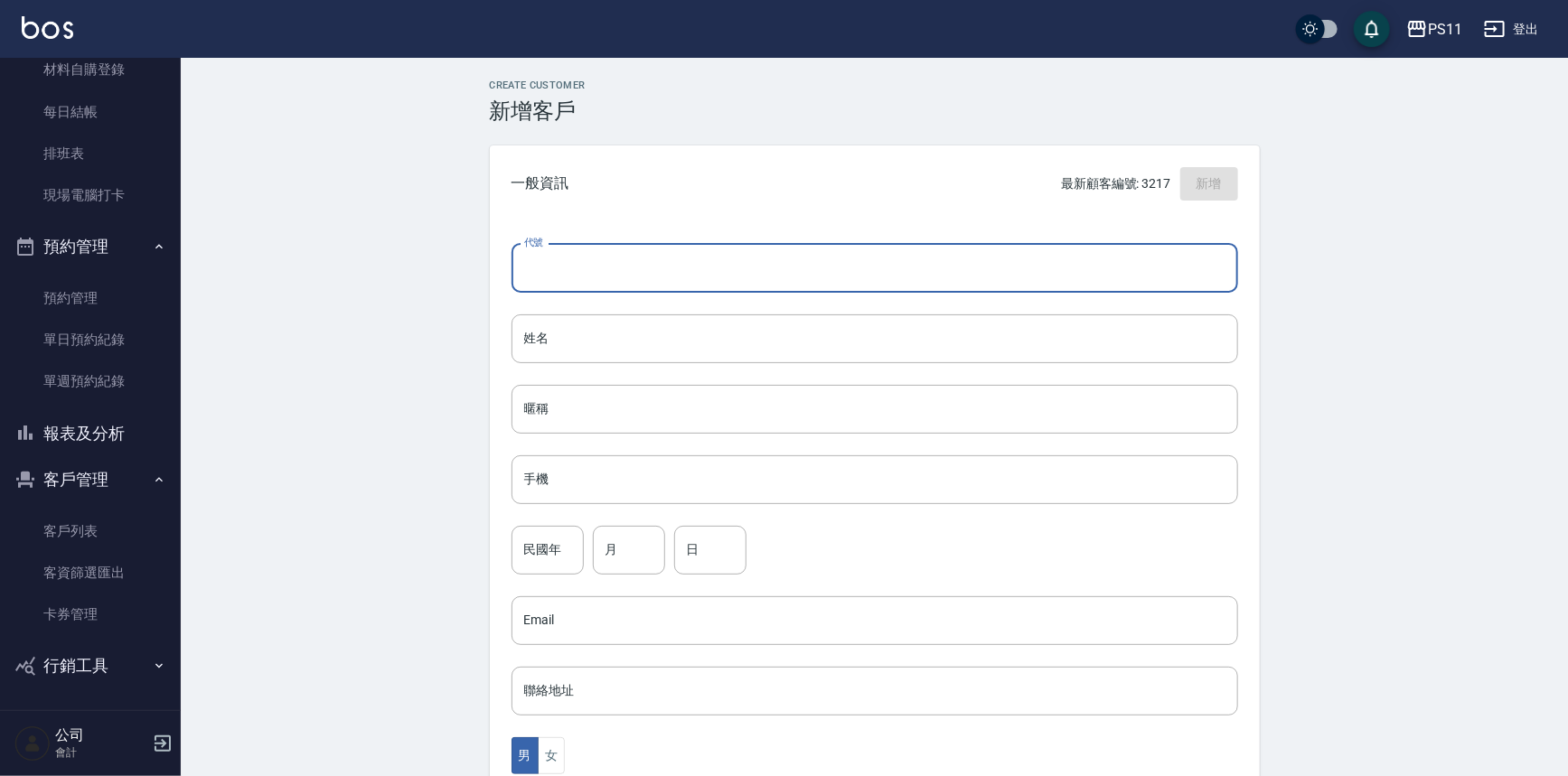
click at [1016, 256] on input "代號" at bounding box center [875, 268] width 727 height 49
click at [1102, 314] on input "姓名" at bounding box center [875, 338] width 727 height 49
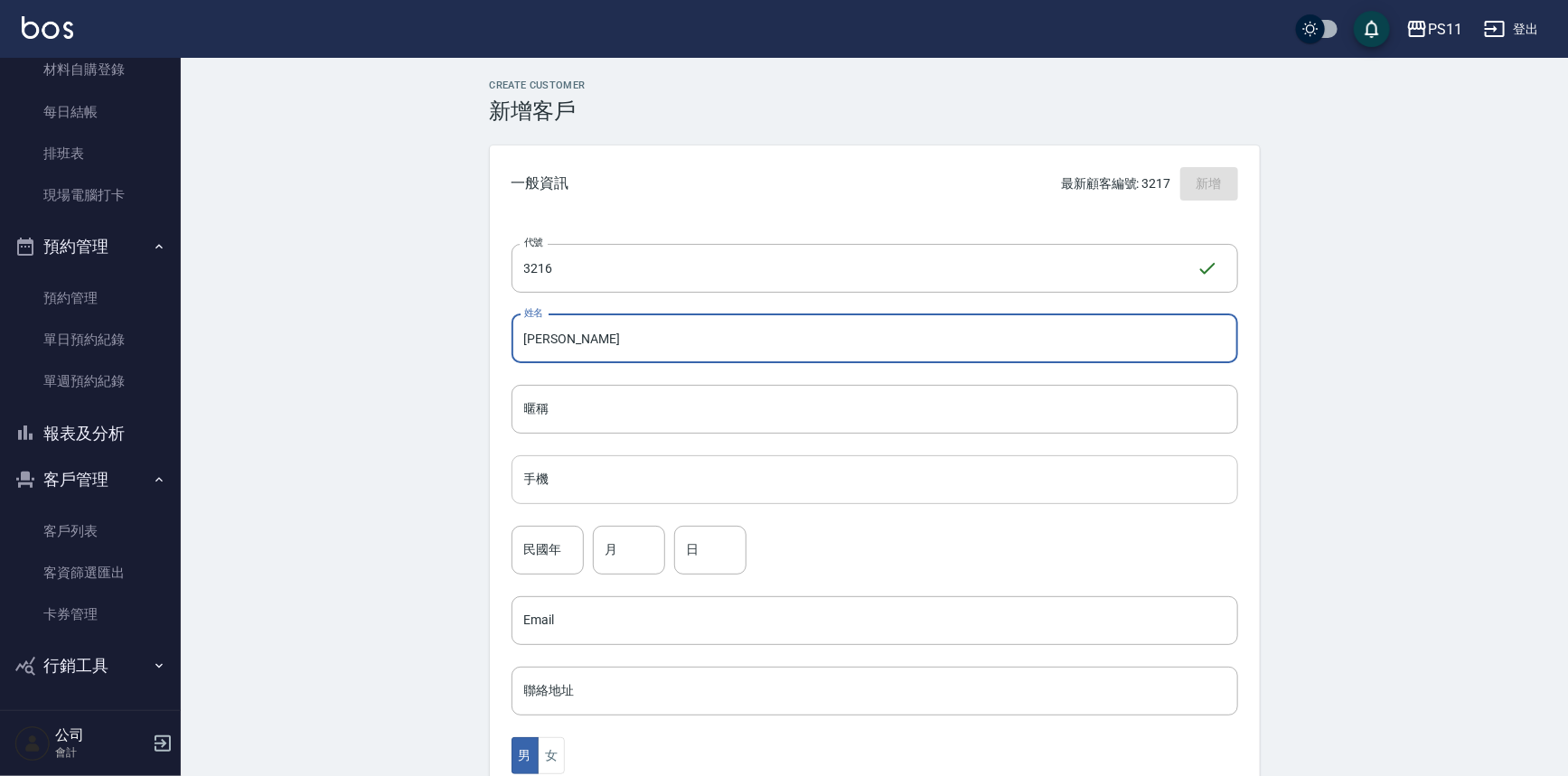
click at [702, 498] on input "手機" at bounding box center [875, 479] width 727 height 49
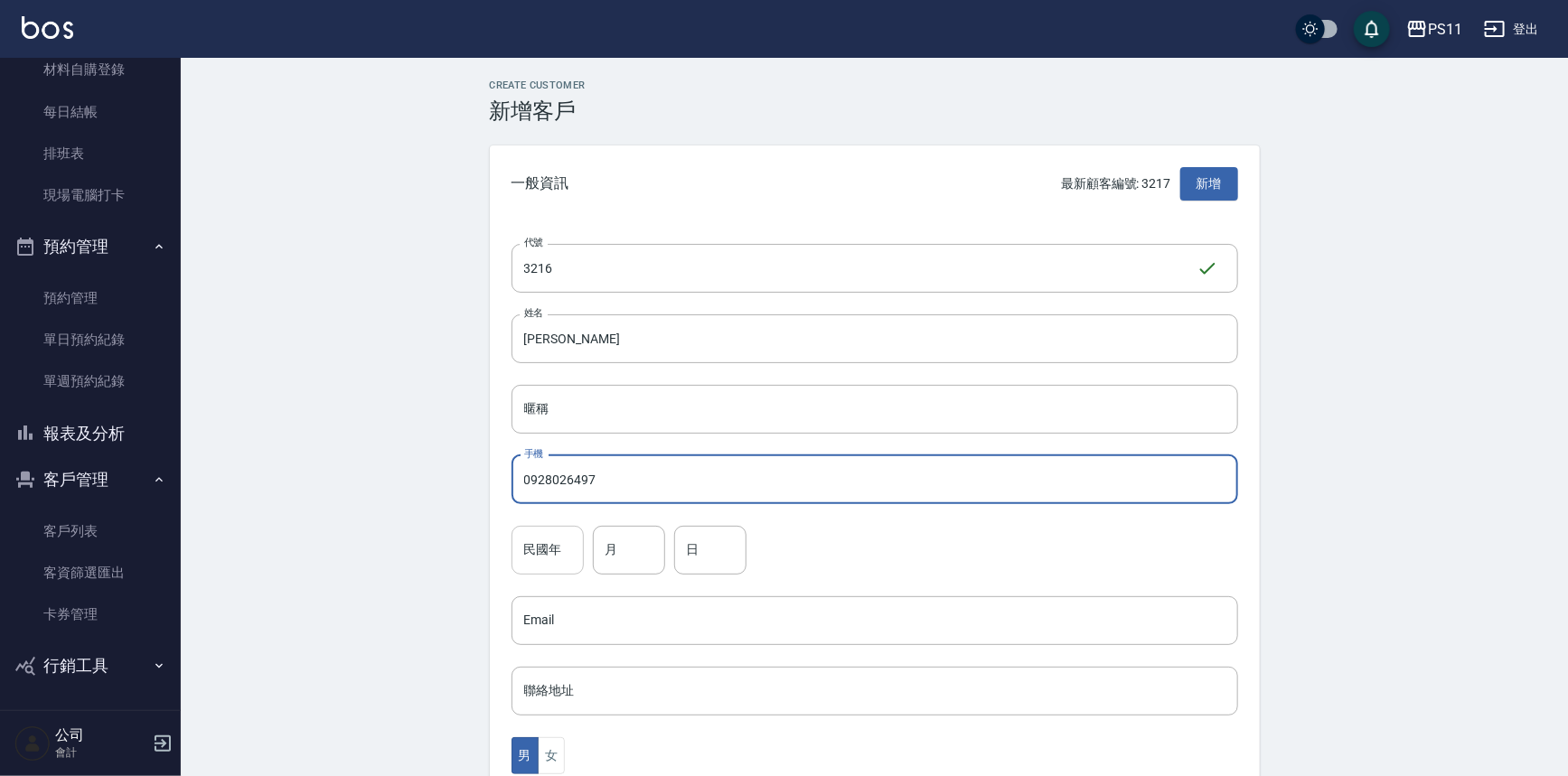
click at [558, 562] on input "民國年" at bounding box center [548, 550] width 72 height 49
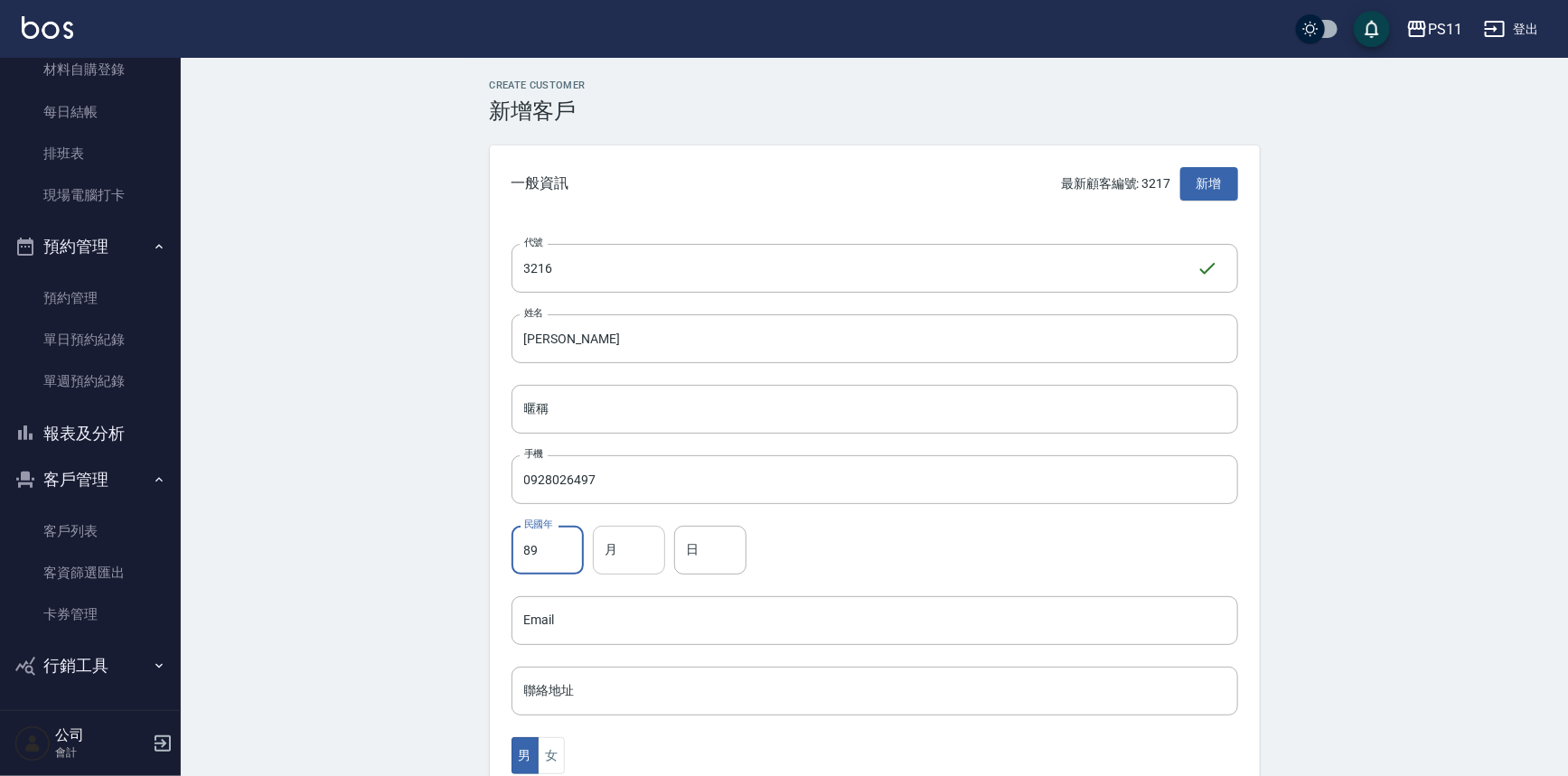
click at [658, 546] on input "月" at bounding box center [630, 550] width 72 height 49
click at [695, 566] on input "日" at bounding box center [710, 550] width 72 height 49
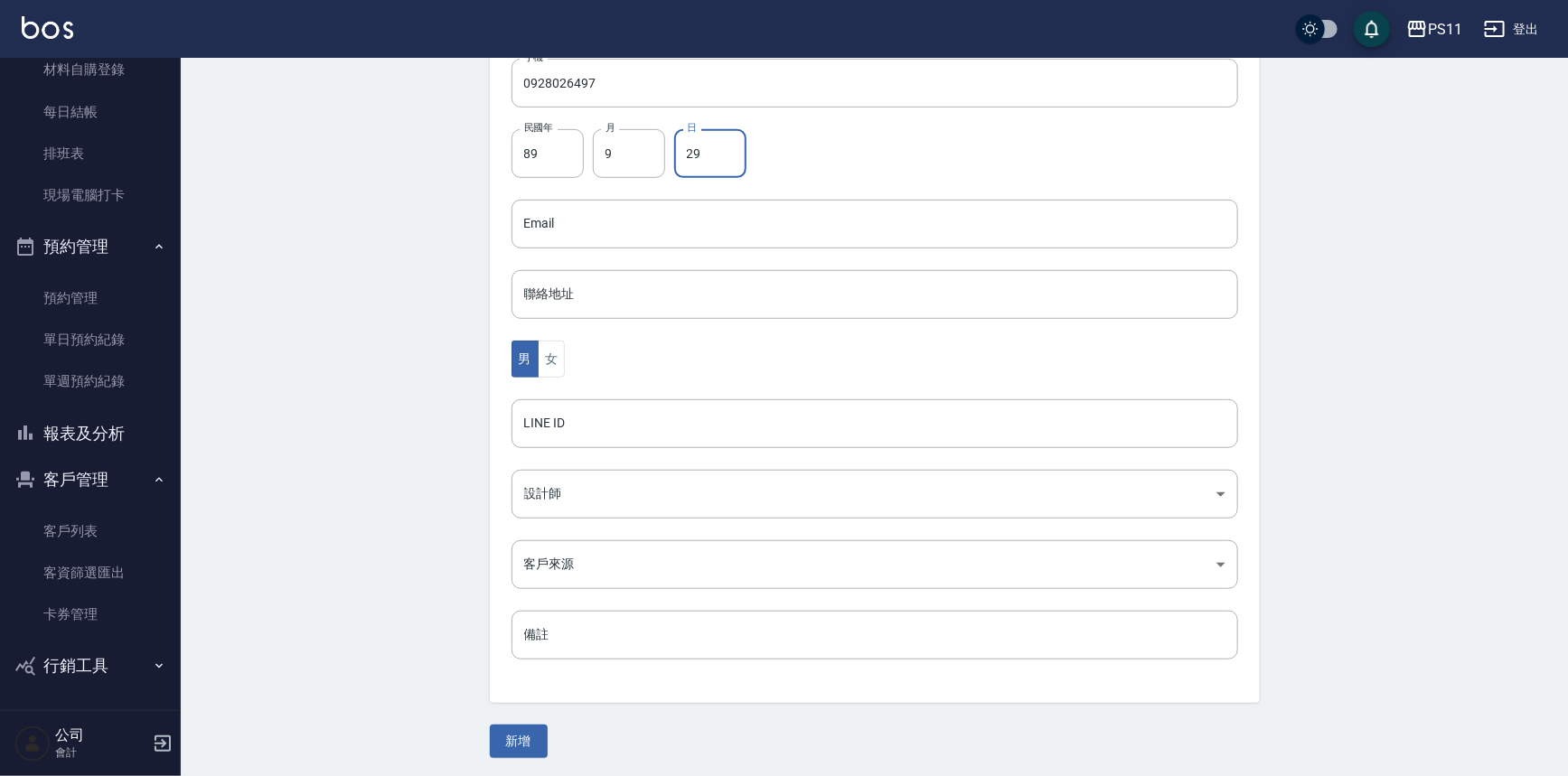
scroll to position [399, 0]
click at [533, 737] on button "新增" at bounding box center [518, 740] width 57 height 33
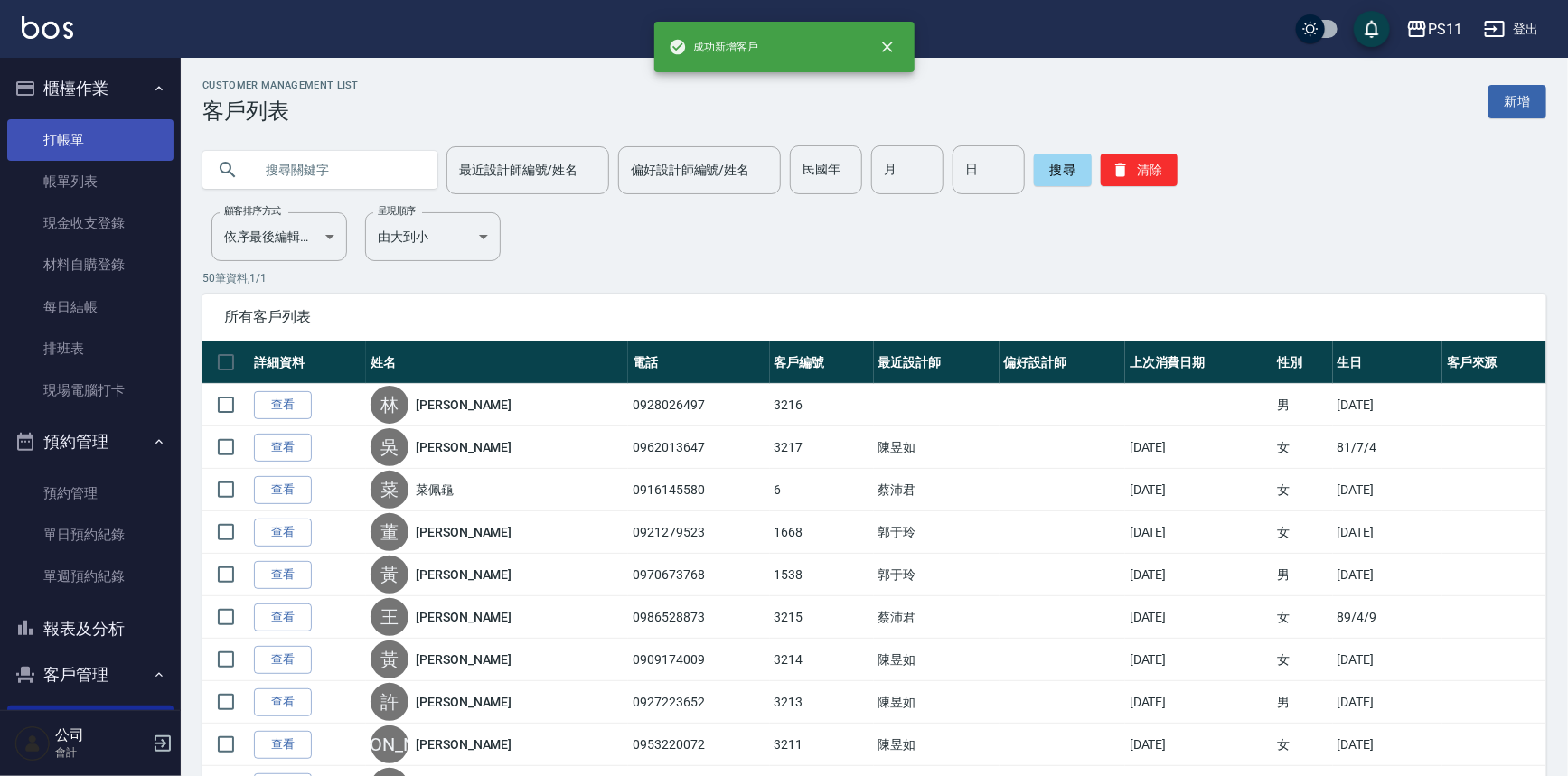
click at [83, 154] on link "打帳單" at bounding box center [90, 140] width 166 height 42
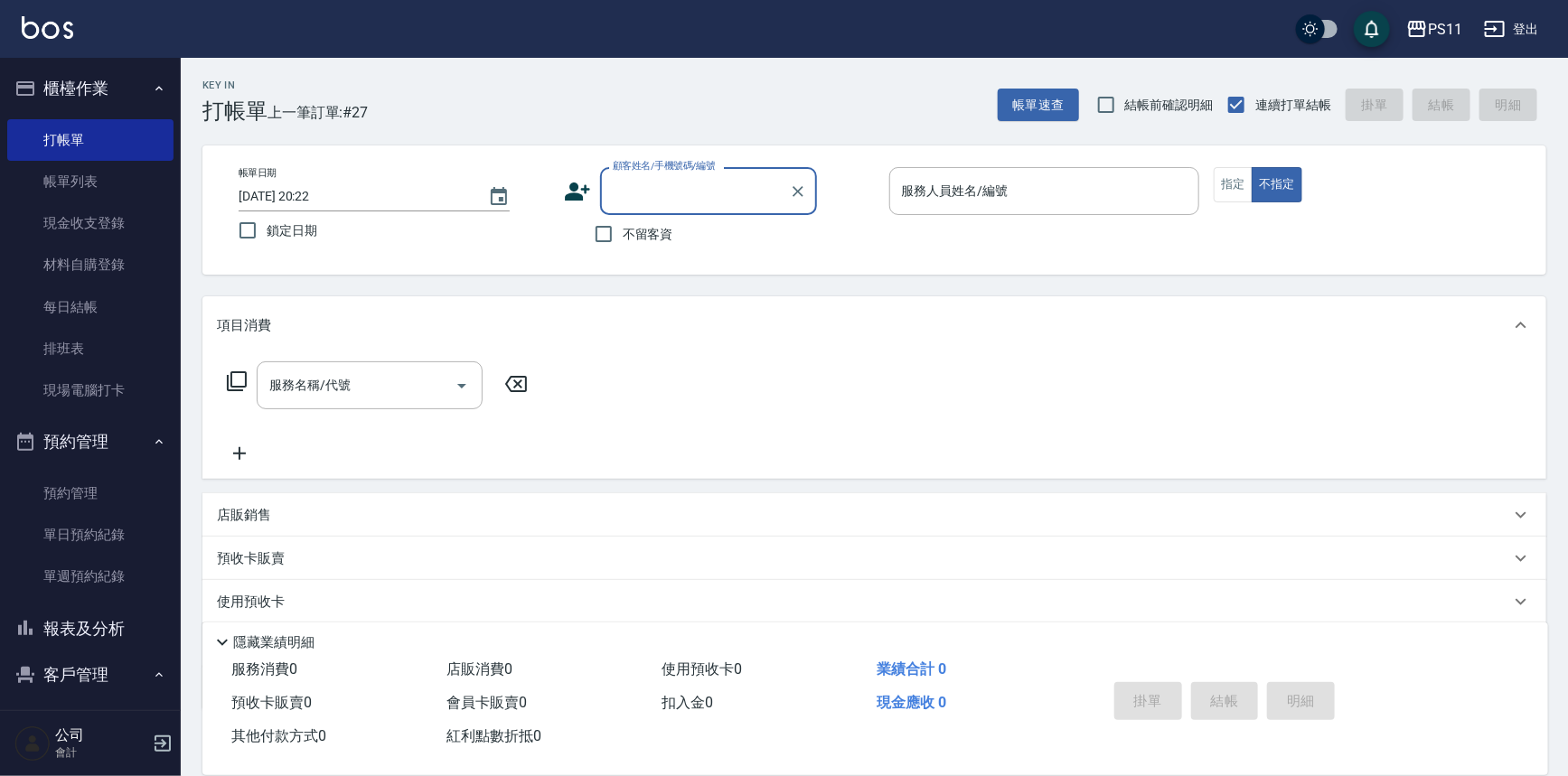
click at [724, 194] on input "顧客姓名/手機號碼/編號" at bounding box center [695, 191] width 173 height 32
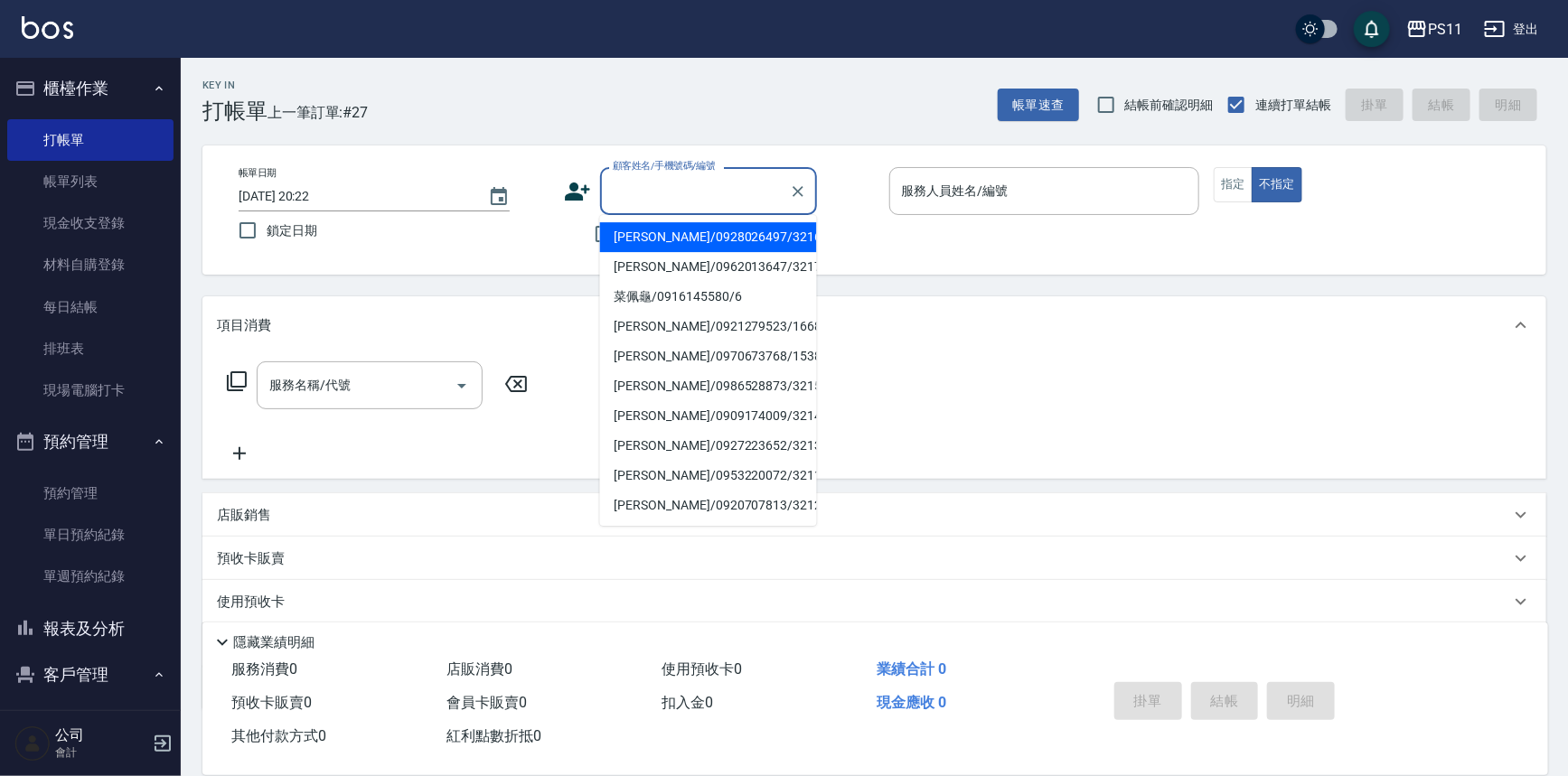
click at [780, 241] on li "[PERSON_NAME]/0928026497/3216" at bounding box center [708, 237] width 217 height 30
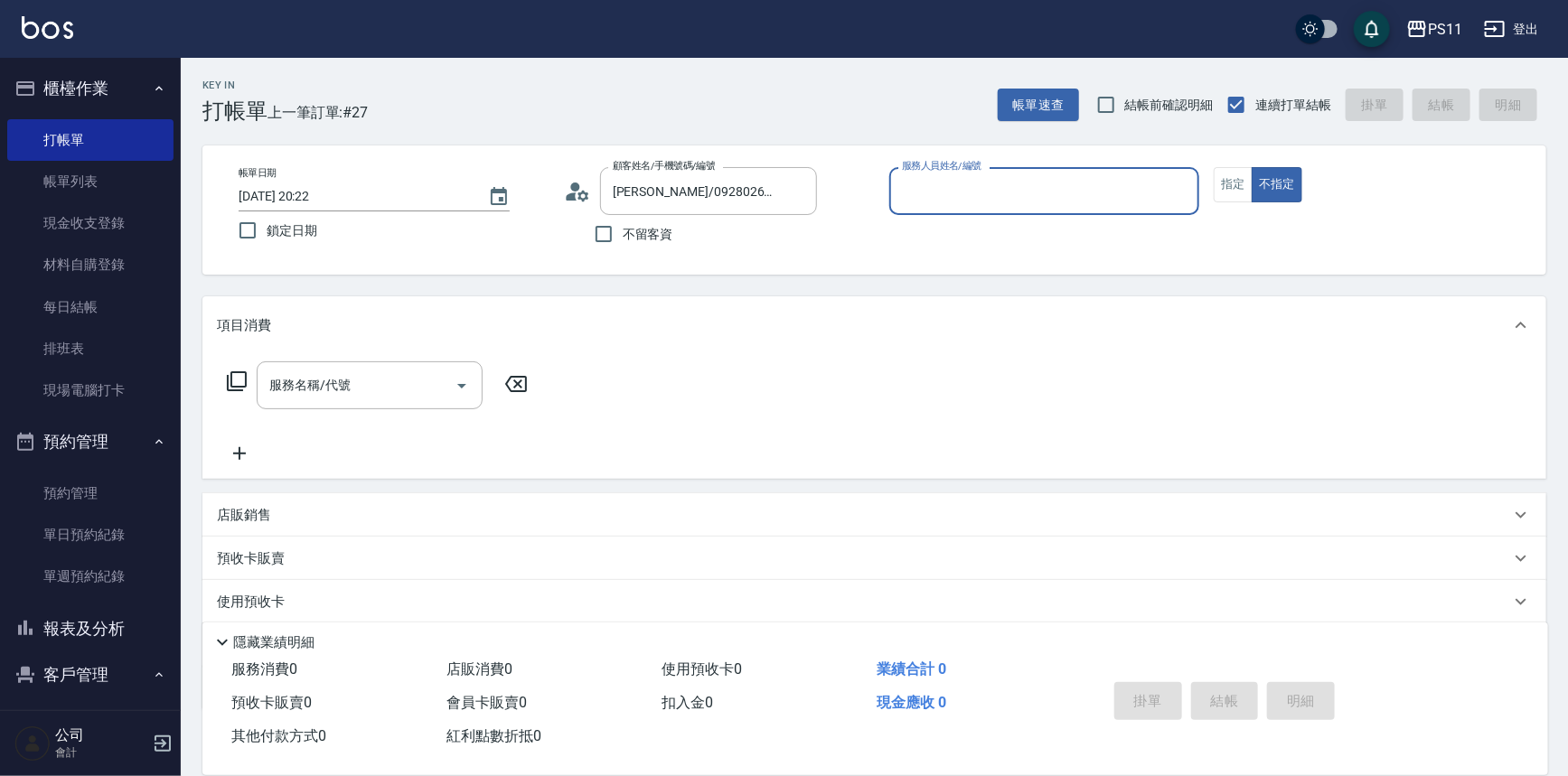
click at [980, 192] on input "服務人員姓名/編號" at bounding box center [1045, 191] width 295 height 32
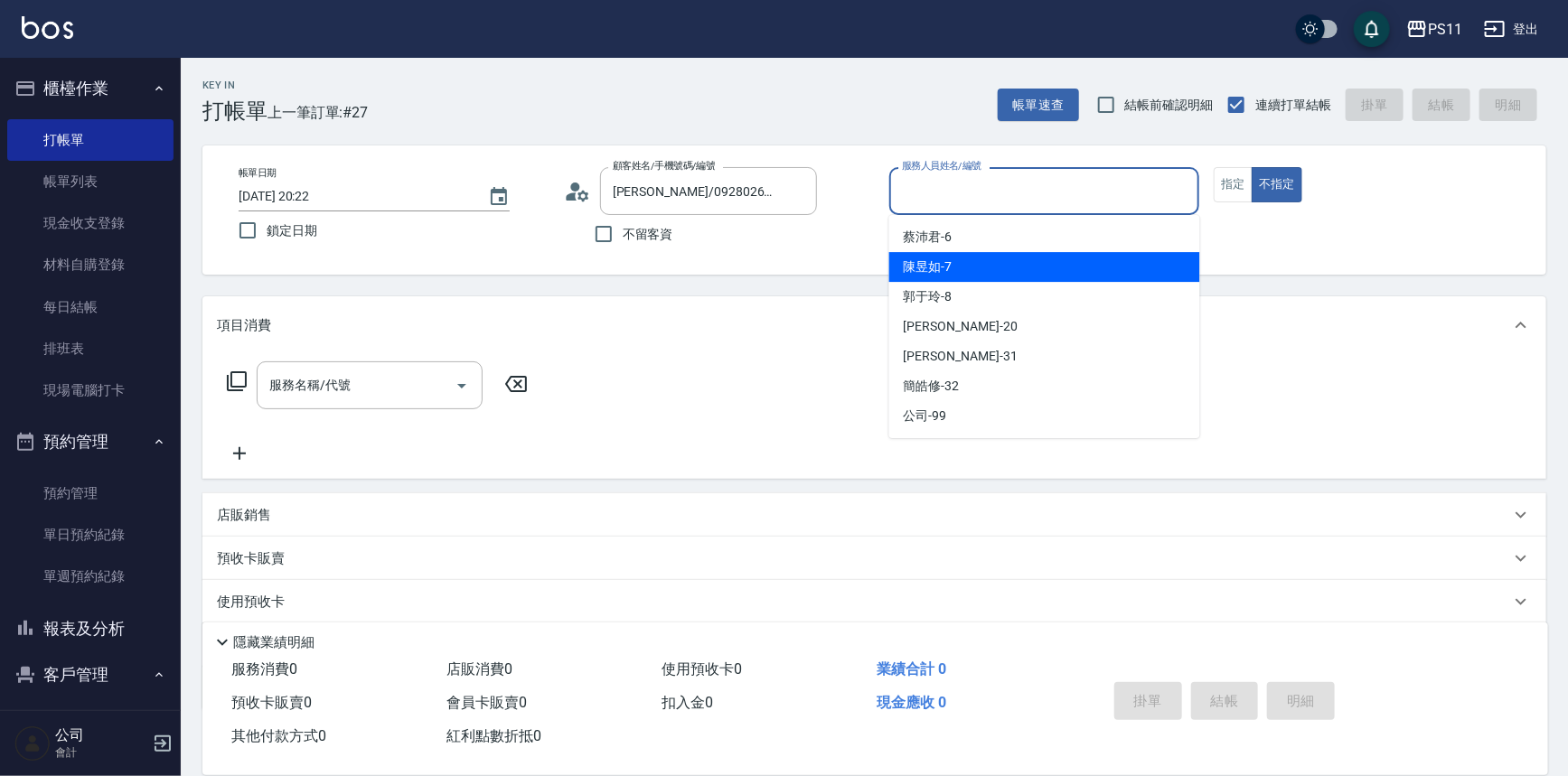
click at [963, 260] on div "[PERSON_NAME]-7" at bounding box center [1044, 267] width 311 height 30
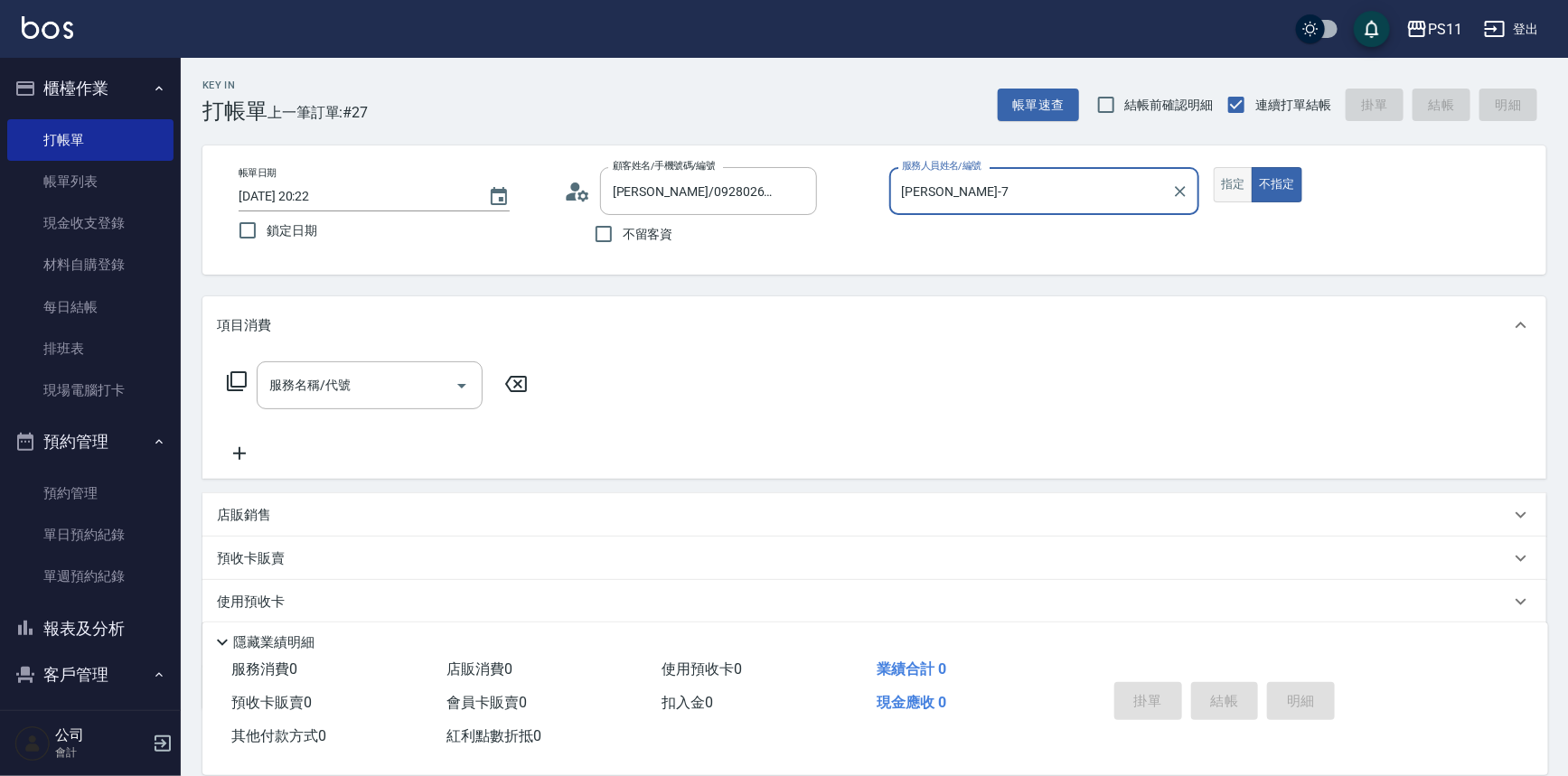
drag, startPoint x: 1235, startPoint y: 192, endPoint x: 954, endPoint y: 243, distance: 285.6
click at [1233, 191] on button "指定" at bounding box center [1233, 184] width 39 height 35
click at [453, 388] on div "服務名稱/代號" at bounding box center [370, 386] width 226 height 48
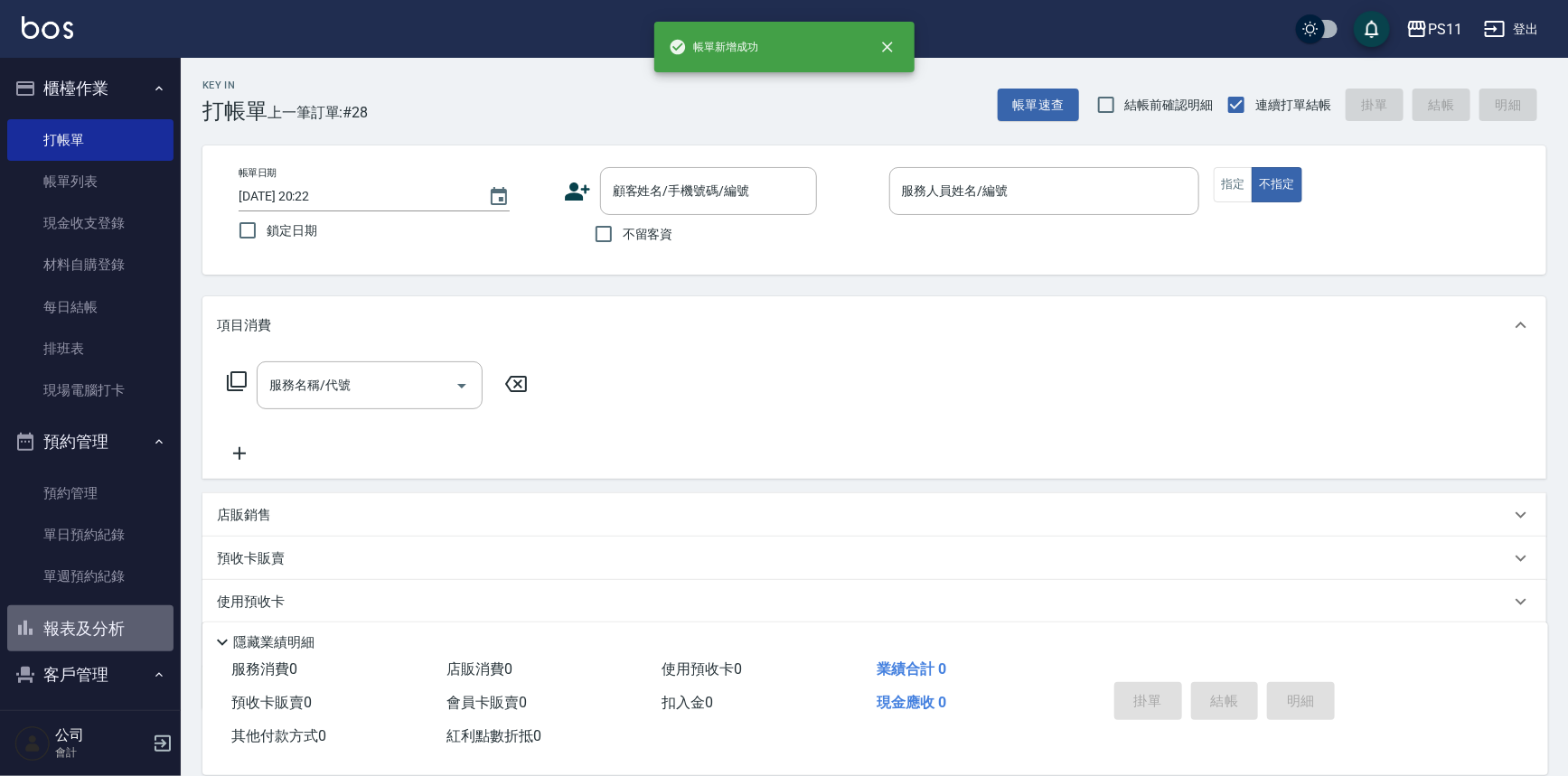
click at [131, 616] on button "報表及分析" at bounding box center [90, 629] width 166 height 47
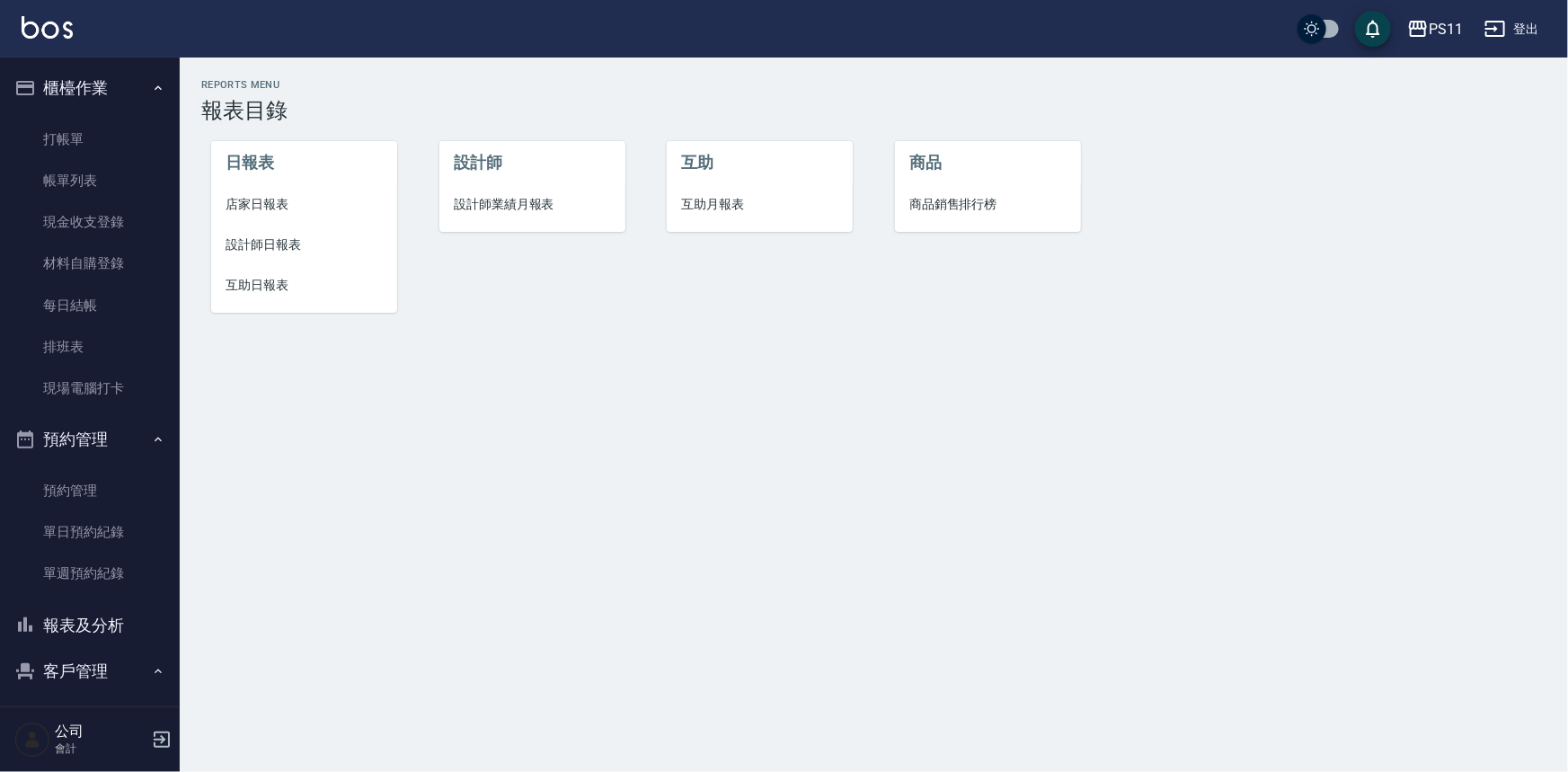
click at [252, 241] on span "設計師日報表" at bounding box center [304, 244] width 158 height 18
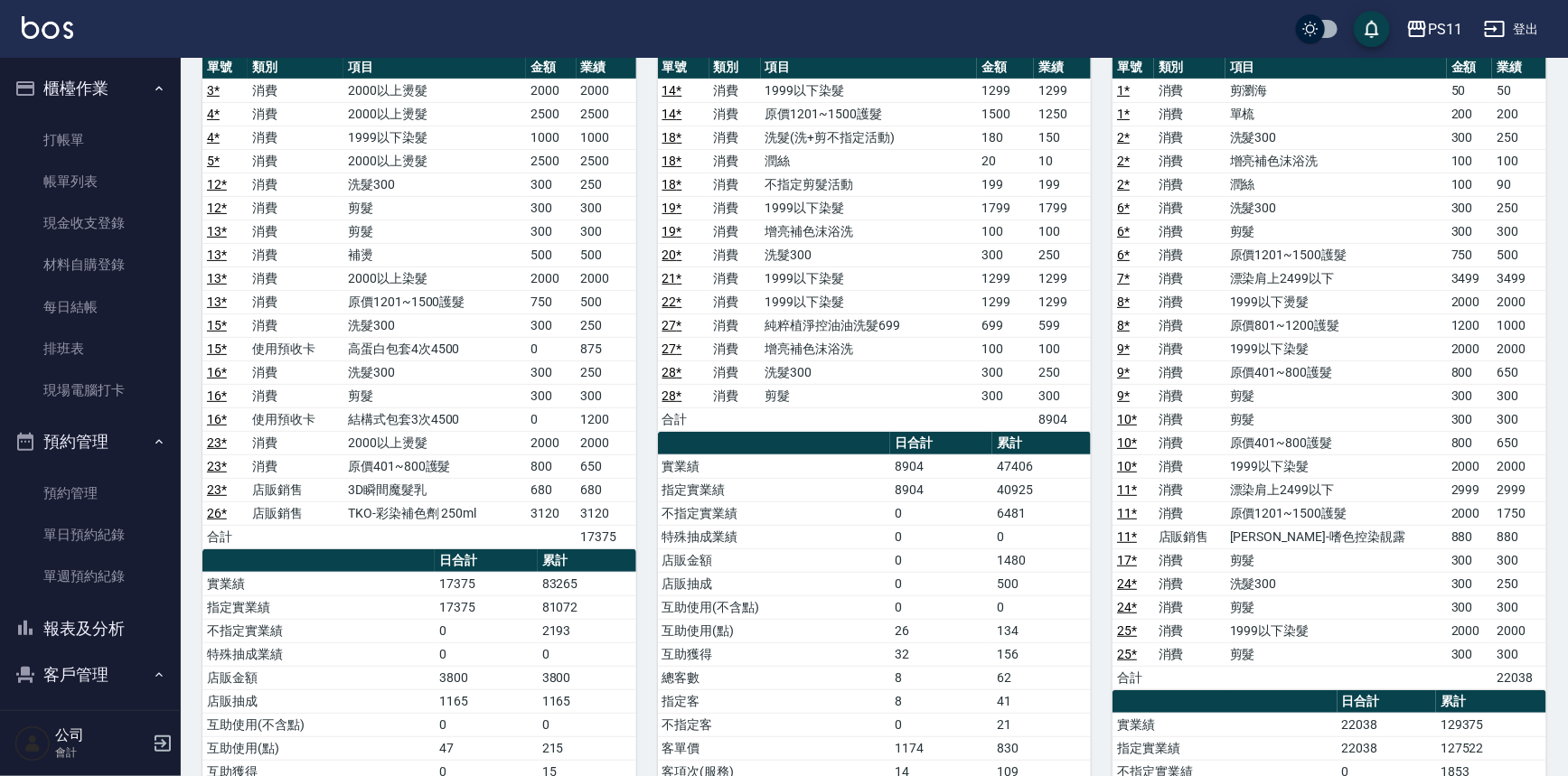
scroll to position [163, 0]
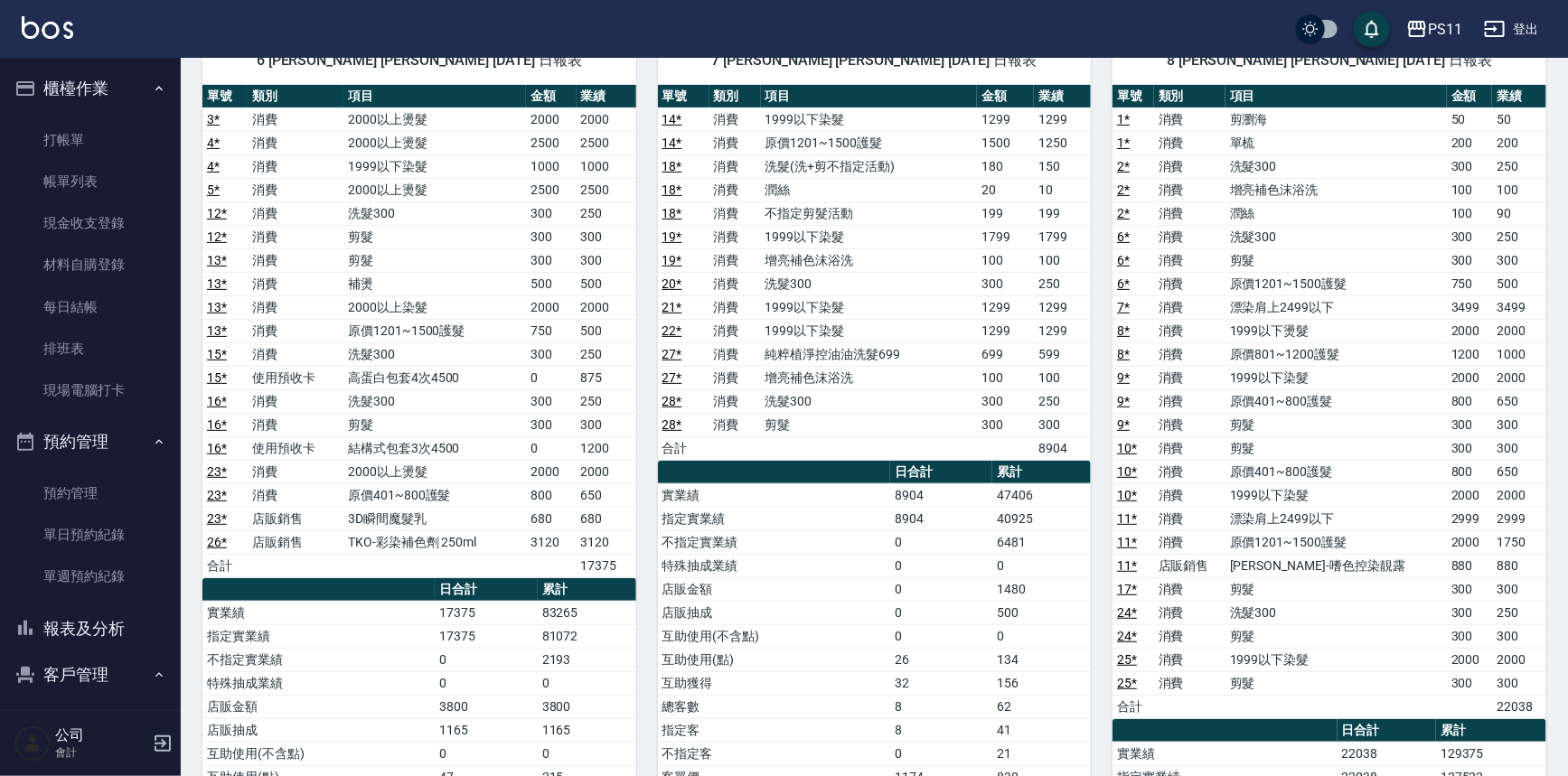
click at [69, 619] on button "報表及分析" at bounding box center [90, 629] width 166 height 47
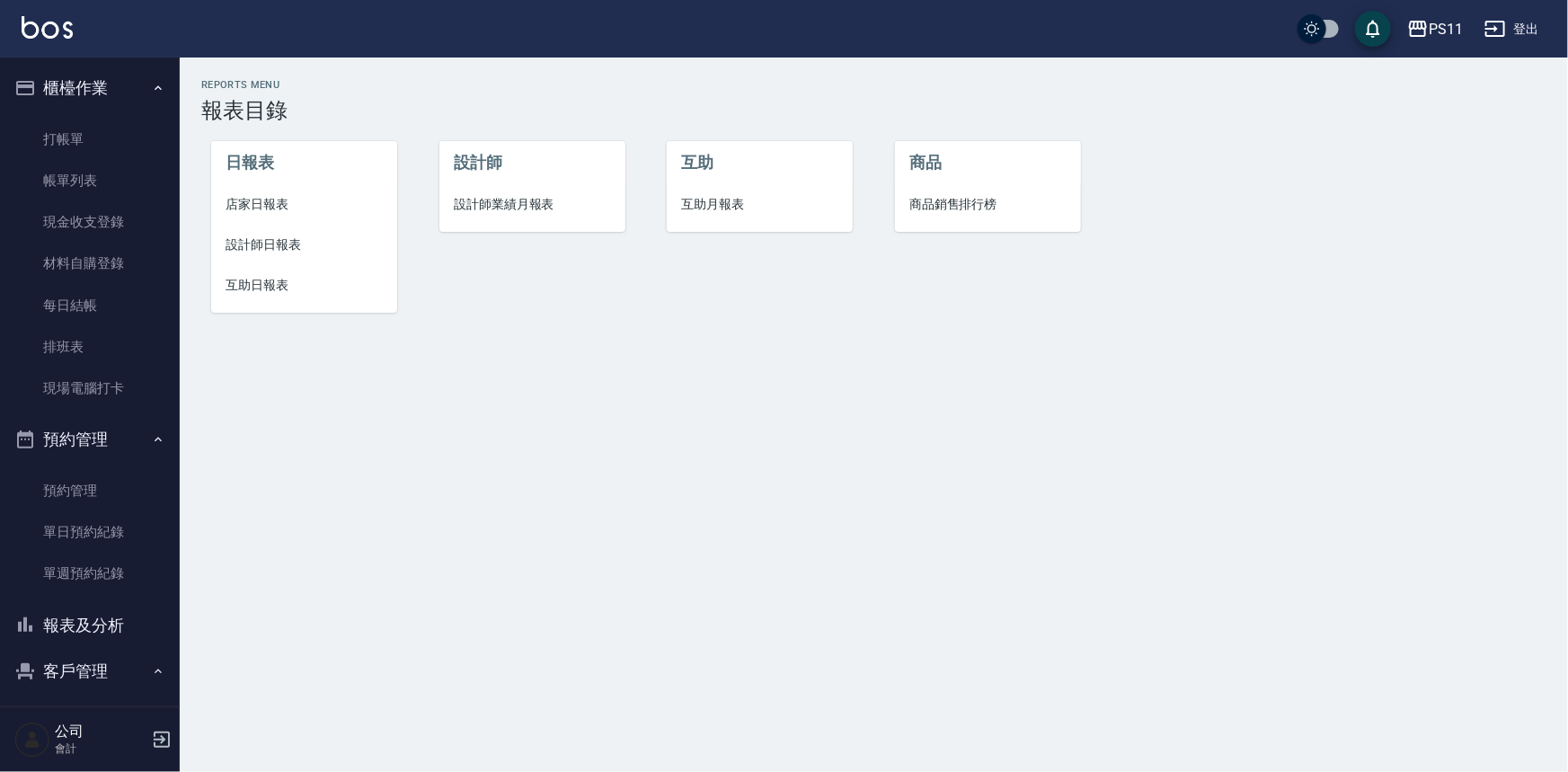
click at [269, 196] on span "店家日報表" at bounding box center [304, 205] width 158 height 18
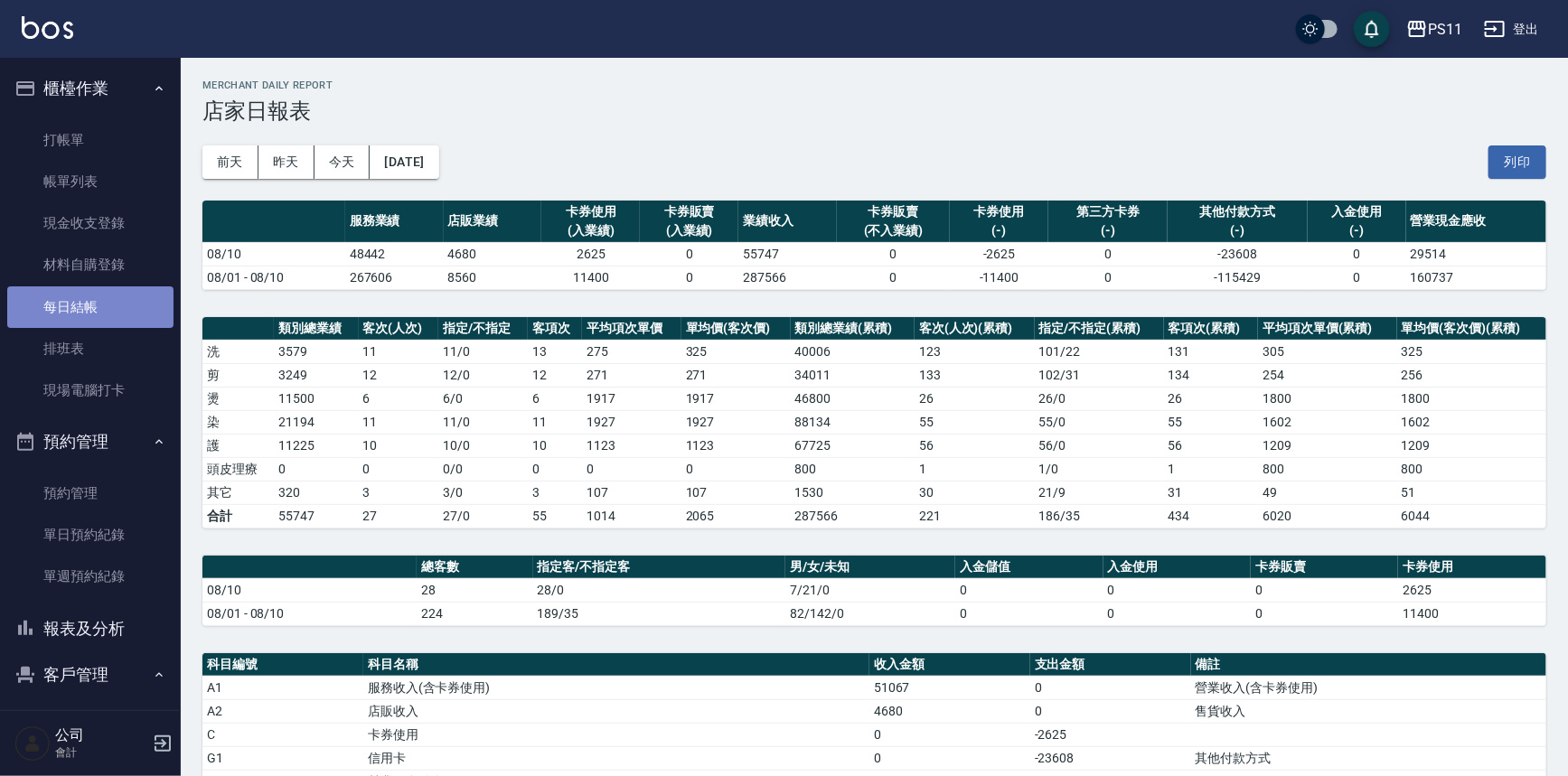
click at [102, 315] on link "每日結帳" at bounding box center [90, 307] width 166 height 42
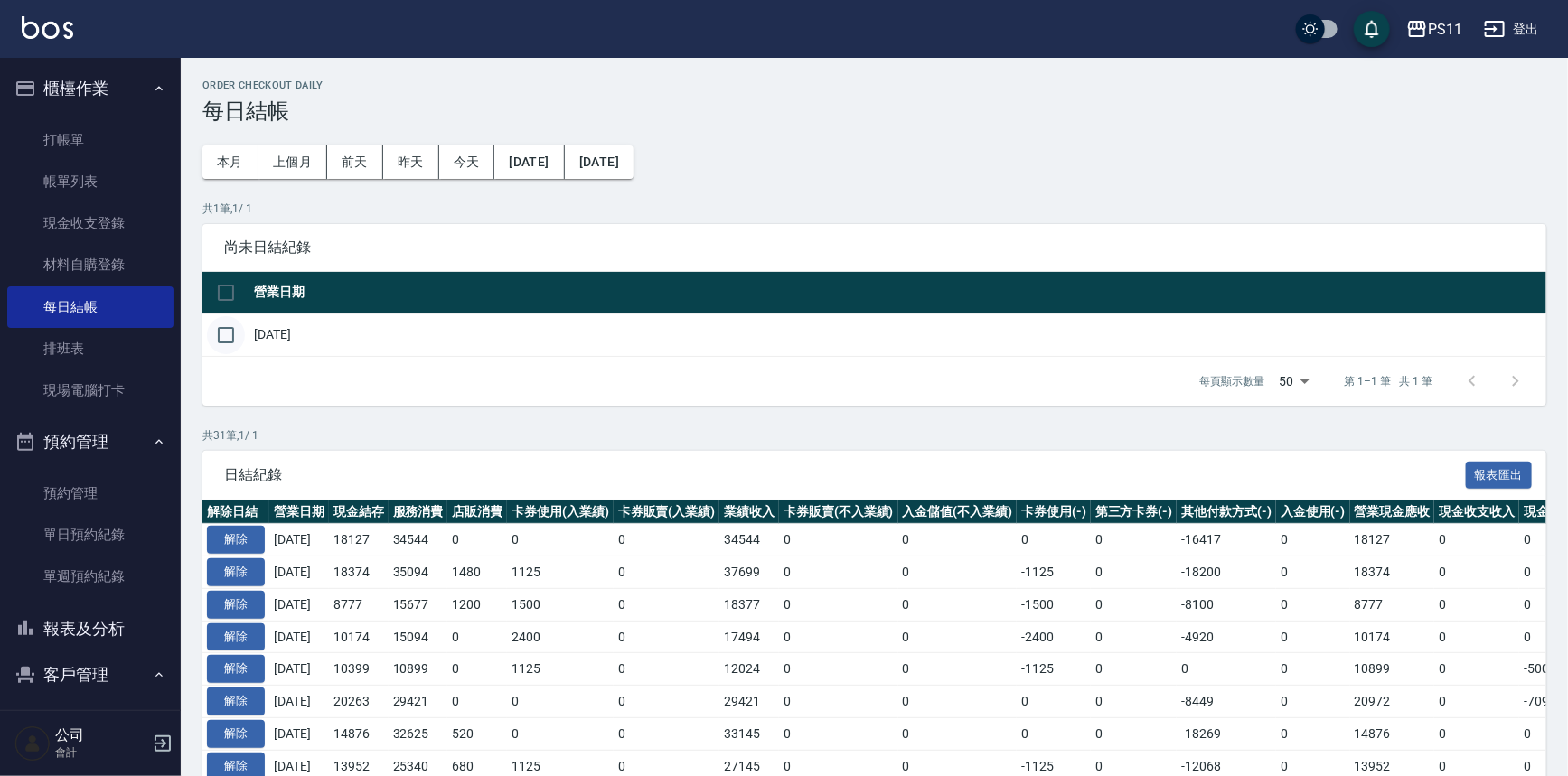
click at [231, 337] on input "checkbox" at bounding box center [225, 335] width 38 height 38
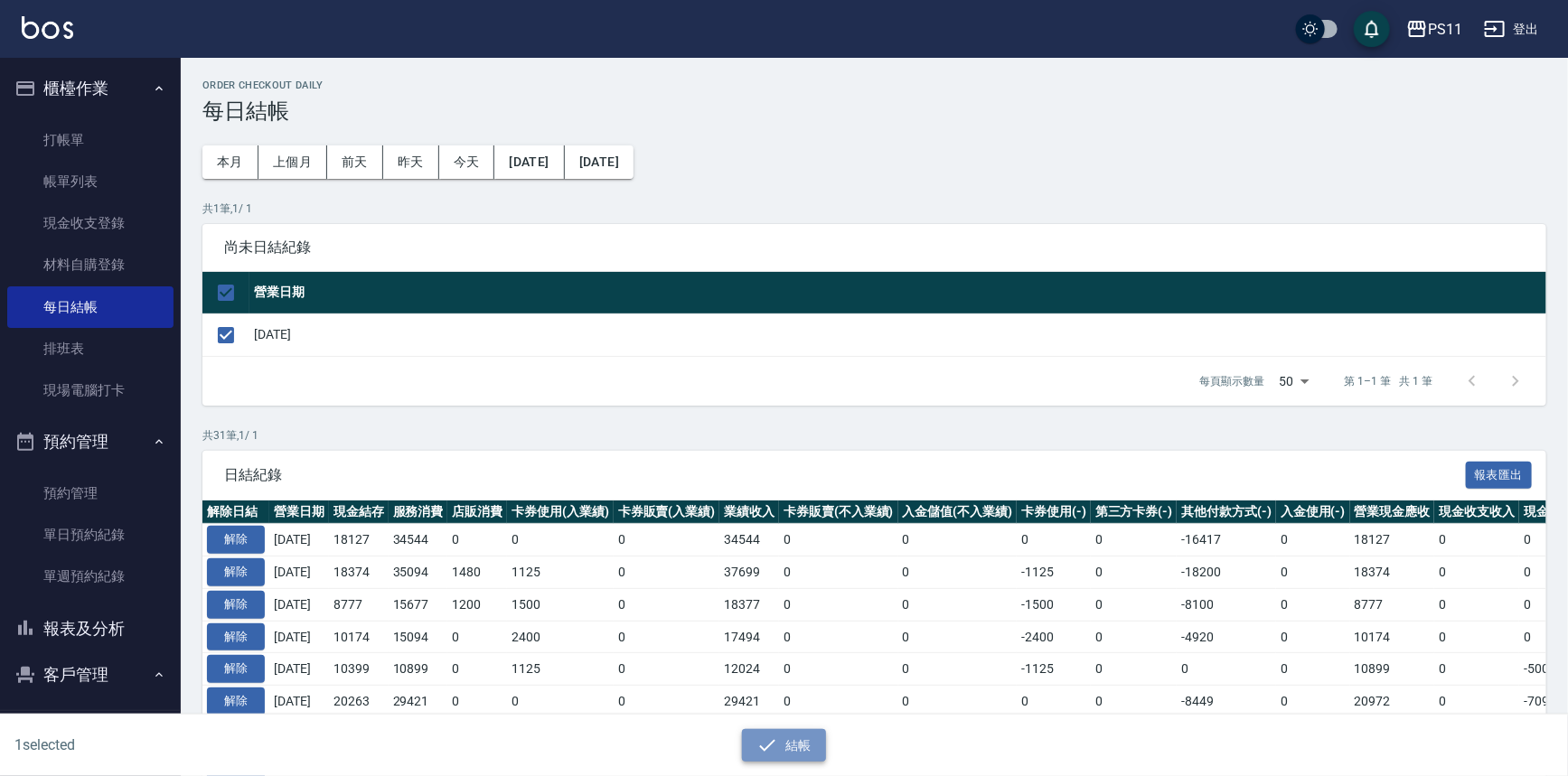
click at [801, 752] on button "結帳" at bounding box center [784, 746] width 84 height 33
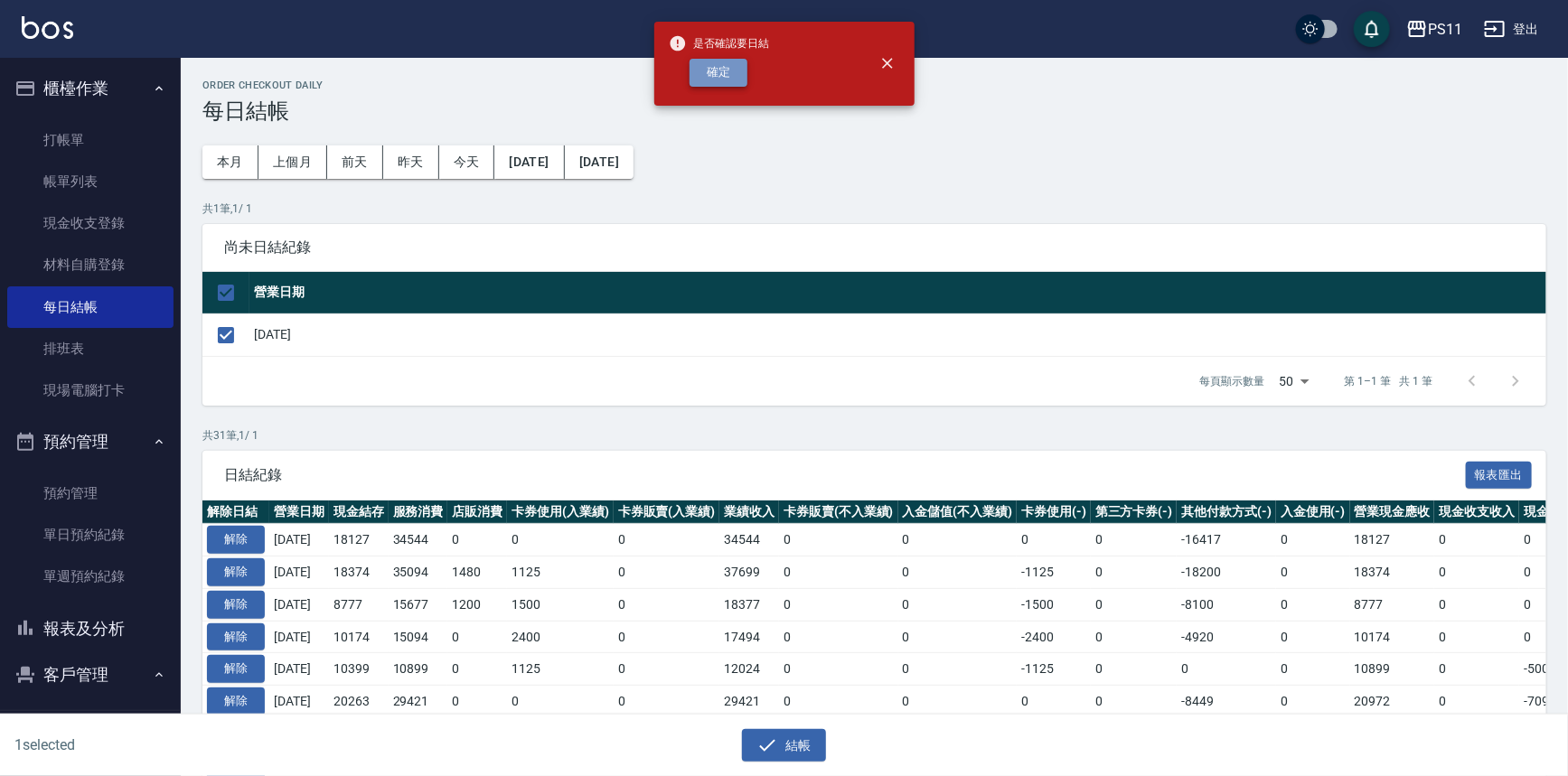
click at [723, 73] on button "確定" at bounding box center [719, 72] width 57 height 28
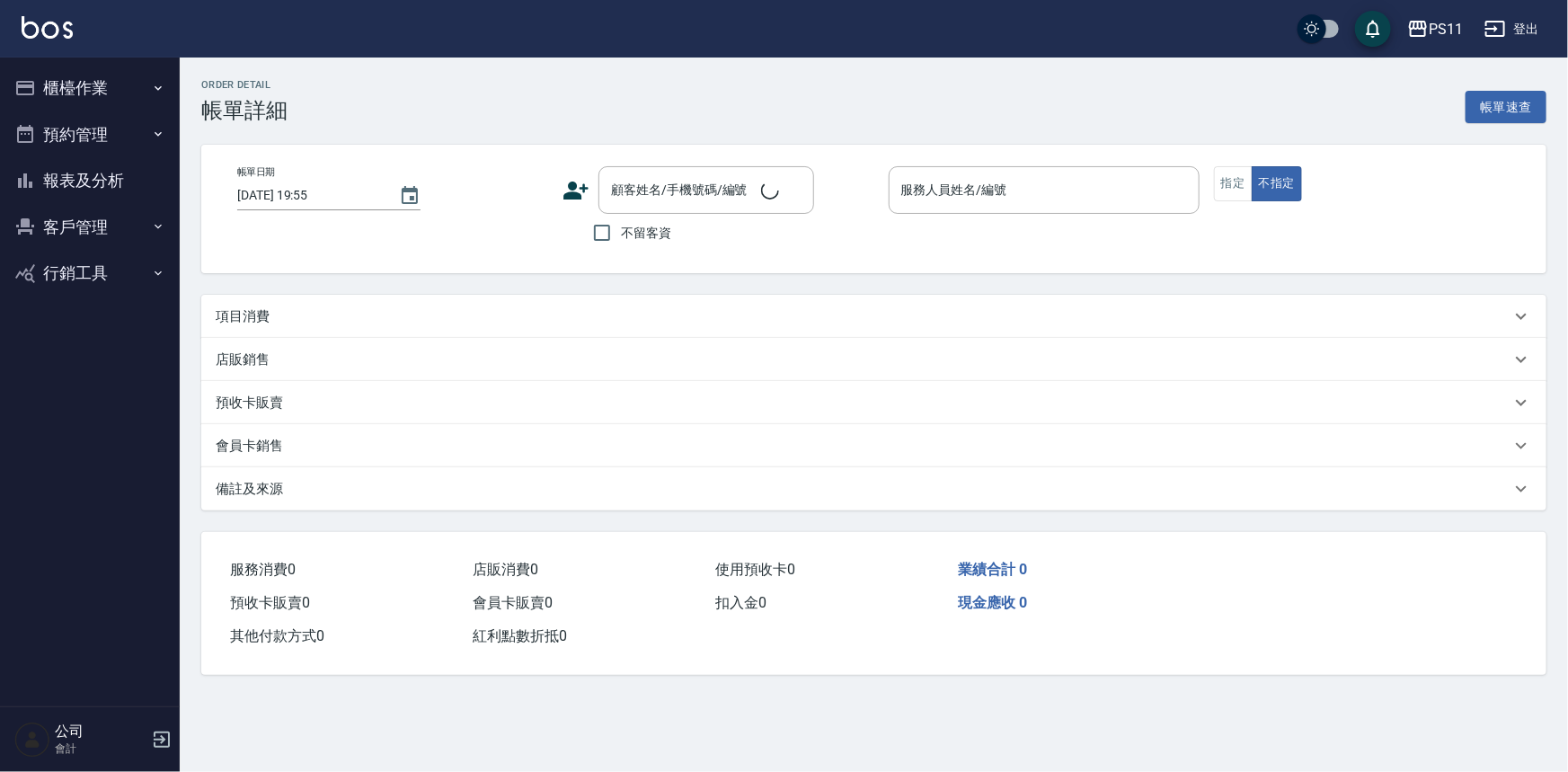
type input "[DATE] 19:20"
type input "[PERSON_NAME]6"
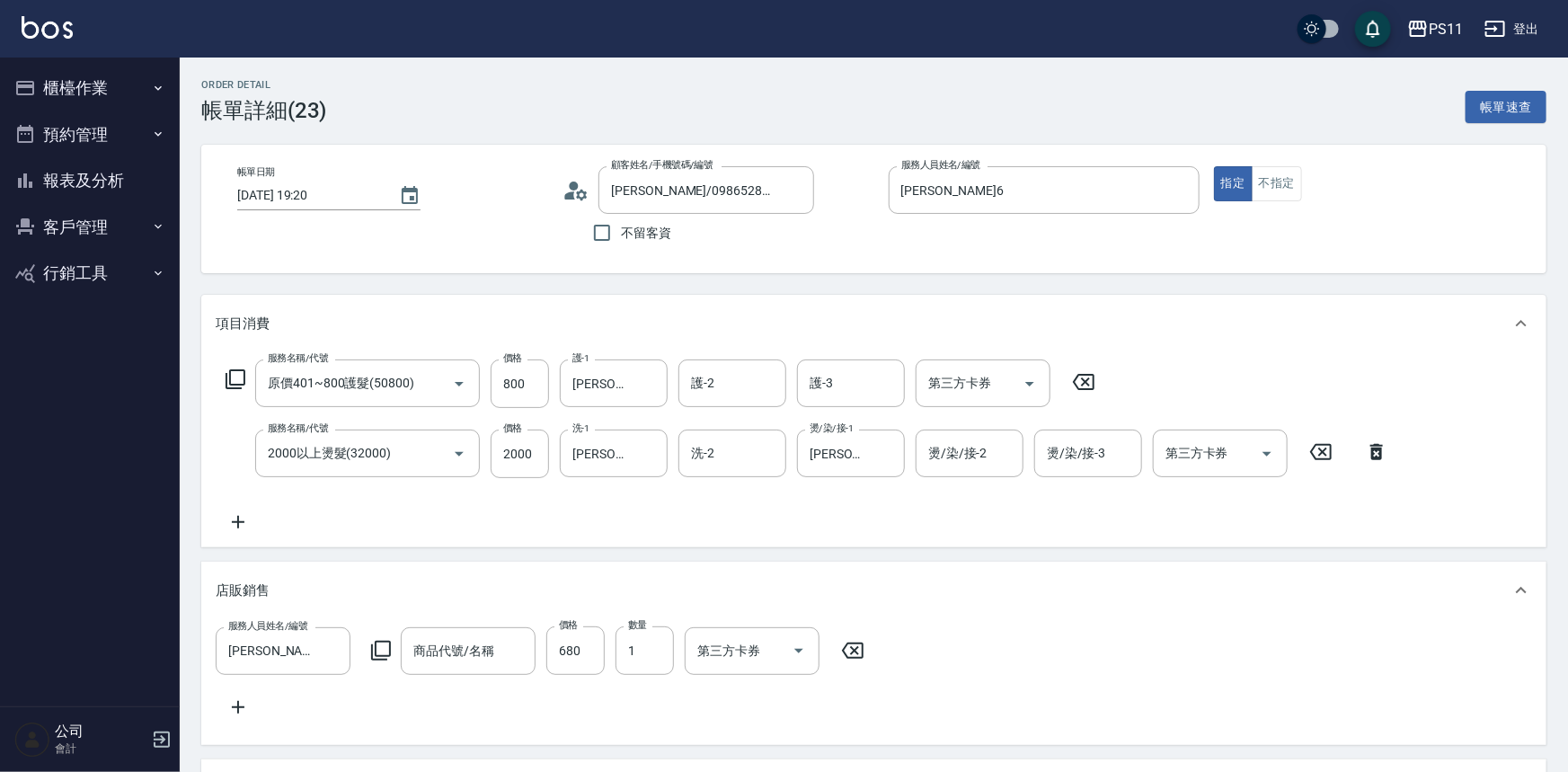
type input "[PERSON_NAME]/0986528873/3215"
type input "3D瞬間魔髮乳"
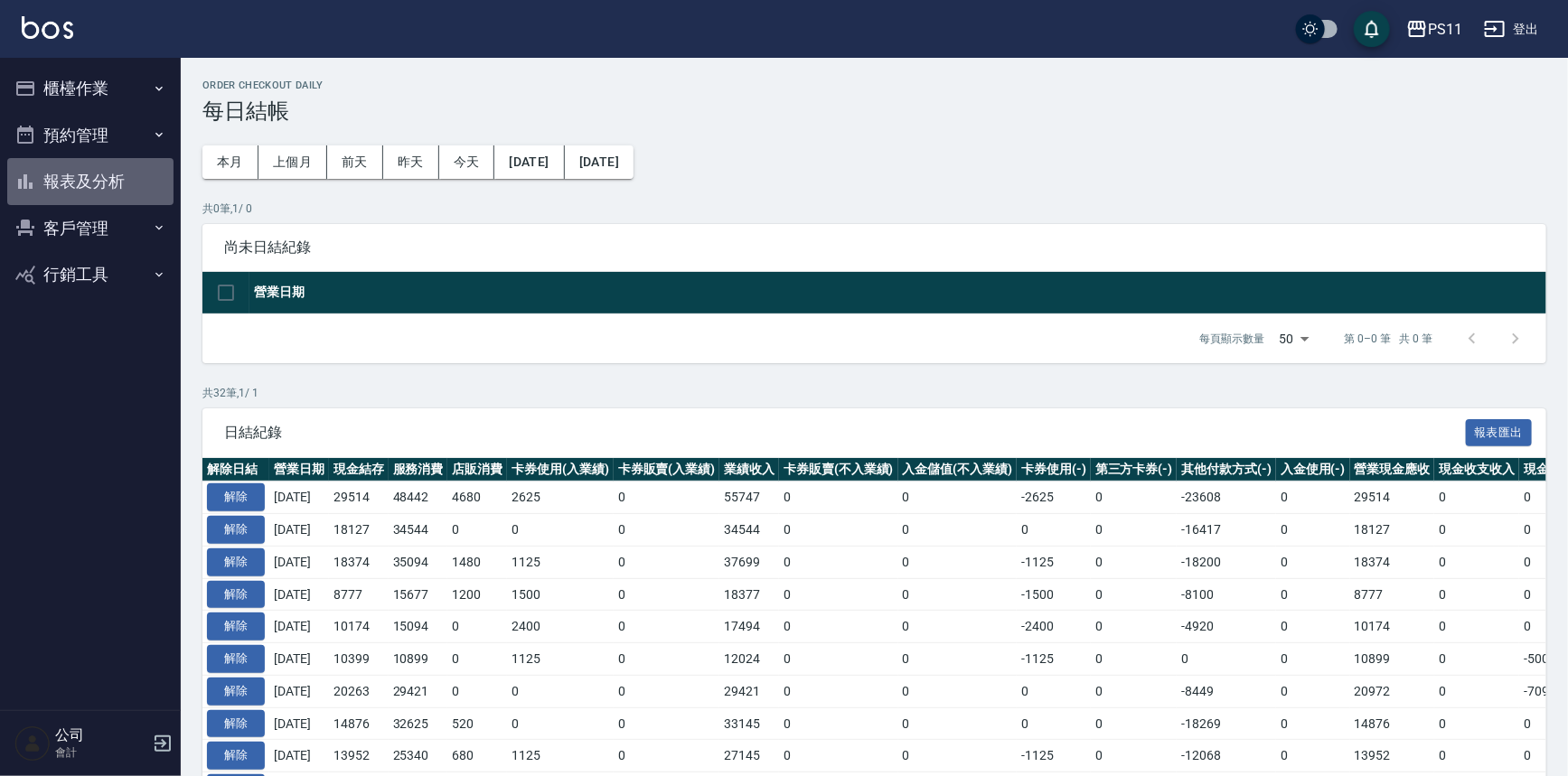
click at [90, 192] on button "報表及分析" at bounding box center [90, 182] width 166 height 47
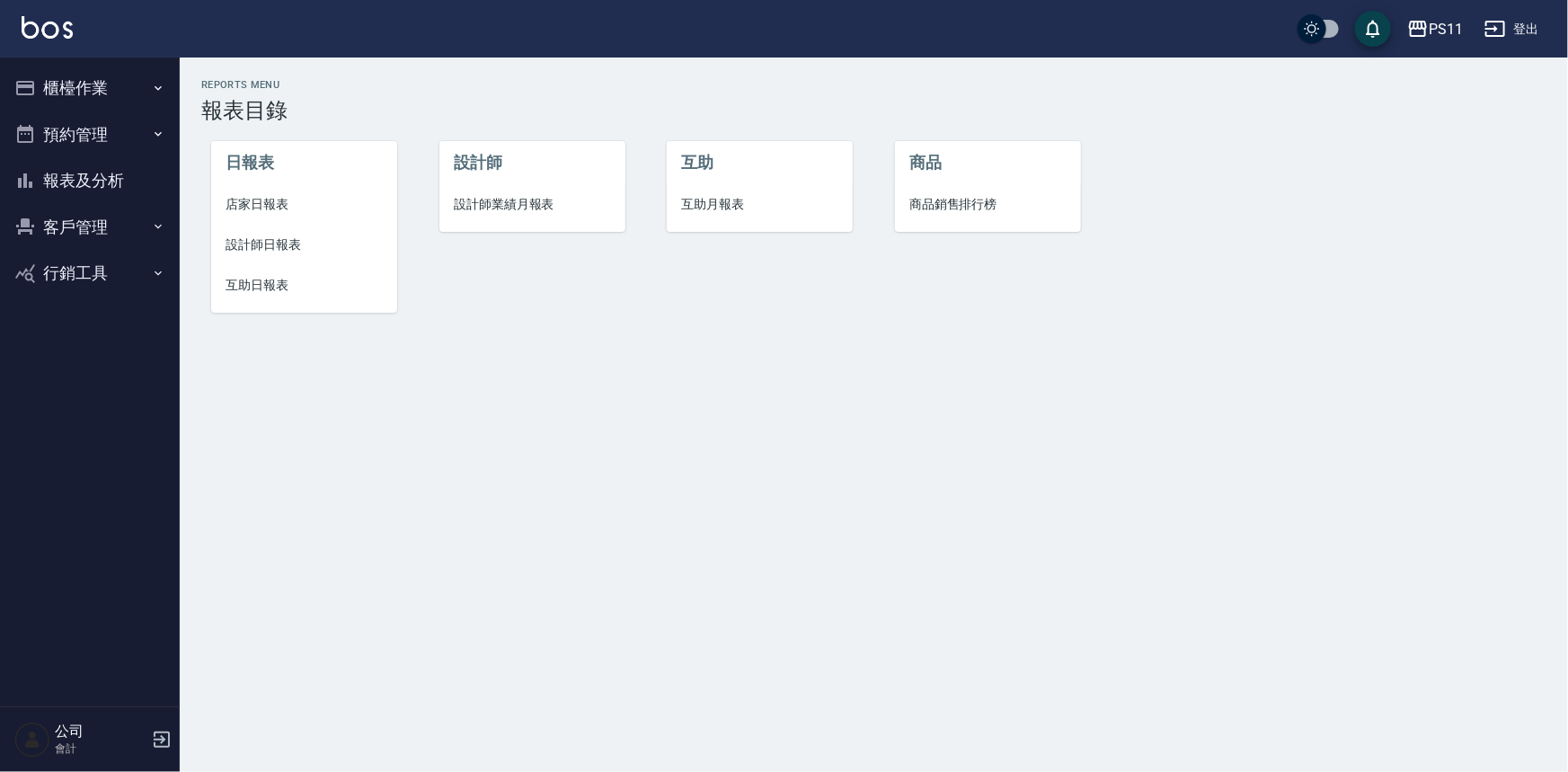
click at [289, 247] on span "設計師日報表" at bounding box center [304, 244] width 158 height 18
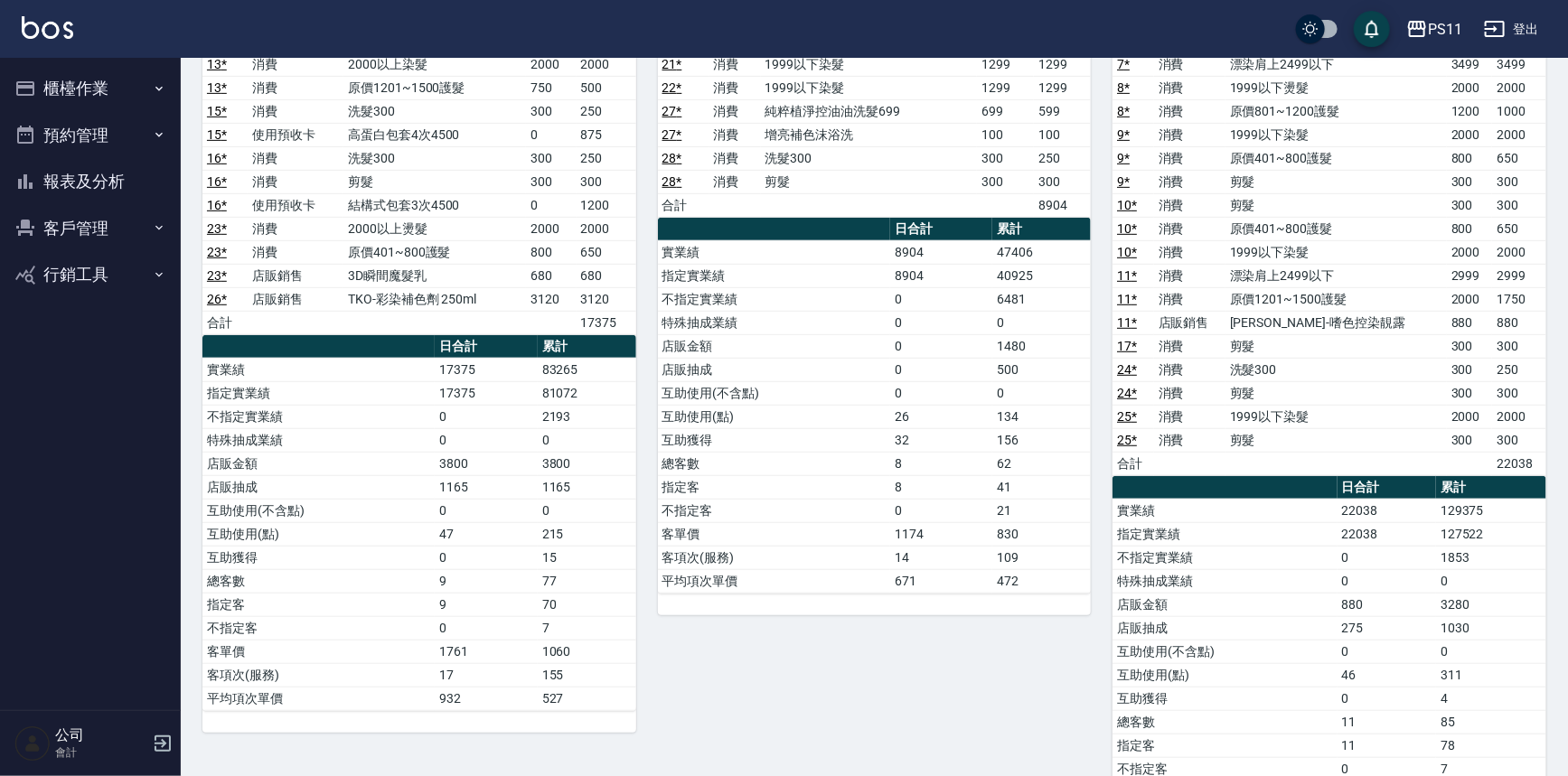
scroll to position [411, 0]
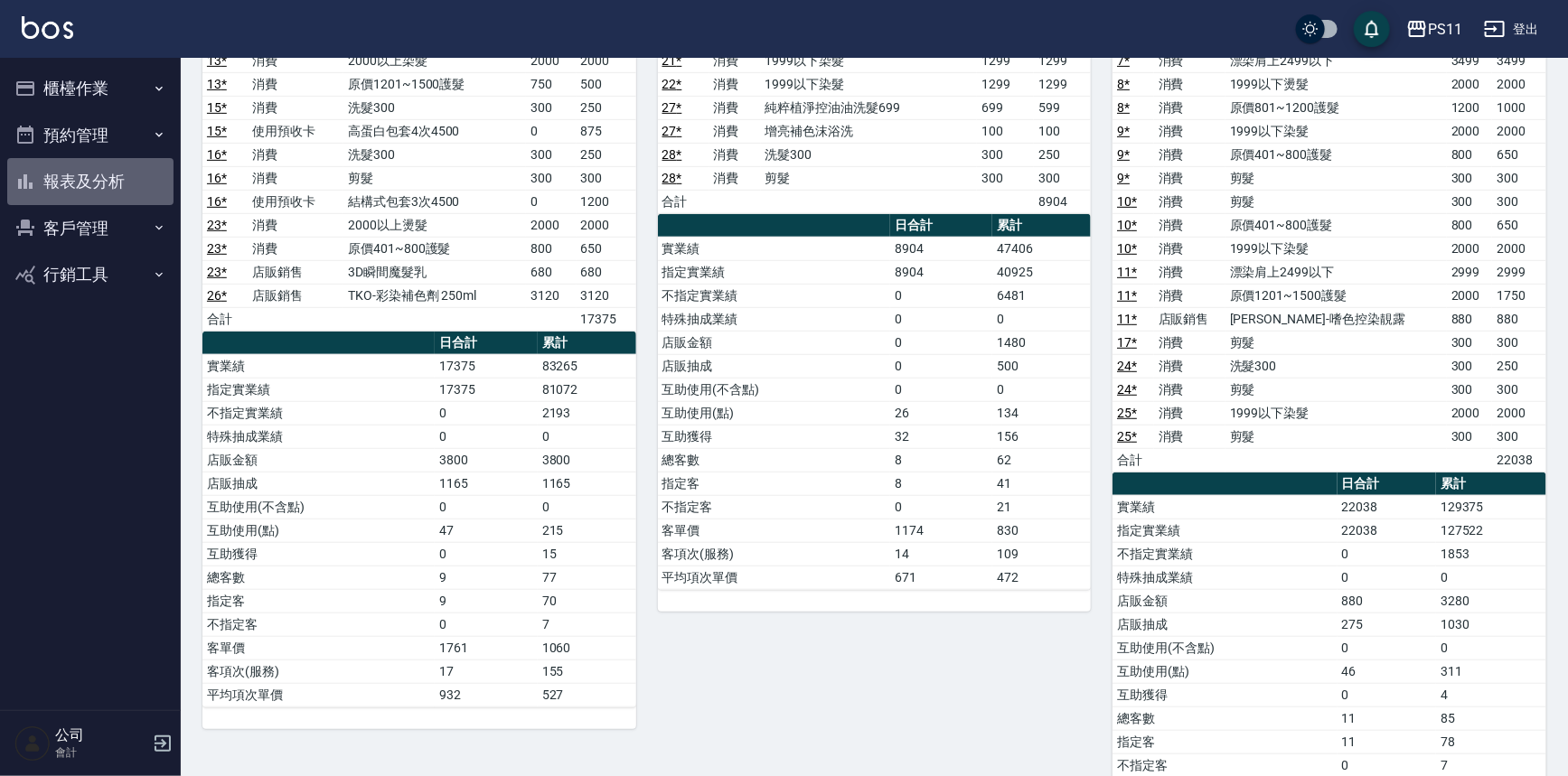
click at [93, 190] on button "報表及分析" at bounding box center [90, 182] width 166 height 47
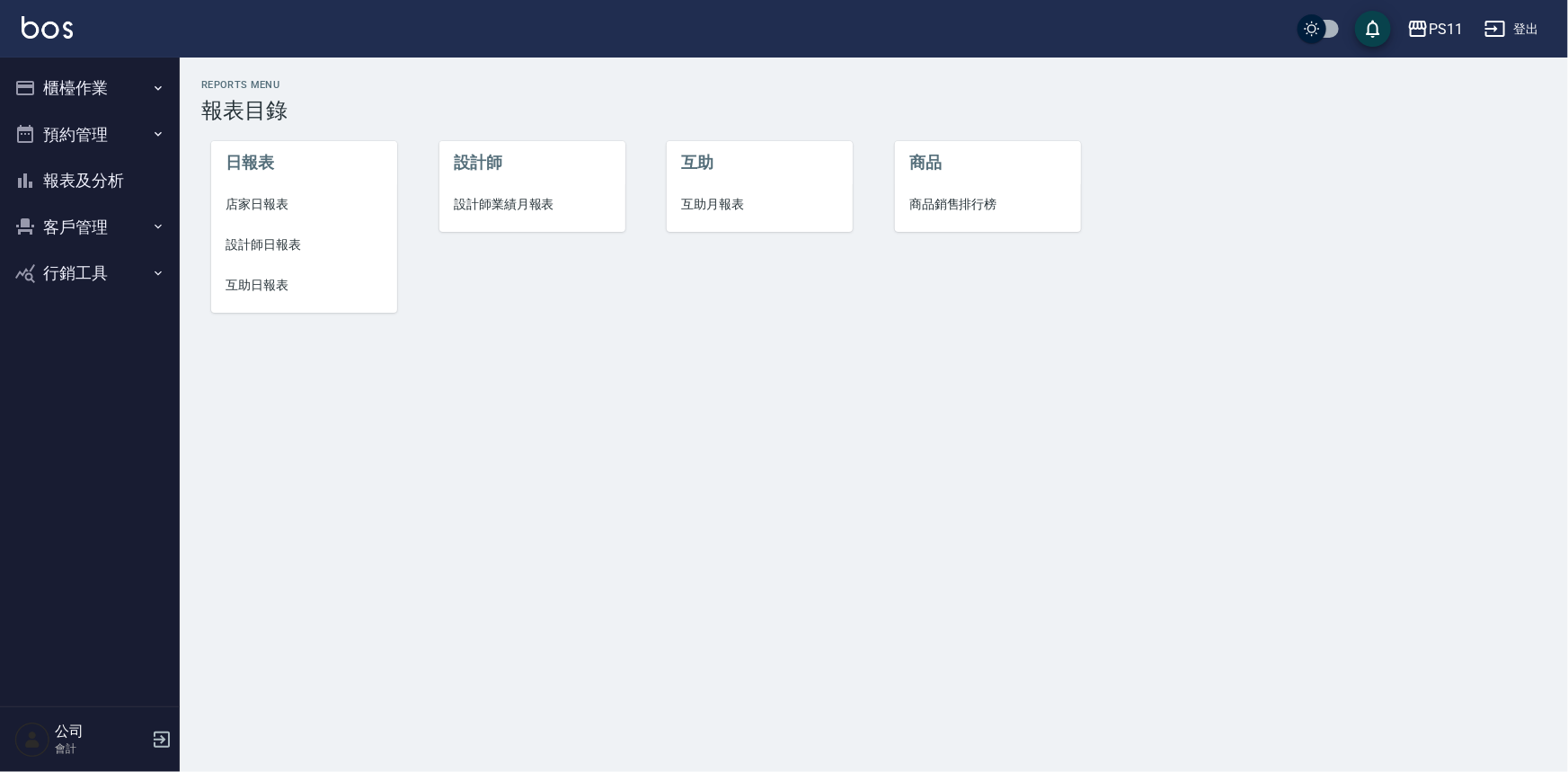
click at [272, 236] on span "設計師日報表" at bounding box center [304, 244] width 158 height 18
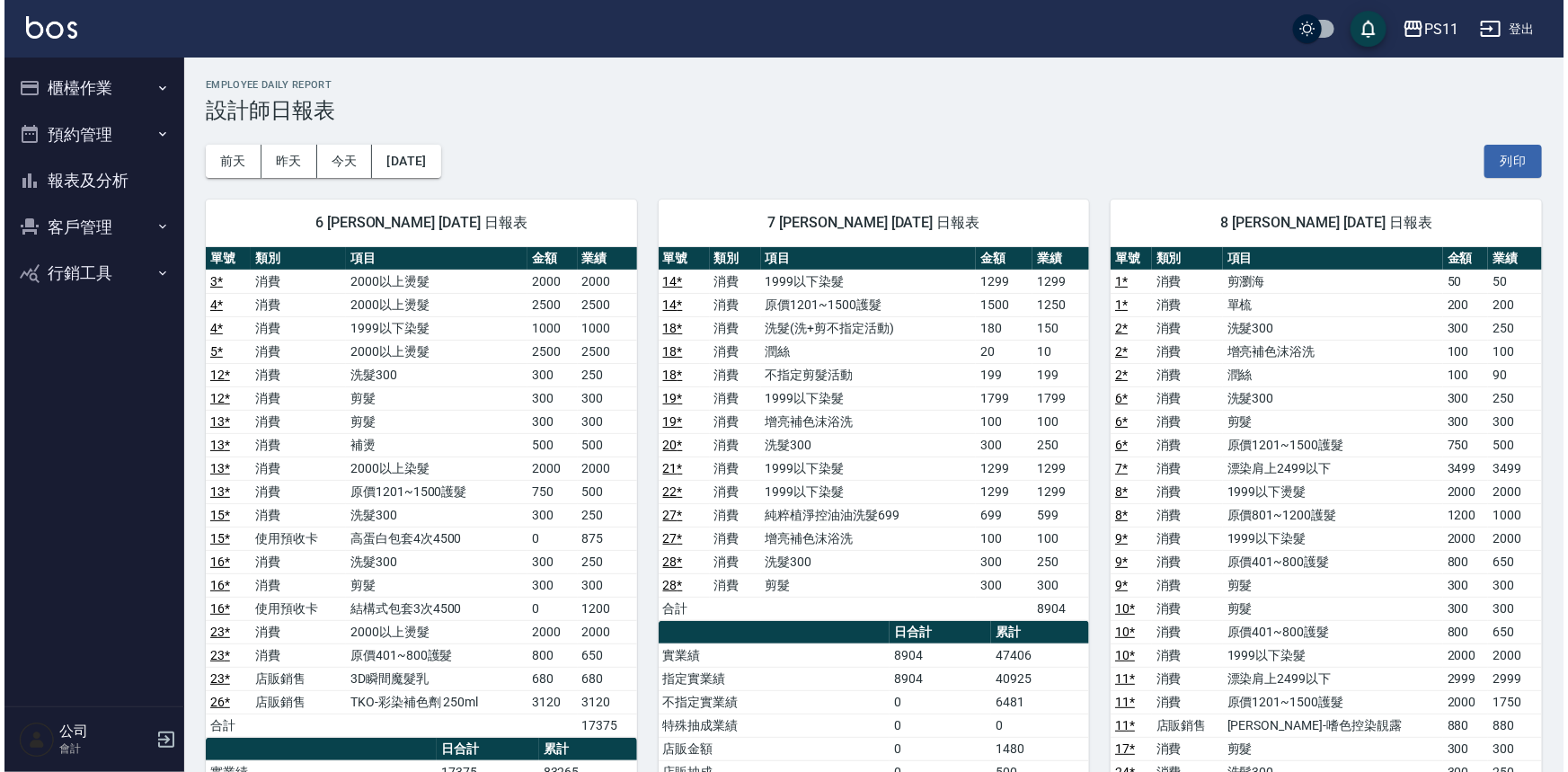
scroll to position [81, 0]
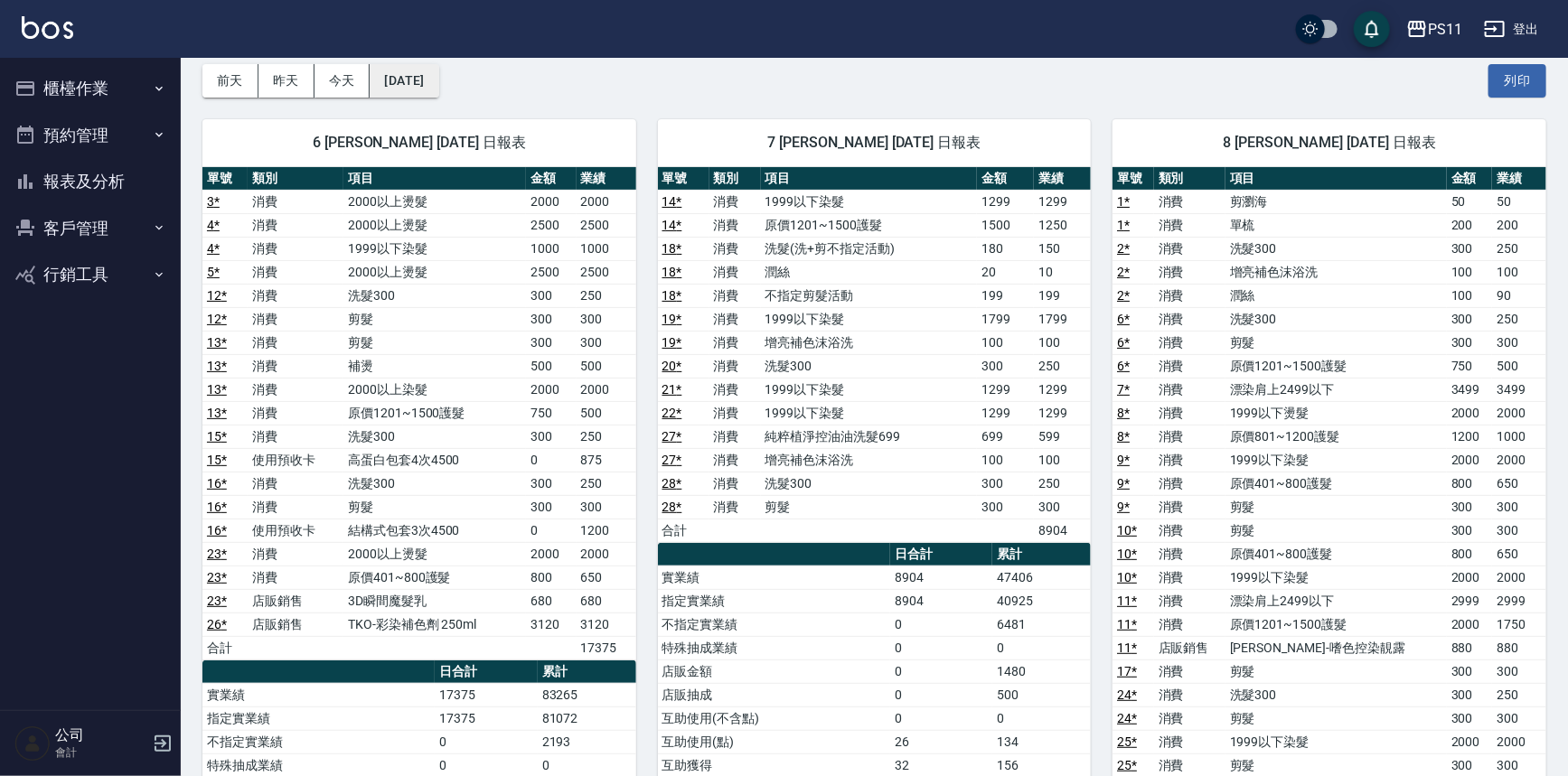
click at [414, 68] on button "[DATE]" at bounding box center [404, 81] width 69 height 33
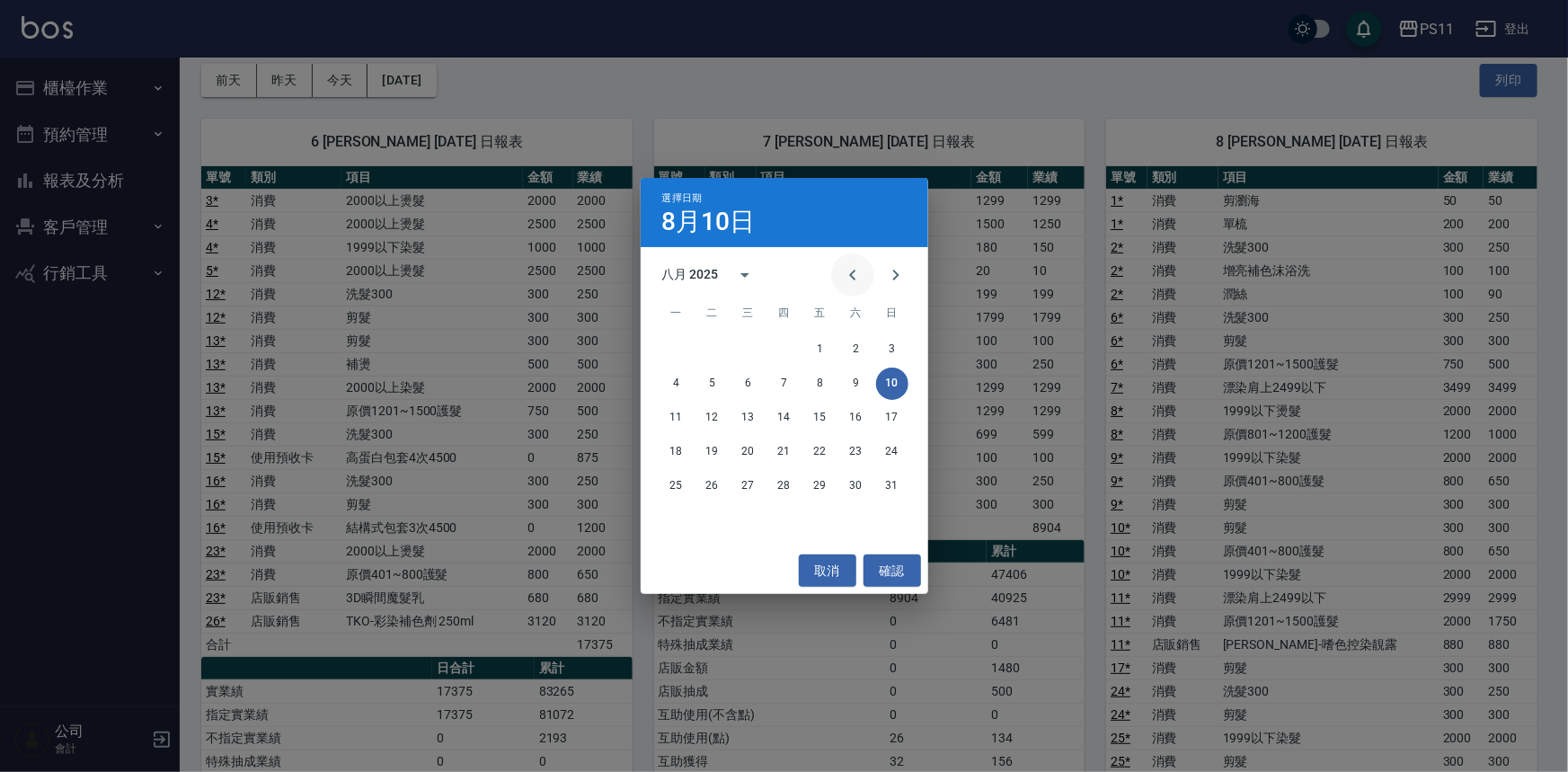
click at [862, 261] on button "Previous month" at bounding box center [853, 275] width 43 height 43
click at [794, 381] on button "10" at bounding box center [784, 384] width 32 height 32
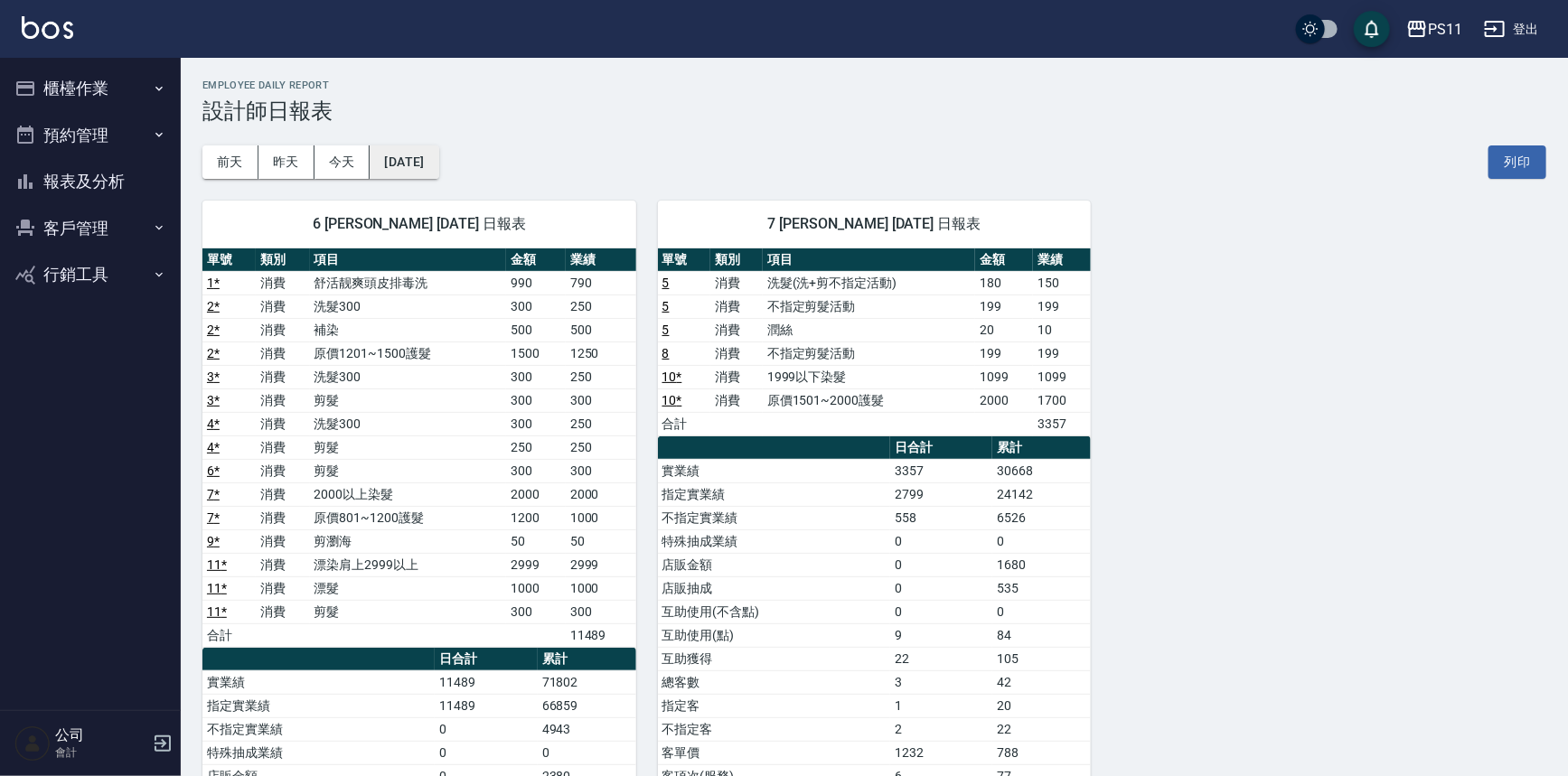
click at [439, 152] on button "[DATE]" at bounding box center [404, 162] width 69 height 33
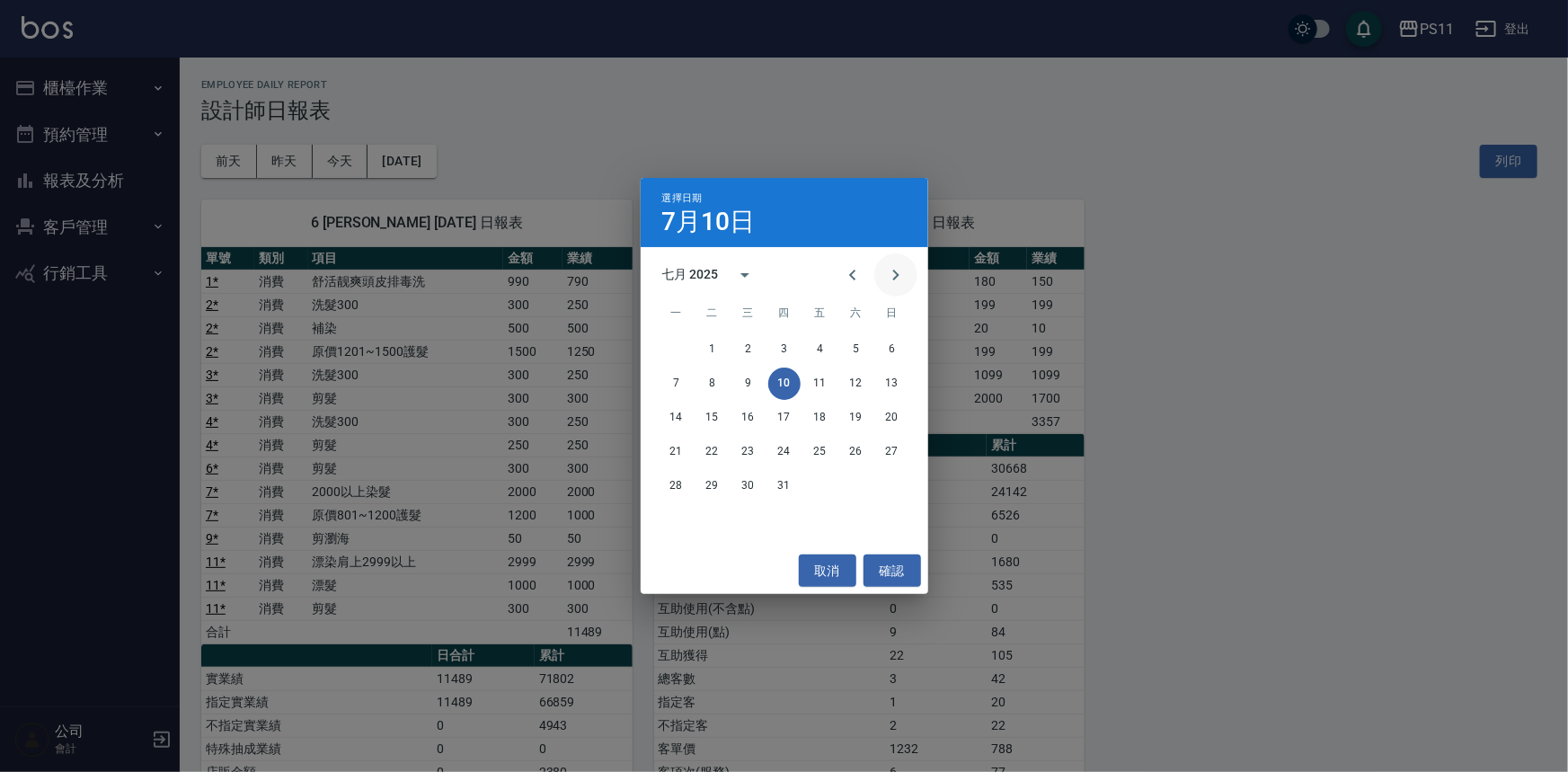
click at [885, 273] on icon "Next month" at bounding box center [895, 275] width 21 height 21
click at [881, 385] on button "10" at bounding box center [892, 384] width 32 height 32
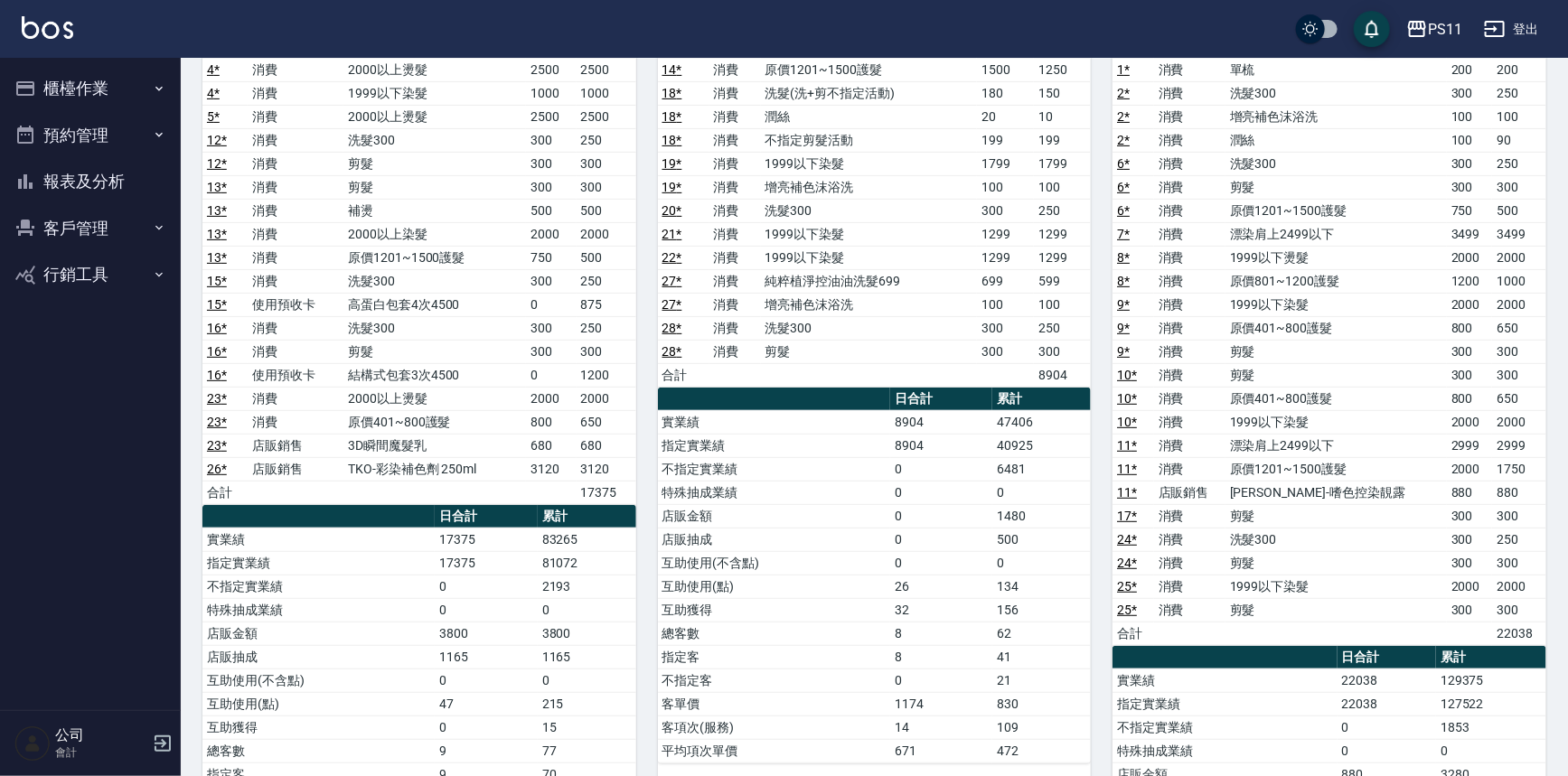
scroll to position [246, 0]
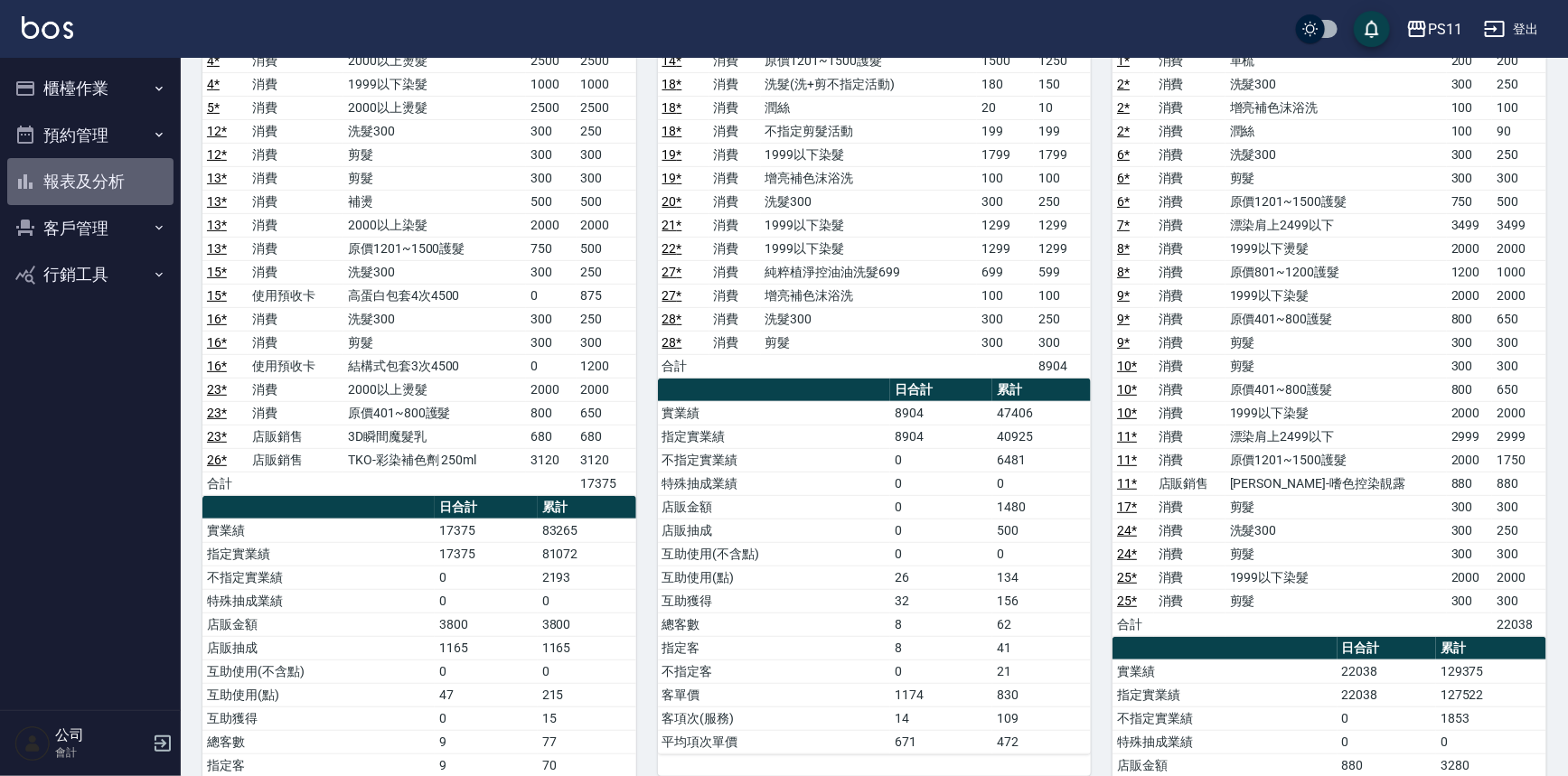
click at [112, 190] on button "報表及分析" at bounding box center [90, 182] width 166 height 47
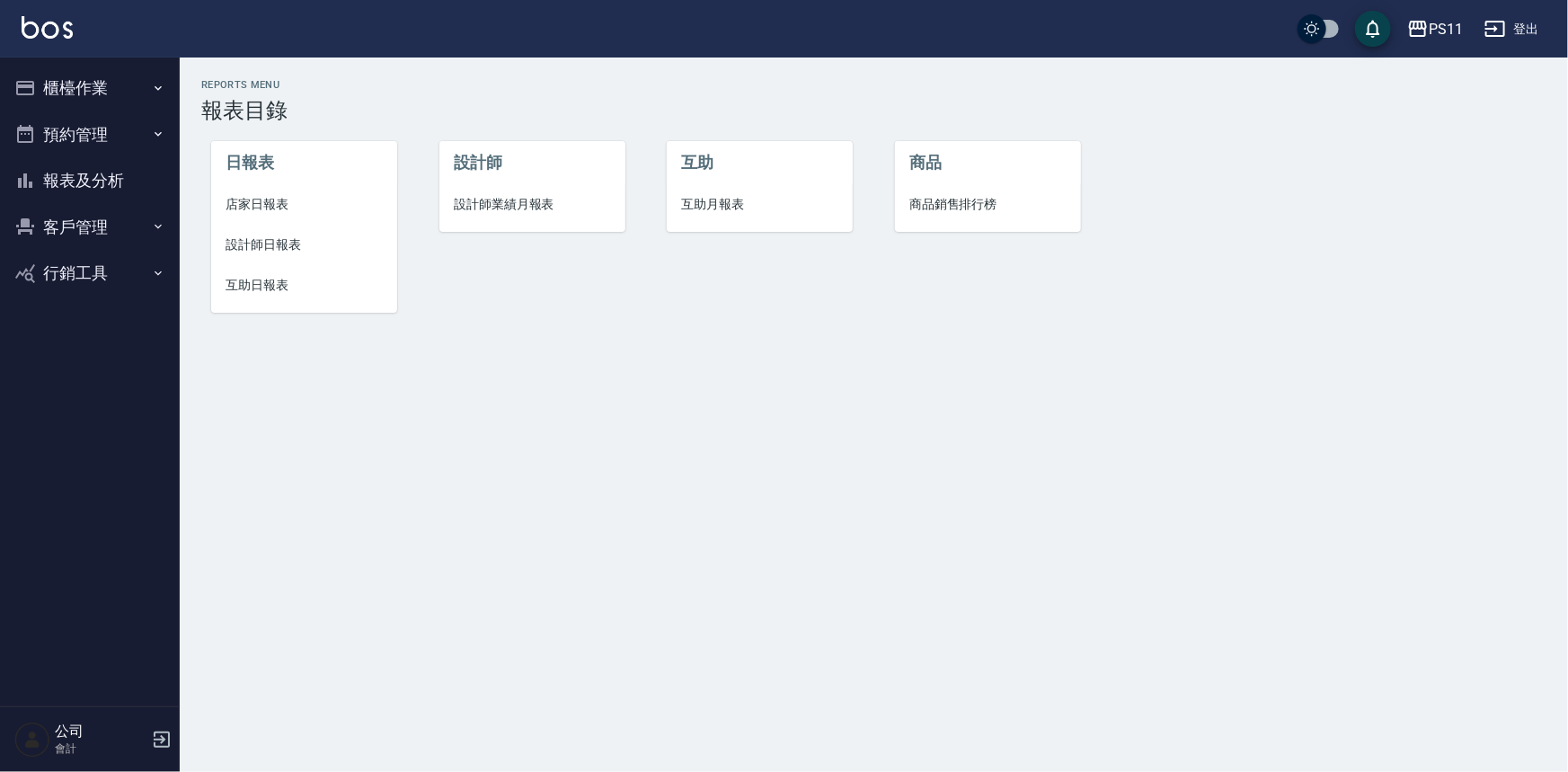
click at [111, 176] on button "報表及分析" at bounding box center [89, 181] width 165 height 47
click at [302, 237] on span "設計師日報表" at bounding box center [304, 244] width 158 height 18
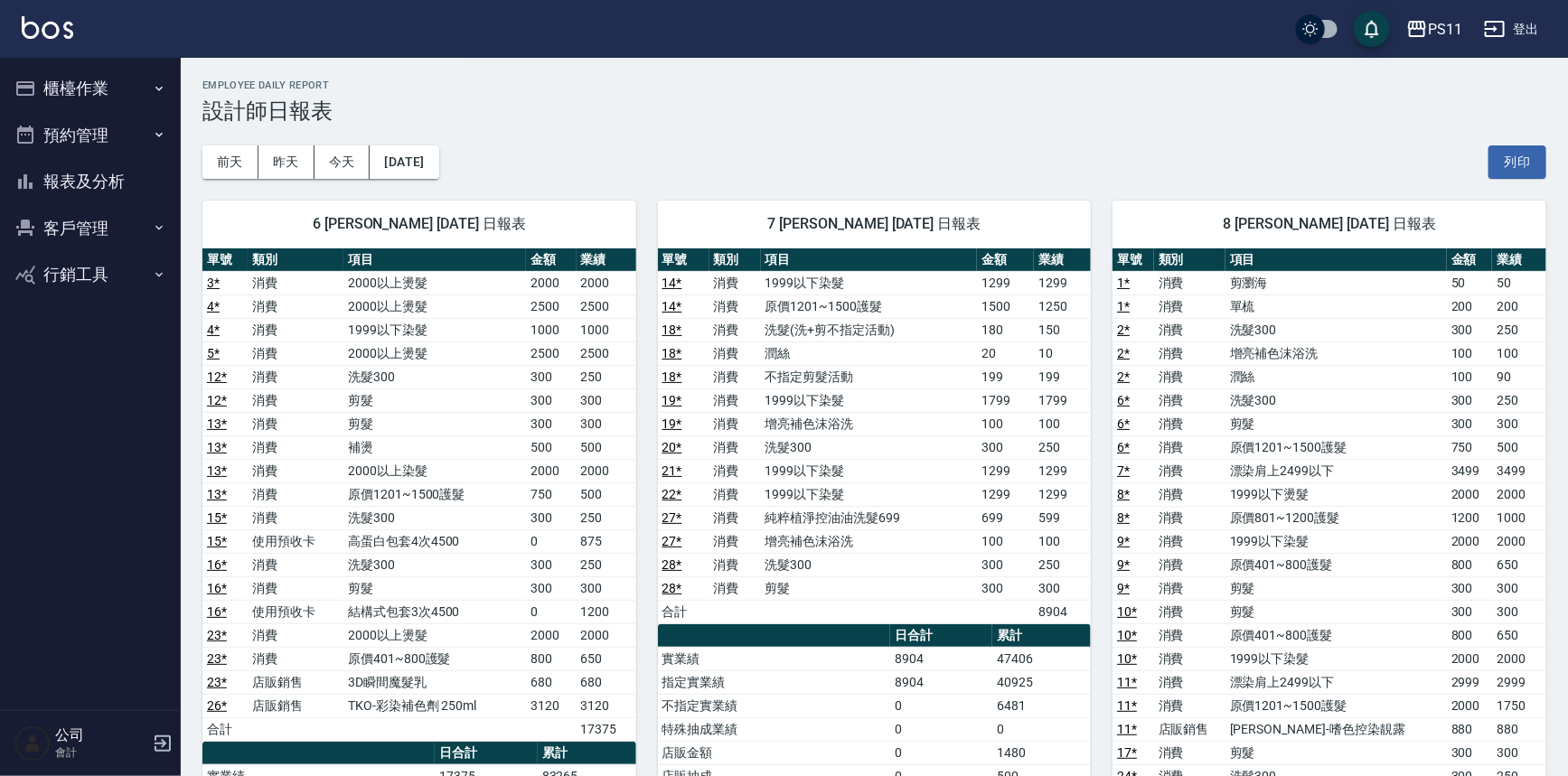
click at [116, 157] on button "預約管理" at bounding box center [90, 135] width 166 height 47
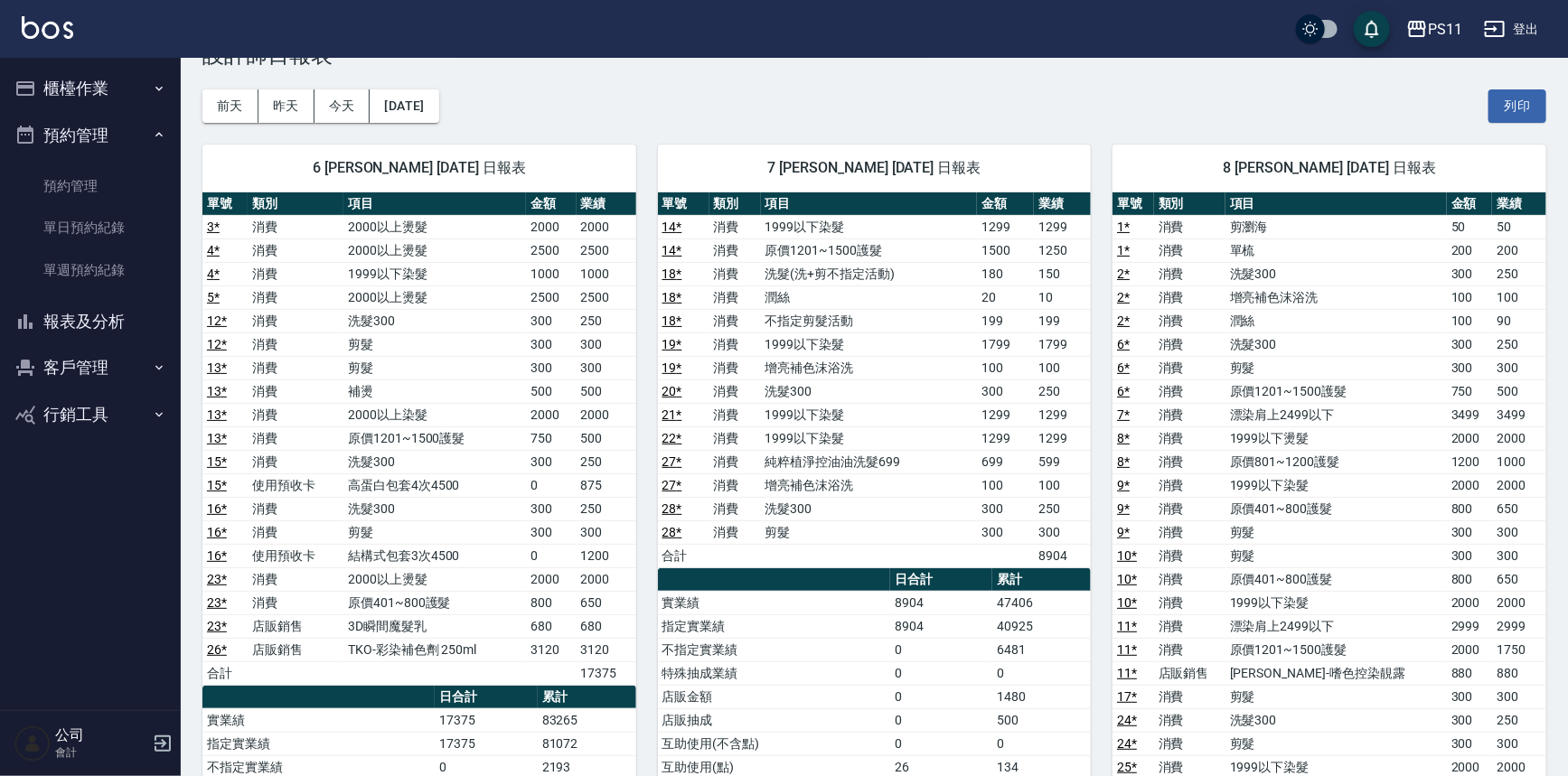
scroll to position [82, 0]
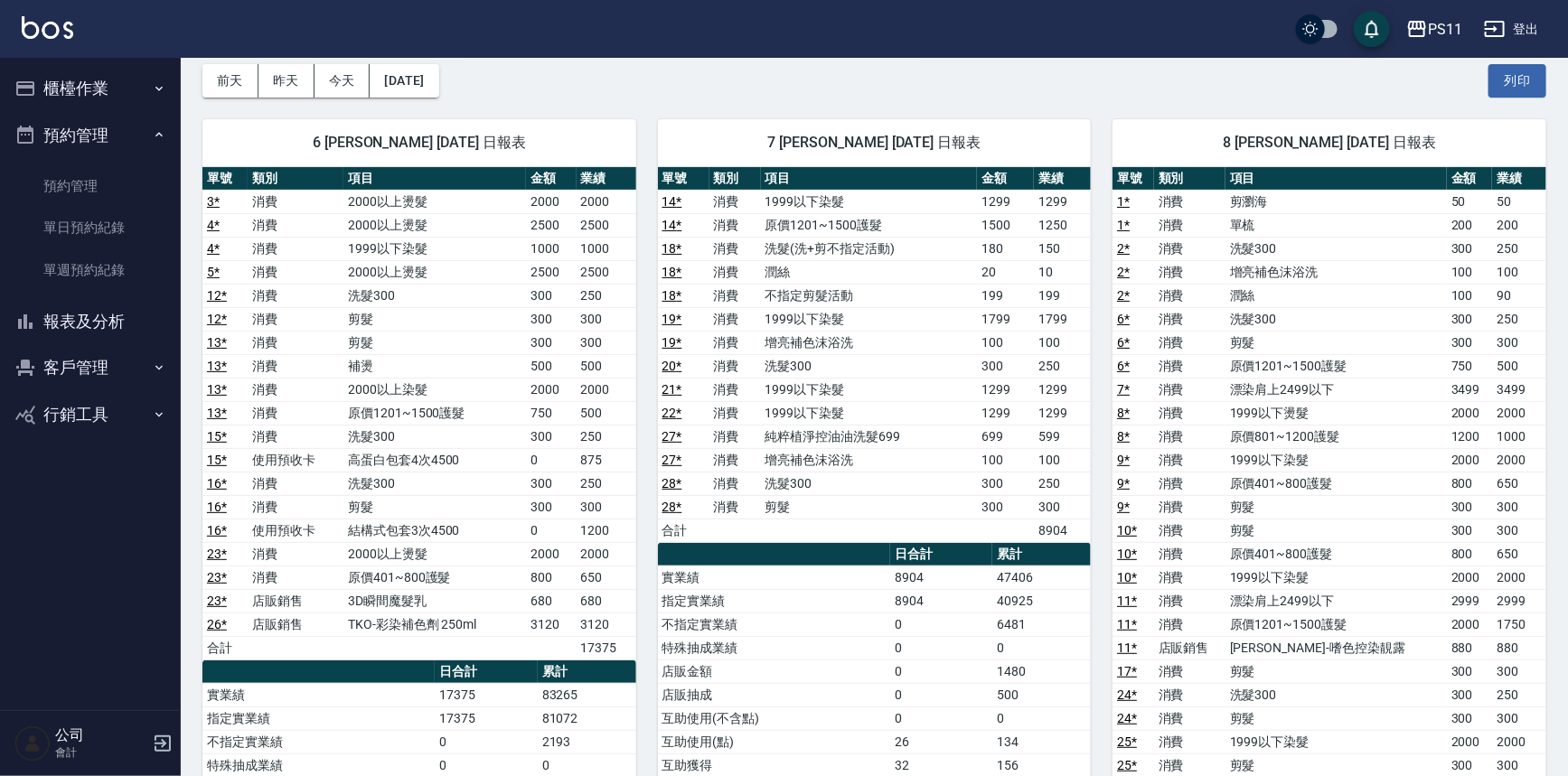
click at [831, 426] on td "純粹植淨控油油洗髮699" at bounding box center [870, 436] width 217 height 23
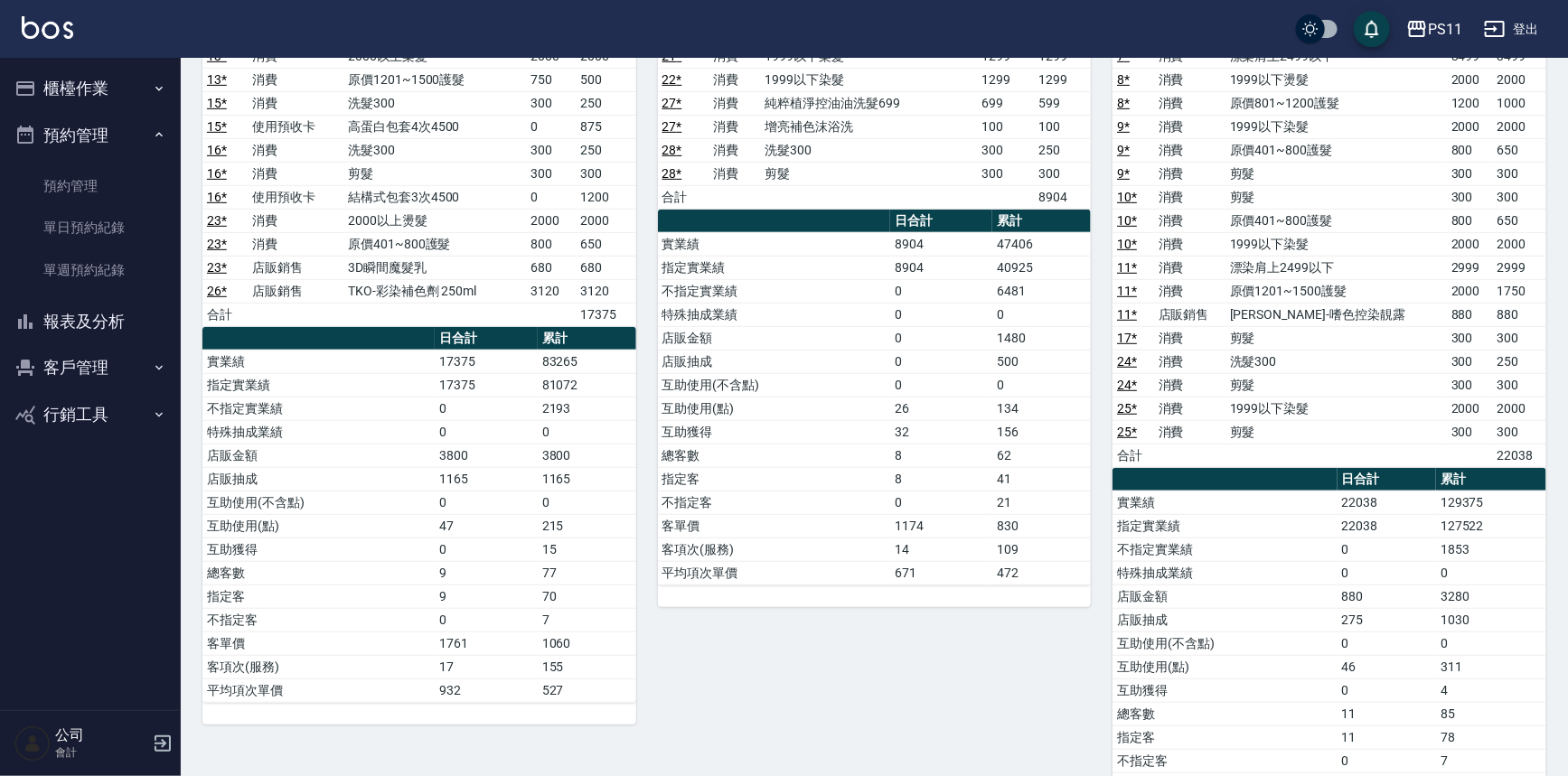
scroll to position [411, 0]
